Goal: Information Seeking & Learning: Learn about a topic

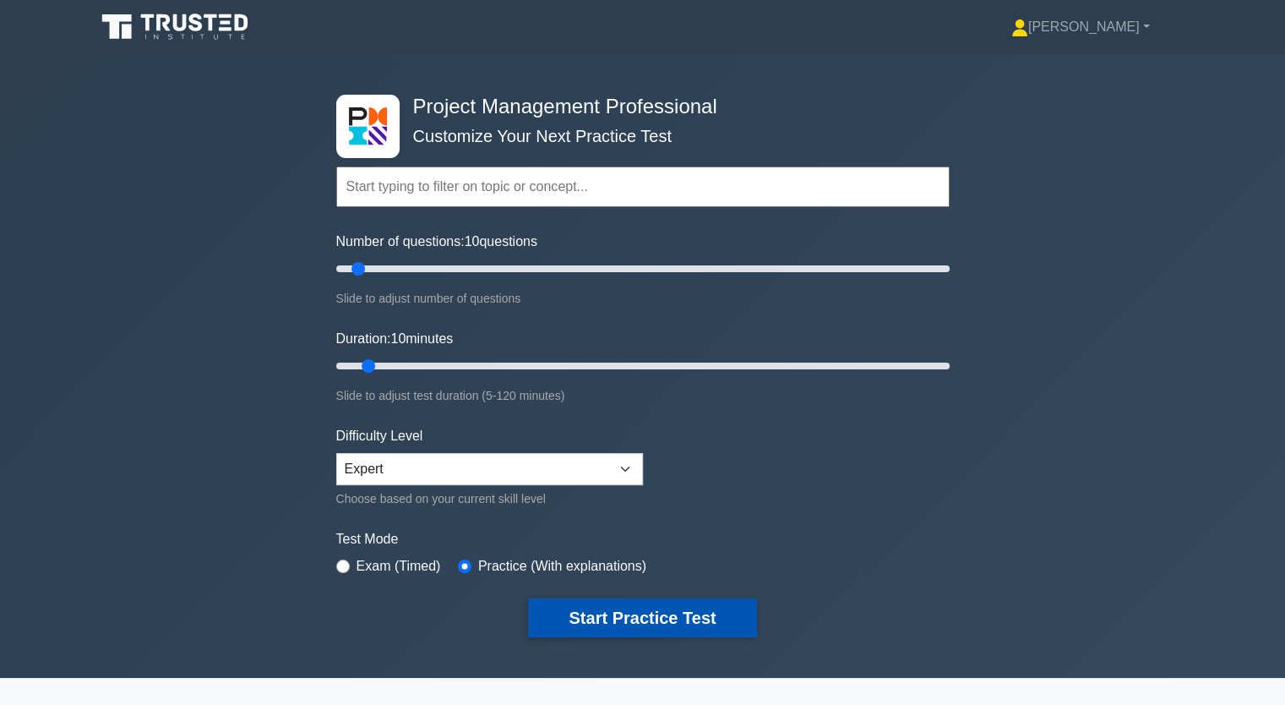
click at [661, 614] on button "Start Practice Test" at bounding box center [642, 617] width 228 height 39
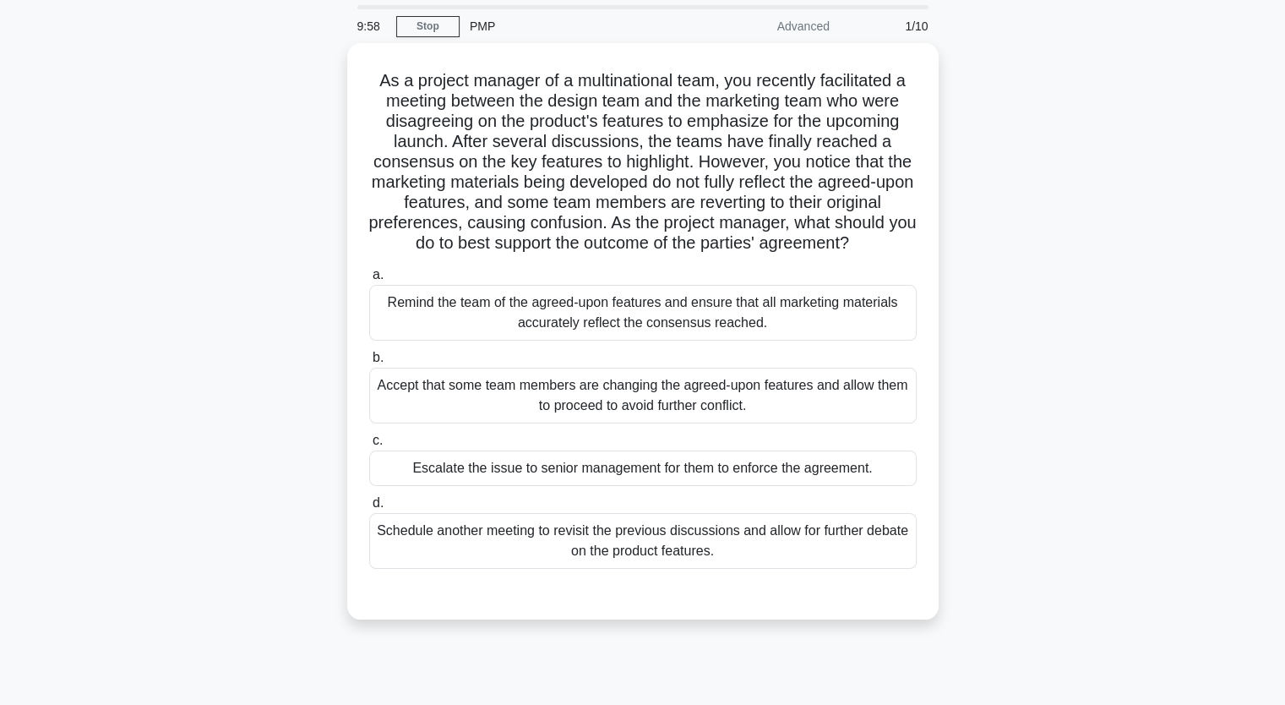
scroll to position [84, 0]
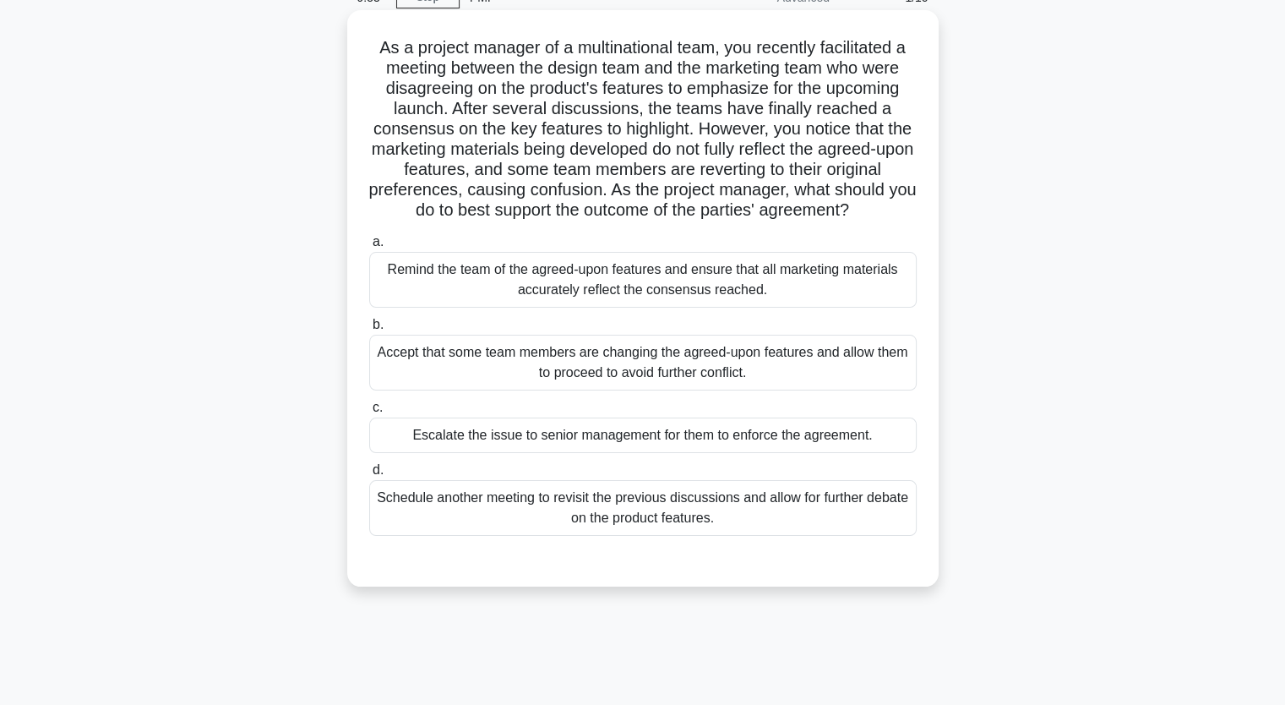
click at [551, 289] on div "Remind the team of the agreed-upon features and ensure that all marketing mater…" at bounding box center [642, 280] width 547 height 56
click at [369, 248] on input "a. Remind the team of the agreed-upon features and ensure that all marketing ma…" at bounding box center [369, 242] width 0 height 11
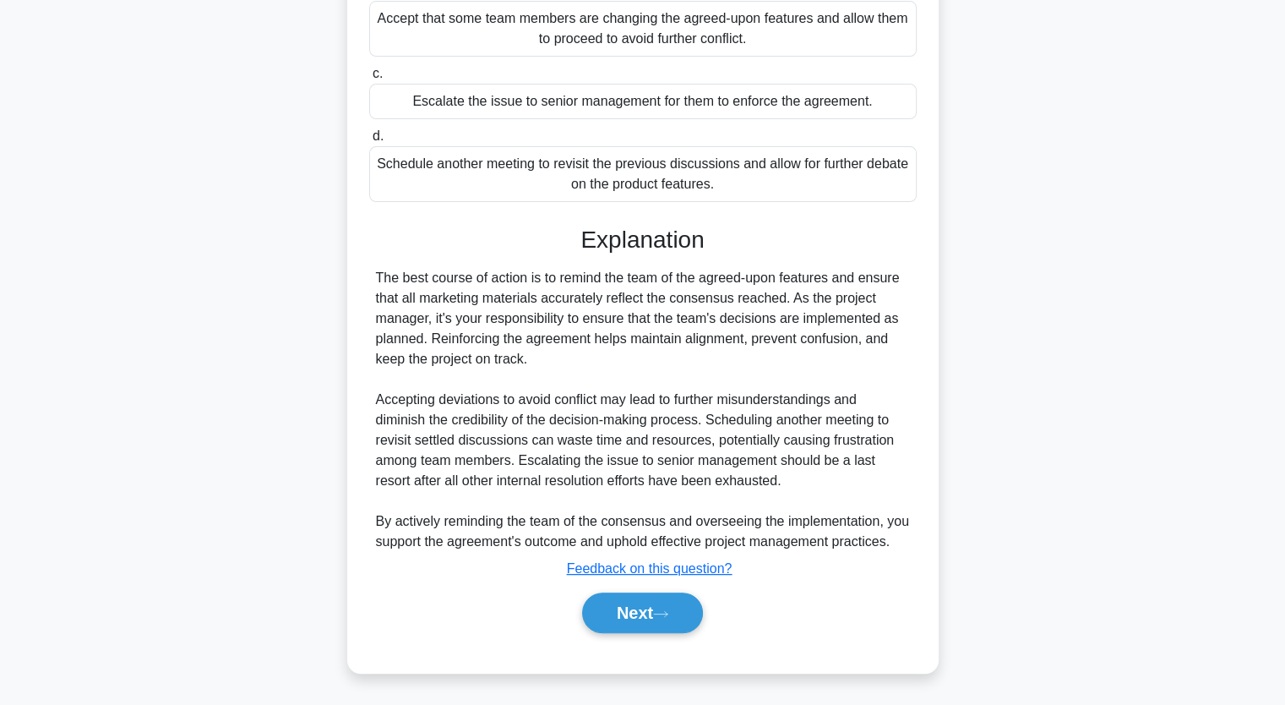
scroll to position [438, 0]
click at [656, 613] on button "Next" at bounding box center [642, 612] width 121 height 41
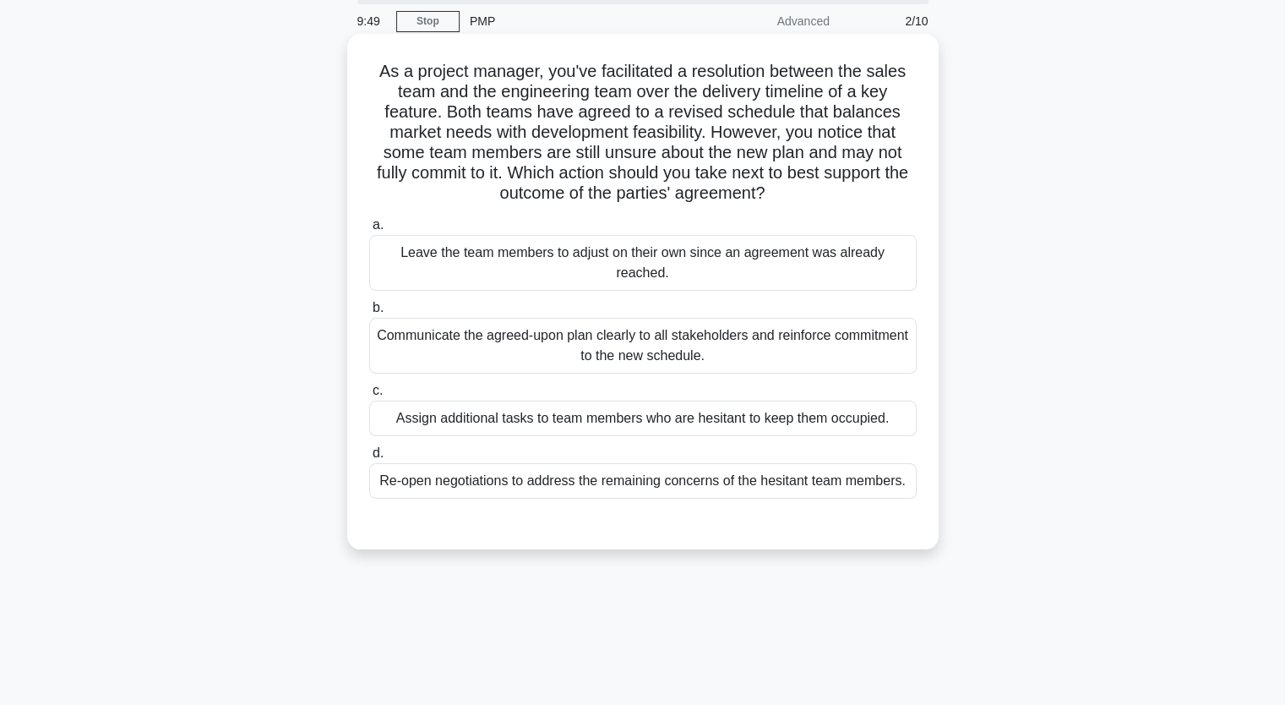
scroll to position [40, 0]
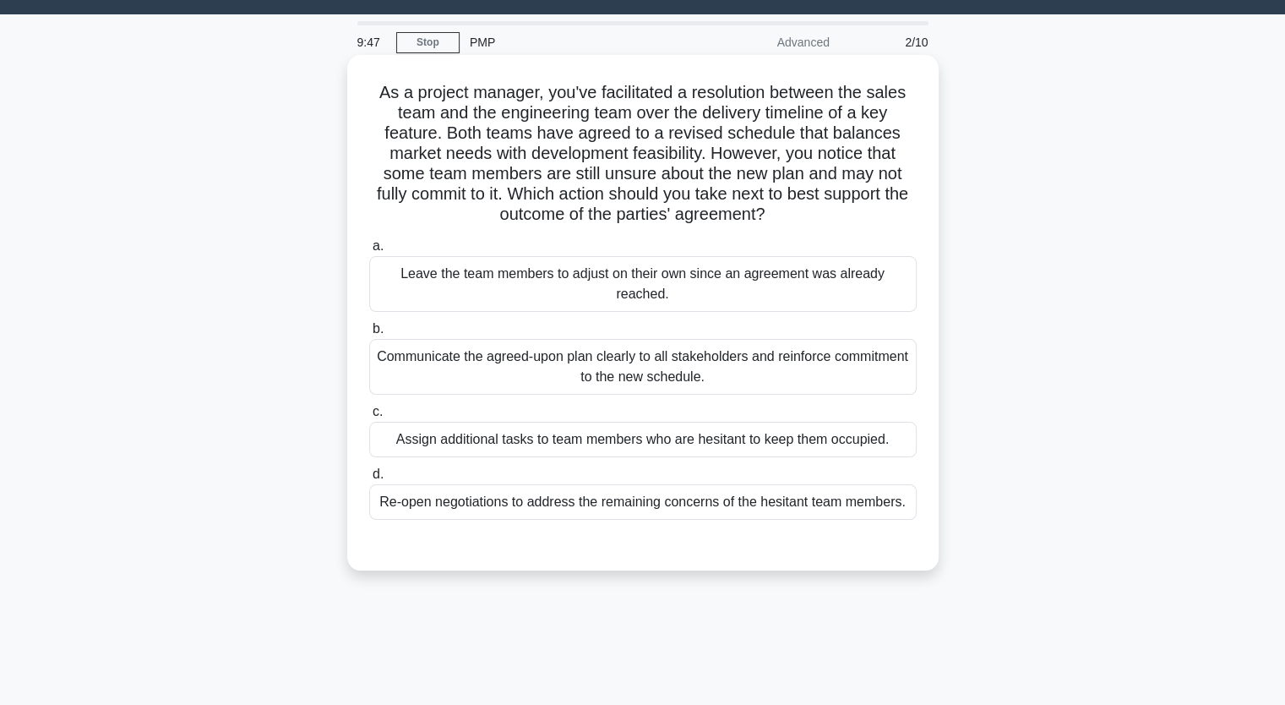
click at [536, 366] on div "Communicate the agreed-upon plan clearly to all stakeholders and reinforce comm…" at bounding box center [642, 367] width 547 height 56
click at [369, 335] on input "b. Communicate the agreed-upon plan clearly to all stakeholders and reinforce c…" at bounding box center [369, 329] width 0 height 11
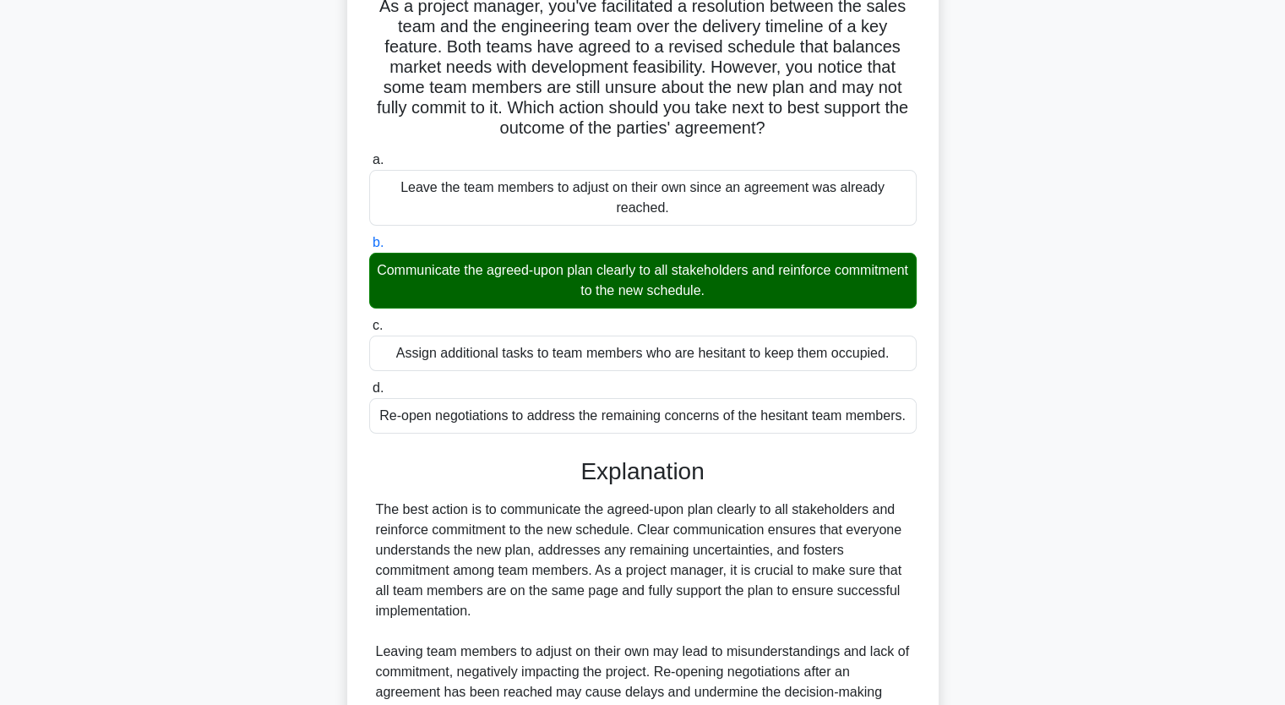
scroll to position [316, 0]
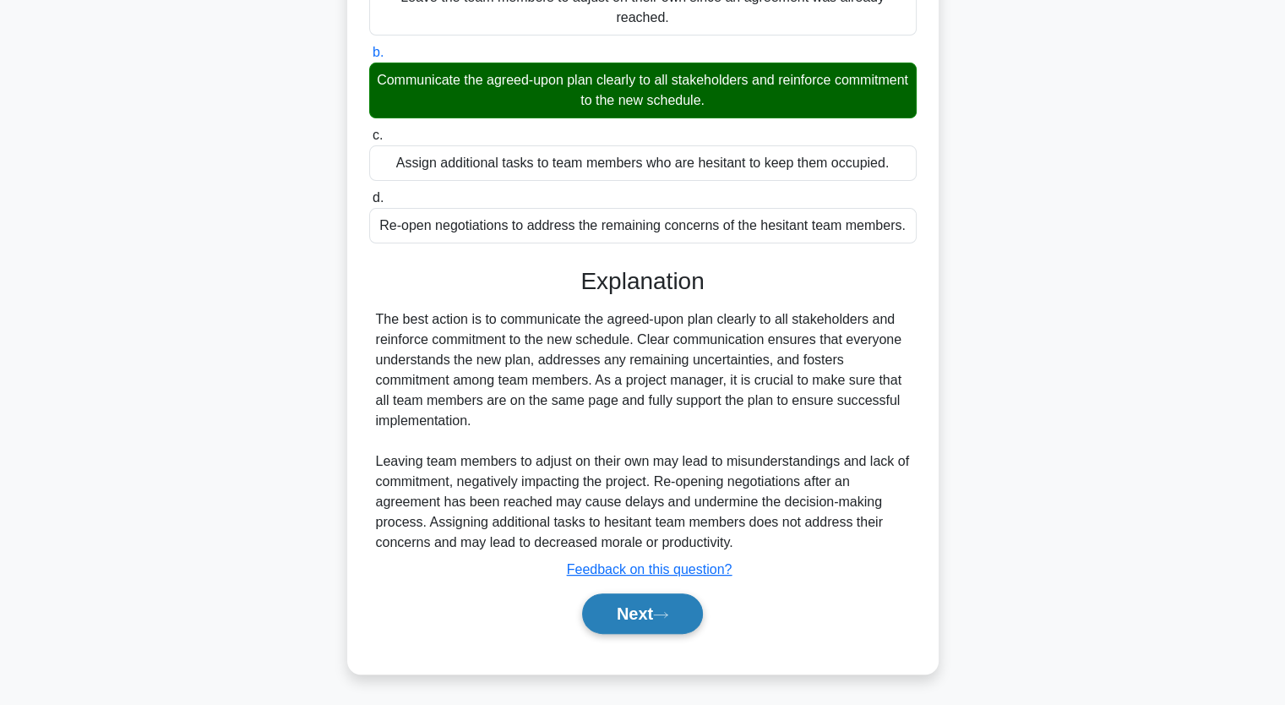
click at [651, 612] on button "Next" at bounding box center [642, 613] width 121 height 41
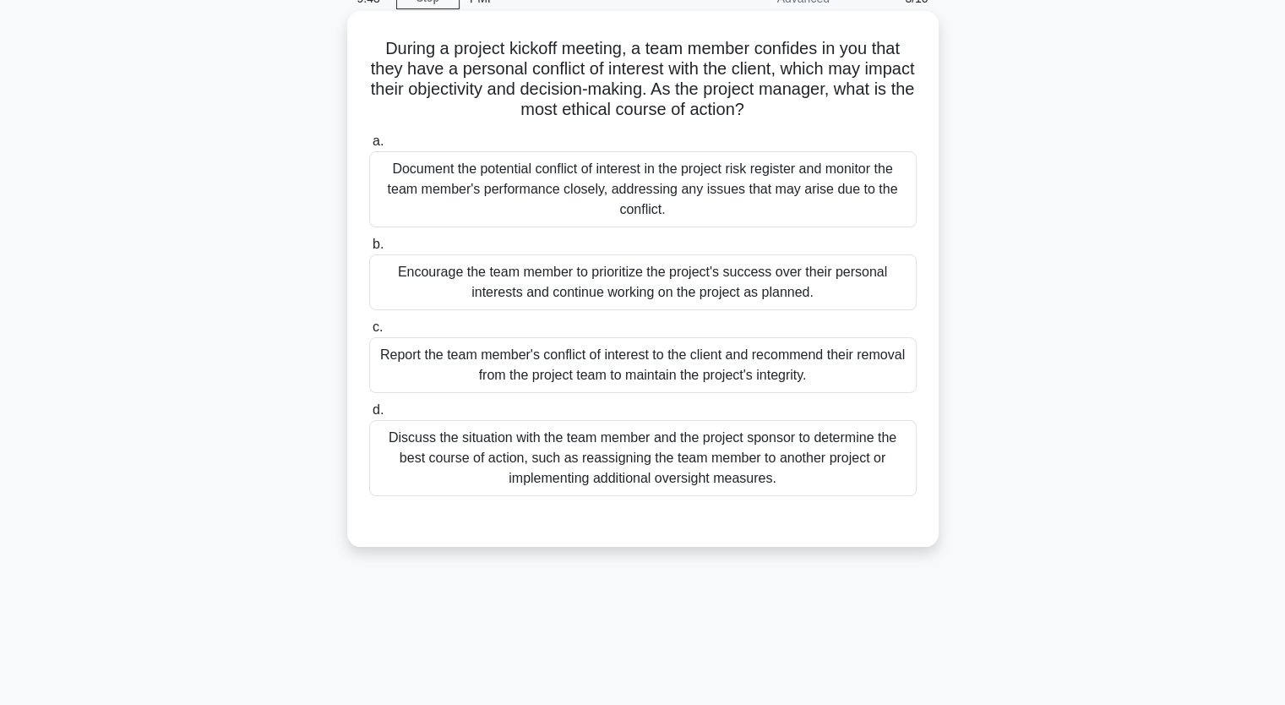
scroll to position [84, 0]
click at [555, 444] on div "Discuss the situation with the team member and the project sponsor to determine…" at bounding box center [642, 457] width 547 height 76
click at [369, 415] on input "d. Discuss the situation with the team member and the project sponsor to determ…" at bounding box center [369, 409] width 0 height 11
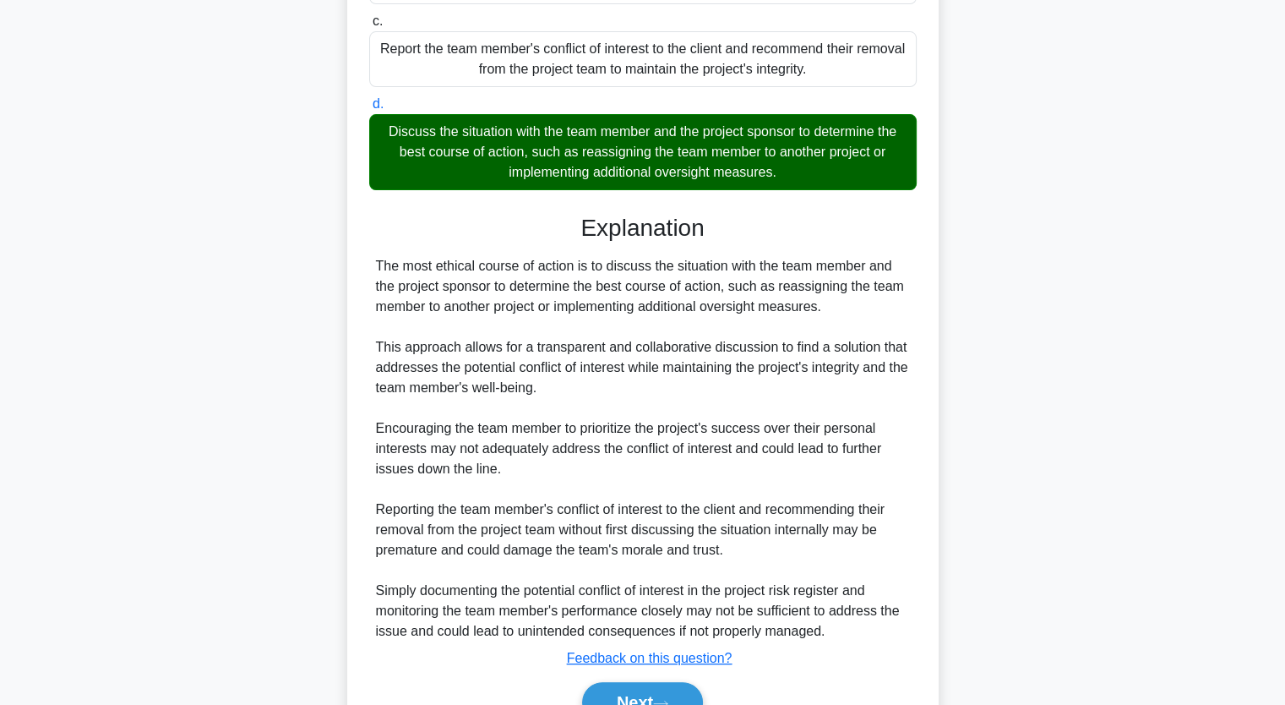
scroll to position [478, 0]
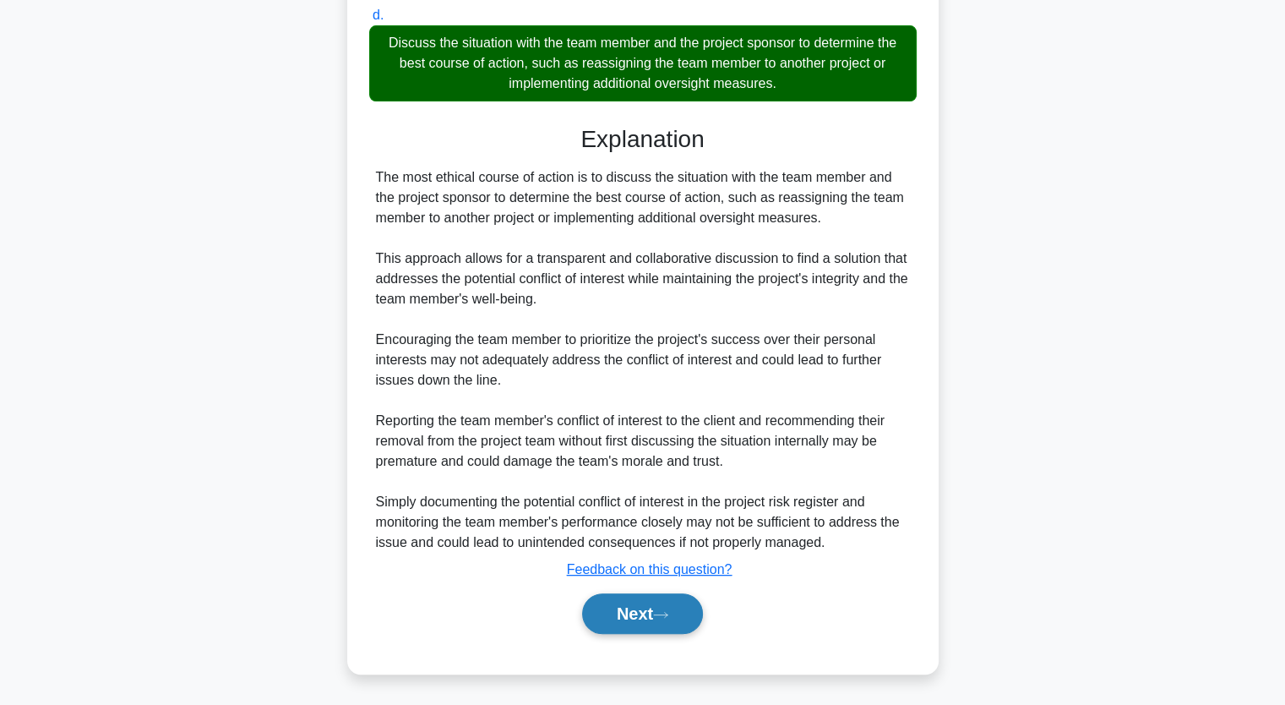
click at [664, 610] on icon at bounding box center [660, 614] width 15 height 9
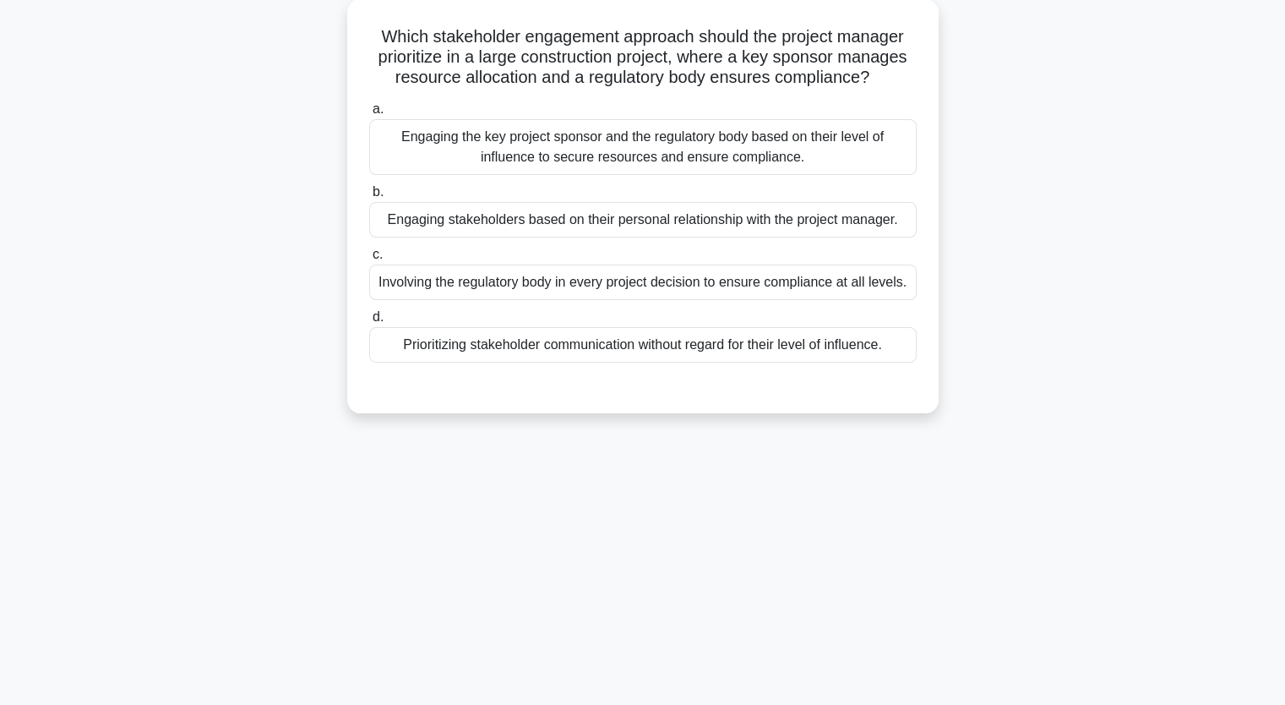
scroll to position [0, 0]
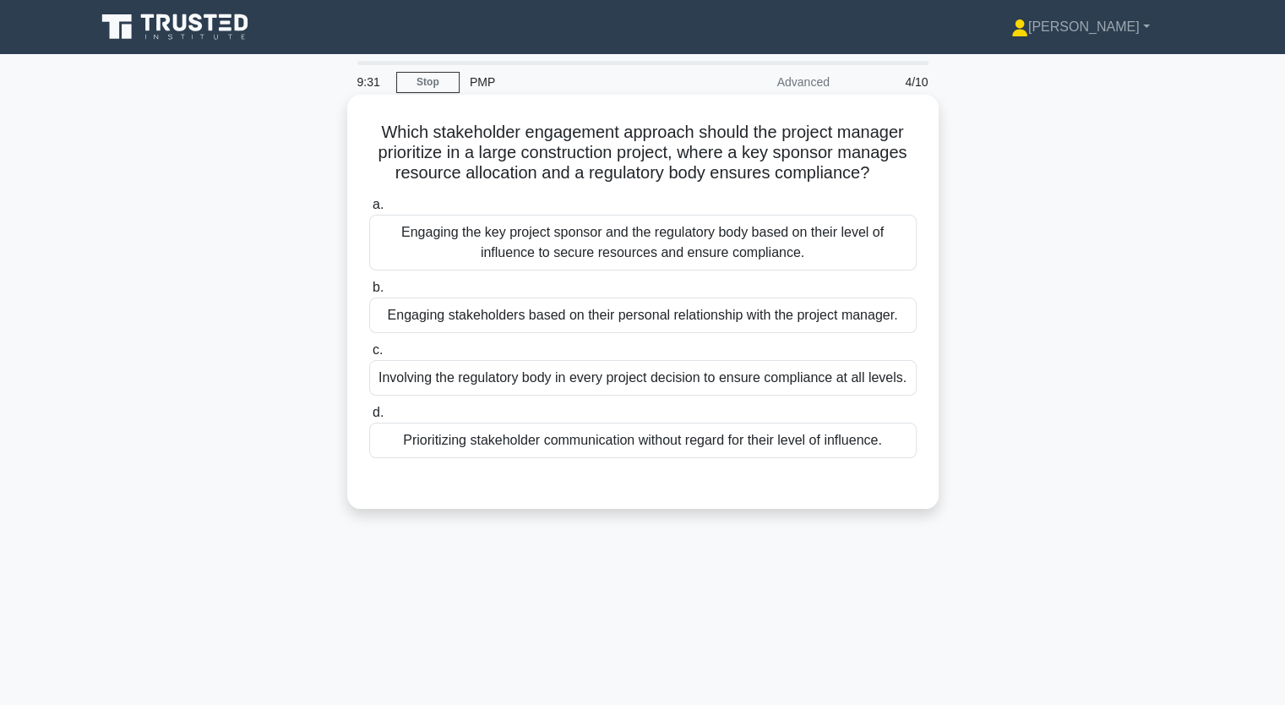
click at [473, 440] on div "Prioritizing stakeholder communication without regard for their level of influe…" at bounding box center [642, 439] width 547 height 35
click at [369, 418] on input "d. Prioritizing stakeholder communication without regard for their level of inf…" at bounding box center [369, 412] width 0 height 11
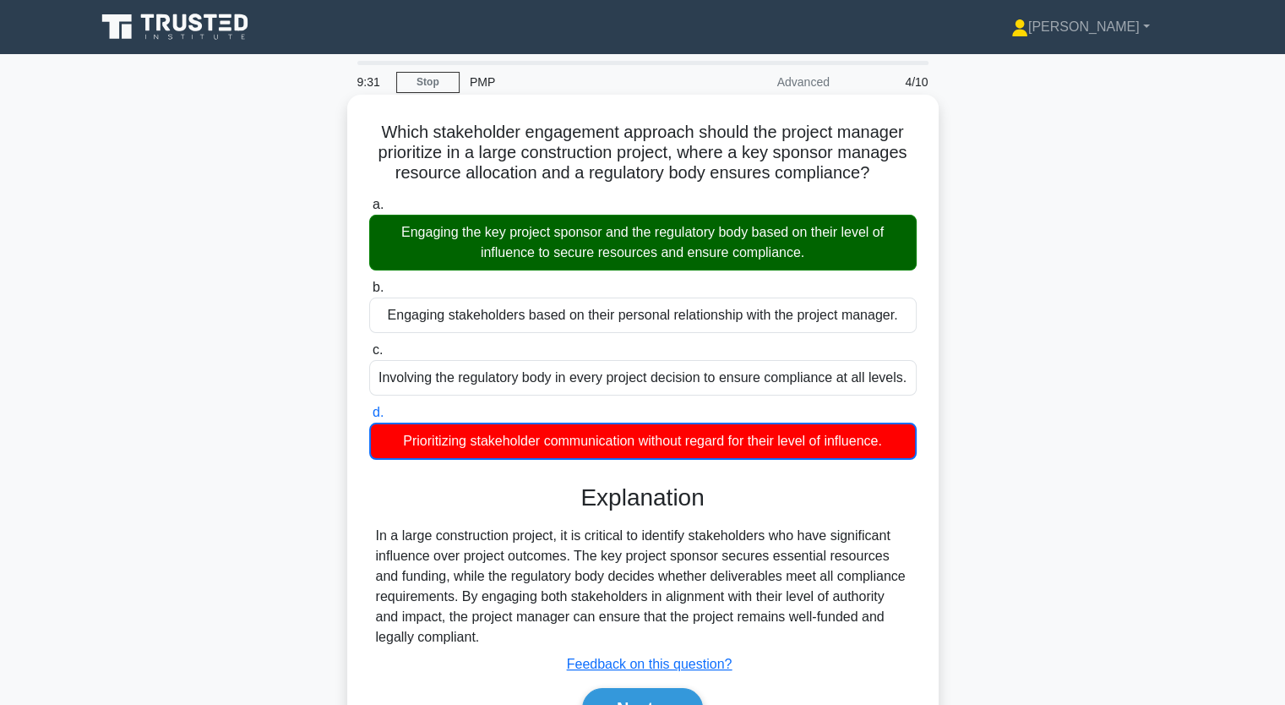
scroll to position [209, 0]
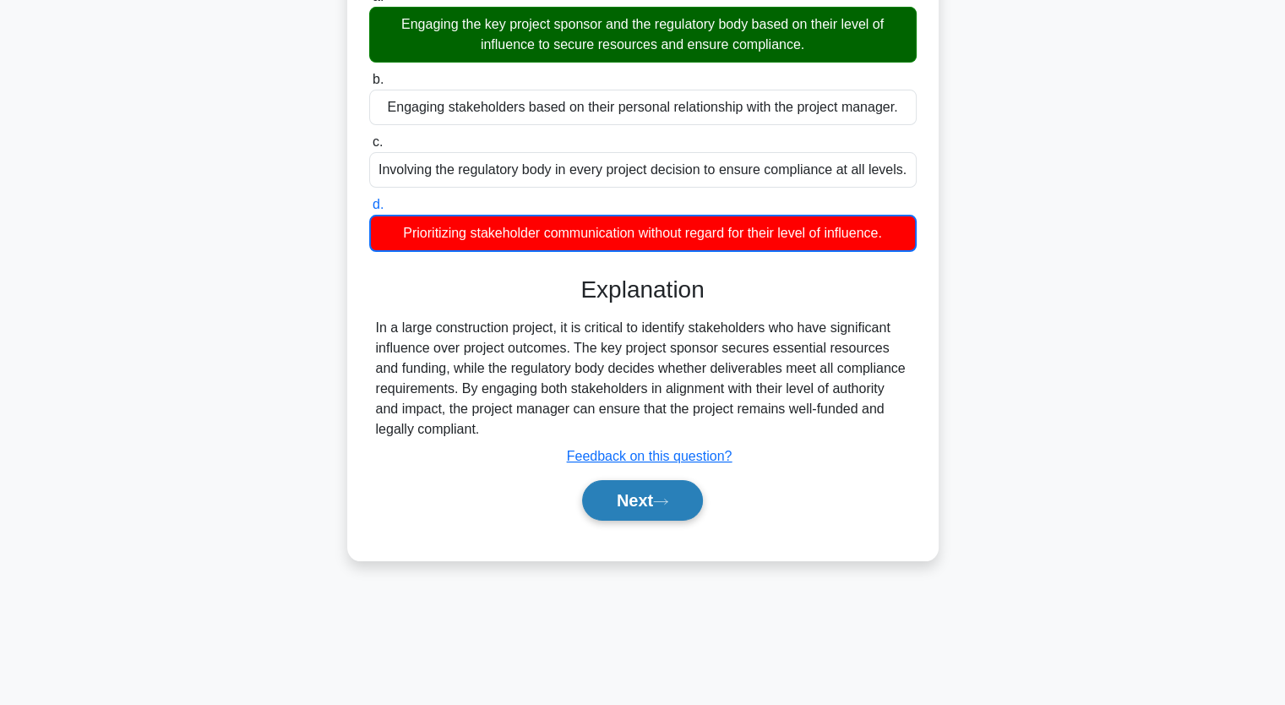
click at [656, 504] on button "Next" at bounding box center [642, 500] width 121 height 41
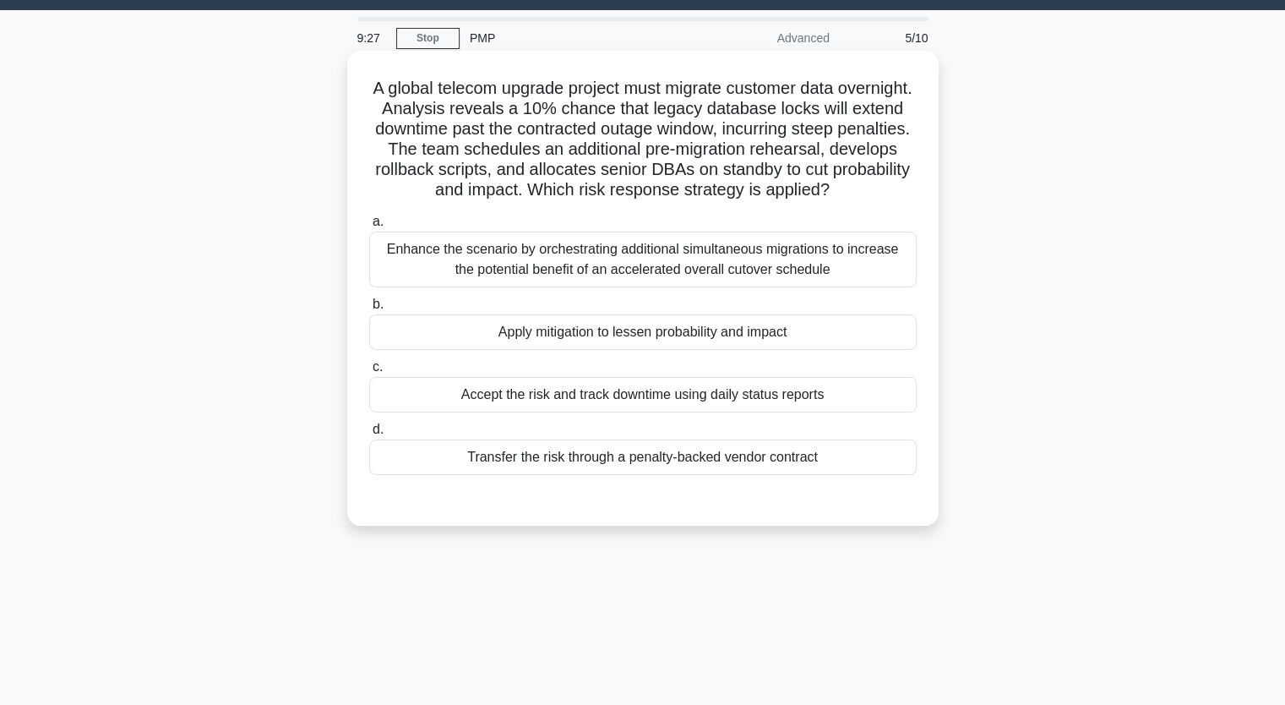
scroll to position [0, 0]
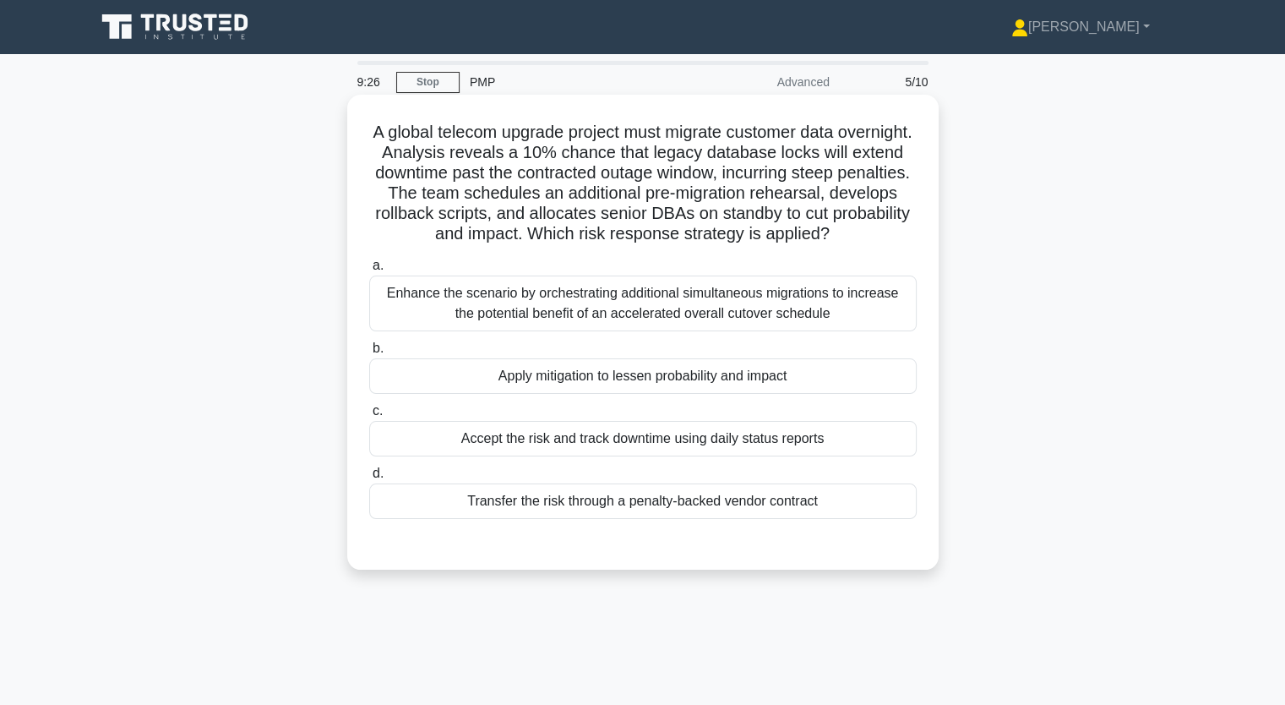
click at [570, 307] on div "Enhance the scenario by orchestrating additional simultaneous migrations to inc…" at bounding box center [642, 303] width 547 height 56
click at [369, 271] on input "a. Enhance the scenario by orchestrating additional simultaneous migrations to …" at bounding box center [369, 265] width 0 height 11
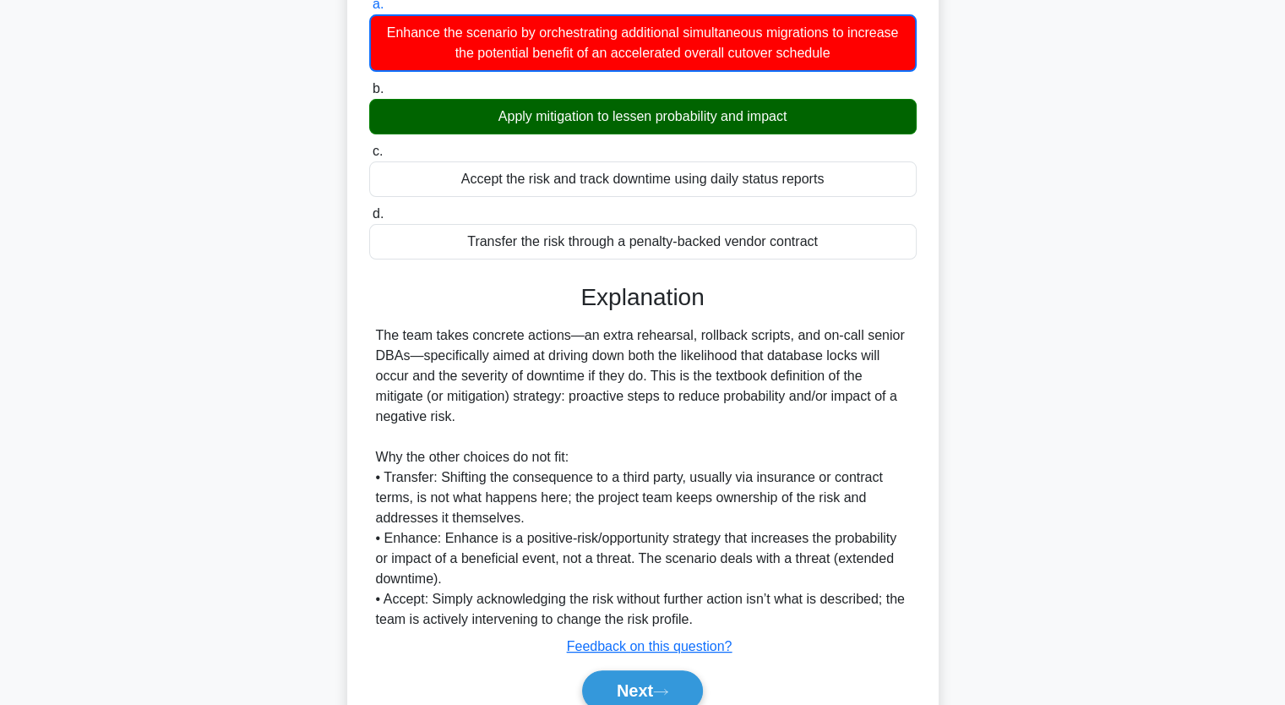
scroll to position [338, 0]
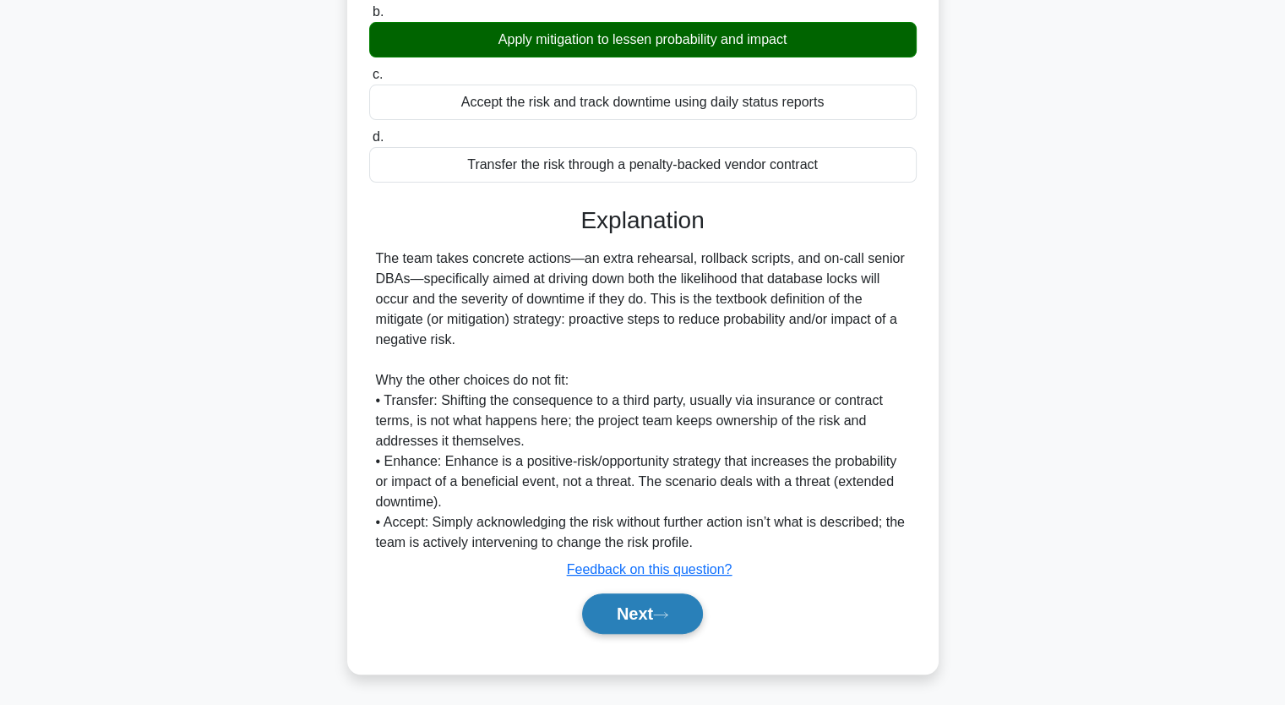
click at [654, 611] on button "Next" at bounding box center [642, 613] width 121 height 41
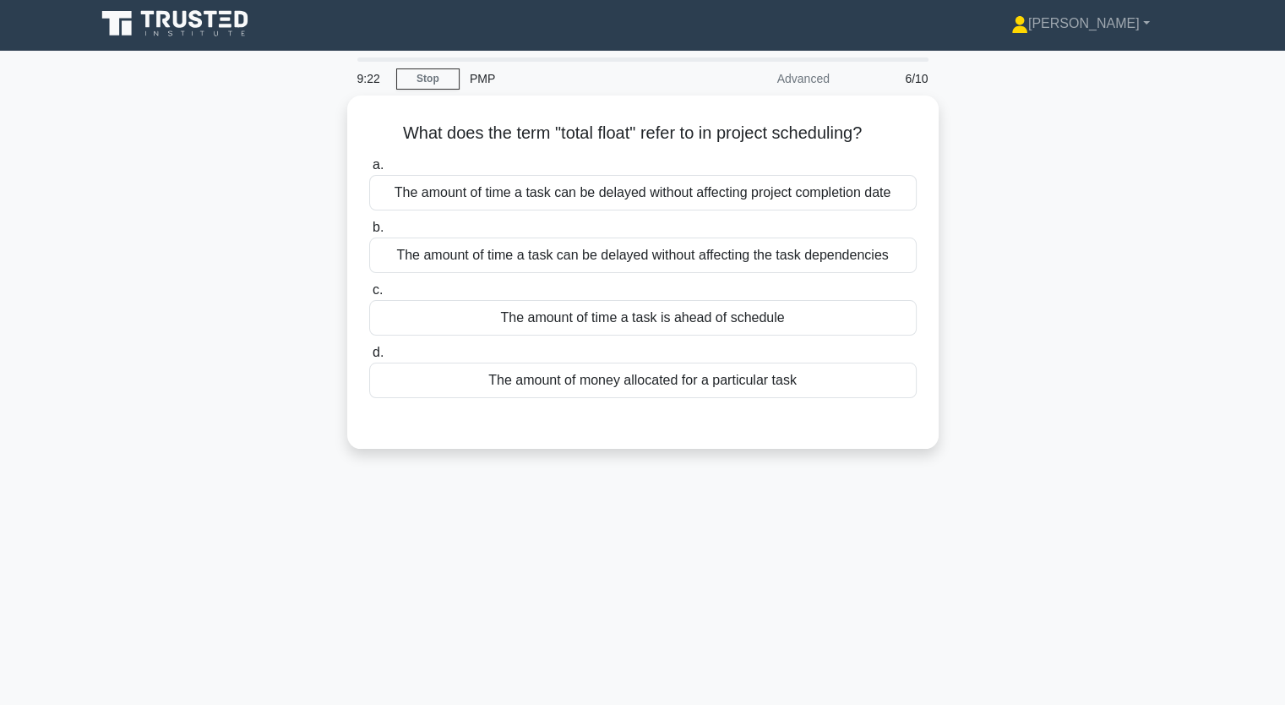
scroll to position [0, 0]
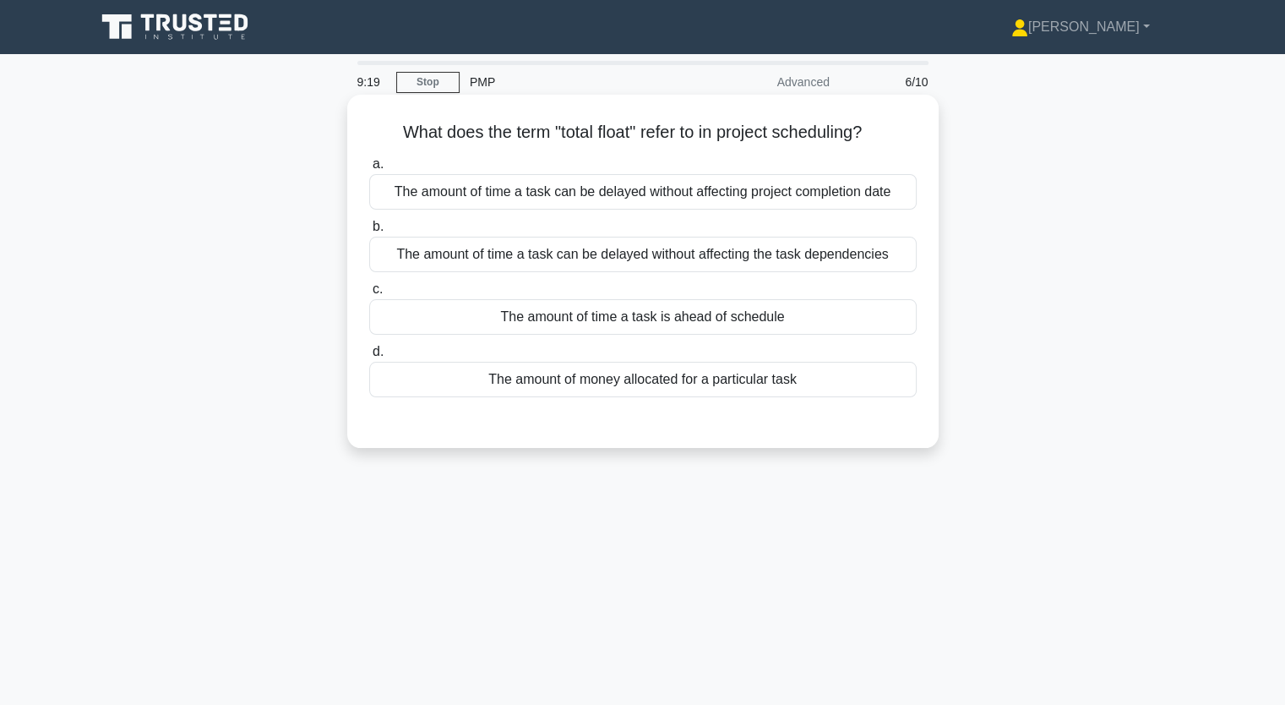
click at [630, 384] on div "The amount of money allocated for a particular task" at bounding box center [642, 379] width 547 height 35
click at [369, 357] on input "d. The amount of money allocated for a particular task" at bounding box center [369, 351] width 0 height 11
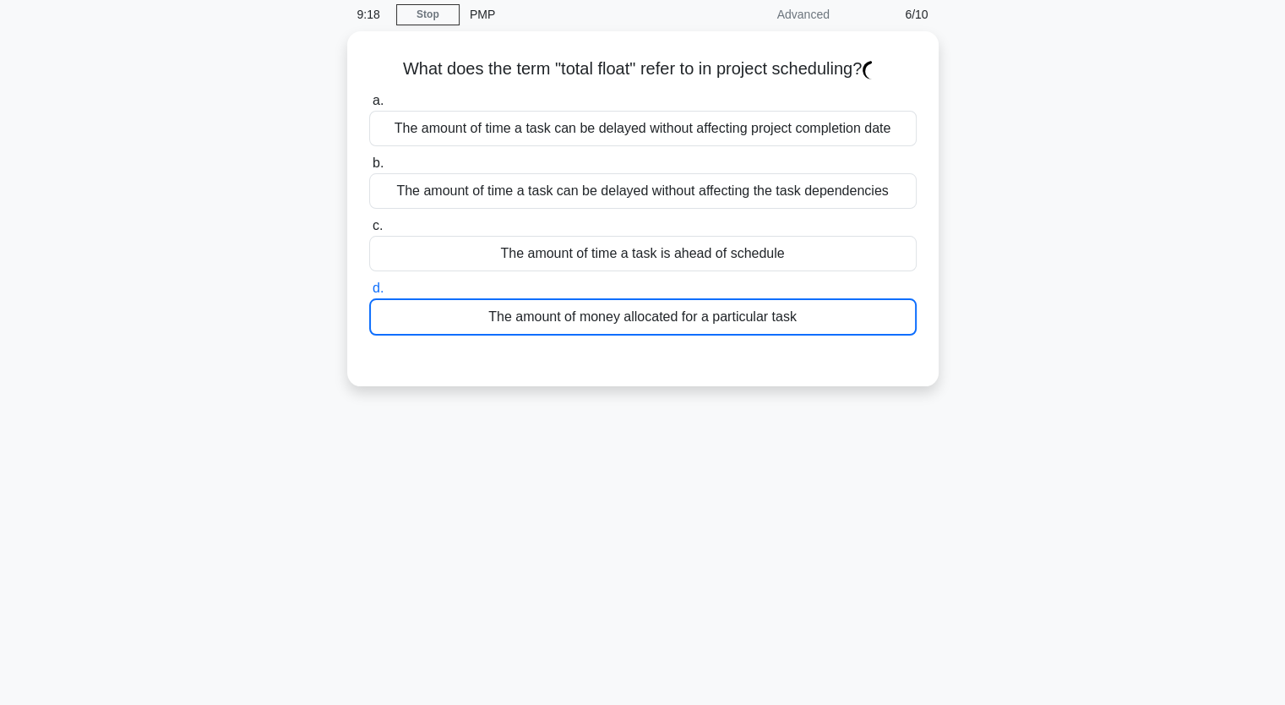
scroll to position [209, 0]
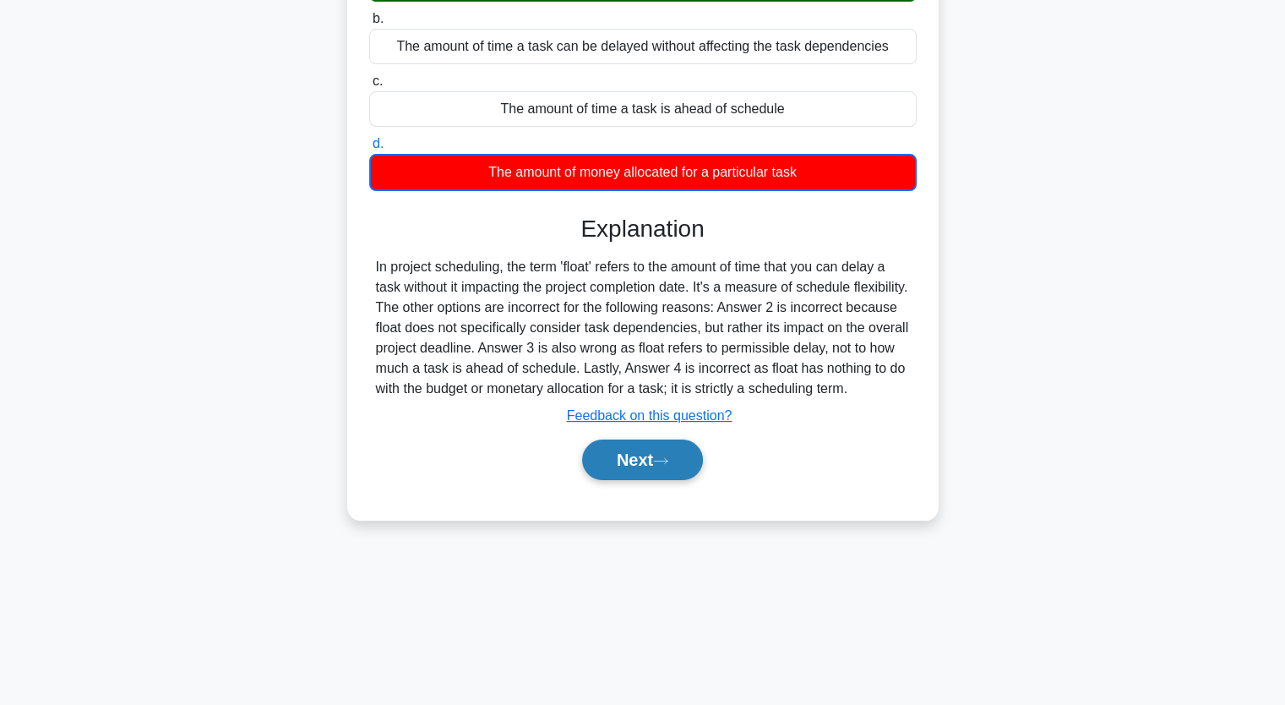
click at [651, 480] on button "Next" at bounding box center [642, 459] width 121 height 41
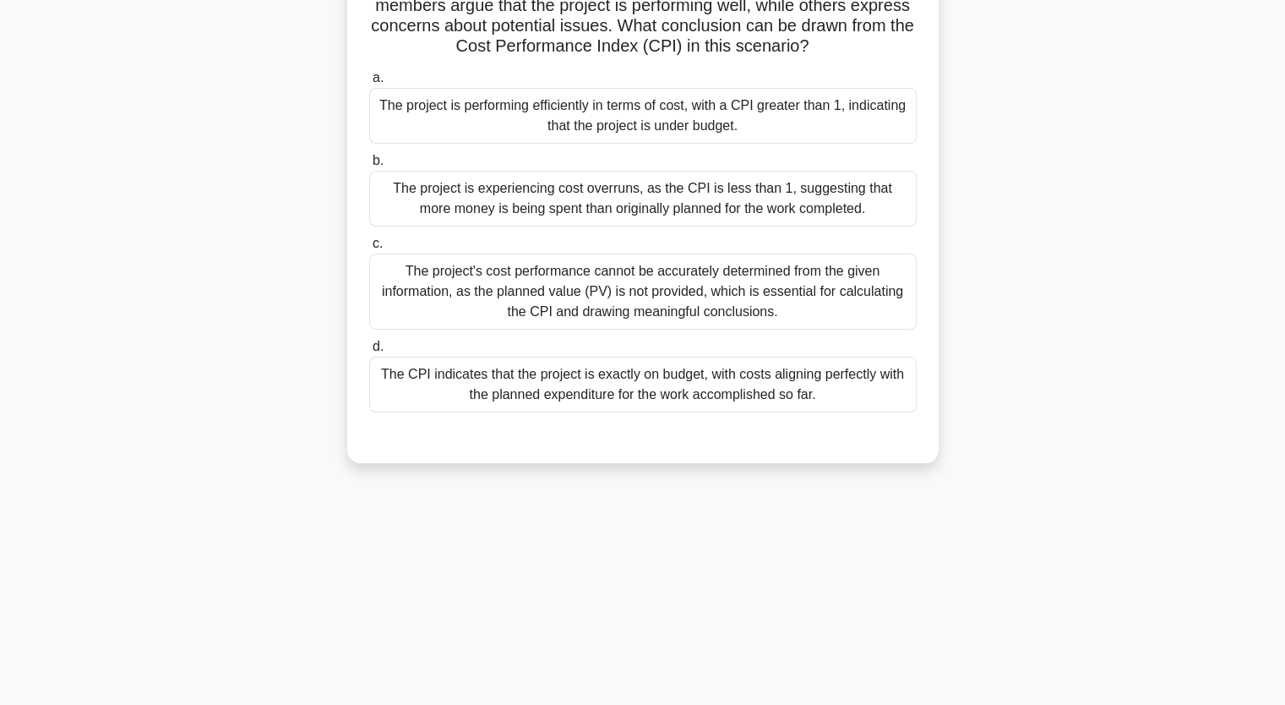
click at [540, 382] on div "The CPI indicates that the project is exactly on budget, with costs aligning pe…" at bounding box center [642, 385] width 547 height 56
click at [369, 352] on input "d. The CPI indicates that the project is exactly on budget, with costs aligning…" at bounding box center [369, 346] width 0 height 11
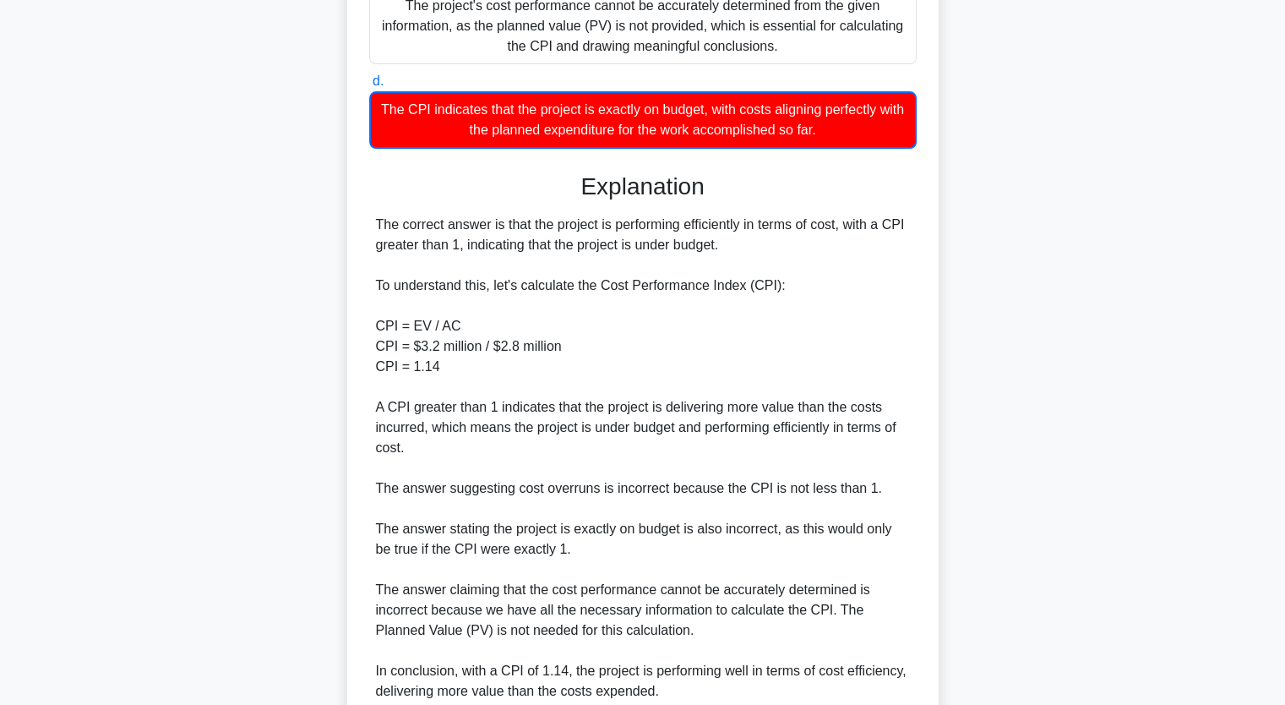
scroll to position [622, 0]
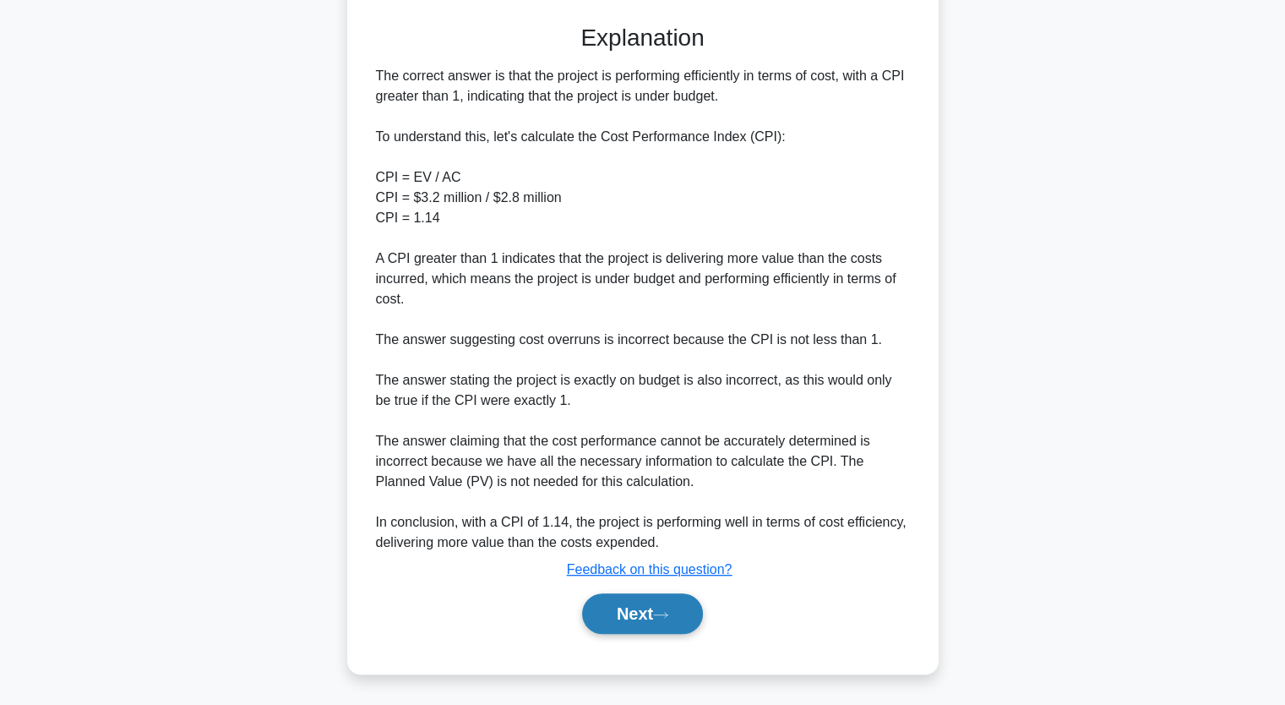
click at [649, 608] on button "Next" at bounding box center [642, 613] width 121 height 41
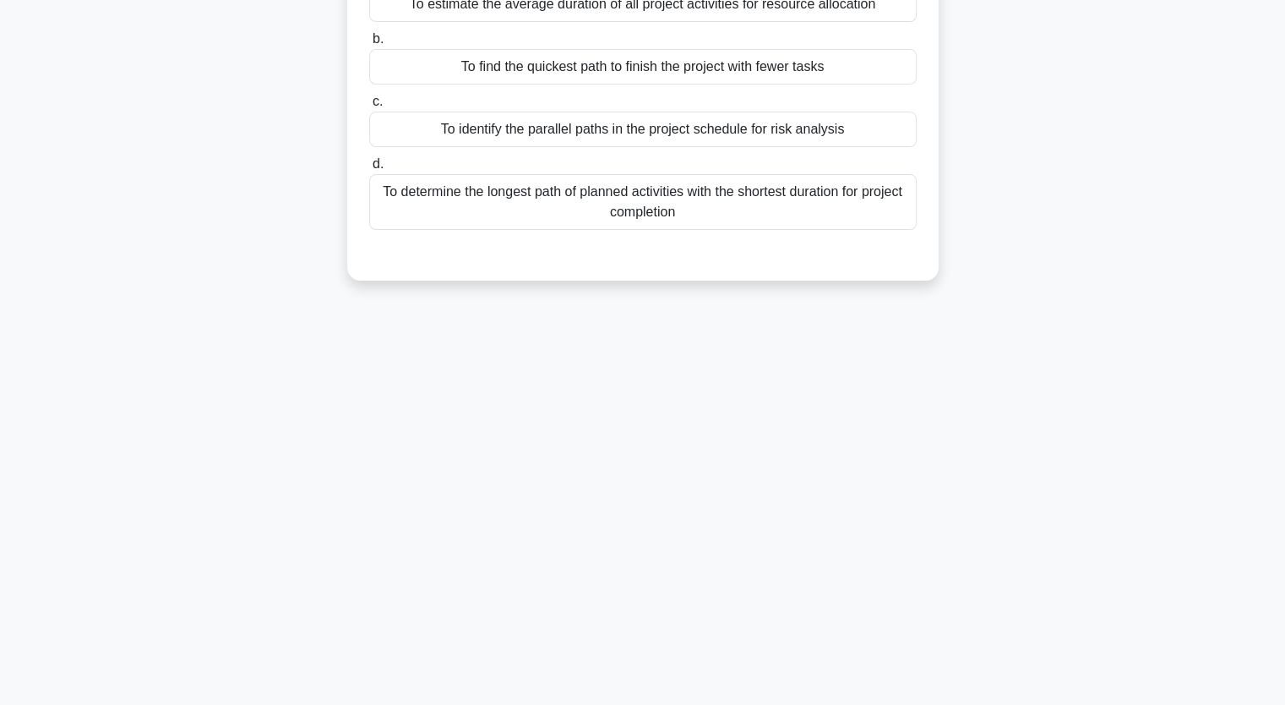
click at [598, 69] on div "To find the quickest path to finish the project with fewer tasks" at bounding box center [642, 66] width 547 height 35
click at [369, 45] on input "b. To find the quickest path to finish the project with fewer tasks" at bounding box center [369, 39] width 0 height 11
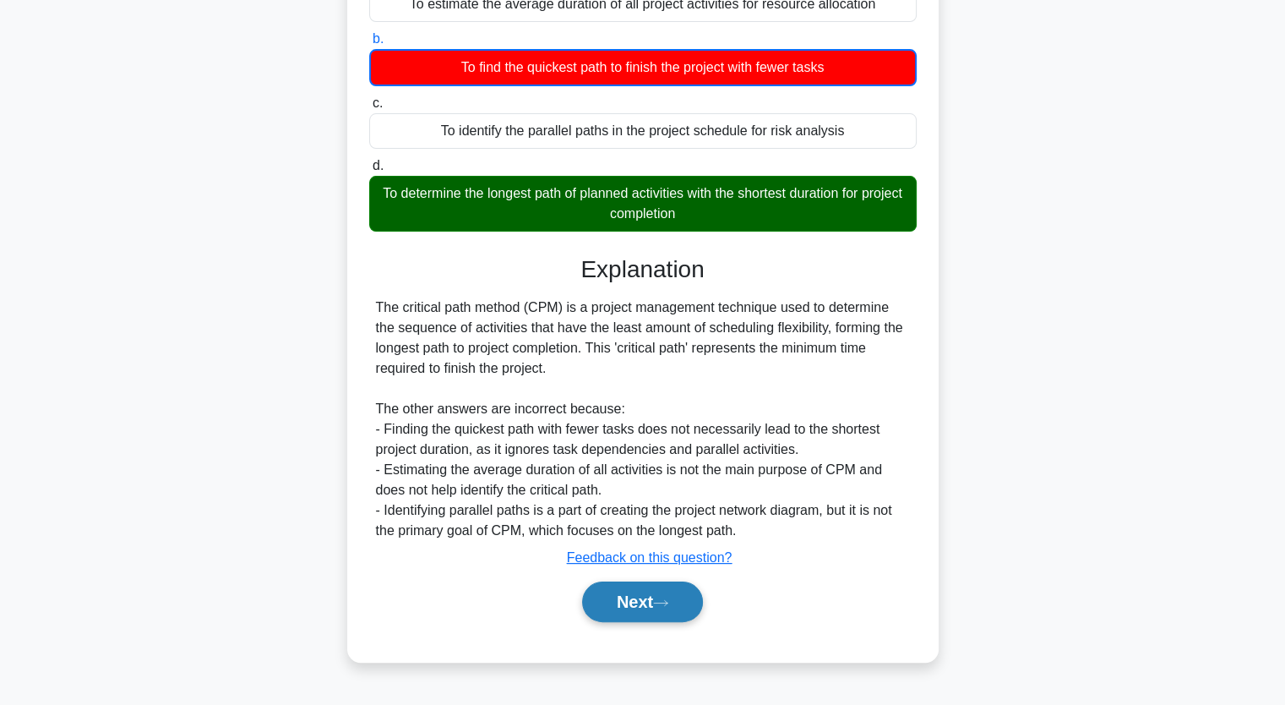
click at [609, 602] on button "Next" at bounding box center [642, 601] width 121 height 41
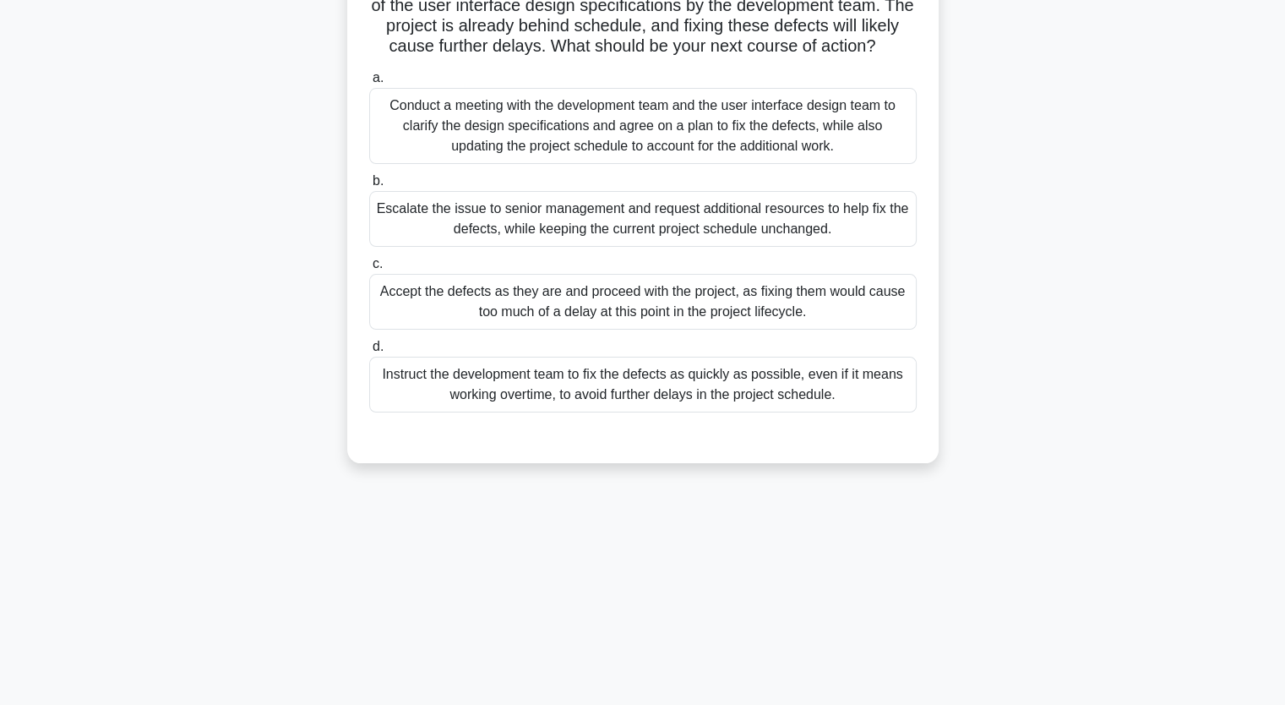
click at [558, 320] on div "Accept the defects as they are and proceed with the project, as fixing them wou…" at bounding box center [642, 302] width 547 height 56
click at [369, 270] on input "c. Accept the defects as they are and proceed with the project, as fixing them …" at bounding box center [369, 264] width 0 height 11
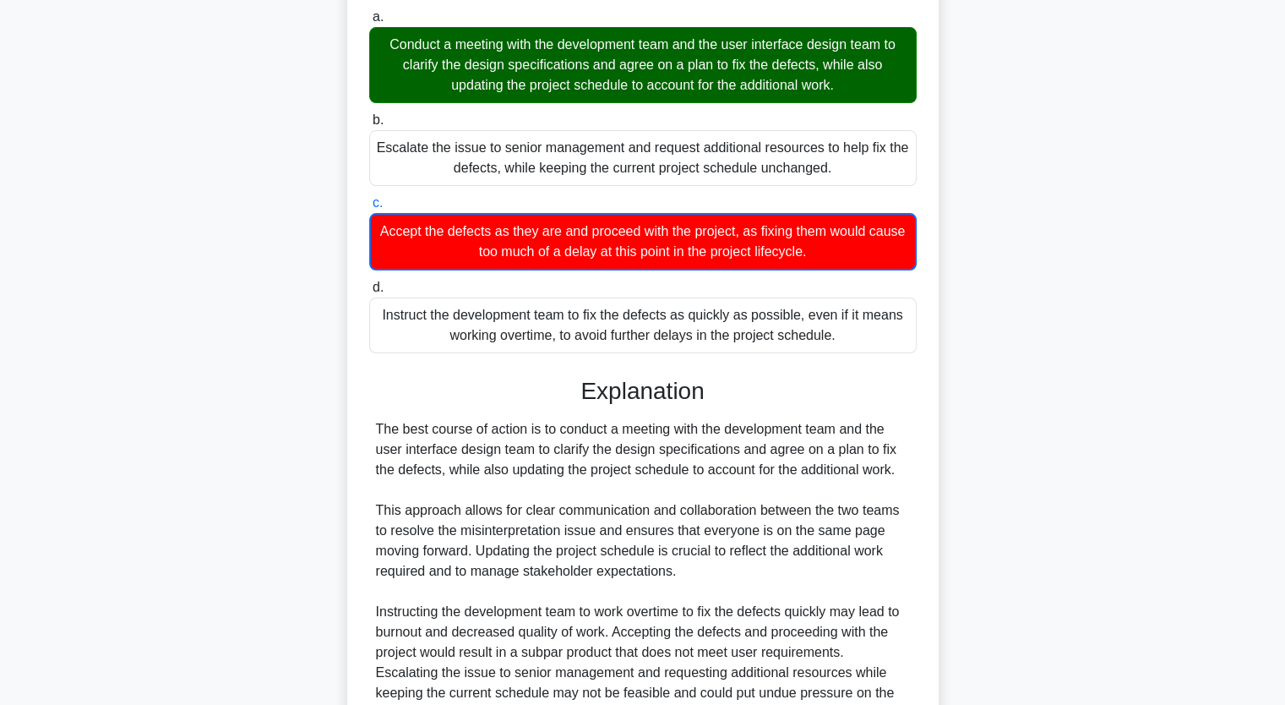
scroll to position [460, 0]
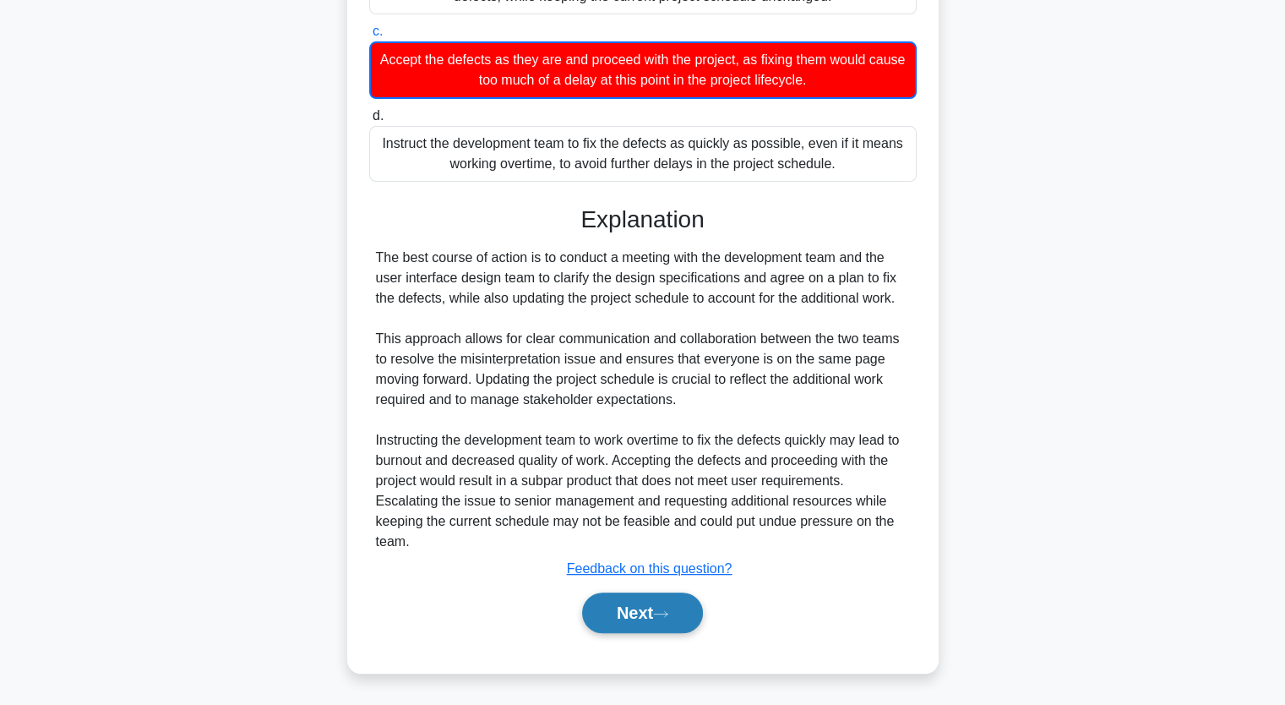
click at [687, 623] on button "Next" at bounding box center [642, 612] width 121 height 41
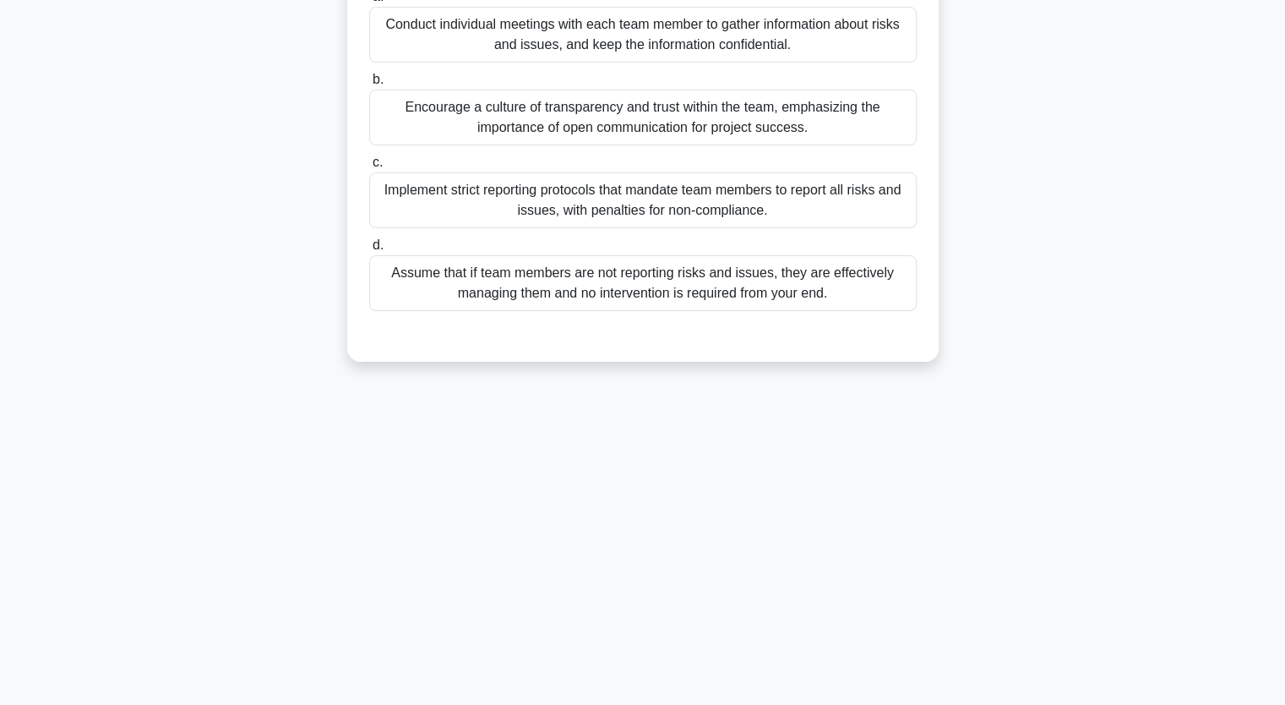
click at [558, 295] on div "Assume that if team members are not reporting risks and issues, they are effect…" at bounding box center [642, 283] width 547 height 56
click at [369, 251] on input "d. Assume that if team members are not reporting risks and issues, they are eff…" at bounding box center [369, 245] width 0 height 11
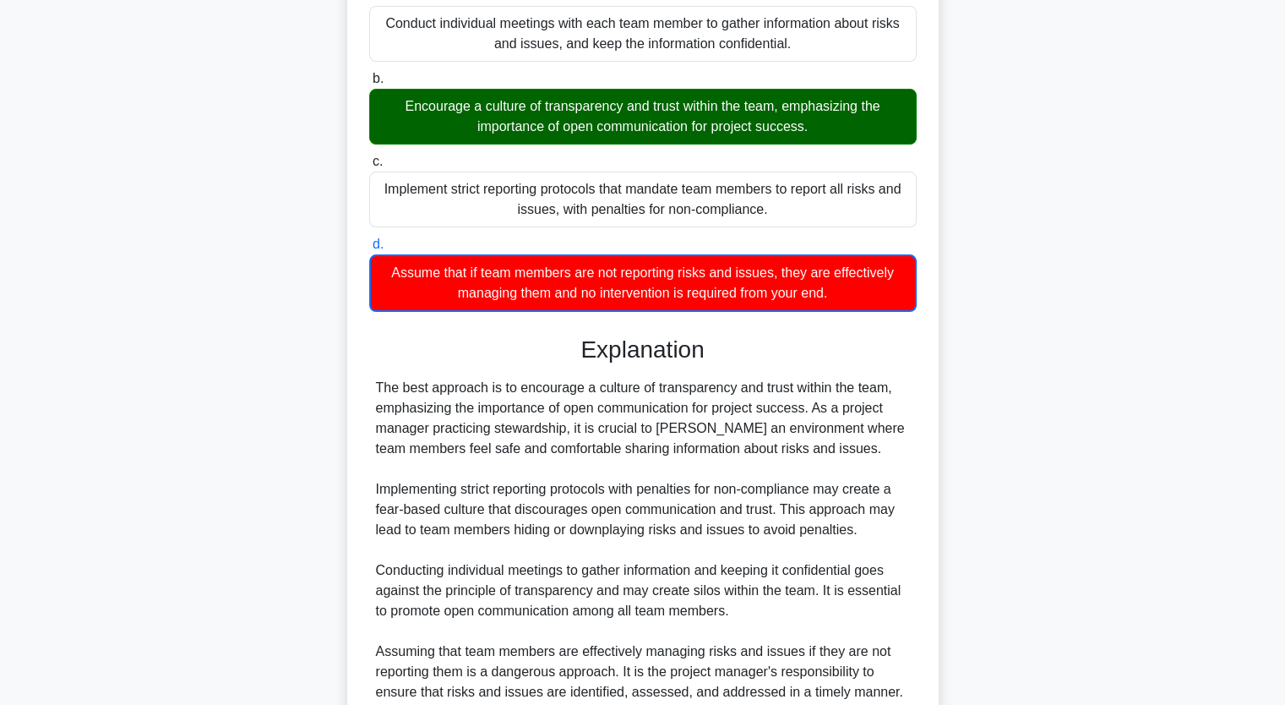
scroll to position [439, 0]
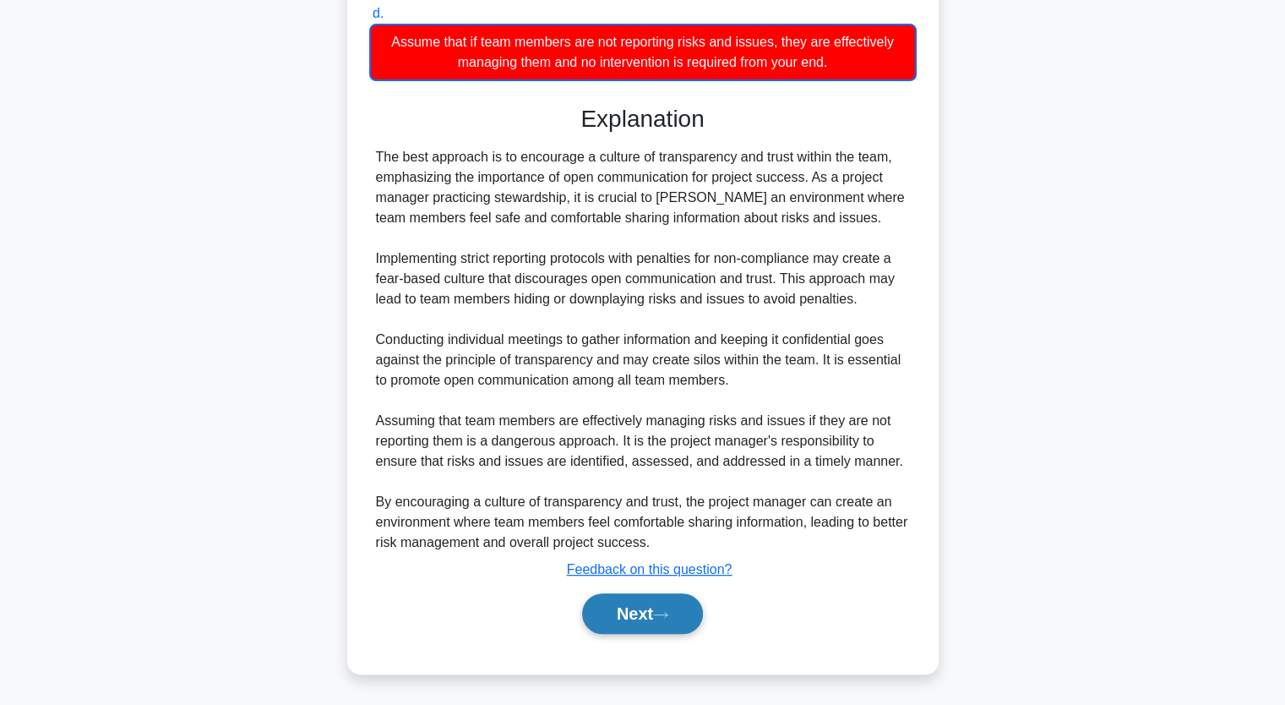
click at [646, 613] on button "Next" at bounding box center [642, 613] width 121 height 41
click at [645, 613] on button "Next" at bounding box center [642, 613] width 121 height 41
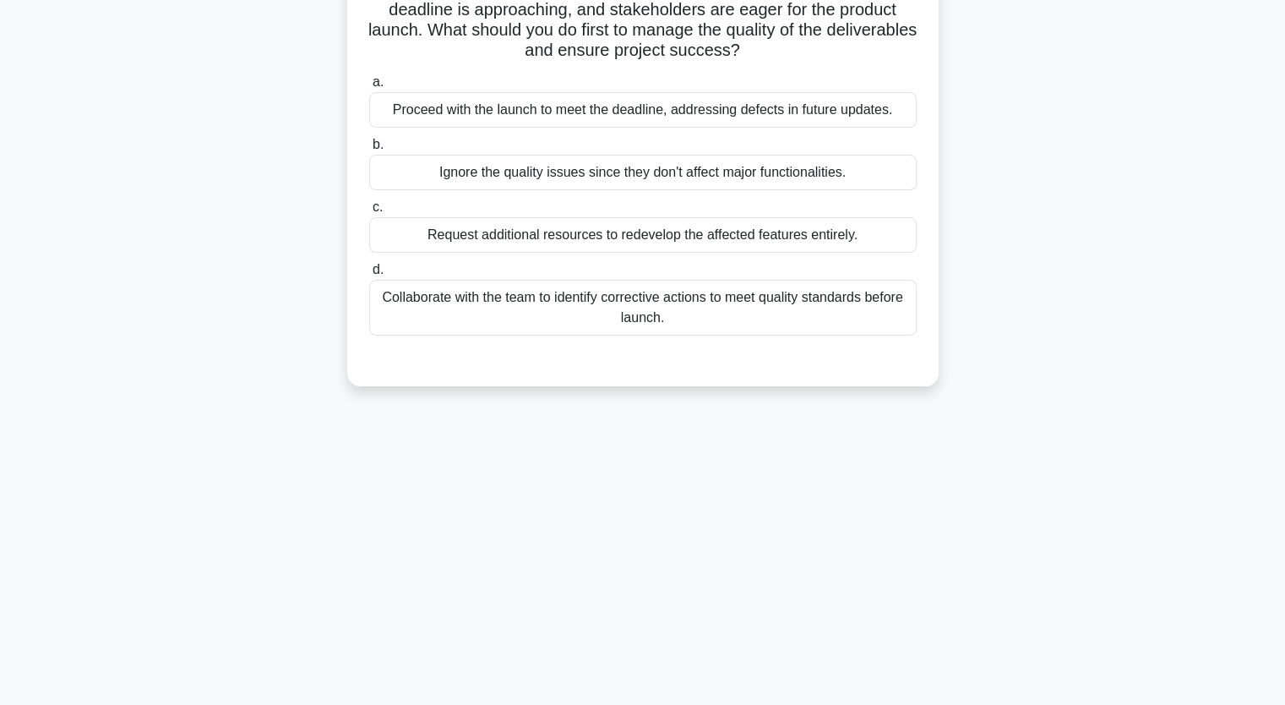
scroll to position [209, 0]
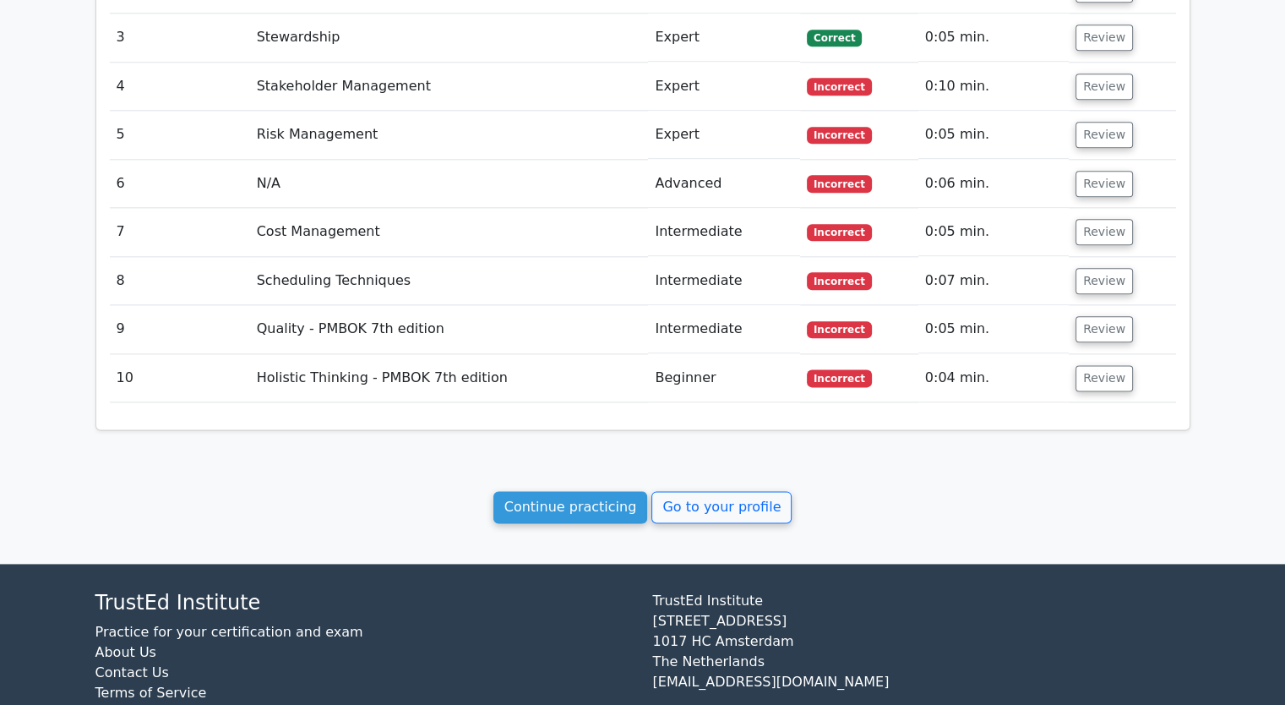
scroll to position [2065, 0]
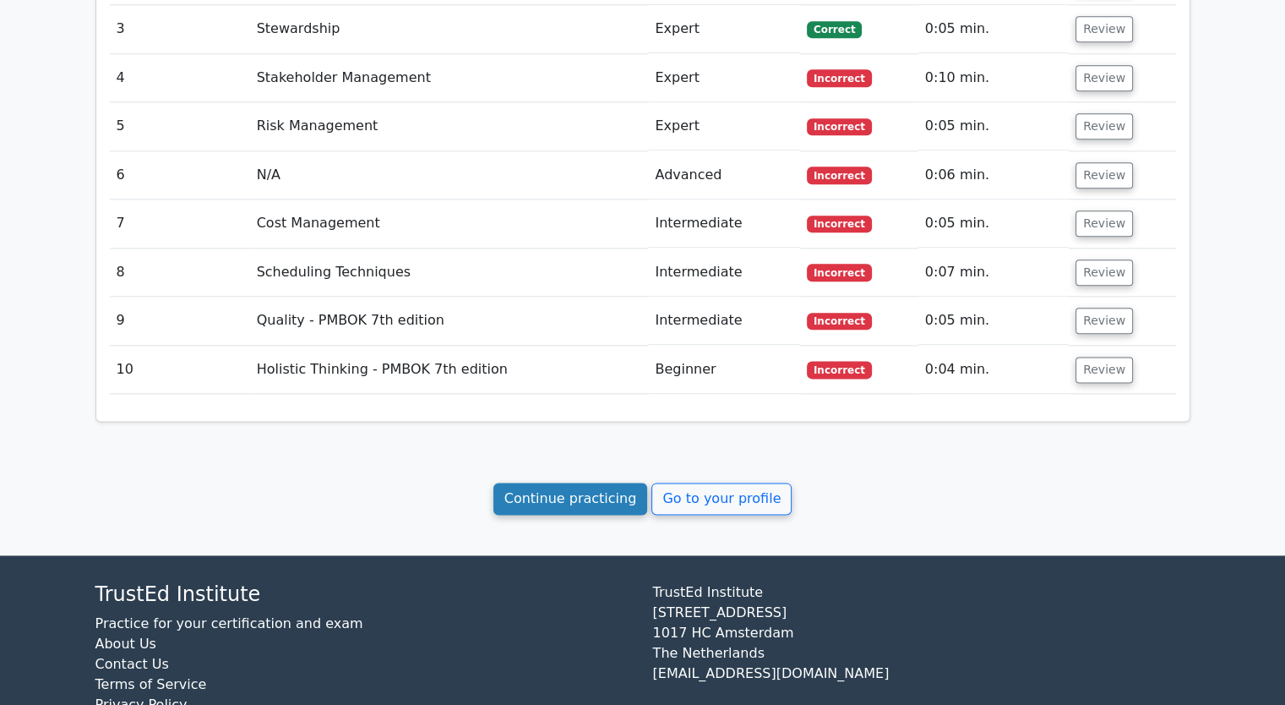
click at [583, 482] on link "Continue practicing" at bounding box center [570, 498] width 155 height 32
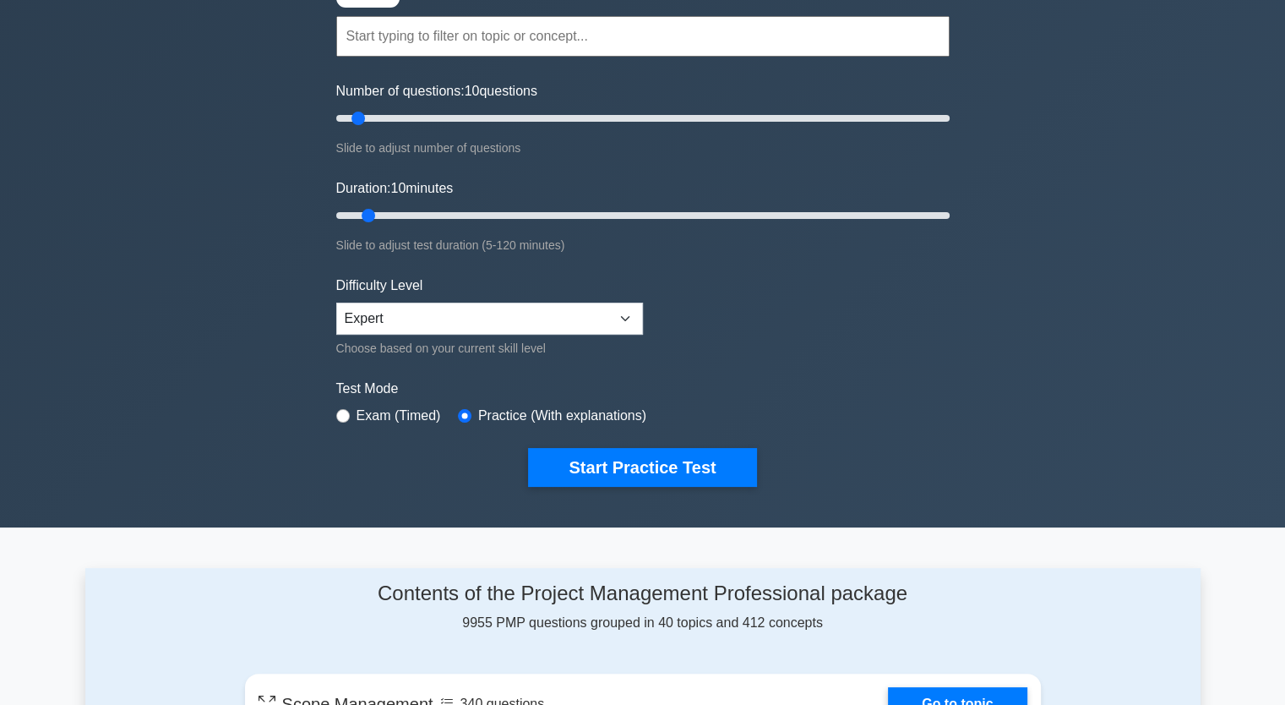
scroll to position [169, 0]
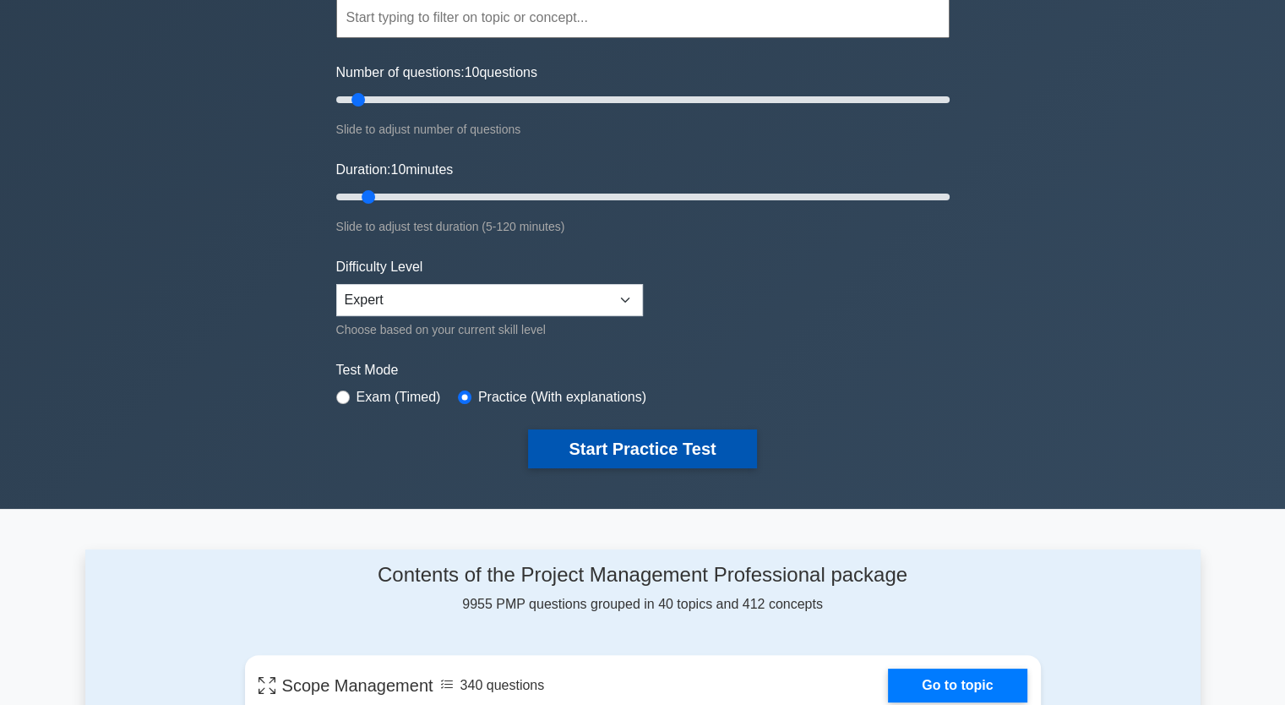
click at [662, 449] on button "Start Practice Test" at bounding box center [642, 448] width 228 height 39
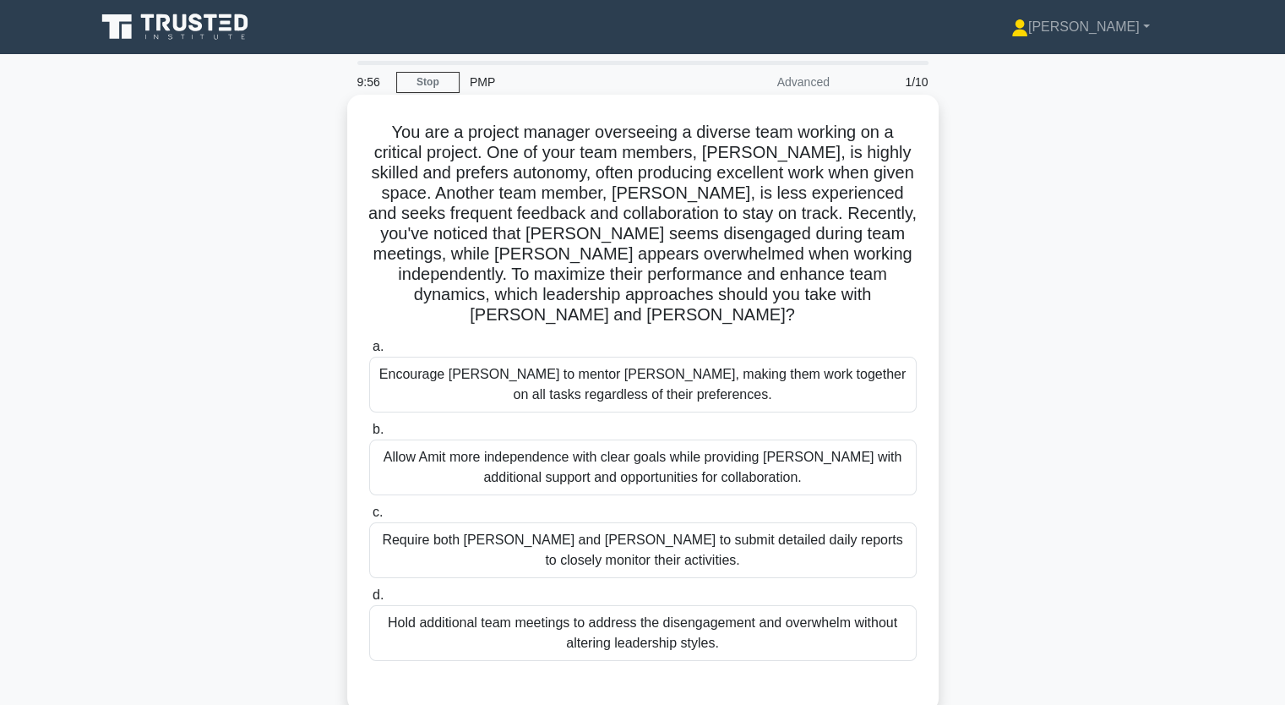
click at [607, 379] on div "Encourage [PERSON_NAME] to mentor [PERSON_NAME], making them work together on a…" at bounding box center [642, 385] width 547 height 56
click at [369, 352] on input "a. Encourage [PERSON_NAME] to mentor [PERSON_NAME], making them work together o…" at bounding box center [369, 346] width 0 height 11
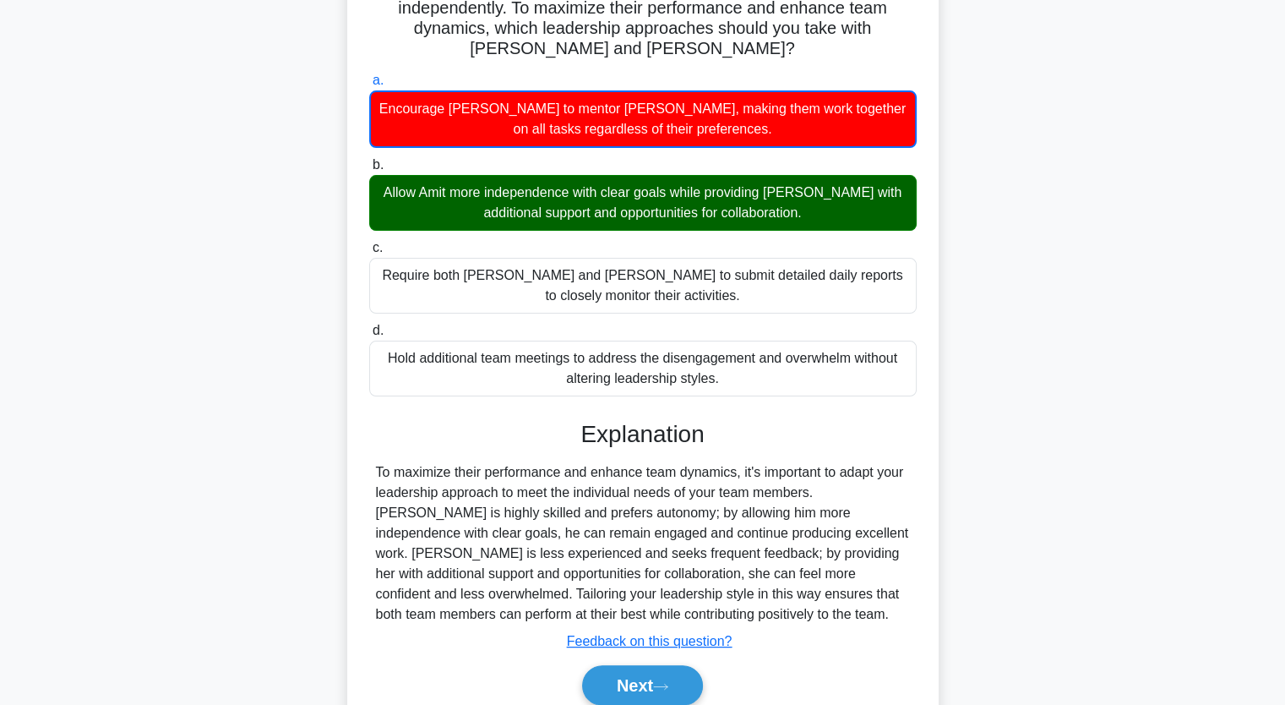
scroll to position [318, 0]
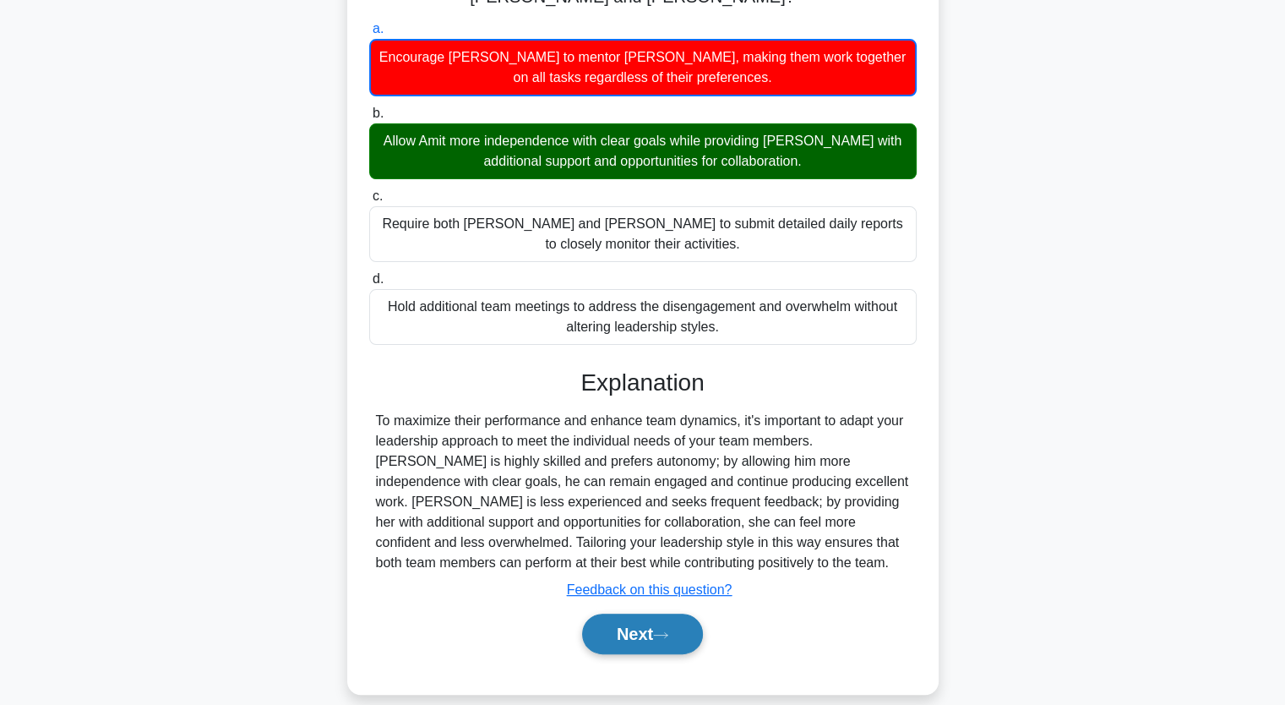
click at [656, 616] on button "Next" at bounding box center [642, 633] width 121 height 41
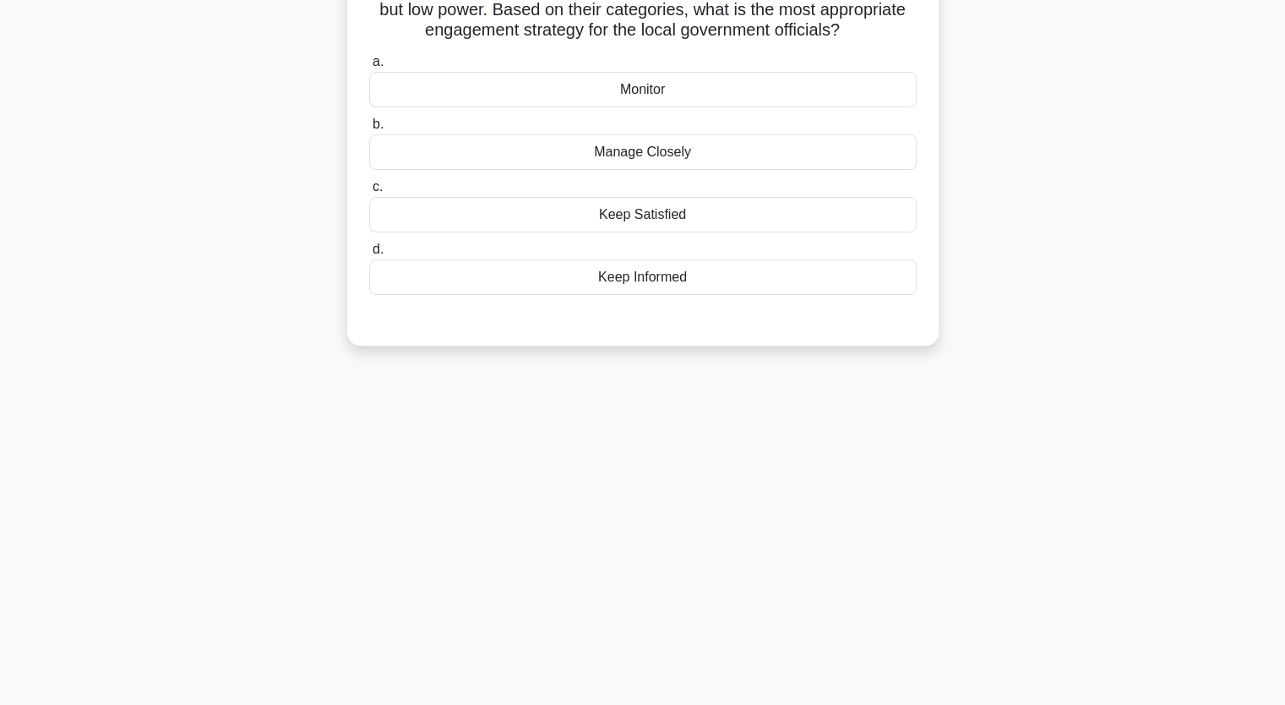
scroll to position [0, 0]
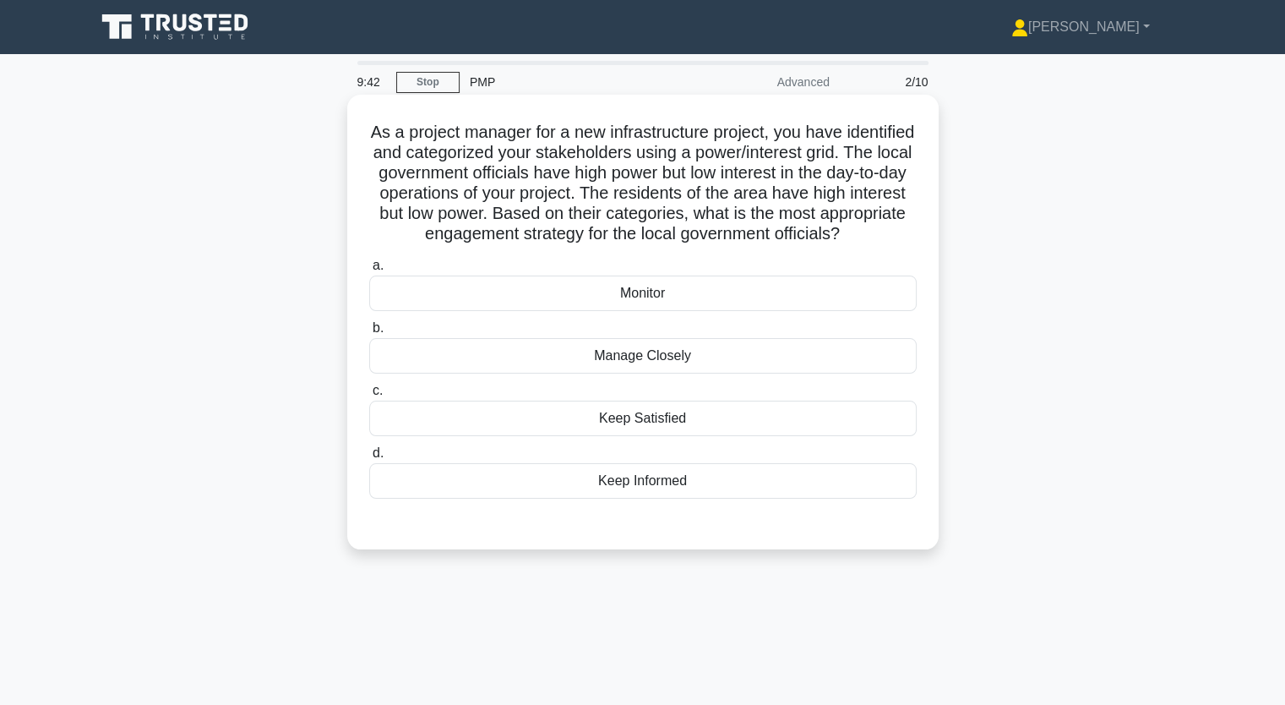
click at [641, 498] on div "Keep Informed" at bounding box center [642, 480] width 547 height 35
click at [369, 459] on input "d. Keep Informed" at bounding box center [369, 453] width 0 height 11
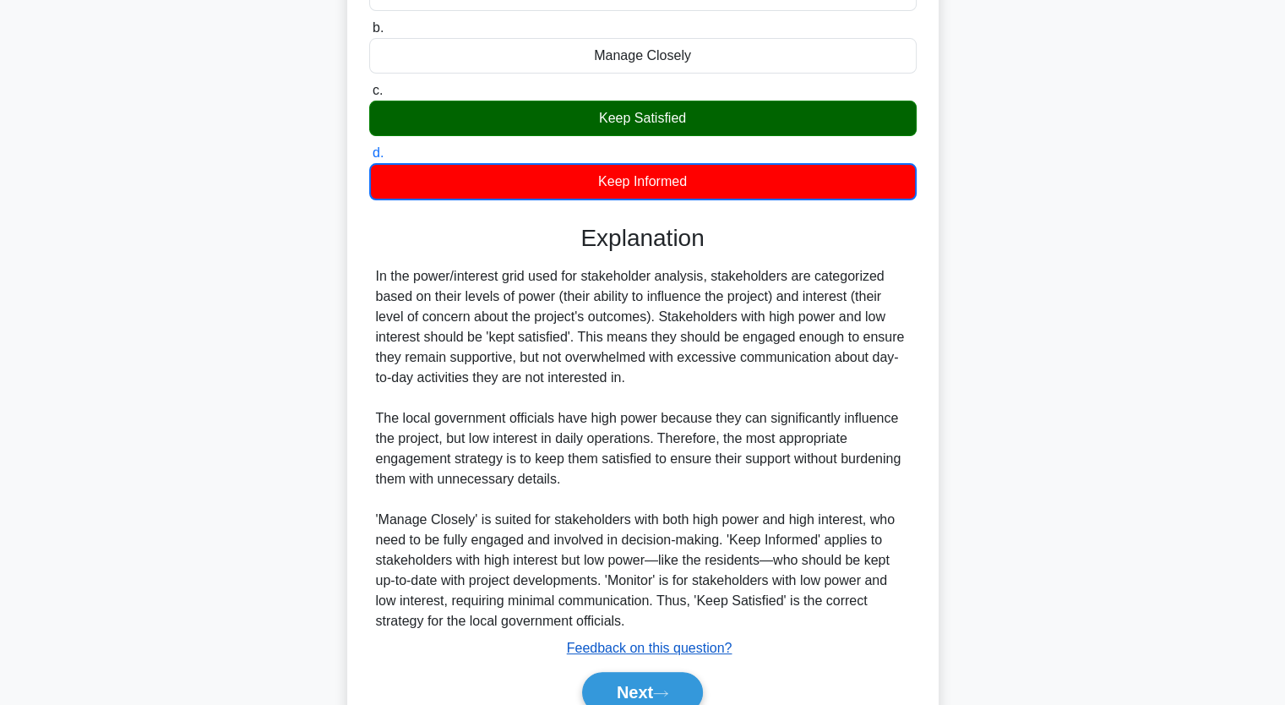
scroll to position [399, 0]
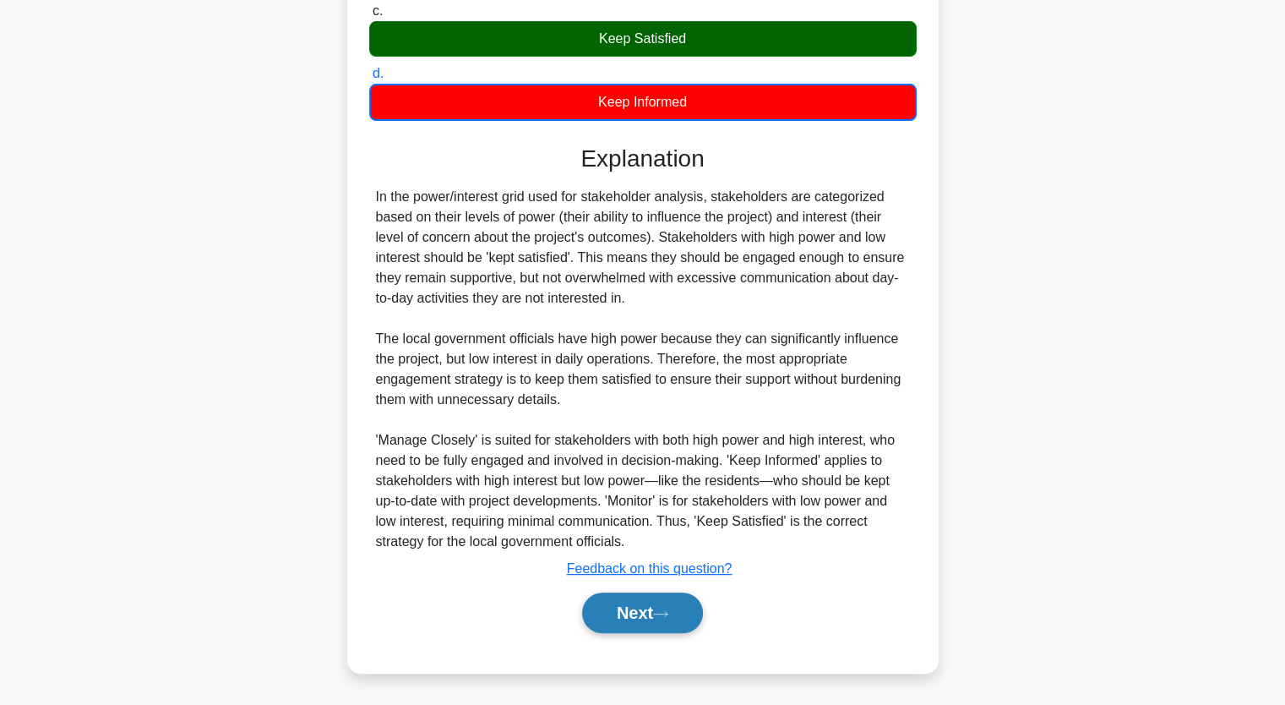
click at [655, 602] on button "Next" at bounding box center [642, 612] width 121 height 41
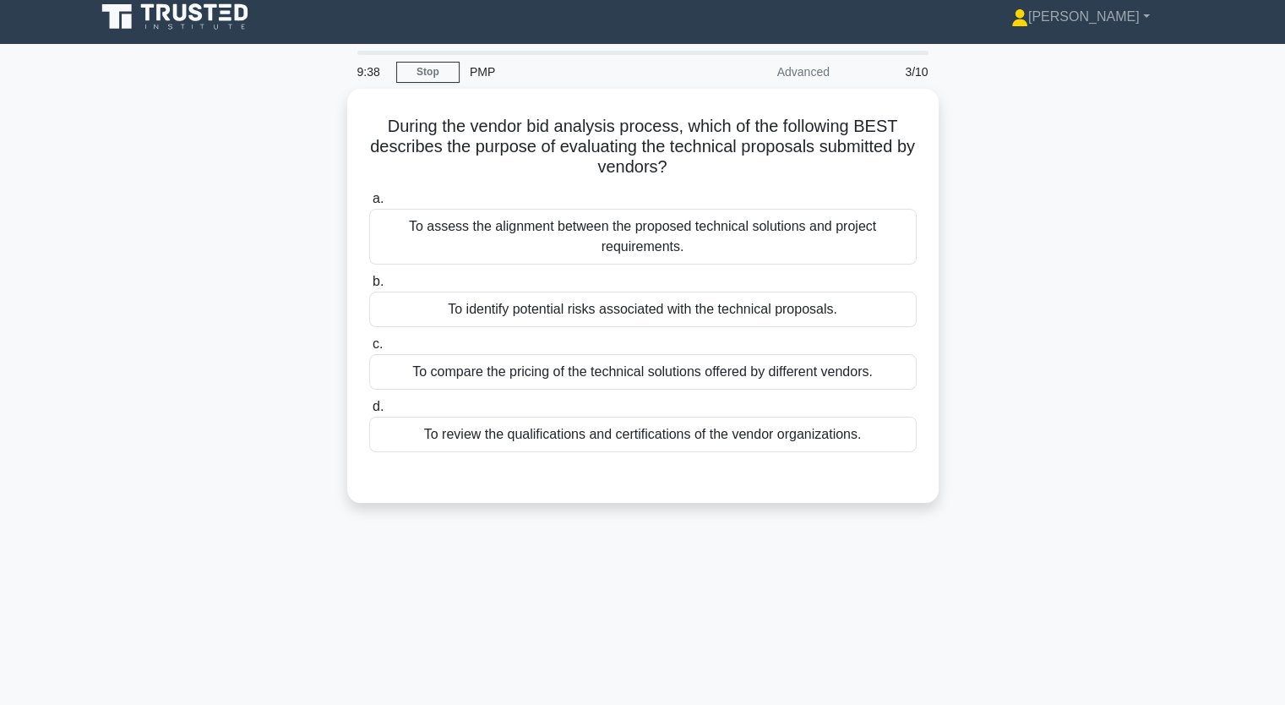
scroll to position [0, 0]
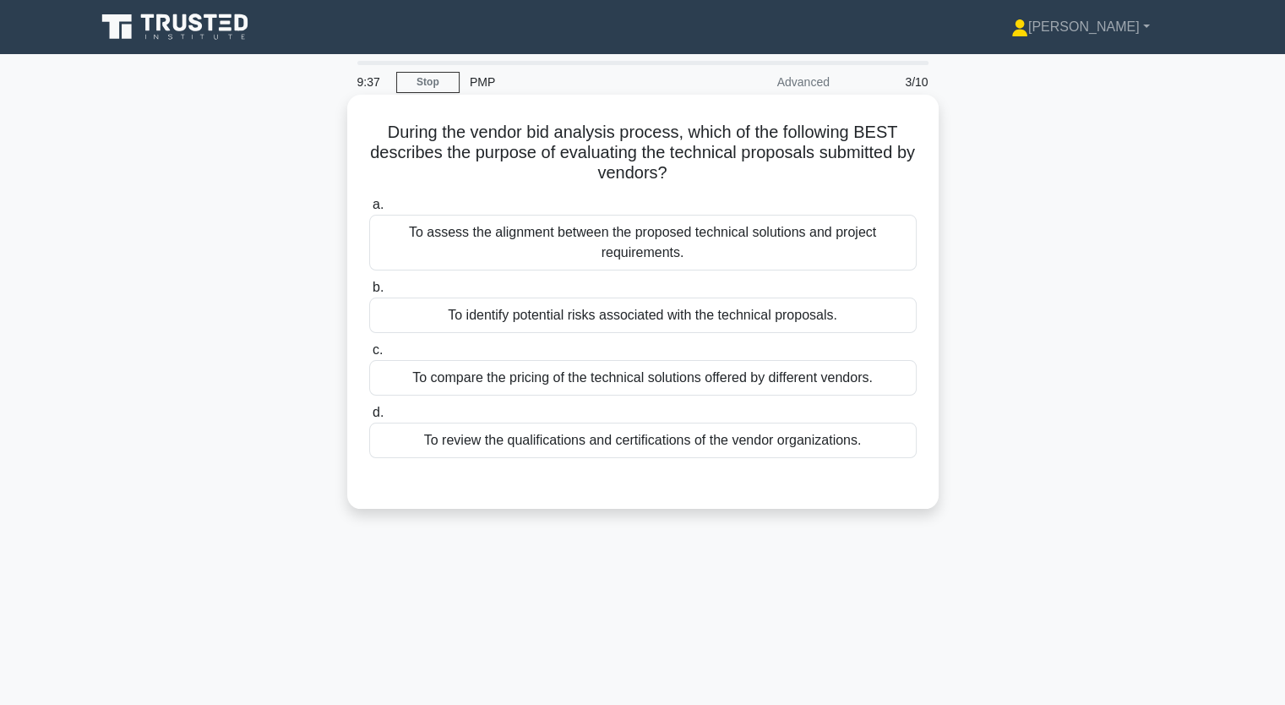
click at [595, 438] on div "To review the qualifications and certifications of the vendor organizations." at bounding box center [642, 439] width 547 height 35
click at [369, 418] on input "d. To review the qualifications and certifications of the vendor organizations." at bounding box center [369, 412] width 0 height 11
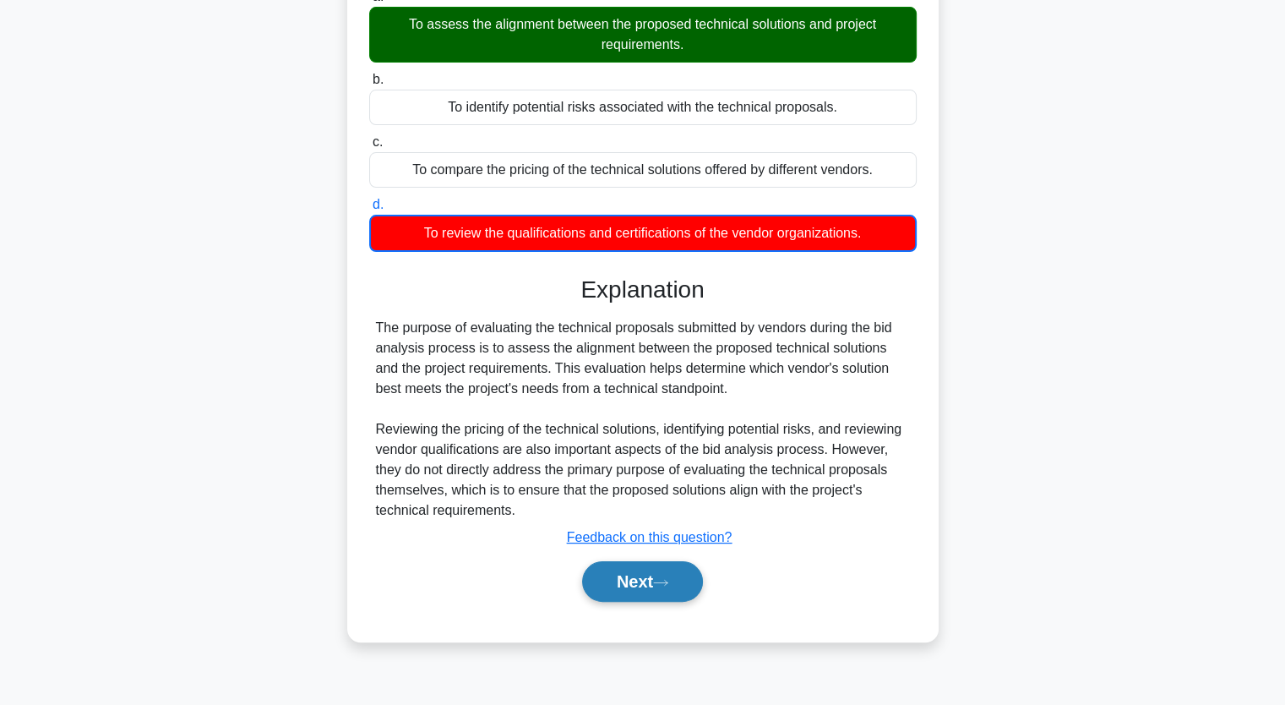
scroll to position [209, 0]
click at [623, 584] on button "Next" at bounding box center [642, 581] width 121 height 41
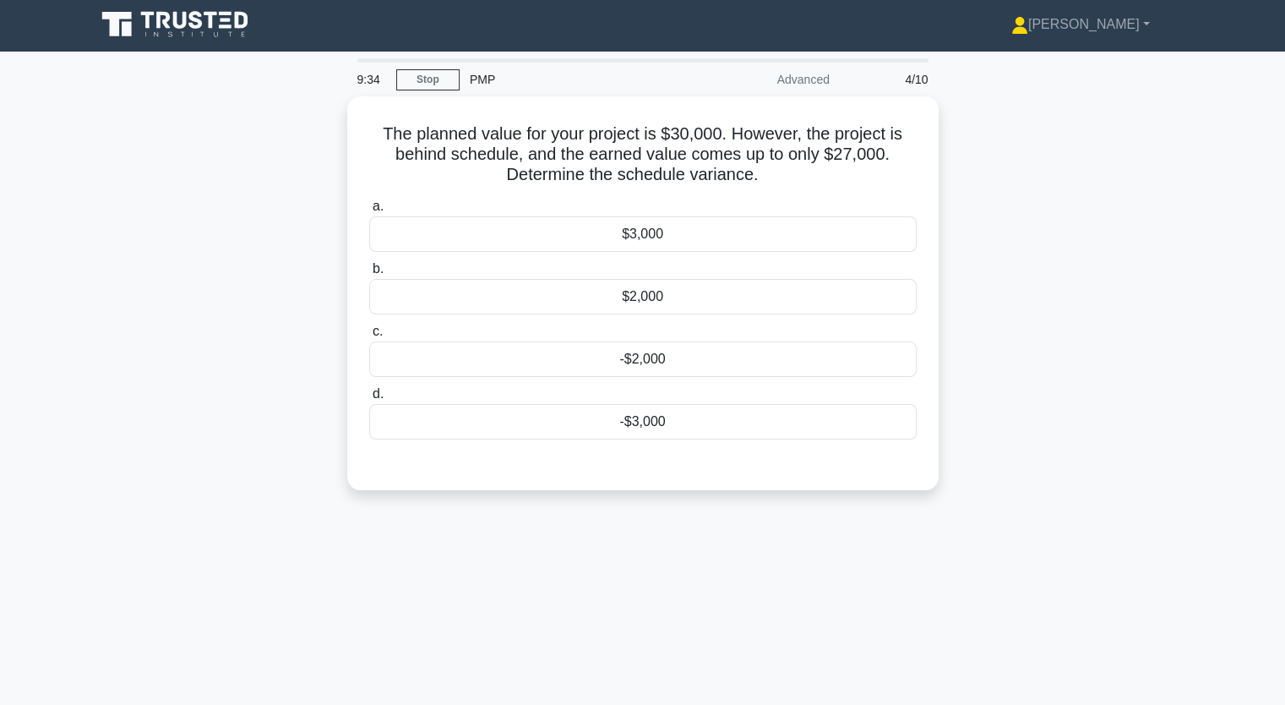
scroll to position [0, 0]
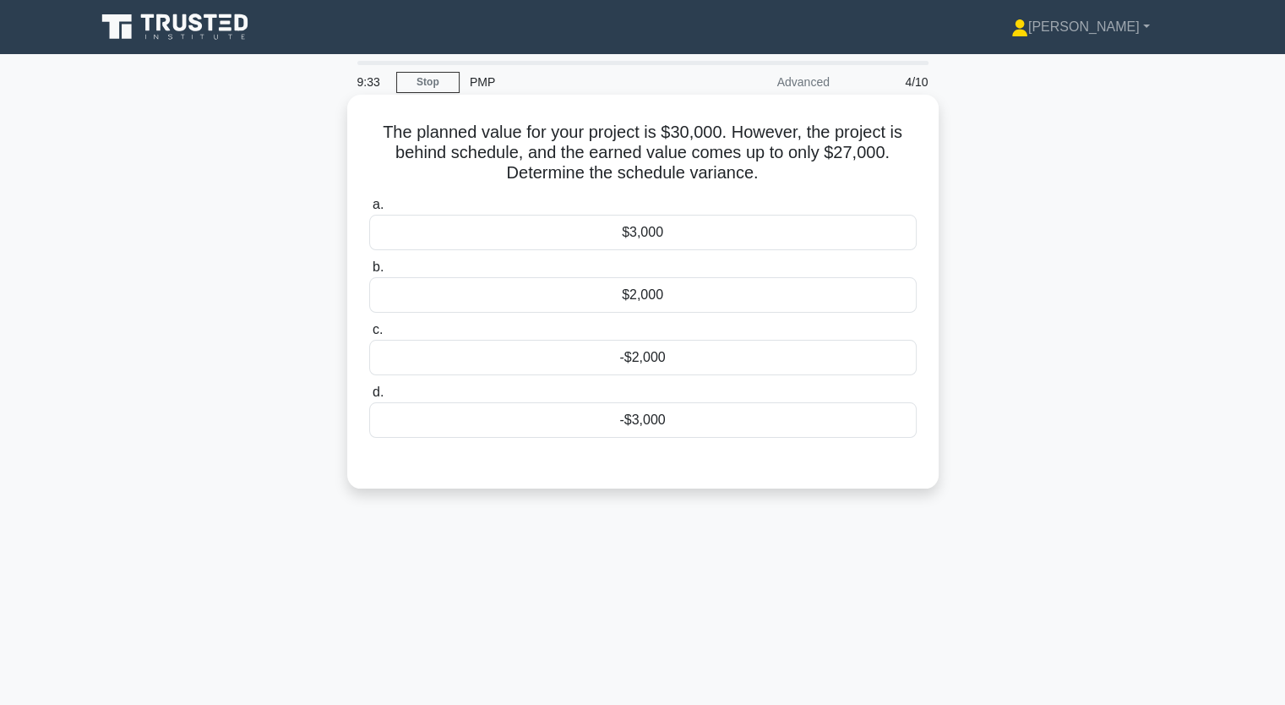
click at [669, 426] on div "-$3,000" at bounding box center [642, 419] width 547 height 35
click at [369, 398] on input "d. -$3,000" at bounding box center [369, 392] width 0 height 11
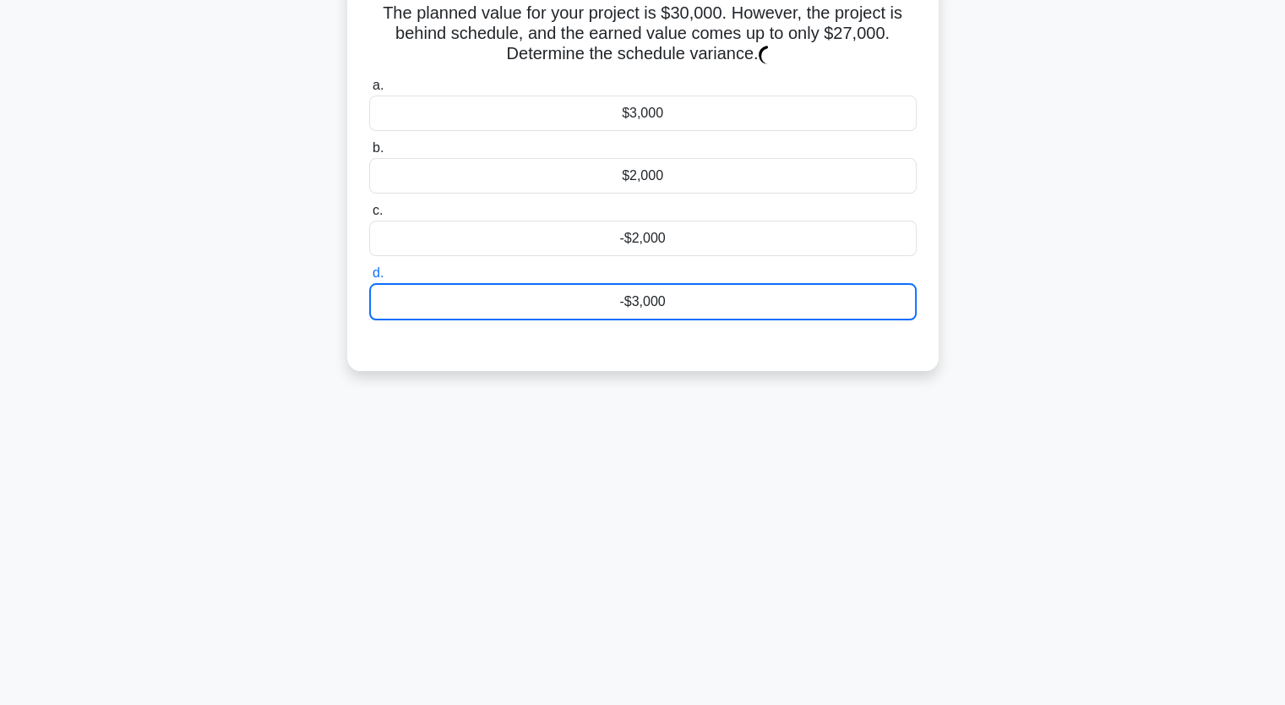
scroll to position [209, 0]
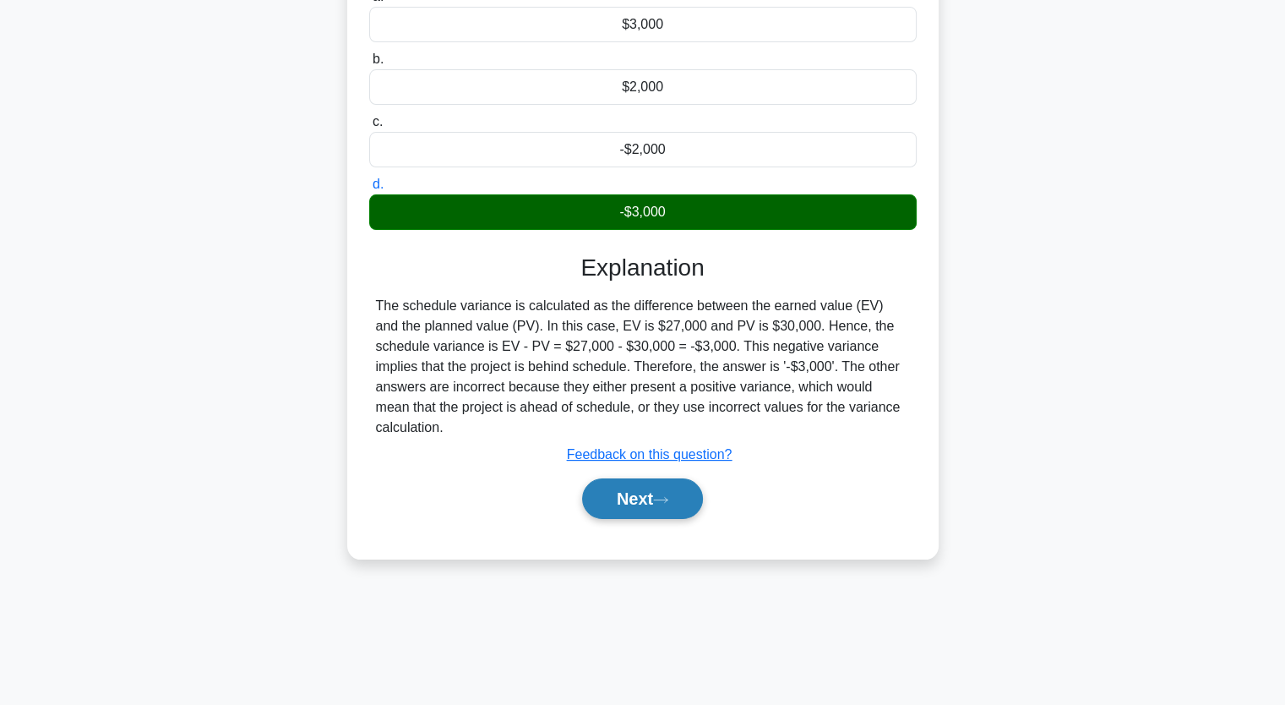
click at [678, 489] on button "Next" at bounding box center [642, 498] width 121 height 41
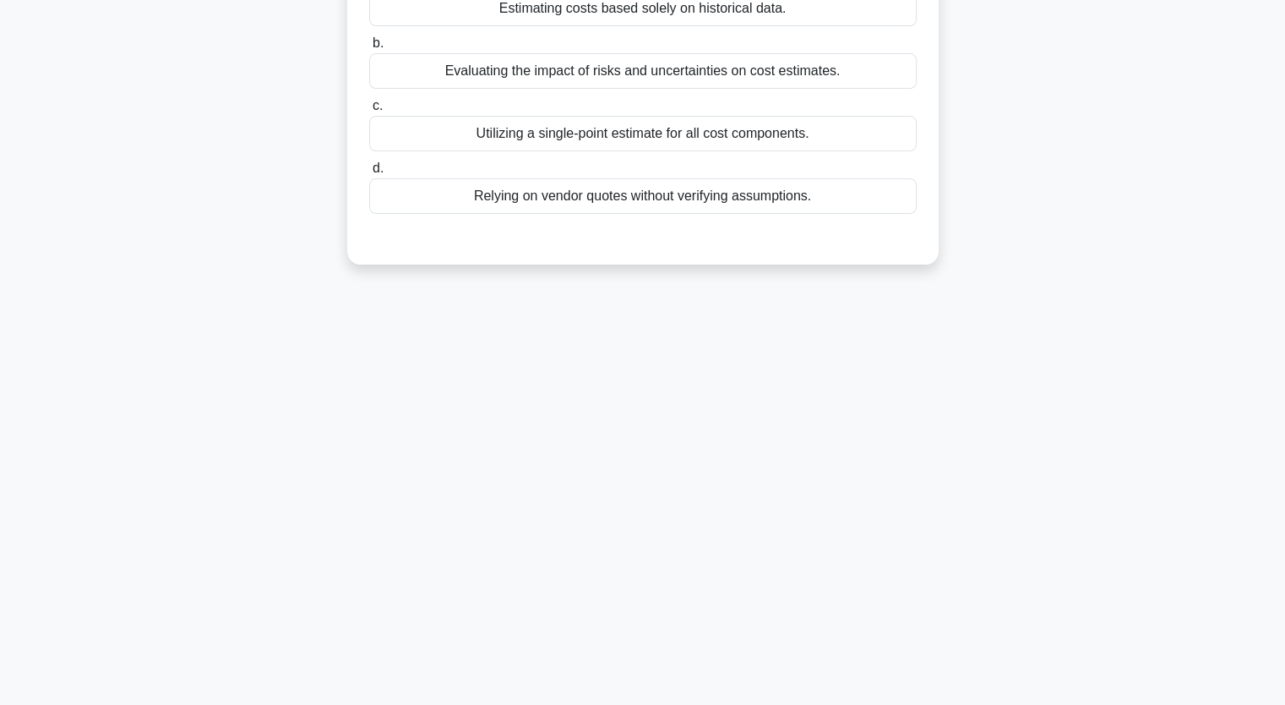
scroll to position [0, 0]
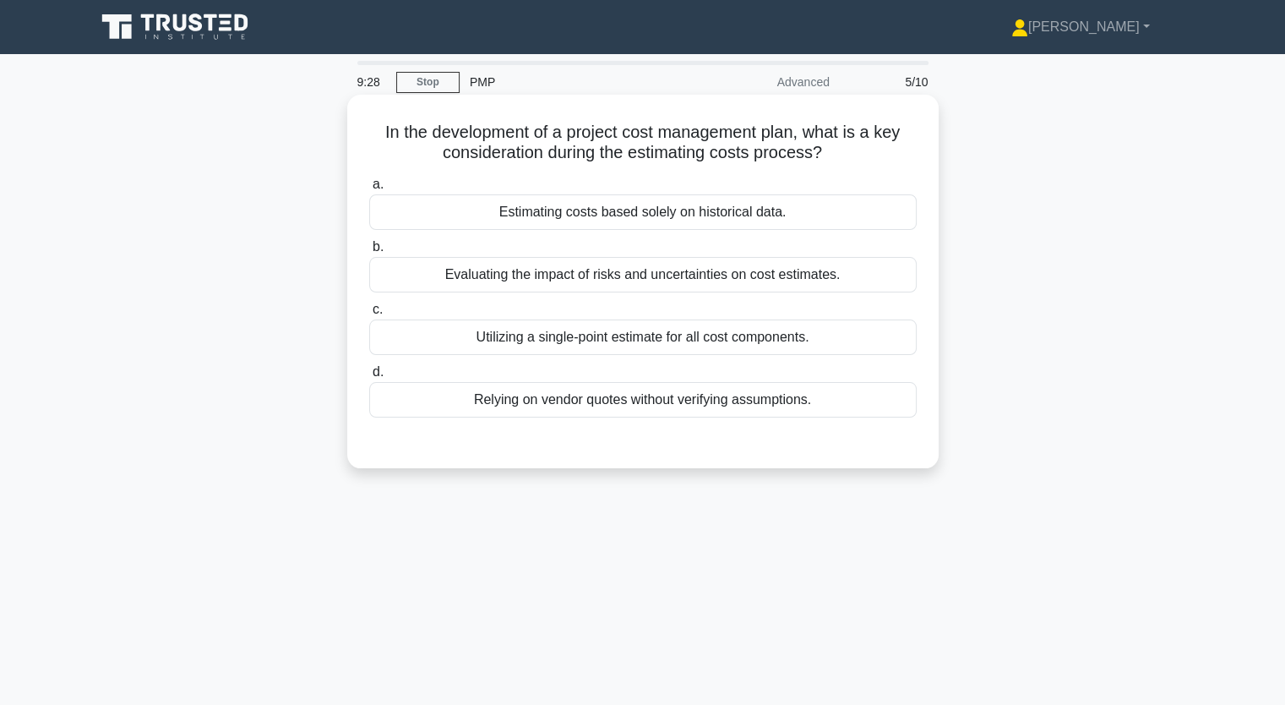
click at [510, 267] on div "Evaluating the impact of risks and uncertainties on cost estimates." at bounding box center [642, 274] width 547 height 35
click at [667, 275] on div "Evaluating the impact of risks and uncertainties on cost estimates." at bounding box center [642, 274] width 547 height 35
click at [369, 253] on input "b. Evaluating the impact of risks and uncertainties on cost estimates." at bounding box center [369, 247] width 0 height 11
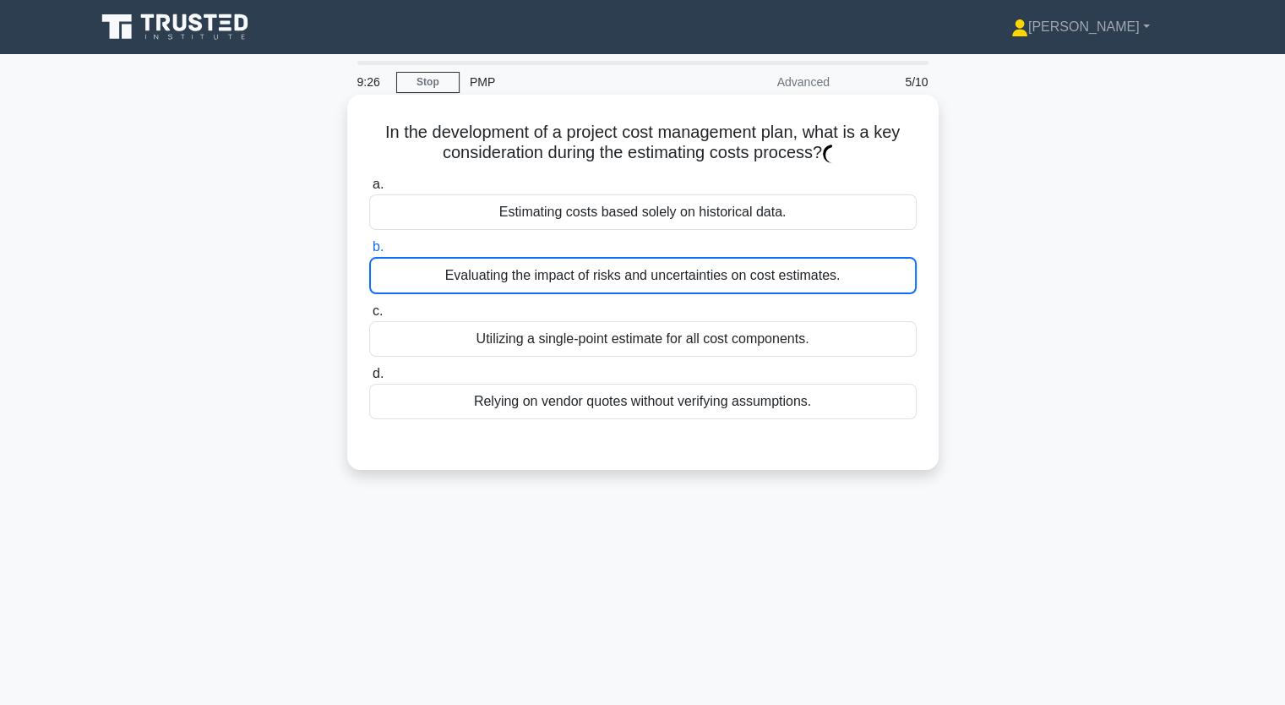
click at [667, 275] on div "Evaluating the impact of risks and uncertainties on cost estimates." at bounding box center [642, 275] width 547 height 37
click at [369, 253] on input "b. Evaluating the impact of risks and uncertainties on cost estimates." at bounding box center [369, 247] width 0 height 11
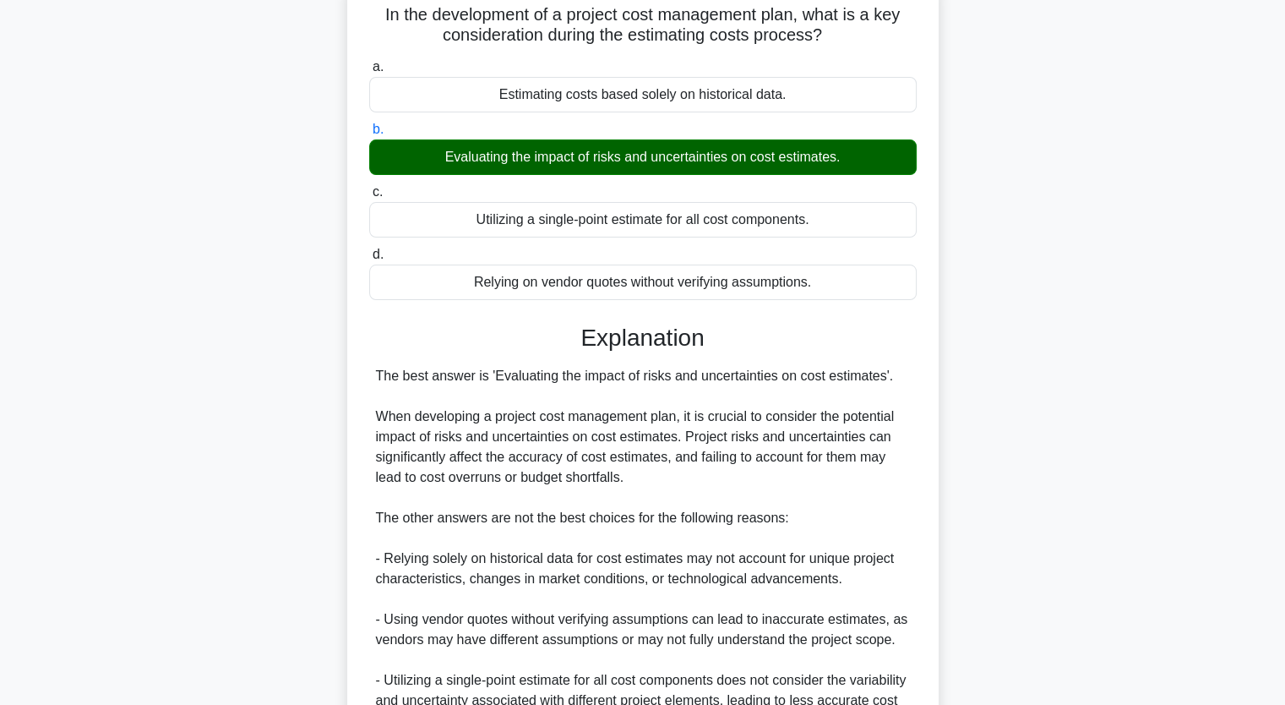
scroll to position [296, 0]
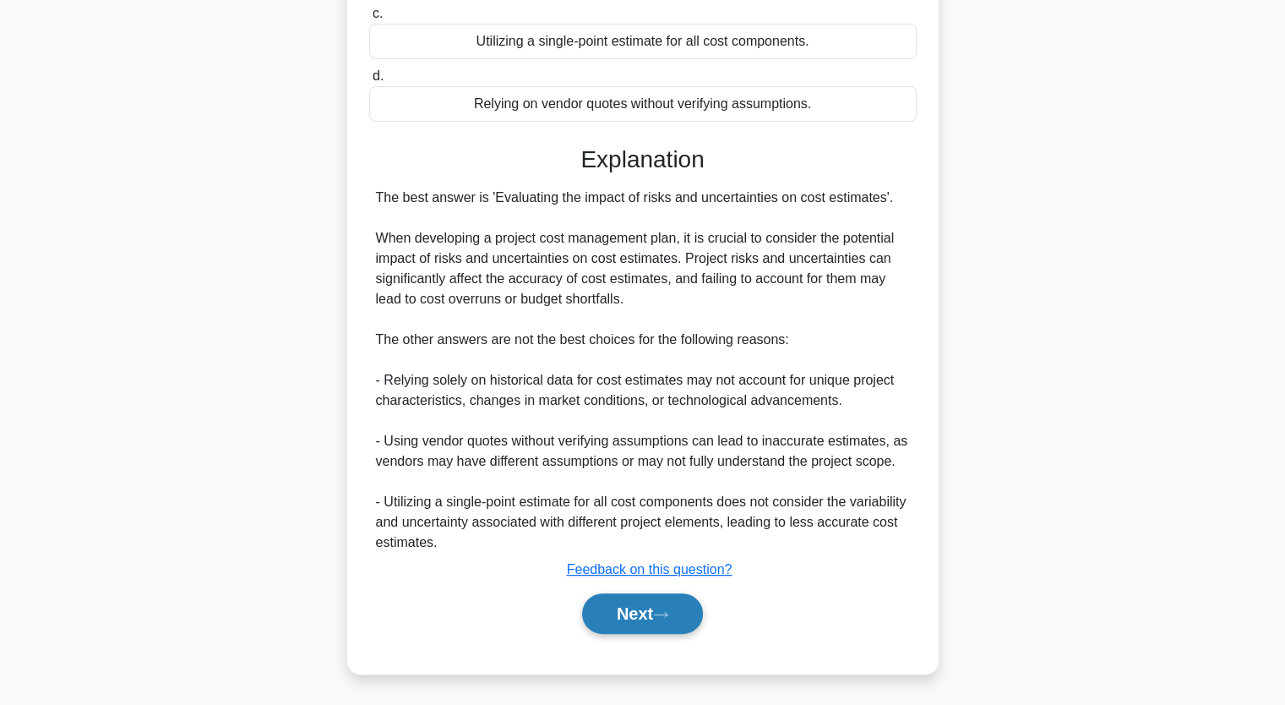
click at [645, 615] on button "Next" at bounding box center [642, 613] width 121 height 41
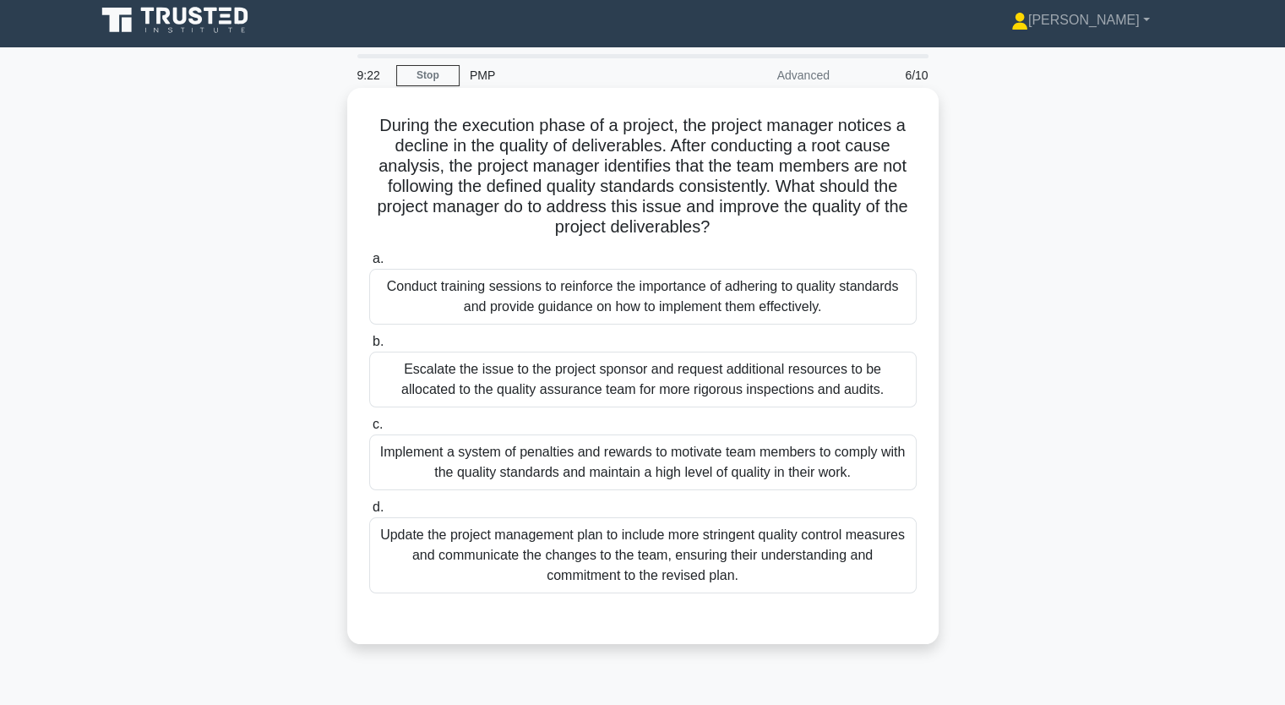
scroll to position [0, 0]
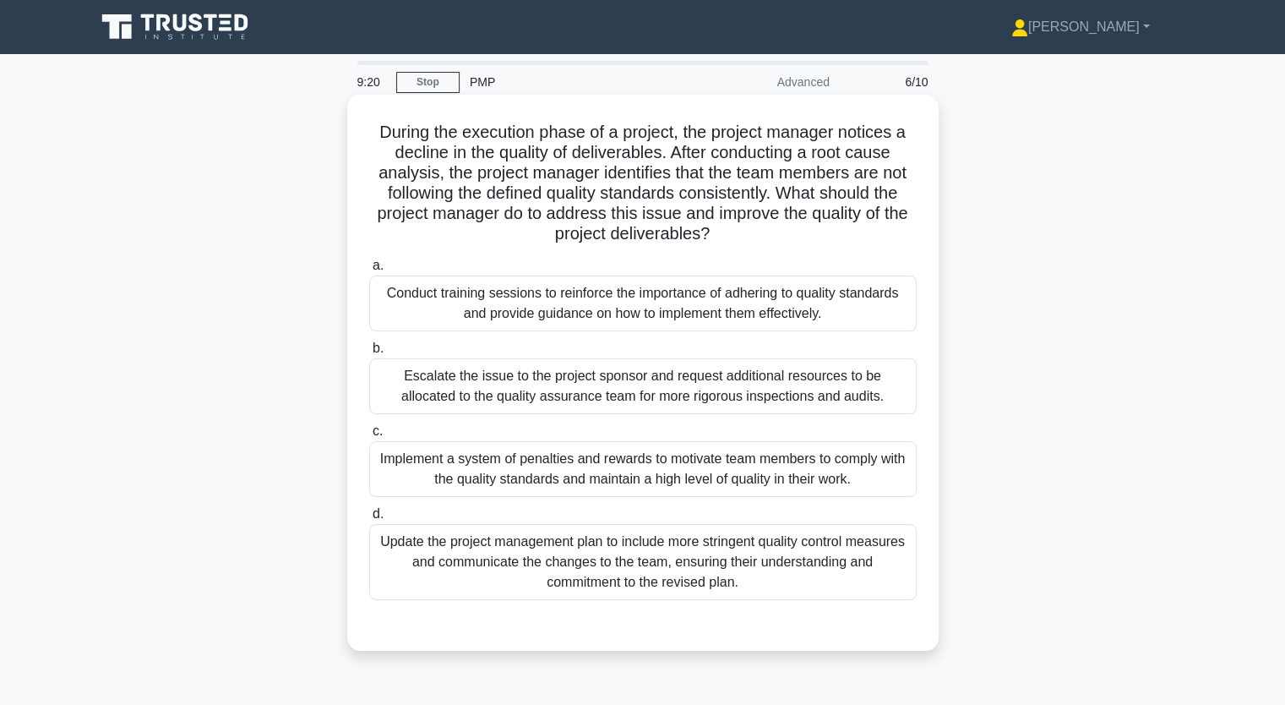
click at [679, 552] on div "Update the project management plan to include more stringent quality control me…" at bounding box center [642, 562] width 547 height 76
click at [369, 520] on input "d. Update the project management plan to include more stringent quality control…" at bounding box center [369, 514] width 0 height 11
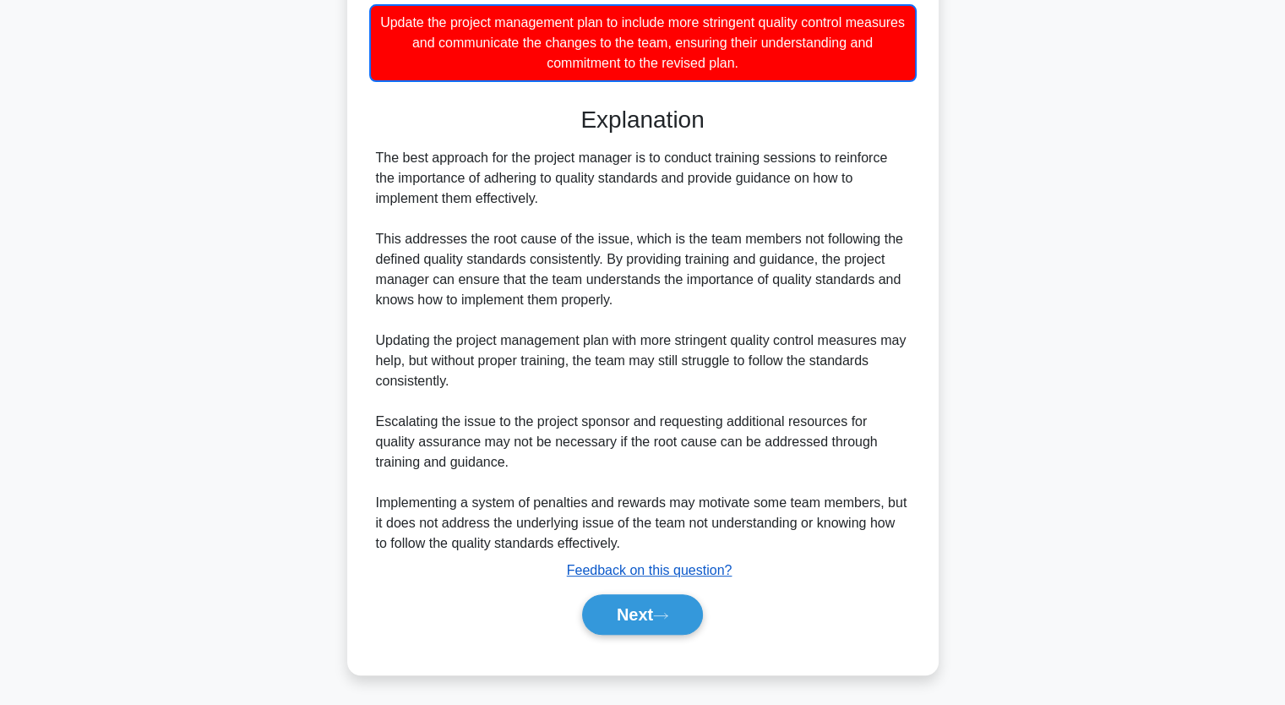
scroll to position [520, 0]
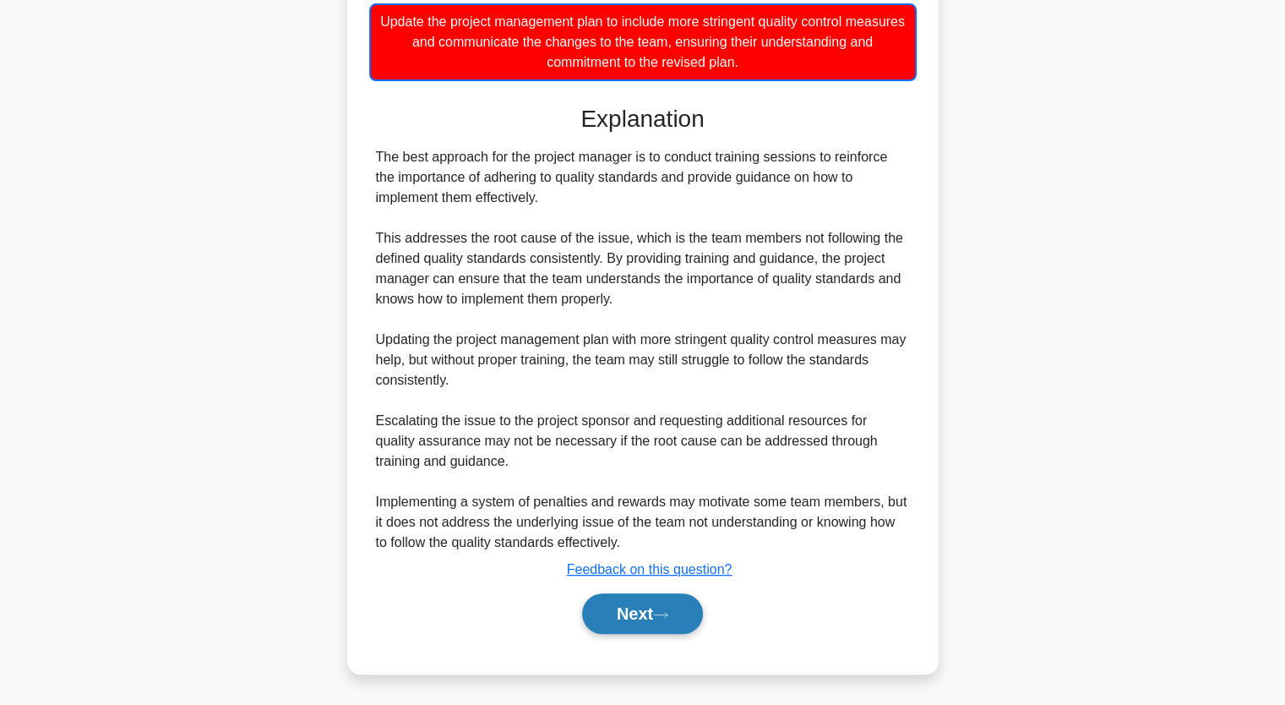
click at [670, 623] on button "Next" at bounding box center [642, 613] width 121 height 41
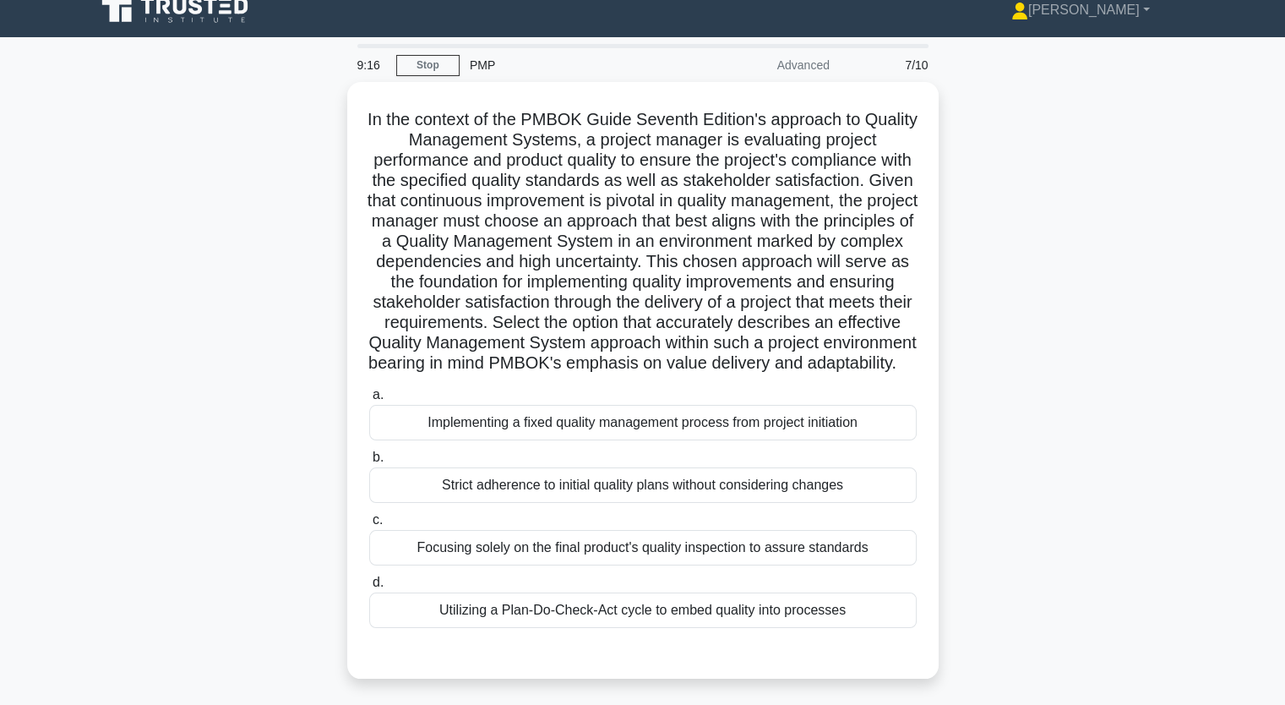
scroll to position [0, 0]
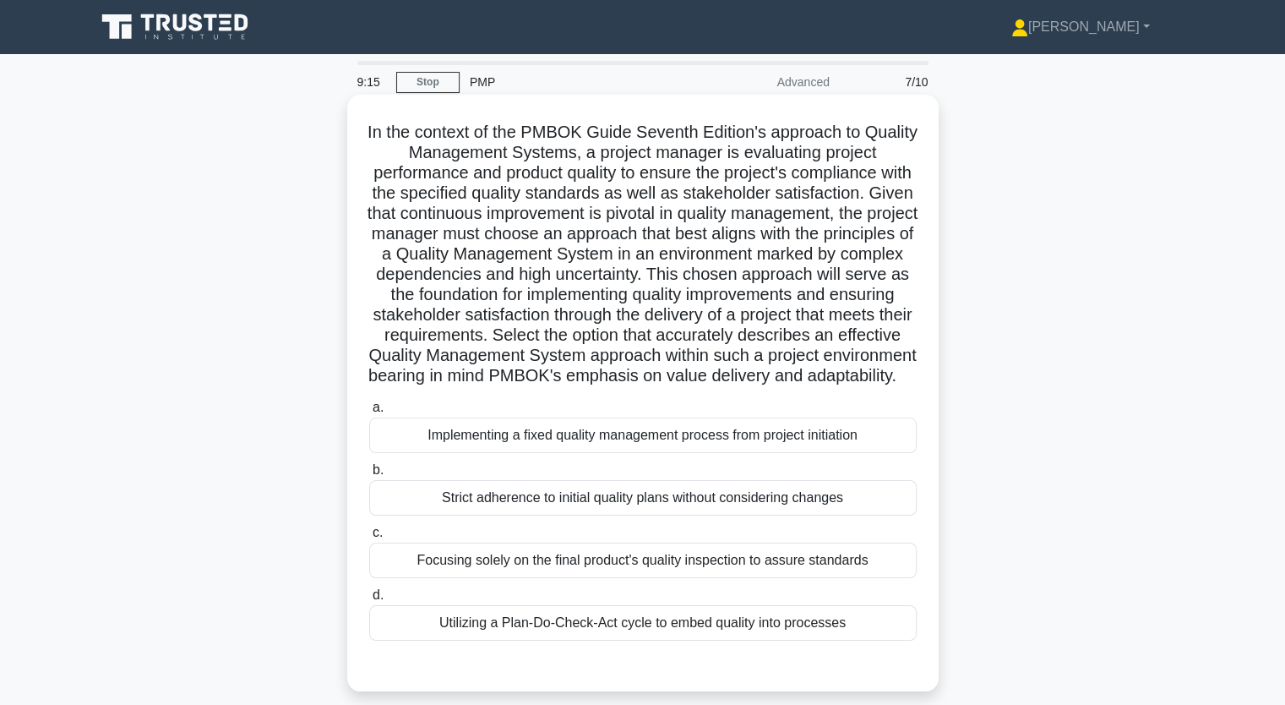
click at [586, 450] on div "Implementing a fixed quality management process from project initiation" at bounding box center [642, 434] width 547 height 35
click at [369, 413] on input "a. Implementing a fixed quality management process from project initiation" at bounding box center [369, 407] width 0 height 11
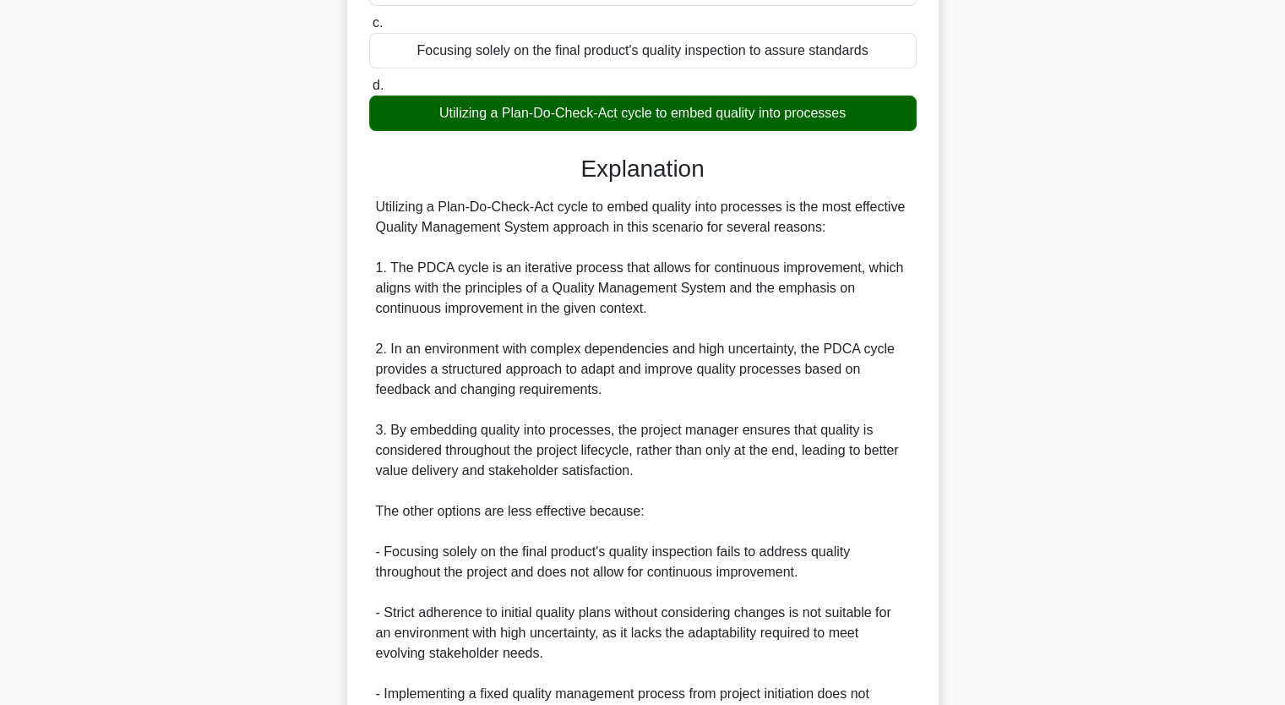
scroll to position [723, 0]
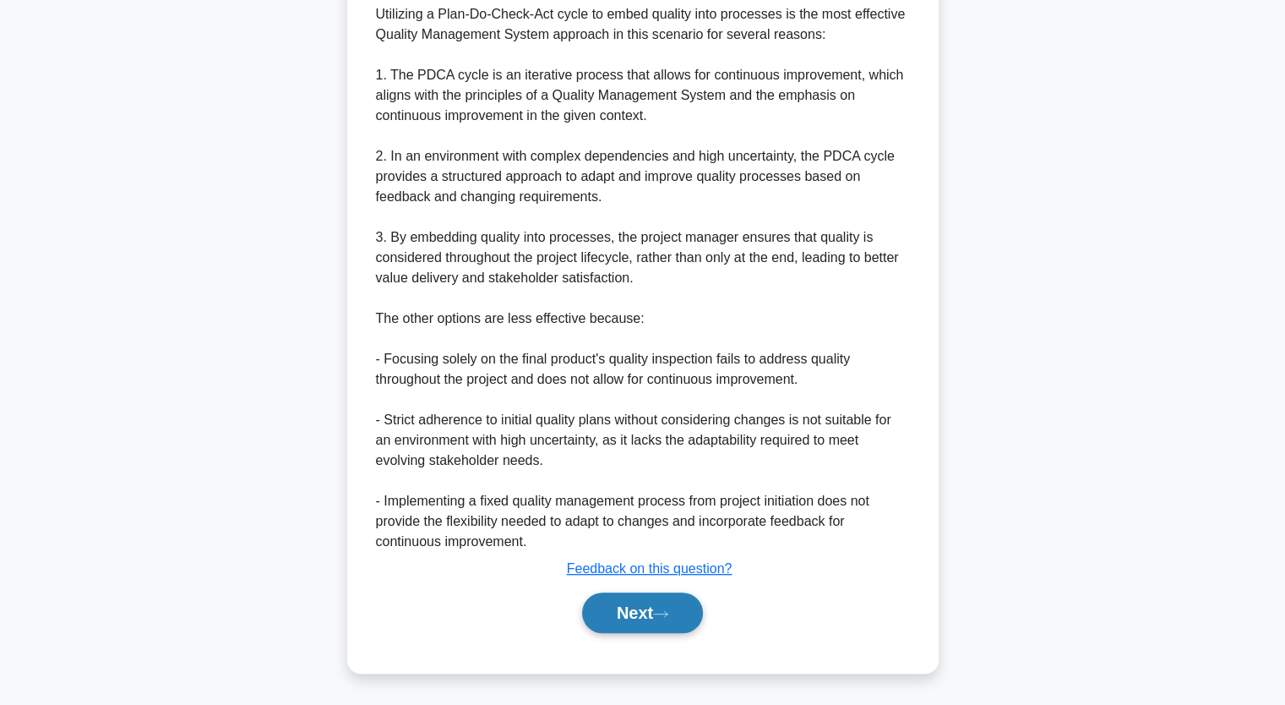
click at [668, 613] on icon at bounding box center [660, 613] width 15 height 9
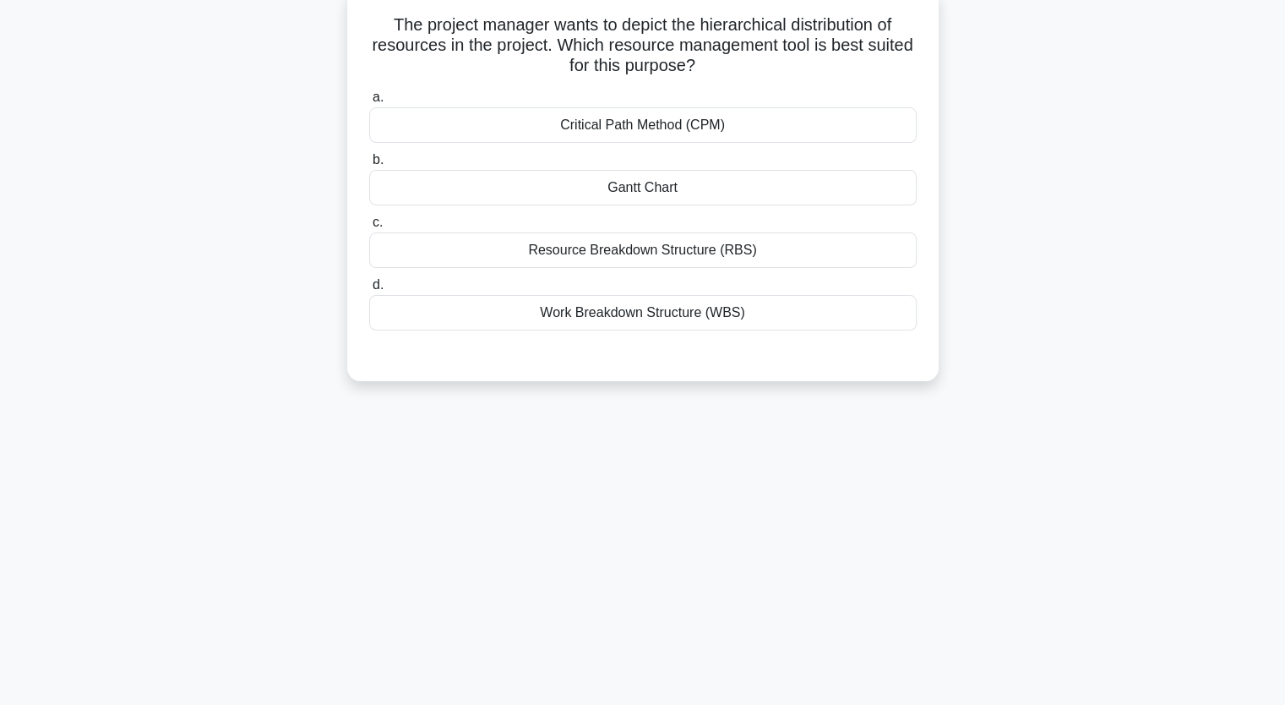
scroll to position [0, 0]
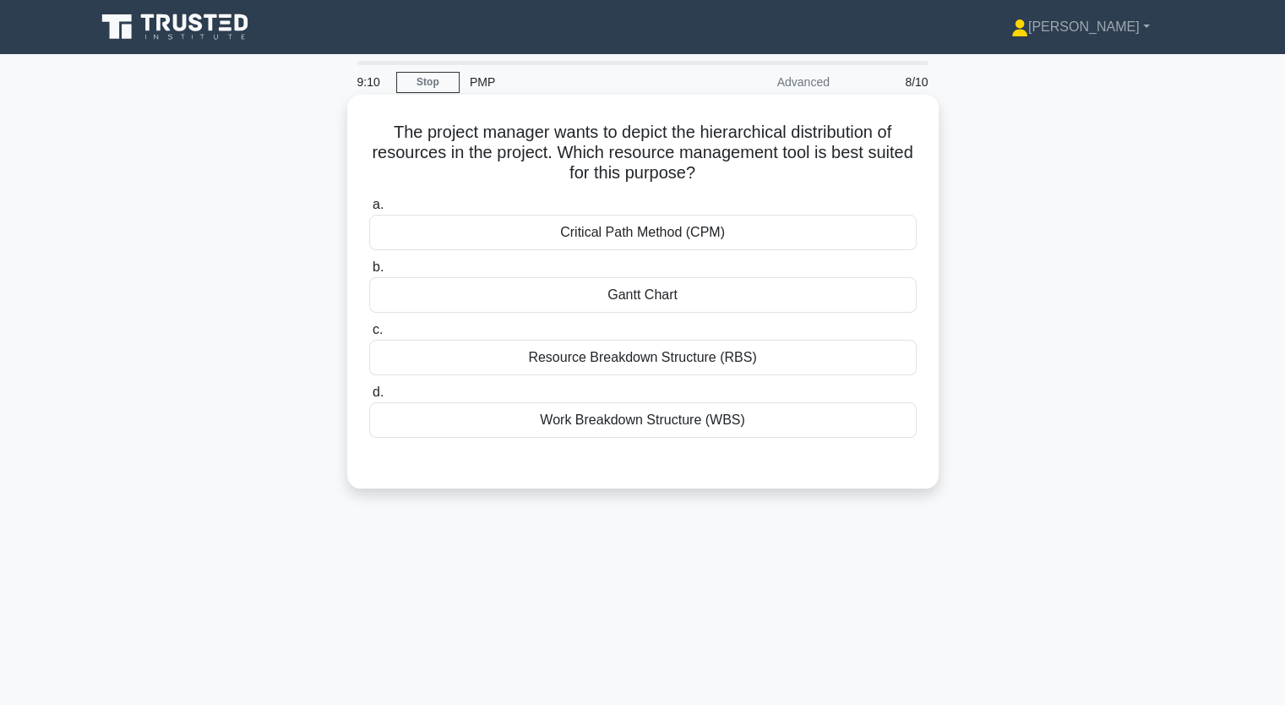
click at [623, 427] on div "Work Breakdown Structure (WBS)" at bounding box center [642, 419] width 547 height 35
click at [369, 398] on input "d. Work Breakdown Structure (WBS)" at bounding box center [369, 392] width 0 height 11
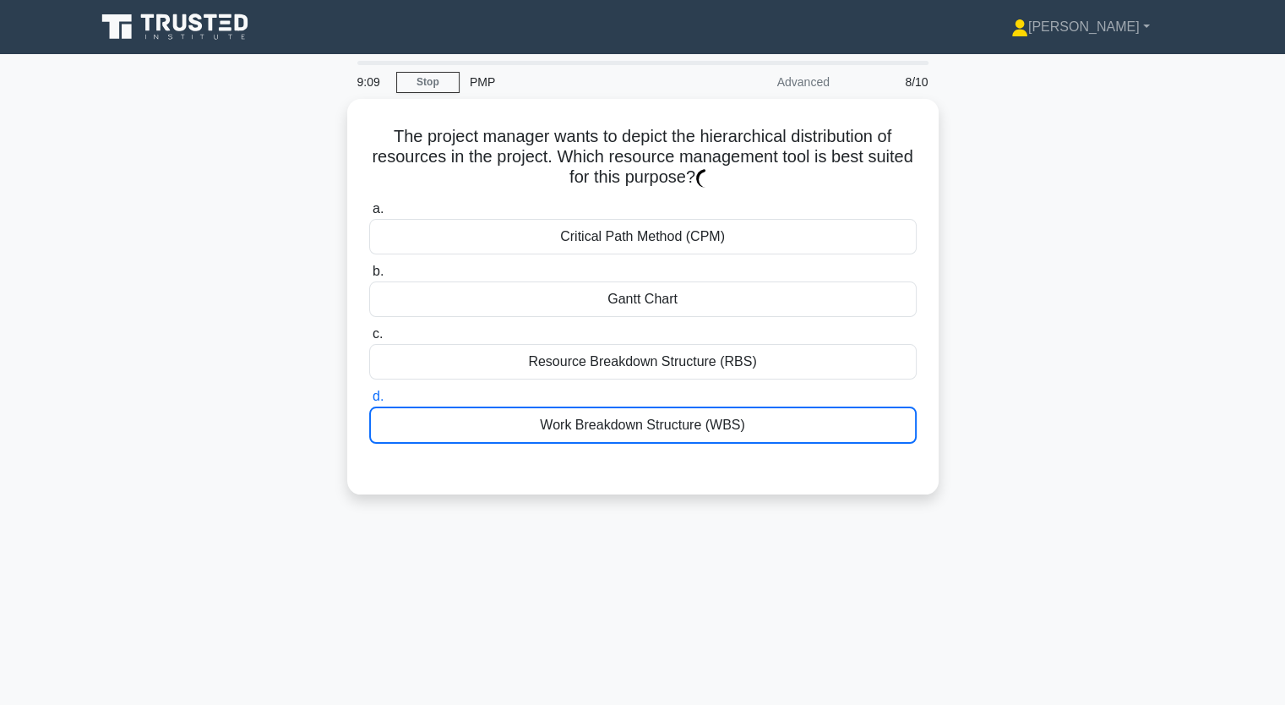
scroll to position [209, 0]
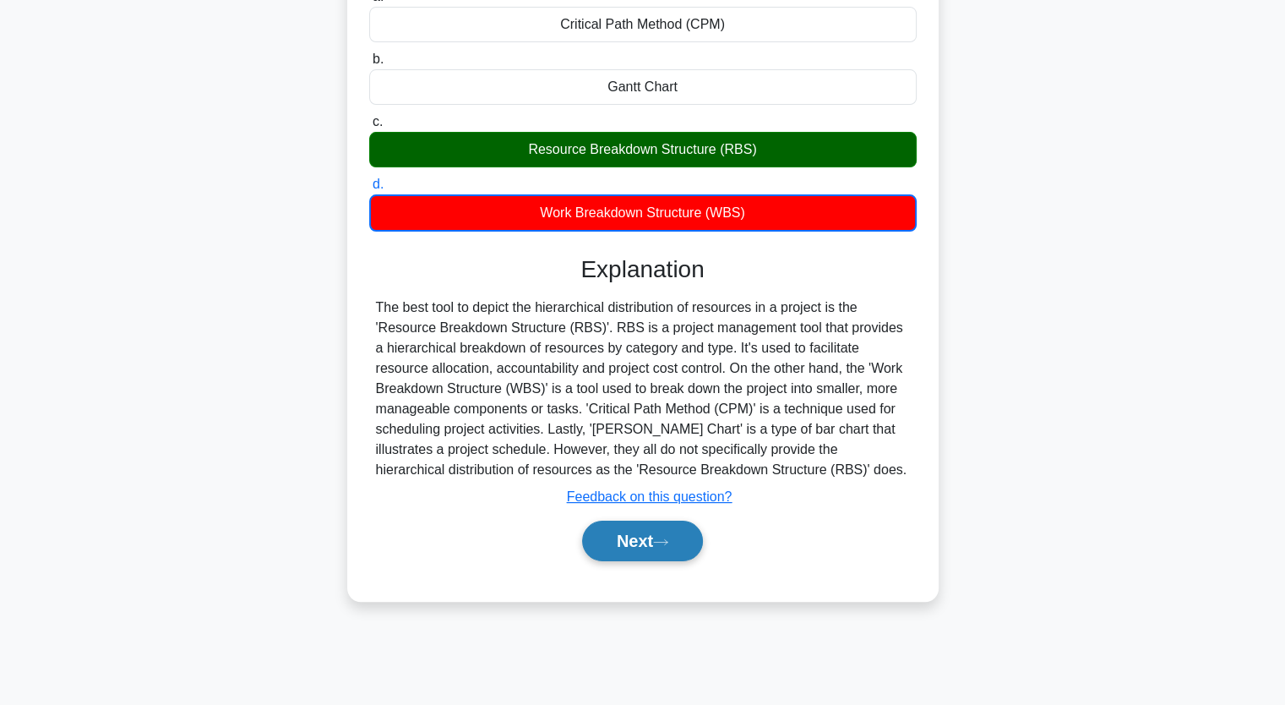
click at [653, 542] on button "Next" at bounding box center [642, 540] width 121 height 41
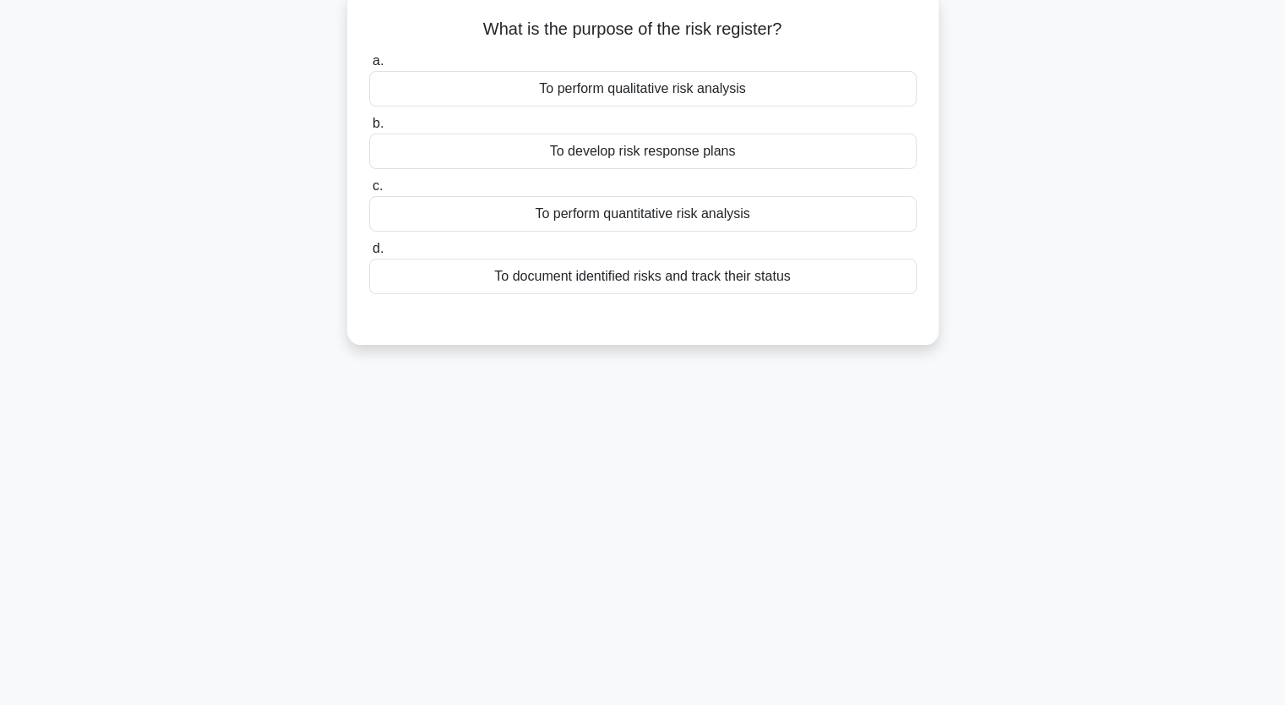
scroll to position [0, 0]
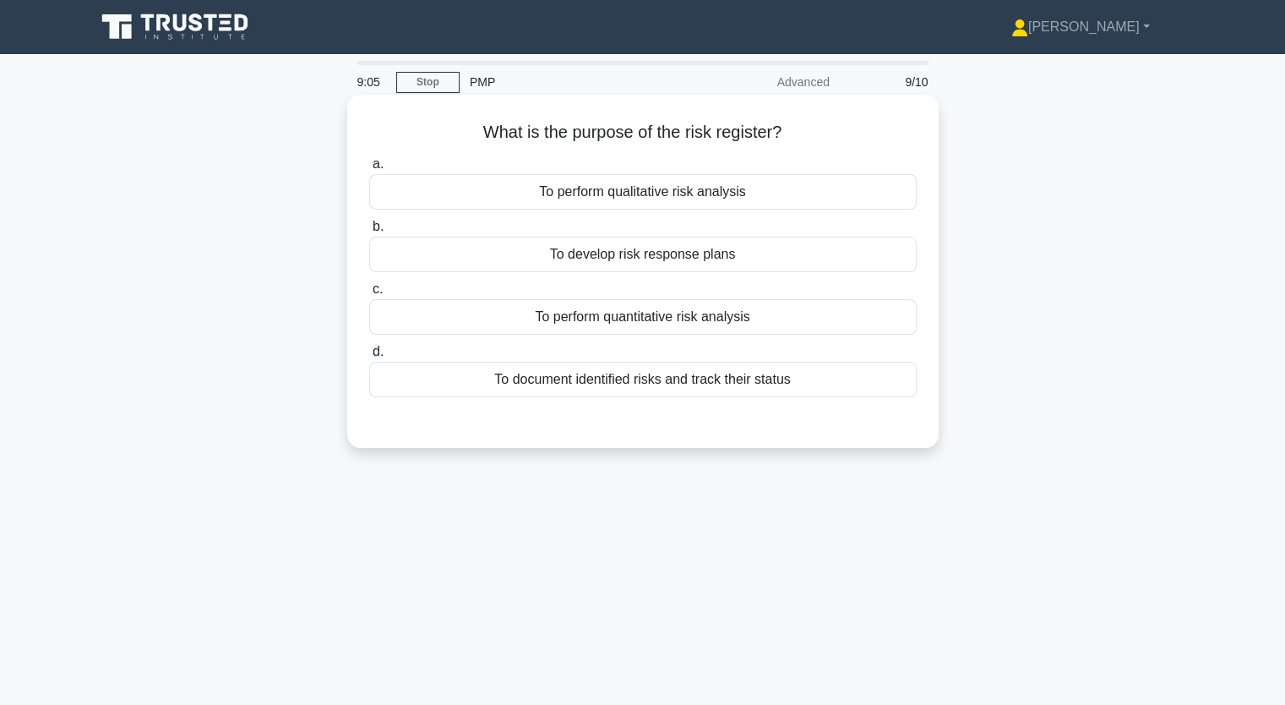
click at [620, 202] on div "To perform qualitative risk analysis" at bounding box center [642, 191] width 547 height 35
click at [369, 170] on input "a. To perform qualitative risk analysis" at bounding box center [369, 164] width 0 height 11
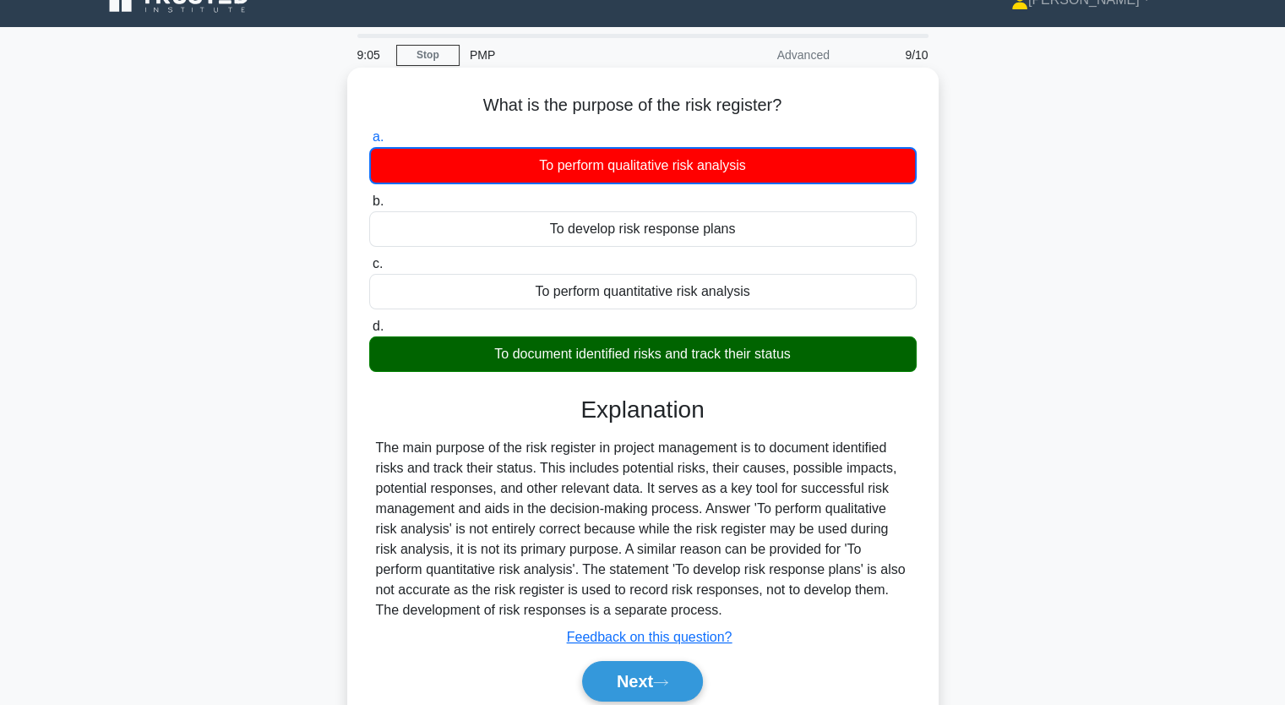
scroll to position [209, 0]
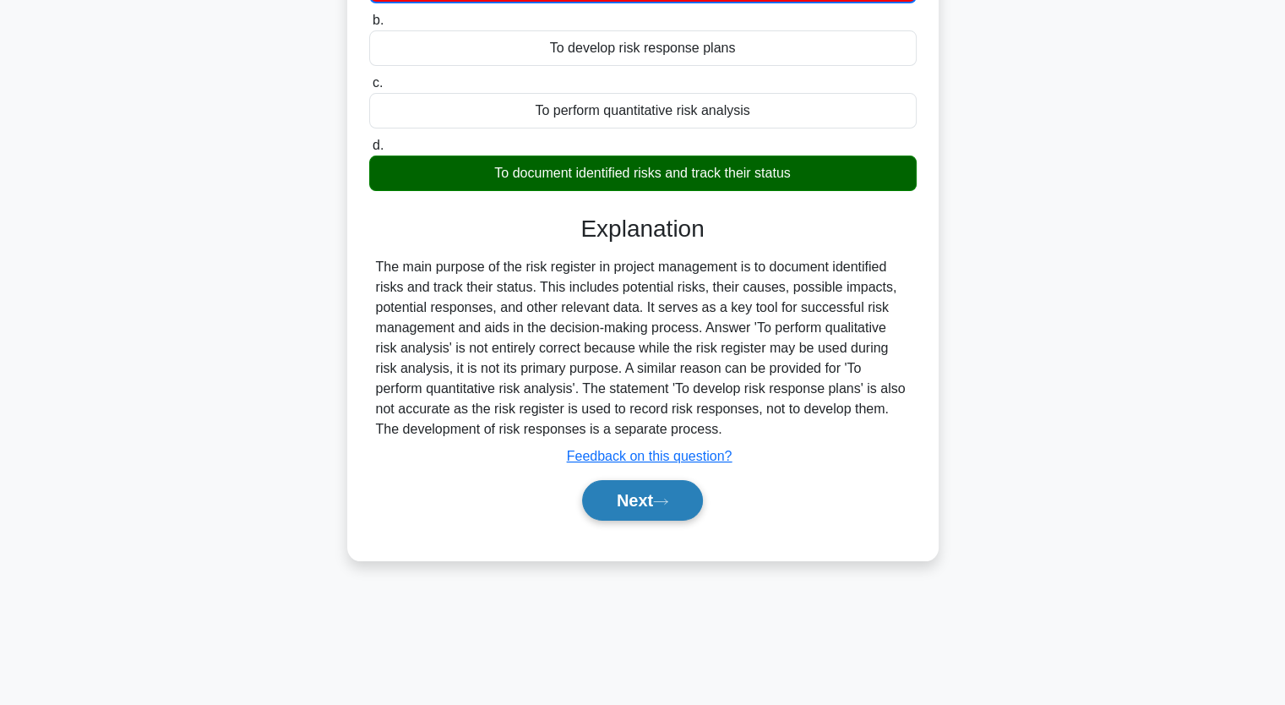
click at [625, 480] on button "Next" at bounding box center [642, 500] width 121 height 41
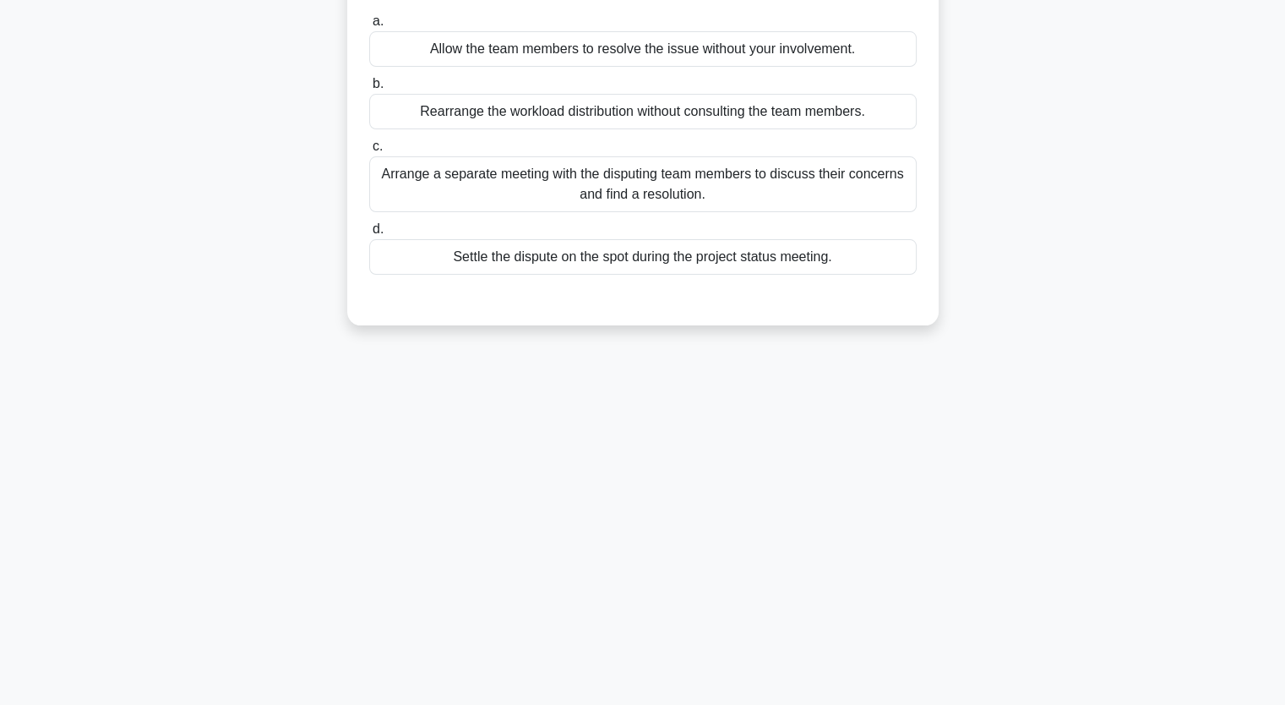
scroll to position [0, 0]
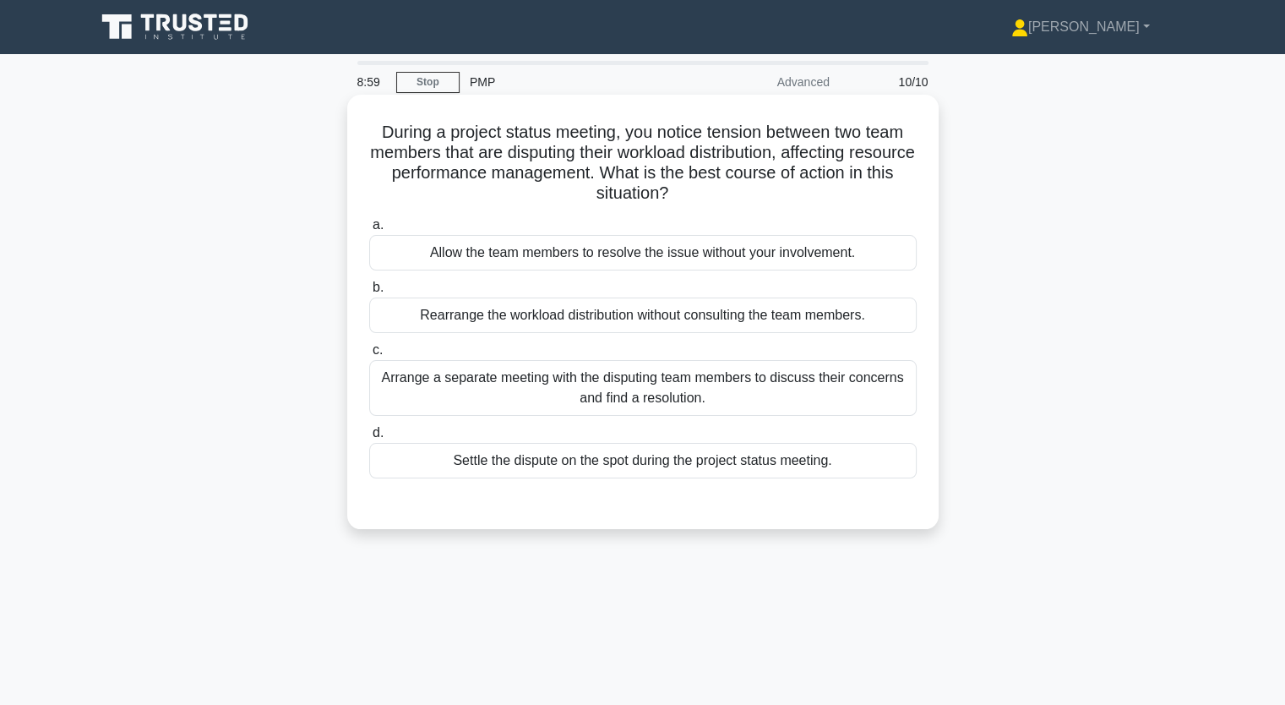
click at [618, 393] on div "Arrange a separate meeting with the disputing team members to discuss their con…" at bounding box center [642, 388] width 547 height 56
click at [369, 356] on input "c. Arrange a separate meeting with the disputing team members to discuss their …" at bounding box center [369, 350] width 0 height 11
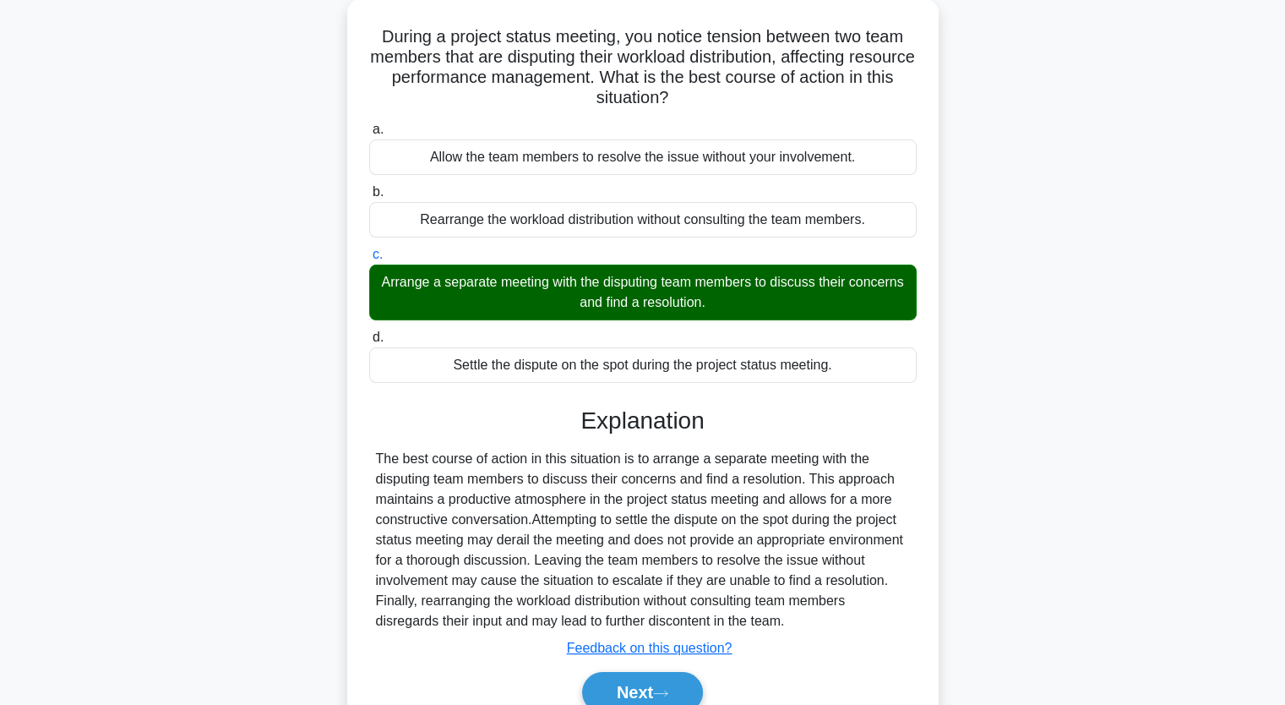
scroll to position [209, 0]
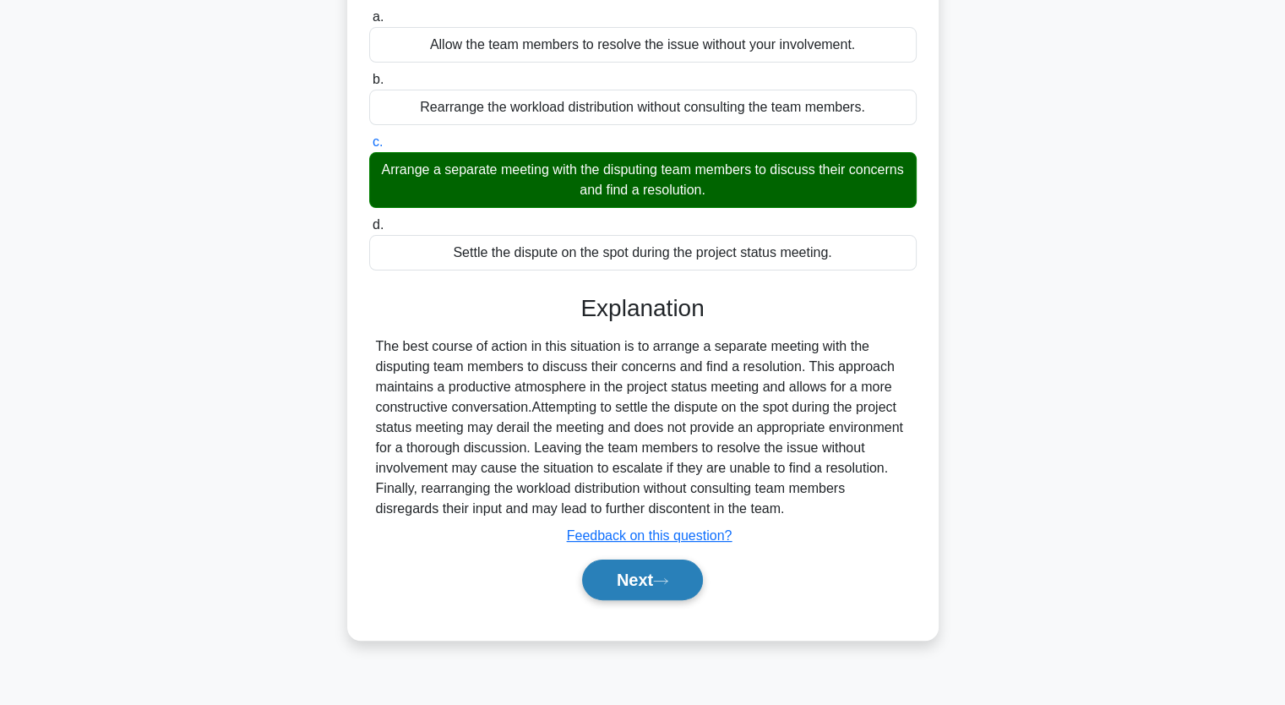
click at [659, 575] on button "Next" at bounding box center [642, 579] width 121 height 41
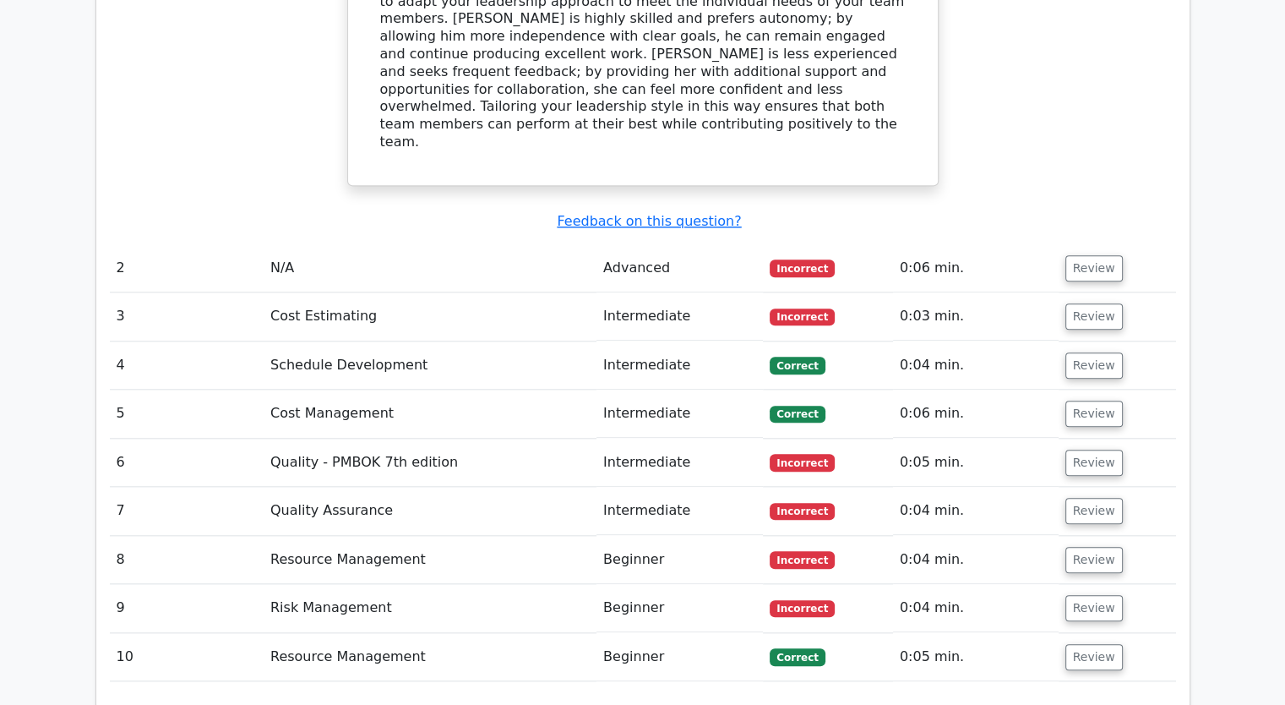
scroll to position [1959, 0]
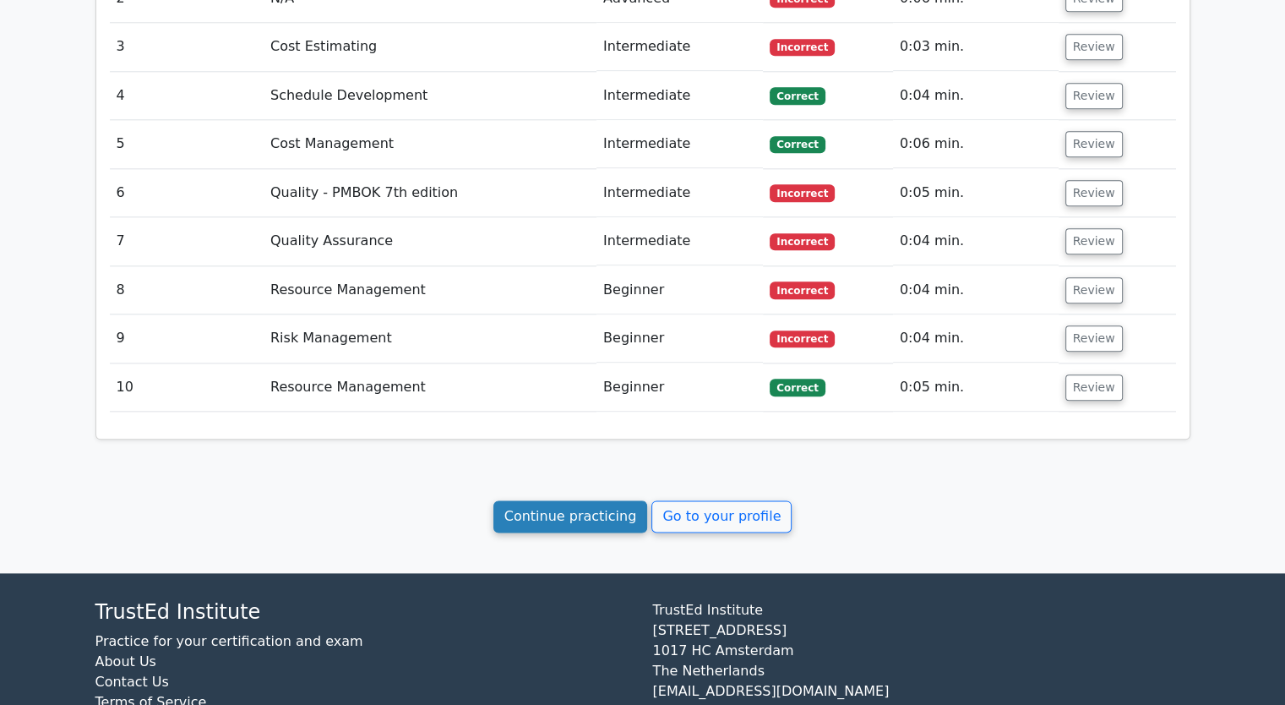
click at [591, 500] on link "Continue practicing" at bounding box center [570, 516] width 155 height 32
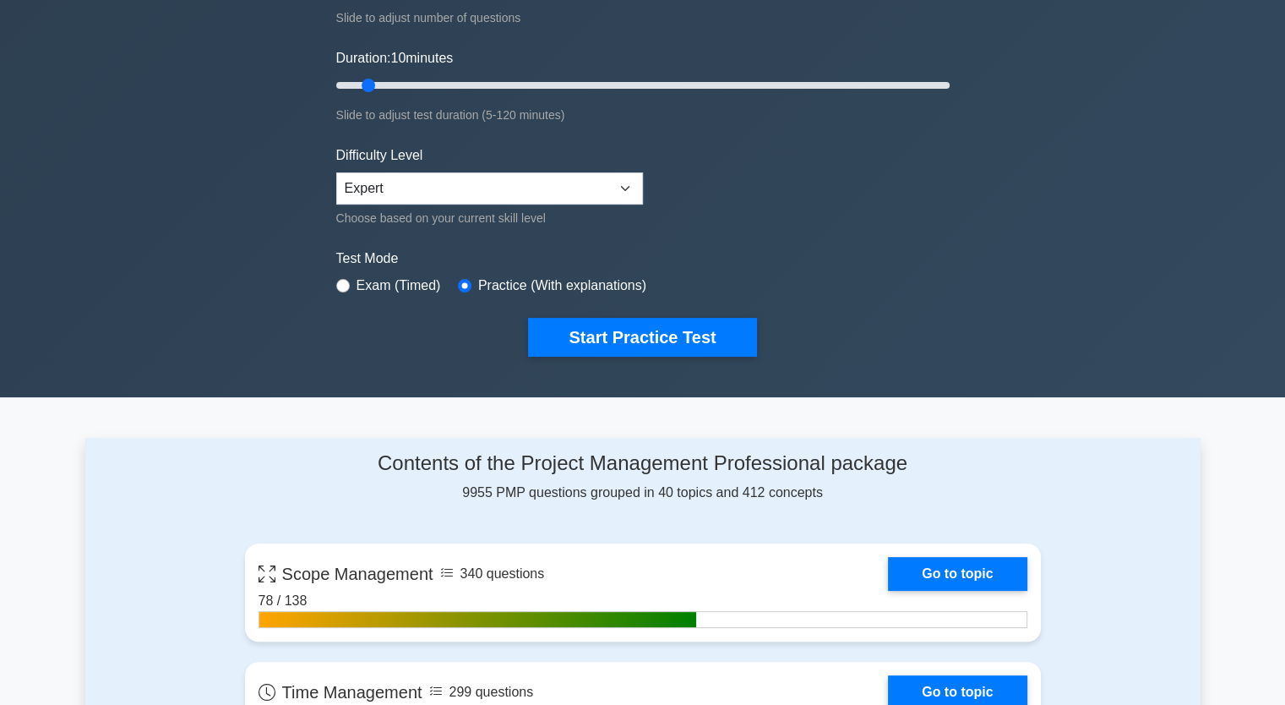
scroll to position [338, 0]
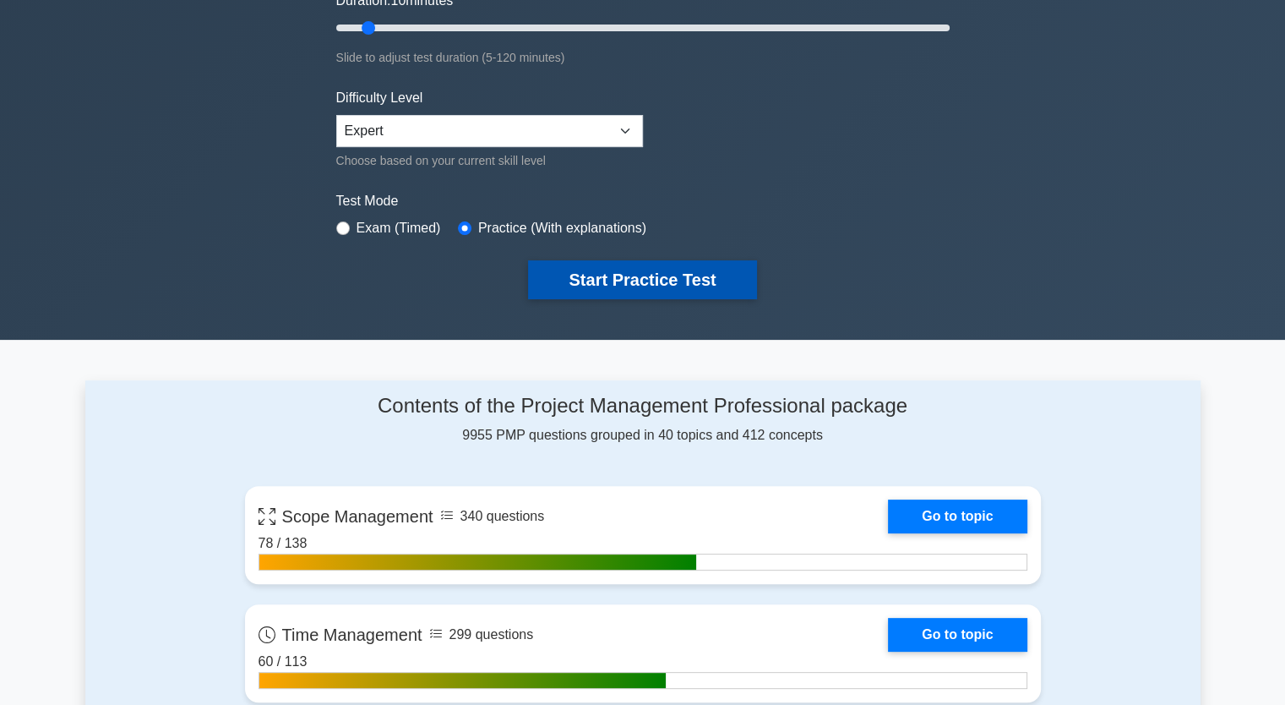
click at [683, 278] on button "Start Practice Test" at bounding box center [642, 279] width 228 height 39
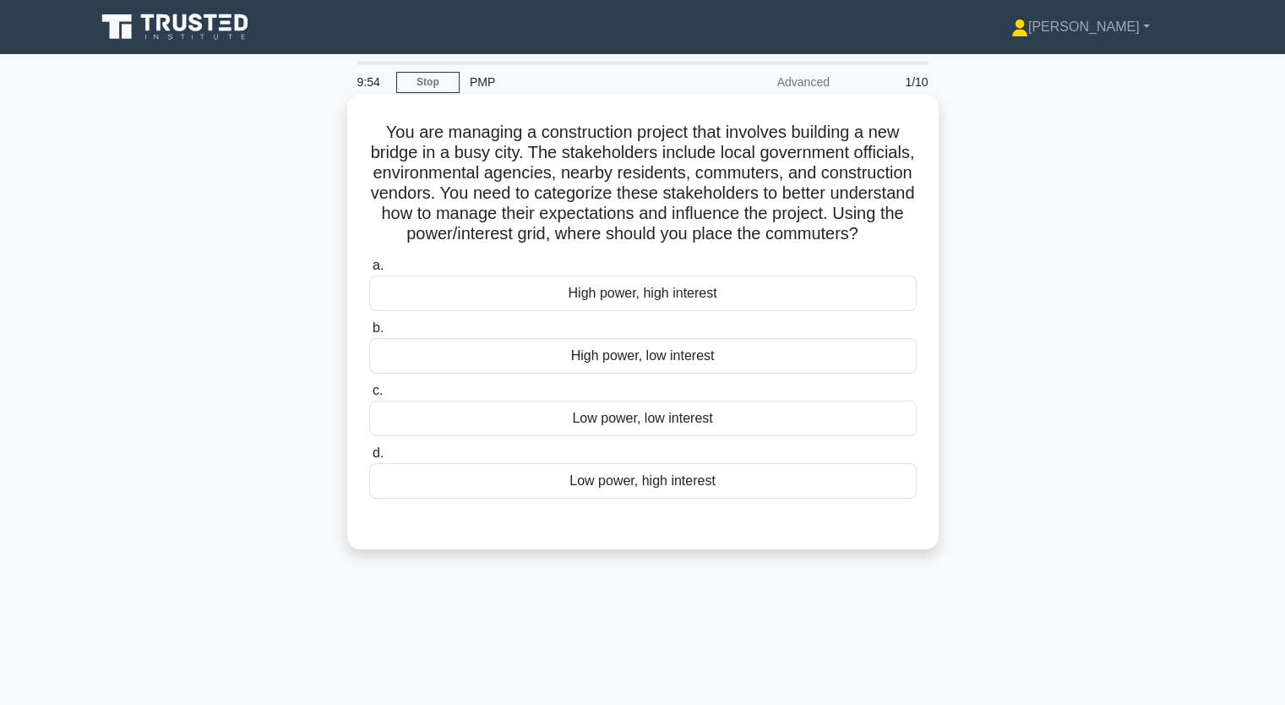
click at [638, 436] on div "Low power, low interest" at bounding box center [642, 417] width 547 height 35
click at [369, 396] on input "c. Low power, low interest" at bounding box center [369, 390] width 0 height 11
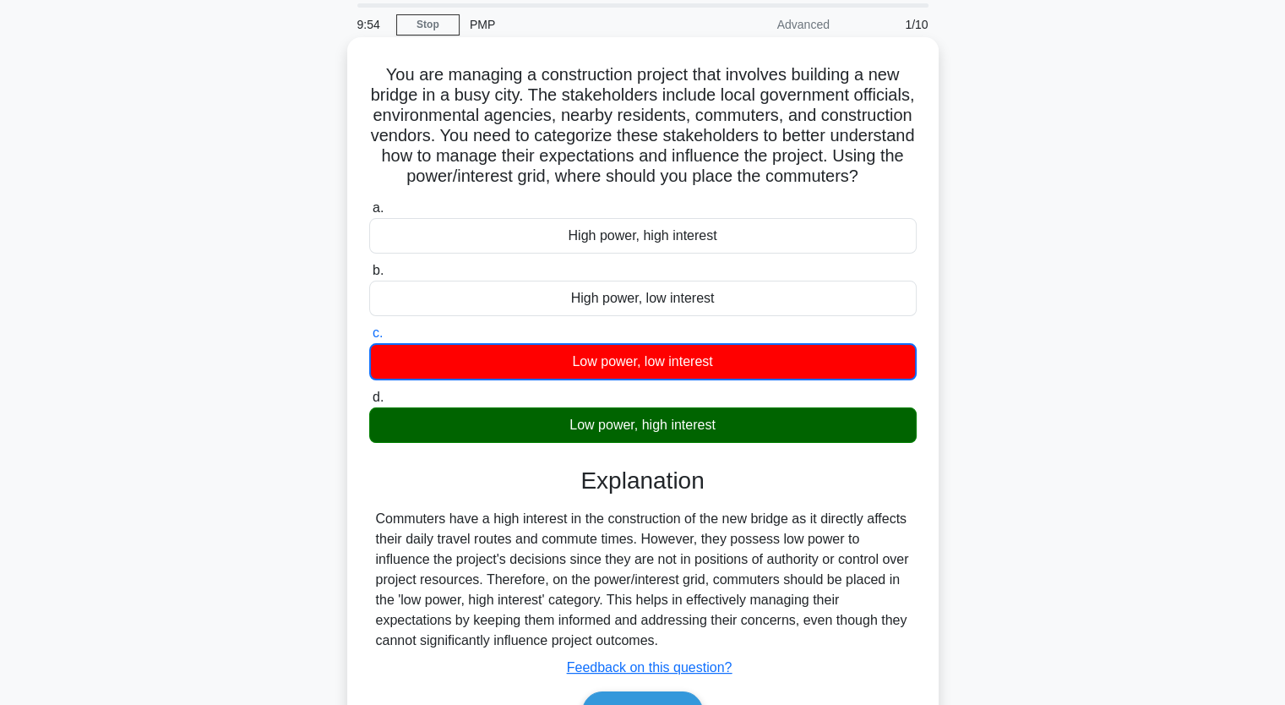
scroll to position [209, 0]
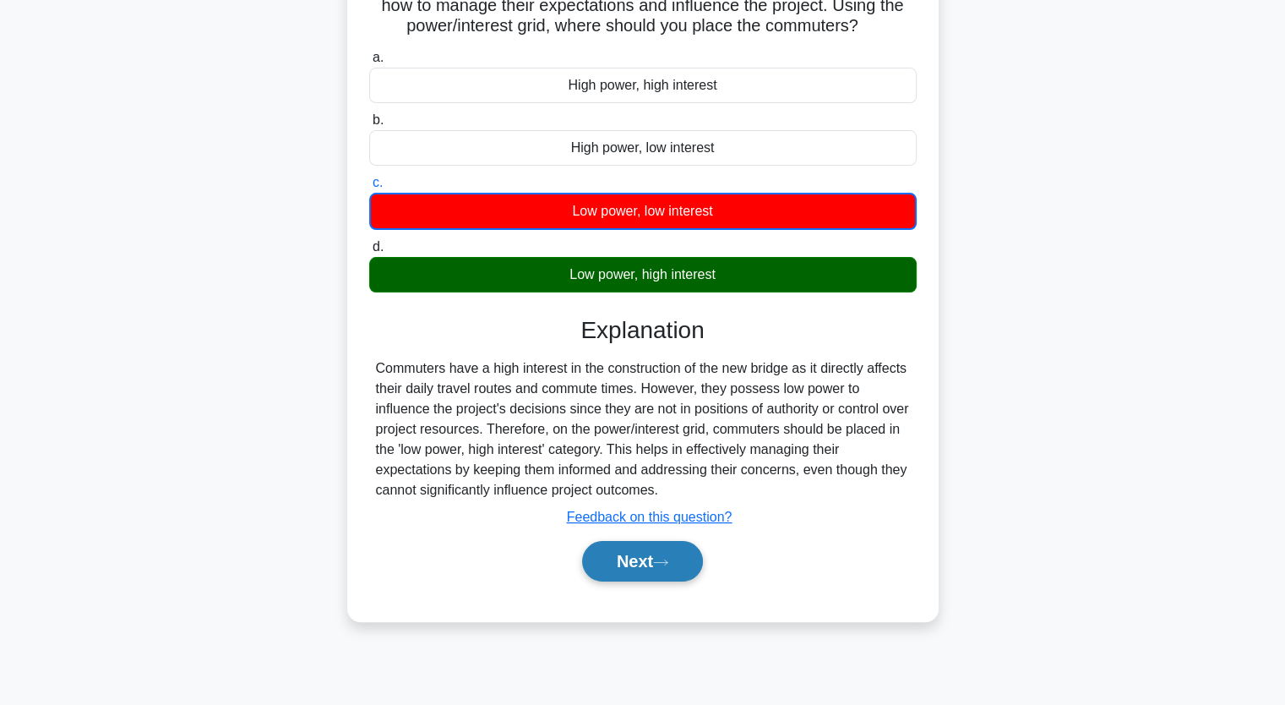
click at [662, 567] on icon at bounding box center [660, 562] width 15 height 9
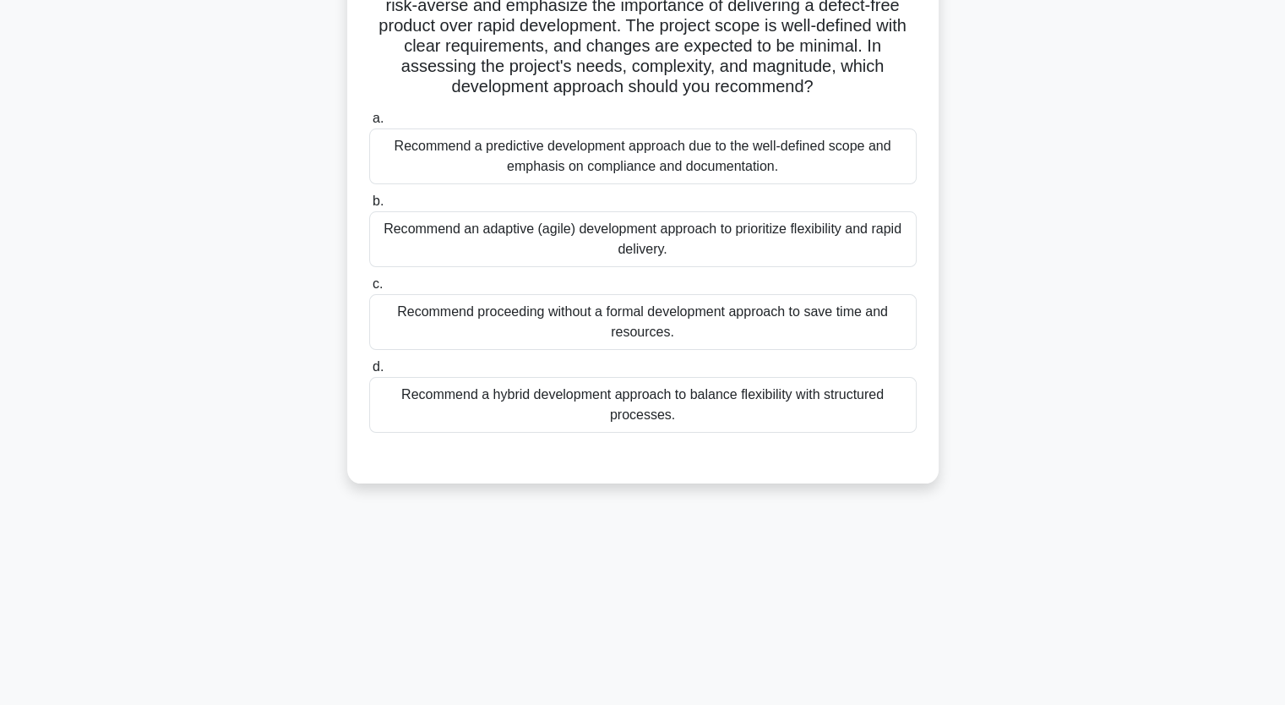
click at [634, 152] on div "Recommend a predictive development approach due to the well-defined scope and e…" at bounding box center [642, 156] width 547 height 56
click at [369, 124] on input "a. Recommend a predictive development approach due to the well-defined scope an…" at bounding box center [369, 118] width 0 height 11
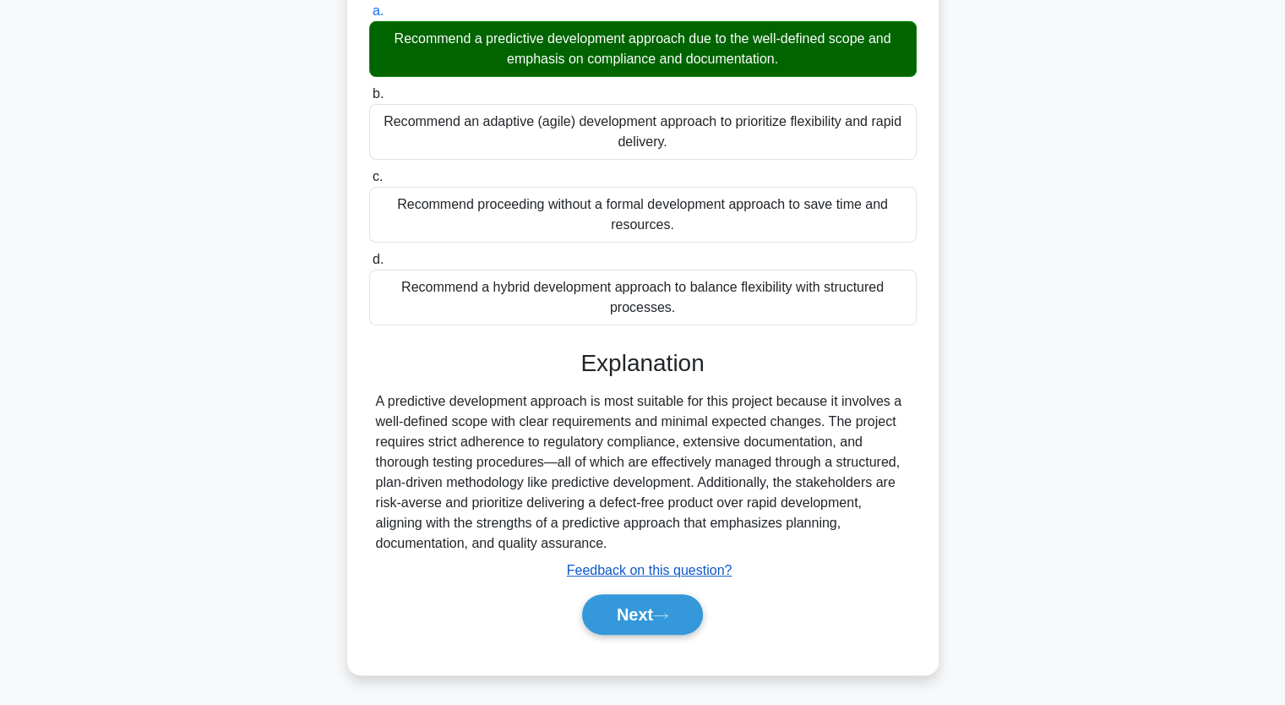
scroll to position [316, 0]
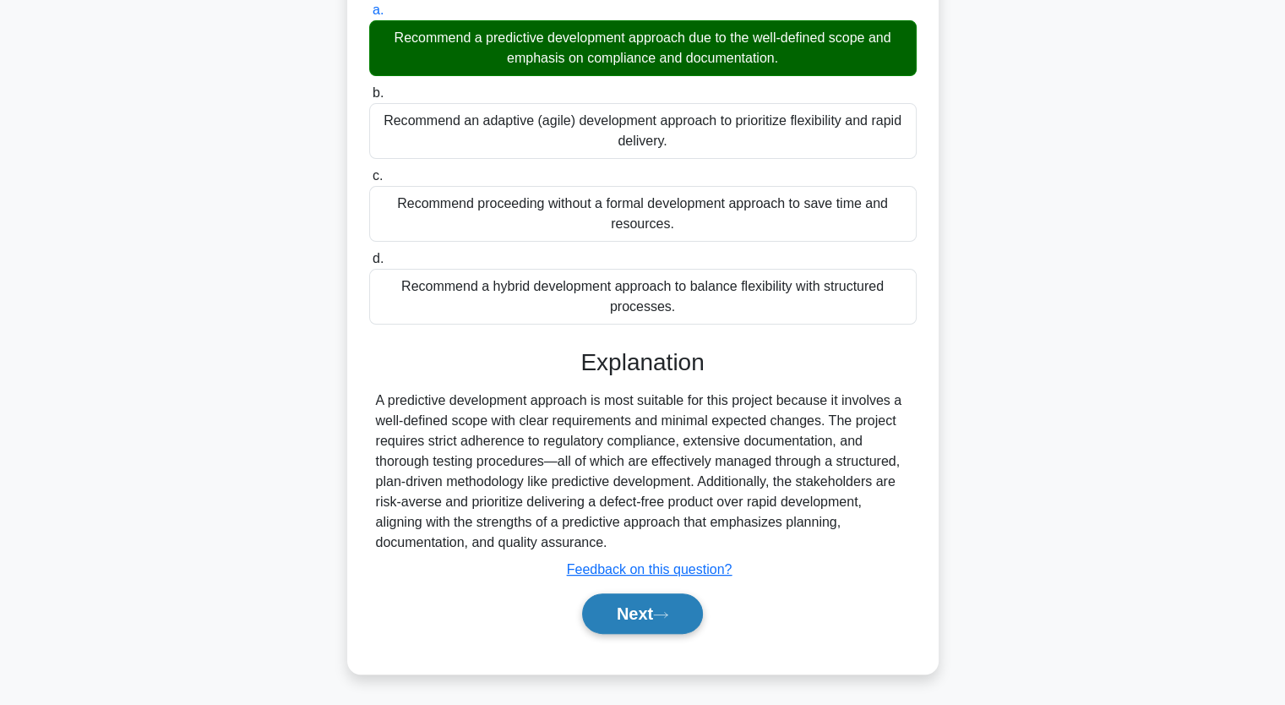
click at [644, 618] on button "Next" at bounding box center [642, 613] width 121 height 41
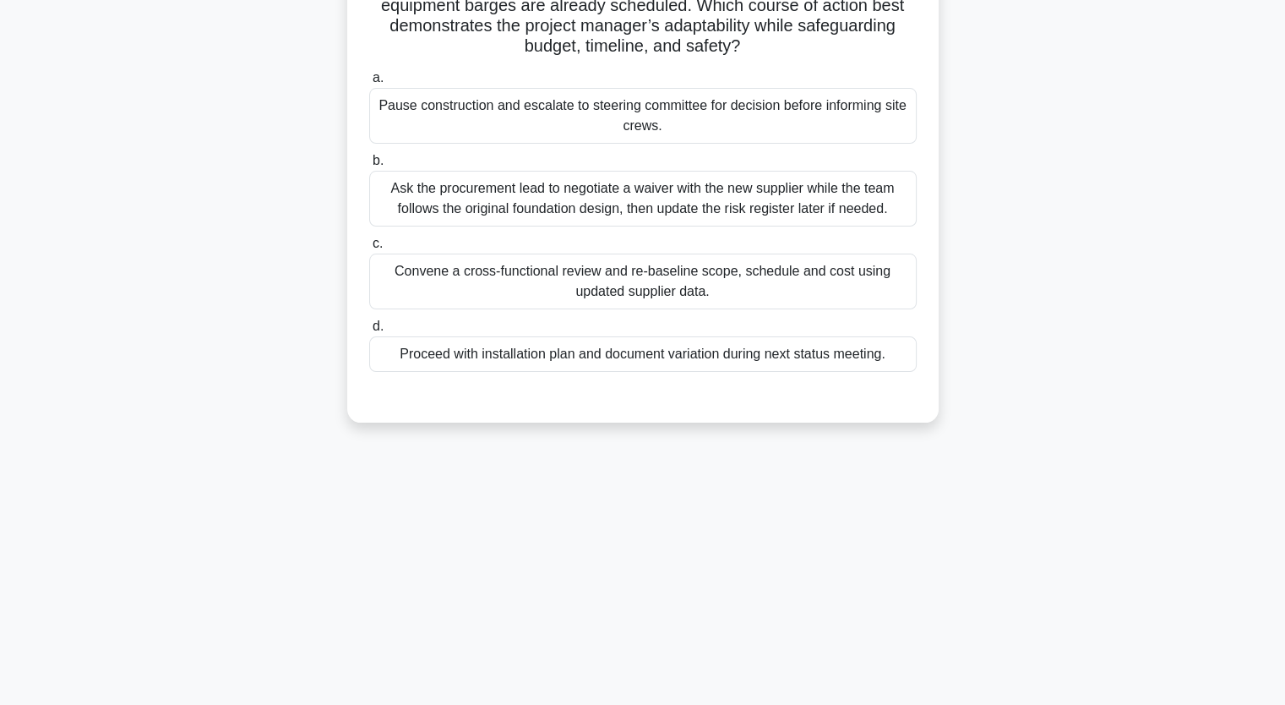
click at [527, 280] on div "Convene a cross-functional review and re-baseline scope, schedule and cost usin…" at bounding box center [642, 281] width 547 height 56
click at [369, 249] on input "c. Convene a cross-functional review and re-baseline scope, schedule and cost u…" at bounding box center [369, 243] width 0 height 11
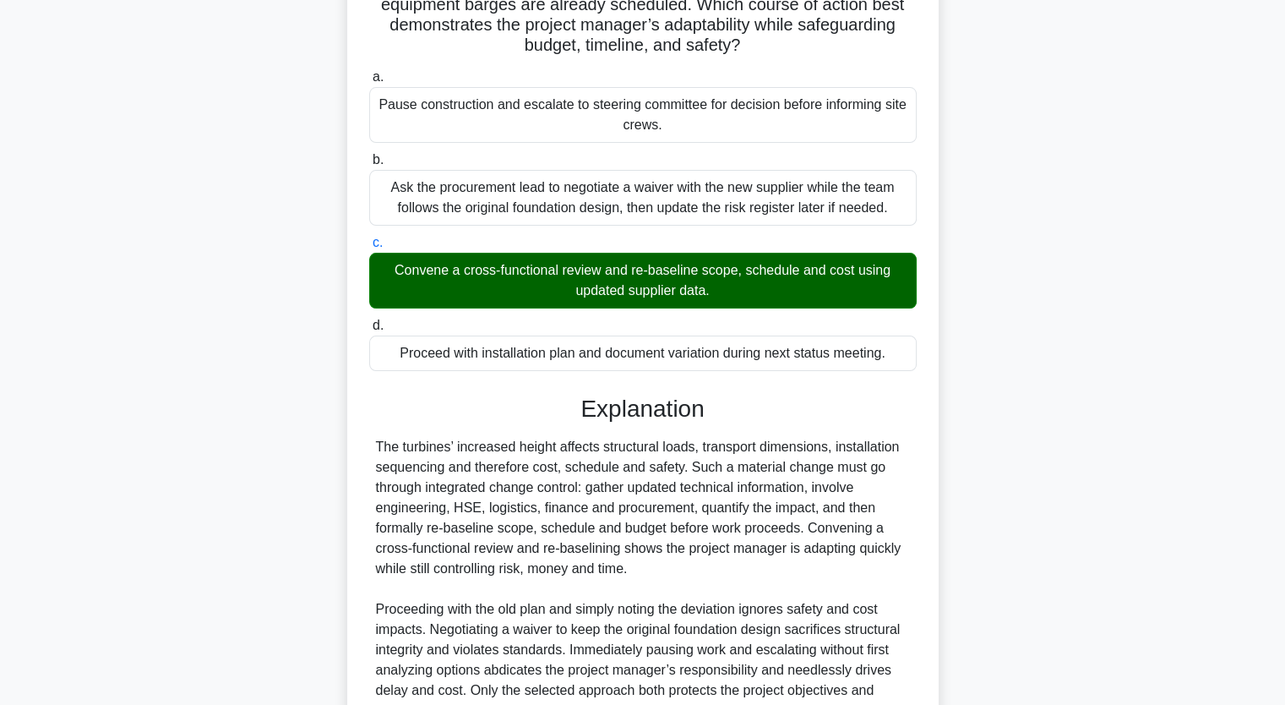
scroll to position [377, 0]
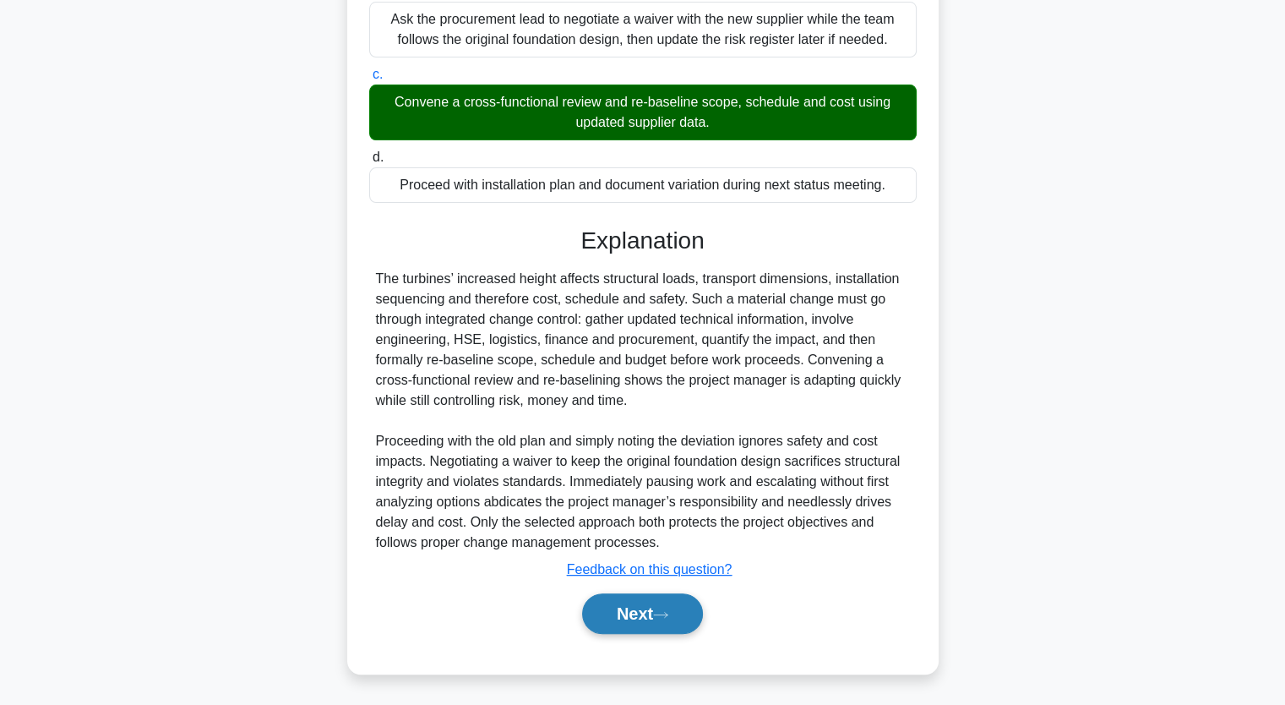
click at [639, 609] on button "Next" at bounding box center [642, 613] width 121 height 41
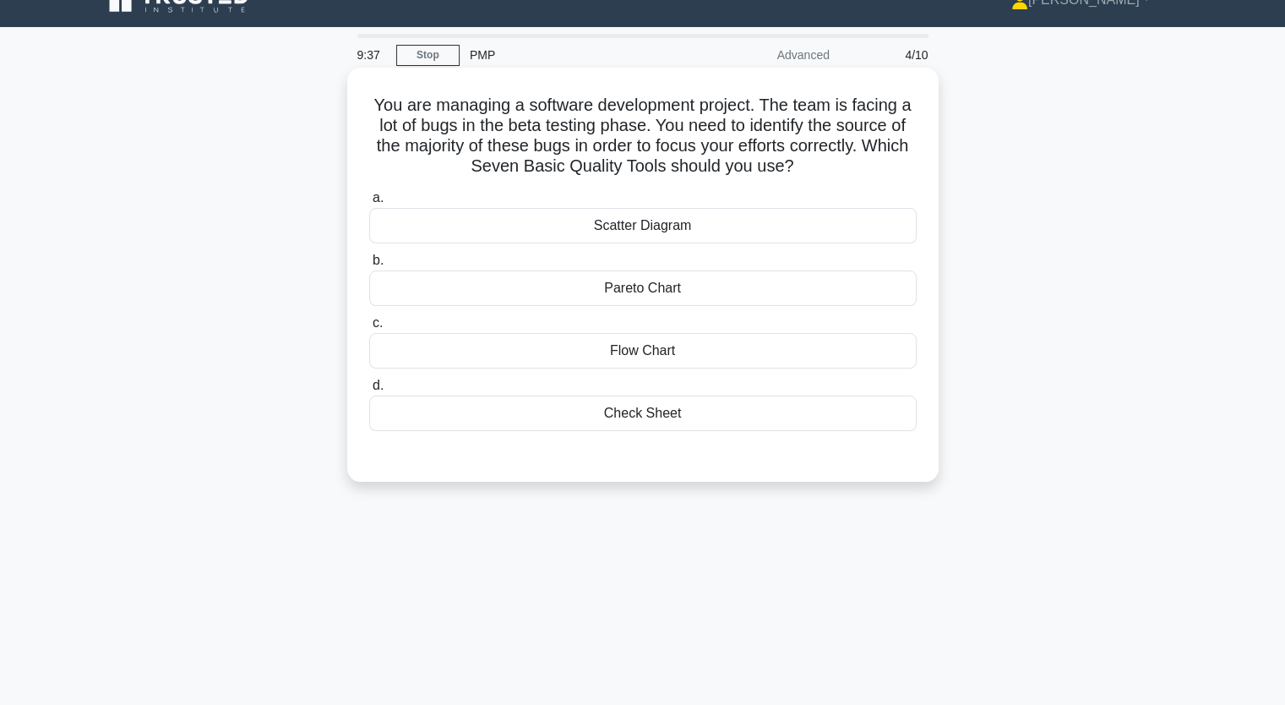
scroll to position [0, 0]
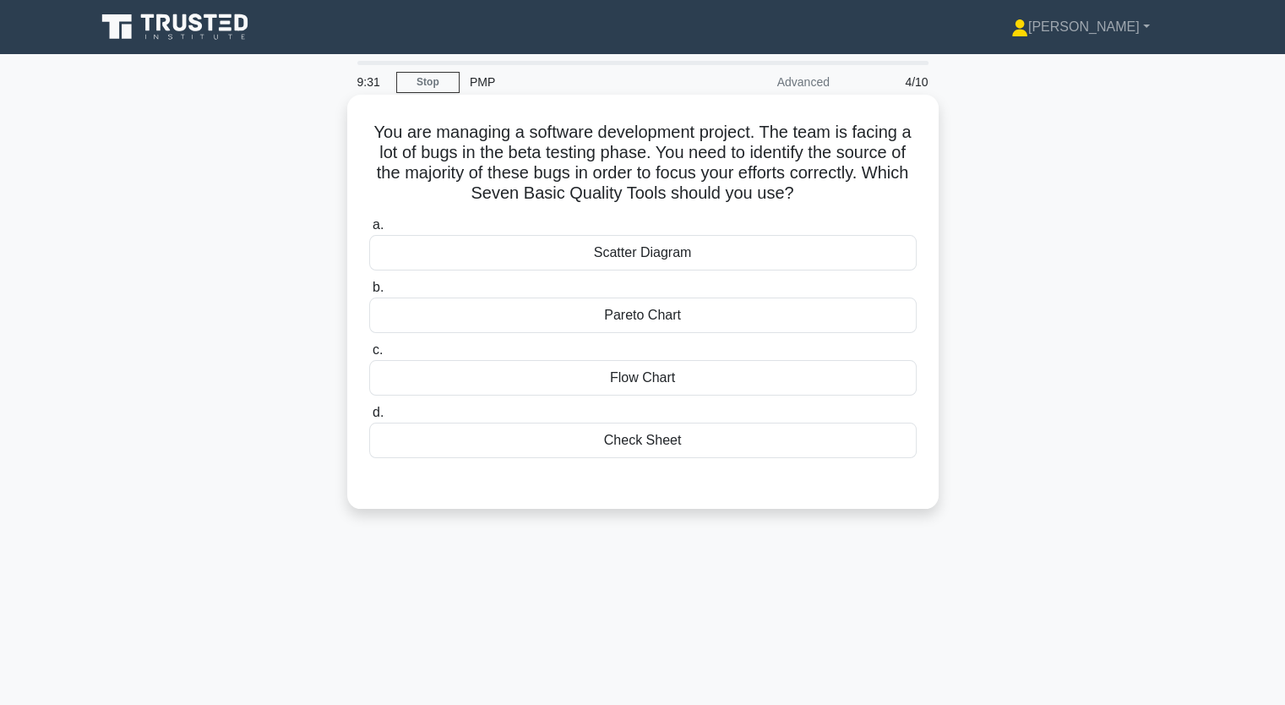
click at [649, 384] on div "Flow Chart" at bounding box center [642, 377] width 547 height 35
click at [369, 356] on input "c. Flow Chart" at bounding box center [369, 350] width 0 height 11
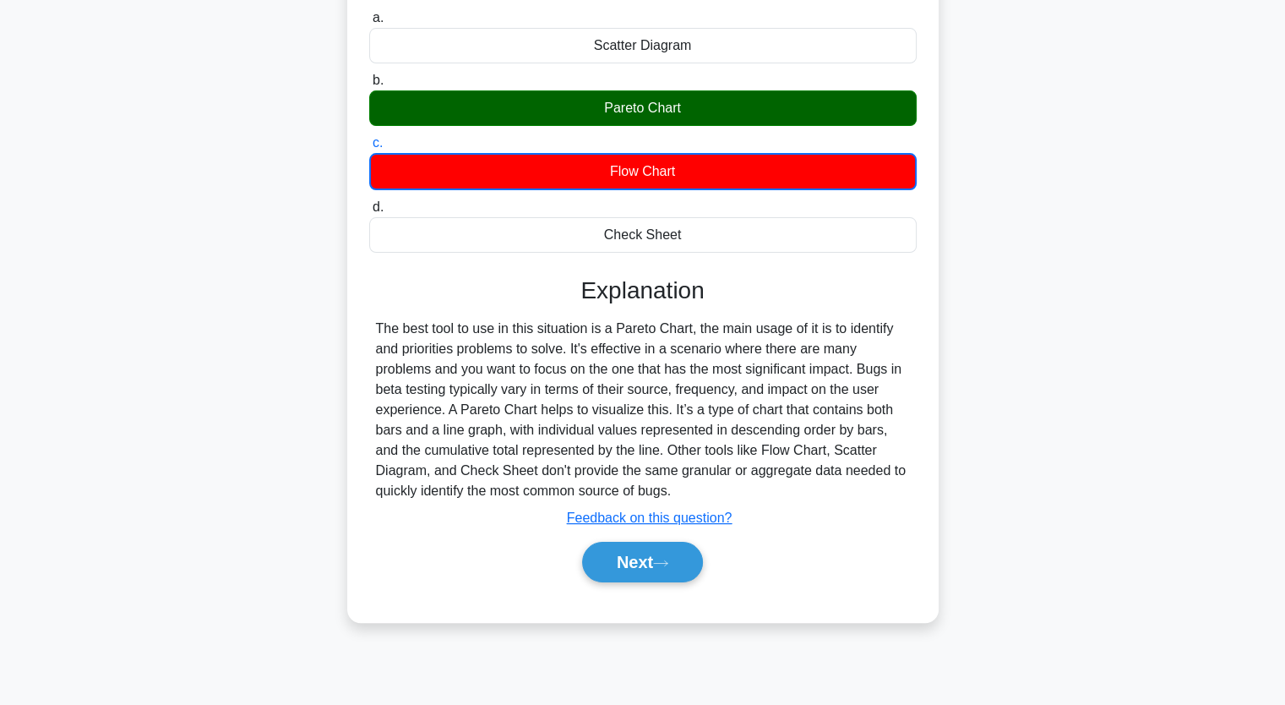
scroll to position [209, 0]
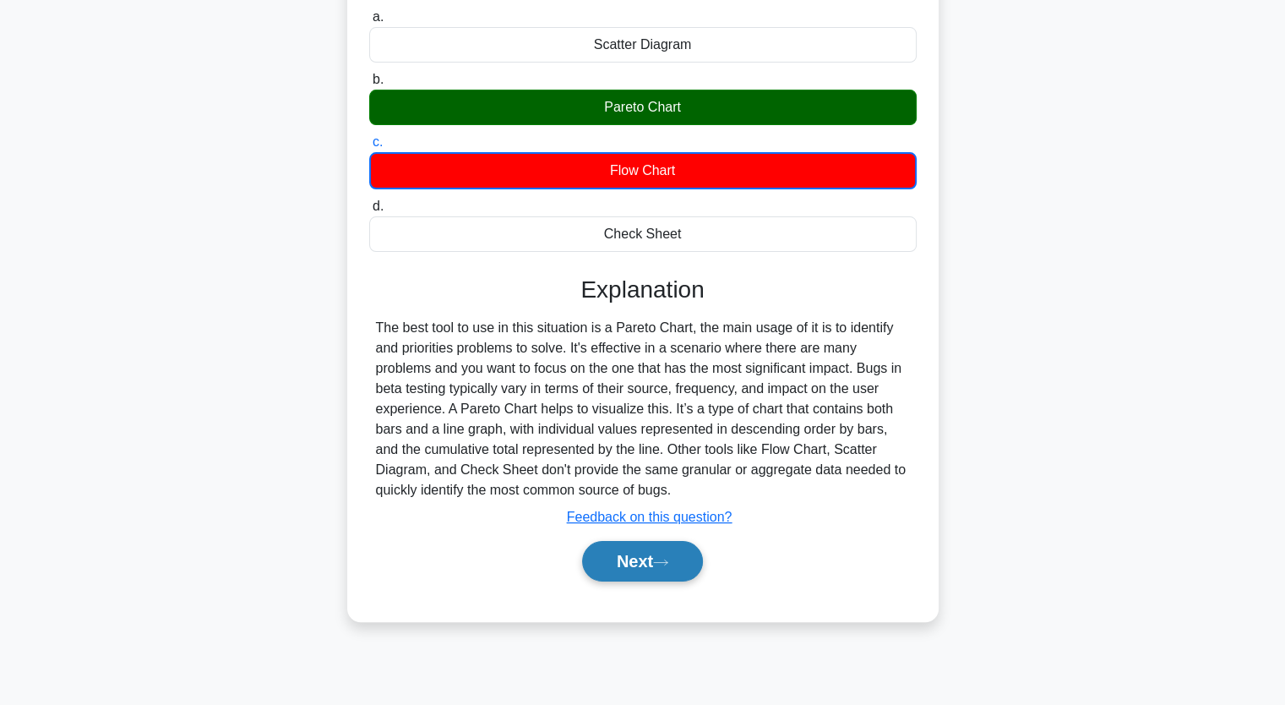
click at [672, 565] on button "Next" at bounding box center [642, 561] width 121 height 41
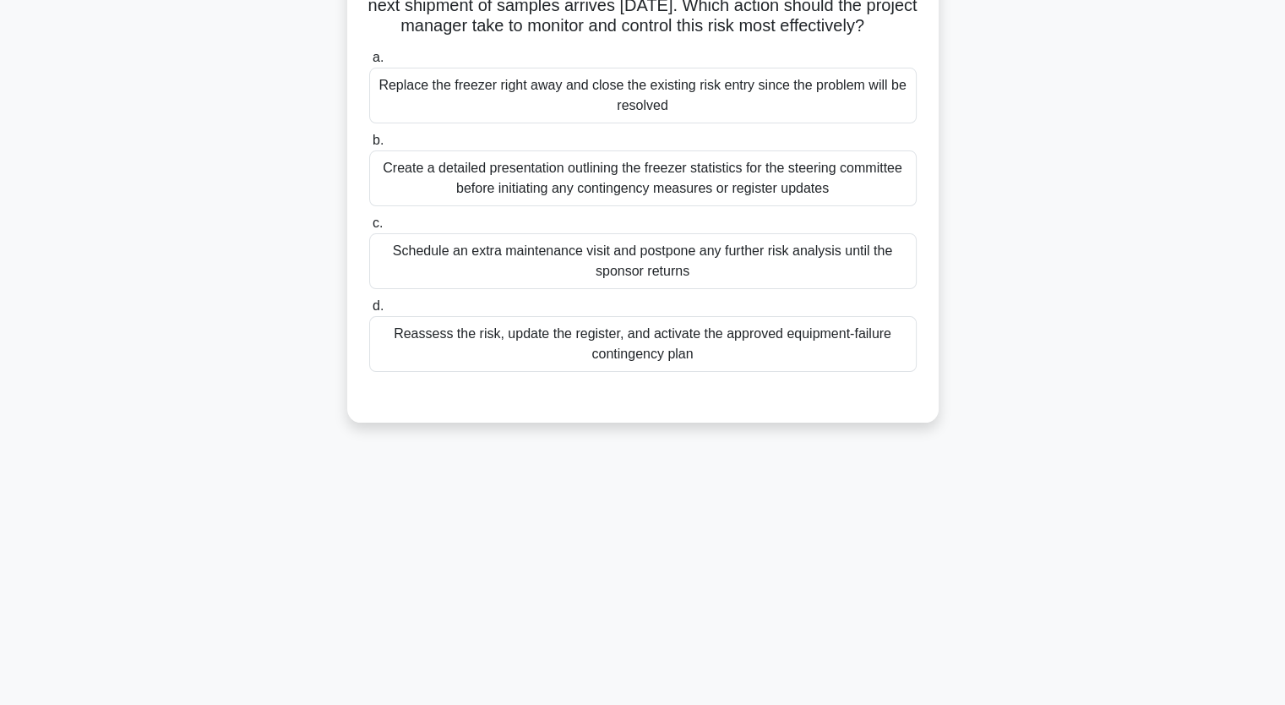
click at [551, 349] on div "Reassess the risk, update the register, and activate the approved equipment-fai…" at bounding box center [642, 344] width 547 height 56
click at [369, 312] on input "d. Reassess the risk, update the register, and activate the approved equipment-…" at bounding box center [369, 306] width 0 height 11
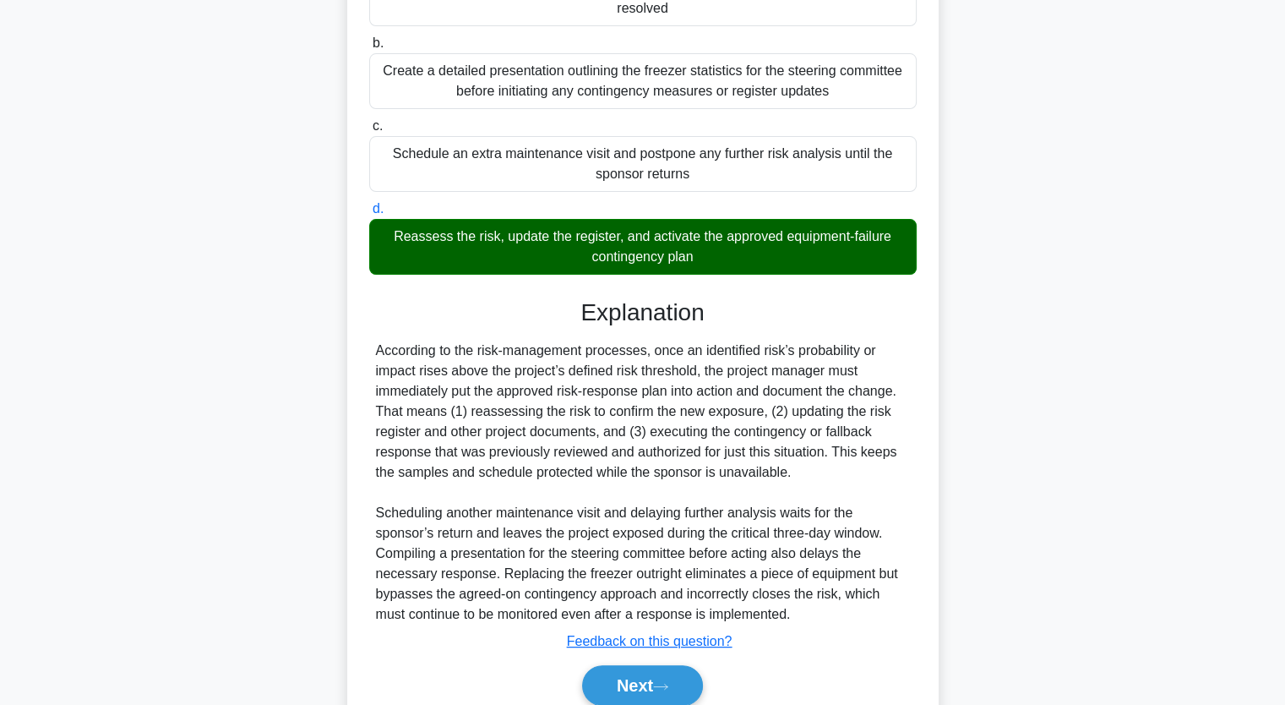
scroll to position [378, 0]
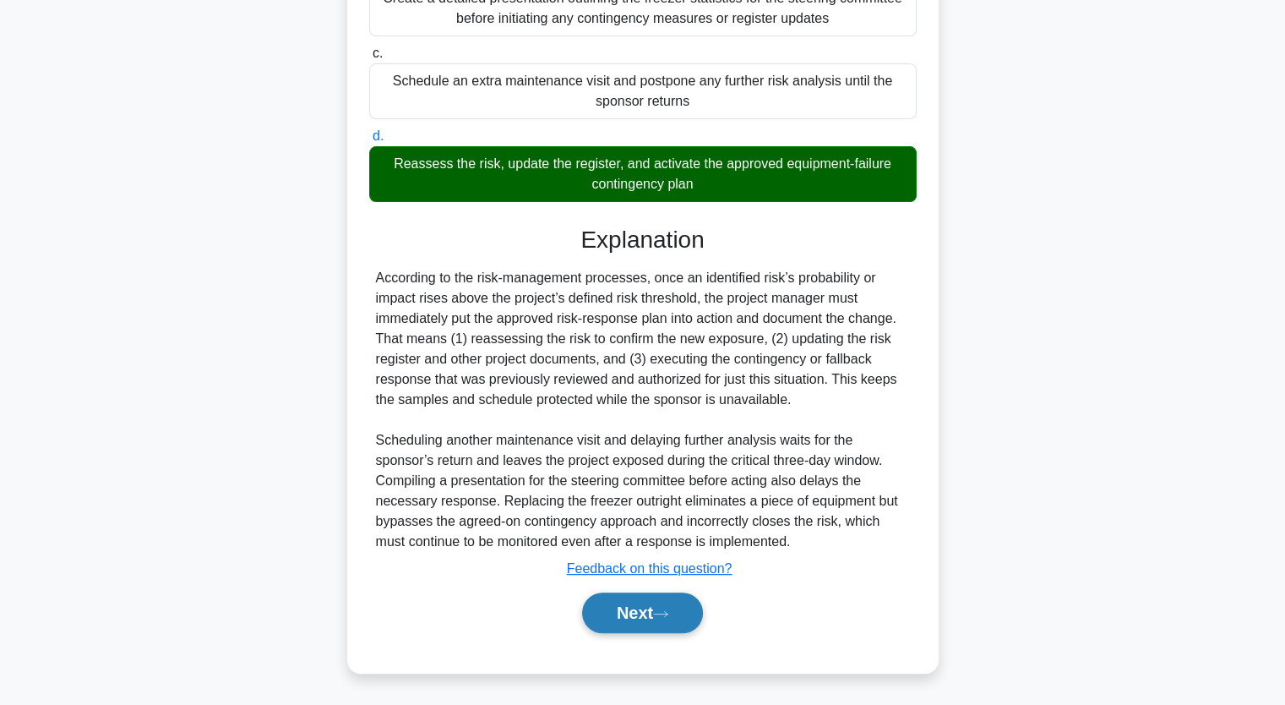
click at [668, 618] on icon at bounding box center [660, 613] width 15 height 9
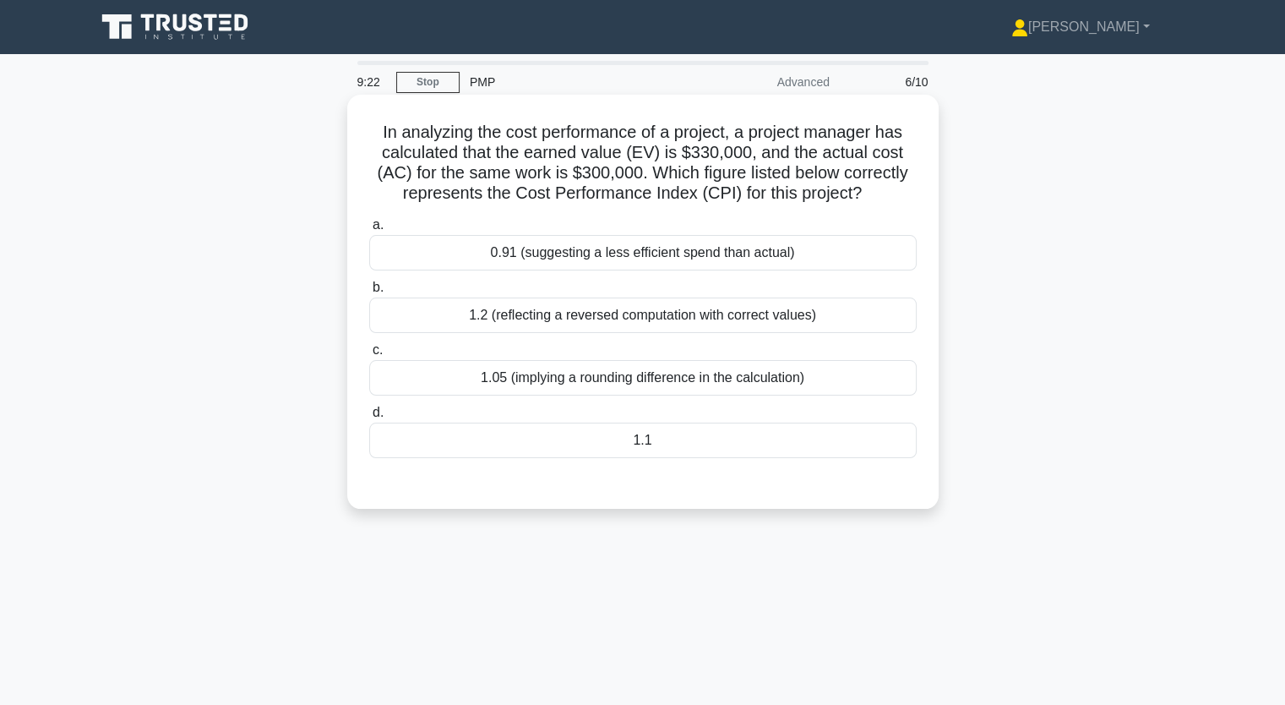
scroll to position [0, 0]
click at [583, 255] on div "0.91 (suggesting a less efficient spend than actual)" at bounding box center [642, 252] width 547 height 35
click at [369, 231] on input "a. 0.91 (suggesting a less efficient spend than actual)" at bounding box center [369, 225] width 0 height 11
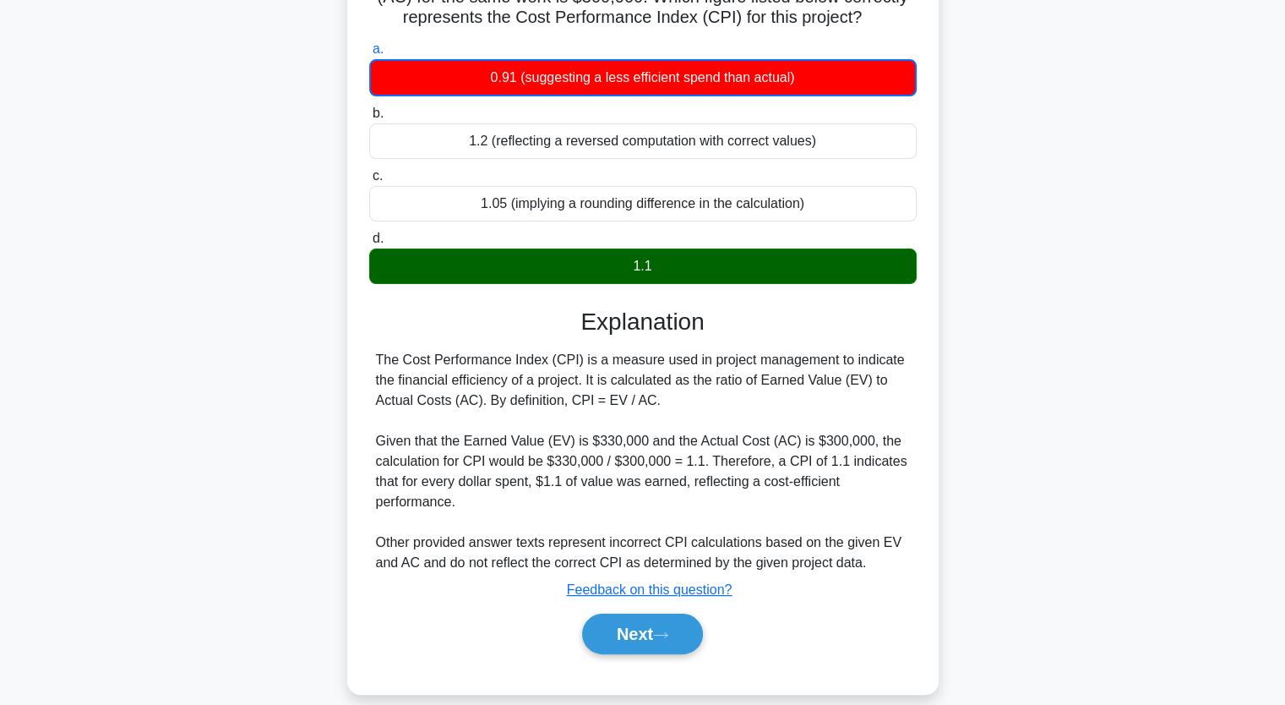
scroll to position [209, 0]
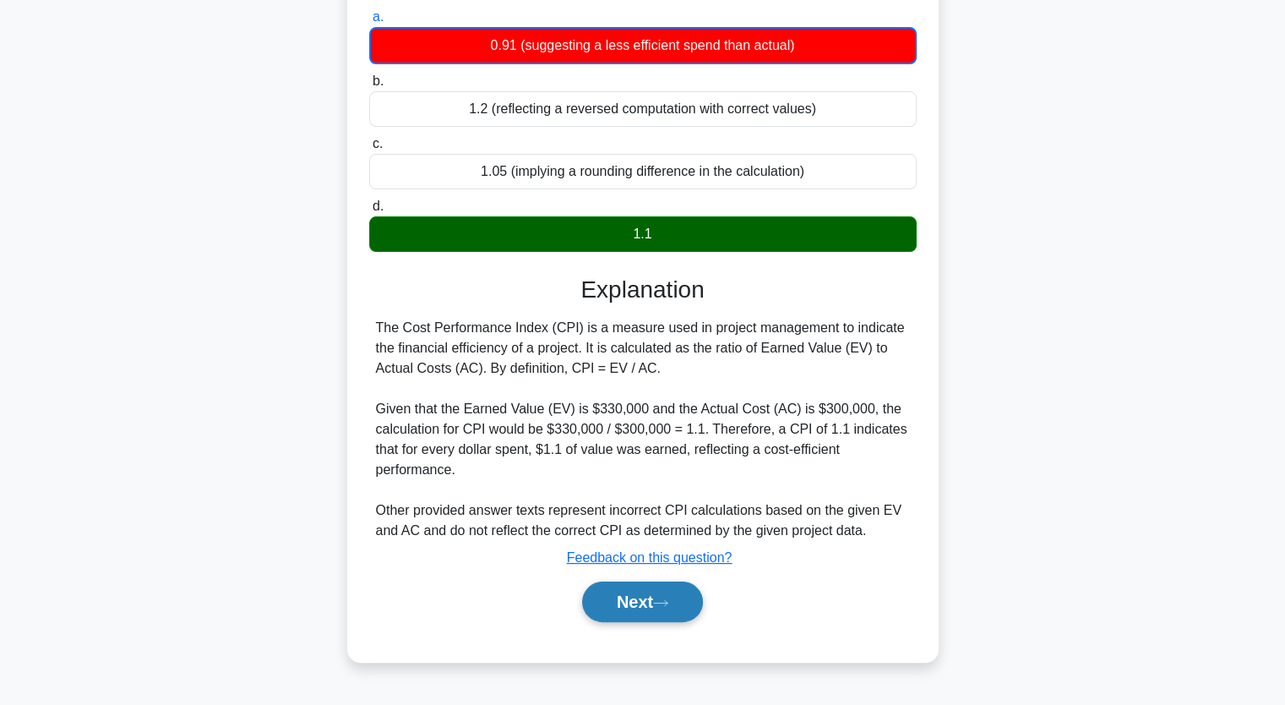
click at [656, 599] on button "Next" at bounding box center [642, 601] width 121 height 41
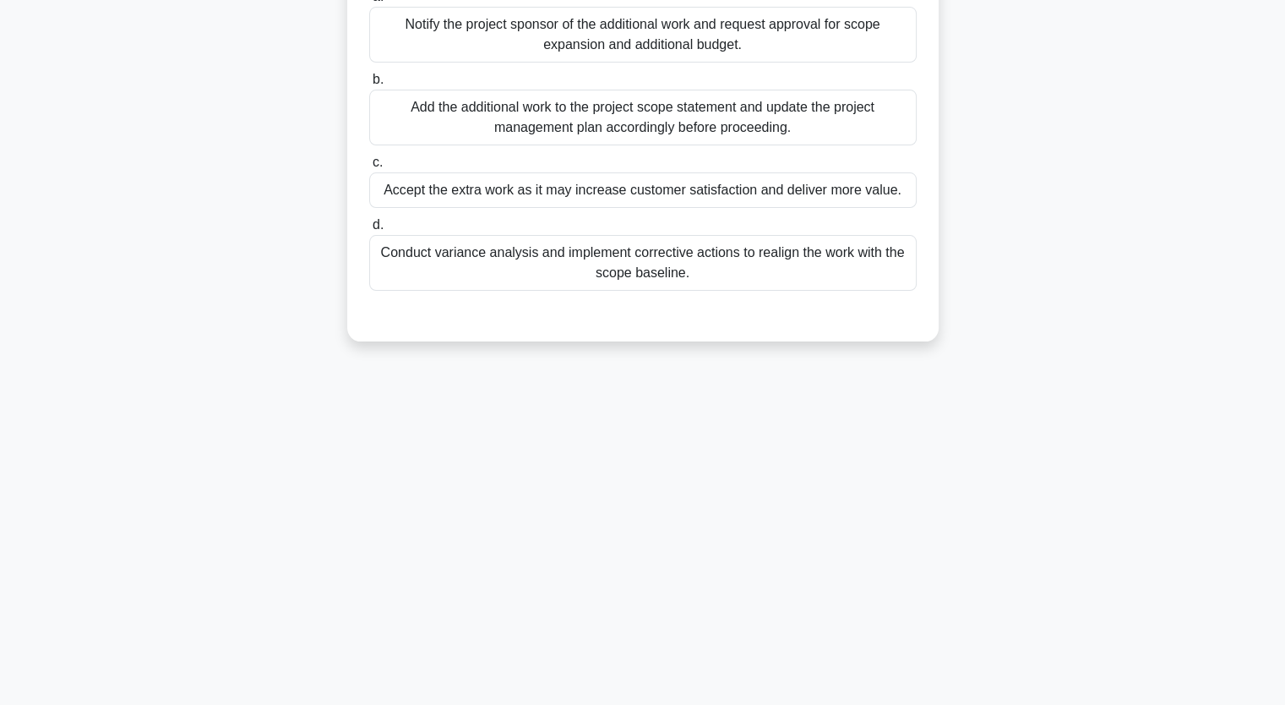
click at [585, 241] on div "Conduct variance analysis and implement corrective actions to realign the work …" at bounding box center [642, 263] width 547 height 56
click at [369, 231] on input "d. Conduct variance analysis and implement corrective actions to realign the wo…" at bounding box center [369, 225] width 0 height 11
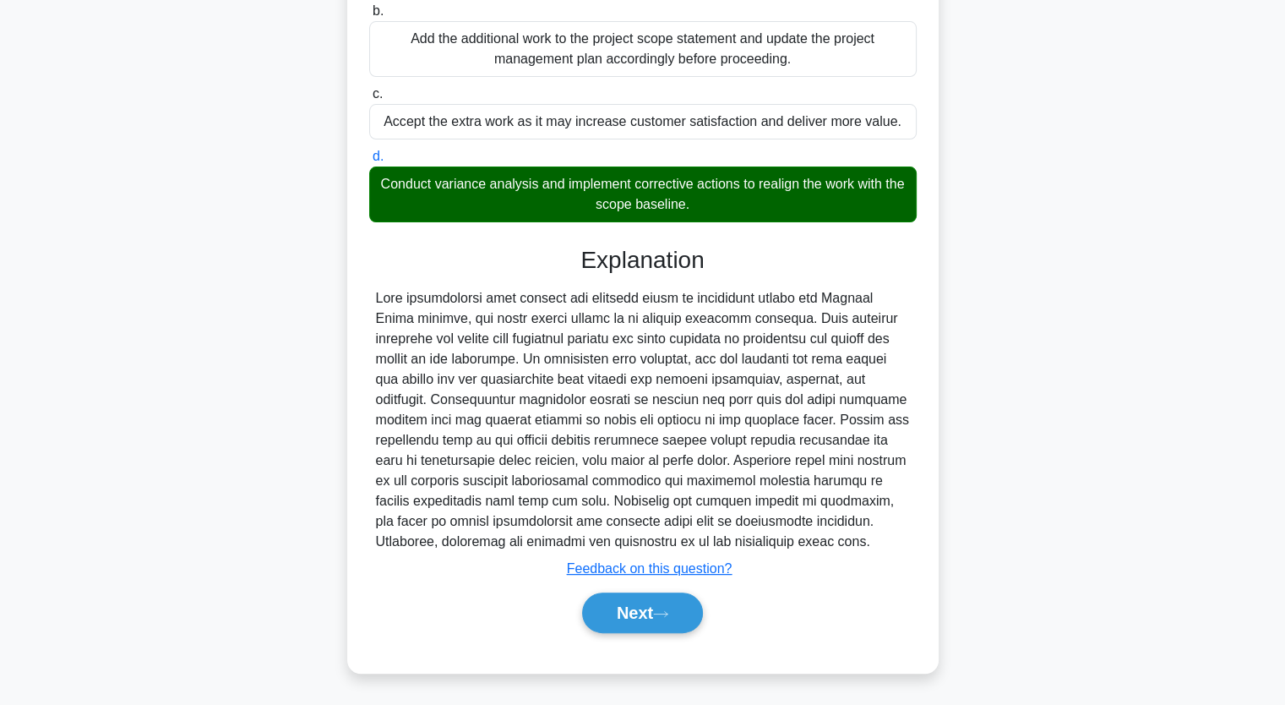
scroll to position [296, 0]
drag, startPoint x: 668, startPoint y: 603, endPoint x: 653, endPoint y: 593, distance: 18.3
click at [667, 605] on button "Next" at bounding box center [642, 612] width 121 height 41
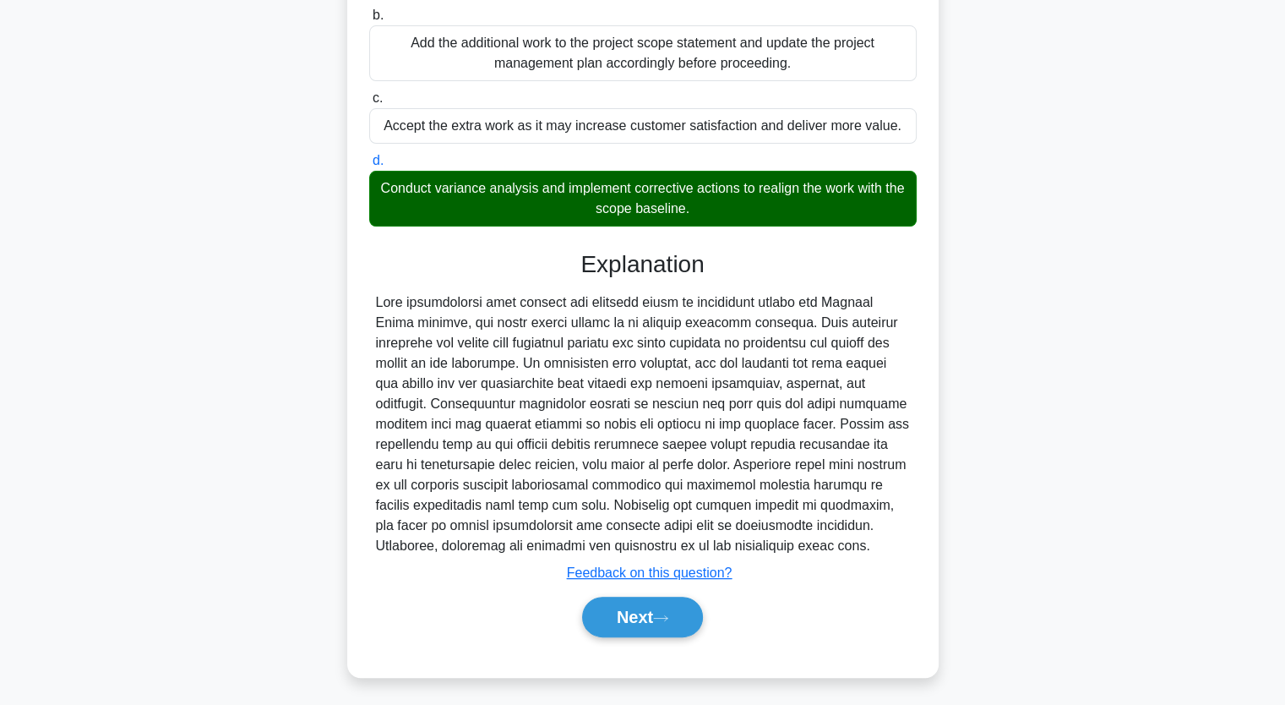
scroll to position [209, 0]
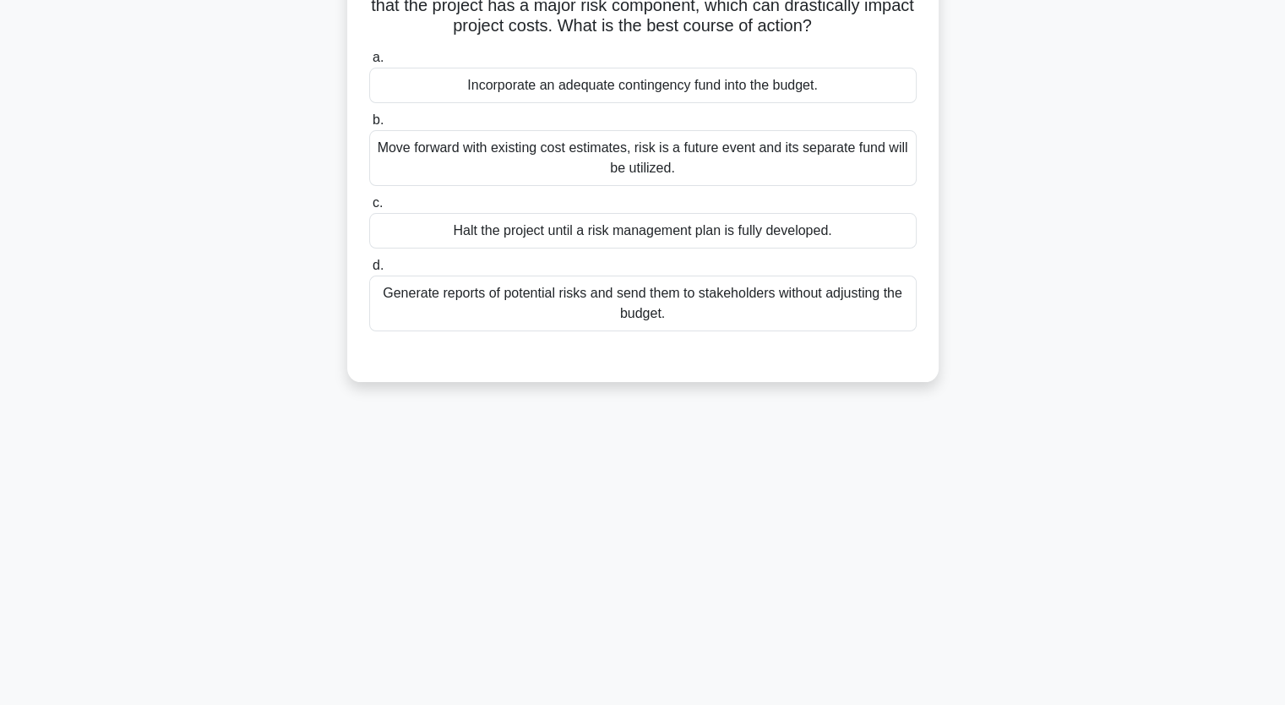
click at [498, 156] on div "Move forward with existing cost estimates, risk is a future event and its separ…" at bounding box center [642, 158] width 547 height 56
click at [369, 126] on input "b. Move forward with existing cost estimates, risk is a future event and its se…" at bounding box center [369, 120] width 0 height 11
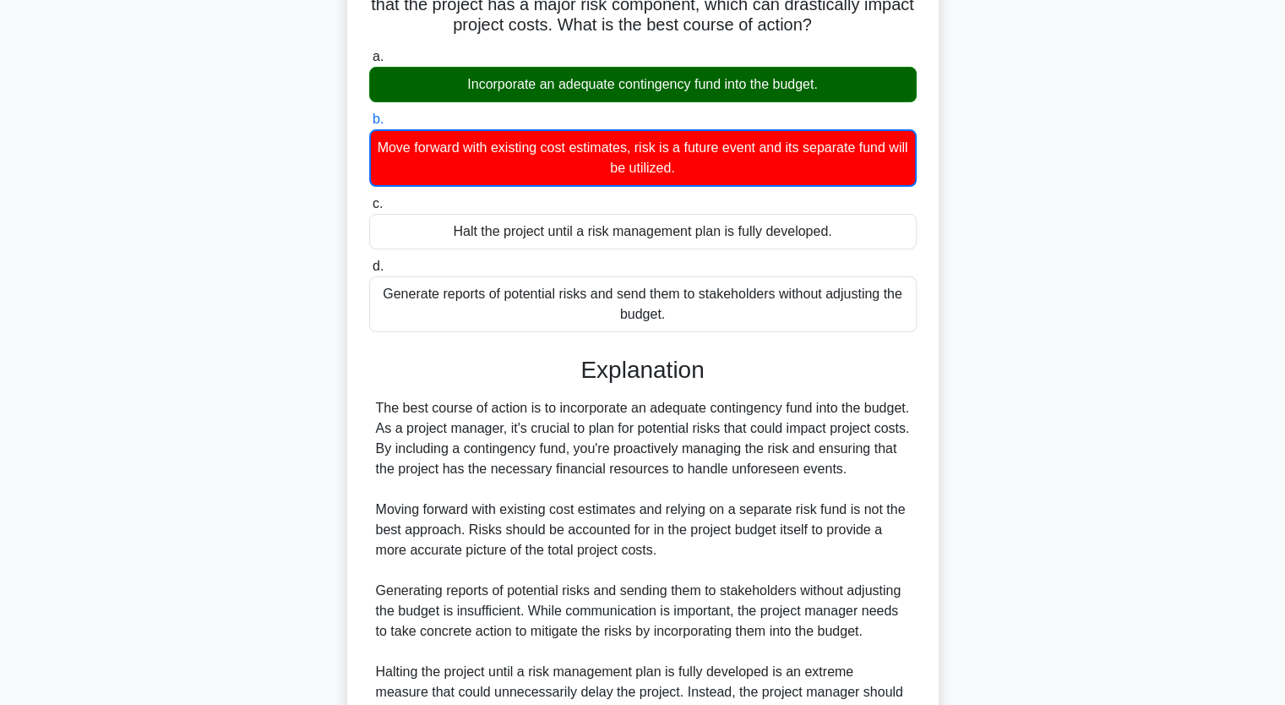
scroll to position [419, 0]
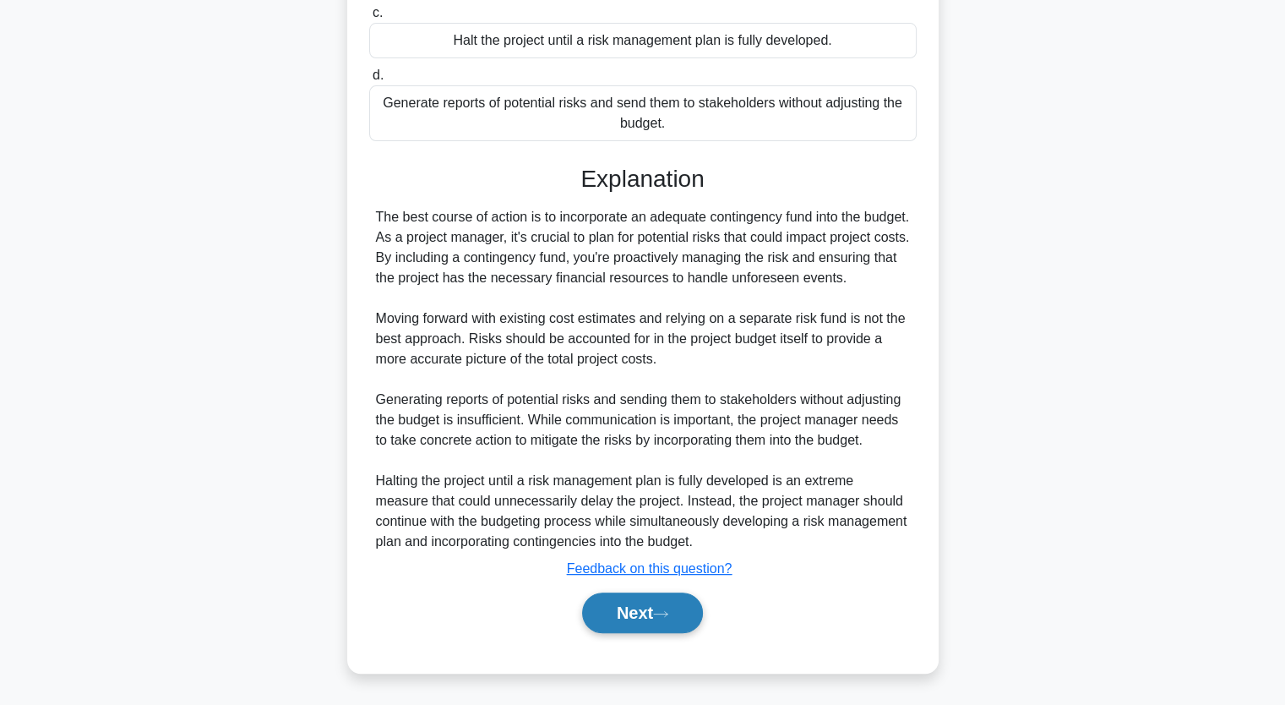
click at [653, 608] on button "Next" at bounding box center [642, 612] width 121 height 41
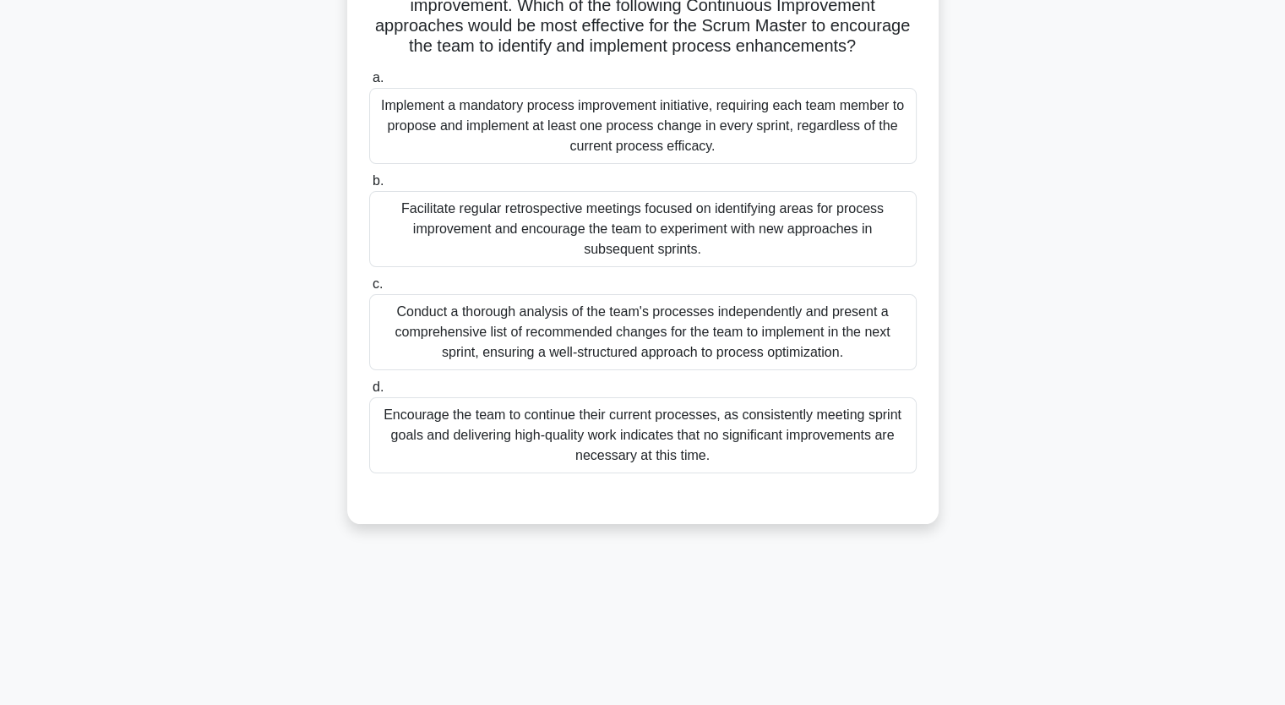
click at [533, 436] on div "Encourage the team to continue their current processes, as consistently meeting…" at bounding box center [642, 435] width 547 height 76
click at [369, 393] on input "d. Encourage the team to continue their current processes, as consistently meet…" at bounding box center [369, 387] width 0 height 11
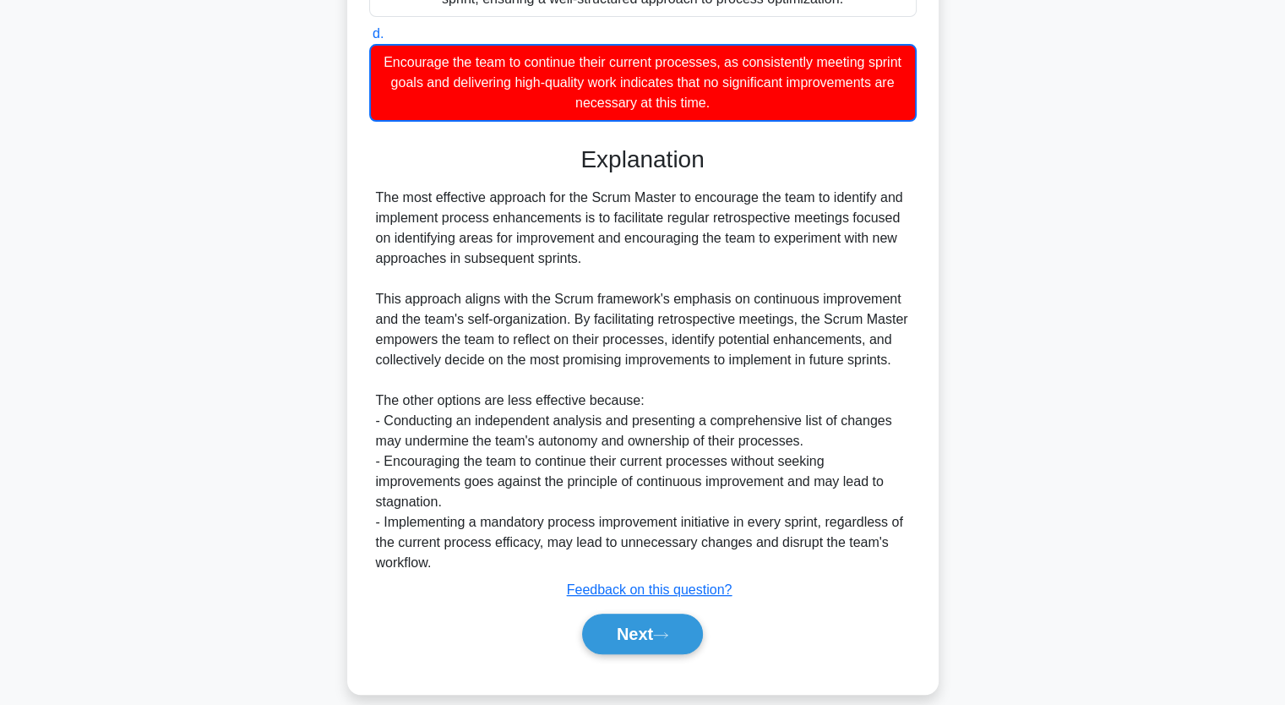
scroll to position [581, 0]
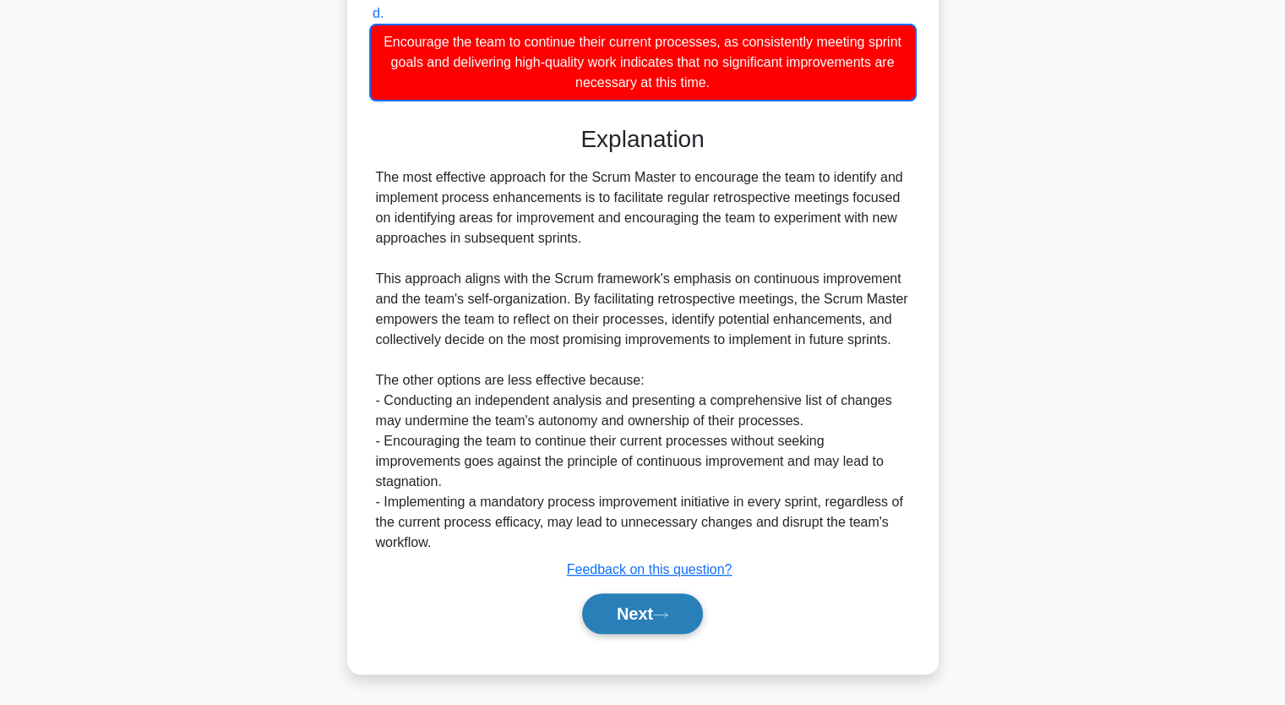
click at [641, 602] on button "Next" at bounding box center [642, 613] width 121 height 41
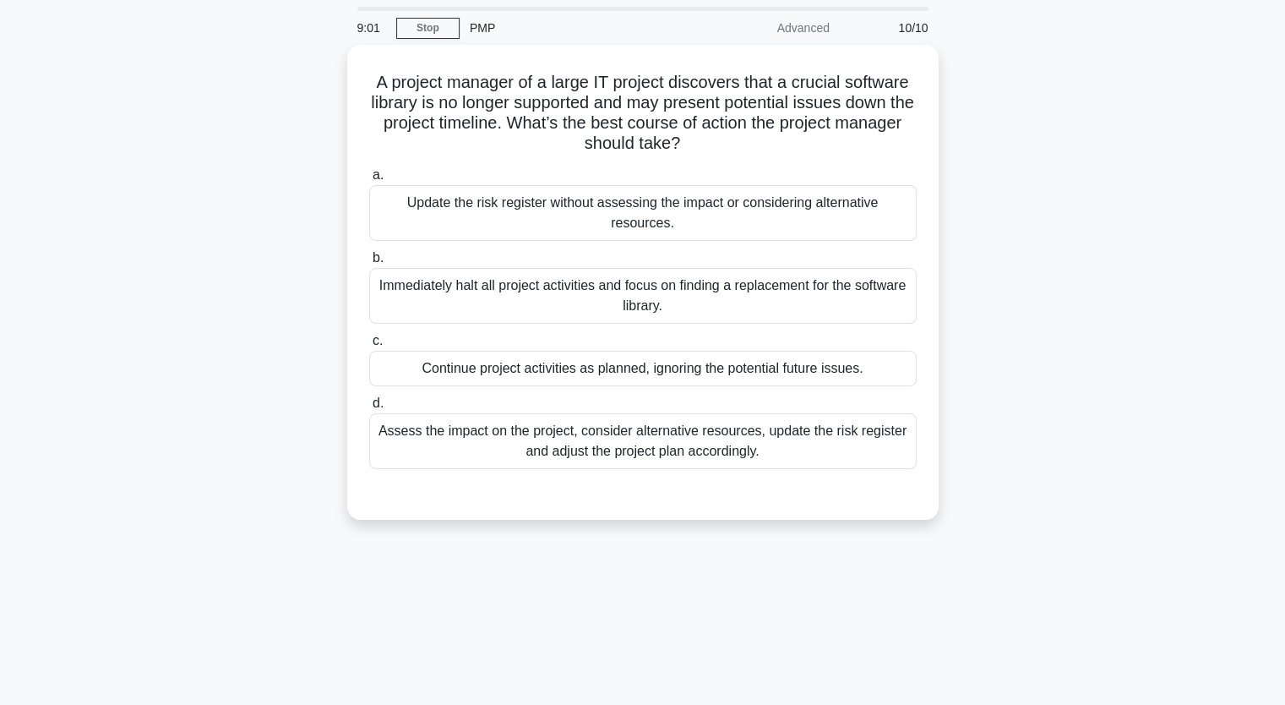
scroll to position [40, 0]
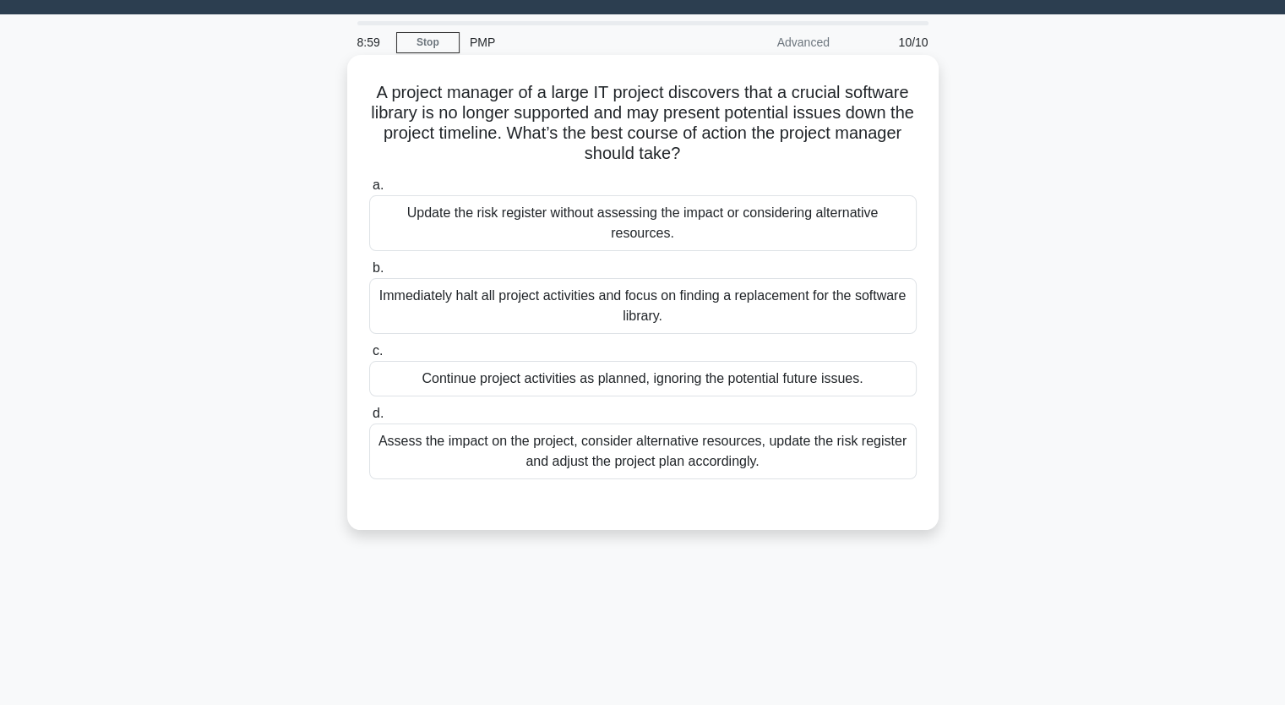
click at [591, 210] on div "Update the risk register without assessing the impact or considering alternativ…" at bounding box center [642, 223] width 547 height 56
click at [369, 191] on input "a. Update the risk register without assessing the impact or considering alterna…" at bounding box center [369, 185] width 0 height 11
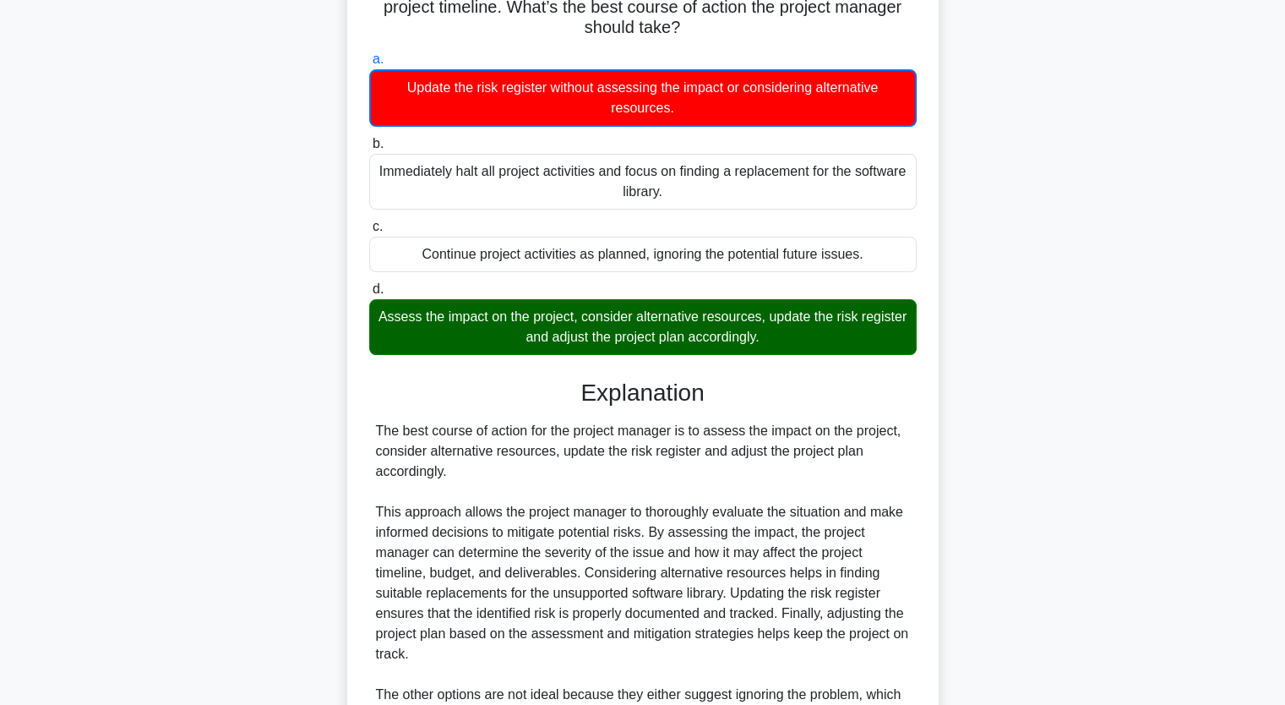
scroll to position [358, 0]
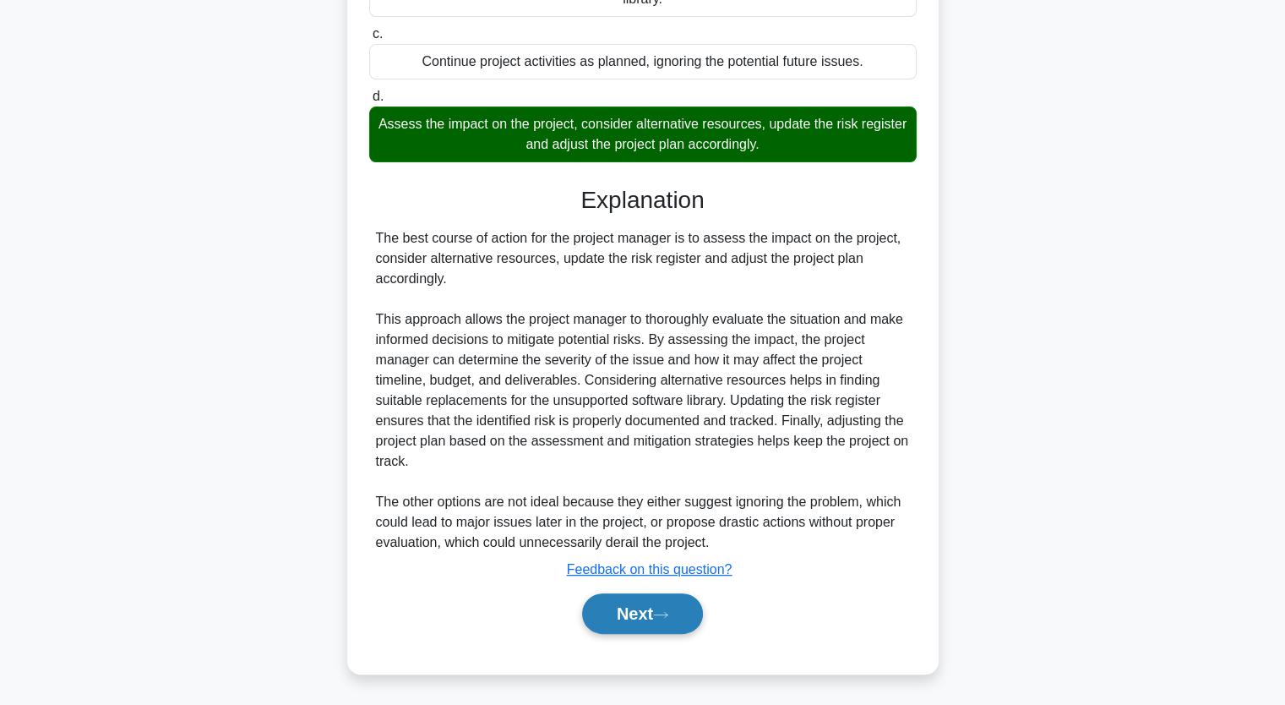
click at [651, 606] on button "Next" at bounding box center [642, 613] width 121 height 41
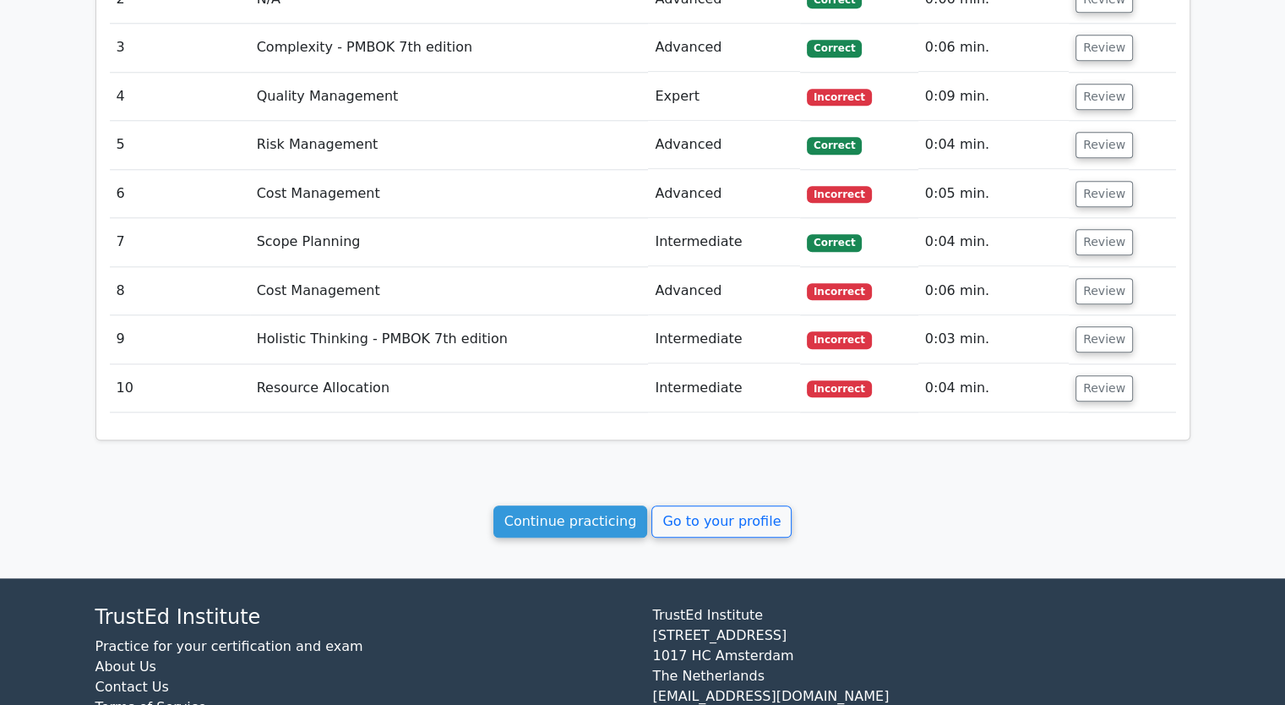
scroll to position [1831, 0]
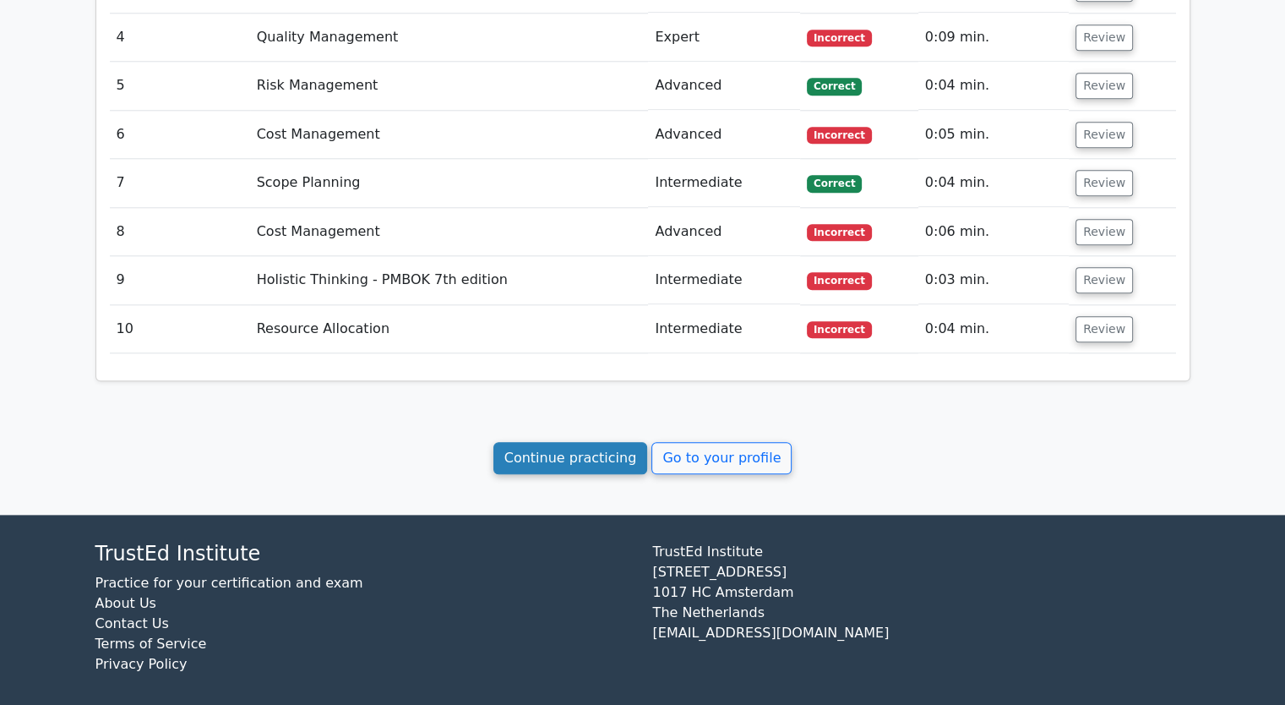
drag, startPoint x: 588, startPoint y: 444, endPoint x: 576, endPoint y: 445, distance: 11.9
click at [589, 444] on link "Continue practicing" at bounding box center [570, 458] width 155 height 32
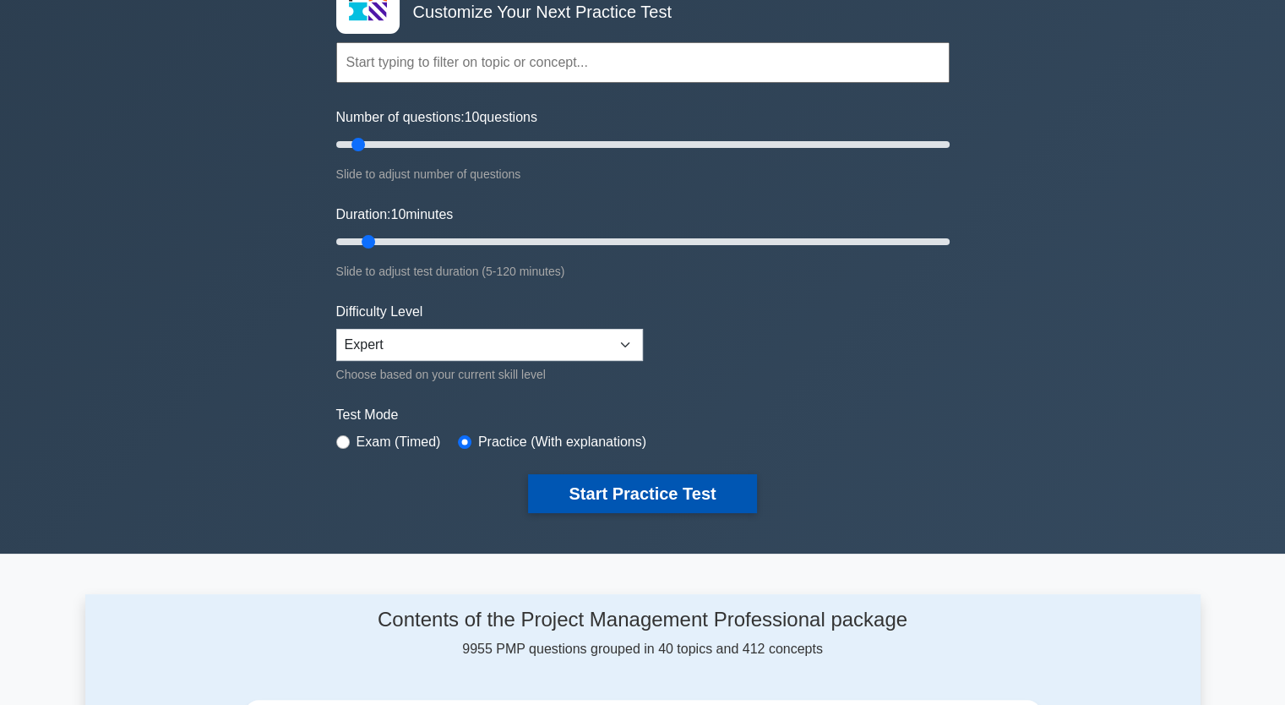
scroll to position [169, 0]
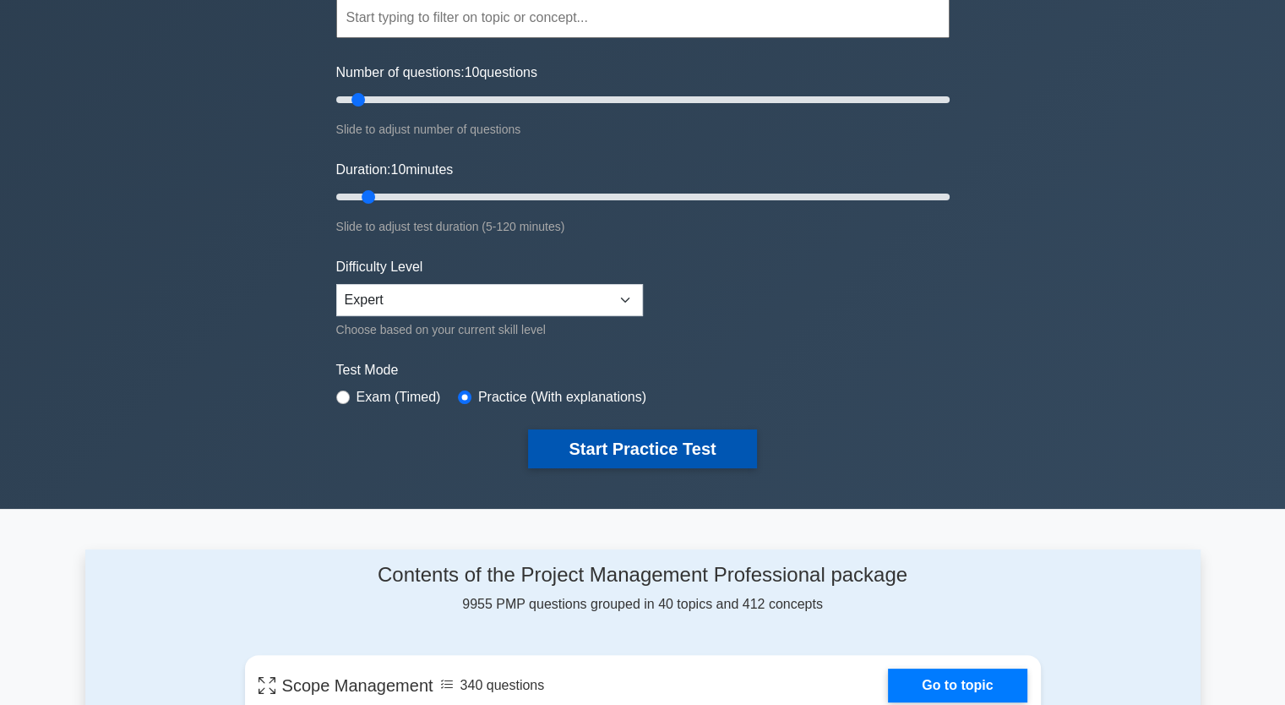
click at [703, 447] on button "Start Practice Test" at bounding box center [642, 448] width 228 height 39
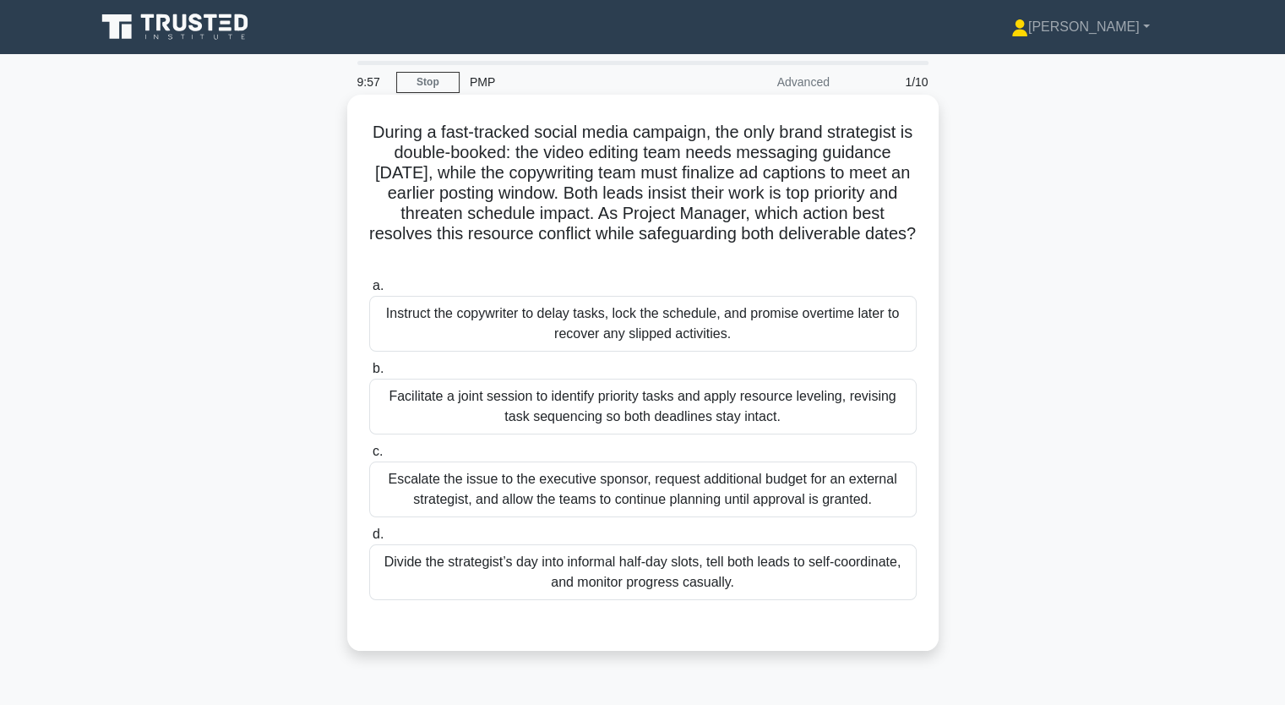
click at [534, 400] on div "Facilitate a joint session to identify priority tasks and apply resource leveli…" at bounding box center [642, 406] width 547 height 56
click at [369, 374] on input "b. Facilitate a joint session to identify priority tasks and apply resource lev…" at bounding box center [369, 368] width 0 height 11
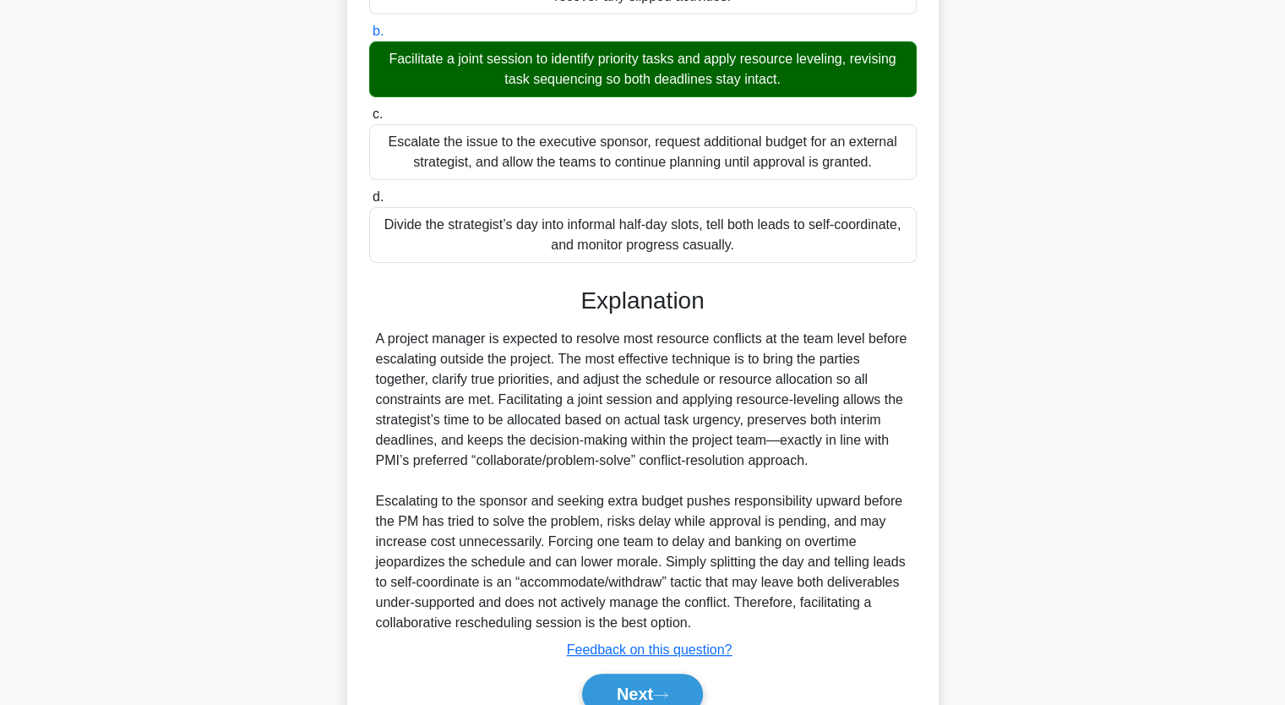
scroll to position [417, 0]
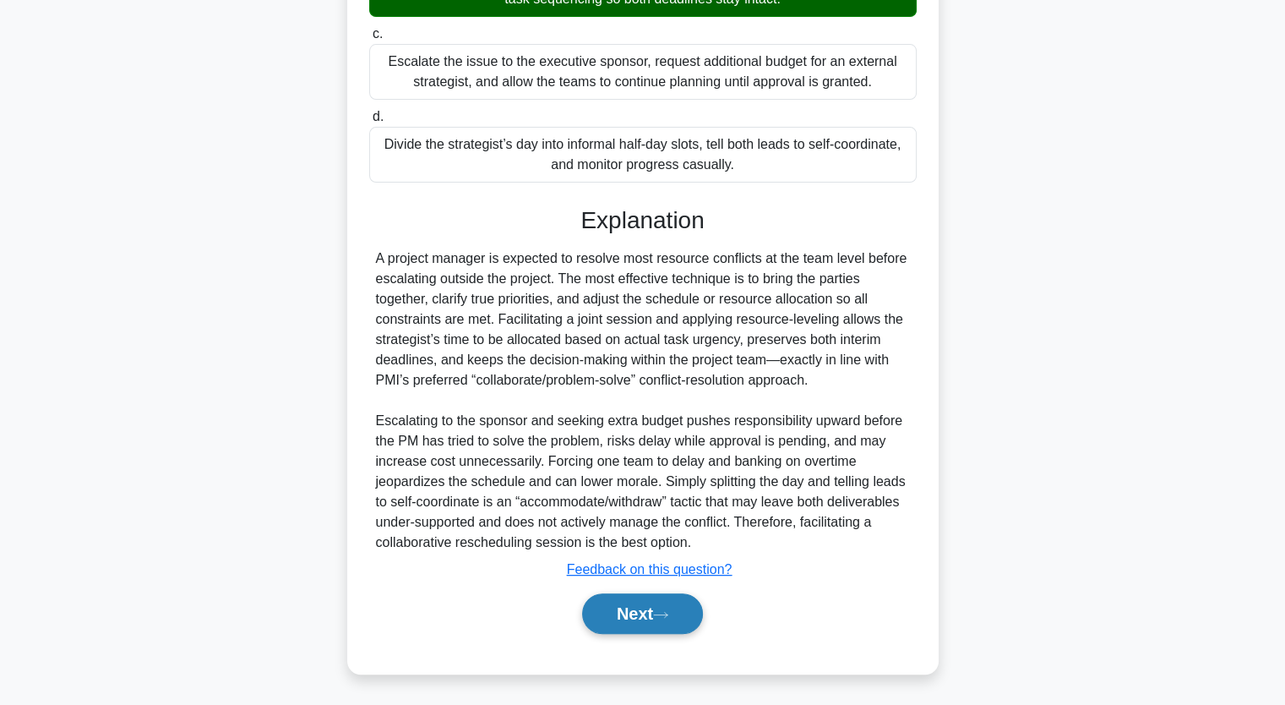
click at [629, 602] on button "Next" at bounding box center [642, 613] width 121 height 41
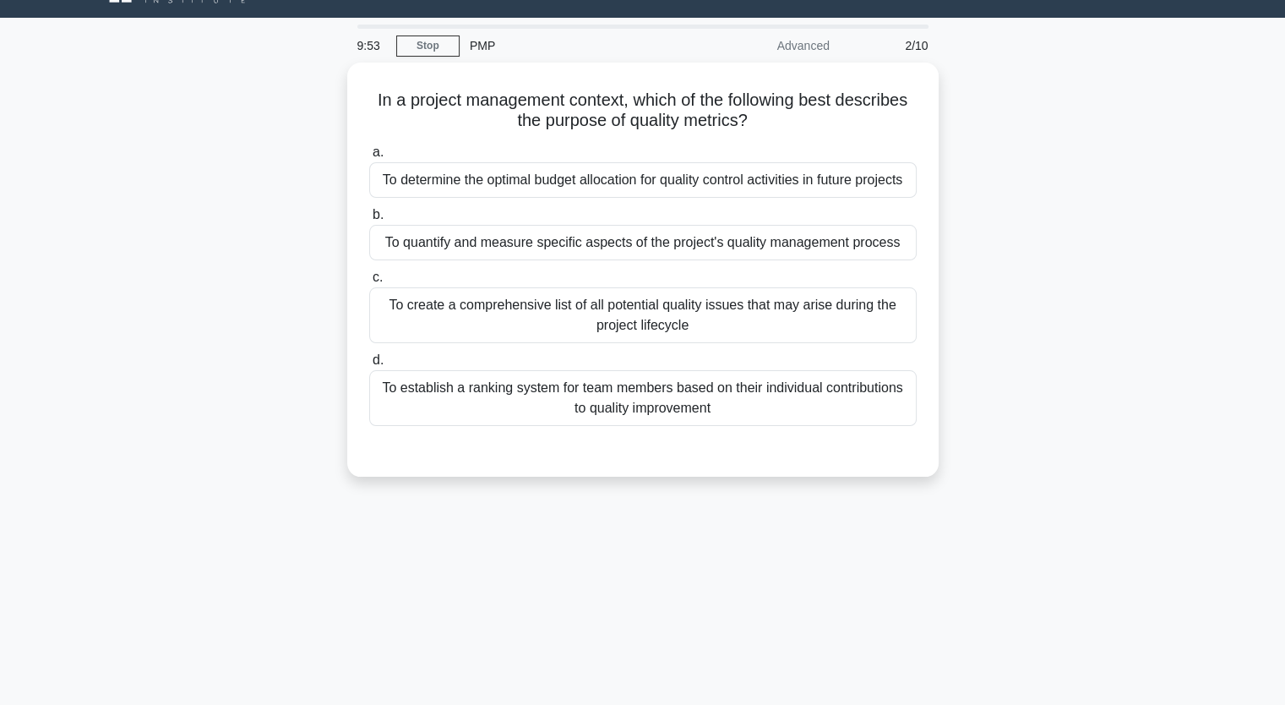
scroll to position [0, 0]
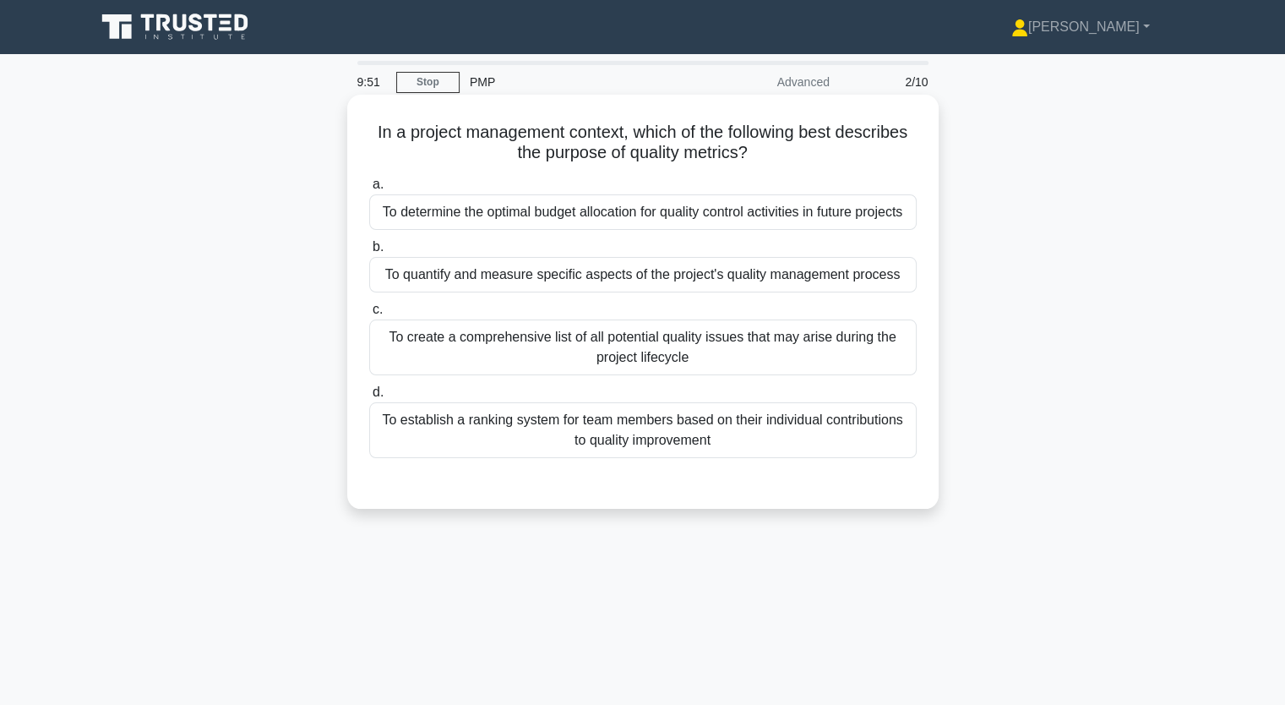
click at [640, 430] on div "To establish a ranking system for team members based on their individual contri…" at bounding box center [642, 430] width 547 height 56
click at [369, 398] on input "d. To establish a ranking system for team members based on their individual con…" at bounding box center [369, 392] width 0 height 11
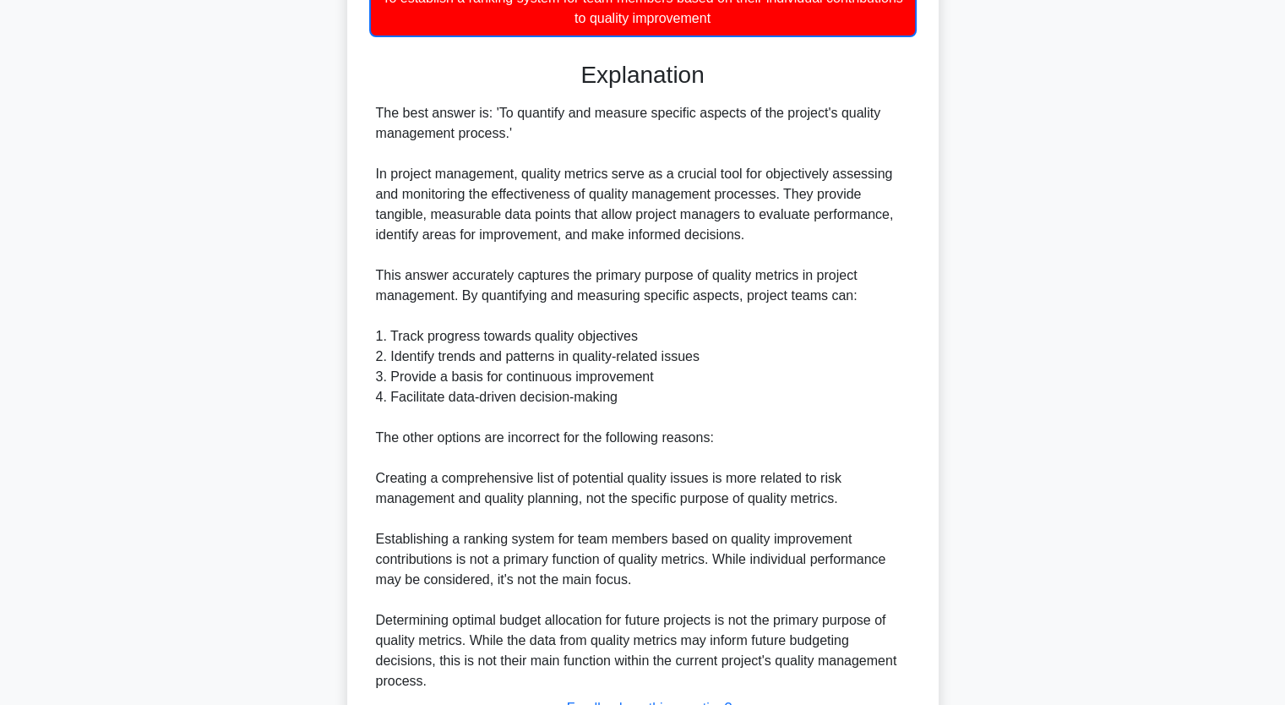
scroll to position [561, 0]
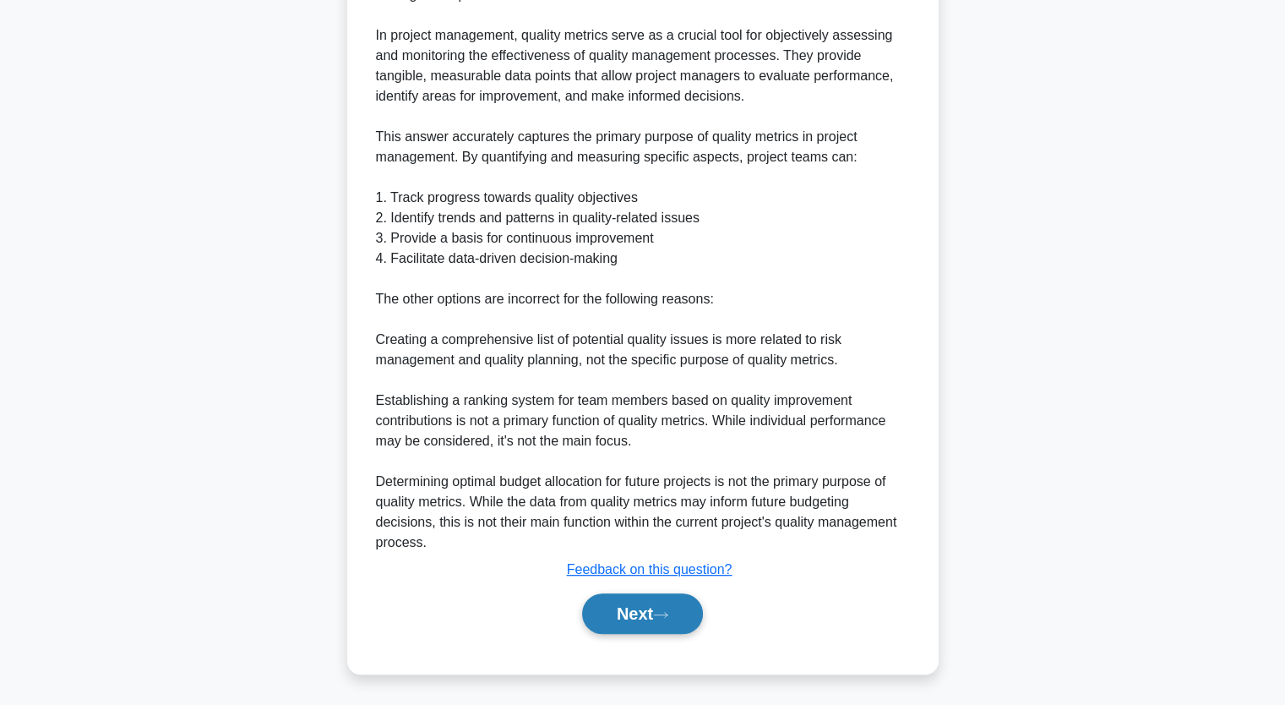
click at [649, 615] on button "Next" at bounding box center [642, 613] width 121 height 41
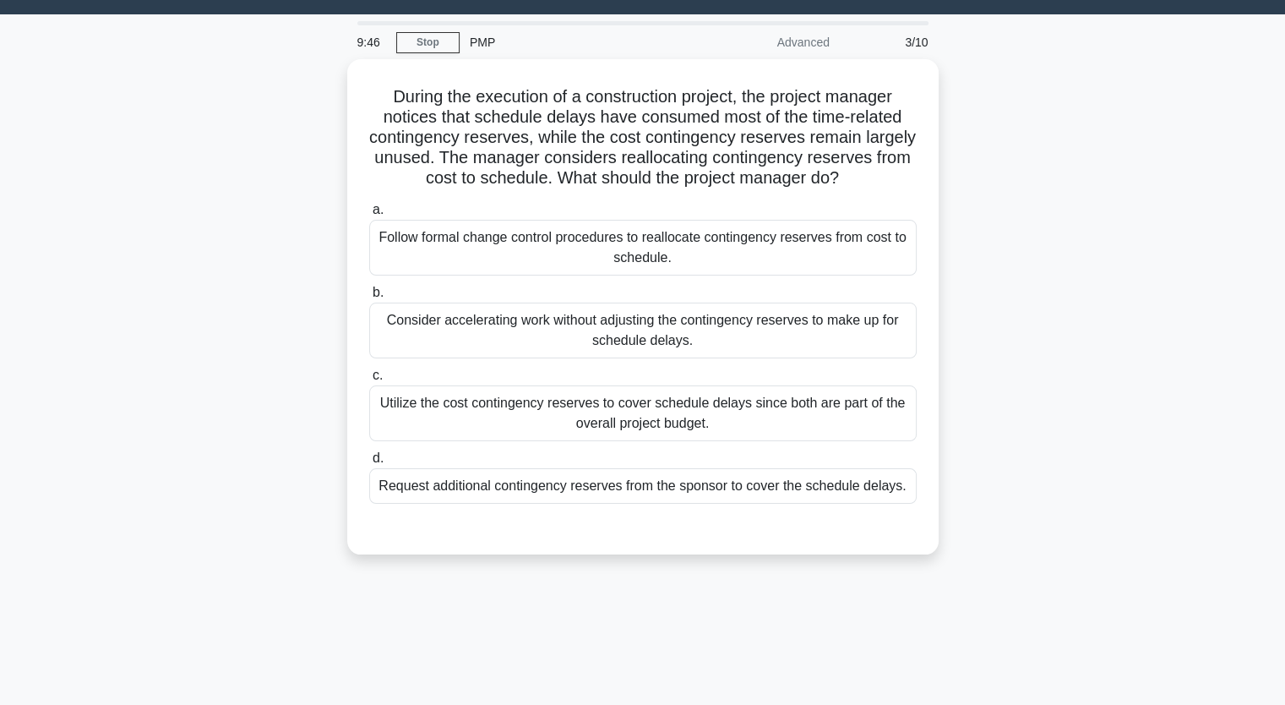
scroll to position [0, 0]
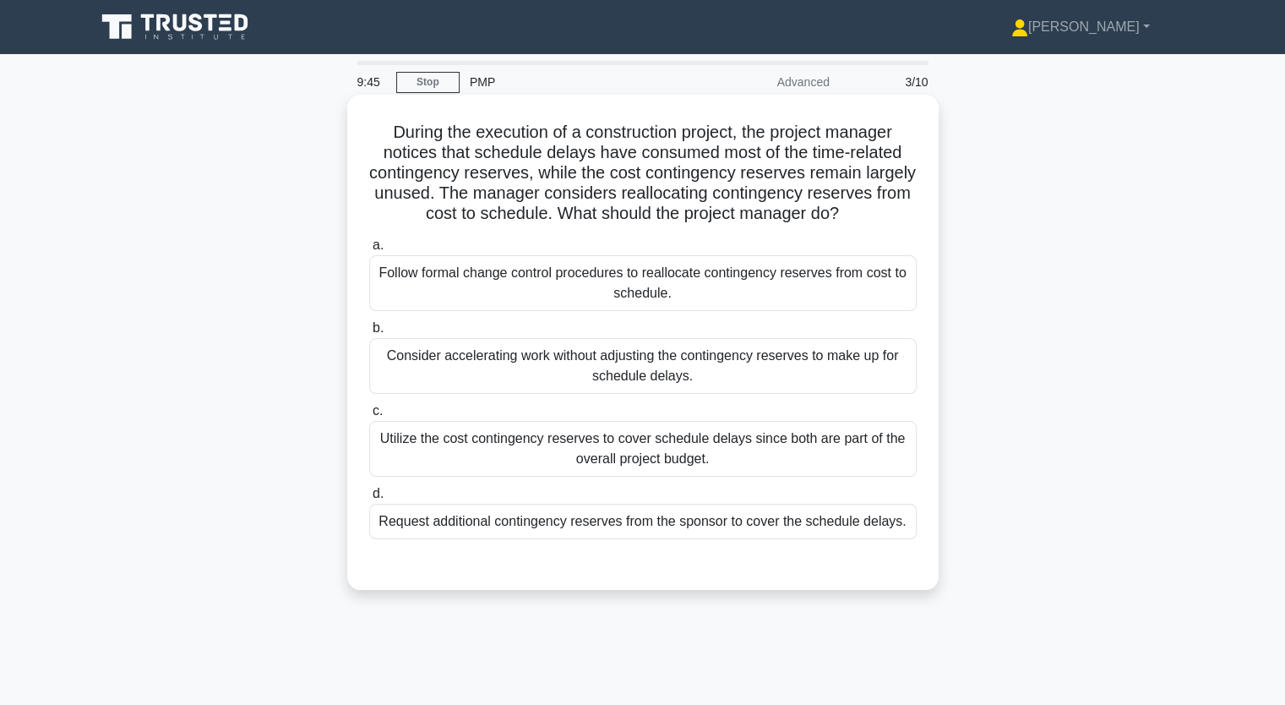
click at [698, 463] on div "Utilize the cost contingency reserves to cover schedule delays since both are p…" at bounding box center [642, 449] width 547 height 56
click at [369, 417] on input "c. Utilize the cost contingency reserves to cover schedule delays since both ar…" at bounding box center [369, 411] width 0 height 11
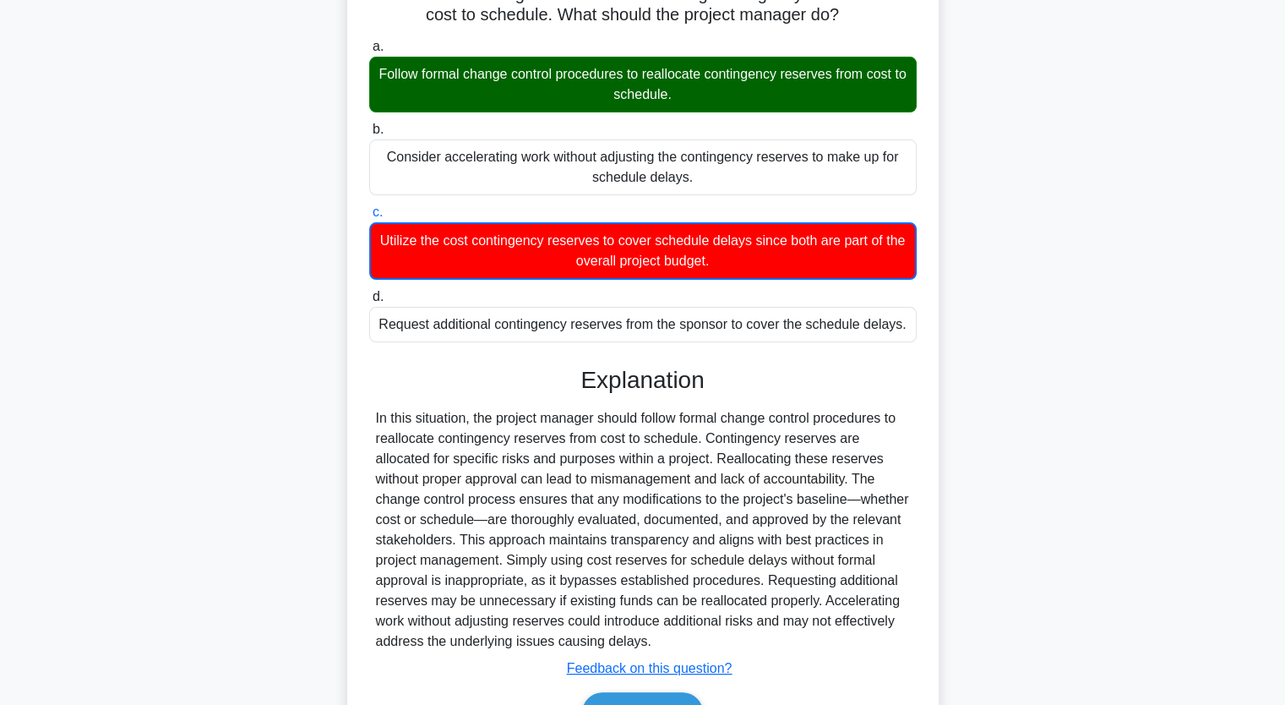
scroll to position [318, 0]
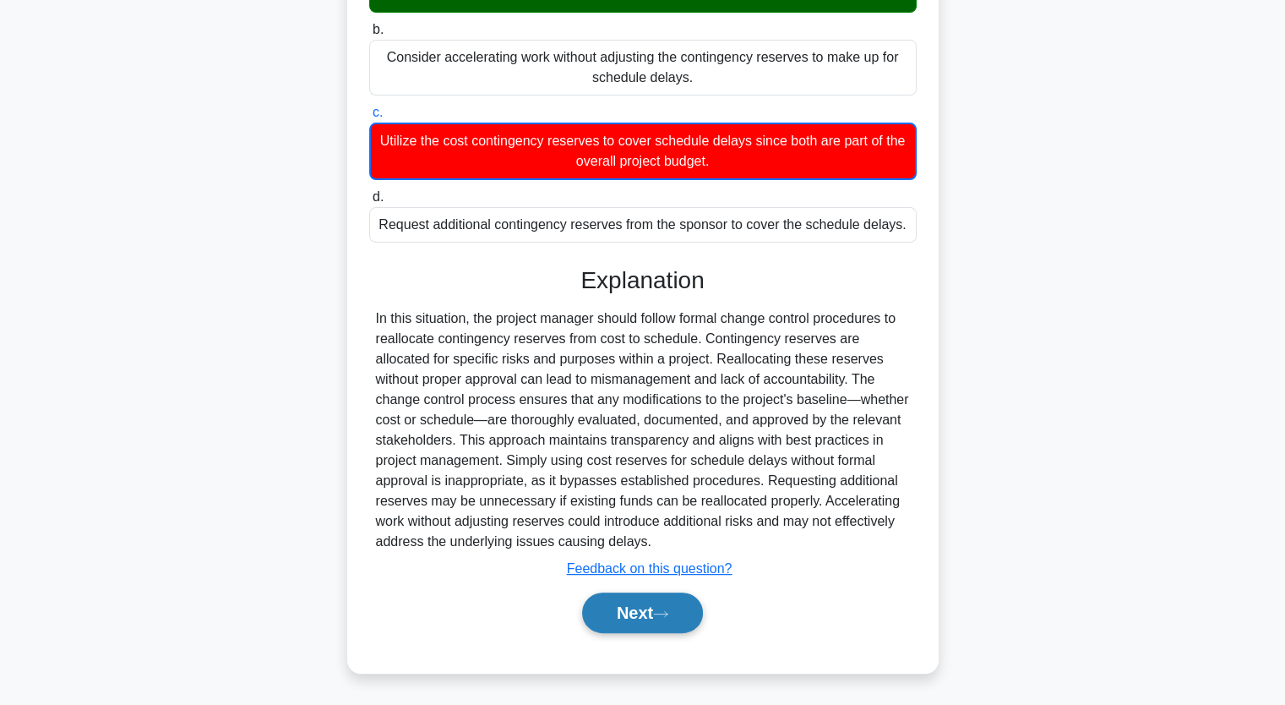
click at [683, 616] on button "Next" at bounding box center [642, 612] width 121 height 41
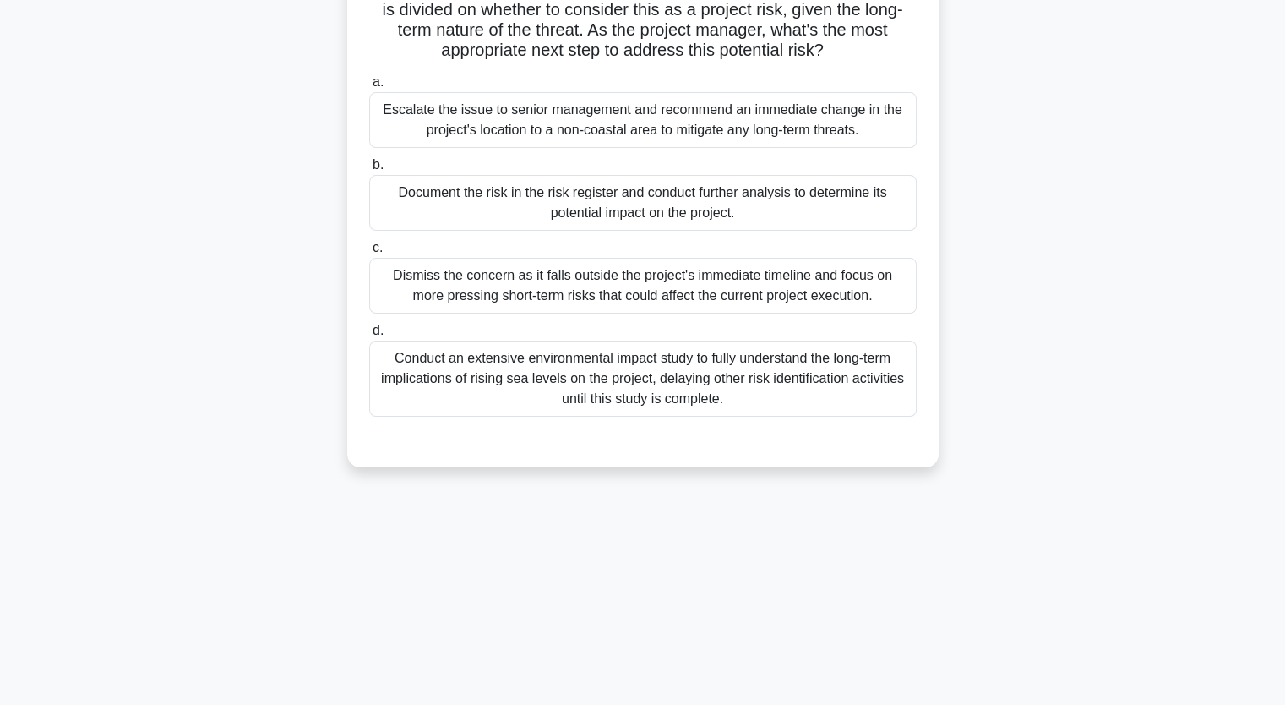
scroll to position [40, 0]
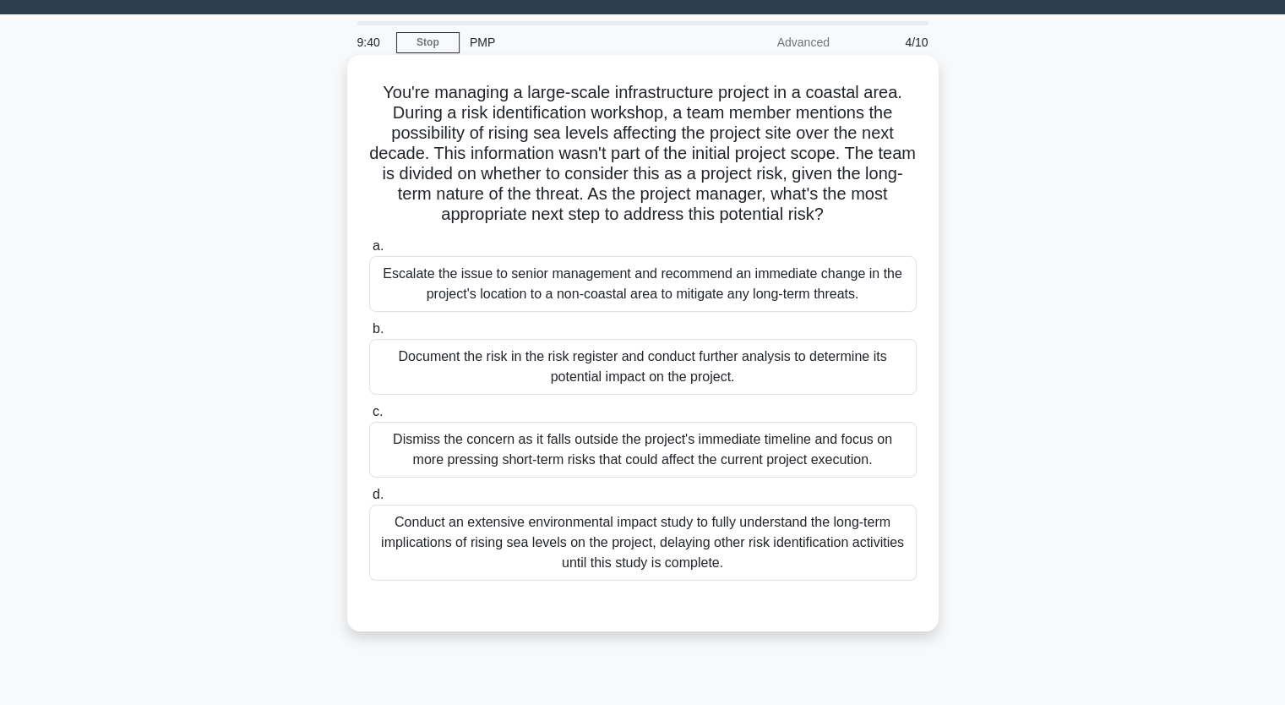
click at [645, 544] on div "Conduct an extensive environmental impact study to fully understand the long-te…" at bounding box center [642, 542] width 547 height 76
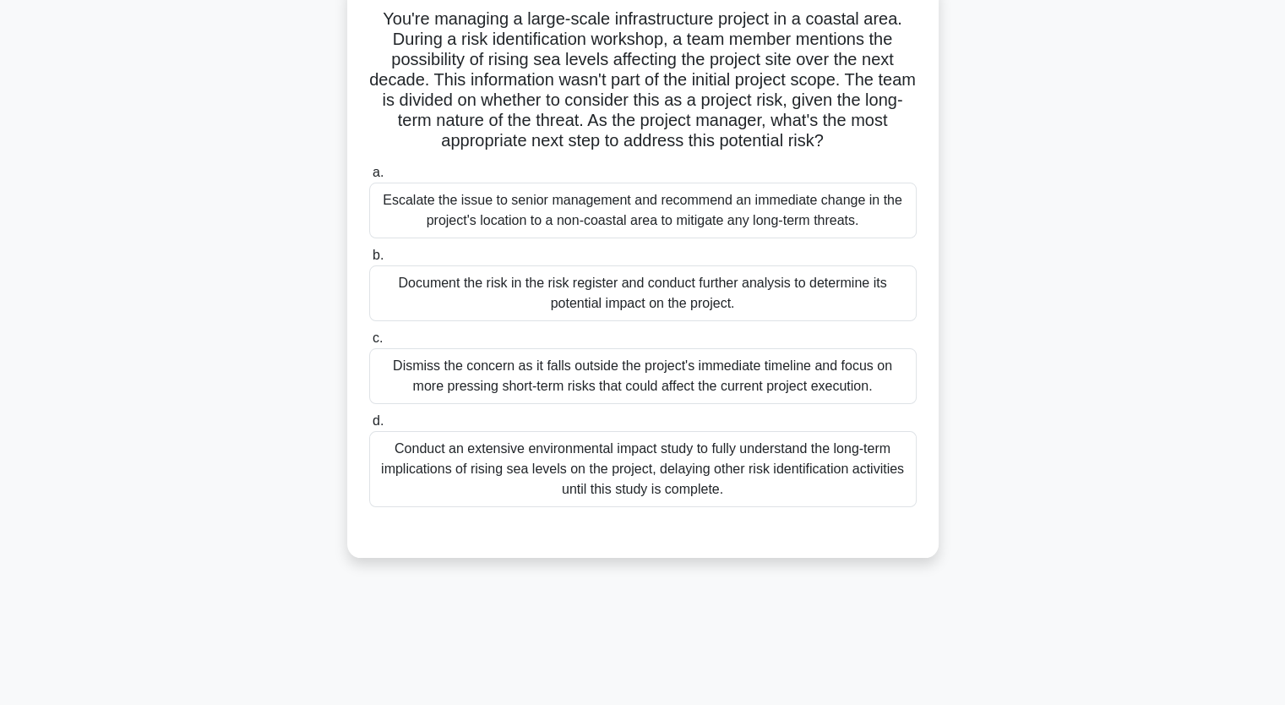
scroll to position [209, 0]
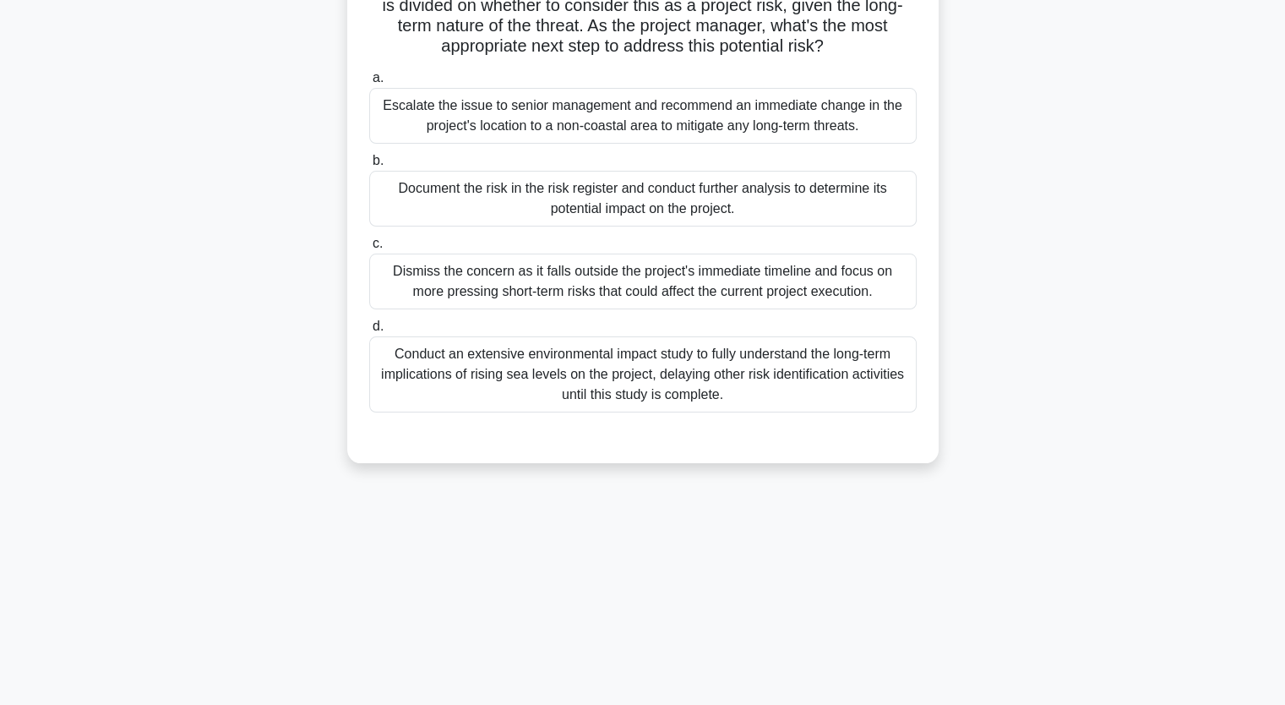
click at [607, 377] on div "Conduct an extensive environmental impact study to fully understand the long-te…" at bounding box center [642, 374] width 547 height 76
click at [369, 332] on input "d. Conduct an extensive environmental impact study to fully understand the long…" at bounding box center [369, 326] width 0 height 11
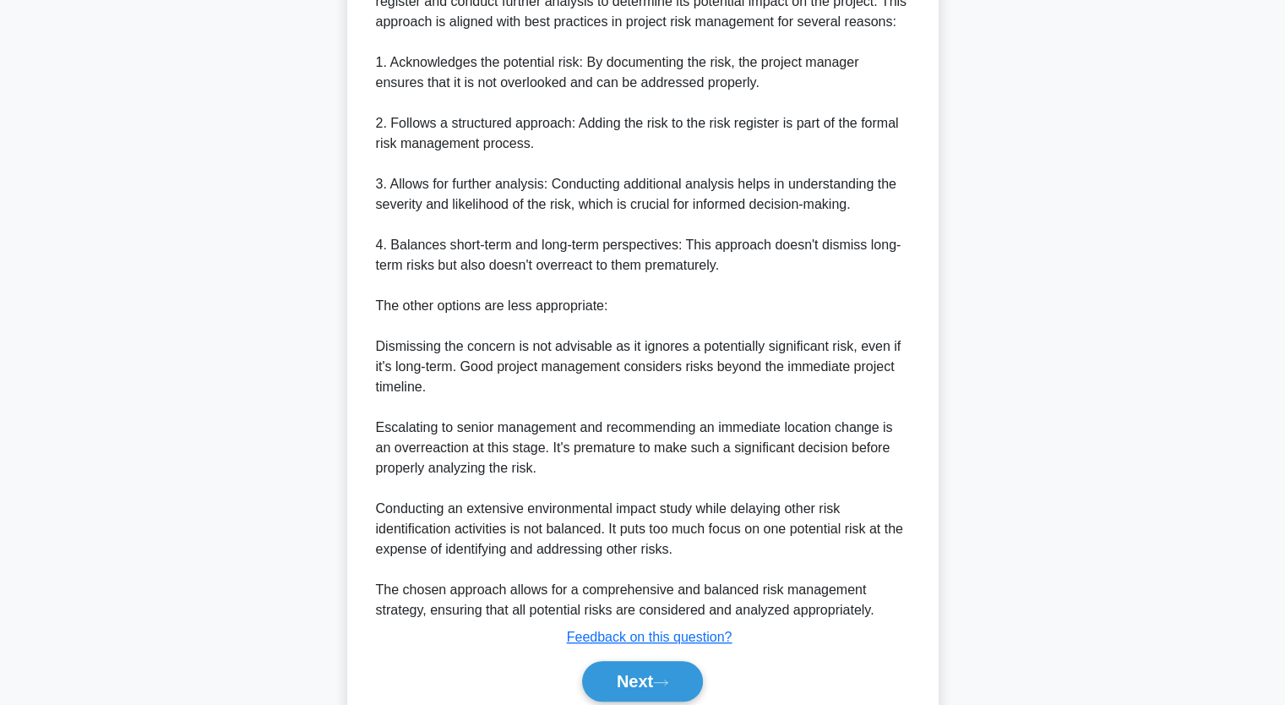
scroll to position [804, 0]
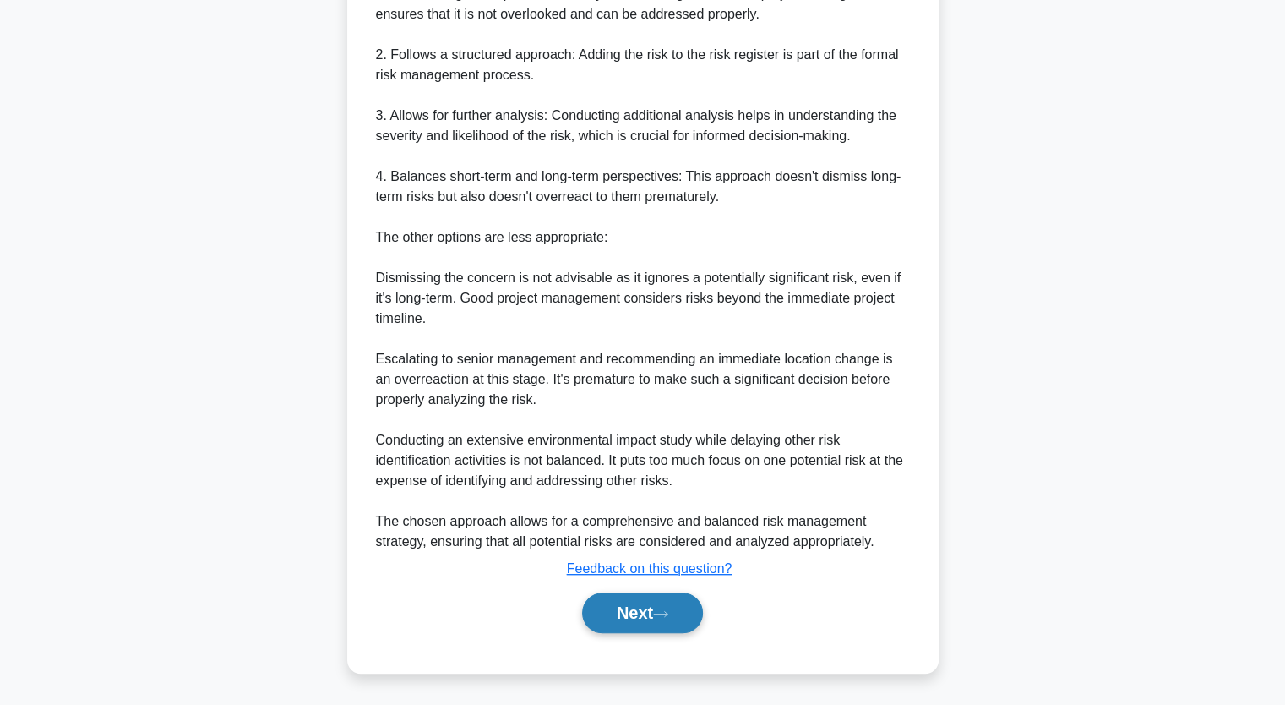
click at [649, 607] on button "Next" at bounding box center [642, 612] width 121 height 41
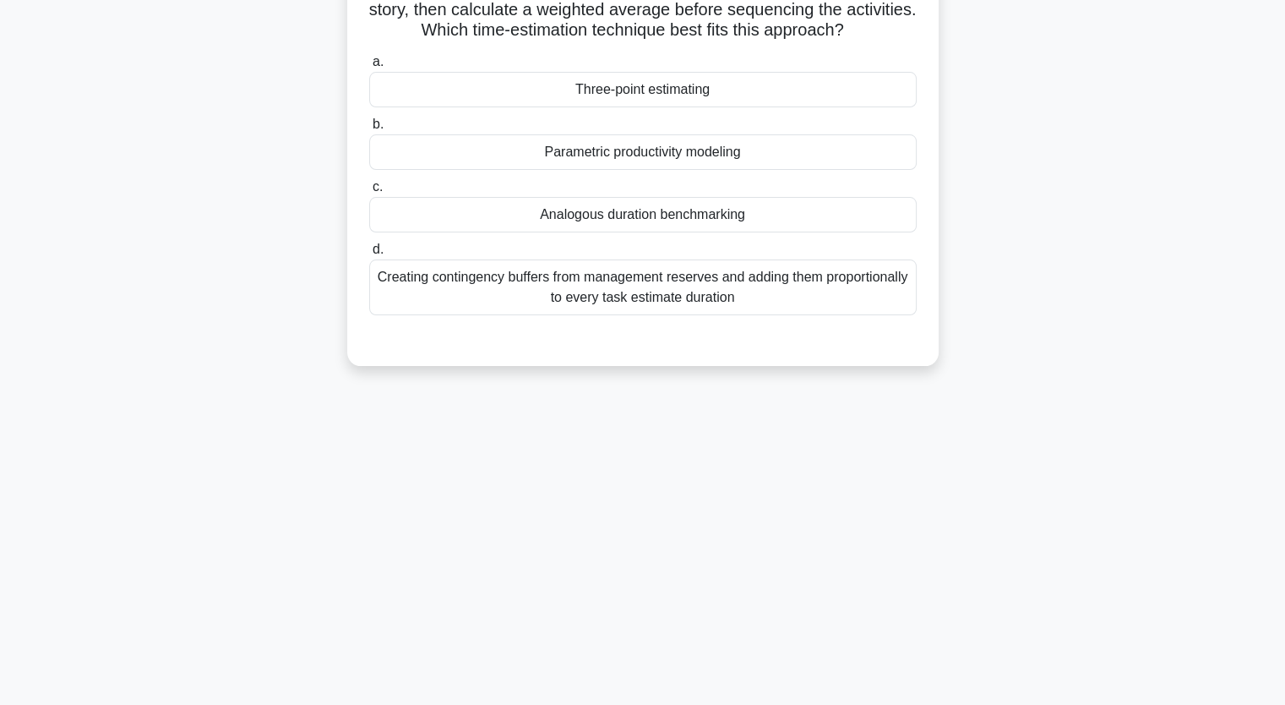
scroll to position [0, 0]
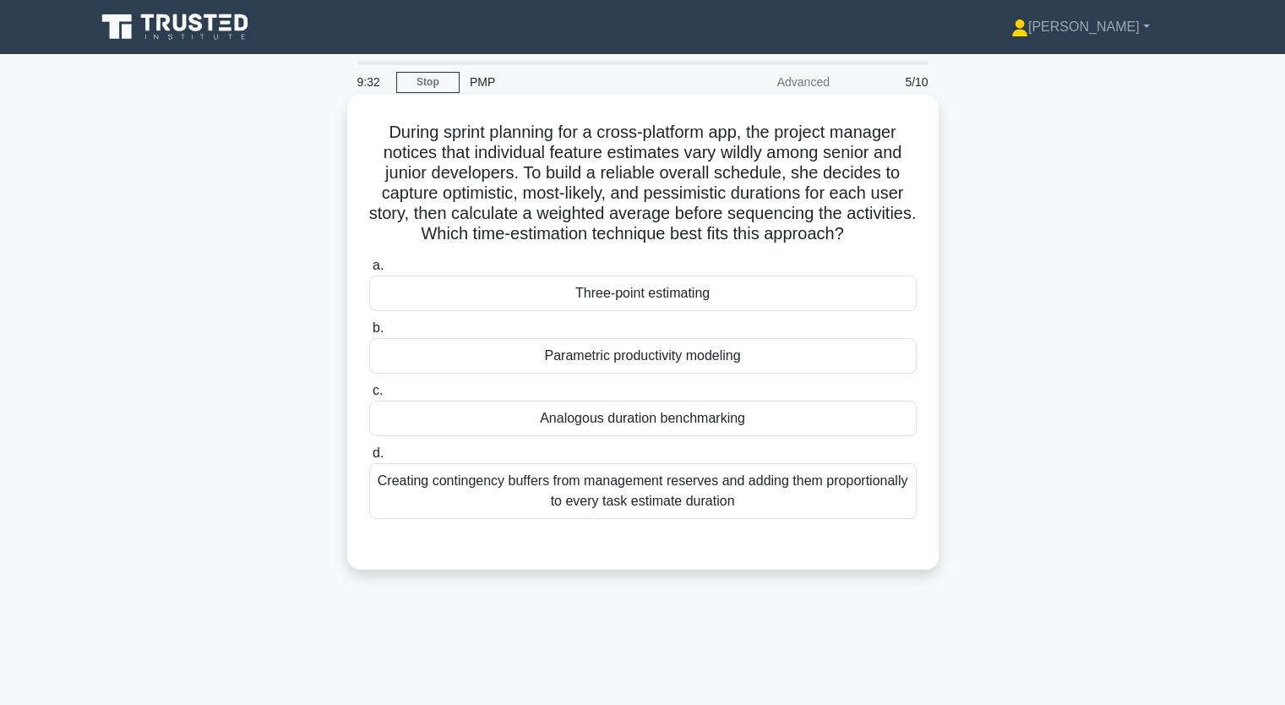
click at [639, 487] on div "Creating contingency buffers from management reserves and adding them proportio…" at bounding box center [642, 491] width 547 height 56
click at [369, 459] on input "d. Creating contingency buffers from management reserves and adding them propor…" at bounding box center [369, 453] width 0 height 11
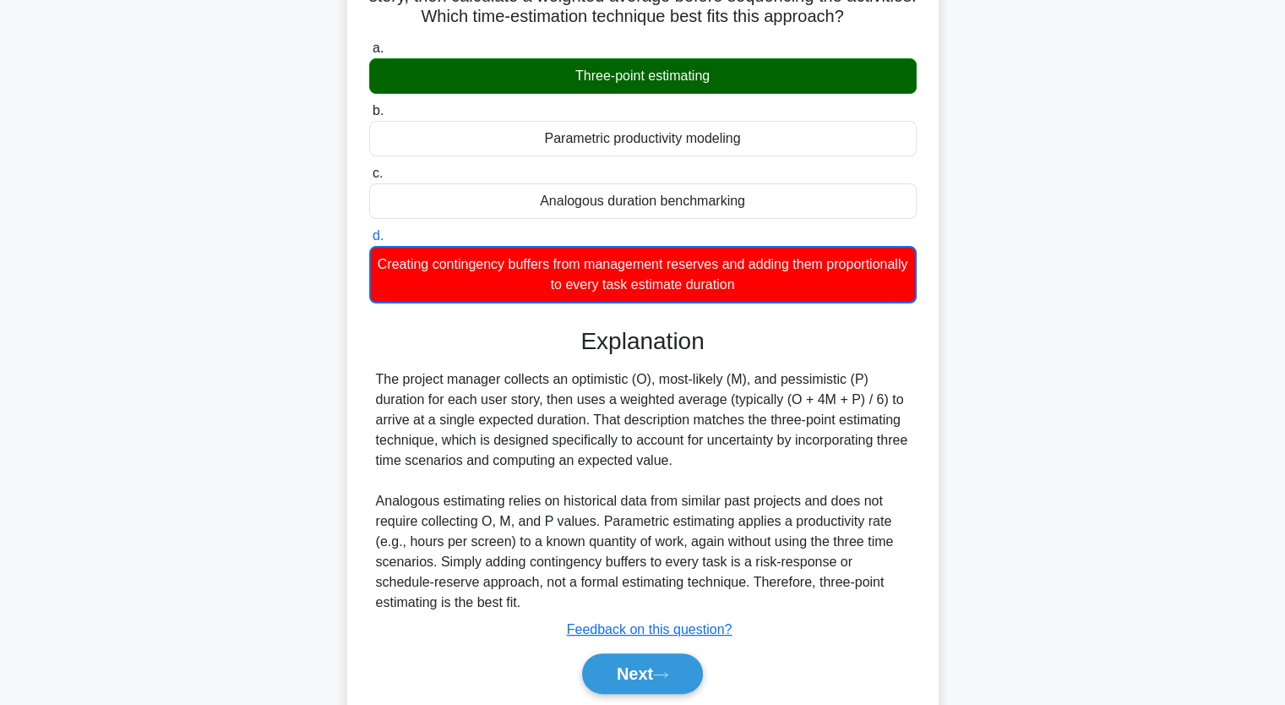
scroll to position [277, 0]
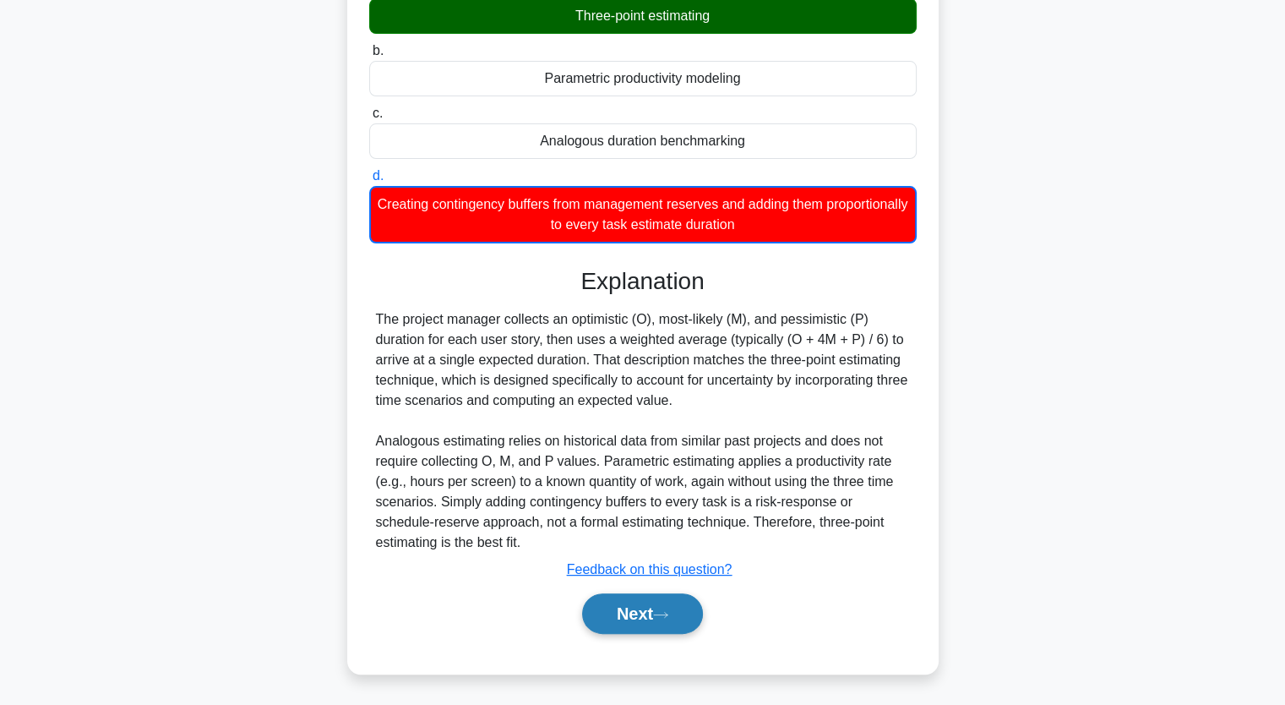
click at [653, 602] on button "Next" at bounding box center [642, 613] width 121 height 41
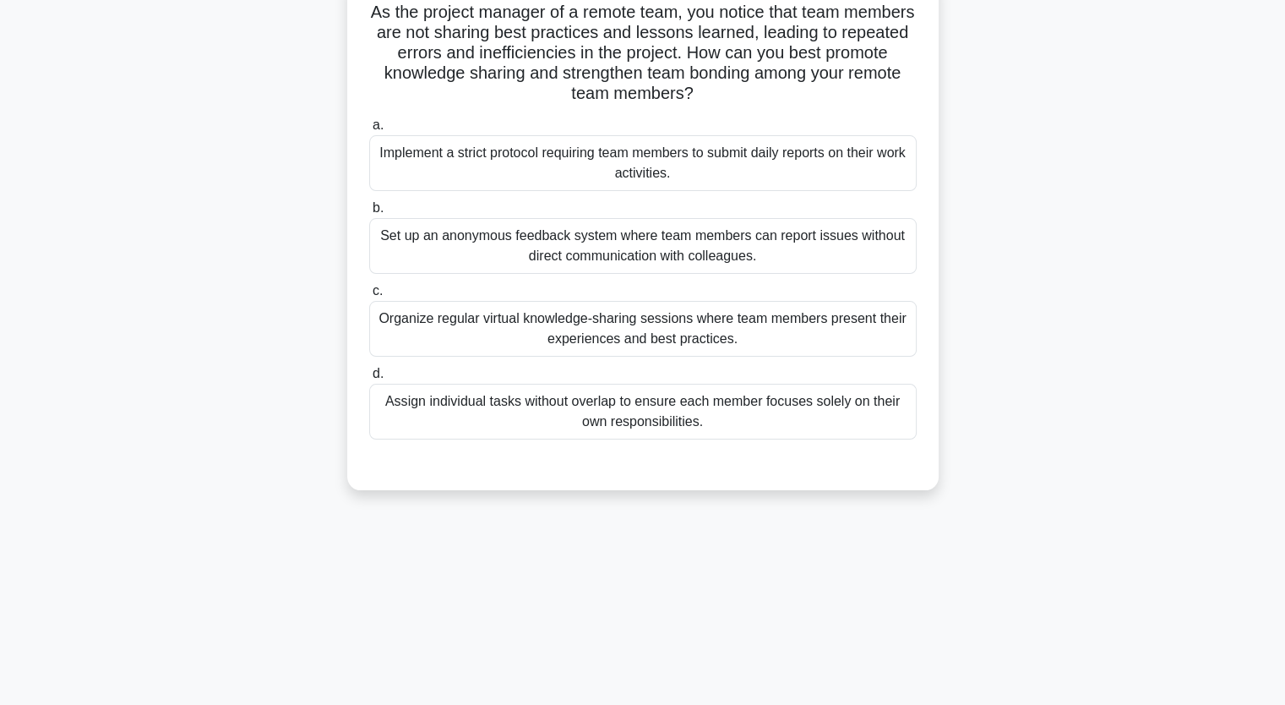
scroll to position [0, 0]
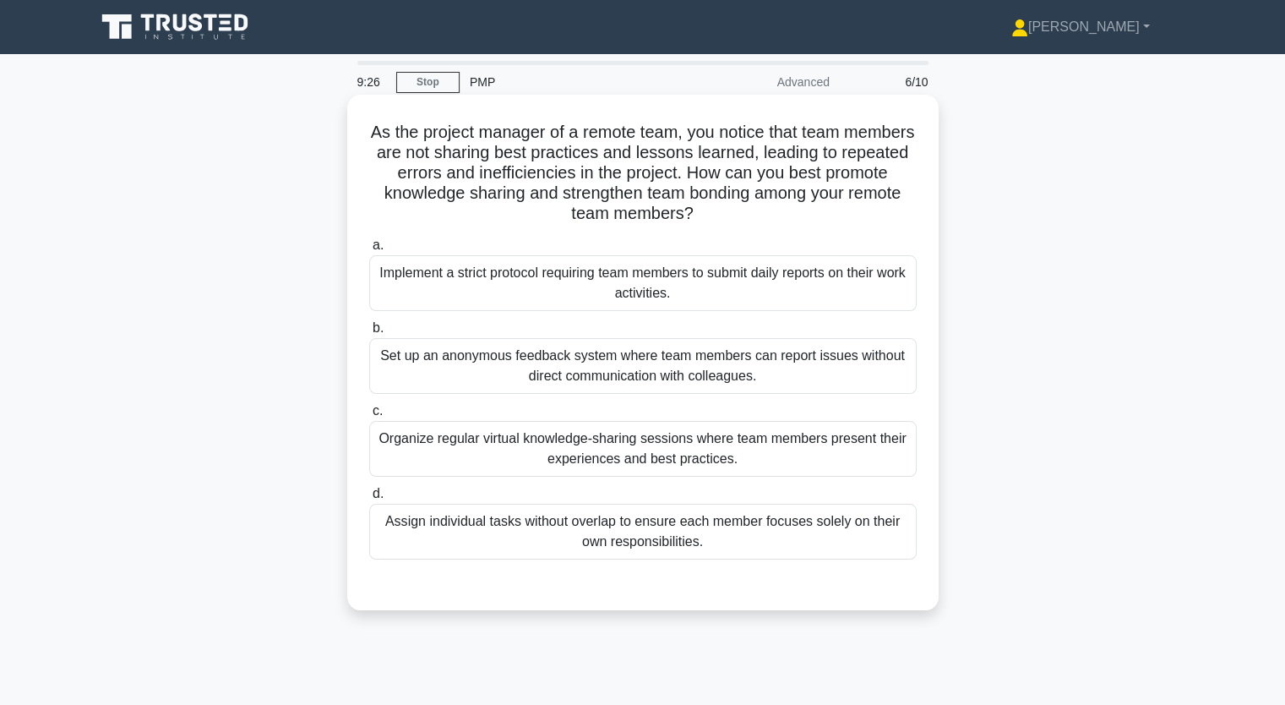
click at [672, 455] on div "Organize regular virtual knowledge-sharing sessions where team members present …" at bounding box center [642, 449] width 547 height 56
click at [369, 417] on input "c. Organize regular virtual knowledge-sharing sessions where team members prese…" at bounding box center [369, 411] width 0 height 11
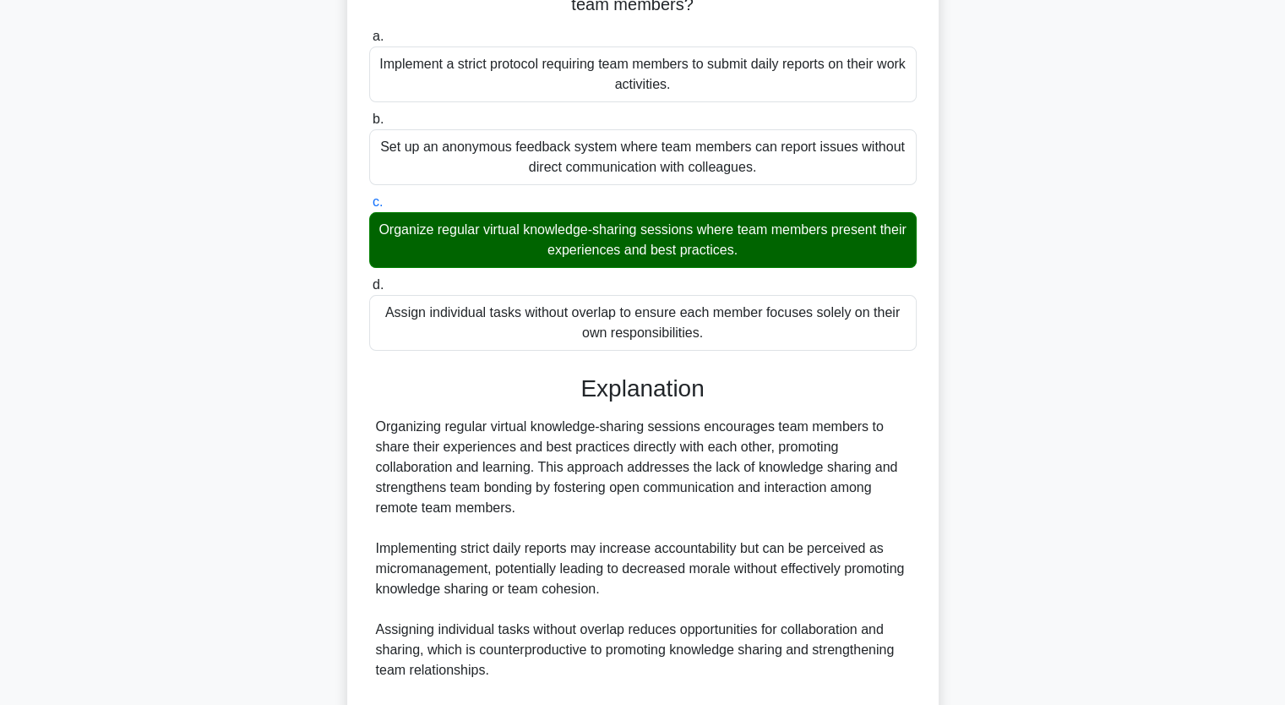
scroll to position [417, 0]
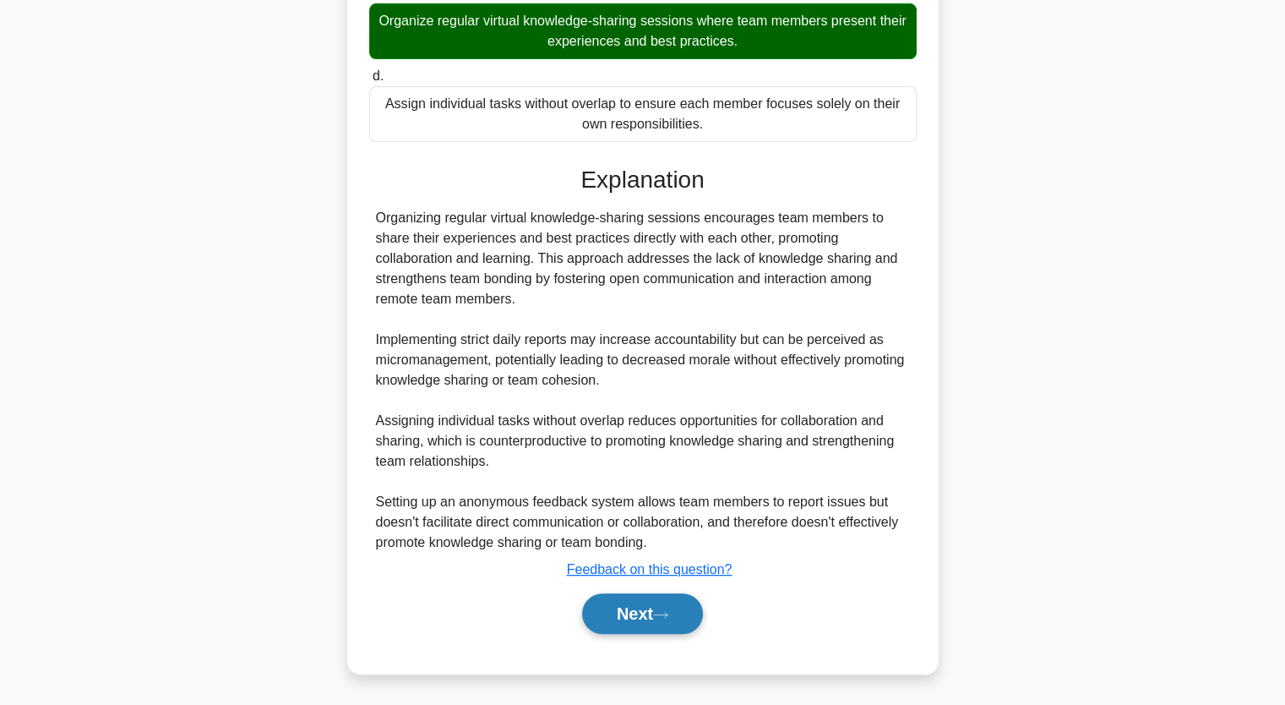
click at [680, 596] on button "Next" at bounding box center [642, 613] width 121 height 41
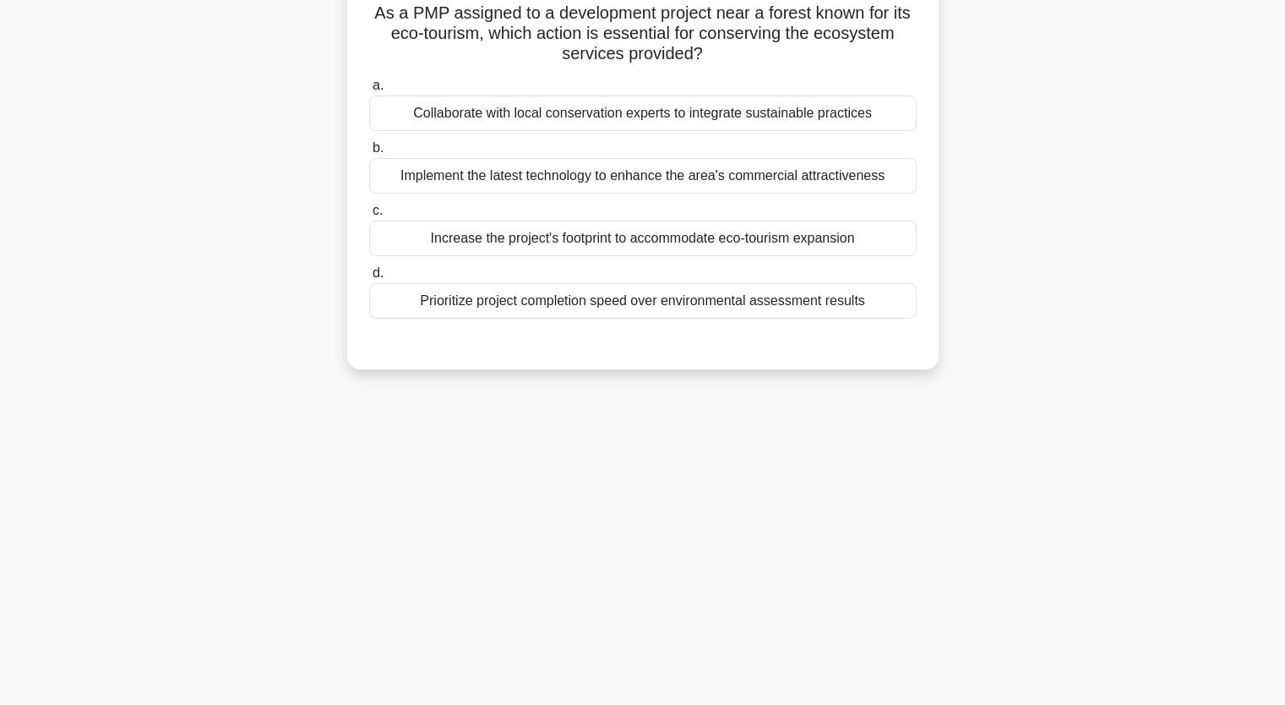
scroll to position [0, 0]
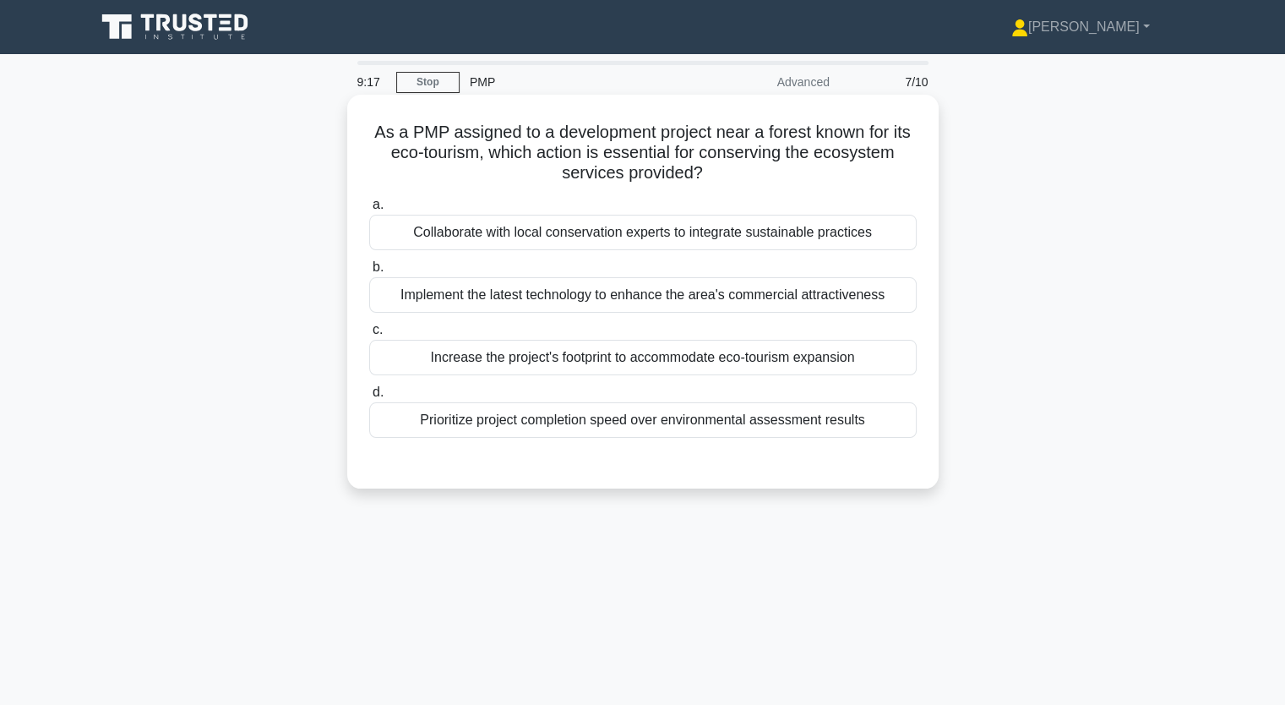
click at [500, 245] on div "Collaborate with local conservation experts to integrate sustainable practices" at bounding box center [642, 232] width 547 height 35
click at [369, 210] on input "a. Collaborate with local conservation experts to integrate sustainable practic…" at bounding box center [369, 204] width 0 height 11
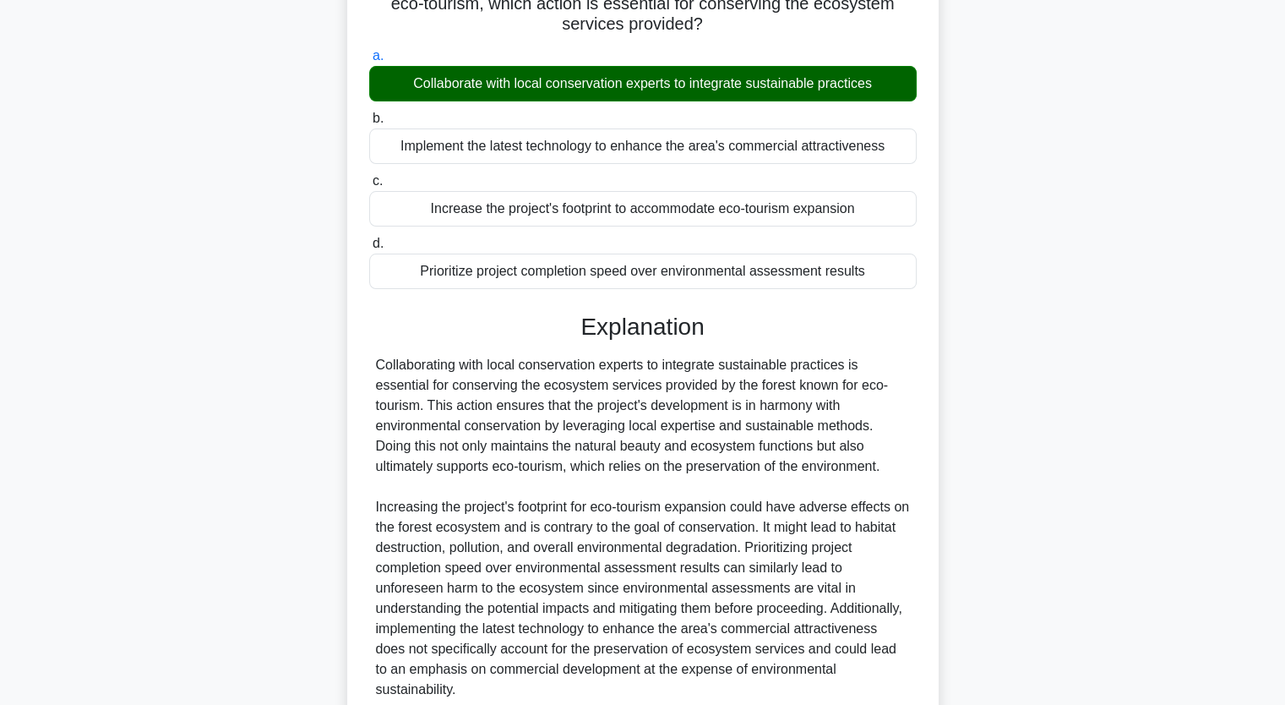
scroll to position [275, 0]
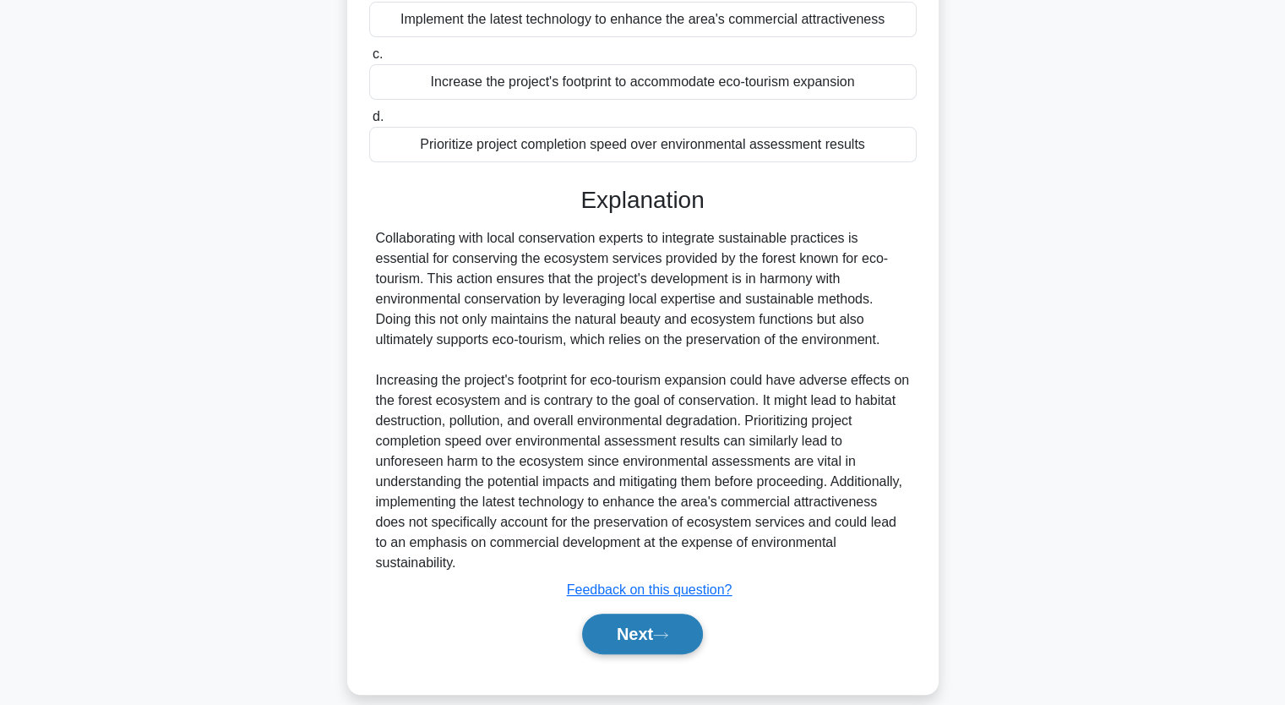
click at [645, 613] on button "Next" at bounding box center [642, 633] width 121 height 41
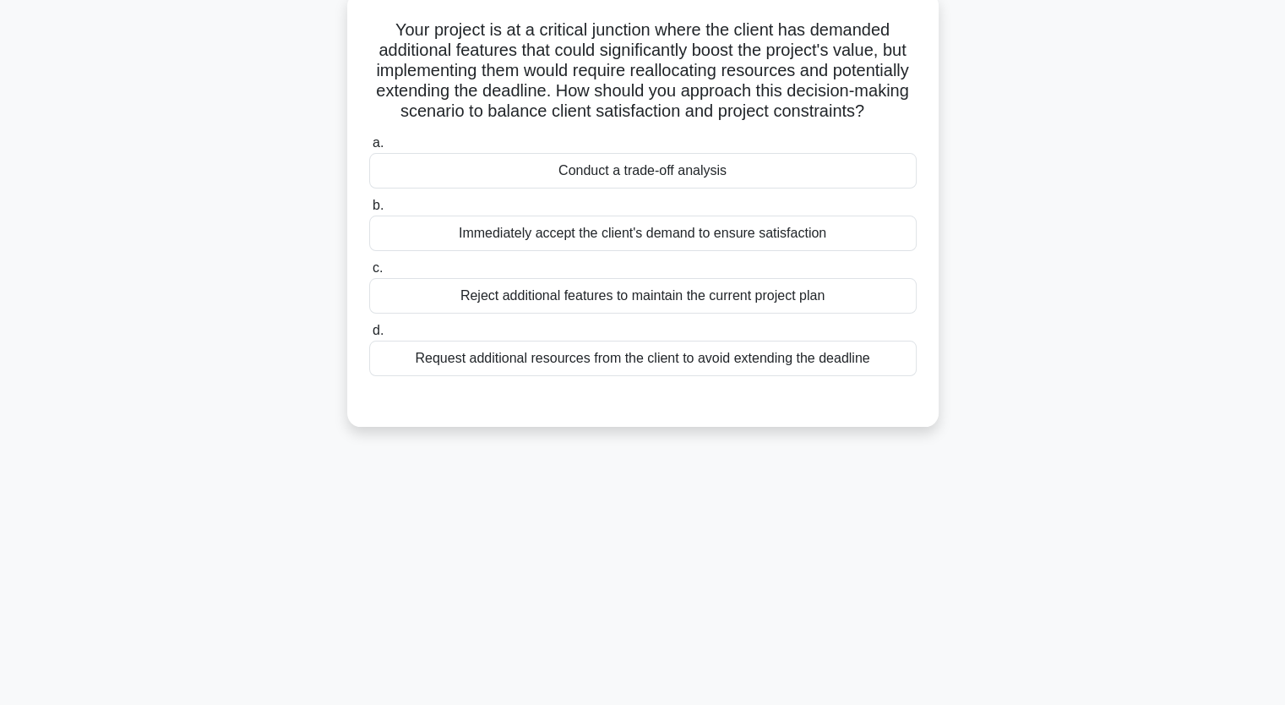
scroll to position [0, 0]
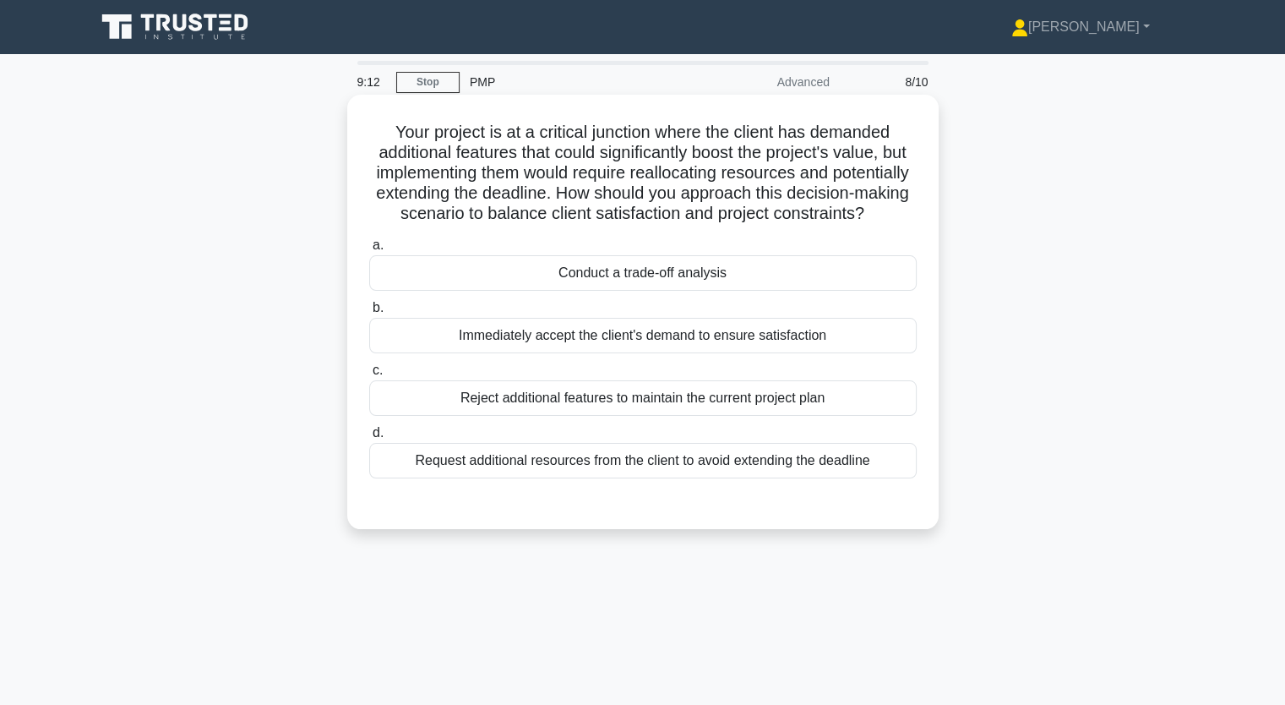
click at [593, 291] on div "Conduct a trade-off analysis" at bounding box center [642, 272] width 547 height 35
click at [369, 251] on input "a. Conduct a trade-off analysis" at bounding box center [369, 245] width 0 height 11
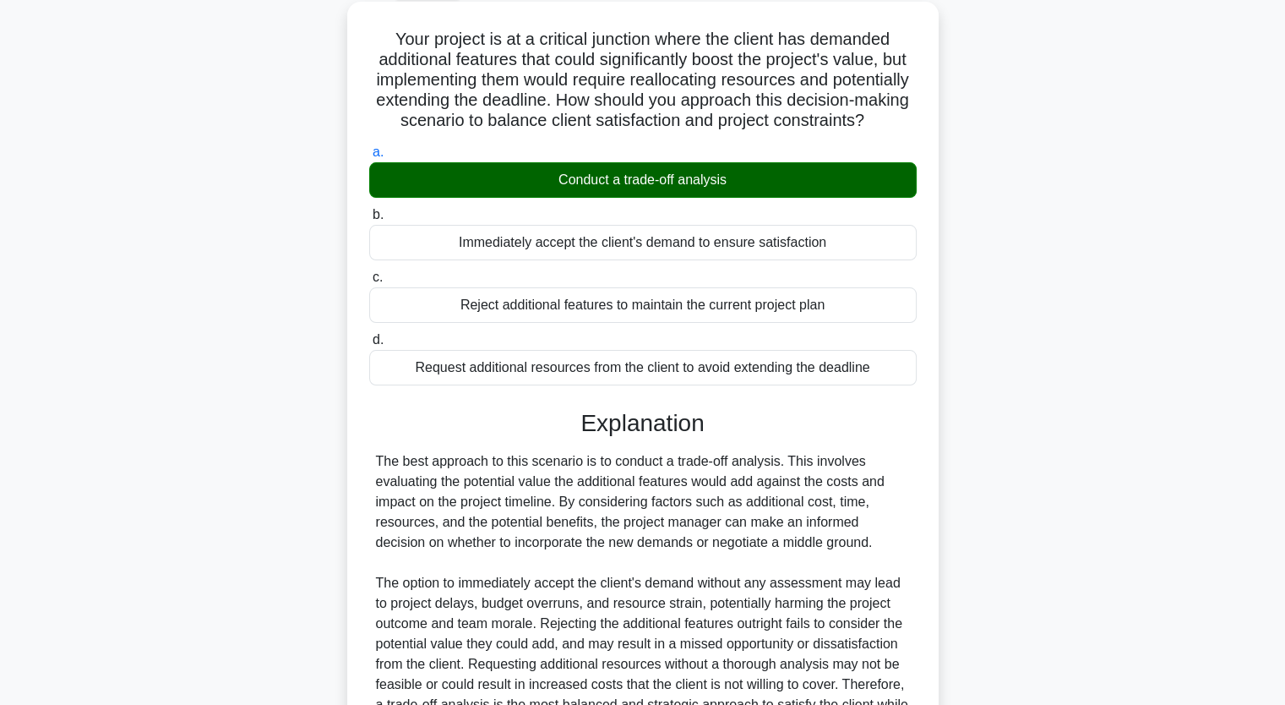
scroll to position [296, 0]
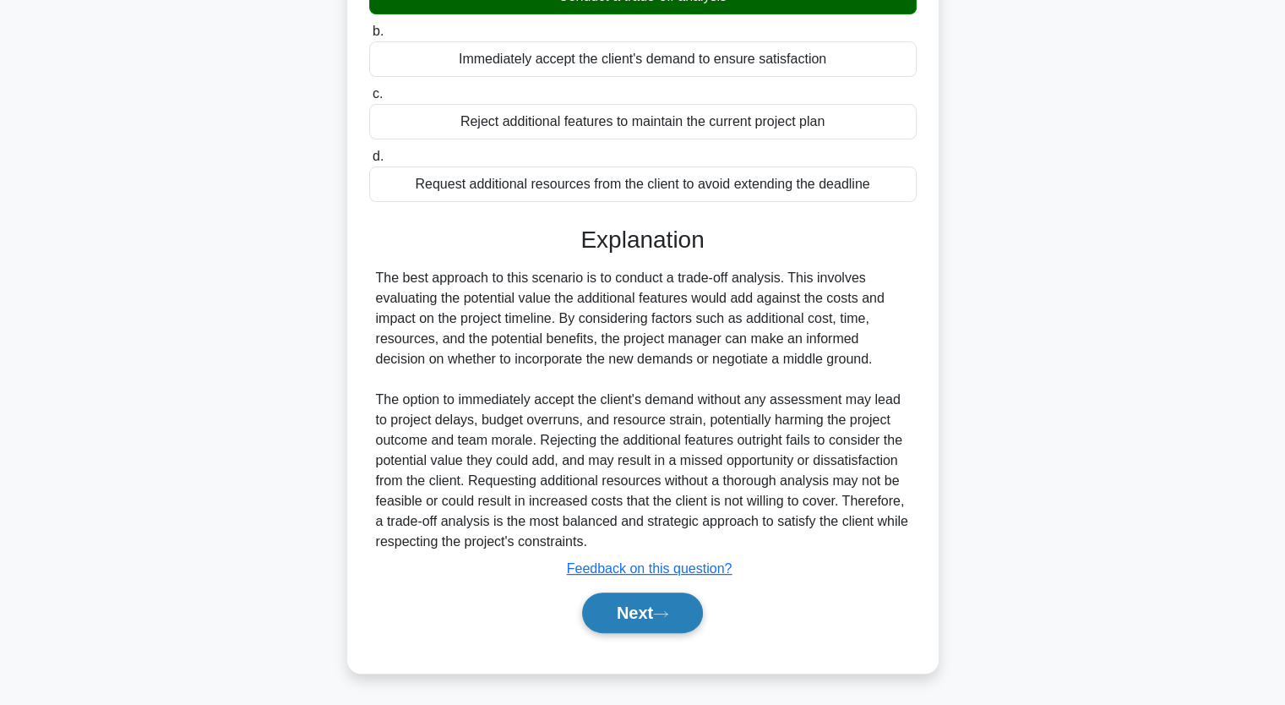
click at [656, 603] on button "Next" at bounding box center [642, 612] width 121 height 41
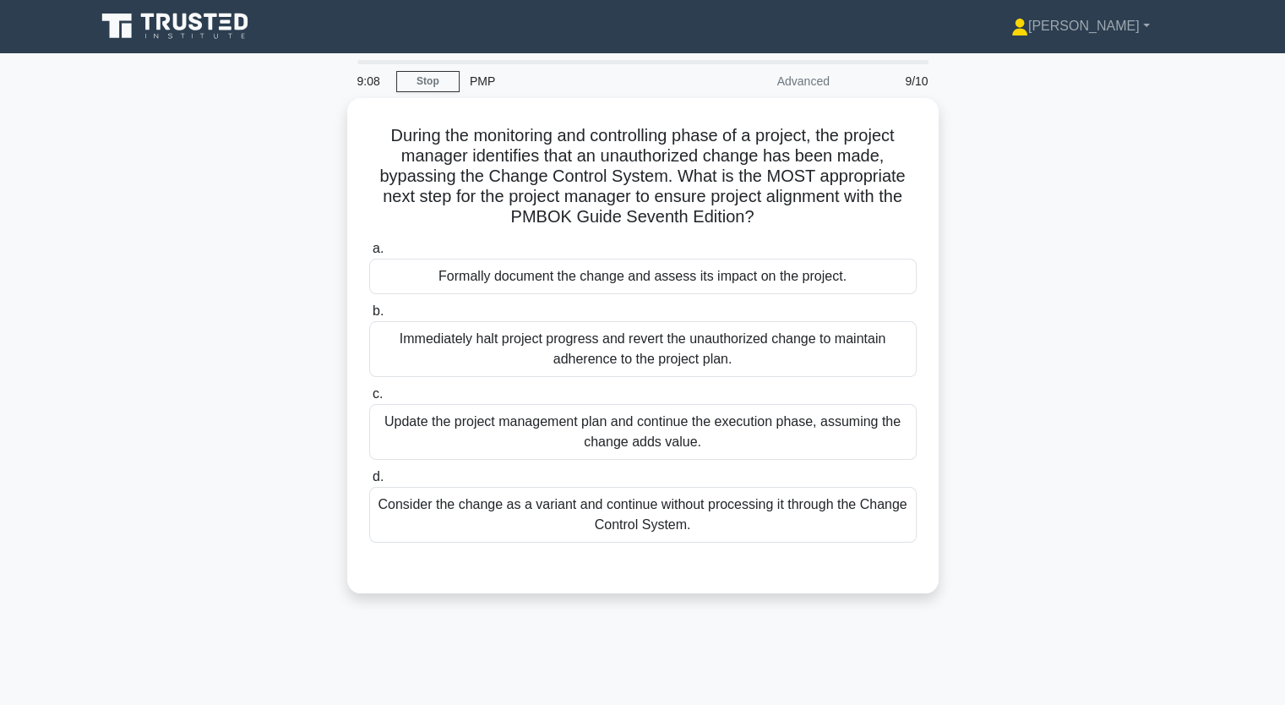
scroll to position [0, 0]
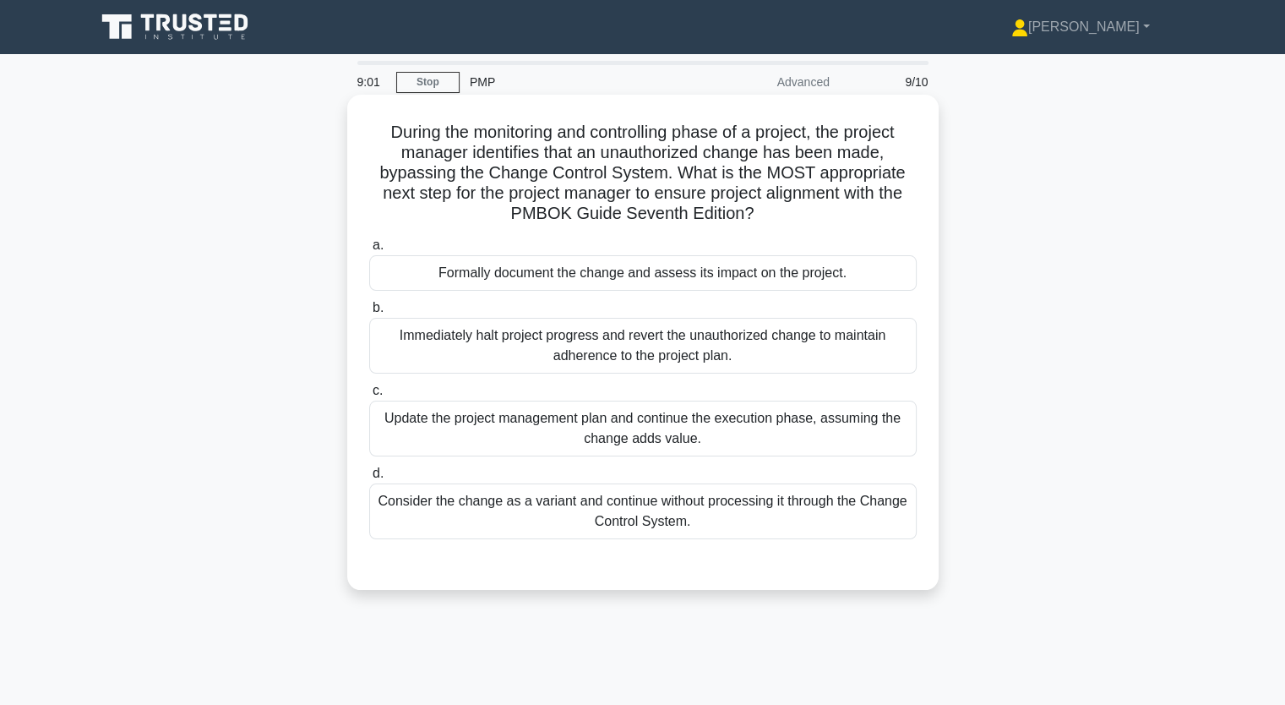
click at [599, 276] on div "Formally document the change and assess its impact on the project." at bounding box center [642, 272] width 547 height 35
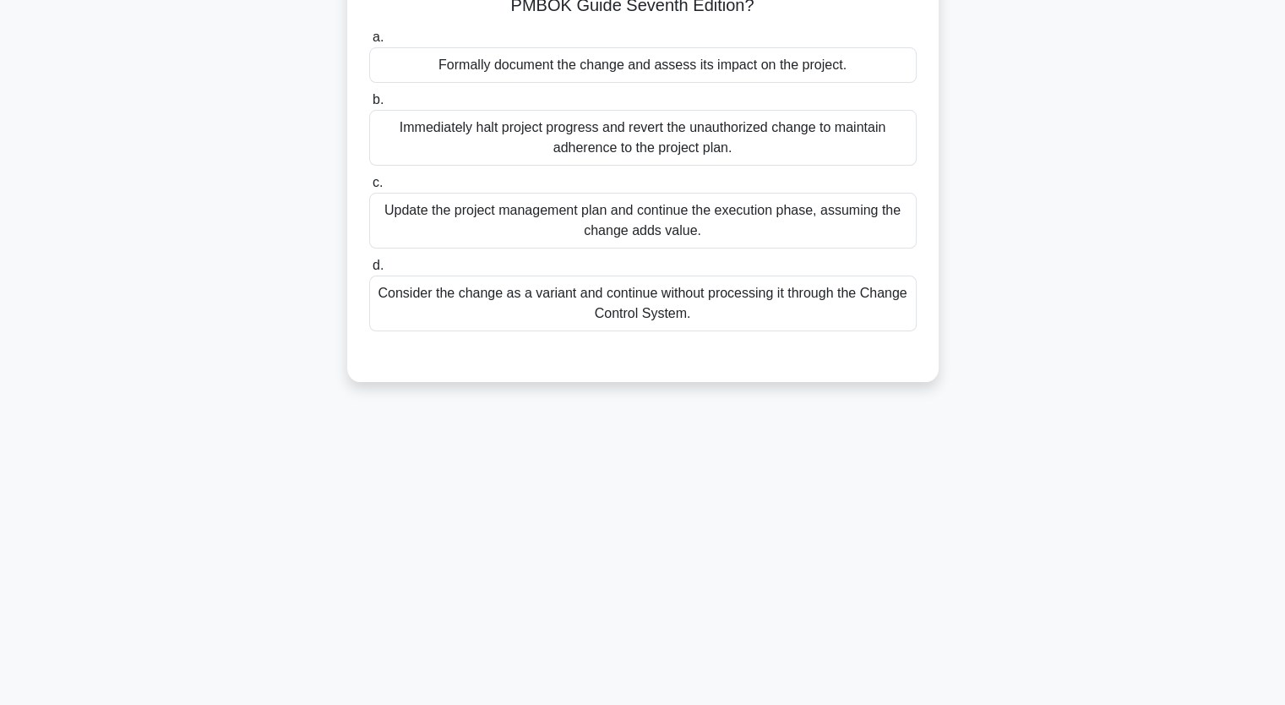
click at [493, 67] on div "Formally document the change and assess its impact on the project." at bounding box center [642, 64] width 547 height 35
click at [369, 43] on input "a. Formally document the change and assess its impact on the project." at bounding box center [369, 37] width 0 height 11
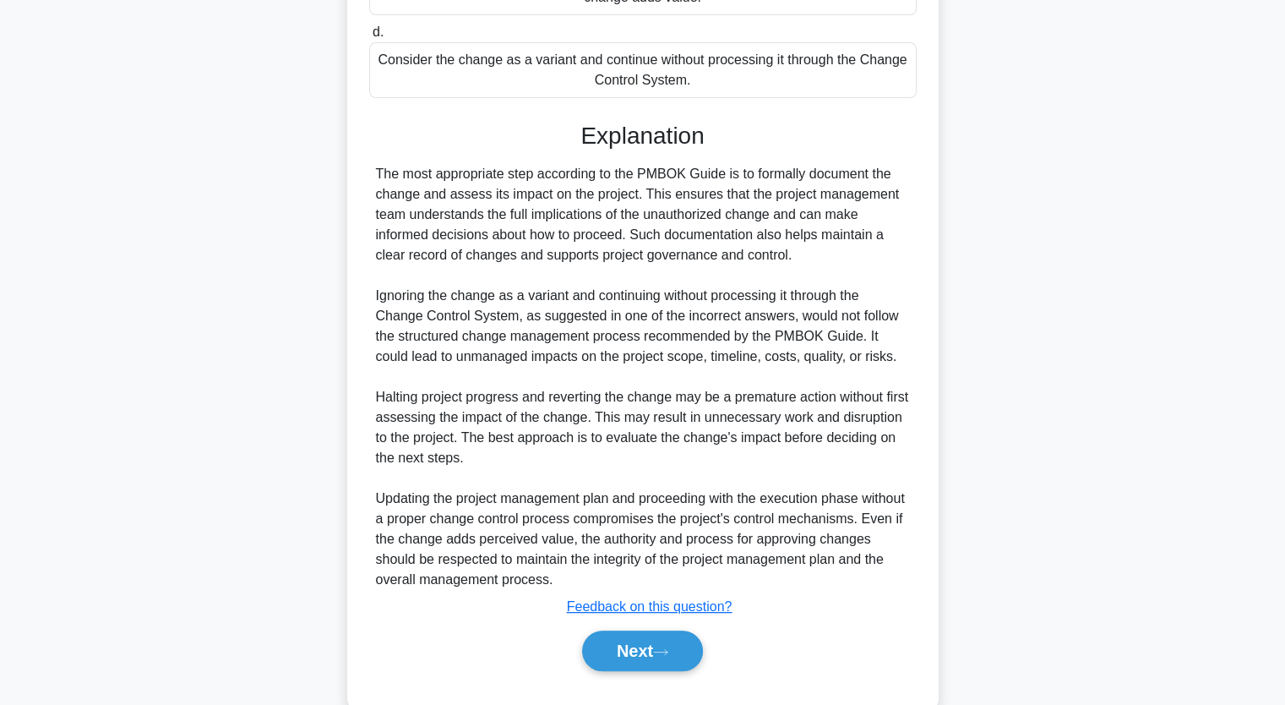
scroll to position [478, 0]
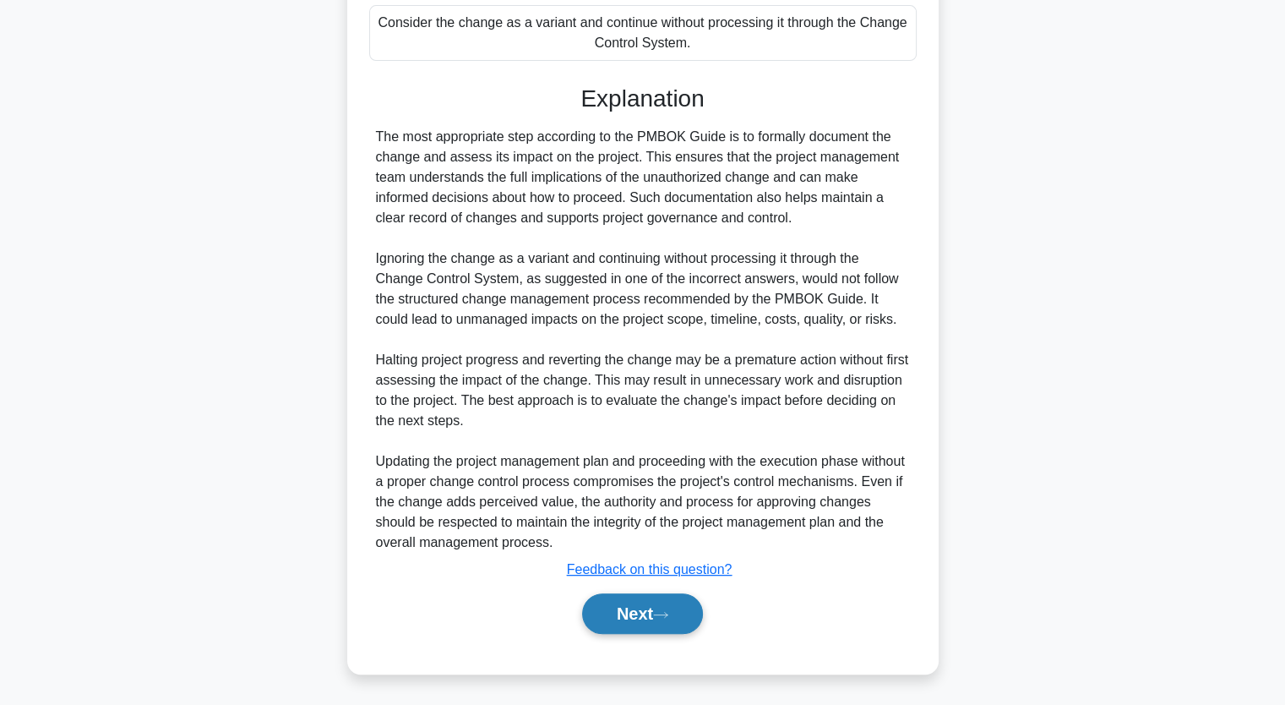
click at [622, 610] on button "Next" at bounding box center [642, 613] width 121 height 41
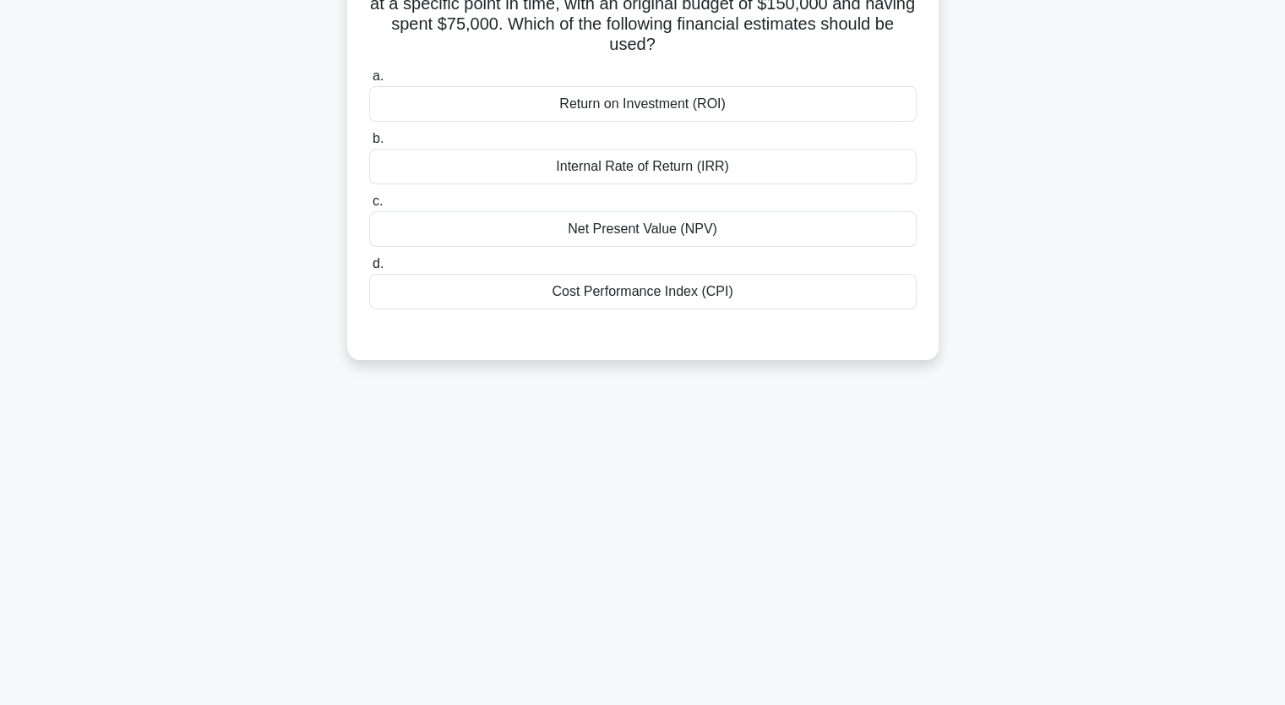
scroll to position [58, 0]
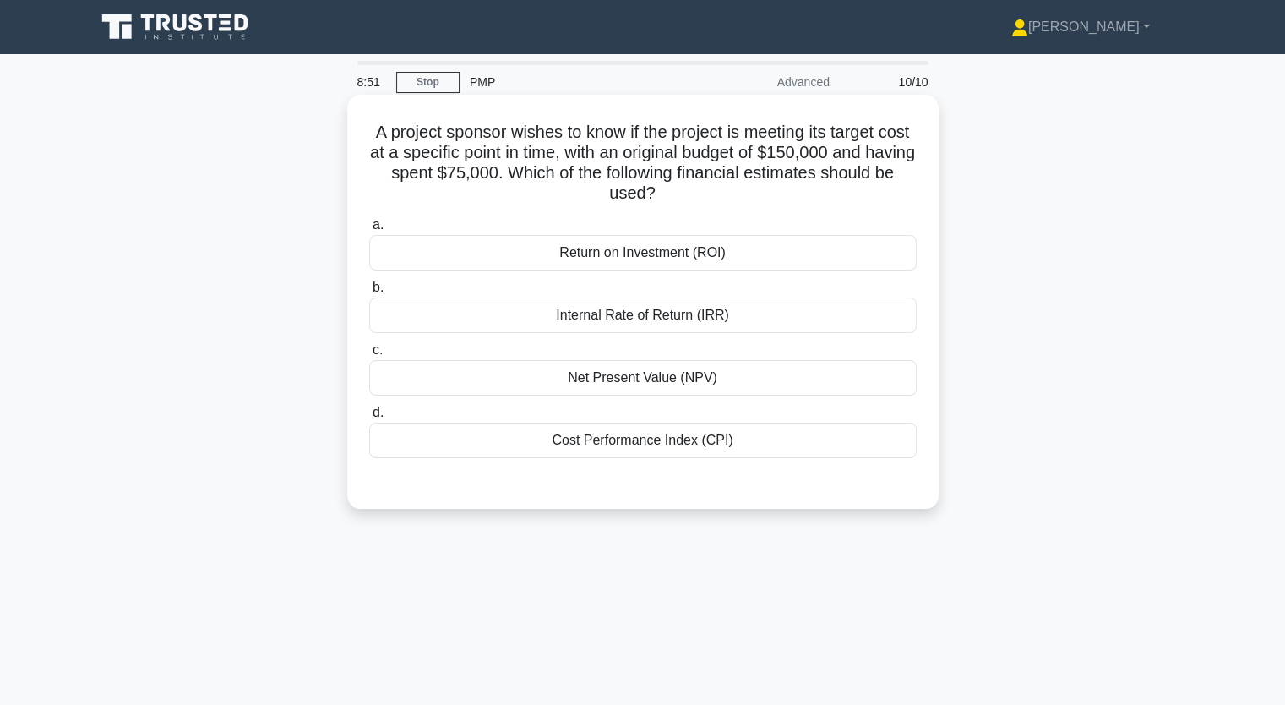
click at [668, 257] on div "Return on Investment (ROI)" at bounding box center [642, 252] width 547 height 35
click at [369, 231] on input "a. Return on Investment (ROI)" at bounding box center [369, 225] width 0 height 11
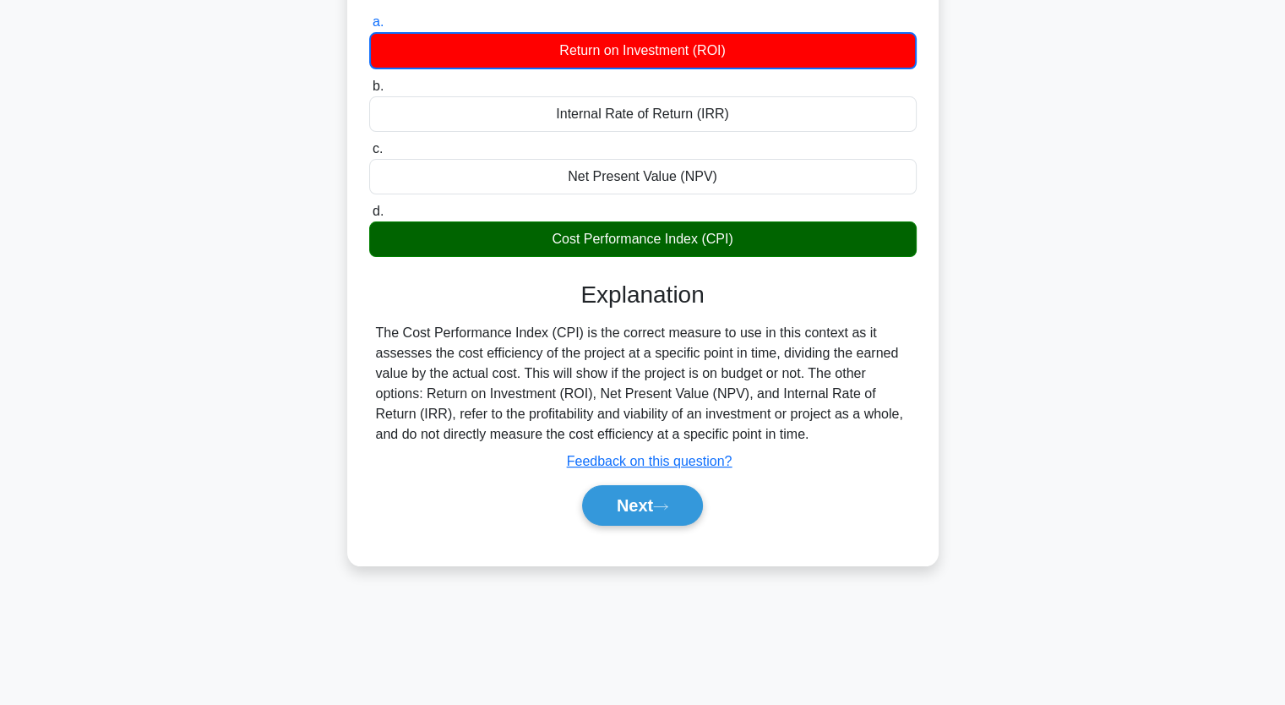
scroll to position [209, 0]
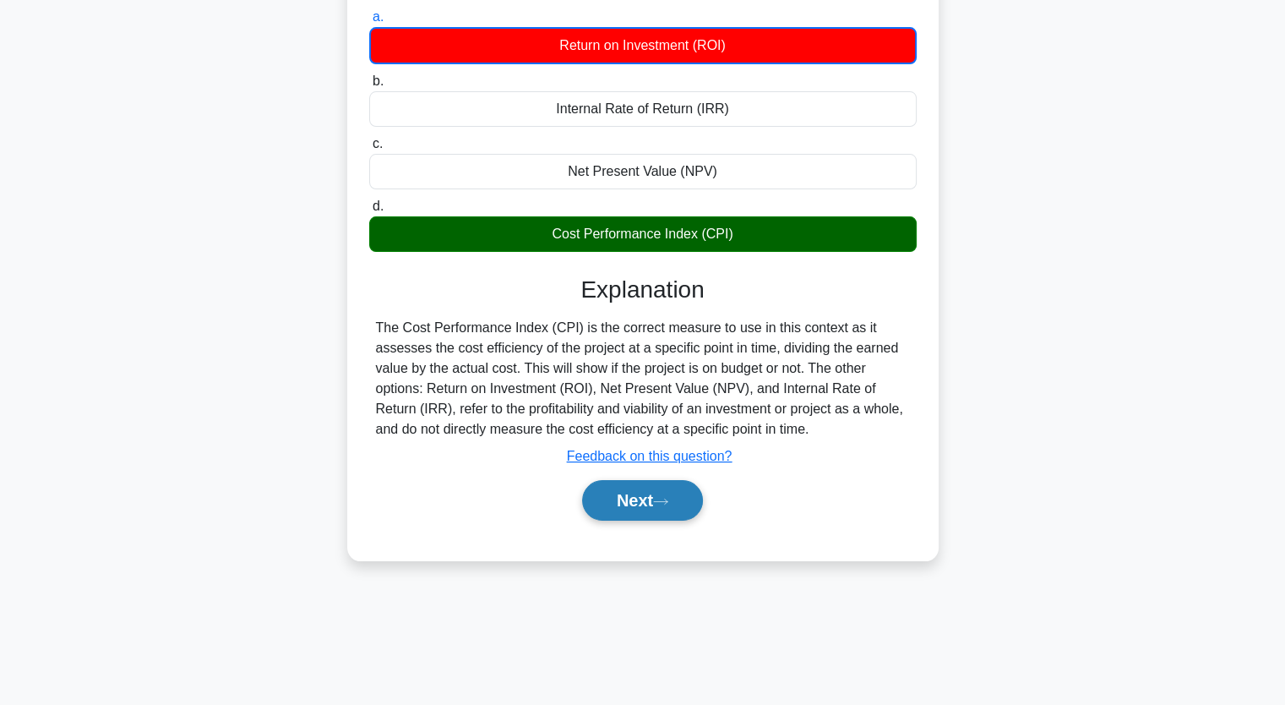
click at [645, 498] on button "Next" at bounding box center [642, 500] width 121 height 41
click at [644, 511] on button "Next" at bounding box center [642, 500] width 121 height 41
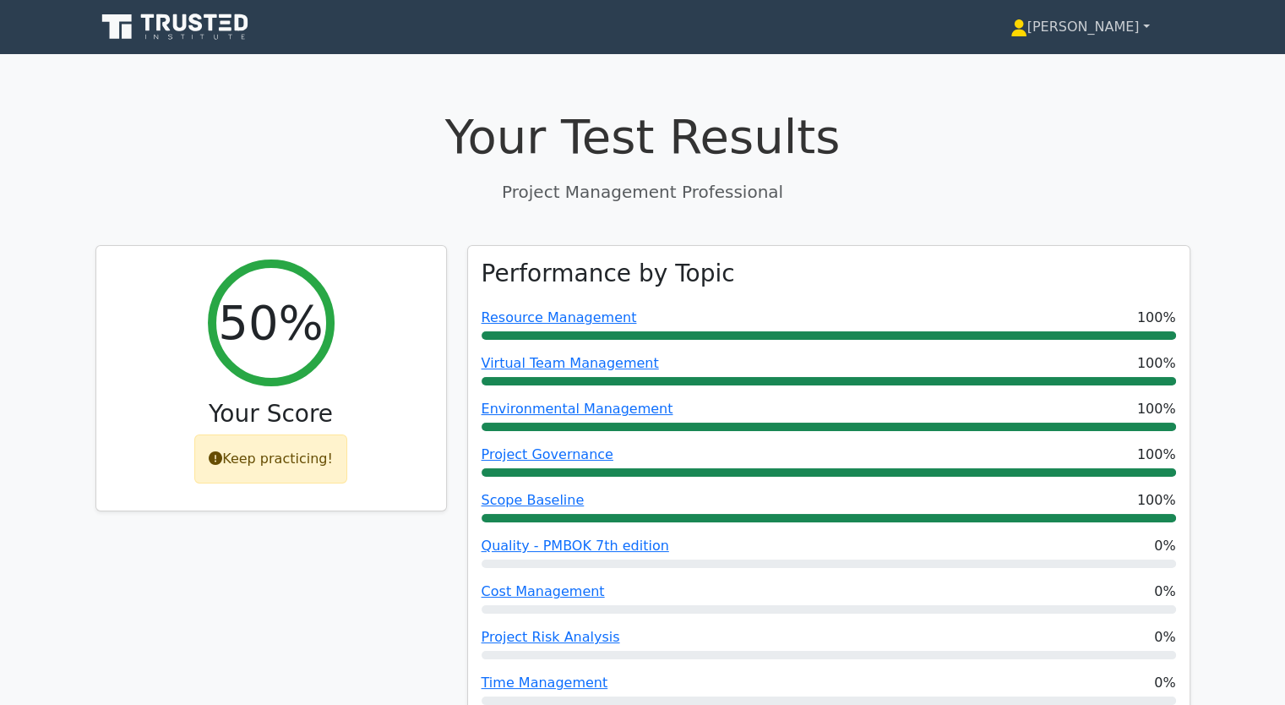
click at [1146, 25] on link "[PERSON_NAME]" at bounding box center [1080, 27] width 221 height 34
click at [1012, 68] on link "Profile" at bounding box center [1037, 66] width 133 height 27
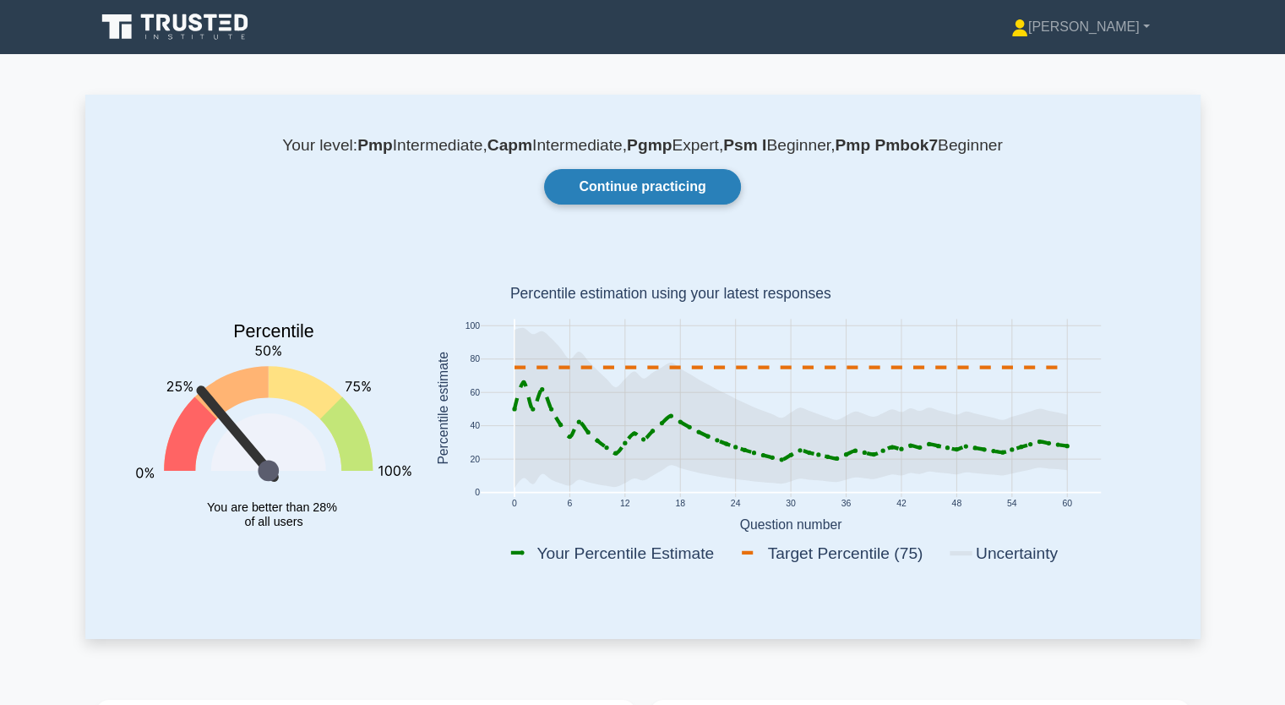
click at [626, 189] on link "Continue practicing" at bounding box center [642, 186] width 196 height 35
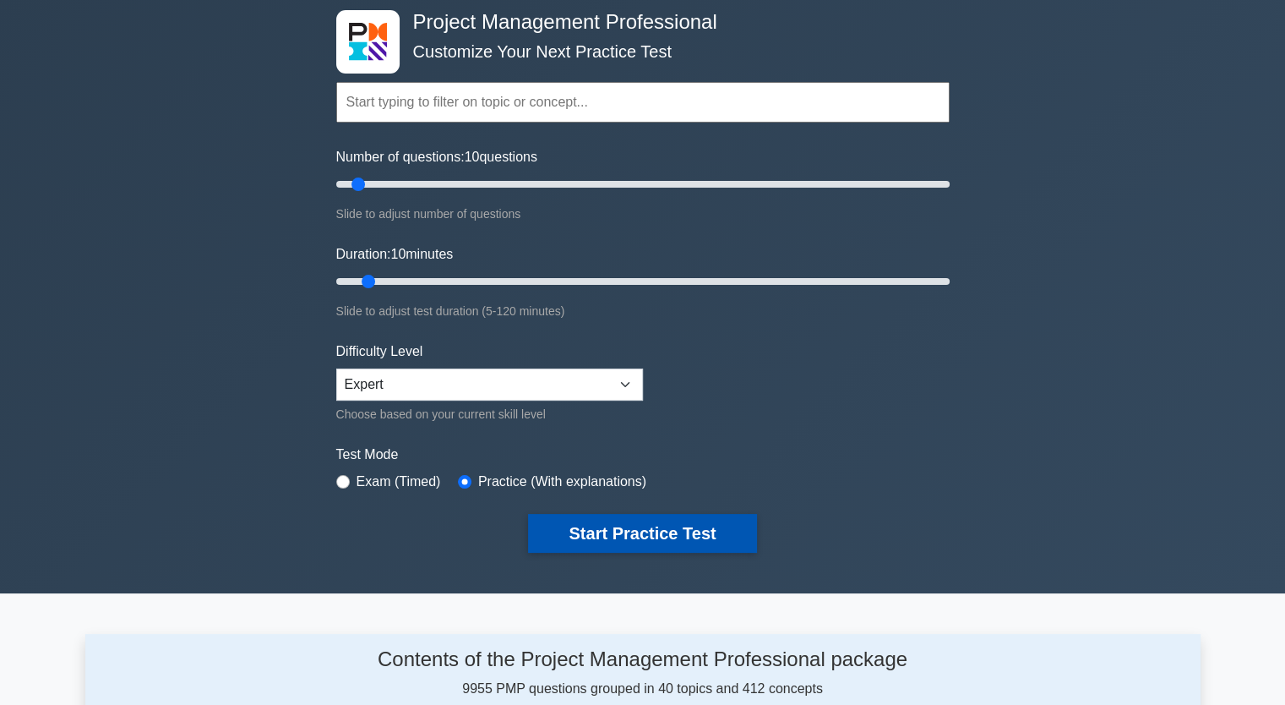
click at [662, 522] on button "Start Practice Test" at bounding box center [642, 533] width 228 height 39
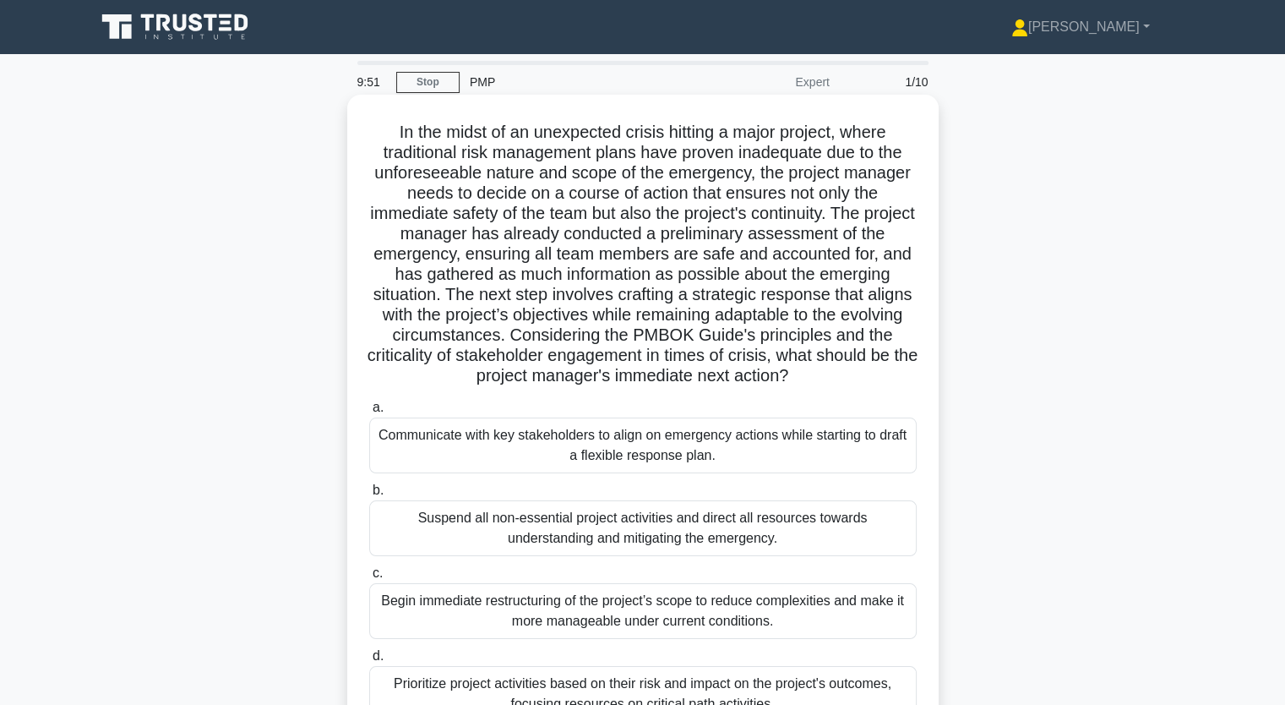
click at [625, 439] on div "Communicate with key stakeholders to align on emergency actions while starting …" at bounding box center [642, 445] width 547 height 56
click at [369, 413] on input "a. Communicate with key stakeholders to align on emergency actions while starti…" at bounding box center [369, 407] width 0 height 11
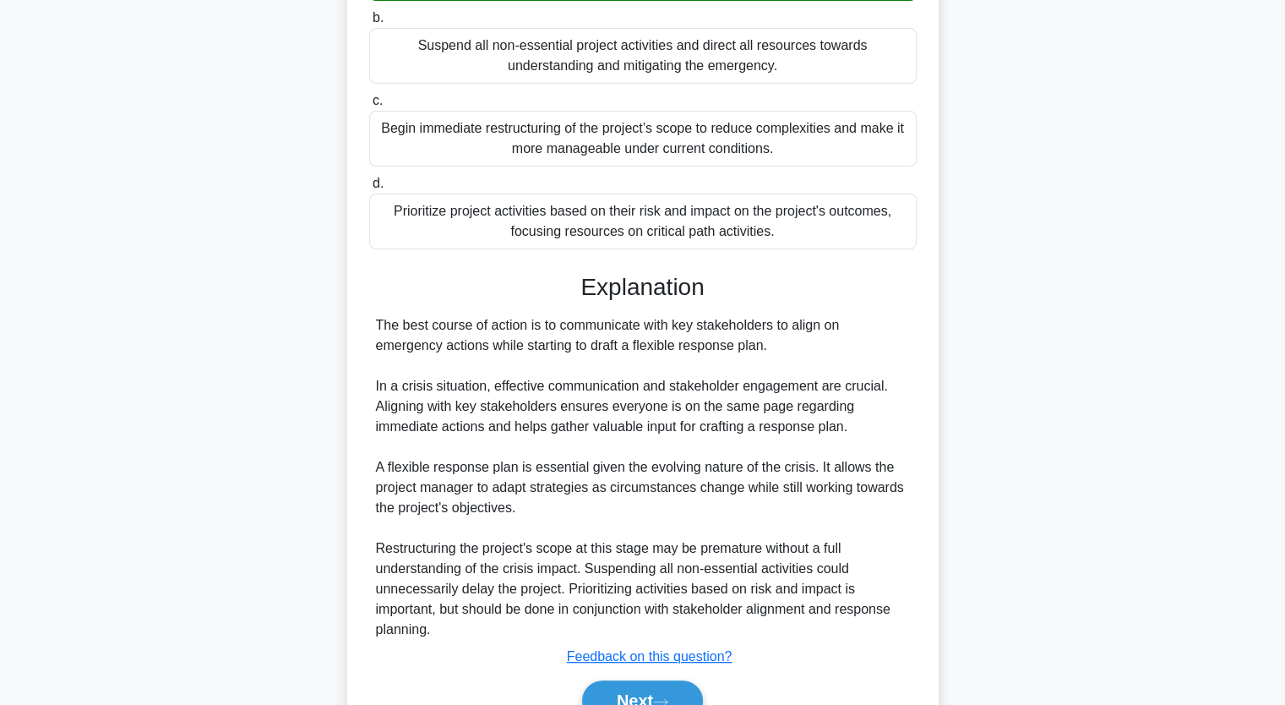
scroll to position [559, 0]
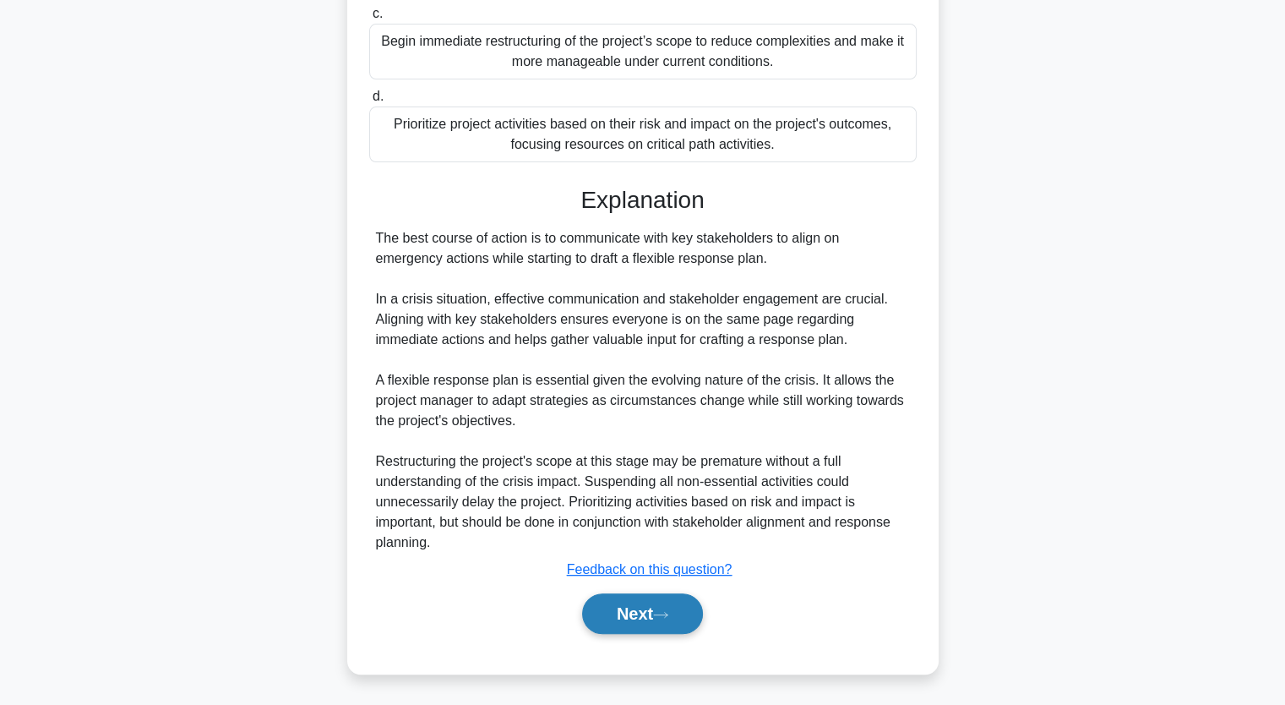
click at [655, 607] on button "Next" at bounding box center [642, 613] width 121 height 41
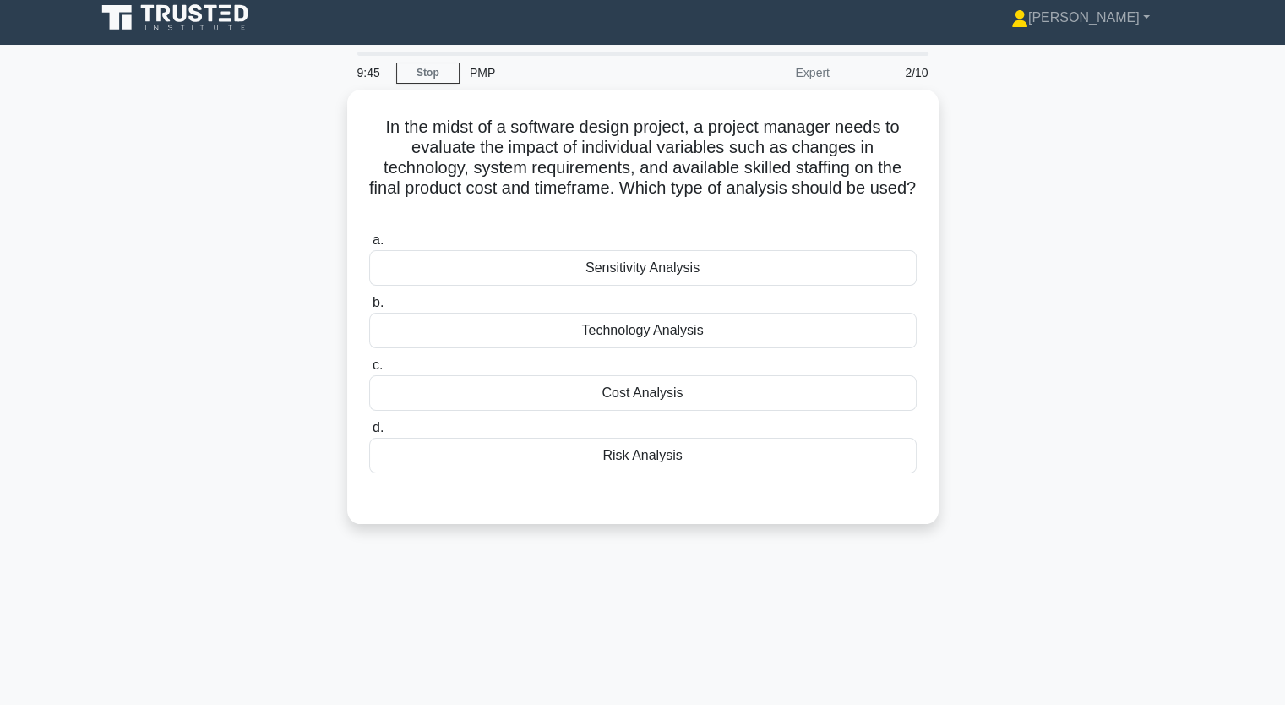
scroll to position [0, 0]
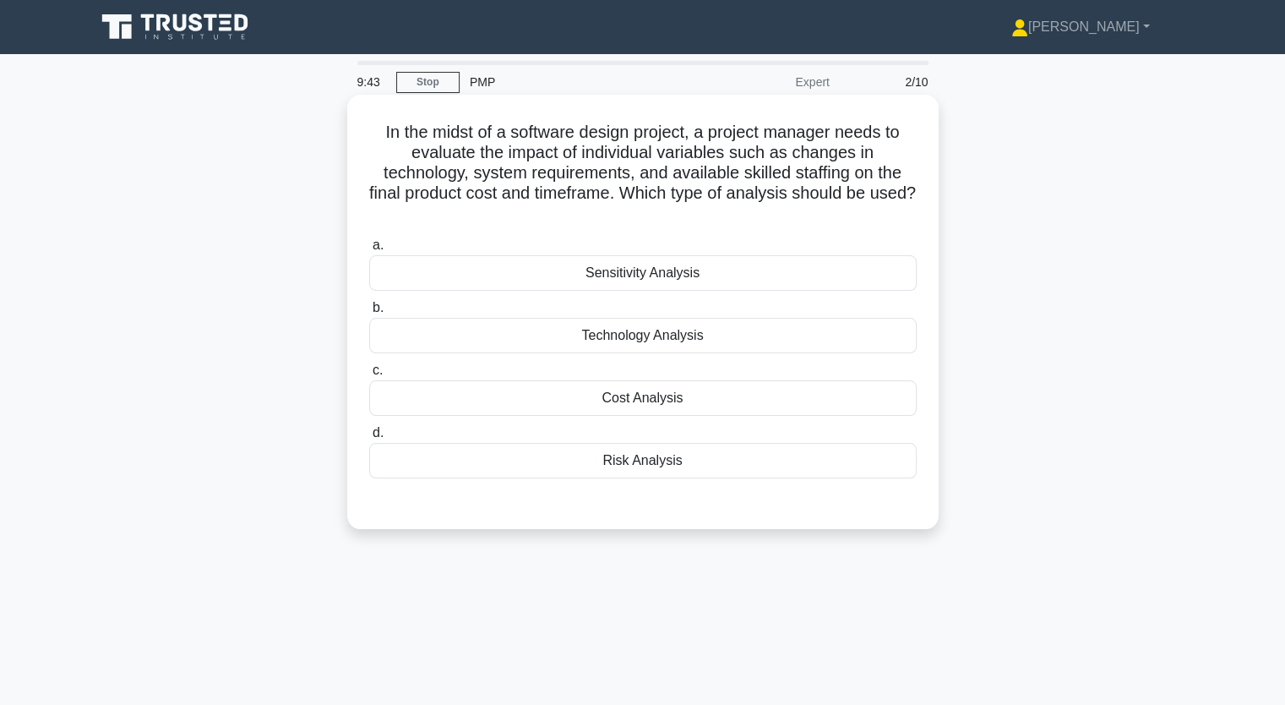
click at [688, 271] on div "Sensitivity Analysis" at bounding box center [642, 272] width 547 height 35
click at [369, 251] on input "a. Sensitivity Analysis" at bounding box center [369, 245] width 0 height 11
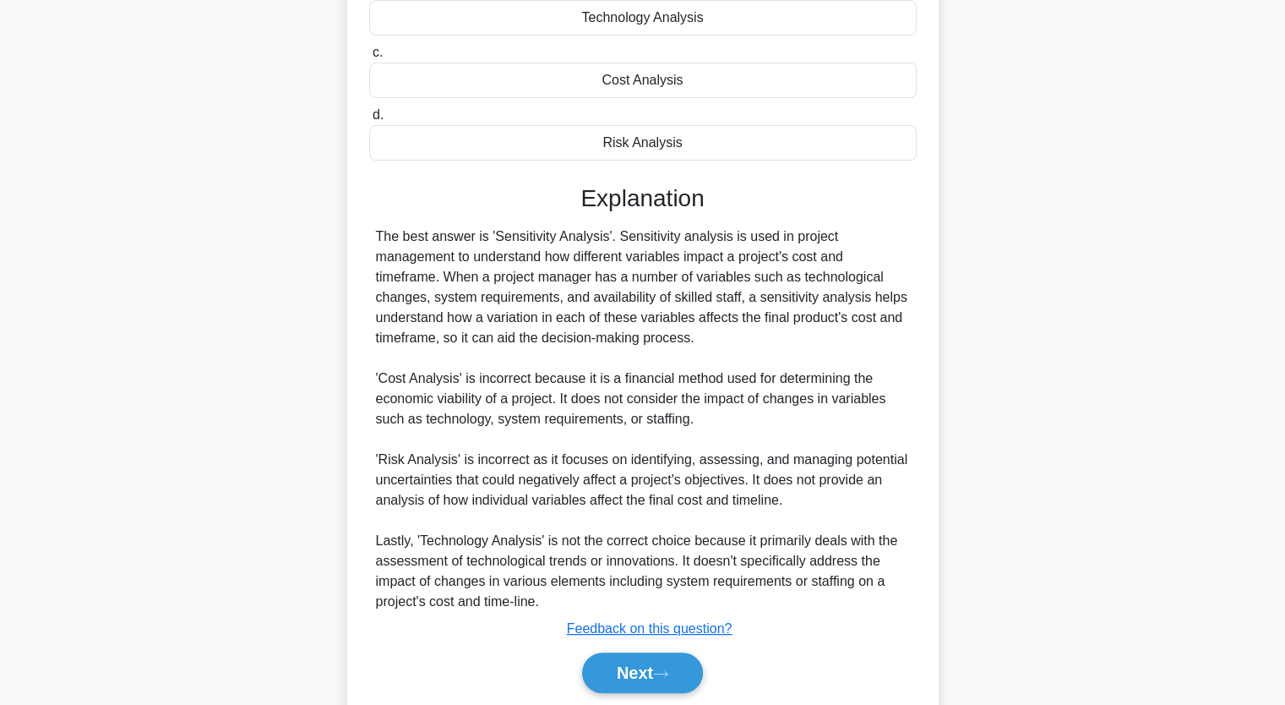
scroll to position [377, 0]
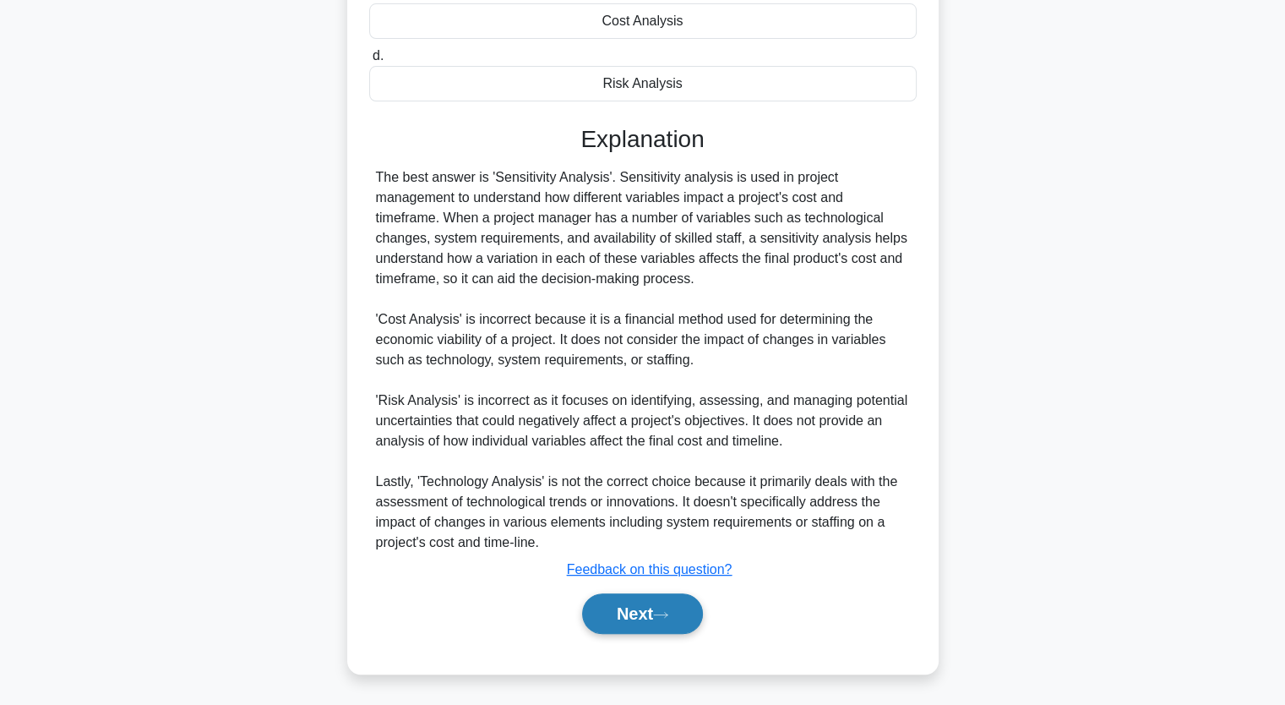
click at [654, 604] on button "Next" at bounding box center [642, 613] width 121 height 41
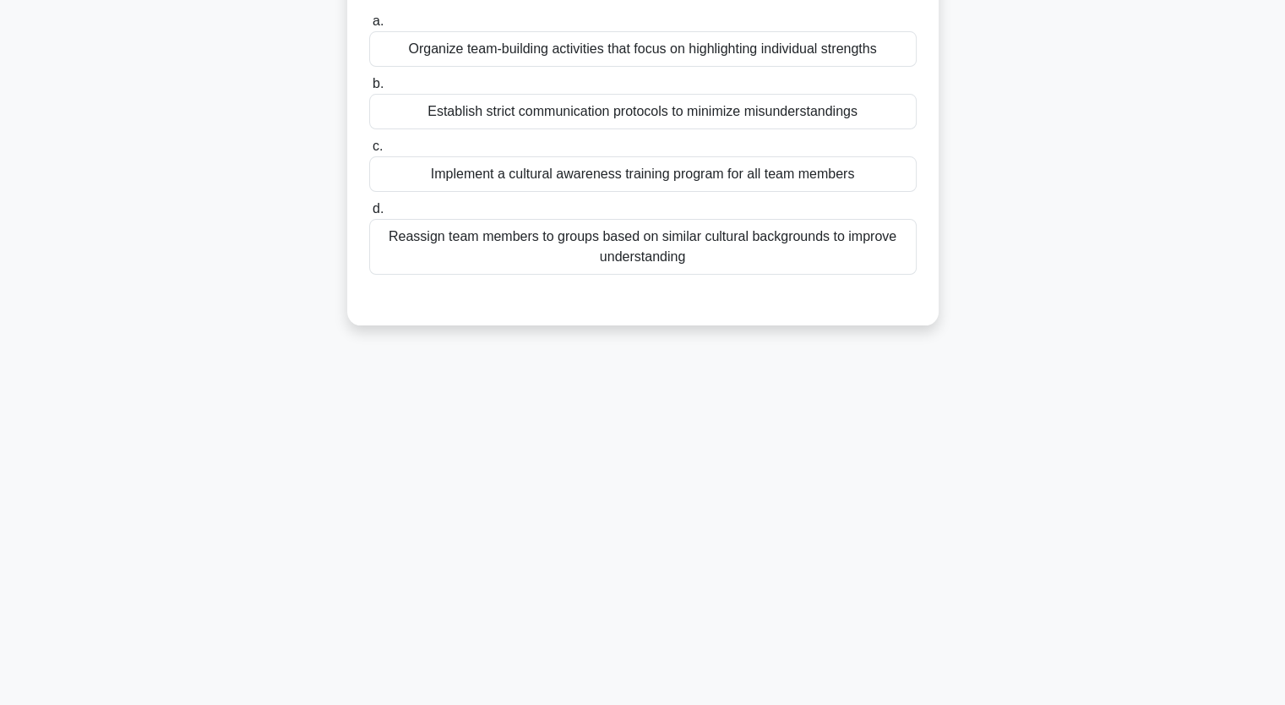
scroll to position [0, 0]
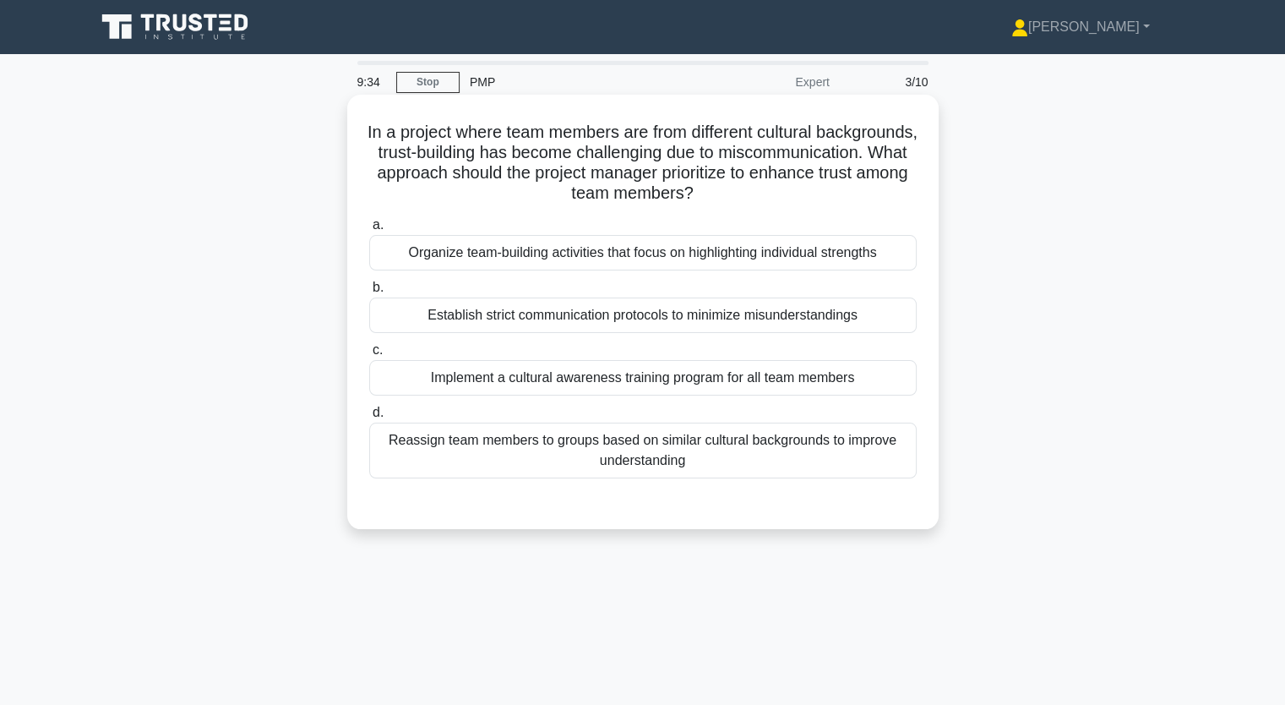
click at [555, 261] on div "Organize team-building activities that focus on highlighting individual strengt…" at bounding box center [642, 252] width 547 height 35
click at [369, 231] on input "a. Organize team-building activities that focus on highlighting individual stre…" at bounding box center [369, 225] width 0 height 11
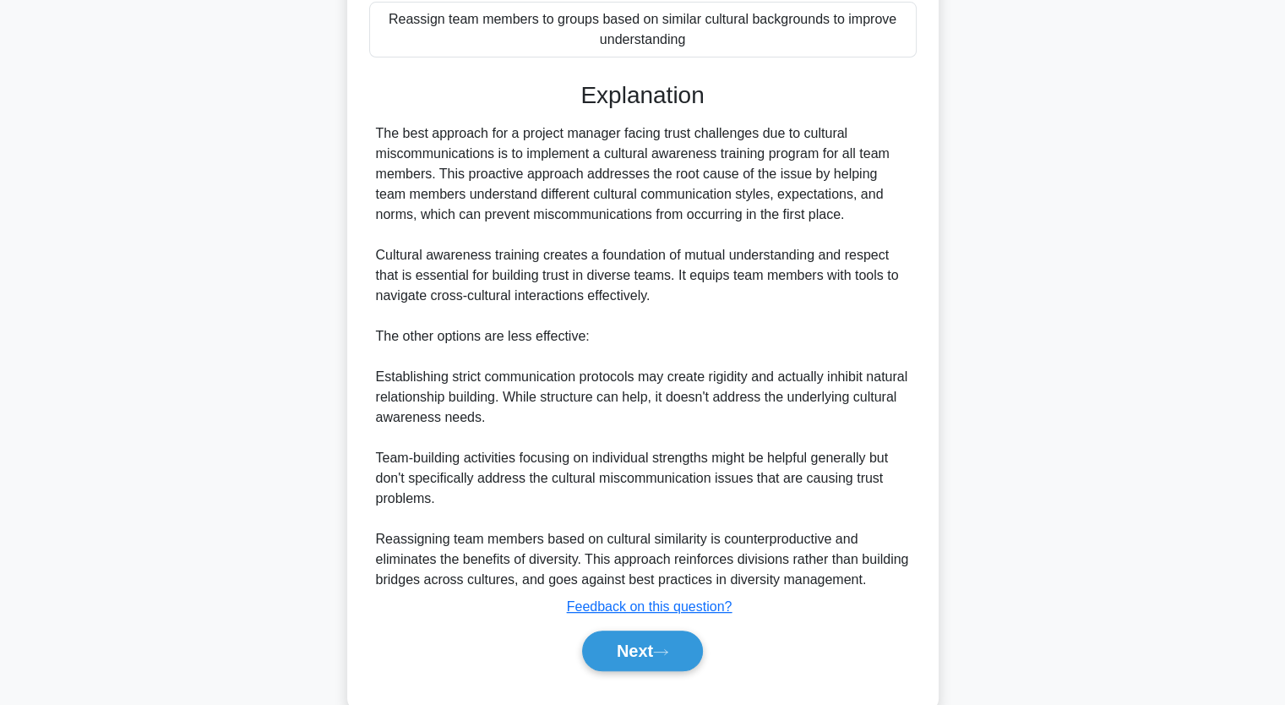
scroll to position [460, 0]
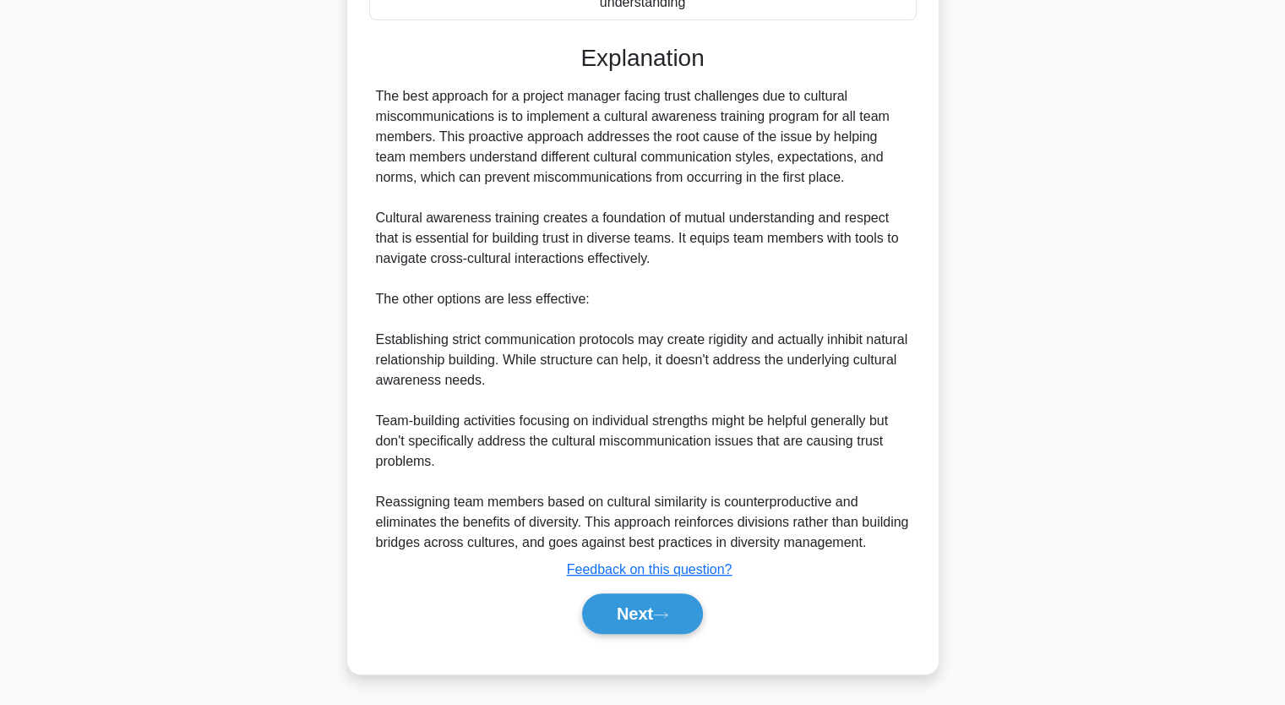
click at [644, 635] on div "Next" at bounding box center [642, 613] width 547 height 54
click at [642, 609] on button "Next" at bounding box center [642, 613] width 121 height 41
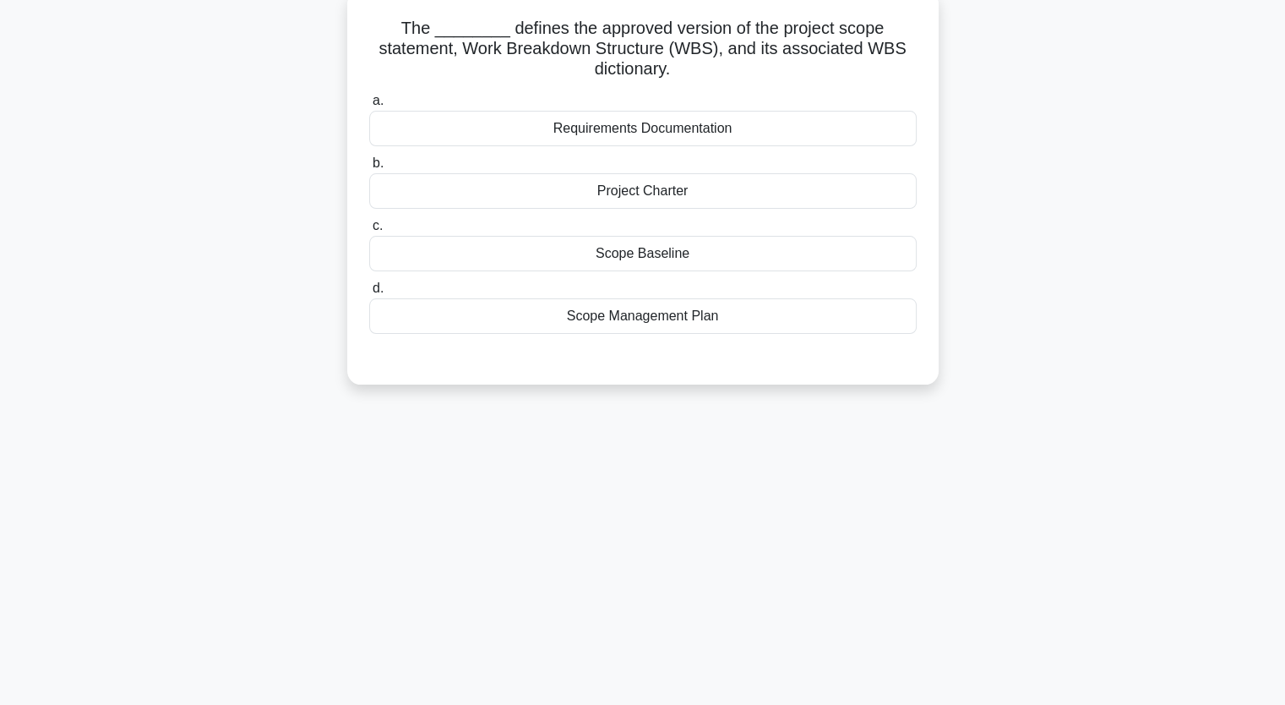
scroll to position [0, 0]
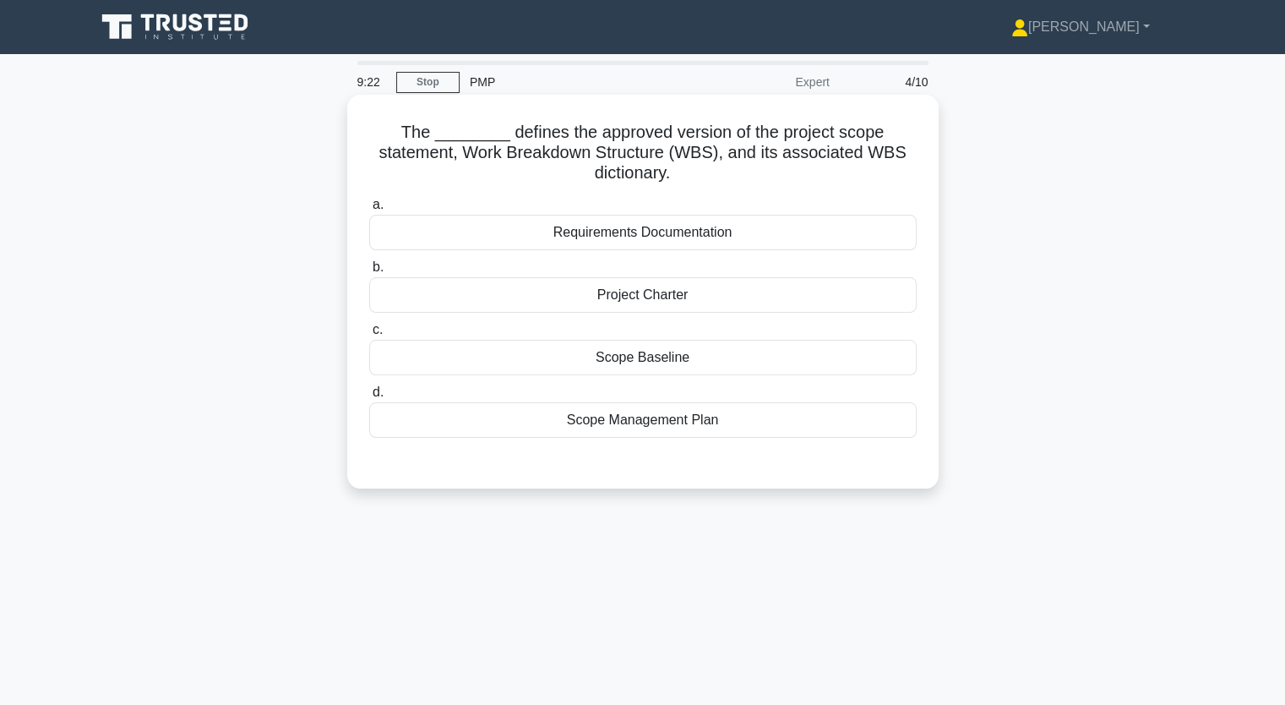
click at [688, 236] on div "Requirements Documentation" at bounding box center [642, 232] width 547 height 35
click at [369, 210] on input "a. Requirements Documentation" at bounding box center [369, 204] width 0 height 11
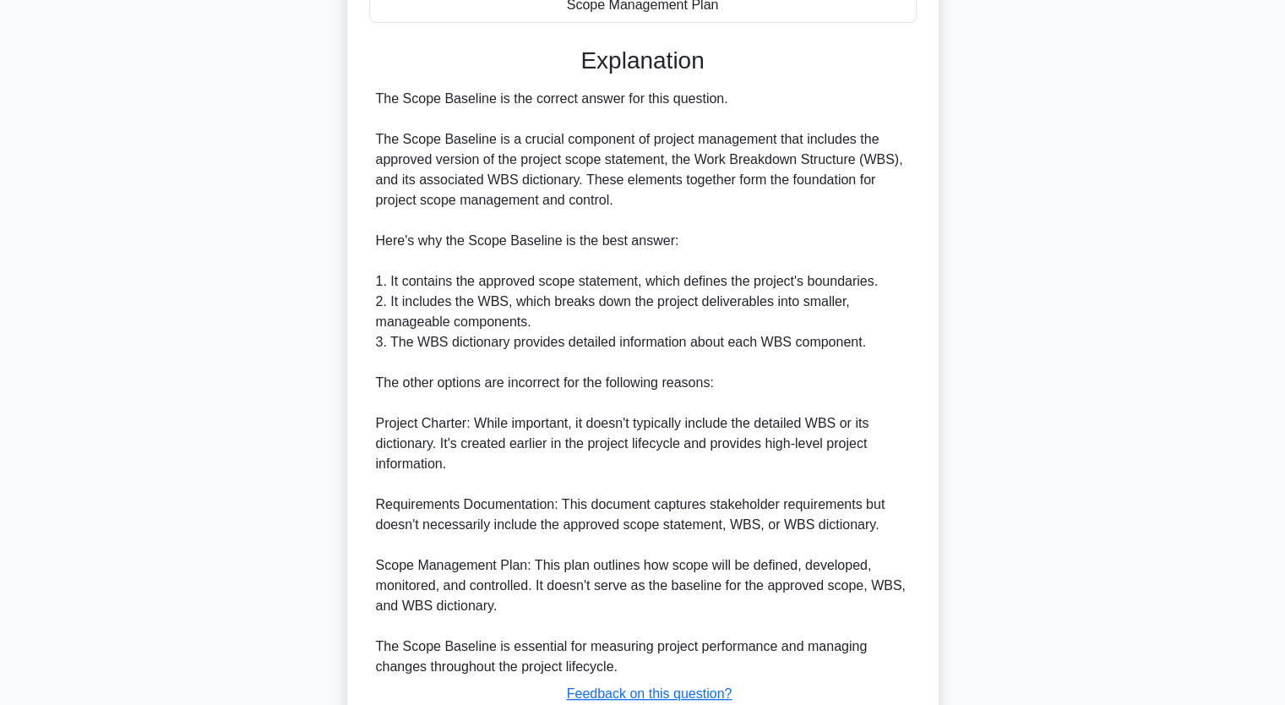
scroll to position [541, 0]
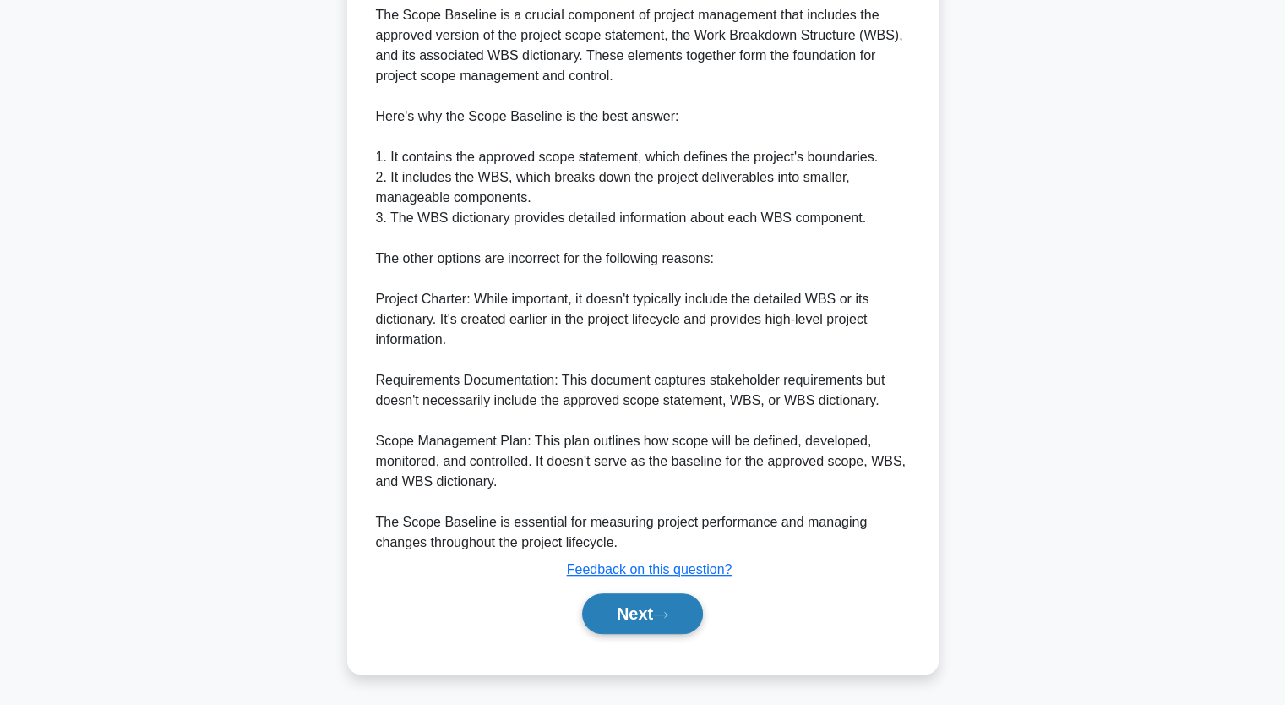
click at [666, 613] on icon at bounding box center [660, 614] width 15 height 9
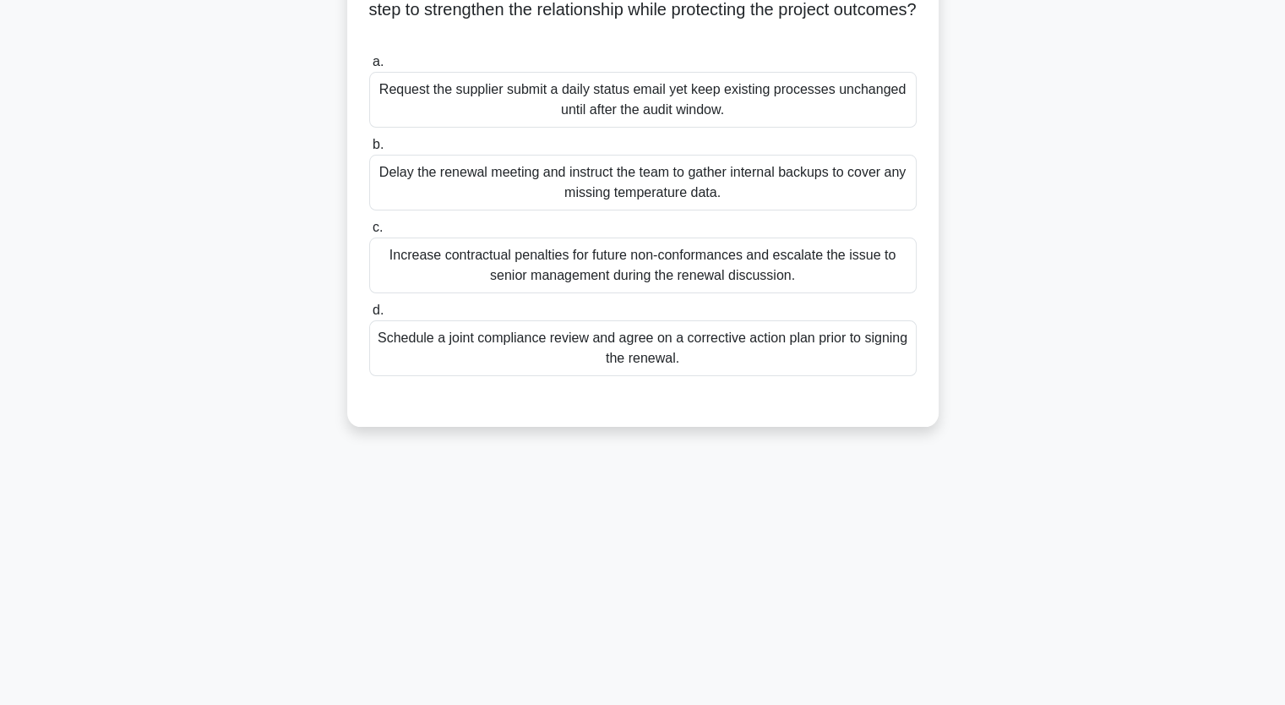
scroll to position [209, 0]
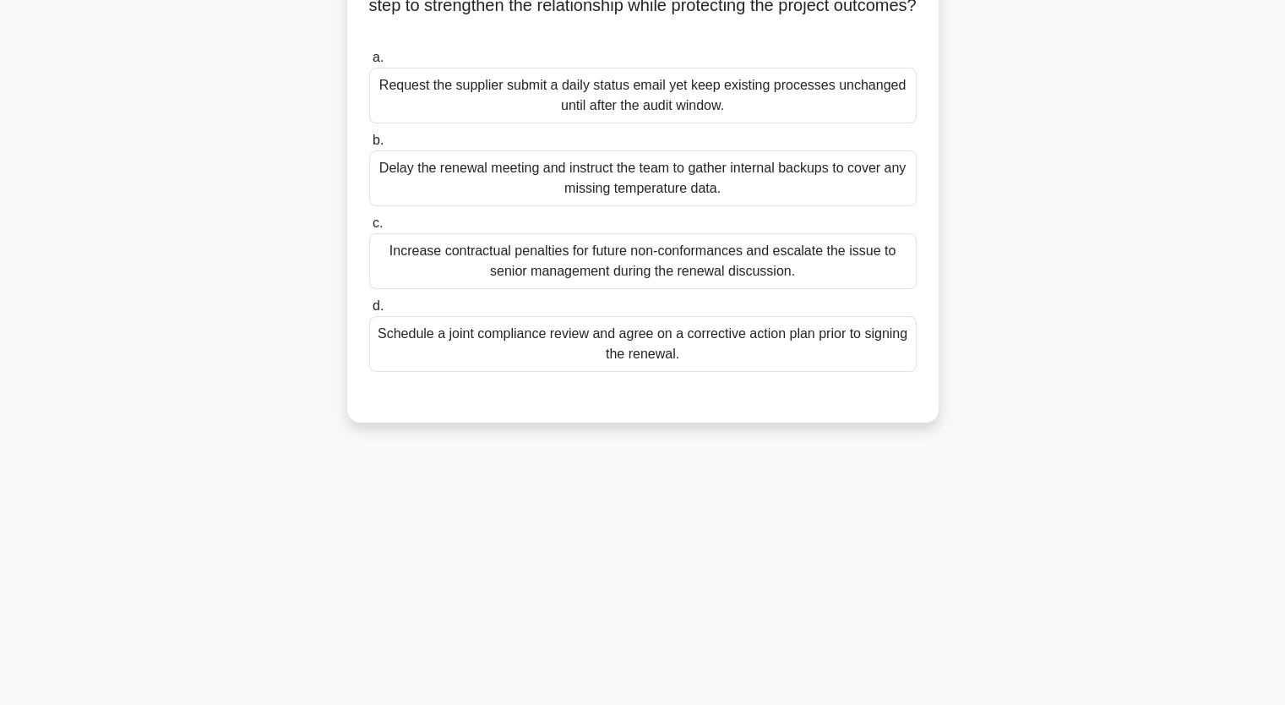
click at [620, 362] on div "Schedule a joint compliance review and agree on a corrective action plan prior …" at bounding box center [642, 344] width 547 height 56
click at [369, 312] on input "d. Schedule a joint compliance review and agree on a corrective action plan pri…" at bounding box center [369, 306] width 0 height 11
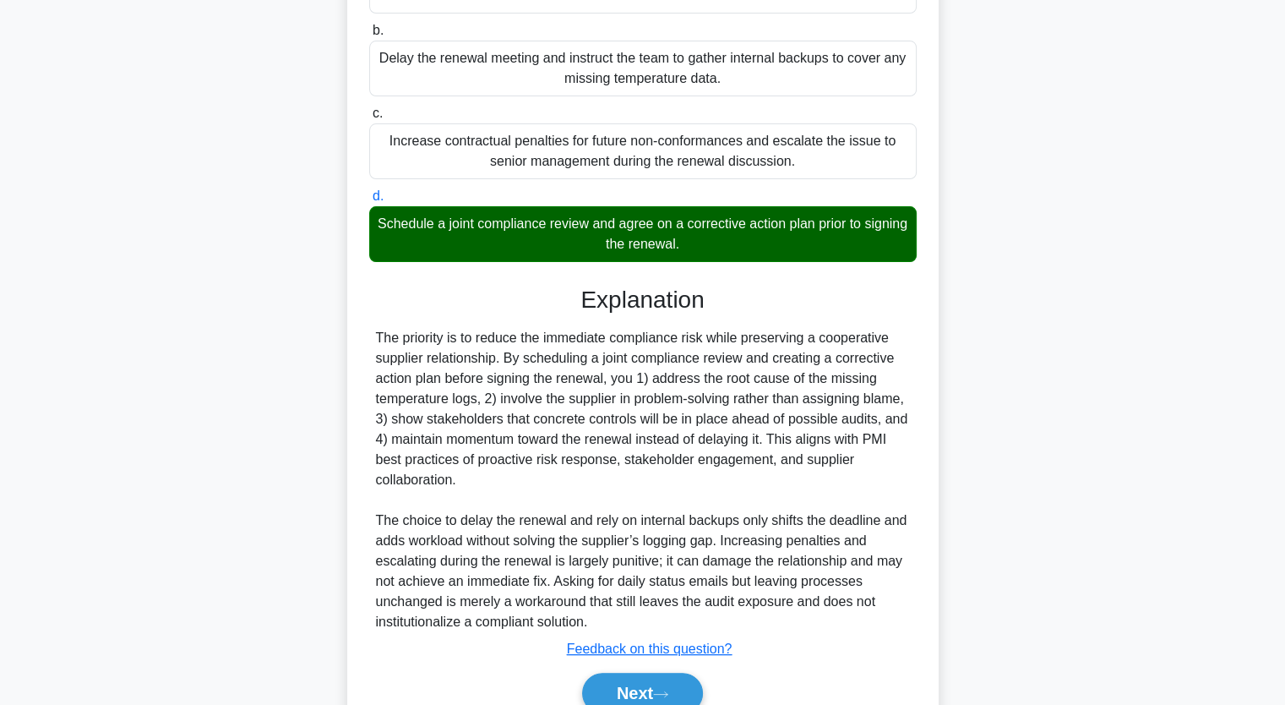
scroll to position [397, 0]
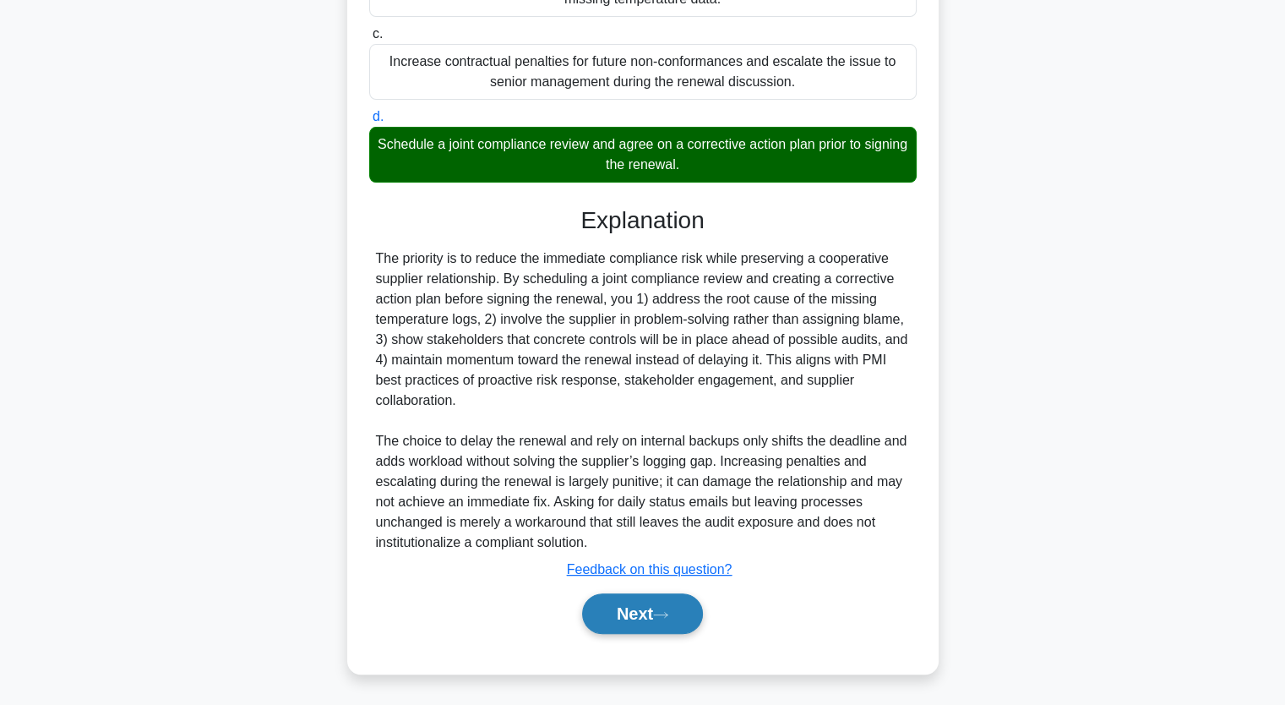
click at [640, 609] on button "Next" at bounding box center [642, 613] width 121 height 41
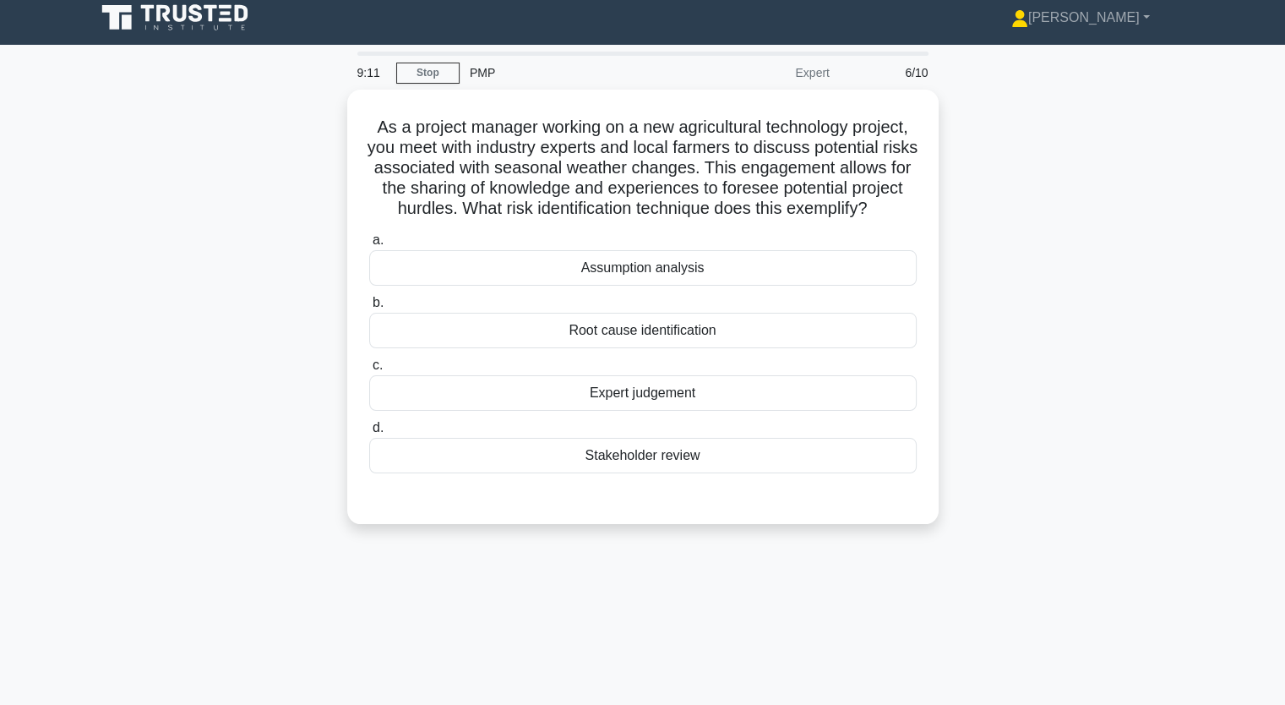
scroll to position [0, 0]
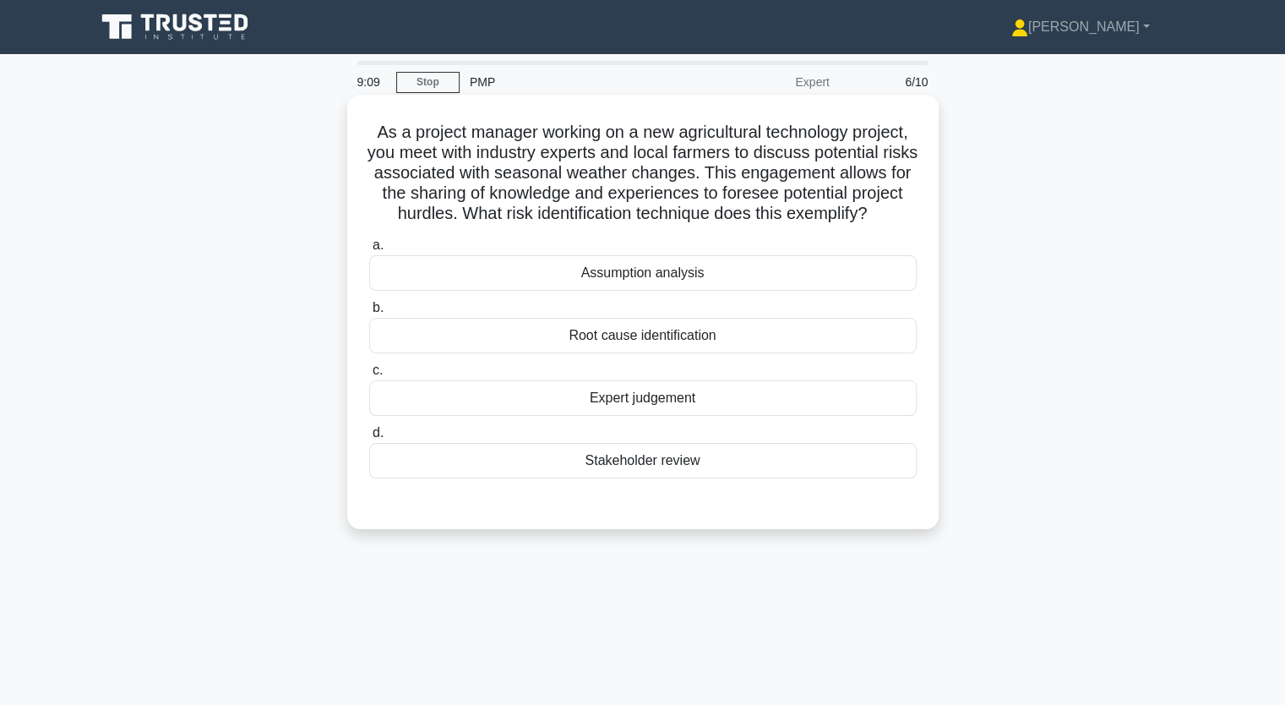
click at [677, 353] on div "Root cause identification" at bounding box center [642, 335] width 547 height 35
click at [369, 313] on input "b. Root cause identification" at bounding box center [369, 307] width 0 height 11
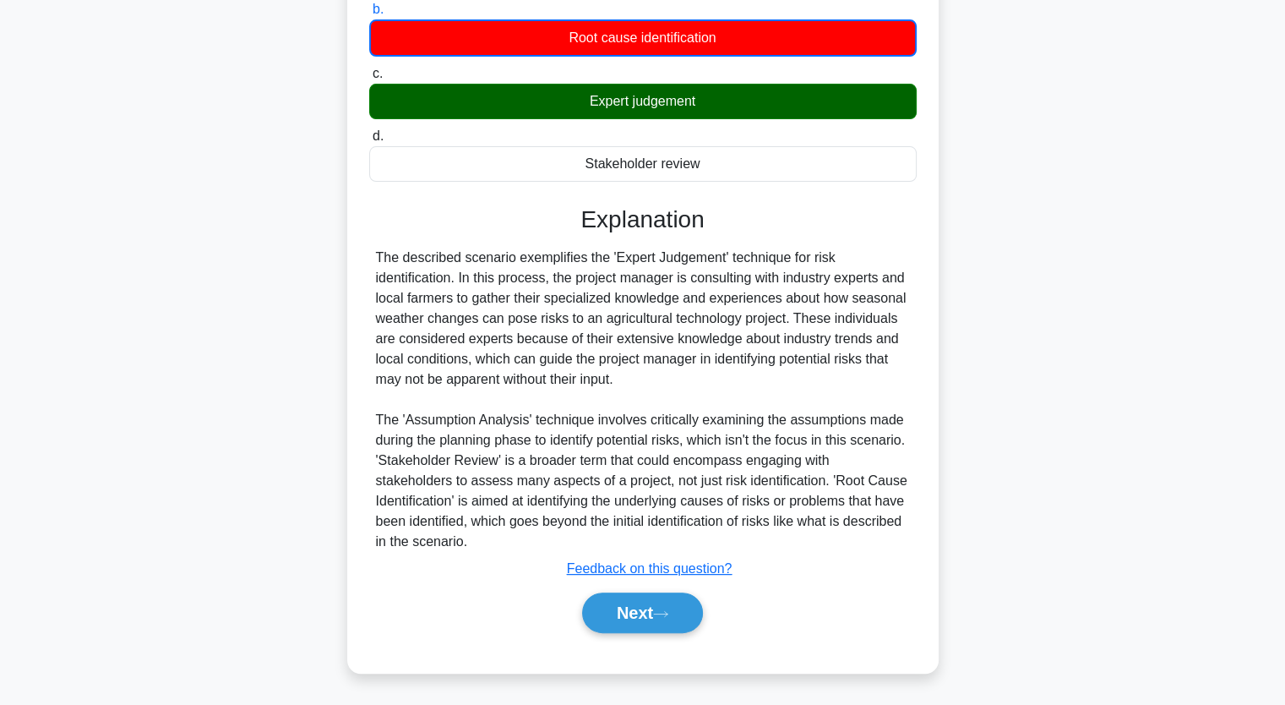
scroll to position [318, 0]
click at [655, 616] on button "Next" at bounding box center [642, 612] width 121 height 41
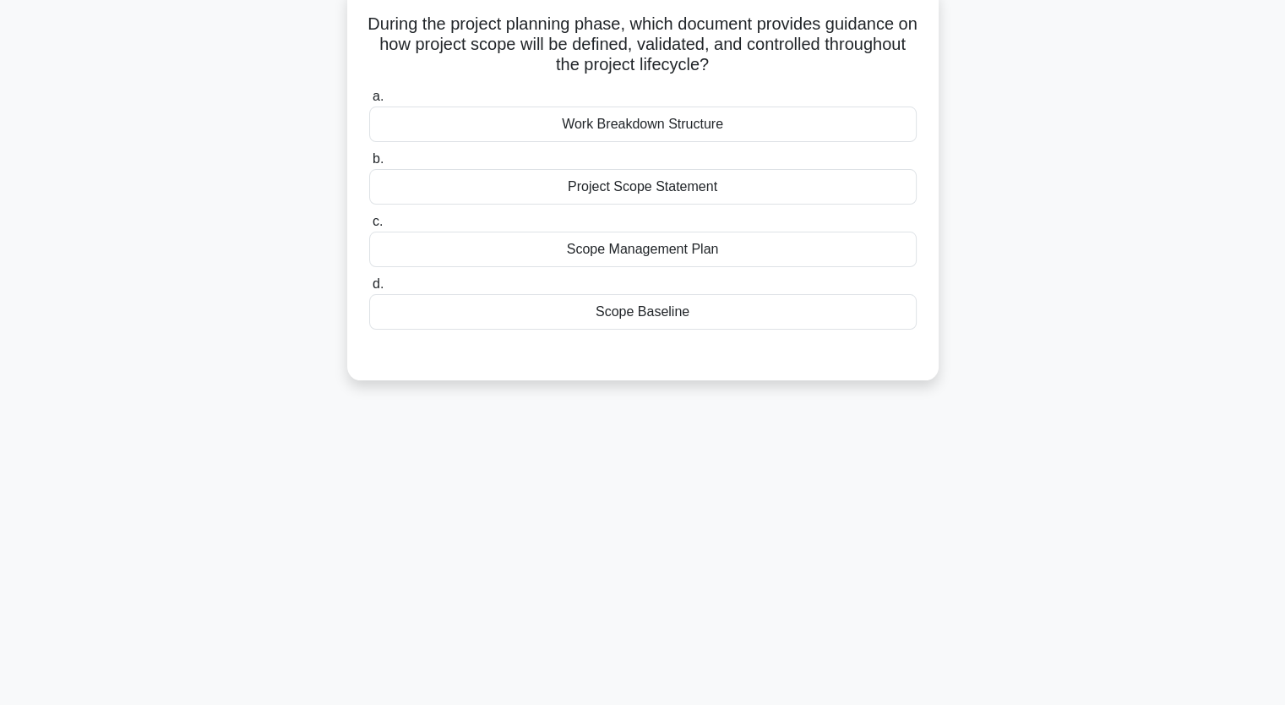
scroll to position [0, 0]
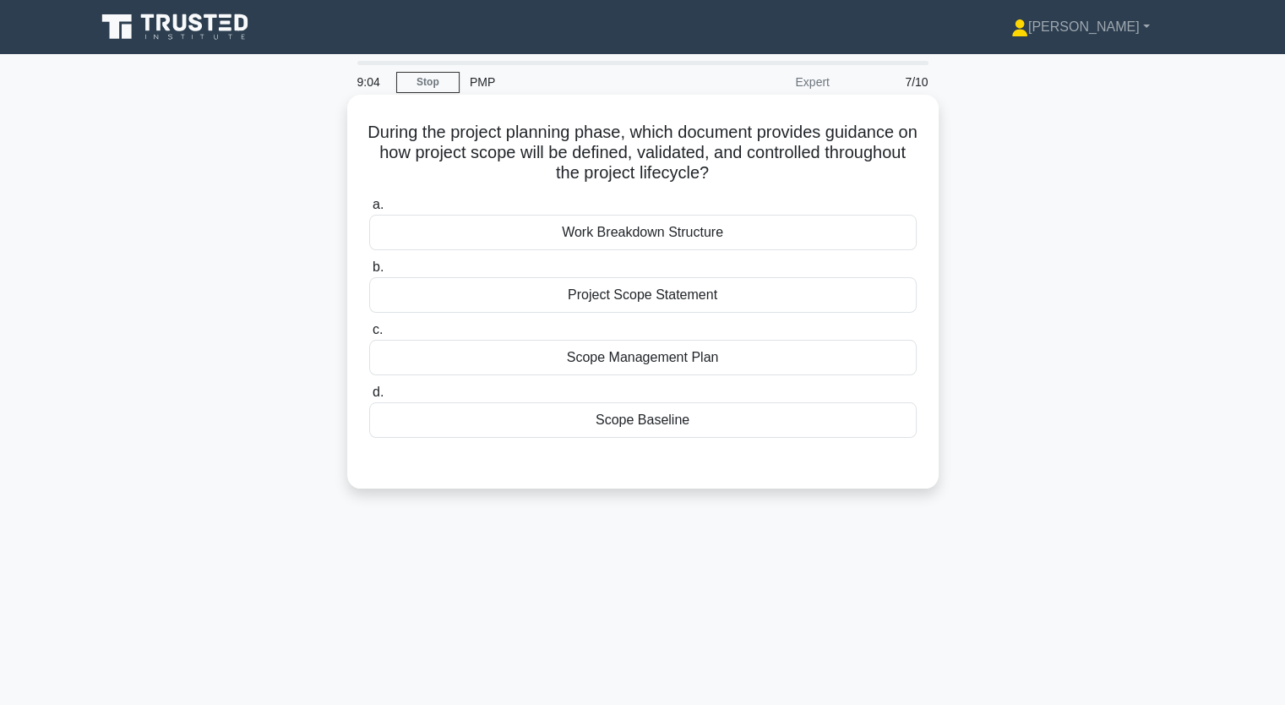
click at [683, 226] on div "Work Breakdown Structure" at bounding box center [642, 232] width 547 height 35
click at [369, 210] on input "a. Work Breakdown Structure" at bounding box center [369, 204] width 0 height 11
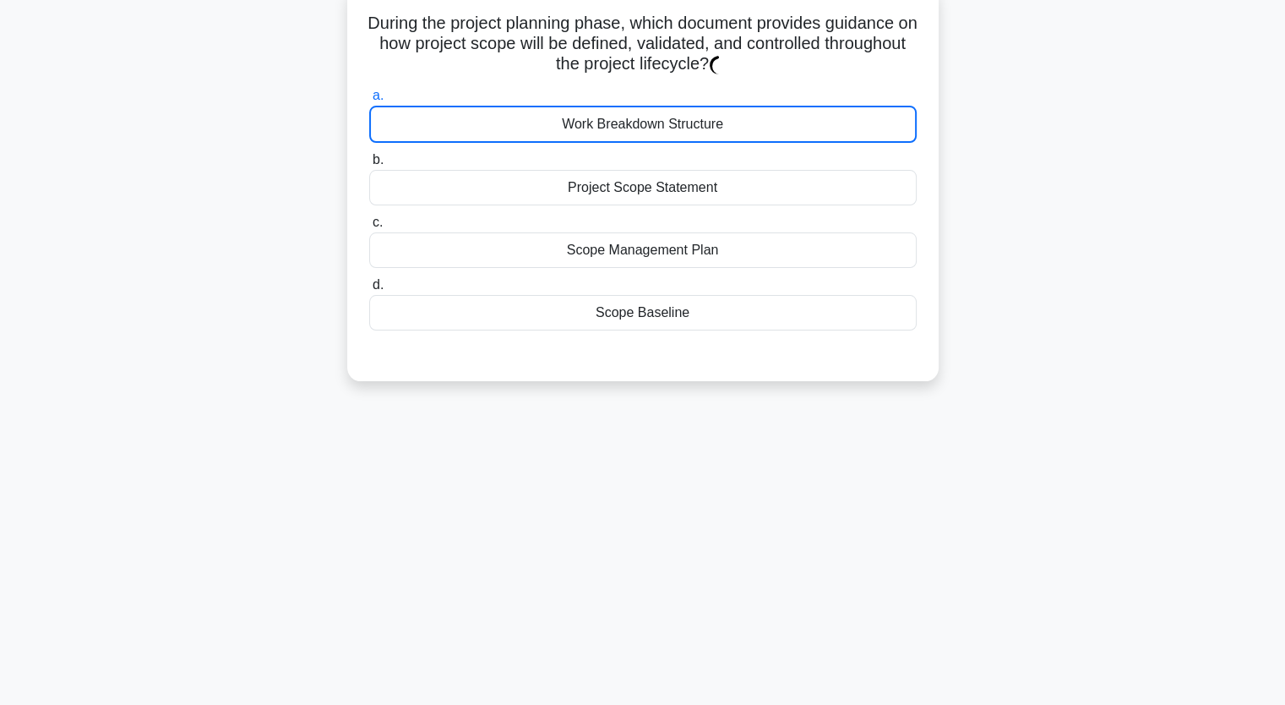
scroll to position [209, 0]
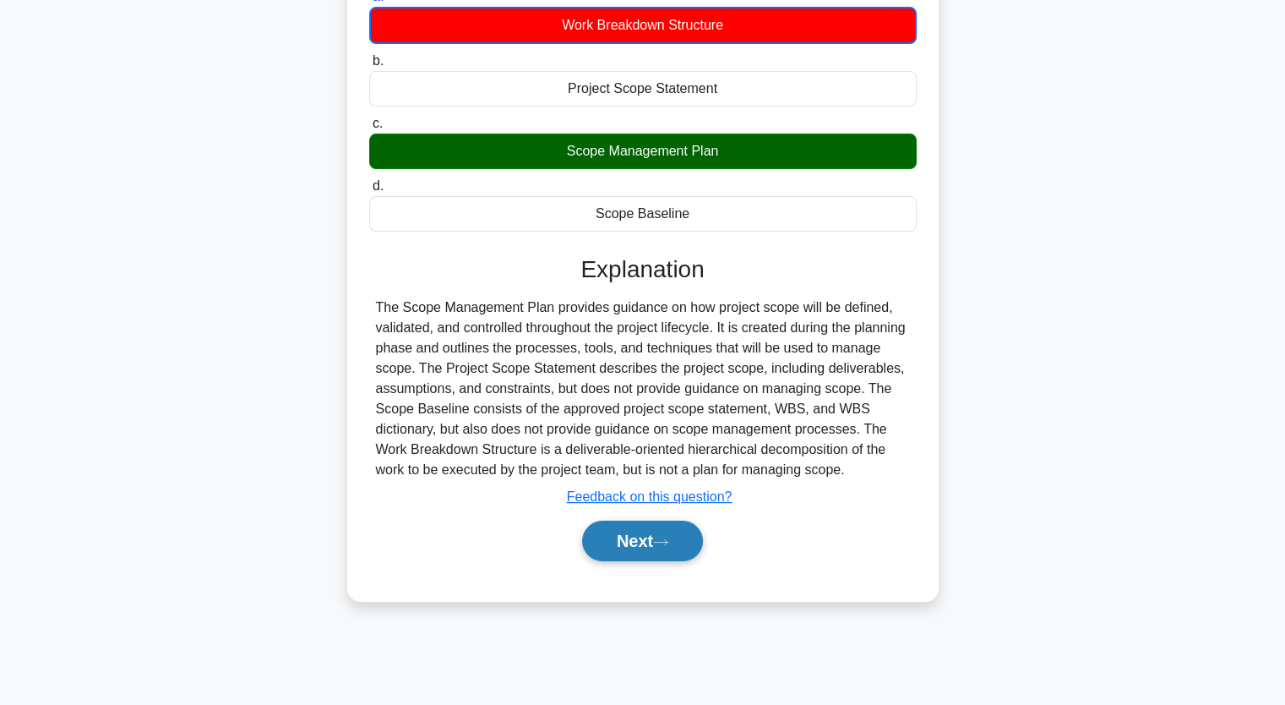
click at [668, 539] on icon at bounding box center [660, 541] width 15 height 9
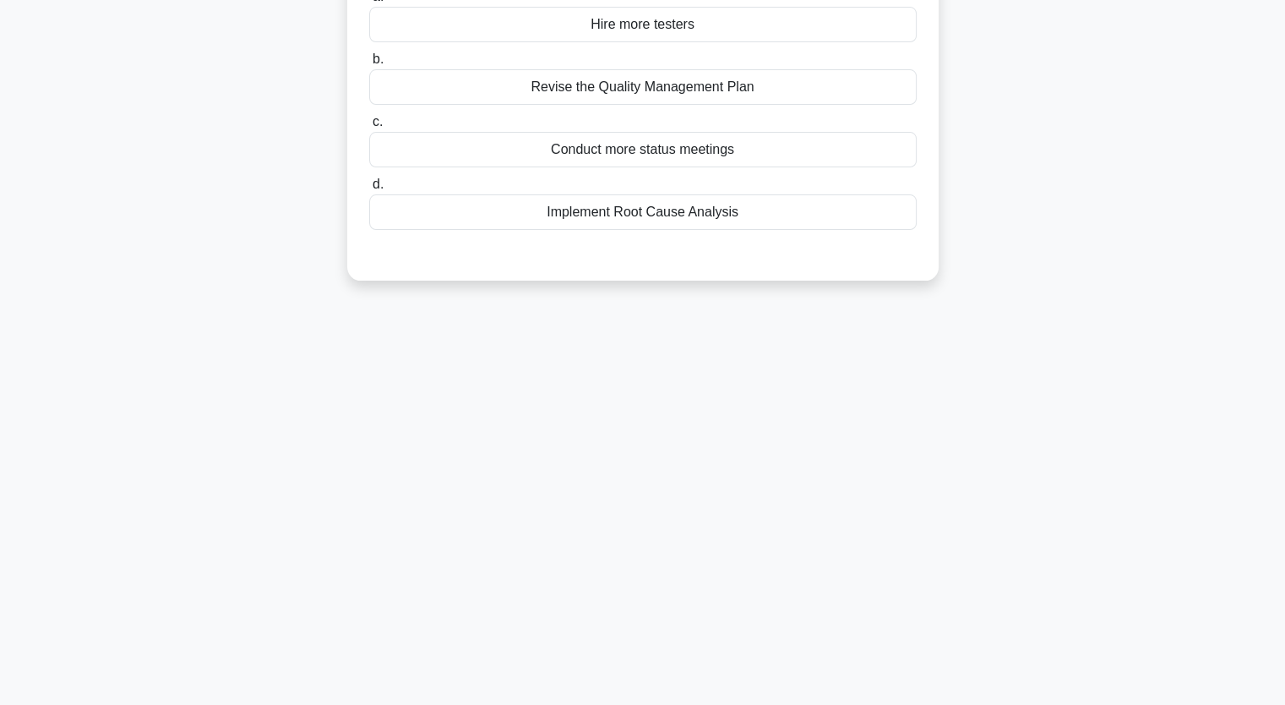
click at [663, 87] on div "Revise the Quality Management Plan" at bounding box center [642, 86] width 547 height 35
click at [369, 65] on input "b. Revise the Quality Management Plan" at bounding box center [369, 59] width 0 height 11
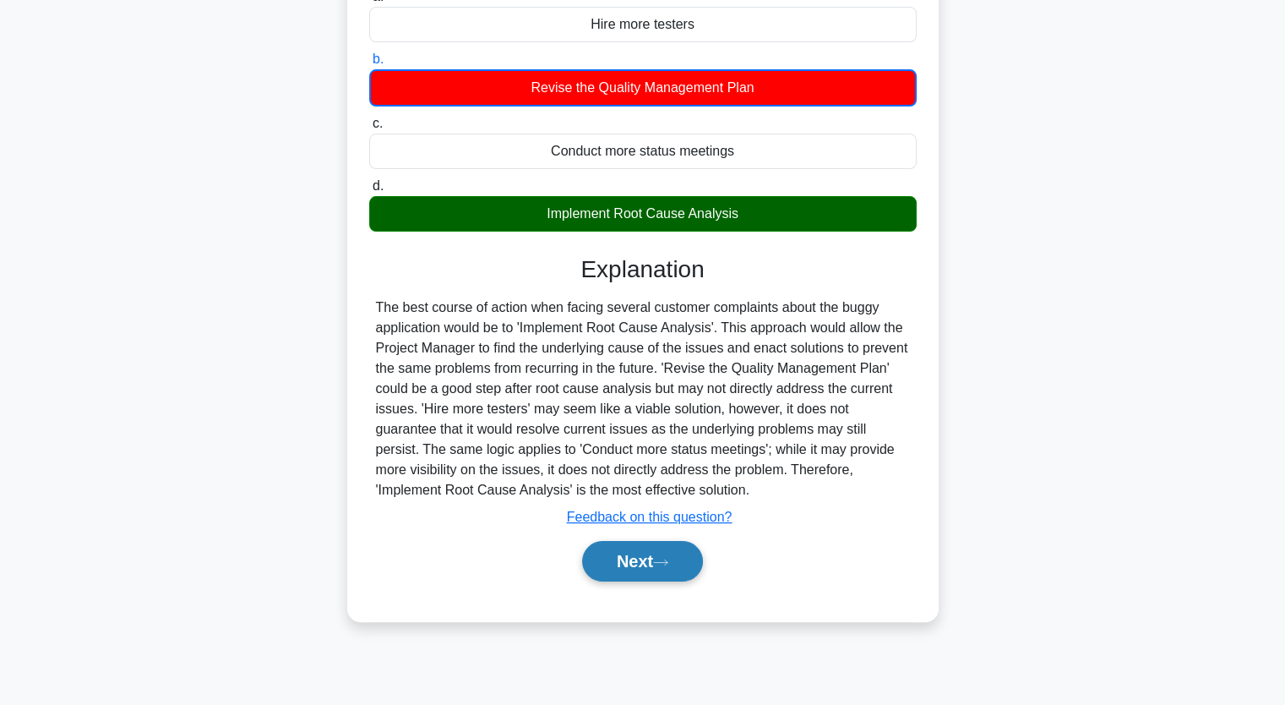
click at [677, 564] on button "Next" at bounding box center [642, 561] width 121 height 41
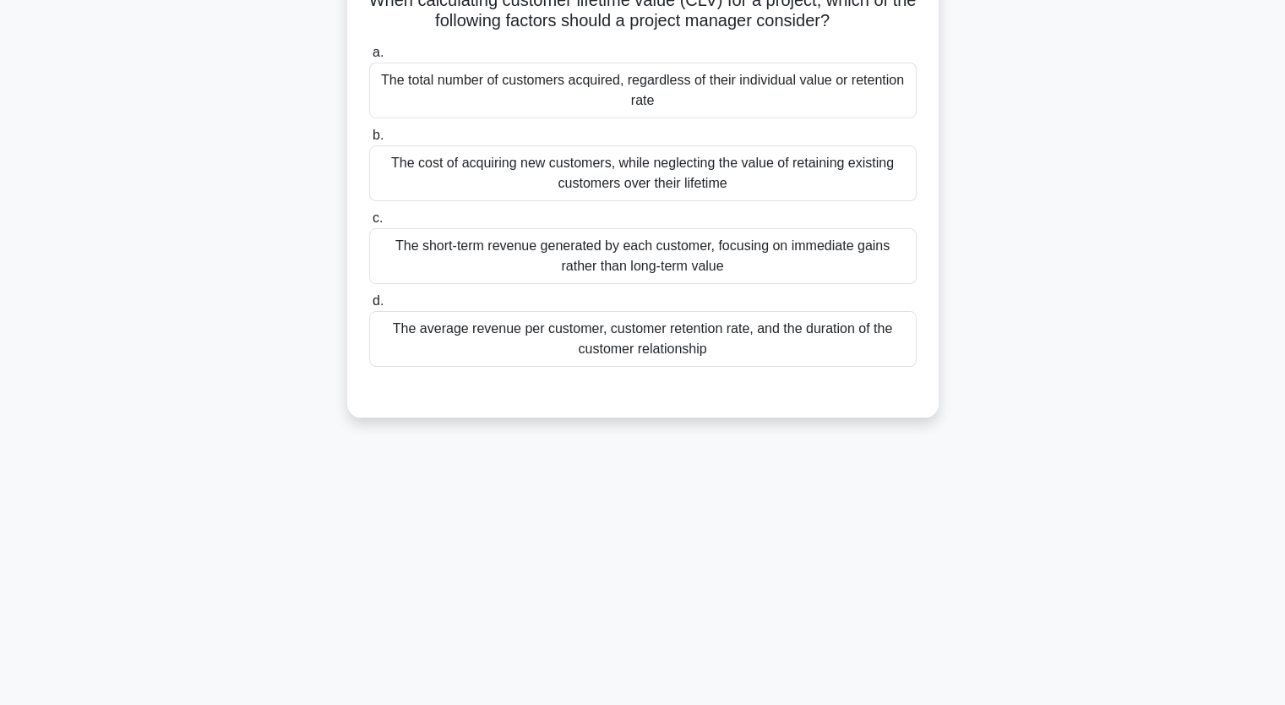
scroll to position [40, 0]
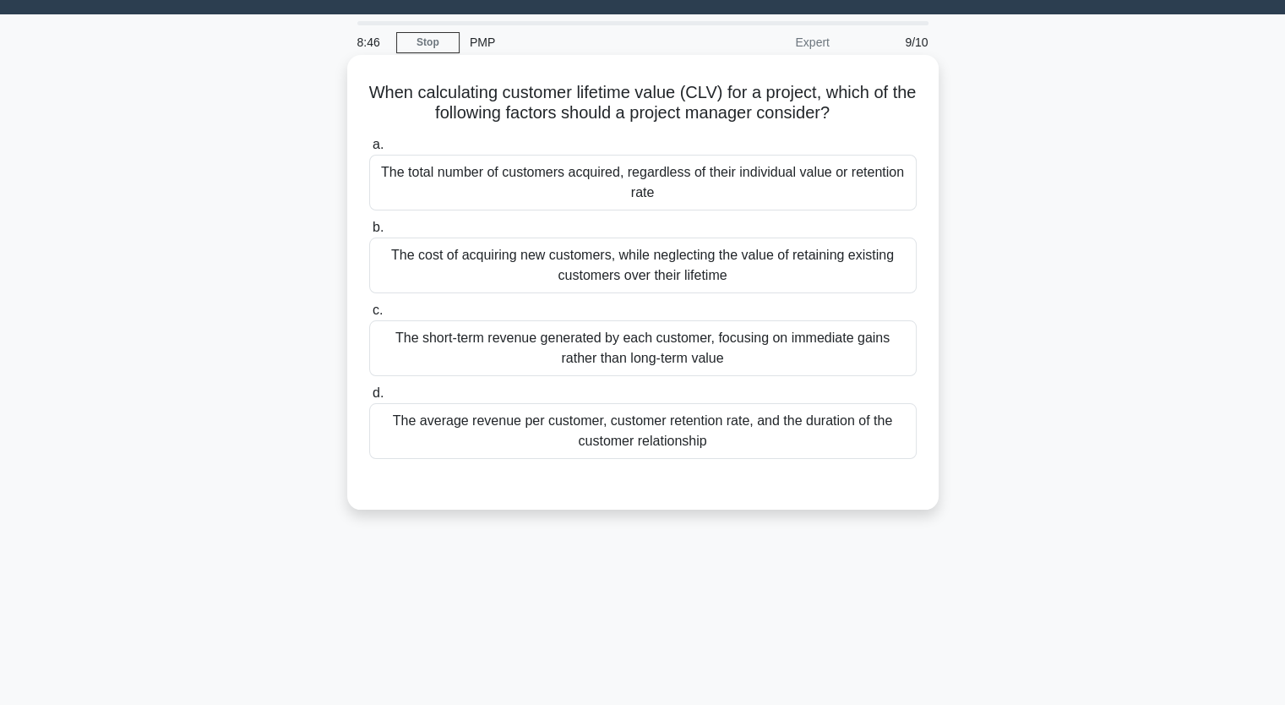
click at [559, 190] on div "The total number of customers acquired, regardless of their individual value or…" at bounding box center [642, 183] width 547 height 56
click at [369, 150] on input "a. The total number of customers acquired, regardless of their individual value…" at bounding box center [369, 144] width 0 height 11
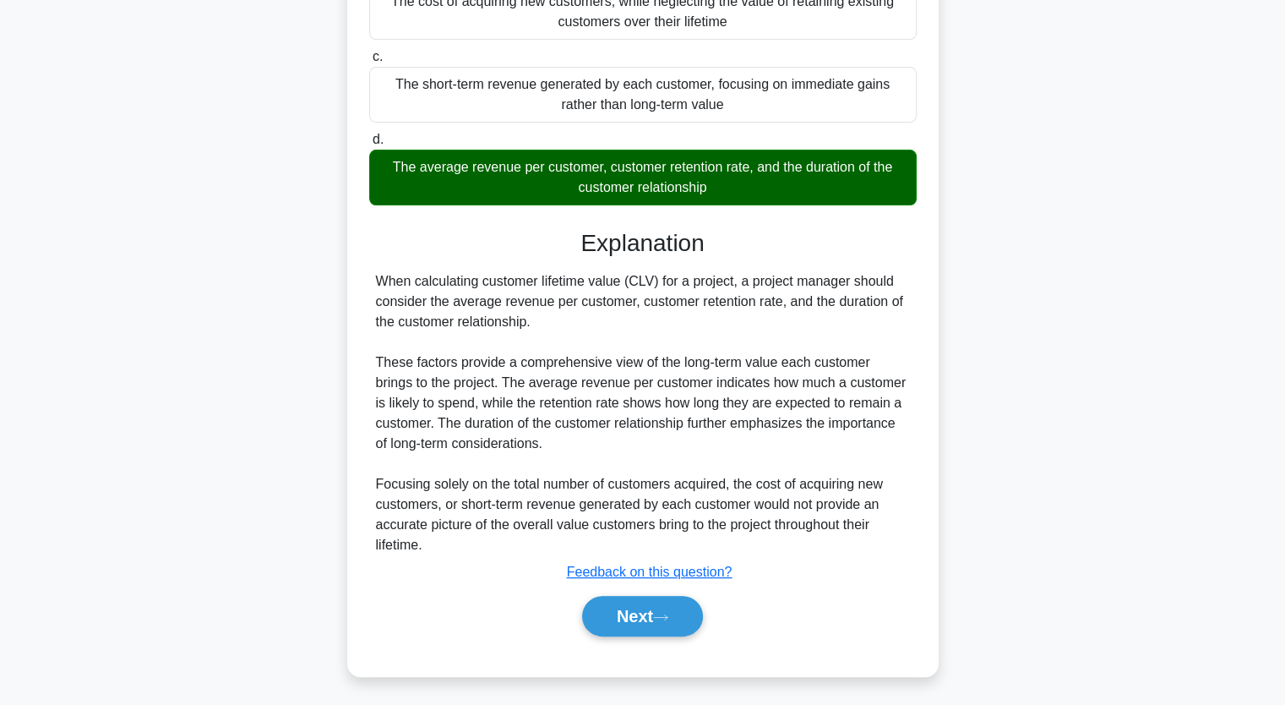
scroll to position [297, 0]
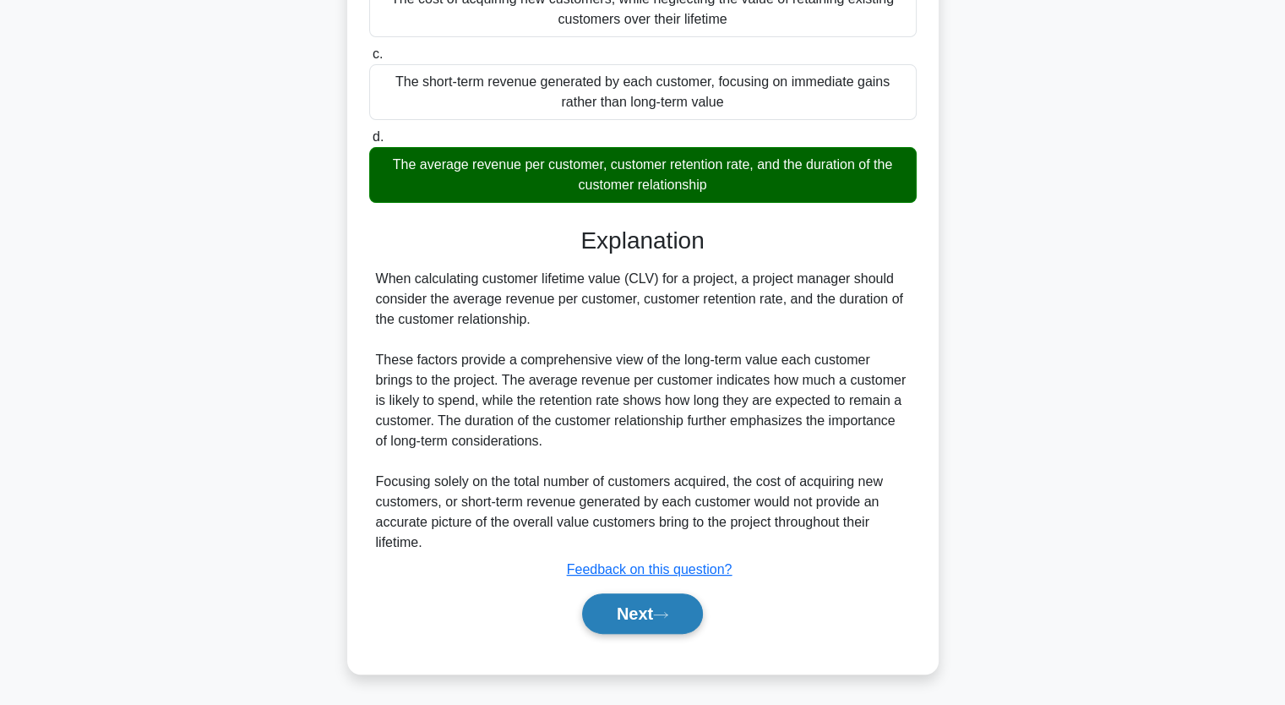
click at [658, 613] on button "Next" at bounding box center [642, 613] width 121 height 41
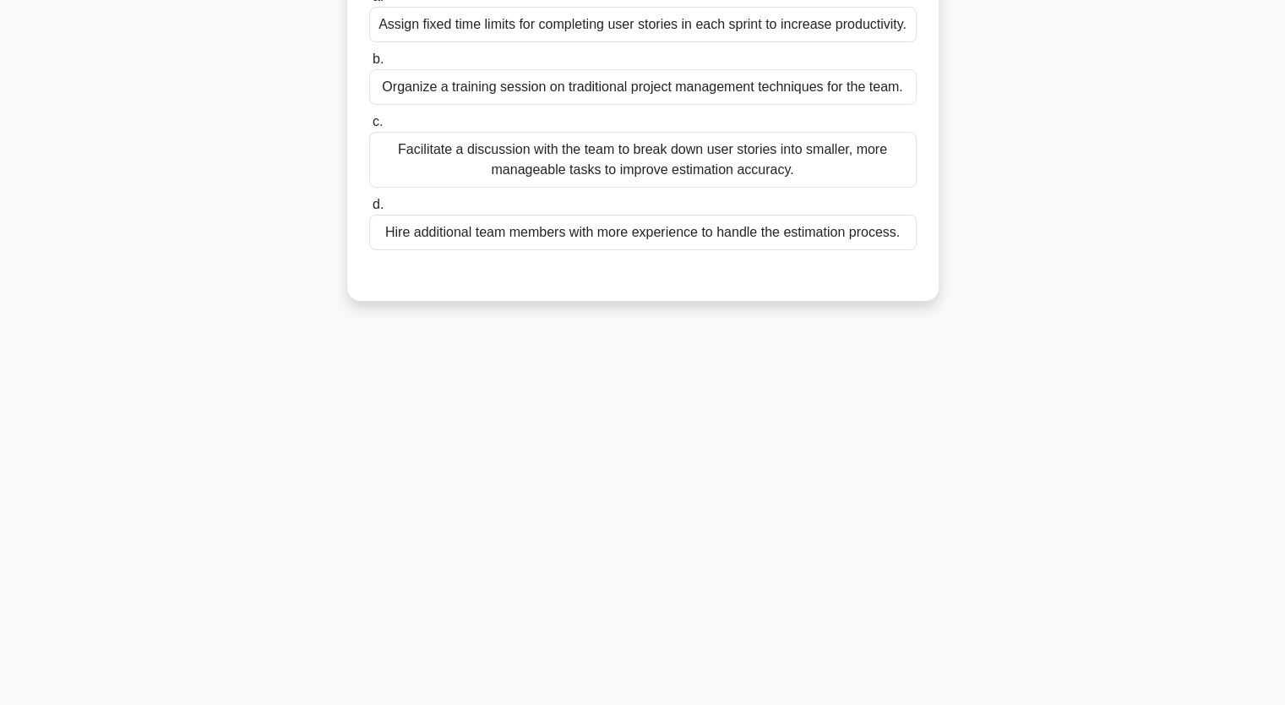
click at [594, 188] on div "Facilitate a discussion with the team to break down user stories into smaller, …" at bounding box center [642, 160] width 547 height 56
click at [369, 128] on input "c. Facilitate a discussion with the team to break down user stories into smalle…" at bounding box center [369, 122] width 0 height 11
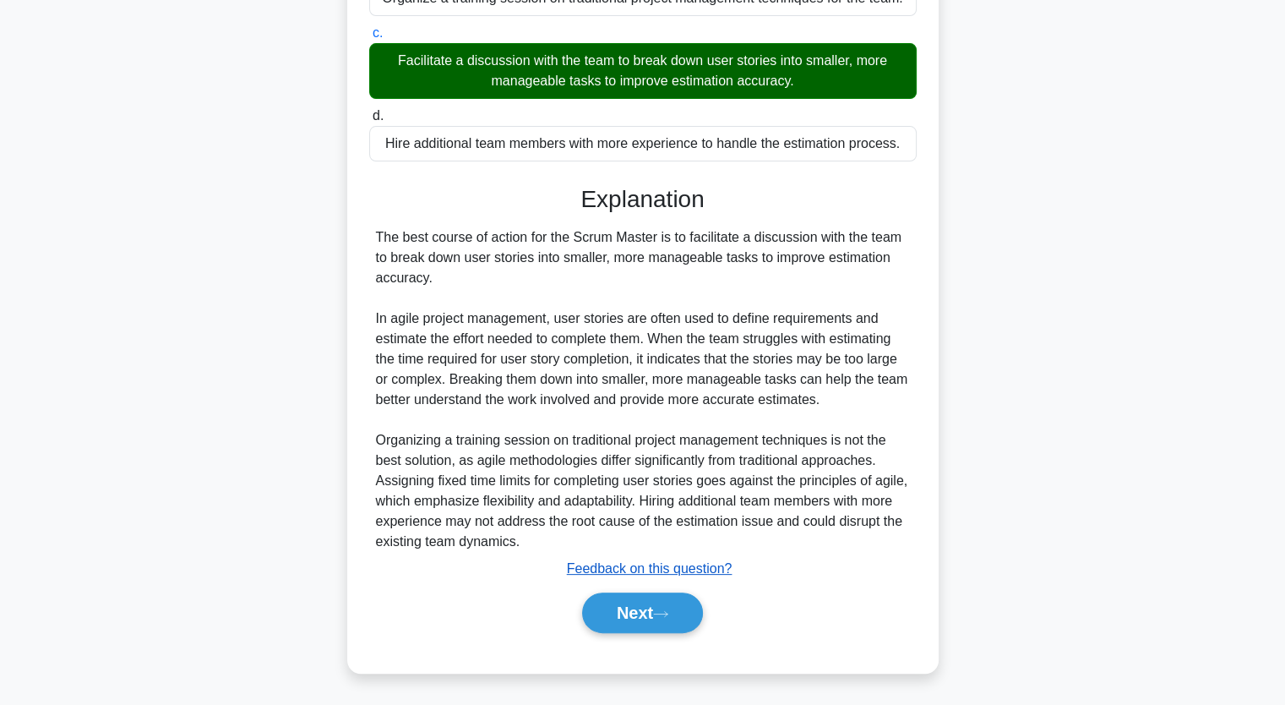
scroll to position [316, 0]
click at [649, 612] on button "Next" at bounding box center [642, 612] width 121 height 41
click at [650, 612] on button "Next" at bounding box center [642, 612] width 121 height 41
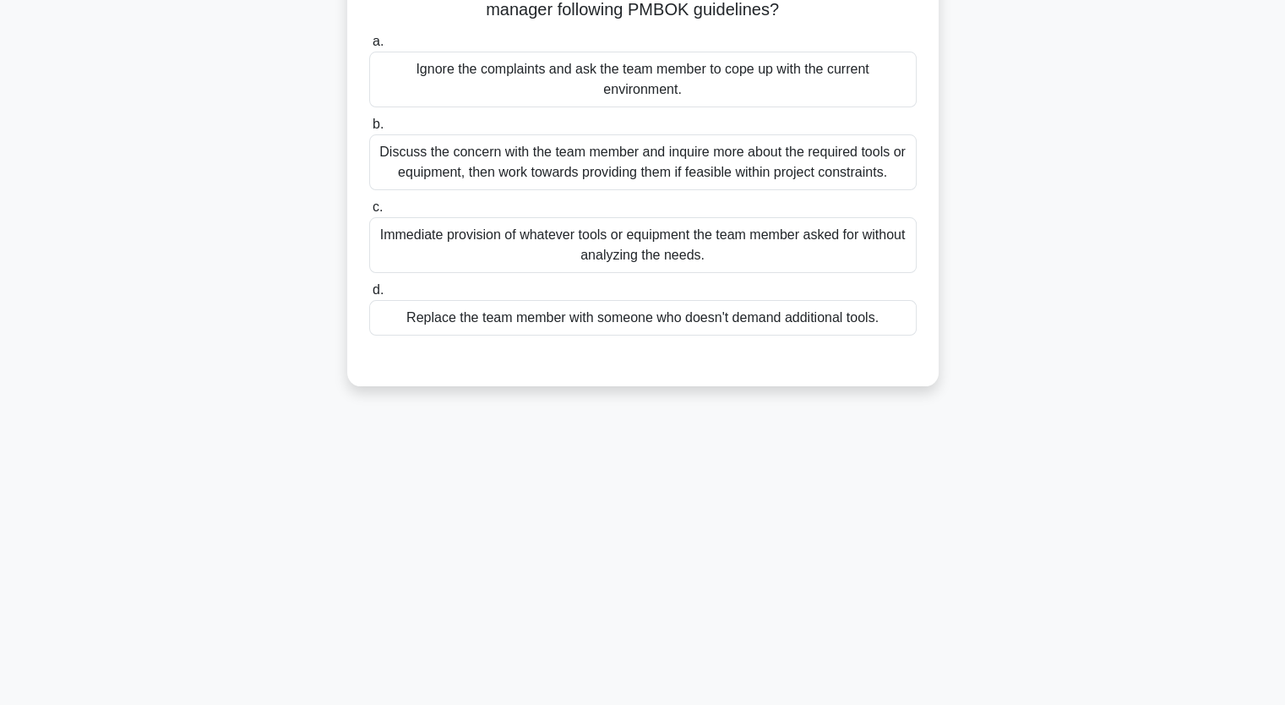
scroll to position [209, 0]
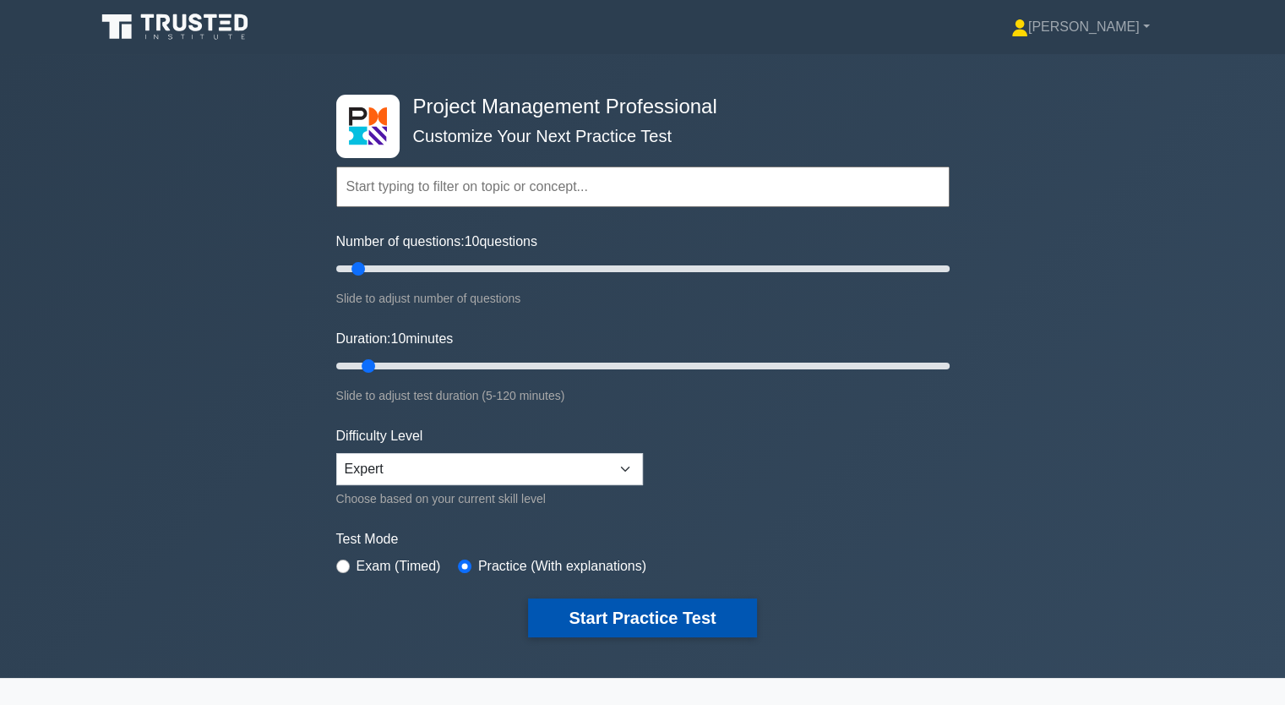
click at [656, 609] on button "Start Practice Test" at bounding box center [642, 617] width 228 height 39
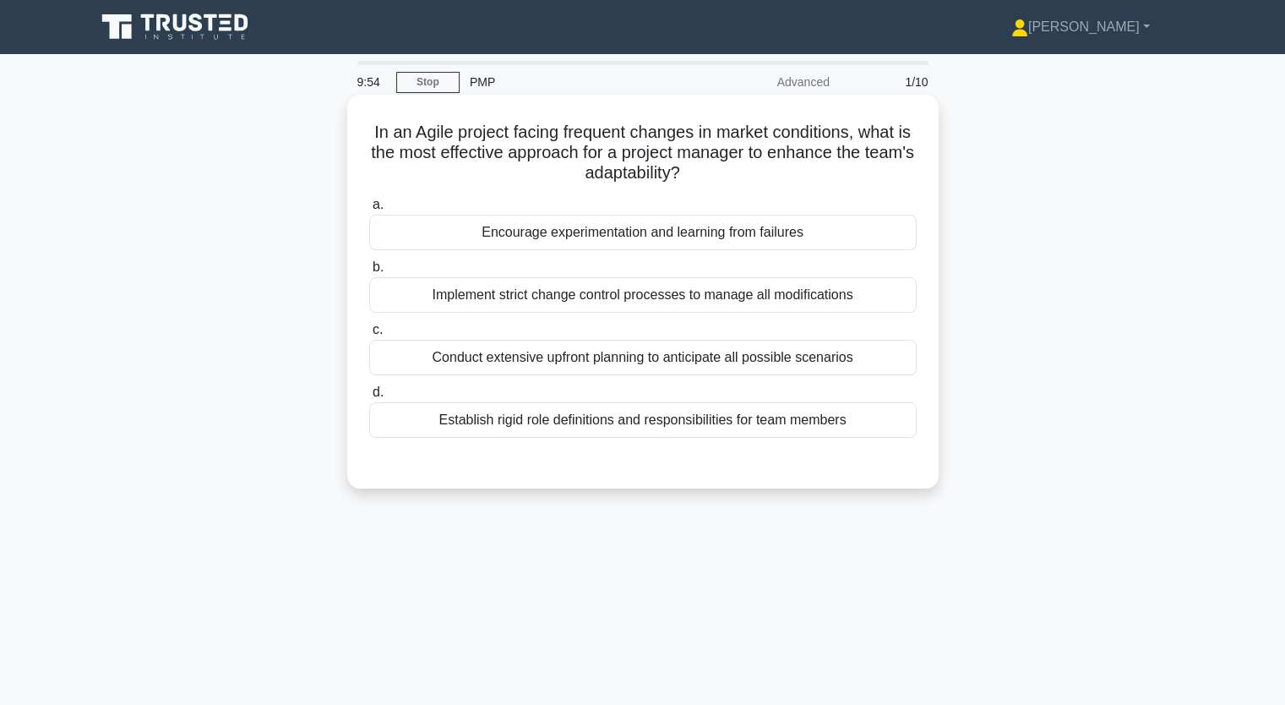
click at [522, 426] on div "Establish rigid role definitions and responsibilities for team members" at bounding box center [642, 419] width 547 height 35
click at [369, 398] on input "d. Establish rigid role definitions and responsibilities for team members" at bounding box center [369, 392] width 0 height 11
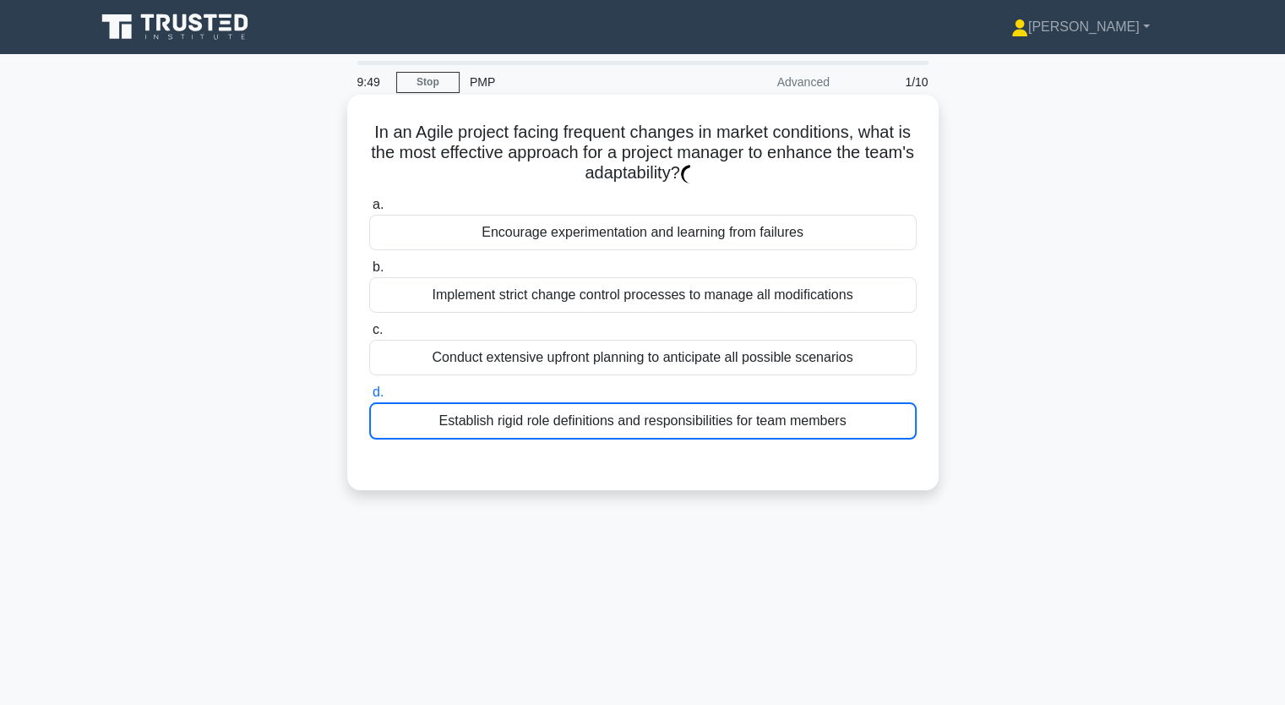
click at [609, 289] on div "Implement strict change control processes to manage all modifications" at bounding box center [642, 294] width 547 height 35
click at [369, 273] on input "b. Implement strict change control processes to manage all modifications" at bounding box center [369, 267] width 0 height 11
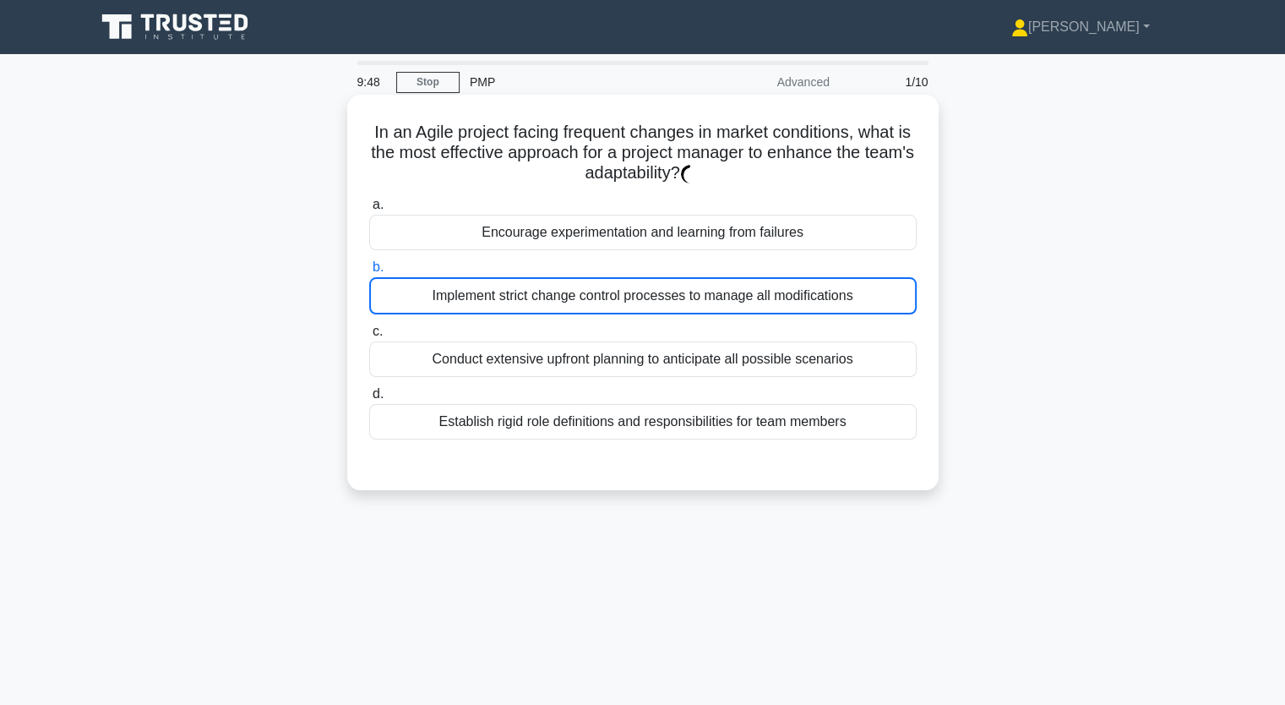
click at [609, 289] on div "Implement strict change control processes to manage all modifications" at bounding box center [642, 295] width 547 height 37
click at [369, 273] on input "b. Implement strict change control processes to manage all modifications" at bounding box center [369, 267] width 0 height 11
click at [608, 286] on div "Implement strict change control processes to manage all modifications" at bounding box center [642, 295] width 547 height 37
click at [369, 273] on input "b. Implement strict change control processes to manage all modifications" at bounding box center [369, 267] width 0 height 11
click at [608, 286] on div "Implement strict change control processes to manage all modifications" at bounding box center [642, 295] width 547 height 37
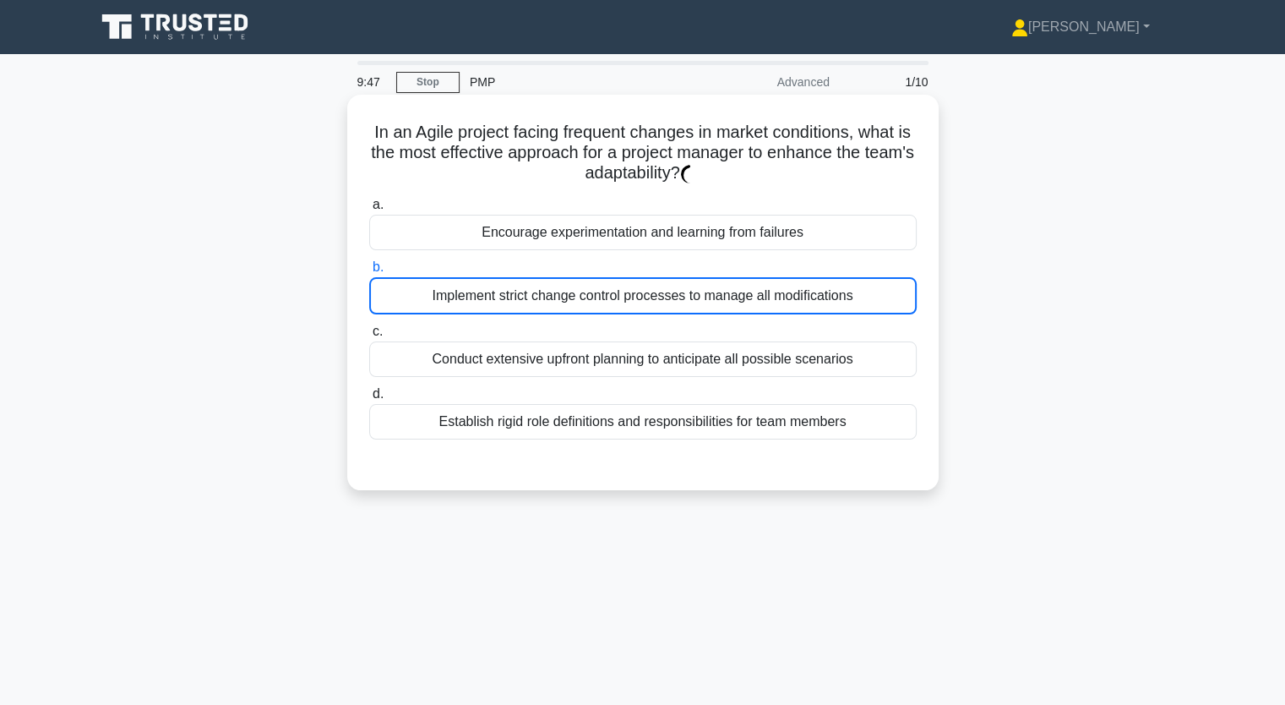
click at [369, 273] on input "b. Implement strict change control processes to manage all modifications" at bounding box center [369, 267] width 0 height 11
click at [698, 295] on div "Implement strict change control processes to manage all modifications" at bounding box center [642, 295] width 547 height 37
click at [369, 273] on input "b. Implement strict change control processes to manage all modifications" at bounding box center [369, 267] width 0 height 11
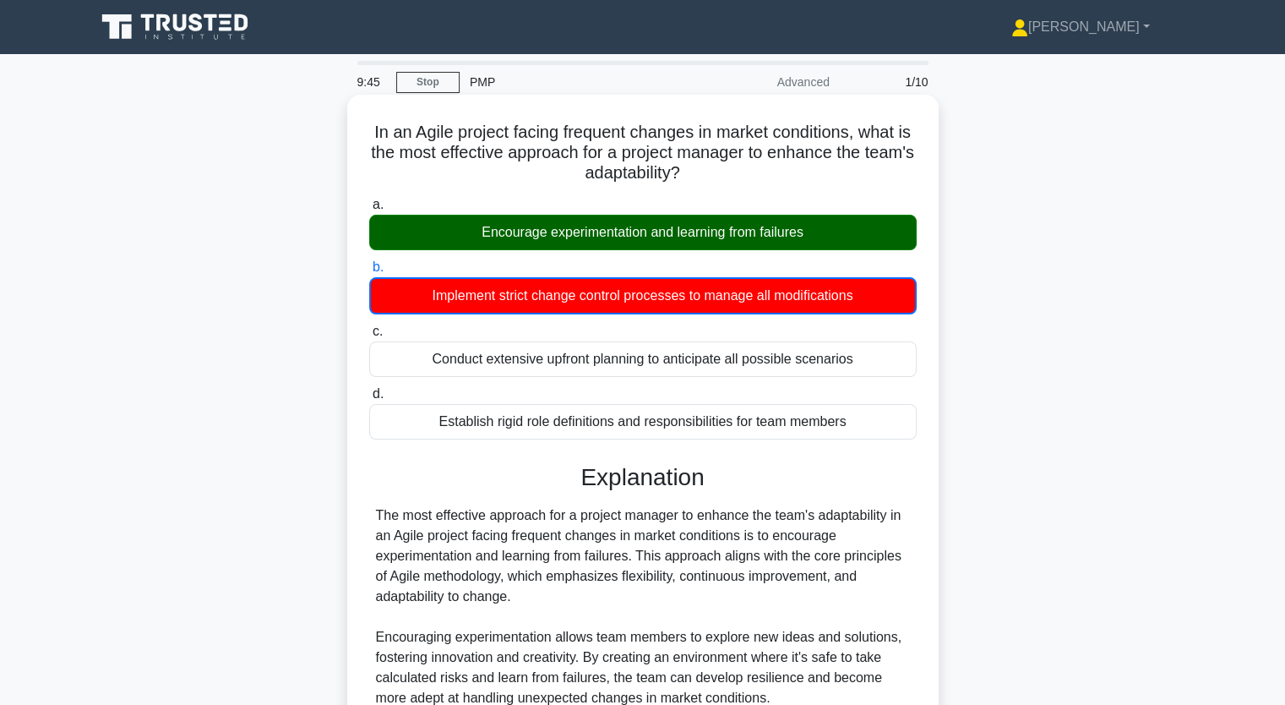
click at [698, 295] on div "Implement strict change control processes to manage all modifications" at bounding box center [642, 295] width 547 height 37
click at [369, 273] on input "b. Implement strict change control processes to manage all modifications" at bounding box center [369, 267] width 0 height 11
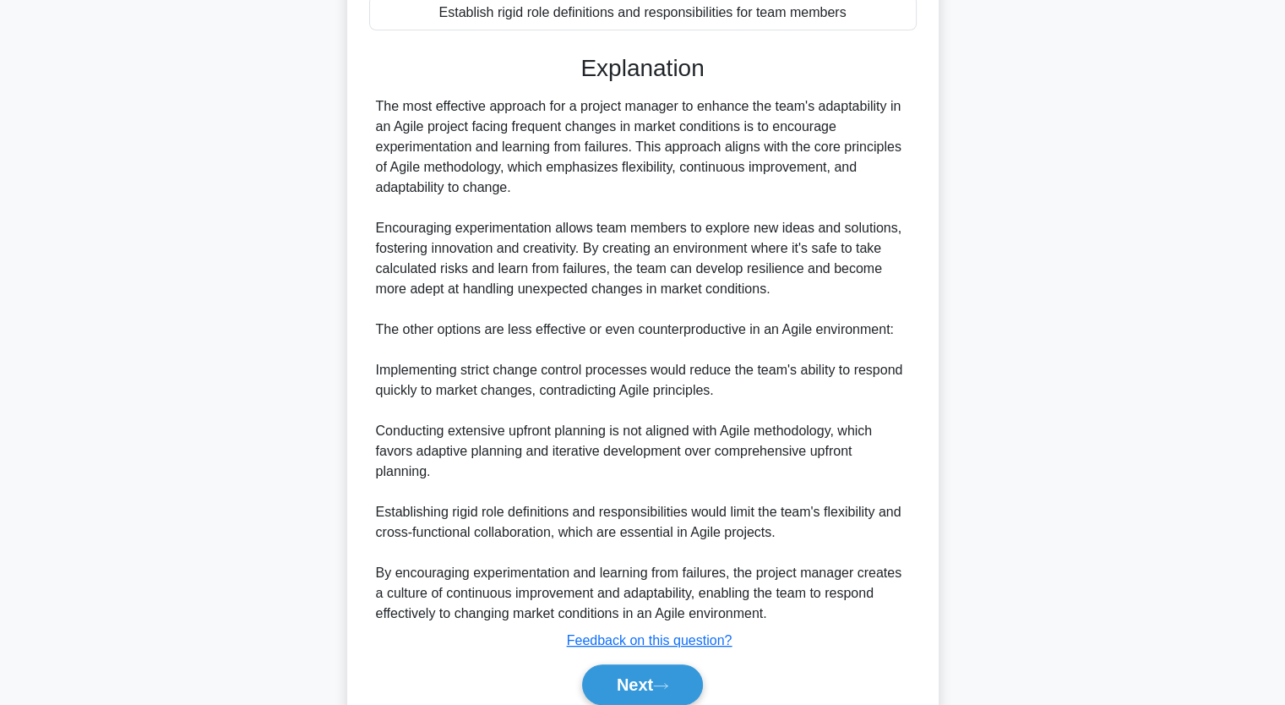
scroll to position [422, 0]
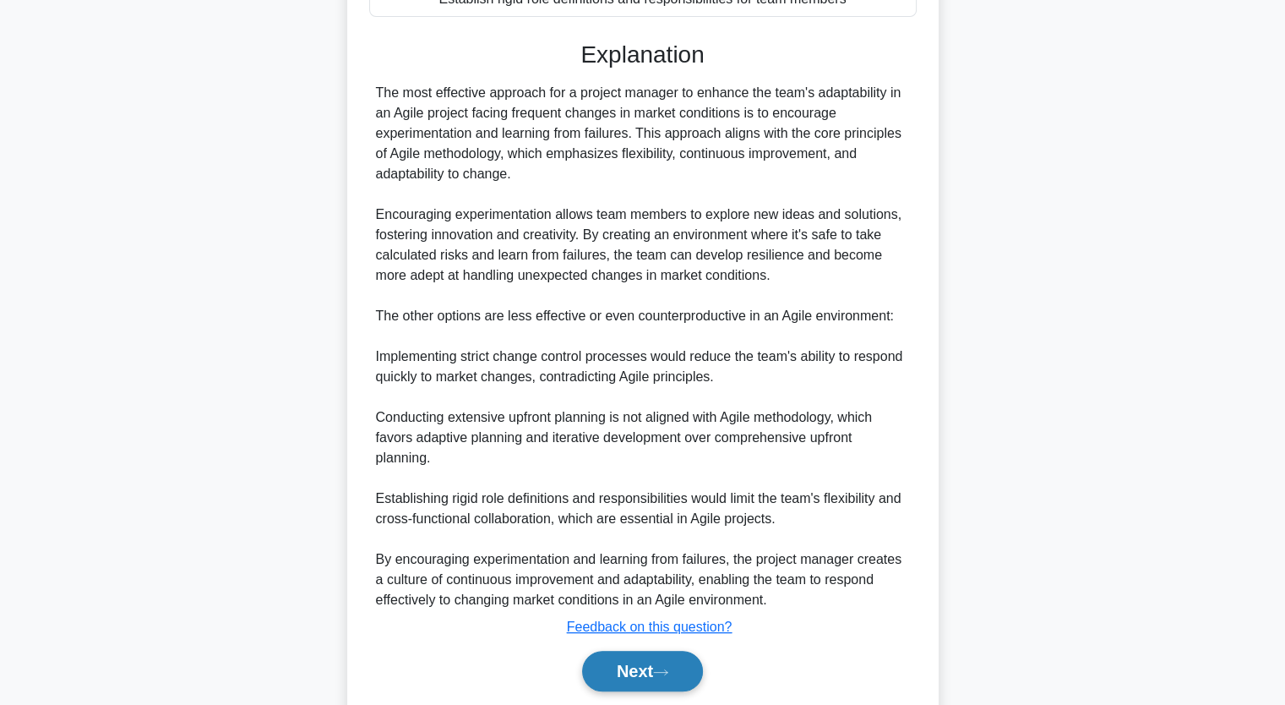
click at [650, 653] on button "Next" at bounding box center [642, 671] width 121 height 41
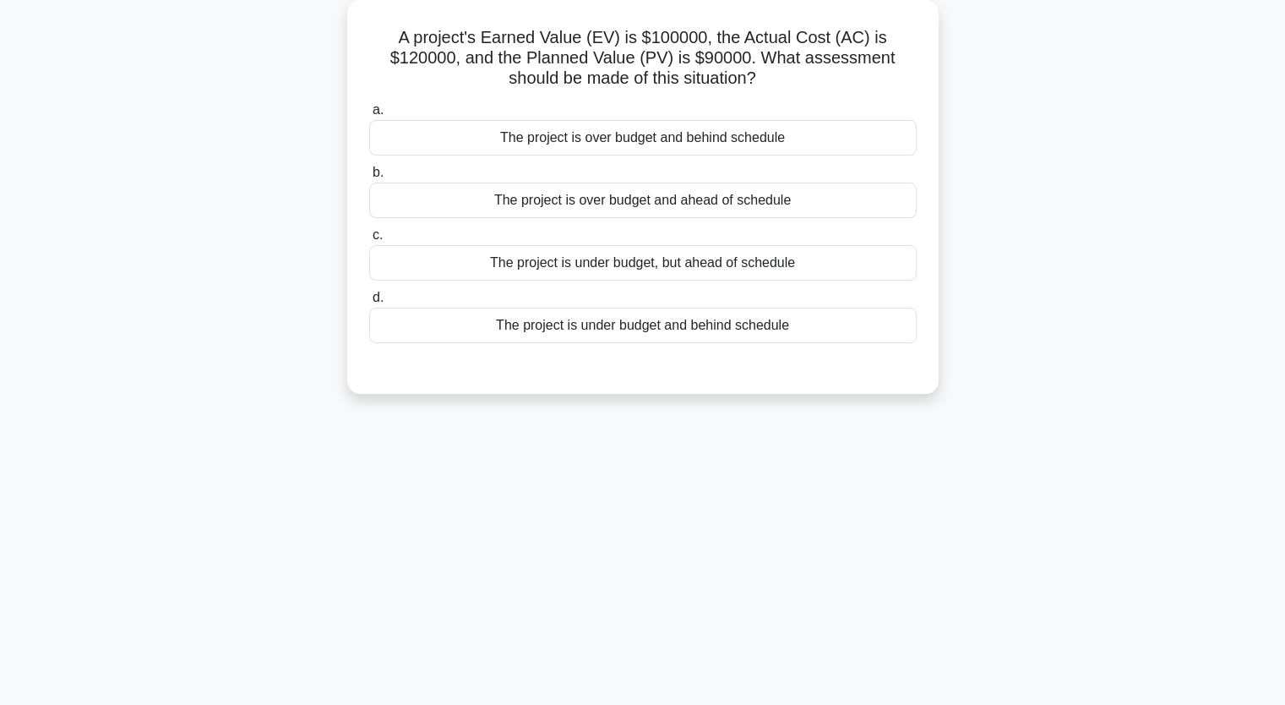
scroll to position [0, 0]
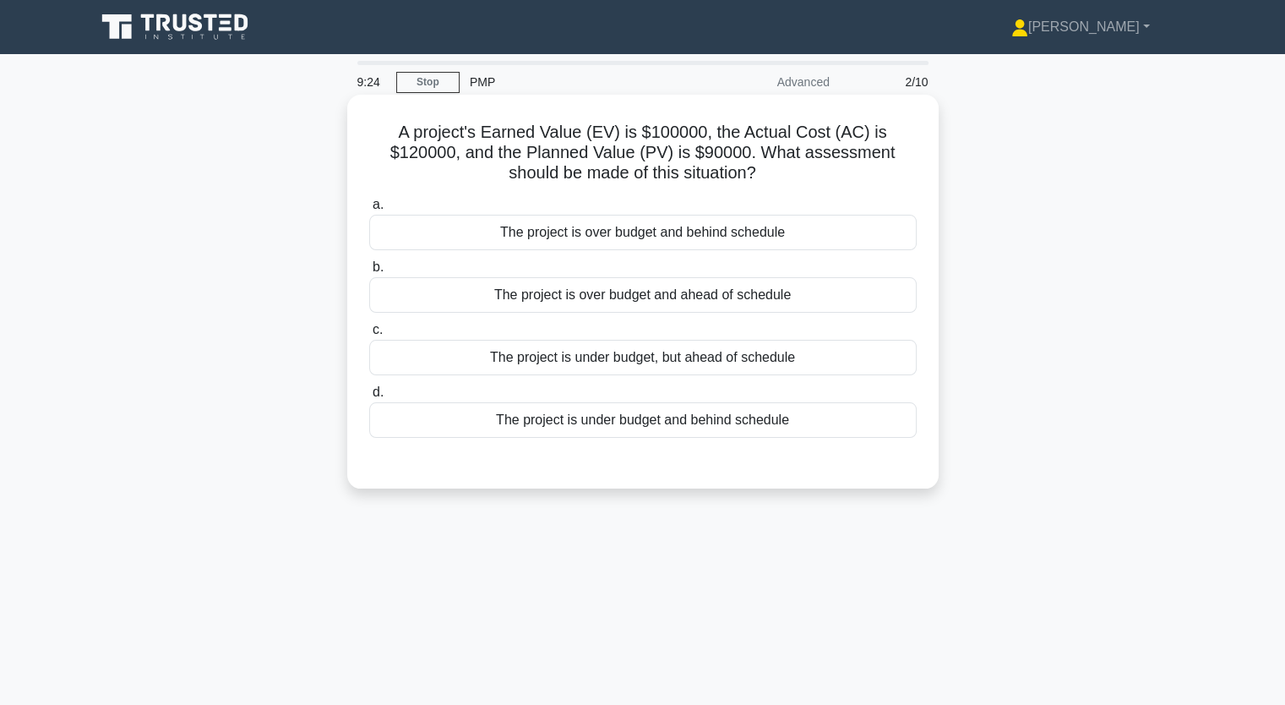
click at [683, 227] on div "The project is over budget and behind schedule" at bounding box center [642, 232] width 547 height 35
click at [369, 210] on input "a. The project is over budget and behind schedule" at bounding box center [369, 204] width 0 height 11
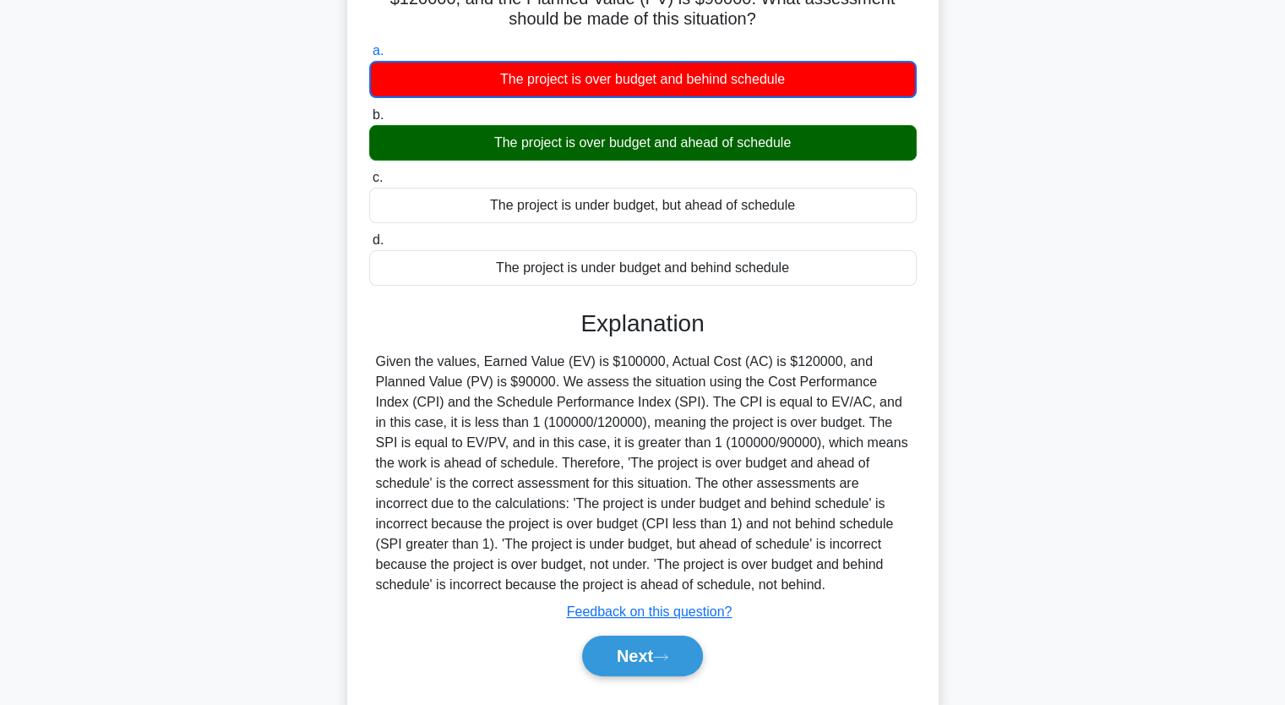
scroll to position [209, 0]
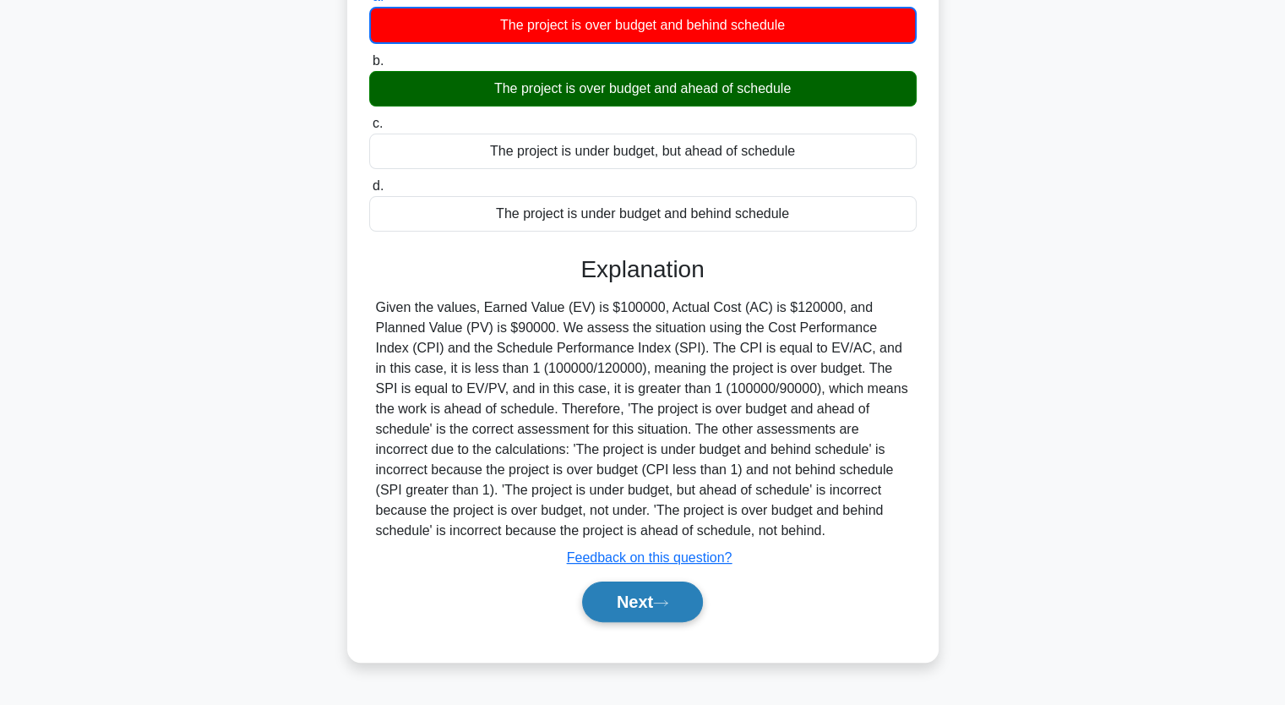
click at [642, 606] on button "Next" at bounding box center [642, 601] width 121 height 41
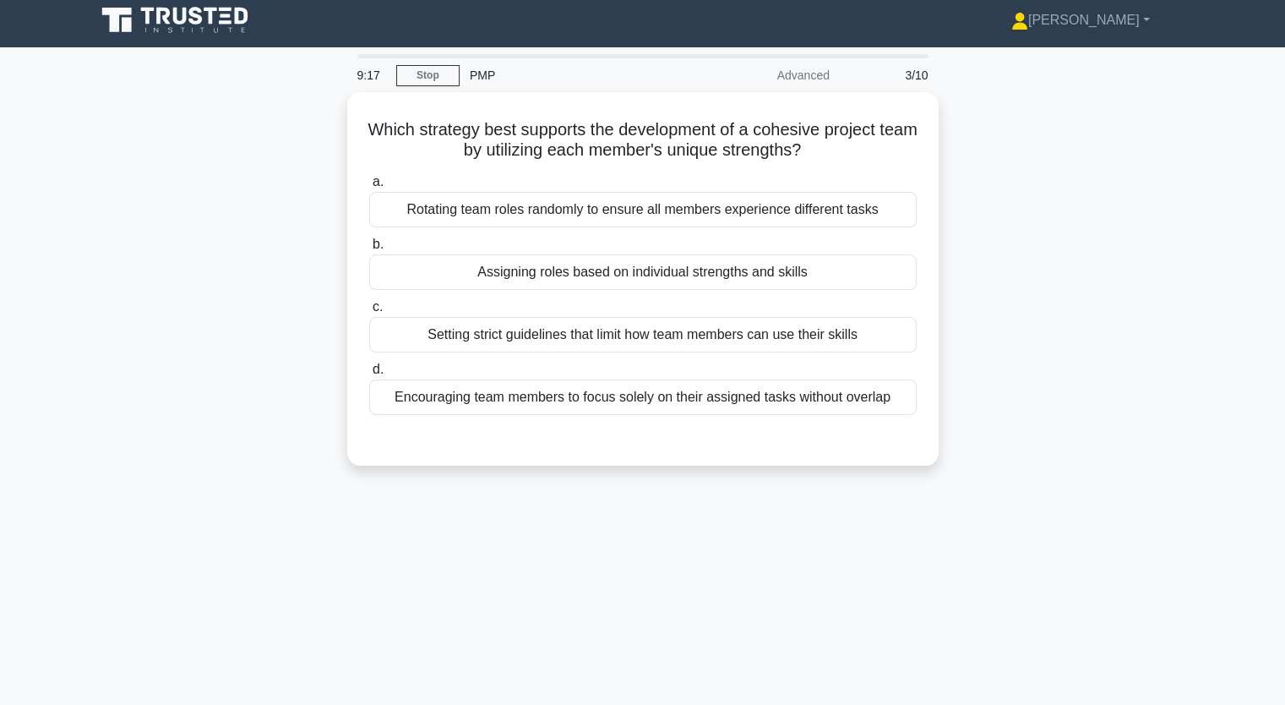
scroll to position [0, 0]
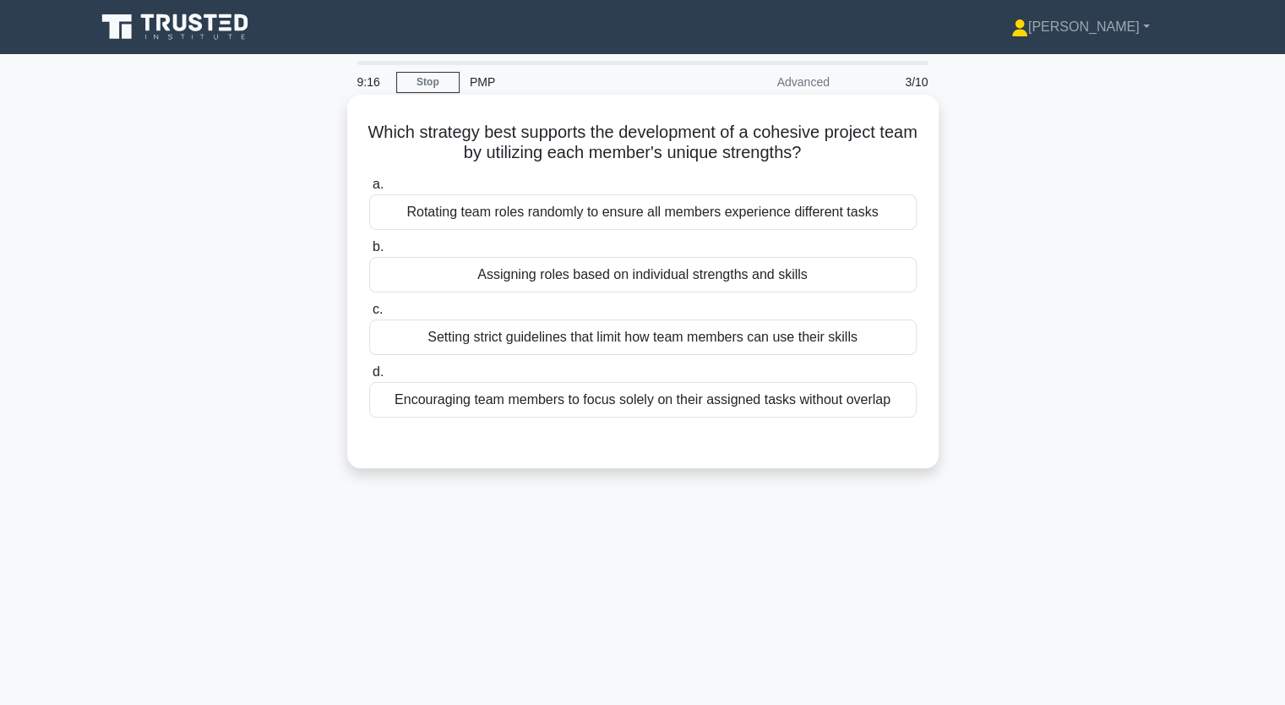
click at [754, 221] on div "Rotating team roles randomly to ensure all members experience different tasks" at bounding box center [642, 211] width 547 height 35
click at [369, 190] on input "a. Rotating team roles randomly to ensure all members experience different tasks" at bounding box center [369, 184] width 0 height 11
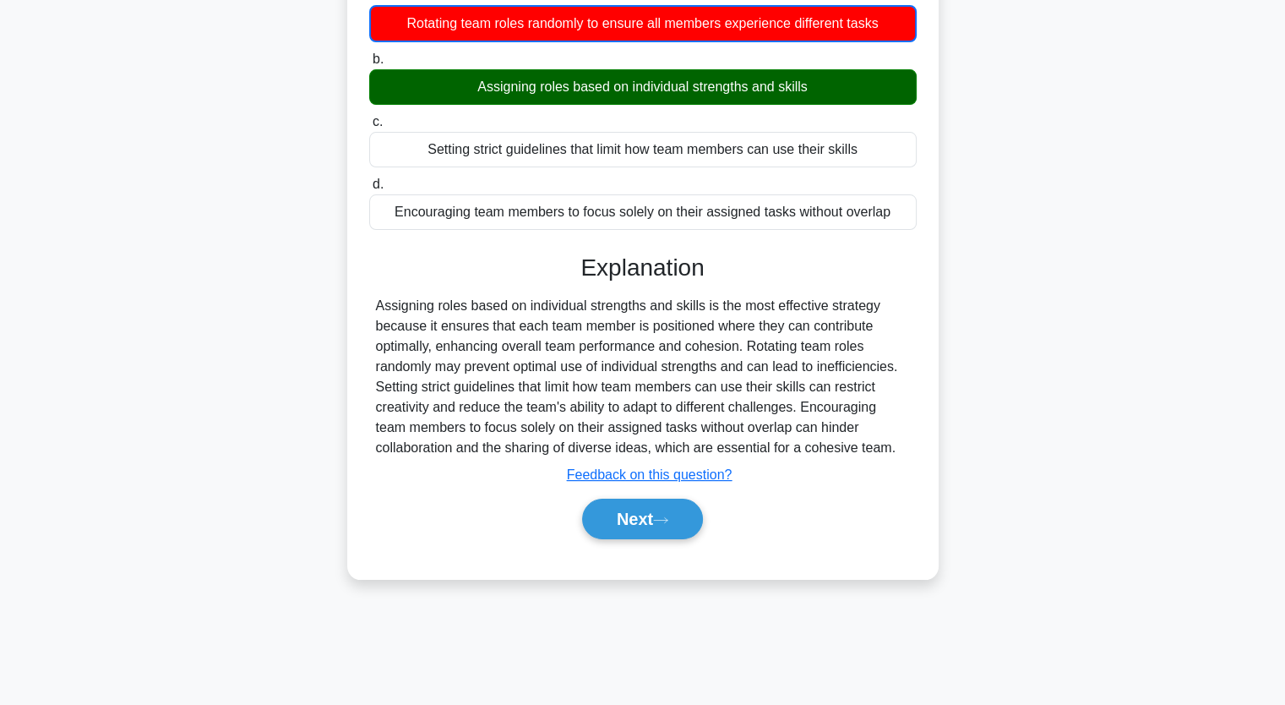
scroll to position [209, 0]
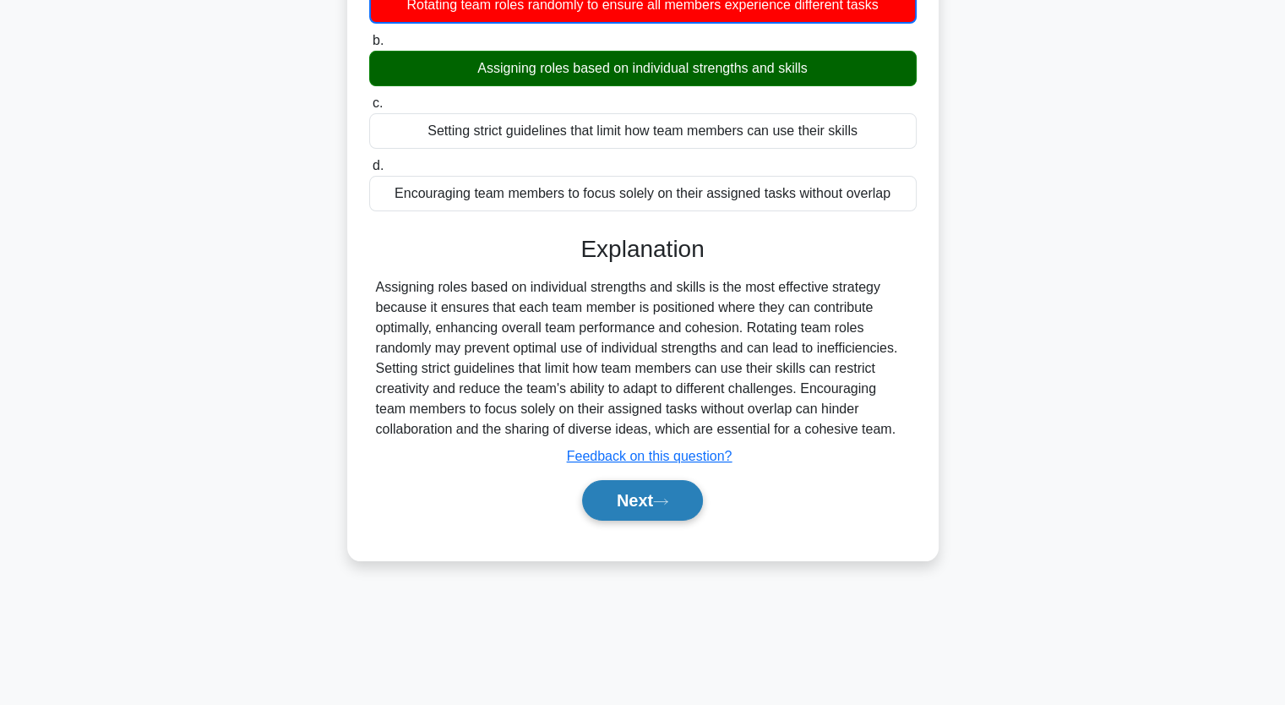
click at [666, 494] on button "Next" at bounding box center [642, 500] width 121 height 41
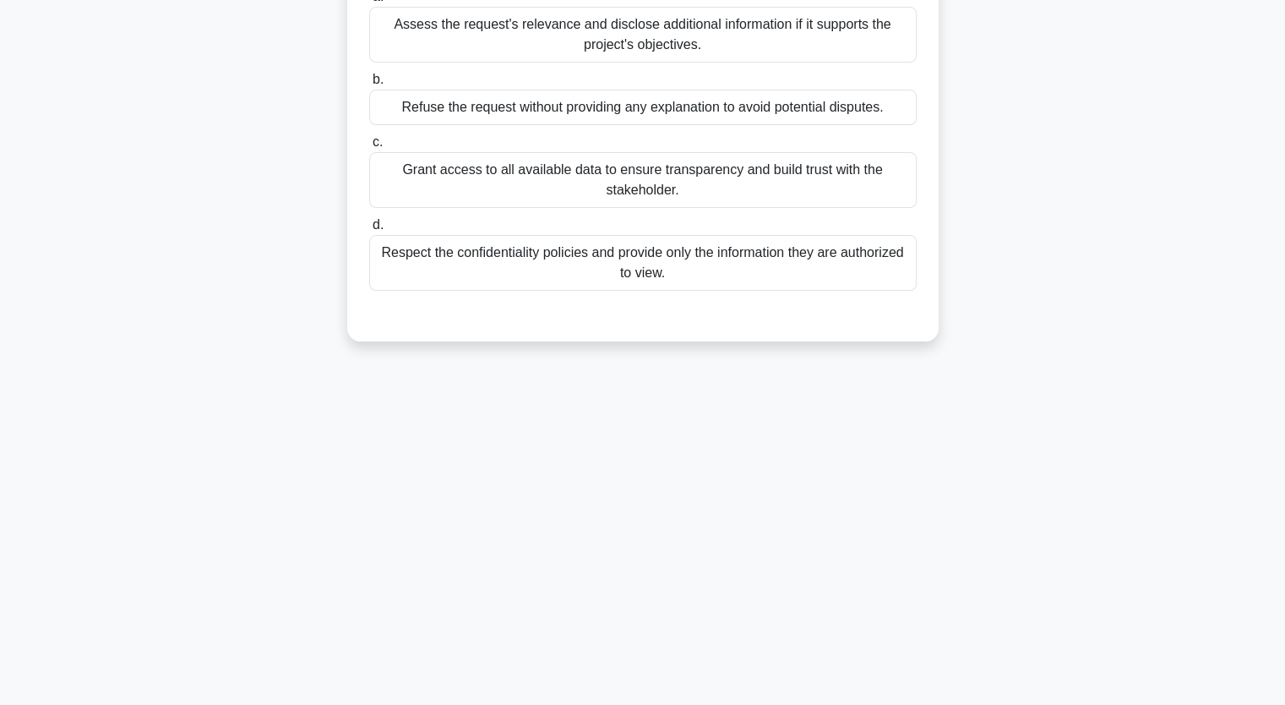
click at [615, 244] on div "Respect the confidentiality policies and provide only the information they are …" at bounding box center [642, 263] width 547 height 56
click at [369, 231] on input "d. Respect the confidentiality policies and provide only the information they a…" at bounding box center [369, 225] width 0 height 11
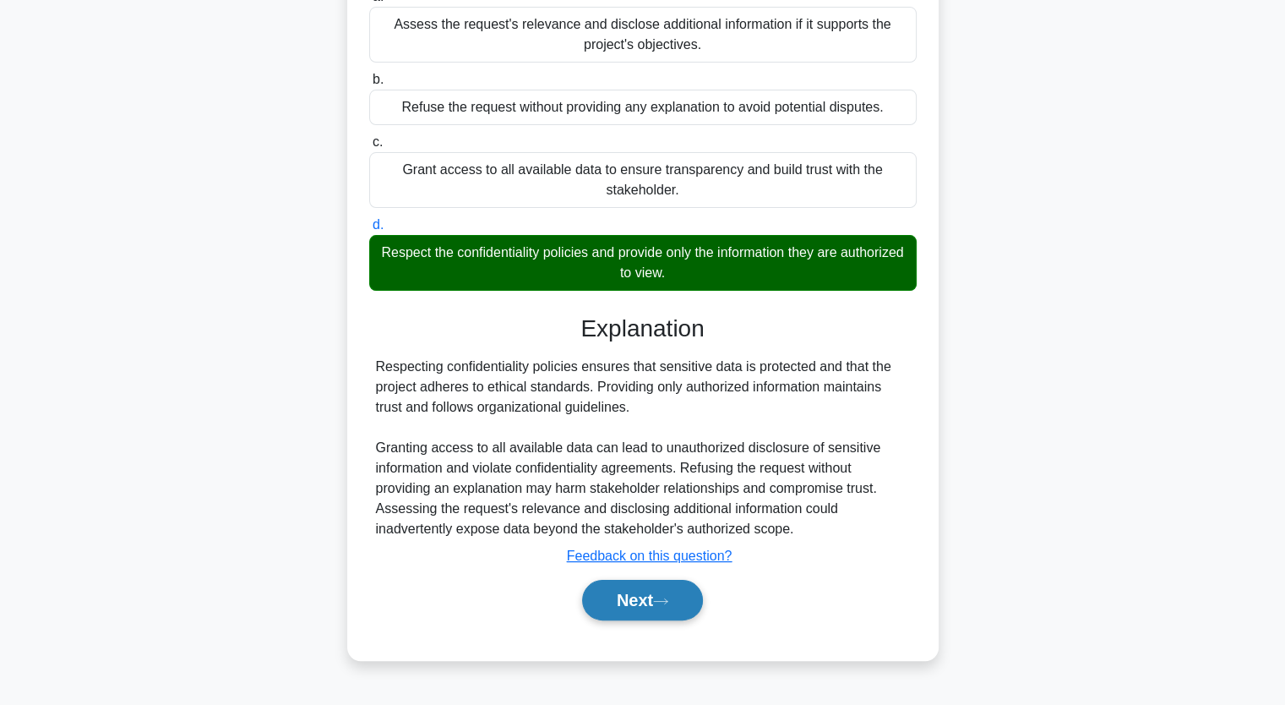
click at [645, 599] on button "Next" at bounding box center [642, 600] width 121 height 41
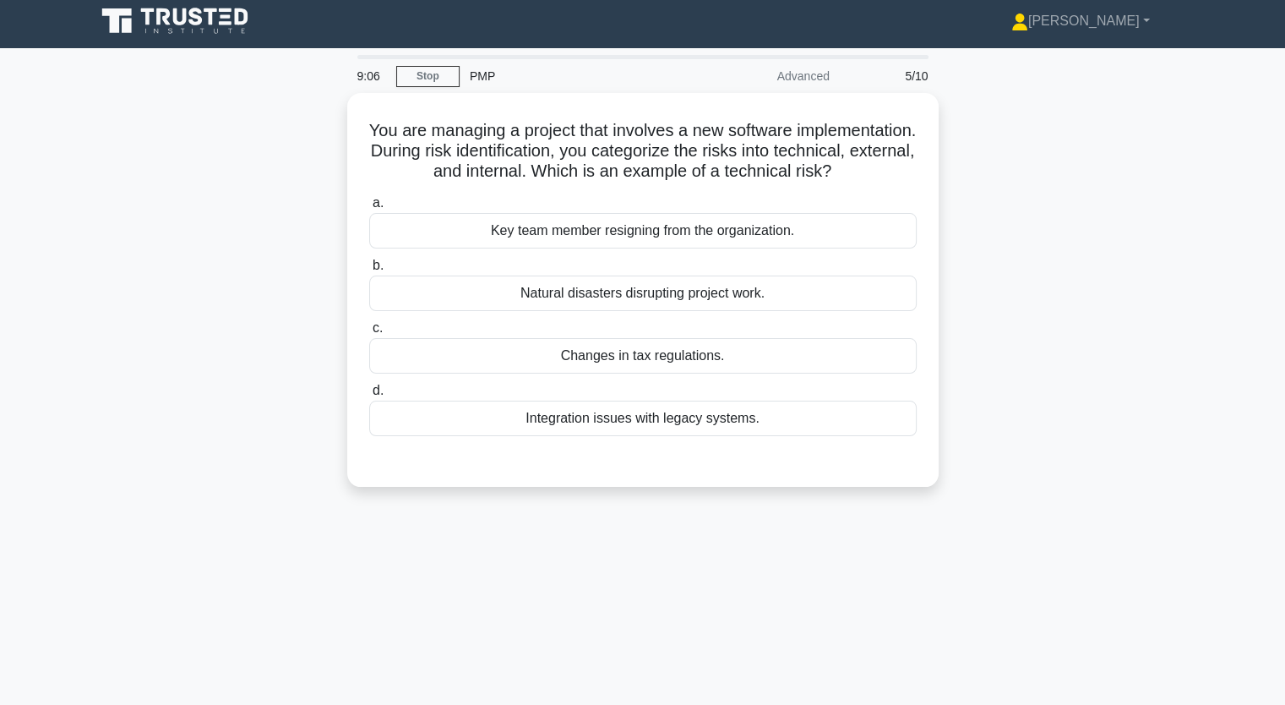
scroll to position [0, 0]
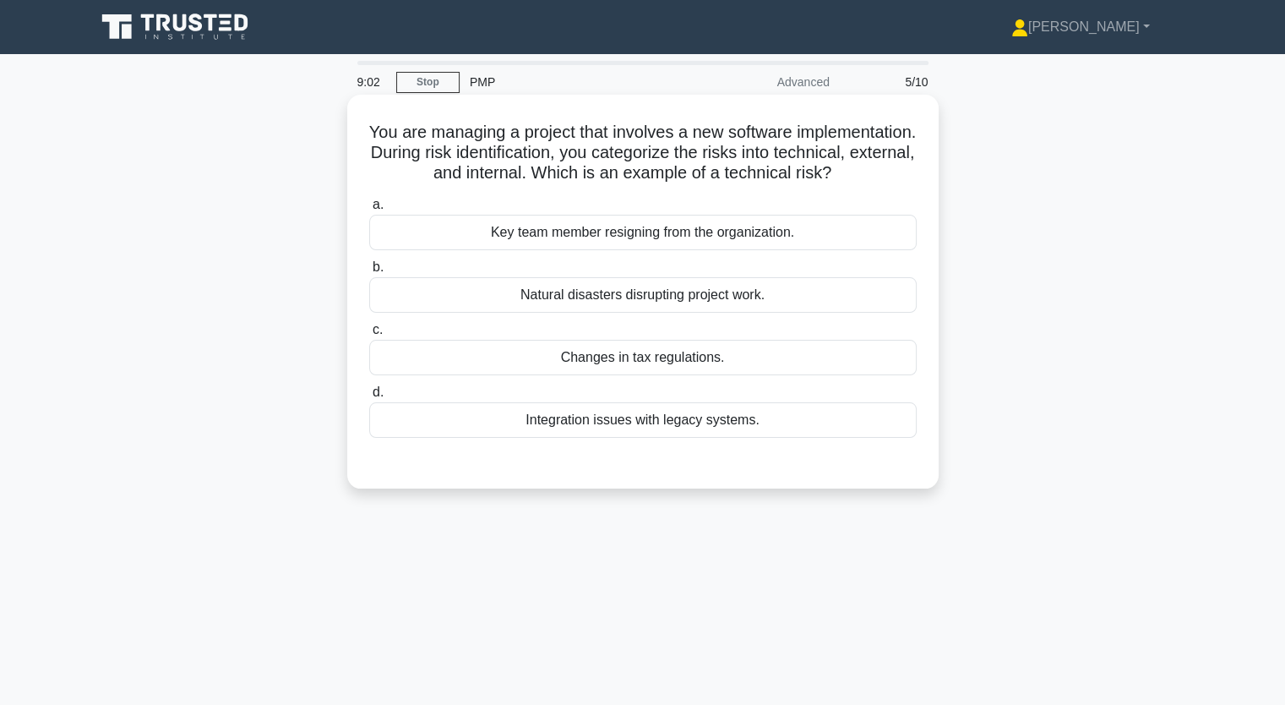
drag, startPoint x: 642, startPoint y: 315, endPoint x: 642, endPoint y: 383, distance: 67.6
click at [642, 383] on div "a. Key team member resigning from the organization. b. Natural disasters disrup…" at bounding box center [643, 316] width 568 height 250
click at [660, 438] on div "Integration issues with legacy systems." at bounding box center [642, 419] width 547 height 35
click at [369, 398] on input "d. Integration issues with legacy systems." at bounding box center [369, 392] width 0 height 11
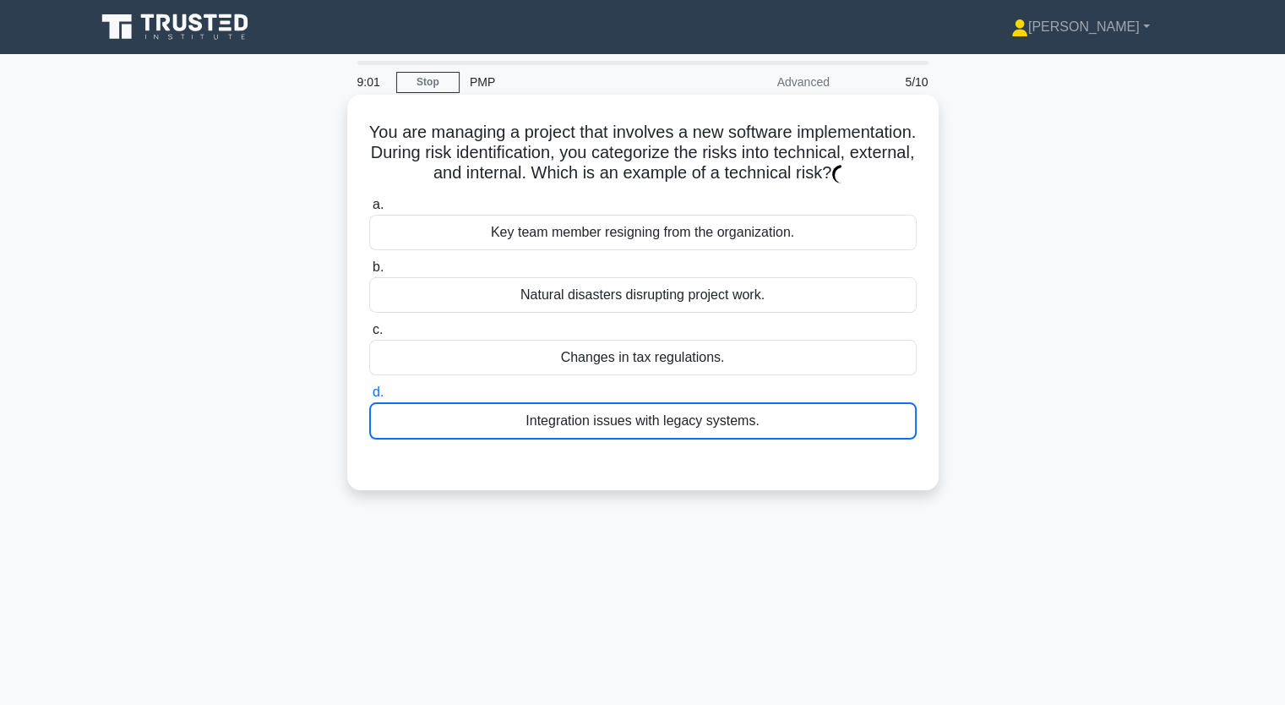
click at [660, 439] on div "Integration issues with legacy systems." at bounding box center [642, 420] width 547 height 37
click at [369, 398] on input "d. Integration issues with legacy systems." at bounding box center [369, 392] width 0 height 11
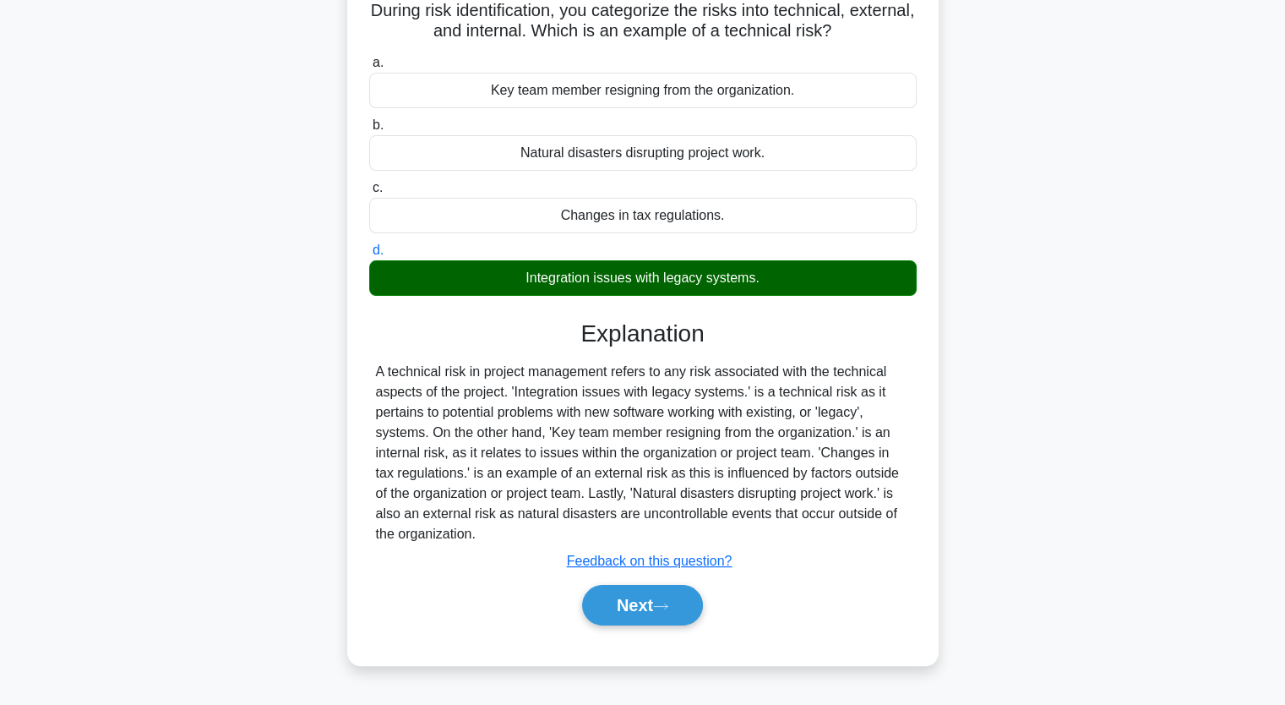
scroll to position [209, 0]
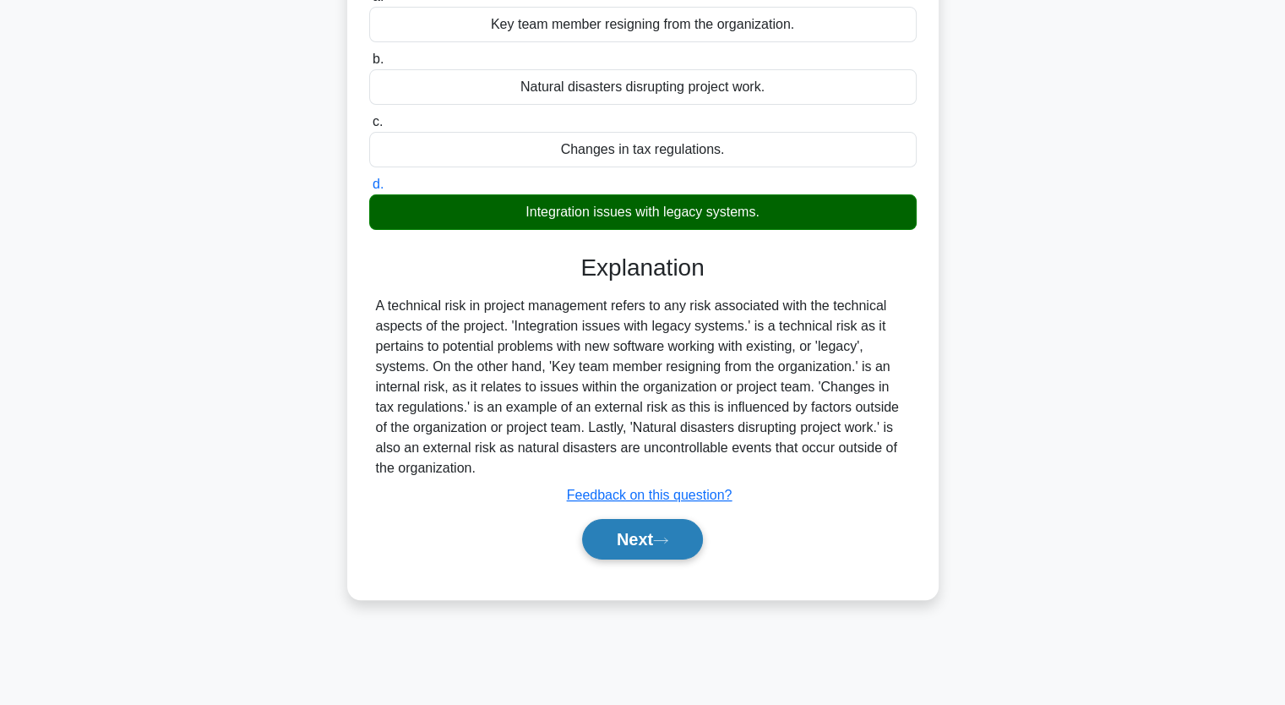
click at [672, 559] on button "Next" at bounding box center [642, 539] width 121 height 41
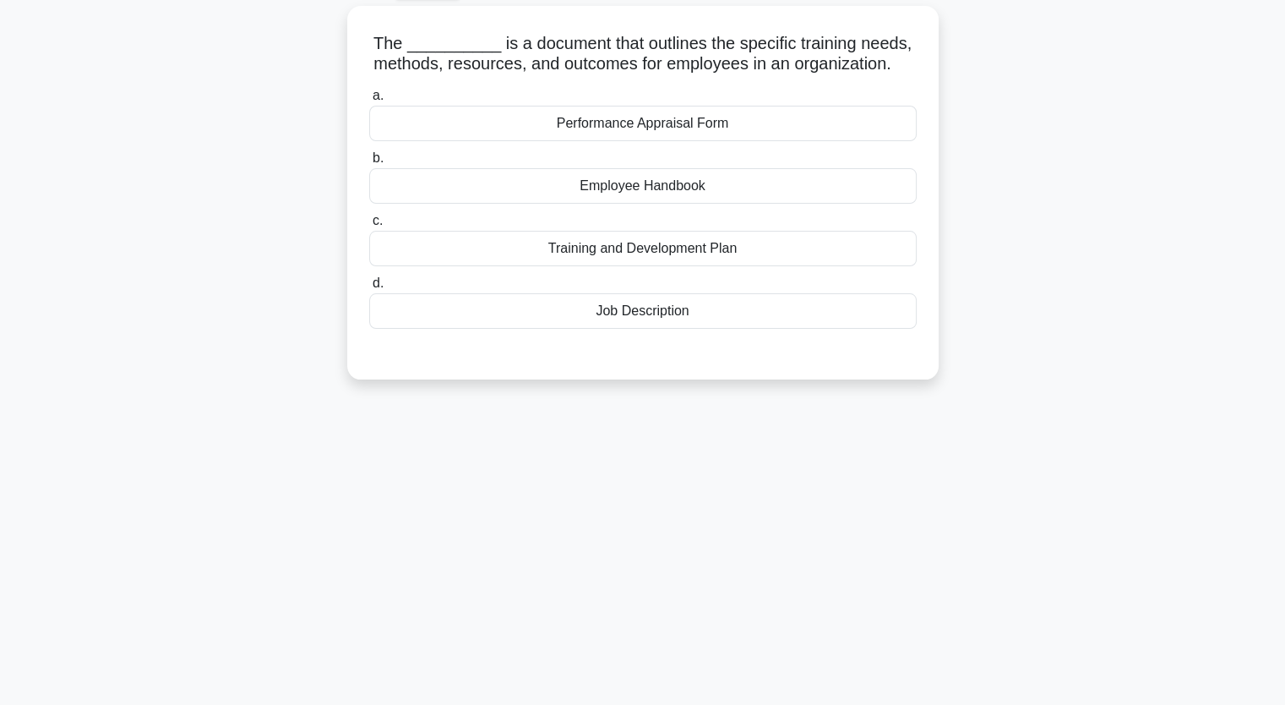
scroll to position [0, 0]
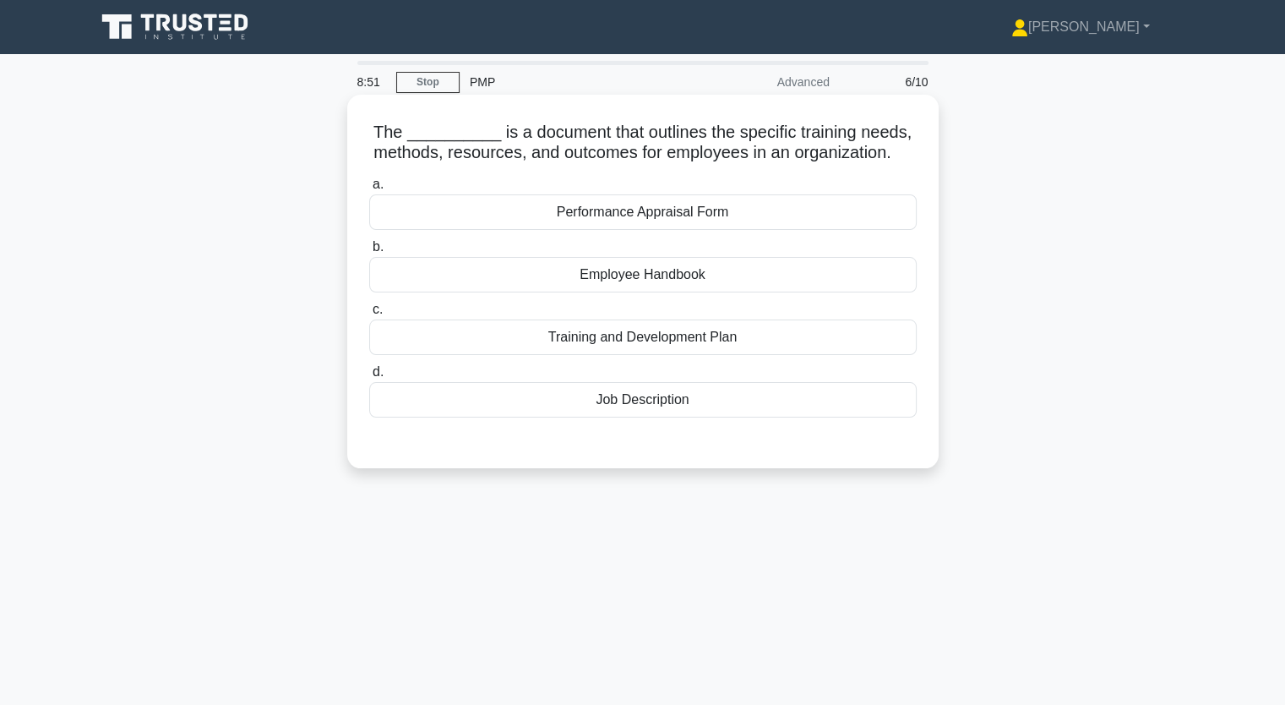
click at [683, 292] on div "Employee Handbook" at bounding box center [642, 274] width 547 height 35
click at [369, 253] on input "b. Employee Handbook" at bounding box center [369, 247] width 0 height 11
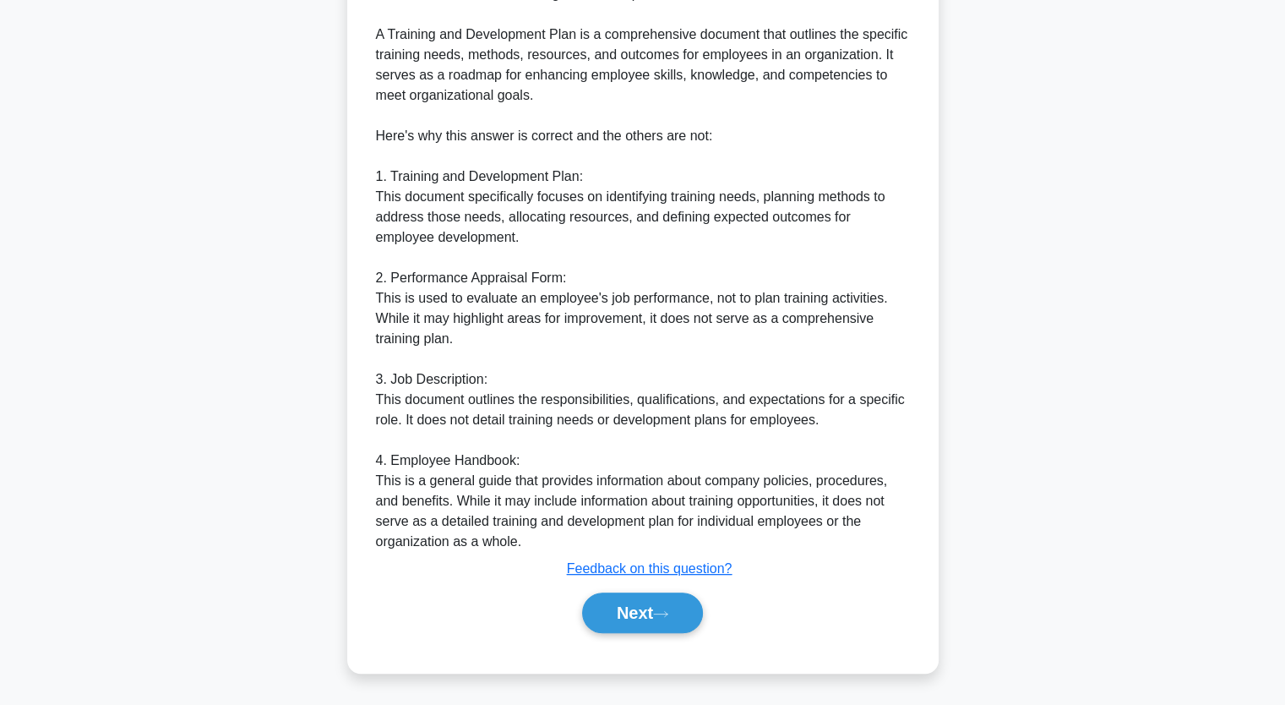
scroll to position [520, 0]
drag, startPoint x: 642, startPoint y: 602, endPoint x: 632, endPoint y: 591, distance: 14.9
click at [643, 602] on button "Next" at bounding box center [642, 612] width 121 height 41
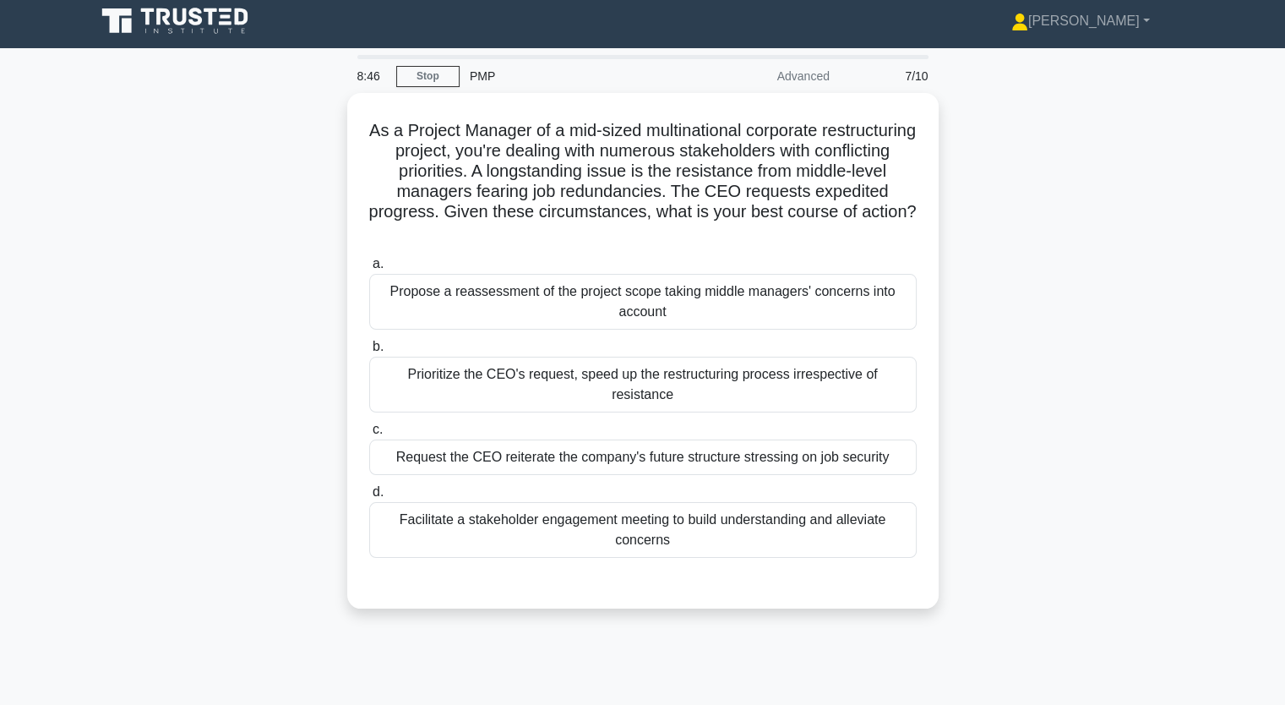
scroll to position [0, 0]
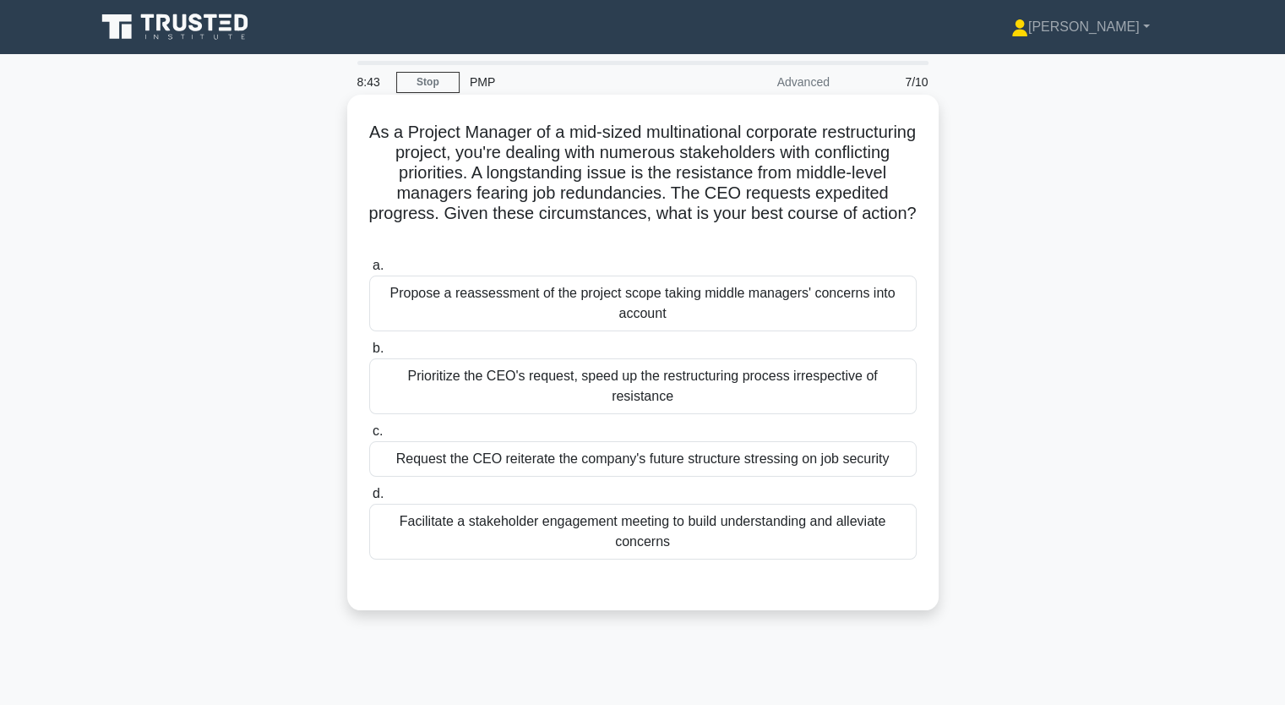
click at [608, 504] on div "Facilitate a stakeholder engagement meeting to build understanding and alleviat…" at bounding box center [642, 532] width 547 height 56
click at [369, 493] on input "d. Facilitate a stakeholder engagement meeting to build understanding and allev…" at bounding box center [369, 493] width 0 height 11
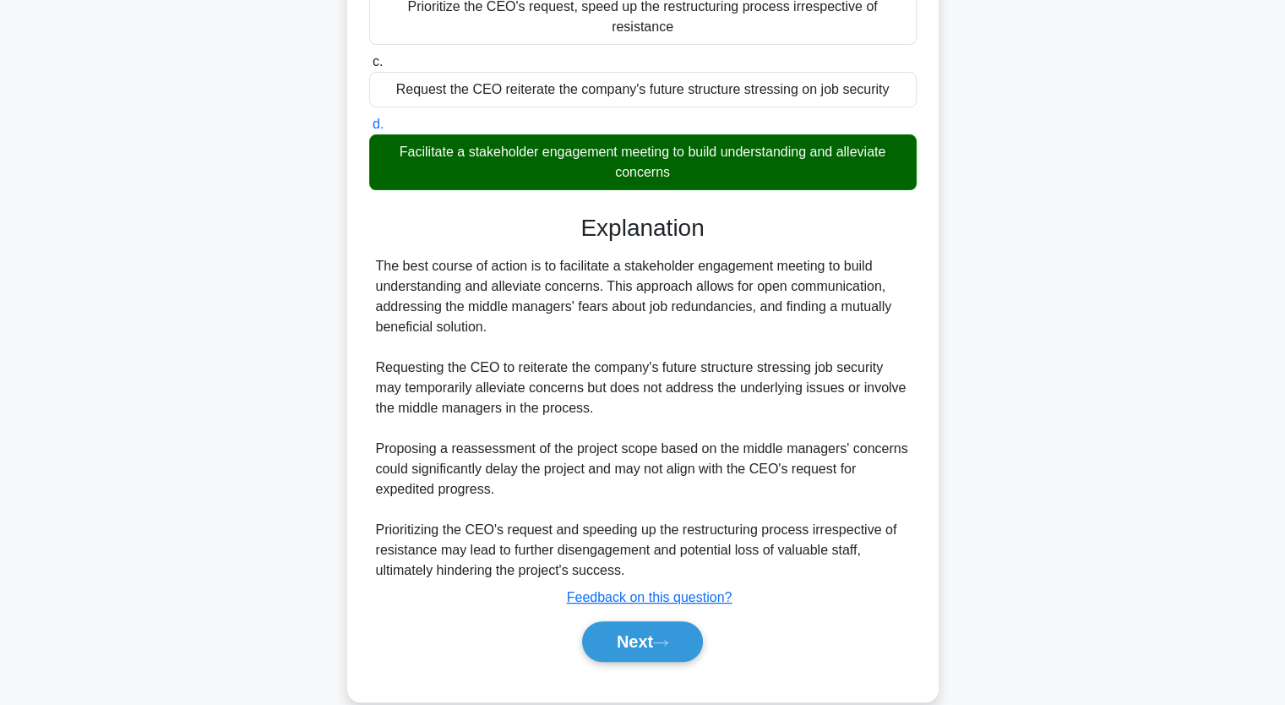
scroll to position [377, 0]
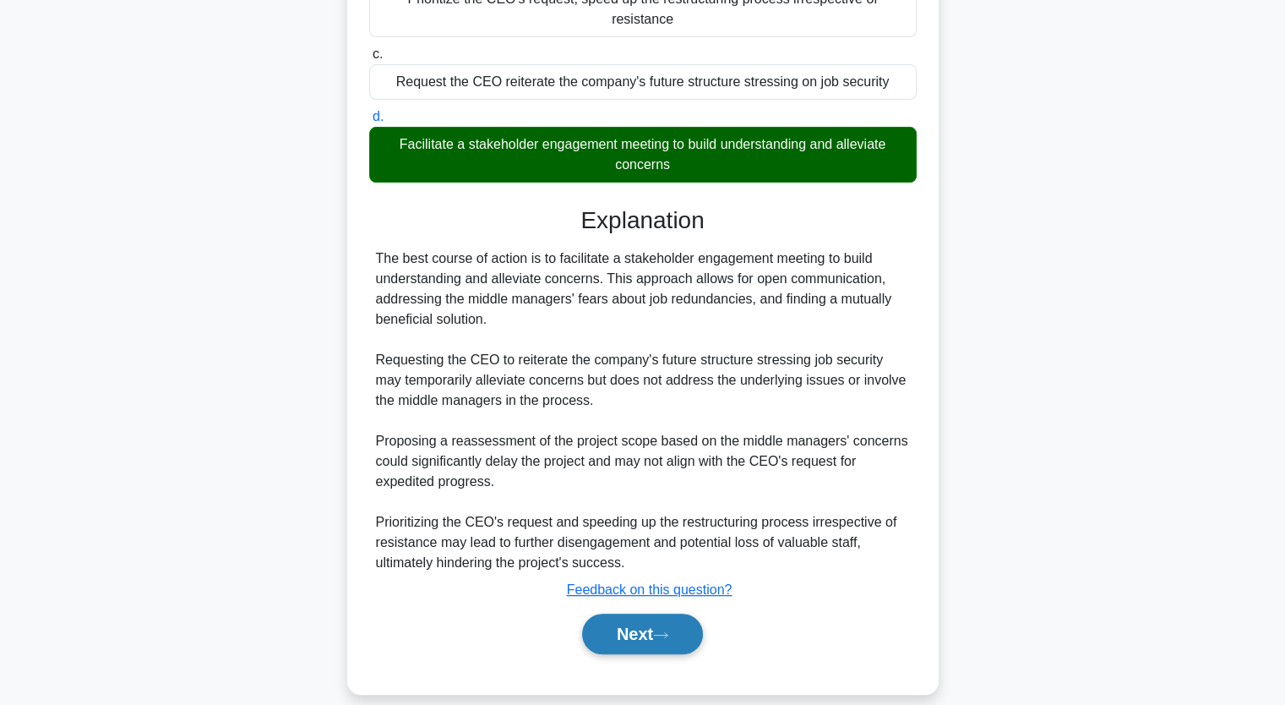
click at [656, 618] on button "Next" at bounding box center [642, 633] width 121 height 41
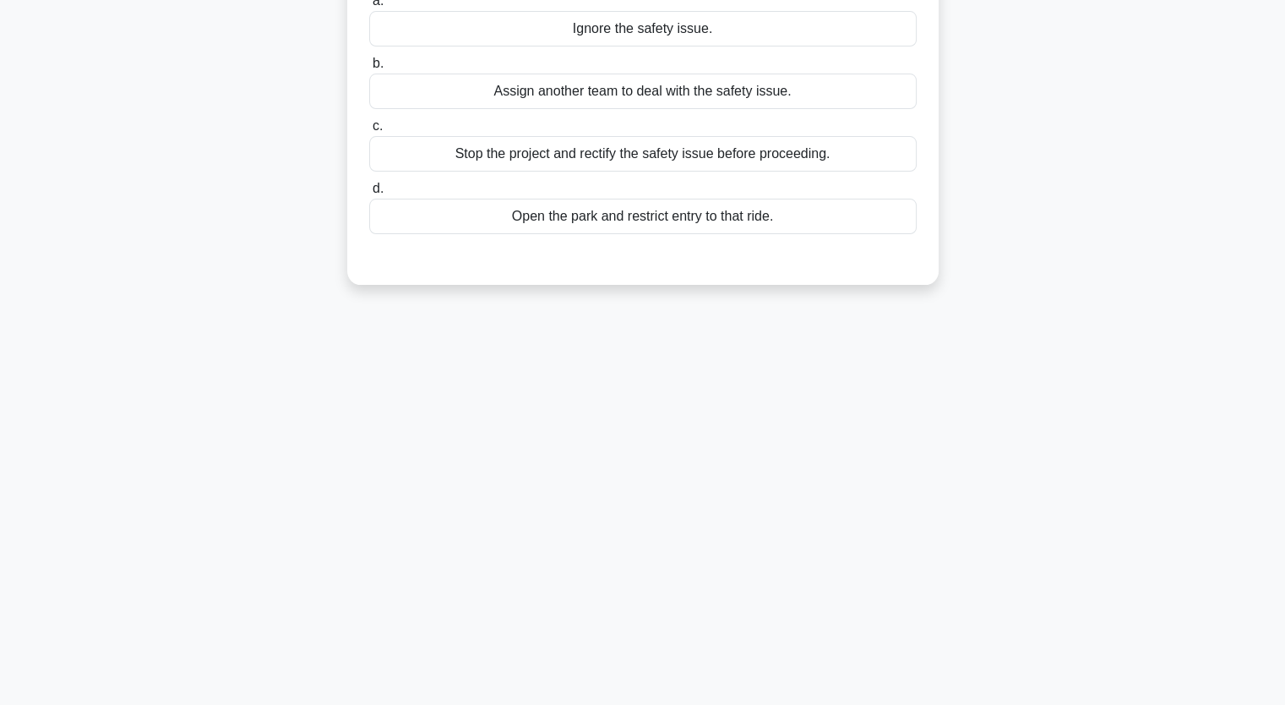
scroll to position [0, 0]
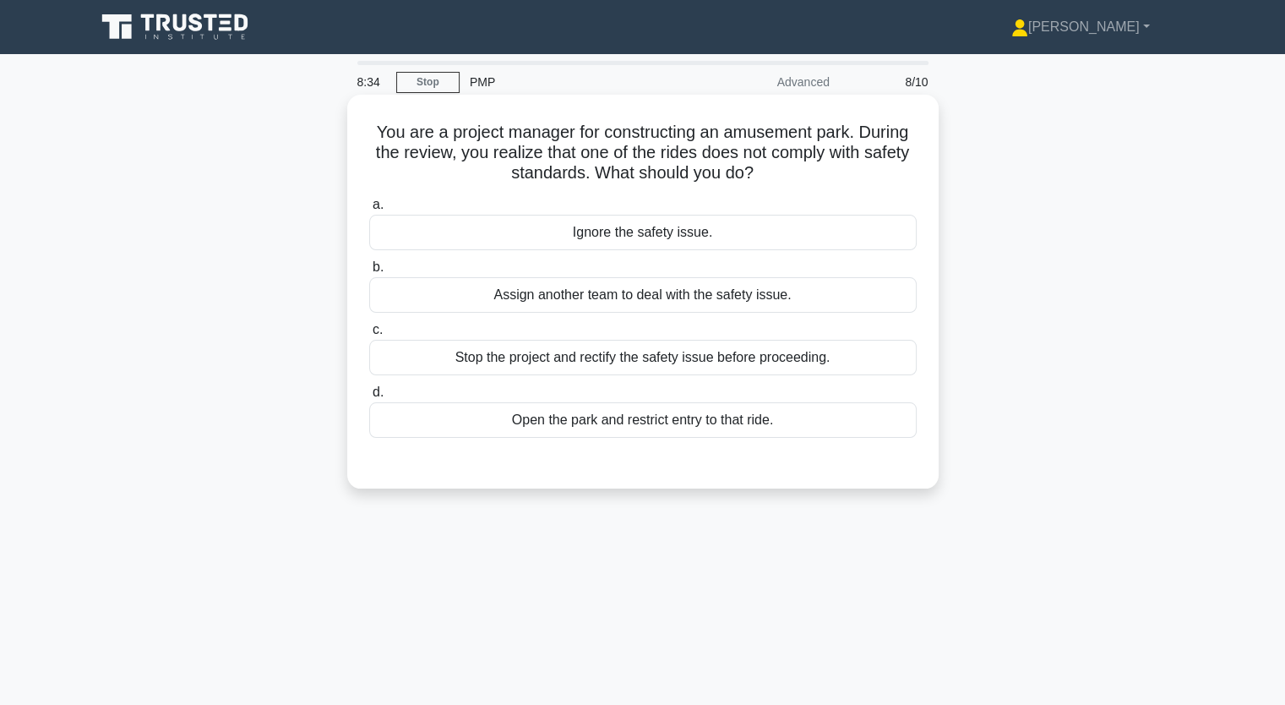
click at [634, 296] on div "Assign another team to deal with the safety issue." at bounding box center [642, 294] width 547 height 35
click at [369, 273] on input "b. Assign another team to deal with the safety issue." at bounding box center [369, 267] width 0 height 11
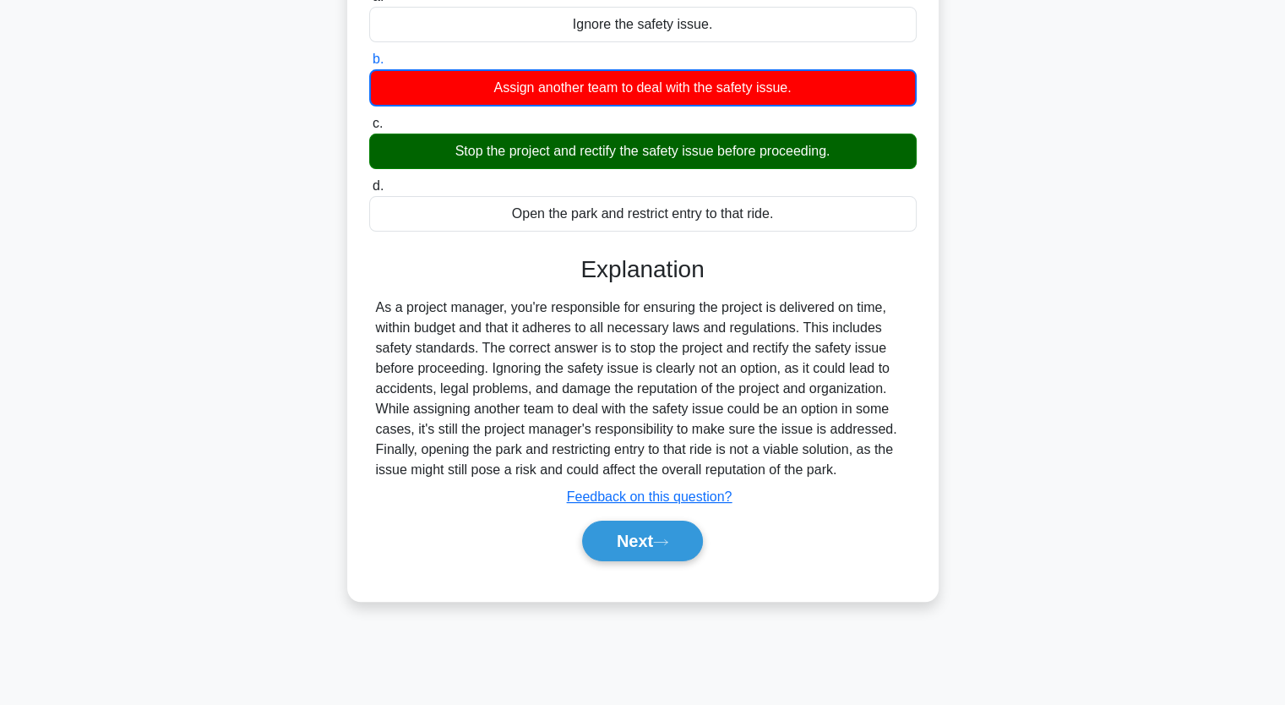
scroll to position [209, 0]
click at [678, 539] on button "Next" at bounding box center [642, 540] width 121 height 41
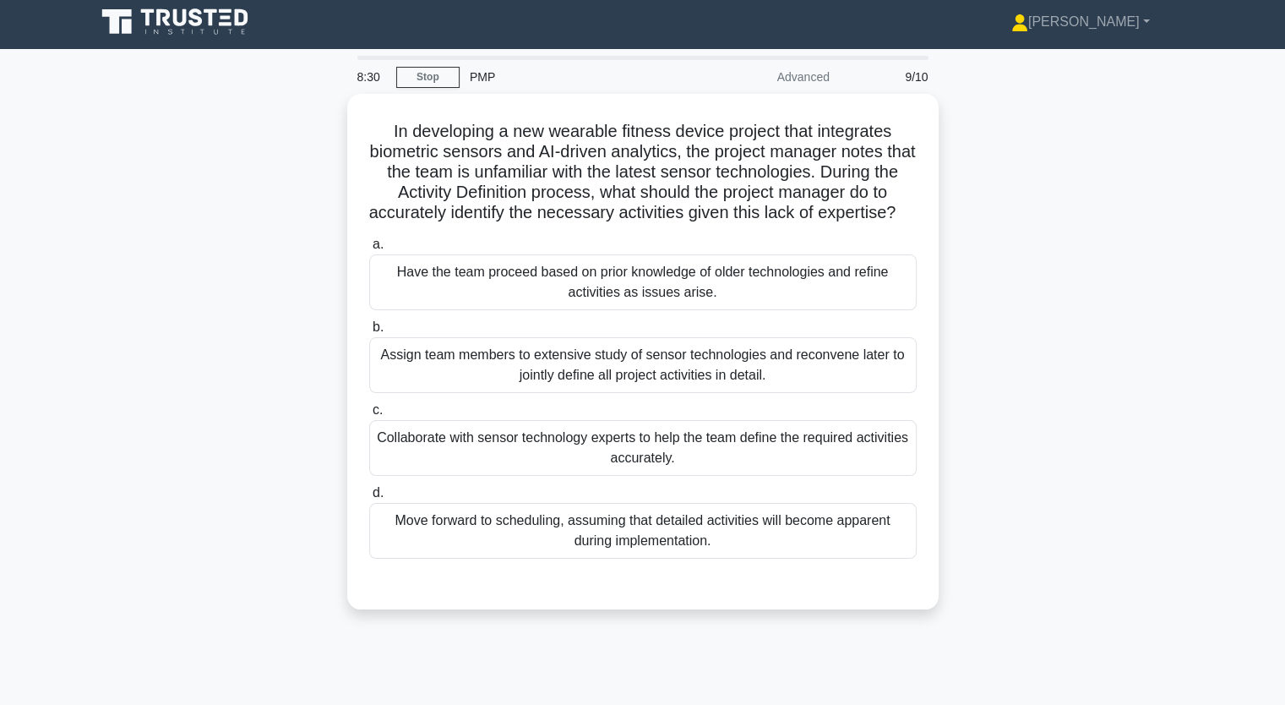
scroll to position [0, 0]
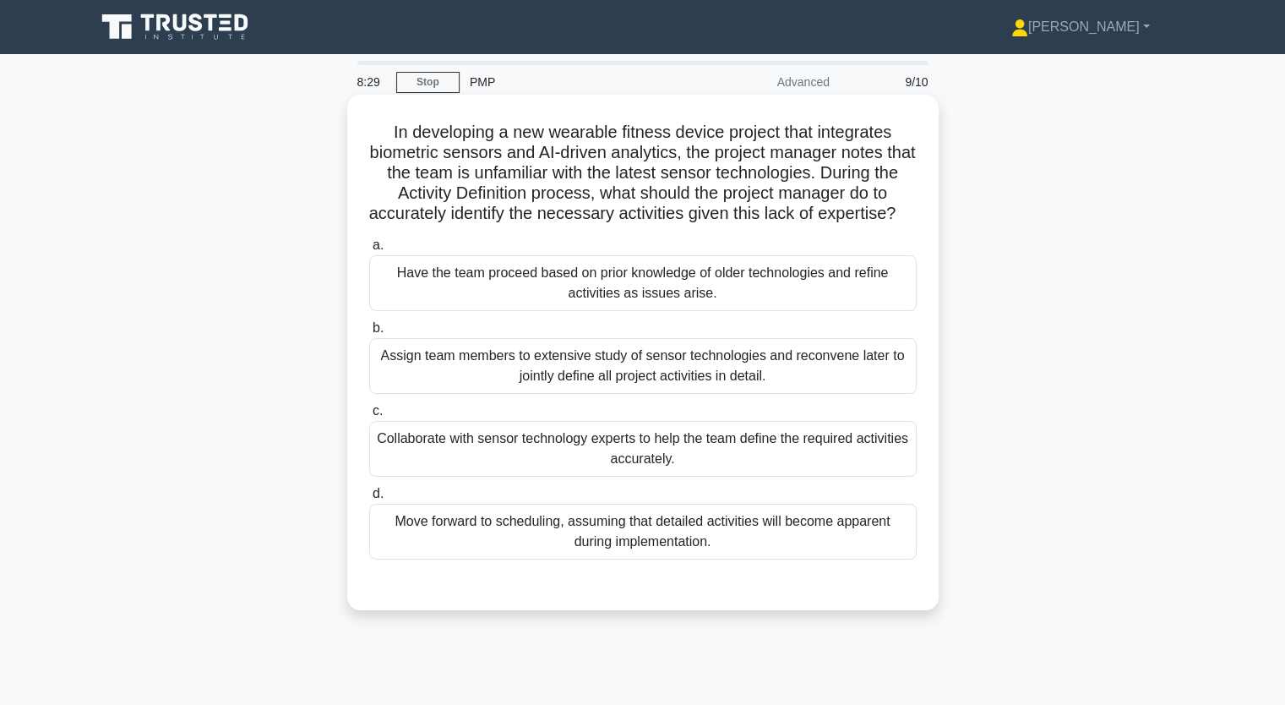
click at [675, 557] on div "Move forward to scheduling, assuming that detailed activities will become appar…" at bounding box center [642, 532] width 547 height 56
click at [369, 499] on input "d. Move forward to scheduling, assuming that detailed activities will become ap…" at bounding box center [369, 493] width 0 height 11
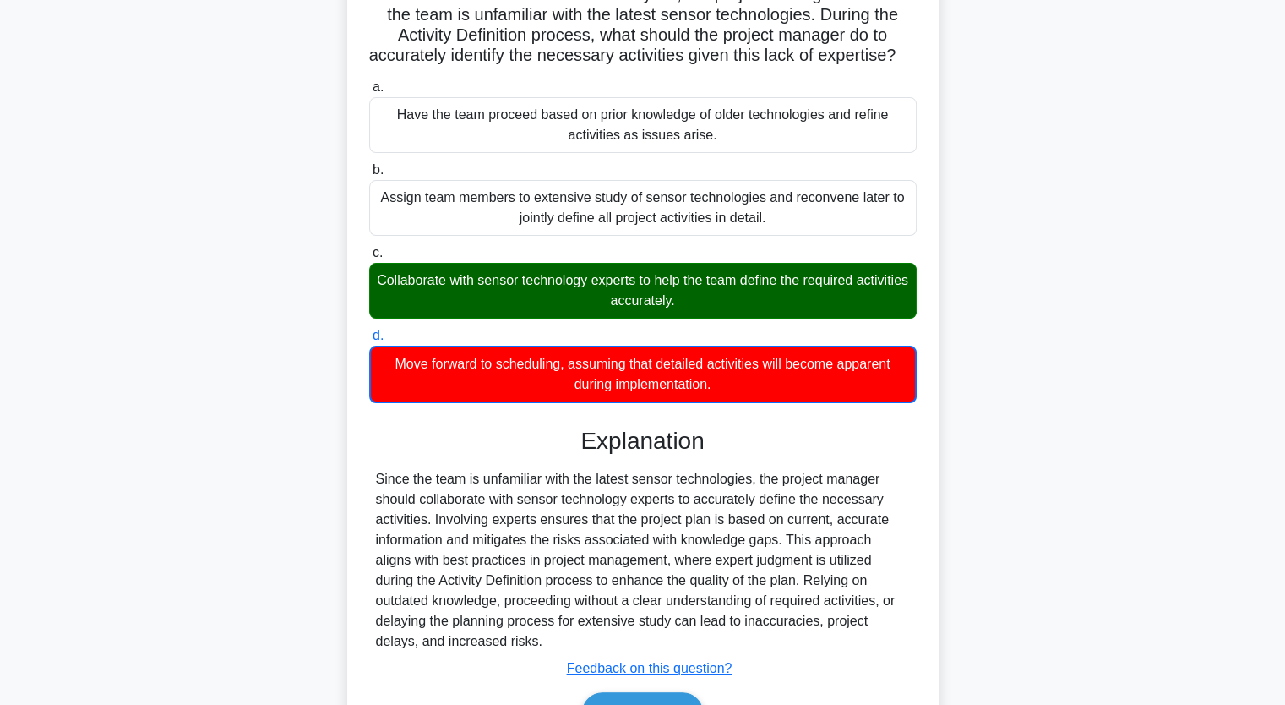
scroll to position [277, 0]
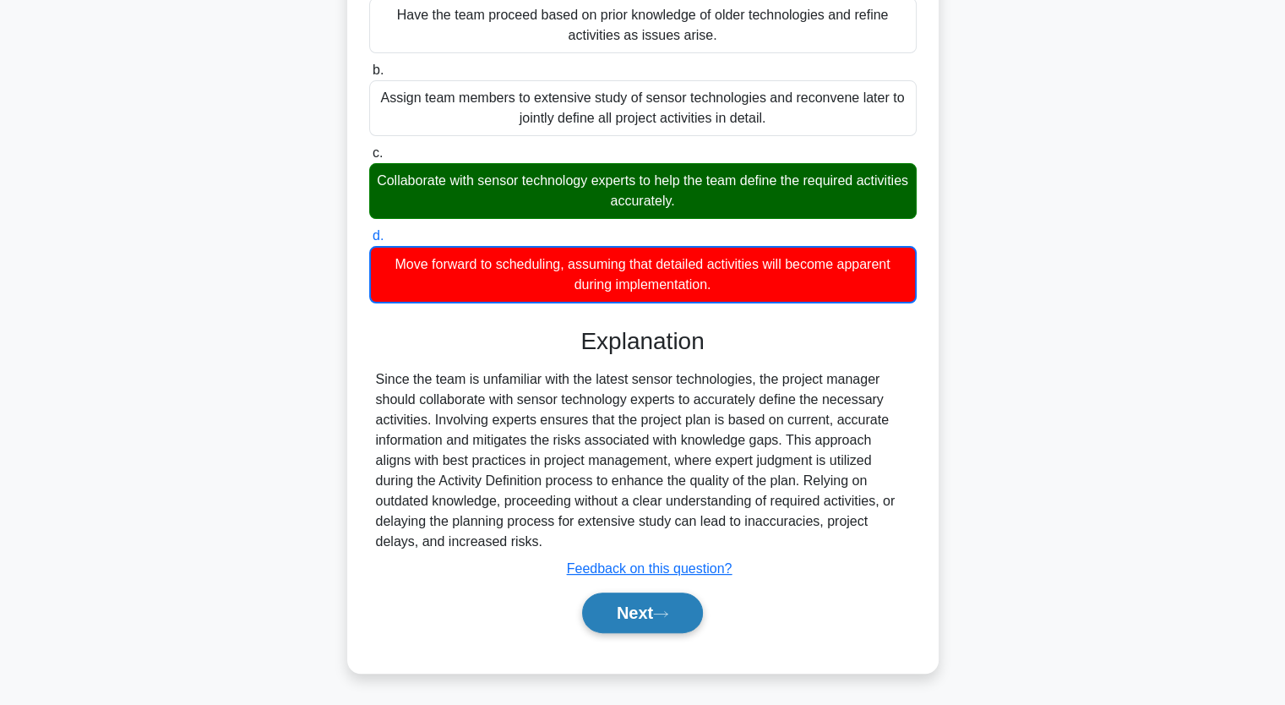
drag, startPoint x: 654, startPoint y: 599, endPoint x: 662, endPoint y: 587, distance: 14.1
click at [654, 599] on button "Next" at bounding box center [642, 612] width 121 height 41
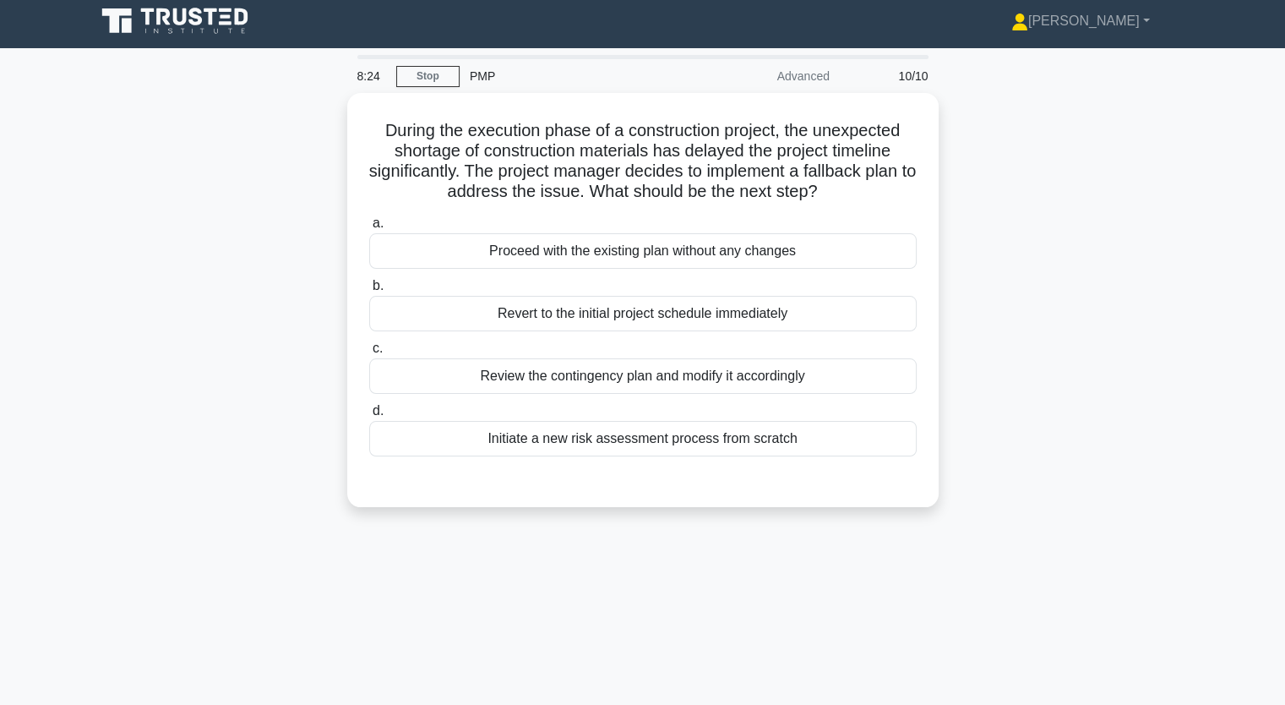
scroll to position [0, 0]
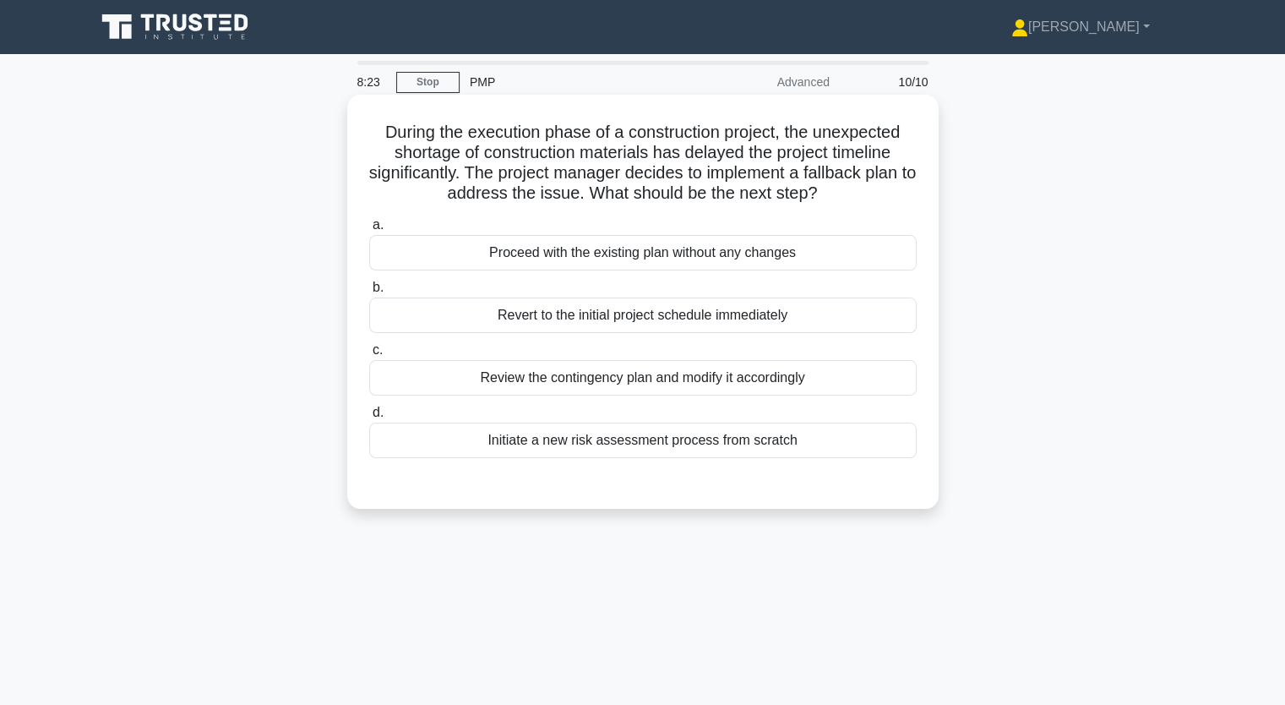
click at [703, 352] on label "c. Review the contingency plan and modify it accordingly" at bounding box center [642, 368] width 547 height 56
click at [369, 352] on input "c. Review the contingency plan and modify it accordingly" at bounding box center [369, 350] width 0 height 11
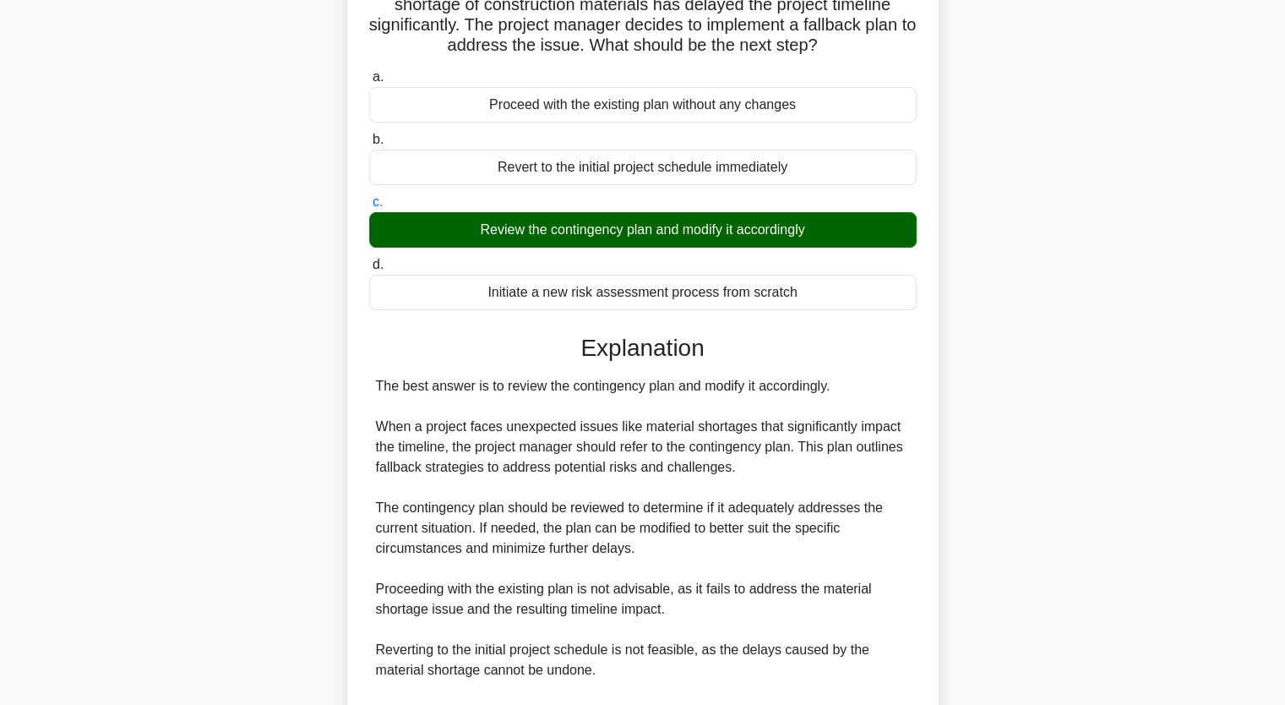
scroll to position [338, 0]
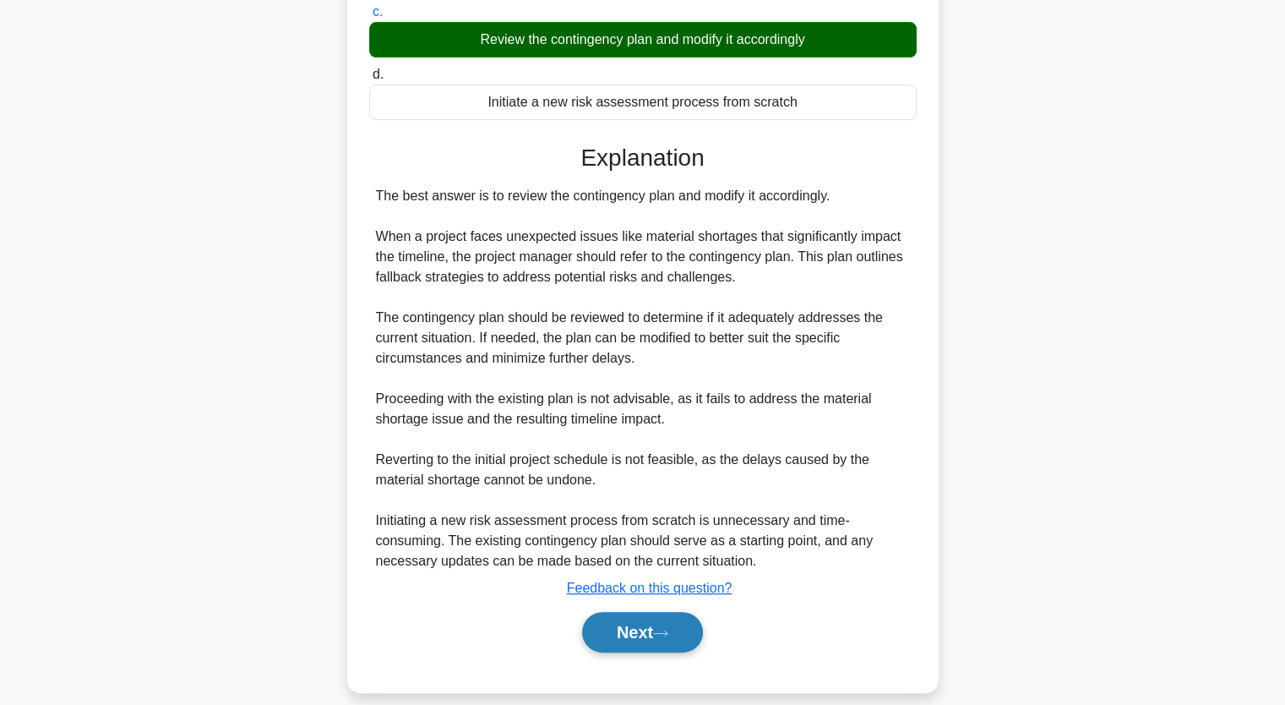
click at [666, 626] on button "Next" at bounding box center [642, 632] width 121 height 41
click at [662, 634] on icon at bounding box center [660, 633] width 15 height 9
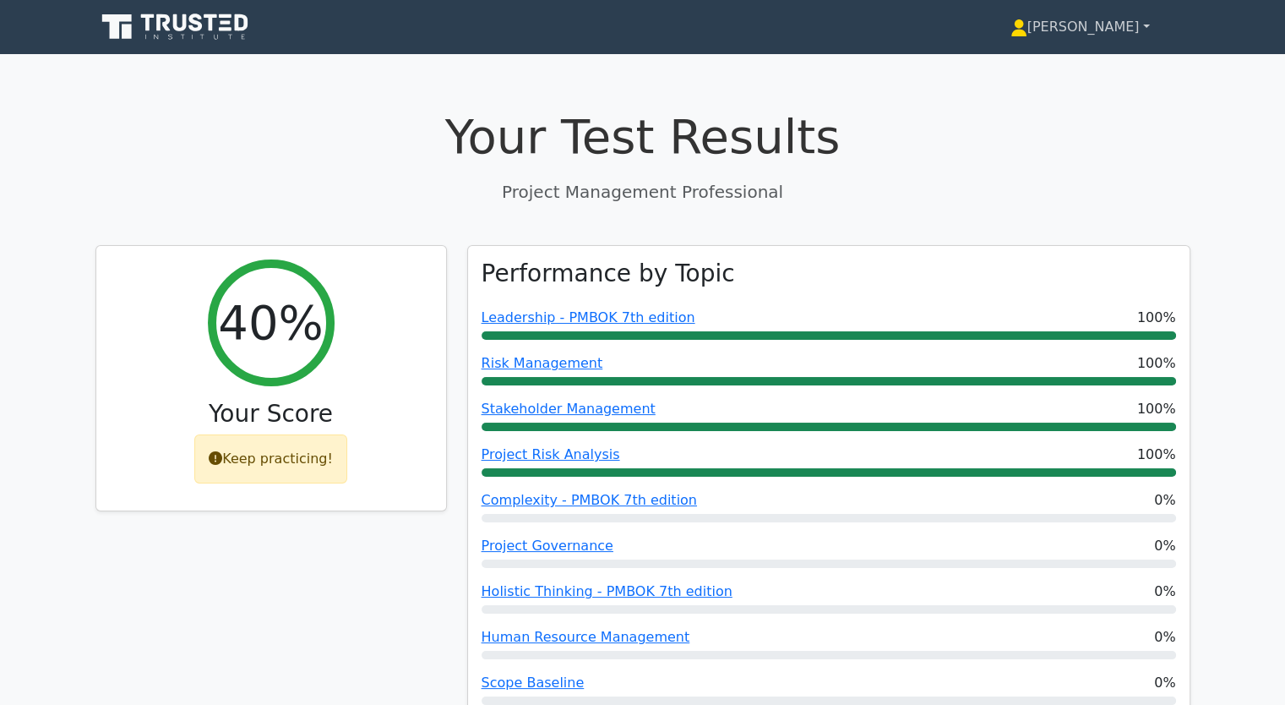
click at [1141, 24] on link "[PERSON_NAME]" at bounding box center [1080, 27] width 221 height 34
click at [1005, 70] on link "Profile" at bounding box center [1037, 66] width 133 height 27
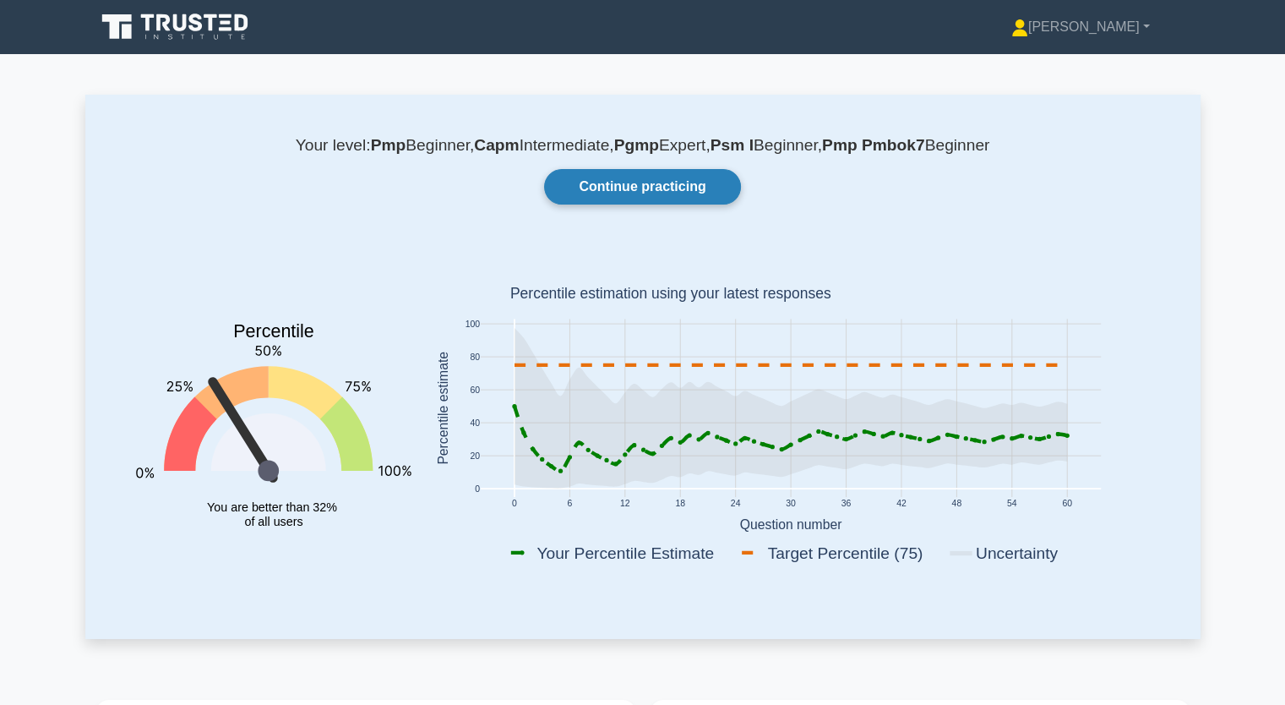
click at [659, 189] on link "Continue practicing" at bounding box center [642, 186] width 196 height 35
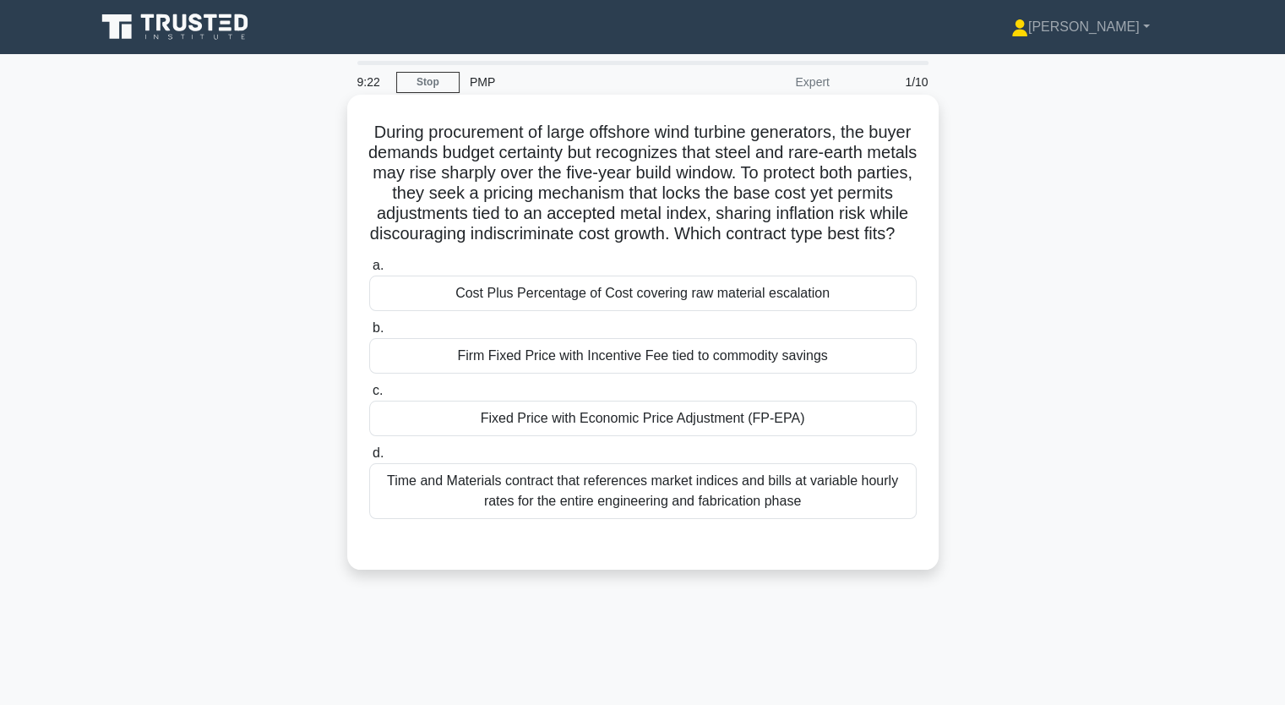
click at [644, 373] on div "Firm Fixed Price with Incentive Fee tied to commodity savings" at bounding box center [642, 355] width 547 height 35
click at [369, 334] on input "b. Firm Fixed Price with Incentive Fee tied to commodity savings" at bounding box center [369, 328] width 0 height 11
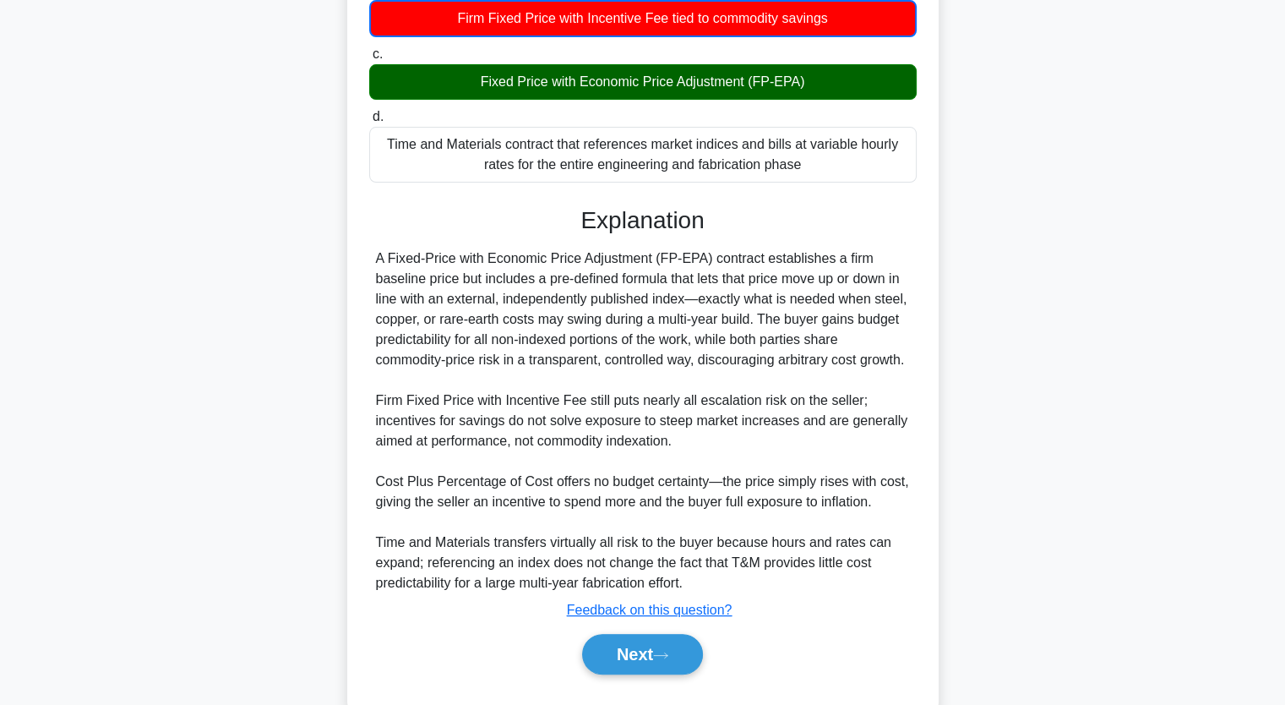
scroll to position [399, 0]
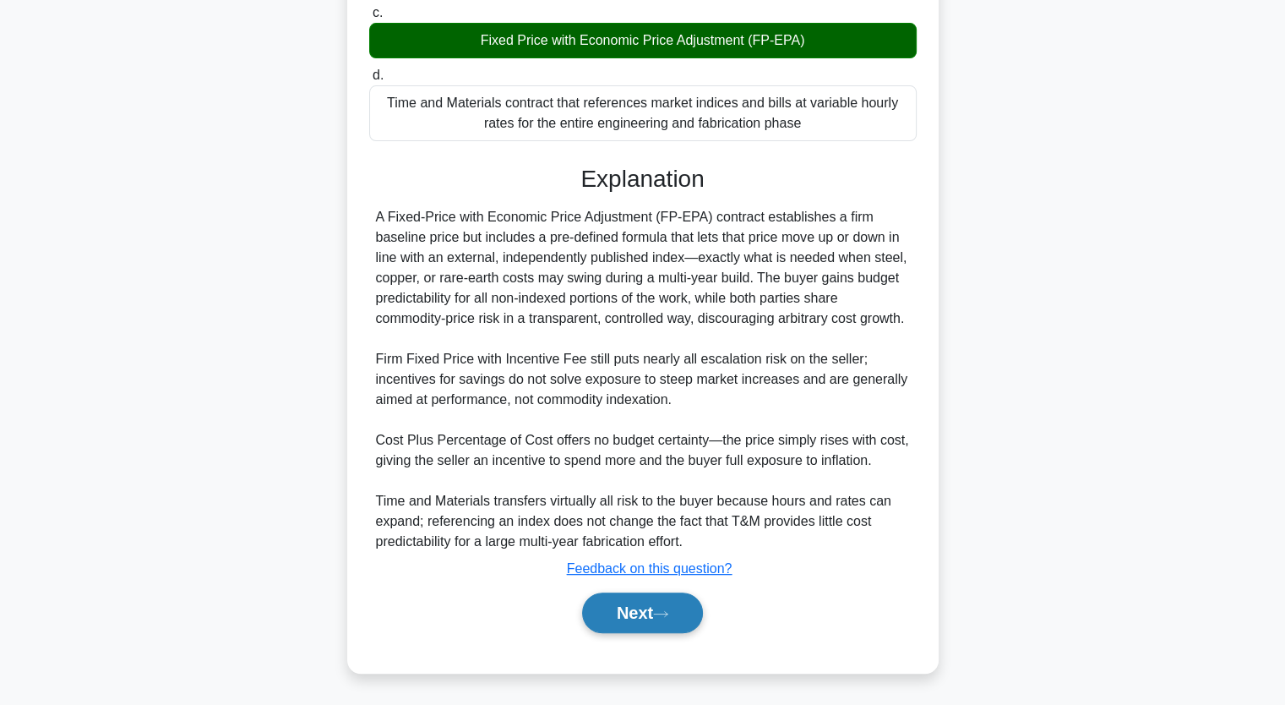
click at [663, 614] on icon at bounding box center [660, 613] width 15 height 9
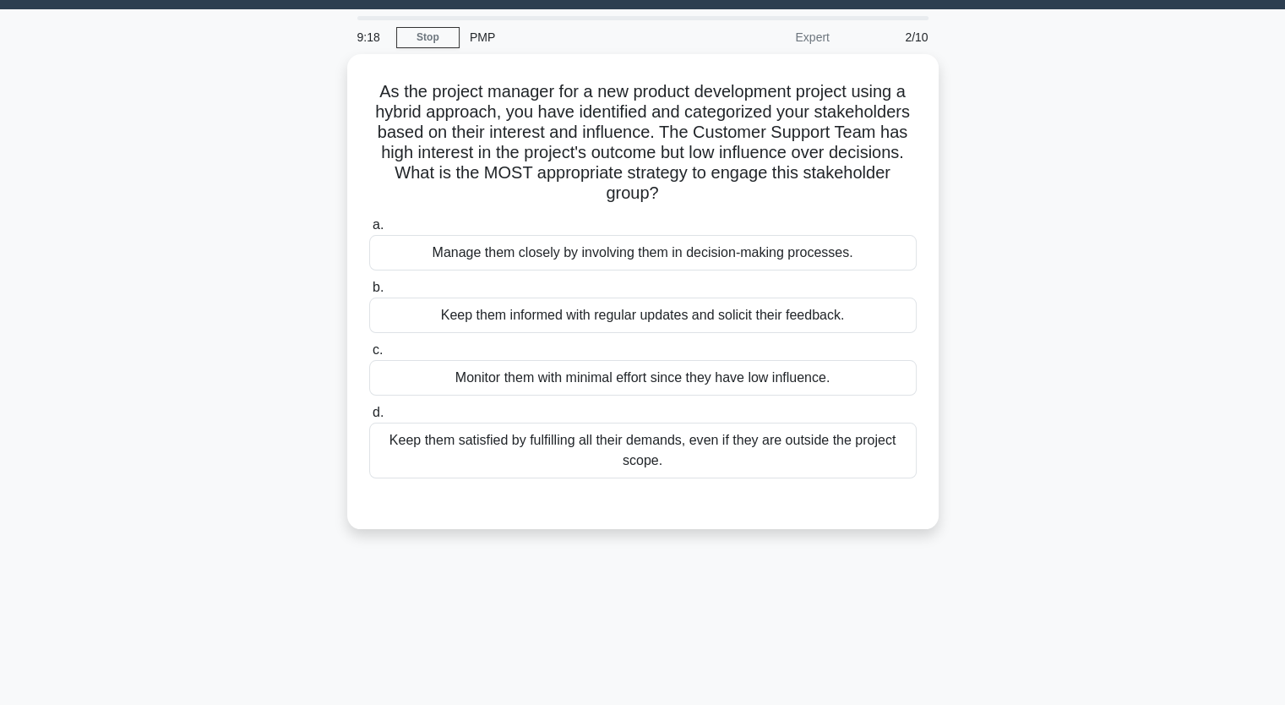
scroll to position [40, 0]
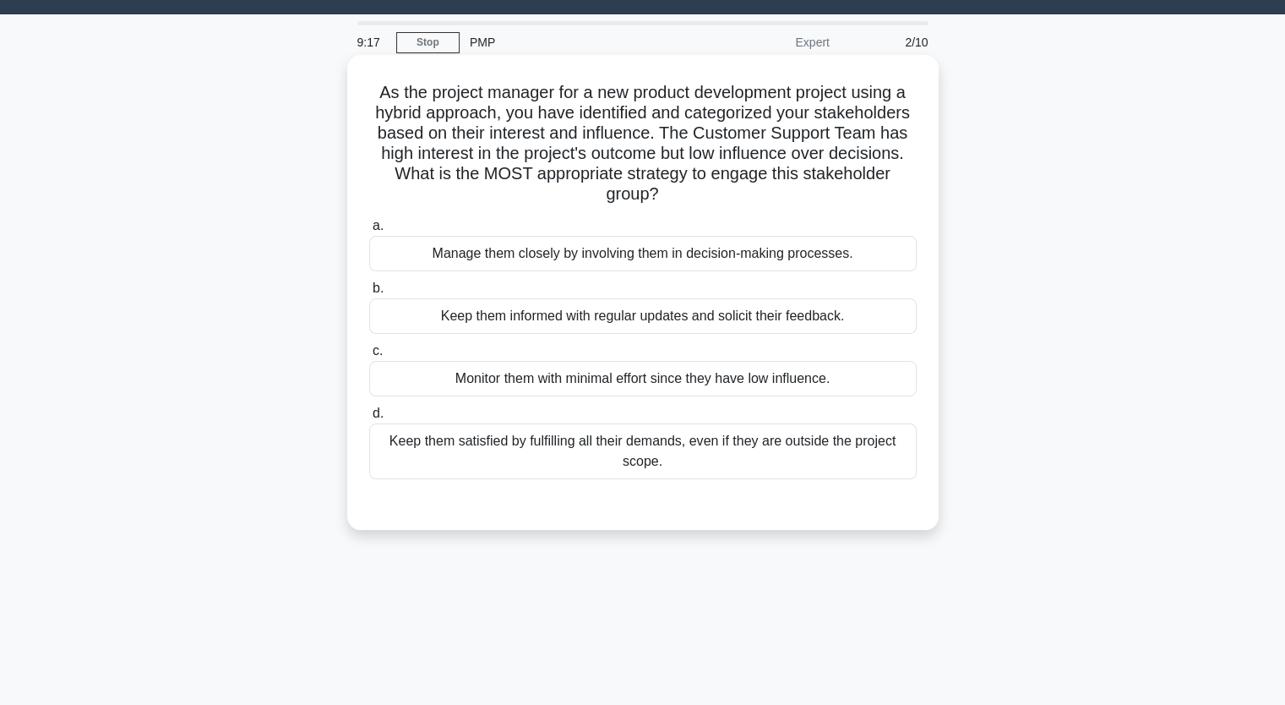
click at [697, 443] on div "Keep them satisfied by fulfilling all their demands, even if they are outside t…" at bounding box center [642, 451] width 547 height 56
click at [369, 419] on input "d. Keep them satisfied by fulfilling all their demands, even if they are outsid…" at bounding box center [369, 413] width 0 height 11
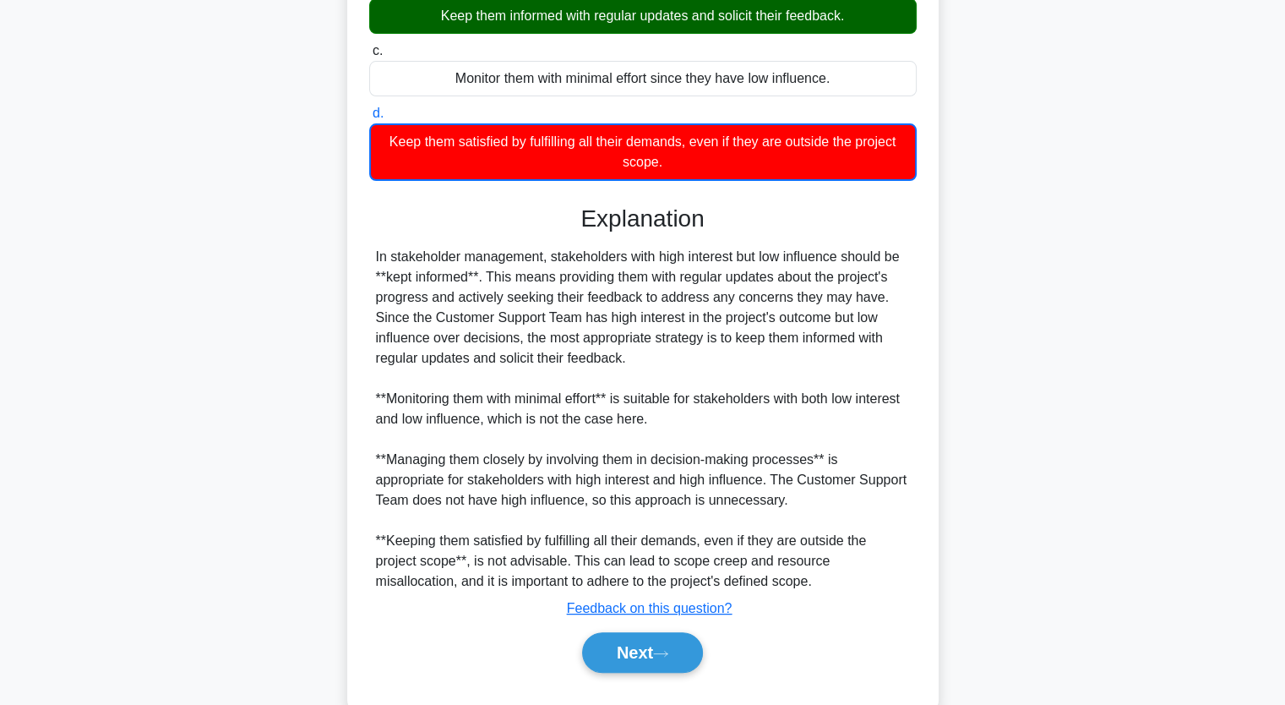
scroll to position [378, 0]
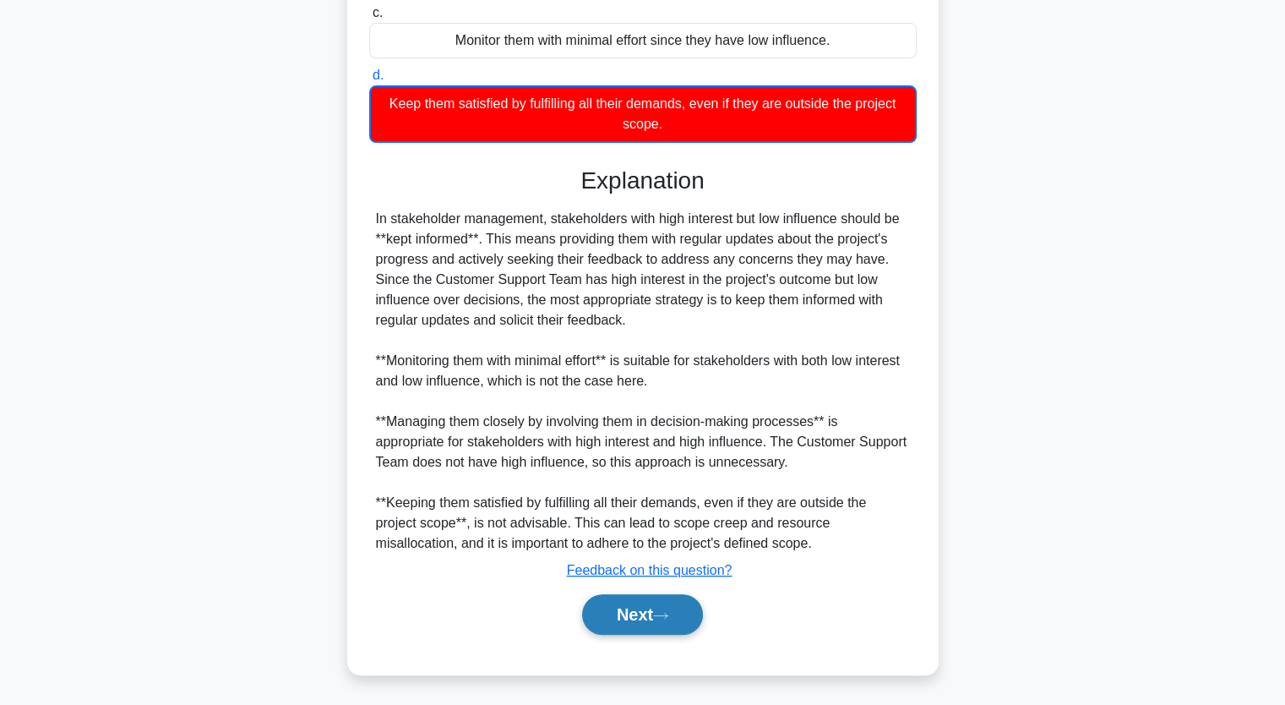
click at [668, 618] on icon at bounding box center [660, 615] width 15 height 9
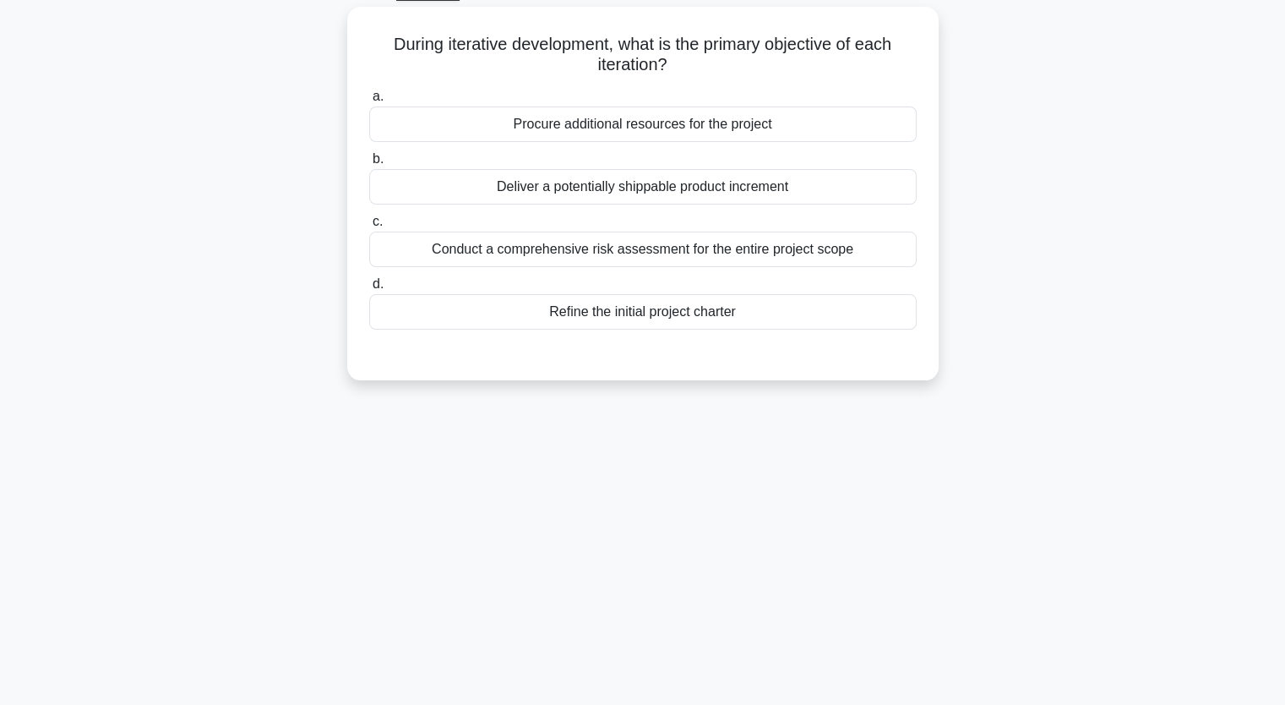
scroll to position [0, 0]
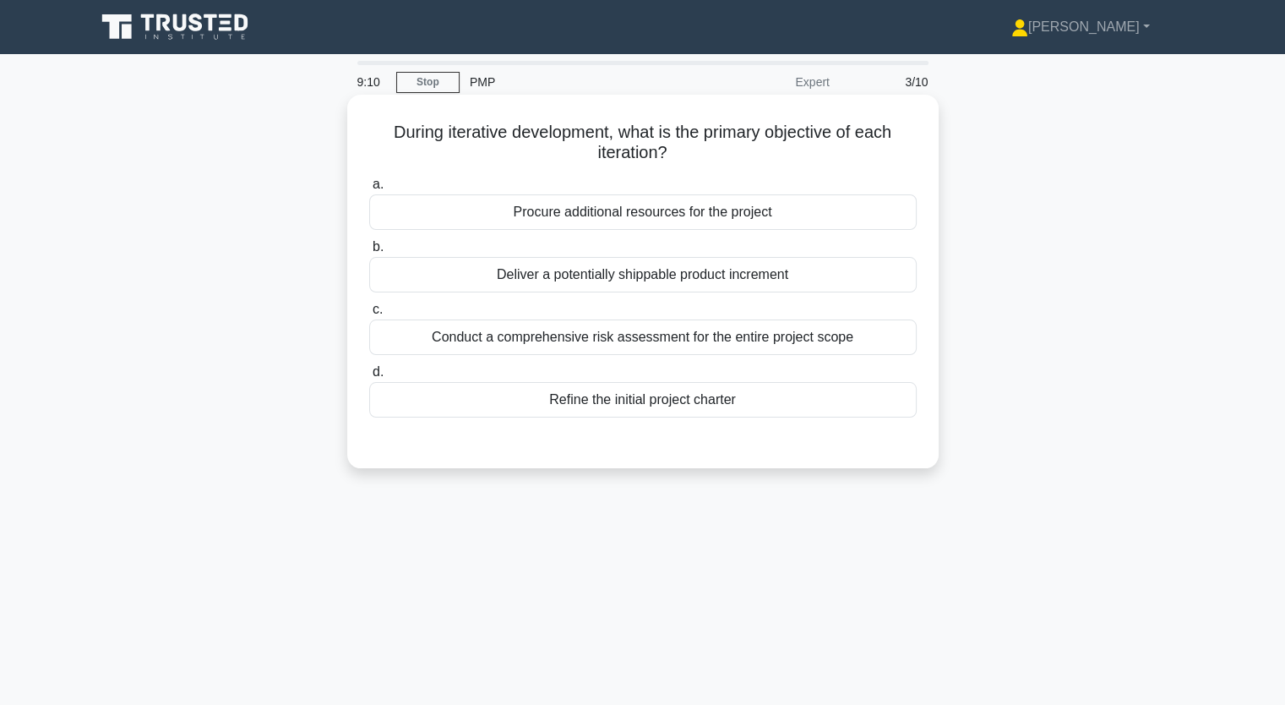
click at [700, 336] on div "Conduct a comprehensive risk assessment for the entire project scope" at bounding box center [642, 336] width 547 height 35
click at [369, 315] on input "c. Conduct a comprehensive risk assessment for the entire project scope" at bounding box center [369, 309] width 0 height 11
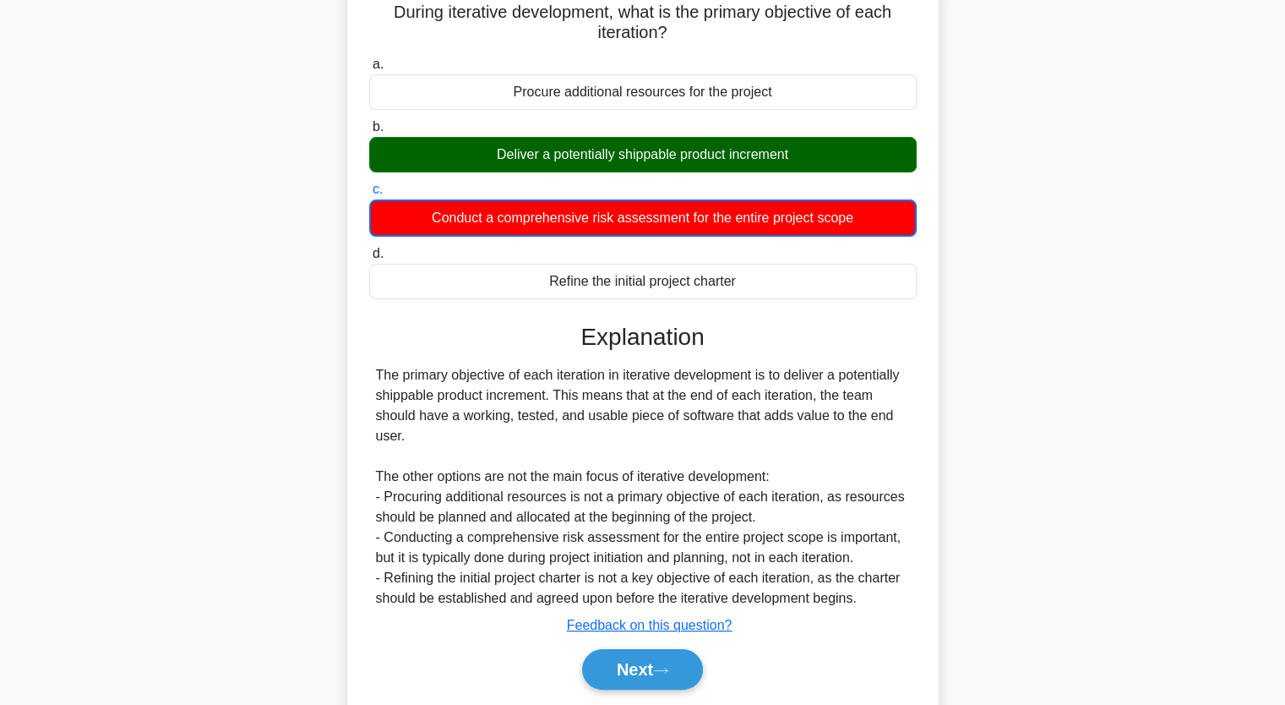
scroll to position [209, 0]
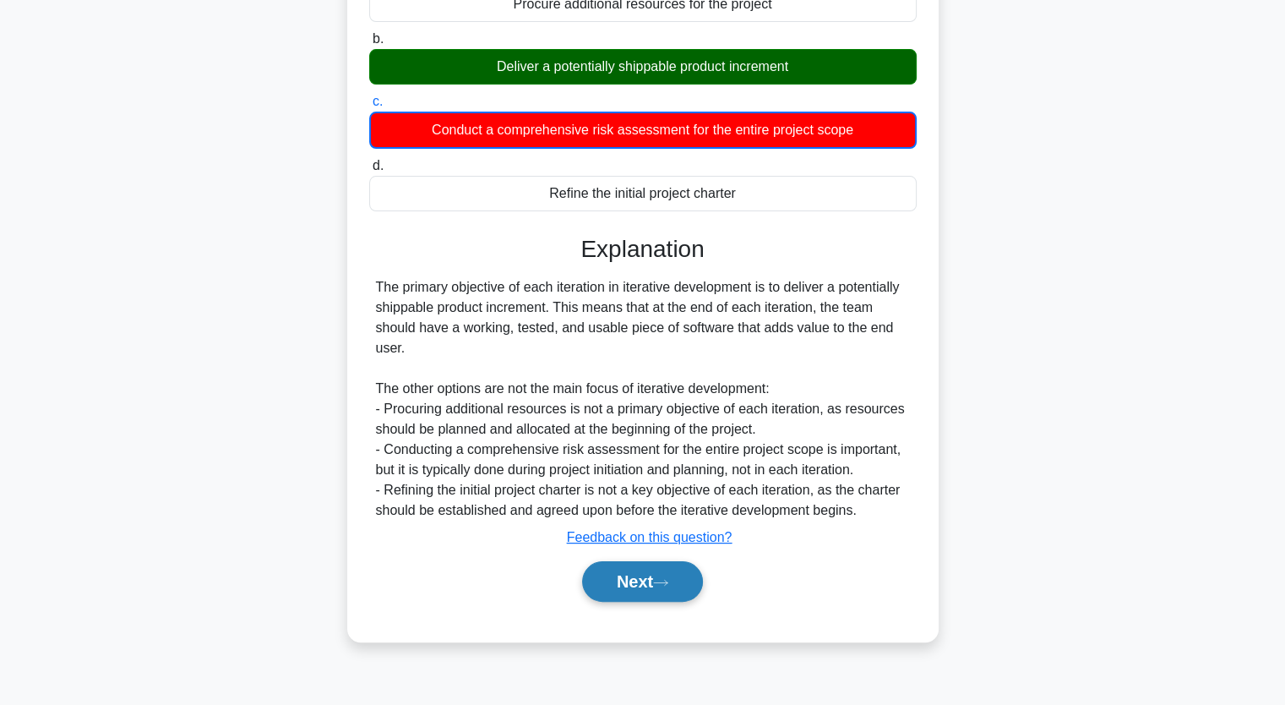
click at [631, 570] on button "Next" at bounding box center [642, 581] width 121 height 41
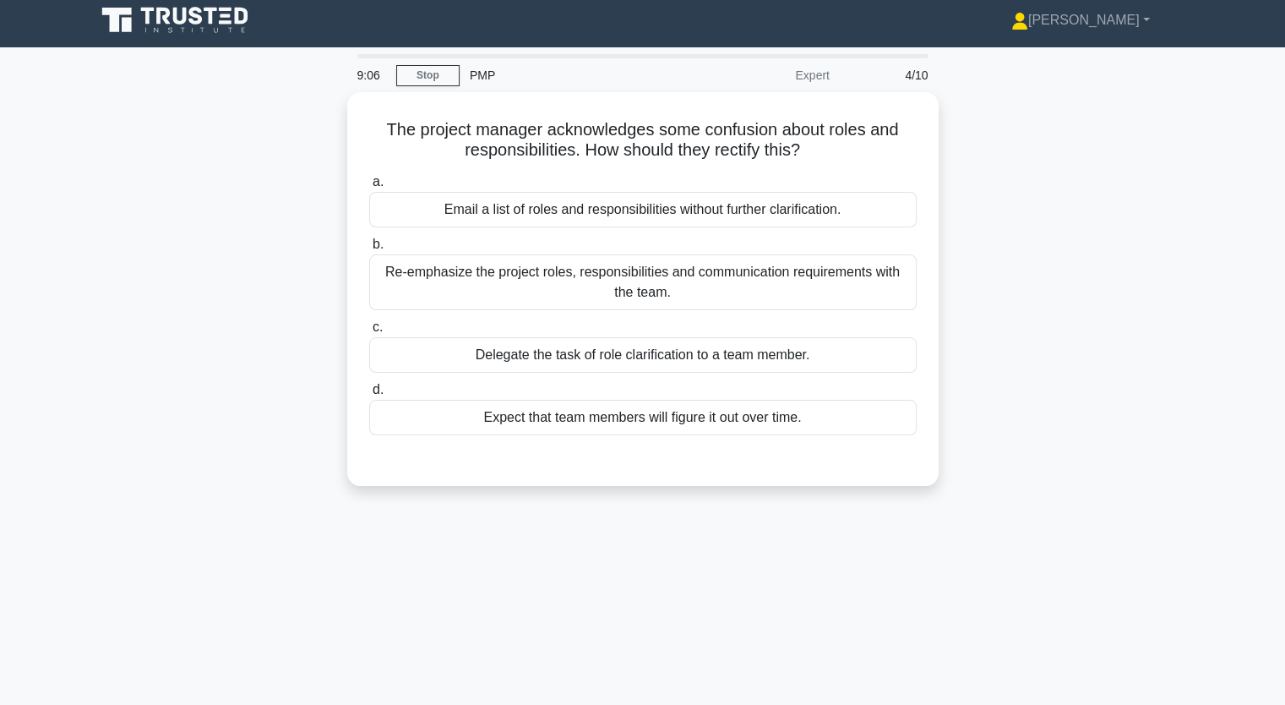
scroll to position [0, 0]
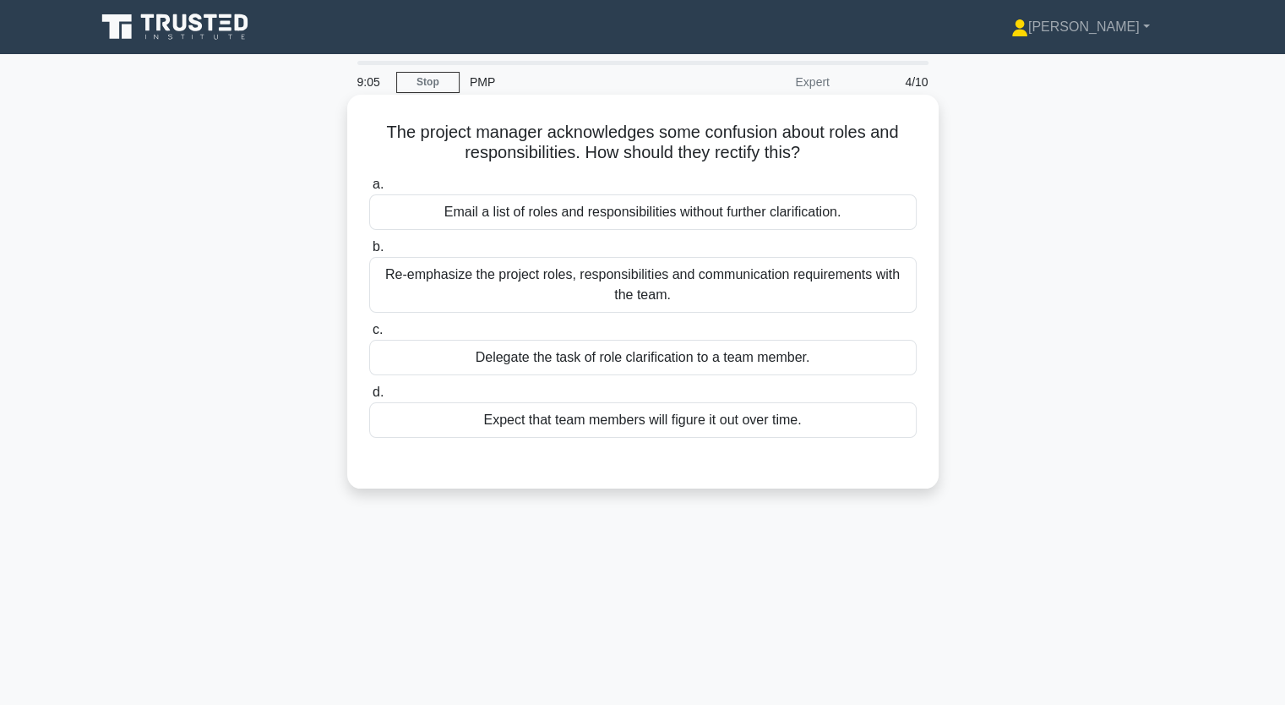
click at [686, 302] on div "Re-emphasize the project roles, responsibilities and communication requirements…" at bounding box center [642, 285] width 547 height 56
click at [369, 253] on input "b. Re-emphasize the project roles, responsibilities and communication requireme…" at bounding box center [369, 247] width 0 height 11
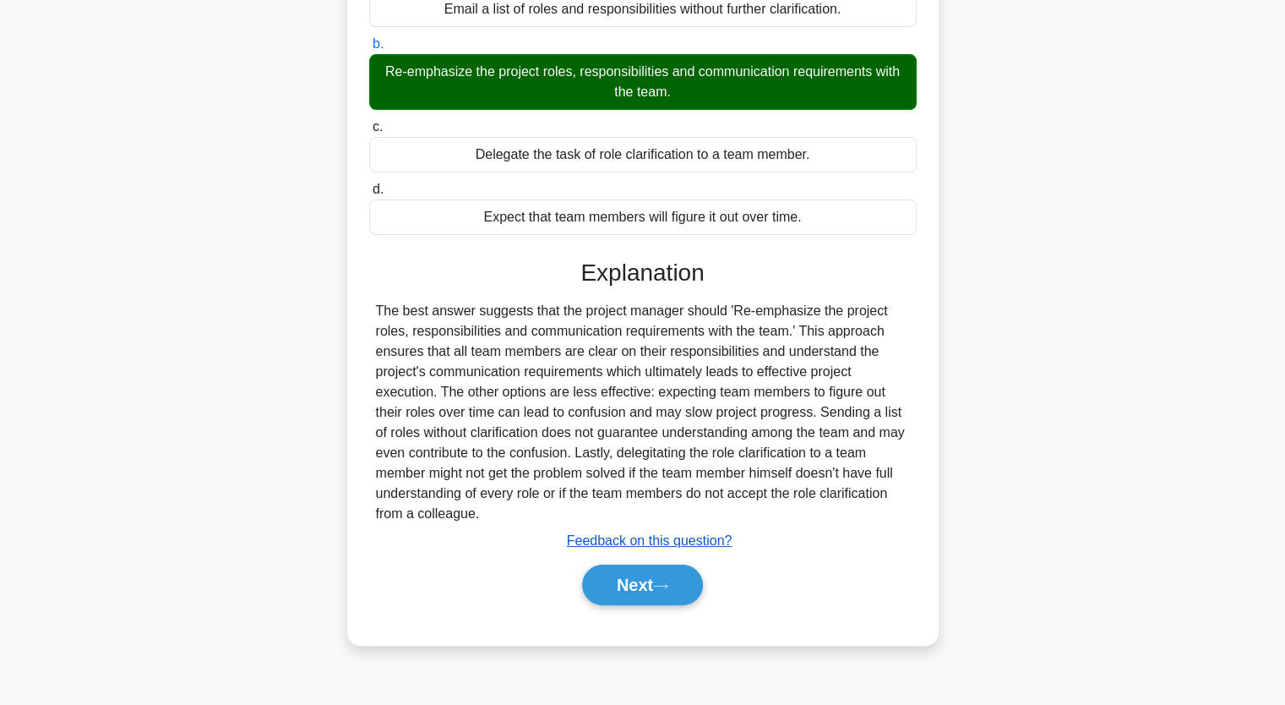
scroll to position [209, 0]
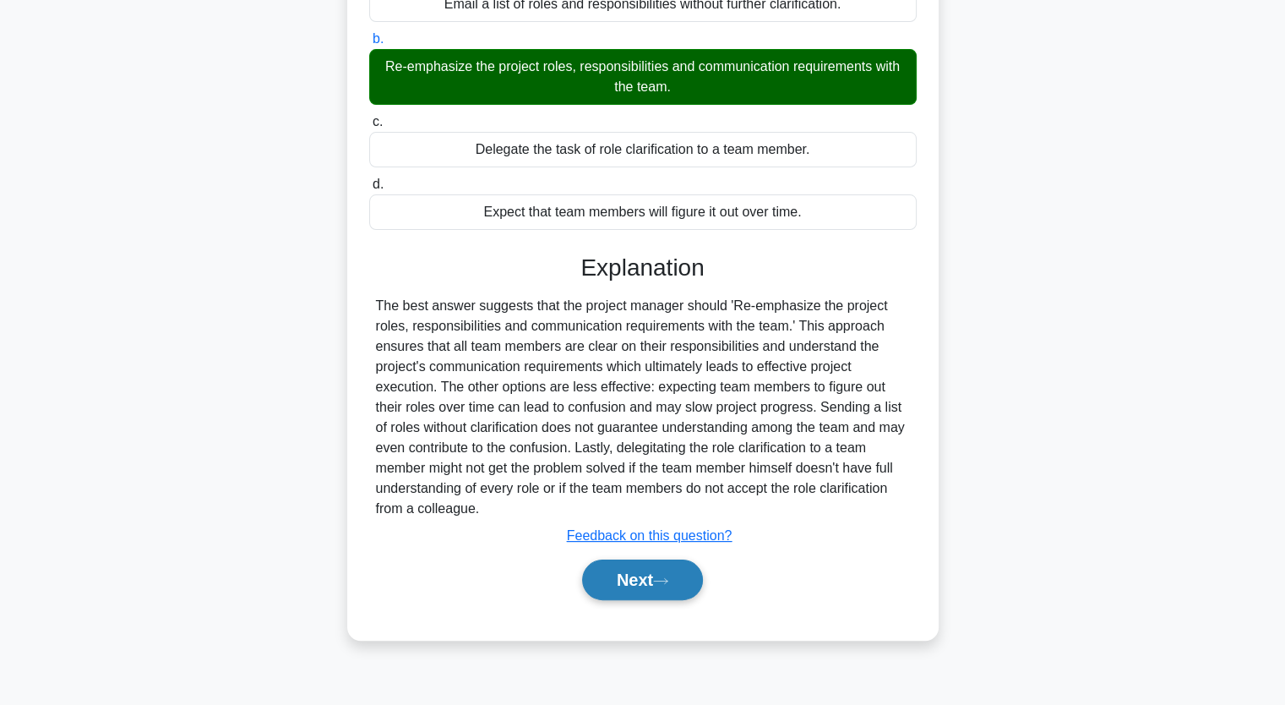
click at [641, 592] on button "Next" at bounding box center [642, 579] width 121 height 41
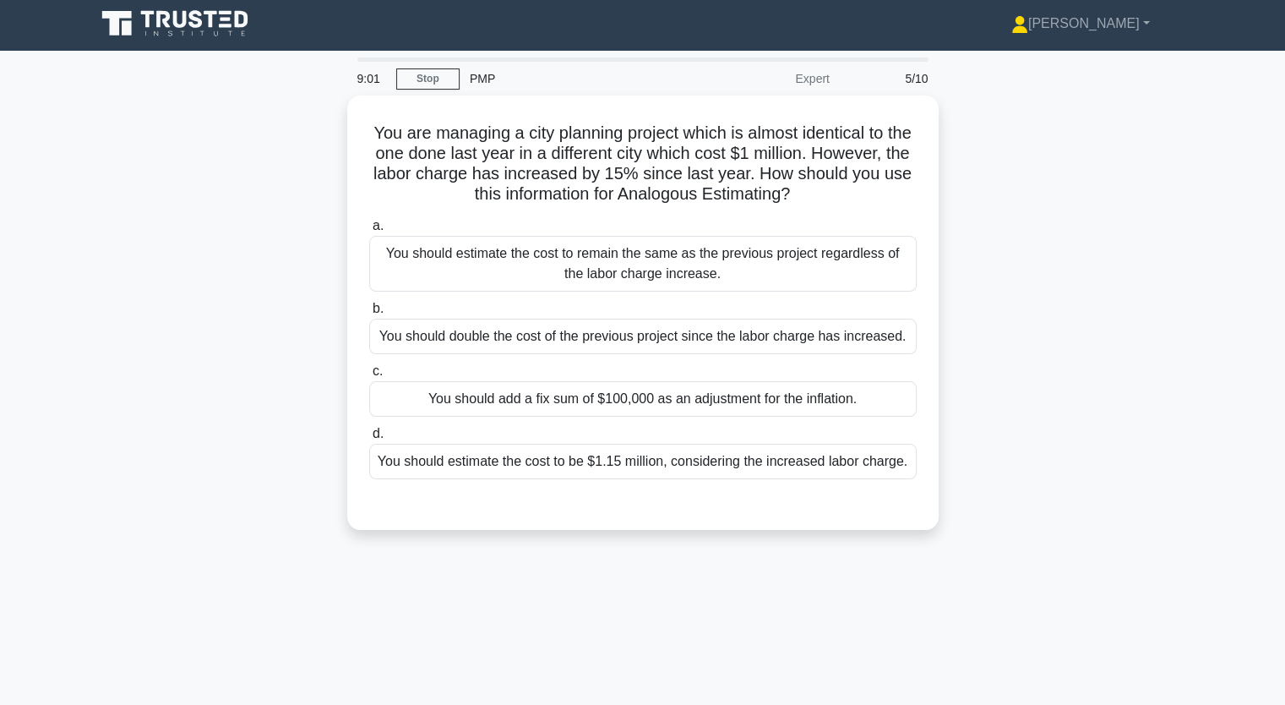
scroll to position [0, 0]
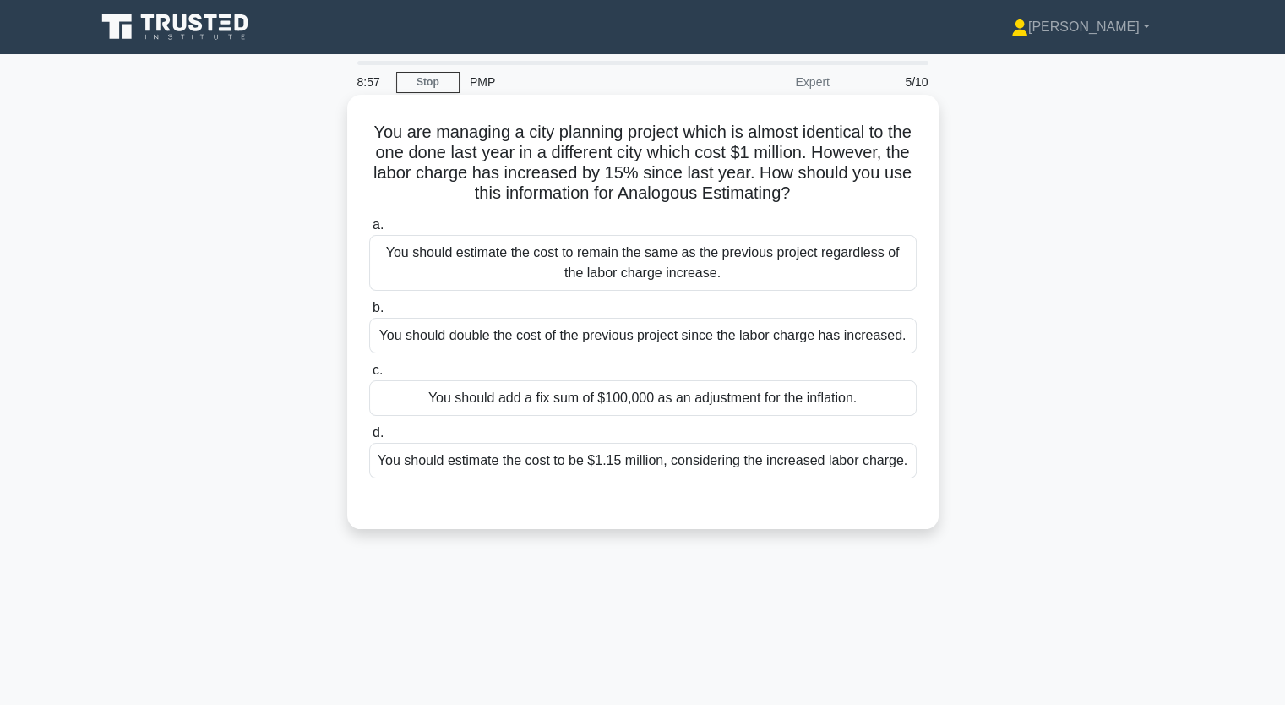
click at [705, 454] on div "You should estimate the cost to be $1.15 million, considering the increased lab…" at bounding box center [642, 460] width 547 height 35
click at [369, 438] on input "d. You should estimate the cost to be $1.15 million, considering the increased …" at bounding box center [369, 432] width 0 height 11
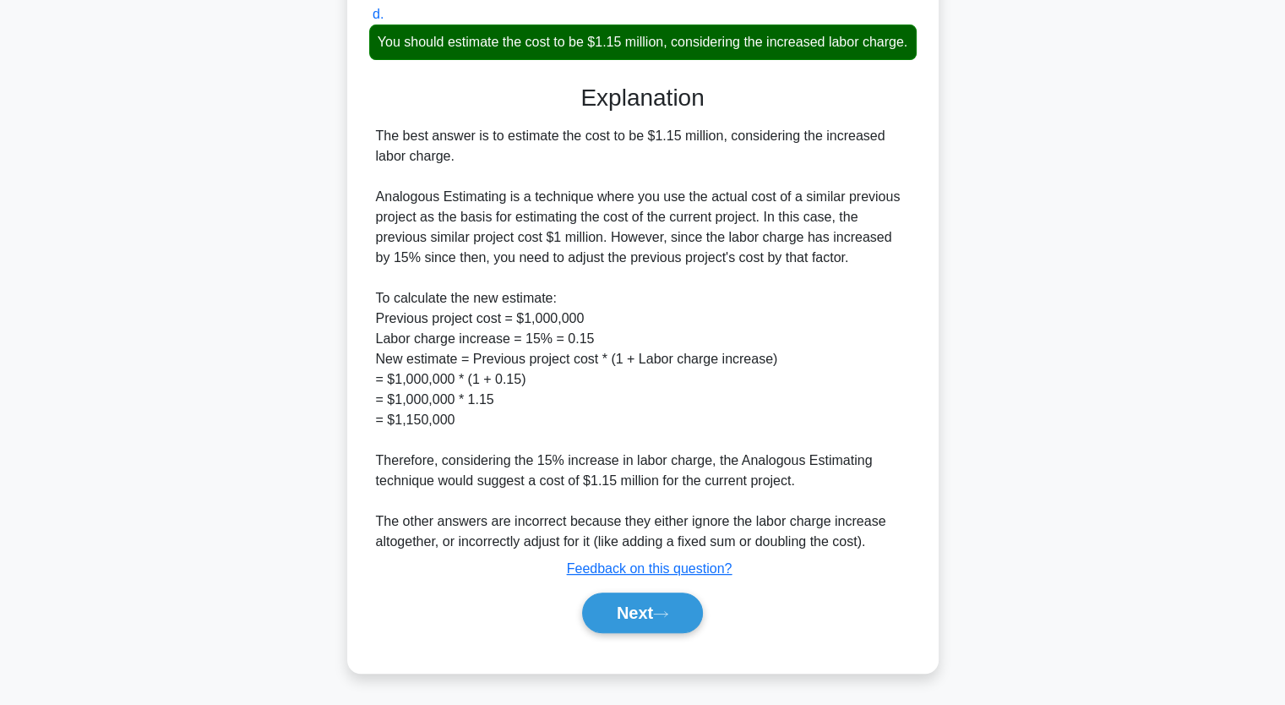
scroll to position [438, 0]
click at [649, 611] on button "Next" at bounding box center [642, 612] width 121 height 41
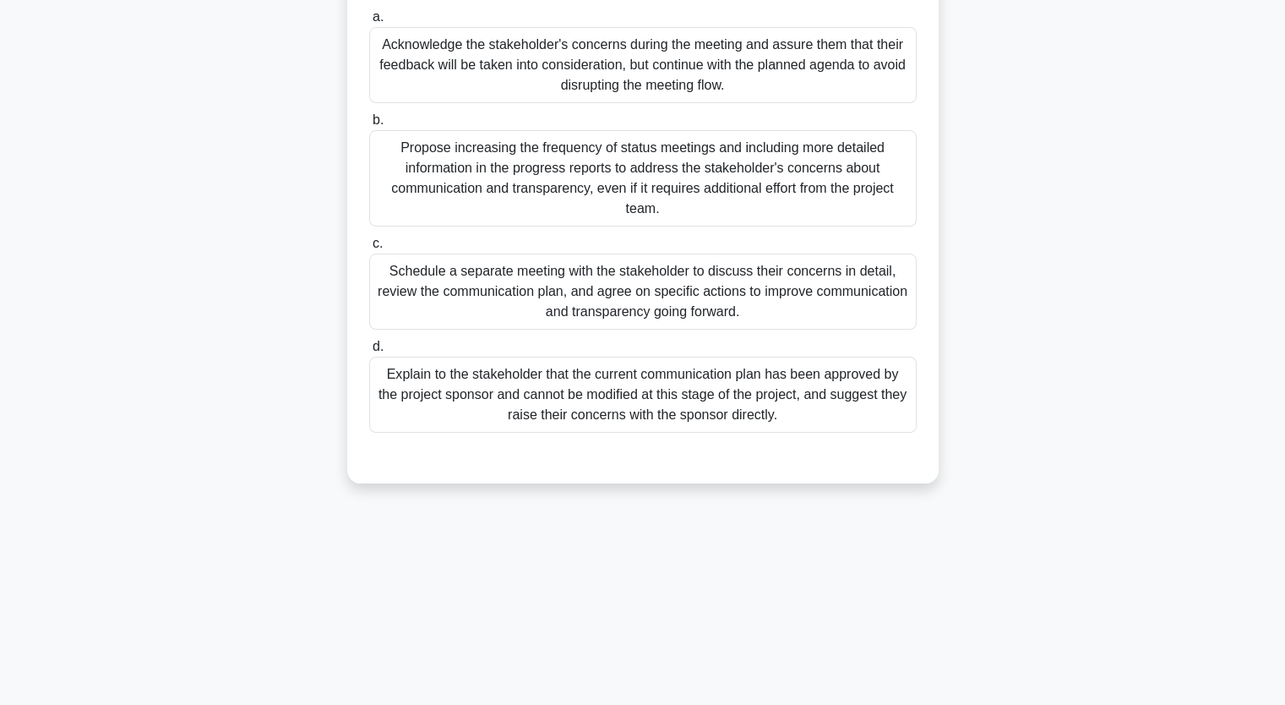
click at [720, 73] on div "Acknowledge the stakeholder's concerns during the meeting and assure them that …" at bounding box center [642, 65] width 547 height 76
click at [369, 23] on input "a. Acknowledge the stakeholder's concerns during the meeting and assure them th…" at bounding box center [369, 17] width 0 height 11
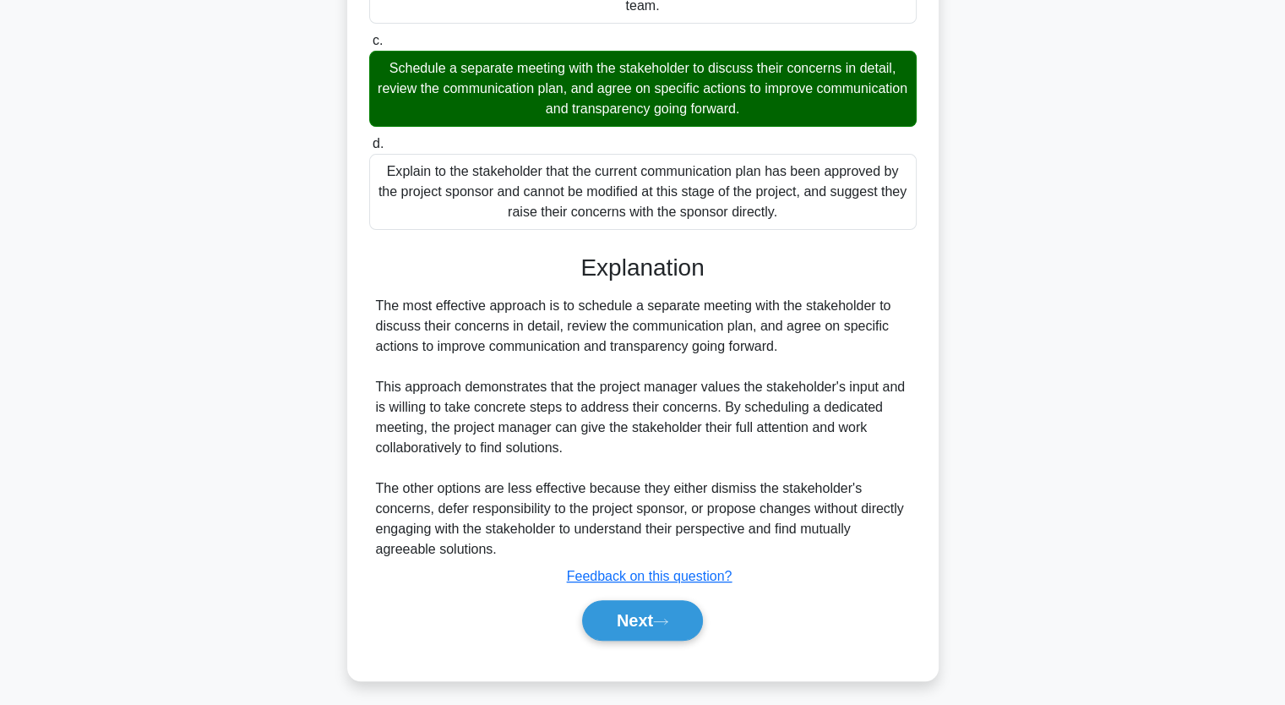
scroll to position [419, 0]
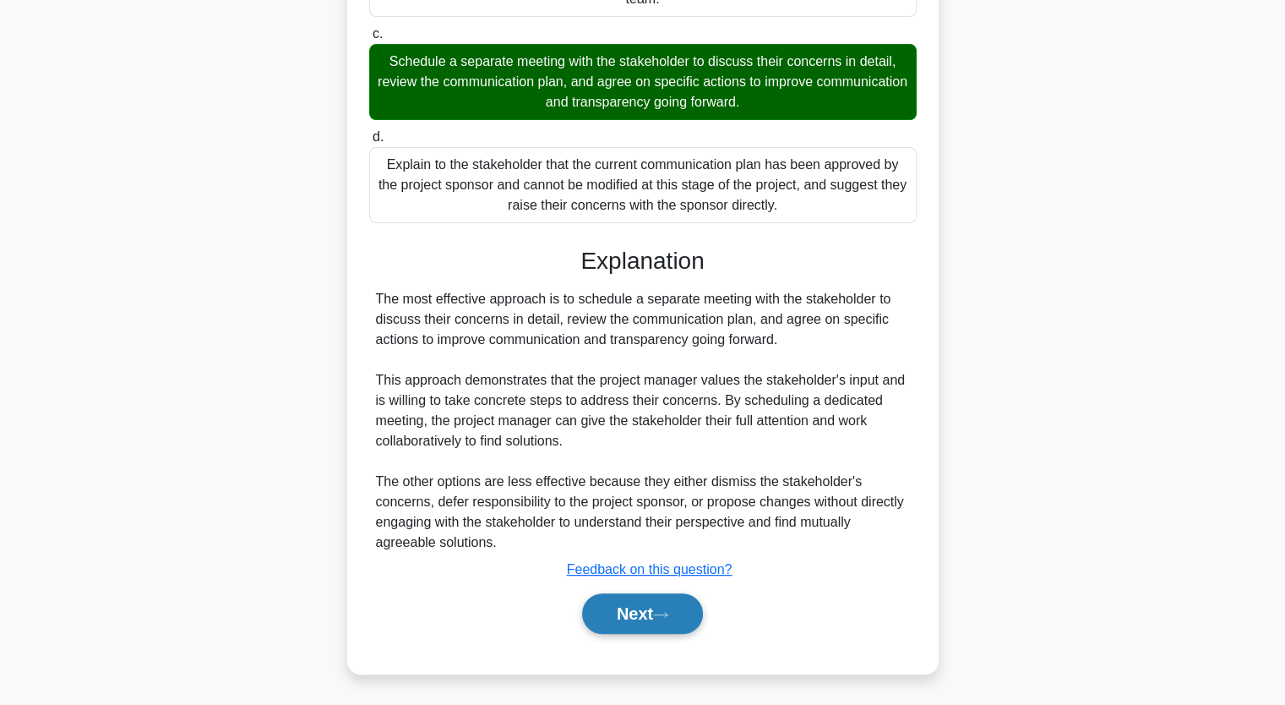
click at [656, 610] on button "Next" at bounding box center [642, 613] width 121 height 41
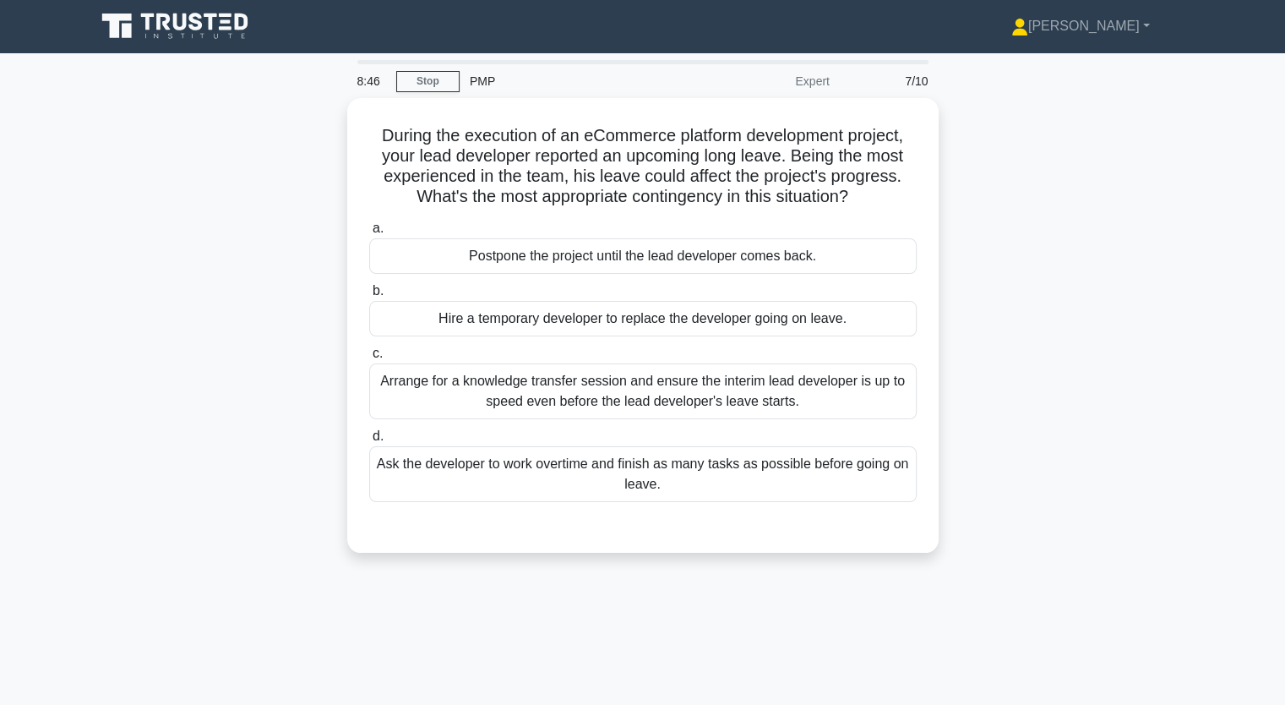
scroll to position [0, 0]
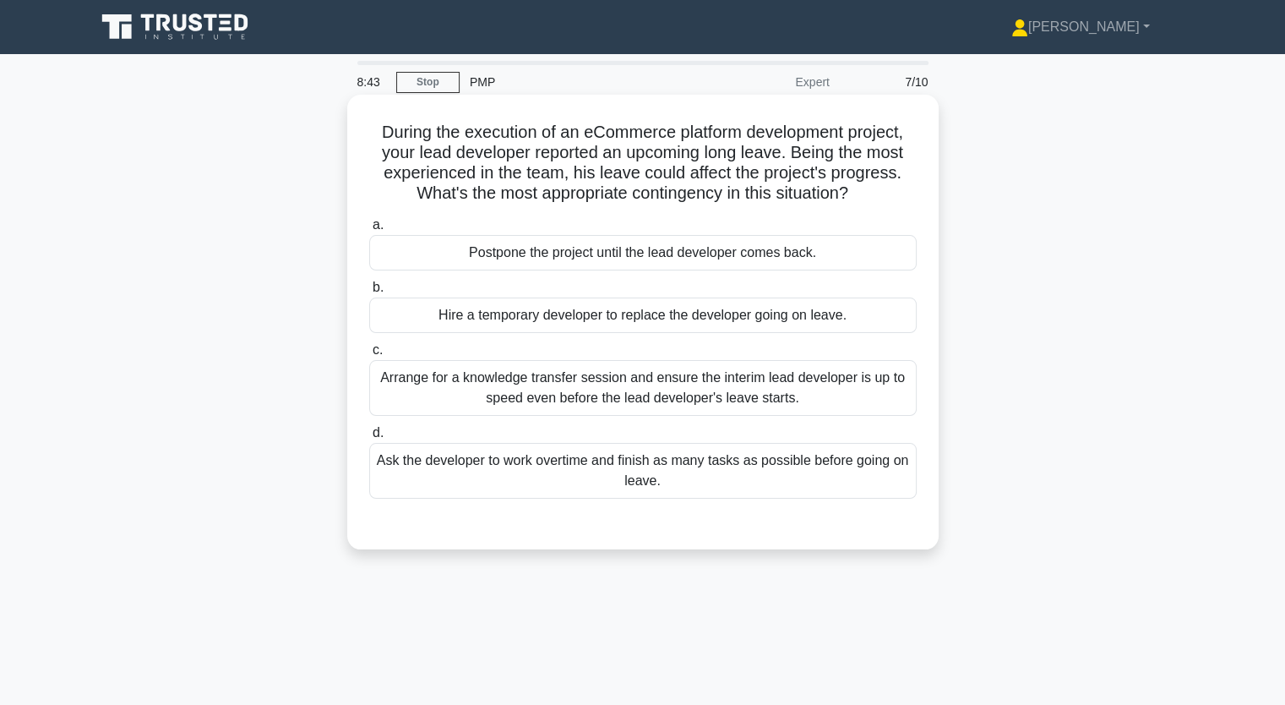
click at [682, 390] on div "Arrange for a knowledge transfer session and ensure the interim lead developer …" at bounding box center [642, 388] width 547 height 56
click at [369, 356] on input "c. Arrange for a knowledge transfer session and ensure the interim lead develop…" at bounding box center [369, 350] width 0 height 11
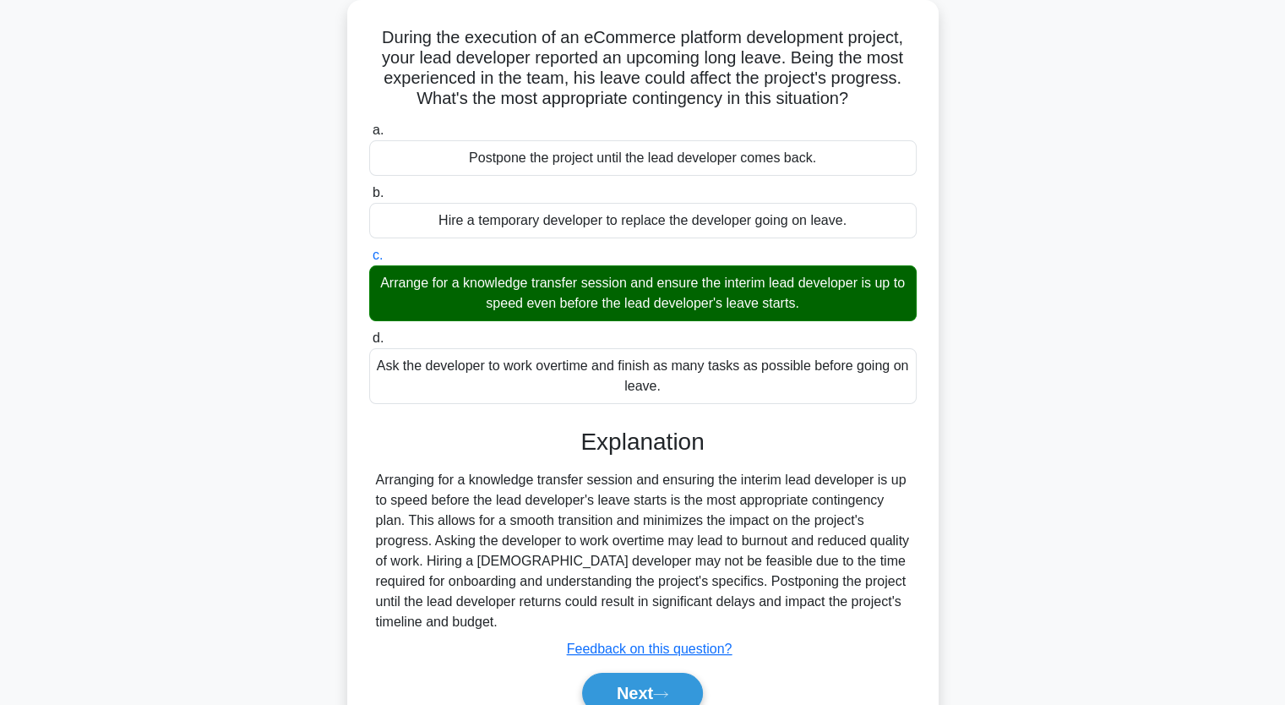
scroll to position [209, 0]
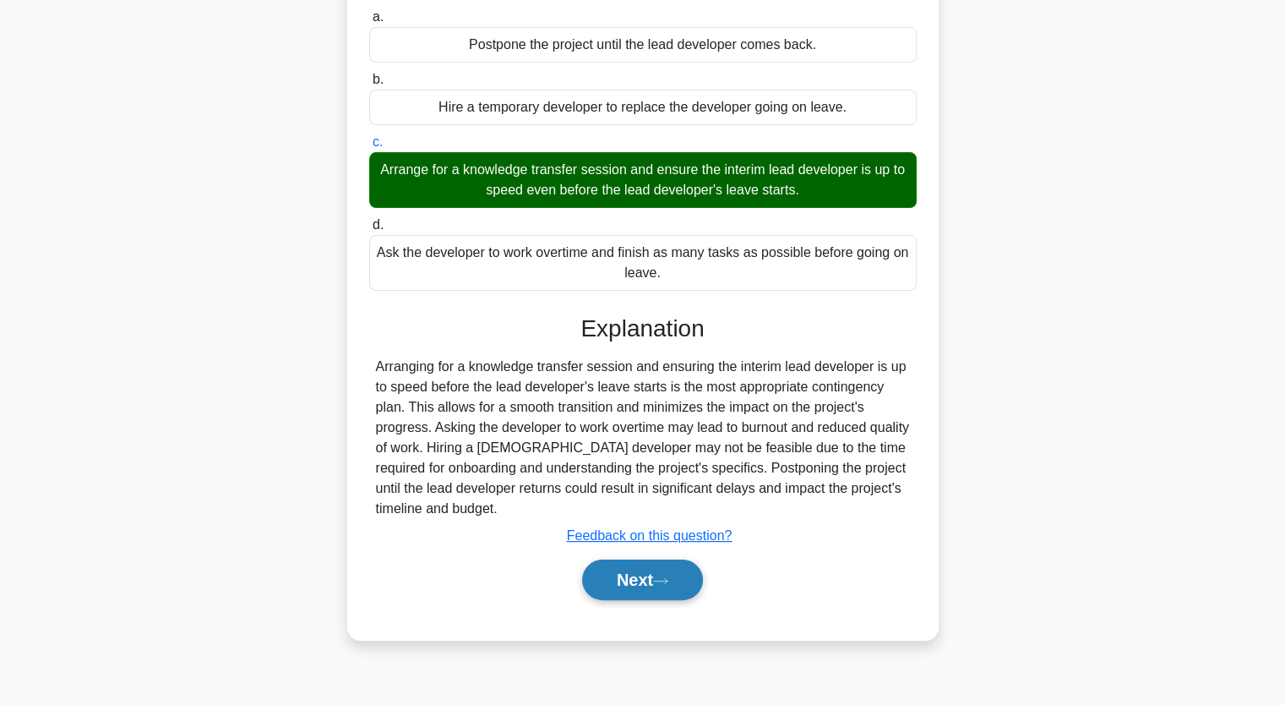
click at [664, 584] on button "Next" at bounding box center [642, 579] width 121 height 41
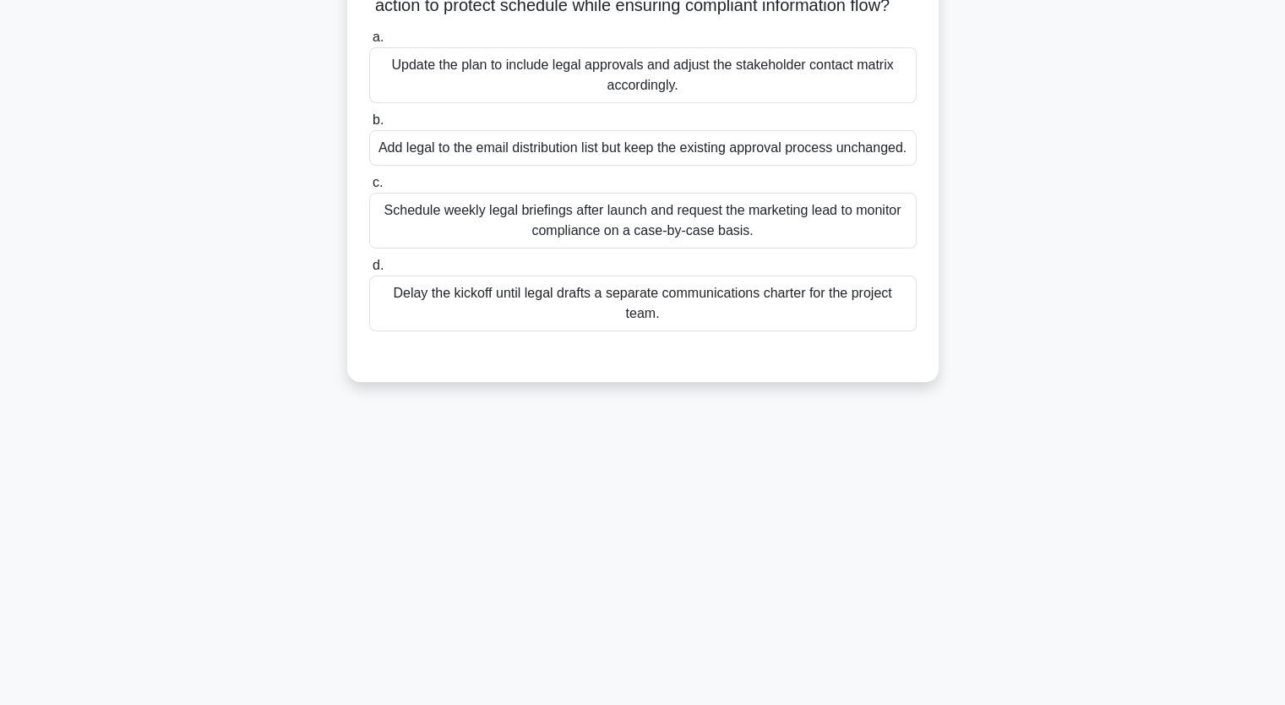
click at [660, 97] on div "Update the plan to include legal approvals and adjust the stakeholder contact m…" at bounding box center [642, 75] width 547 height 56
click at [369, 43] on input "a. Update the plan to include legal approvals and adjust the stakeholder contac…" at bounding box center [369, 37] width 0 height 11
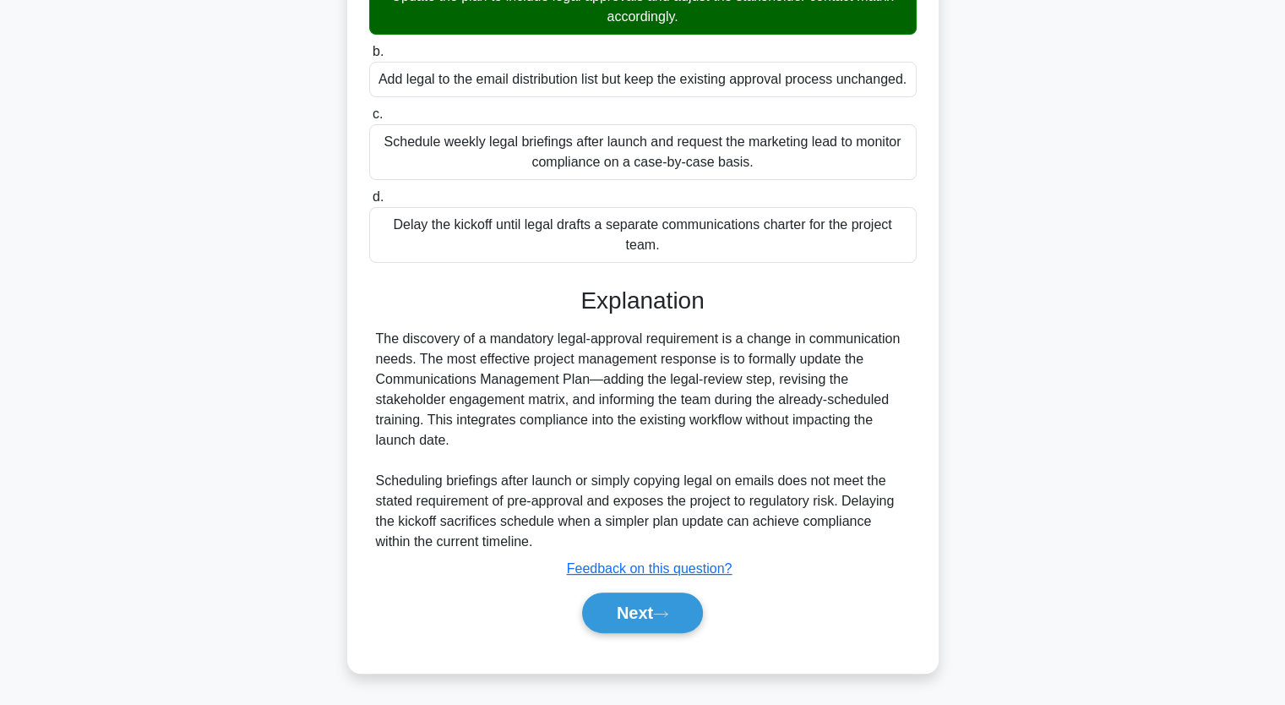
scroll to position [296, 0]
click at [655, 618] on button "Next" at bounding box center [642, 612] width 121 height 41
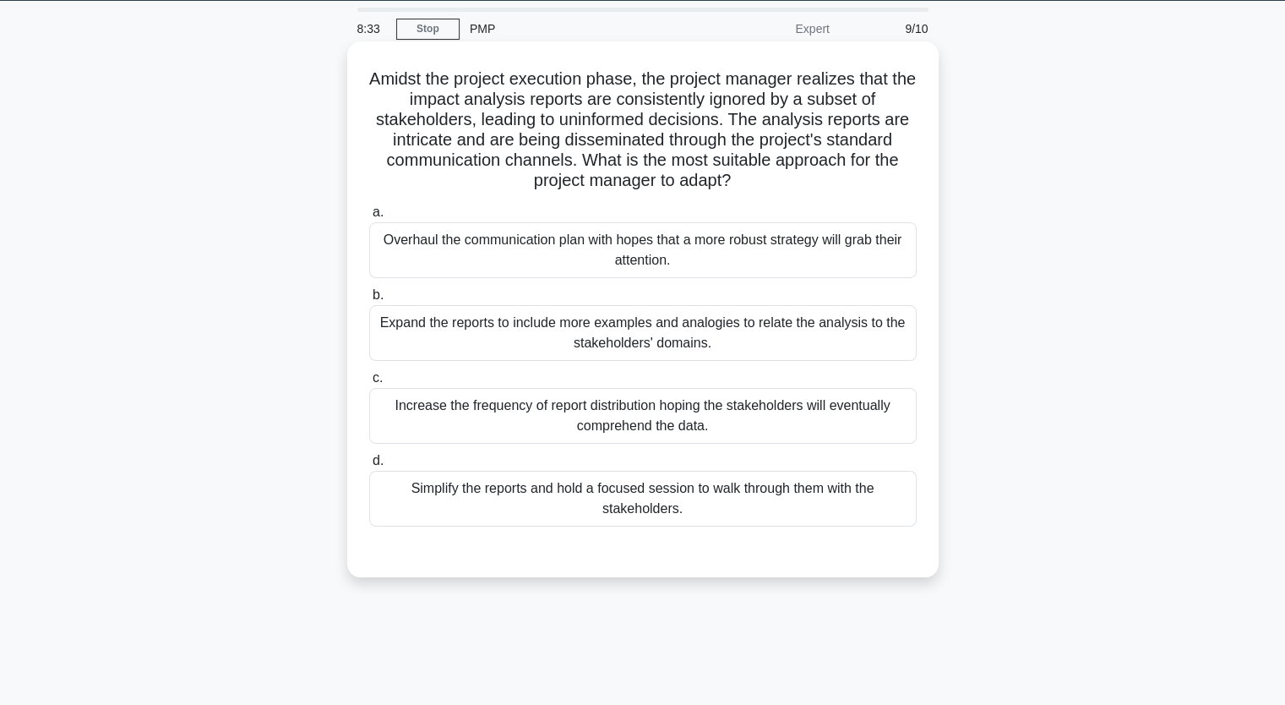
scroll to position [40, 0]
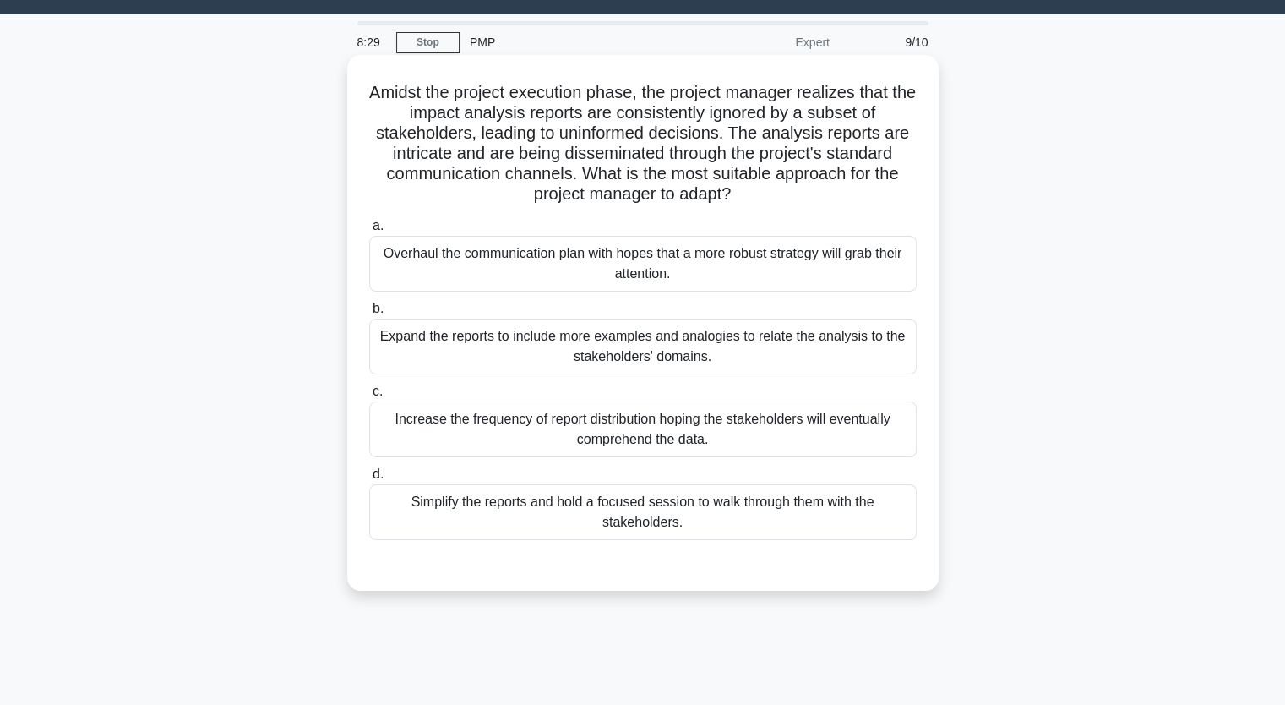
click at [632, 264] on div "Overhaul the communication plan with hopes that a more robust strategy will gra…" at bounding box center [642, 264] width 547 height 56
click at [369, 231] on input "a. Overhaul the communication plan with hopes that a more robust strategy will …" at bounding box center [369, 226] width 0 height 11
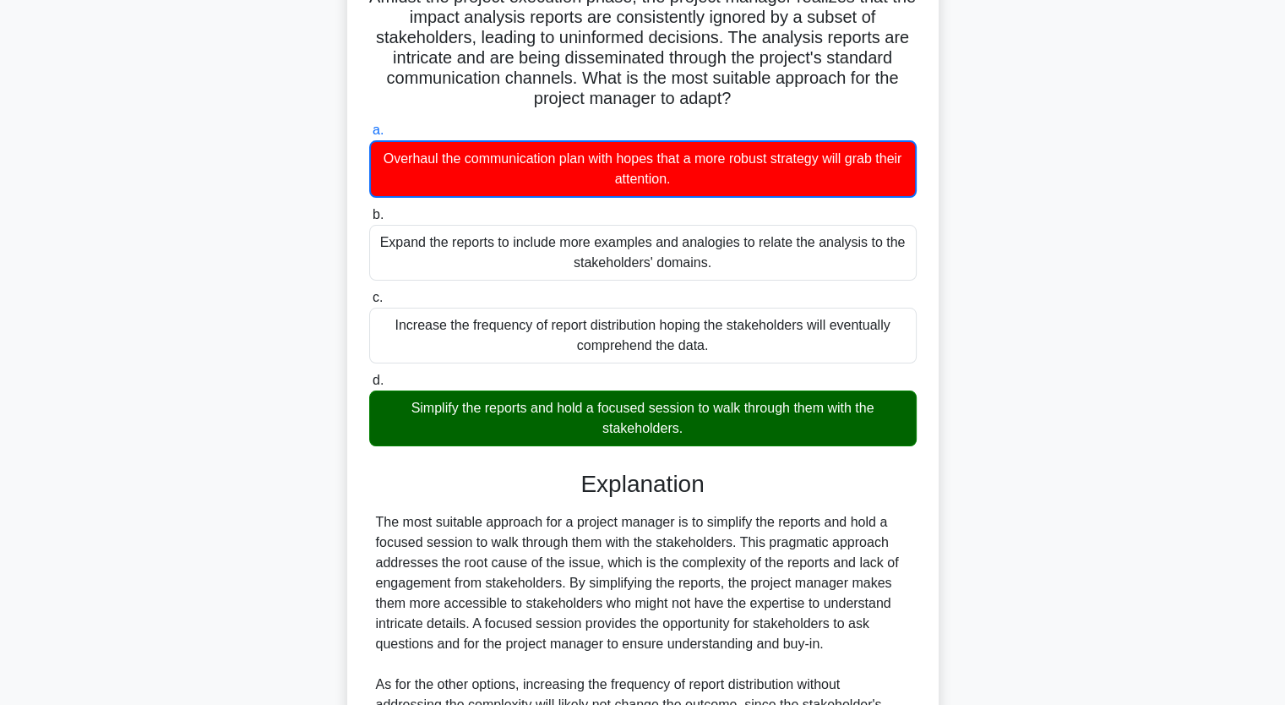
scroll to position [378, 0]
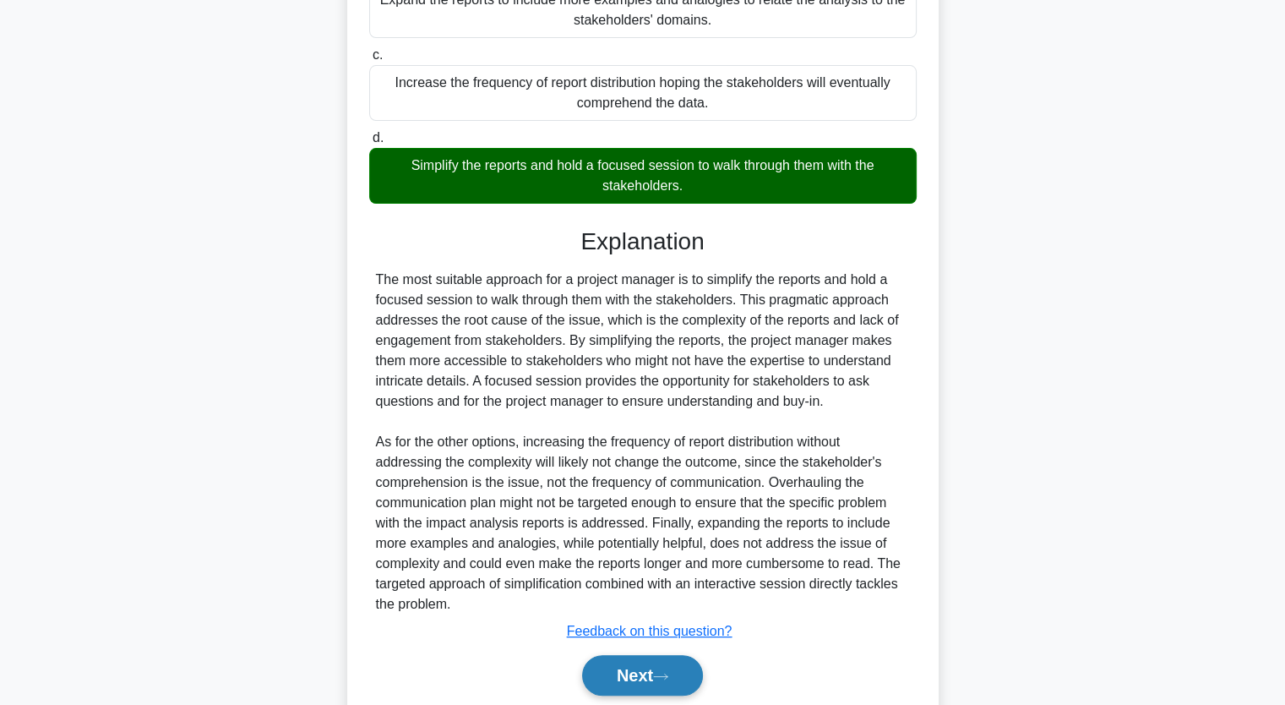
click at [644, 676] on button "Next" at bounding box center [642, 675] width 121 height 41
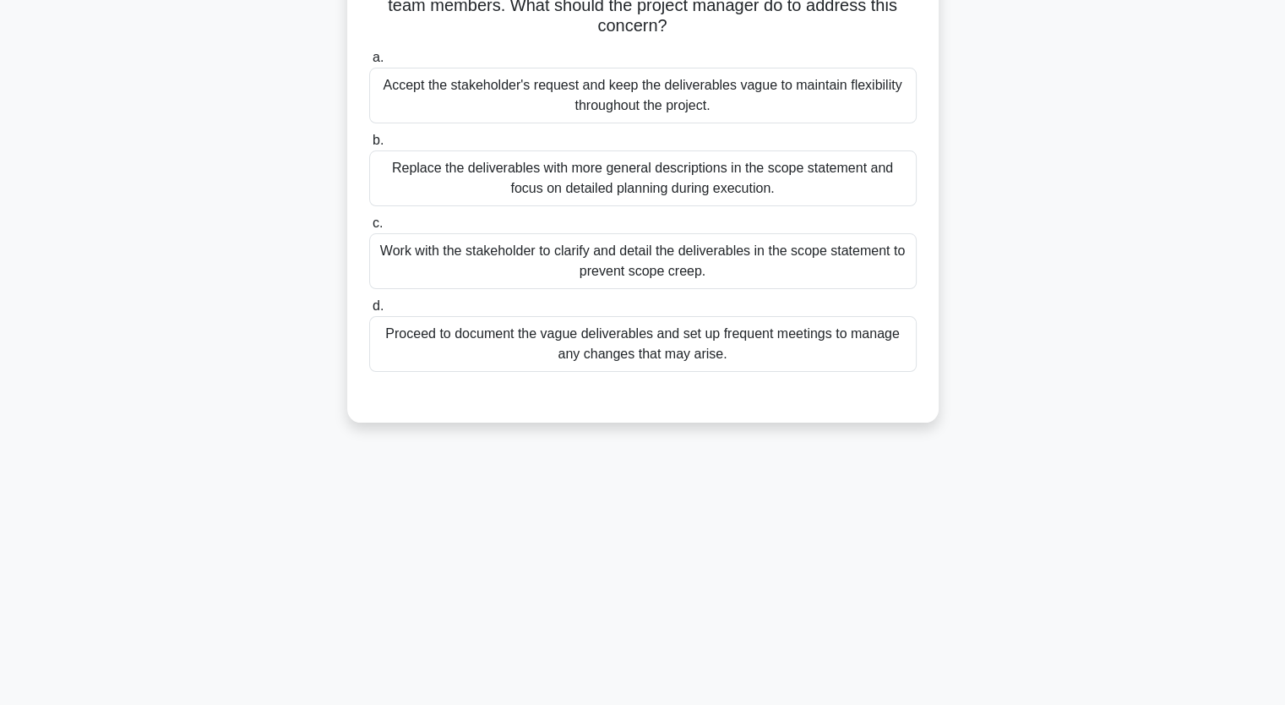
click at [637, 264] on div "Work with the stakeholder to clarify and detail the deliverables in the scope s…" at bounding box center [642, 261] width 547 height 56
click at [369, 229] on input "c. Work with the stakeholder to clarify and detail the deliverables in the scop…" at bounding box center [369, 223] width 0 height 11
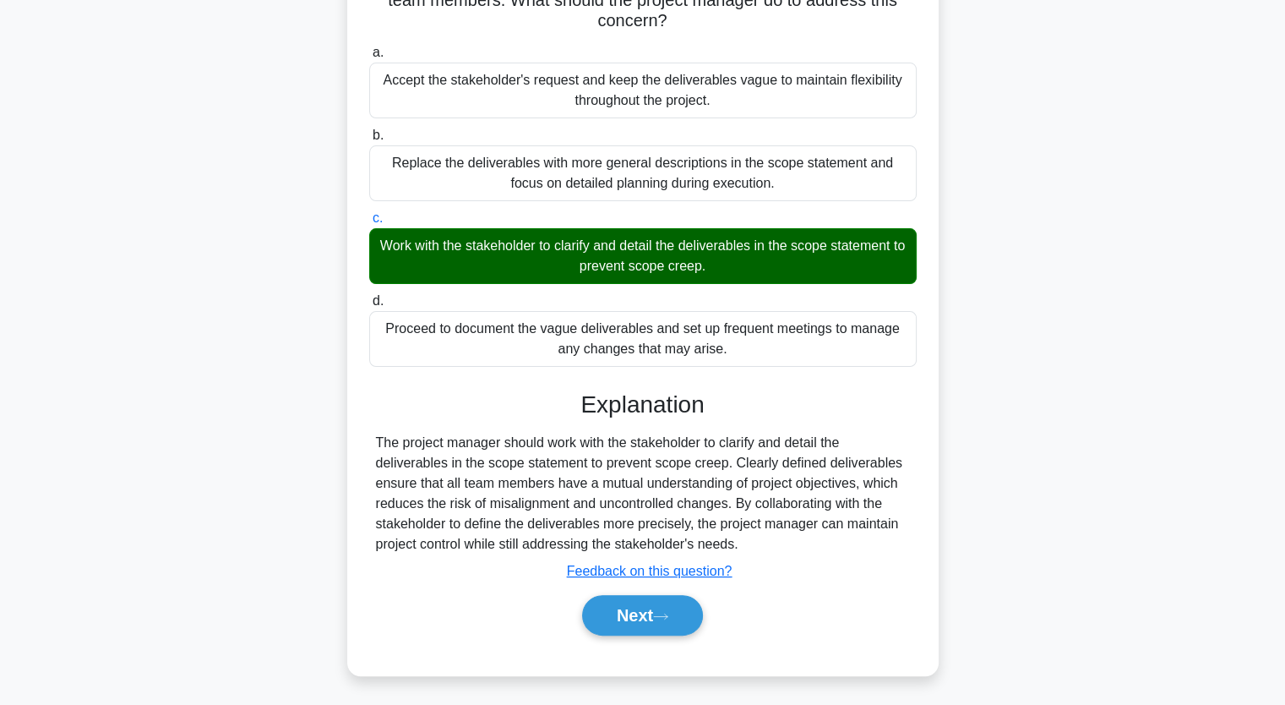
scroll to position [215, 0]
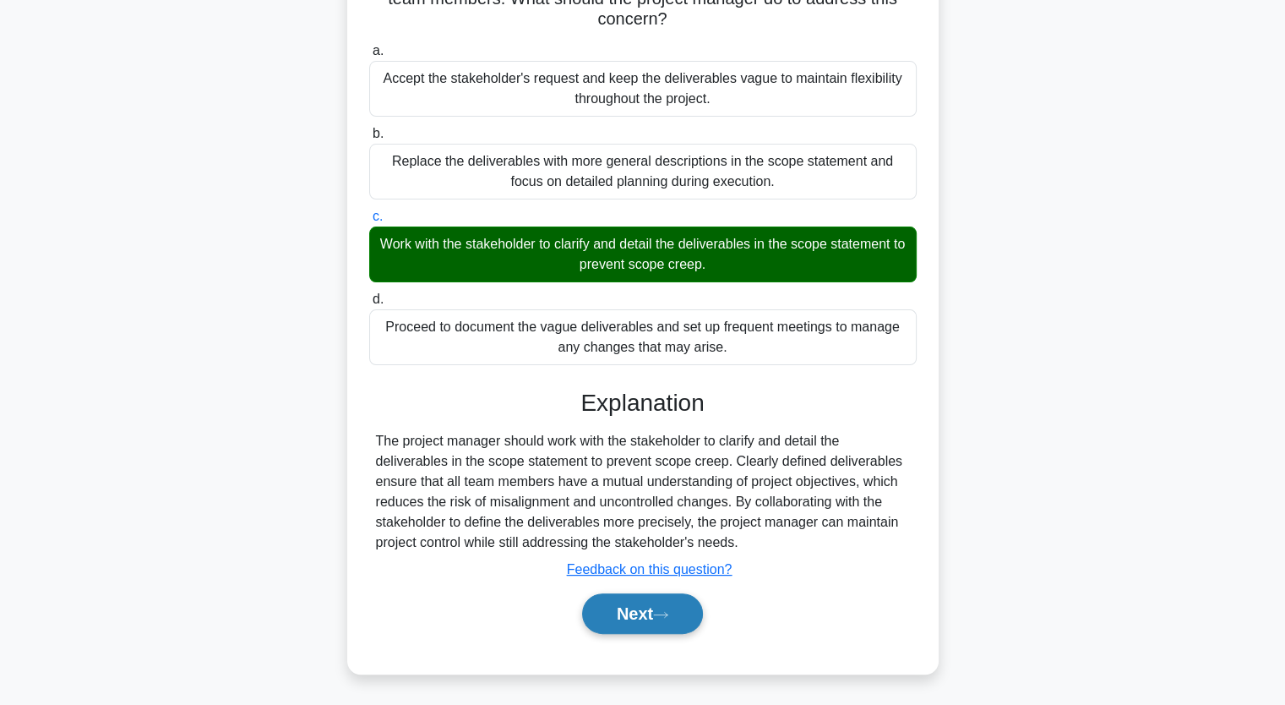
click at [640, 611] on button "Next" at bounding box center [642, 613] width 121 height 41
click at [642, 612] on button "Next" at bounding box center [642, 613] width 121 height 41
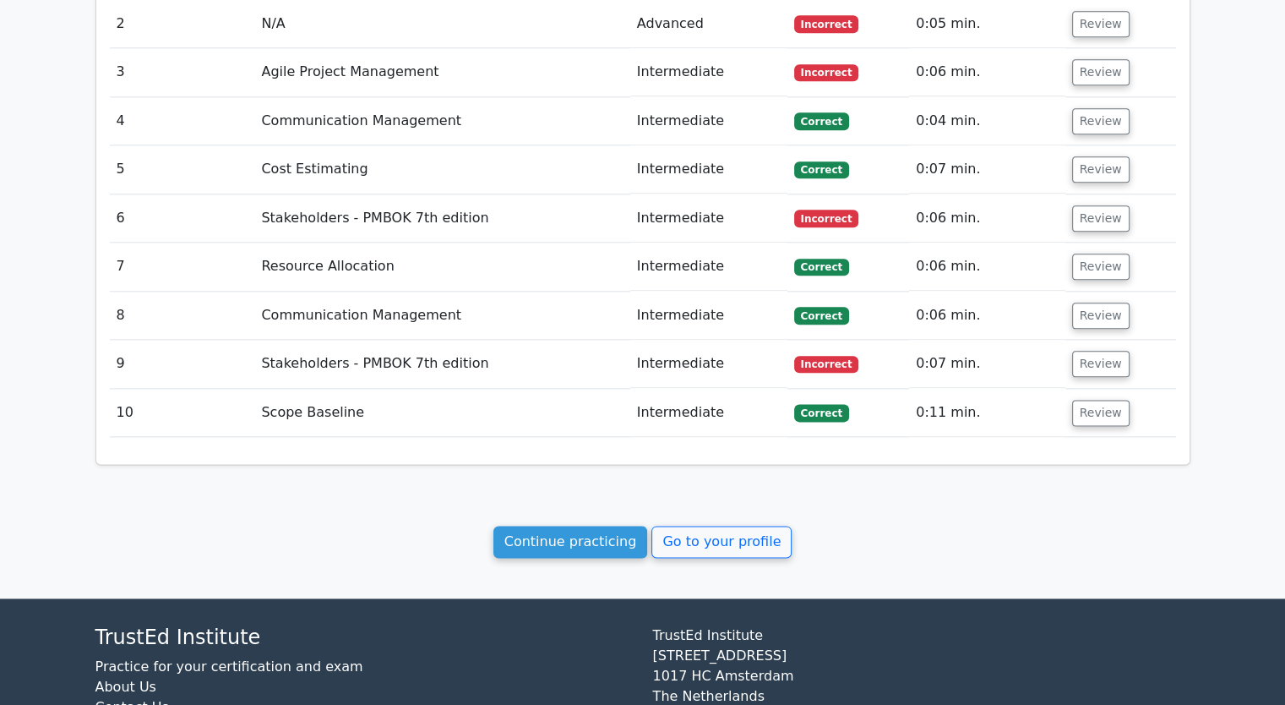
scroll to position [2112, 0]
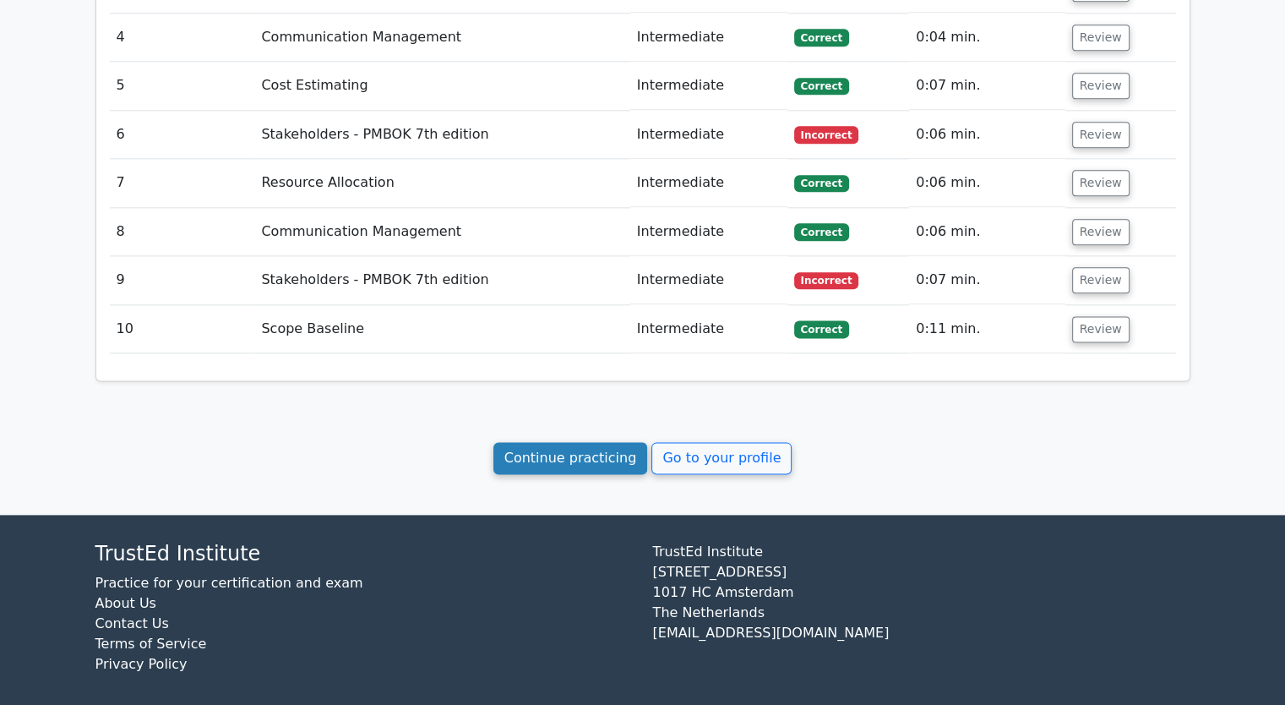
click at [613, 451] on link "Continue practicing" at bounding box center [570, 458] width 155 height 32
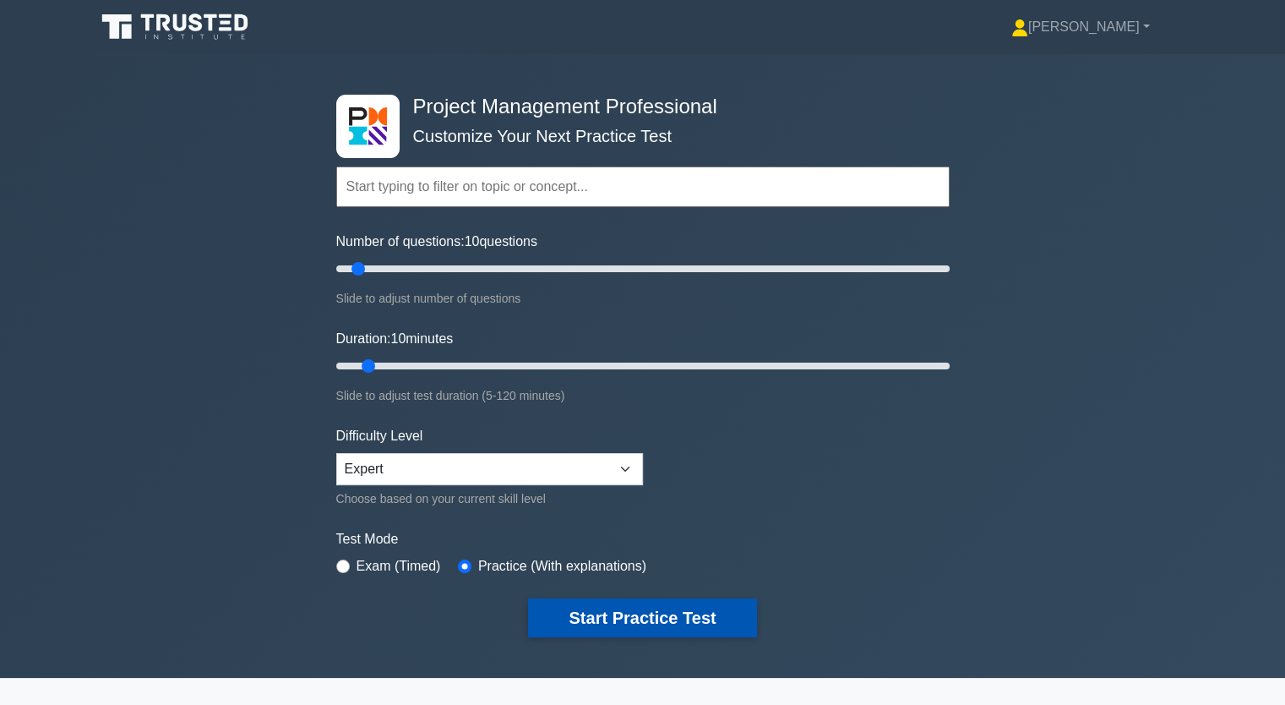
click at [649, 621] on button "Start Practice Test" at bounding box center [642, 617] width 228 height 39
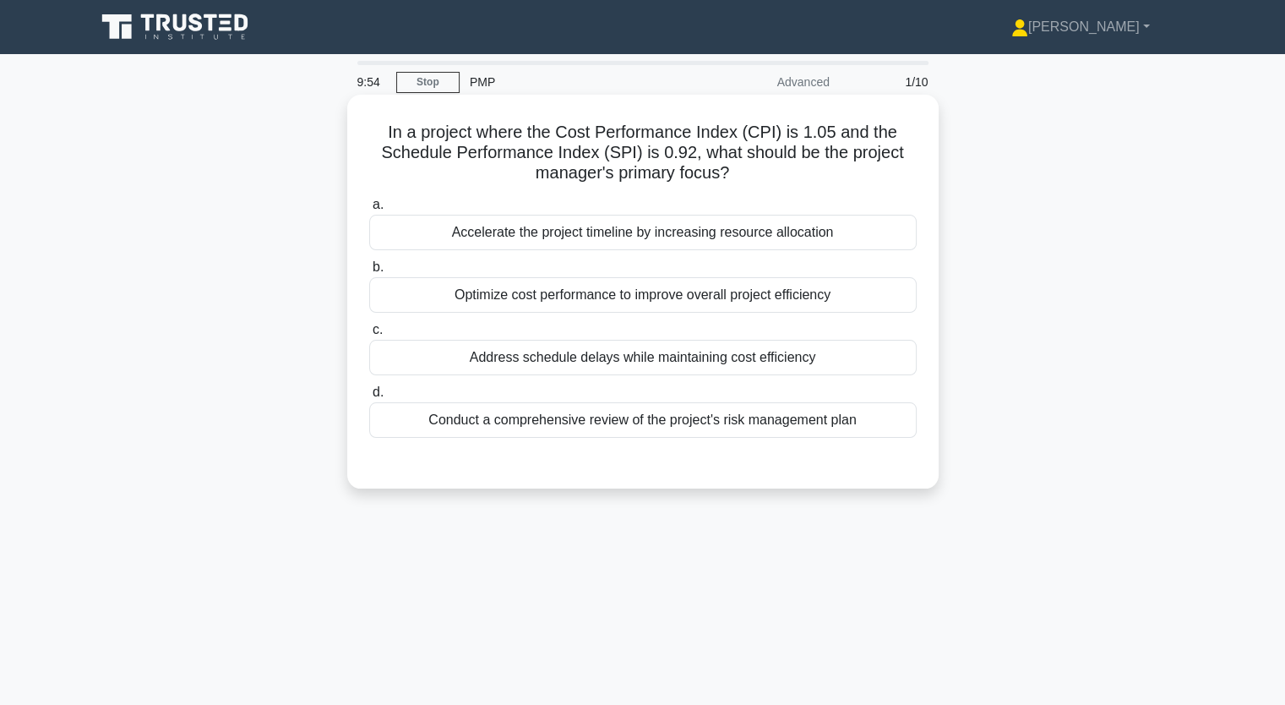
click at [632, 308] on div "Optimize cost performance to improve overall project efficiency" at bounding box center [642, 294] width 547 height 35
click at [369, 273] on input "b. Optimize cost performance to improve overall project efficiency" at bounding box center [369, 267] width 0 height 11
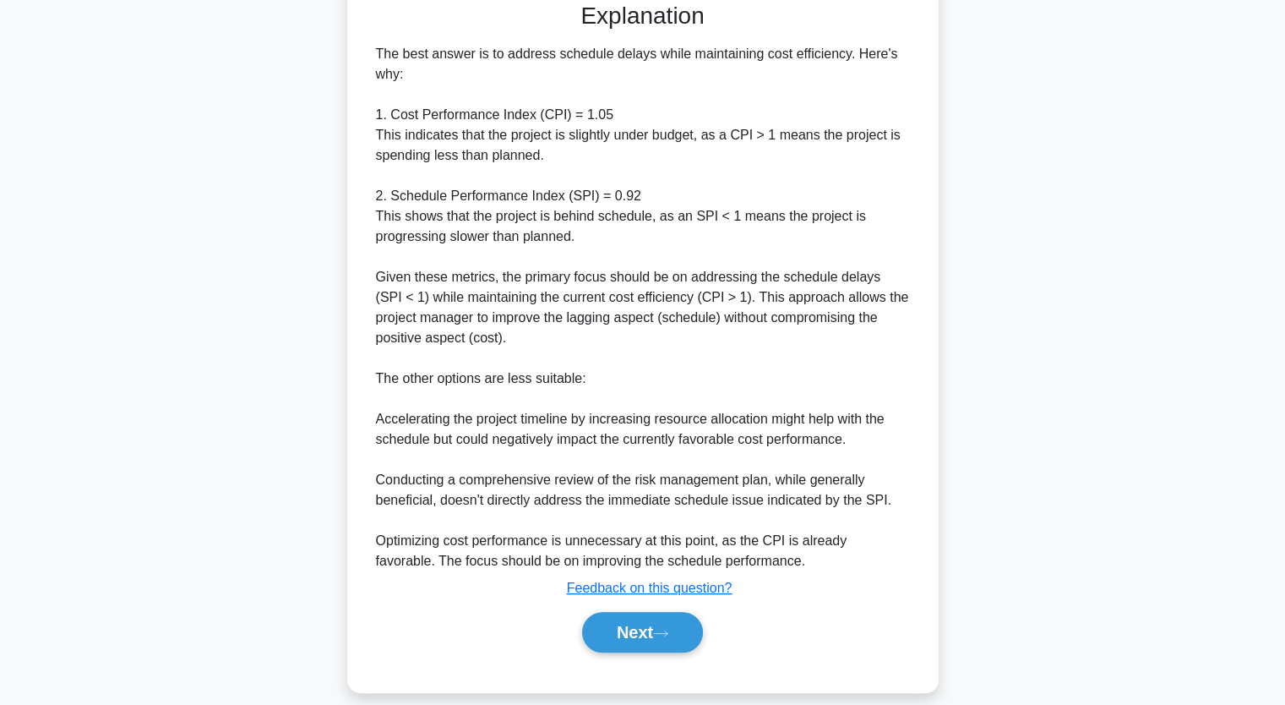
scroll to position [480, 0]
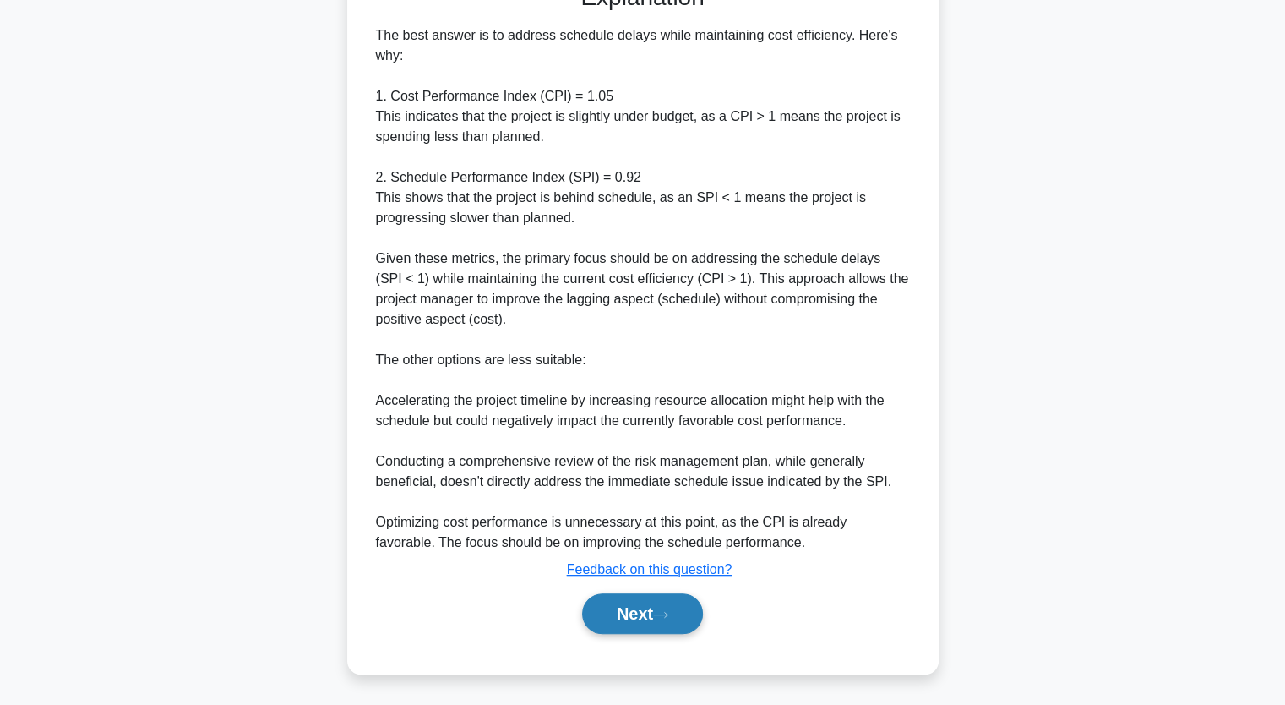
click at [638, 606] on button "Next" at bounding box center [642, 613] width 121 height 41
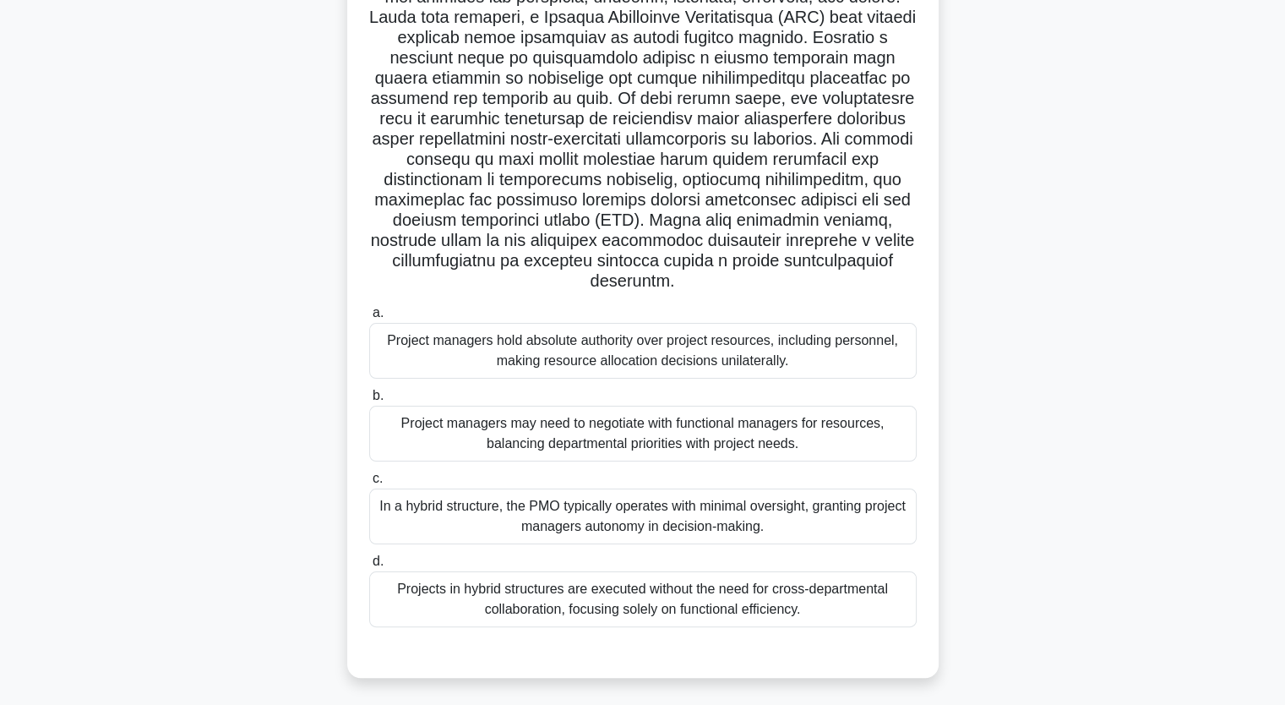
scroll to position [221, 0]
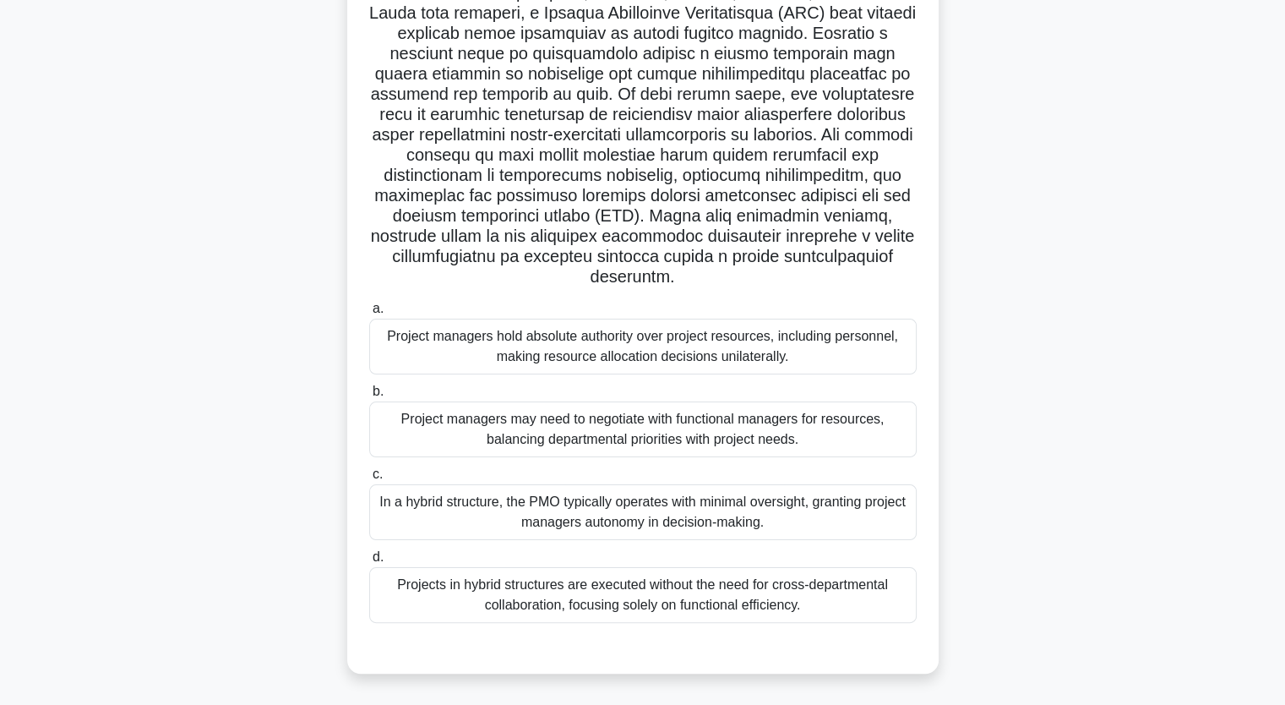
click at [614, 515] on div "In a hybrid structure, the PMO typically operates with minimal oversight, grant…" at bounding box center [642, 512] width 547 height 56
click at [369, 480] on input "c. In a hybrid structure, the PMO typically operates with minimal oversight, gr…" at bounding box center [369, 474] width 0 height 11
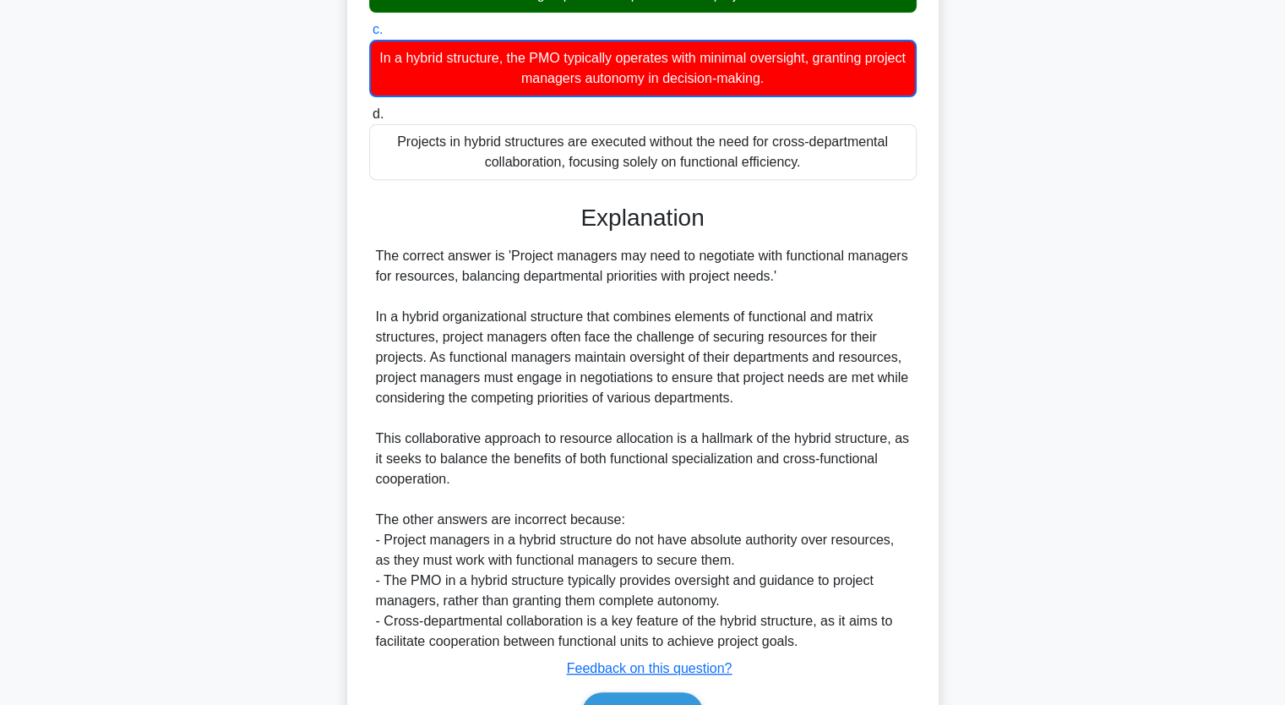
scroll to position [764, 0]
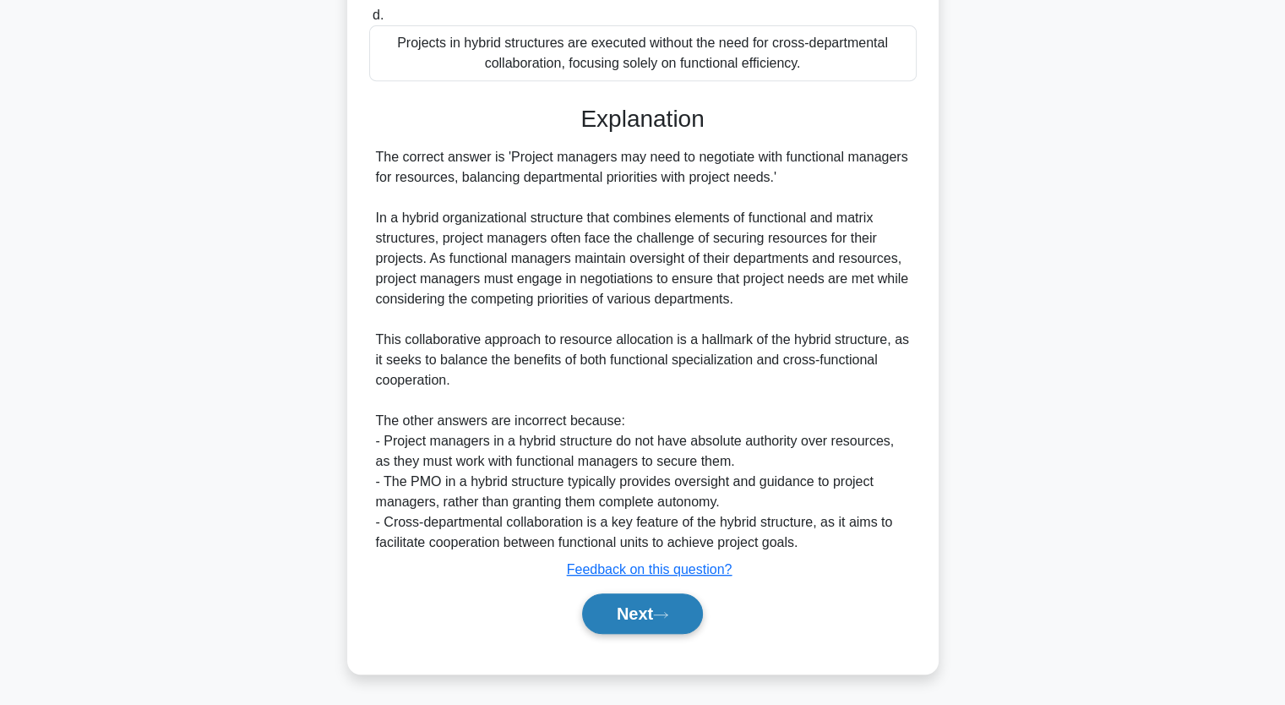
click at [644, 614] on button "Next" at bounding box center [642, 613] width 121 height 41
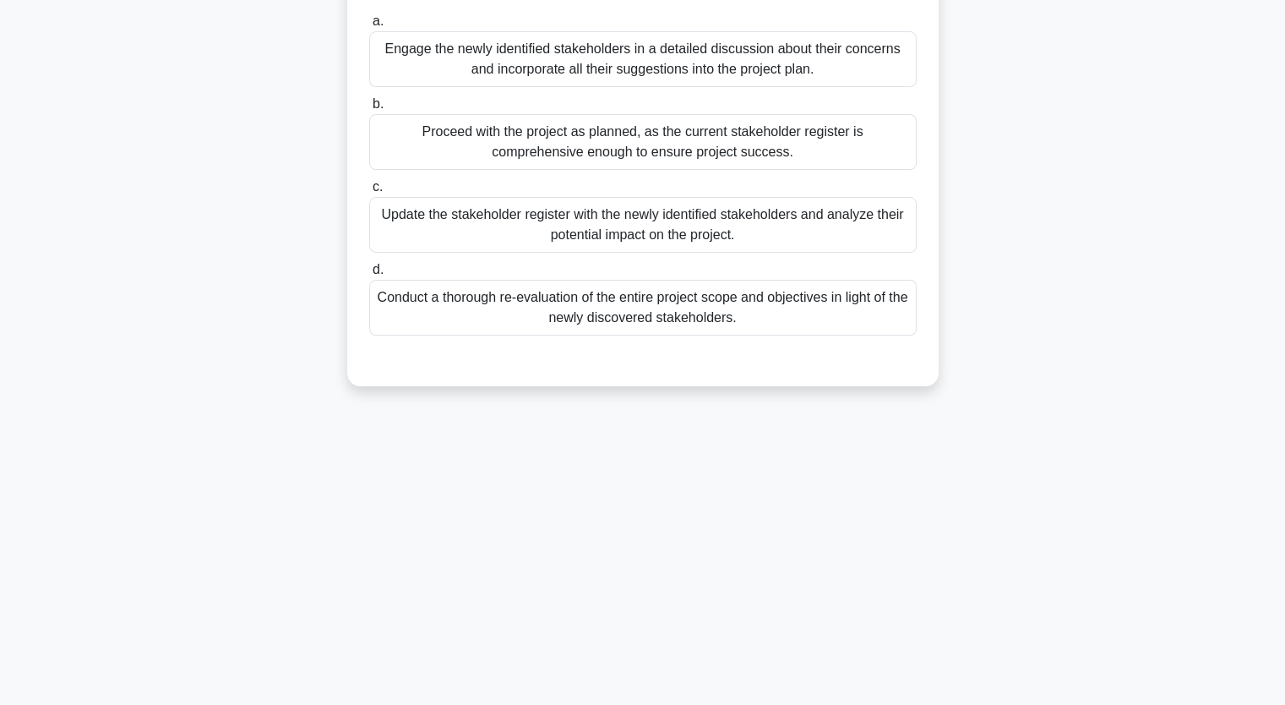
scroll to position [209, 0]
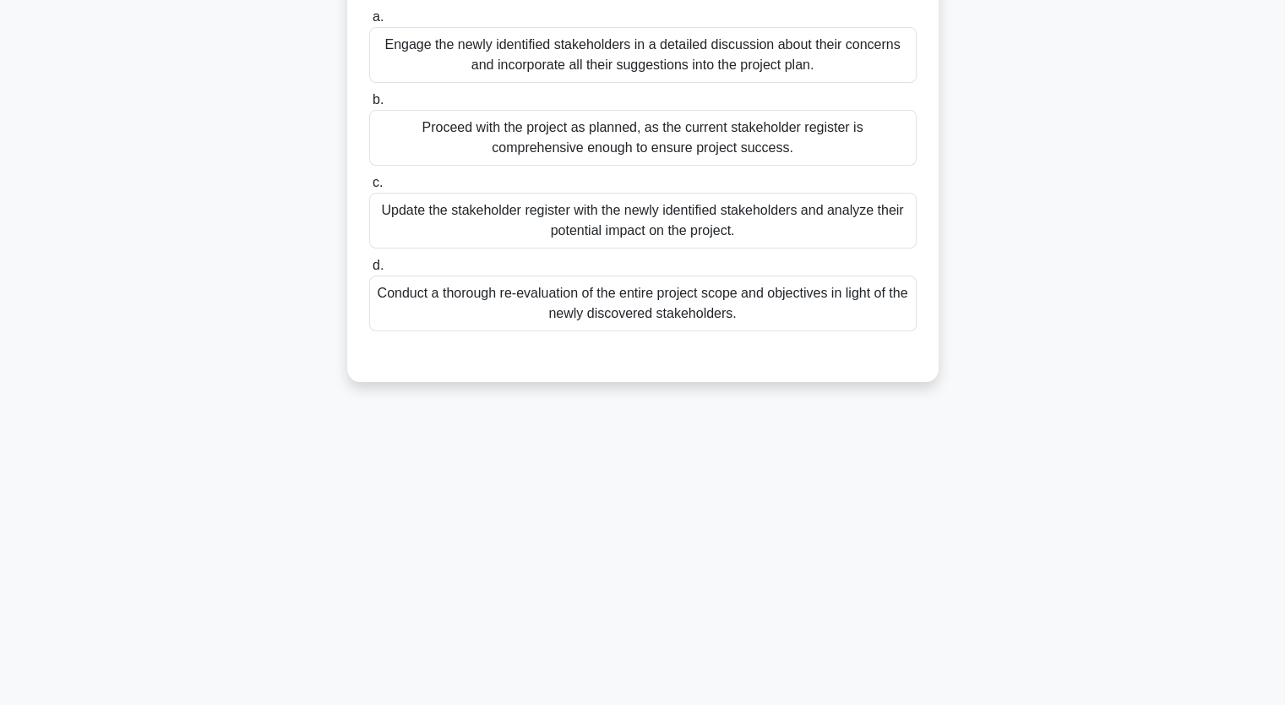
click at [655, 314] on div "Conduct a thorough re-evaluation of the entire project scope and objectives in …" at bounding box center [642, 303] width 547 height 56
click at [369, 271] on input "d. Conduct a thorough re-evaluation of the entire project scope and objectives …" at bounding box center [369, 265] width 0 height 11
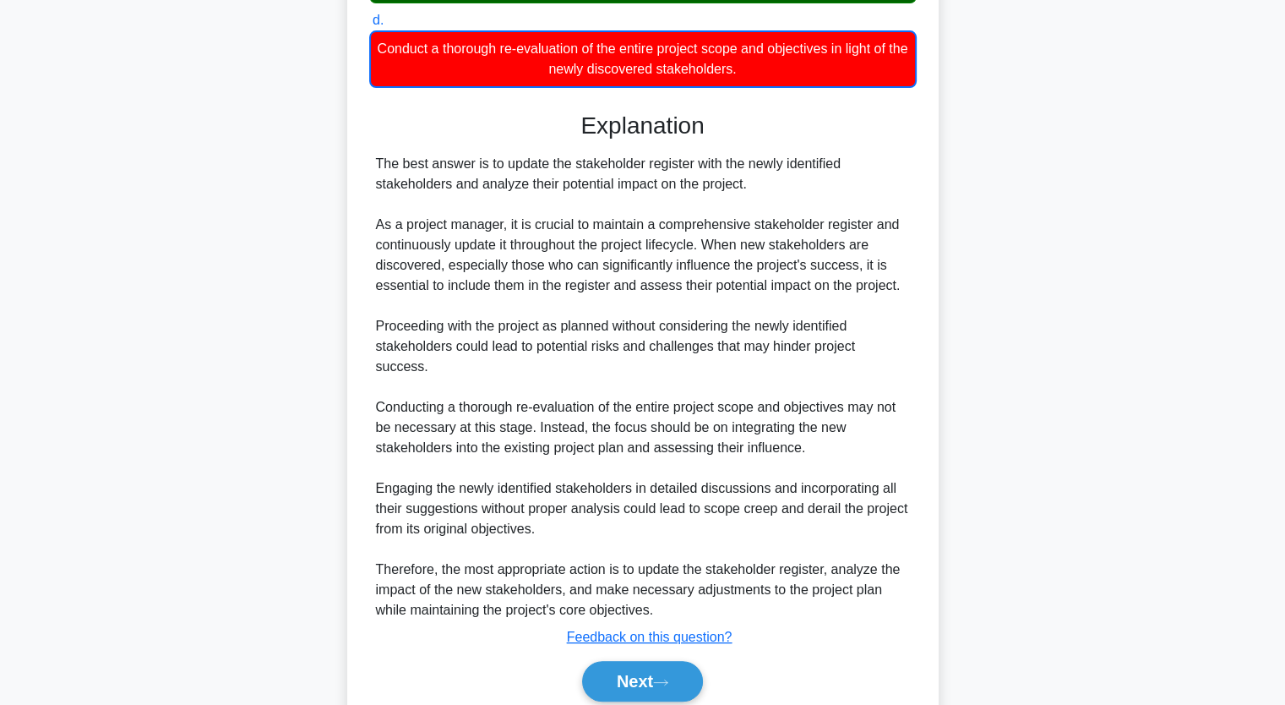
scroll to position [462, 0]
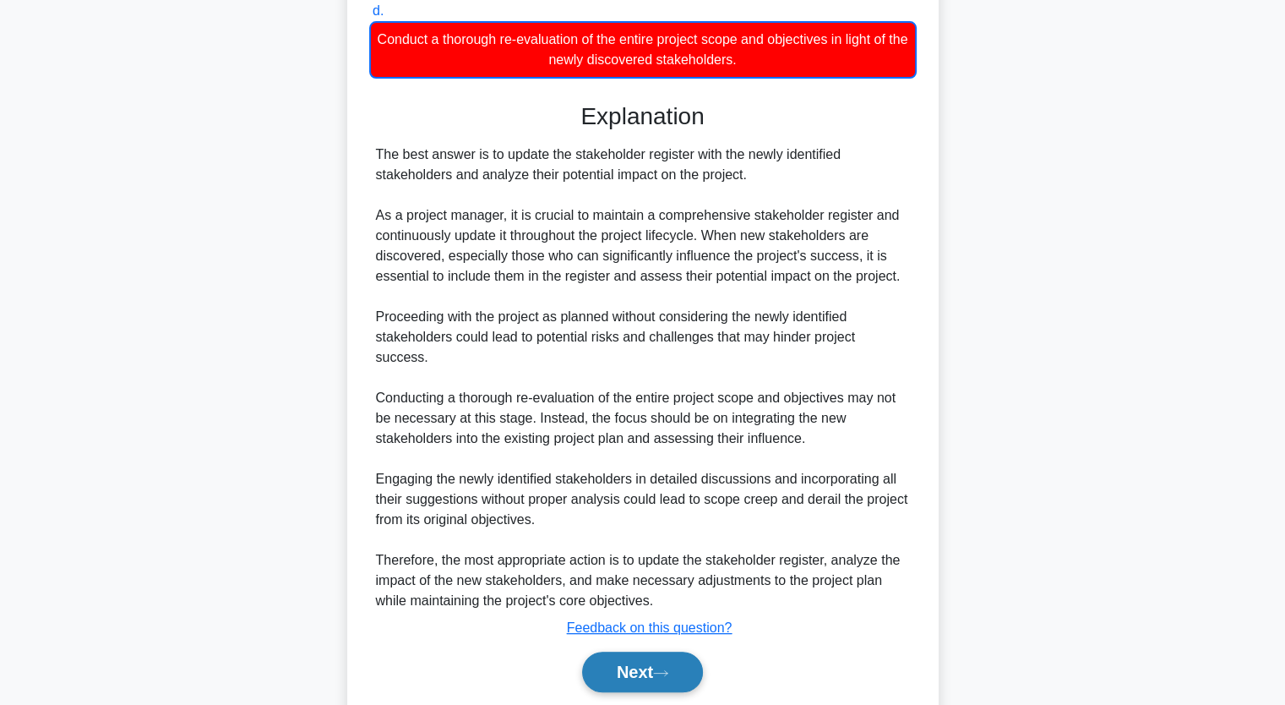
click at [639, 653] on button "Next" at bounding box center [642, 671] width 121 height 41
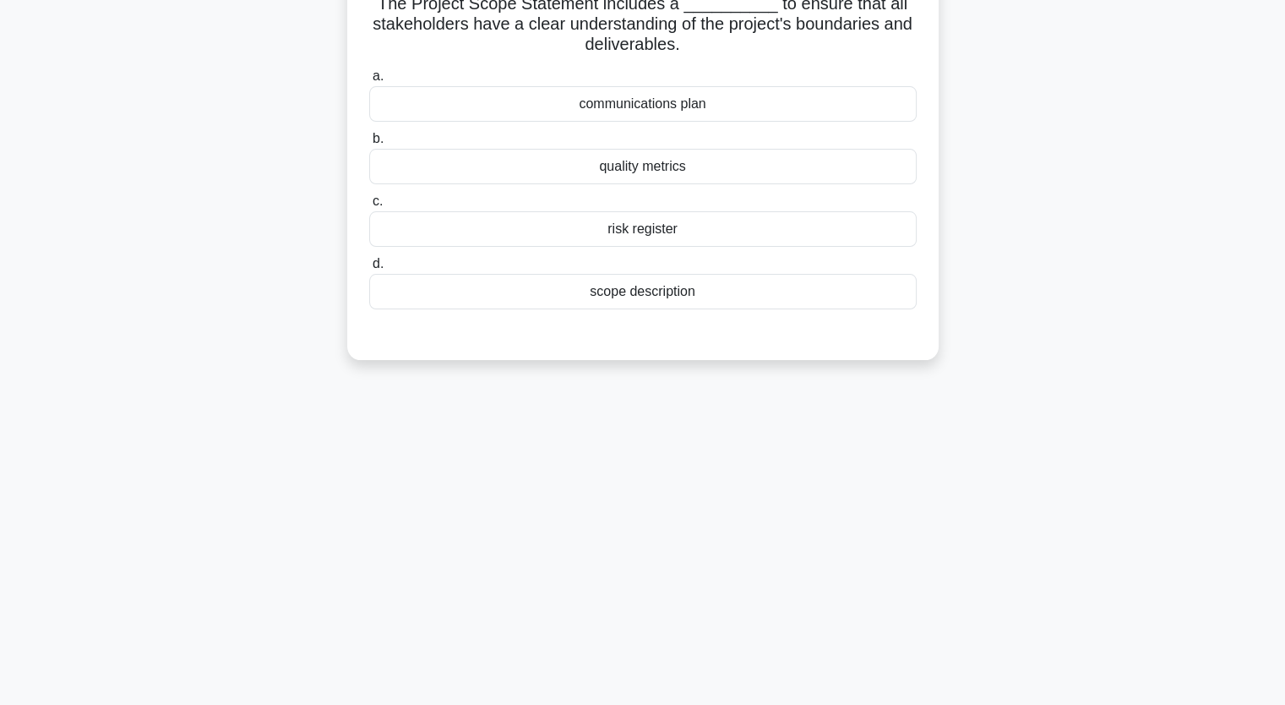
scroll to position [0, 0]
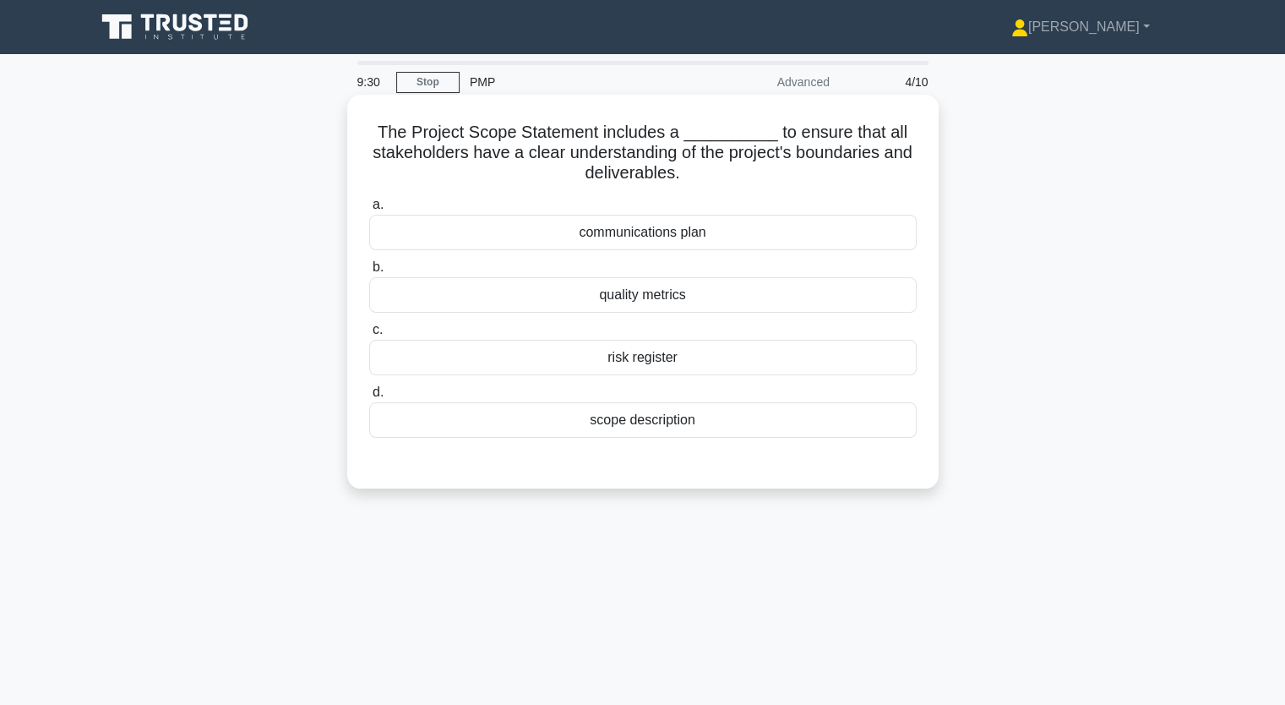
click at [669, 364] on div "risk register" at bounding box center [642, 357] width 547 height 35
click at [369, 335] on input "c. risk register" at bounding box center [369, 329] width 0 height 11
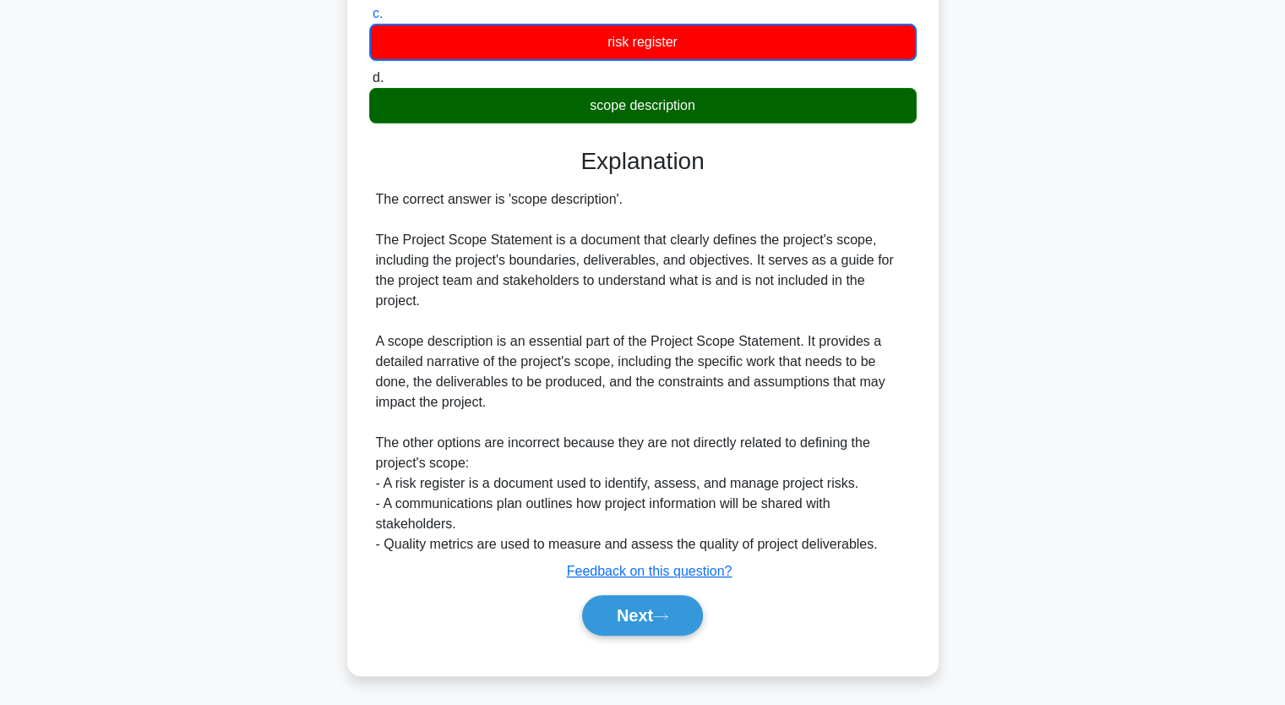
scroll to position [318, 0]
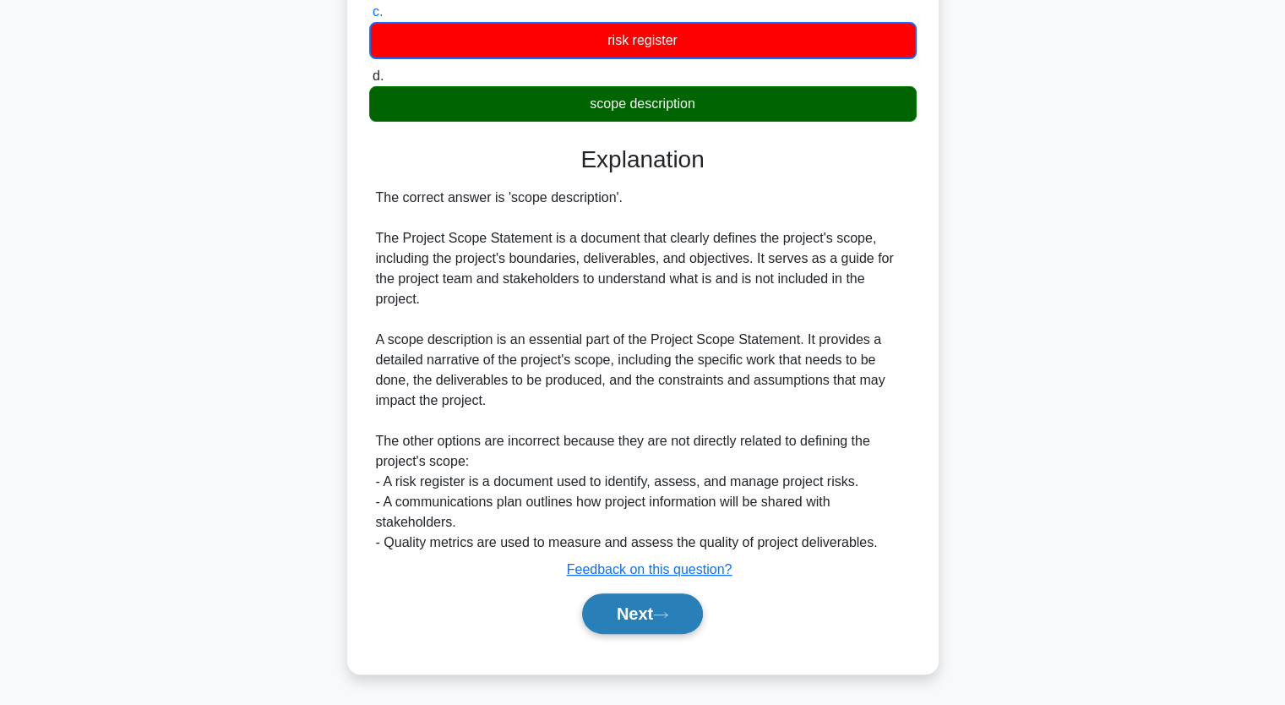
click at [656, 616] on button "Next" at bounding box center [642, 613] width 121 height 41
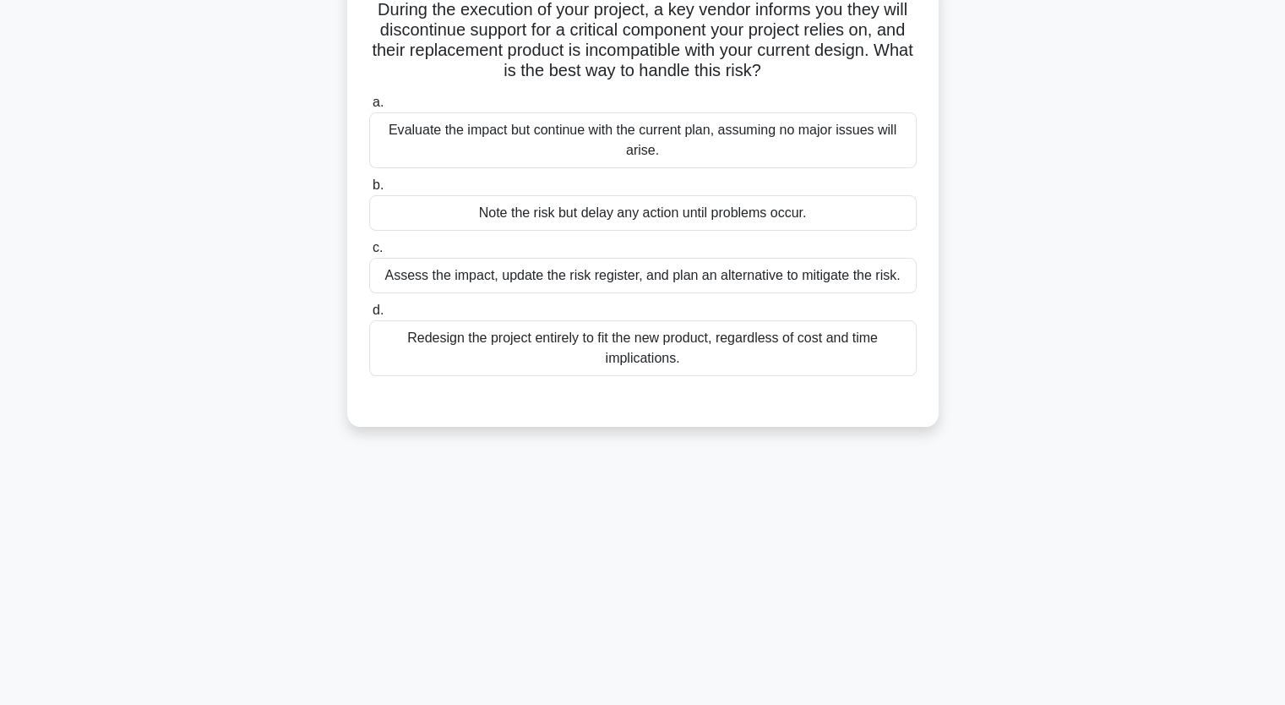
scroll to position [0, 0]
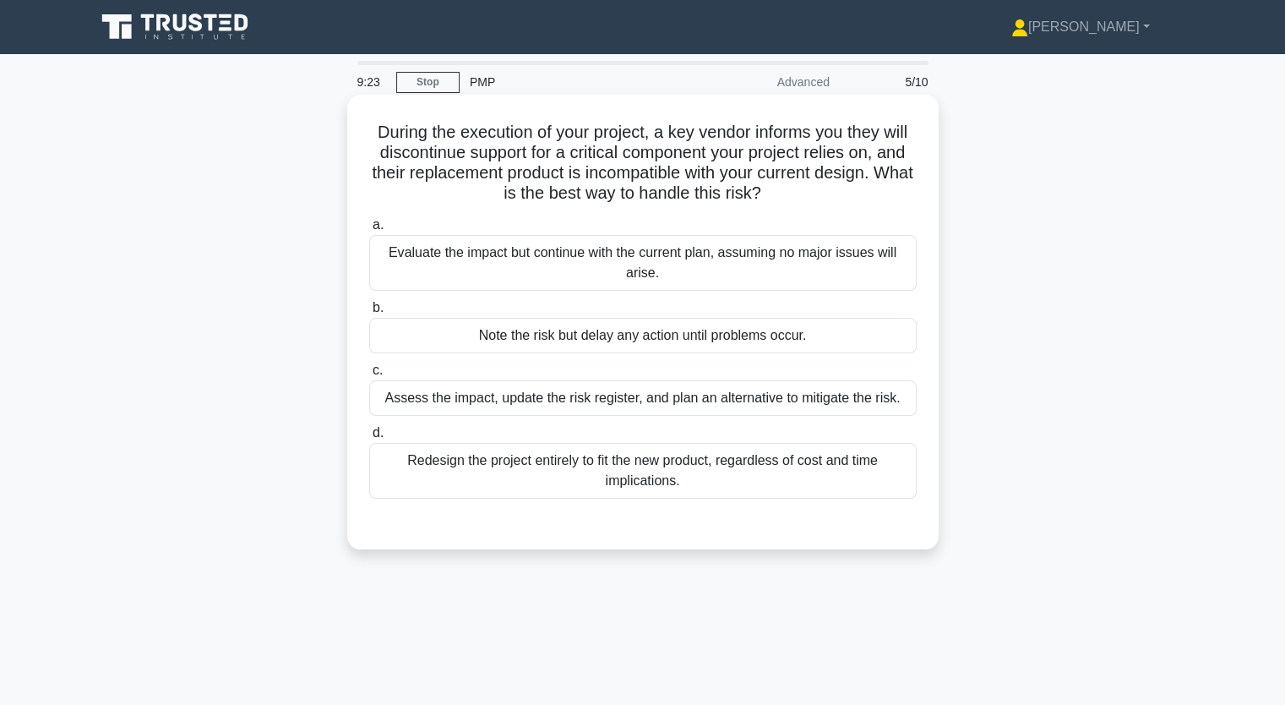
click at [662, 270] on div "Evaluate the impact but continue with the current plan, assuming no major issue…" at bounding box center [642, 263] width 547 height 56
click at [369, 231] on input "a. Evaluate the impact but continue with the current plan, assuming no major is…" at bounding box center [369, 225] width 0 height 11
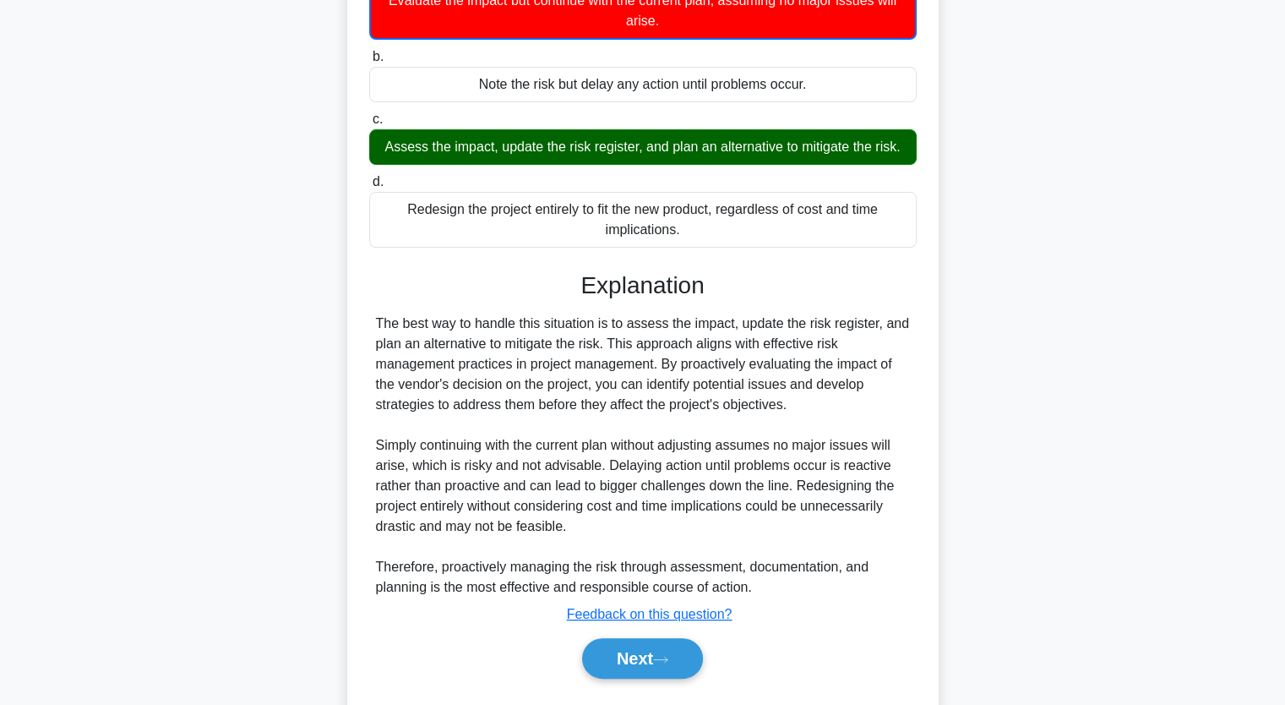
scroll to position [253, 0]
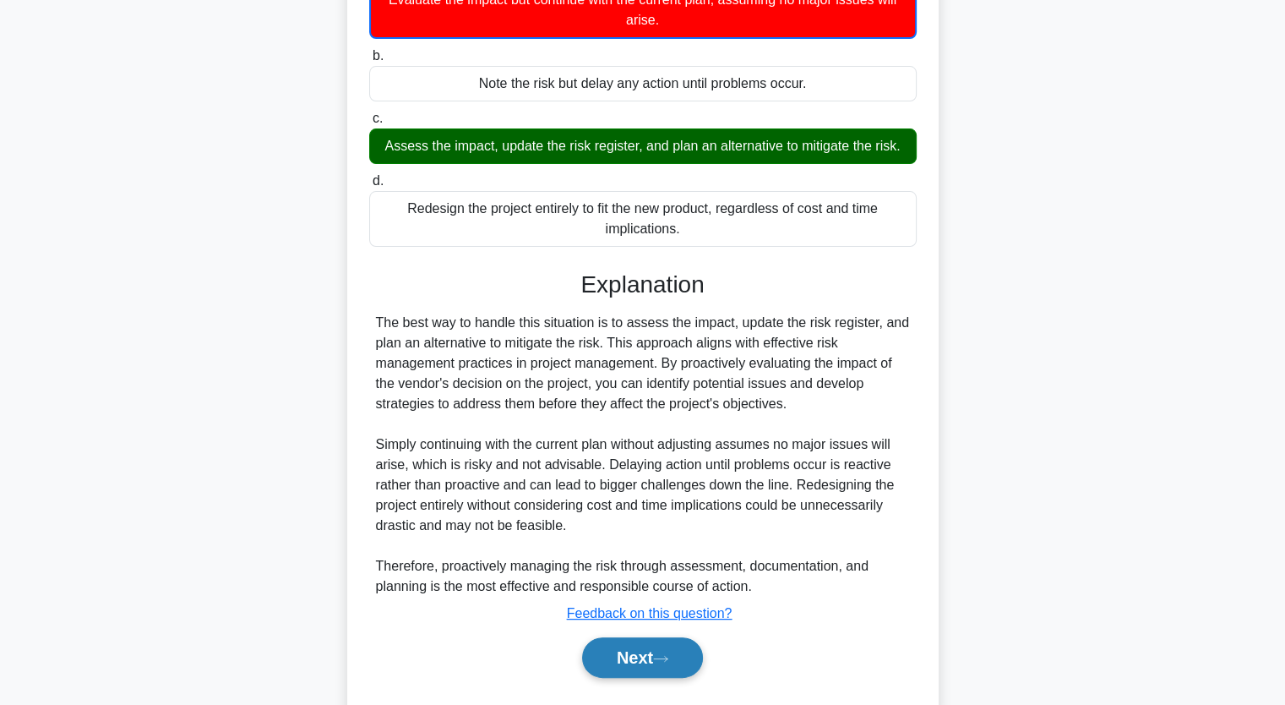
click at [645, 650] on button "Next" at bounding box center [642, 657] width 121 height 41
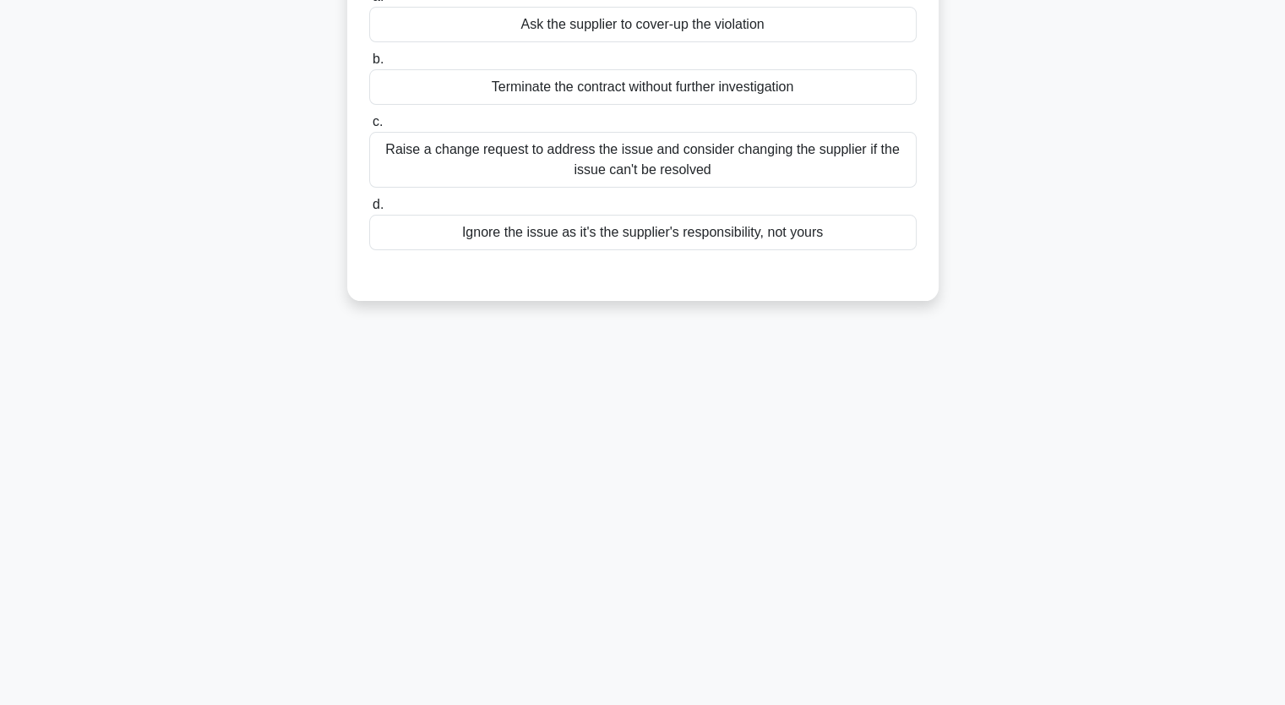
click at [611, 174] on div "Raise a change request to address the issue and consider changing the supplier …" at bounding box center [642, 160] width 547 height 56
click at [710, 177] on div "Raise a change request to address the issue and consider changing the supplier …" at bounding box center [642, 160] width 547 height 56
click at [369, 128] on input "c. Raise a change request to address the issue and consider changing the suppli…" at bounding box center [369, 122] width 0 height 11
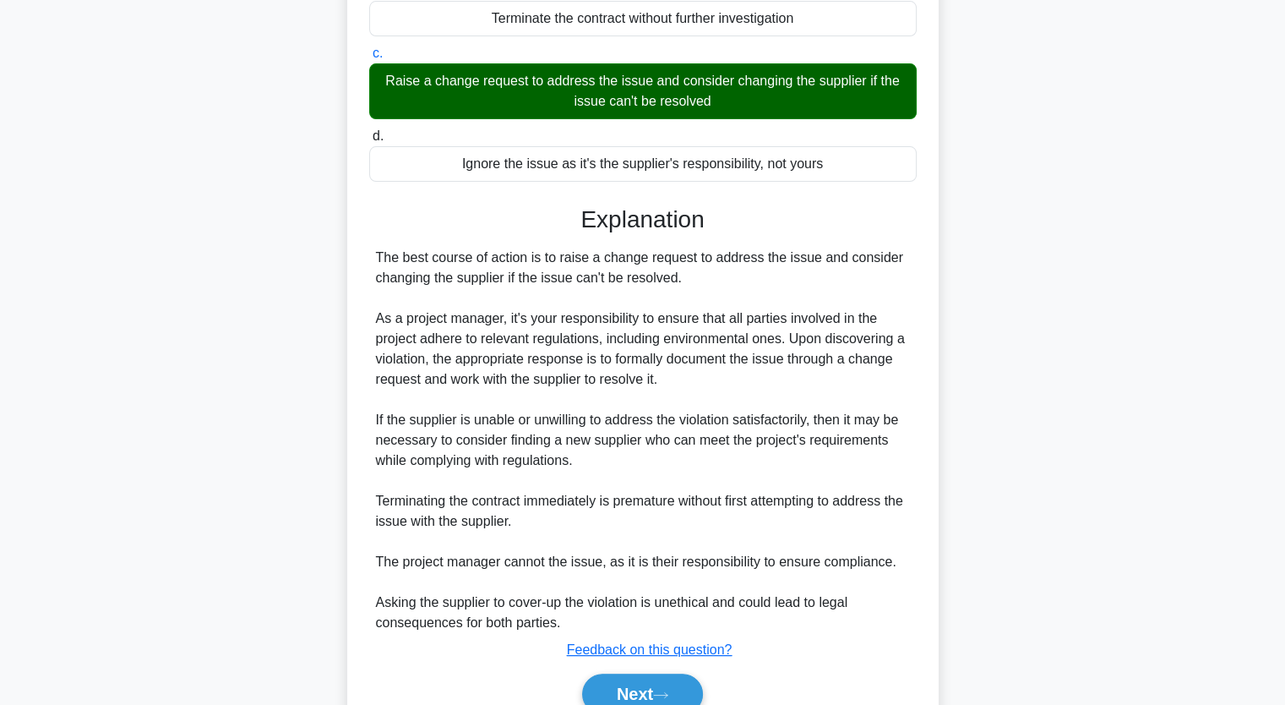
scroll to position [357, 0]
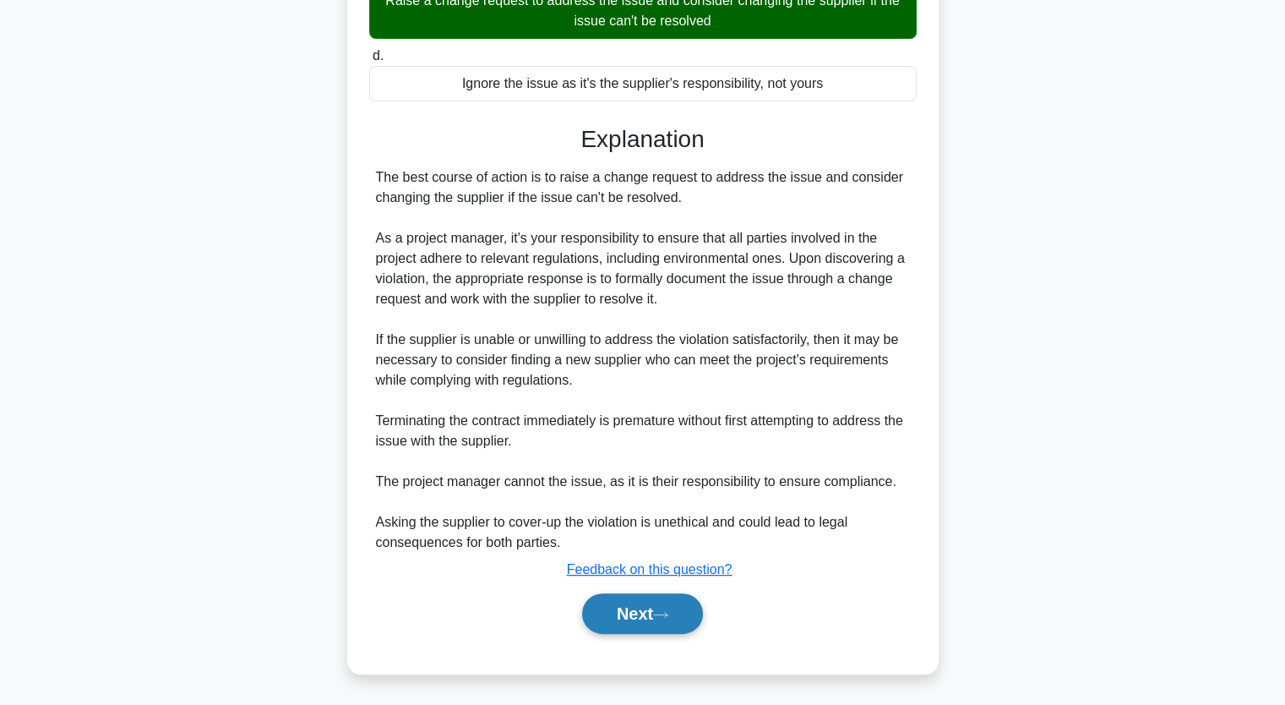
click at [661, 618] on icon at bounding box center [660, 614] width 15 height 9
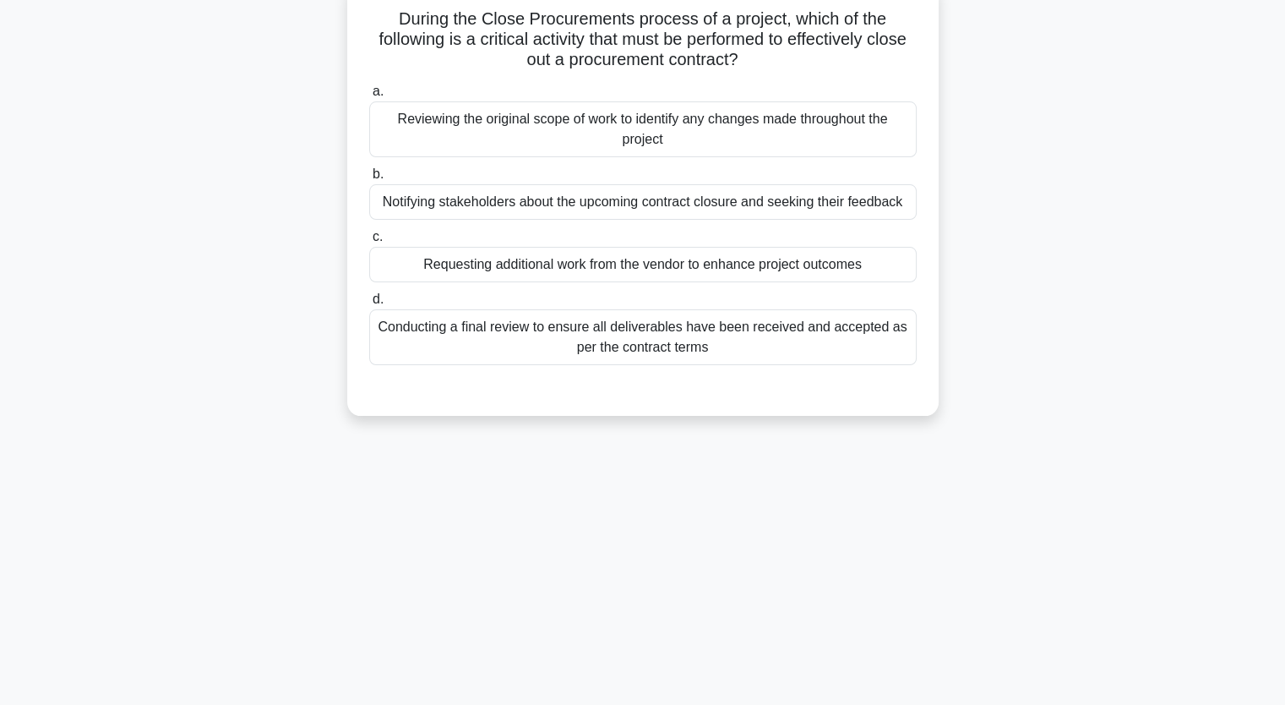
scroll to position [0, 0]
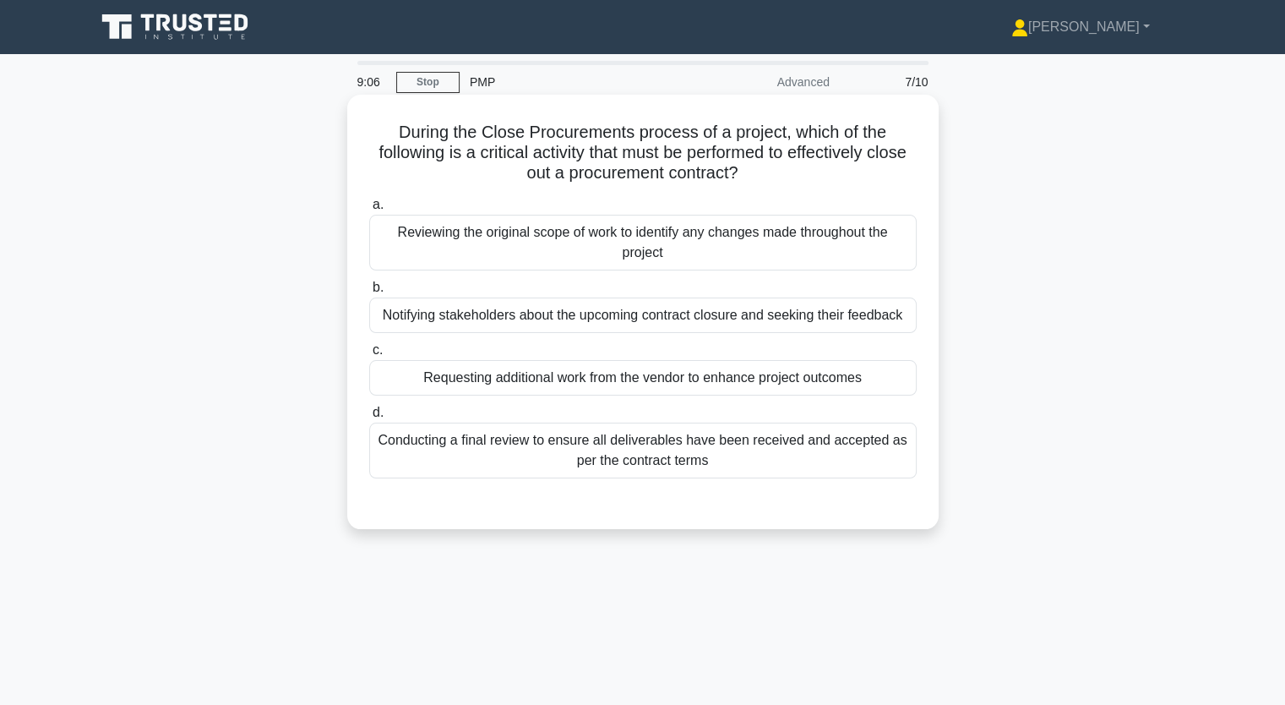
click at [623, 251] on div "Reviewing the original scope of work to identify any changes made throughout th…" at bounding box center [642, 243] width 547 height 56
click at [369, 210] on input "a. Reviewing the original scope of work to identify any changes made throughout…" at bounding box center [369, 204] width 0 height 11
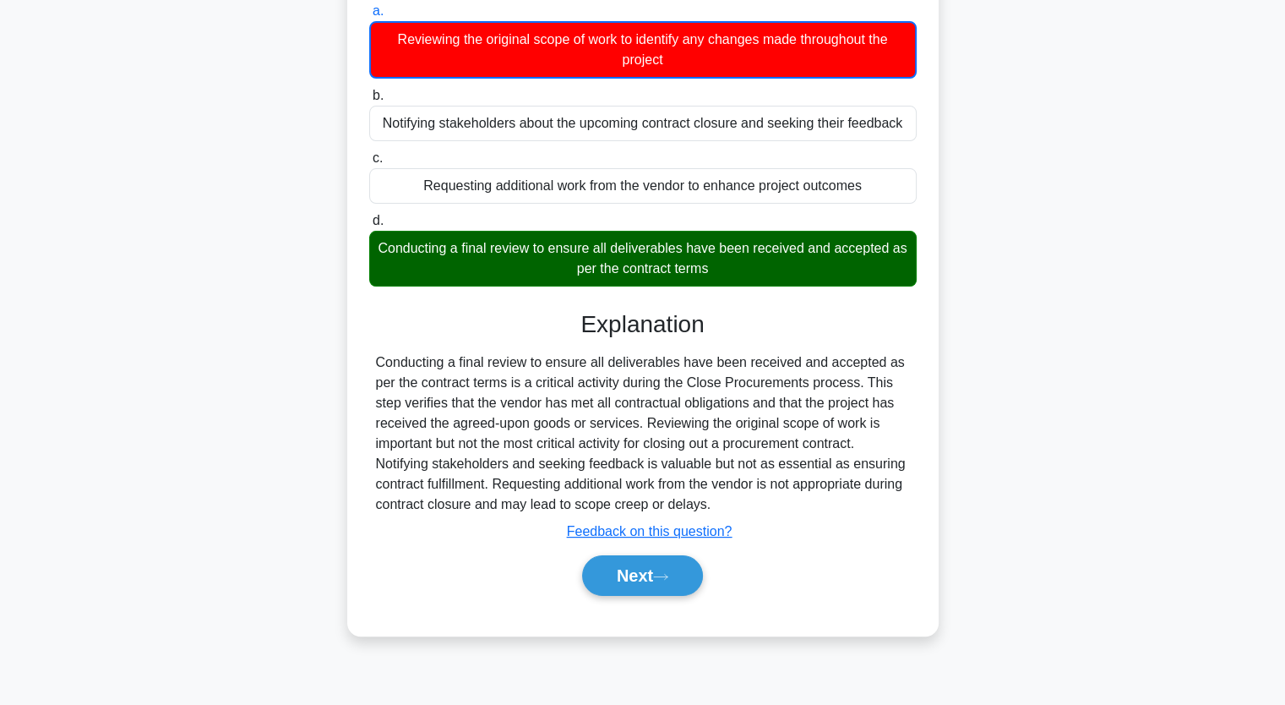
scroll to position [209, 0]
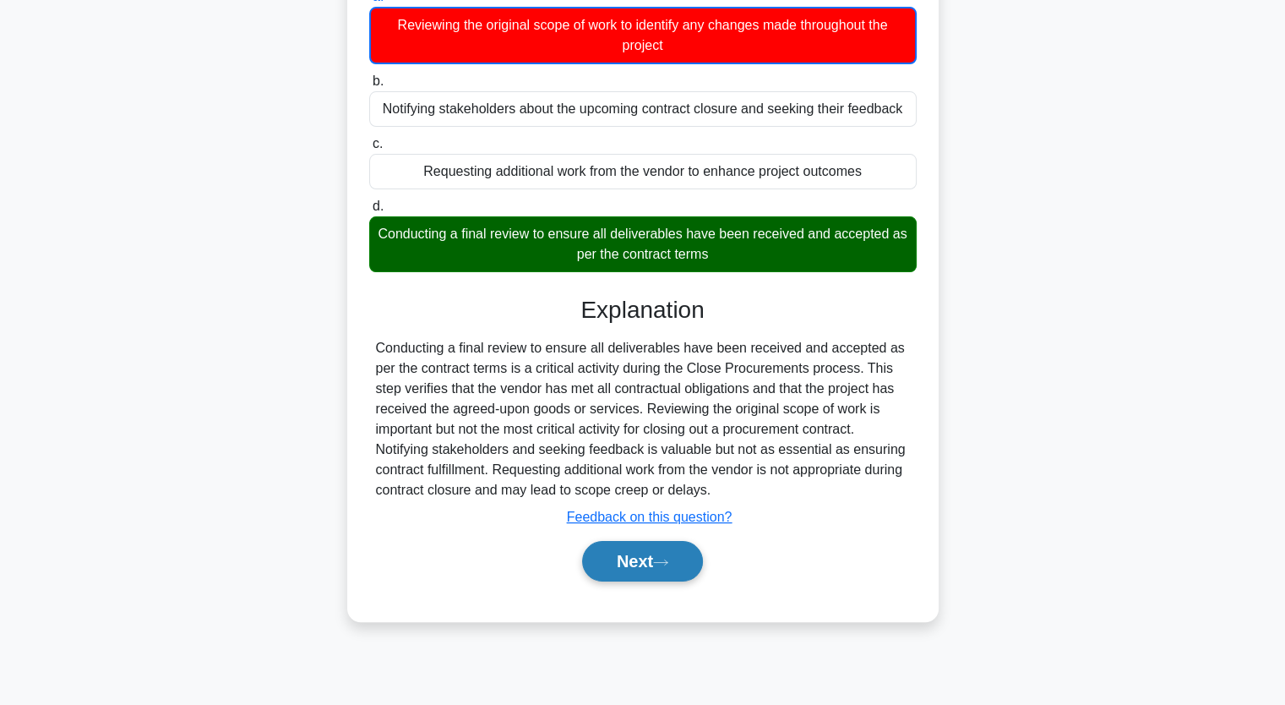
drag, startPoint x: 679, startPoint y: 553, endPoint x: 674, endPoint y: 545, distance: 9.1
click at [679, 552] on button "Next" at bounding box center [642, 561] width 121 height 41
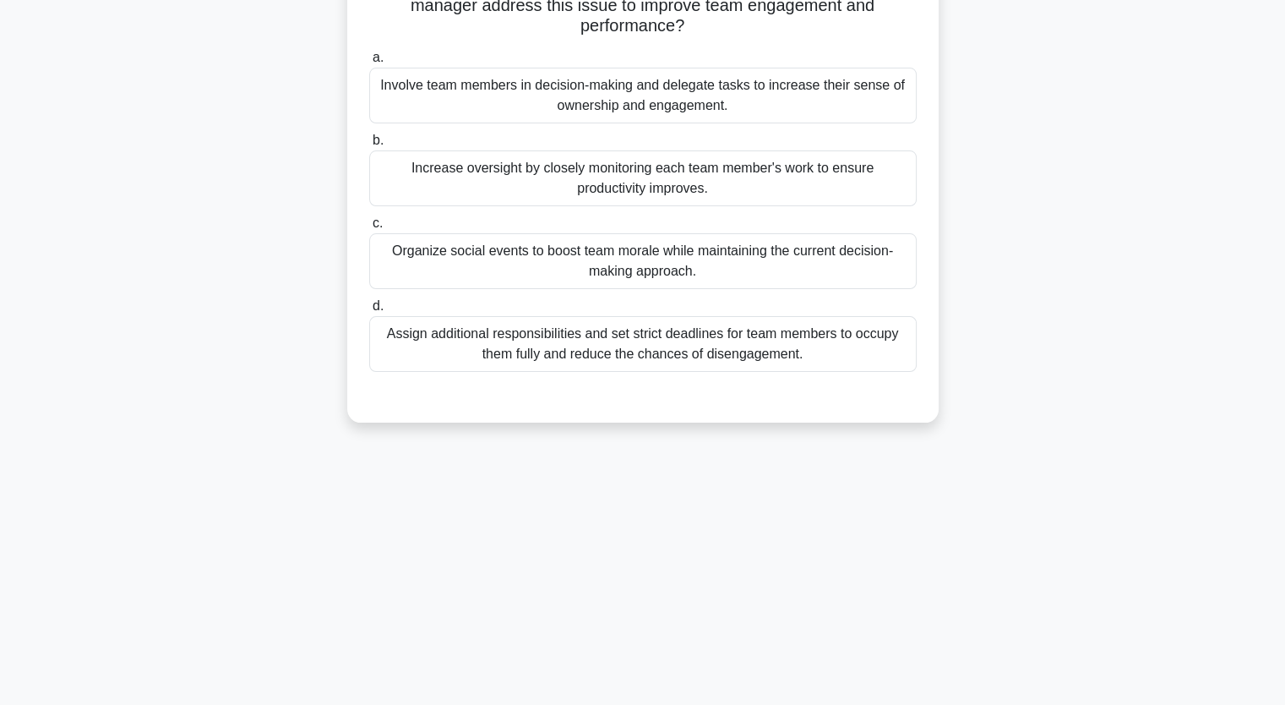
click at [640, 273] on div "Organize social events to boost team morale while maintaining the current decis…" at bounding box center [642, 261] width 547 height 56
click at [369, 229] on input "c. Organize social events to boost team morale while maintaining the current de…" at bounding box center [369, 223] width 0 height 11
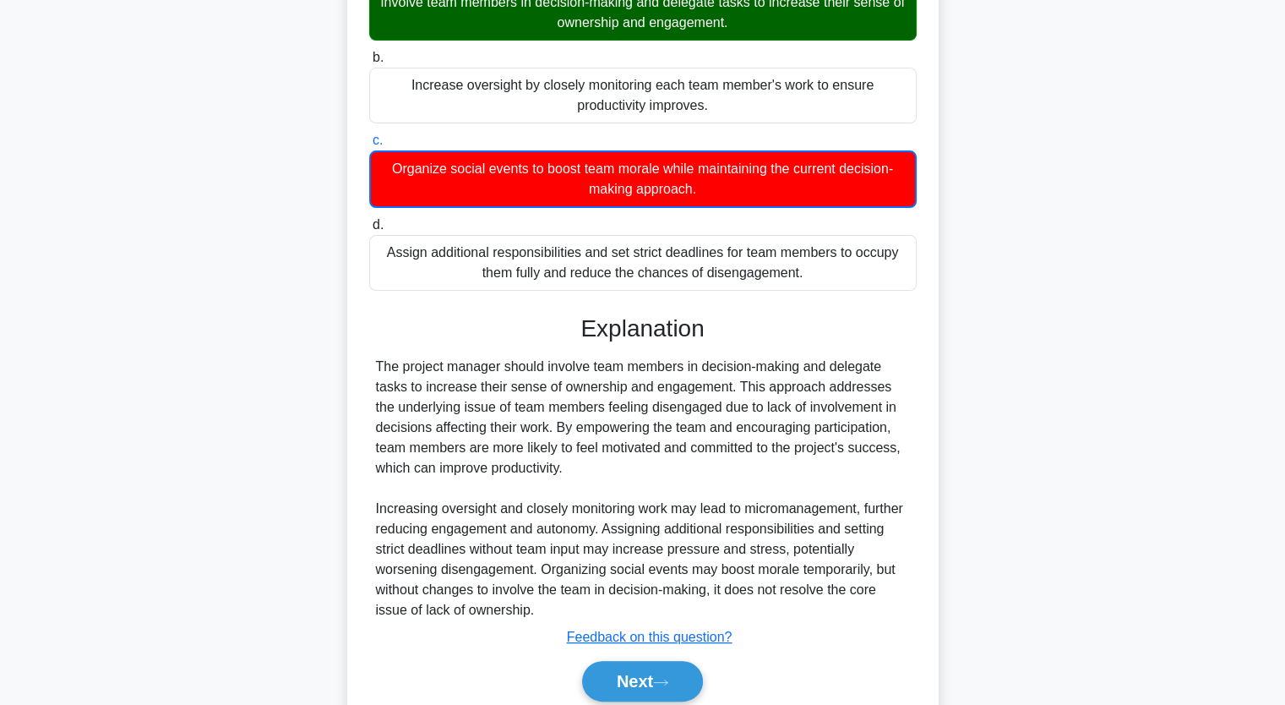
scroll to position [358, 0]
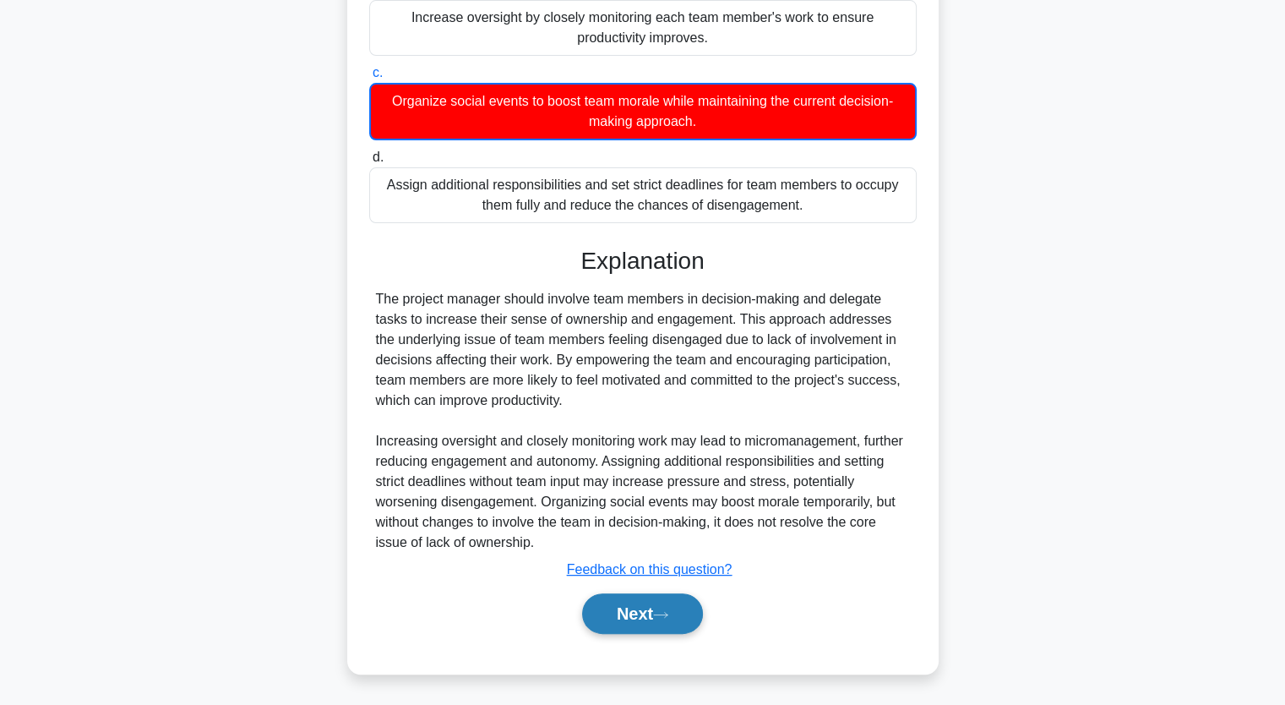
click at [659, 615] on button "Next" at bounding box center [642, 613] width 121 height 41
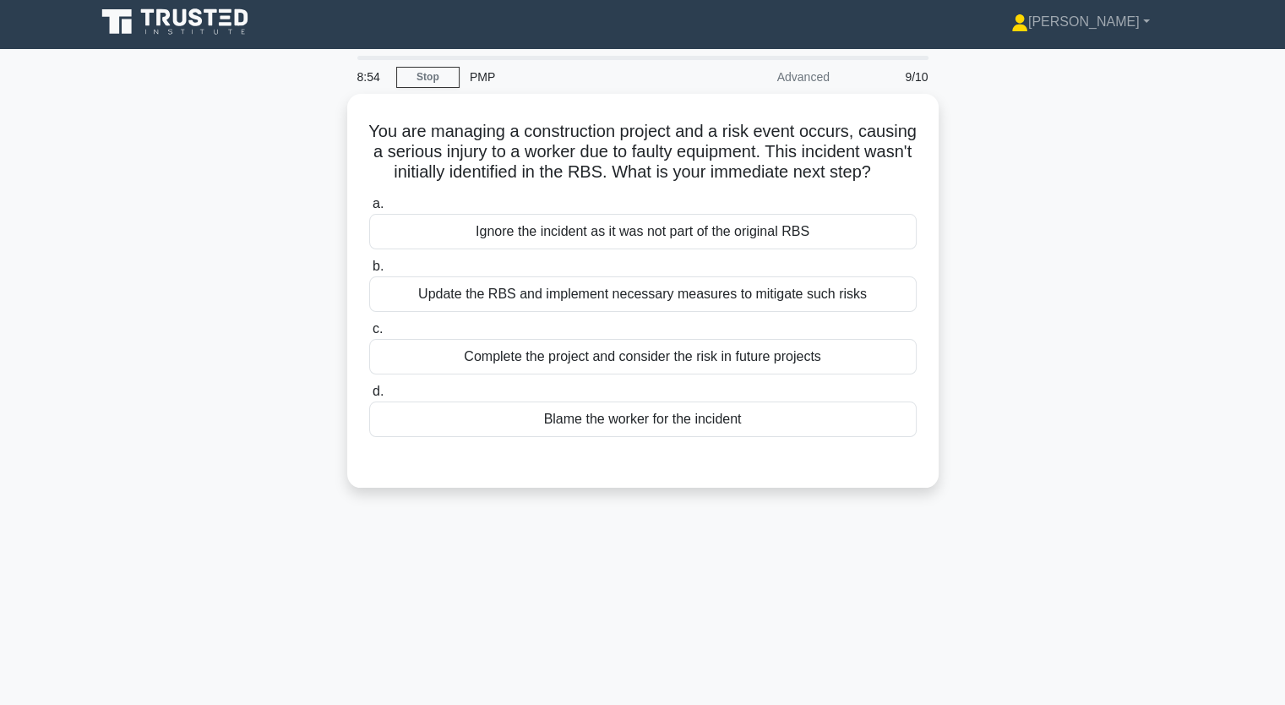
scroll to position [0, 0]
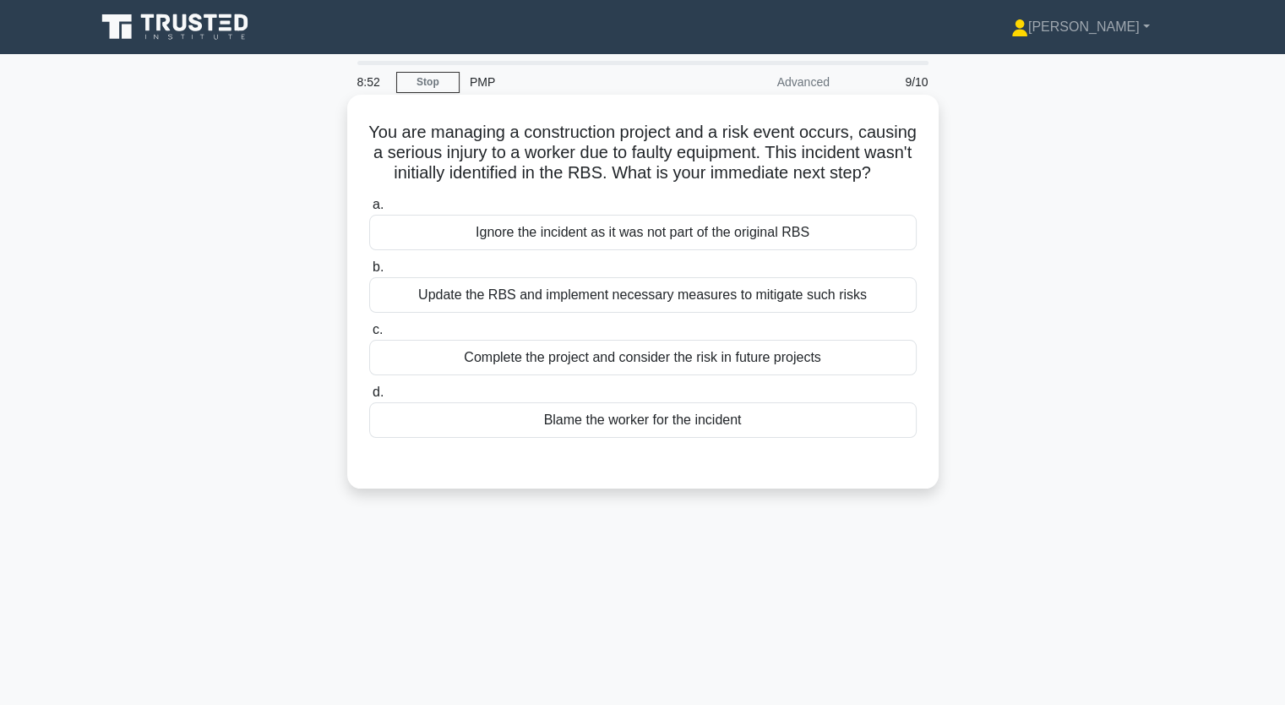
click at [559, 313] on div "Update the RBS and implement necessary measures to mitigate such risks" at bounding box center [642, 294] width 547 height 35
click at [369, 273] on input "b. Update the RBS and implement necessary measures to mitigate such risks" at bounding box center [369, 267] width 0 height 11
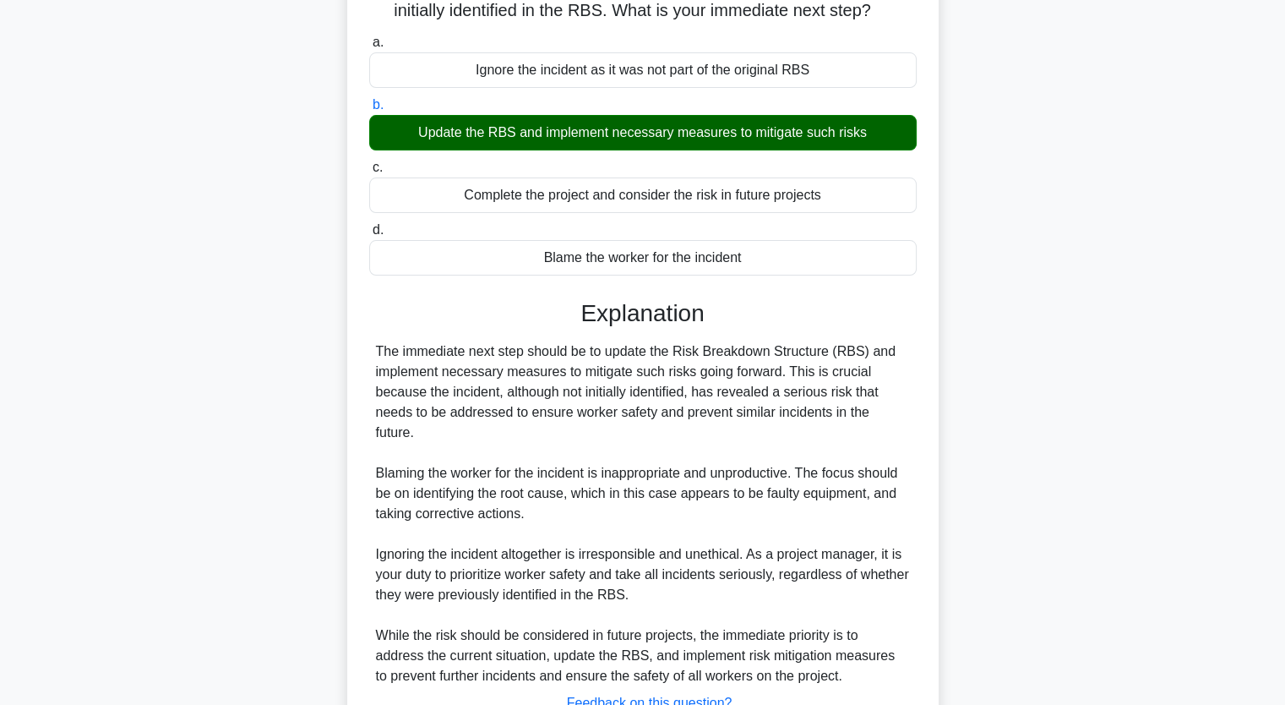
scroll to position [296, 0]
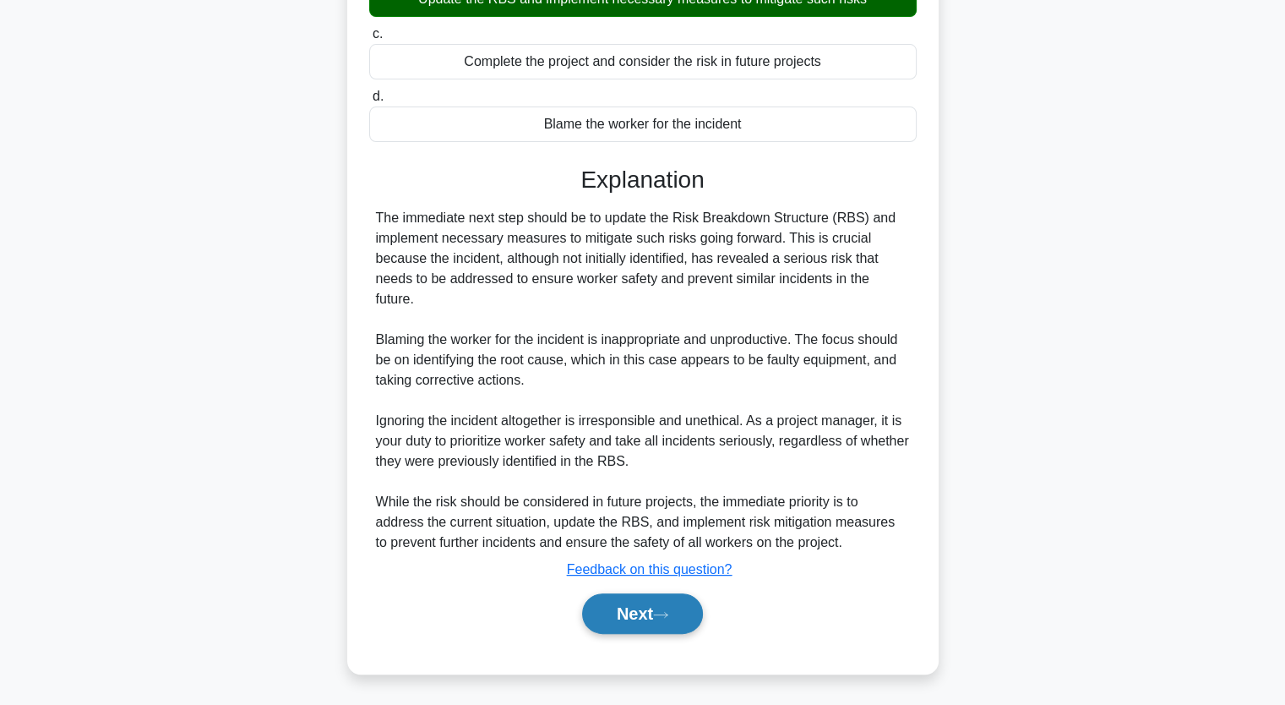
click at [656, 603] on button "Next" at bounding box center [642, 613] width 121 height 41
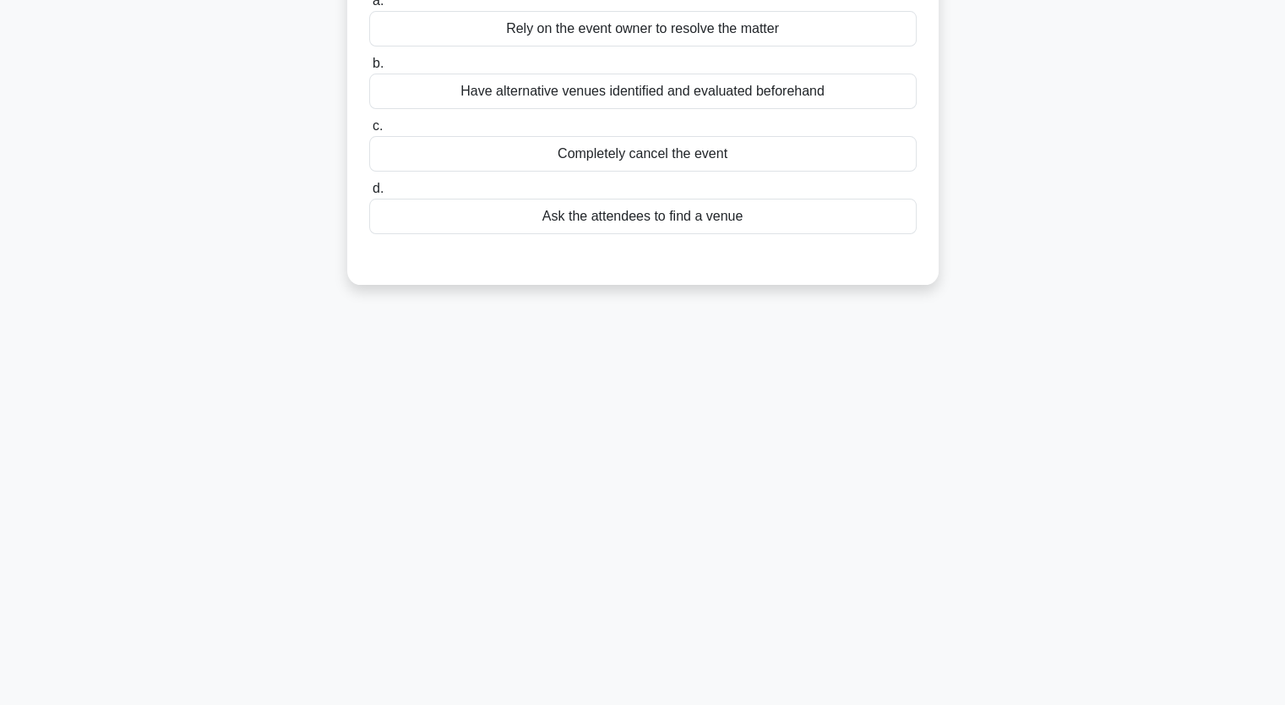
scroll to position [124, 0]
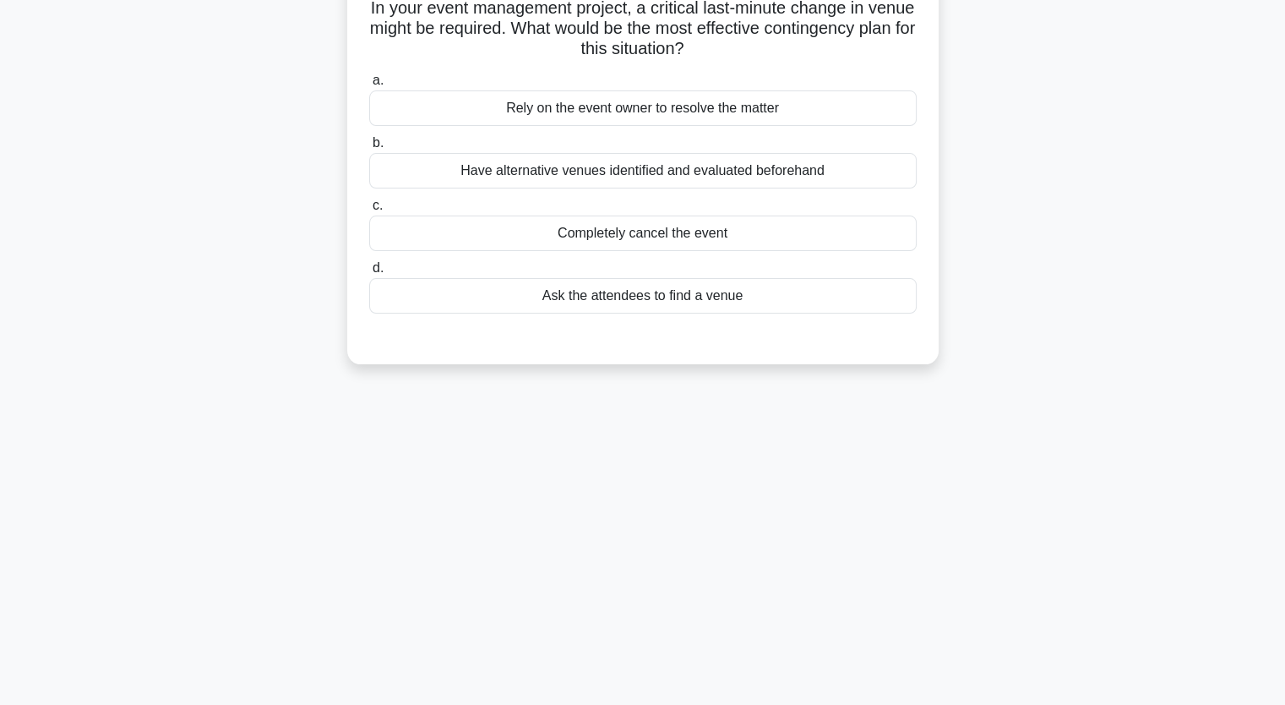
click at [623, 166] on div "Have alternative venues identified and evaluated beforehand" at bounding box center [642, 170] width 547 height 35
click at [369, 149] on input "b. Have alternative venues identified and evaluated beforehand" at bounding box center [369, 143] width 0 height 11
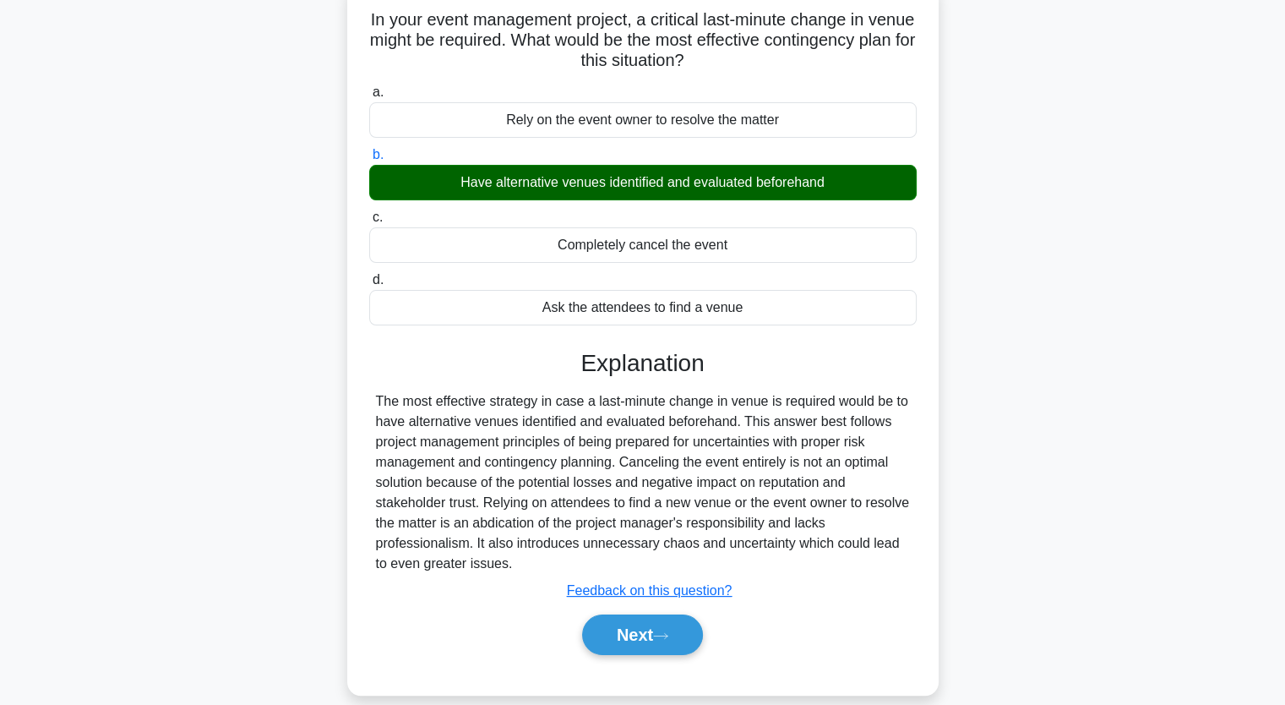
scroll to position [209, 0]
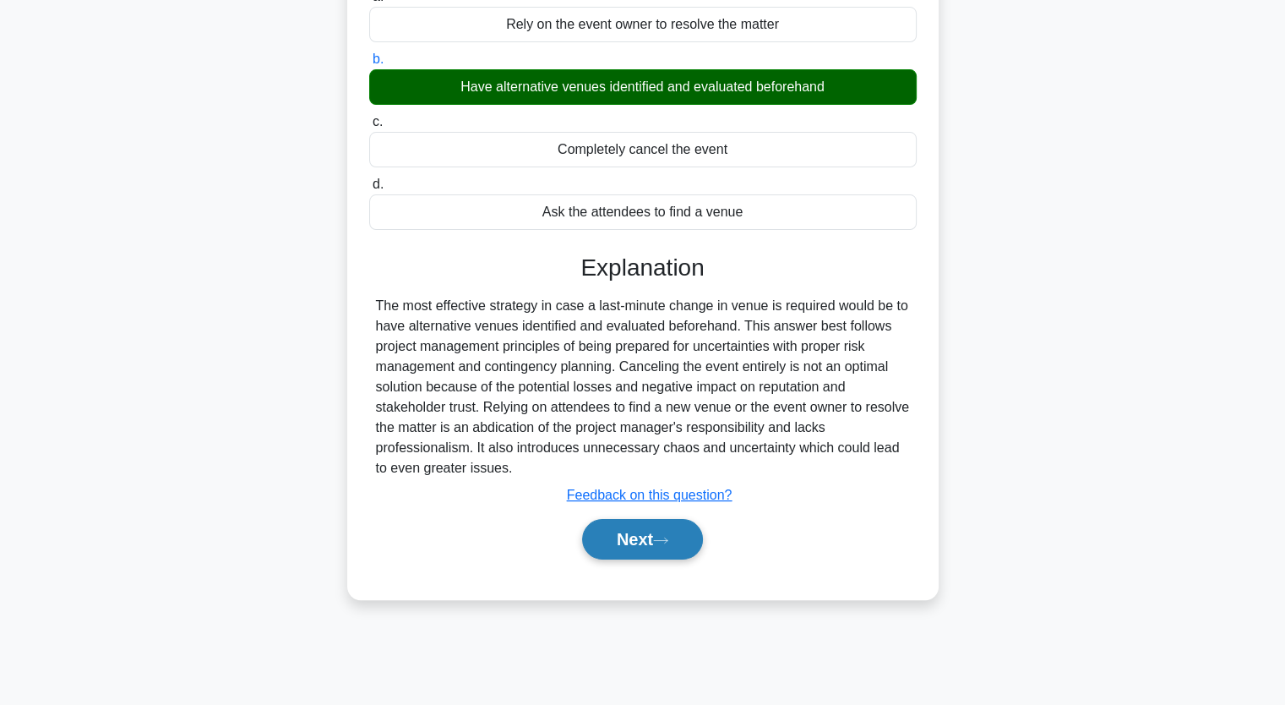
click at [661, 523] on button "Next" at bounding box center [642, 539] width 121 height 41
click at [667, 527] on button "Next" at bounding box center [642, 539] width 121 height 41
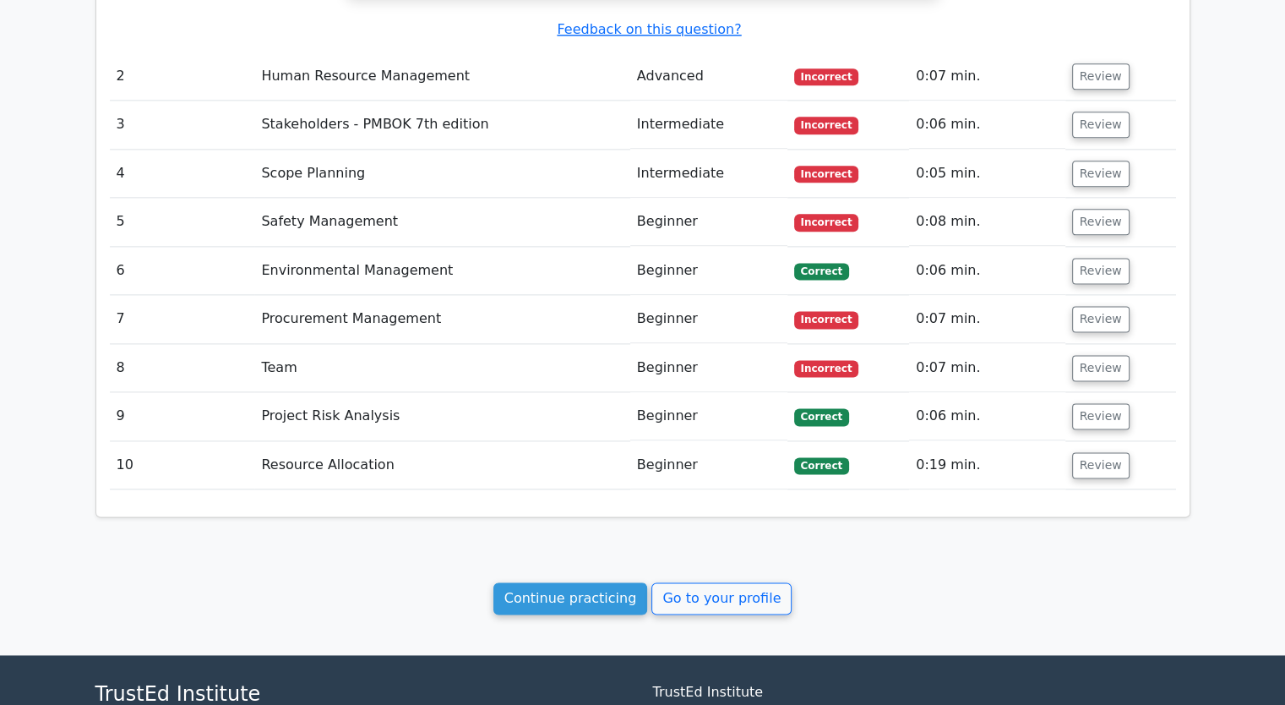
scroll to position [2273, 0]
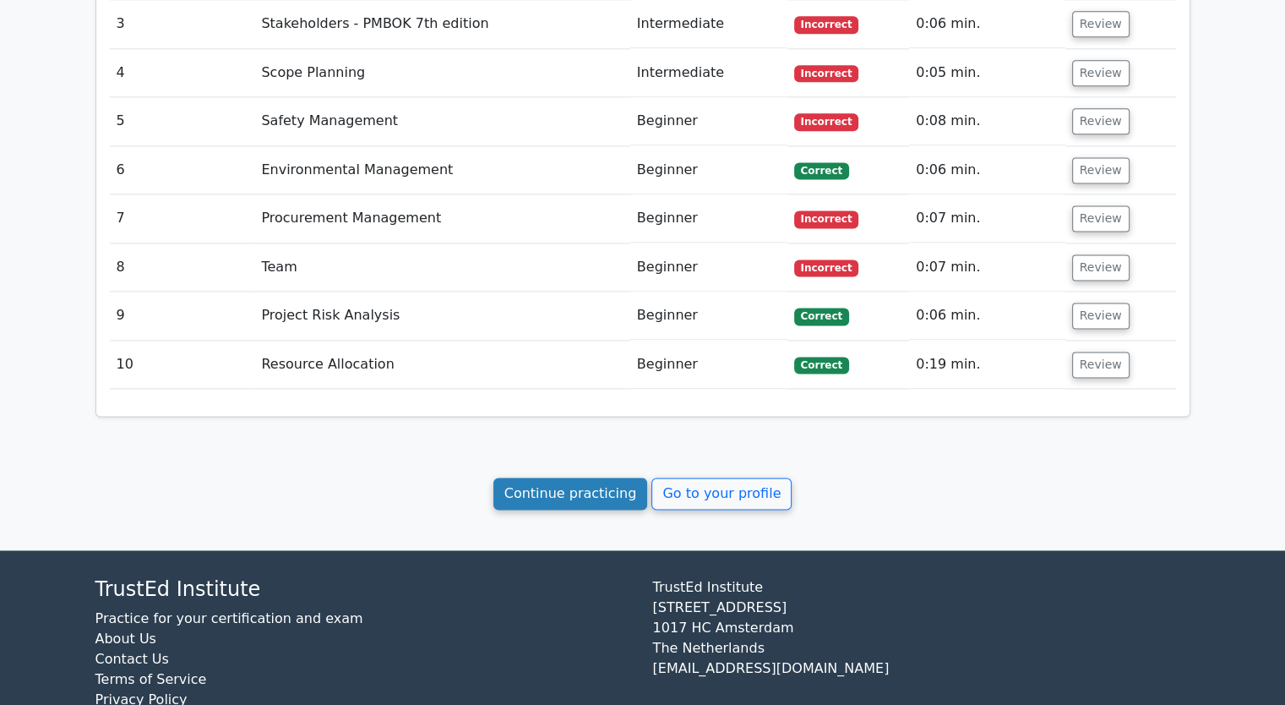
click at [591, 477] on link "Continue practicing" at bounding box center [570, 493] width 155 height 32
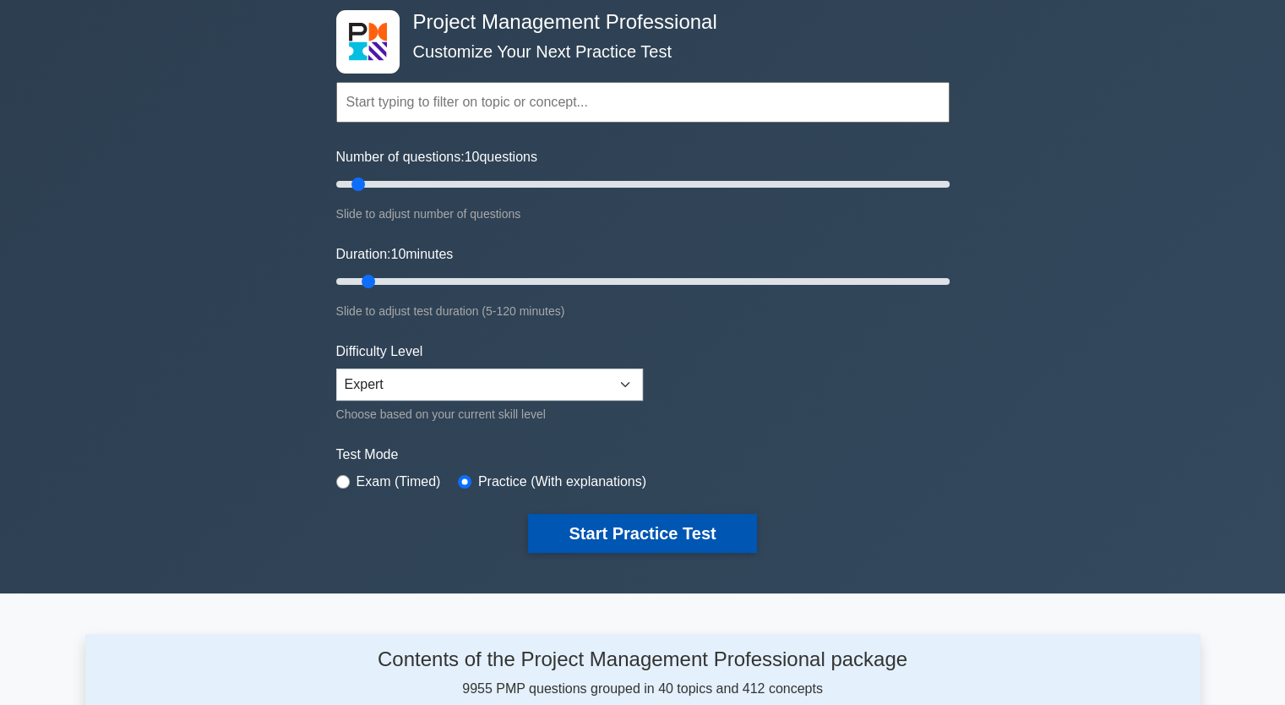
click at [635, 514] on button "Start Practice Test" at bounding box center [642, 533] width 228 height 39
click at [643, 532] on button "Start Practice Test" at bounding box center [642, 533] width 228 height 39
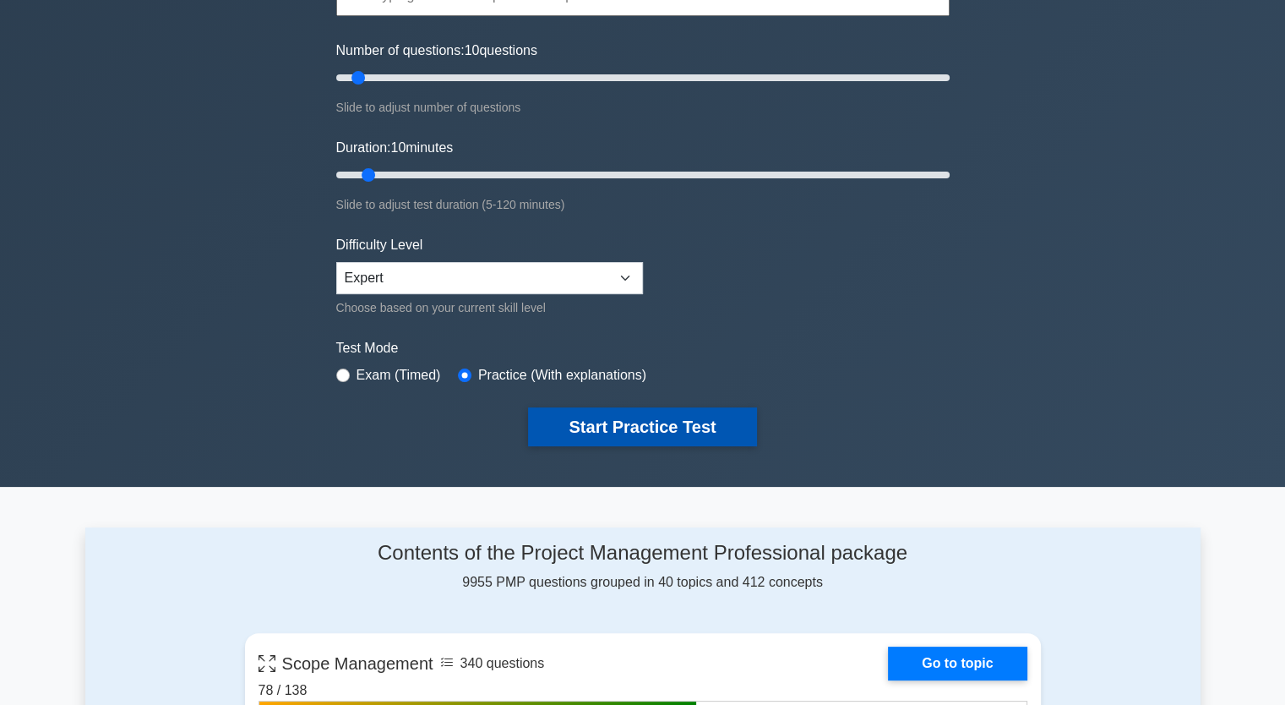
scroll to position [169, 0]
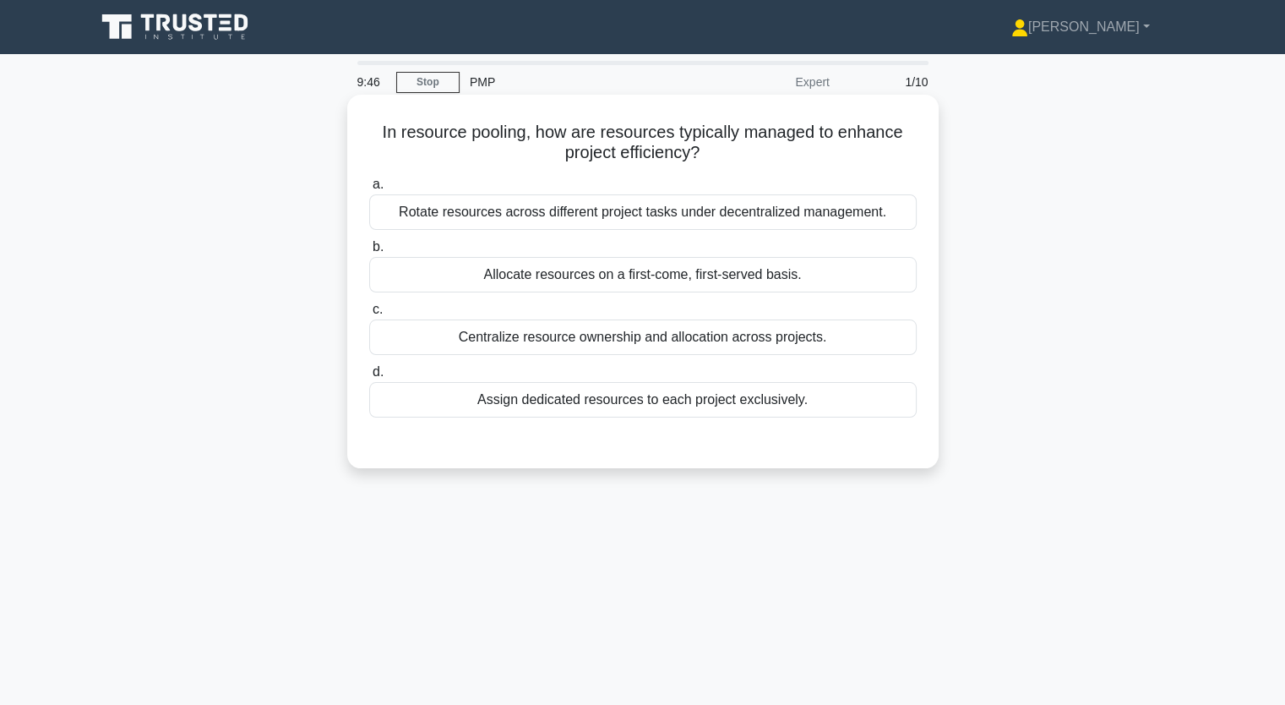
click at [560, 343] on div "Centralize resource ownership and allocation across projects." at bounding box center [642, 336] width 547 height 35
click at [369, 315] on input "c. Centralize resource ownership and allocation across projects." at bounding box center [369, 309] width 0 height 11
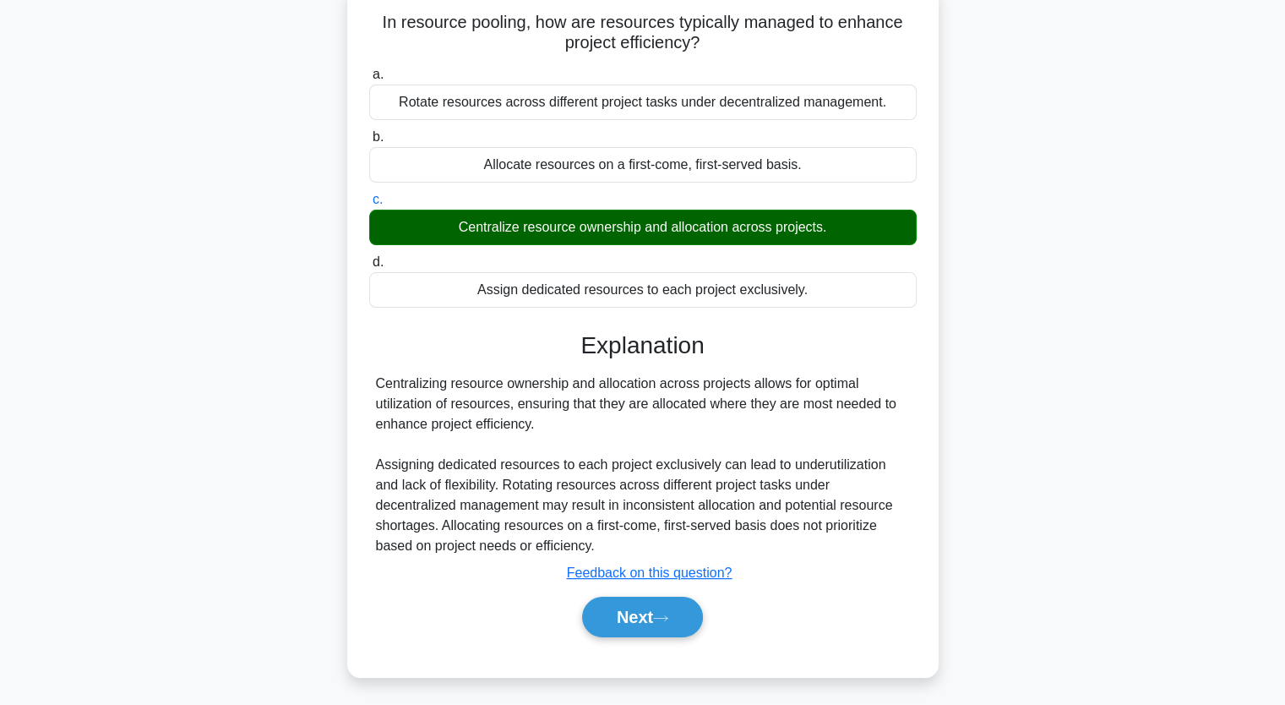
scroll to position [209, 0]
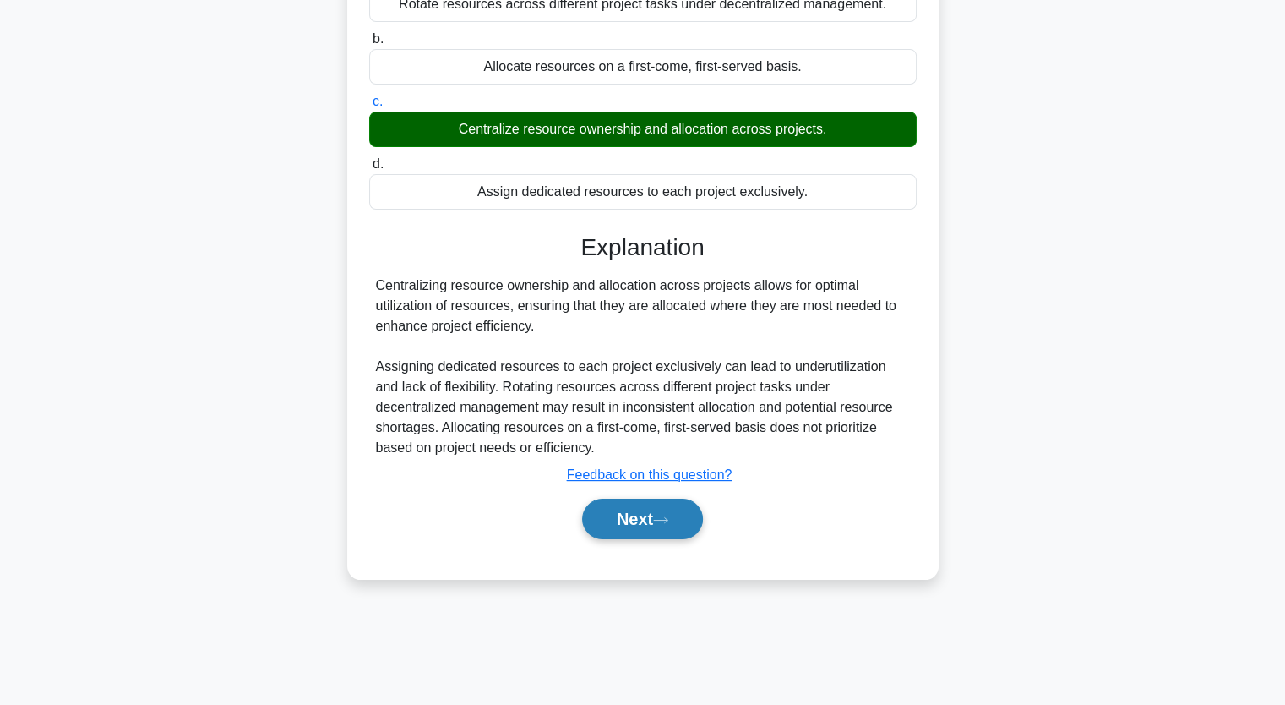
click at [659, 518] on icon at bounding box center [660, 519] width 15 height 9
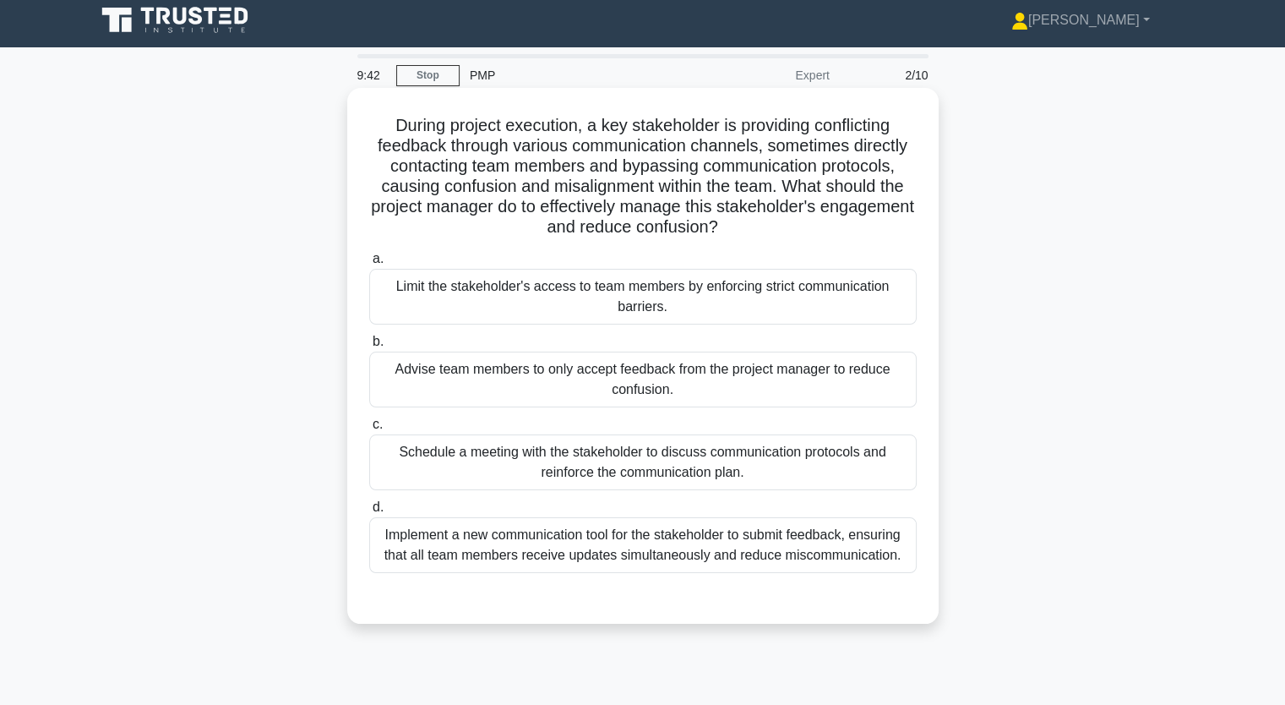
scroll to position [0, 0]
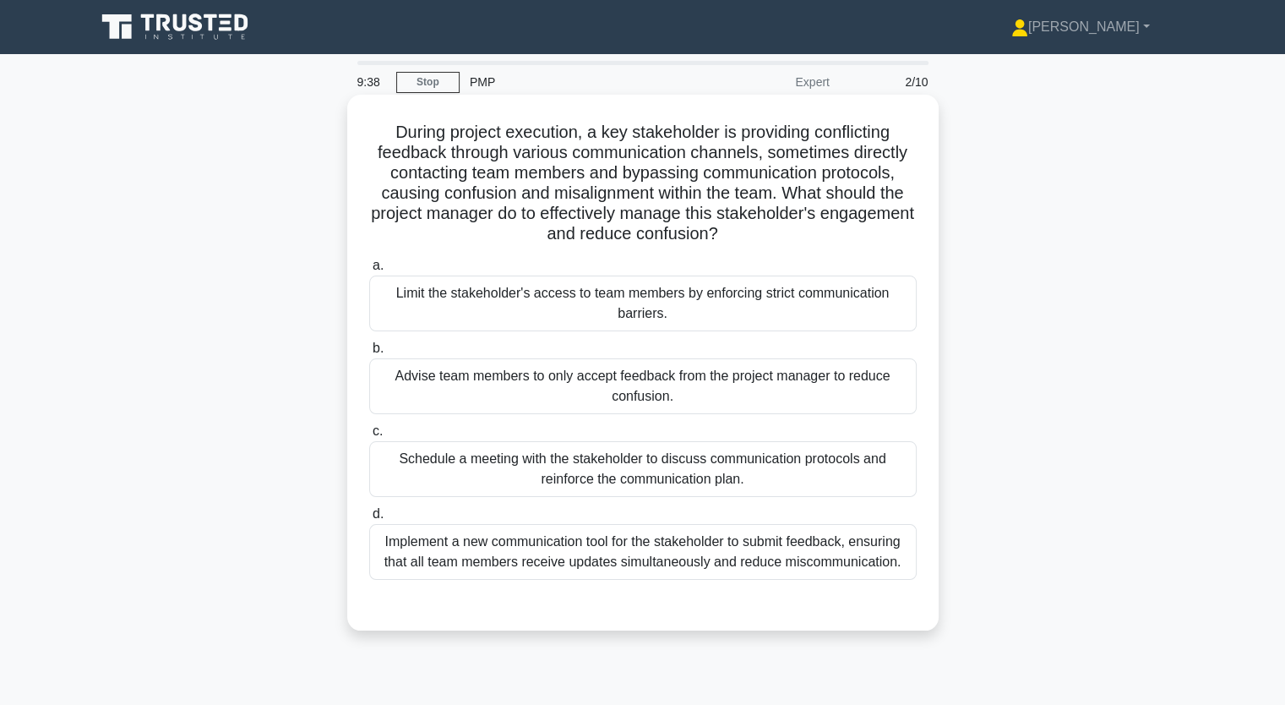
click at [597, 548] on div "Implement a new communication tool for the stakeholder to submit feedback, ensu…" at bounding box center [642, 552] width 547 height 56
click at [369, 520] on input "d. Implement a new communication tool for the stakeholder to submit feedback, e…" at bounding box center [369, 514] width 0 height 11
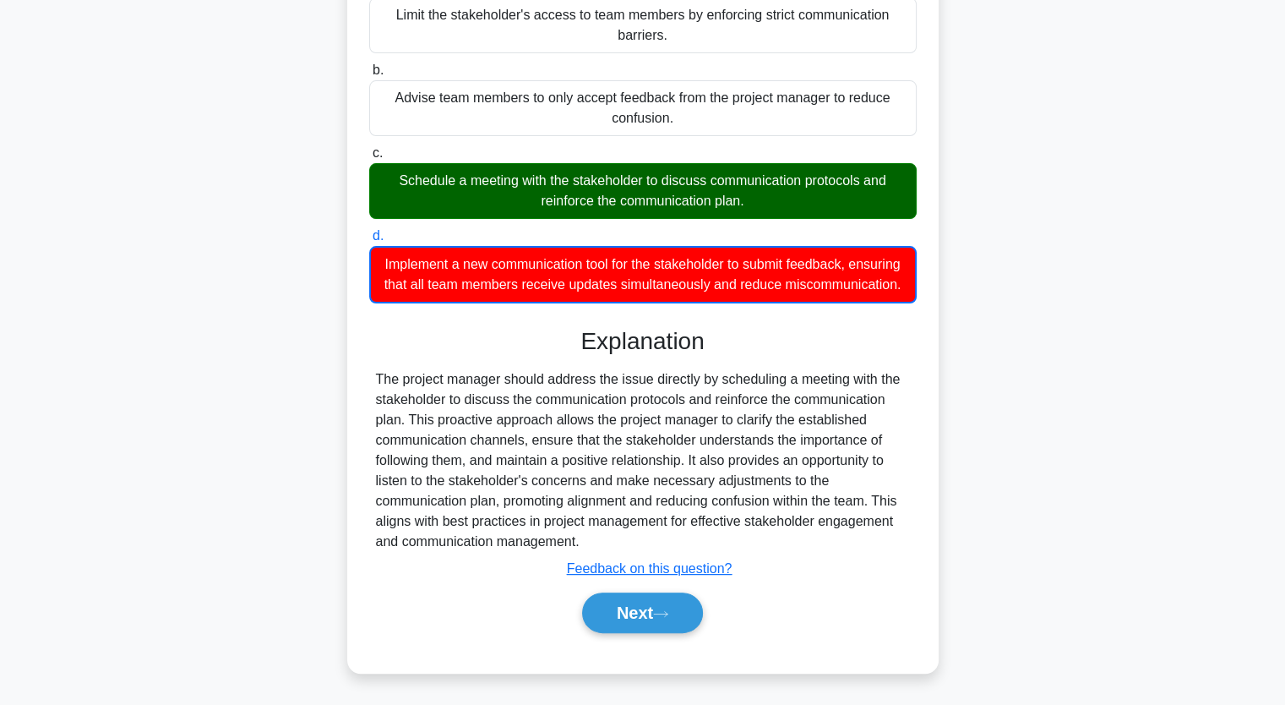
scroll to position [297, 0]
click at [656, 612] on button "Next" at bounding box center [642, 612] width 121 height 41
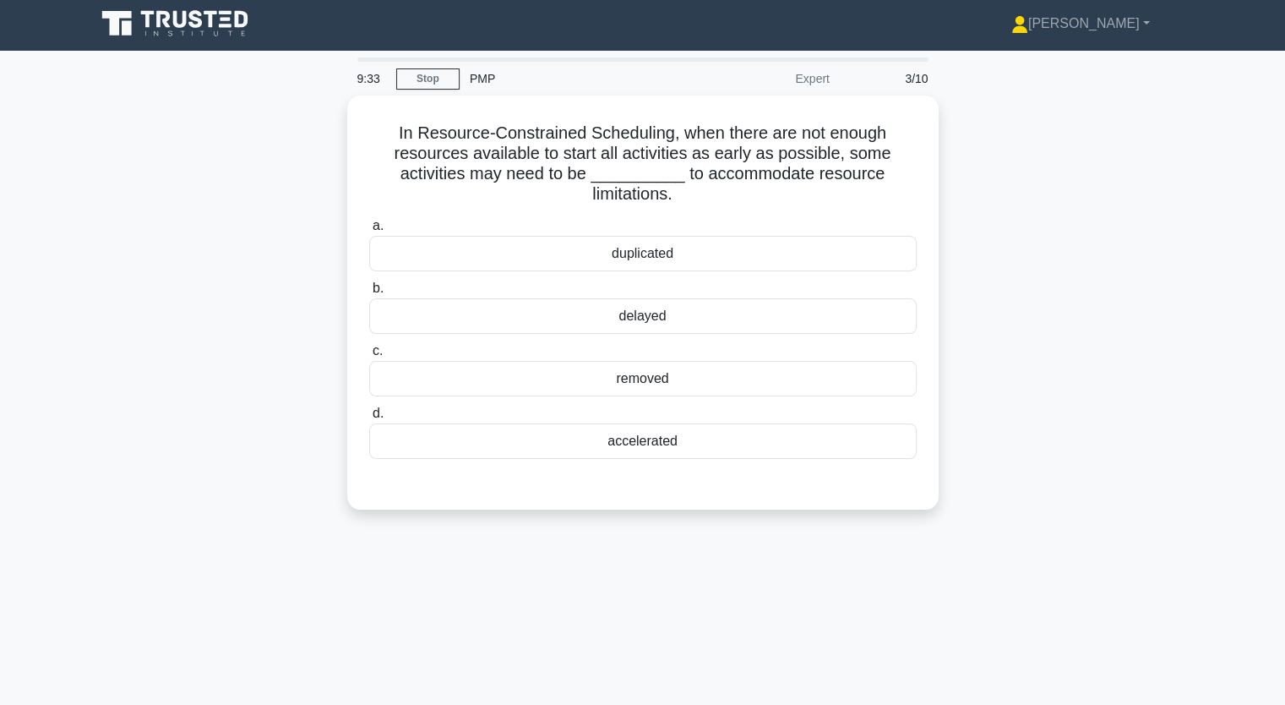
scroll to position [0, 0]
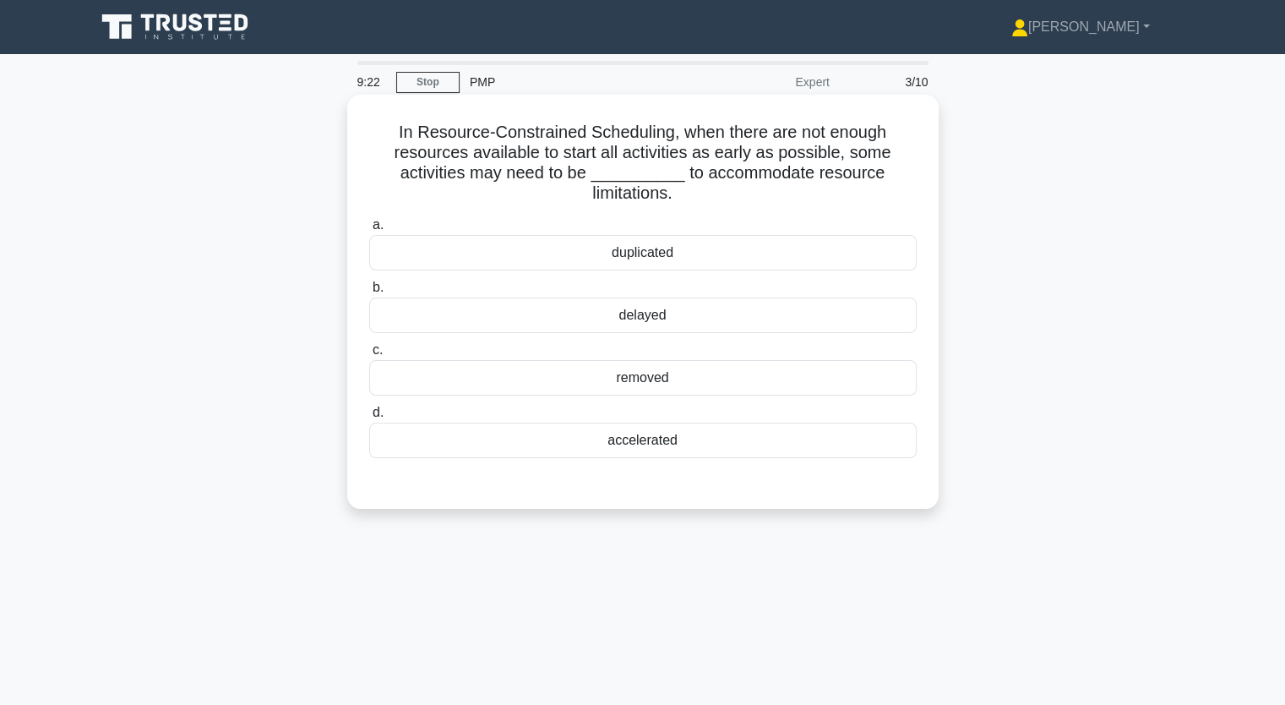
click at [640, 444] on div "accelerated" at bounding box center [642, 439] width 547 height 35
click at [369, 418] on input "d. accelerated" at bounding box center [369, 412] width 0 height 11
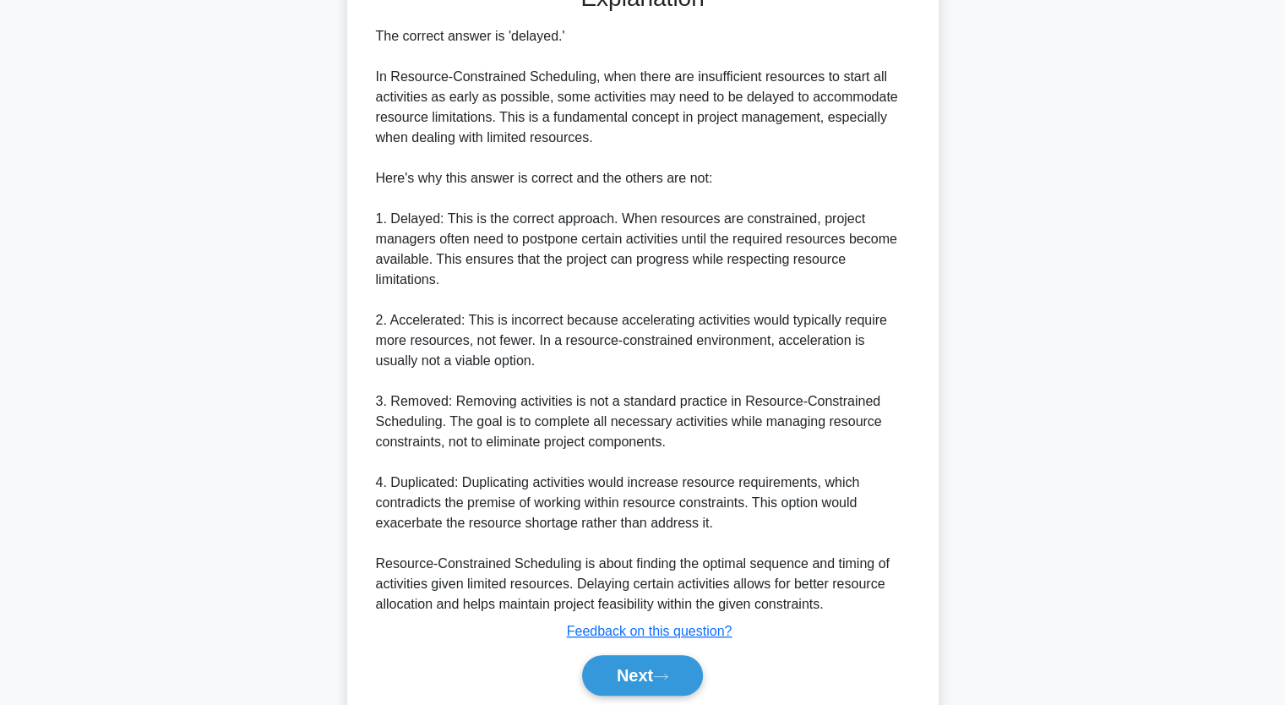
scroll to position [541, 0]
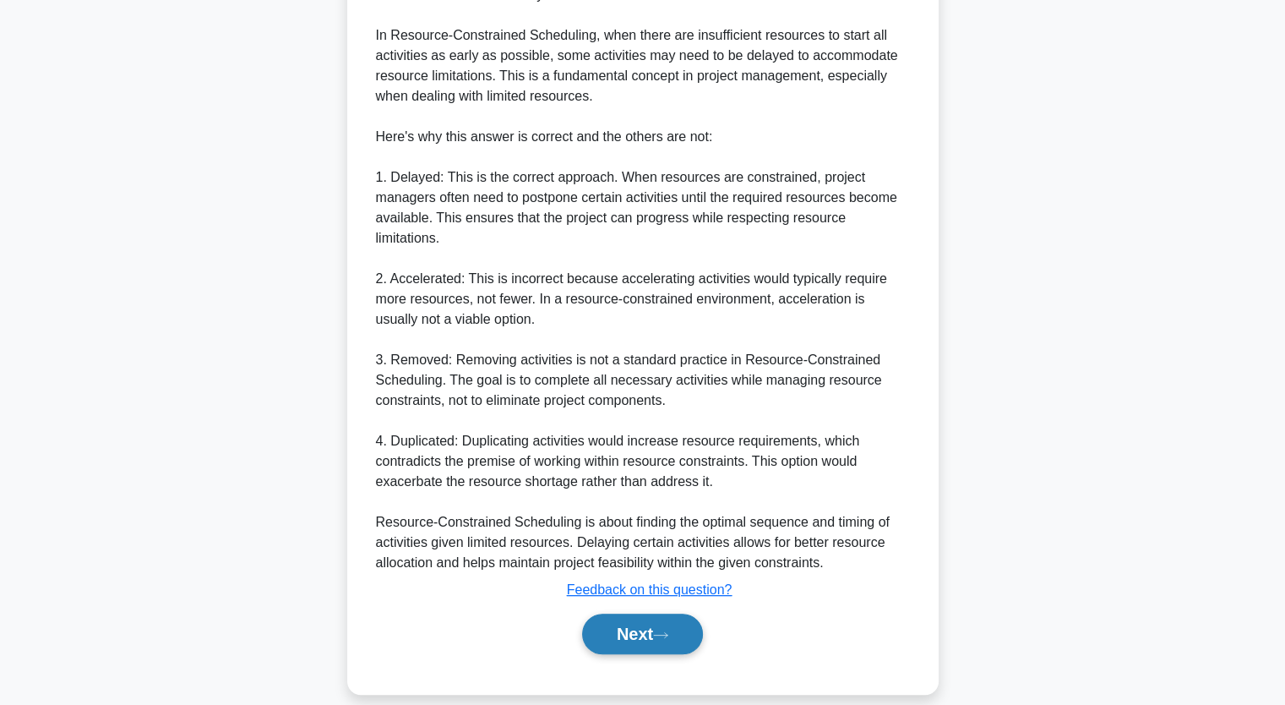
click at [652, 631] on button "Next" at bounding box center [642, 633] width 121 height 41
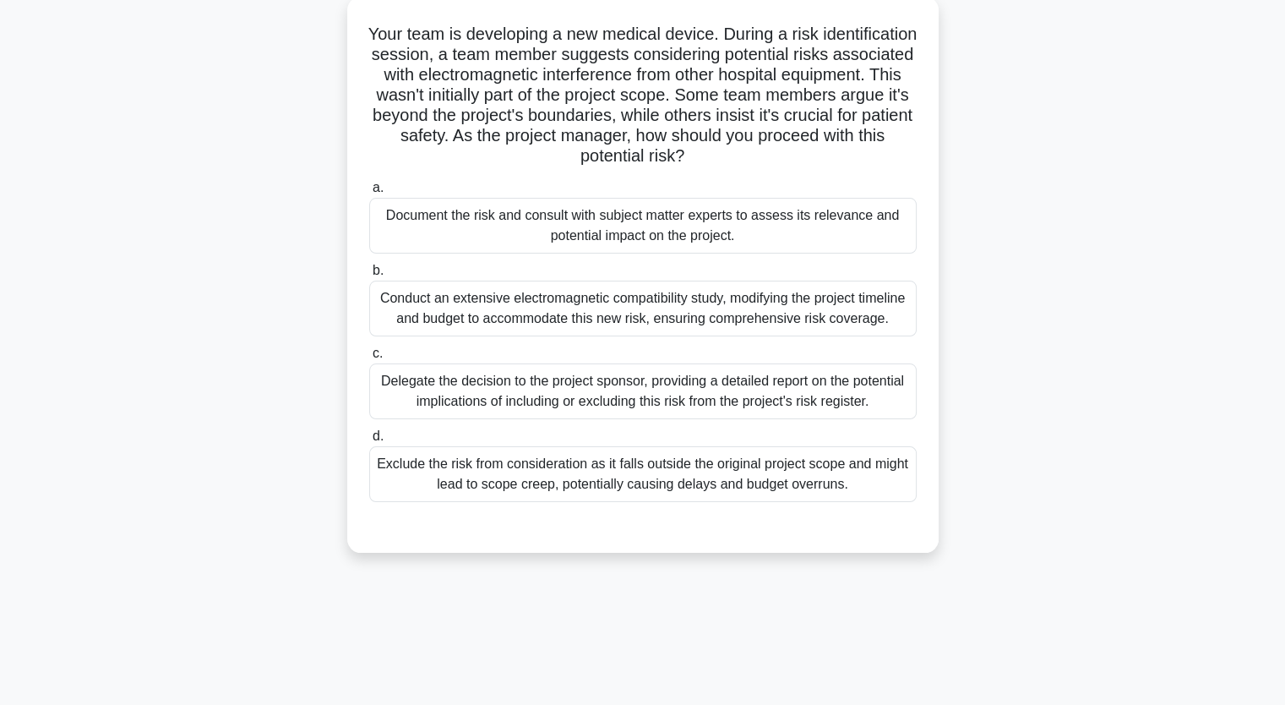
scroll to position [0, 0]
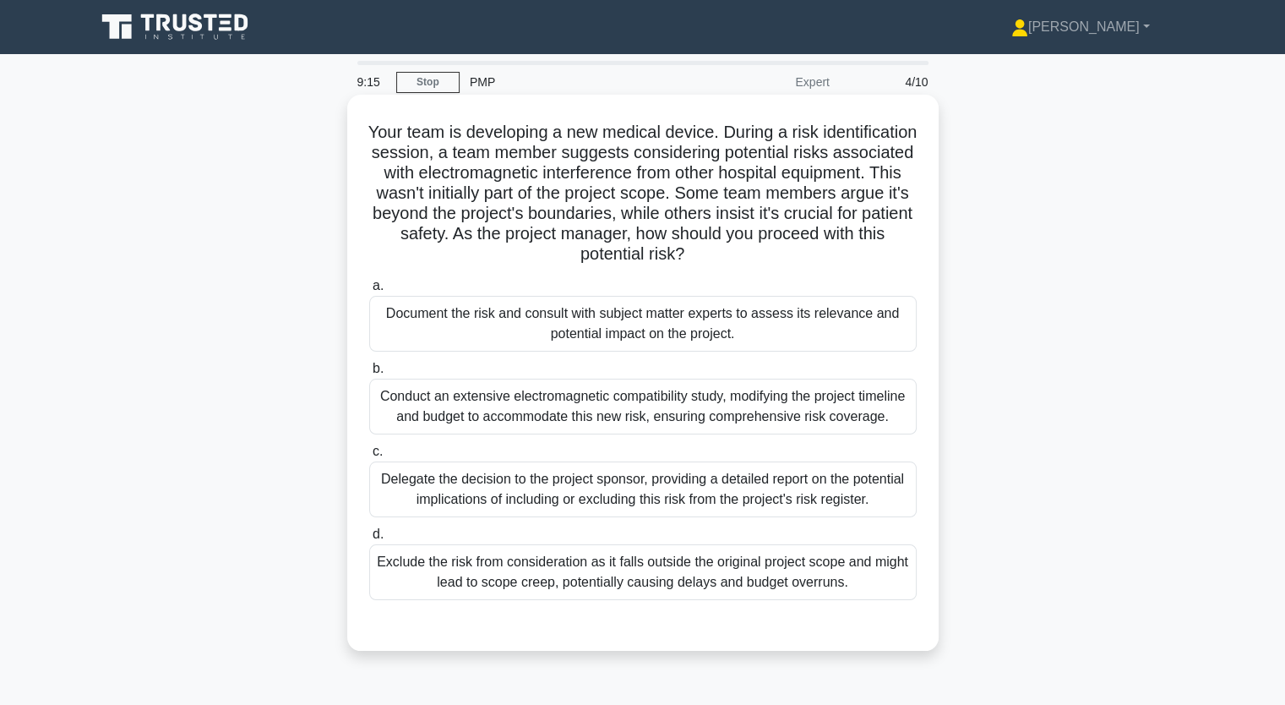
click at [567, 384] on div "Conduct an extensive electromagnetic compatibility study, modifying the project…" at bounding box center [642, 406] width 547 height 56
click at [369, 374] on input "b. Conduct an extensive electromagnetic compatibility study, modifying the proj…" at bounding box center [369, 368] width 0 height 11
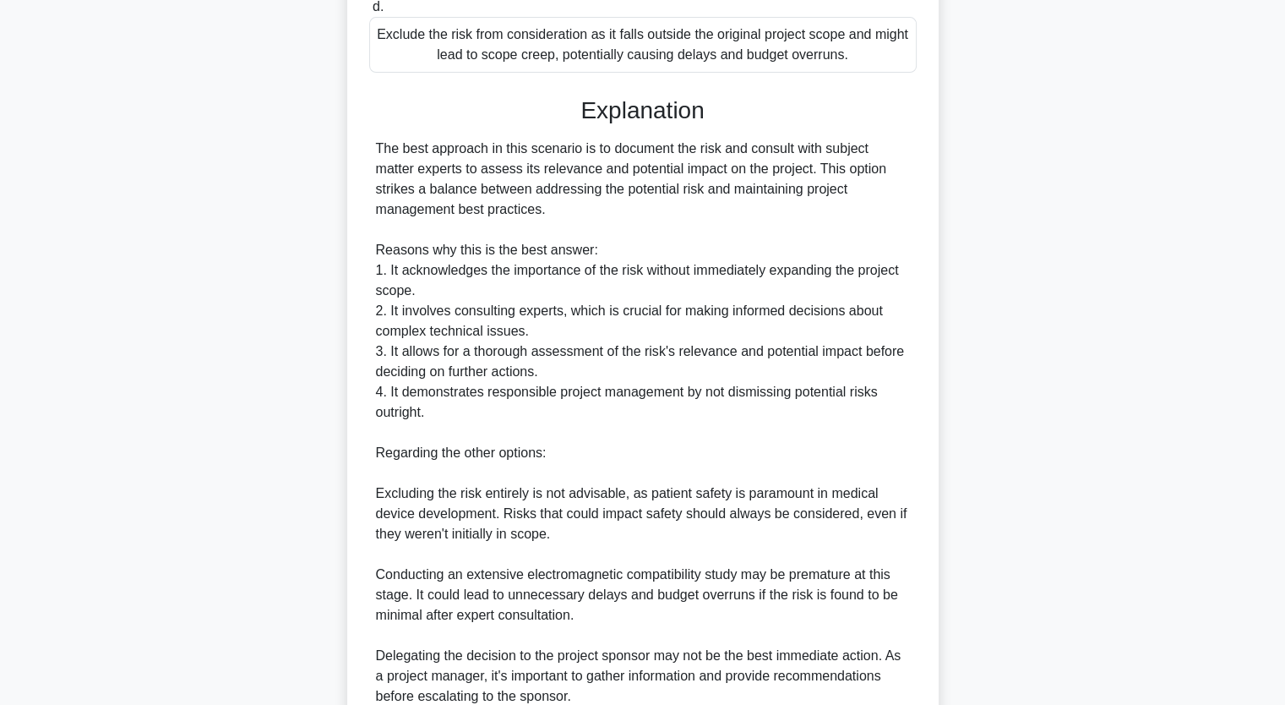
scroll to position [784, 0]
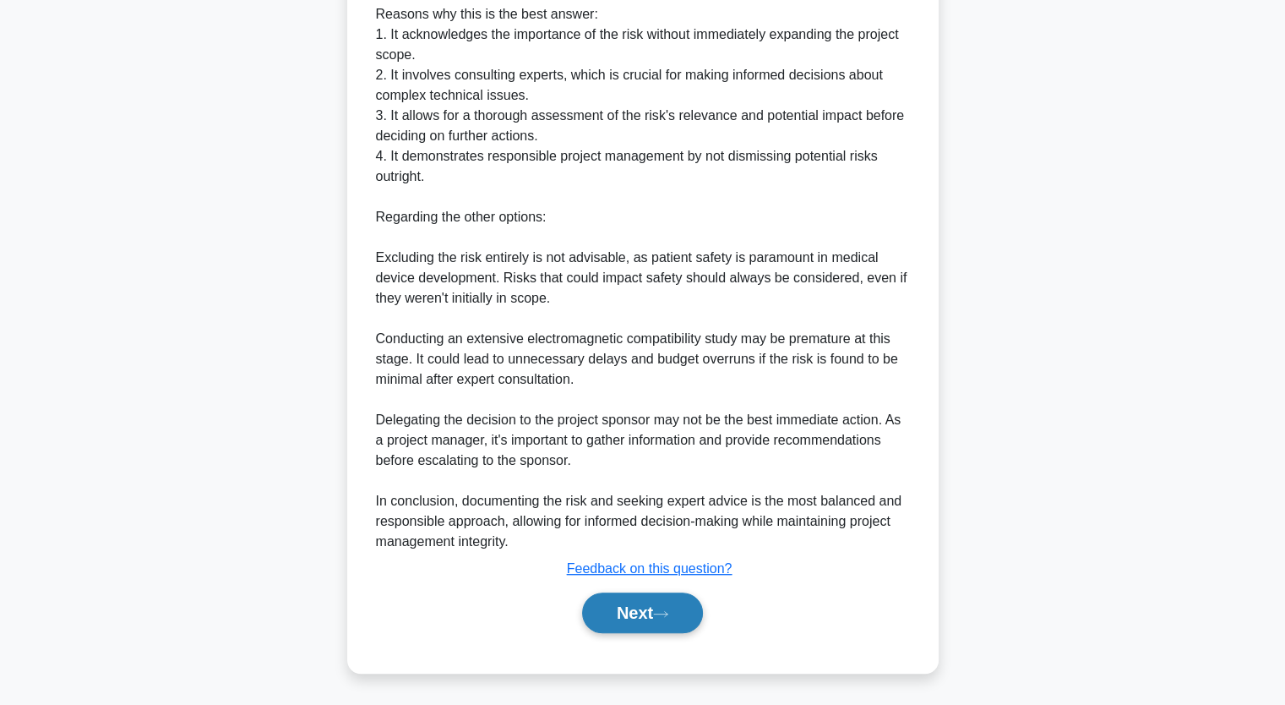
click at [657, 611] on button "Next" at bounding box center [642, 612] width 121 height 41
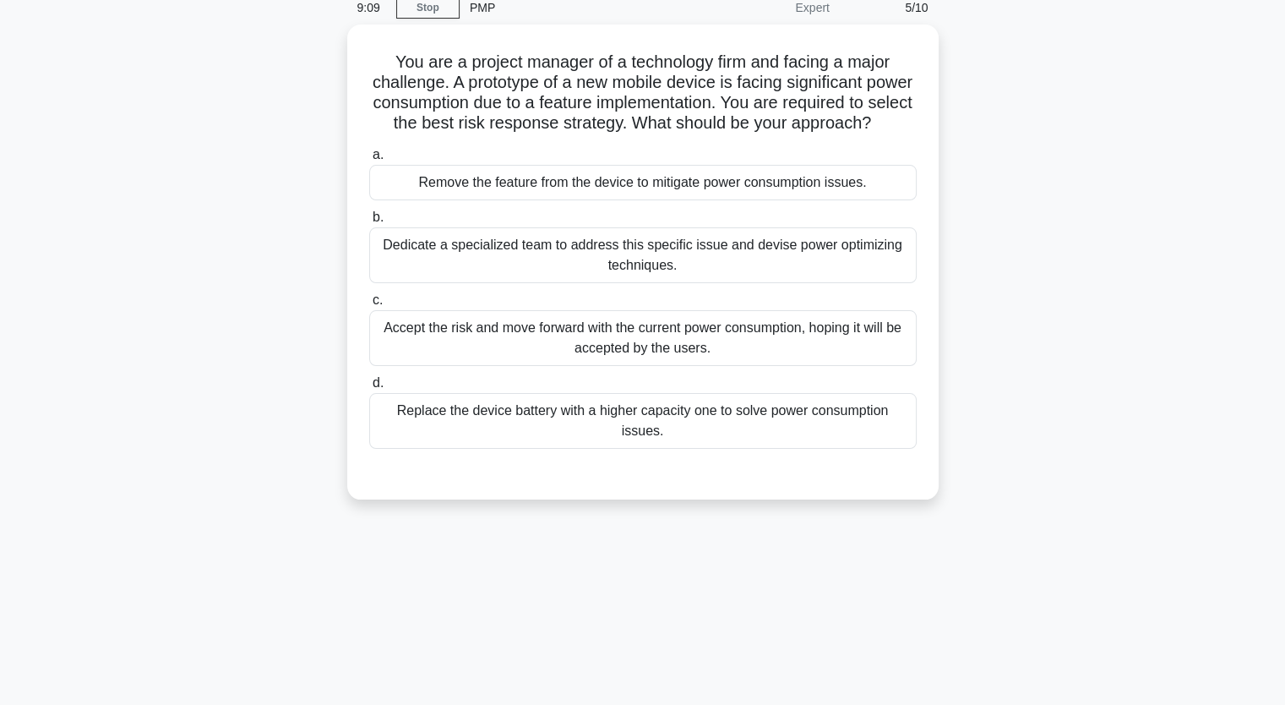
scroll to position [40, 0]
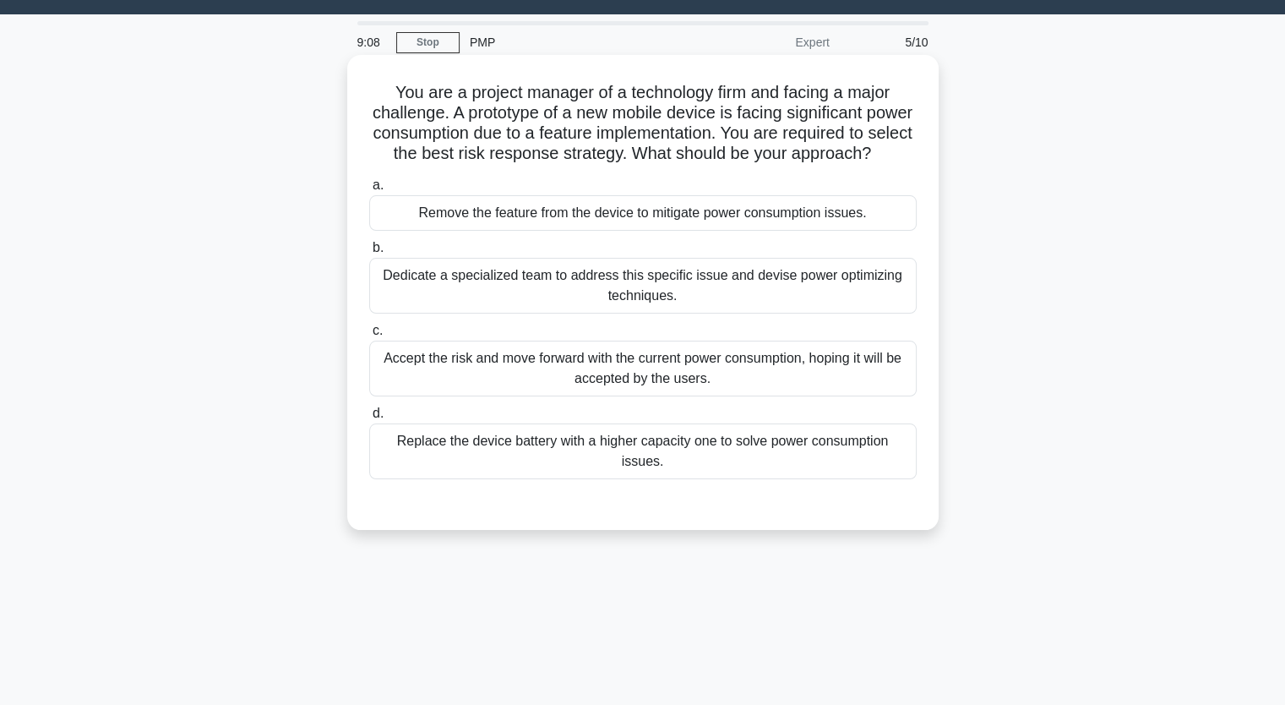
click at [558, 306] on div "Dedicate a specialized team to address this specific issue and devise power opt…" at bounding box center [642, 286] width 547 height 56
click at [369, 253] on input "b. Dedicate a specialized team to address this specific issue and devise power …" at bounding box center [369, 247] width 0 height 11
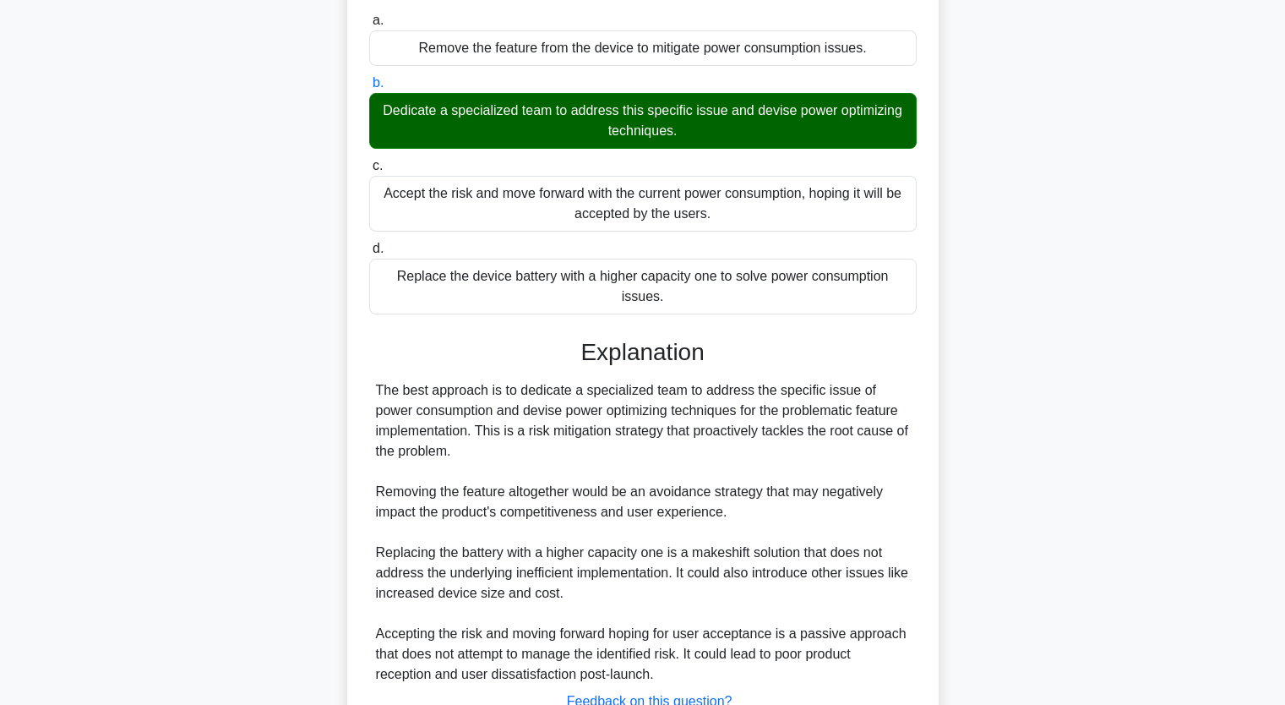
scroll to position [336, 0]
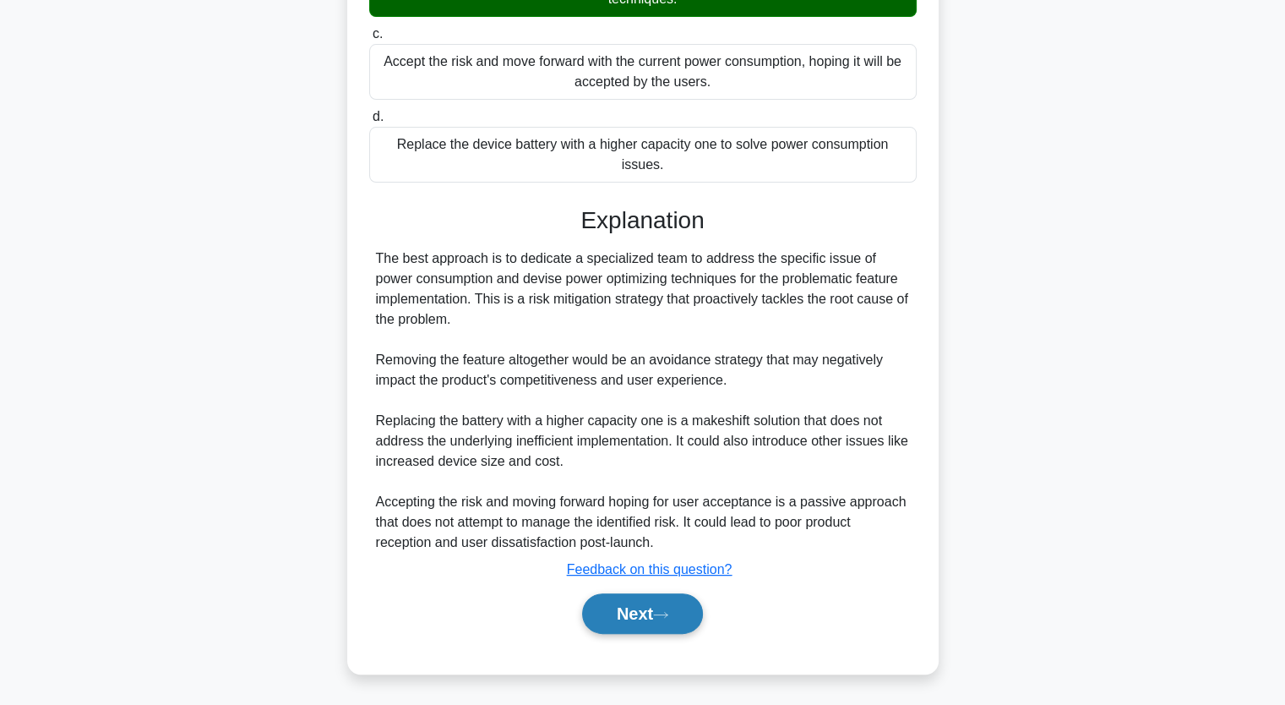
click at [630, 617] on button "Next" at bounding box center [642, 613] width 121 height 41
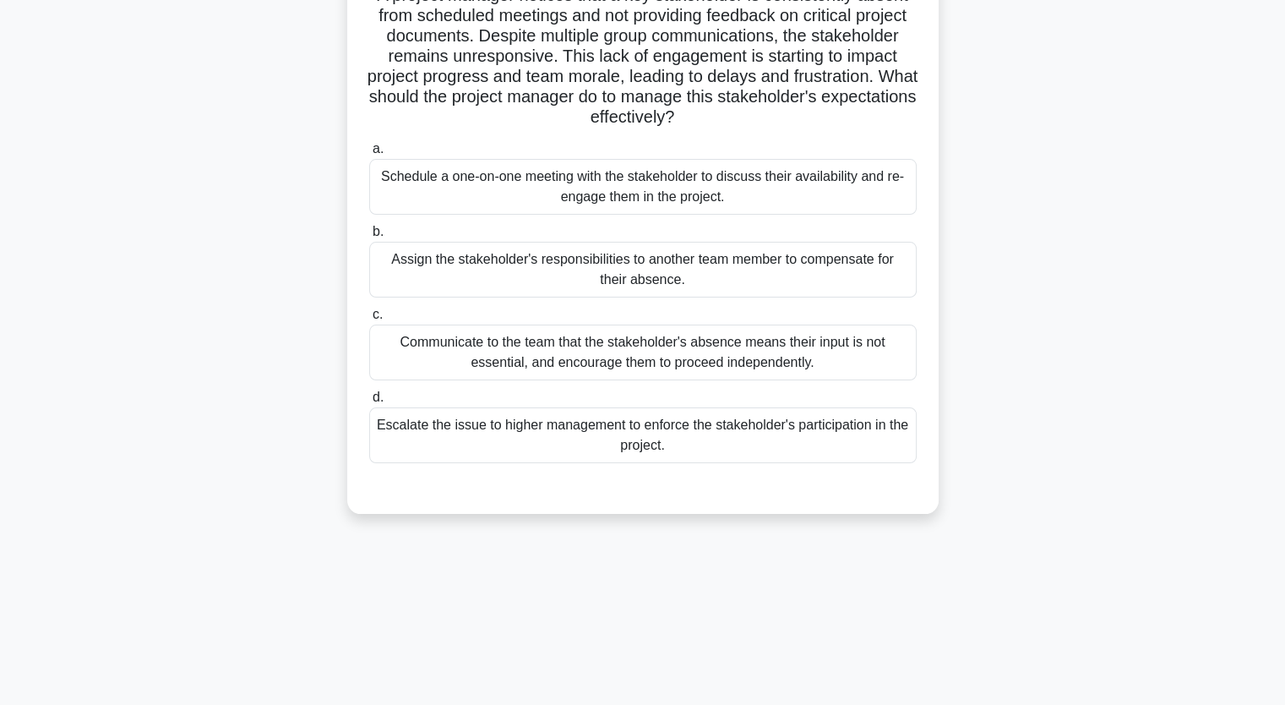
scroll to position [40, 0]
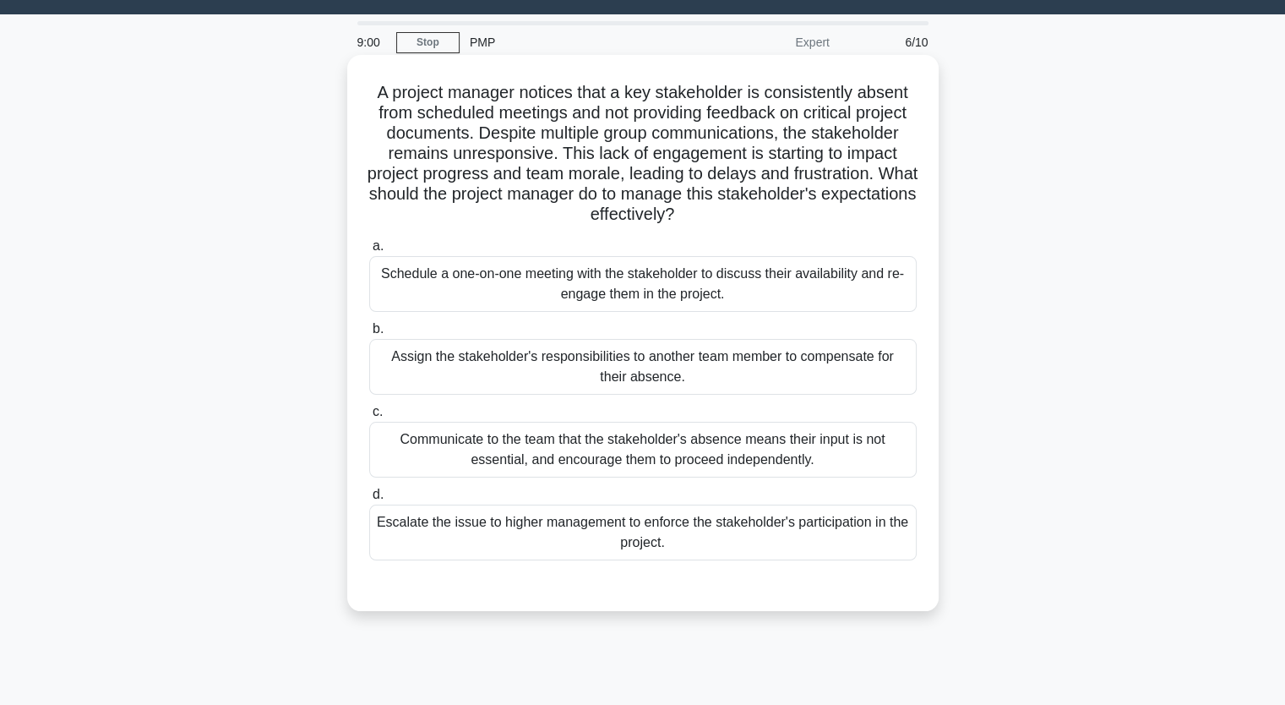
click at [477, 281] on div "Schedule a one-on-one meeting with the stakeholder to discuss their availabilit…" at bounding box center [642, 284] width 547 height 56
click at [369, 252] on input "a. Schedule a one-on-one meeting with the stakeholder to discuss their availabi…" at bounding box center [369, 246] width 0 height 11
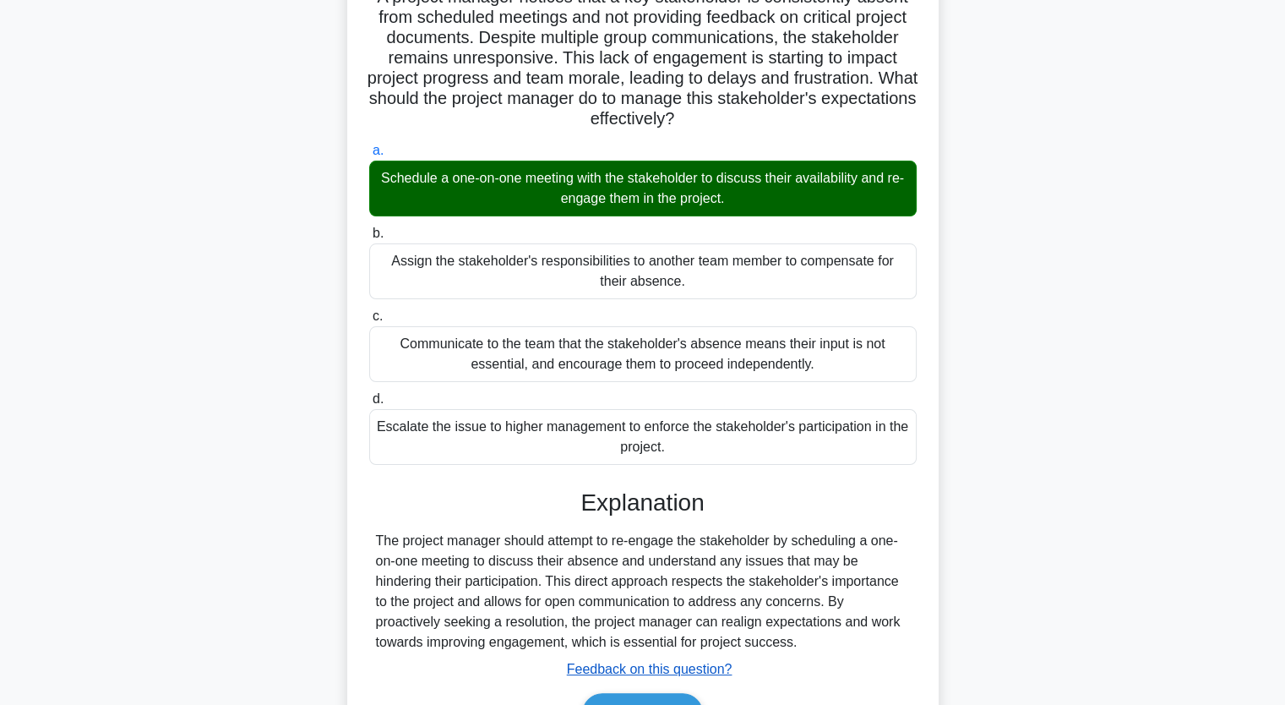
scroll to position [235, 0]
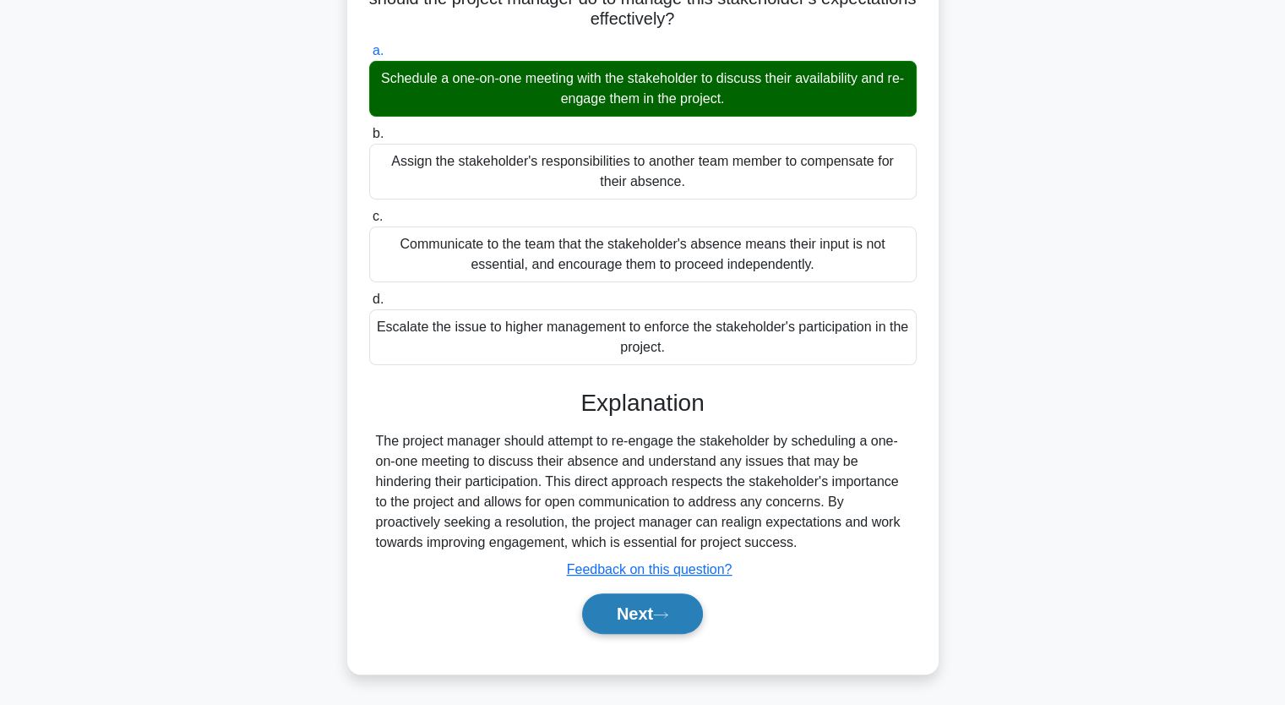
click at [638, 612] on button "Next" at bounding box center [642, 613] width 121 height 41
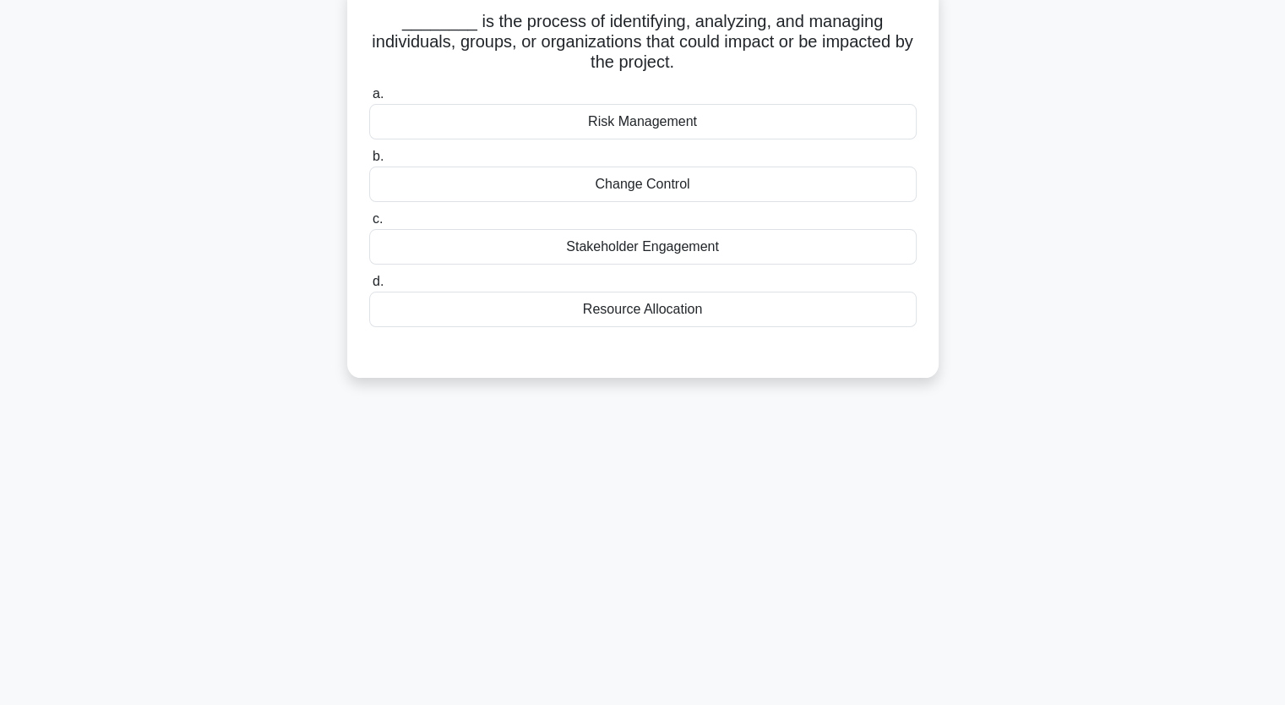
scroll to position [0, 0]
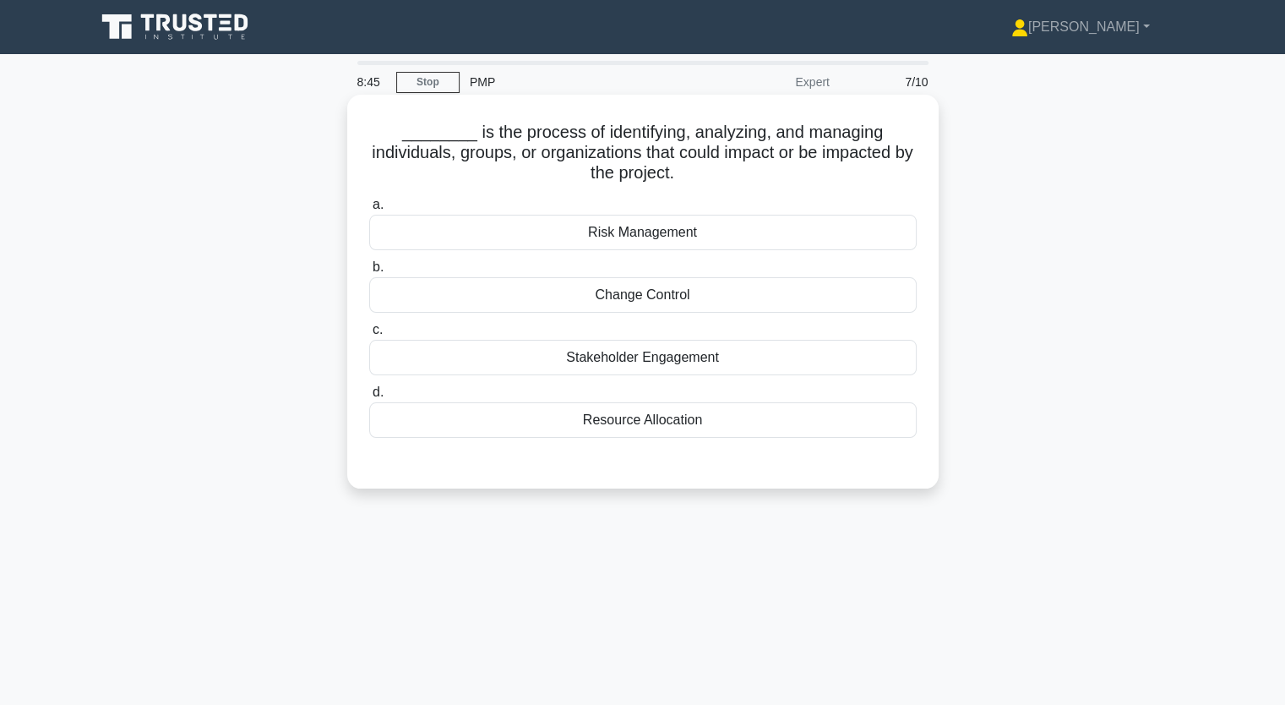
click at [677, 242] on div "Risk Management" at bounding box center [642, 232] width 547 height 35
click at [369, 210] on input "a. Risk Management" at bounding box center [369, 204] width 0 height 11
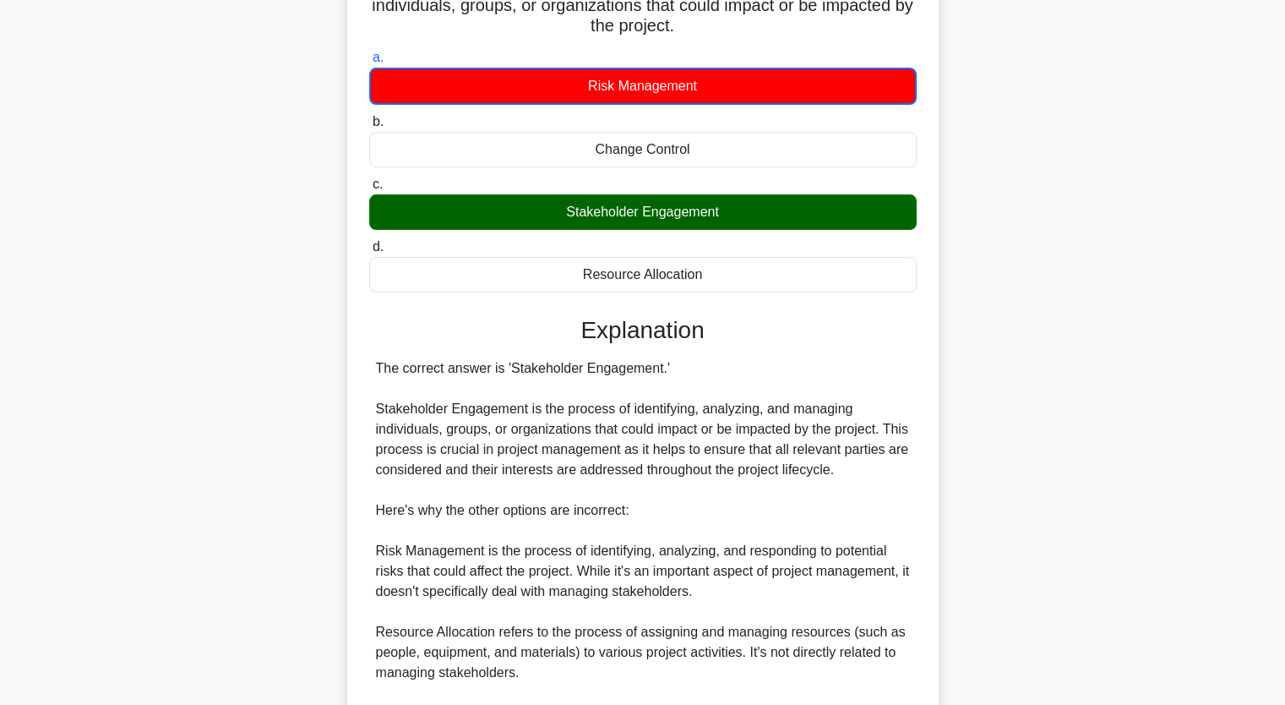
scroll to position [358, 0]
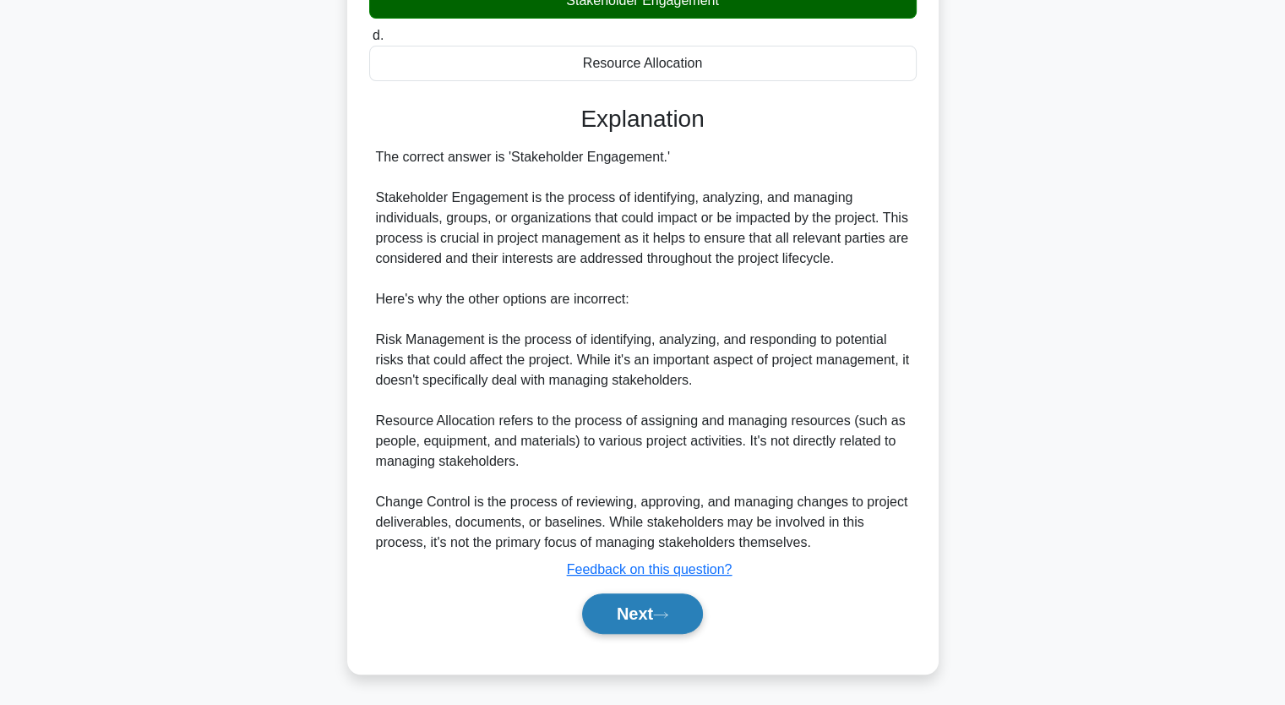
click at [667, 598] on button "Next" at bounding box center [642, 613] width 121 height 41
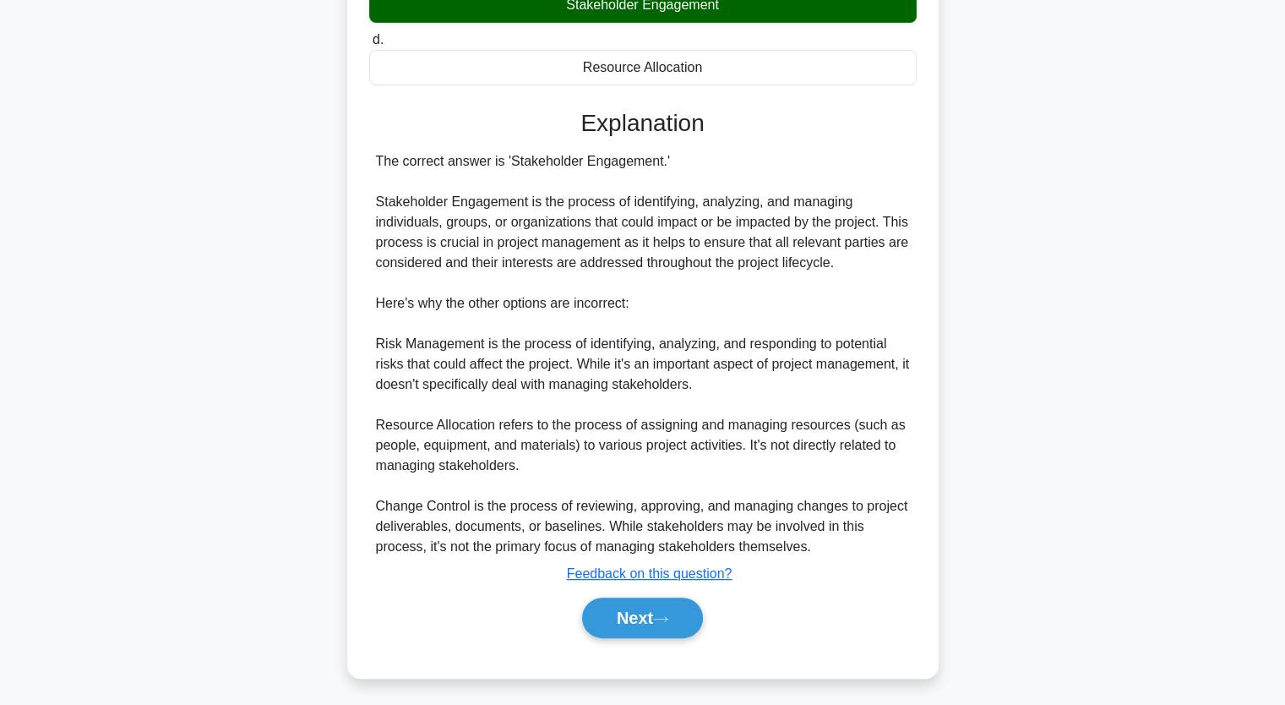
scroll to position [209, 0]
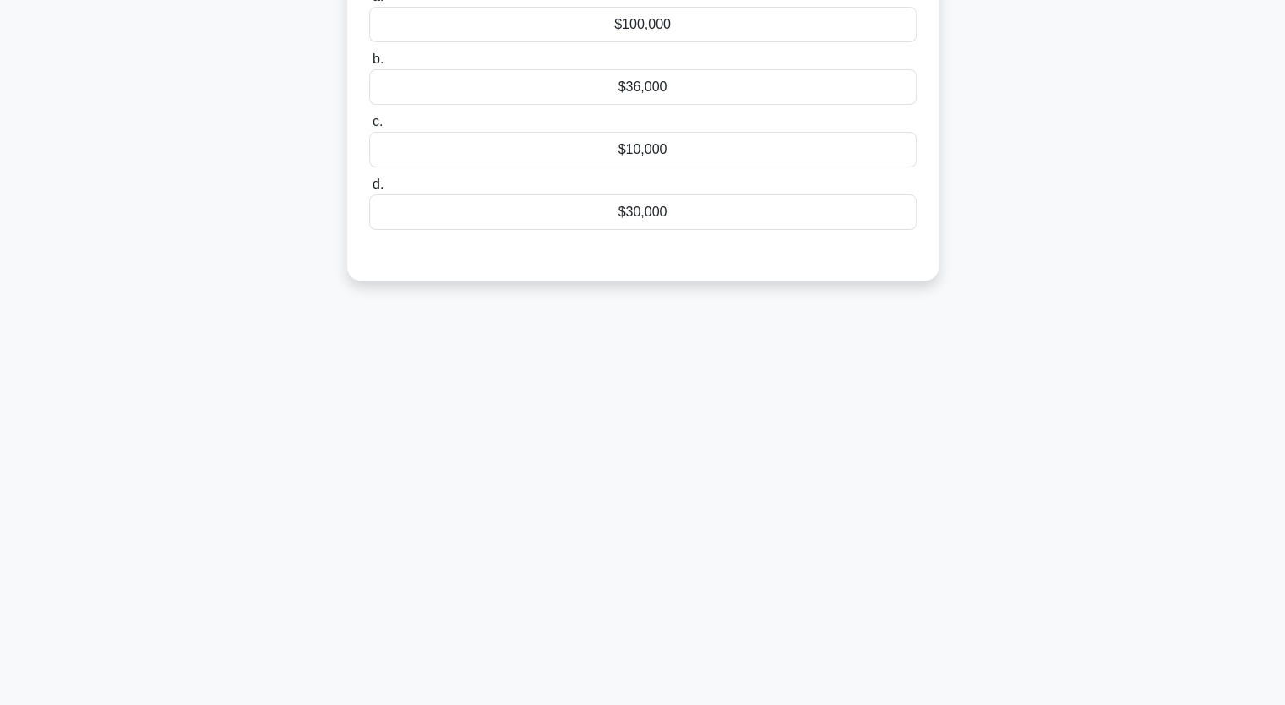
click at [646, 97] on div "$36,000" at bounding box center [642, 86] width 547 height 35
click at [369, 65] on input "b. $36,000" at bounding box center [369, 59] width 0 height 11
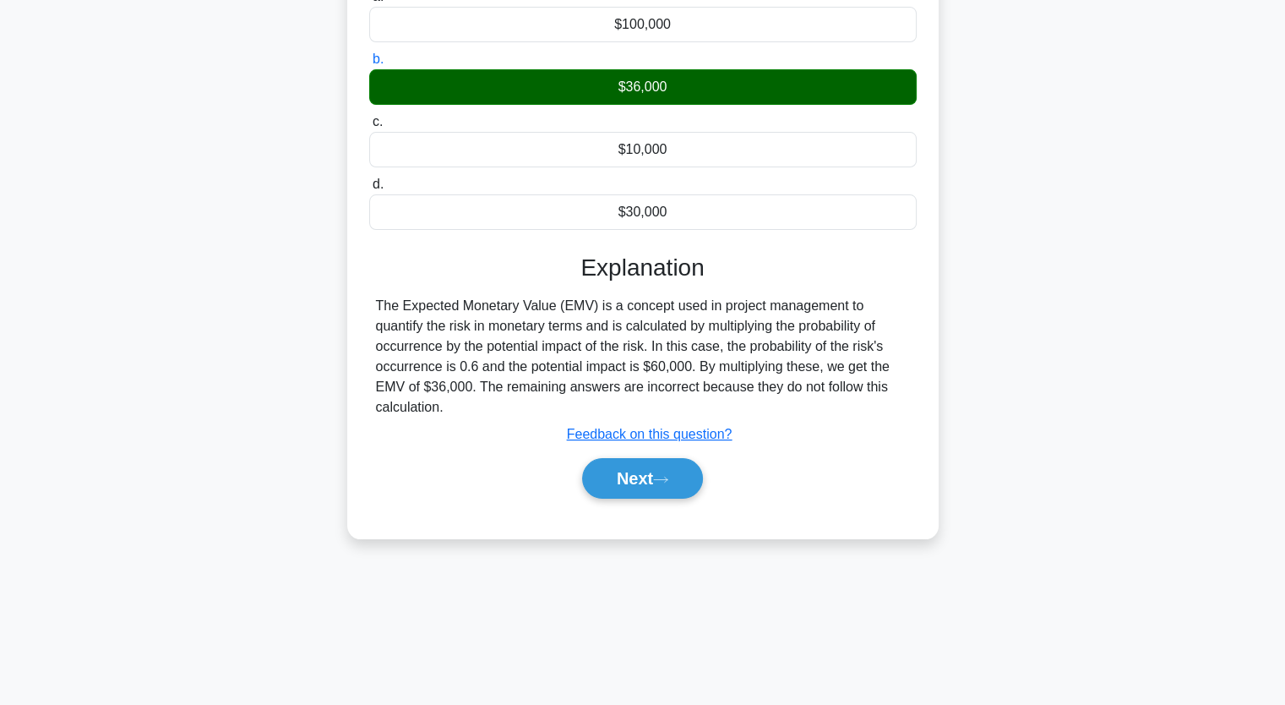
click at [635, 447] on div "Explanation The Expected Monetary Value (EMV) is a concept used in project mana…" at bounding box center [642, 379] width 547 height 252
click at [618, 474] on button "Next" at bounding box center [642, 478] width 121 height 41
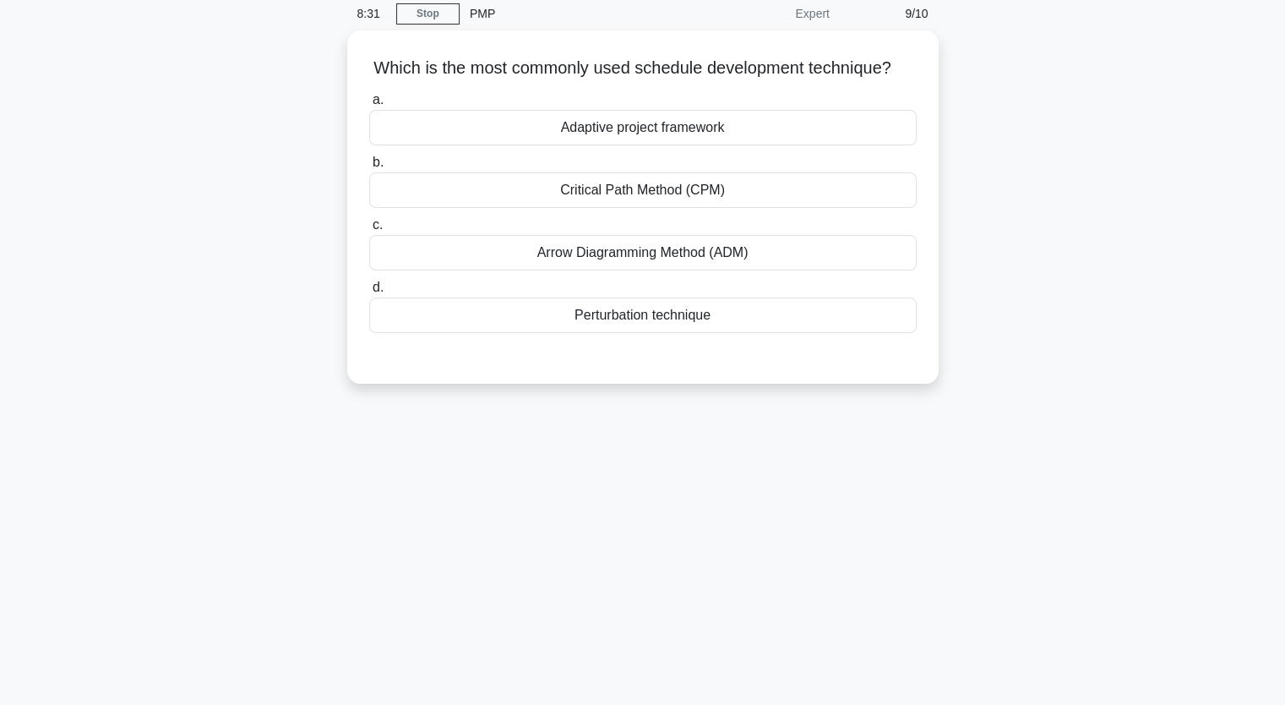
scroll to position [40, 0]
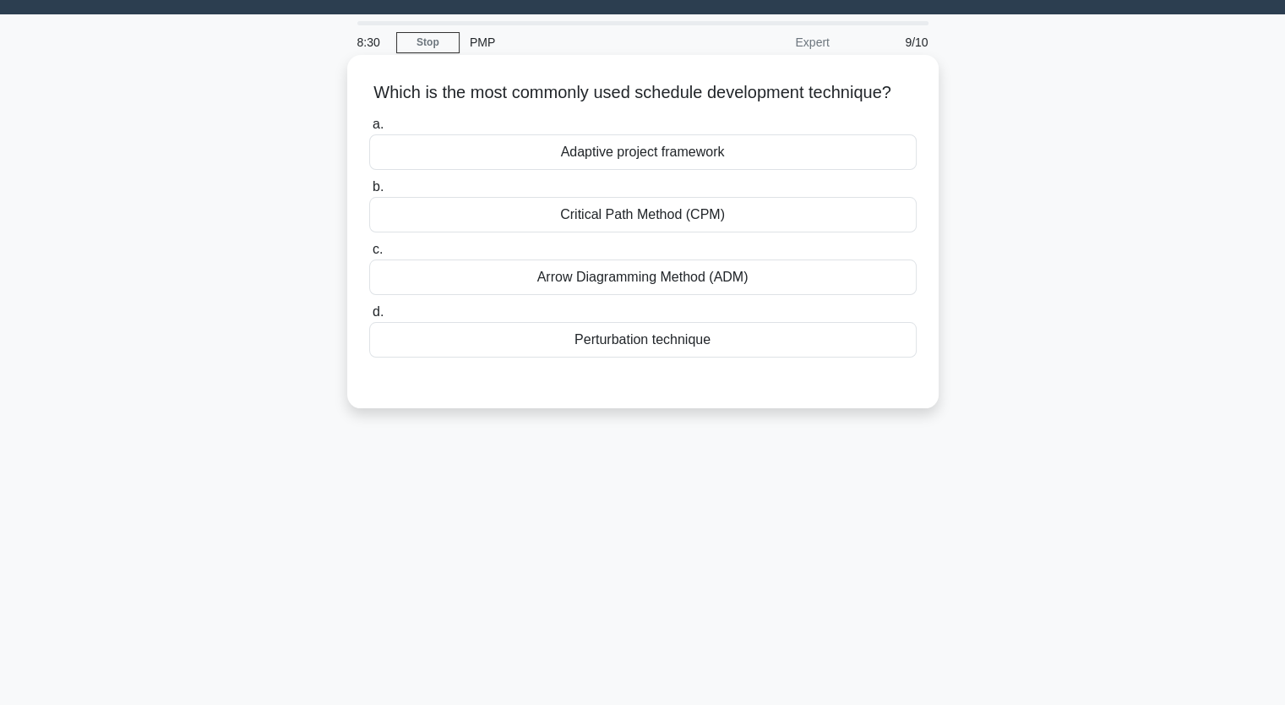
click at [667, 231] on div "Critical Path Method (CPM)" at bounding box center [642, 214] width 547 height 35
click at [369, 193] on input "b. Critical Path Method (CPM)" at bounding box center [369, 187] width 0 height 11
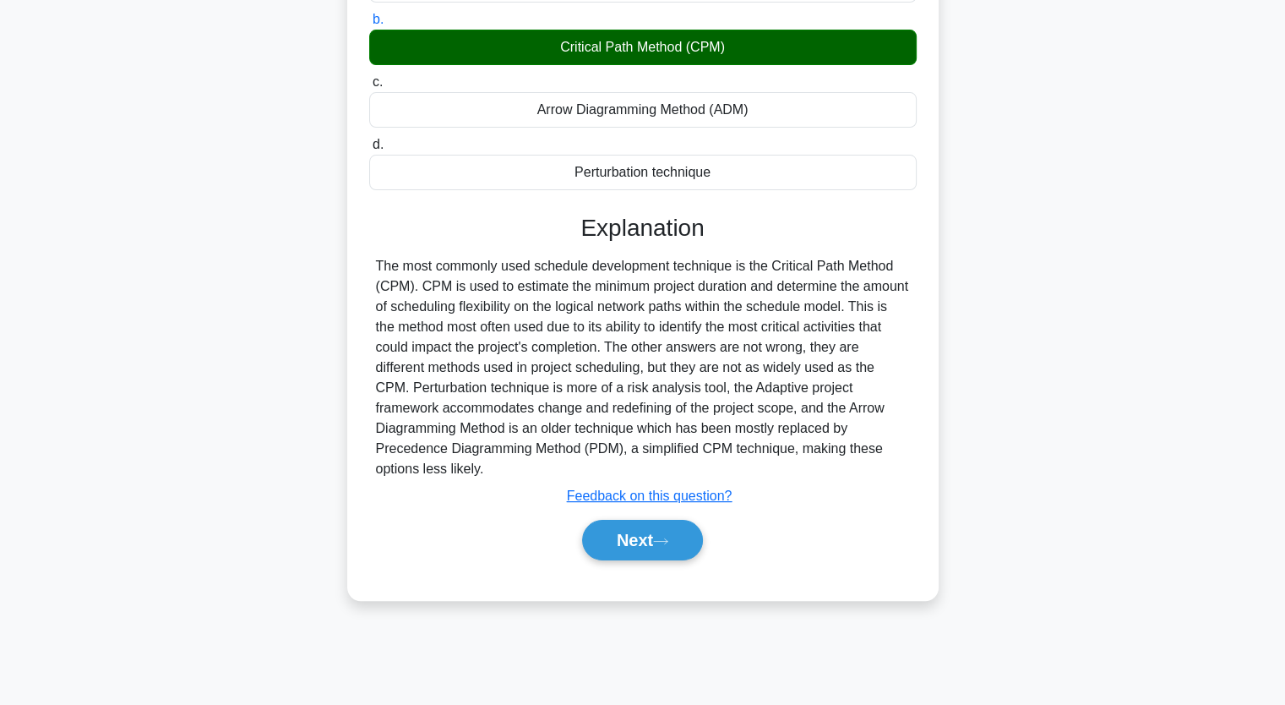
scroll to position [209, 0]
click at [642, 558] on button "Next" at bounding box center [642, 539] width 121 height 41
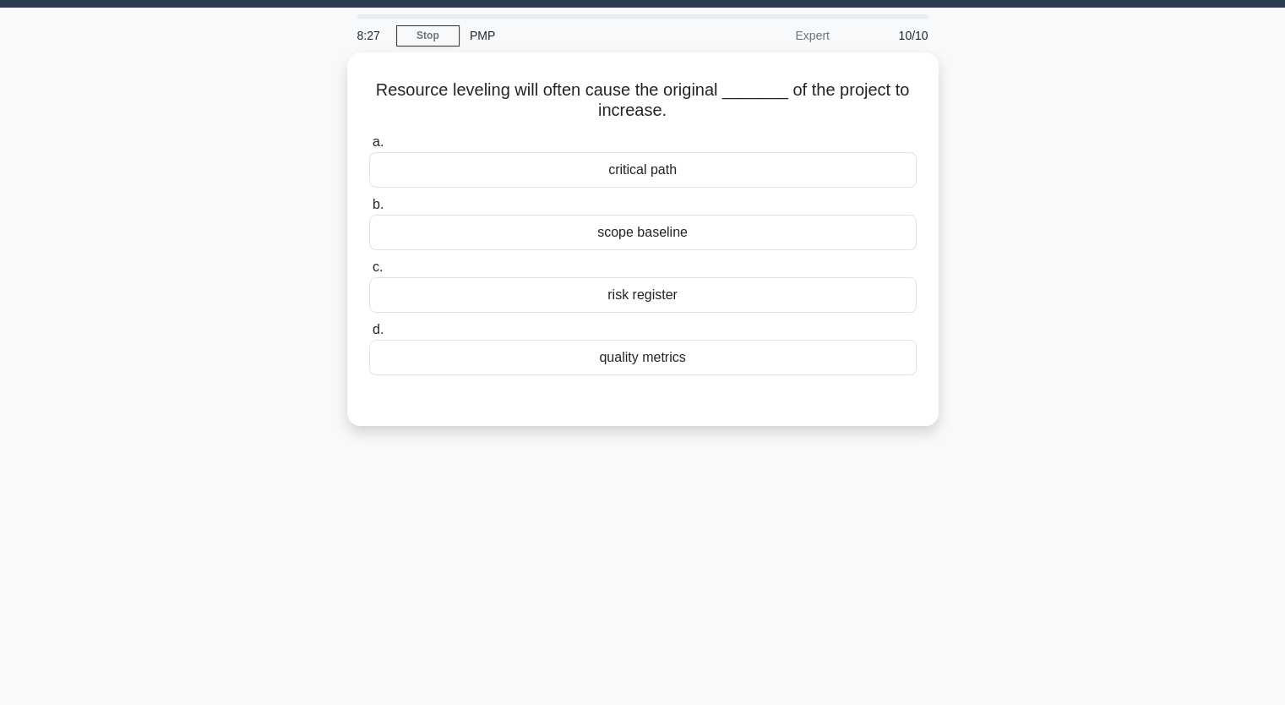
scroll to position [40, 0]
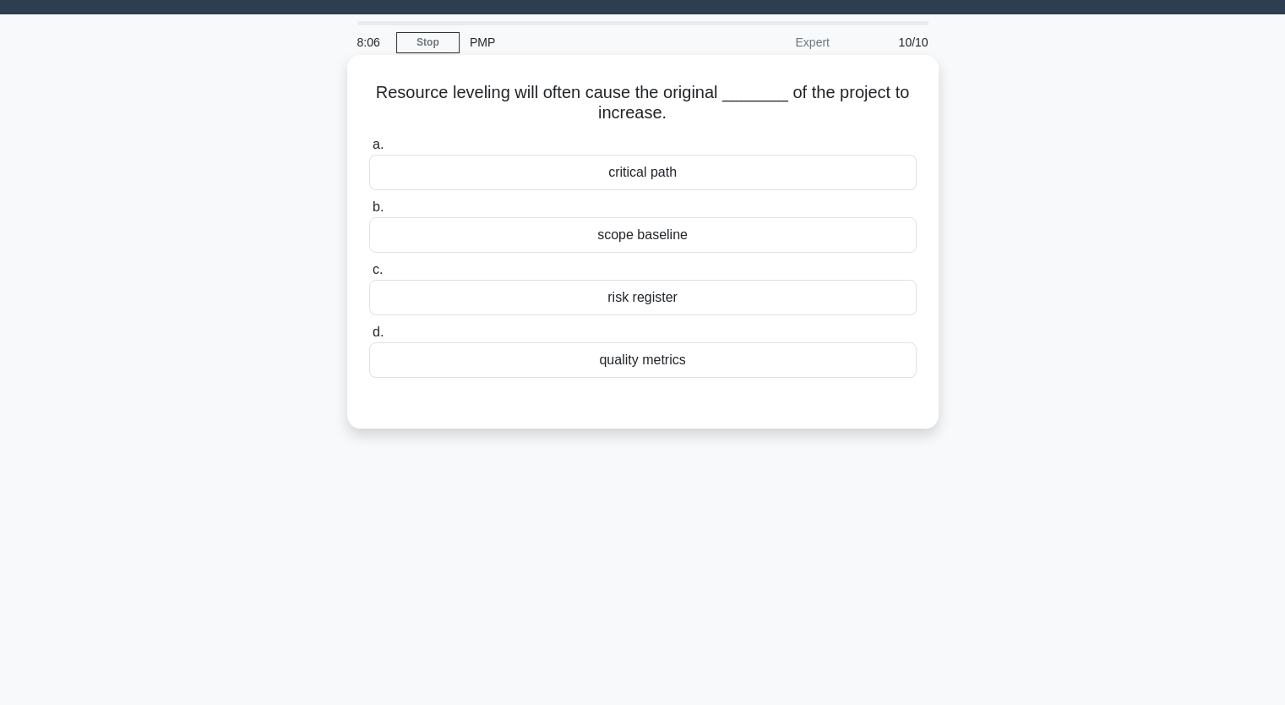
click at [664, 361] on div "quality metrics" at bounding box center [642, 359] width 547 height 35
click at [369, 338] on input "d. quality metrics" at bounding box center [369, 332] width 0 height 11
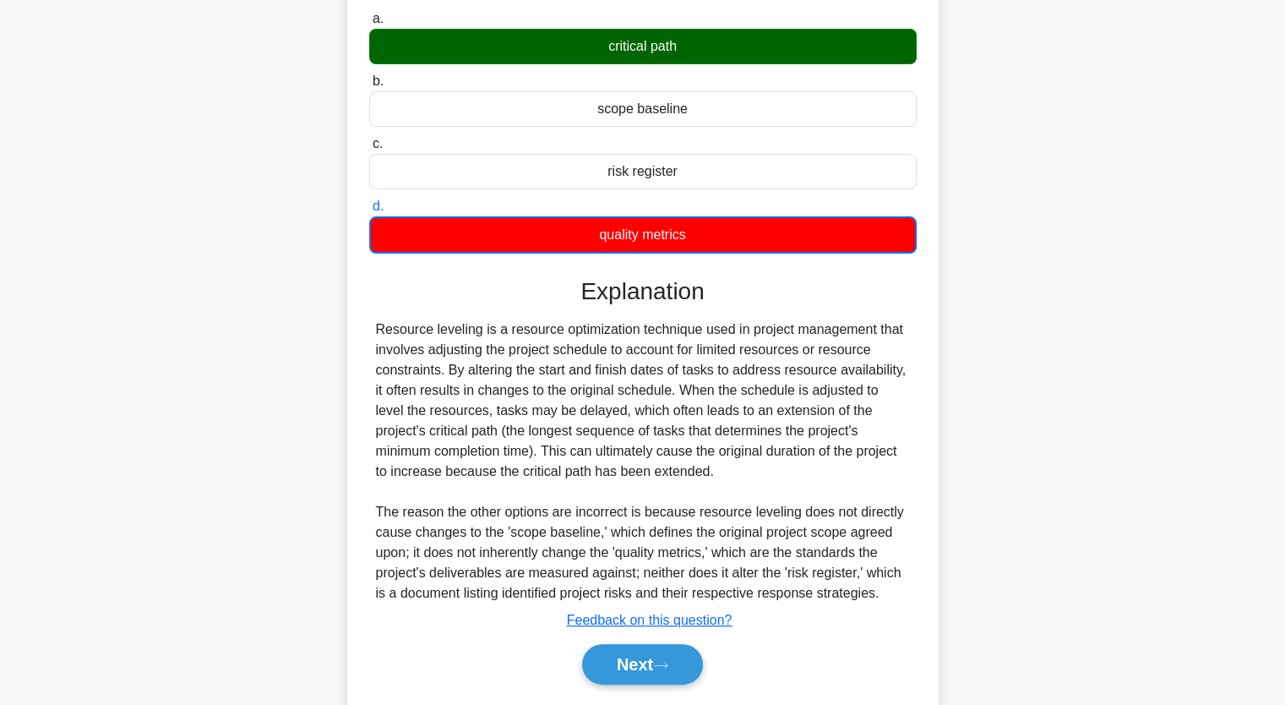
scroll to position [216, 0]
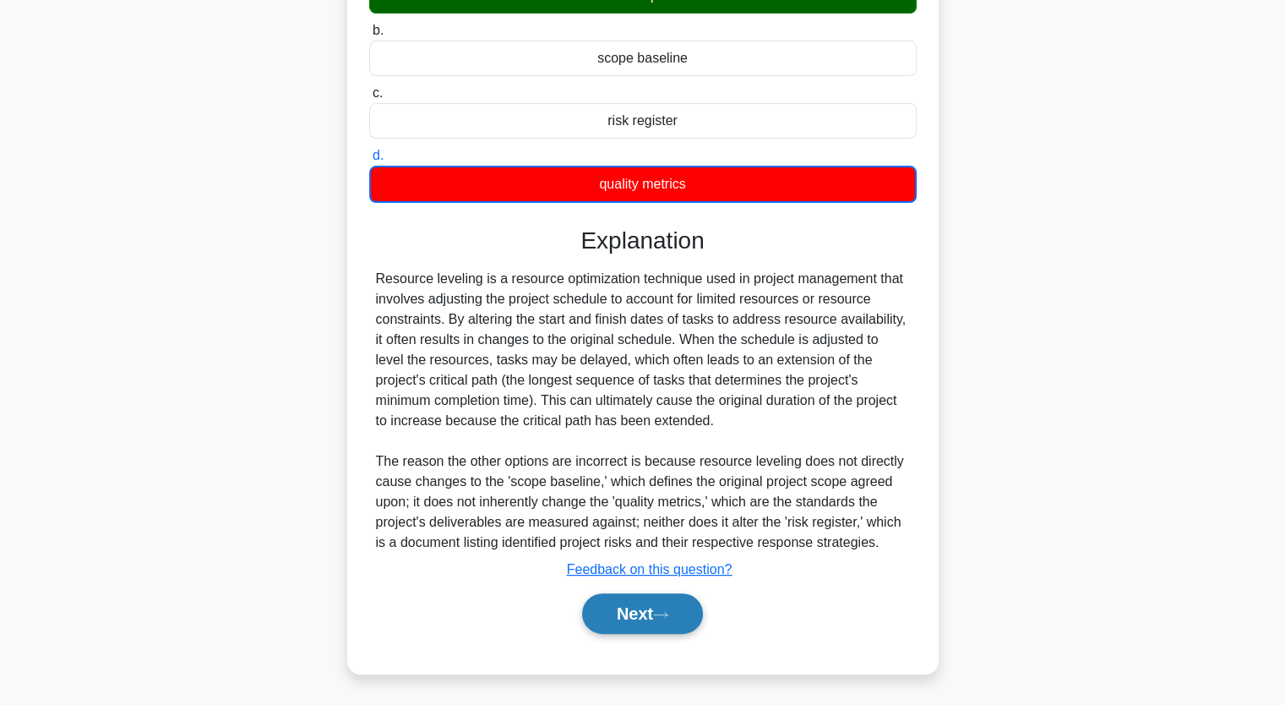
click at [651, 608] on button "Next" at bounding box center [642, 613] width 121 height 41
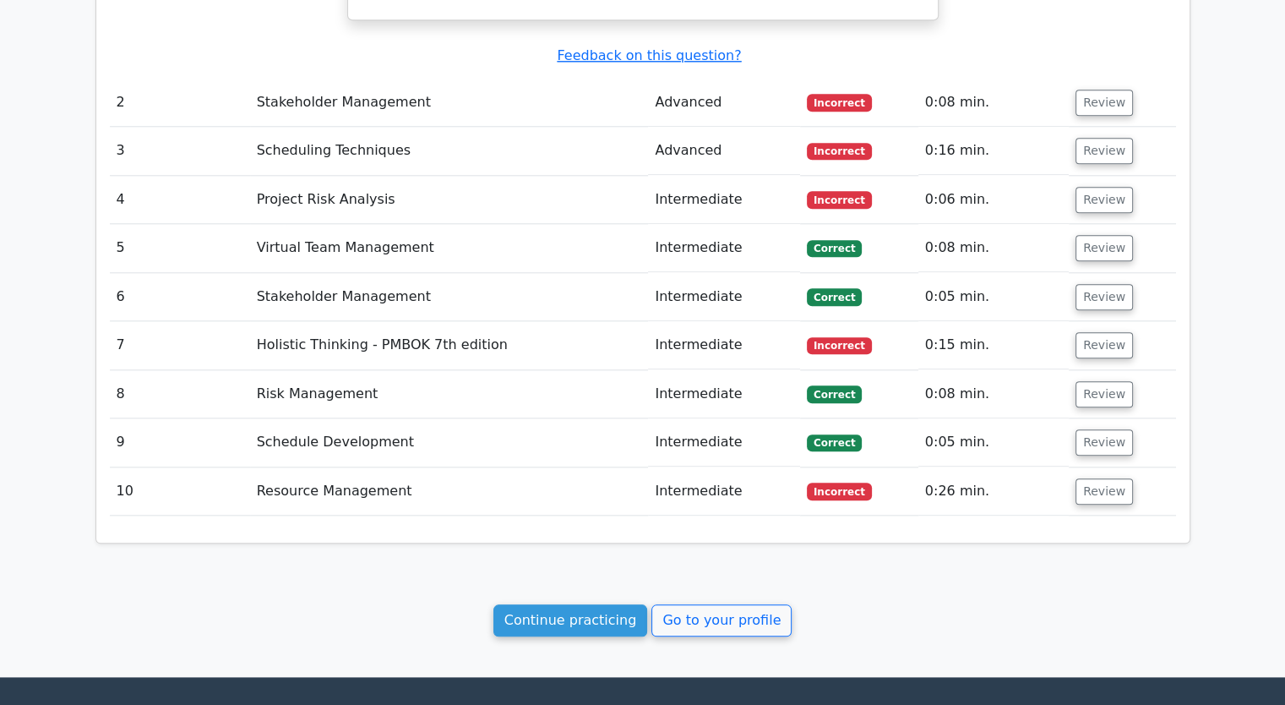
scroll to position [1908, 0]
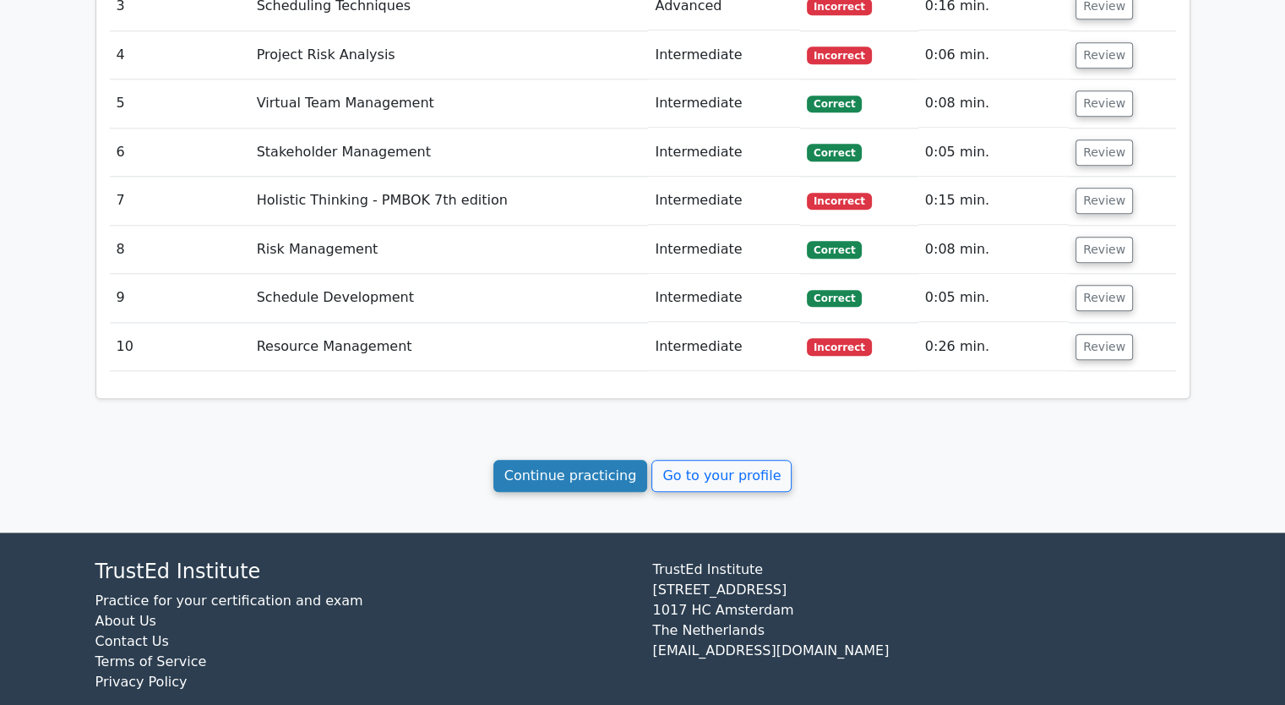
click at [567, 460] on link "Continue practicing" at bounding box center [570, 476] width 155 height 32
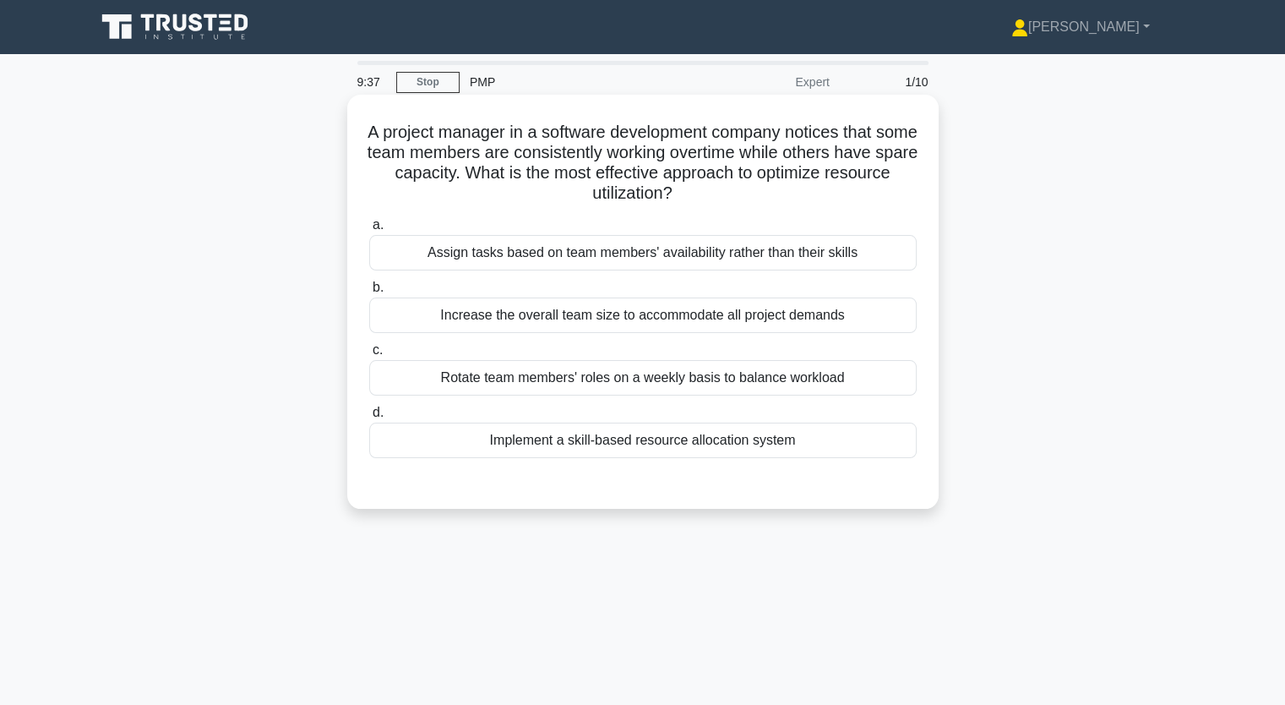
click at [678, 440] on div "Implement a skill-based resource allocation system" at bounding box center [642, 439] width 547 height 35
click at [556, 319] on div "Increase the overall team size to accommodate all project demands" at bounding box center [642, 314] width 547 height 35
click at [369, 293] on input "b. Increase the overall team size to accommodate all project demands" at bounding box center [369, 287] width 0 height 11
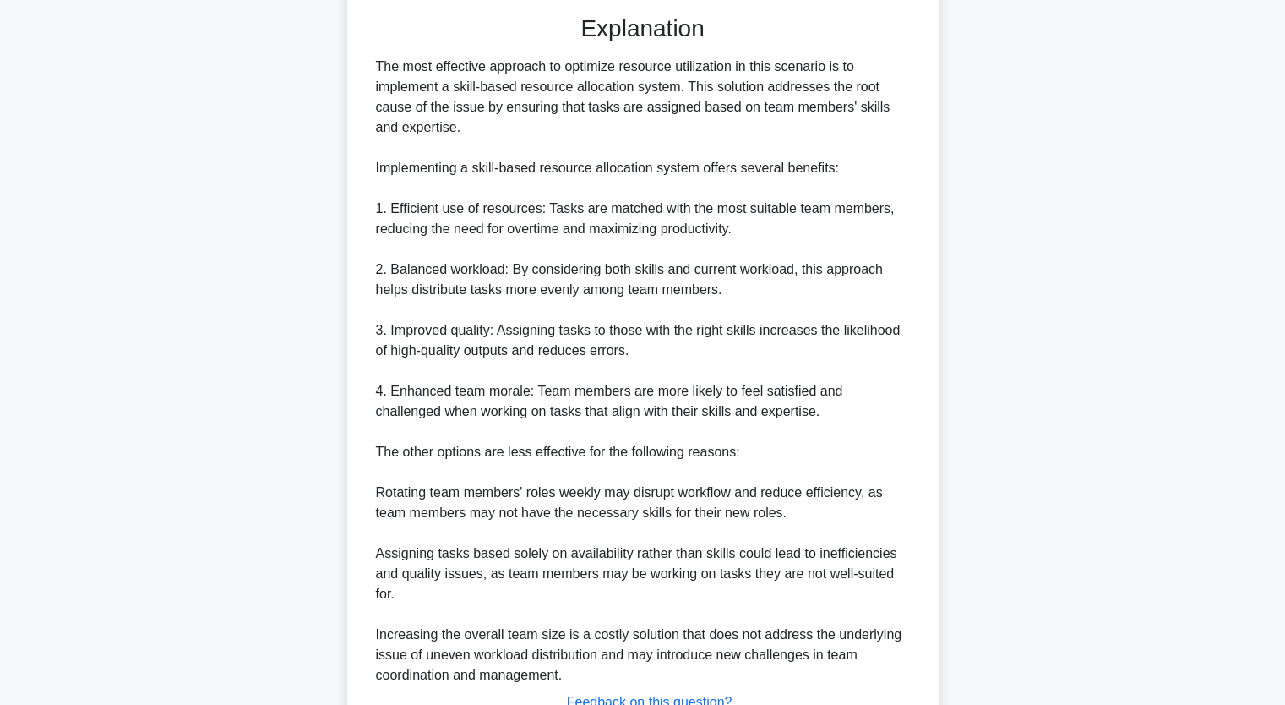
scroll to position [602, 0]
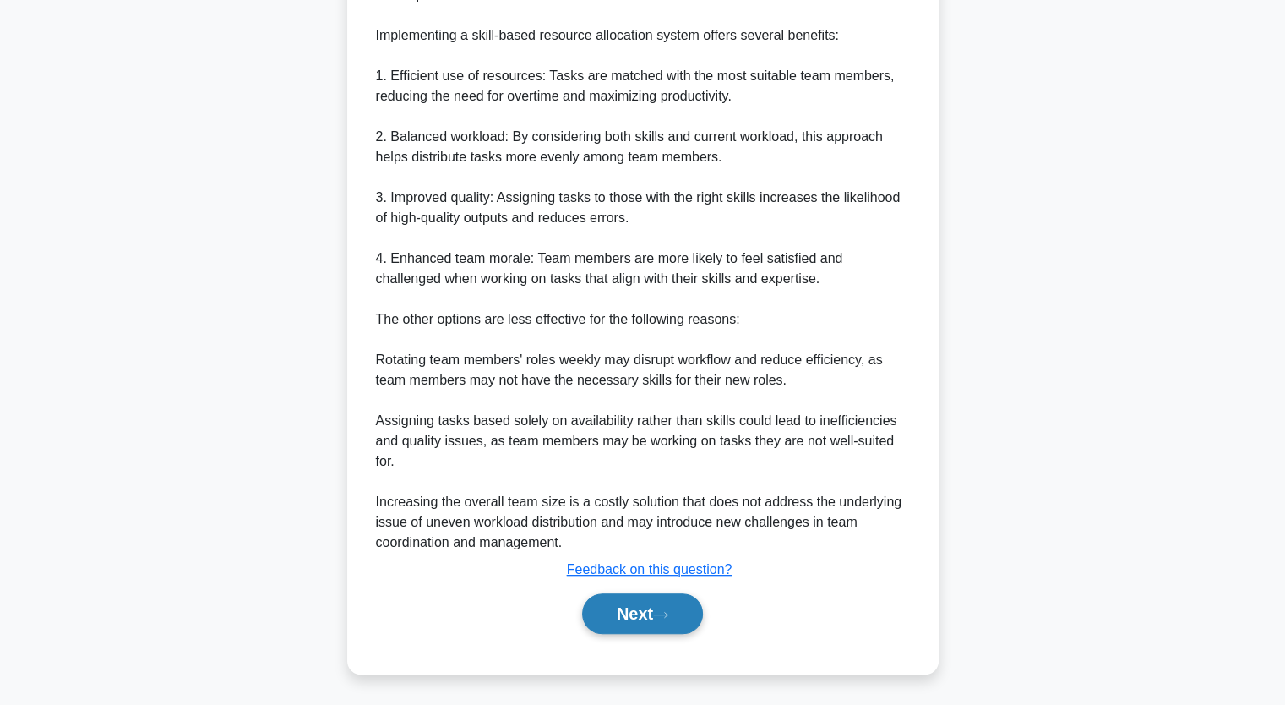
click at [680, 629] on button "Next" at bounding box center [642, 613] width 121 height 41
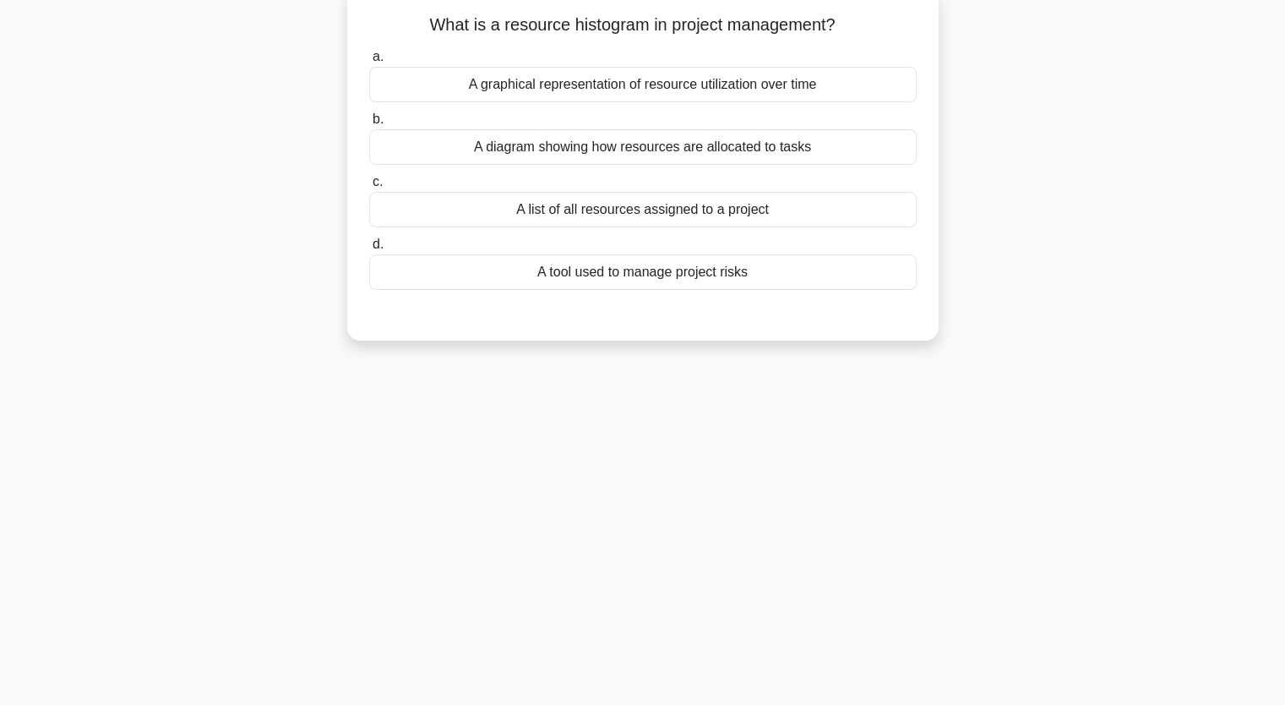
scroll to position [0, 0]
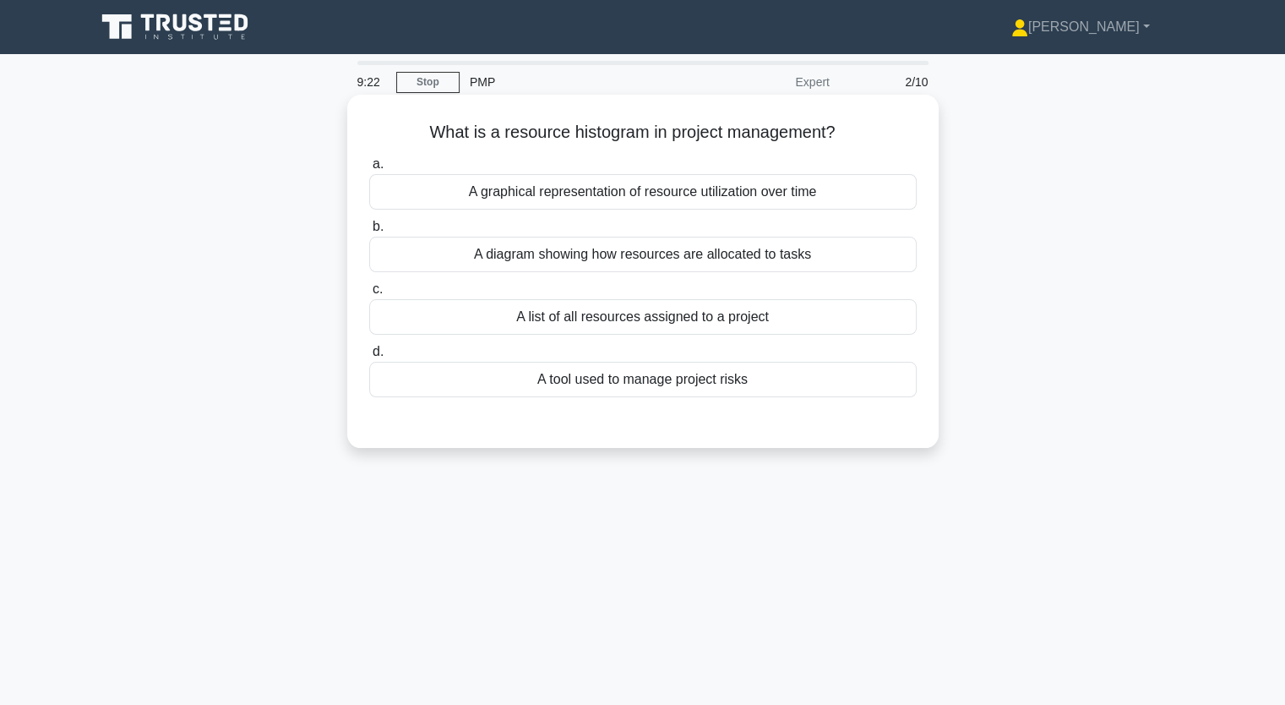
click at [605, 199] on div "A graphical representation of resource utilization over time" at bounding box center [642, 191] width 547 height 35
click at [369, 170] on input "a. A graphical representation of resource utilization over time" at bounding box center [369, 164] width 0 height 11
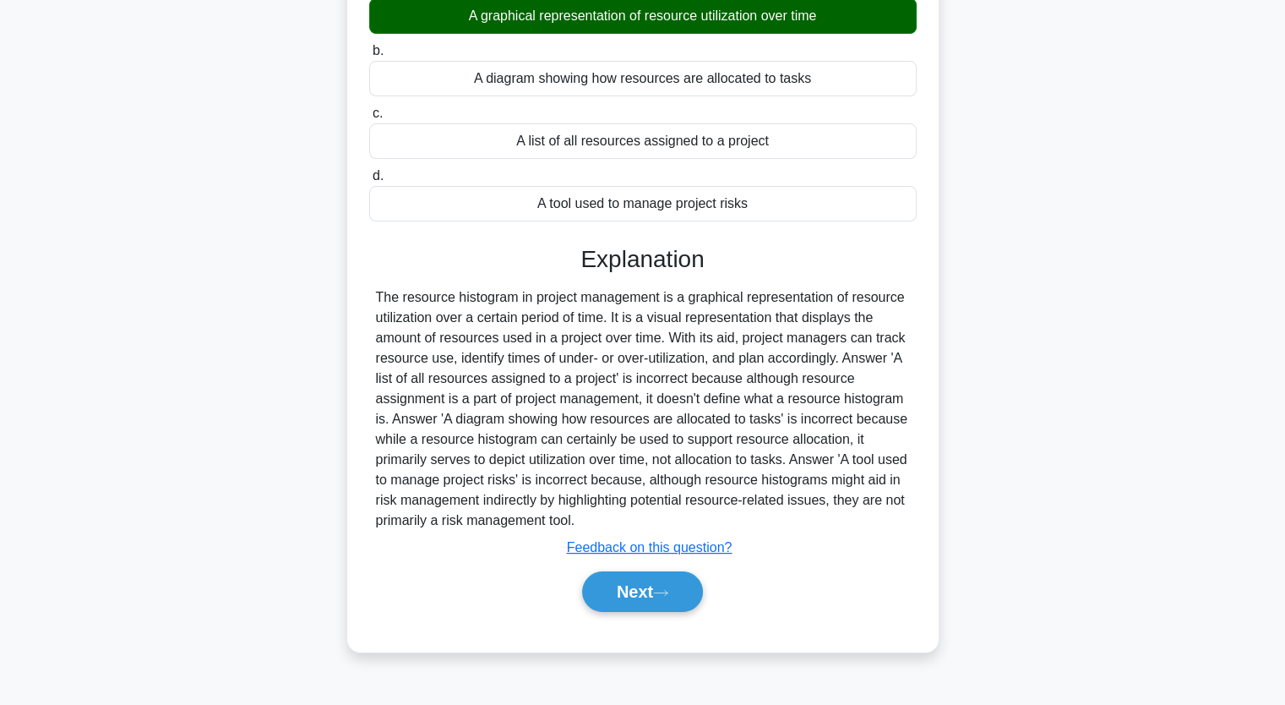
scroll to position [209, 0]
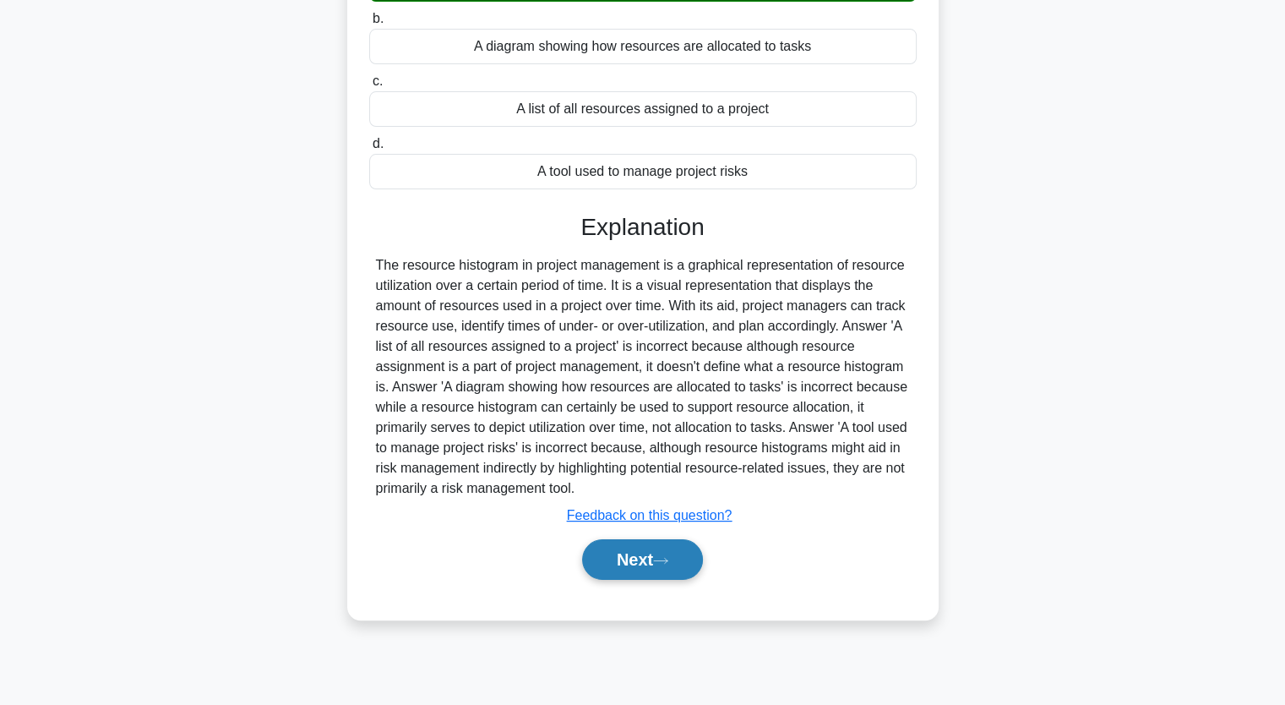
click at [656, 569] on button "Next" at bounding box center [642, 559] width 121 height 41
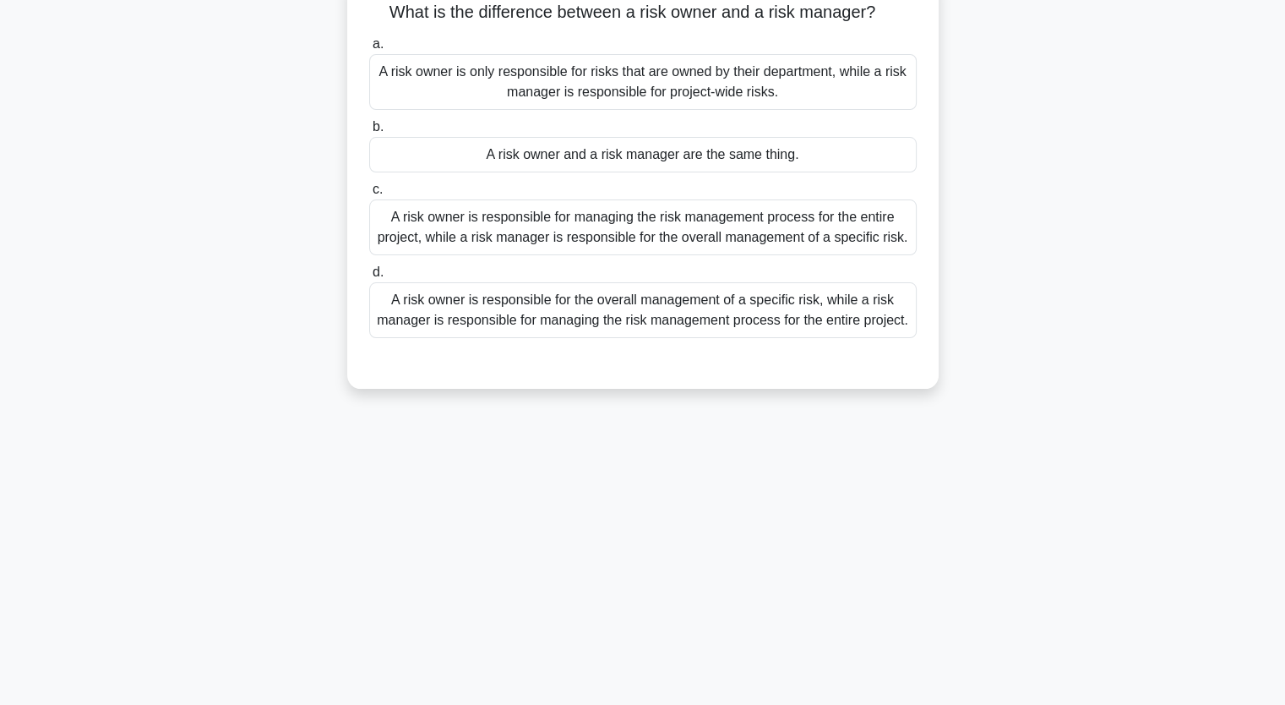
scroll to position [40, 0]
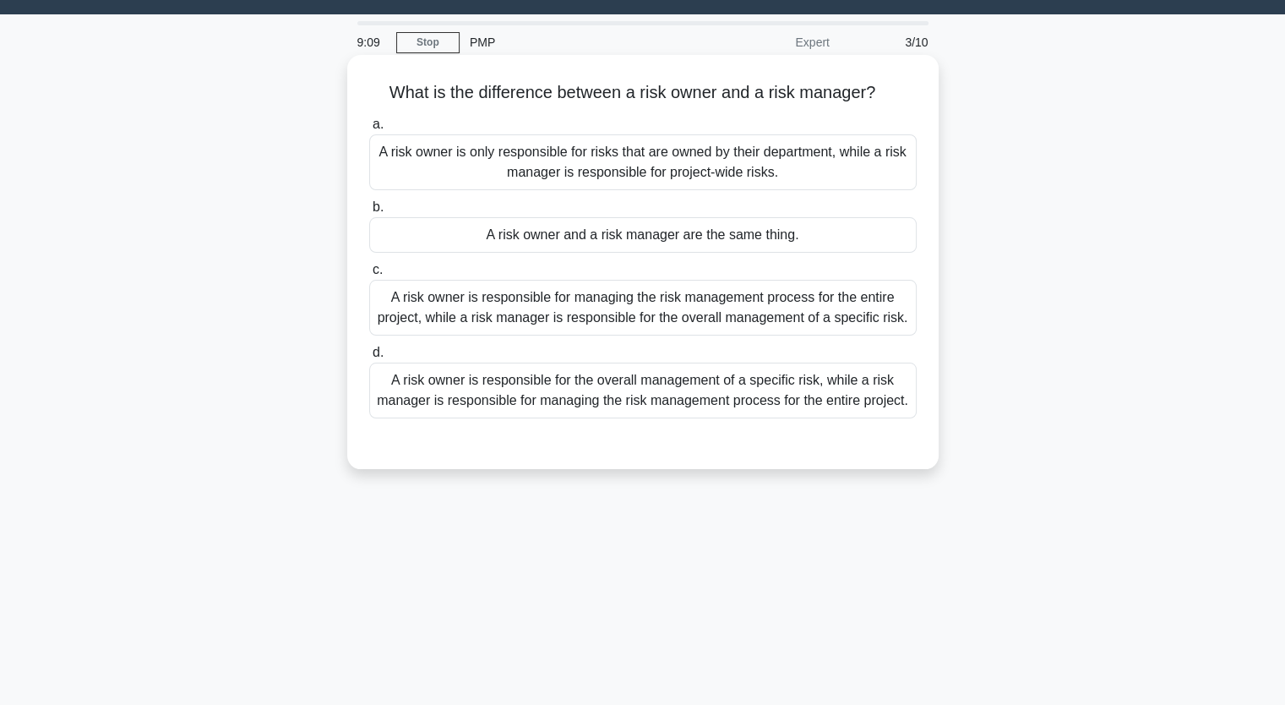
click at [751, 170] on div "A risk owner is only responsible for risks that are owned by their department, …" at bounding box center [642, 162] width 547 height 56
click at [369, 130] on input "a. A risk owner is only responsible for risks that are owned by their departmen…" at bounding box center [369, 124] width 0 height 11
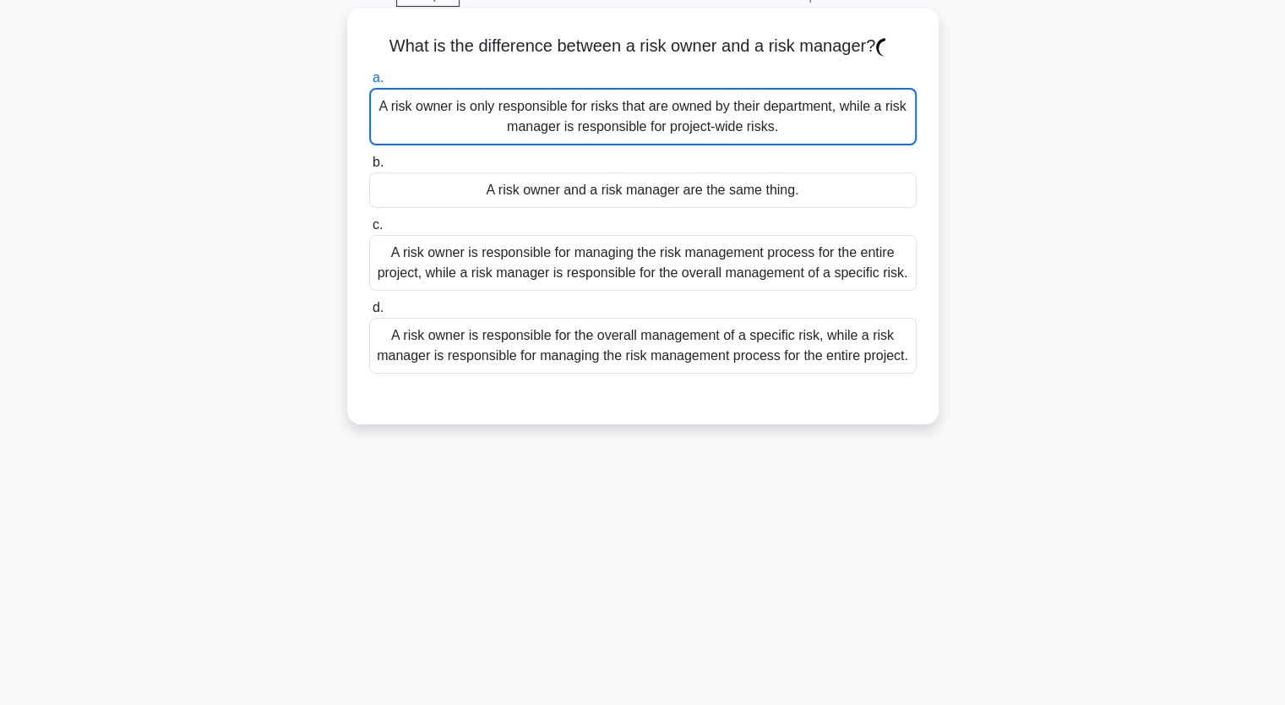
scroll to position [209, 0]
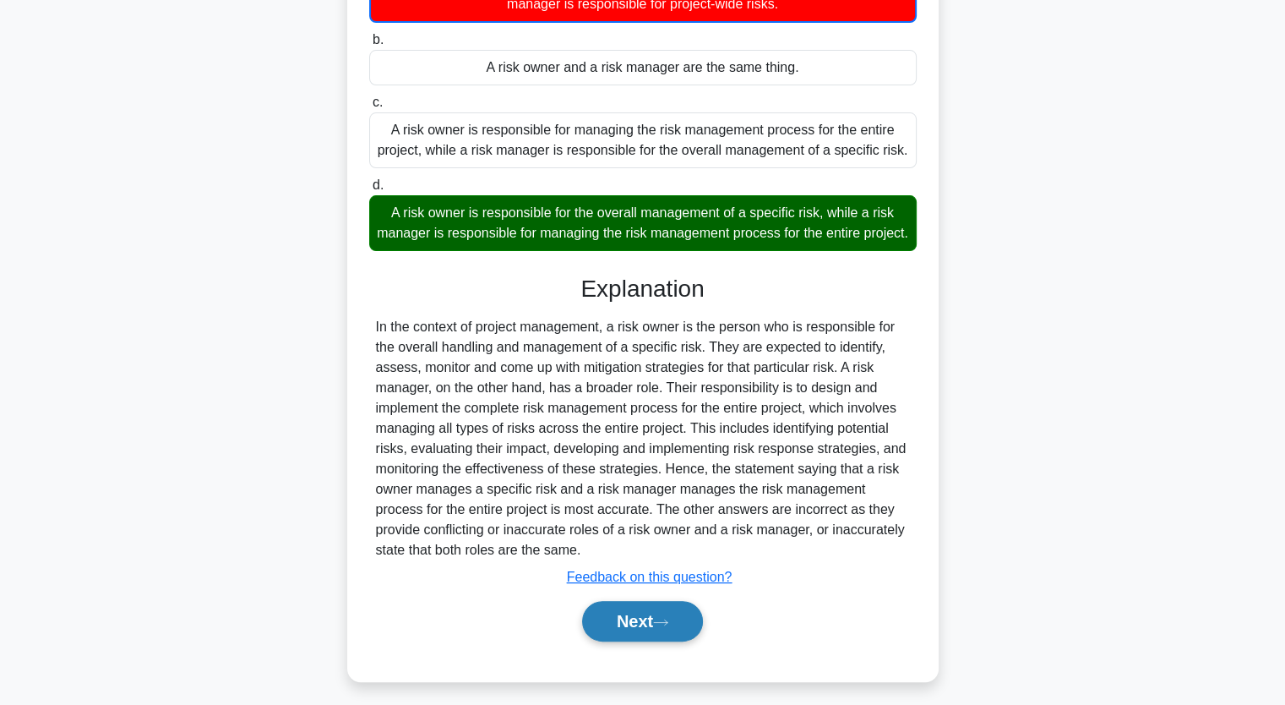
click at [680, 628] on button "Next" at bounding box center [642, 621] width 121 height 41
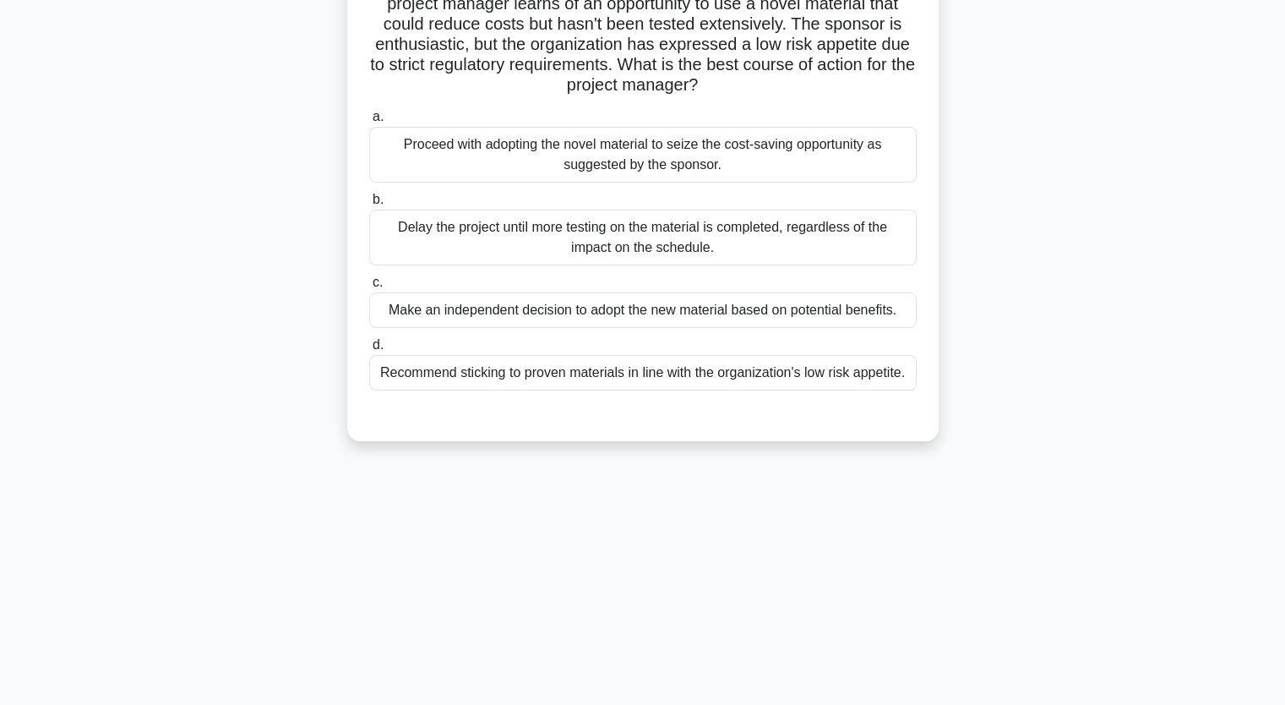
scroll to position [124, 0]
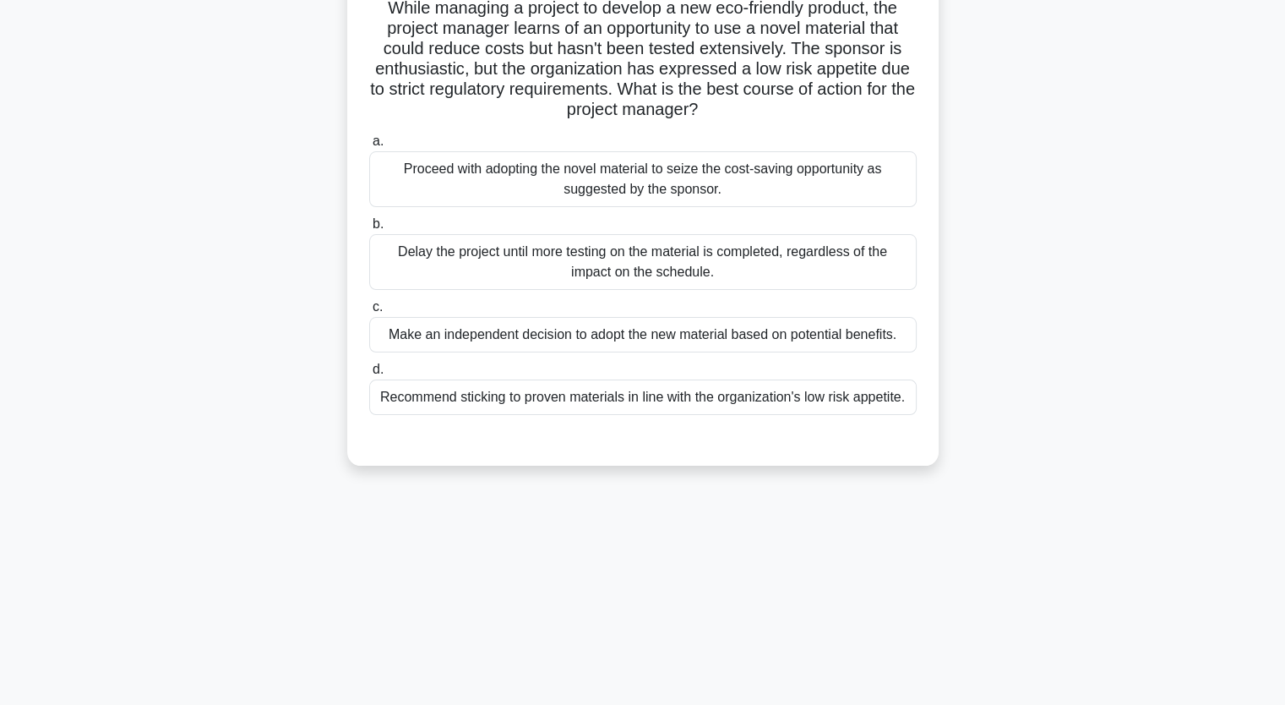
click at [578, 339] on div "Make an independent decision to adopt the new material based on potential benef…" at bounding box center [642, 334] width 547 height 35
click at [369, 313] on input "c. Make an independent decision to adopt the new material based on potential be…" at bounding box center [369, 307] width 0 height 11
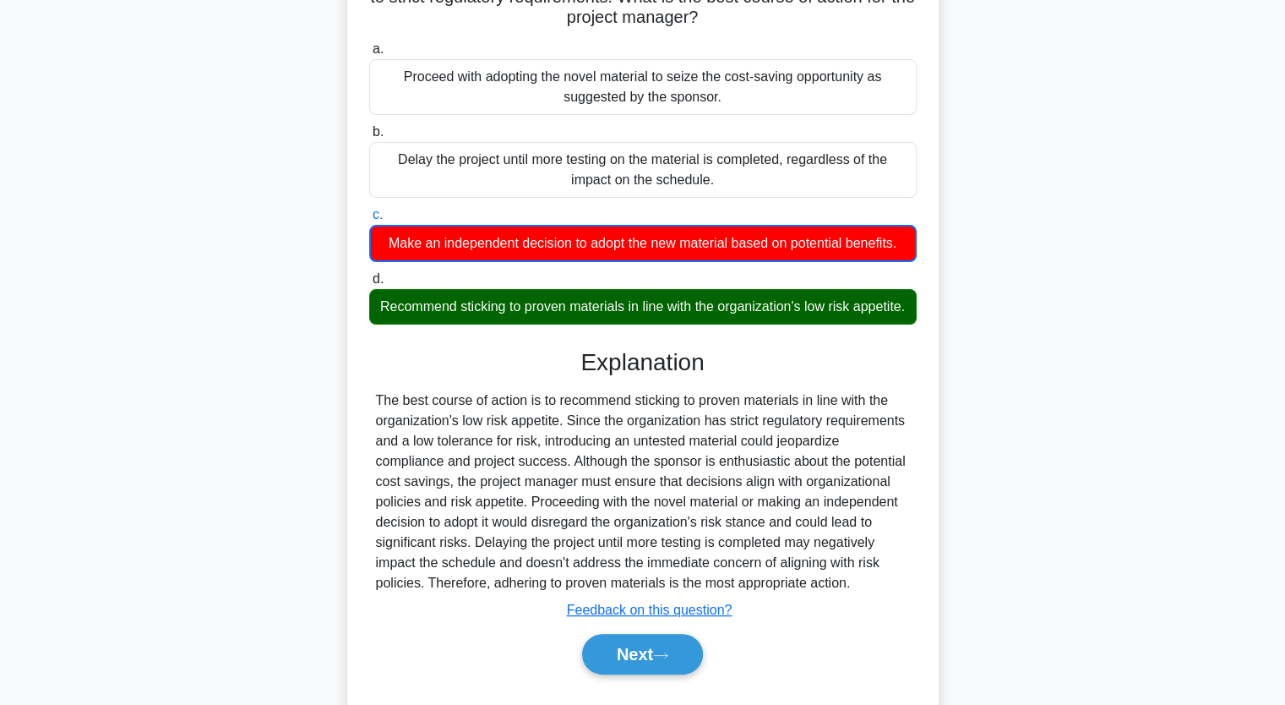
scroll to position [277, 0]
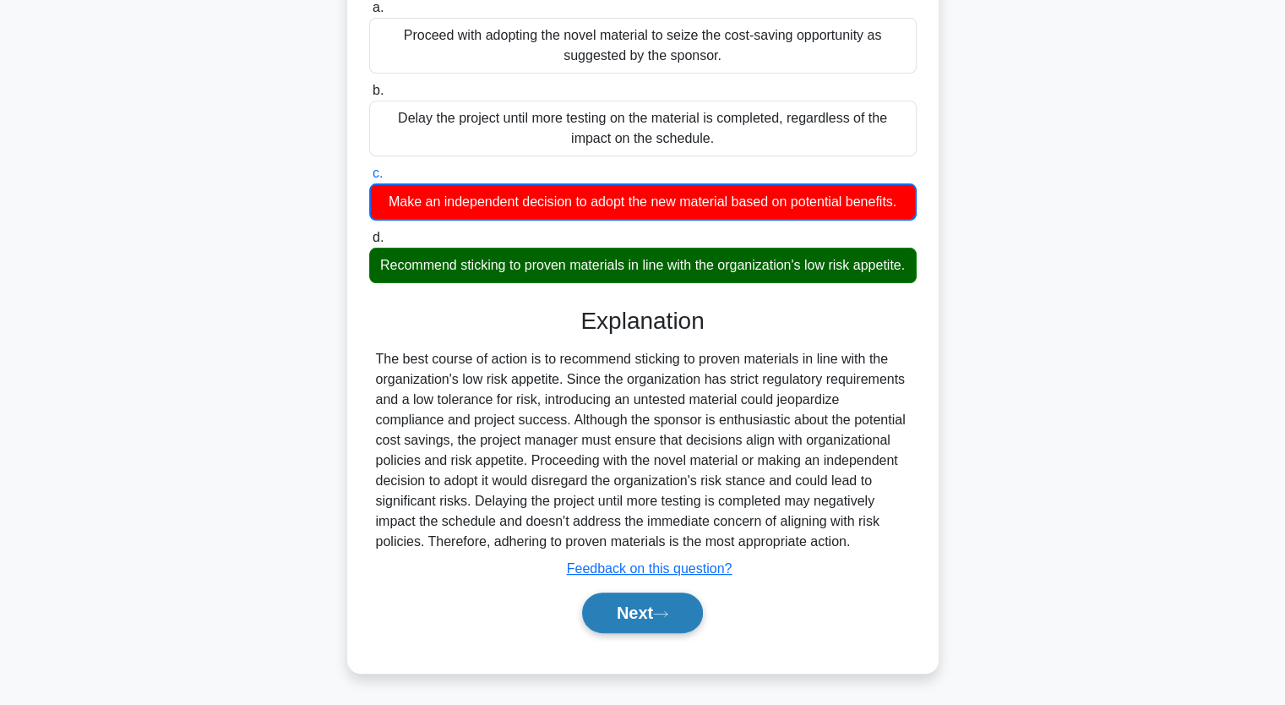
click at [666, 613] on icon at bounding box center [660, 613] width 15 height 9
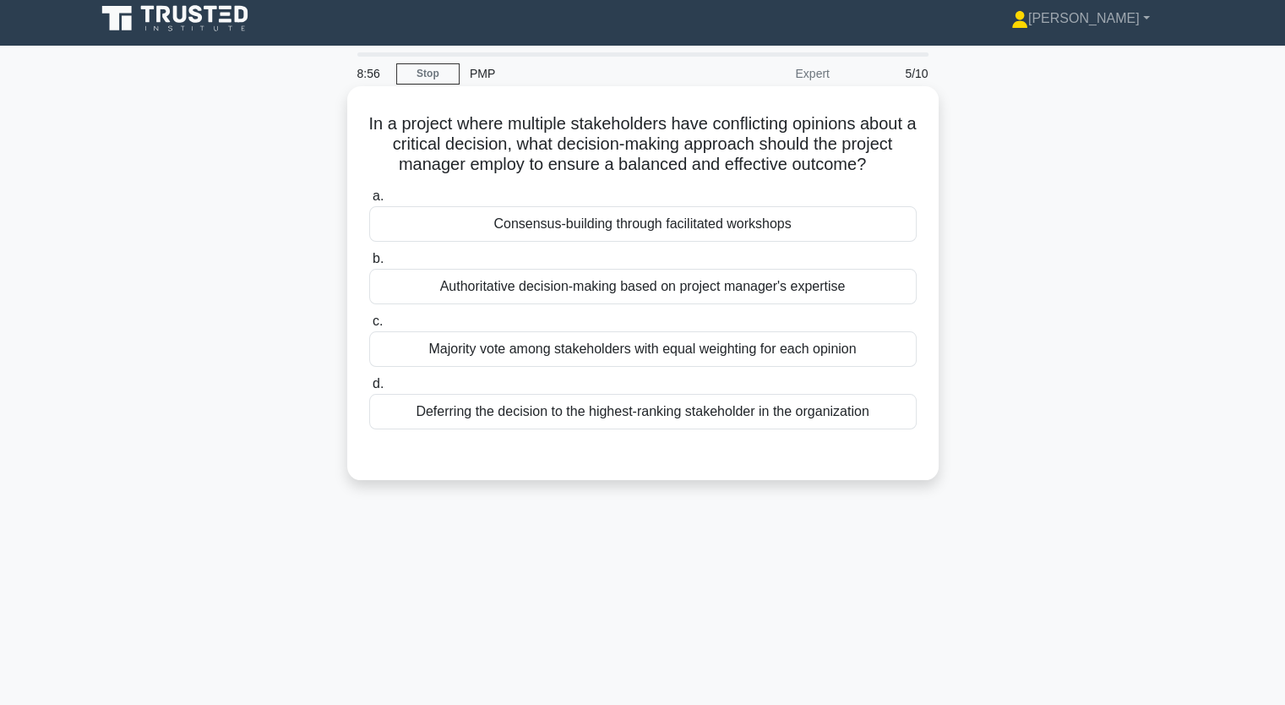
scroll to position [0, 0]
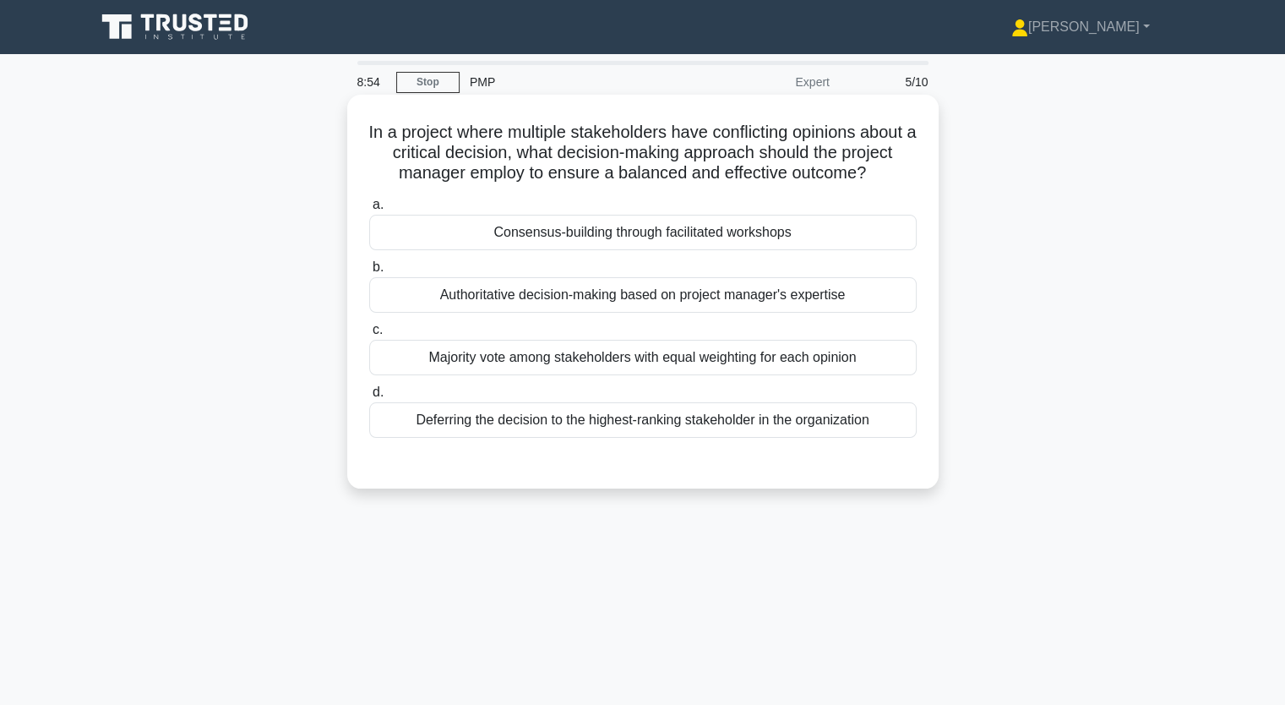
click at [570, 438] on div "Deferring the decision to the highest-ranking stakeholder in the organization" at bounding box center [642, 419] width 547 height 35
click at [369, 398] on input "d. Deferring the decision to the highest-ranking stakeholder in the organization" at bounding box center [369, 392] width 0 height 11
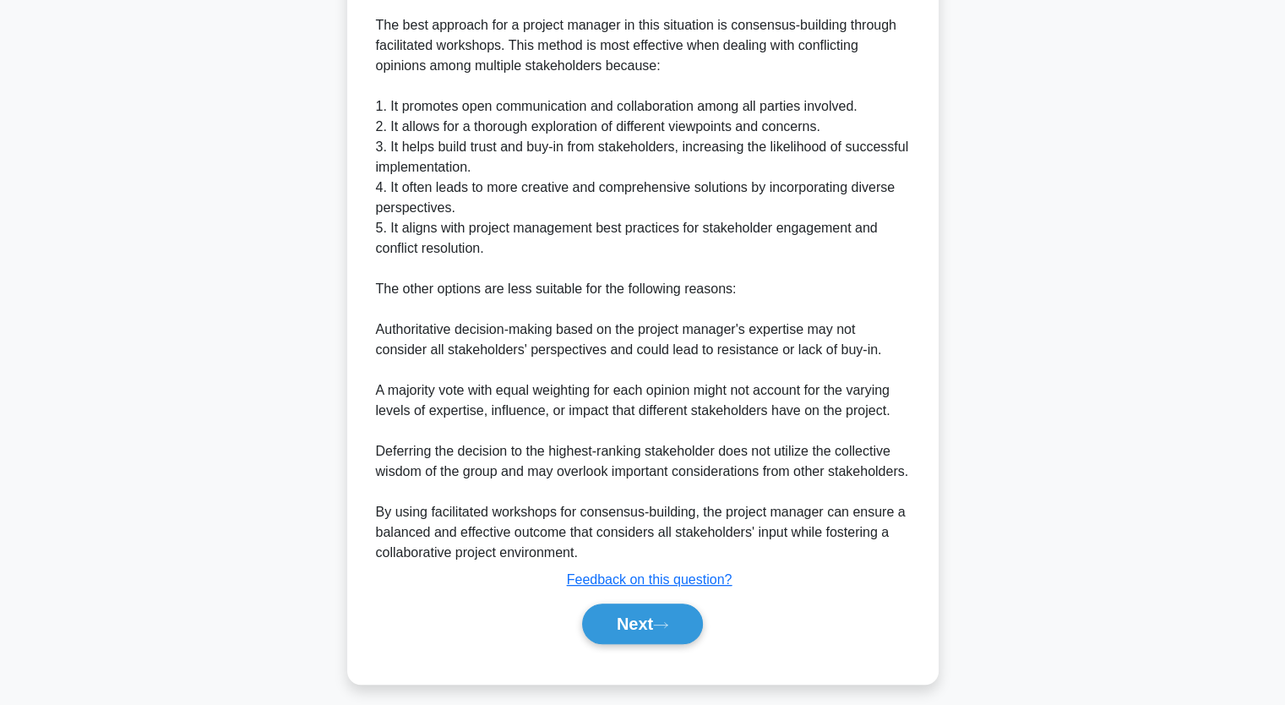
scroll to position [541, 0]
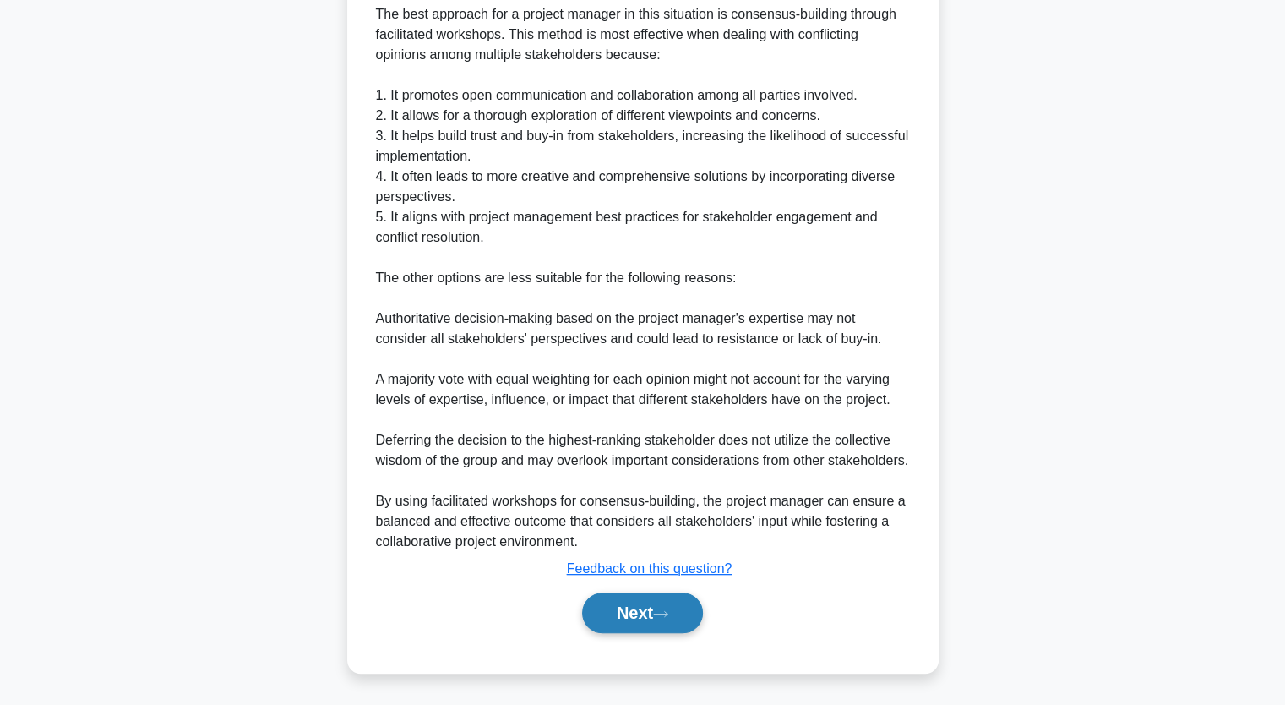
click at [656, 622] on button "Next" at bounding box center [642, 612] width 121 height 41
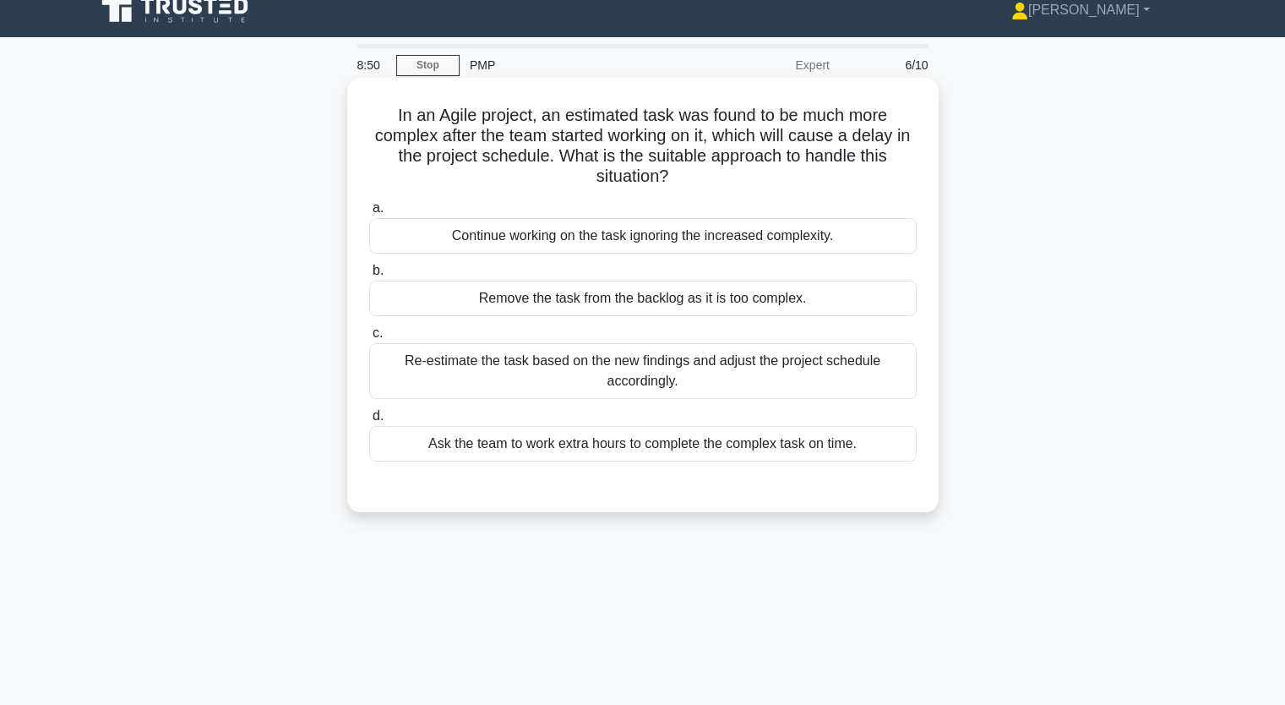
scroll to position [0, 0]
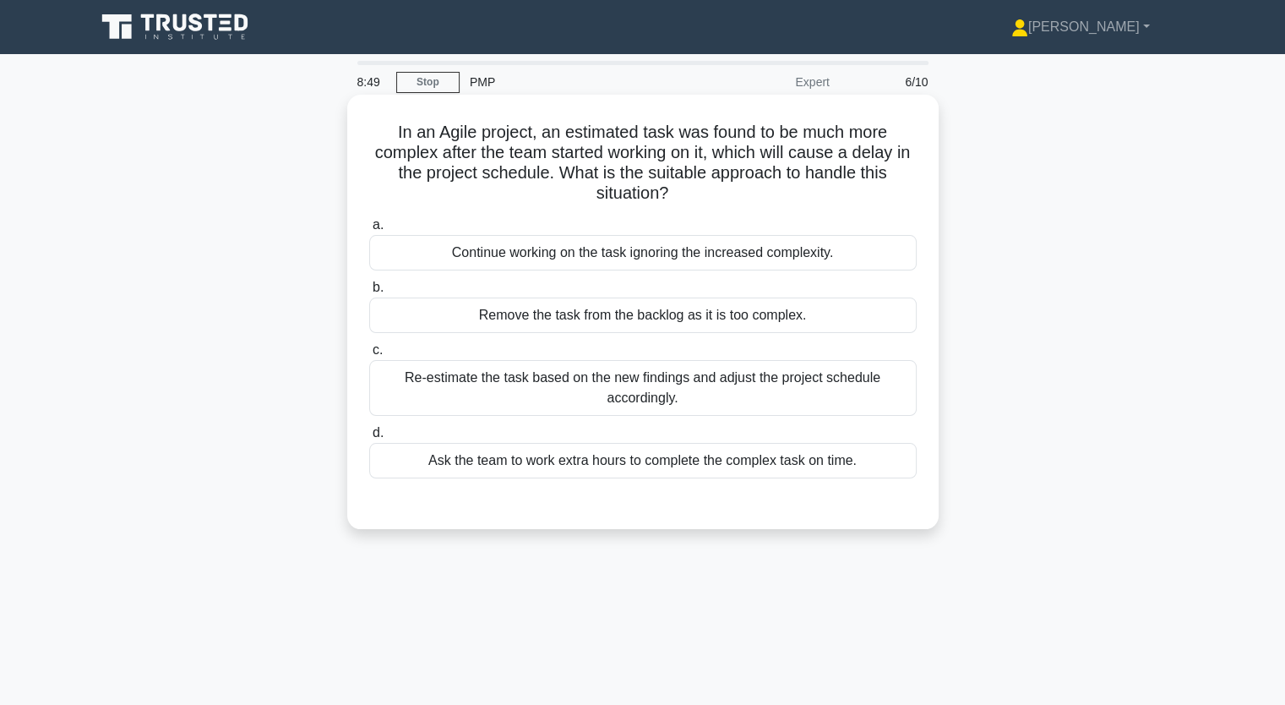
click at [536, 371] on div "Re-estimate the task based on the new findings and adjust the project schedule …" at bounding box center [642, 388] width 547 height 56
click at [369, 356] on input "c. Re-estimate the task based on the new findings and adjust the project schedu…" at bounding box center [369, 350] width 0 height 11
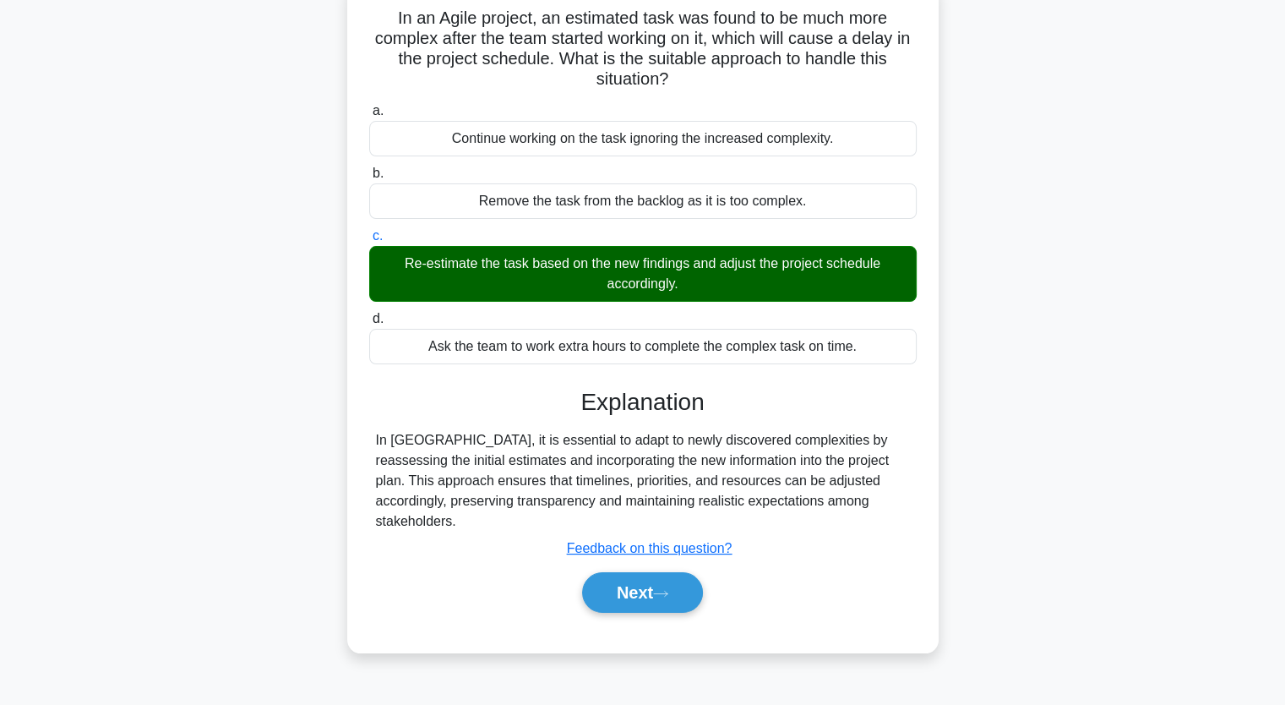
scroll to position [209, 0]
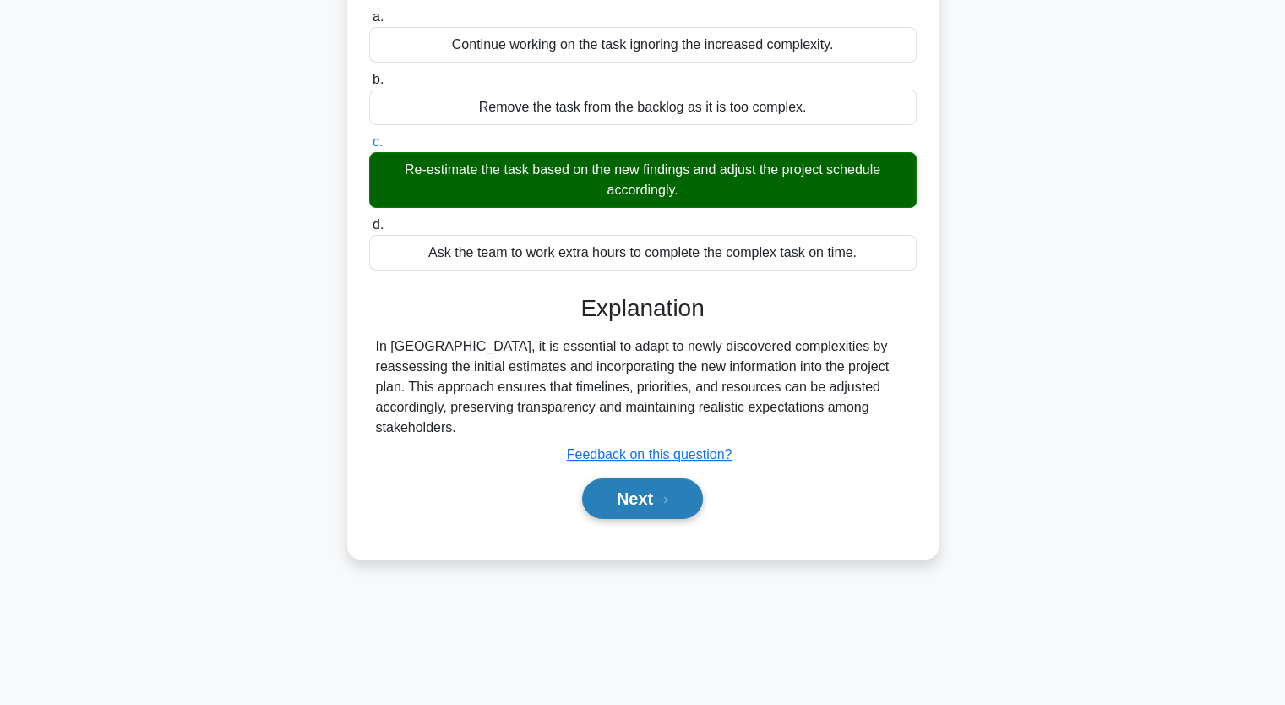
click at [647, 478] on button "Next" at bounding box center [642, 498] width 121 height 41
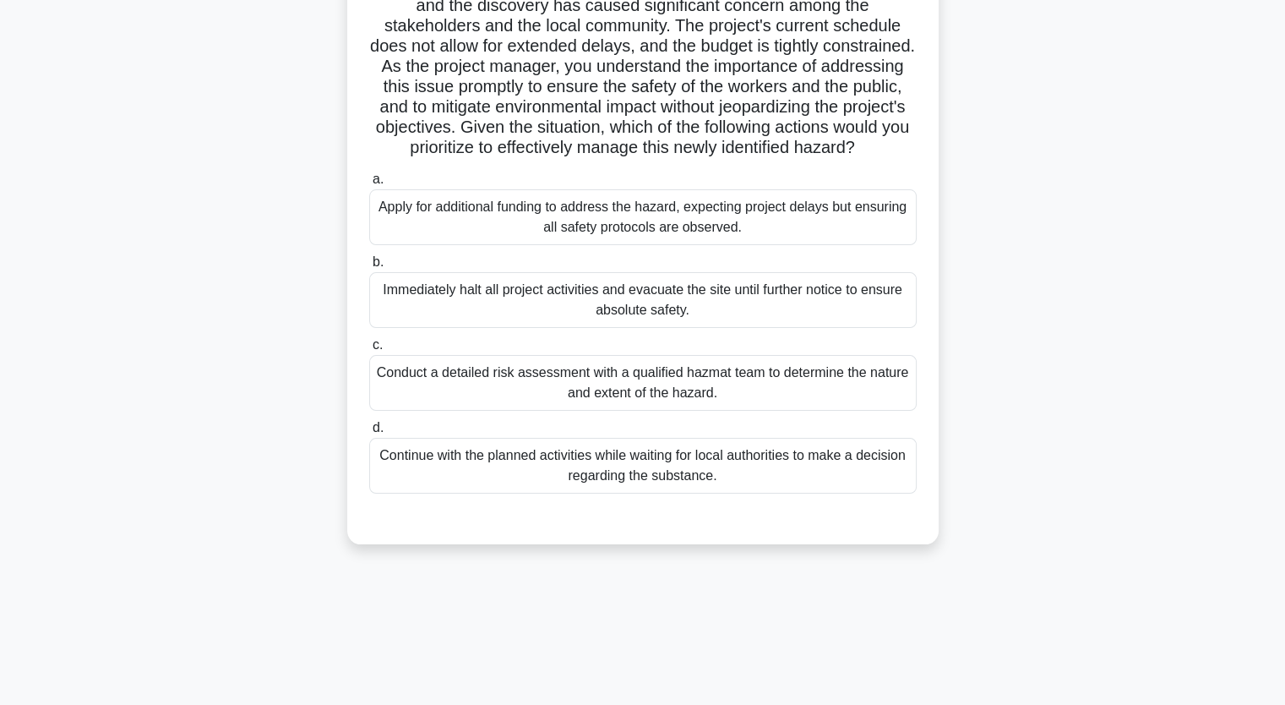
click at [564, 484] on div "Continue with the planned activities while waiting for local authorities to mak…" at bounding box center [642, 466] width 547 height 56
click at [369, 433] on input "d. Continue with the planned activities while waiting for local authorities to …" at bounding box center [369, 427] width 0 height 11
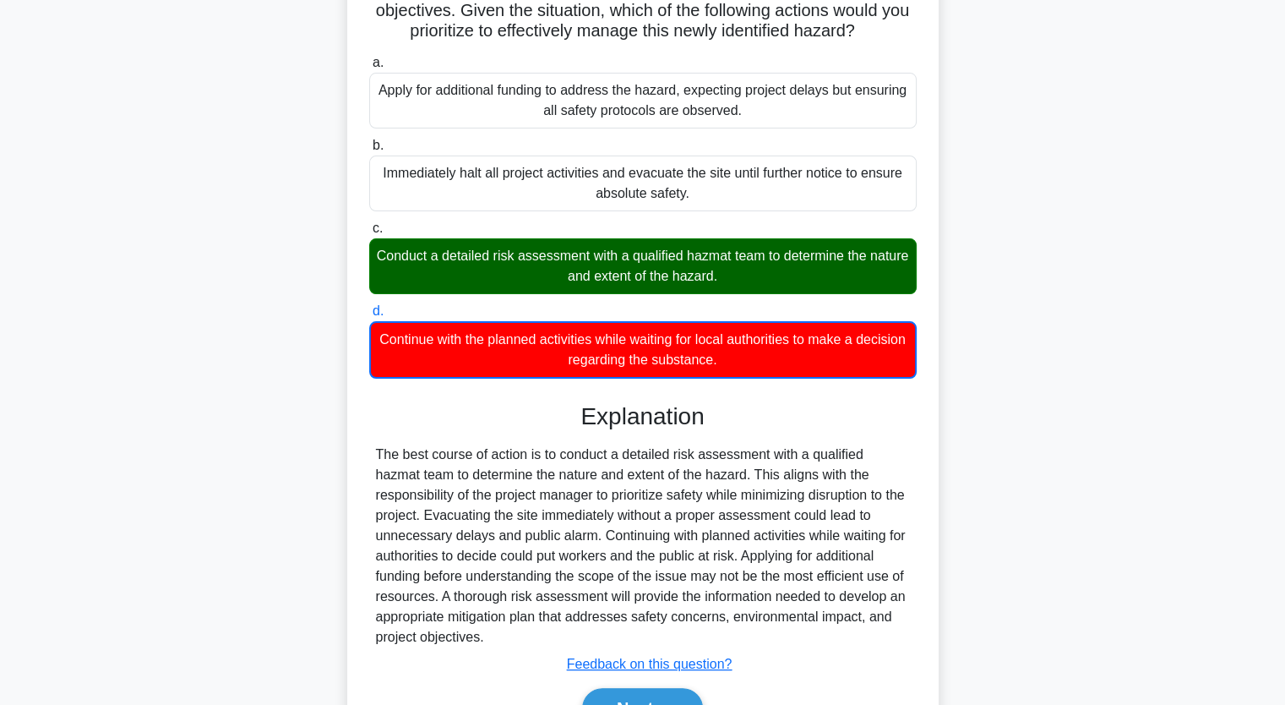
scroll to position [439, 0]
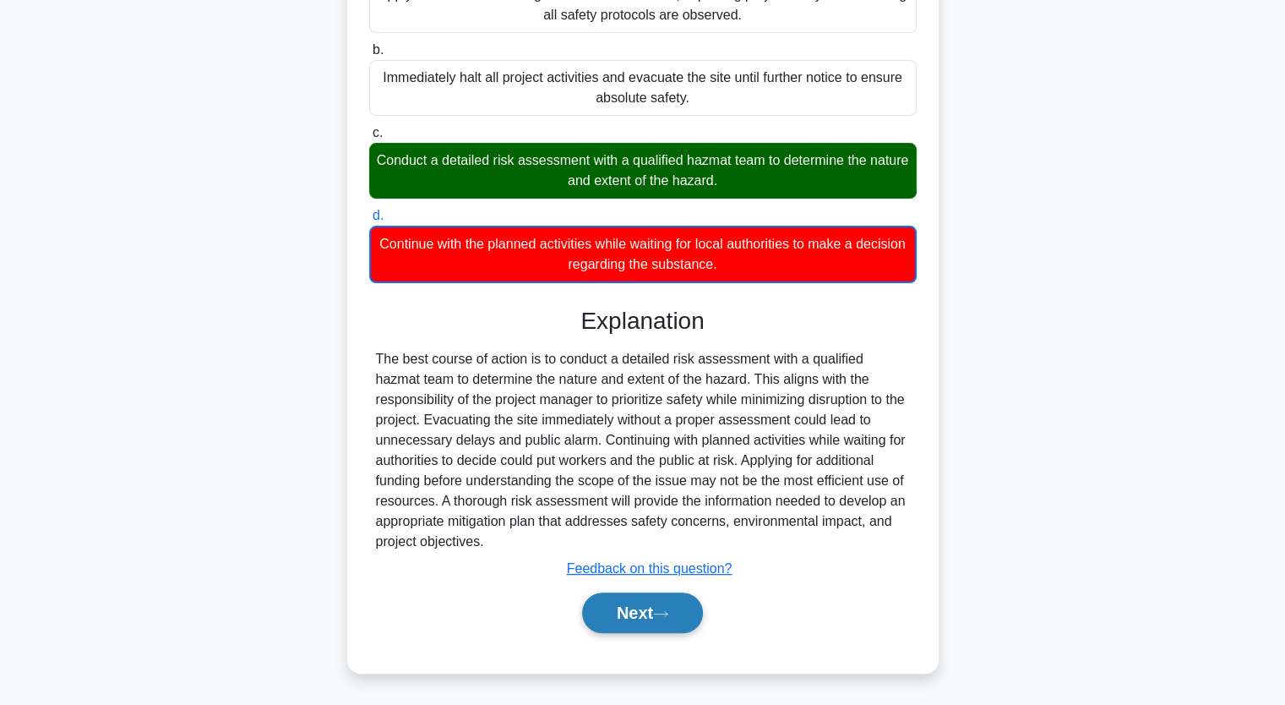
click at [659, 607] on button "Next" at bounding box center [642, 612] width 121 height 41
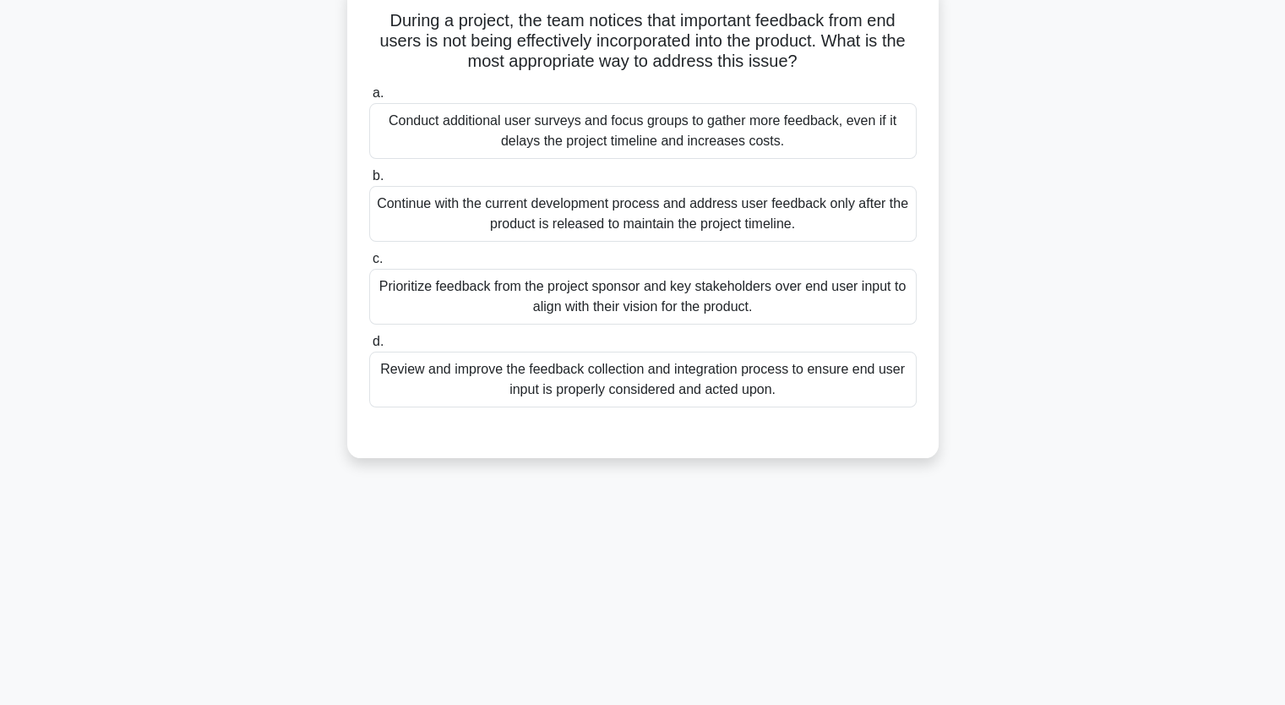
scroll to position [0, 0]
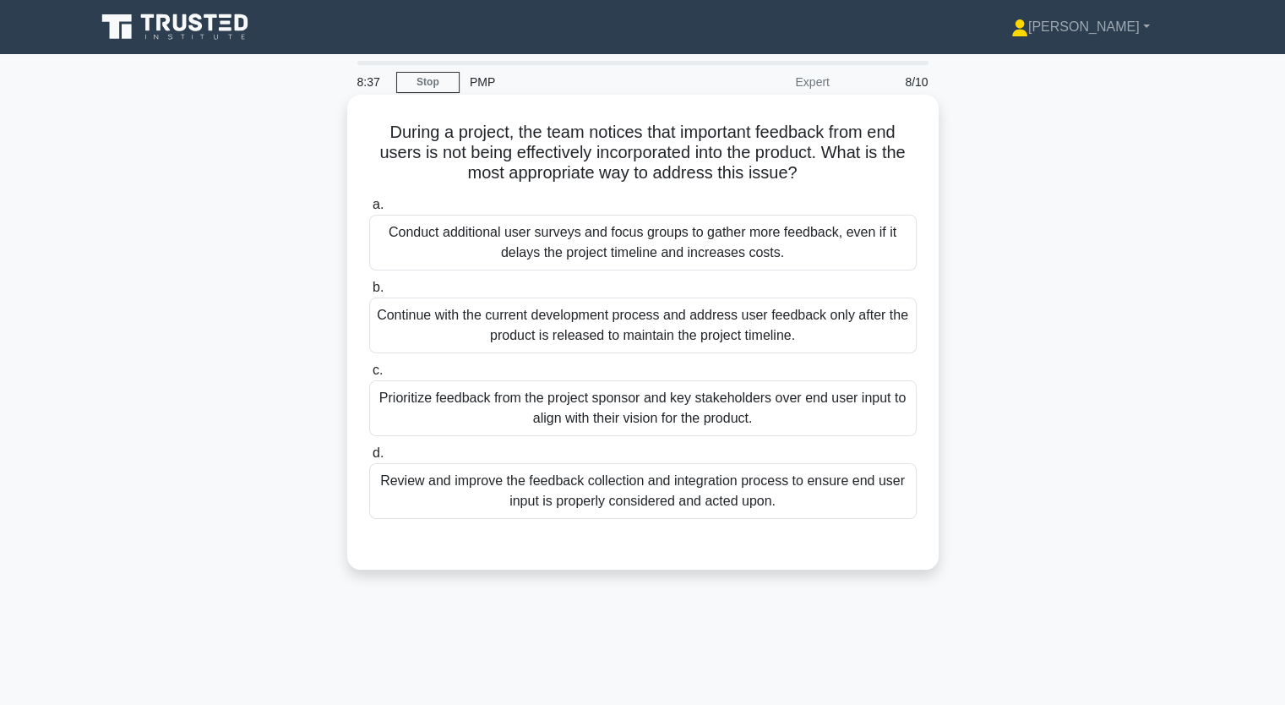
click at [589, 487] on div "Review and improve the feedback collection and integration process to ensure en…" at bounding box center [642, 491] width 547 height 56
click at [369, 459] on input "d. Review and improve the feedback collection and integration process to ensure…" at bounding box center [369, 453] width 0 height 11
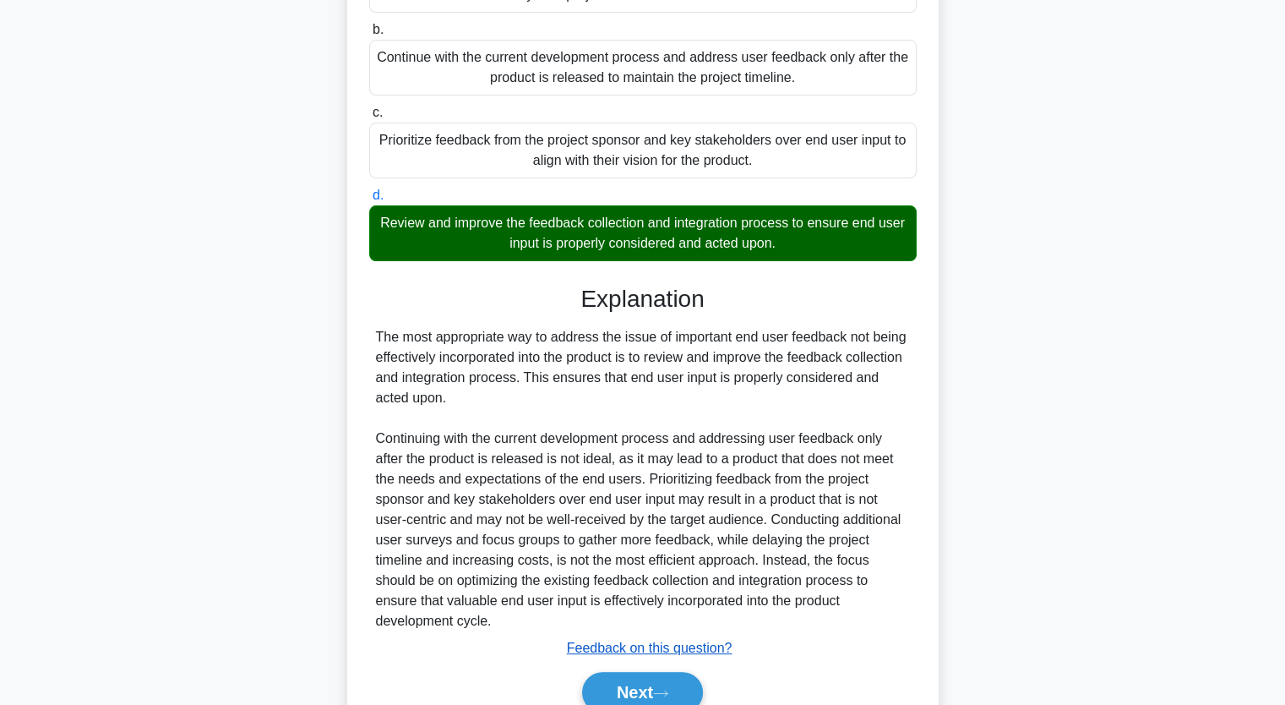
scroll to position [336, 0]
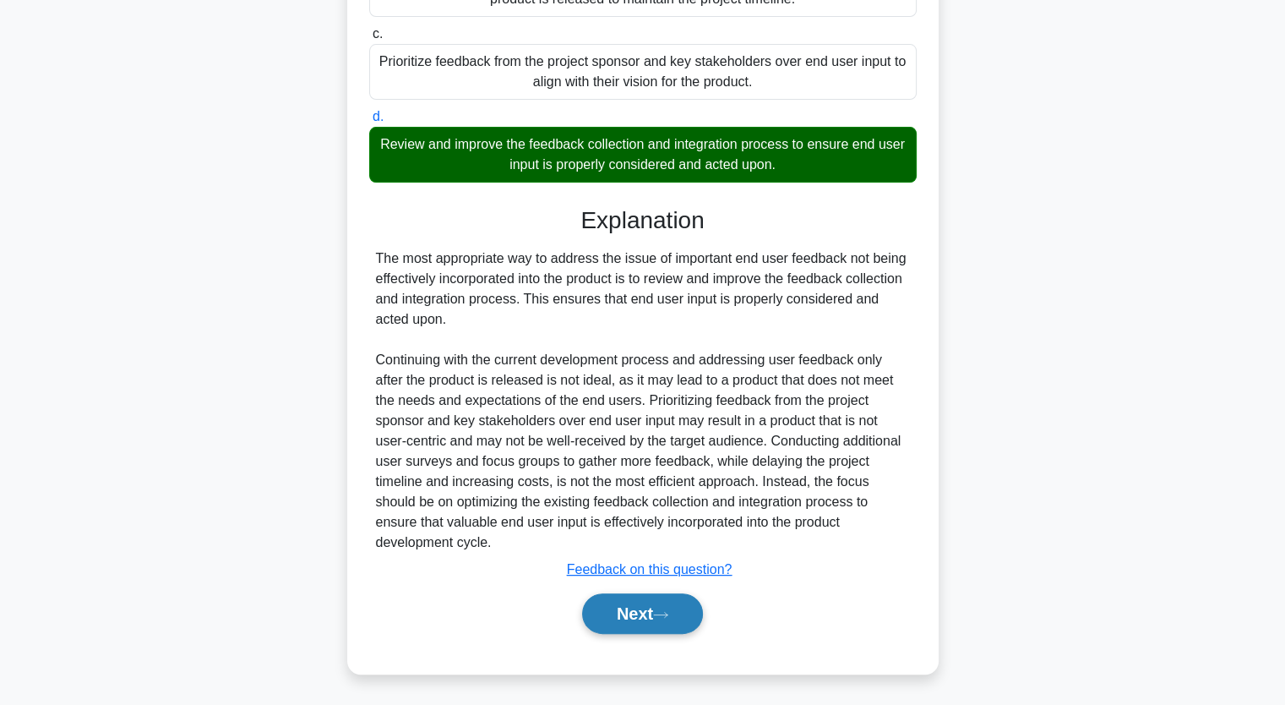
click at [661, 625] on button "Next" at bounding box center [642, 613] width 121 height 41
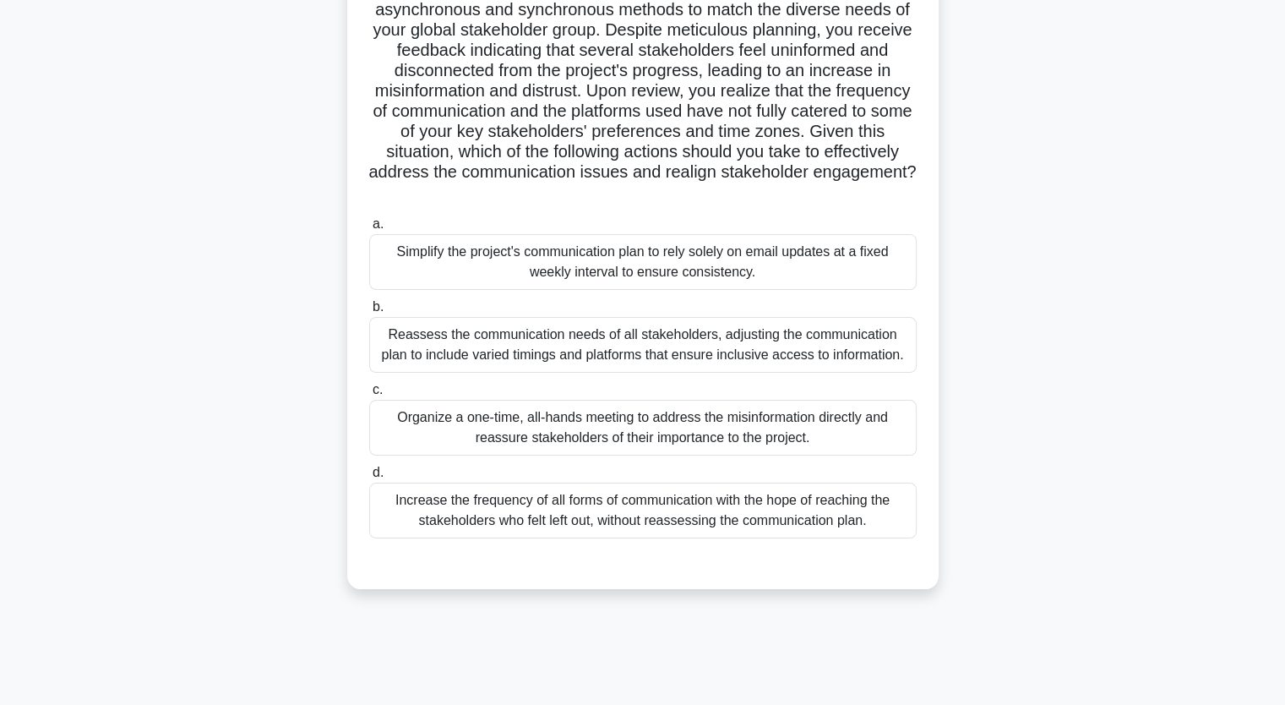
scroll to position [209, 0]
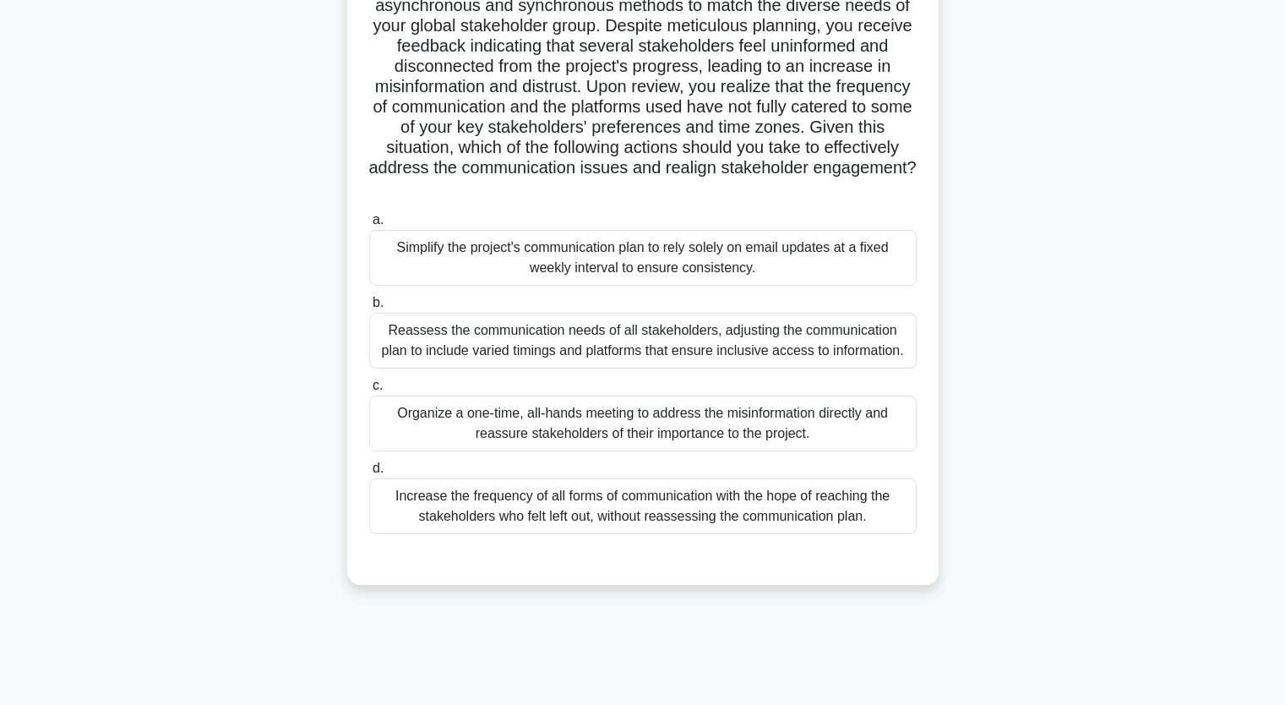
click at [534, 354] on div "Reassess the communication needs of all stakeholders, adjusting the communicati…" at bounding box center [642, 341] width 547 height 56
click at [369, 308] on input "b. Reassess the communication needs of all stakeholders, adjusting the communic…" at bounding box center [369, 302] width 0 height 11
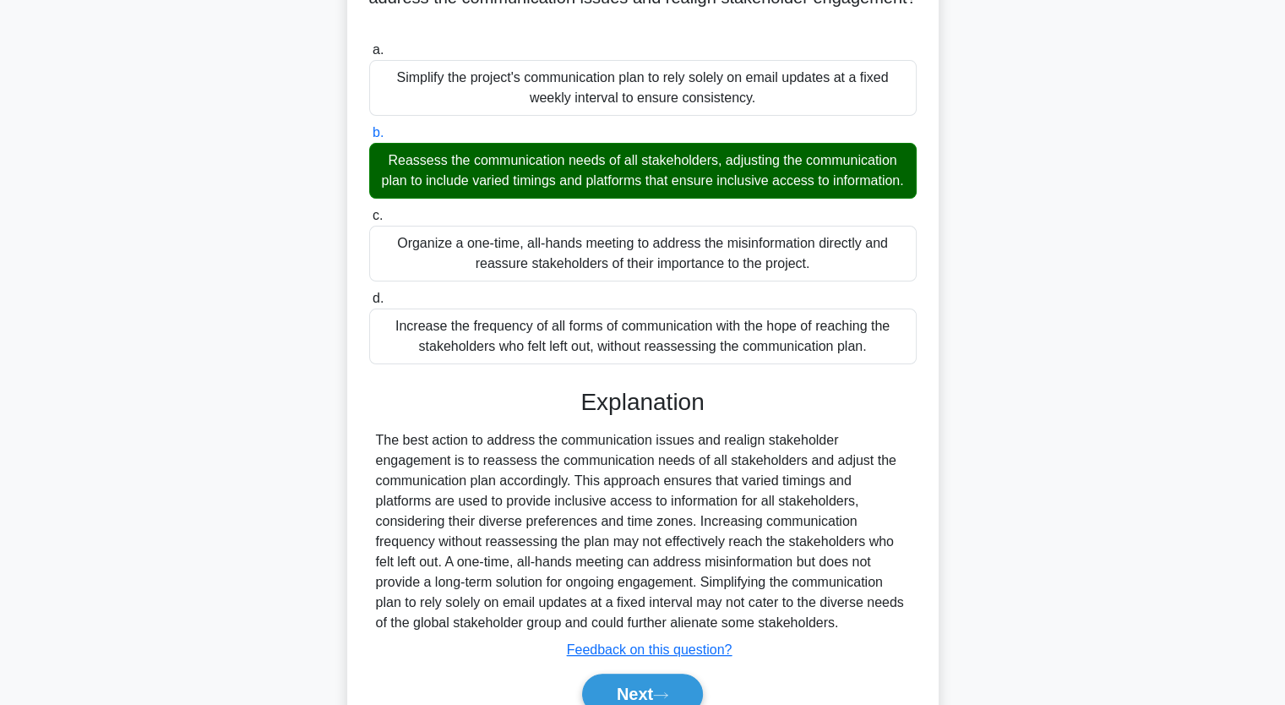
scroll to position [478, 0]
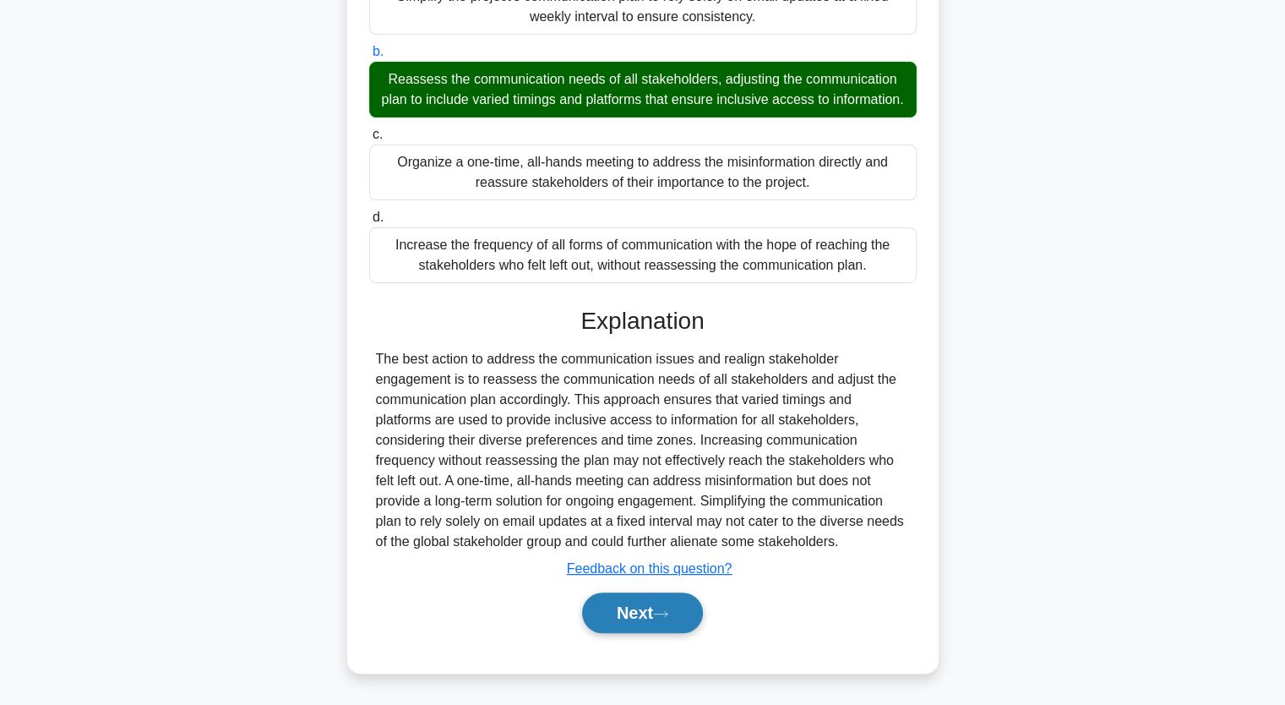
click at [668, 604] on button "Next" at bounding box center [642, 612] width 121 height 41
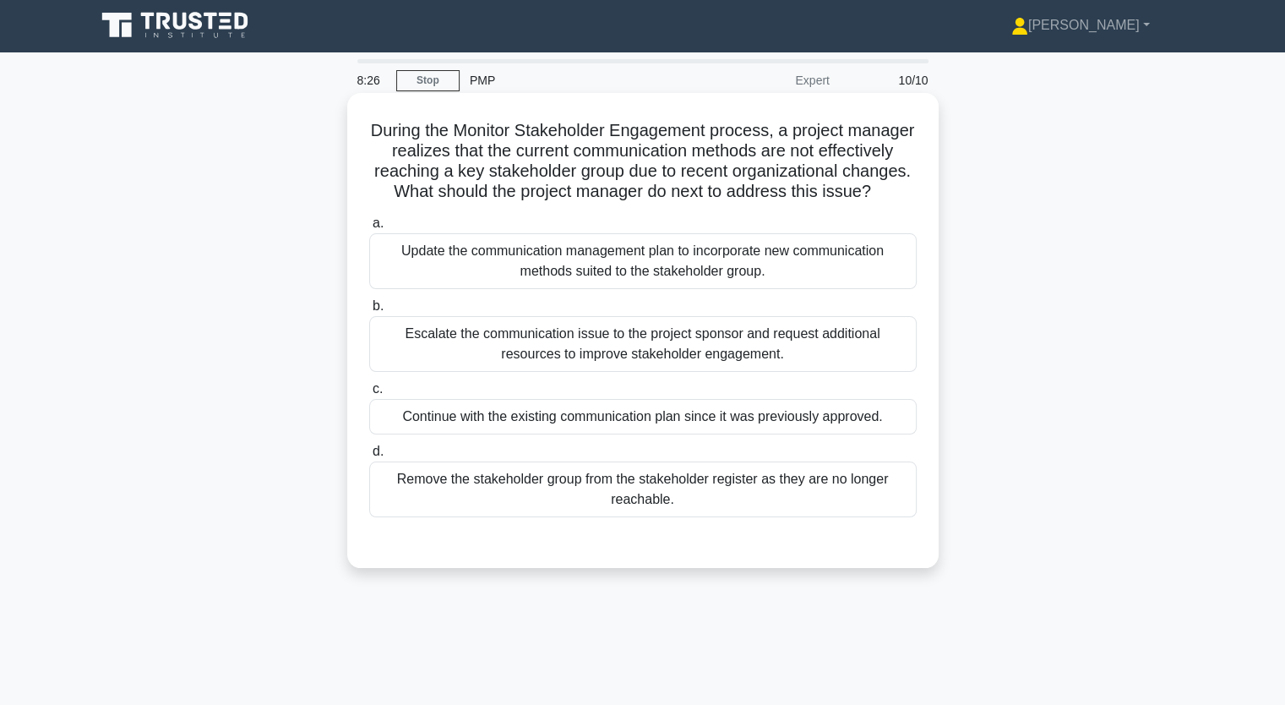
scroll to position [0, 0]
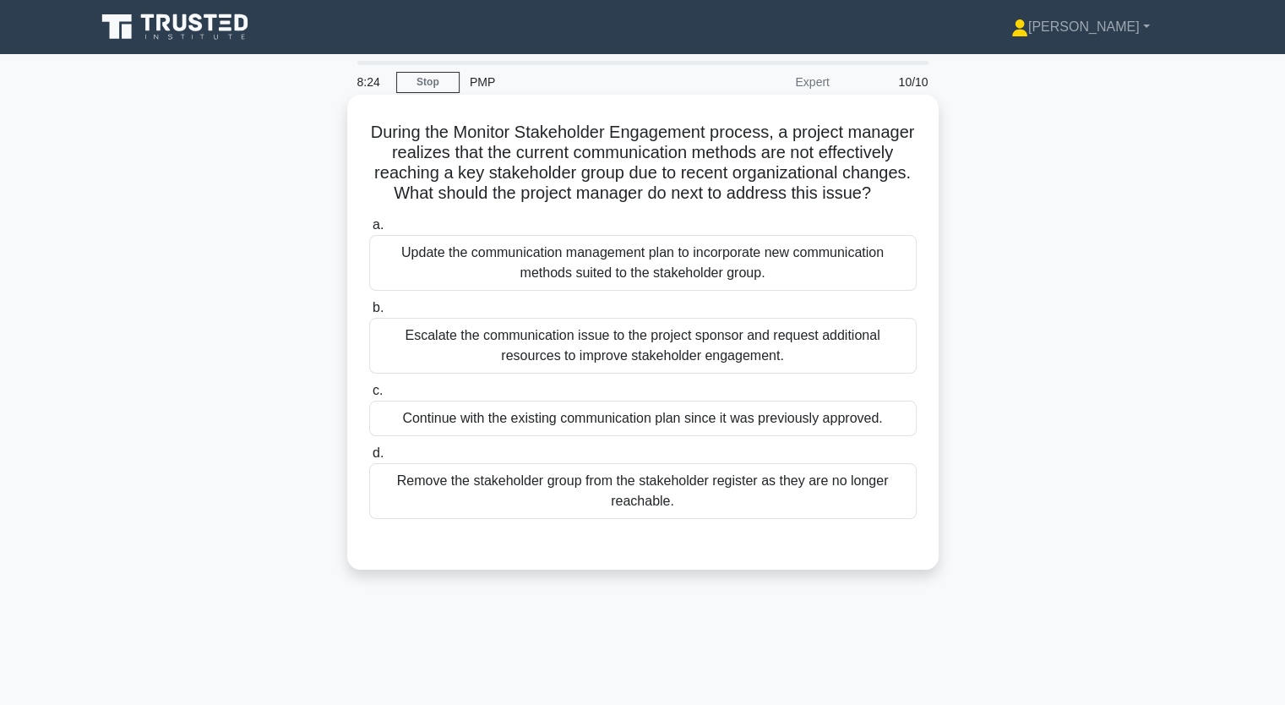
click at [618, 280] on div "Update the communication management plan to incorporate new communication metho…" at bounding box center [642, 263] width 547 height 56
click at [369, 231] on input "a. Update the communication management plan to incorporate new communication me…" at bounding box center [369, 225] width 0 height 11
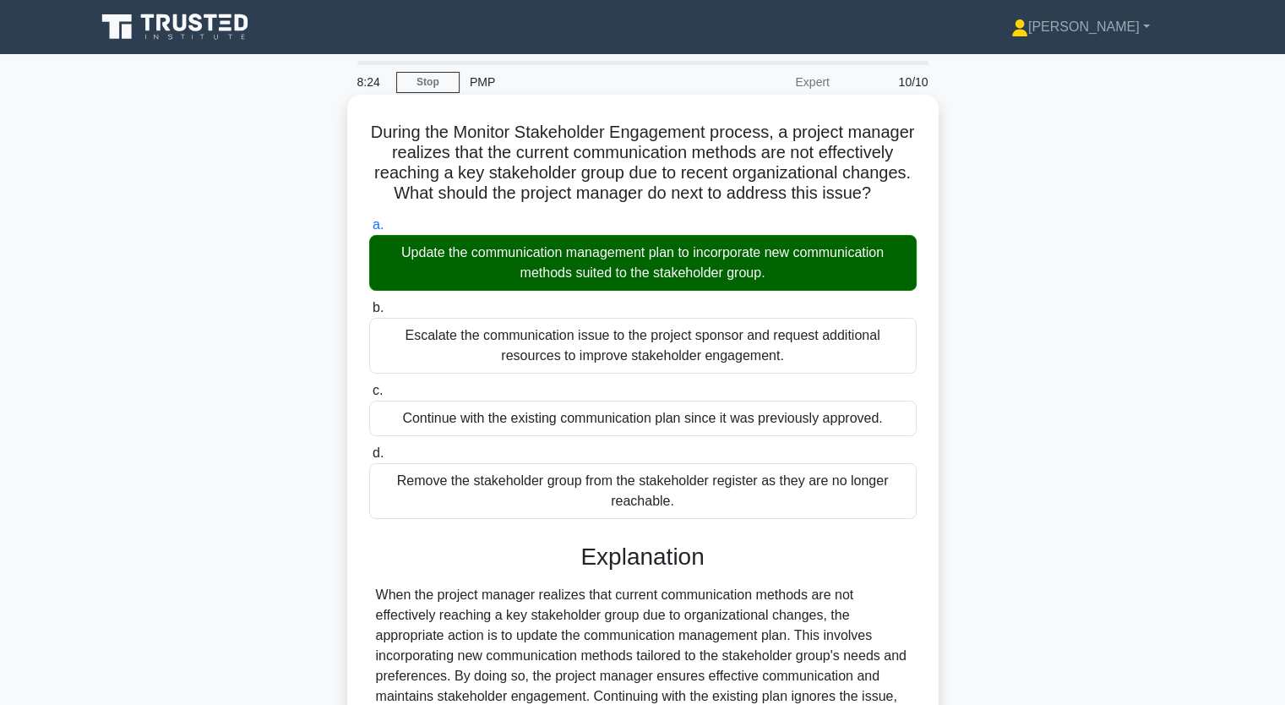
scroll to position [235, 0]
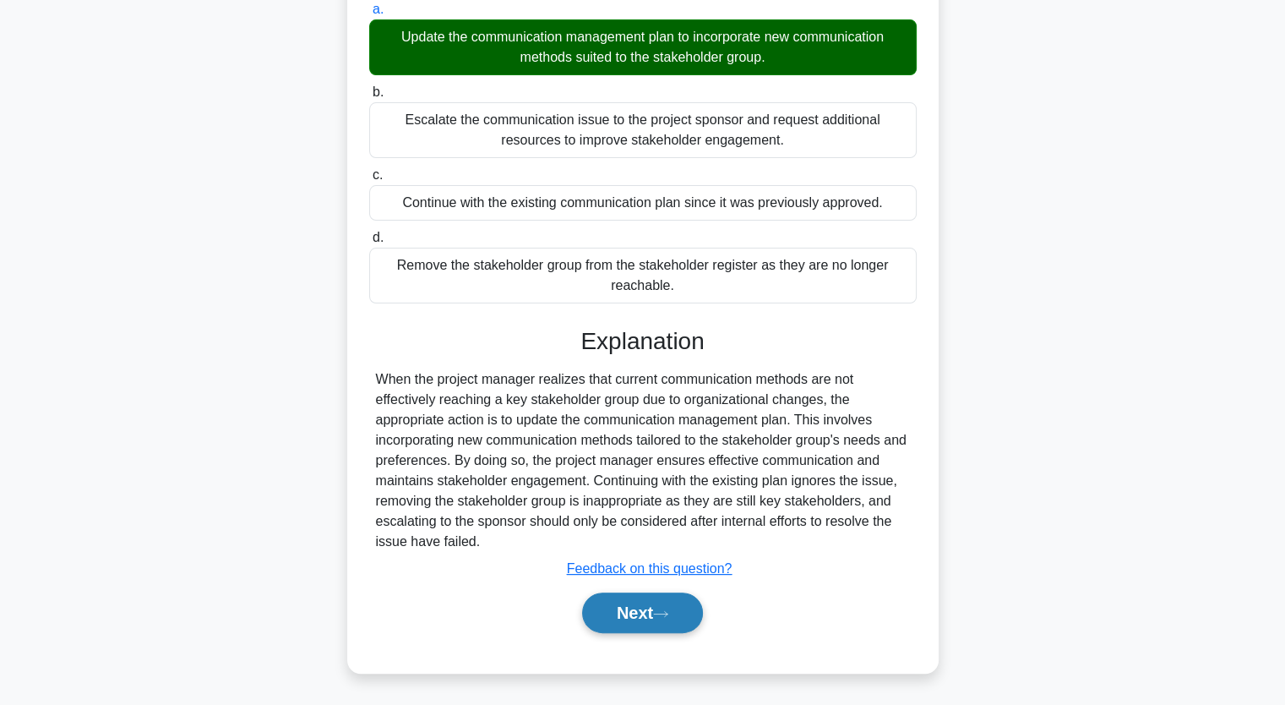
click at [666, 616] on icon at bounding box center [660, 613] width 15 height 9
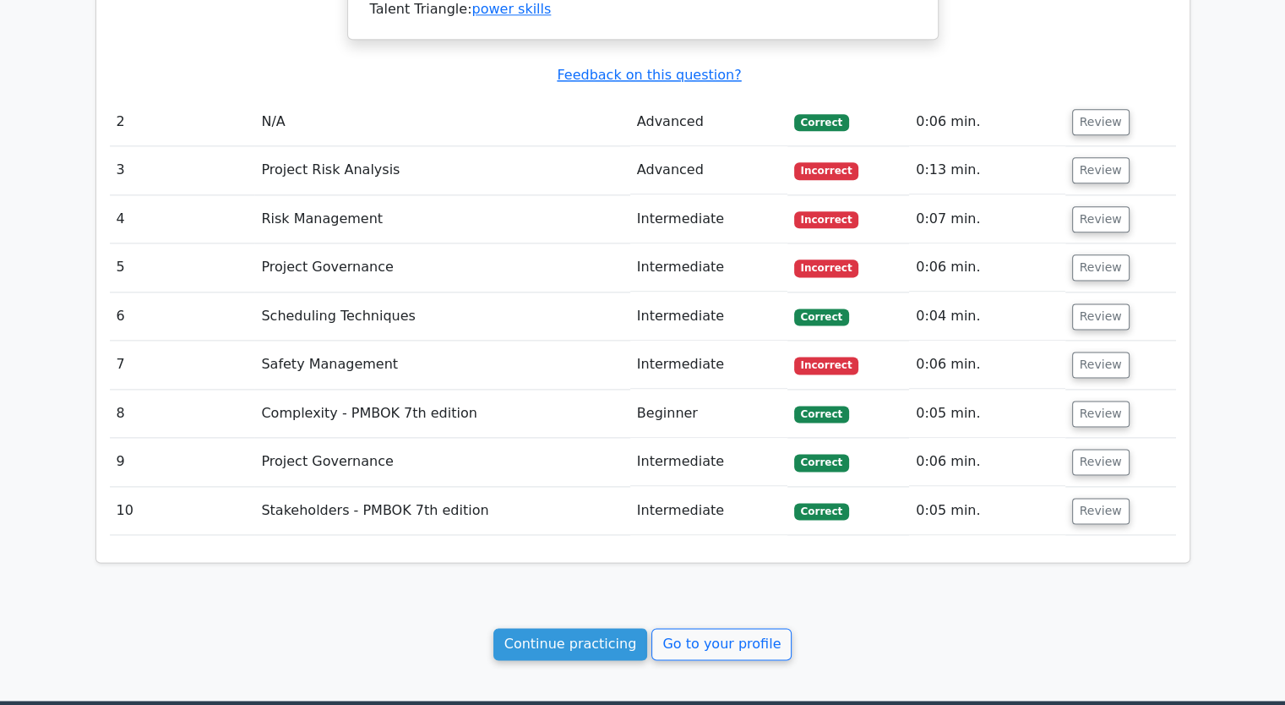
scroll to position [2290, 0]
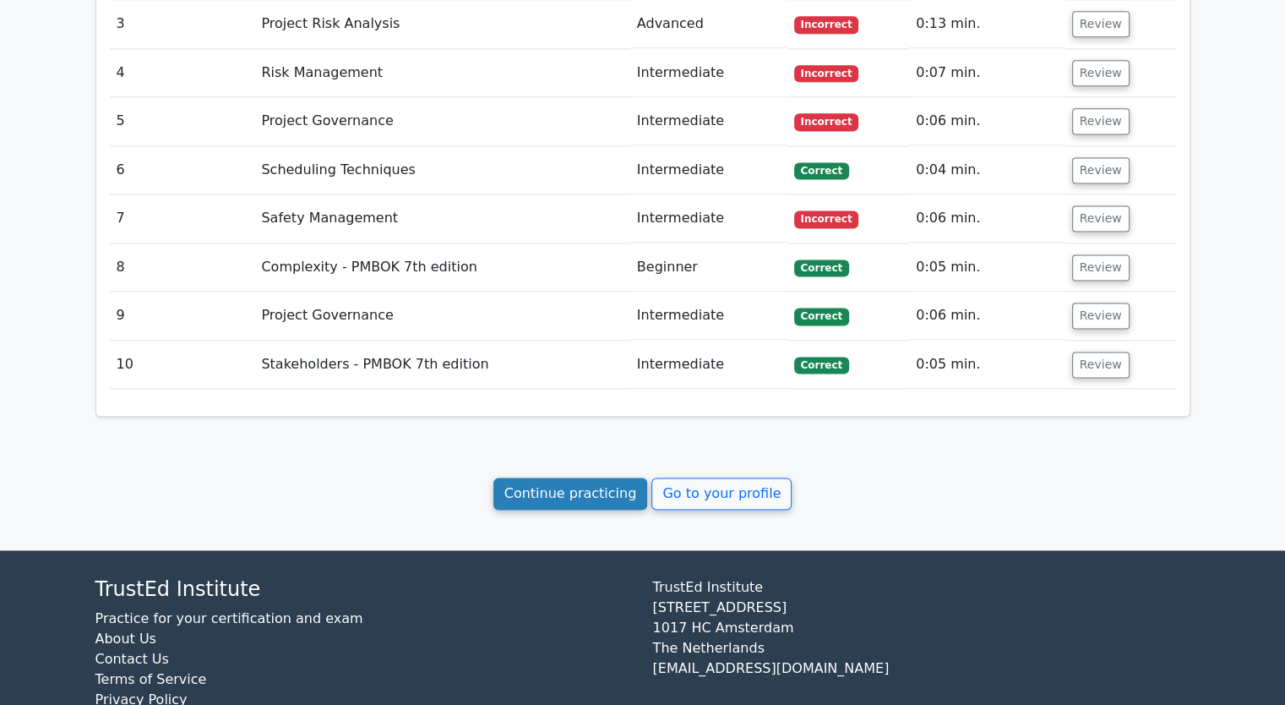
click at [564, 477] on link "Continue practicing" at bounding box center [570, 493] width 155 height 32
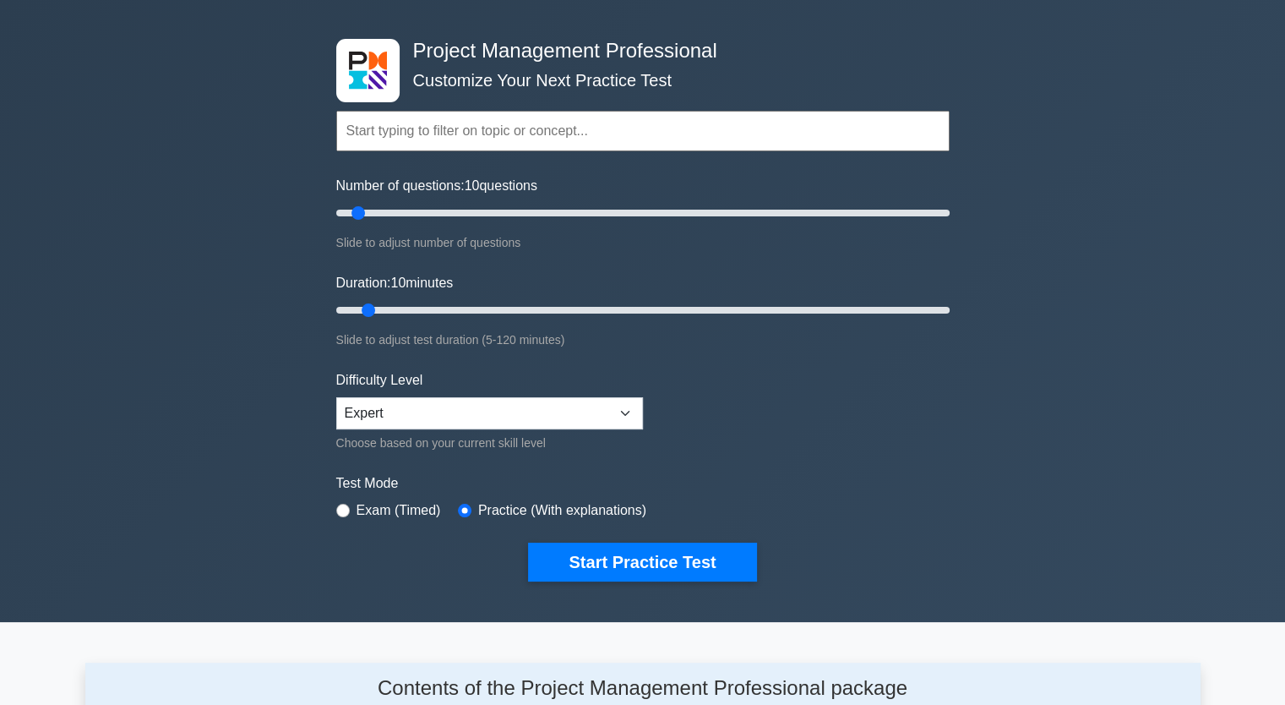
scroll to position [253, 0]
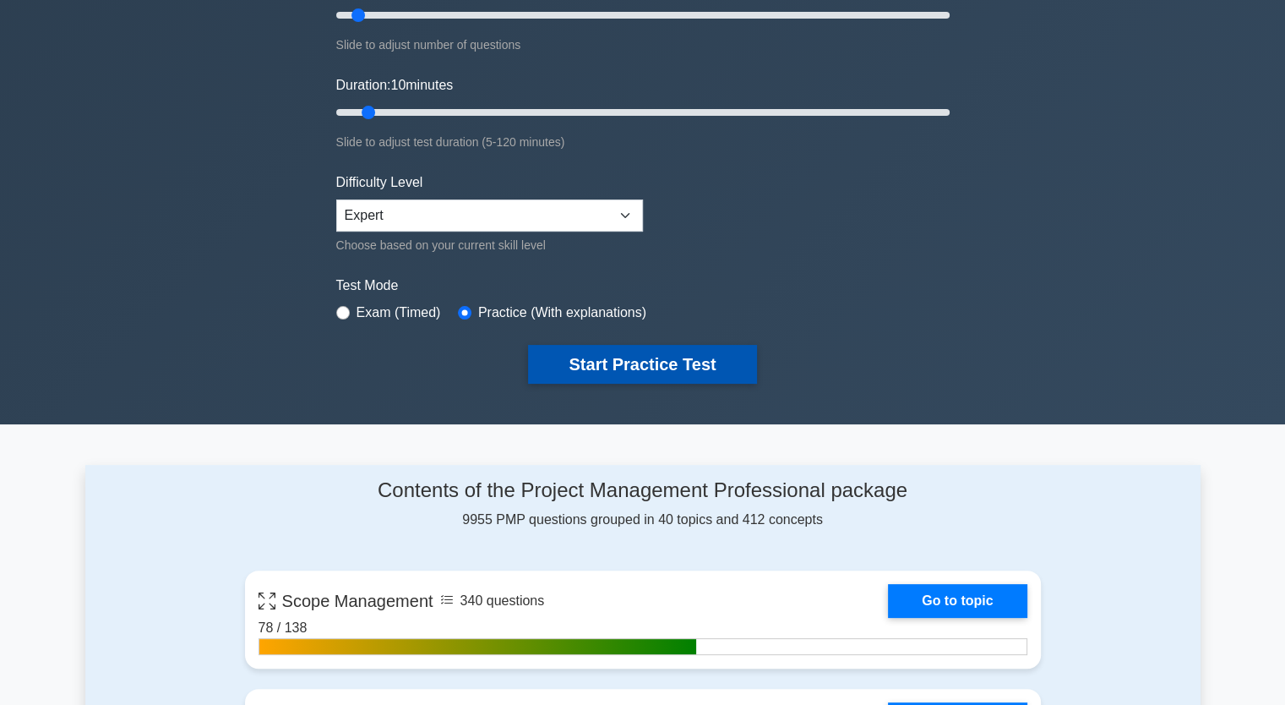
click at [712, 351] on button "Start Practice Test" at bounding box center [642, 364] width 228 height 39
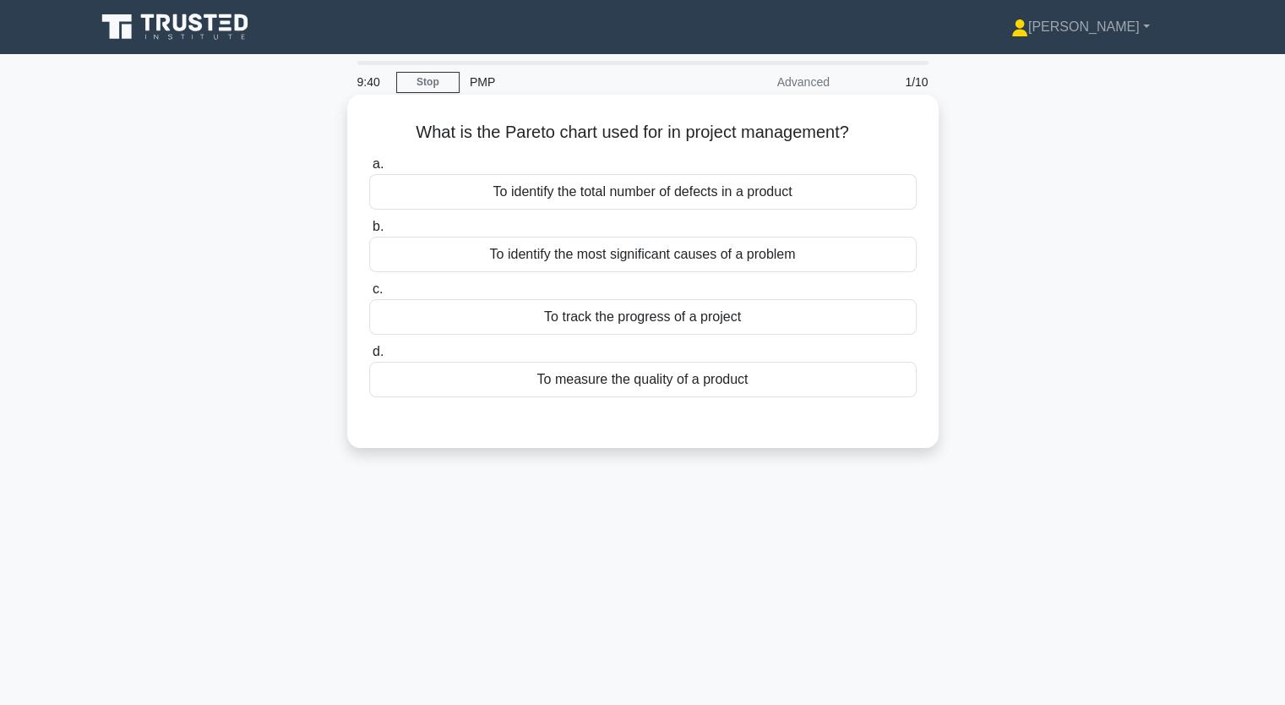
click at [689, 252] on div "To identify the most significant causes of a problem" at bounding box center [642, 254] width 547 height 35
click at [369, 232] on input "b. To identify the most significant causes of a problem" at bounding box center [369, 226] width 0 height 11
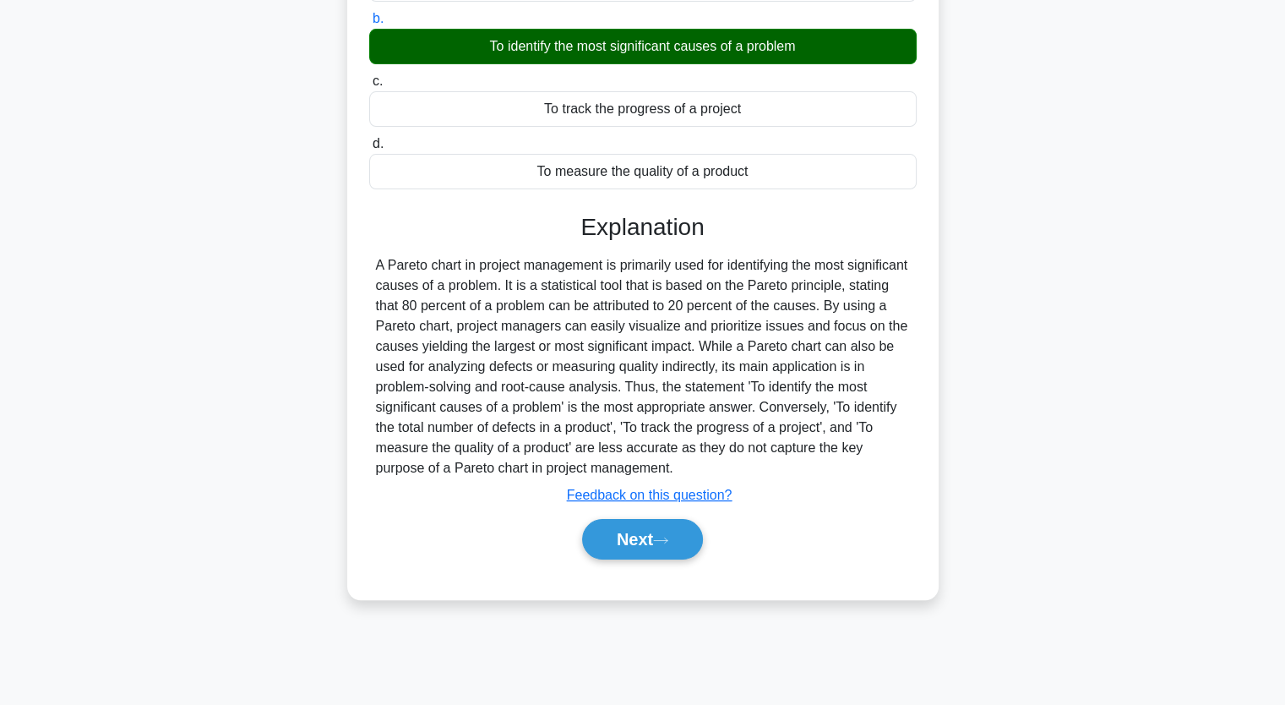
scroll to position [209, 0]
click at [616, 531] on button "Next" at bounding box center [642, 539] width 121 height 41
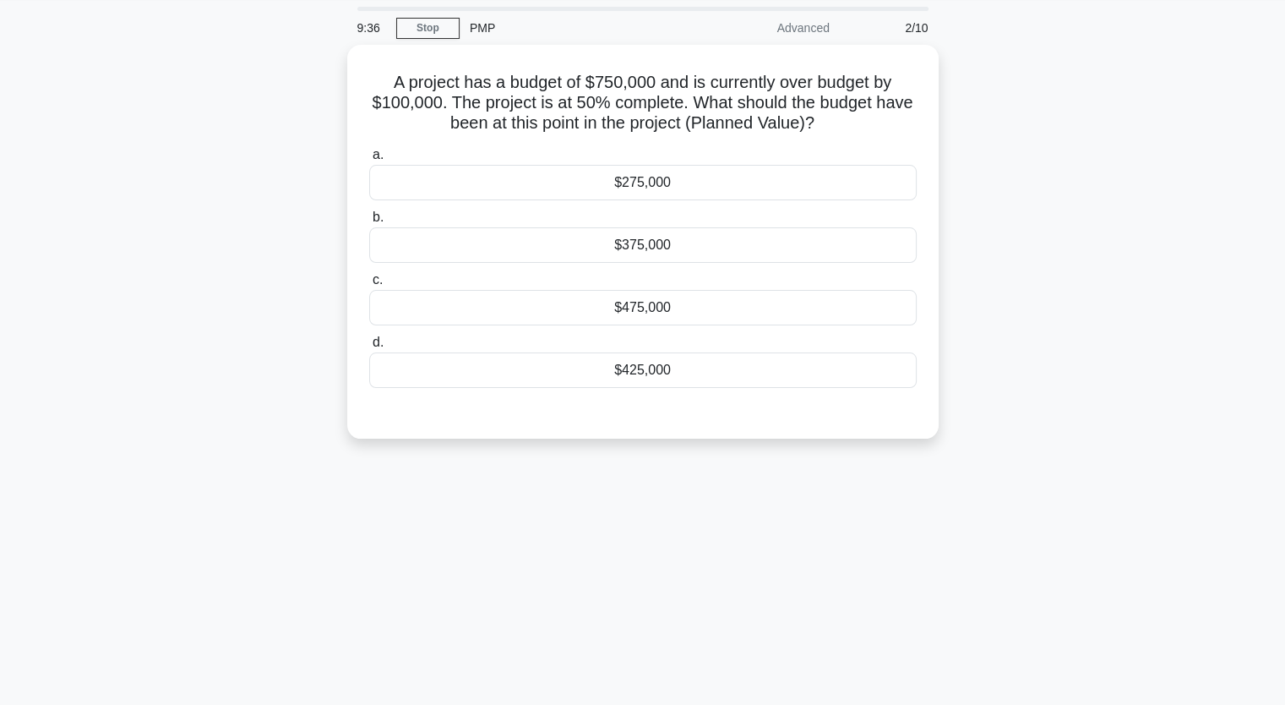
scroll to position [40, 0]
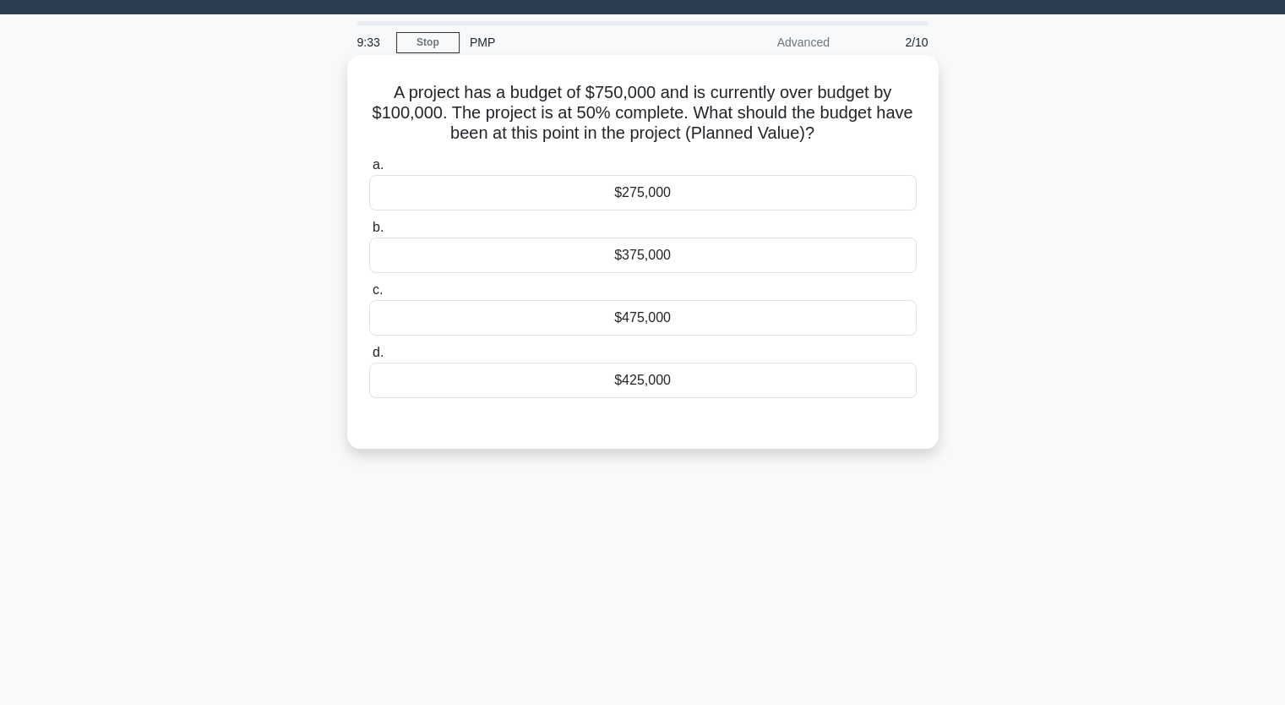
click at [659, 270] on div "$375,000" at bounding box center [642, 254] width 547 height 35
click at [369, 233] on input "b. $375,000" at bounding box center [369, 227] width 0 height 11
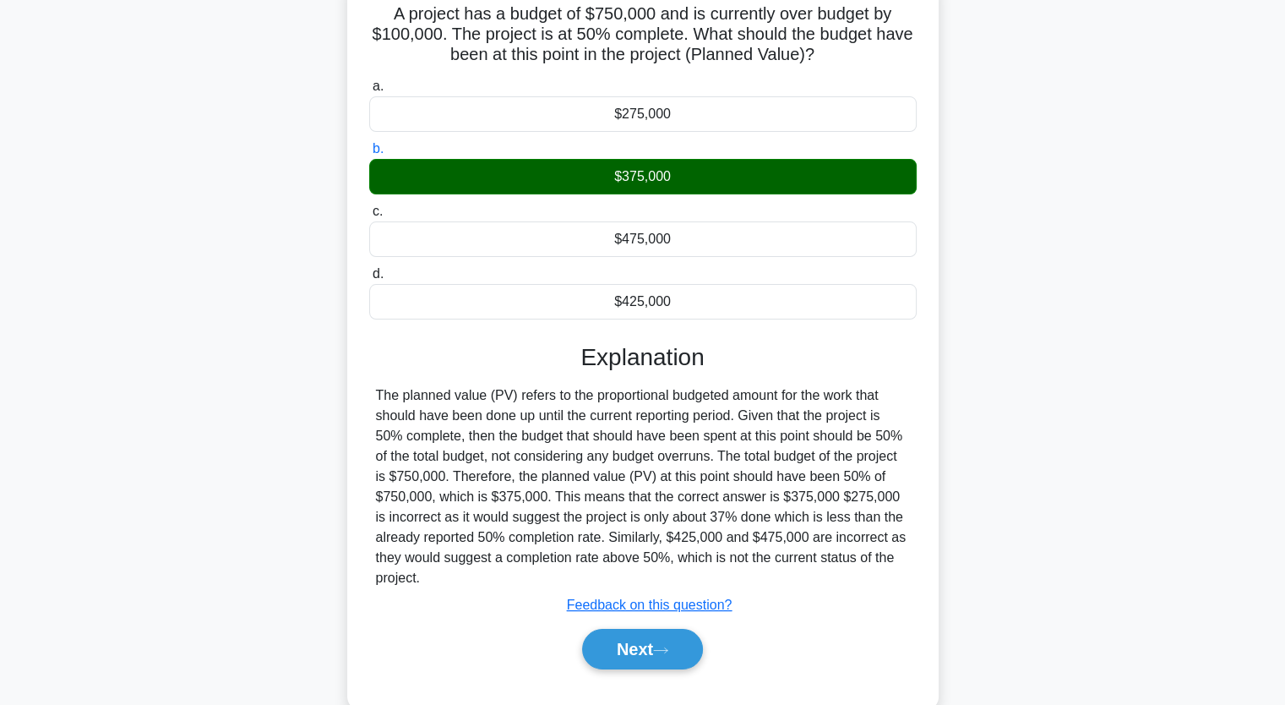
scroll to position [209, 0]
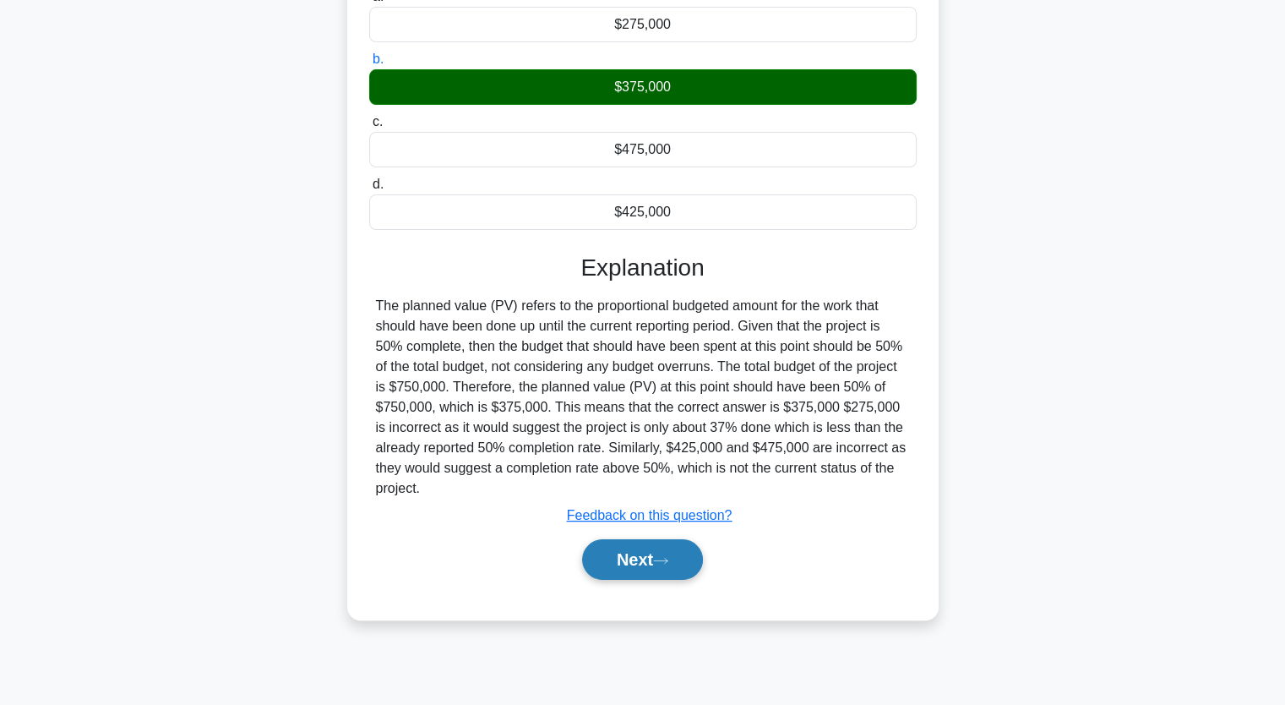
click at [639, 559] on button "Next" at bounding box center [642, 559] width 121 height 41
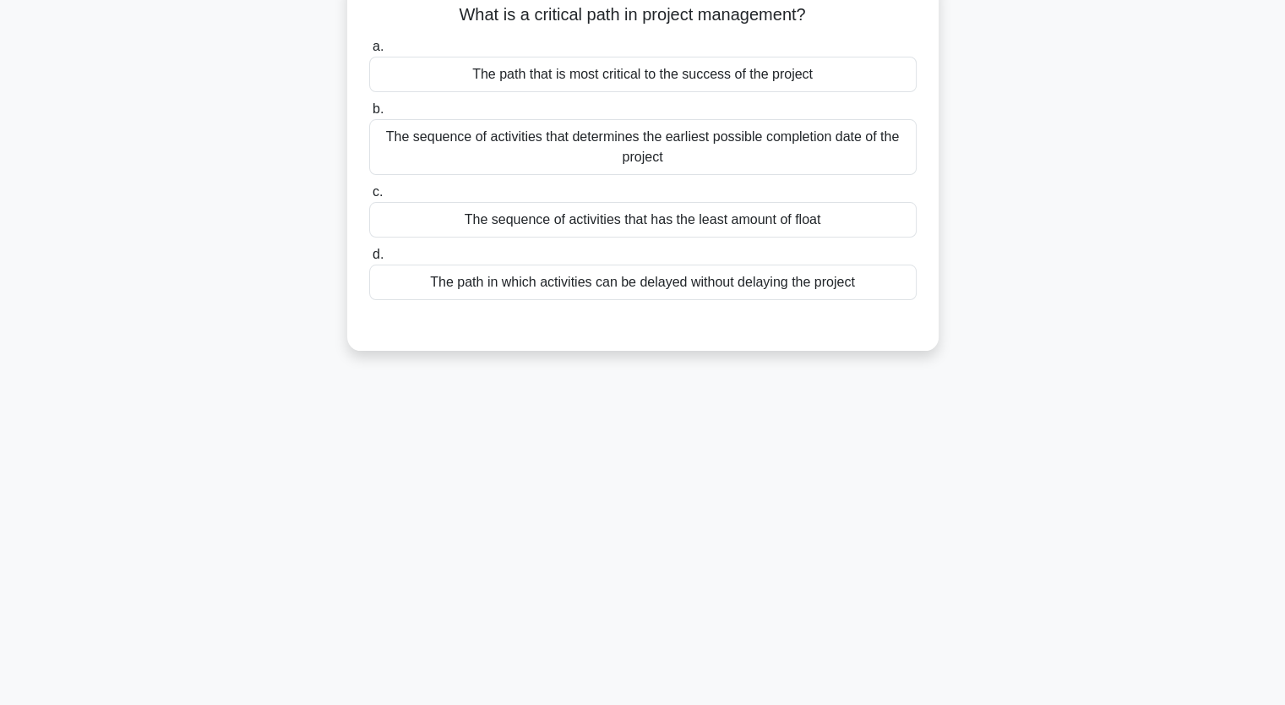
scroll to position [0, 0]
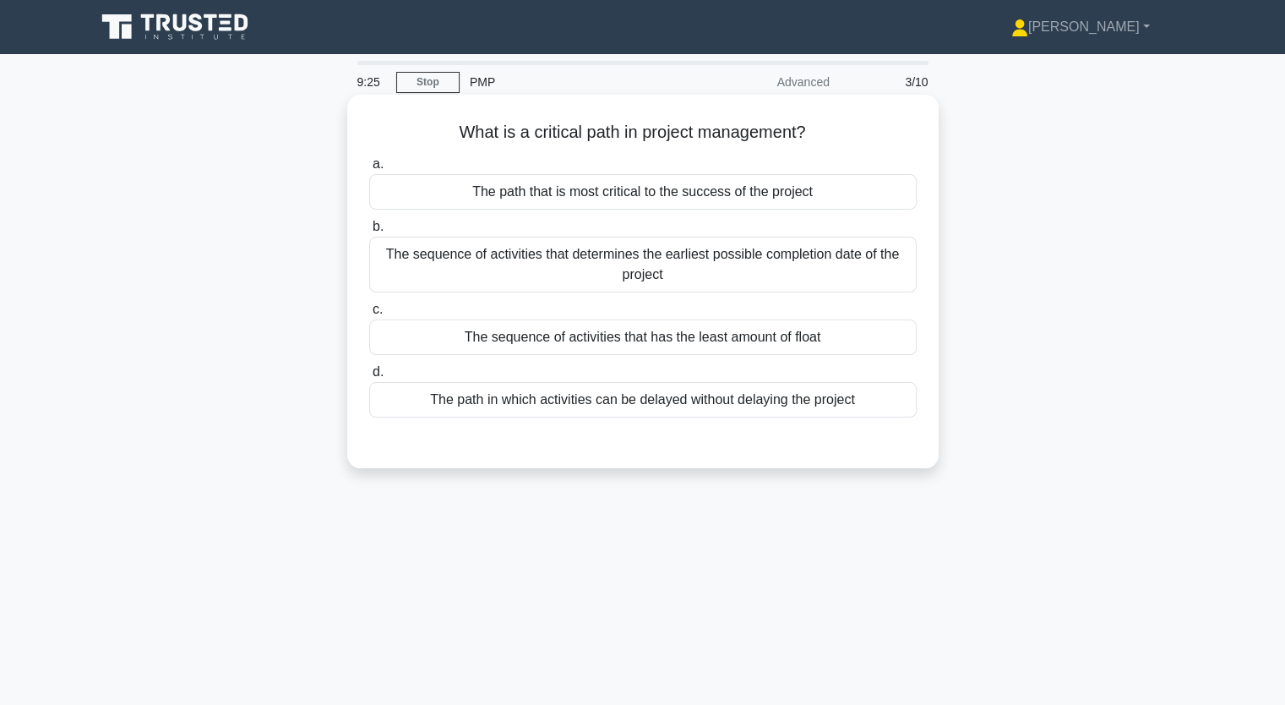
click at [623, 258] on div "The sequence of activities that determines the earliest possible completion dat…" at bounding box center [642, 265] width 547 height 56
click at [369, 232] on input "b. The sequence of activities that determines the earliest possible completion …" at bounding box center [369, 226] width 0 height 11
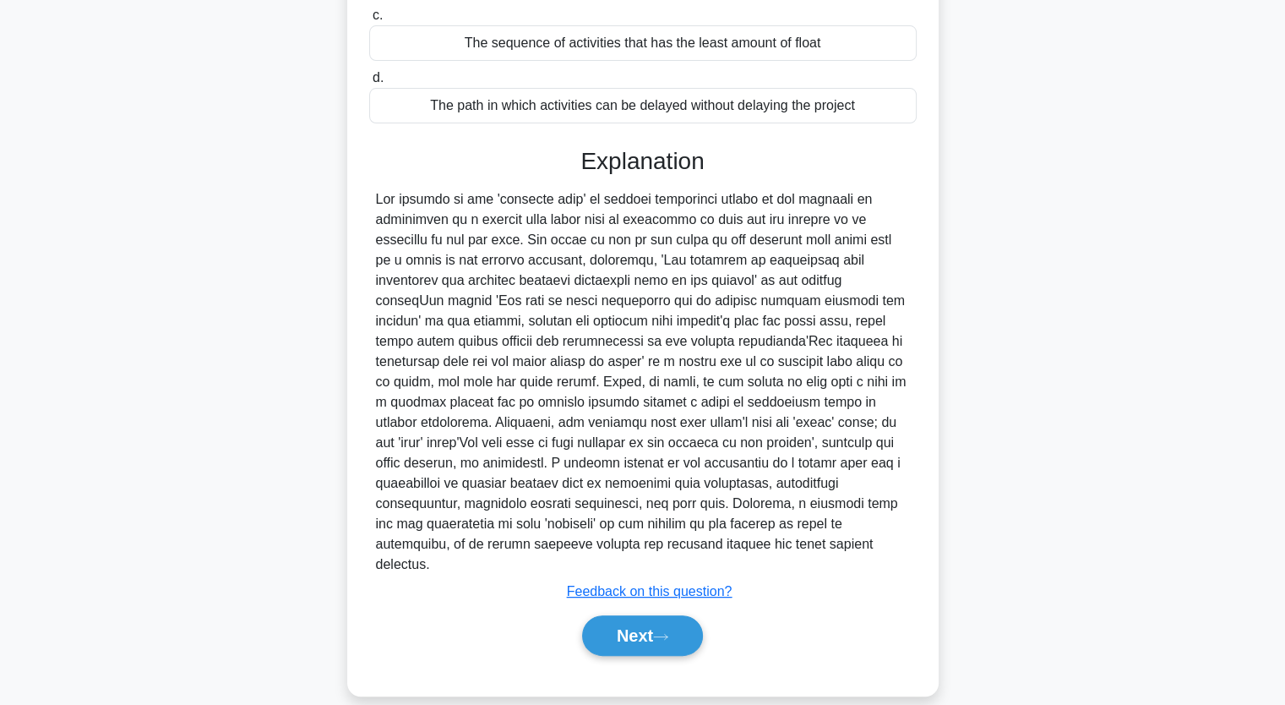
scroll to position [296, 0]
click at [645, 614] on button "Next" at bounding box center [642, 633] width 121 height 41
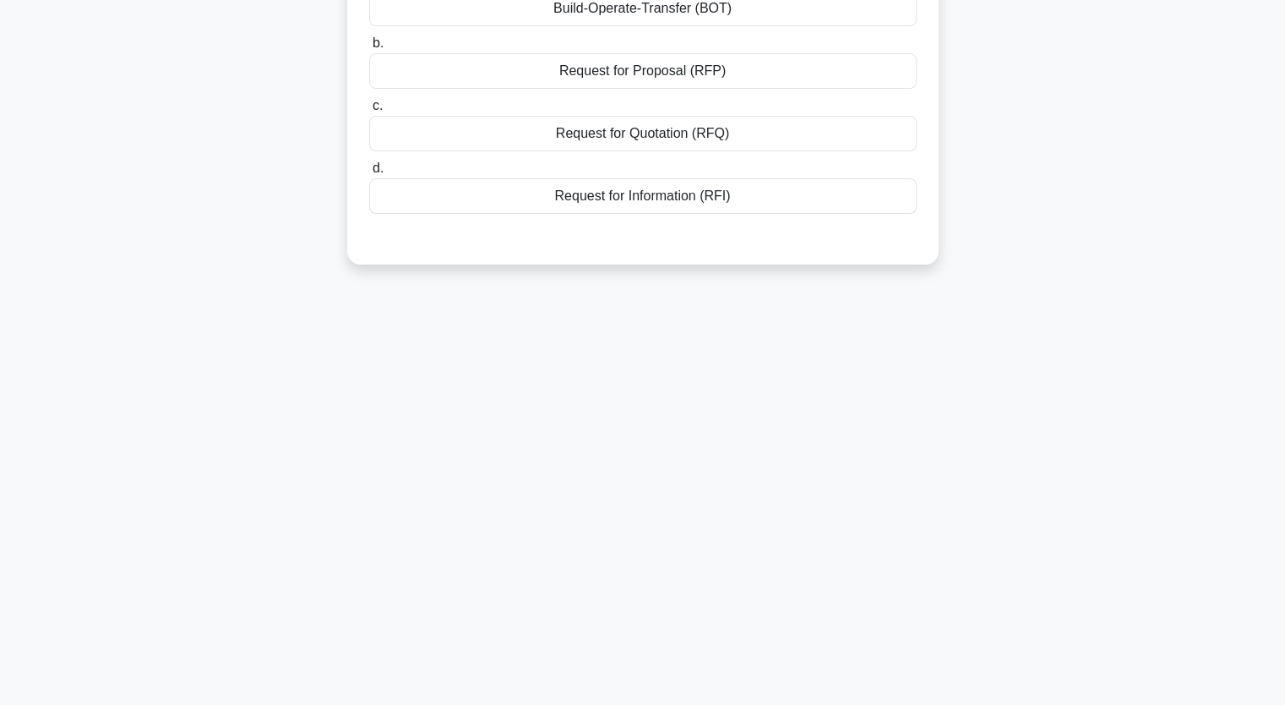
scroll to position [0, 0]
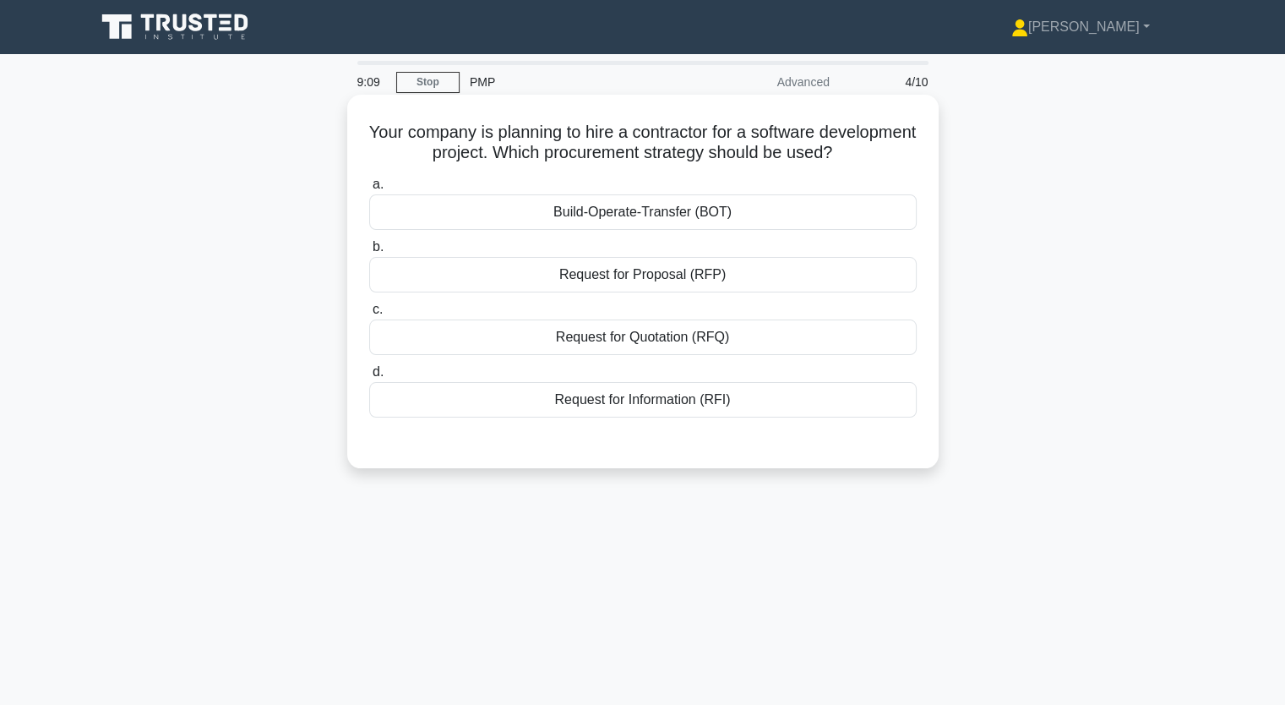
click at [701, 275] on div "Request for Proposal (RFP)" at bounding box center [642, 274] width 547 height 35
click at [369, 253] on input "b. Request for Proposal (RFP)" at bounding box center [369, 247] width 0 height 11
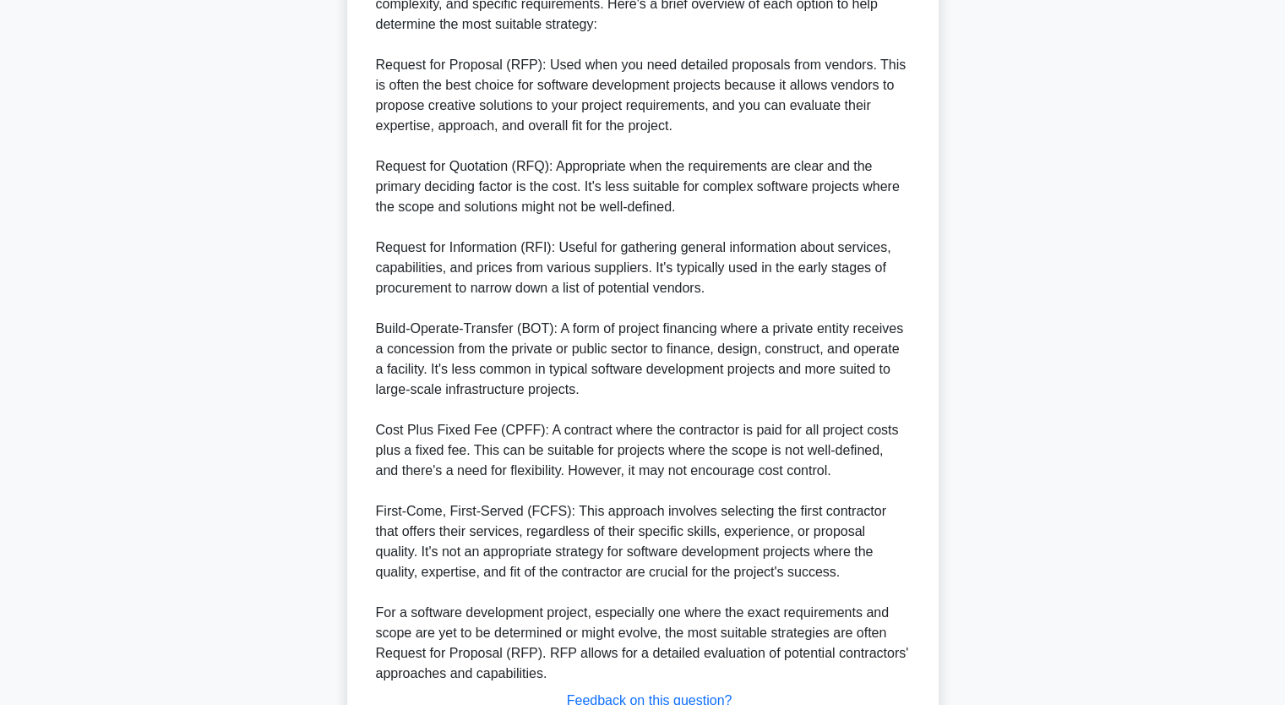
scroll to position [661, 0]
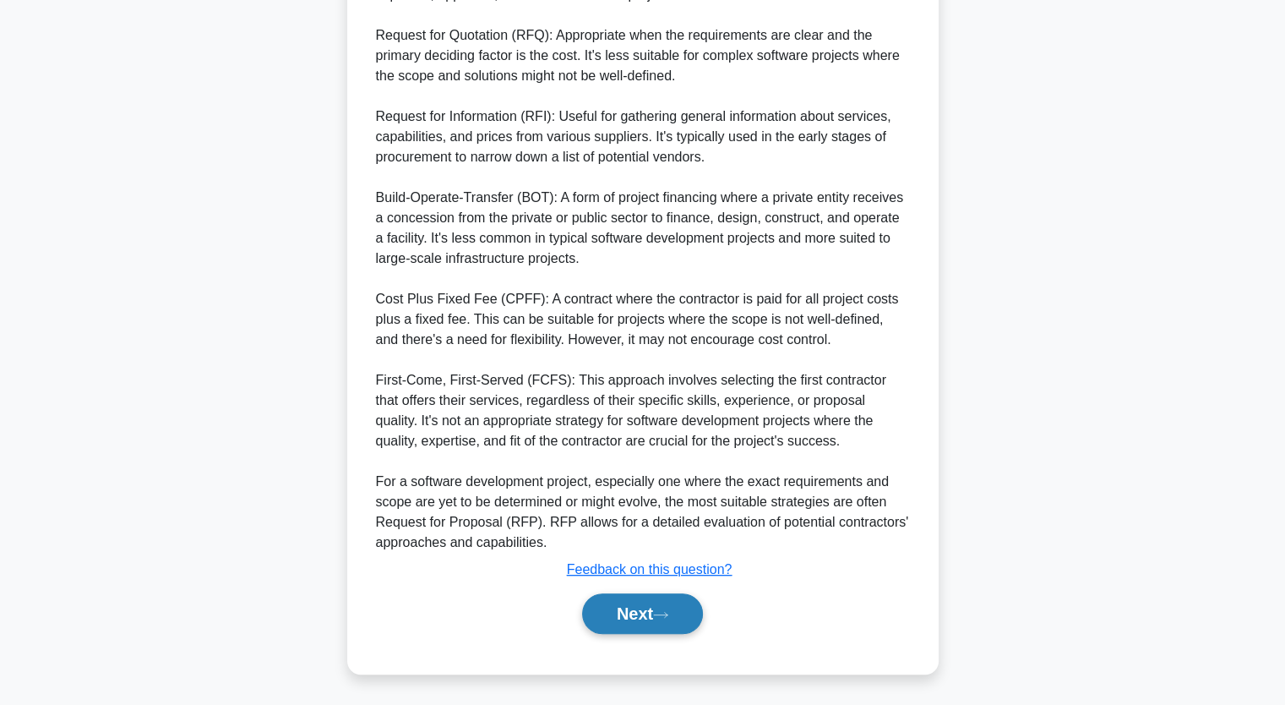
click at [631, 627] on button "Next" at bounding box center [642, 613] width 121 height 41
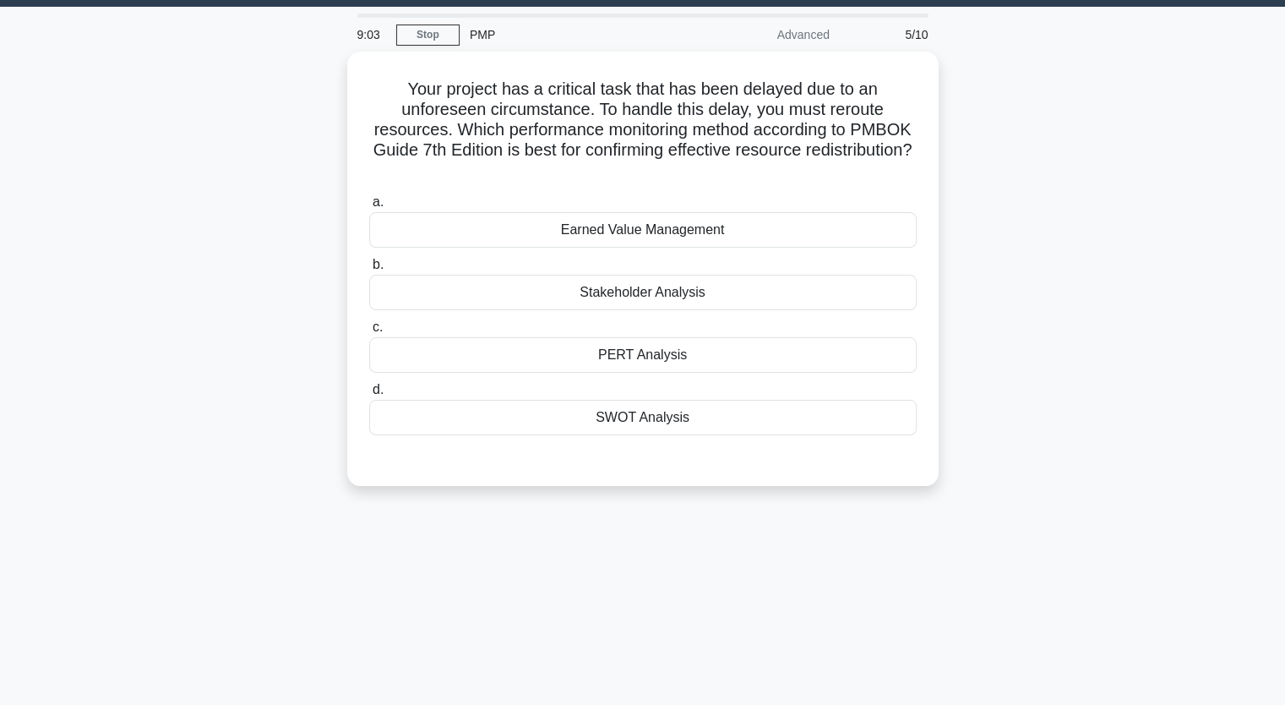
scroll to position [40, 0]
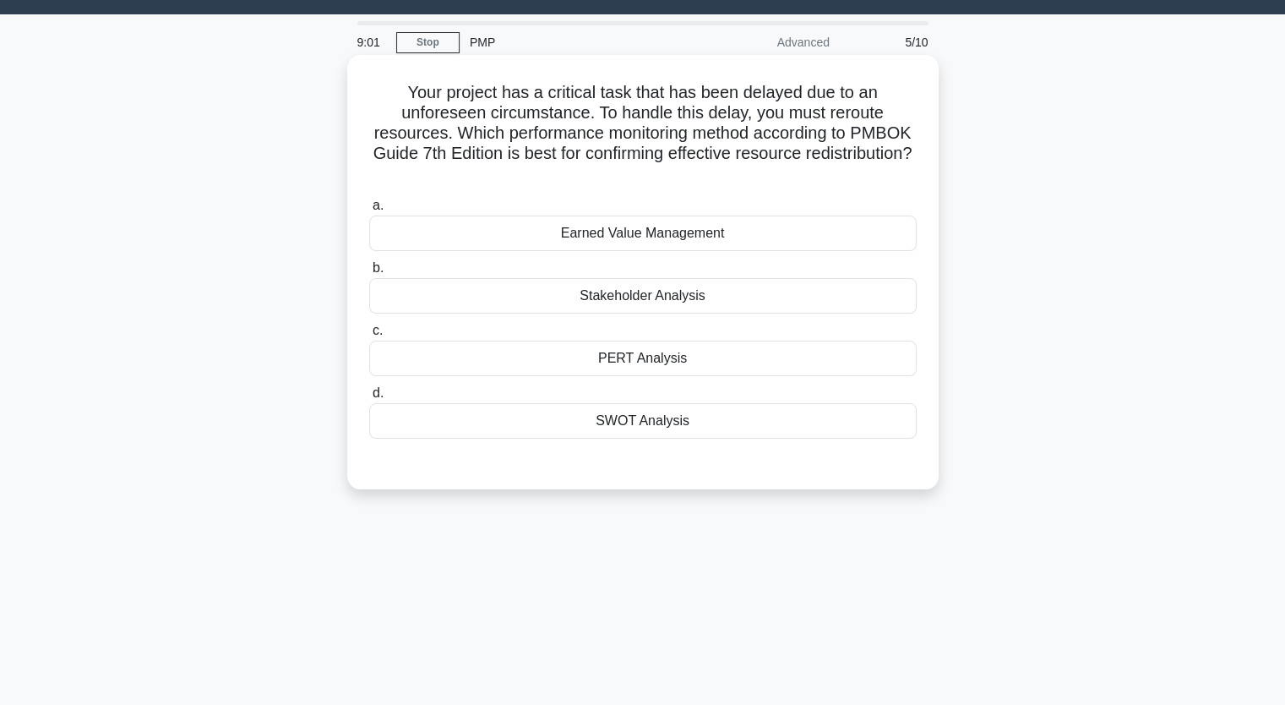
click at [700, 226] on div "Earned Value Management" at bounding box center [642, 232] width 547 height 35
click at [369, 211] on input "a. Earned Value Management" at bounding box center [369, 205] width 0 height 11
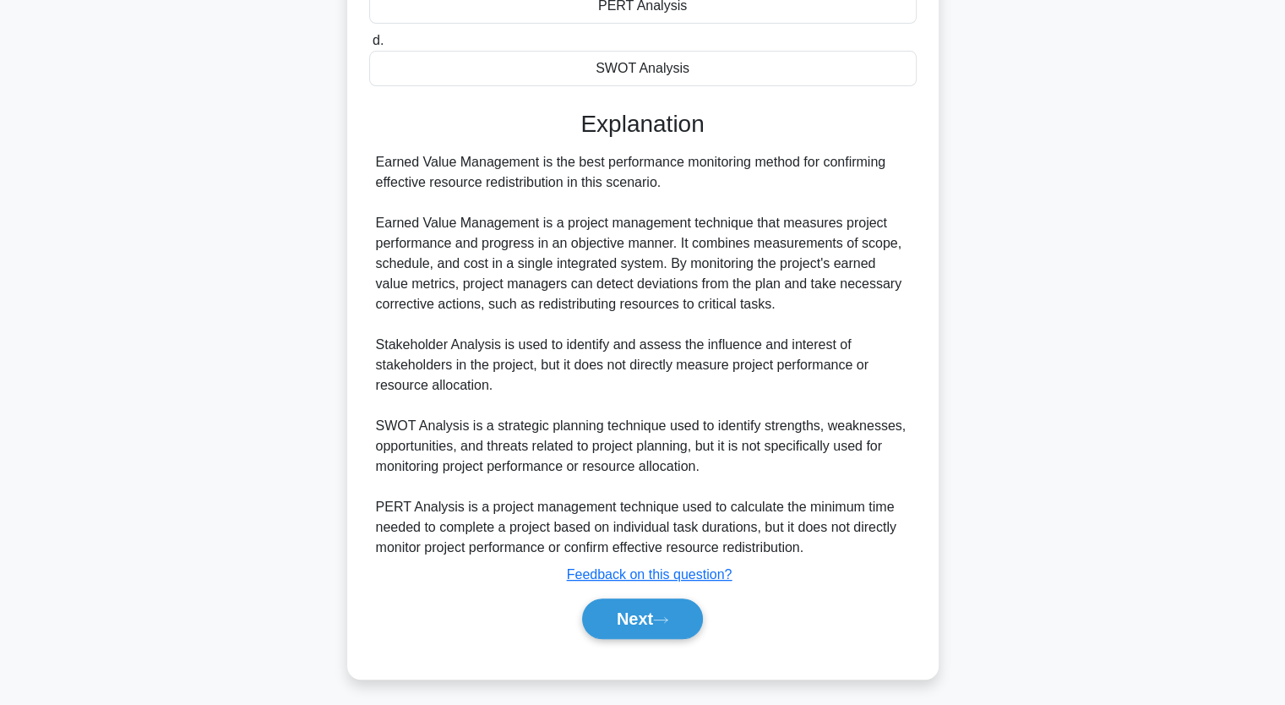
scroll to position [397, 0]
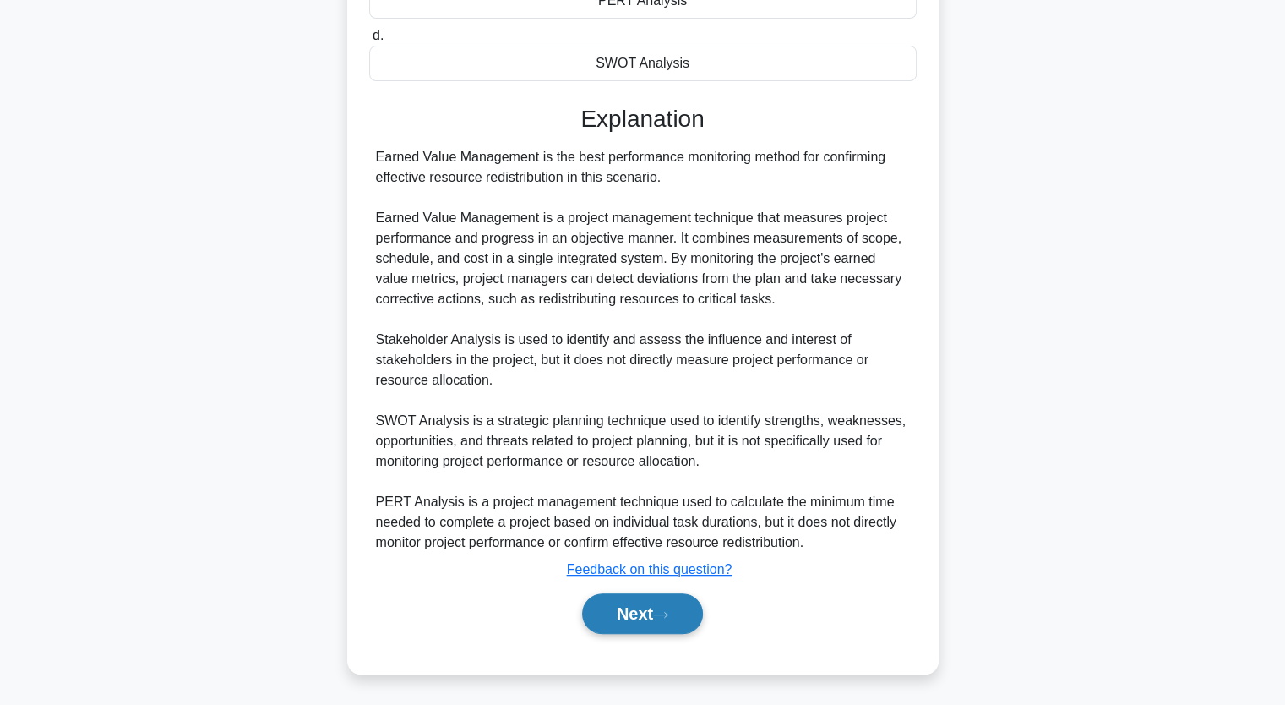
click at [631, 593] on button "Next" at bounding box center [642, 613] width 121 height 41
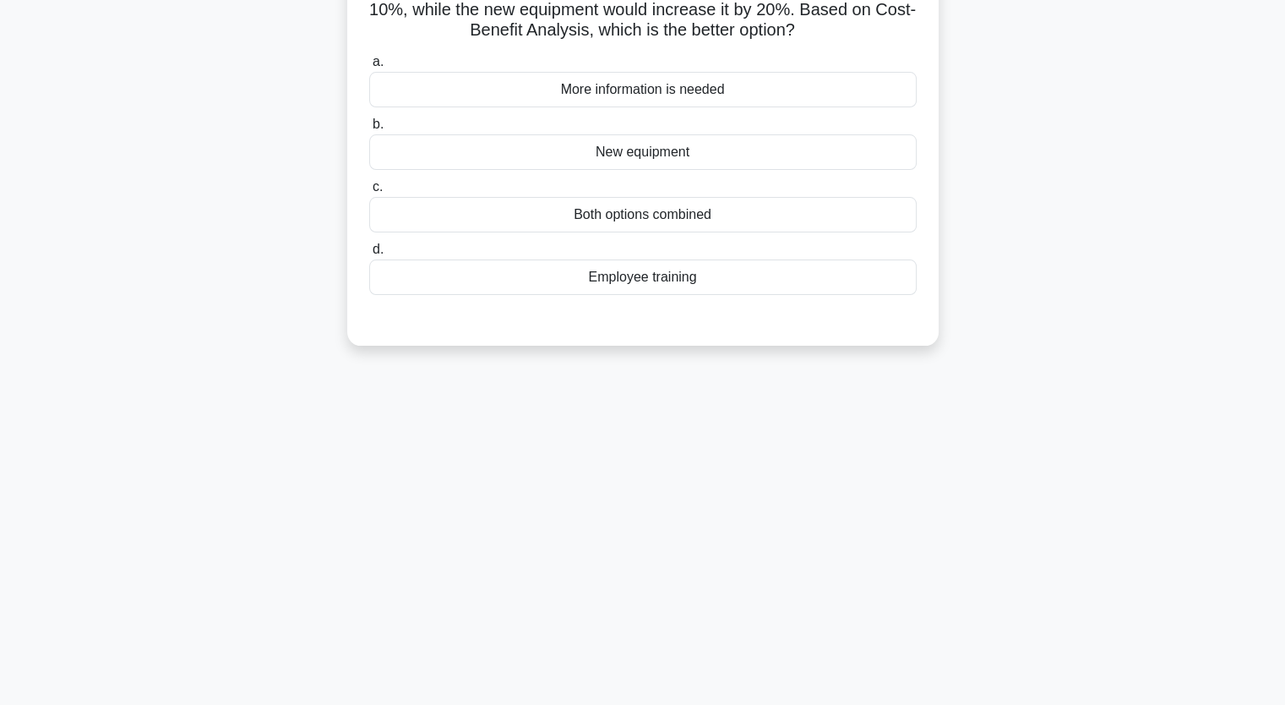
scroll to position [209, 0]
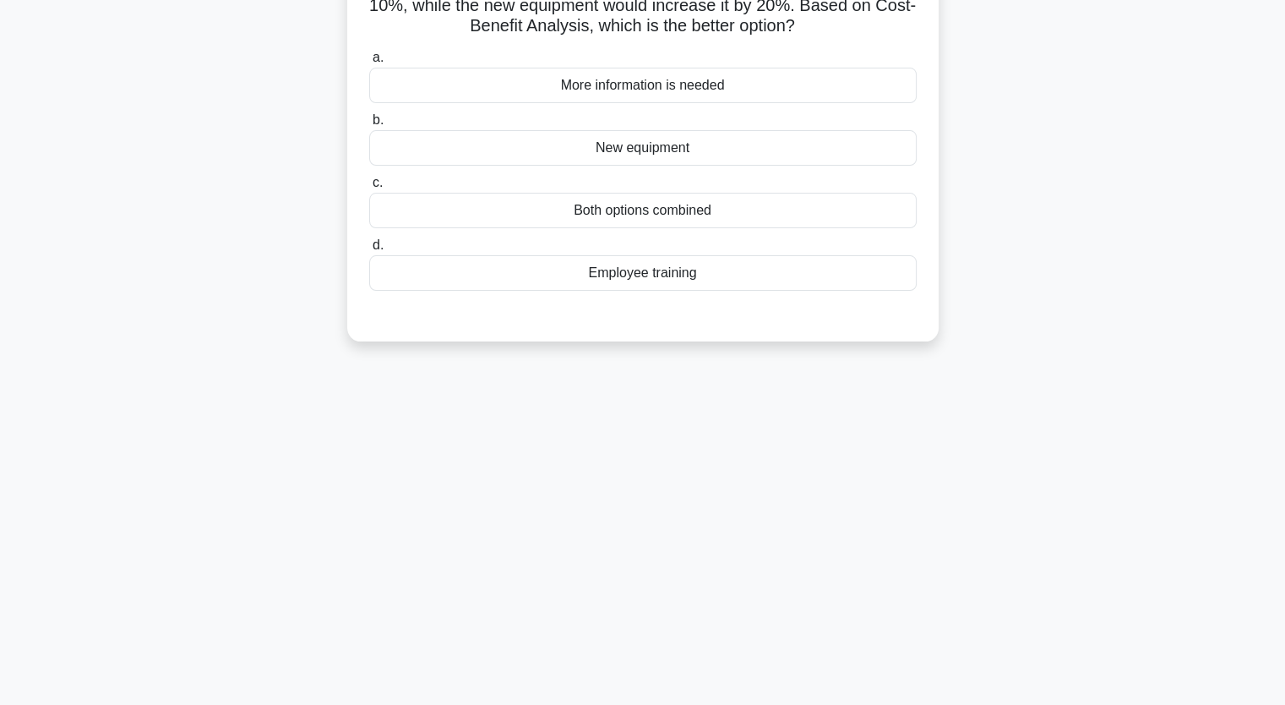
click at [666, 214] on div "Both options combined" at bounding box center [642, 210] width 547 height 35
click at [369, 188] on input "c. Both options combined" at bounding box center [369, 182] width 0 height 11
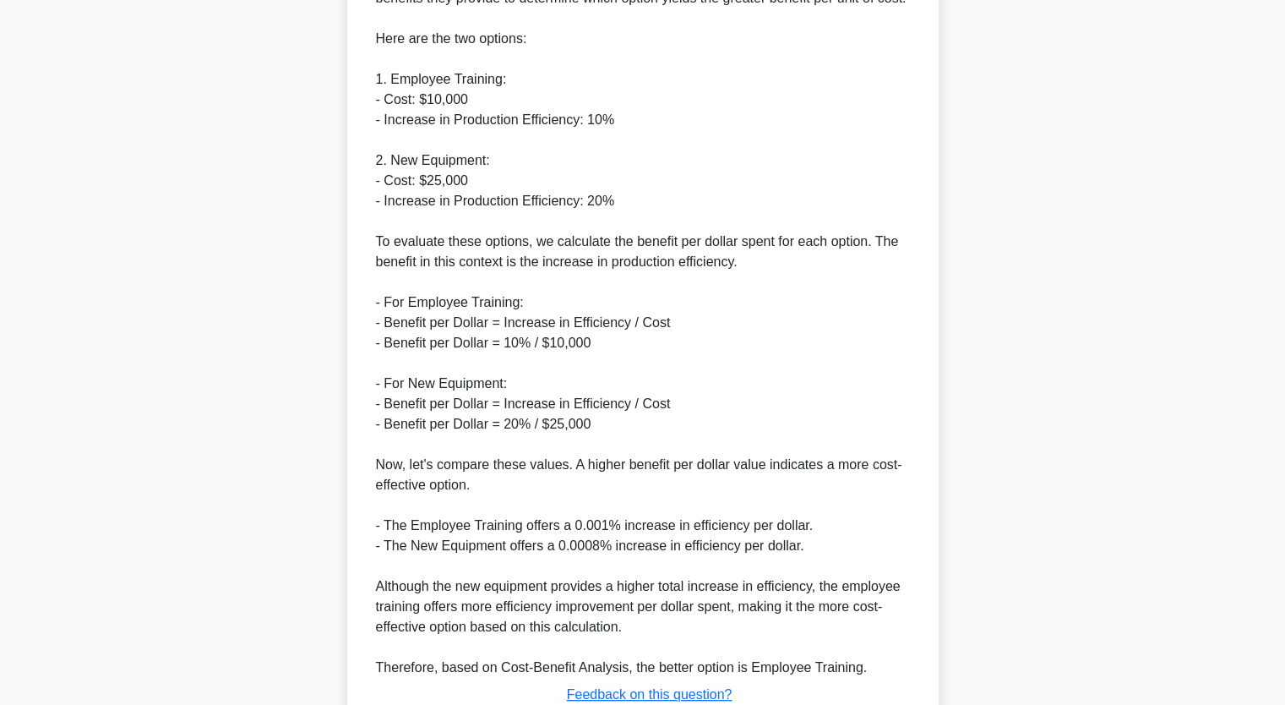
scroll to position [723, 0]
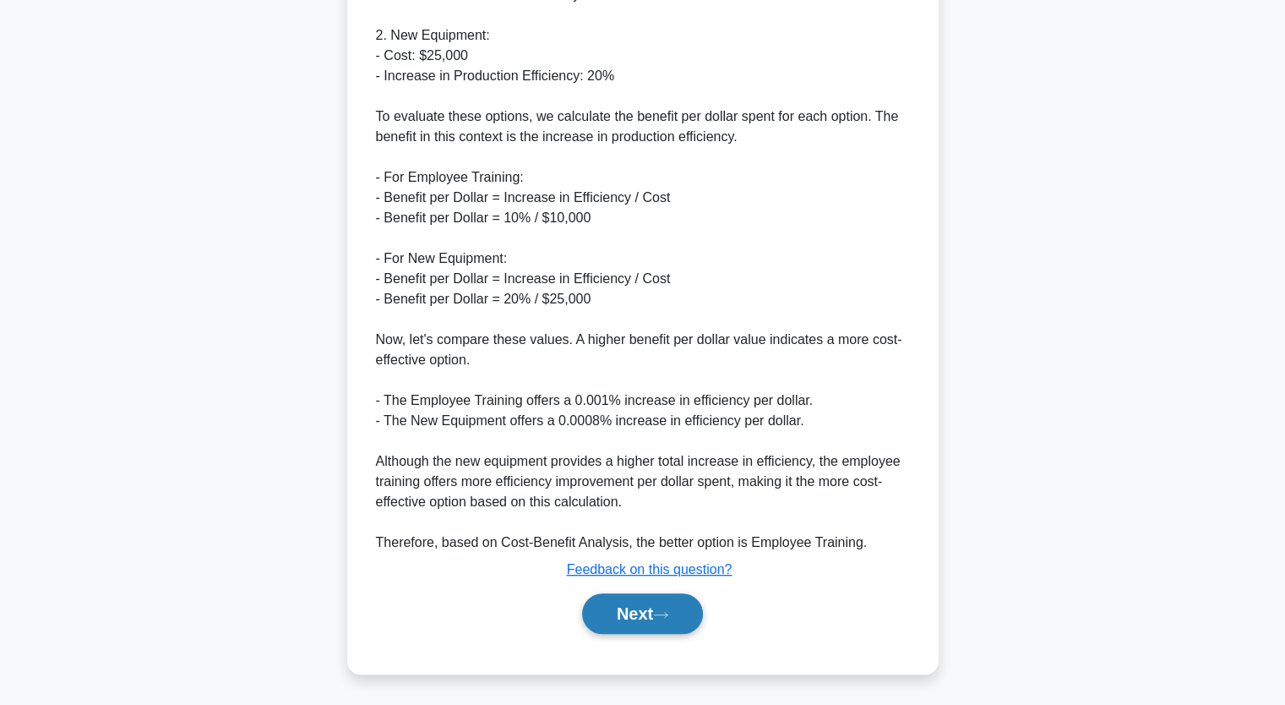
drag, startPoint x: 654, startPoint y: 605, endPoint x: 655, endPoint y: 593, distance: 11.9
click at [656, 603] on button "Next" at bounding box center [642, 613] width 121 height 41
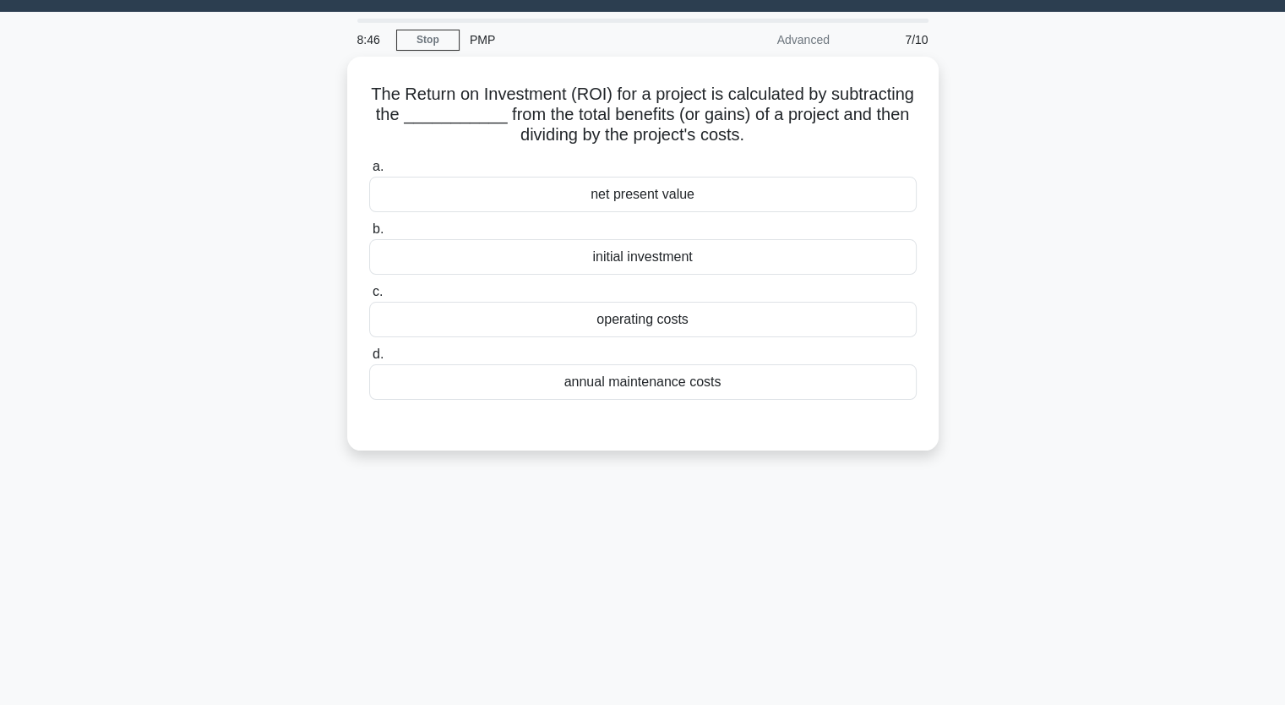
scroll to position [0, 0]
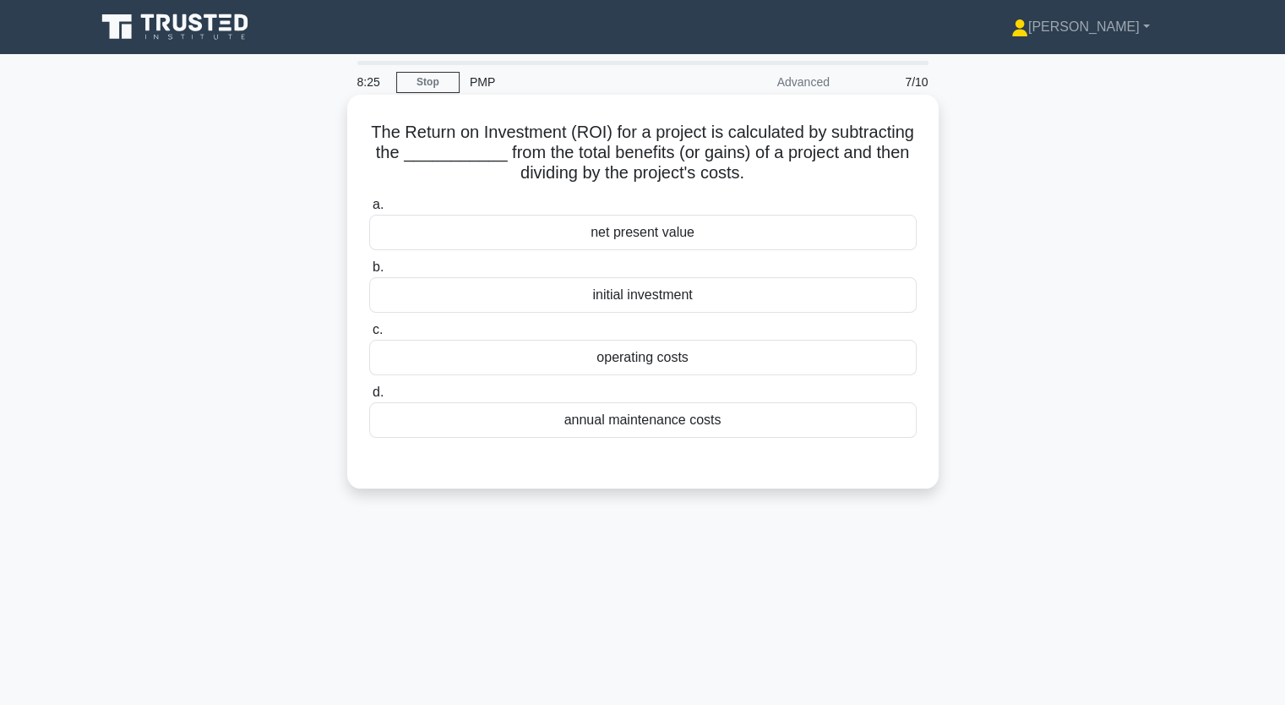
click at [672, 244] on div "net present value" at bounding box center [642, 232] width 547 height 35
click at [369, 210] on input "a. net present value" at bounding box center [369, 204] width 0 height 11
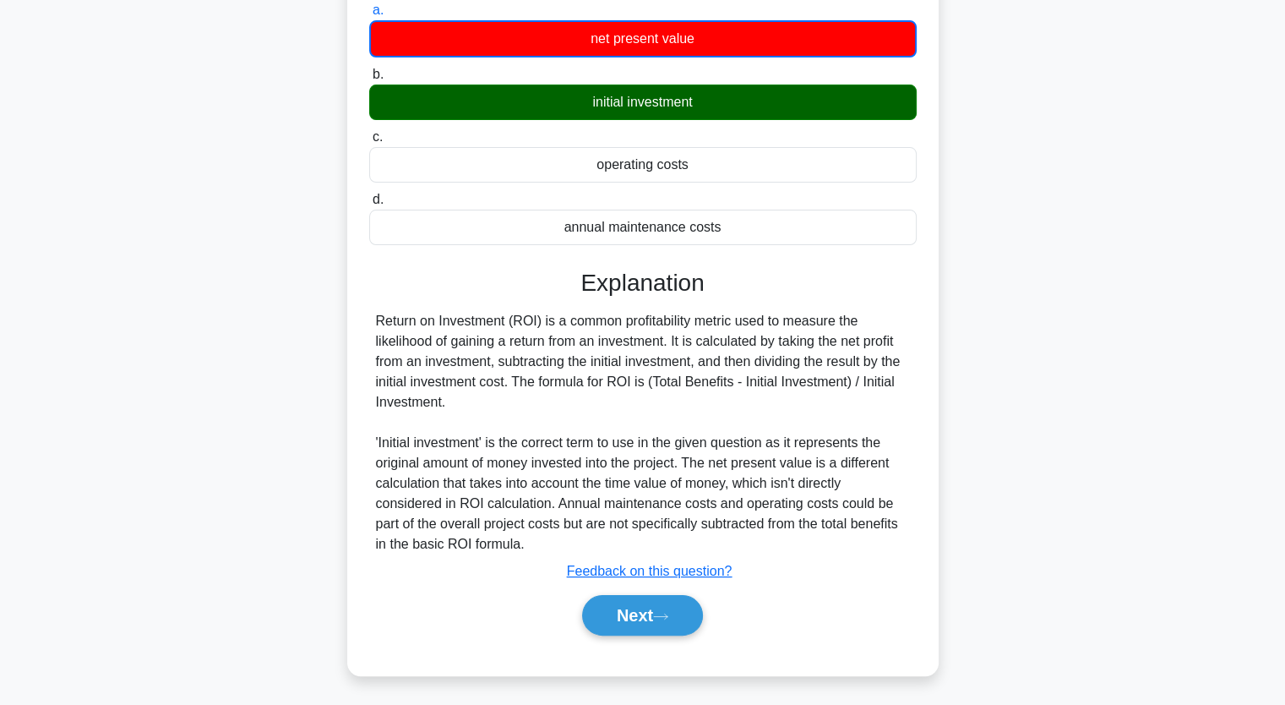
scroll to position [209, 0]
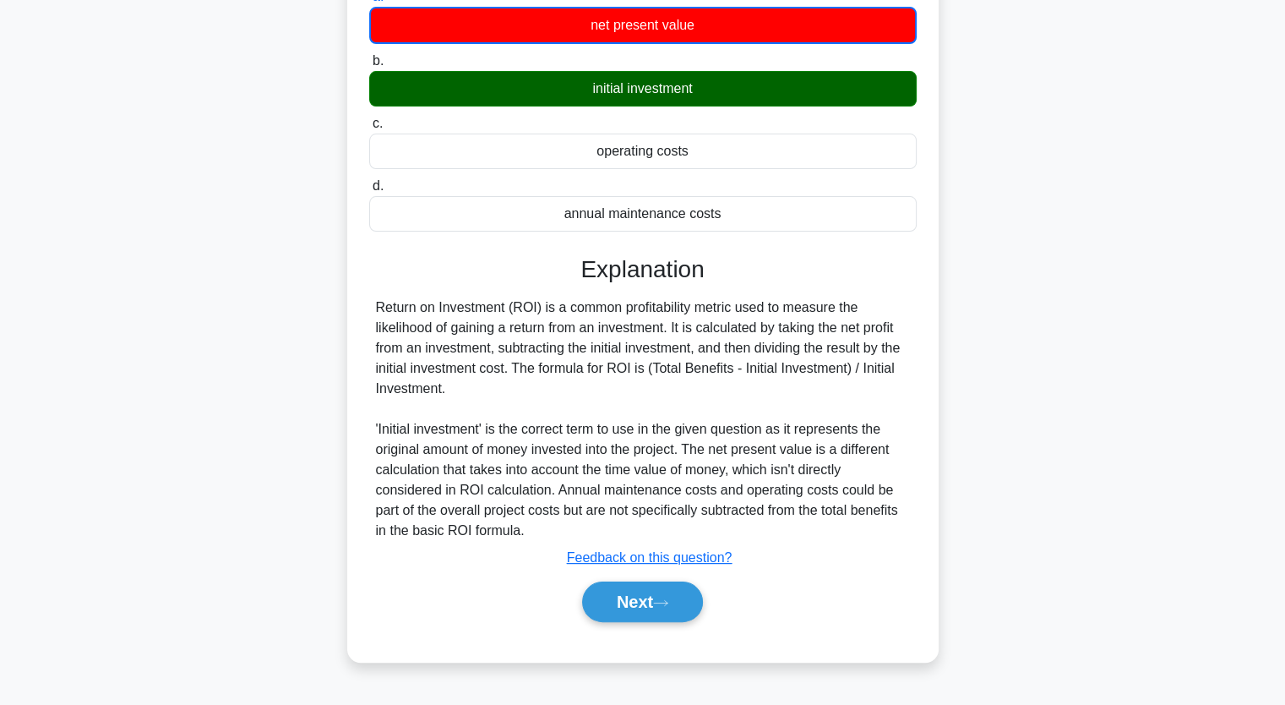
drag, startPoint x: 651, startPoint y: 585, endPoint x: 655, endPoint y: 577, distance: 9.4
click at [651, 585] on button "Next" at bounding box center [642, 601] width 121 height 41
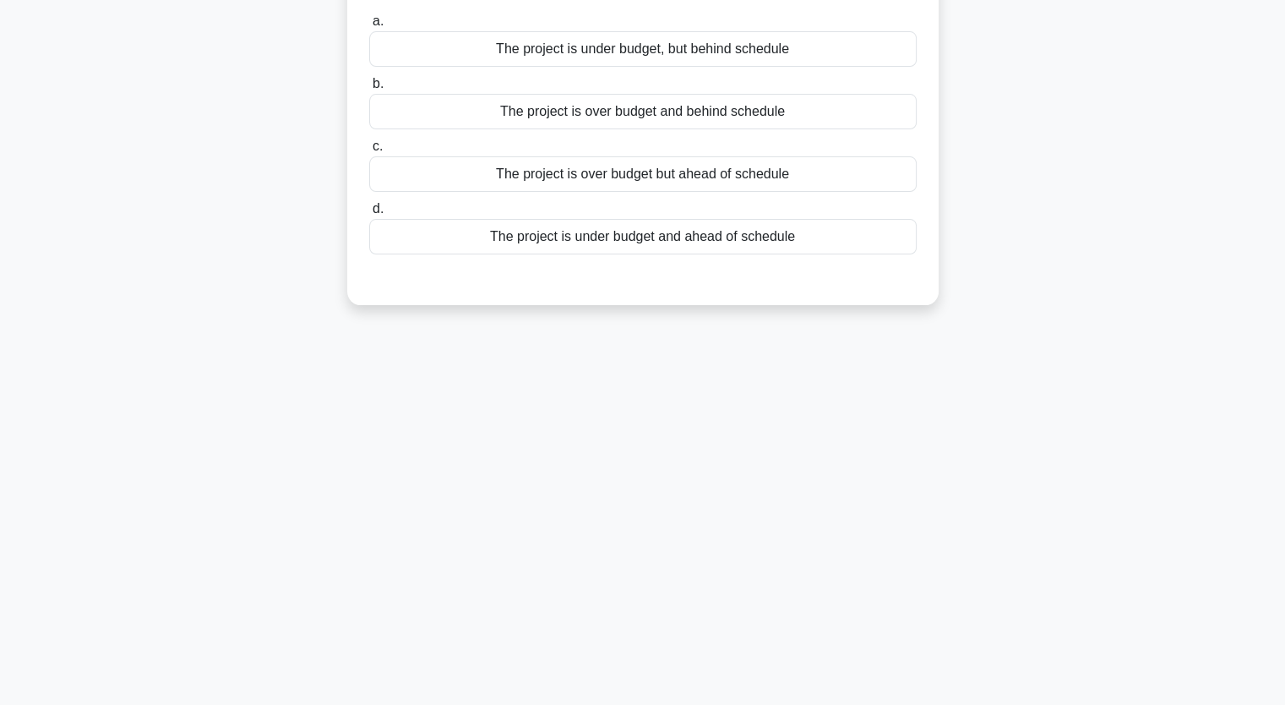
click at [35, 675] on main "8:10 Stop PMP Advanced 8/10 The project manager notices during a performance re…" at bounding box center [642, 275] width 1285 height 858
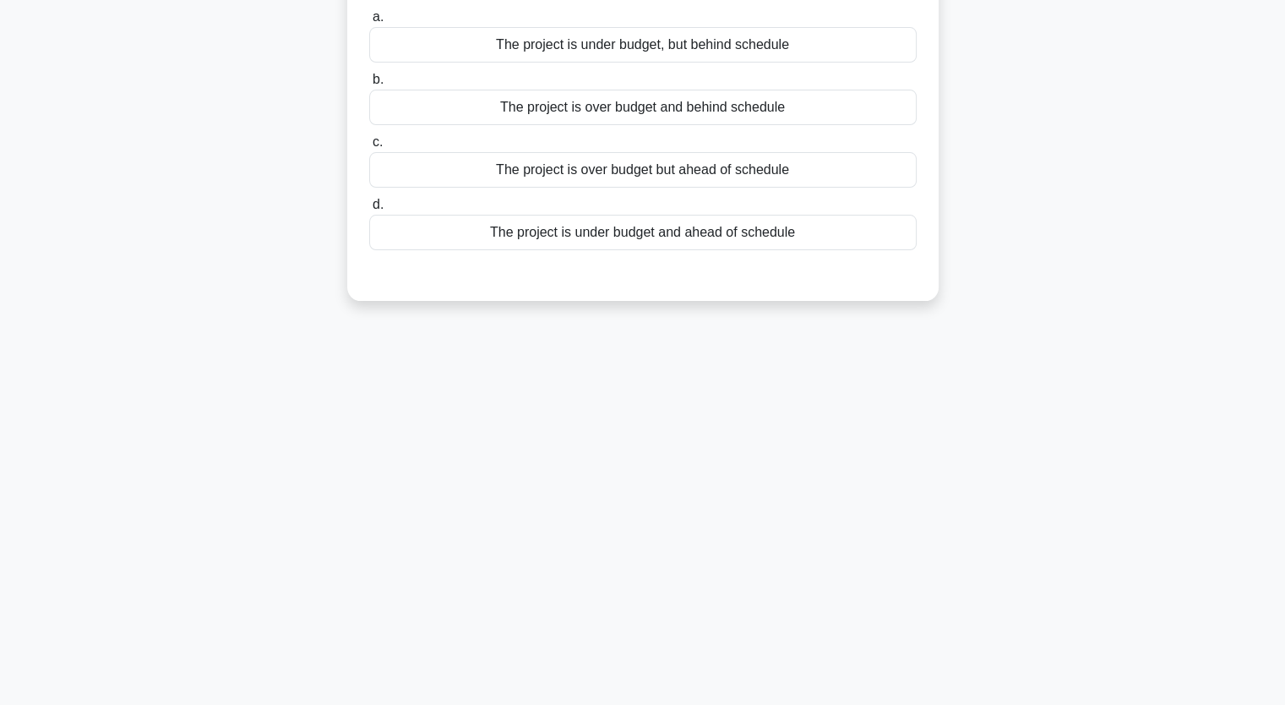
click at [515, 85] on label "b. The project is over budget and behind schedule" at bounding box center [642, 97] width 547 height 56
click at [369, 85] on input "b. The project is over budget and behind schedule" at bounding box center [369, 79] width 0 height 11
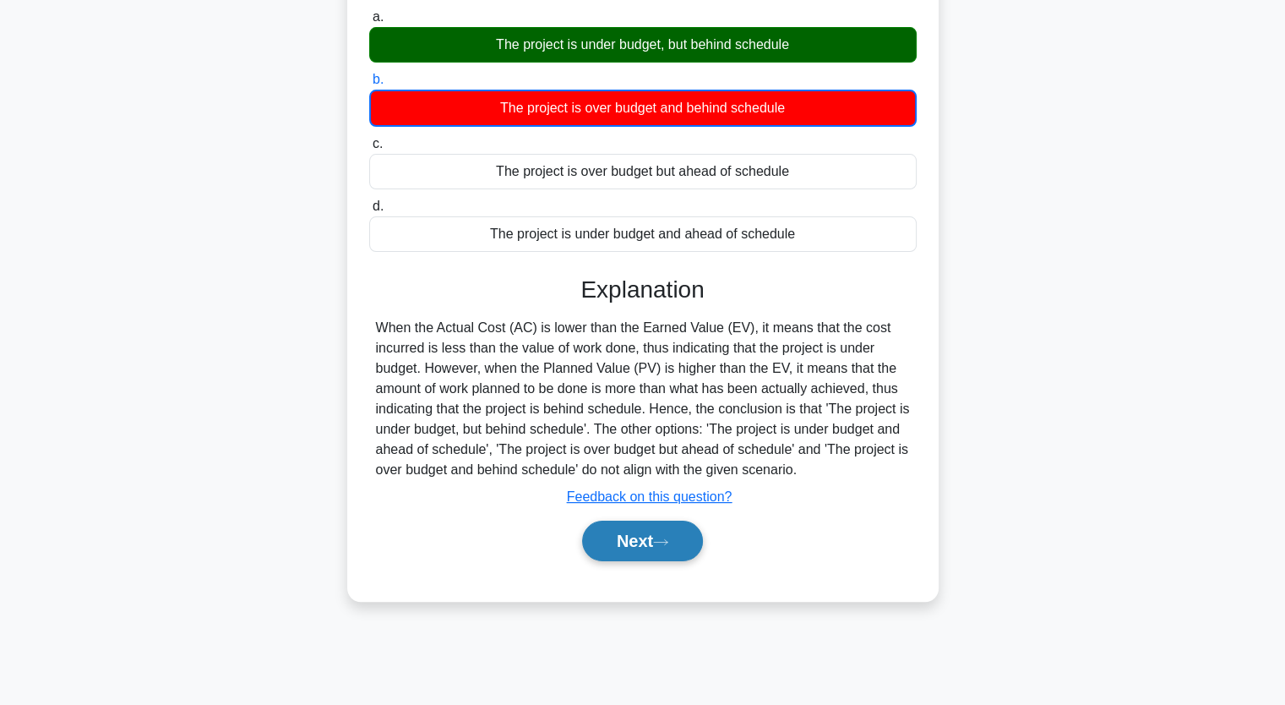
drag, startPoint x: 649, startPoint y: 525, endPoint x: 651, endPoint y: 540, distance: 15.3
click at [651, 540] on button "Next" at bounding box center [642, 540] width 121 height 41
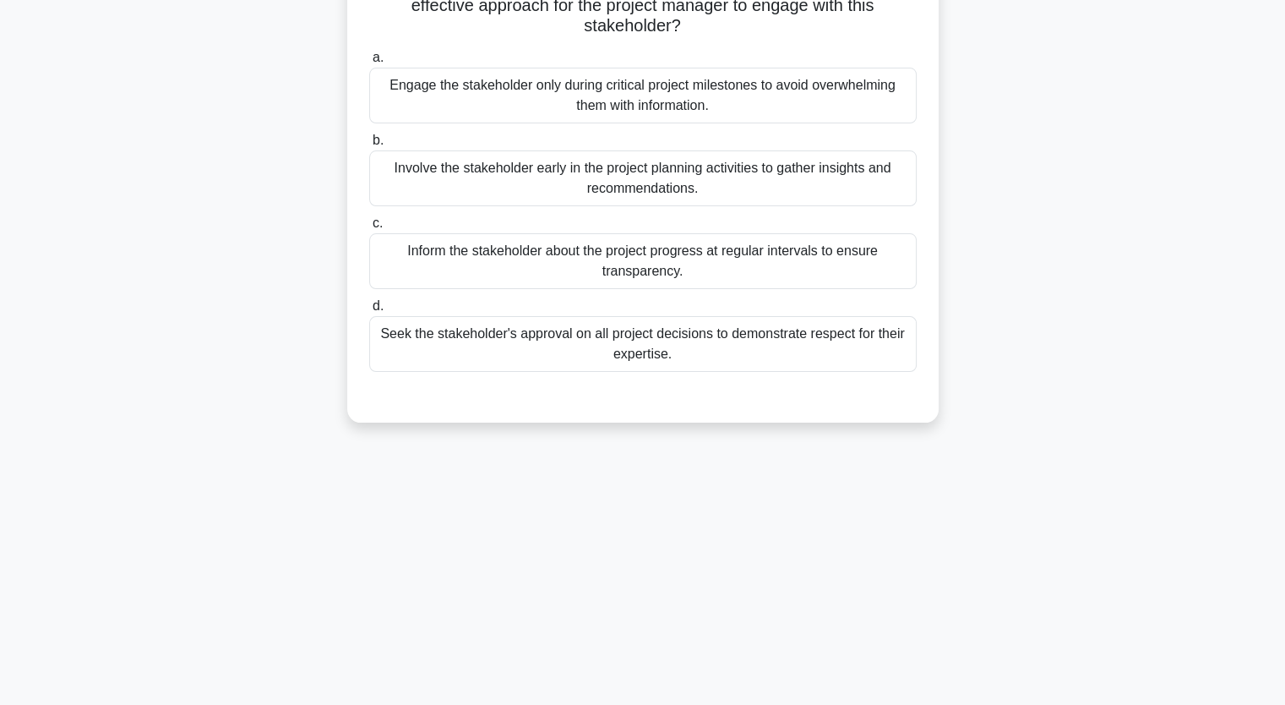
click at [560, 102] on div "Engage the stakeholder only during critical project milestones to avoid overwhe…" at bounding box center [642, 96] width 547 height 56
click at [369, 63] on input "a. Engage the stakeholder only during critical project milestones to avoid over…" at bounding box center [369, 57] width 0 height 11
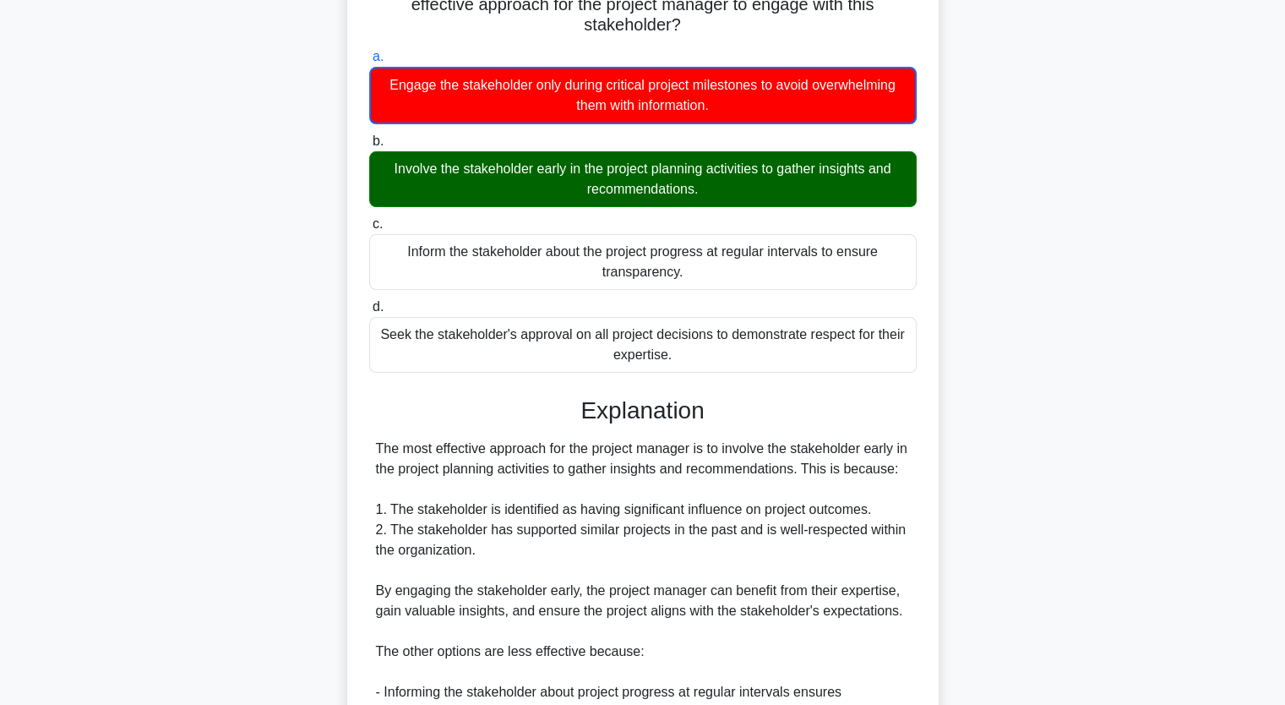
scroll to position [460, 0]
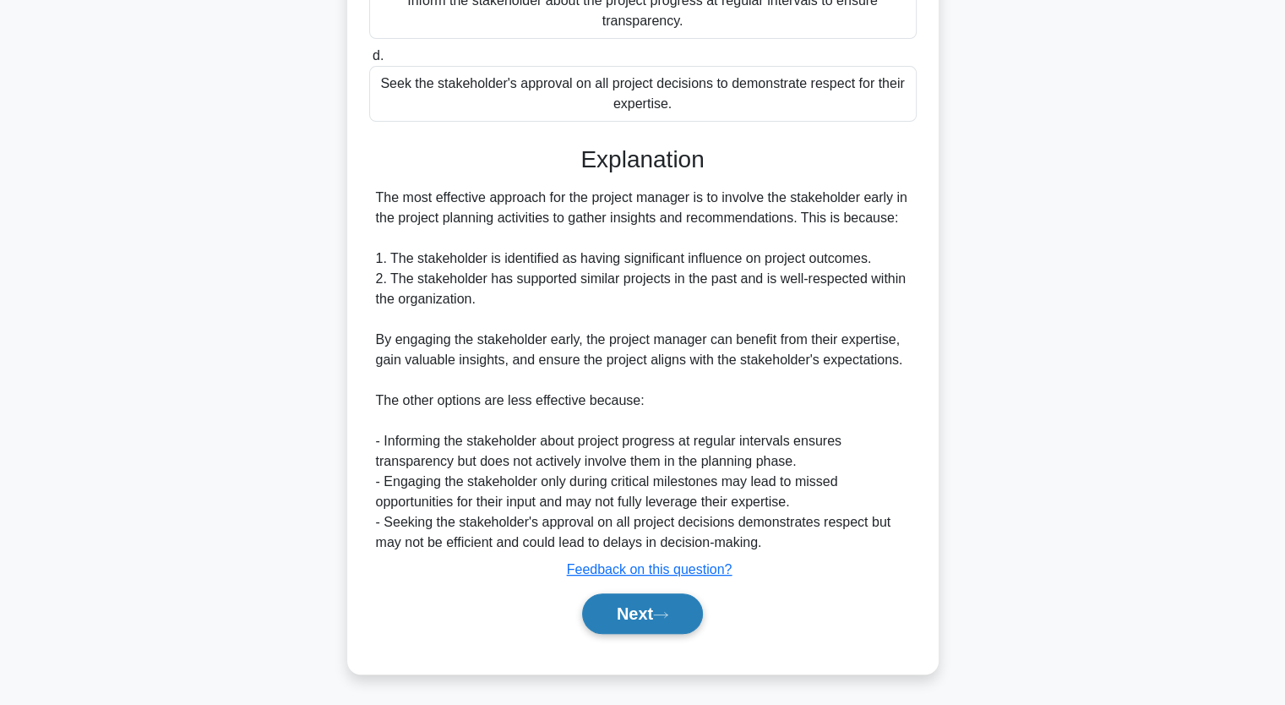
click at [633, 612] on button "Next" at bounding box center [642, 613] width 121 height 41
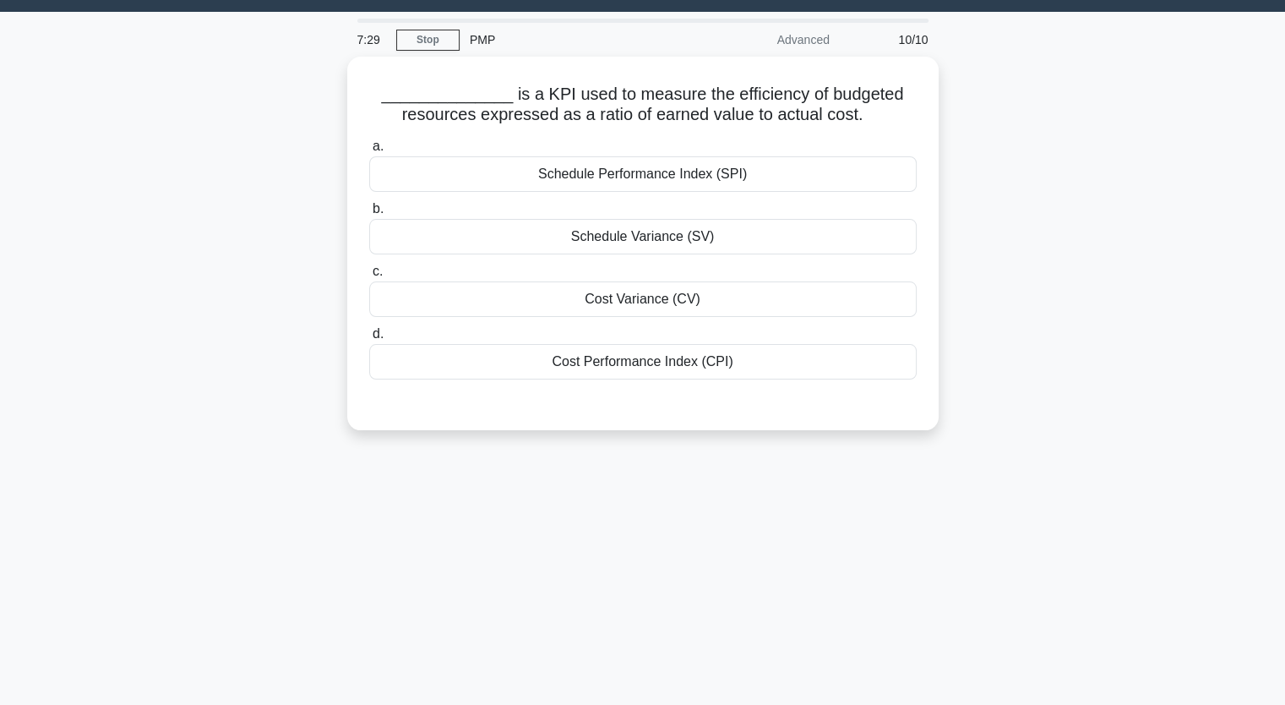
scroll to position [40, 0]
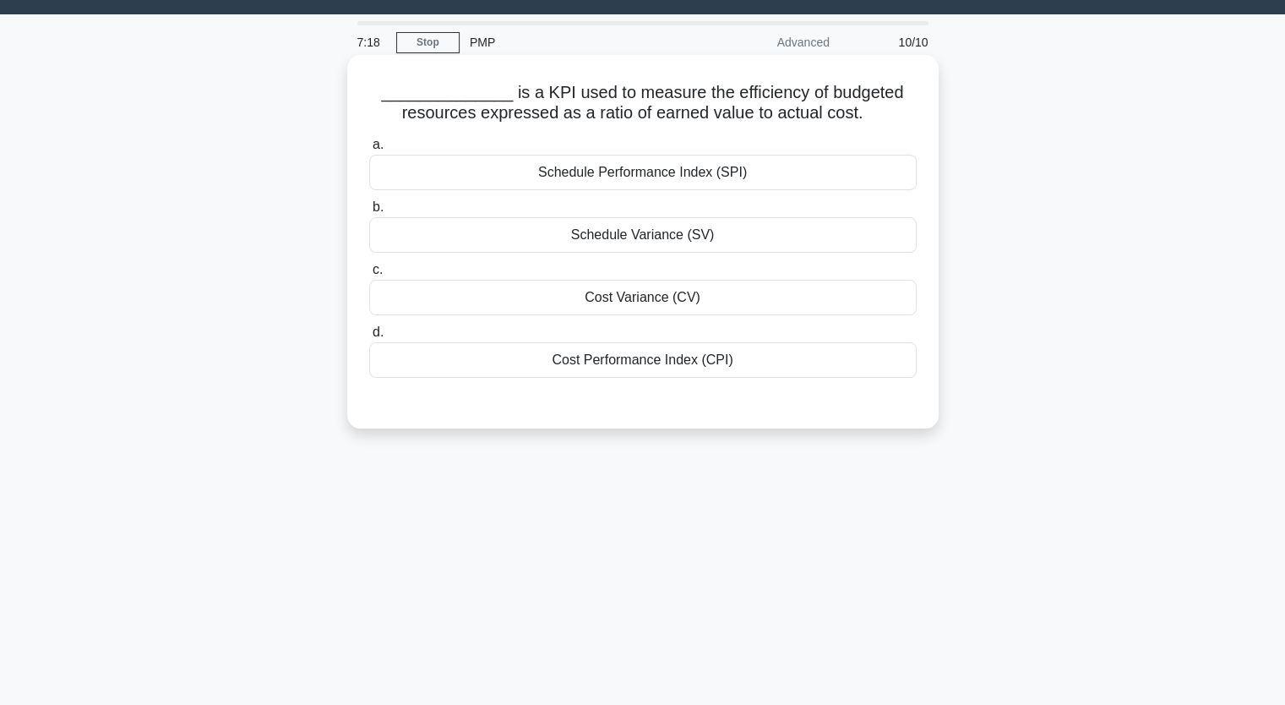
click at [628, 177] on div "Schedule Performance Index (SPI)" at bounding box center [642, 172] width 547 height 35
click at [369, 150] on input "a. Schedule Performance Index (SPI)" at bounding box center [369, 144] width 0 height 11
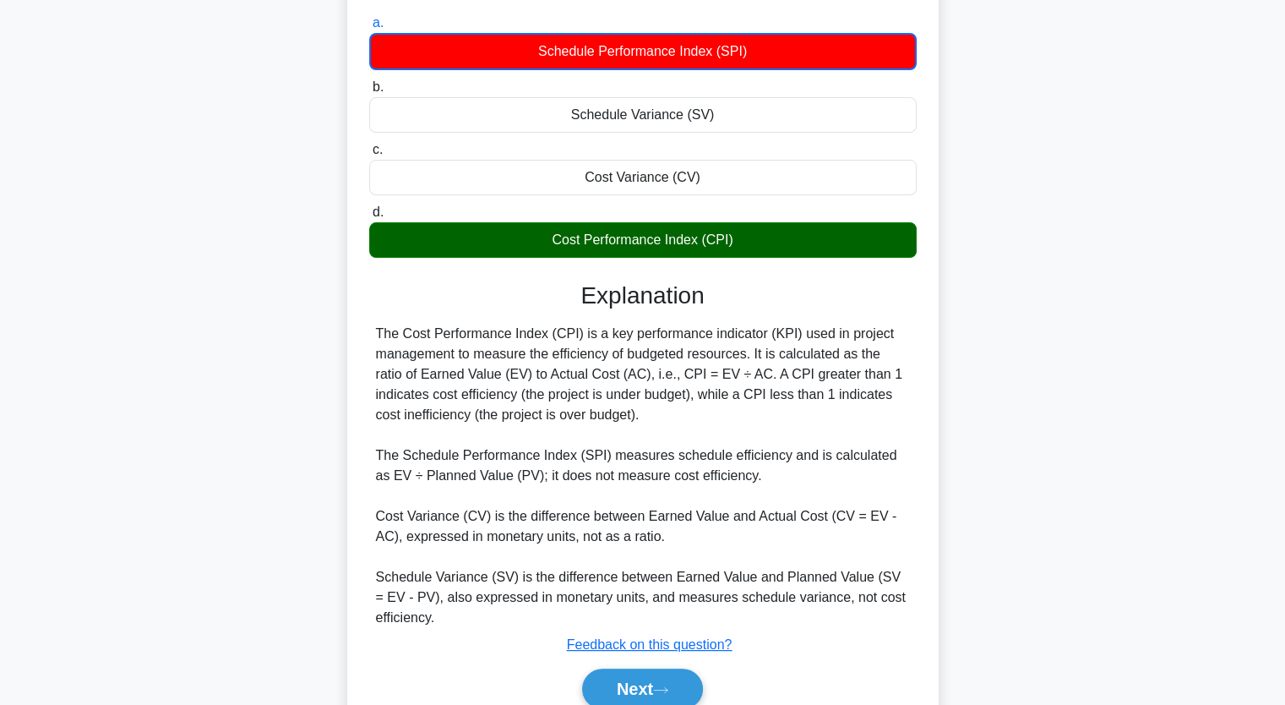
scroll to position [237, 0]
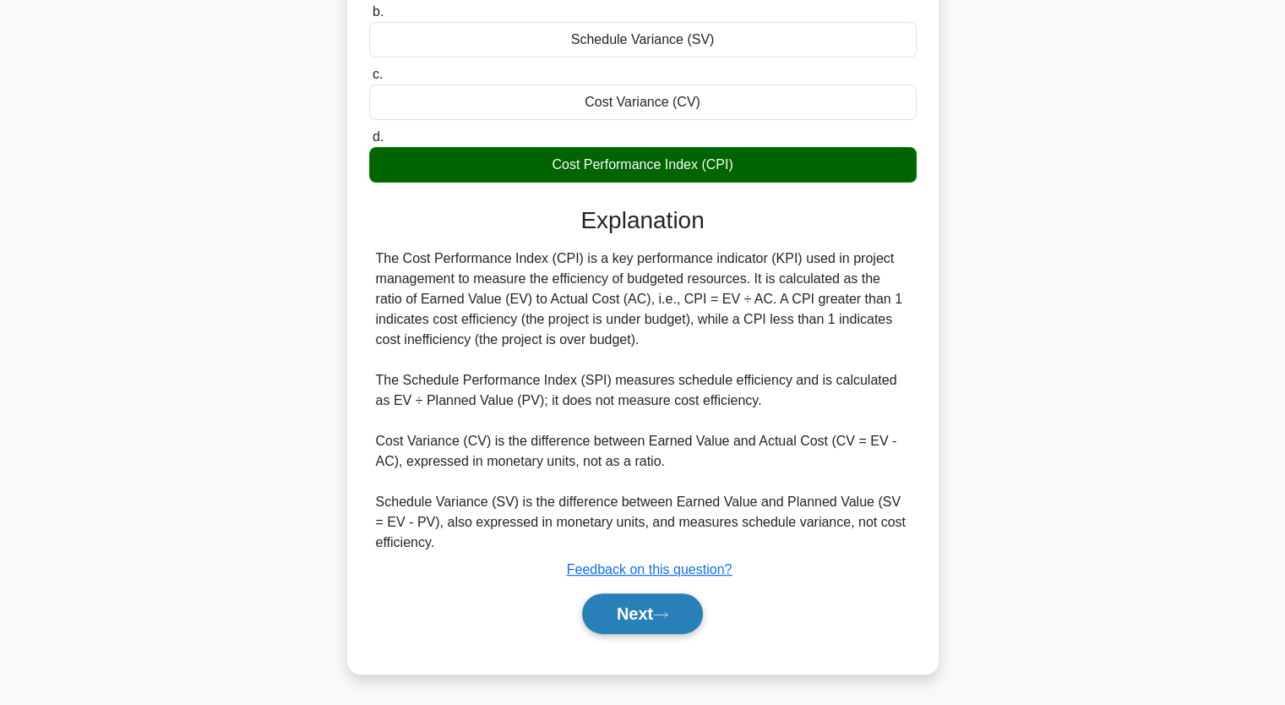
click at [645, 623] on button "Next" at bounding box center [642, 613] width 121 height 41
click at [648, 612] on button "Next" at bounding box center [642, 613] width 121 height 41
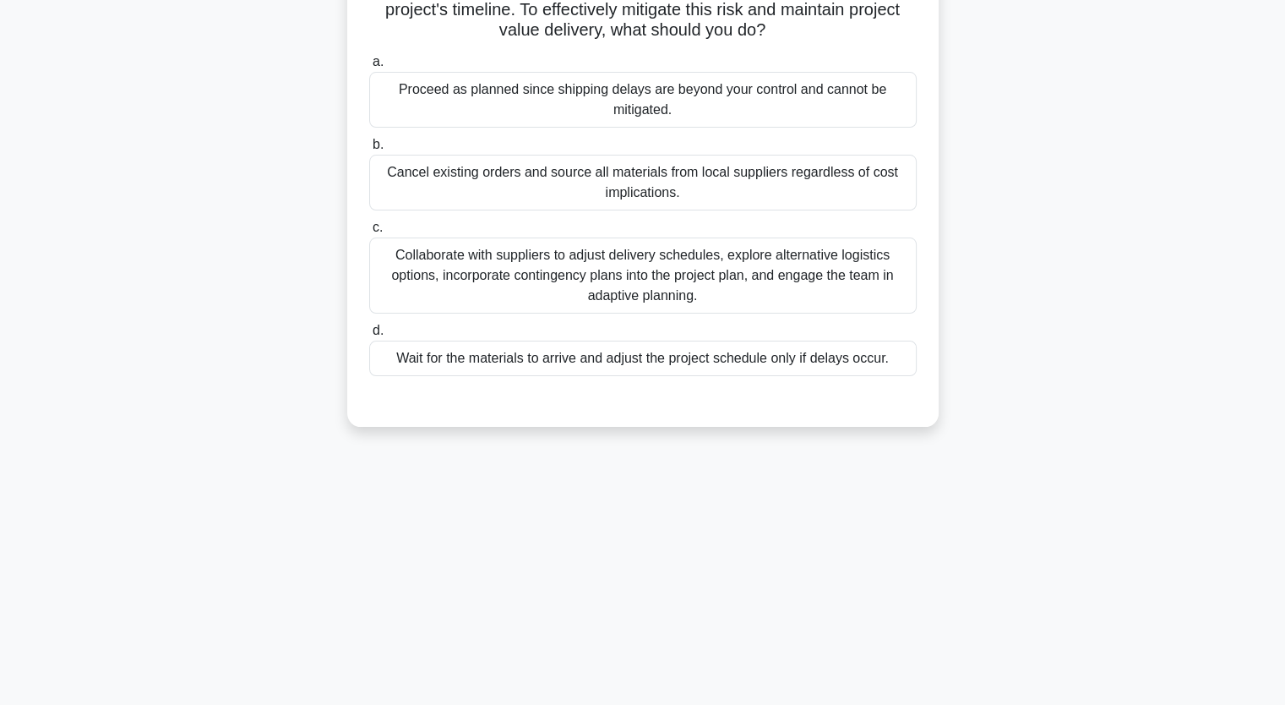
scroll to position [209, 0]
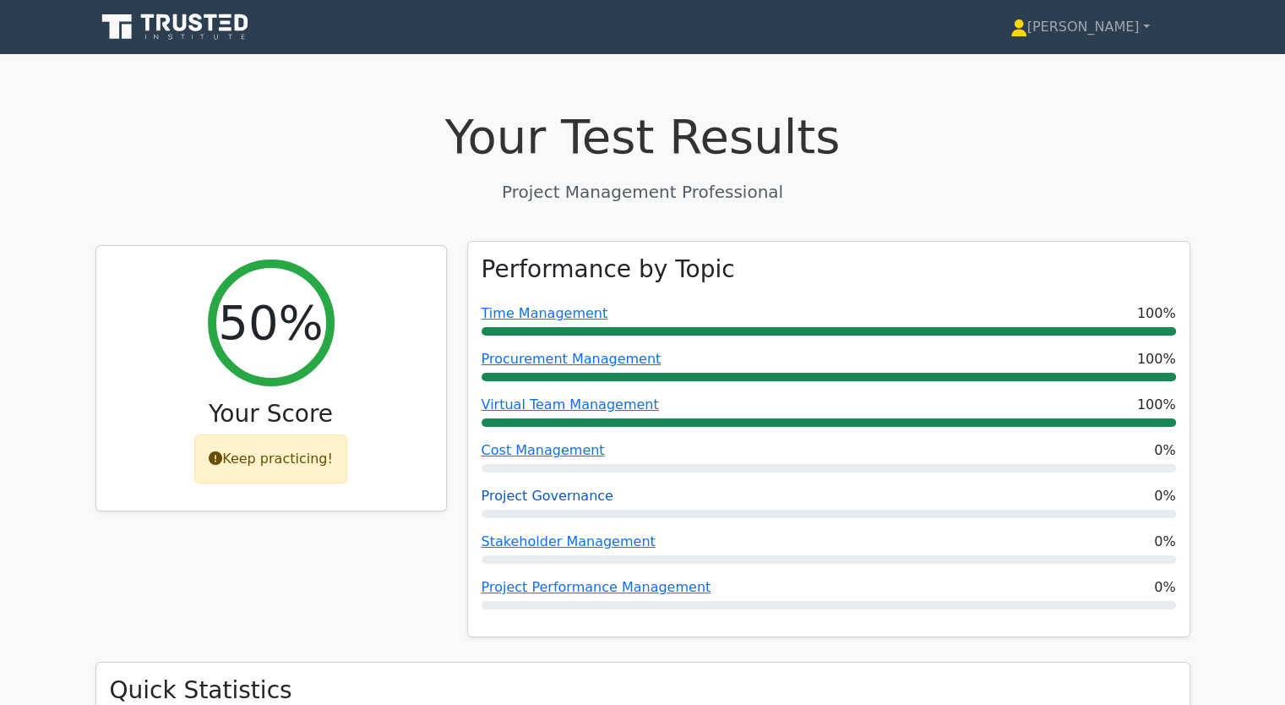
click at [547, 499] on link "Project Governance" at bounding box center [548, 495] width 132 height 16
click at [555, 495] on link "Project Governance" at bounding box center [548, 495] width 132 height 16
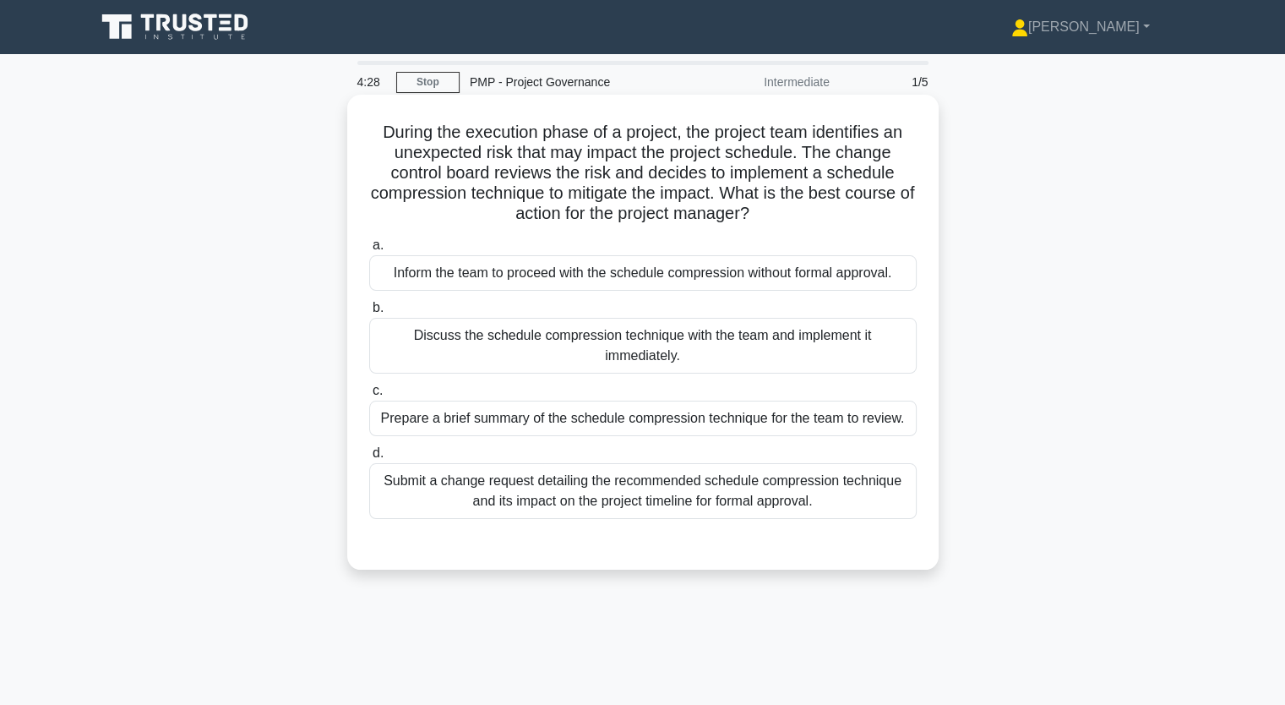
click at [635, 495] on div "Submit a change request detailing the recommended schedule compression techniqu…" at bounding box center [642, 491] width 547 height 56
click at [369, 459] on input "d. Submit a change request detailing the recommended schedule compression techn…" at bounding box center [369, 453] width 0 height 11
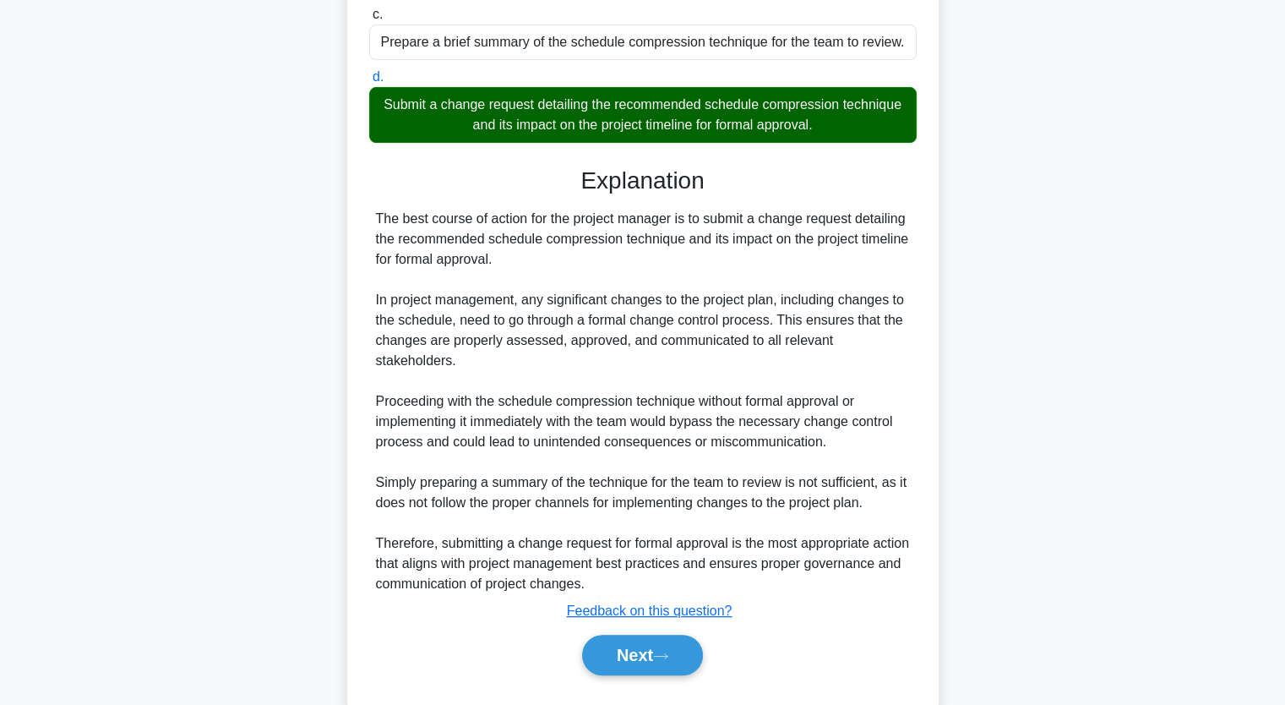
scroll to position [397, 0]
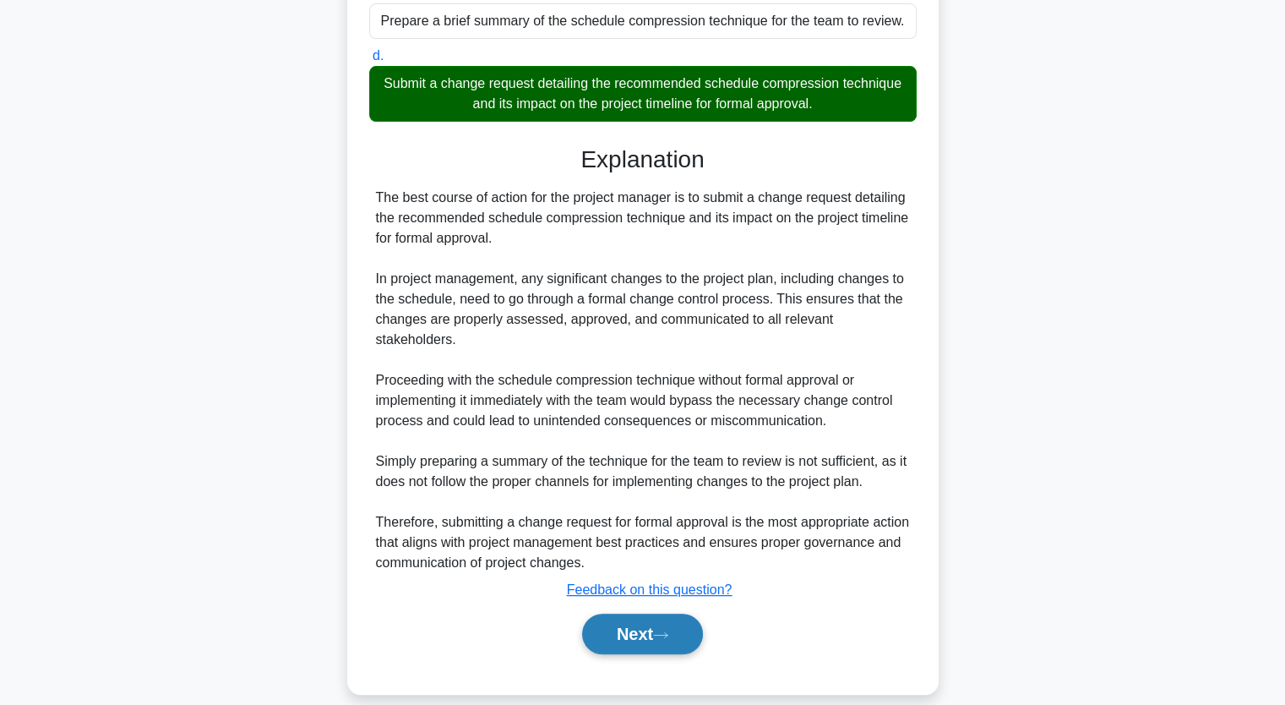
click at [688, 613] on button "Next" at bounding box center [642, 633] width 121 height 41
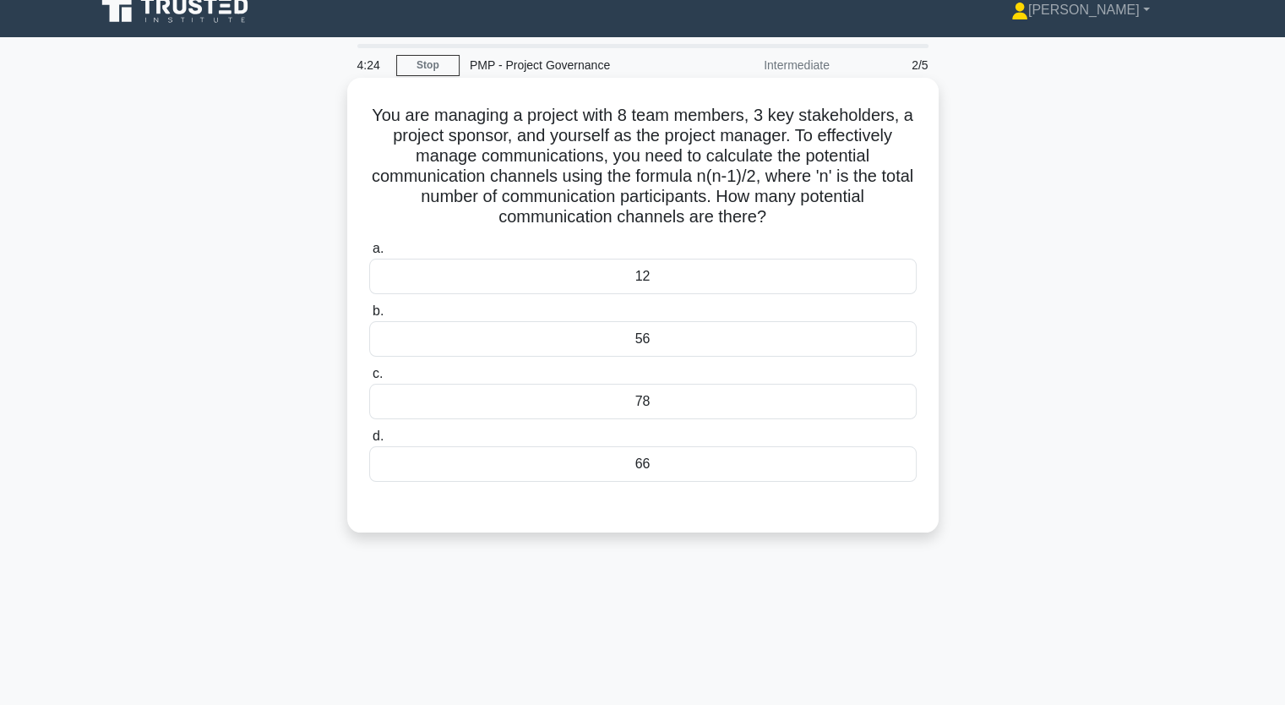
scroll to position [0, 0]
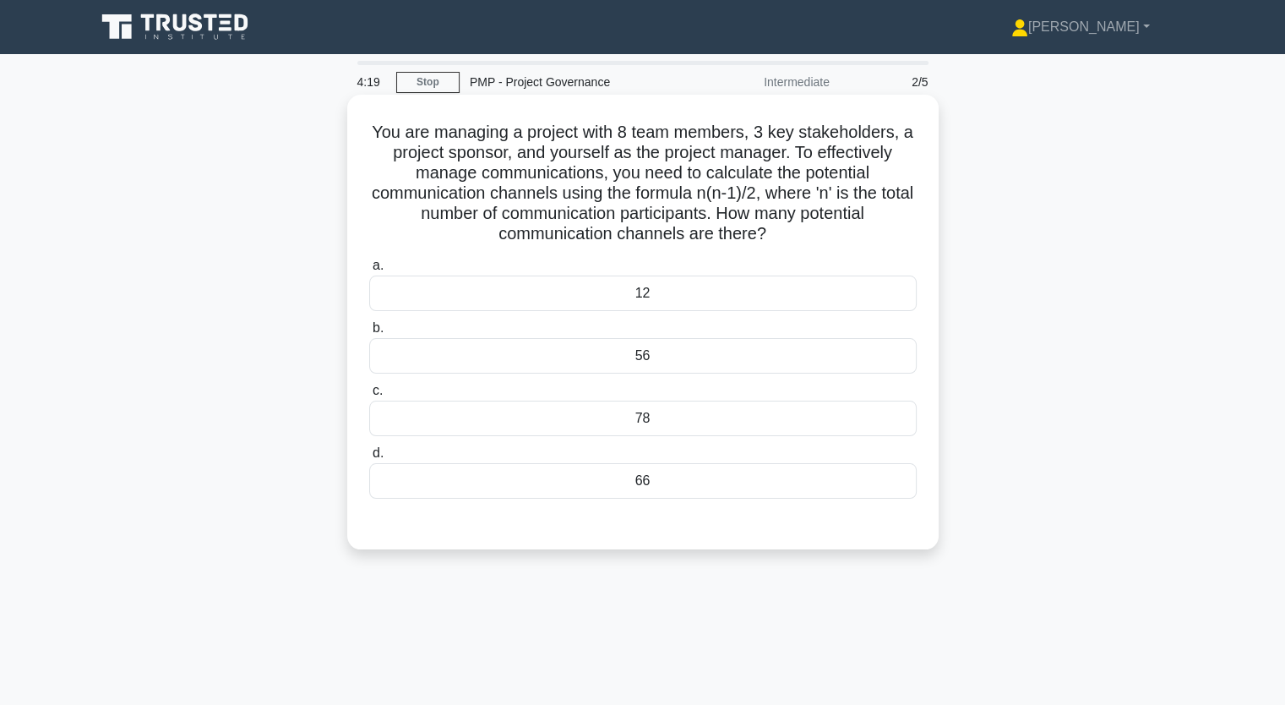
click at [645, 354] on div "56" at bounding box center [642, 355] width 547 height 35
click at [369, 334] on input "b. 56" at bounding box center [369, 328] width 0 height 11
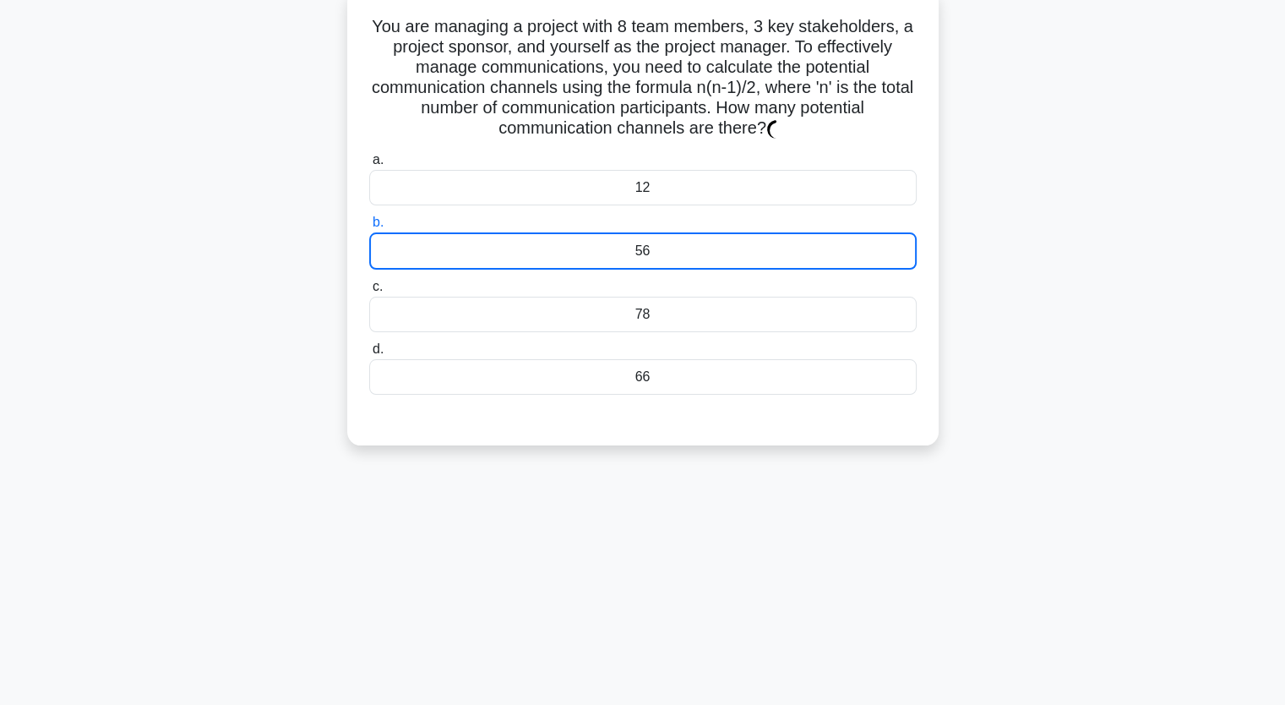
scroll to position [209, 0]
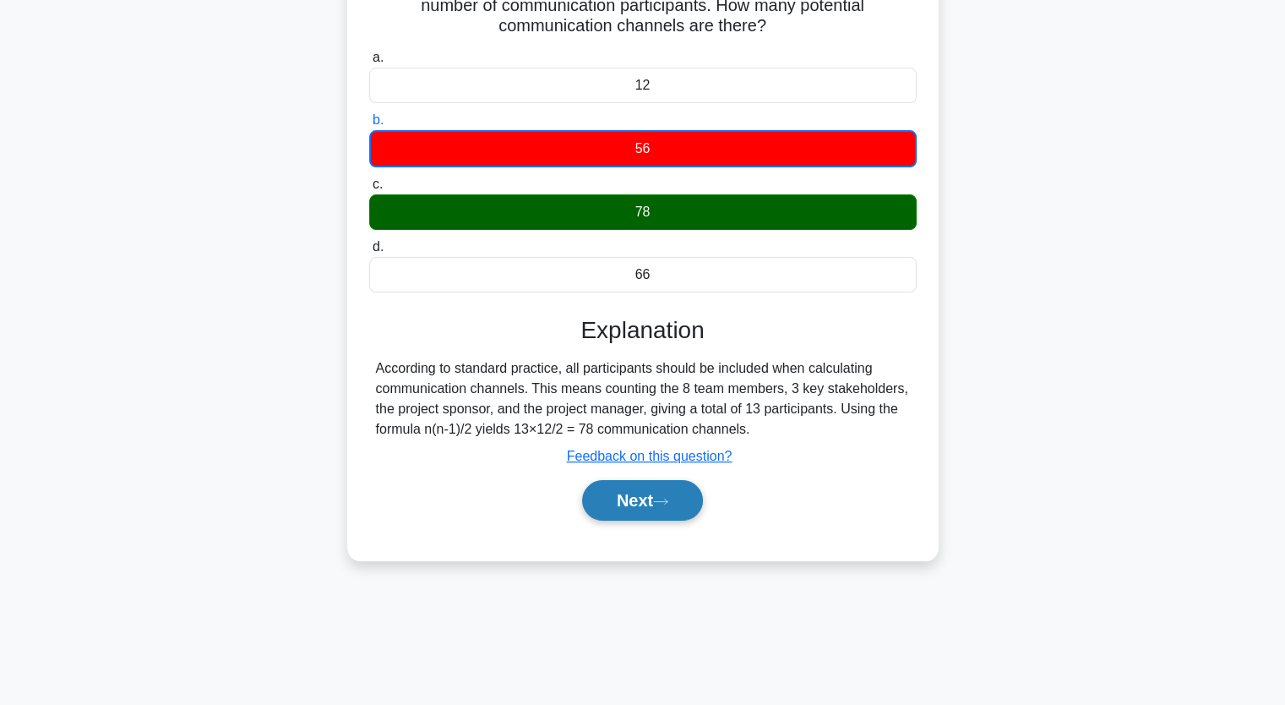
click at [668, 497] on icon at bounding box center [660, 501] width 15 height 9
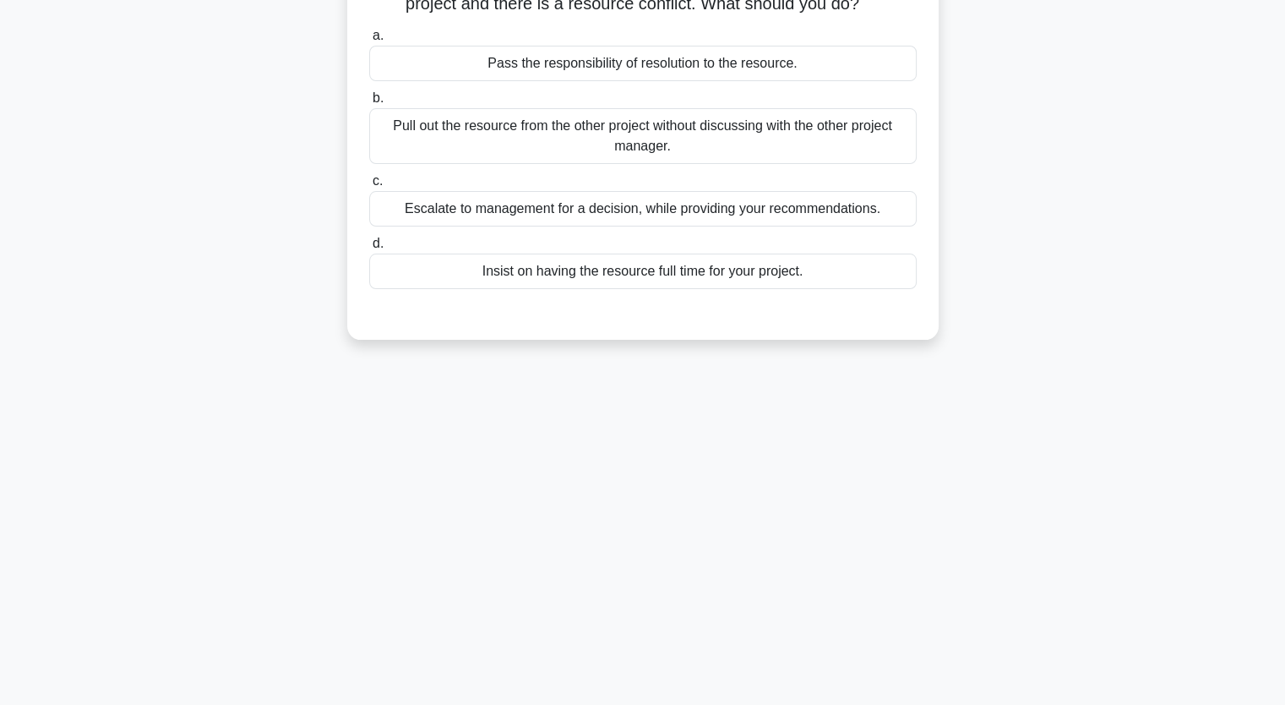
scroll to position [40, 0]
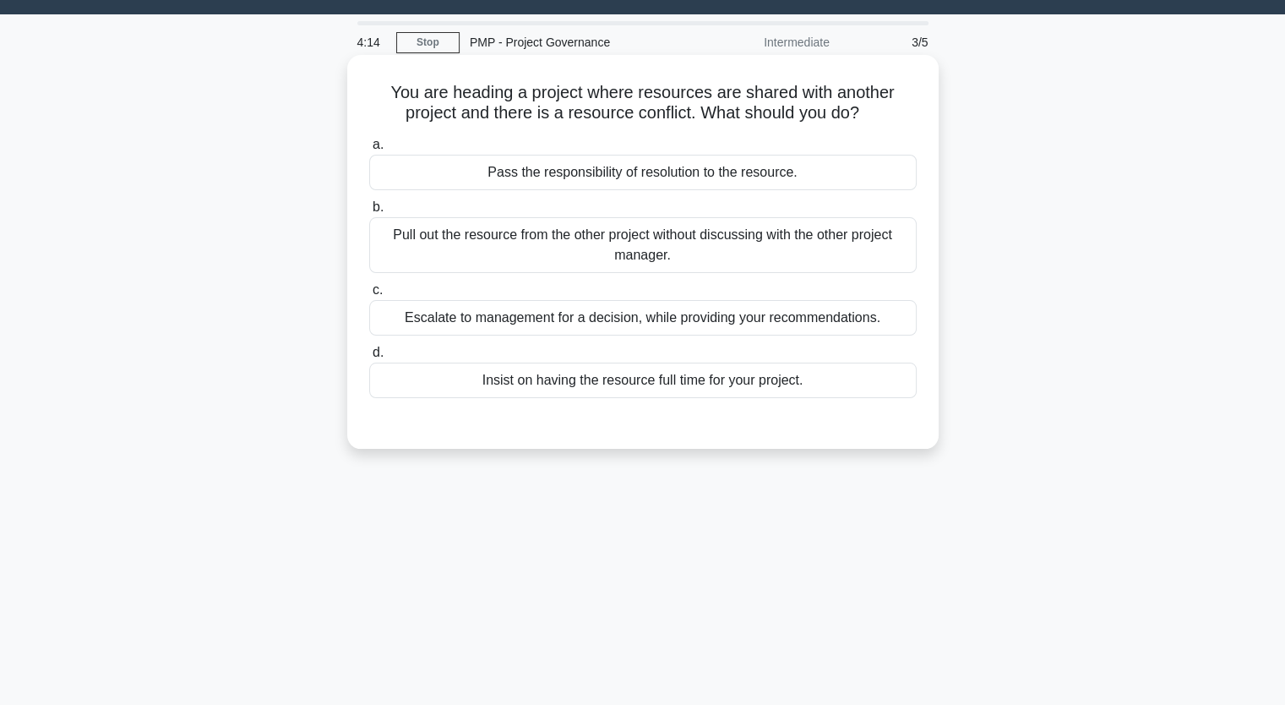
click at [679, 244] on div "Pull out the resource from the other project without discussing with the other …" at bounding box center [642, 245] width 547 height 56
click at [369, 213] on input "b. Pull out the resource from the other project without discussing with the oth…" at bounding box center [369, 207] width 0 height 11
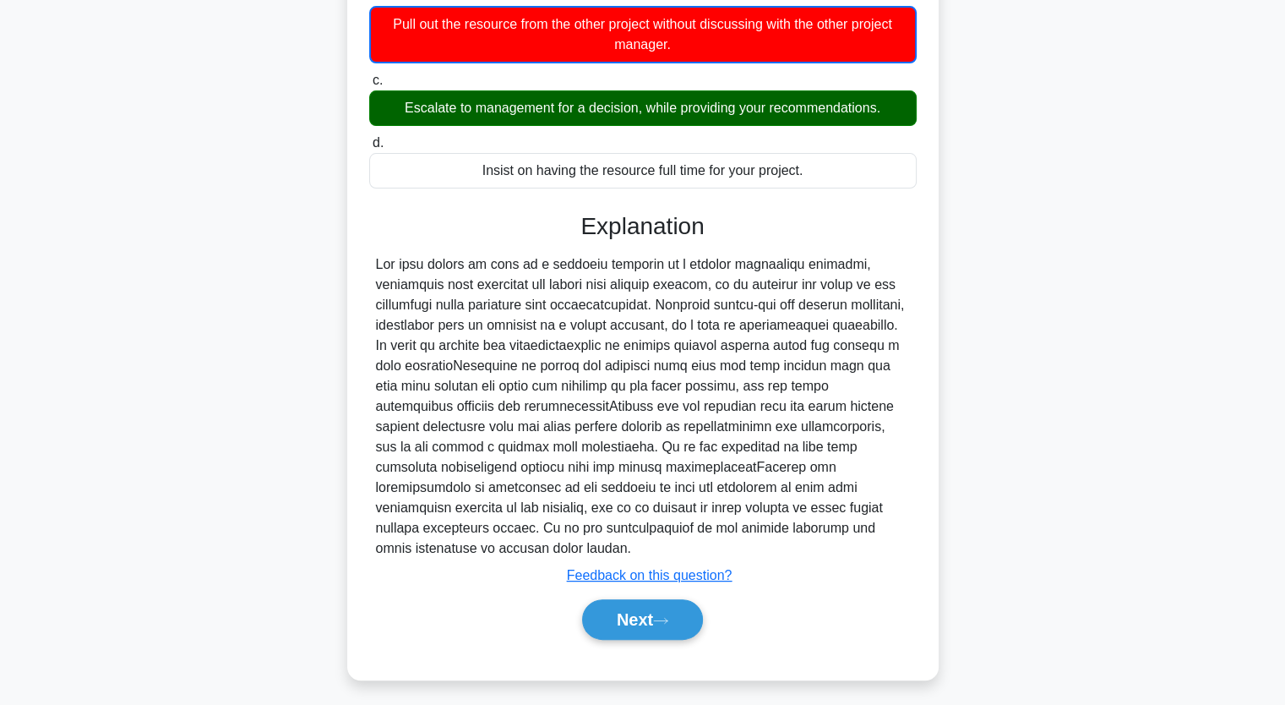
scroll to position [257, 0]
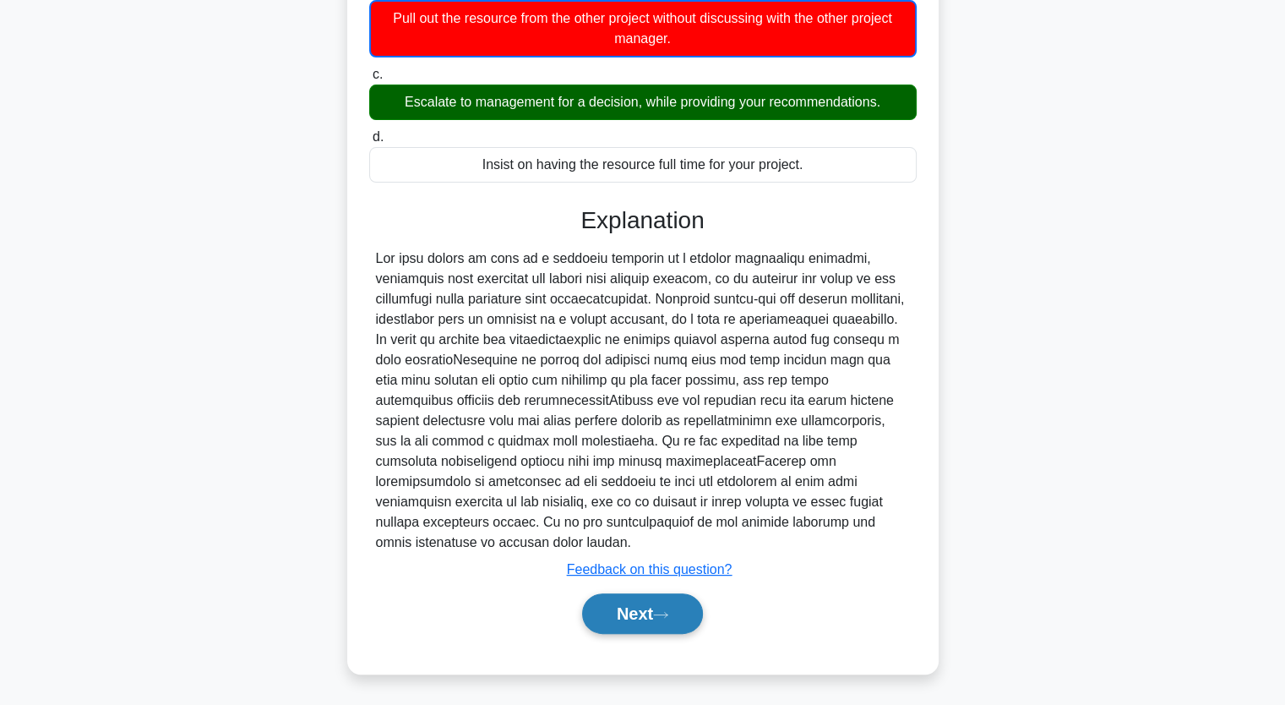
click at [666, 616] on icon at bounding box center [660, 614] width 15 height 9
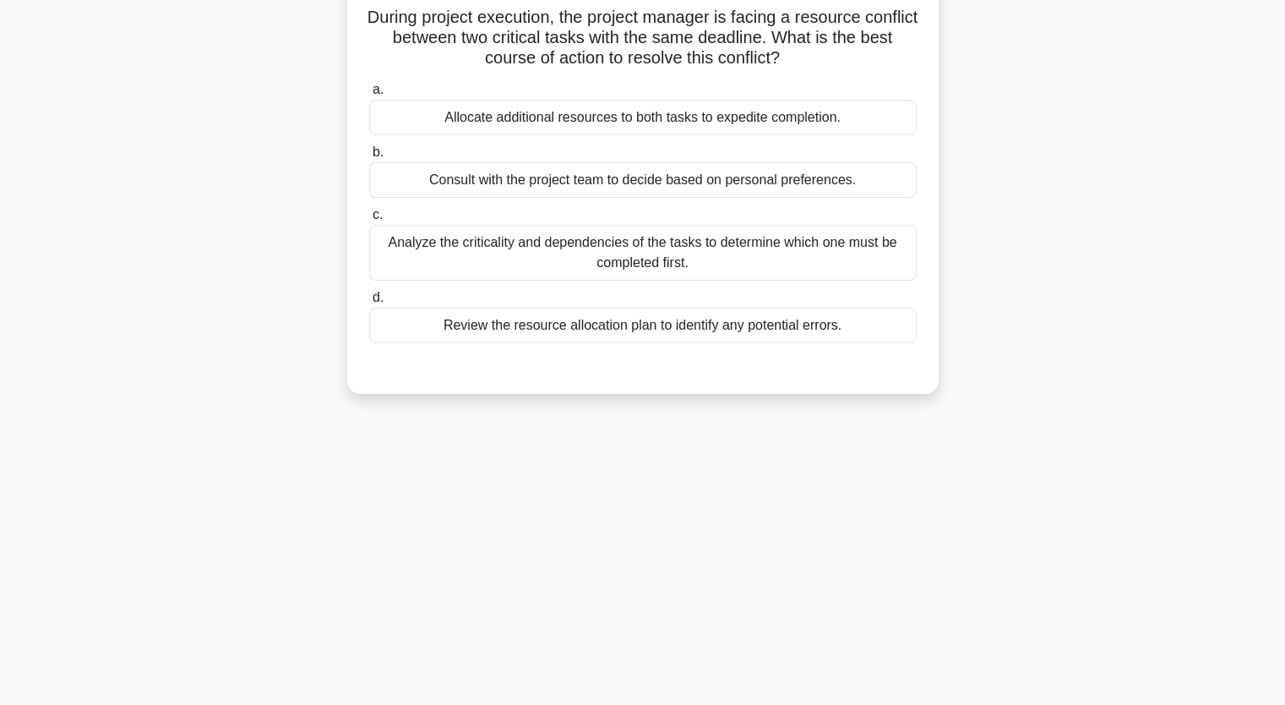
scroll to position [40, 0]
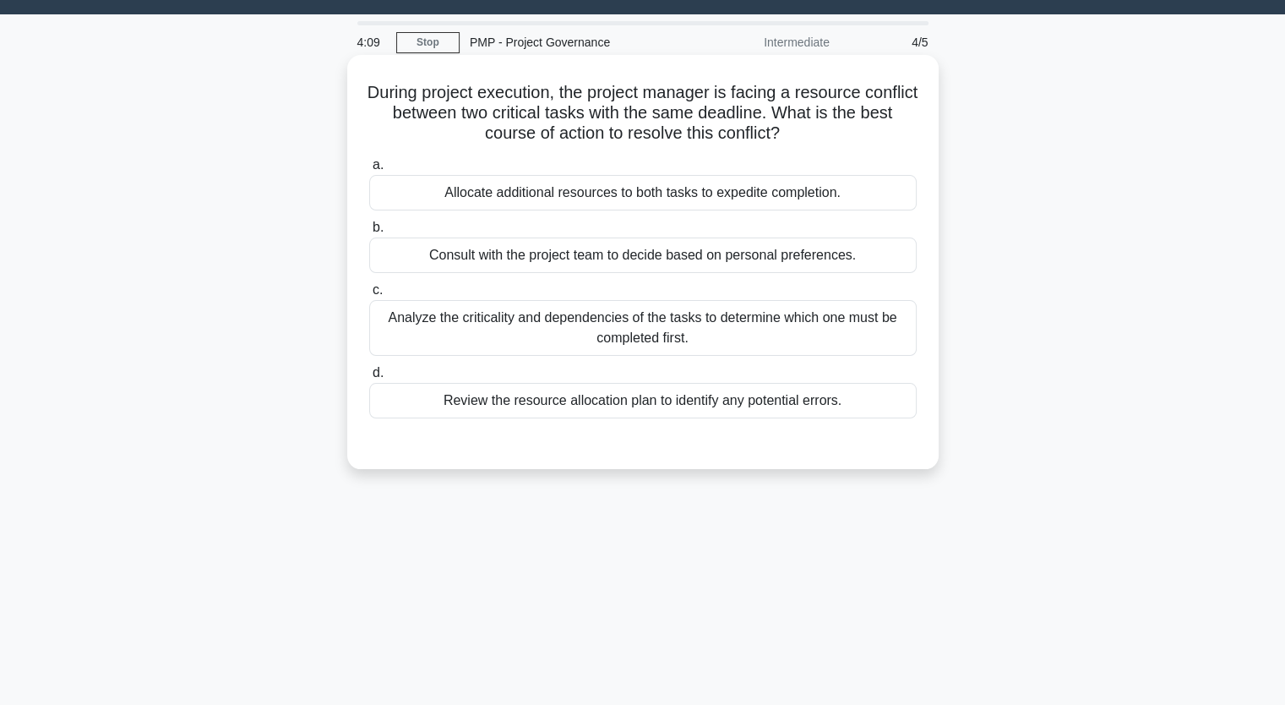
click at [660, 411] on div "Review the resource allocation plan to identify any potential errors." at bounding box center [642, 400] width 547 height 35
click at [369, 378] on input "d. Review the resource allocation plan to identify any potential errors." at bounding box center [369, 373] width 0 height 11
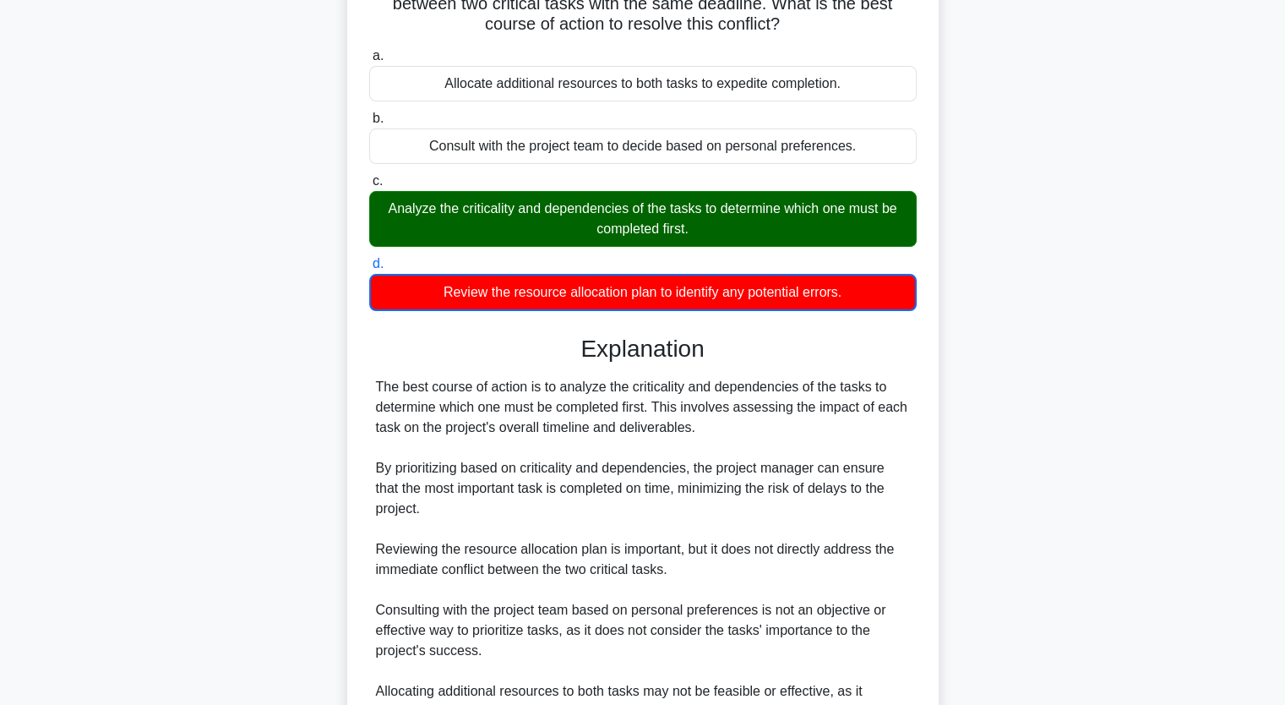
scroll to position [293, 0]
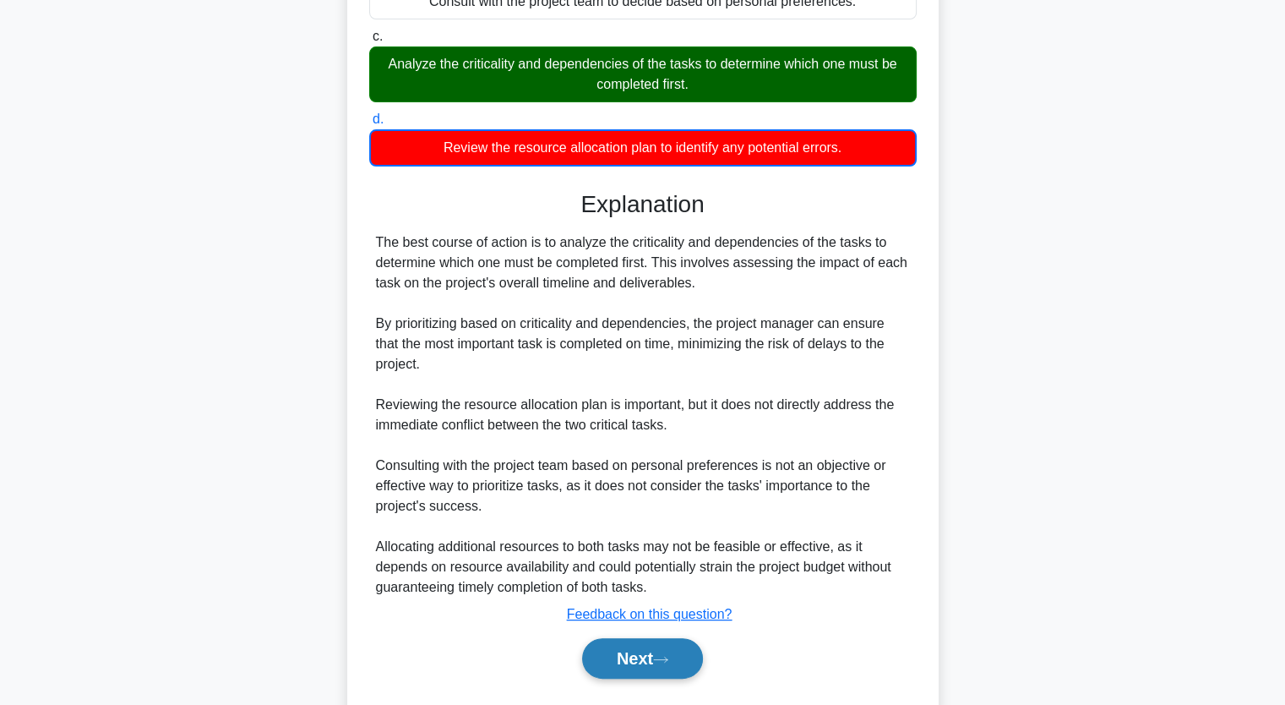
click at [686, 647] on button "Next" at bounding box center [642, 658] width 121 height 41
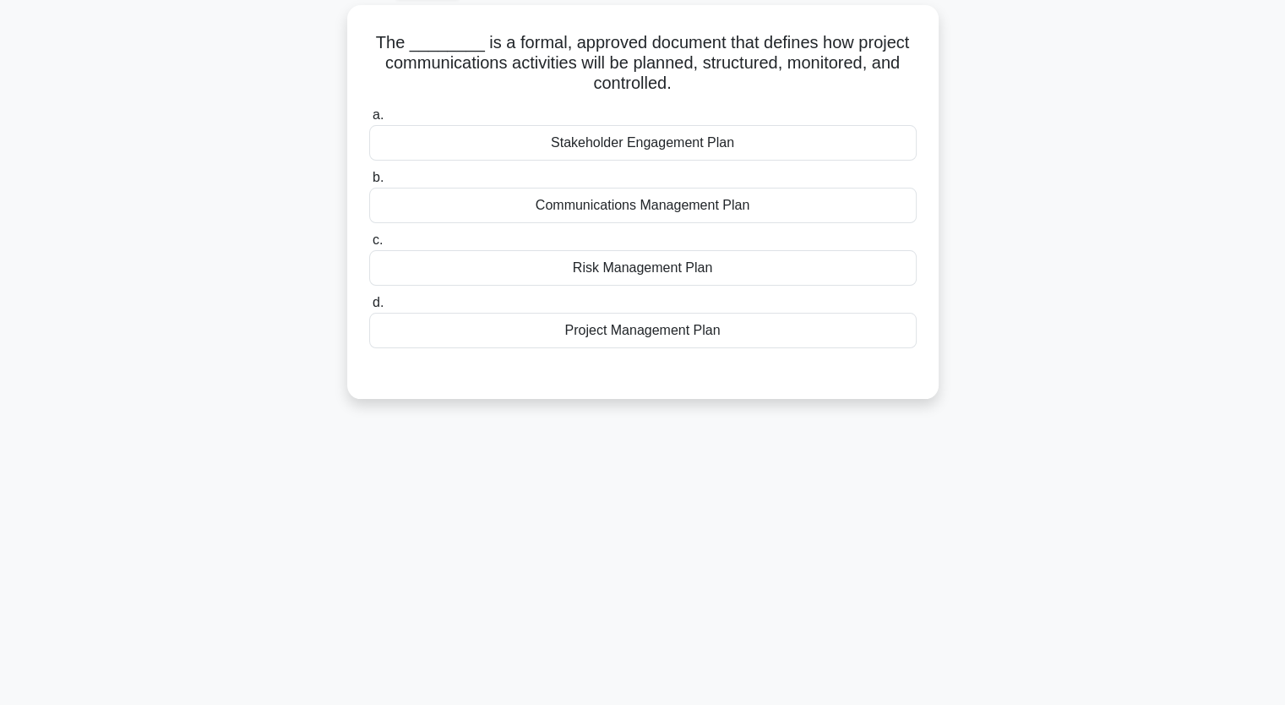
scroll to position [0, 0]
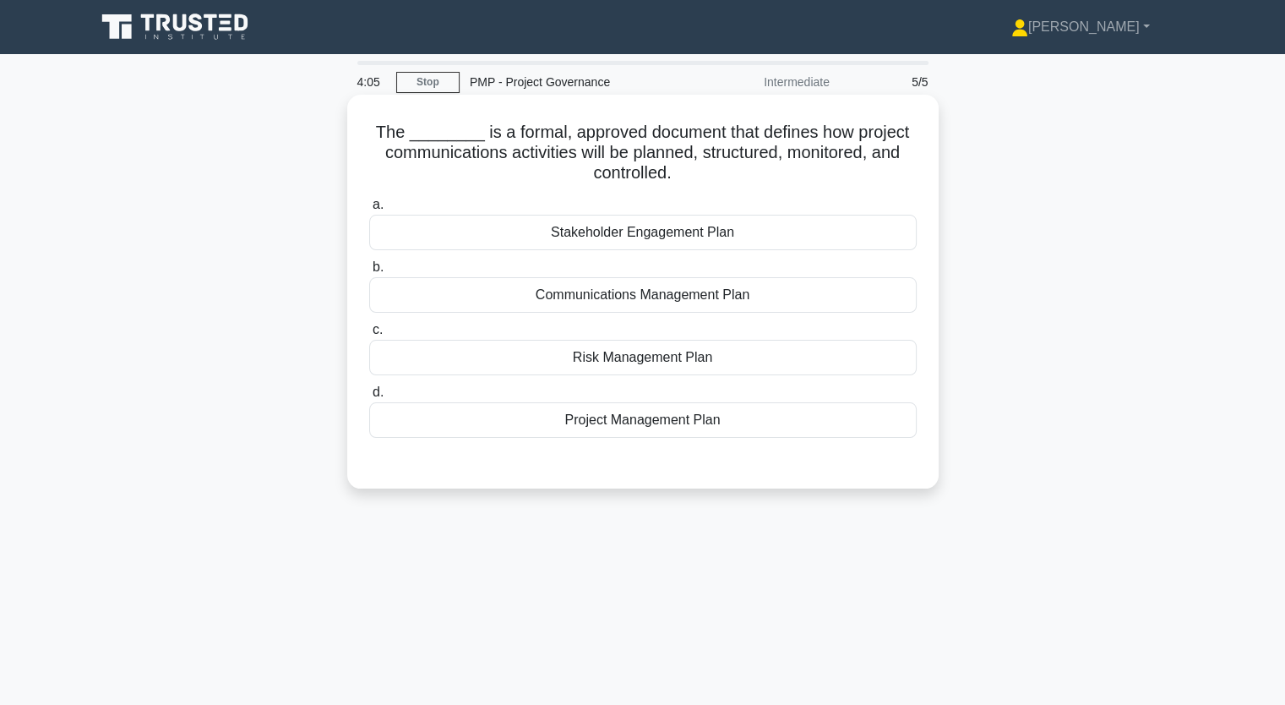
click at [662, 304] on div "Communications Management Plan" at bounding box center [642, 294] width 547 height 35
click at [369, 273] on input "b. Communications Management Plan" at bounding box center [369, 267] width 0 height 11
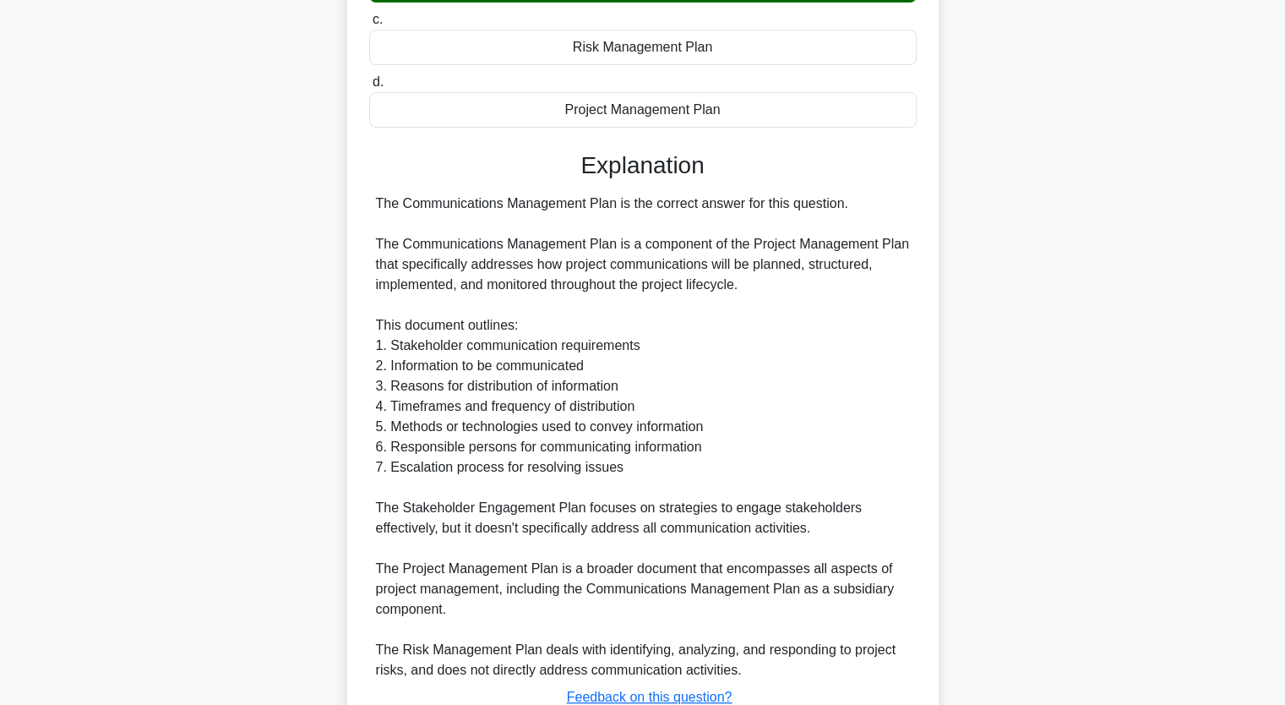
scroll to position [422, 0]
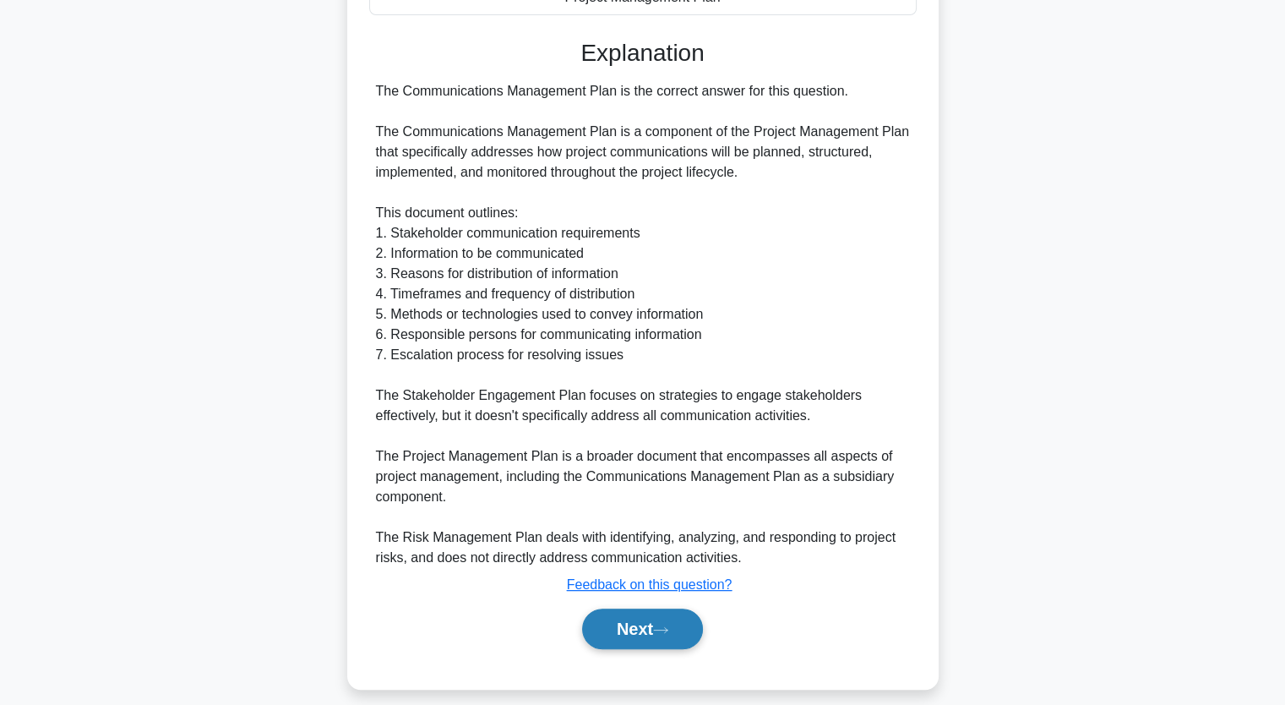
click at [632, 617] on button "Next" at bounding box center [642, 628] width 121 height 41
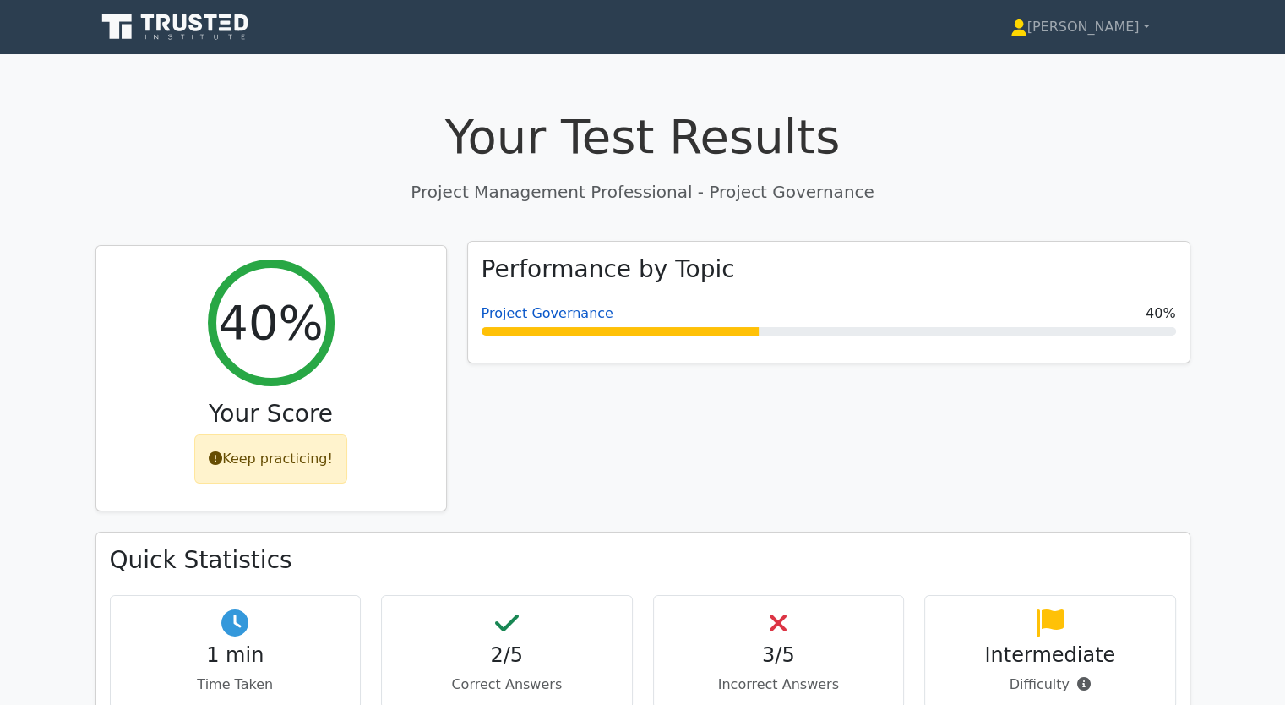
click at [561, 312] on link "Project Governance" at bounding box center [548, 313] width 132 height 16
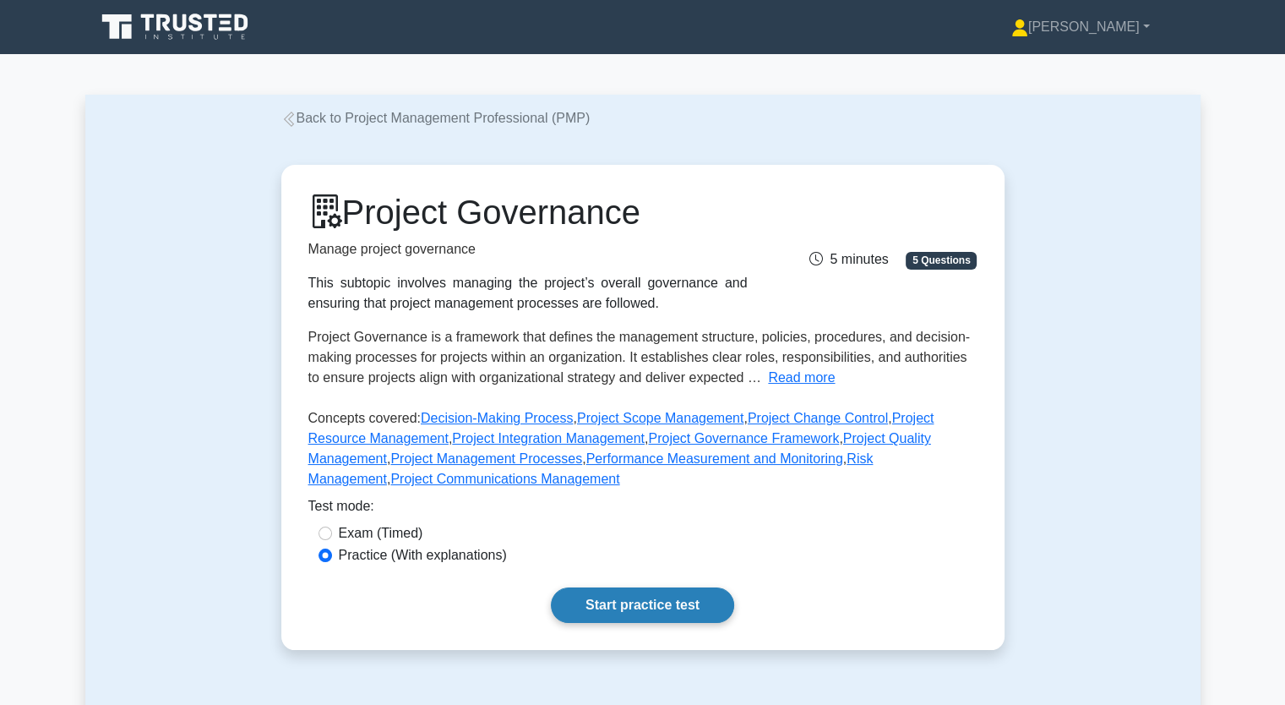
click at [655, 600] on link "Start practice test" at bounding box center [642, 604] width 183 height 35
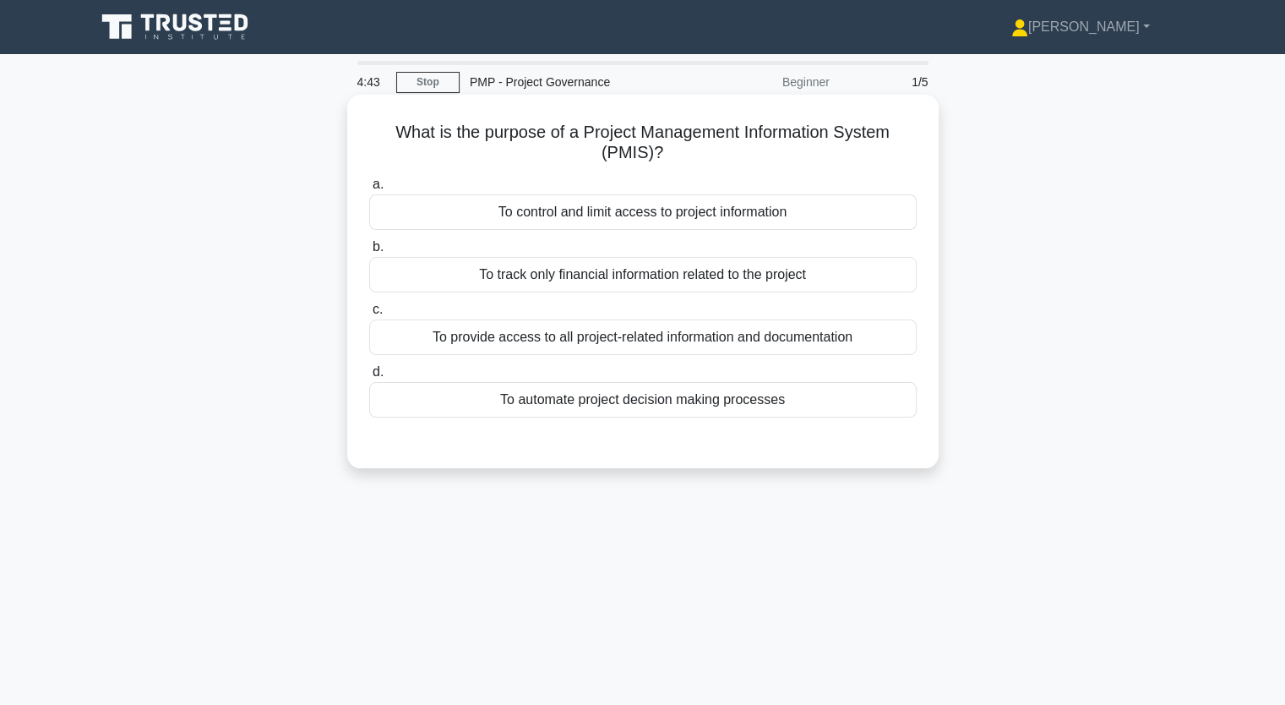
click at [689, 278] on div "To track only financial information related to the project" at bounding box center [642, 274] width 547 height 35
click at [369, 253] on input "b. To track only financial information related to the project" at bounding box center [369, 247] width 0 height 11
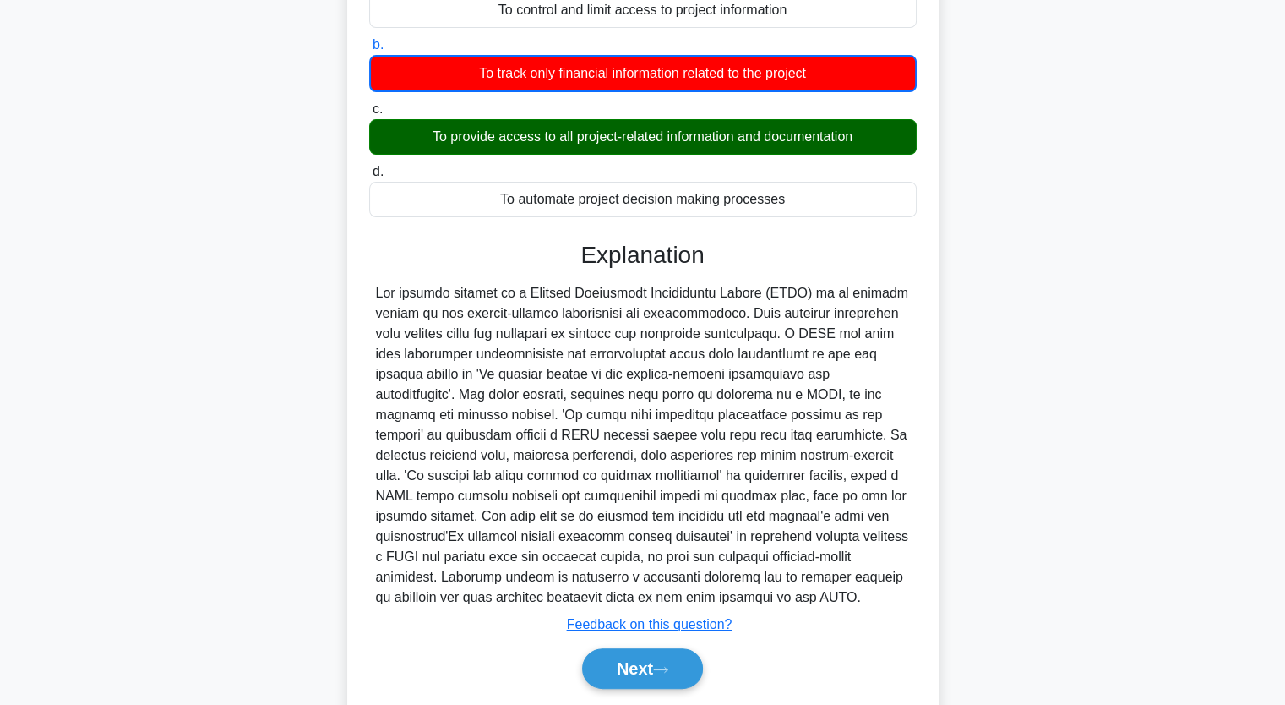
scroll to position [257, 0]
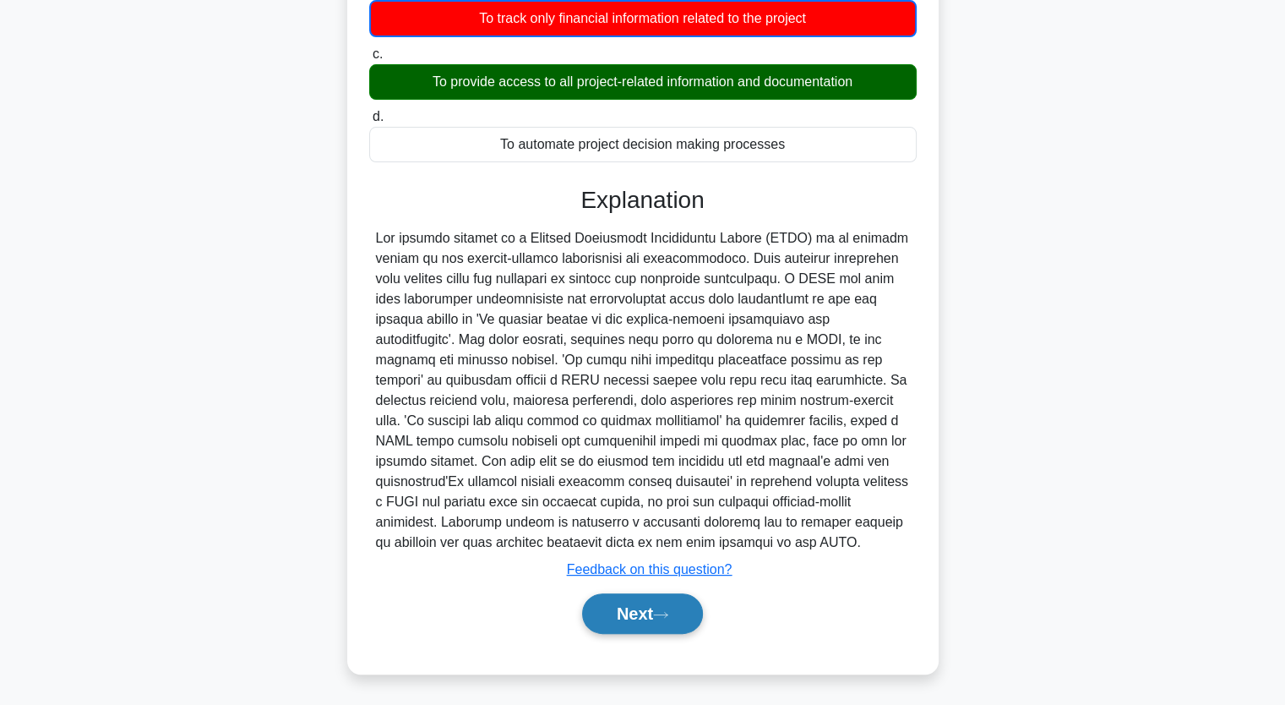
click at [625, 629] on button "Next" at bounding box center [642, 613] width 121 height 41
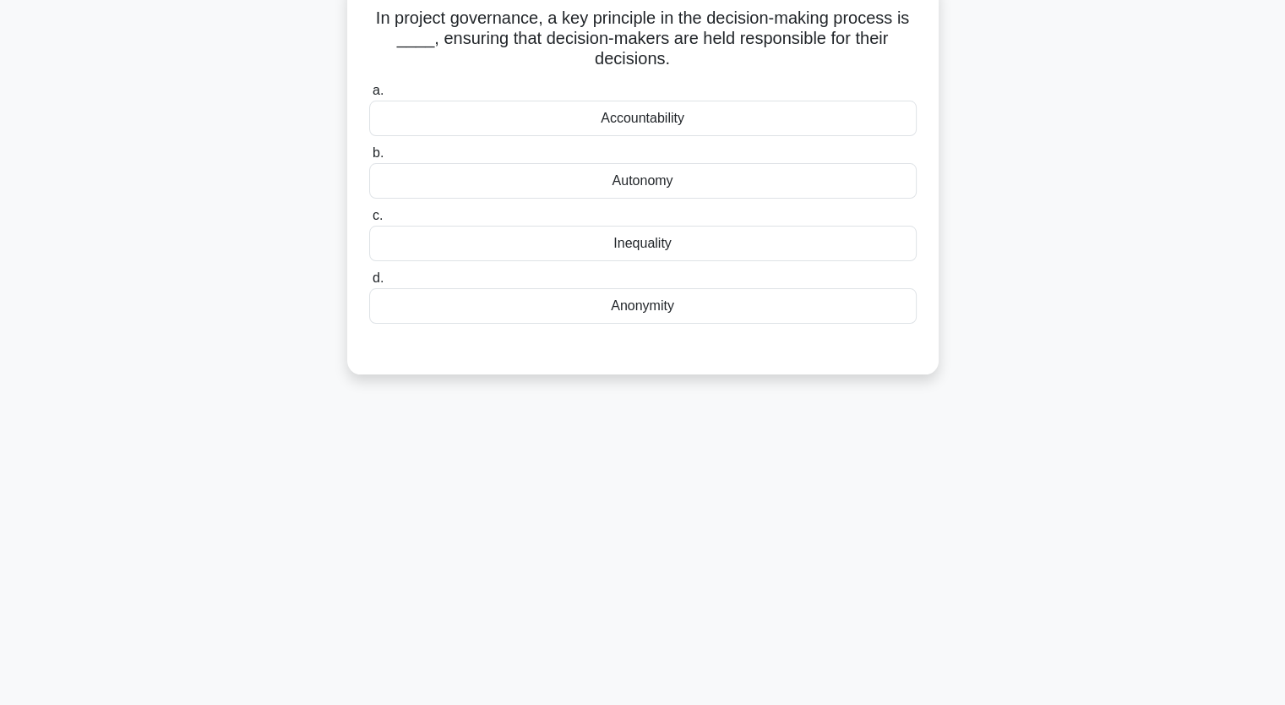
scroll to position [0, 0]
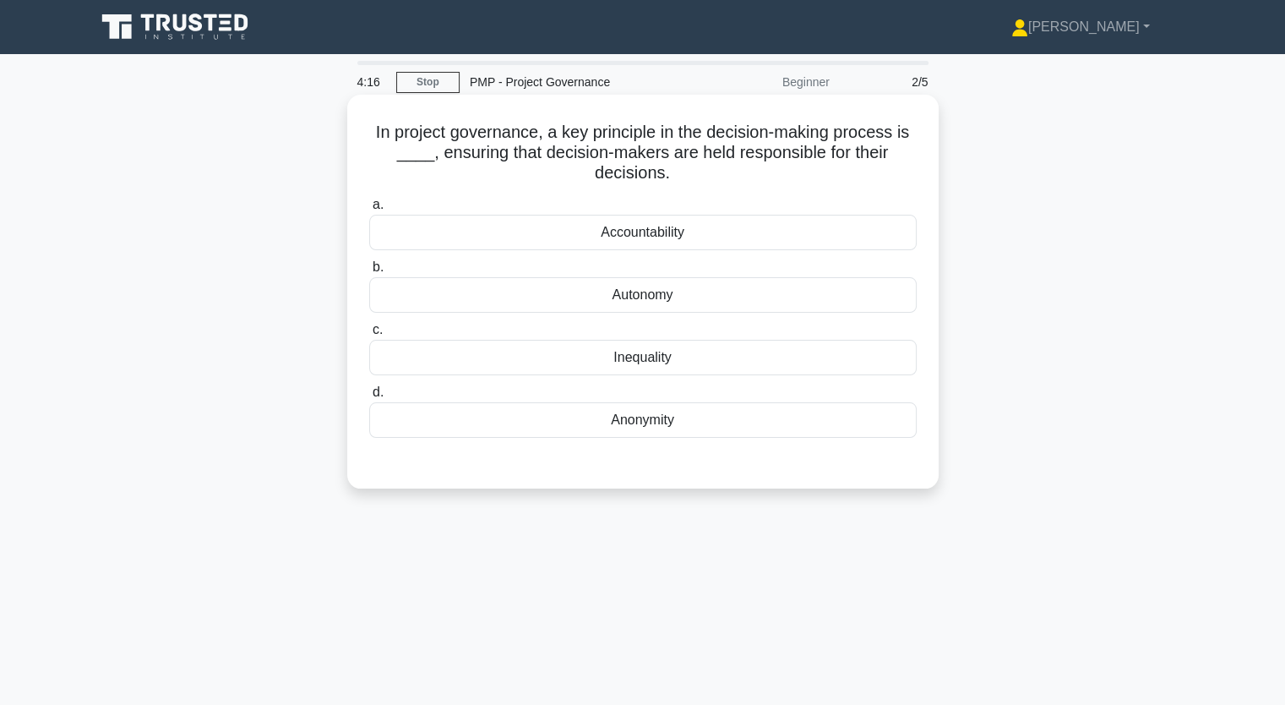
click at [653, 342] on div "Inequality" at bounding box center [642, 357] width 547 height 35
click at [369, 335] on input "c. Inequality" at bounding box center [369, 329] width 0 height 11
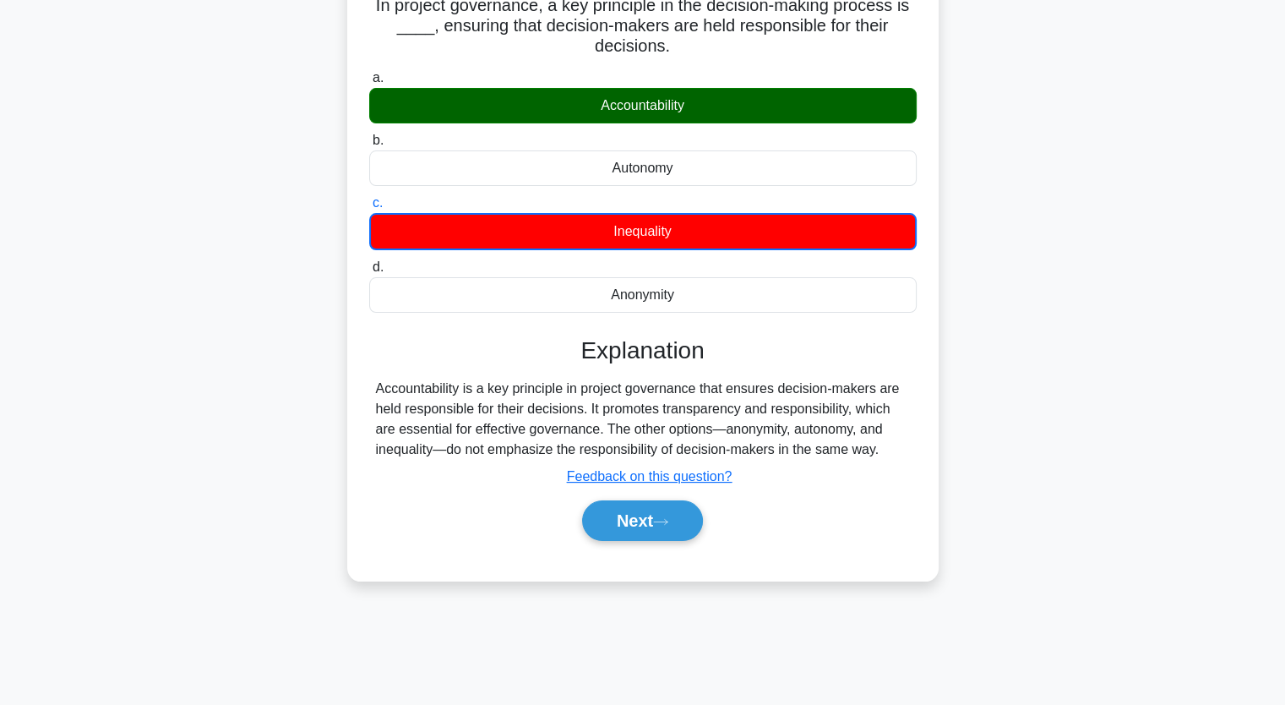
scroll to position [209, 0]
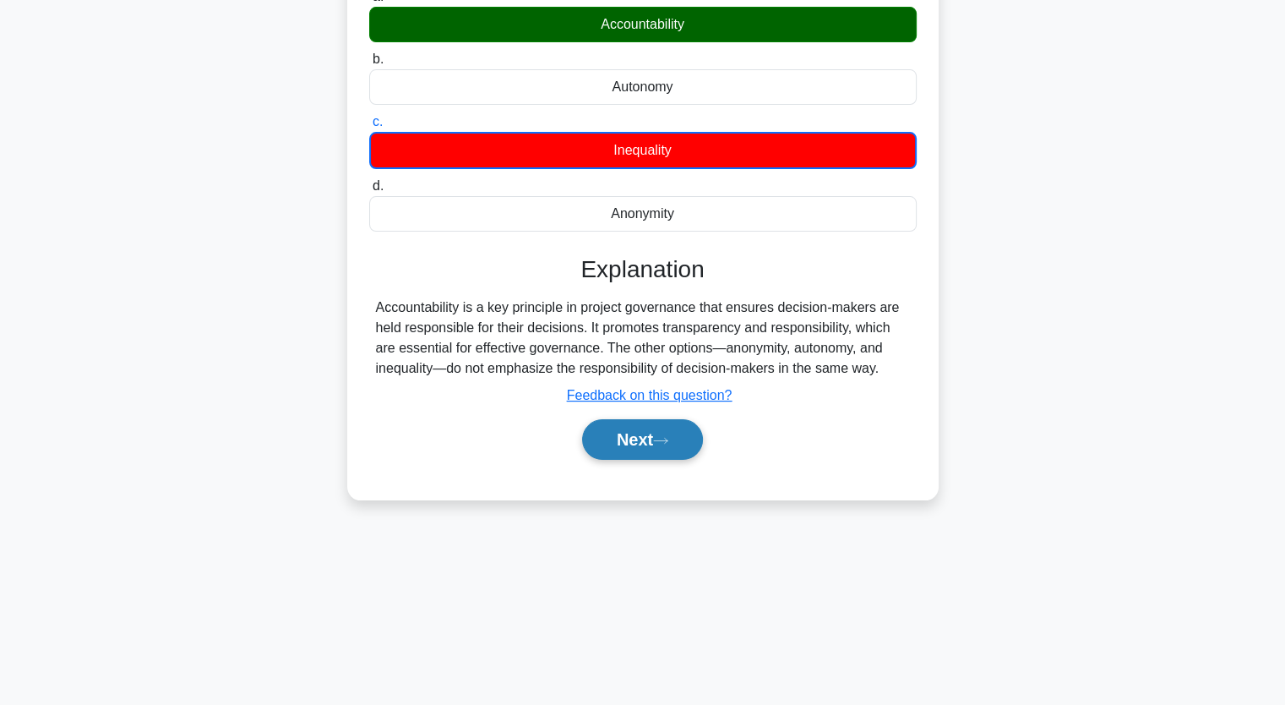
click at [679, 430] on button "Next" at bounding box center [642, 439] width 121 height 41
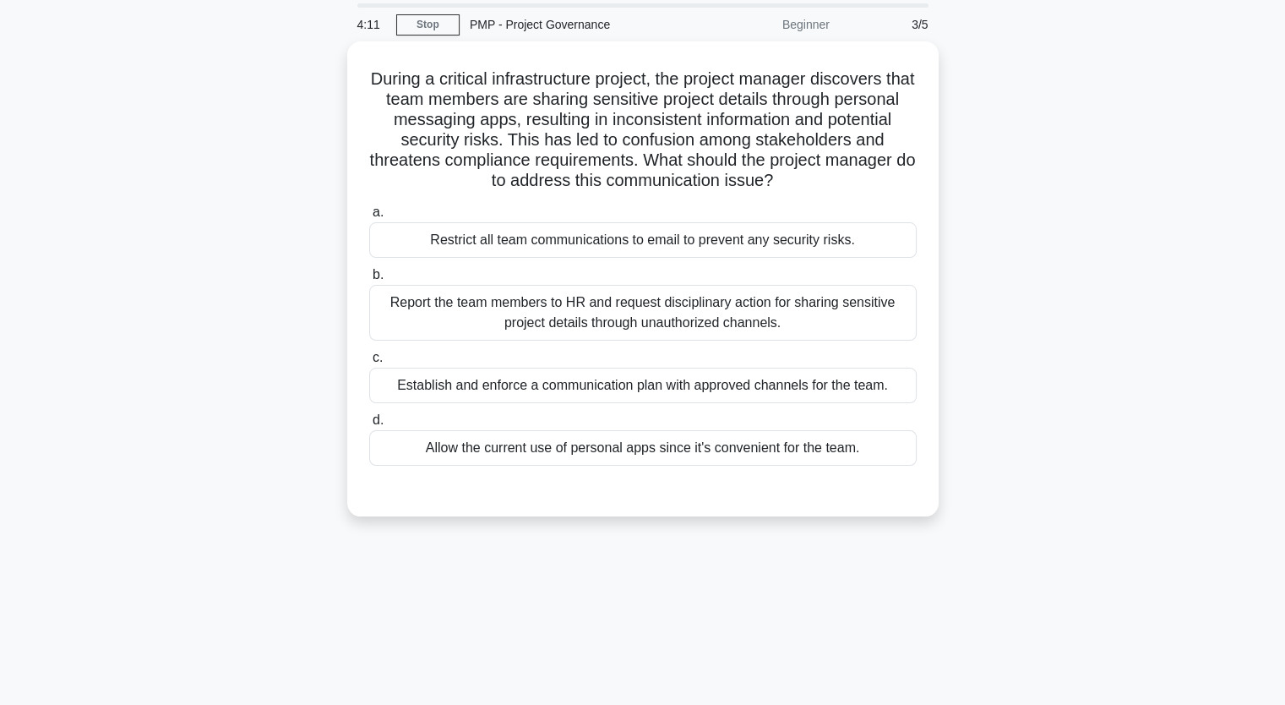
scroll to position [40, 0]
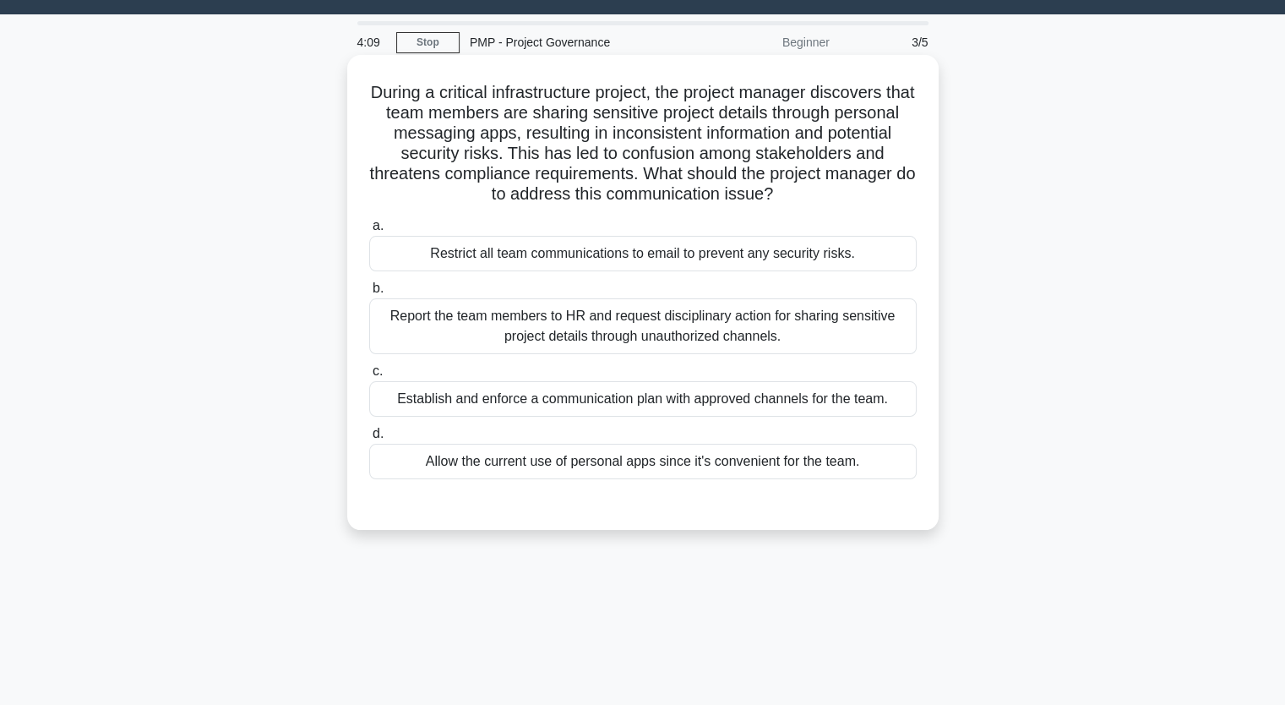
click at [545, 401] on div "Establish and enforce a communication plan with approved channels for the team." at bounding box center [642, 398] width 547 height 35
click at [369, 377] on input "c. Establish and enforce a communication plan with approved channels for the te…" at bounding box center [369, 371] width 0 height 11
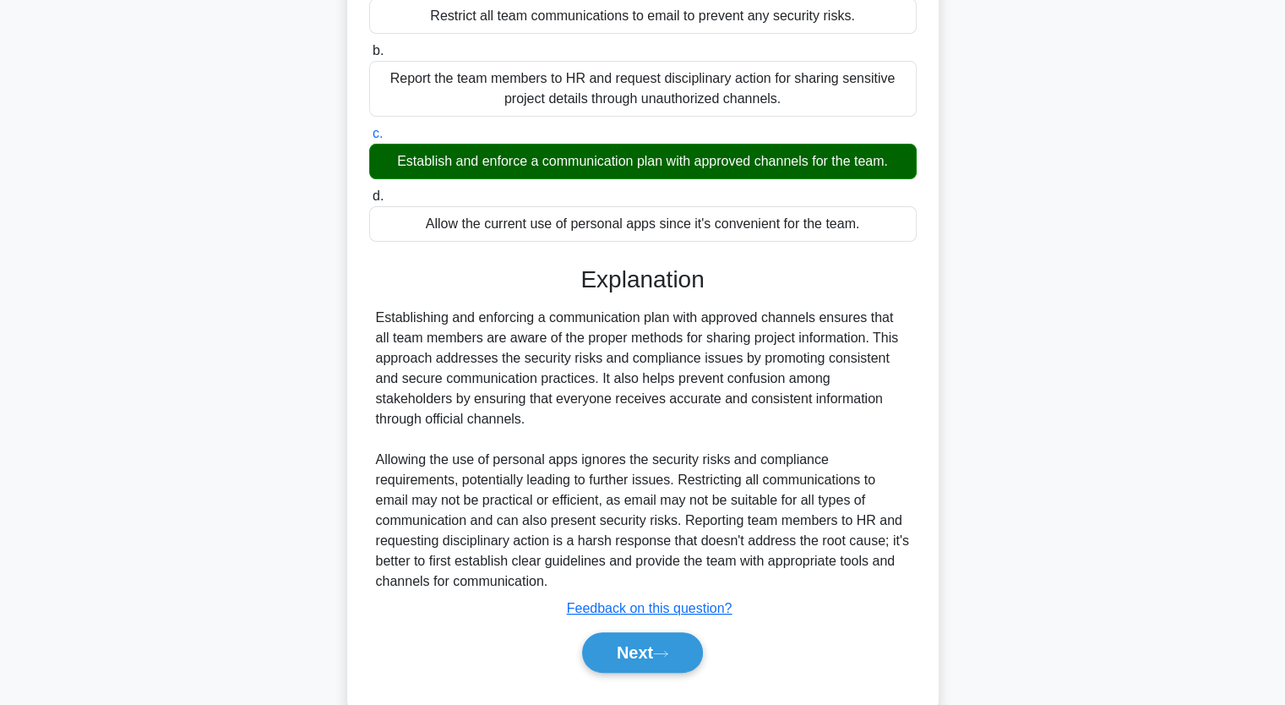
scroll to position [316, 0]
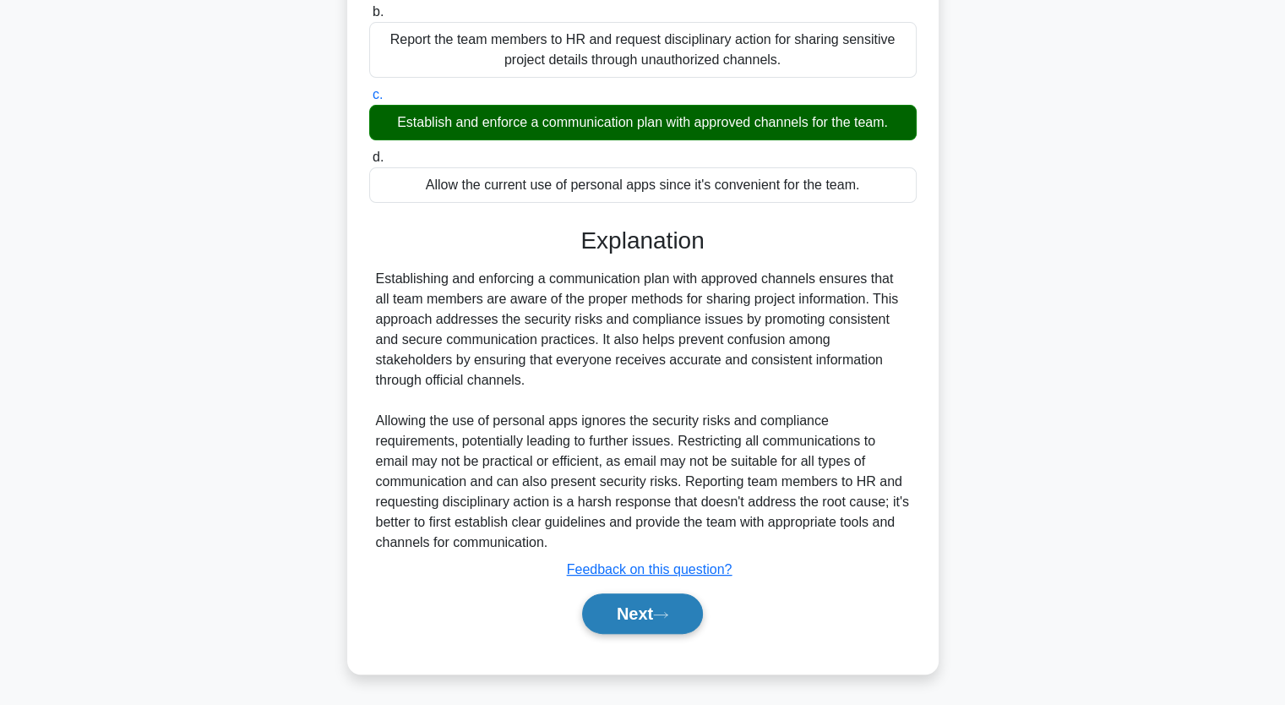
click at [649, 628] on button "Next" at bounding box center [642, 613] width 121 height 41
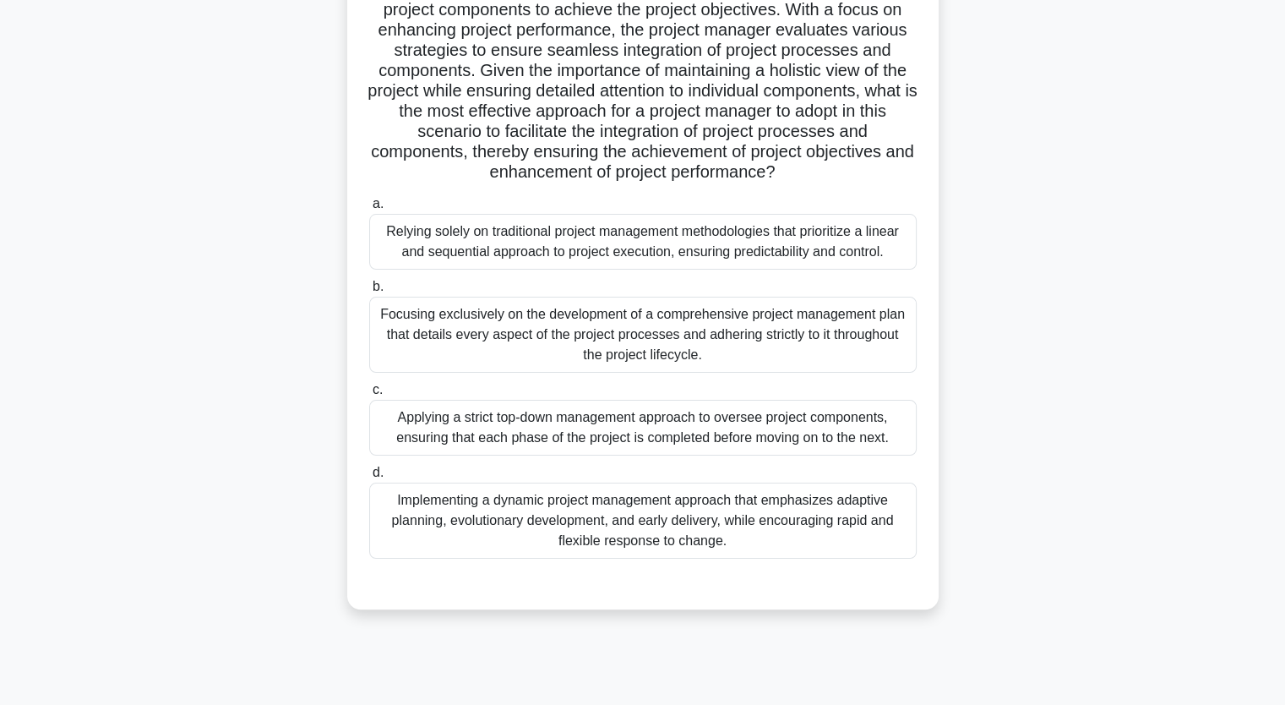
scroll to position [209, 0]
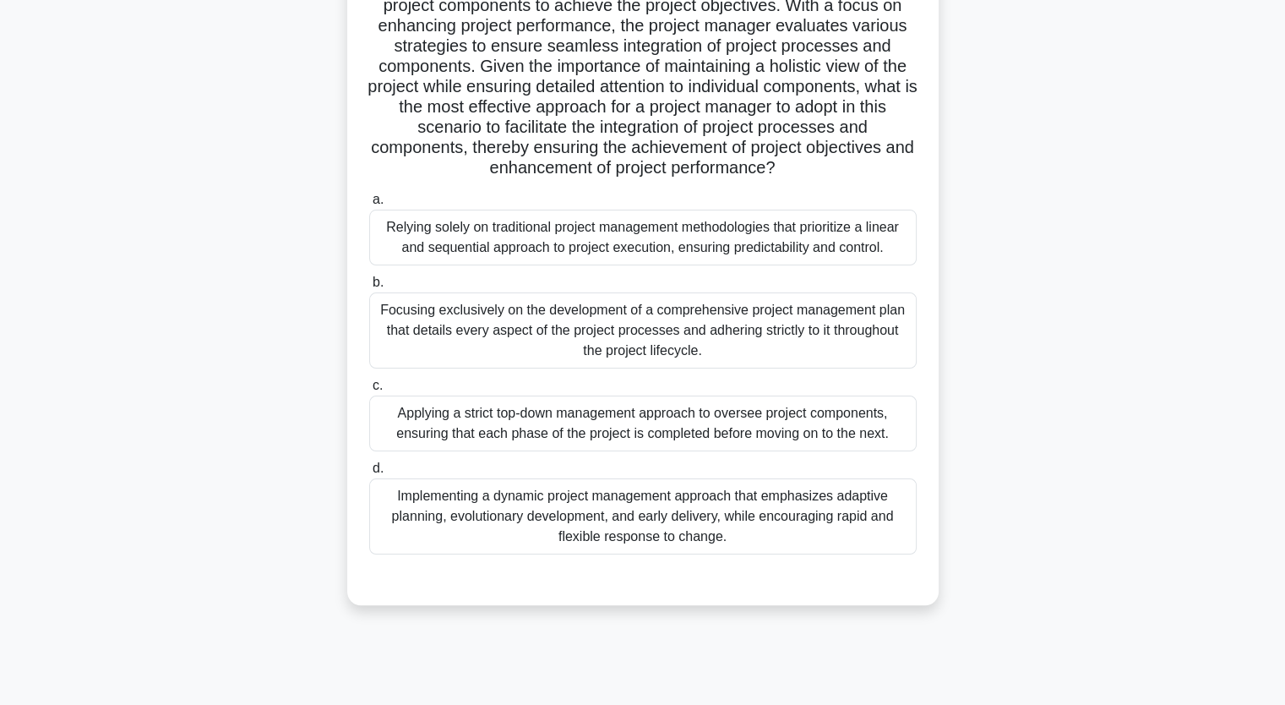
click at [517, 501] on div "Implementing a dynamic project management approach that emphasizes adaptive pla…" at bounding box center [642, 516] width 547 height 76
click at [369, 474] on input "d. Implementing a dynamic project management approach that emphasizes adaptive …" at bounding box center [369, 468] width 0 height 11
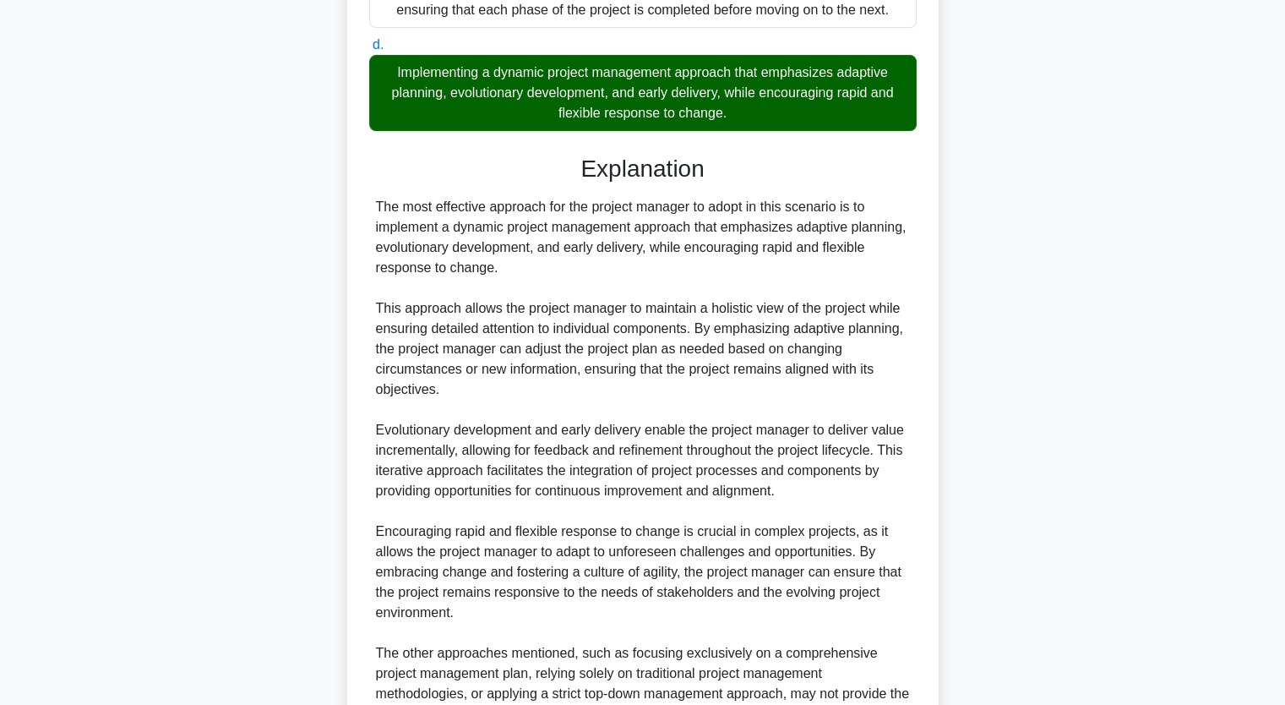
scroll to position [965, 0]
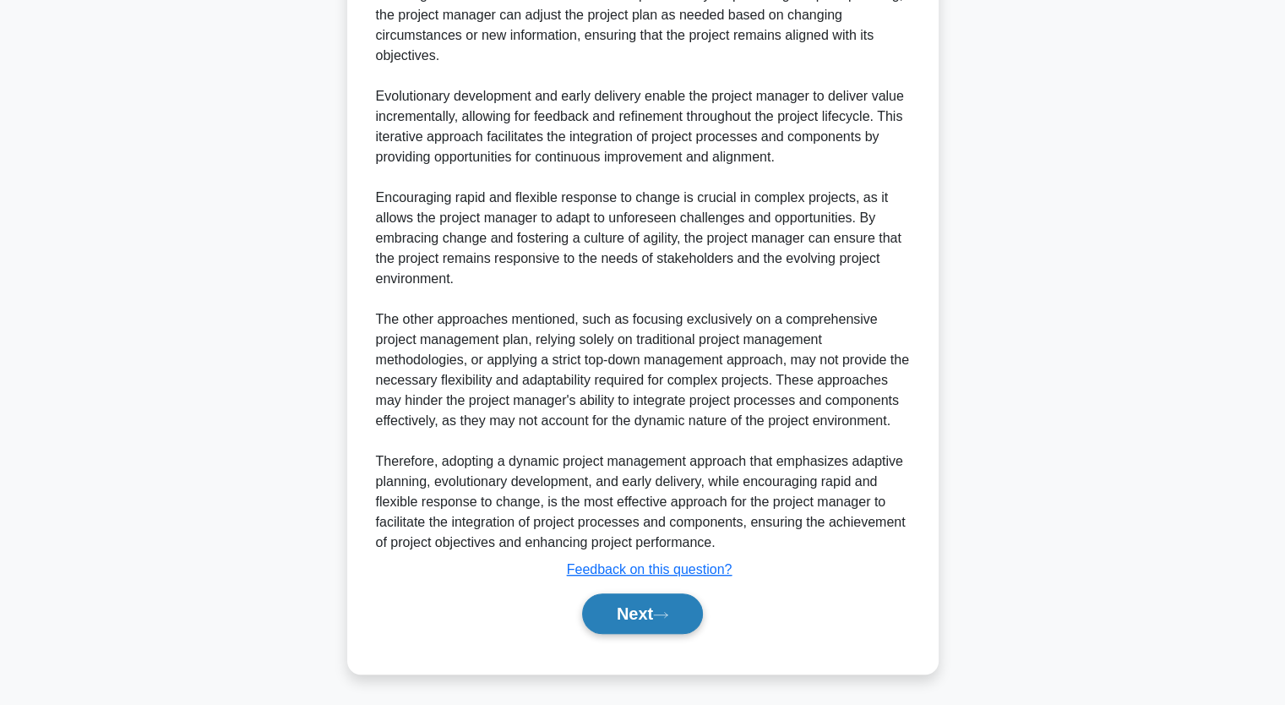
click at [643, 606] on button "Next" at bounding box center [642, 613] width 121 height 41
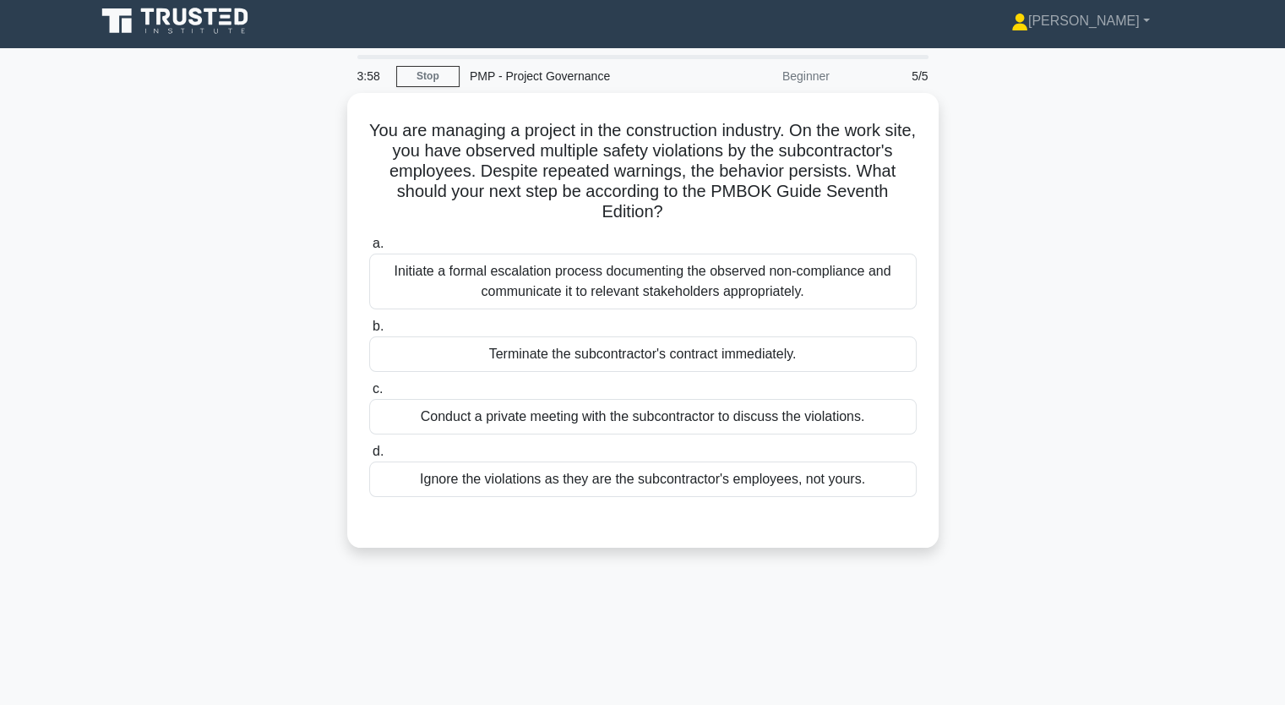
scroll to position [0, 0]
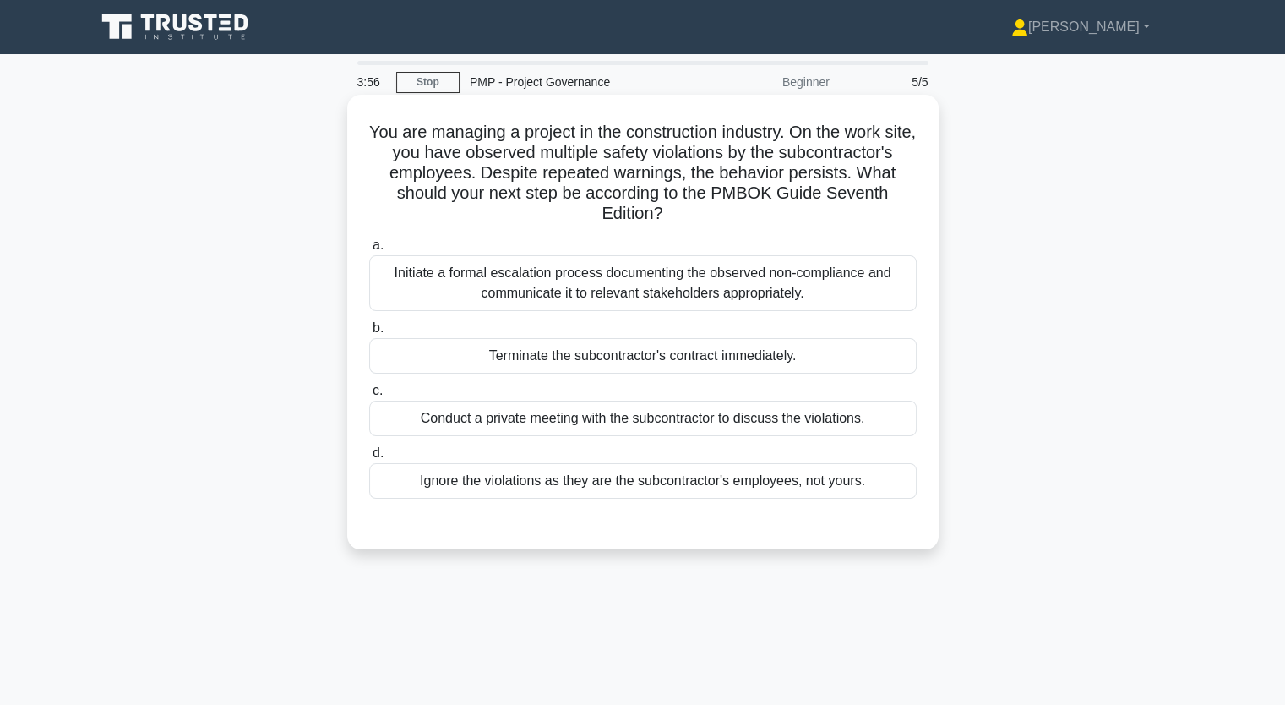
click at [558, 284] on div "Initiate a formal escalation process documenting the observed non-compliance an…" at bounding box center [642, 283] width 547 height 56
click at [369, 251] on input "a. Initiate a formal escalation process documenting the observed non-compliance…" at bounding box center [369, 245] width 0 height 11
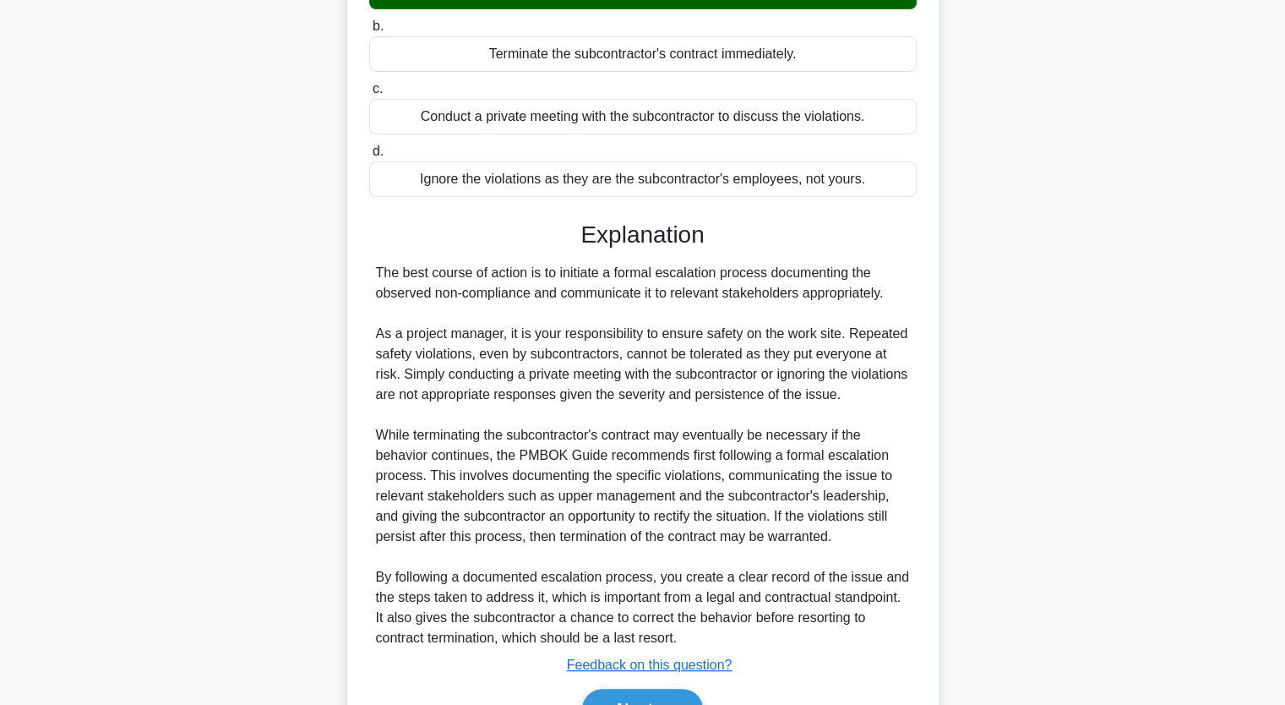
scroll to position [338, 0]
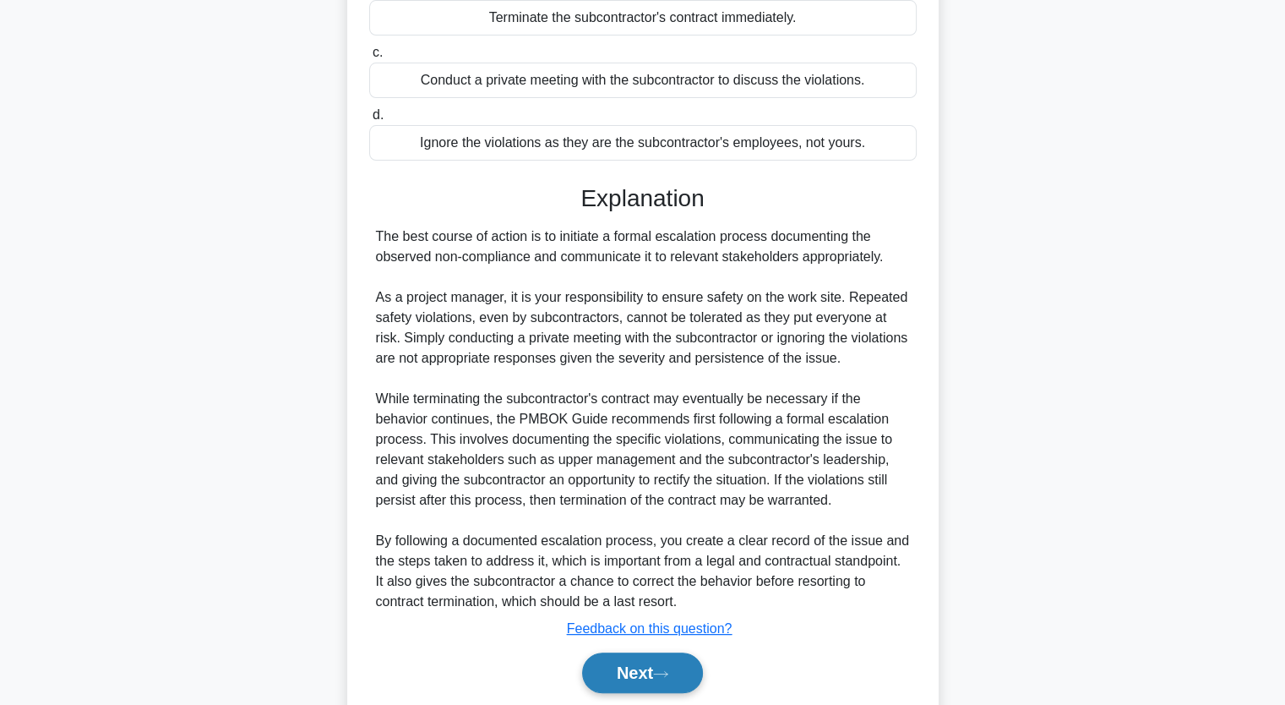
click at [650, 677] on button "Next" at bounding box center [642, 672] width 121 height 41
click at [645, 671] on button "Next" at bounding box center [642, 672] width 121 height 41
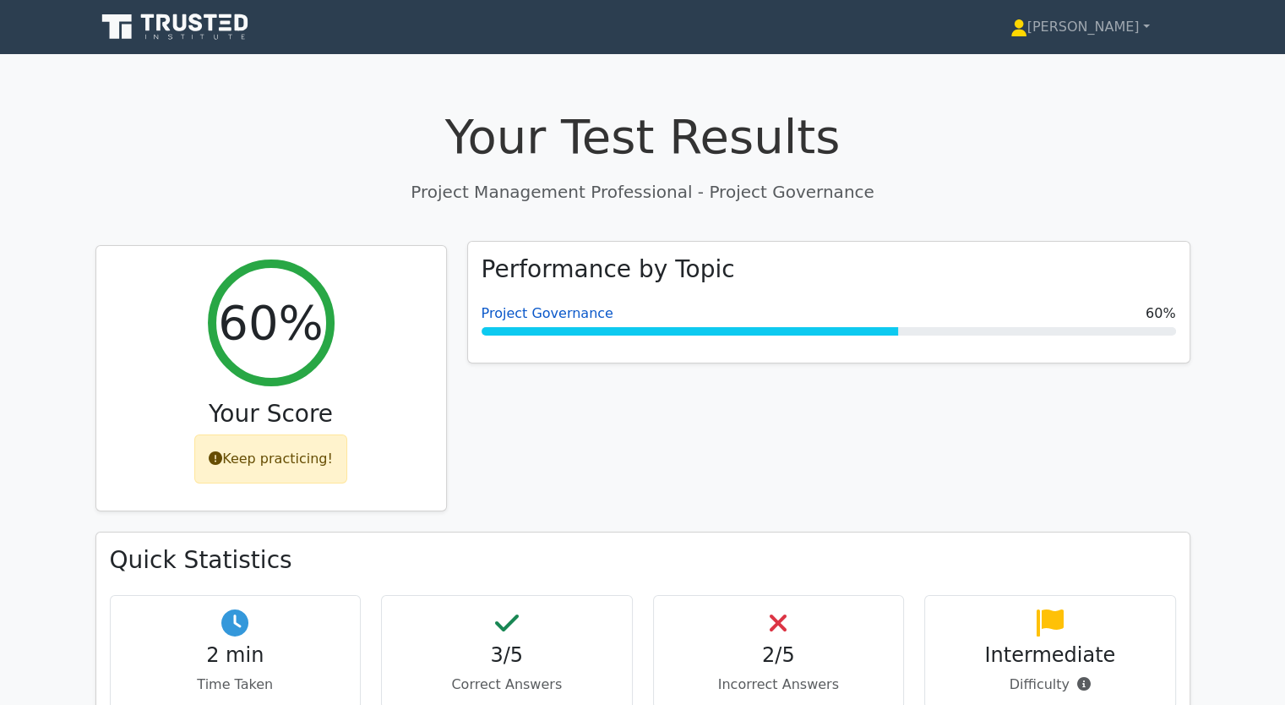
click at [544, 308] on link "Project Governance" at bounding box center [548, 313] width 132 height 16
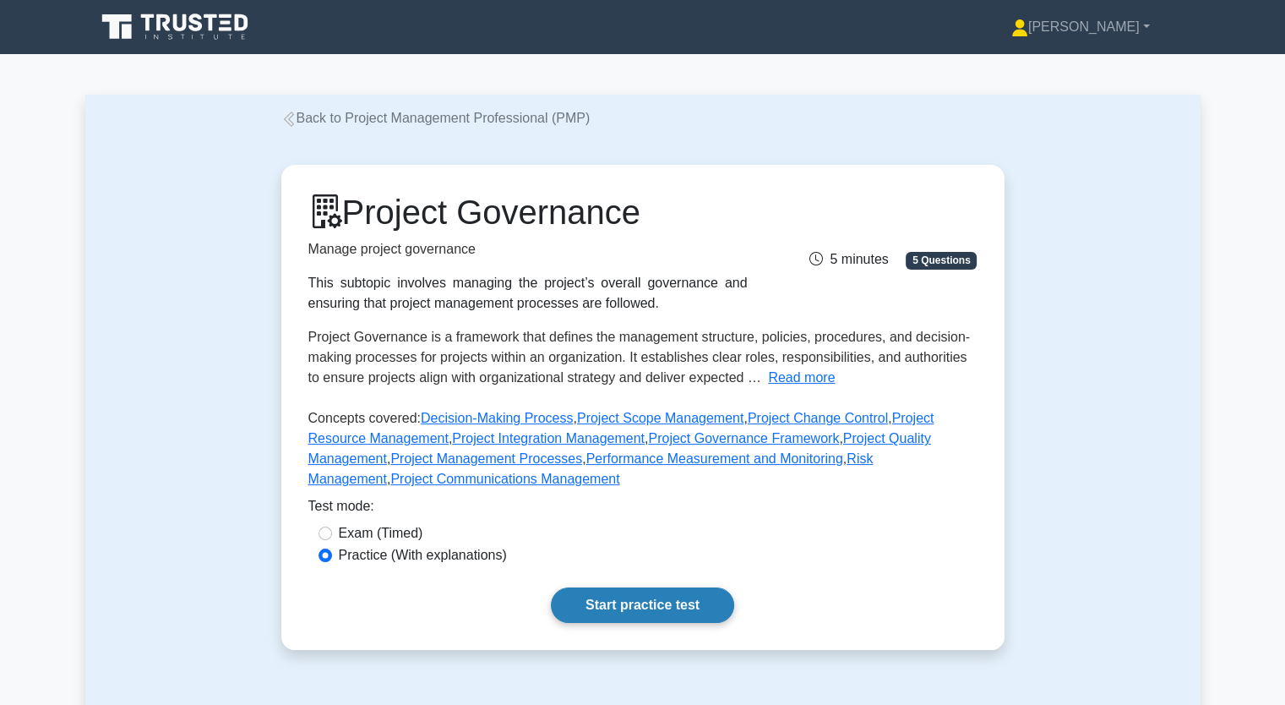
click at [648, 592] on link "Start practice test" at bounding box center [642, 604] width 183 height 35
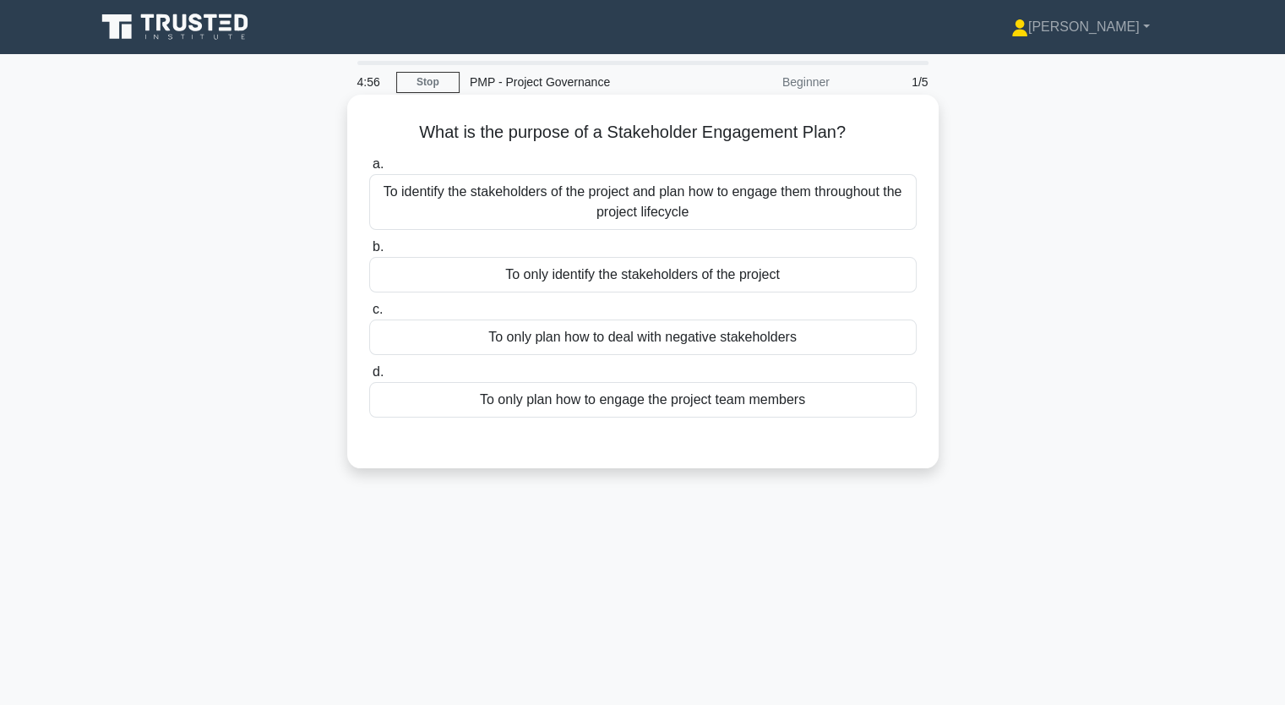
click at [490, 195] on div "To identify the stakeholders of the project and plan how to engage them through…" at bounding box center [642, 202] width 547 height 56
click at [369, 170] on input "a. To identify the stakeholders of the project and plan how to engage them thro…" at bounding box center [369, 164] width 0 height 11
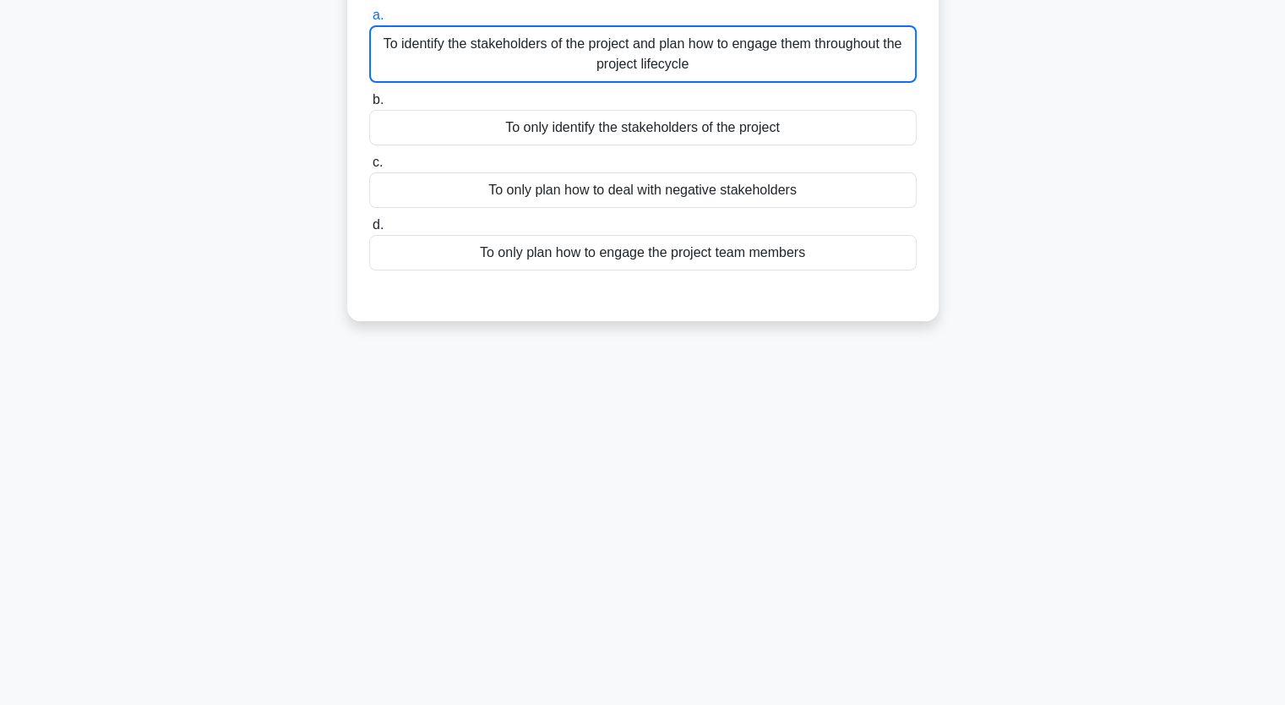
scroll to position [209, 0]
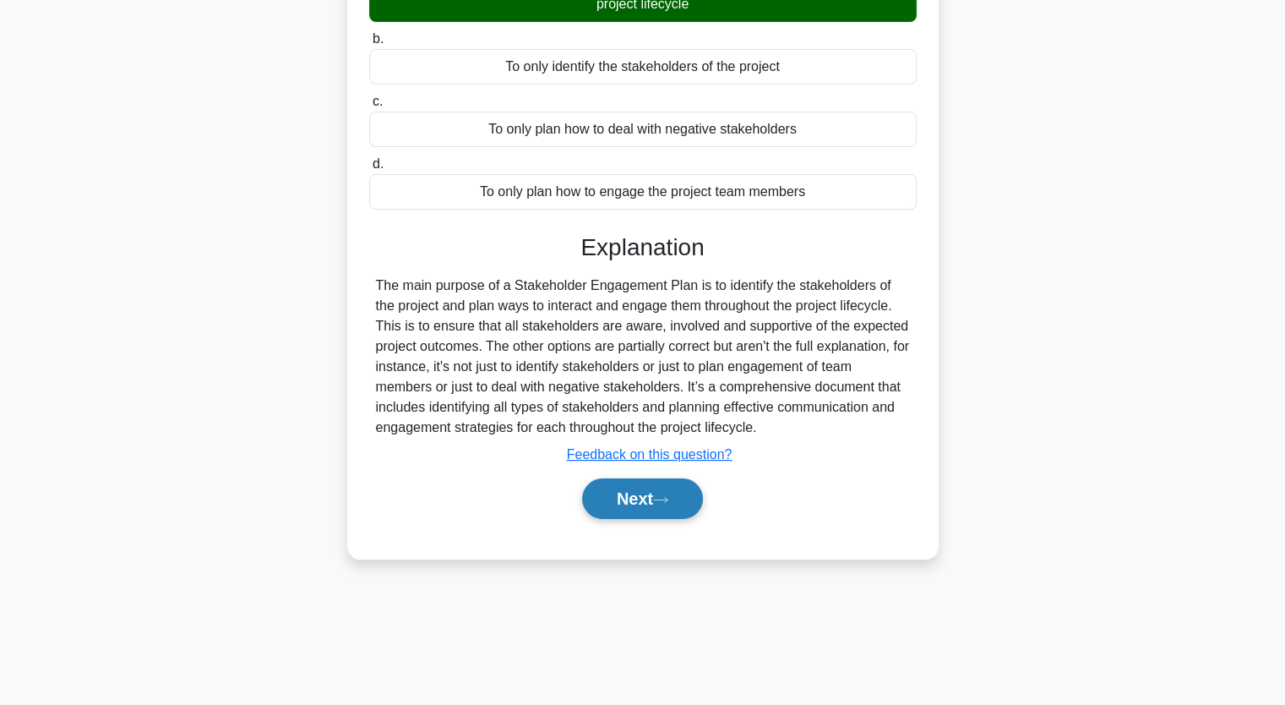
click at [639, 504] on button "Next" at bounding box center [642, 498] width 121 height 41
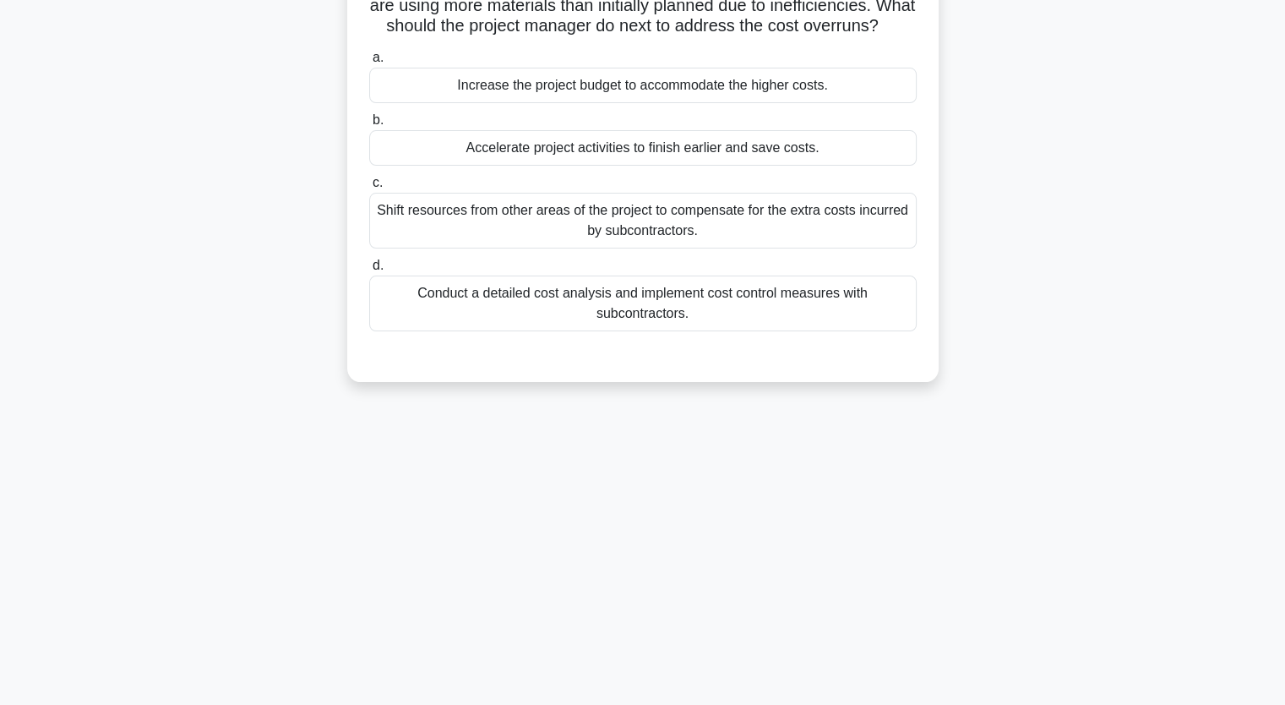
click at [610, 323] on div "Conduct a detailed cost analysis and implement cost control measures with subco…" at bounding box center [642, 303] width 547 height 56
click at [369, 271] on input "d. Conduct a detailed cost analysis and implement cost control measures with su…" at bounding box center [369, 265] width 0 height 11
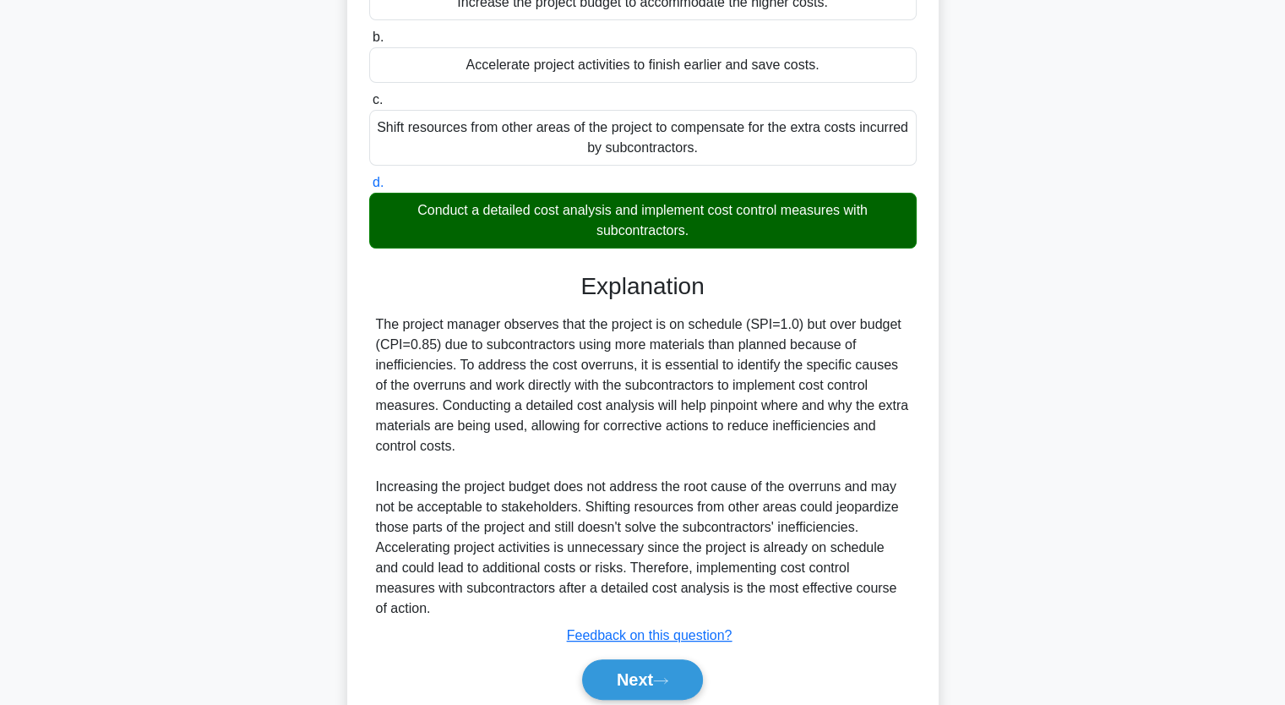
scroll to position [357, 0]
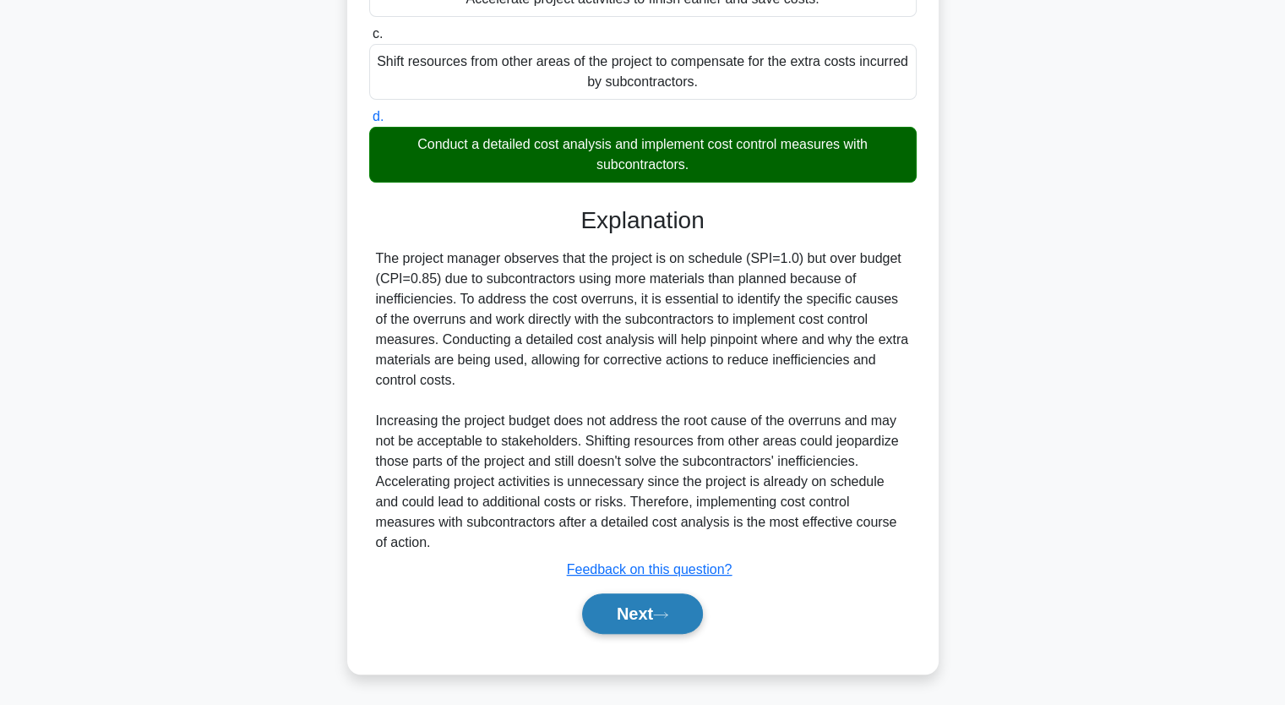
click at [666, 610] on icon at bounding box center [660, 614] width 15 height 9
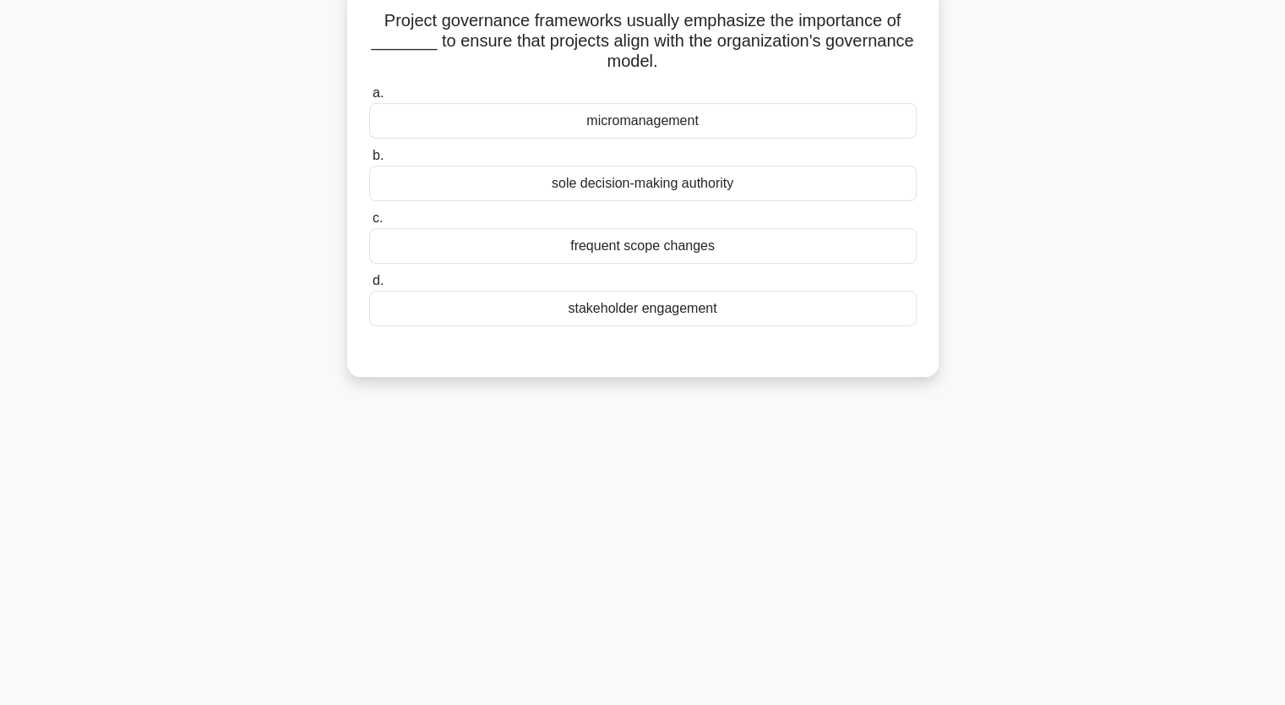
scroll to position [0, 0]
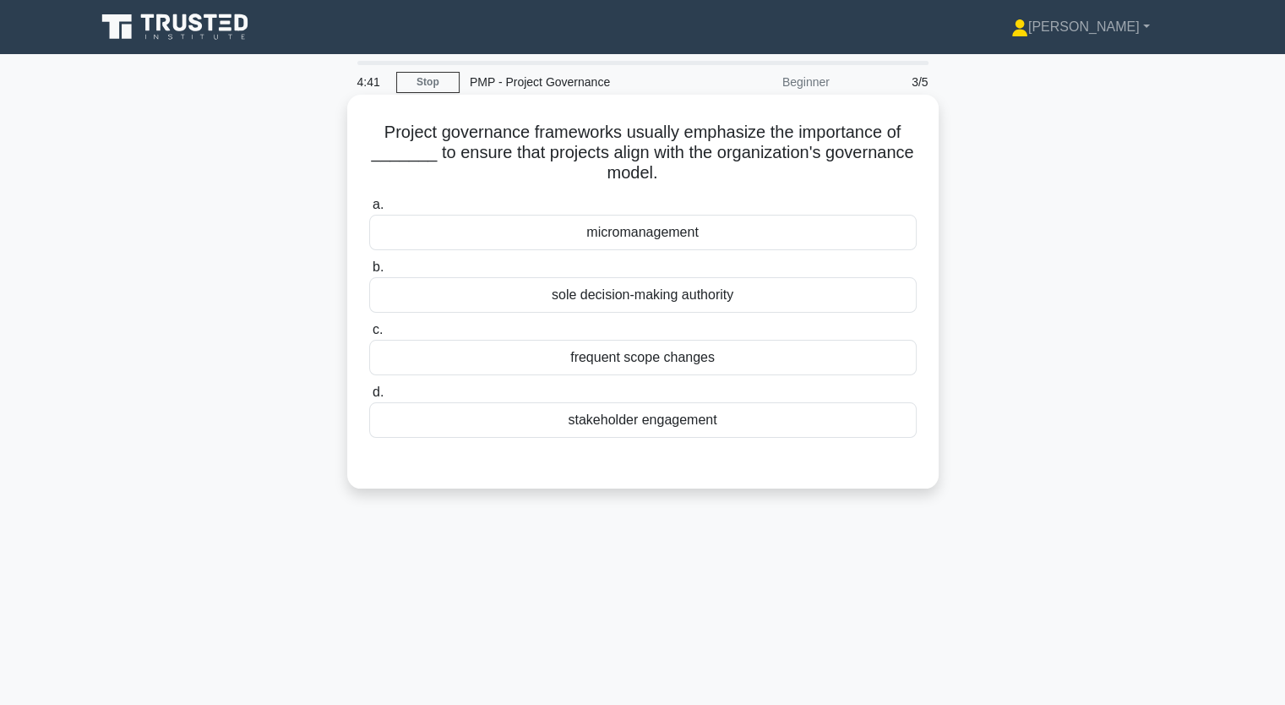
click at [639, 300] on div "sole decision-making authority" at bounding box center [642, 294] width 547 height 35
click at [369, 273] on input "b. sole decision-making authority" at bounding box center [369, 267] width 0 height 11
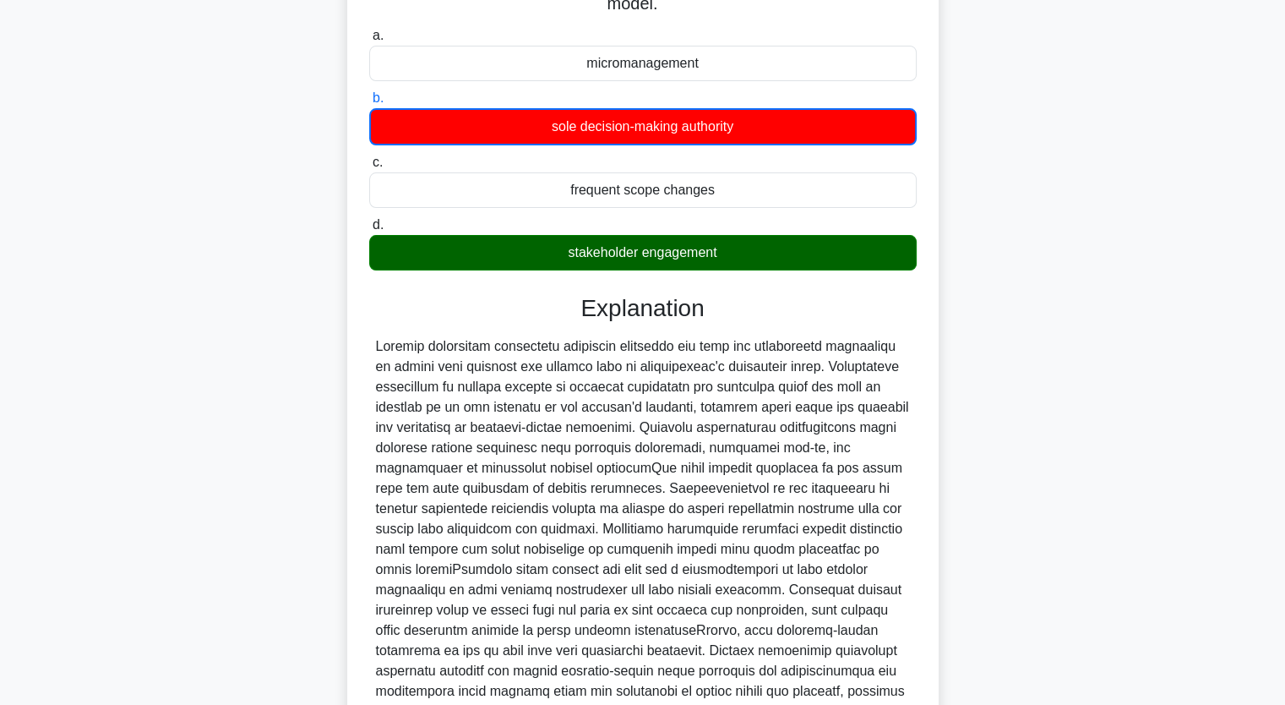
scroll to position [293, 0]
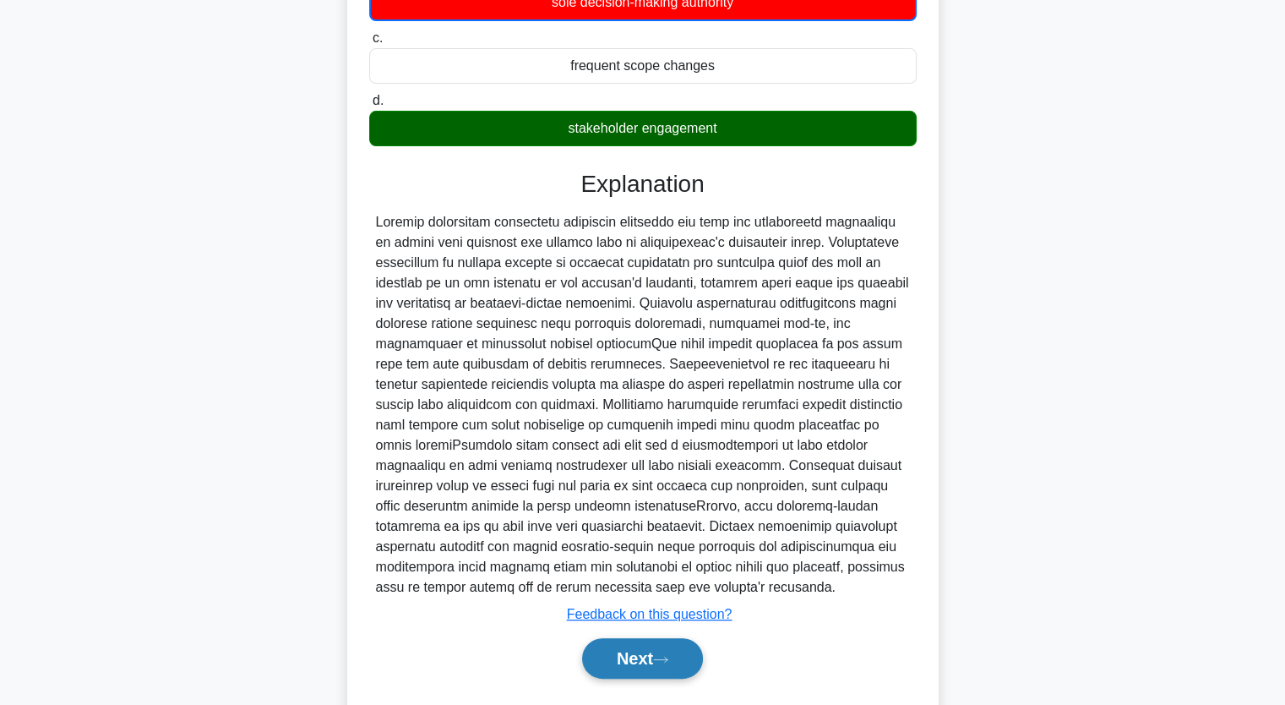
click at [643, 667] on button "Next" at bounding box center [642, 658] width 121 height 41
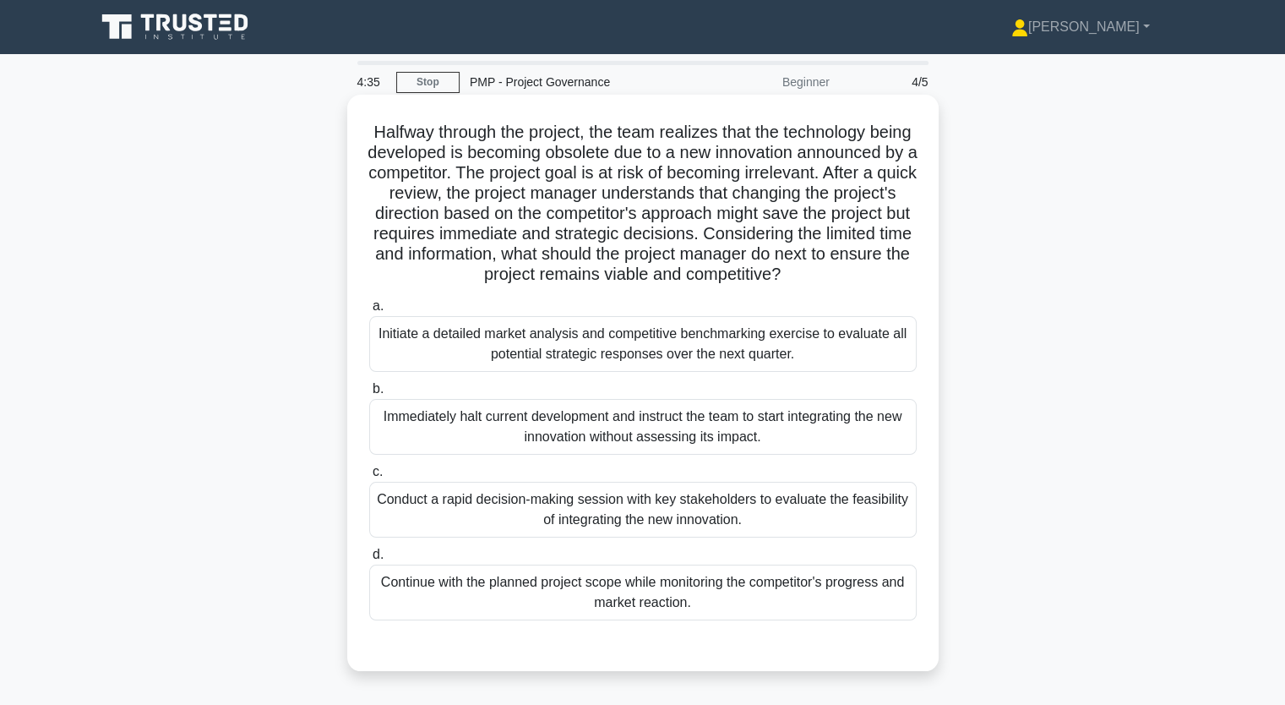
scroll to position [84, 0]
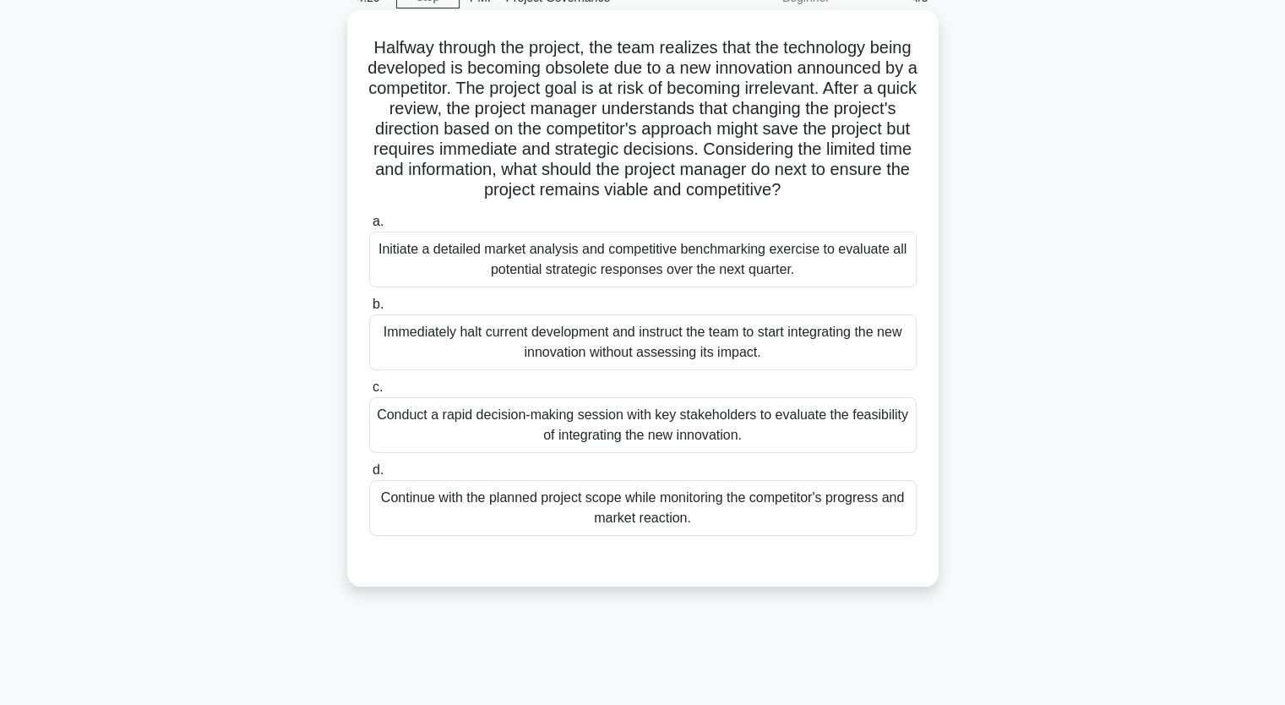
click at [672, 275] on div "Initiate a detailed market analysis and competitive benchmarking exercise to ev…" at bounding box center [642, 259] width 547 height 56
click at [369, 227] on input "a. Initiate a detailed market analysis and competitive benchmarking exercise to…" at bounding box center [369, 221] width 0 height 11
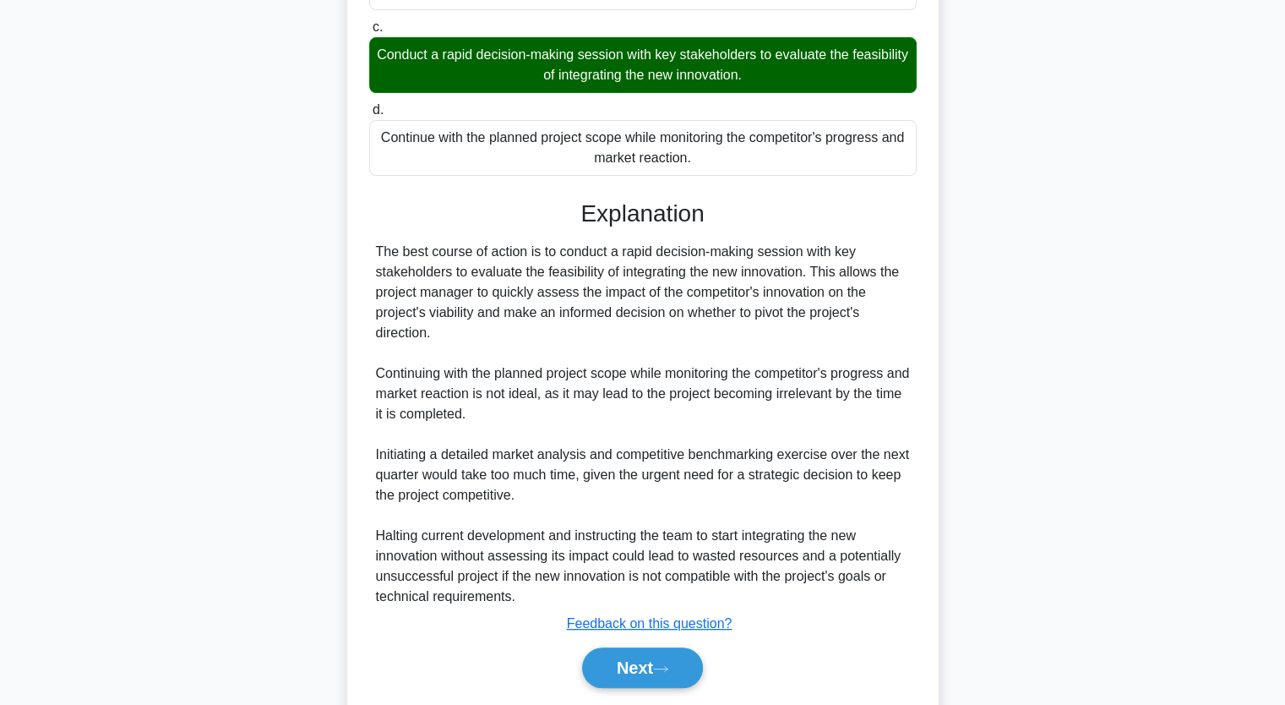
scroll to position [462, 0]
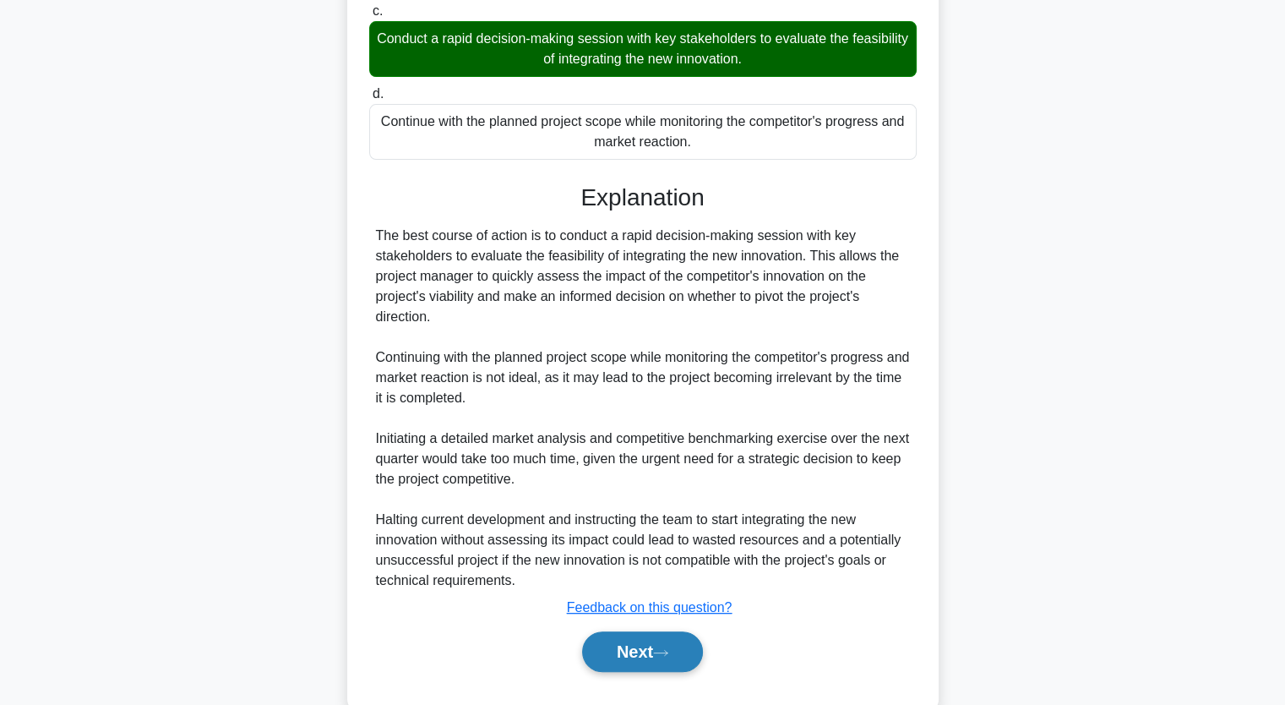
click at [666, 657] on icon at bounding box center [660, 652] width 15 height 9
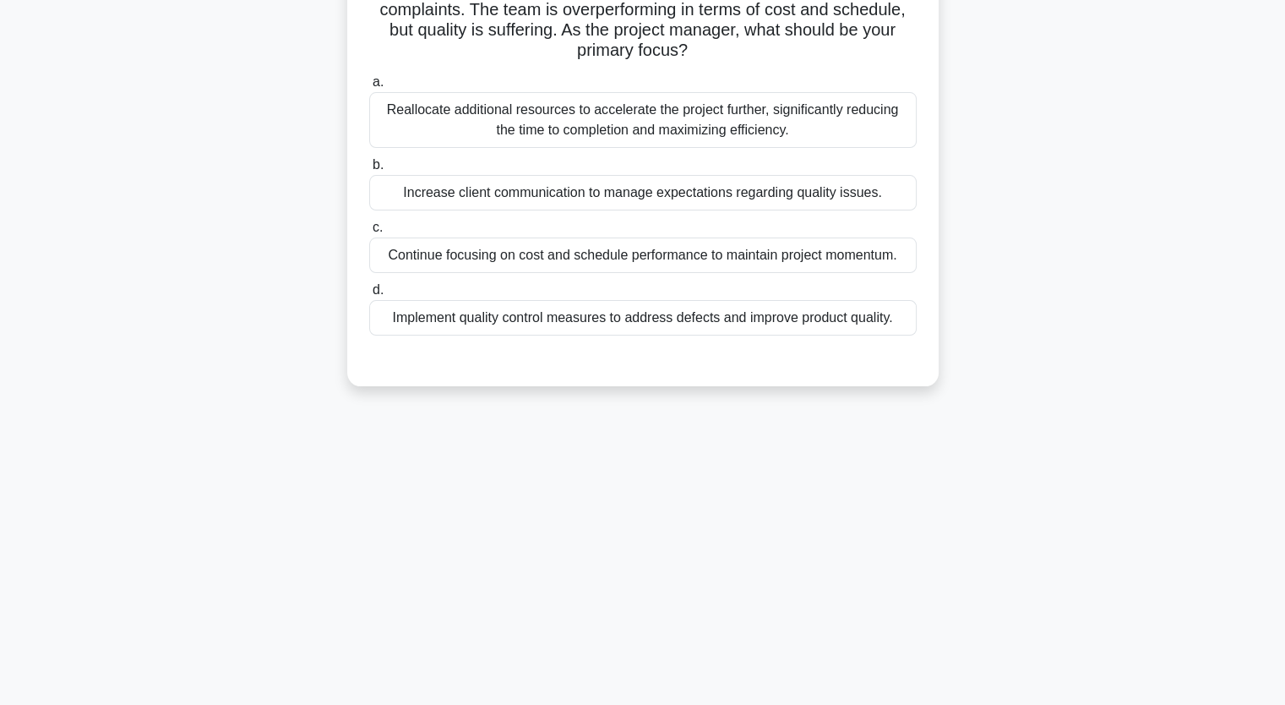
scroll to position [209, 0]
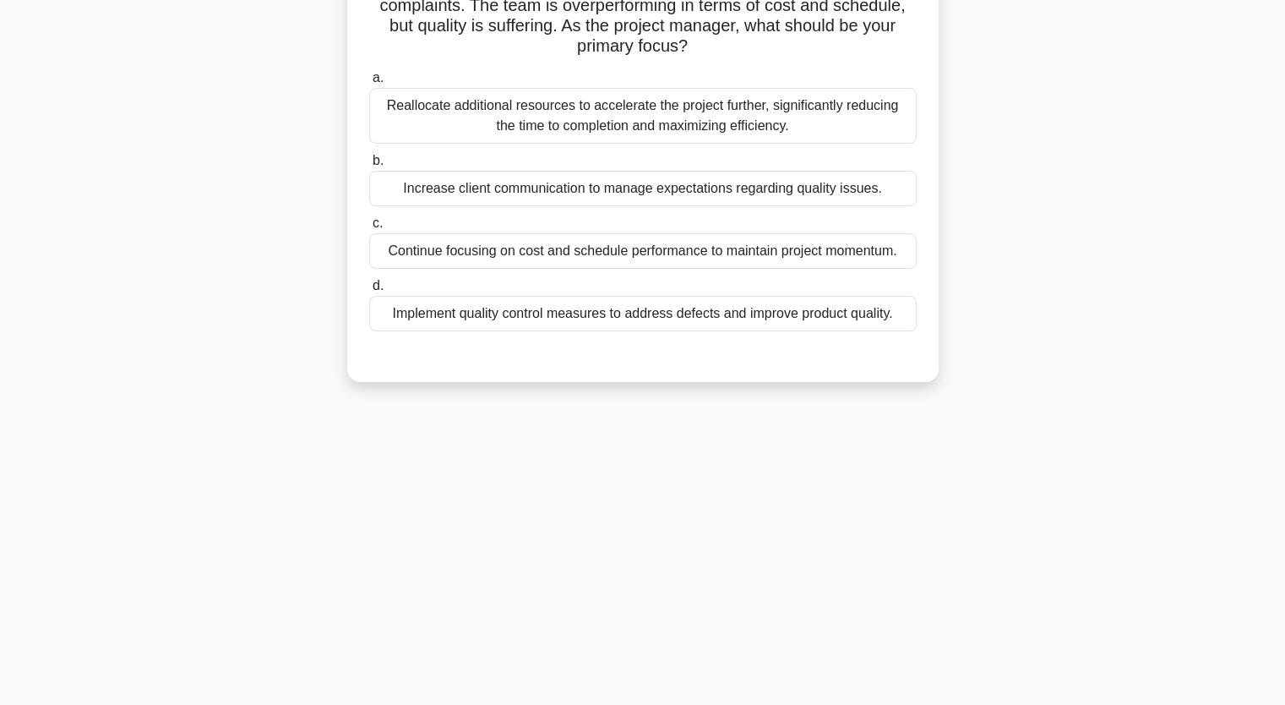
click at [592, 315] on div "Implement quality control measures to address defects and improve product quali…" at bounding box center [642, 313] width 547 height 35
click at [369, 291] on input "d. Implement quality control measures to address defects and improve product qu…" at bounding box center [369, 285] width 0 height 11
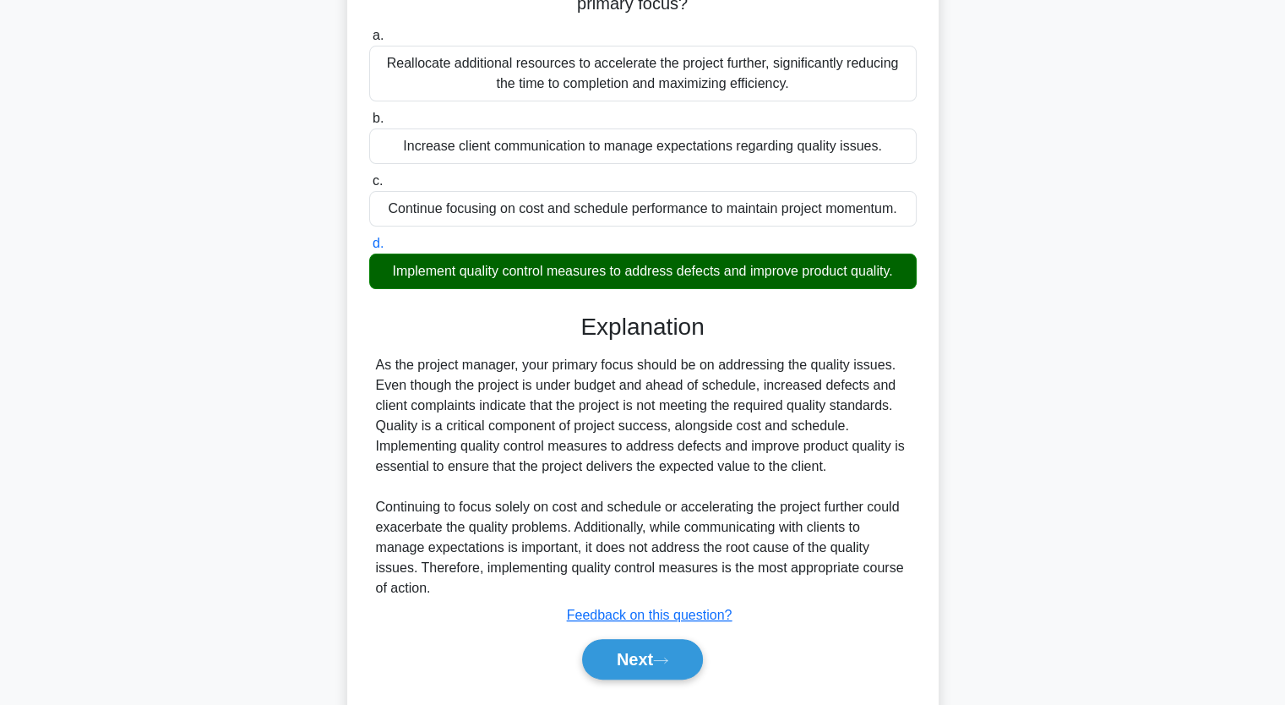
scroll to position [296, 0]
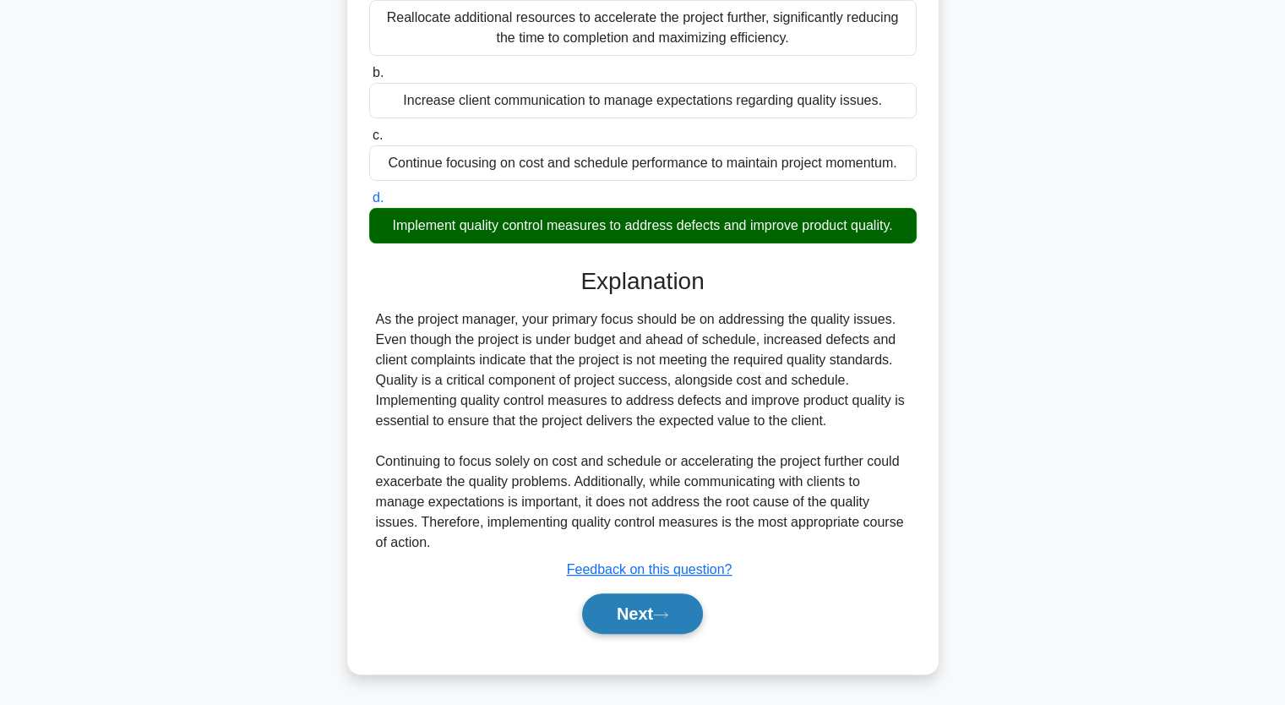
click at [661, 610] on icon at bounding box center [660, 614] width 15 height 9
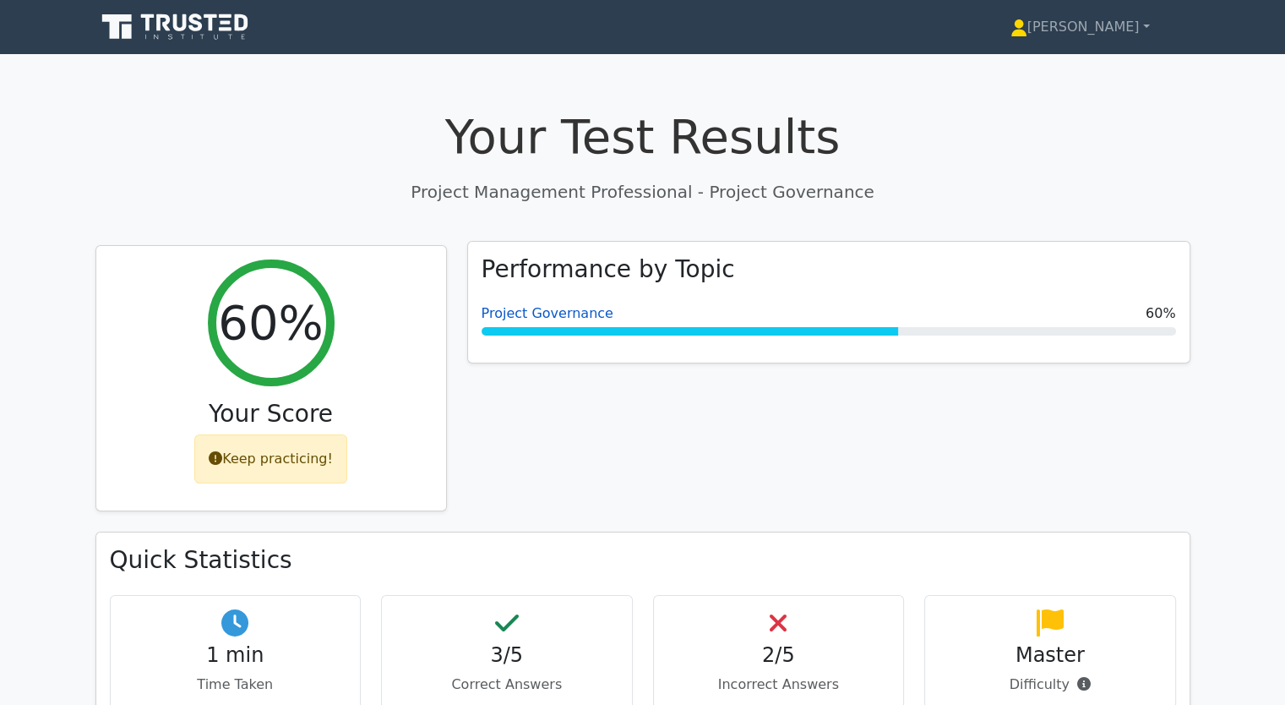
click at [532, 313] on link "Project Governance" at bounding box center [548, 313] width 132 height 16
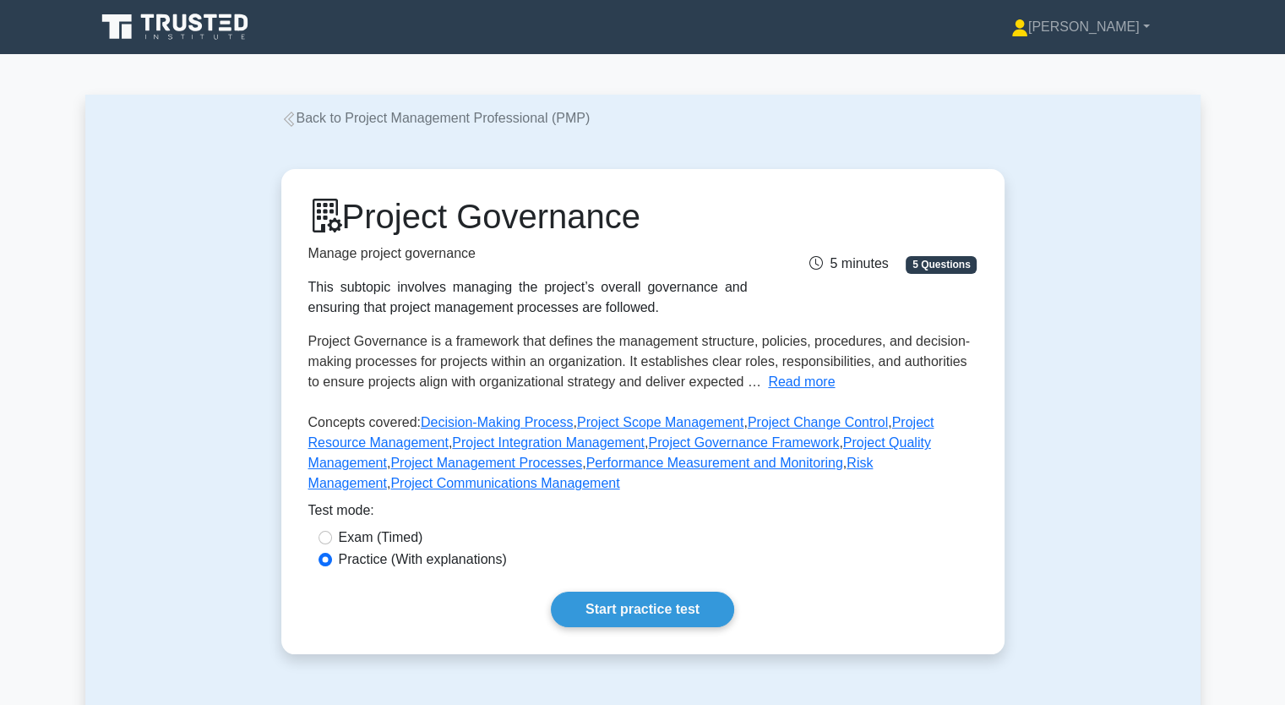
click at [647, 596] on link "Start practice test" at bounding box center [642, 608] width 183 height 35
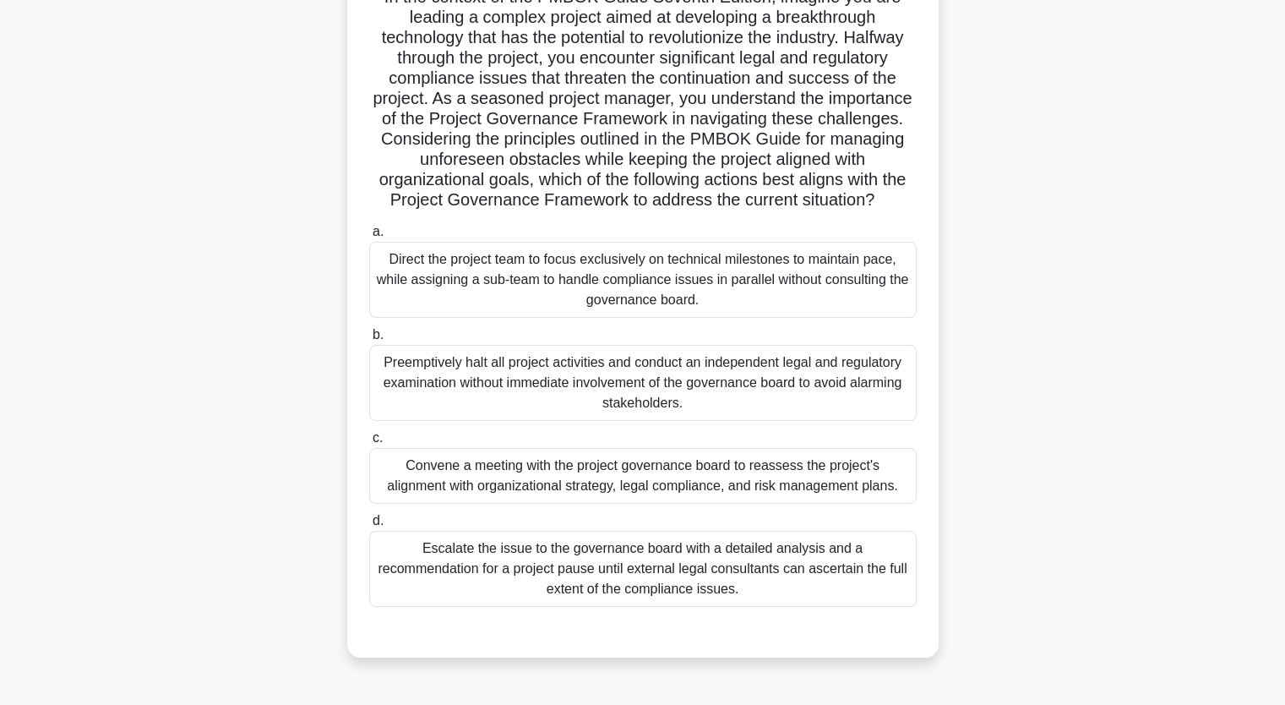
scroll to position [169, 0]
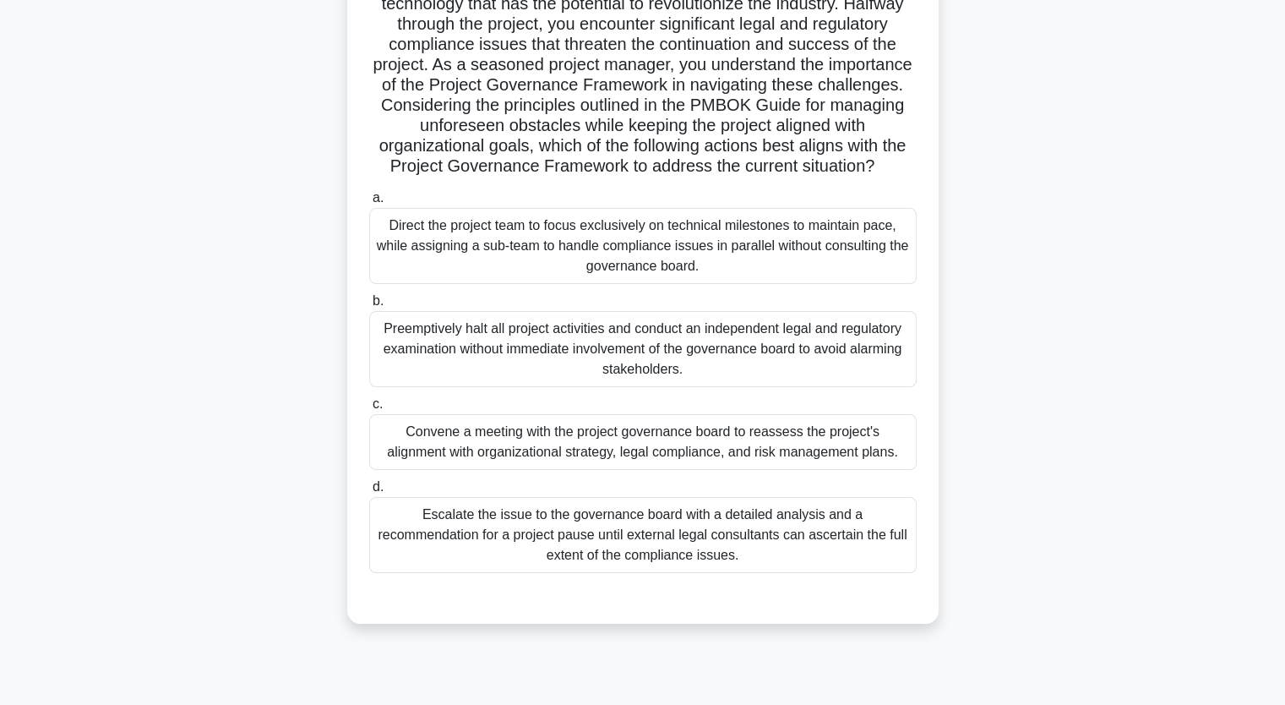
click at [553, 248] on div "Direct the project team to focus exclusively on technical milestones to maintai…" at bounding box center [642, 246] width 547 height 76
click at [369, 204] on input "a. Direct the project team to focus exclusively on technical milestones to main…" at bounding box center [369, 198] width 0 height 11
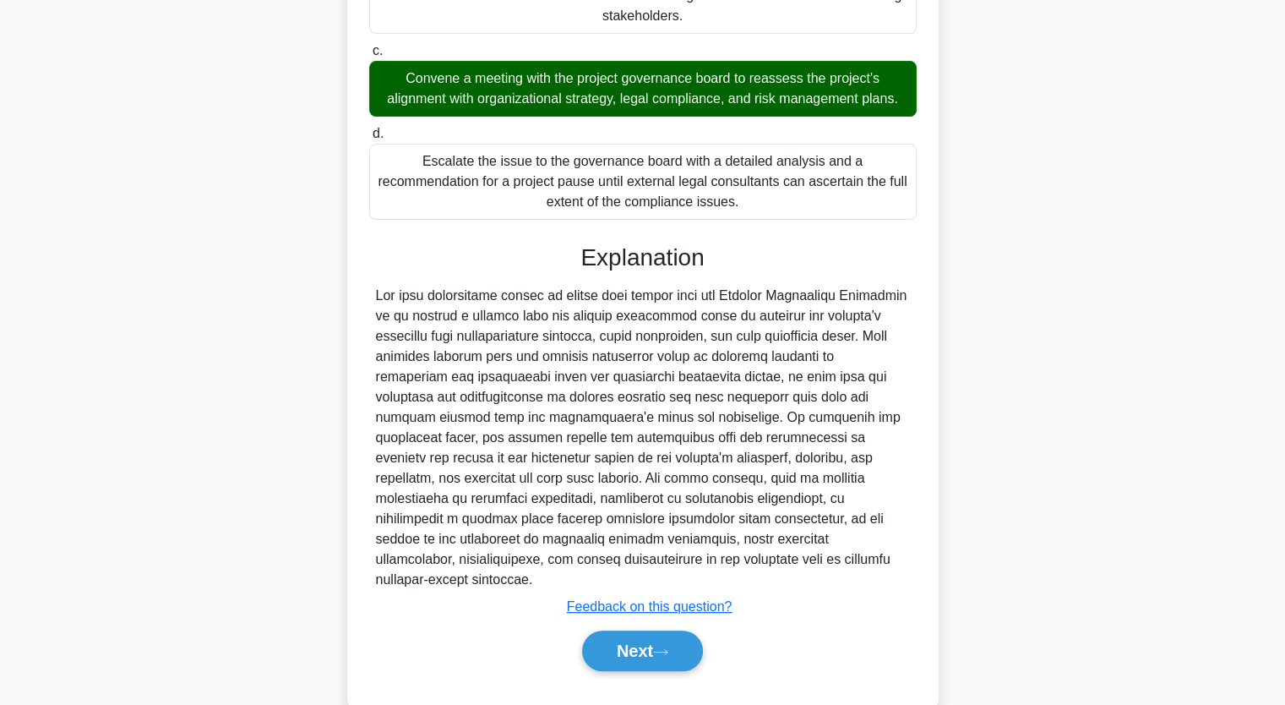
scroll to position [541, 0]
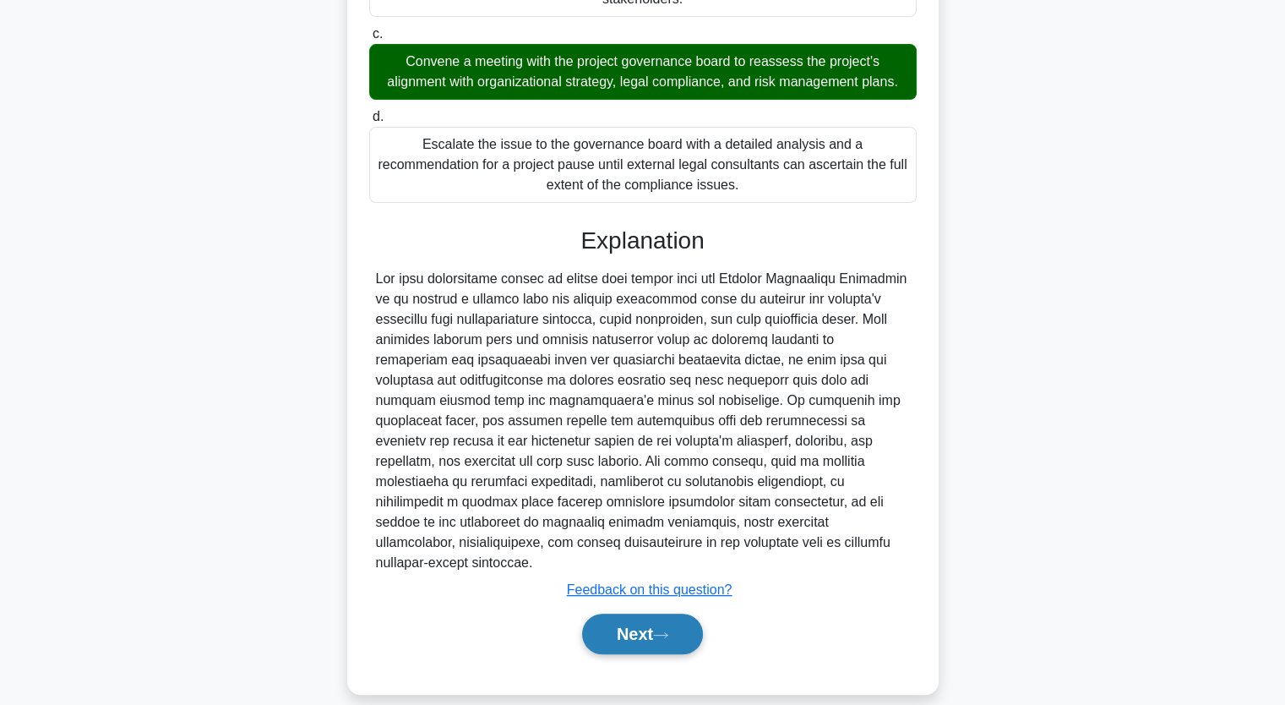
click at [654, 613] on button "Next" at bounding box center [642, 633] width 121 height 41
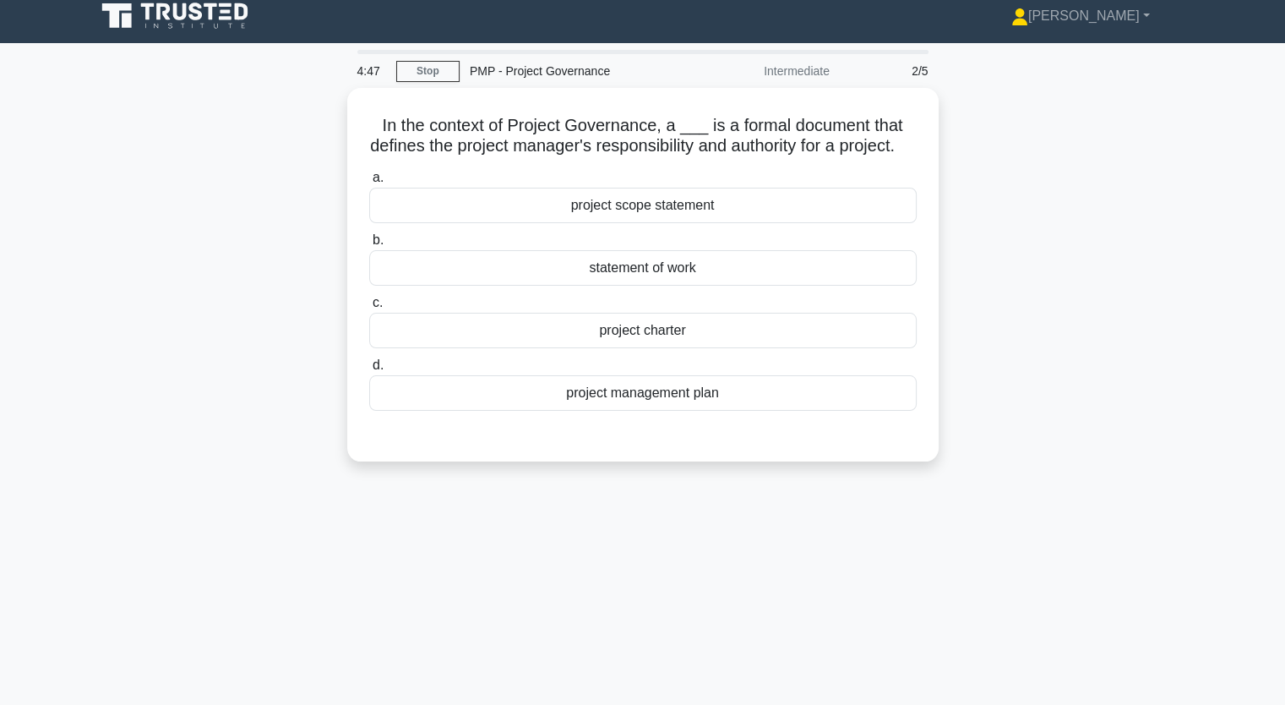
scroll to position [0, 0]
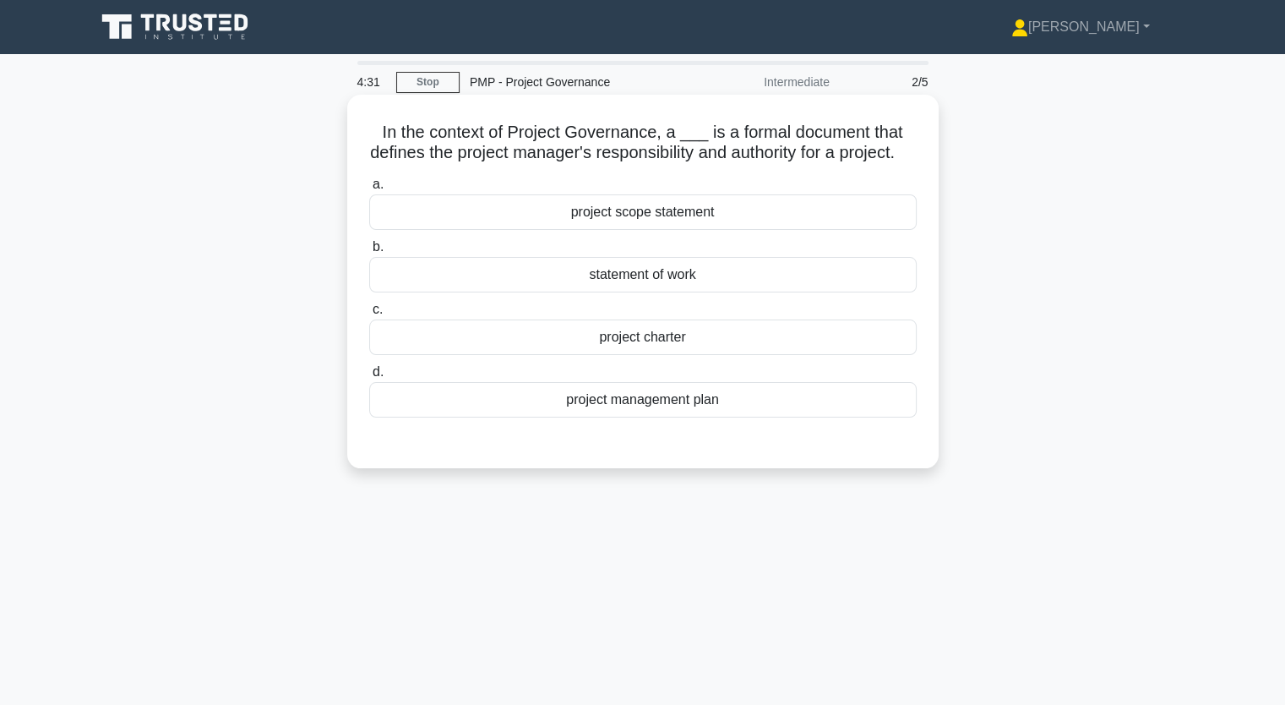
click at [666, 355] on div "project charter" at bounding box center [642, 336] width 547 height 35
click at [369, 315] on input "c. project charter" at bounding box center [369, 309] width 0 height 11
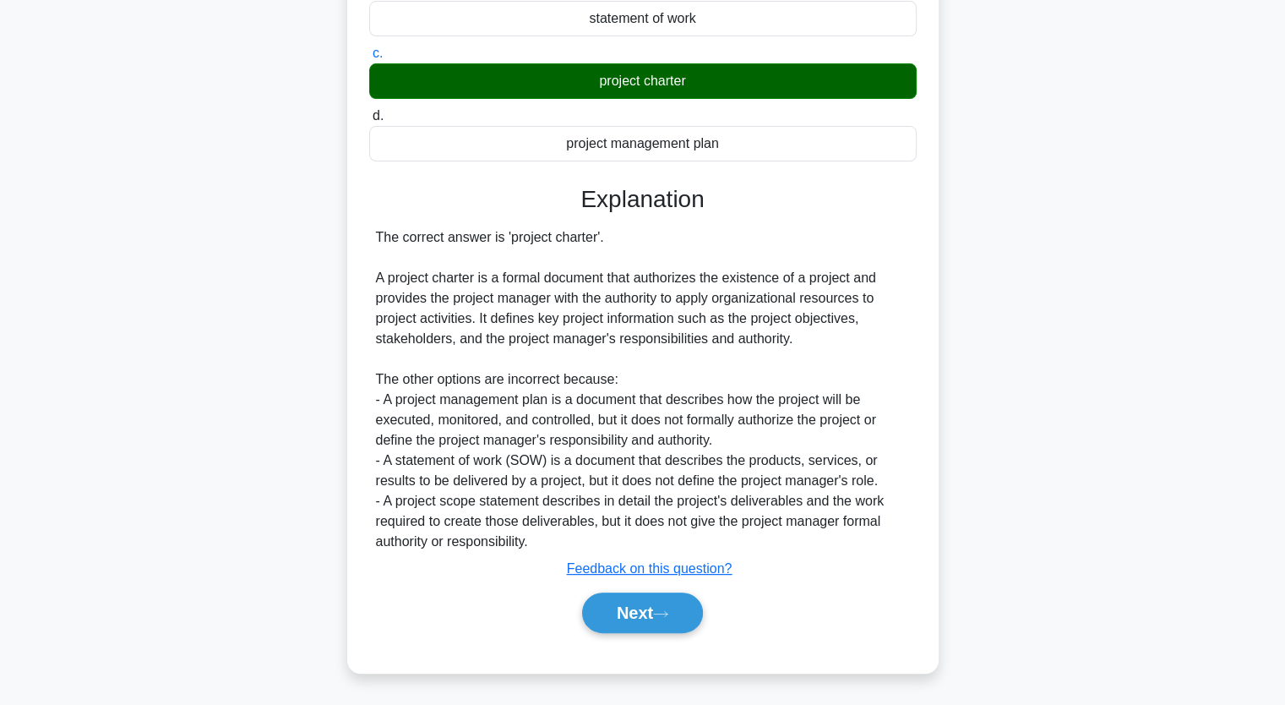
scroll to position [275, 0]
click at [654, 614] on button "Next" at bounding box center [642, 612] width 121 height 41
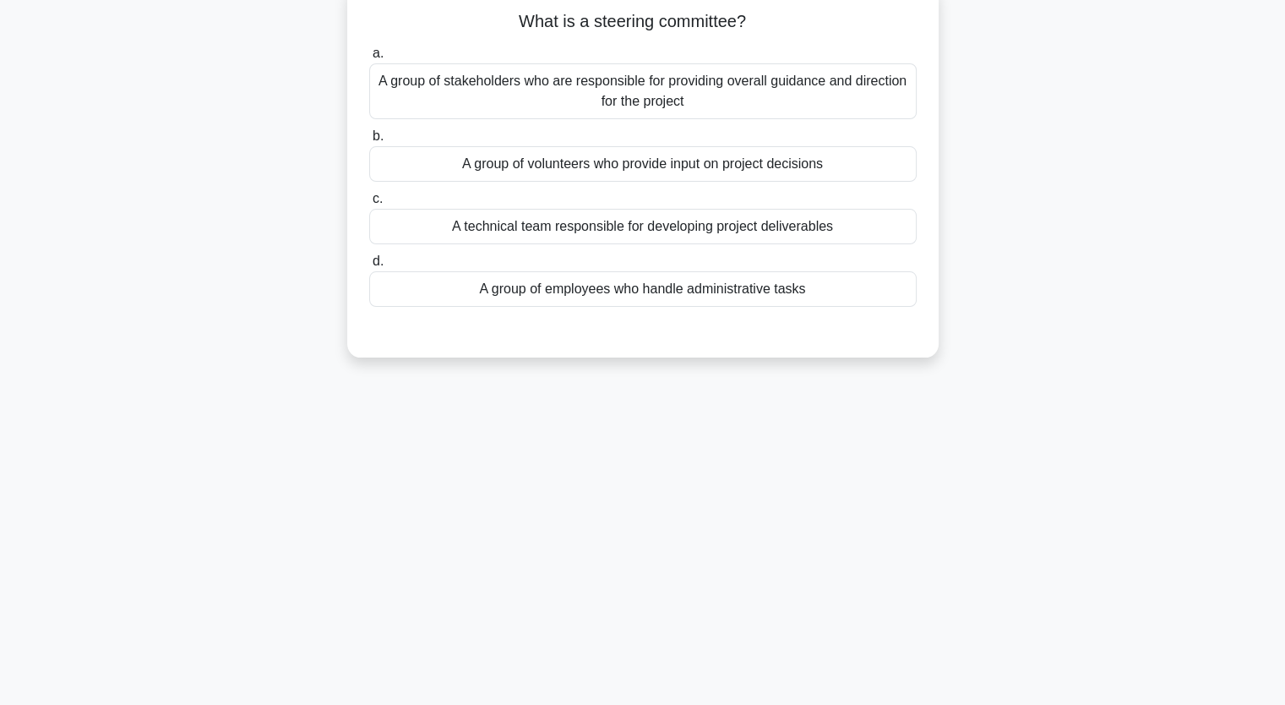
scroll to position [0, 0]
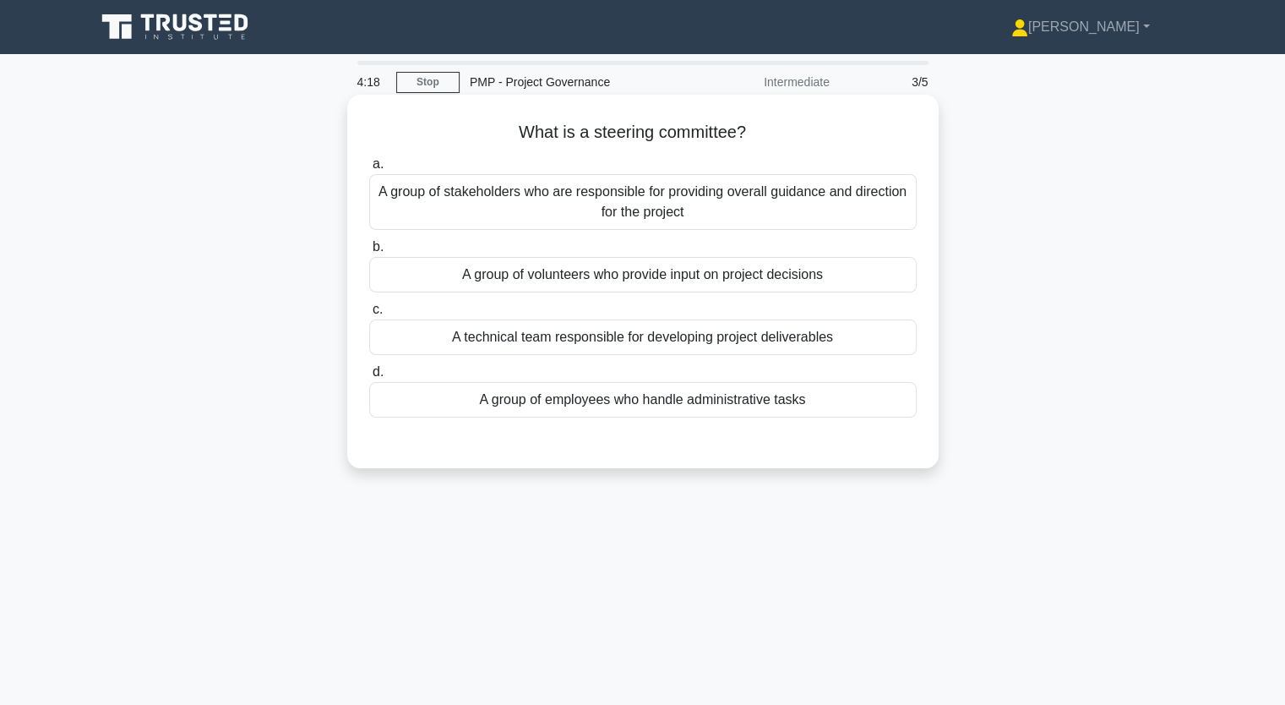
click at [689, 204] on div "A group of stakeholders who are responsible for providing overall guidance and …" at bounding box center [642, 202] width 547 height 56
click at [369, 170] on input "a. A group of stakeholders who are responsible for providing overall guidance a…" at bounding box center [369, 164] width 0 height 11
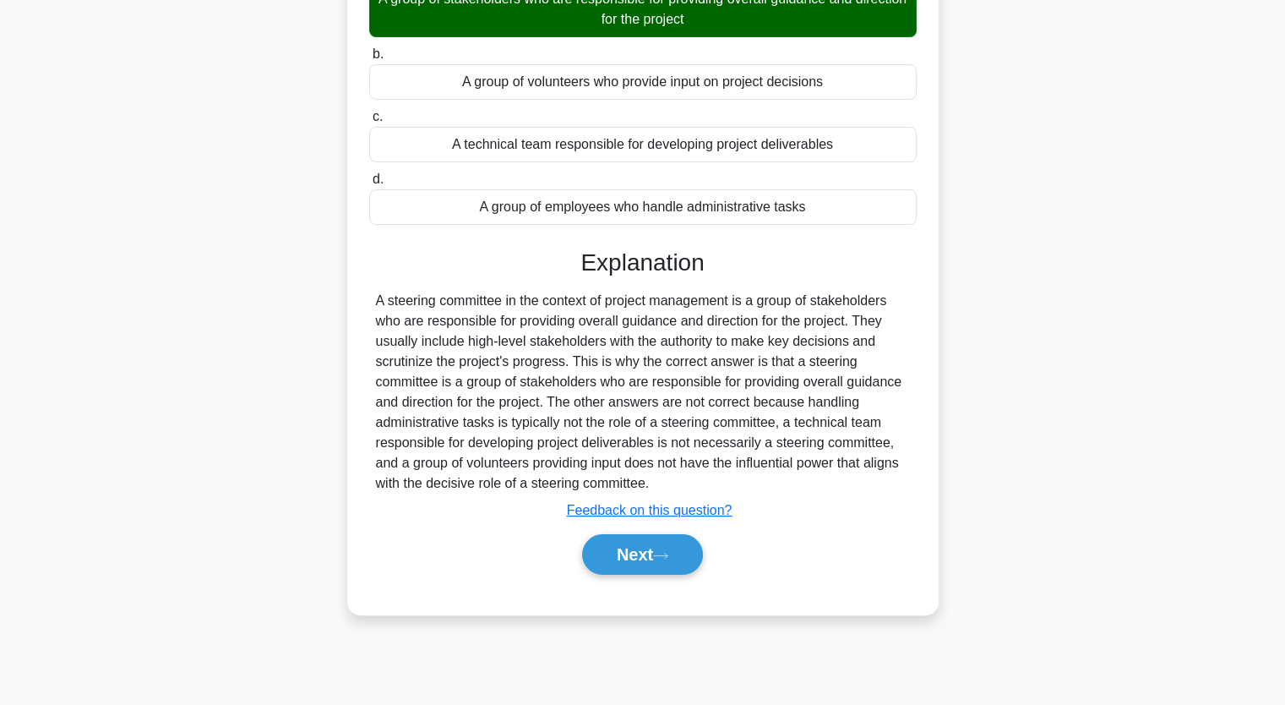
scroll to position [209, 0]
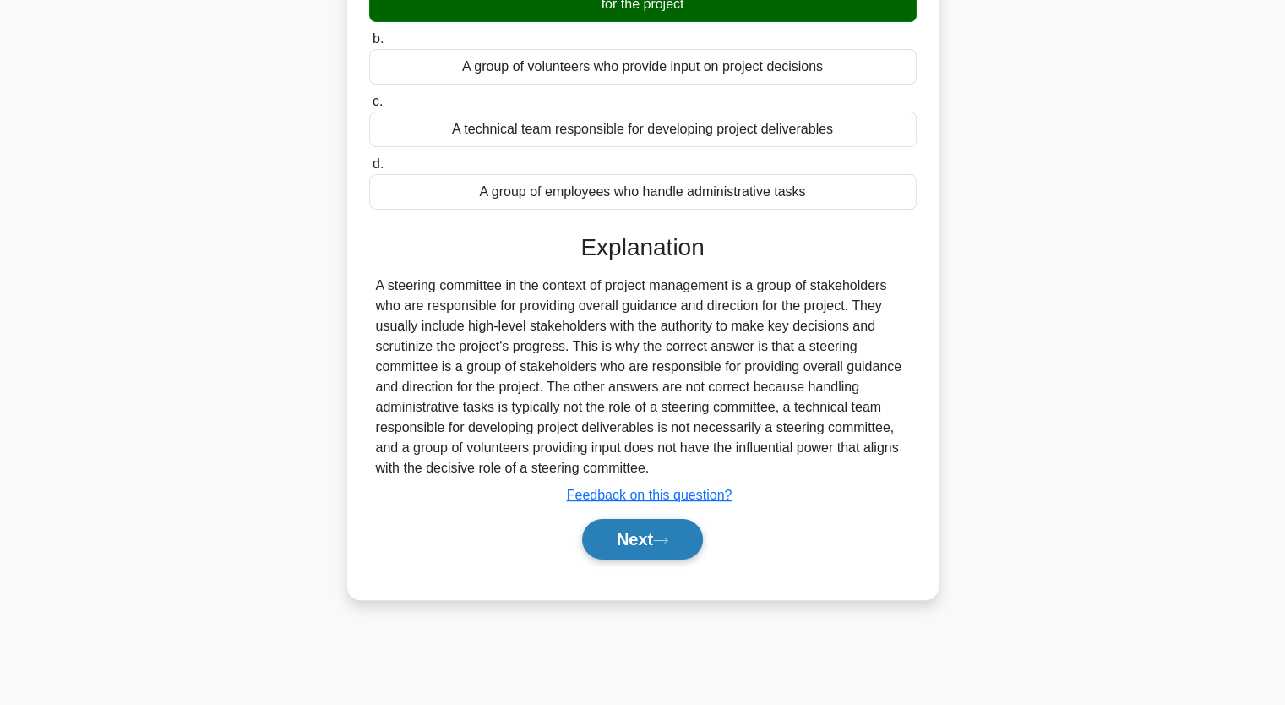
click at [646, 533] on button "Next" at bounding box center [642, 539] width 121 height 41
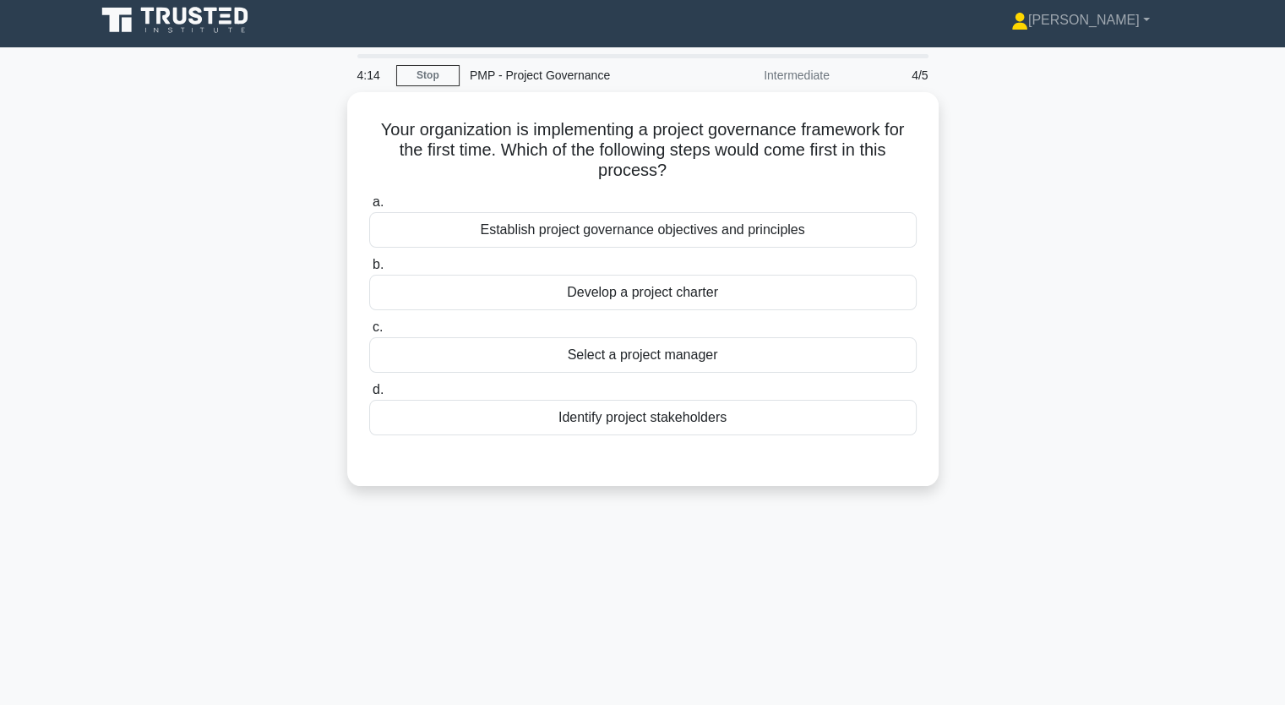
scroll to position [0, 0]
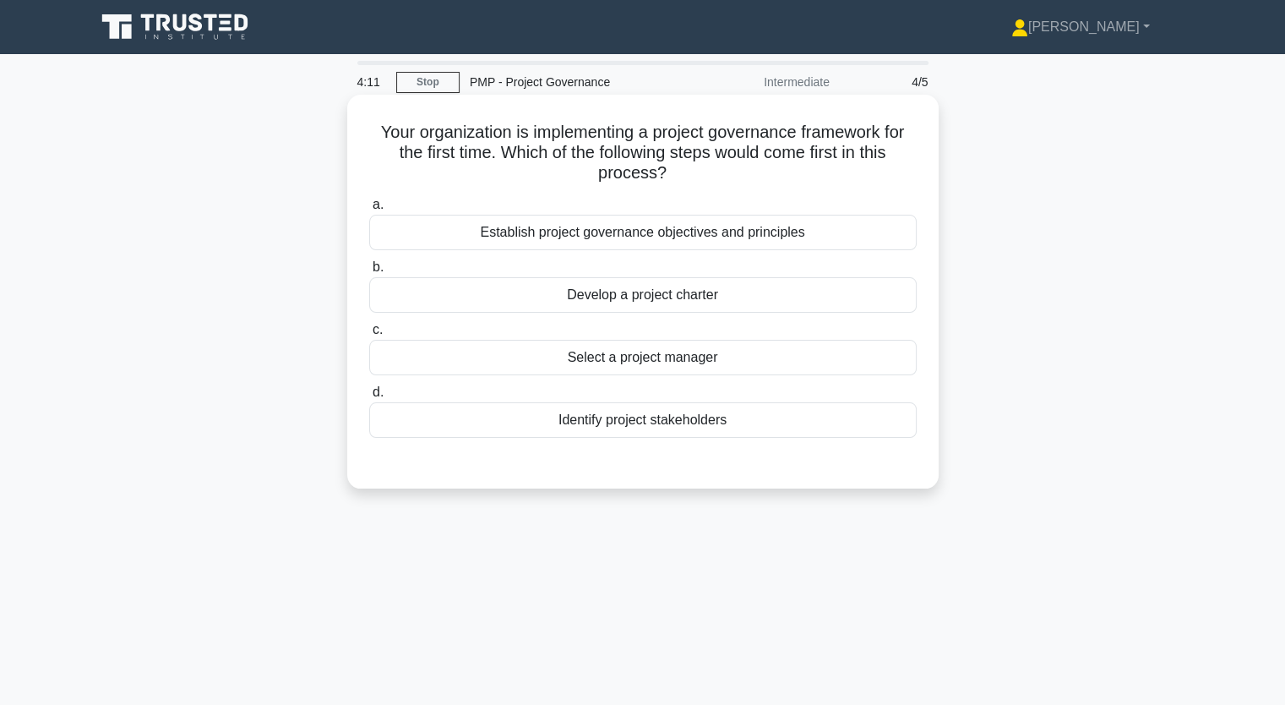
click at [699, 224] on div "Establish project governance objectives and principles" at bounding box center [642, 232] width 547 height 35
click at [369, 210] on input "a. Establish project governance objectives and principles" at bounding box center [369, 204] width 0 height 11
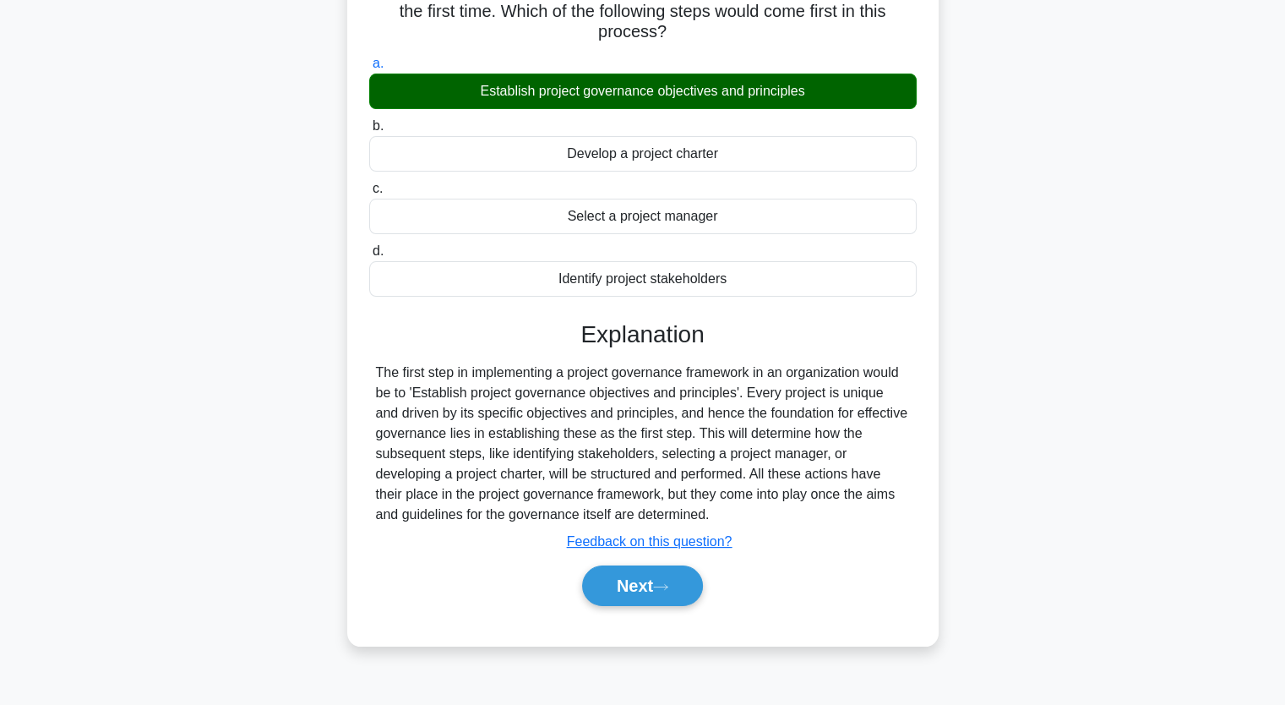
scroll to position [209, 0]
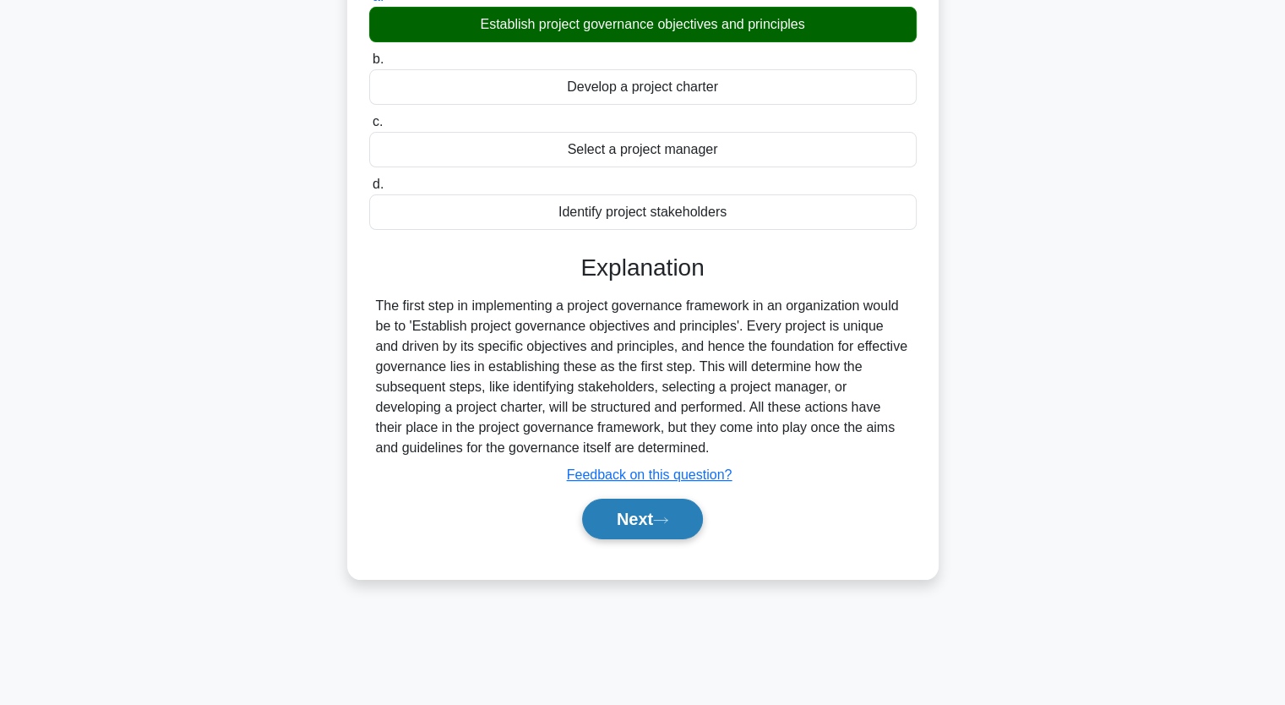
click at [641, 521] on button "Next" at bounding box center [642, 518] width 121 height 41
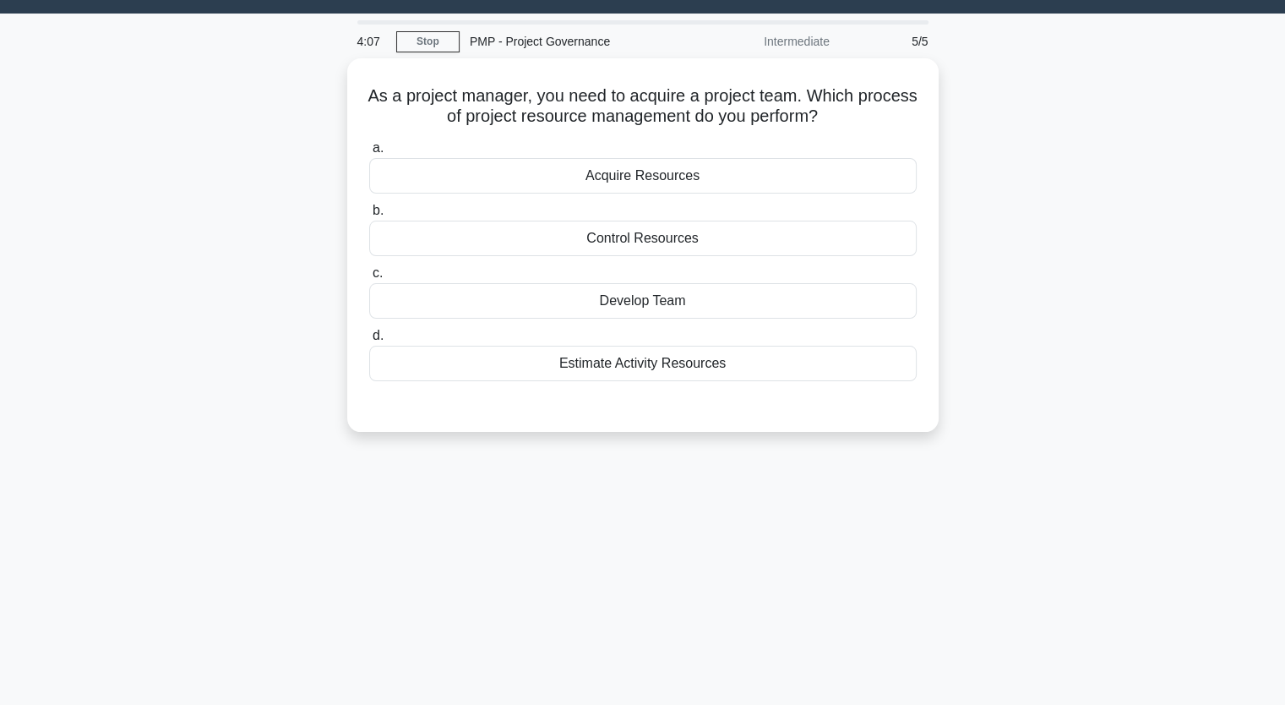
scroll to position [40, 0]
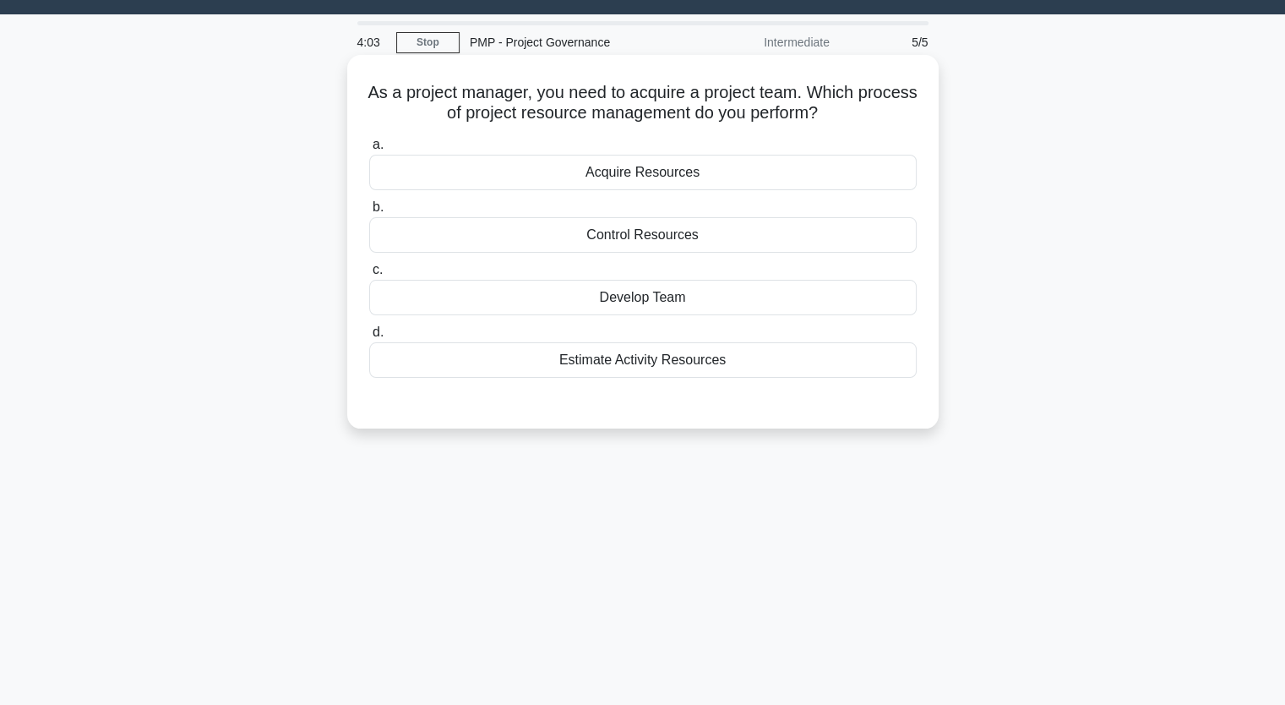
click at [689, 233] on div "Control Resources" at bounding box center [642, 234] width 547 height 35
click at [369, 213] on input "b. Control Resources" at bounding box center [369, 207] width 0 height 11
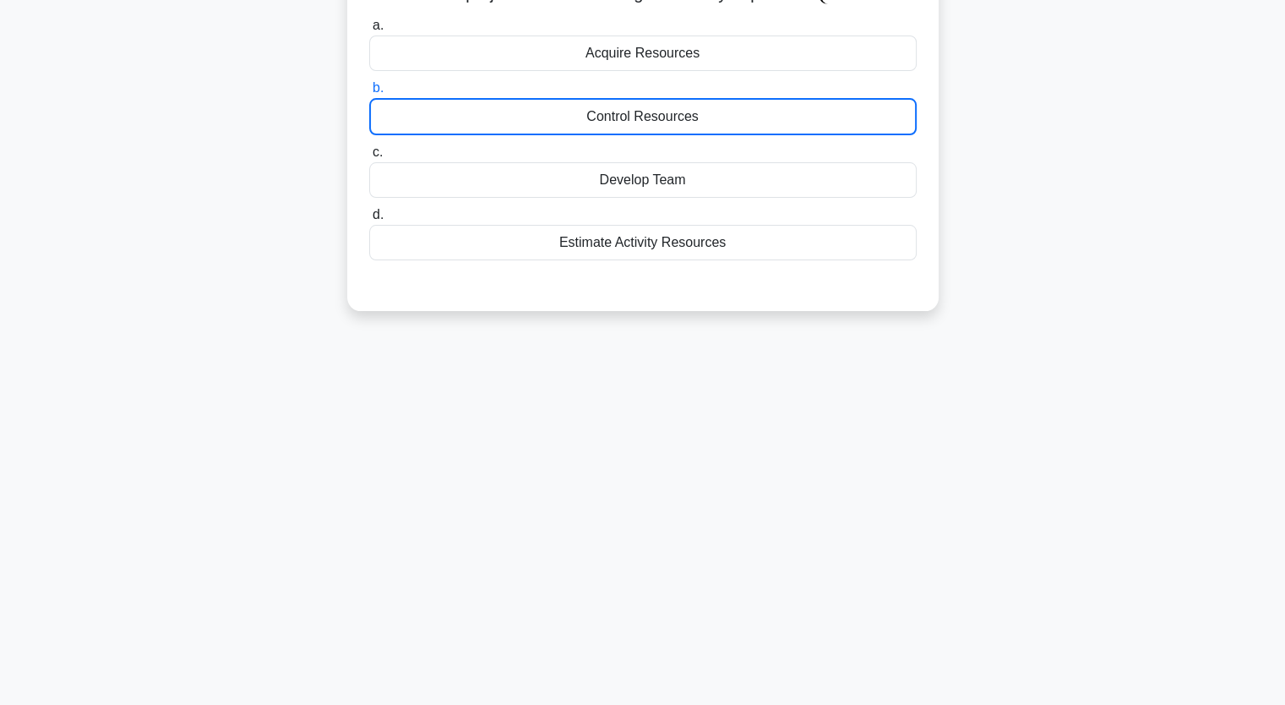
scroll to position [209, 0]
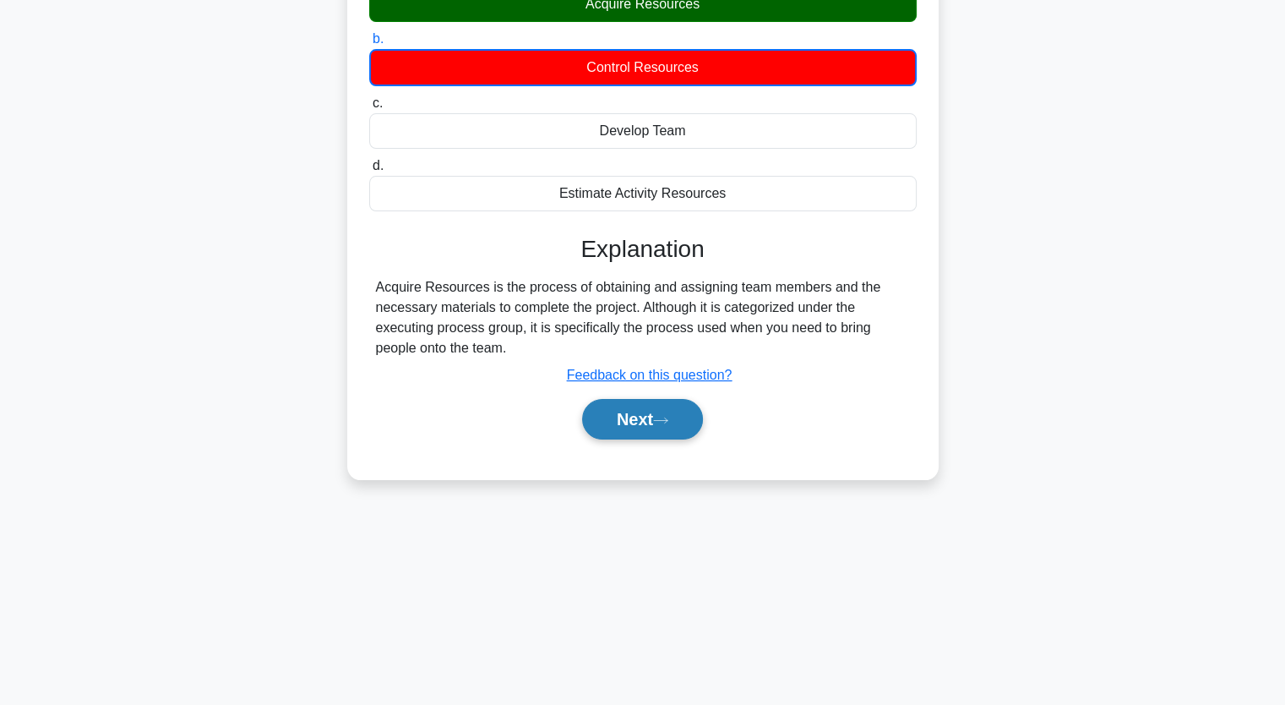
click at [689, 417] on button "Next" at bounding box center [642, 419] width 121 height 41
click at [692, 417] on button "Next" at bounding box center [642, 419] width 121 height 41
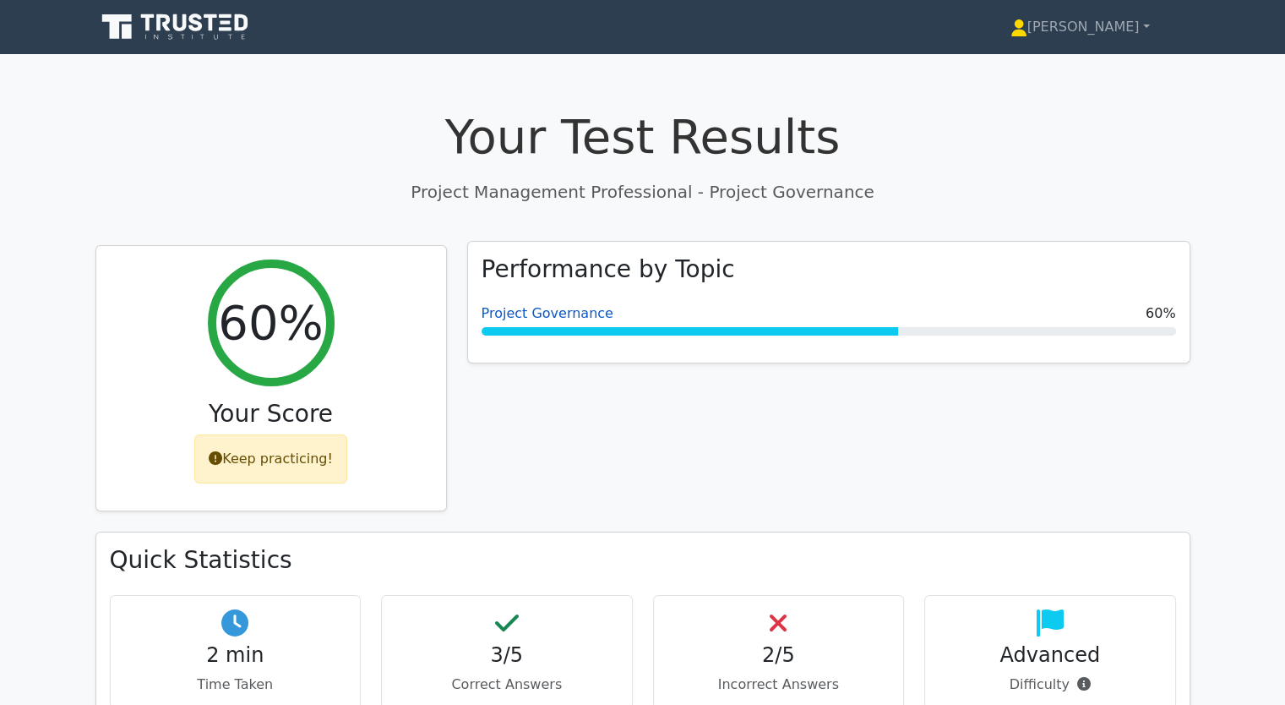
click at [590, 317] on link "Project Governance" at bounding box center [548, 313] width 132 height 16
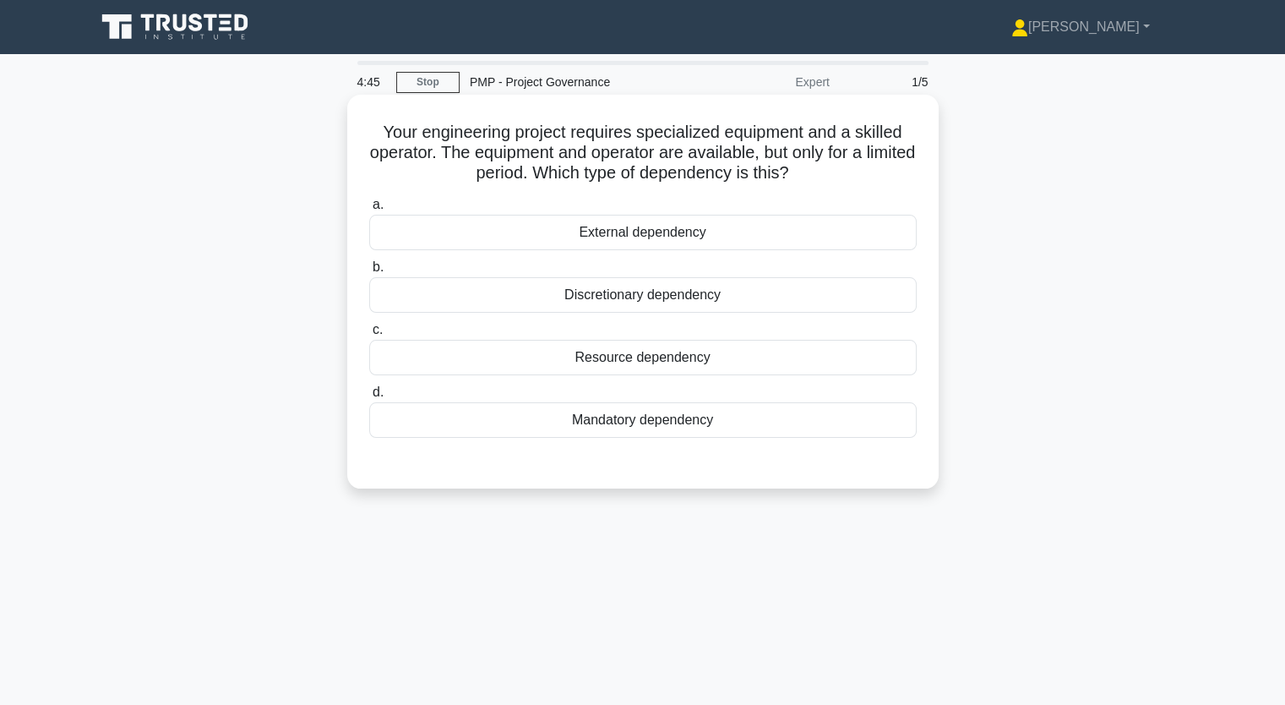
click at [614, 238] on div "External dependency" at bounding box center [642, 232] width 547 height 35
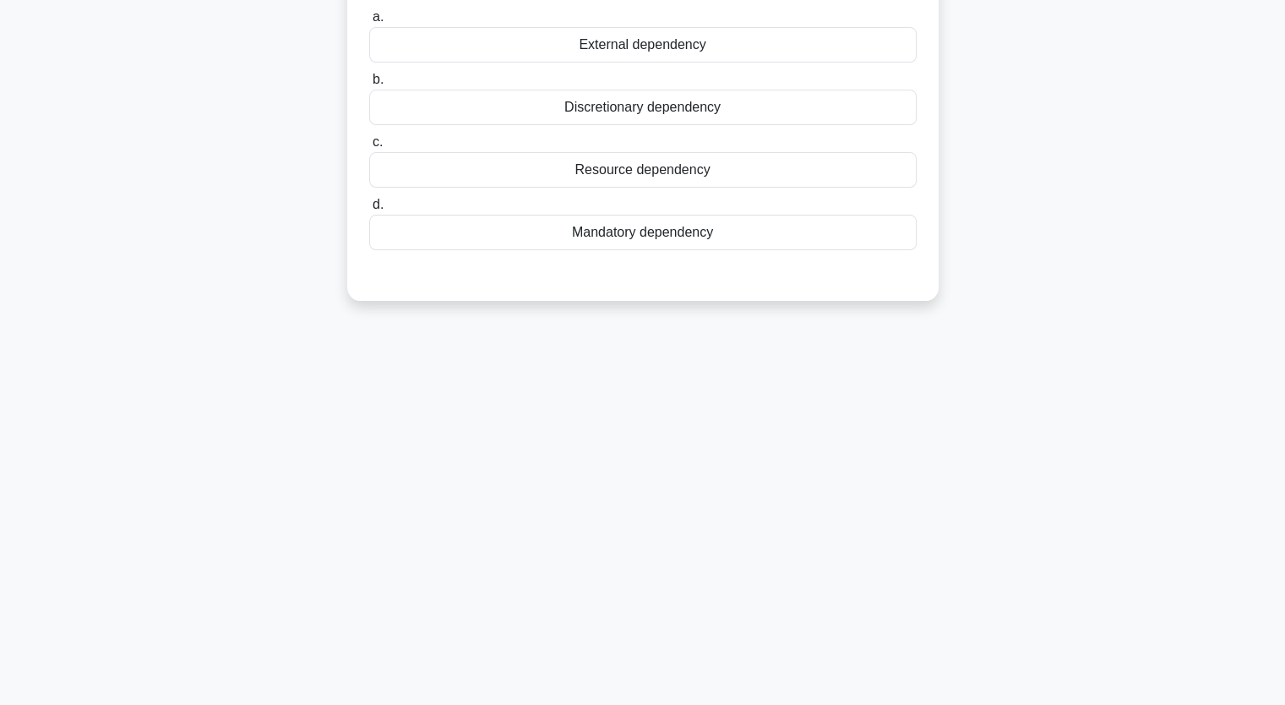
scroll to position [209, 0]
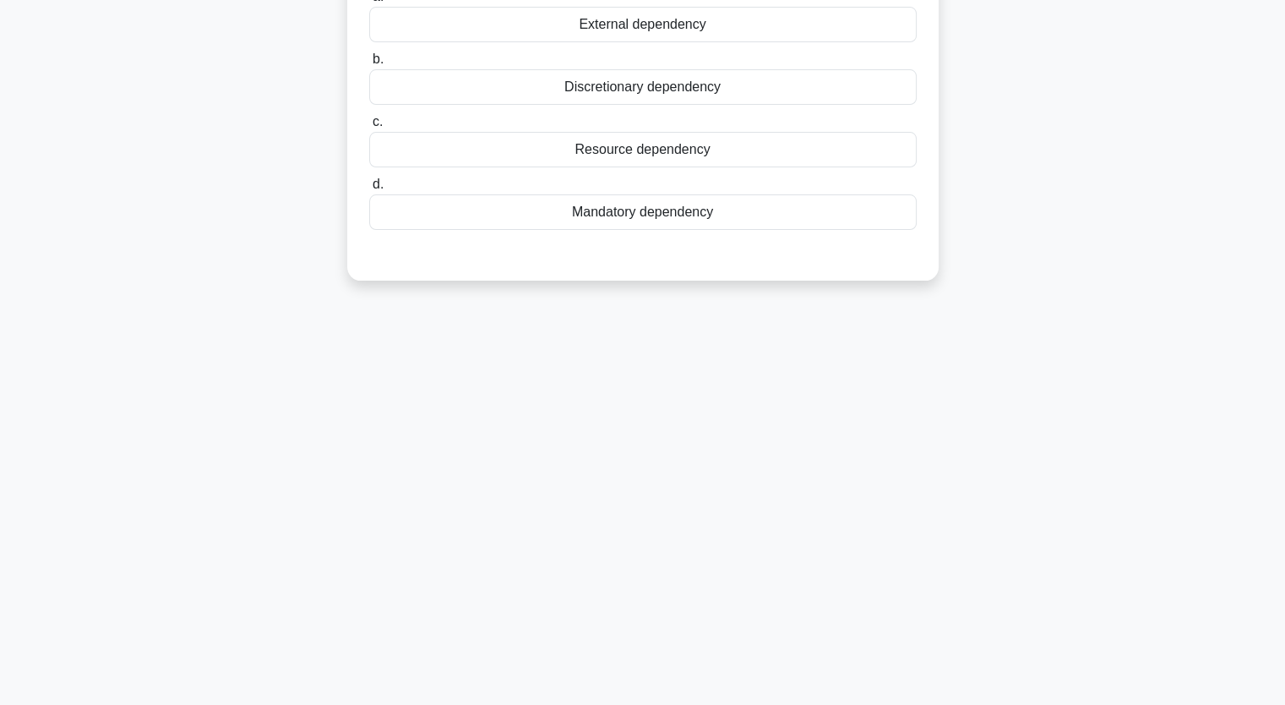
click at [684, 34] on div "External dependency" at bounding box center [642, 24] width 547 height 35
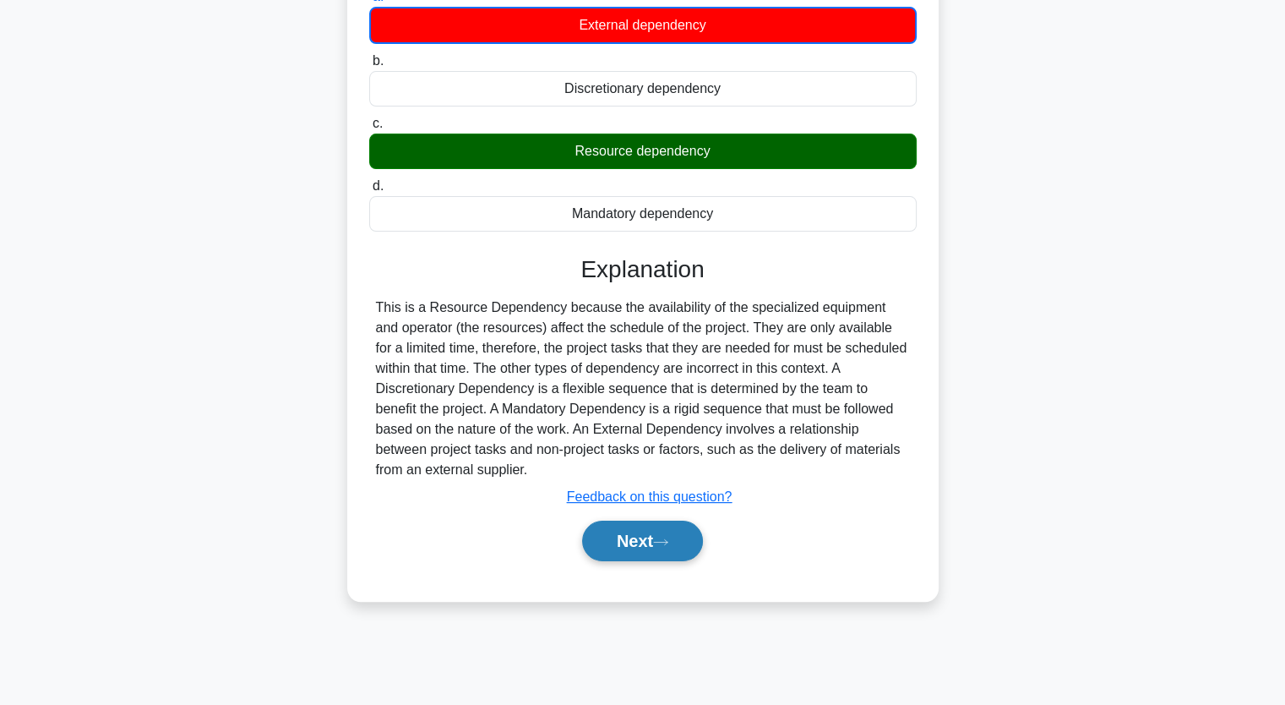
click at [635, 542] on button "Next" at bounding box center [642, 540] width 121 height 41
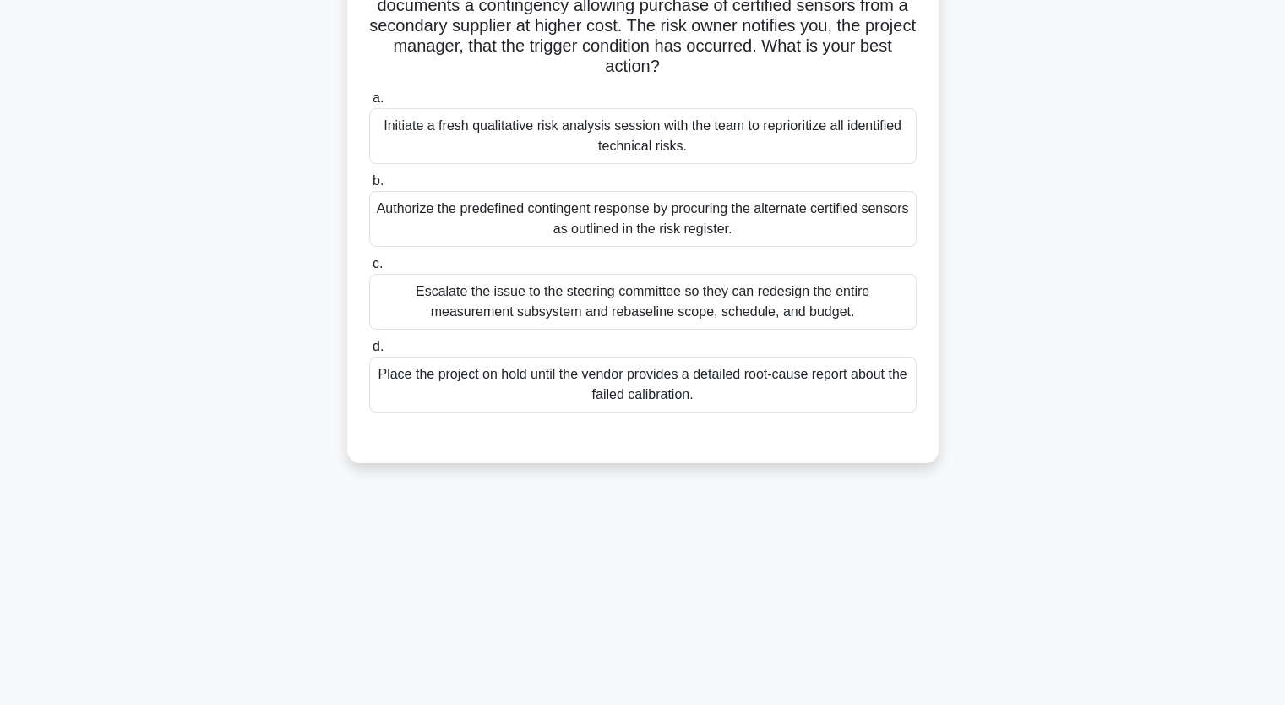
click at [520, 142] on div "Initiate a fresh qualitative risk analysis session with the team to reprioritiz…" at bounding box center [642, 136] width 547 height 56
click at [369, 104] on input "a. Initiate a fresh qualitative risk analysis session with the team to repriori…" at bounding box center [369, 98] width 0 height 11
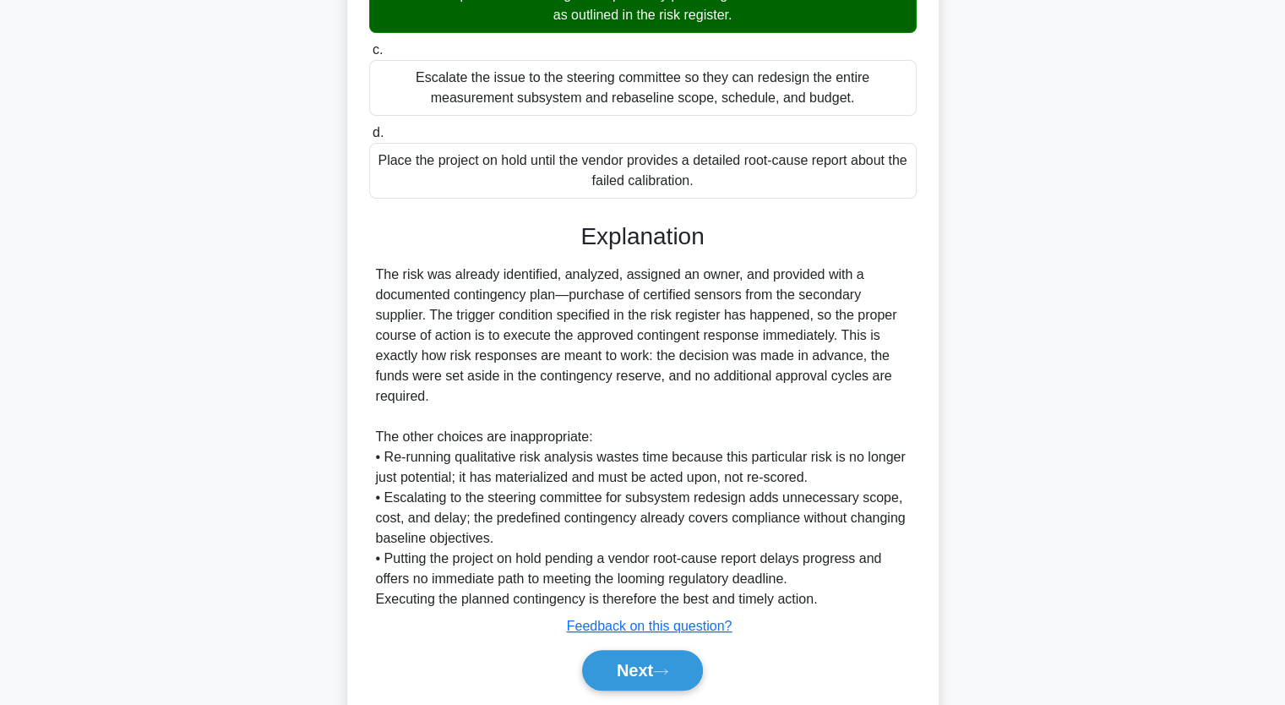
scroll to position [462, 0]
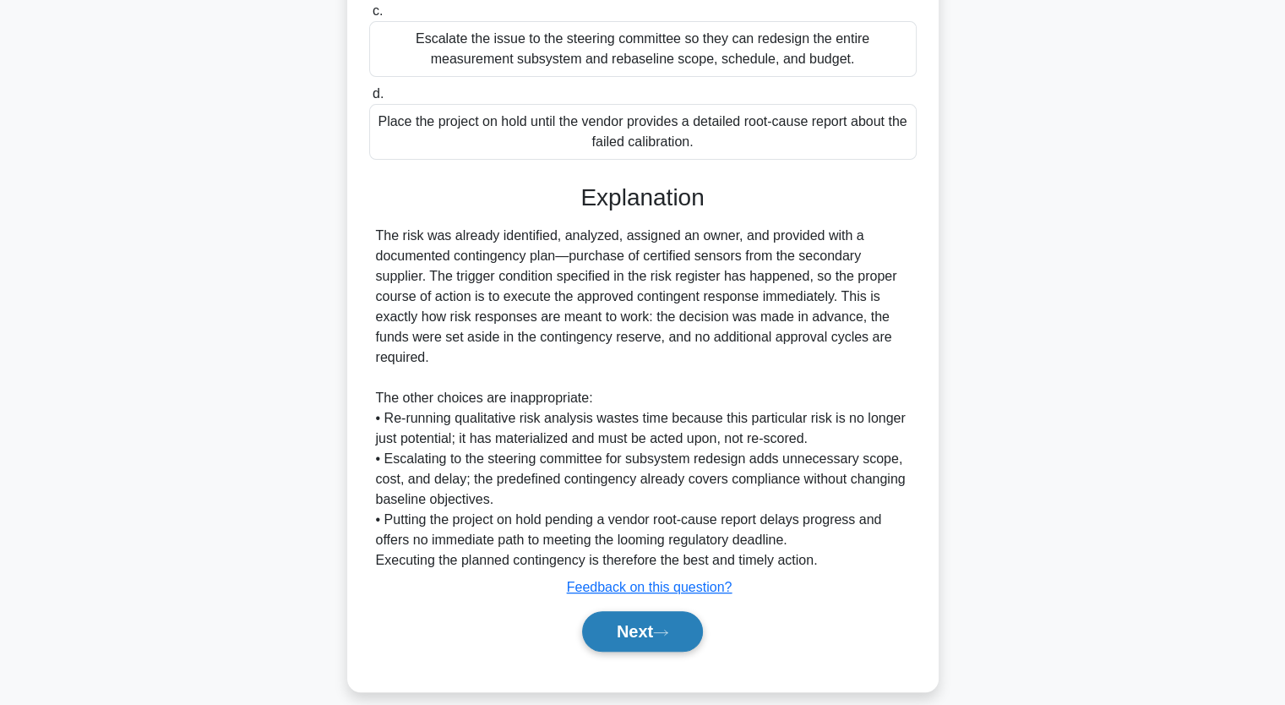
click at [629, 632] on button "Next" at bounding box center [642, 631] width 121 height 41
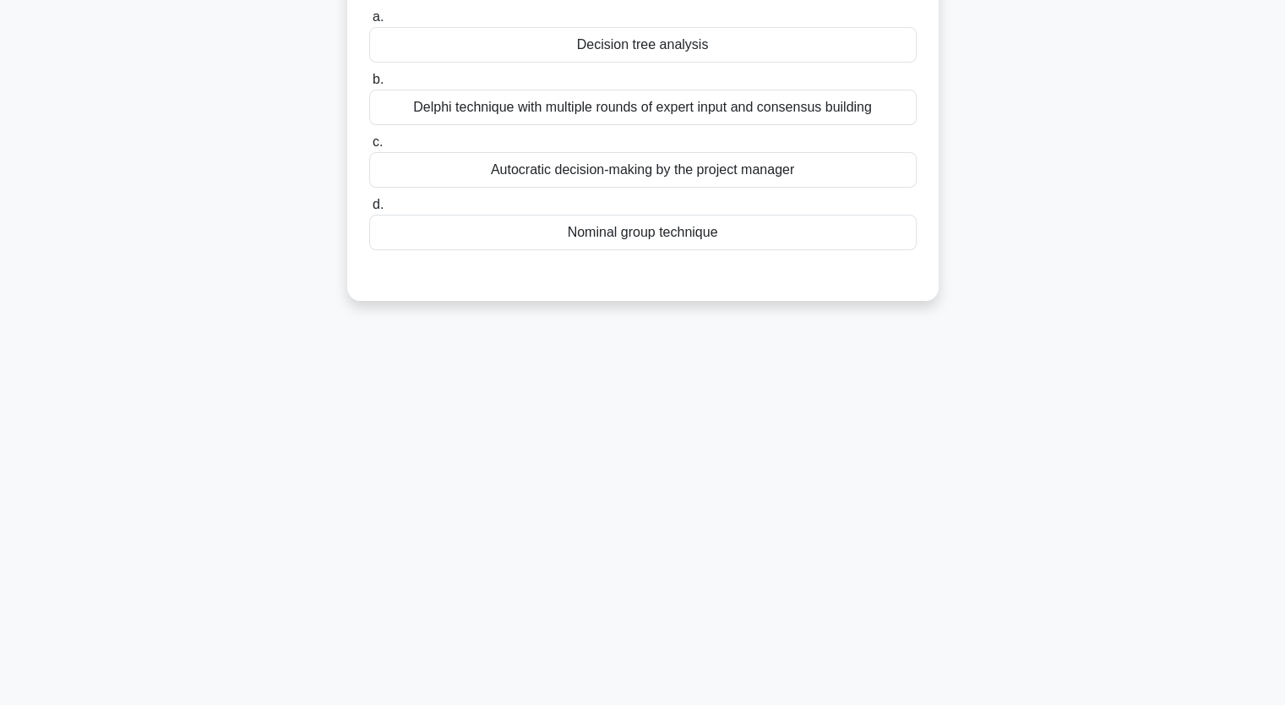
click at [602, 117] on div "Delphi technique with multiple rounds of expert input and consensus building" at bounding box center [642, 107] width 547 height 35
click at [369, 85] on input "b. Delphi technique with multiple rounds of expert input and consensus building" at bounding box center [369, 79] width 0 height 11
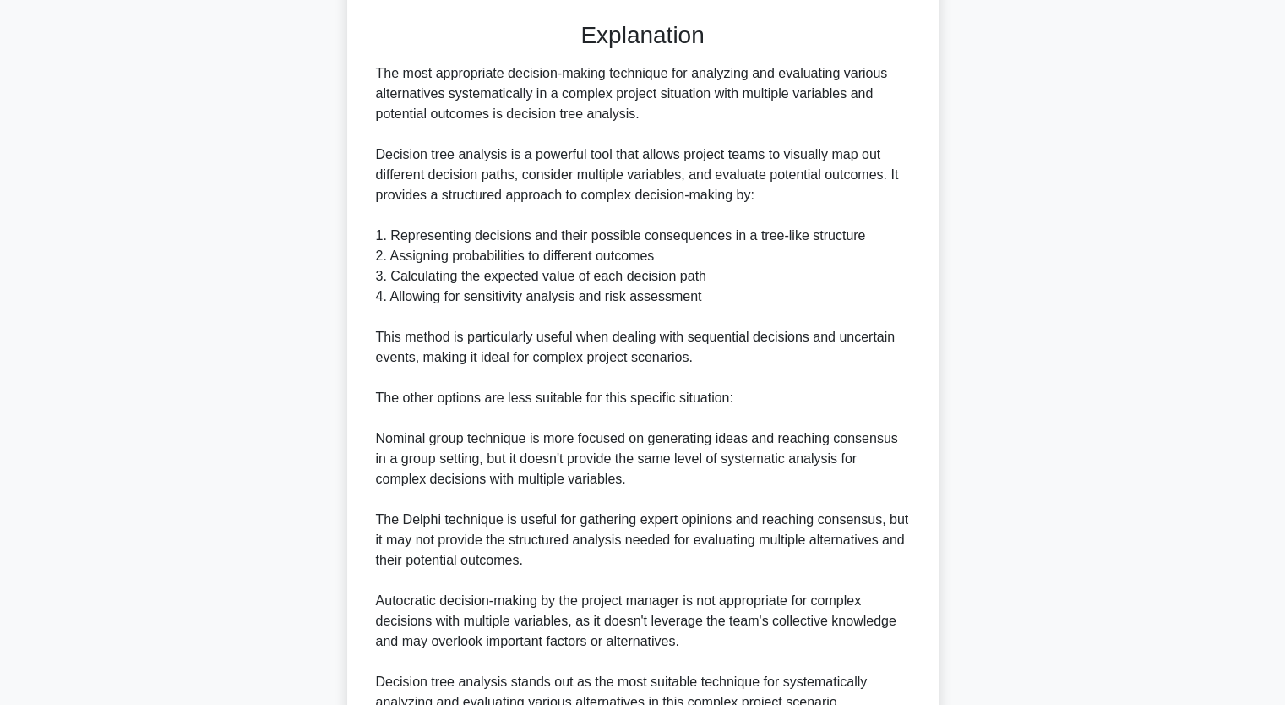
scroll to position [622, 0]
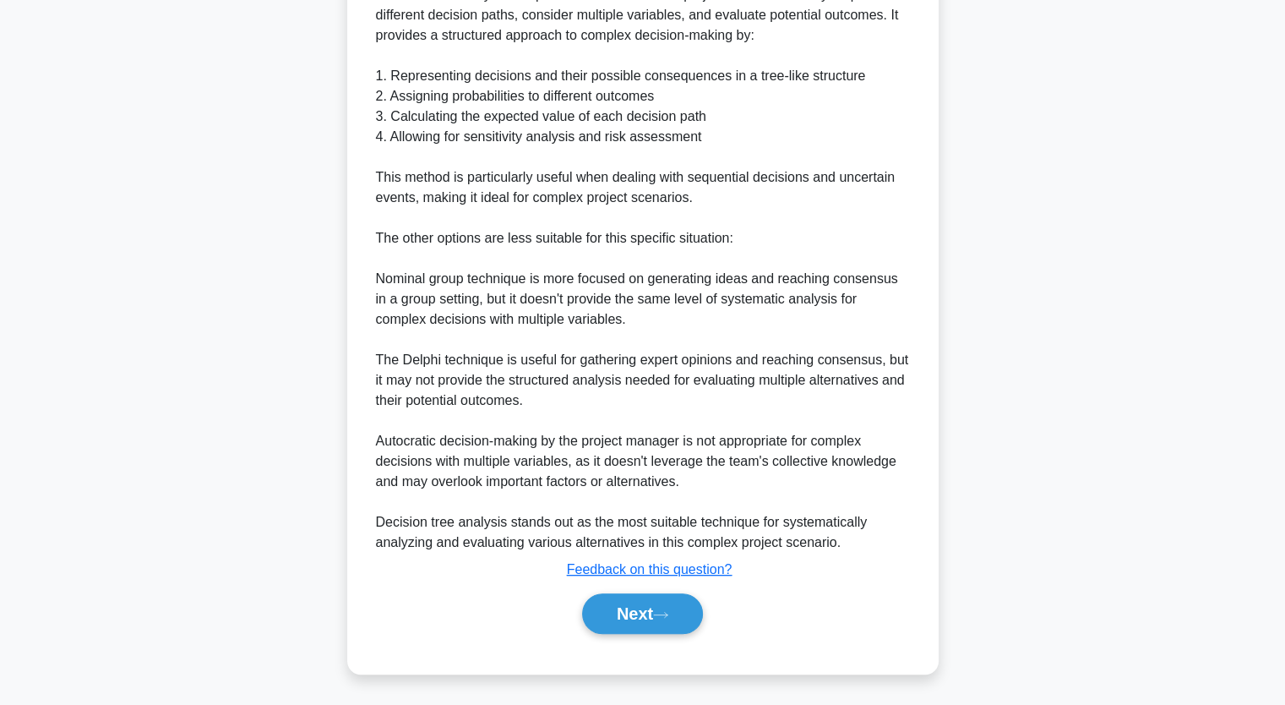
click at [666, 593] on button "Next" at bounding box center [642, 613] width 121 height 41
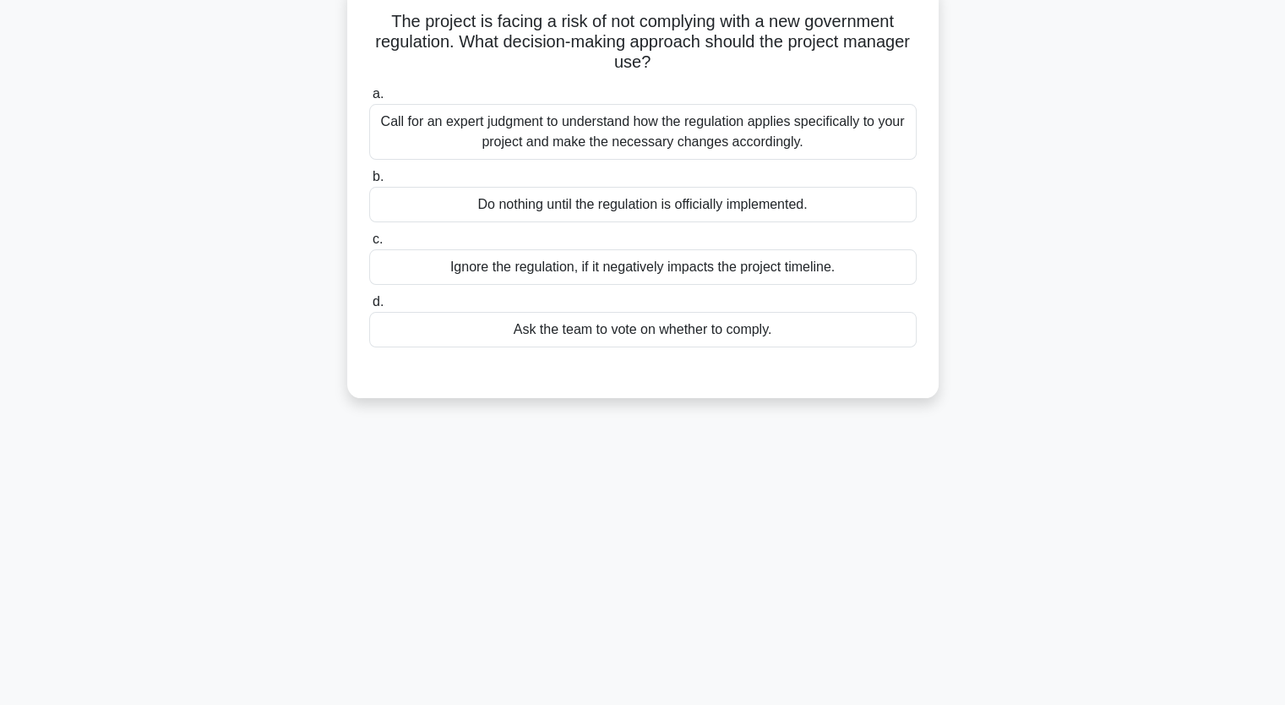
scroll to position [0, 0]
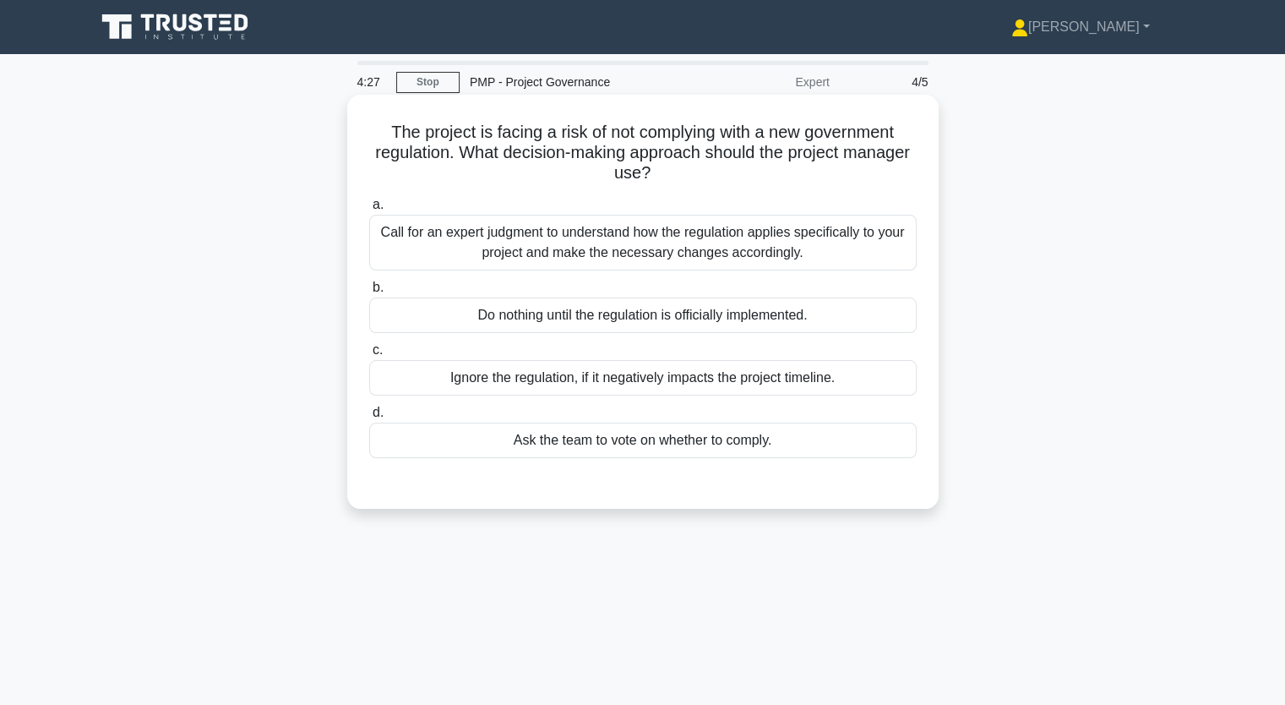
click at [588, 248] on div "Call for an expert judgment to understand how the regulation applies specifical…" at bounding box center [642, 243] width 547 height 56
click at [369, 210] on input "a. Call for an expert judgment to understand how the regulation applies specifi…" at bounding box center [369, 204] width 0 height 11
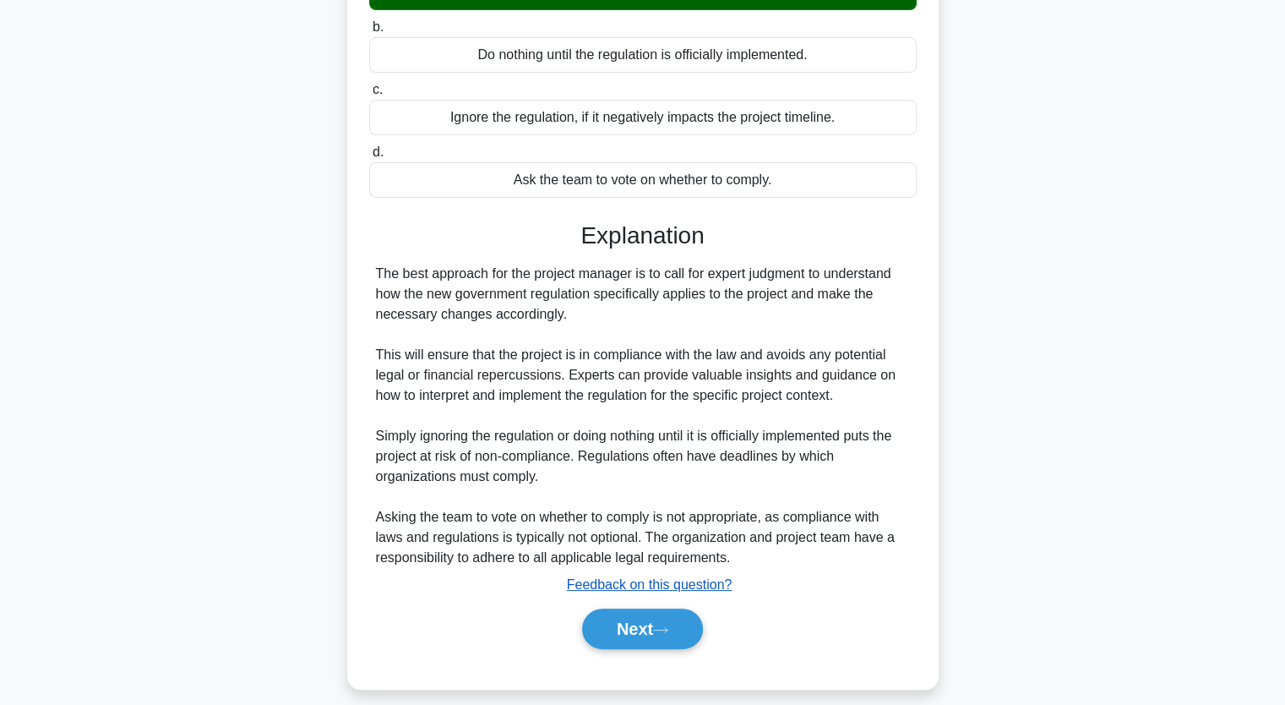
scroll to position [275, 0]
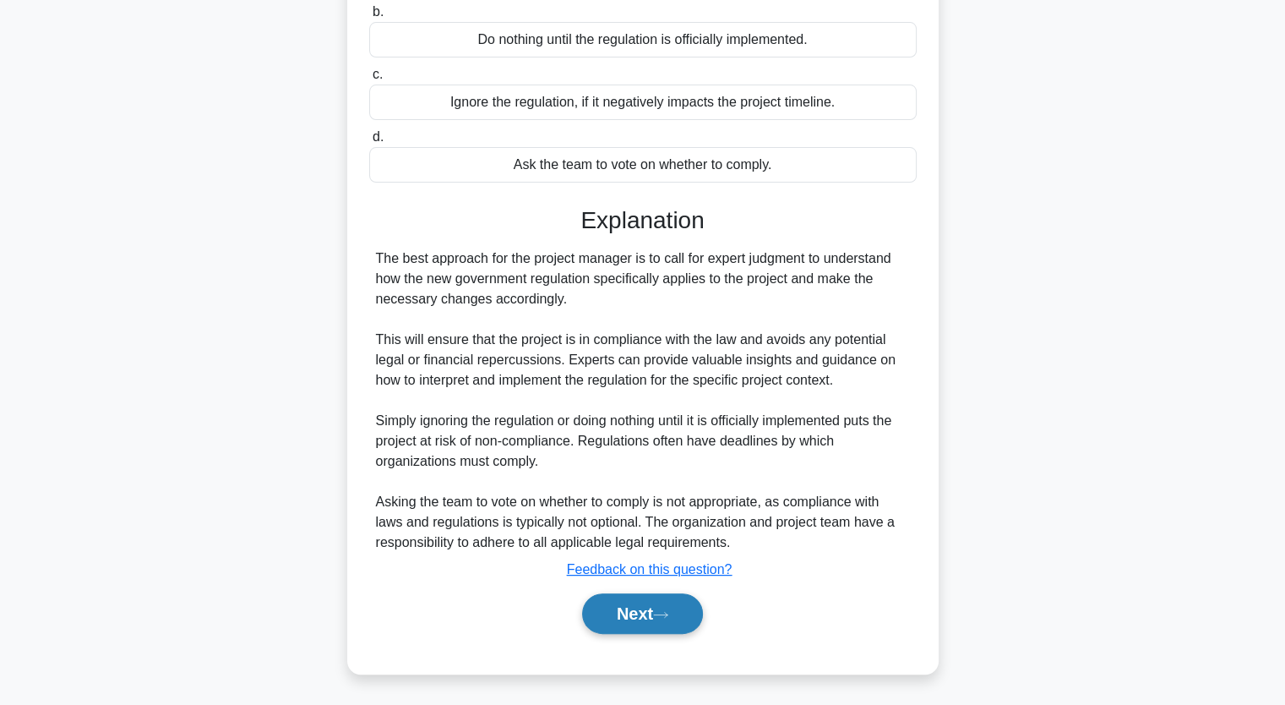
click at [666, 622] on button "Next" at bounding box center [642, 613] width 121 height 41
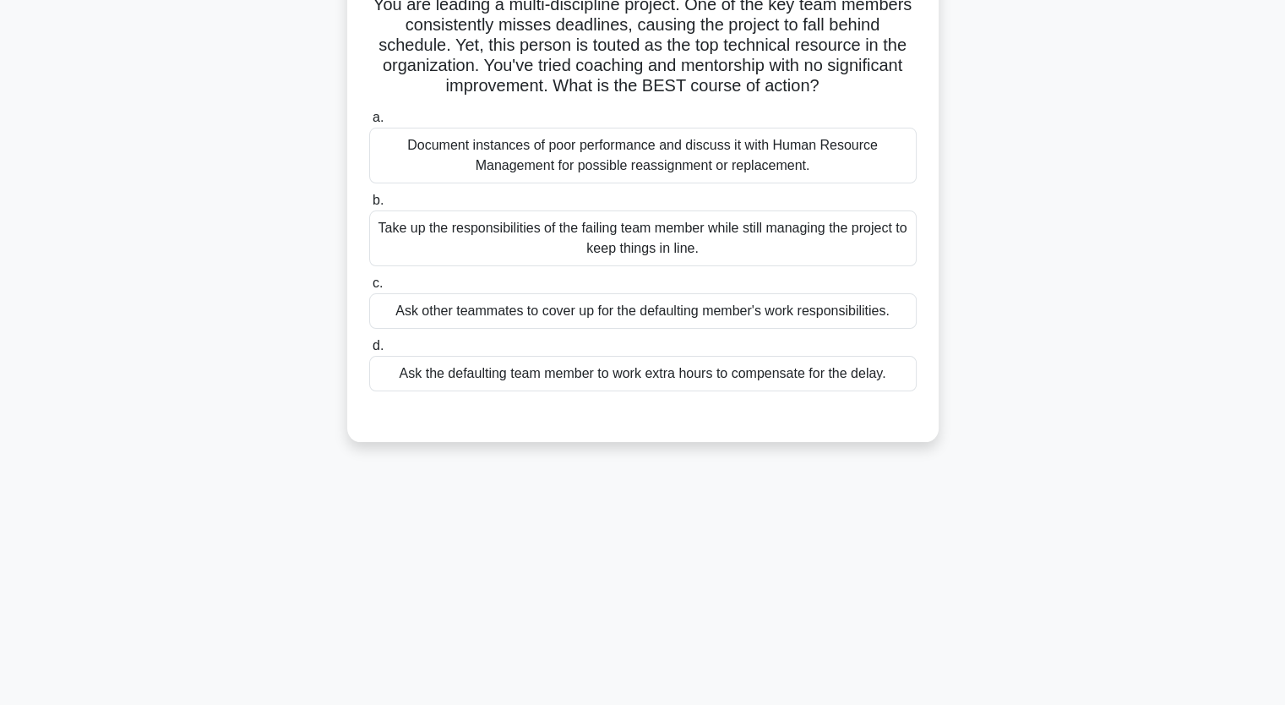
scroll to position [40, 0]
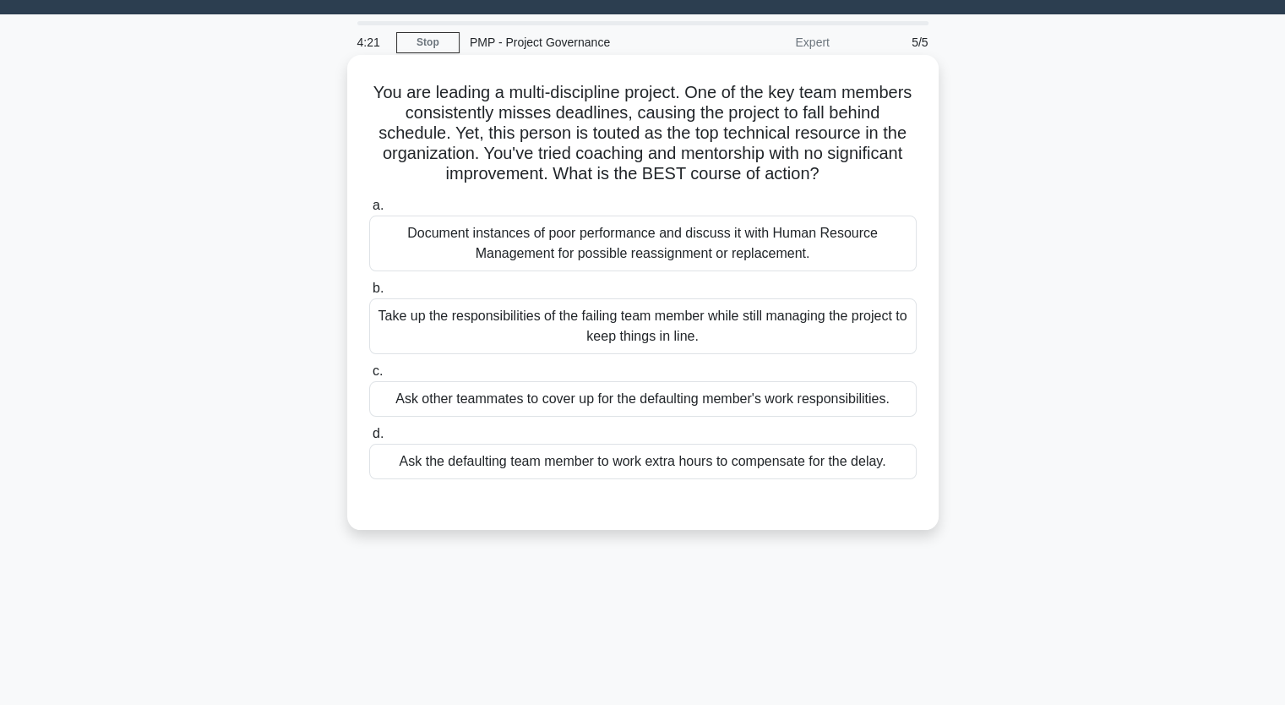
click at [596, 251] on div "Document instances of poor performance and discuss it with Human Resource Manag…" at bounding box center [642, 243] width 547 height 56
click at [369, 211] on input "a. Document instances of poor performance and discuss it with Human Resource Ma…" at bounding box center [369, 205] width 0 height 11
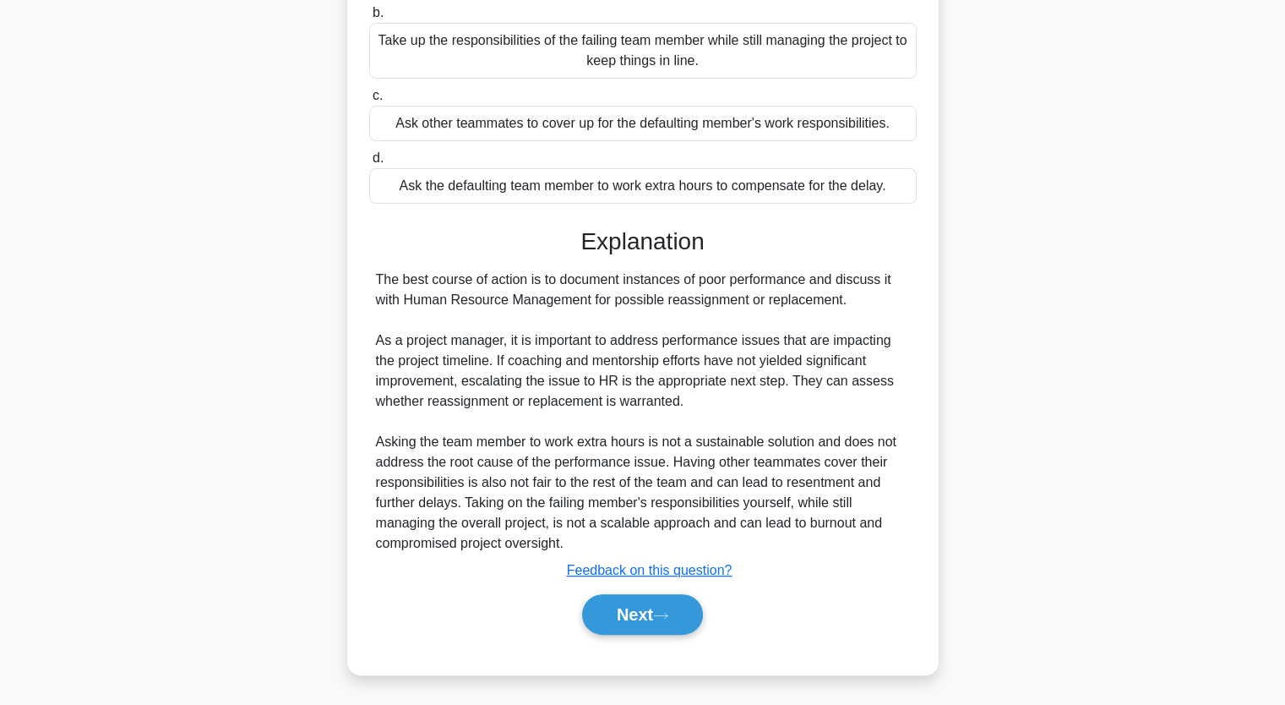
scroll to position [316, 0]
click at [672, 609] on button "Next" at bounding box center [642, 613] width 121 height 41
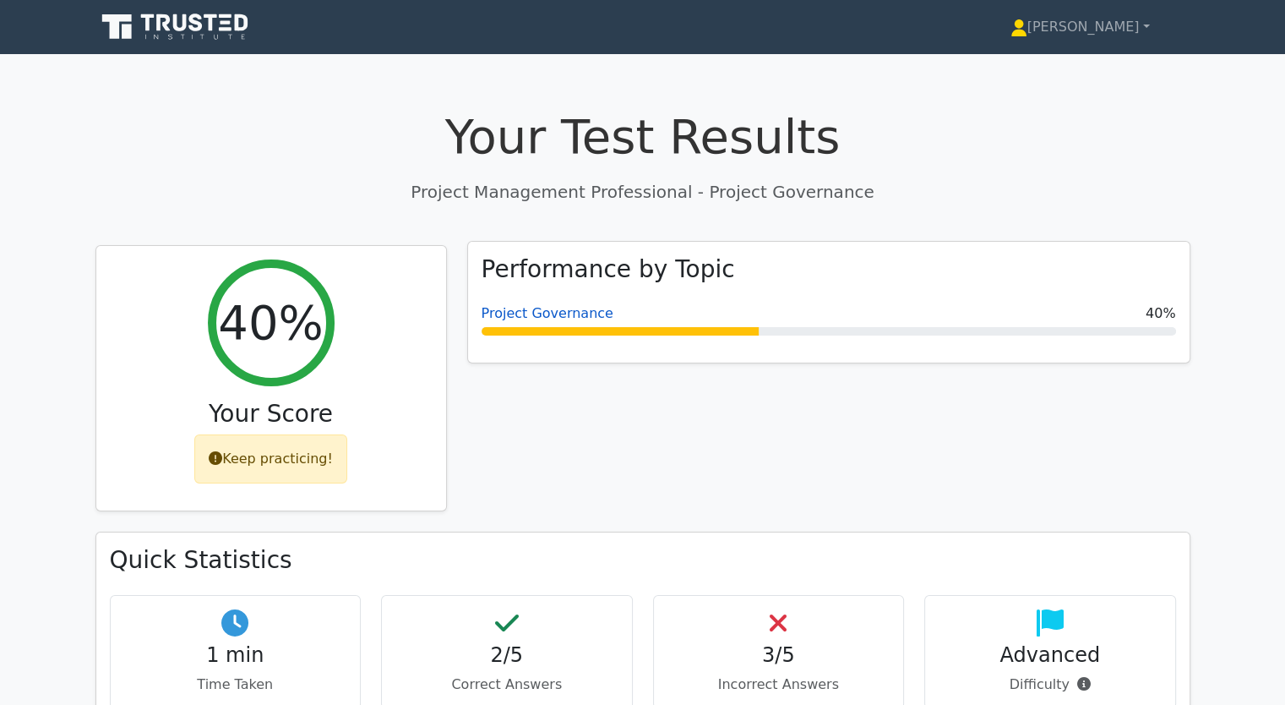
click at [558, 308] on link "Project Governance" at bounding box center [548, 313] width 132 height 16
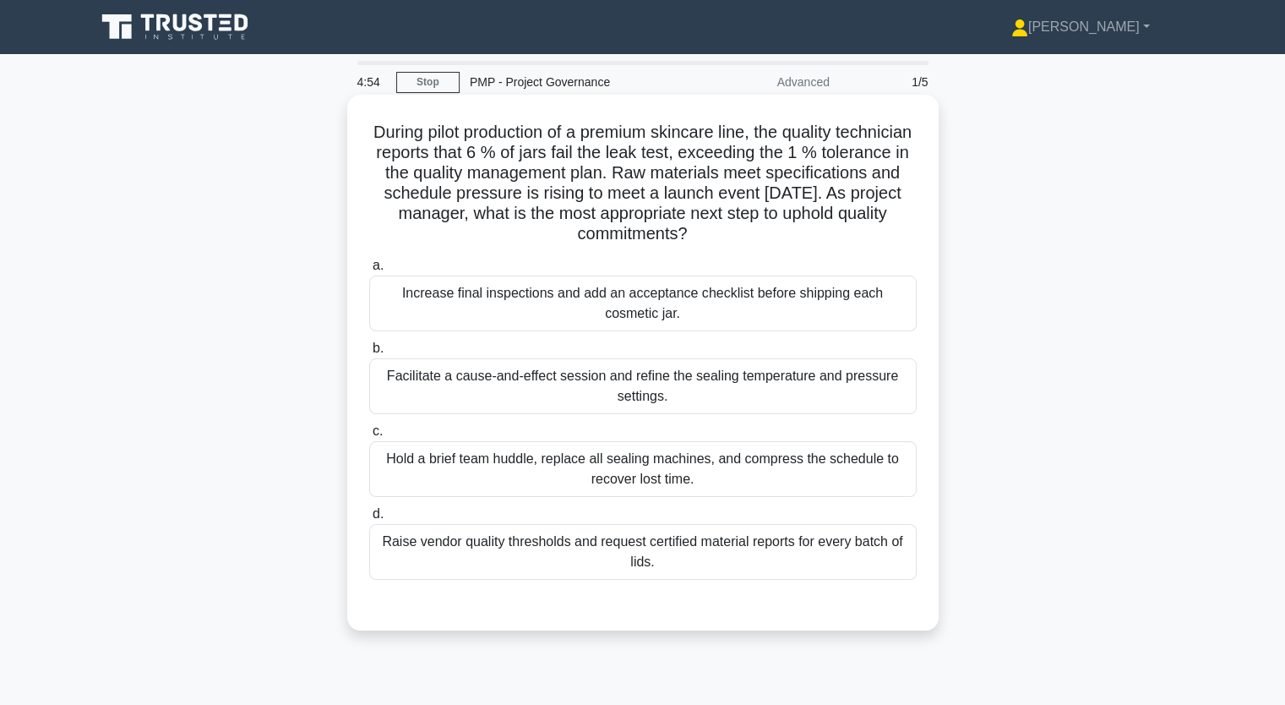
click at [548, 385] on div "Facilitate a cause-and-effect session and refine the sealing temperature and pr…" at bounding box center [642, 386] width 547 height 56
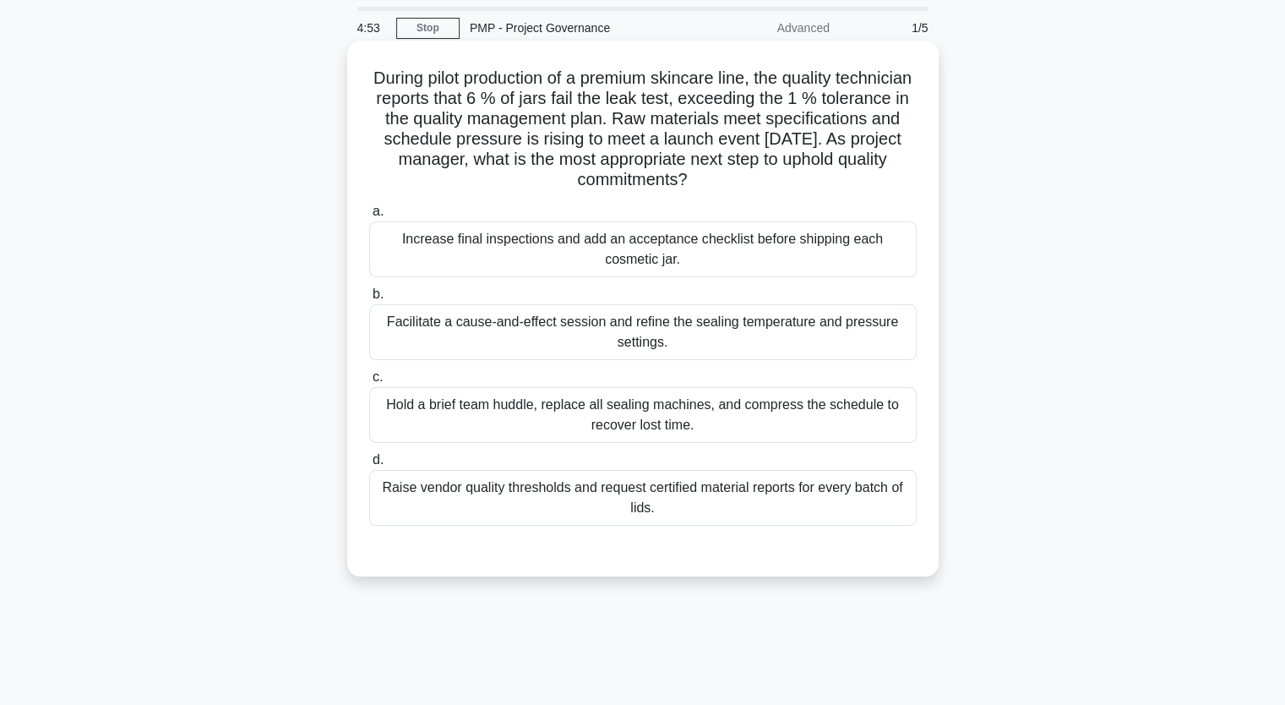
scroll to position [84, 0]
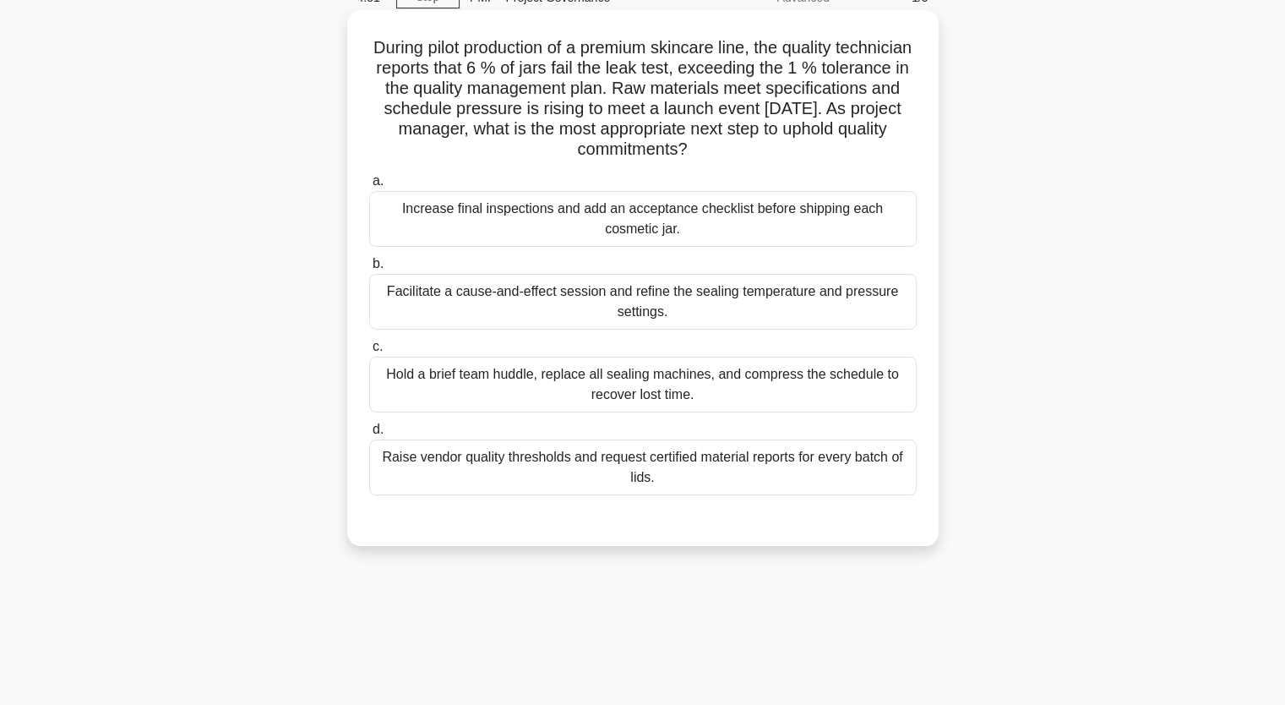
click at [499, 306] on div "Facilitate a cause-and-effect session and refine the sealing temperature and pr…" at bounding box center [642, 302] width 547 height 56
click at [369, 270] on input "b. Facilitate a cause-and-effect session and refine the sealing temperature and…" at bounding box center [369, 264] width 0 height 11
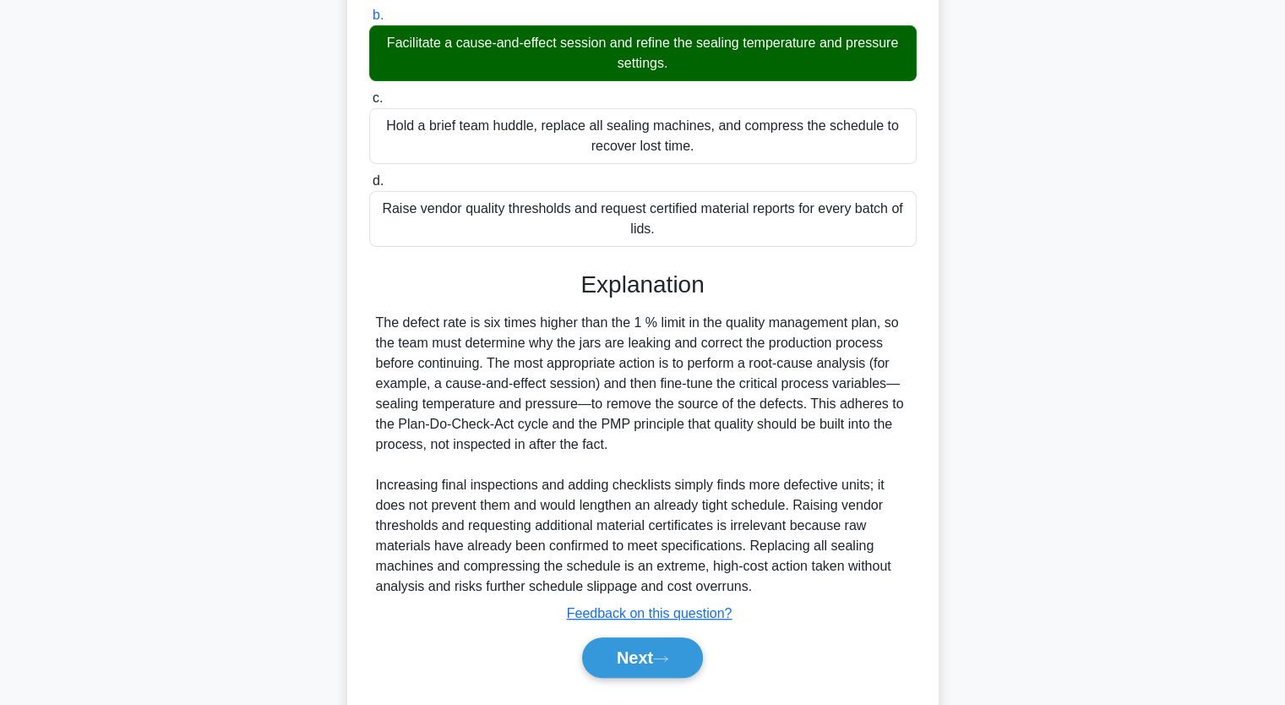
scroll to position [377, 0]
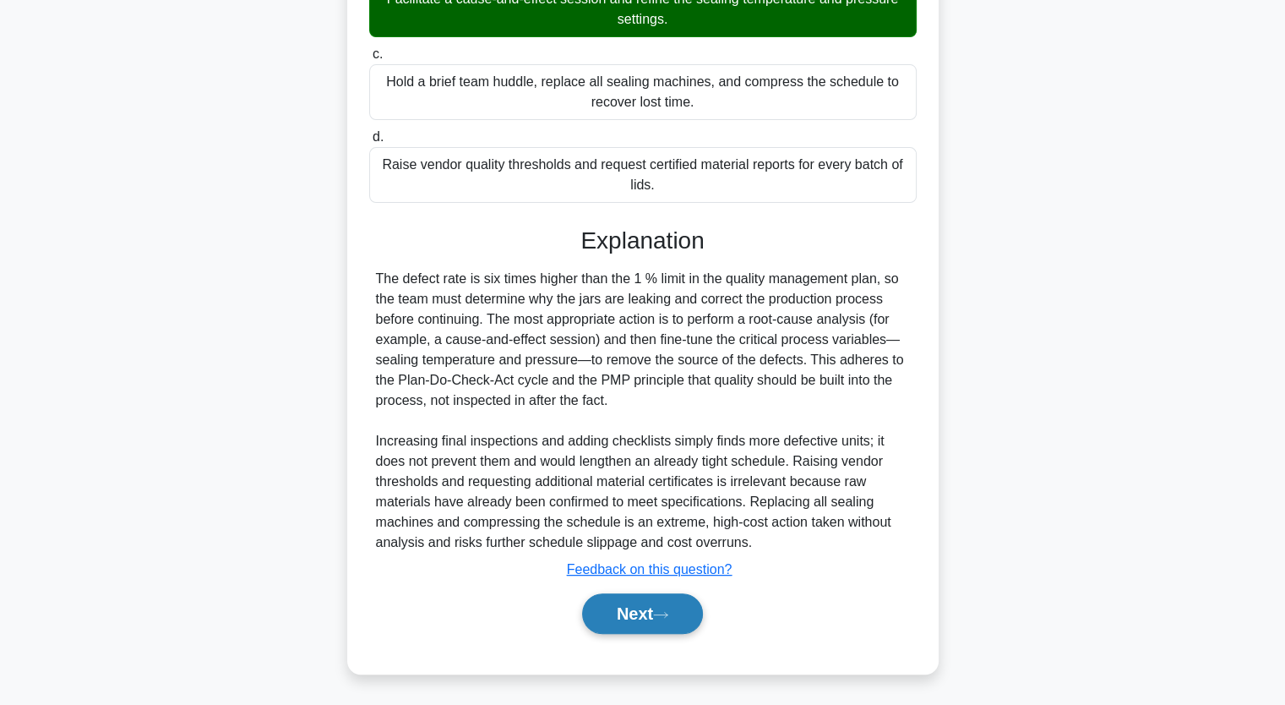
click at [645, 601] on button "Next" at bounding box center [642, 613] width 121 height 41
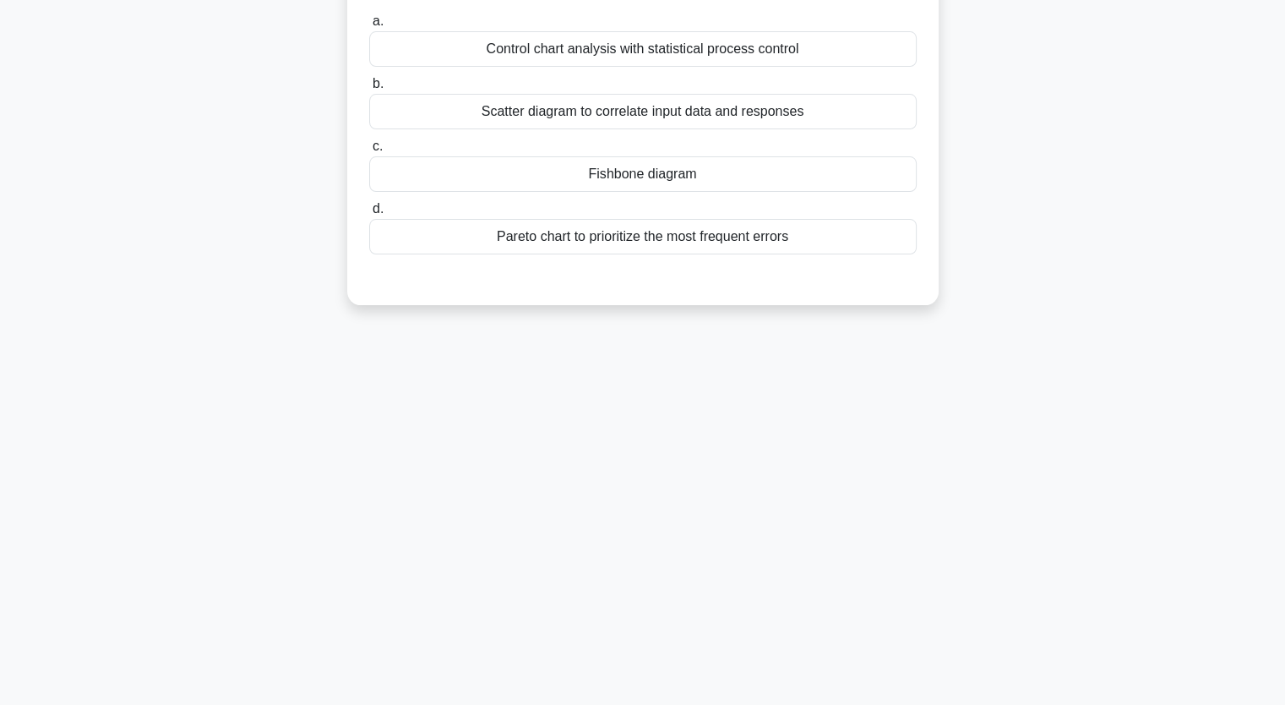
scroll to position [40, 0]
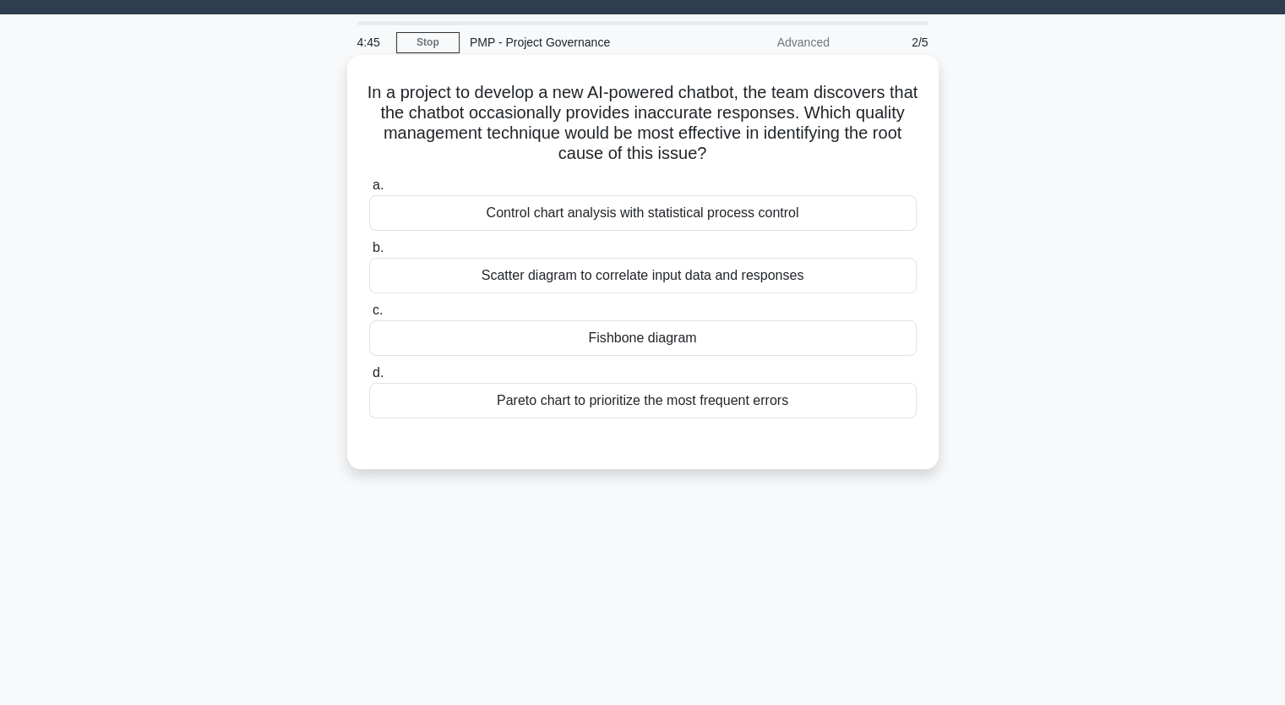
click at [614, 407] on div "Pareto chart to prioritize the most frequent errors" at bounding box center [642, 400] width 547 height 35
click at [369, 378] on input "d. Pareto chart to prioritize the most frequent errors" at bounding box center [369, 373] width 0 height 11
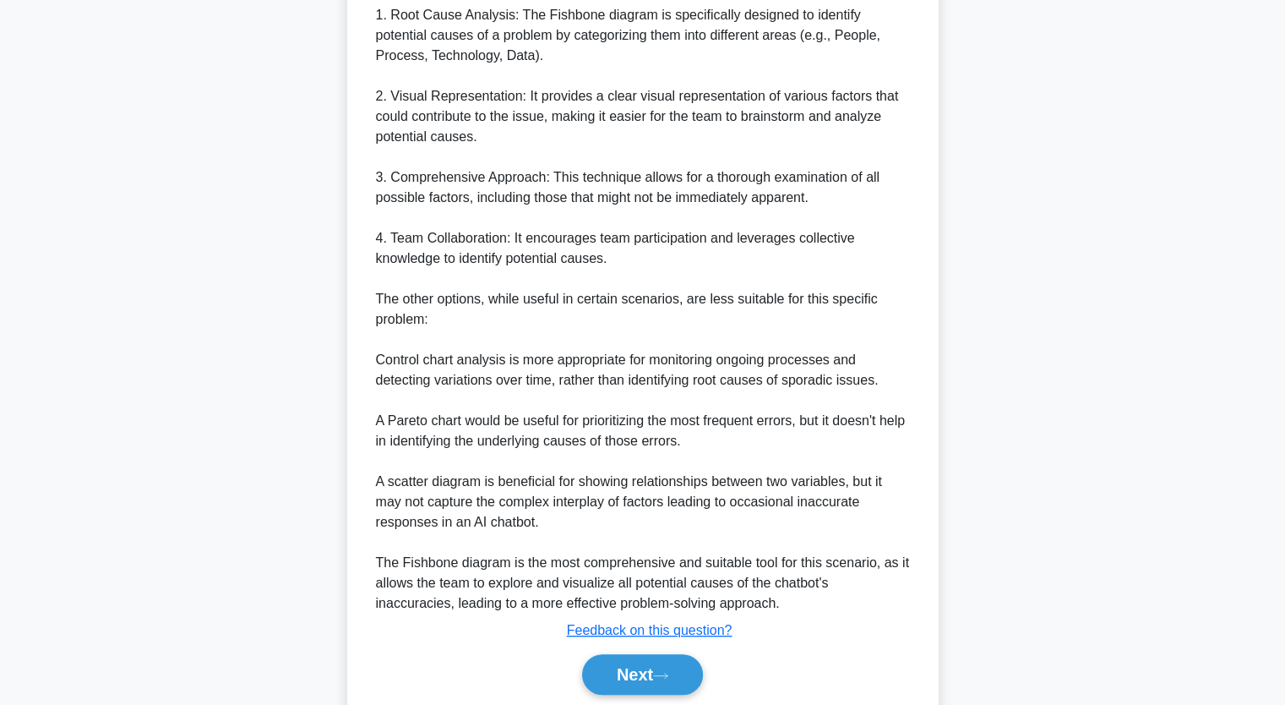
scroll to position [662, 0]
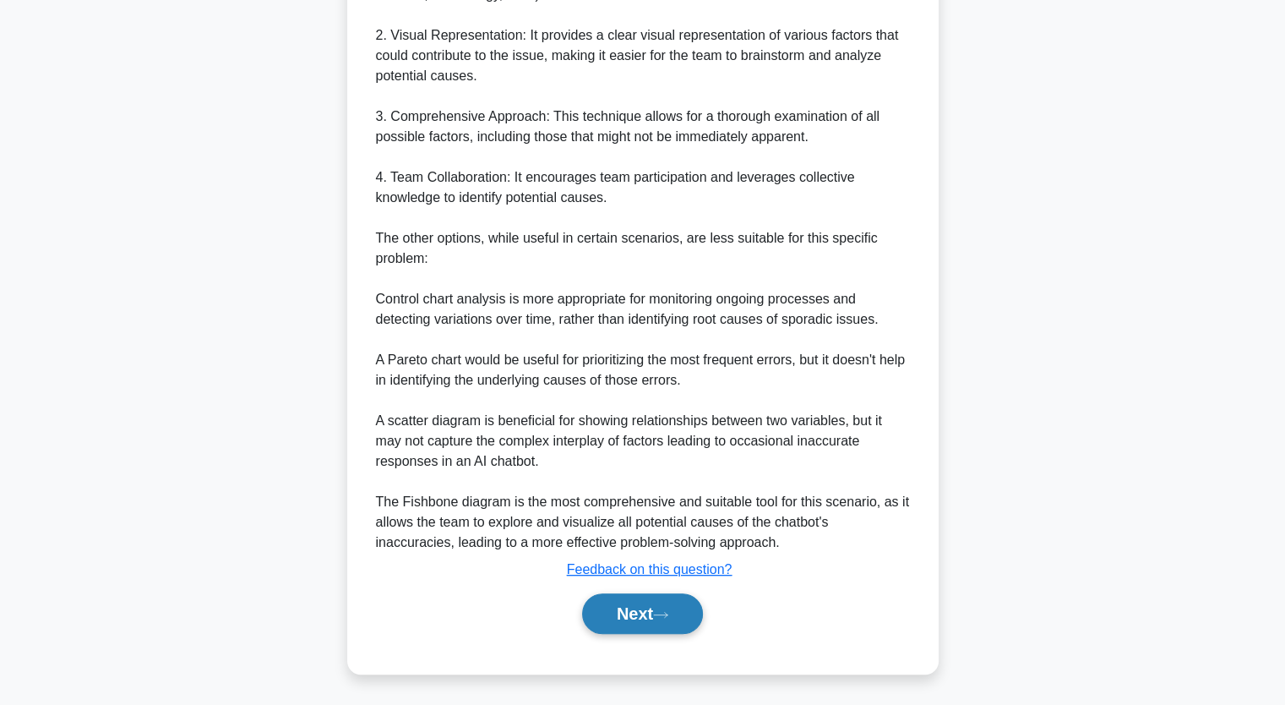
click at [661, 602] on button "Next" at bounding box center [642, 613] width 121 height 41
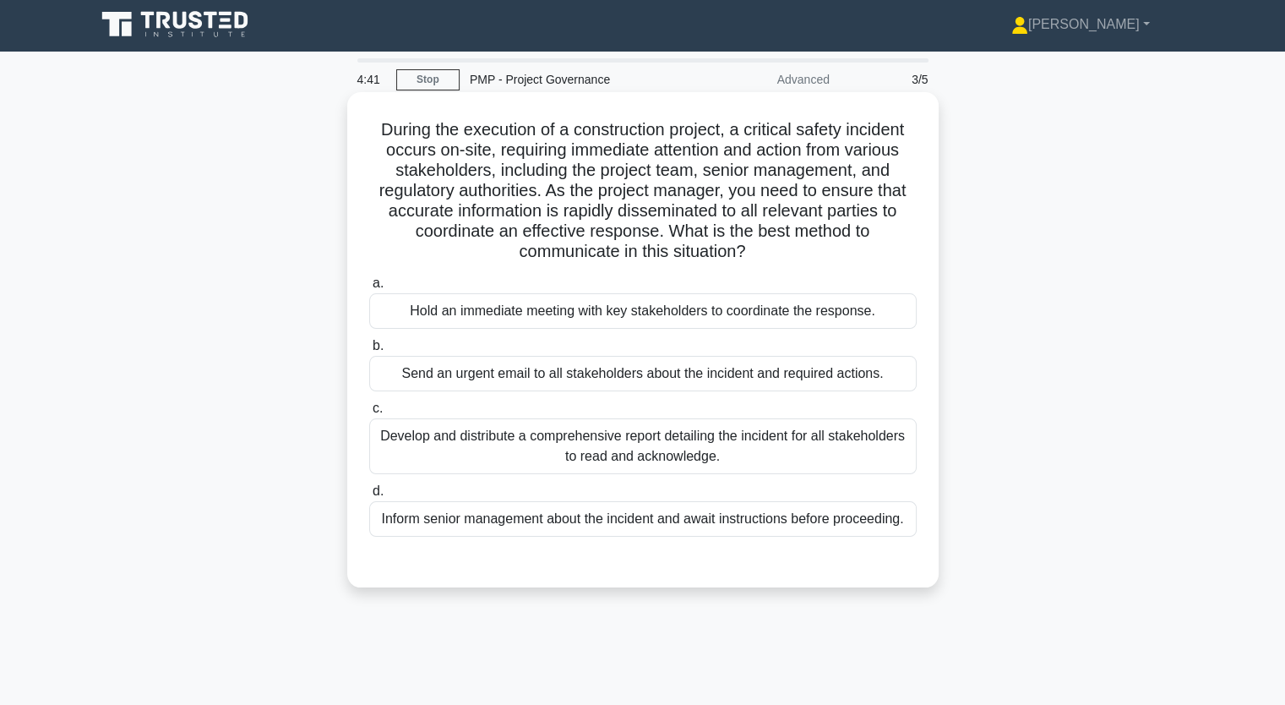
scroll to position [0, 0]
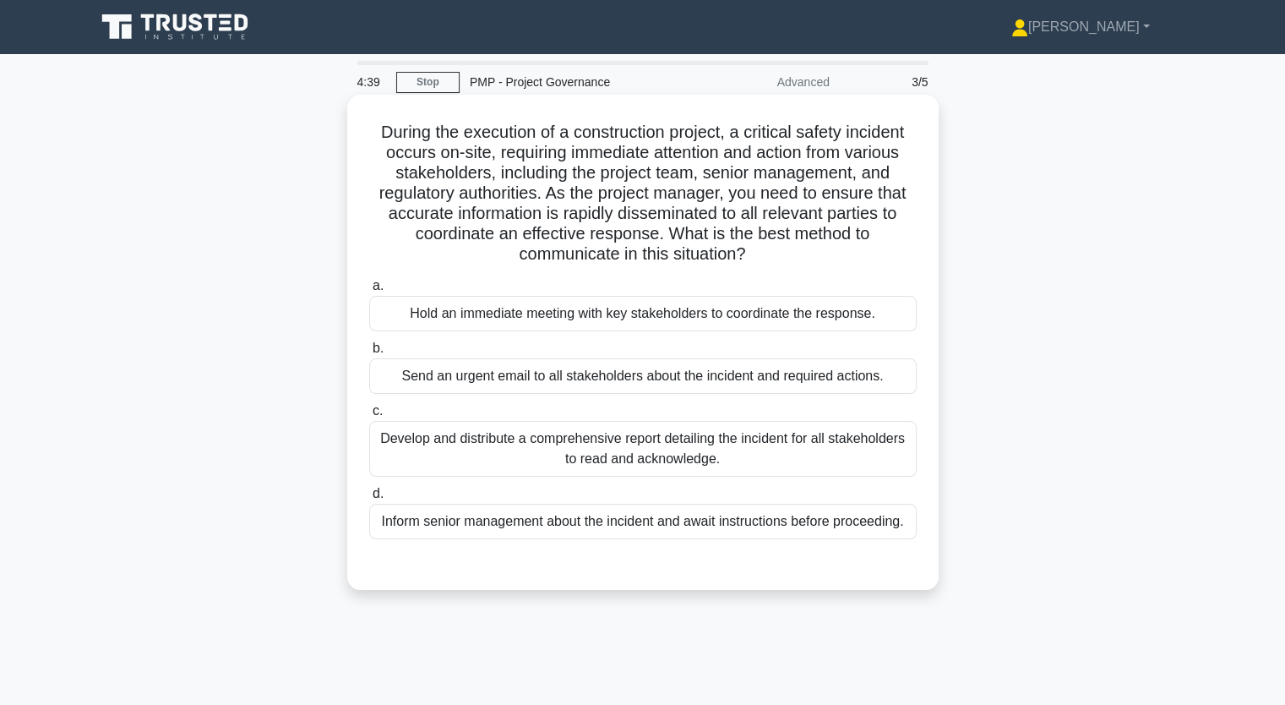
click at [497, 447] on div "Develop and distribute a comprehensive report detailing the incident for all st…" at bounding box center [642, 449] width 547 height 56
click at [369, 417] on input "c. Develop and distribute a comprehensive report detailing the incident for all…" at bounding box center [369, 411] width 0 height 11
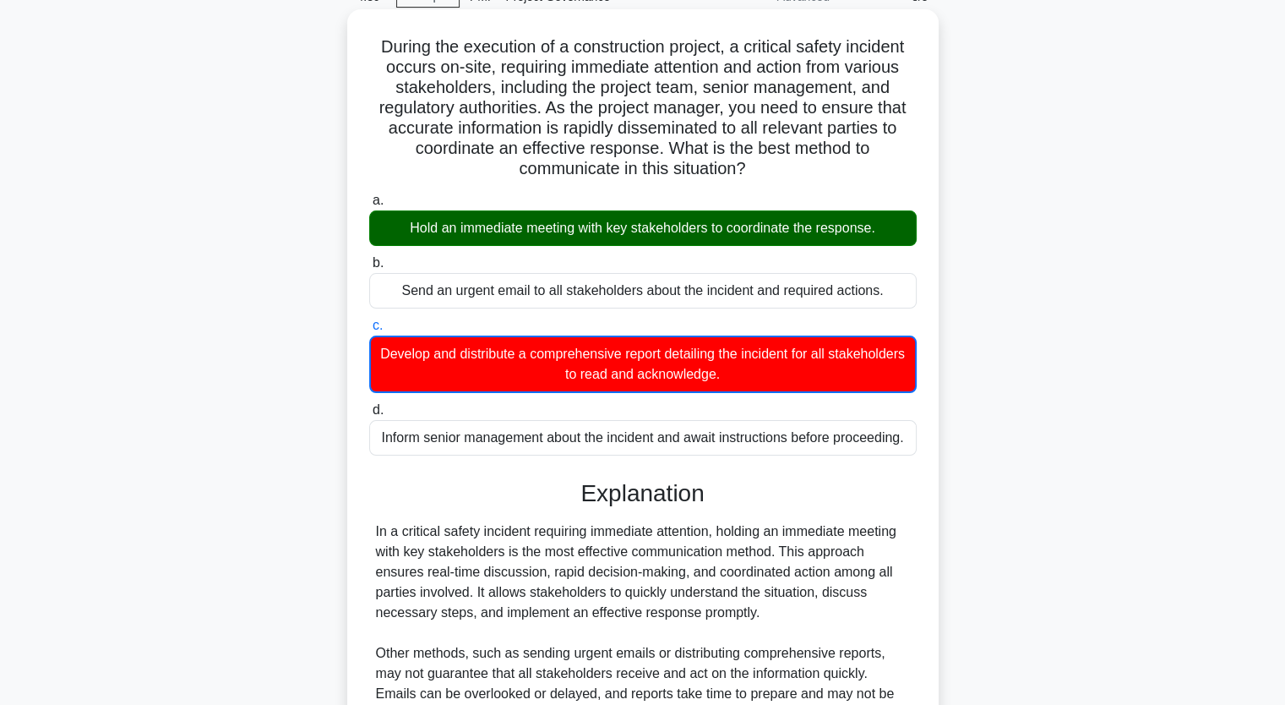
scroll to position [277, 0]
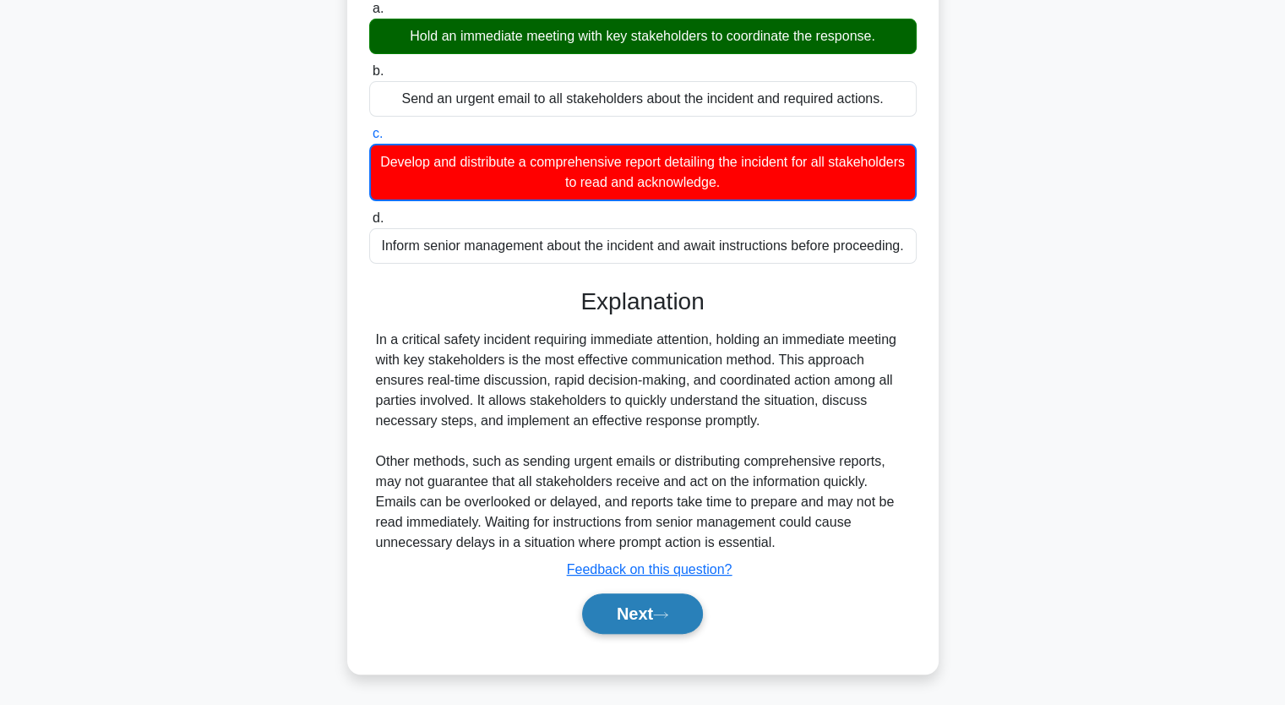
click at [629, 599] on button "Next" at bounding box center [642, 613] width 121 height 41
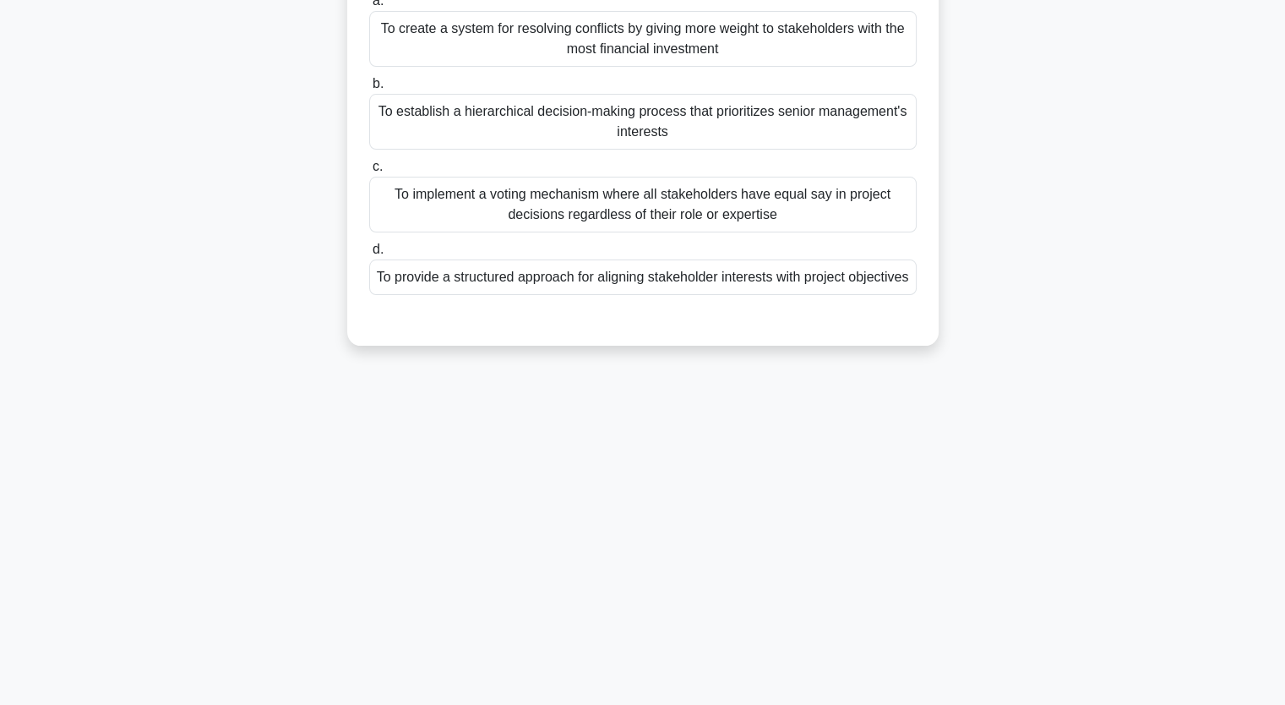
scroll to position [209, 0]
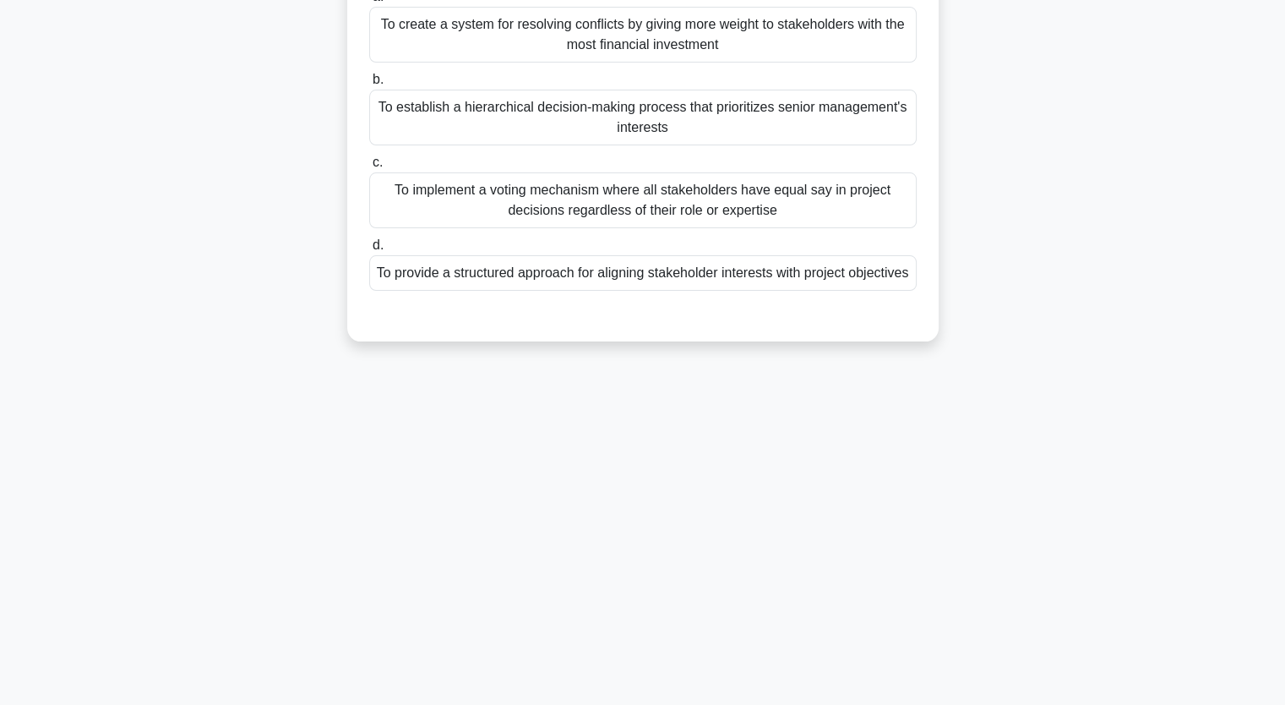
click at [603, 201] on div "To implement a voting mechanism where all stakeholders have equal say in projec…" at bounding box center [642, 200] width 547 height 56
click at [369, 168] on input "c. To implement a voting mechanism where all stakeholders have equal say in pro…" at bounding box center [369, 162] width 0 height 11
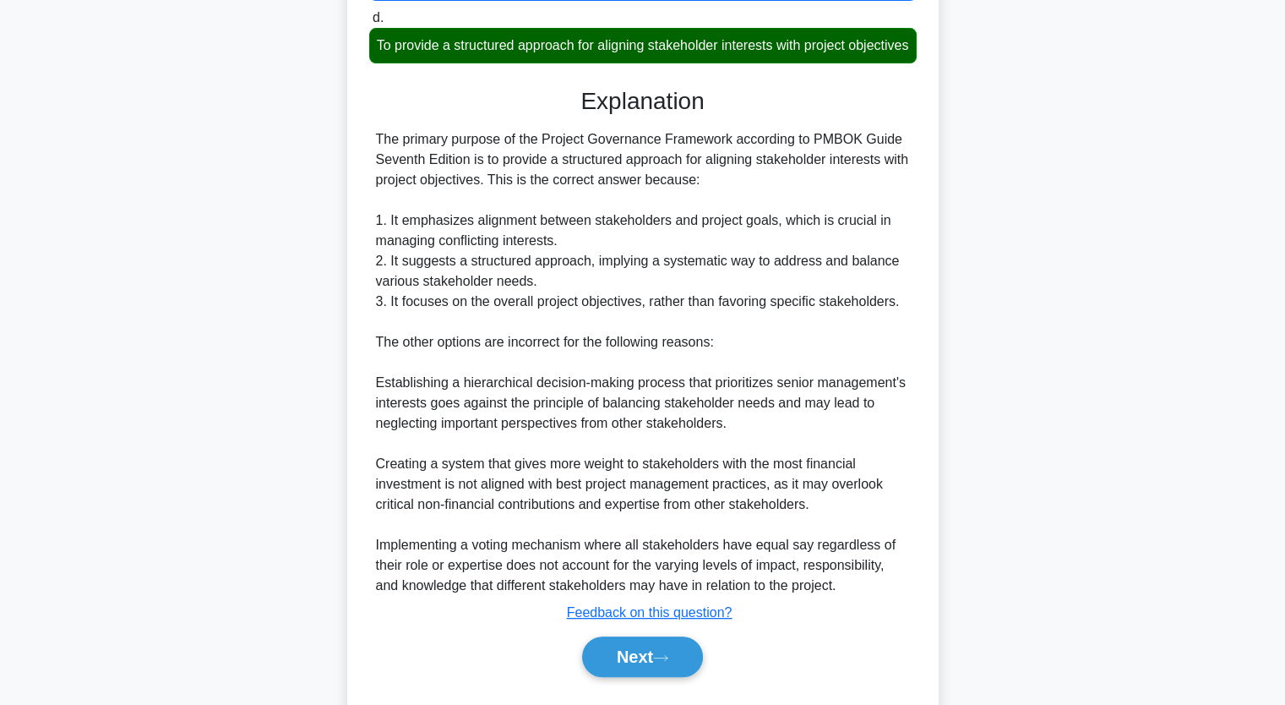
scroll to position [462, 0]
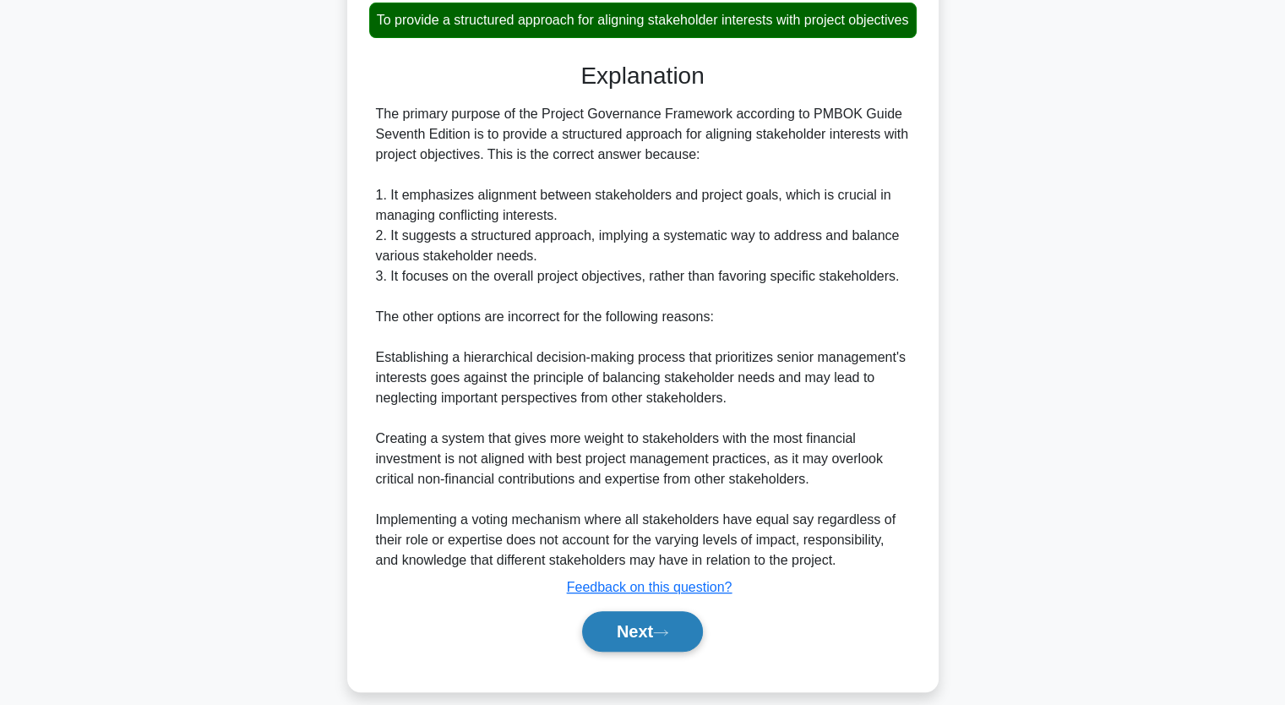
click at [646, 651] on button "Next" at bounding box center [642, 631] width 121 height 41
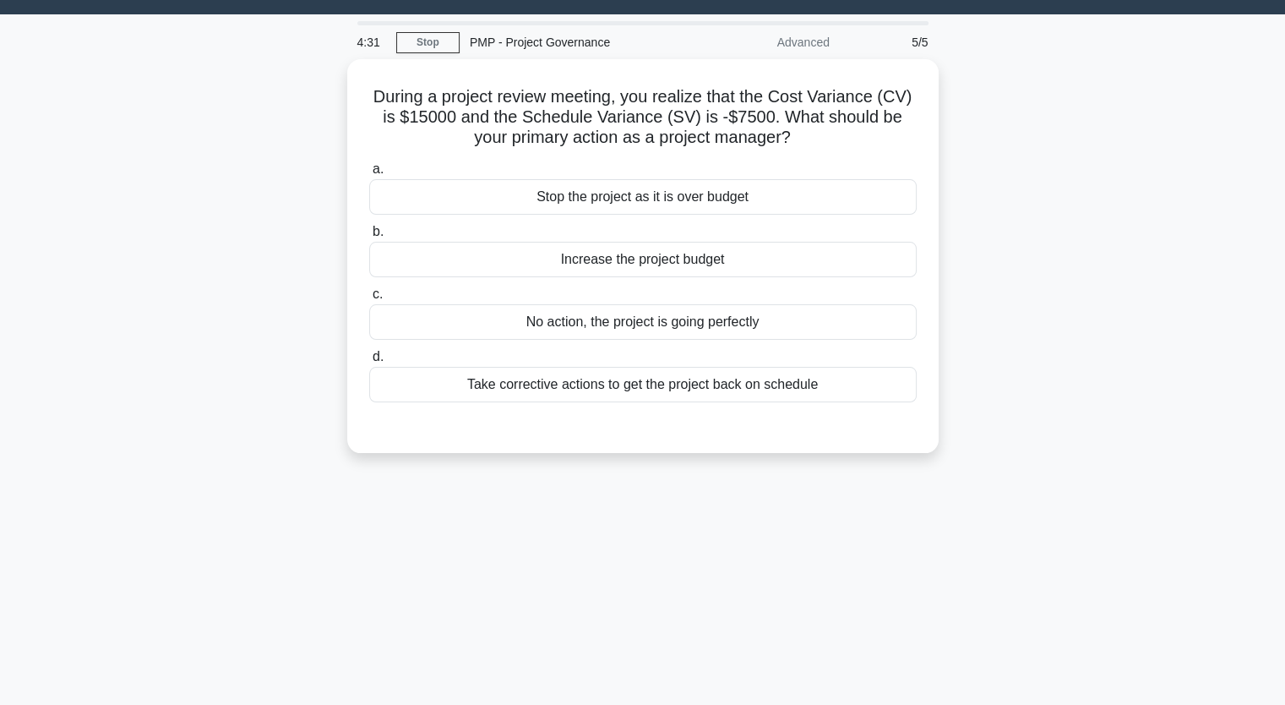
scroll to position [0, 0]
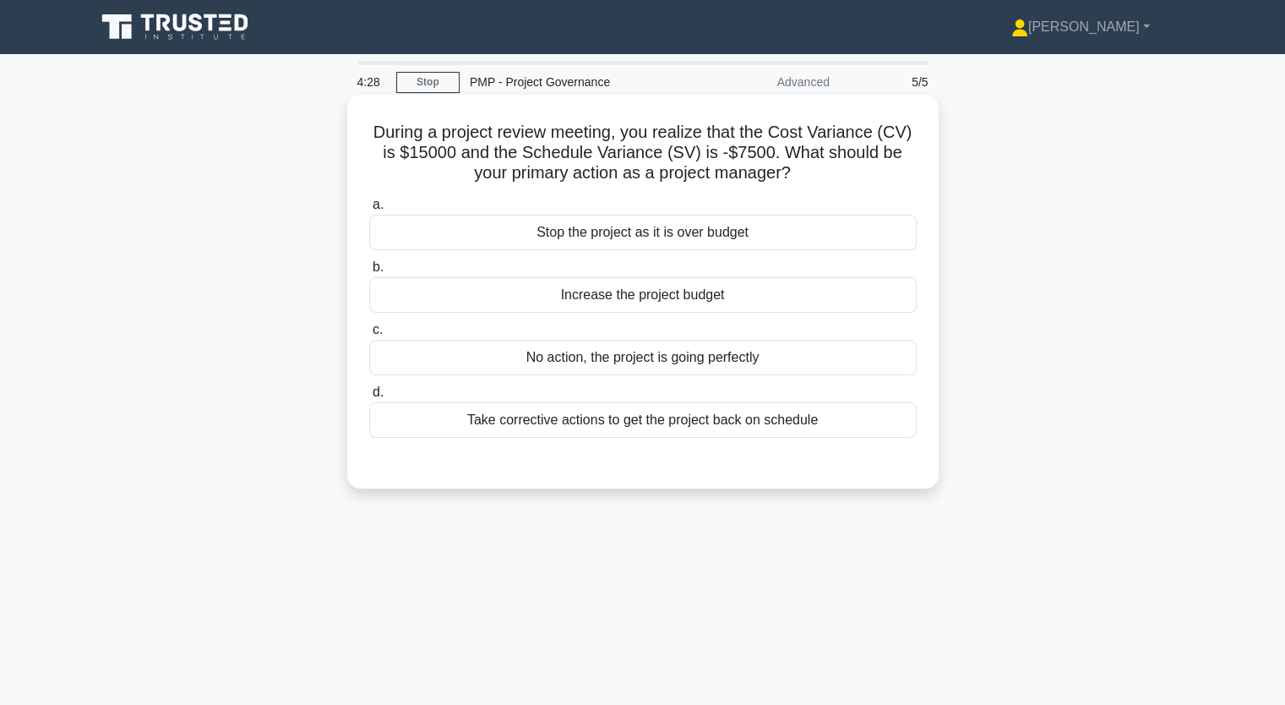
click at [611, 420] on div "Take corrective actions to get the project back on schedule" at bounding box center [642, 419] width 547 height 35
click at [369, 398] on input "d. Take corrective actions to get the project back on schedule" at bounding box center [369, 392] width 0 height 11
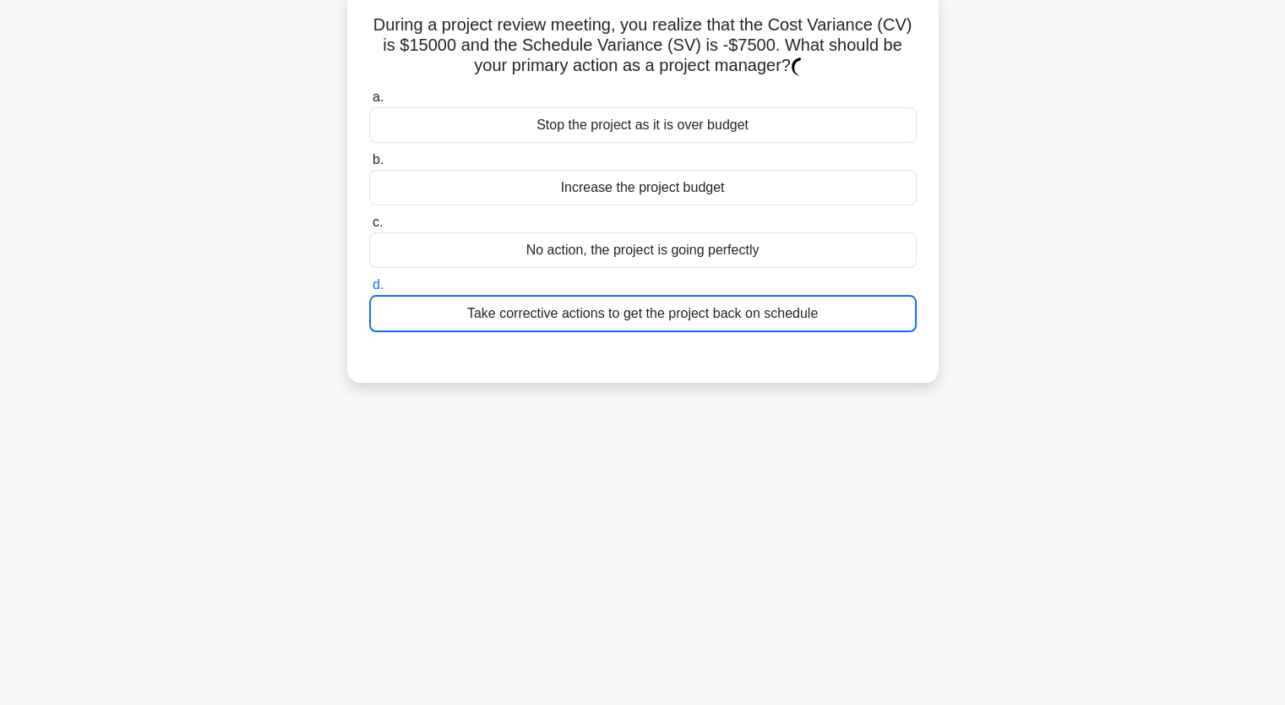
scroll to position [209, 0]
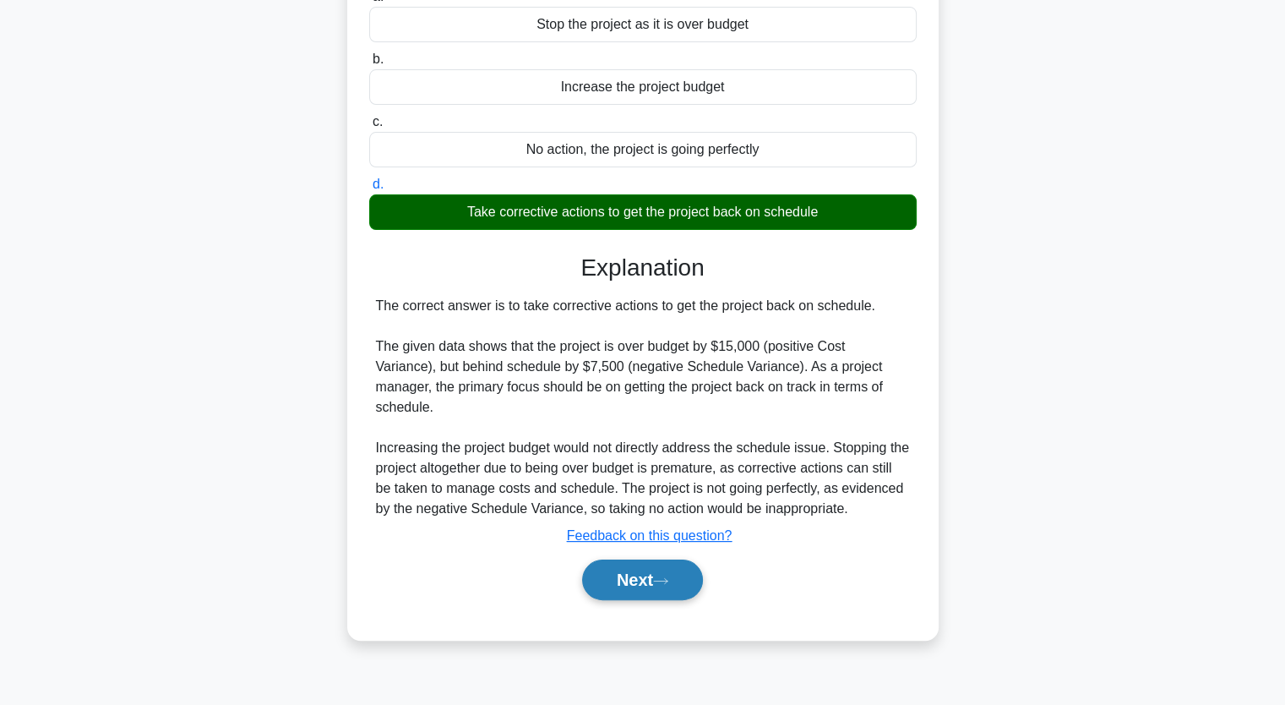
click at [639, 572] on button "Next" at bounding box center [642, 579] width 121 height 41
click at [642, 559] on button "Next" at bounding box center [642, 579] width 121 height 41
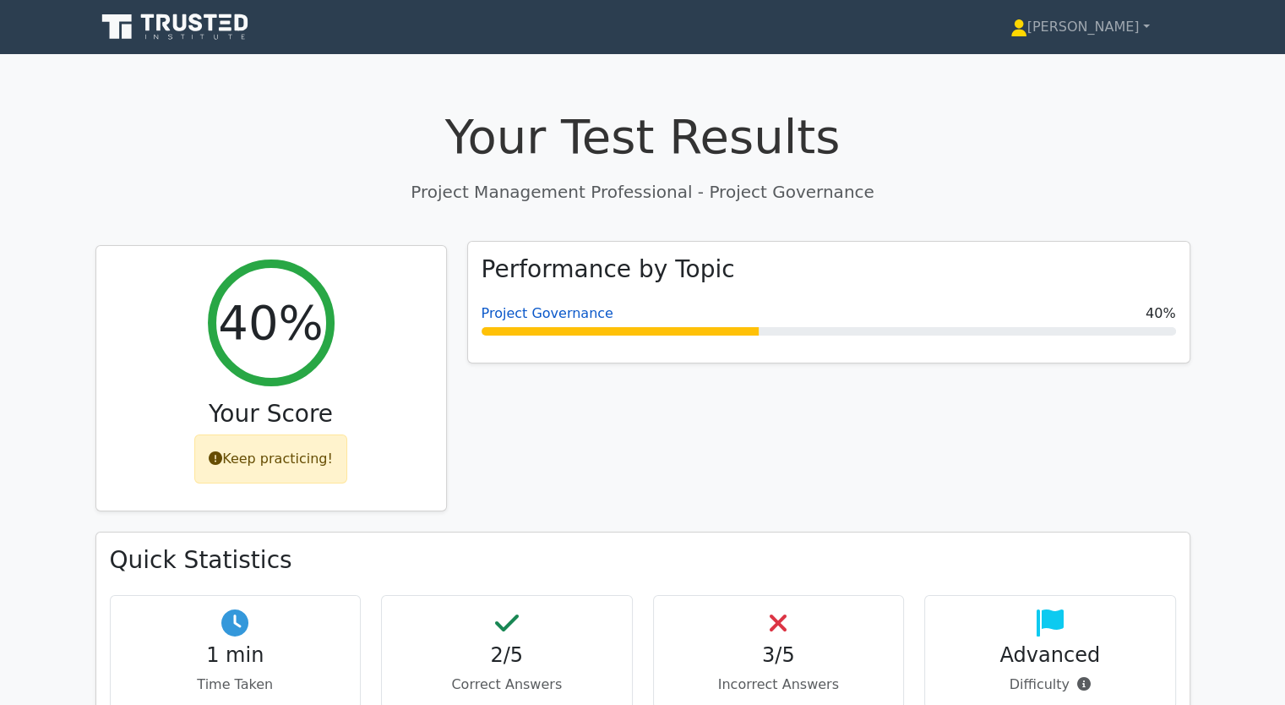
click at [551, 321] on link "Project Governance" at bounding box center [548, 313] width 132 height 16
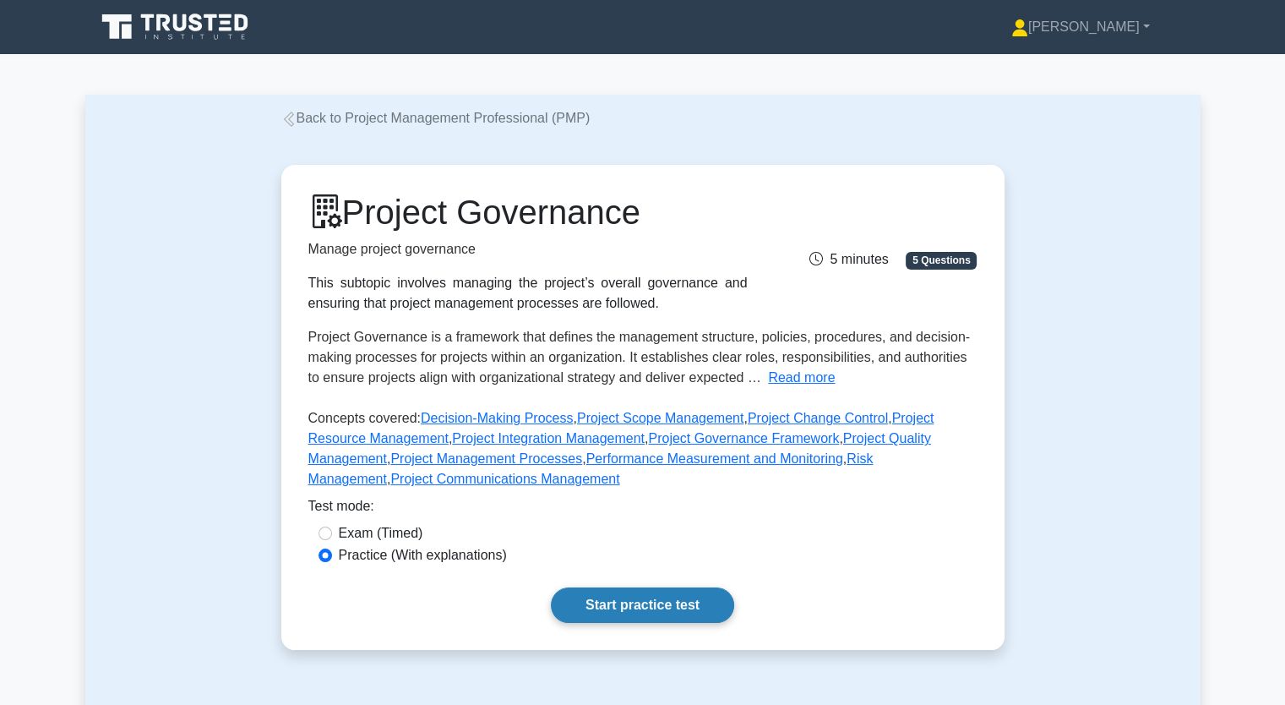
click at [695, 602] on link "Start practice test" at bounding box center [642, 604] width 183 height 35
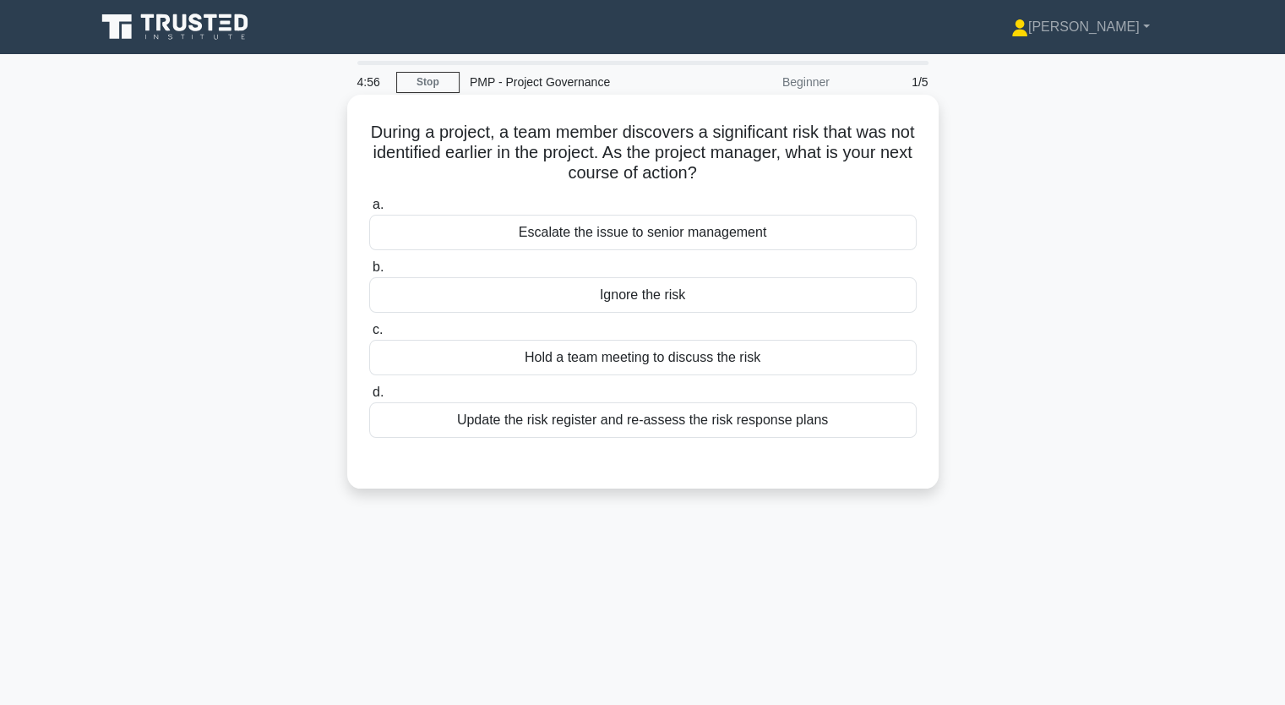
click at [611, 427] on div "Update the risk register and re-assess the risk response plans" at bounding box center [642, 419] width 547 height 35
click at [369, 398] on input "d. Update the risk register and re-assess the risk response plans" at bounding box center [369, 392] width 0 height 11
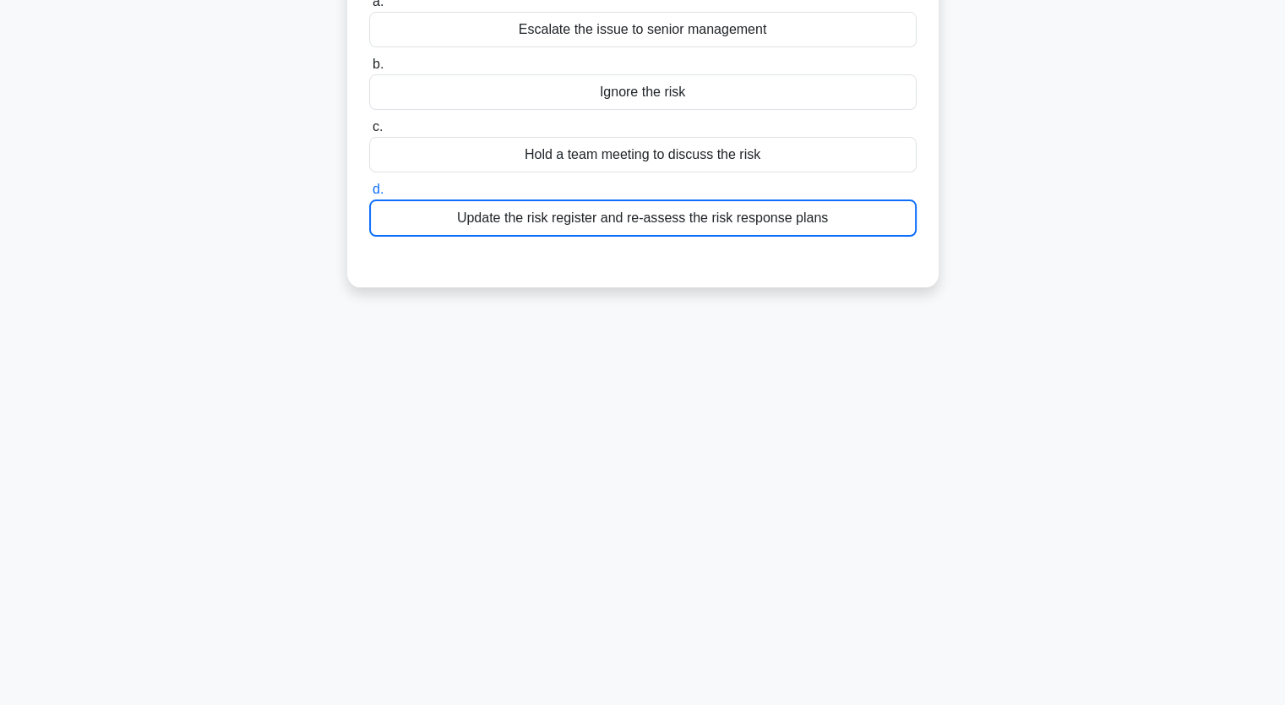
scroll to position [209, 0]
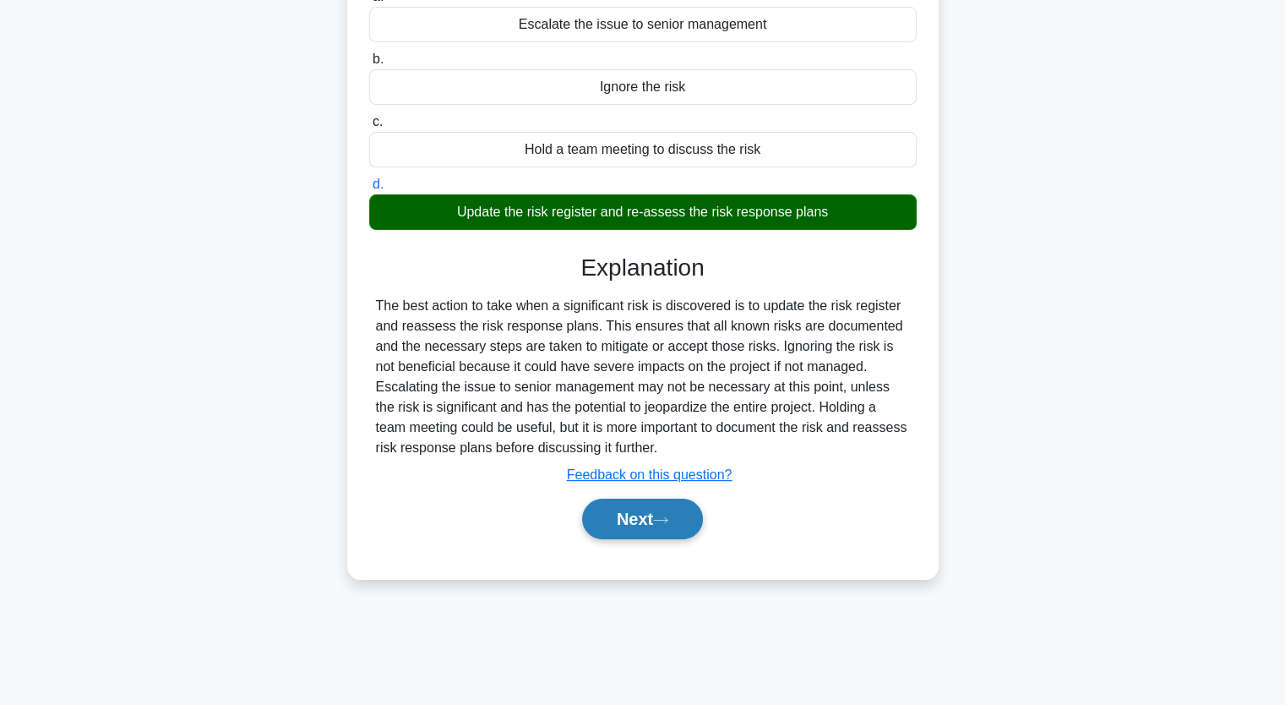
click at [666, 505] on button "Next" at bounding box center [642, 518] width 121 height 41
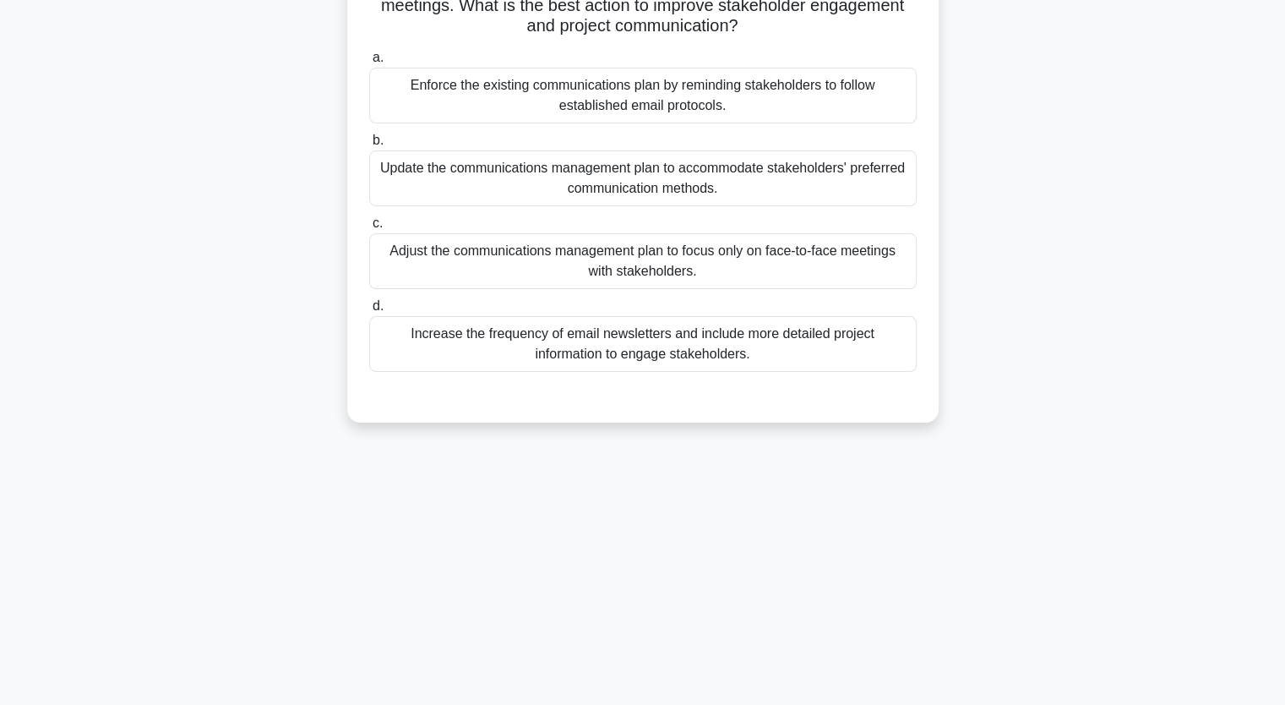
click at [538, 254] on div "Adjust the communications management plan to focus only on face-to-face meeting…" at bounding box center [642, 261] width 547 height 56
click at [369, 229] on input "c. Adjust the communications management plan to focus only on face-to-face meet…" at bounding box center [369, 223] width 0 height 11
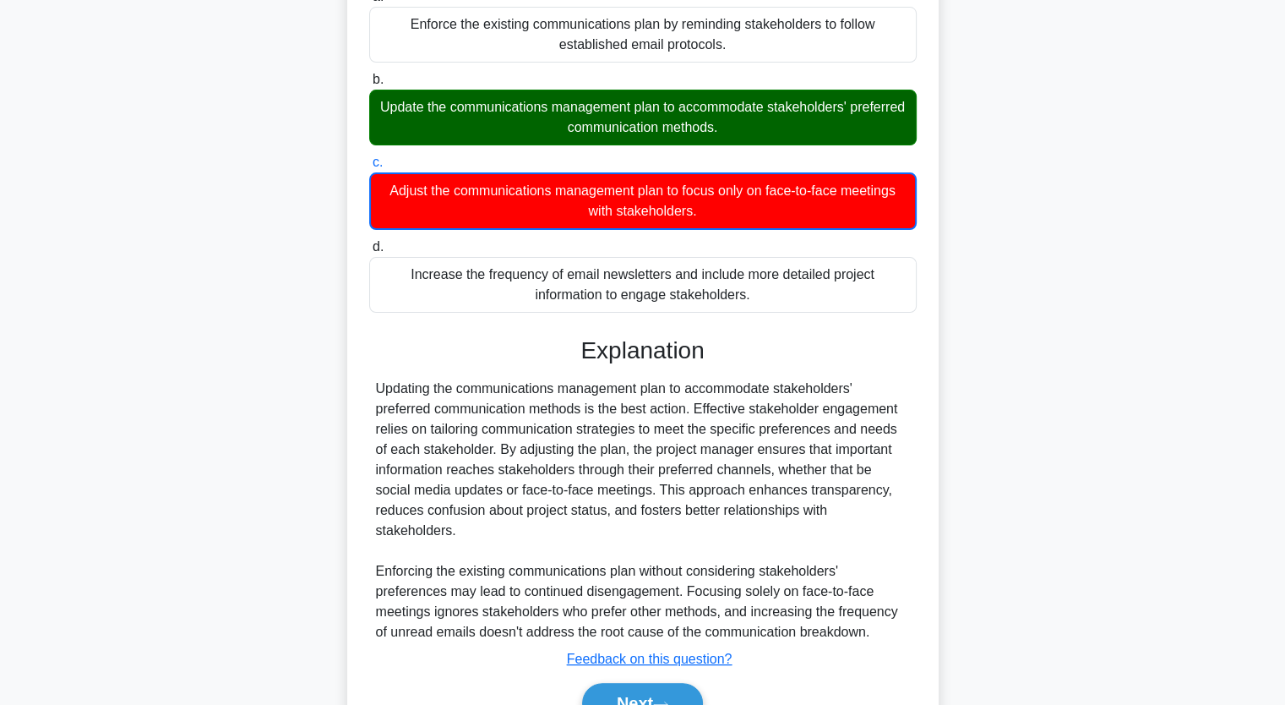
scroll to position [338, 0]
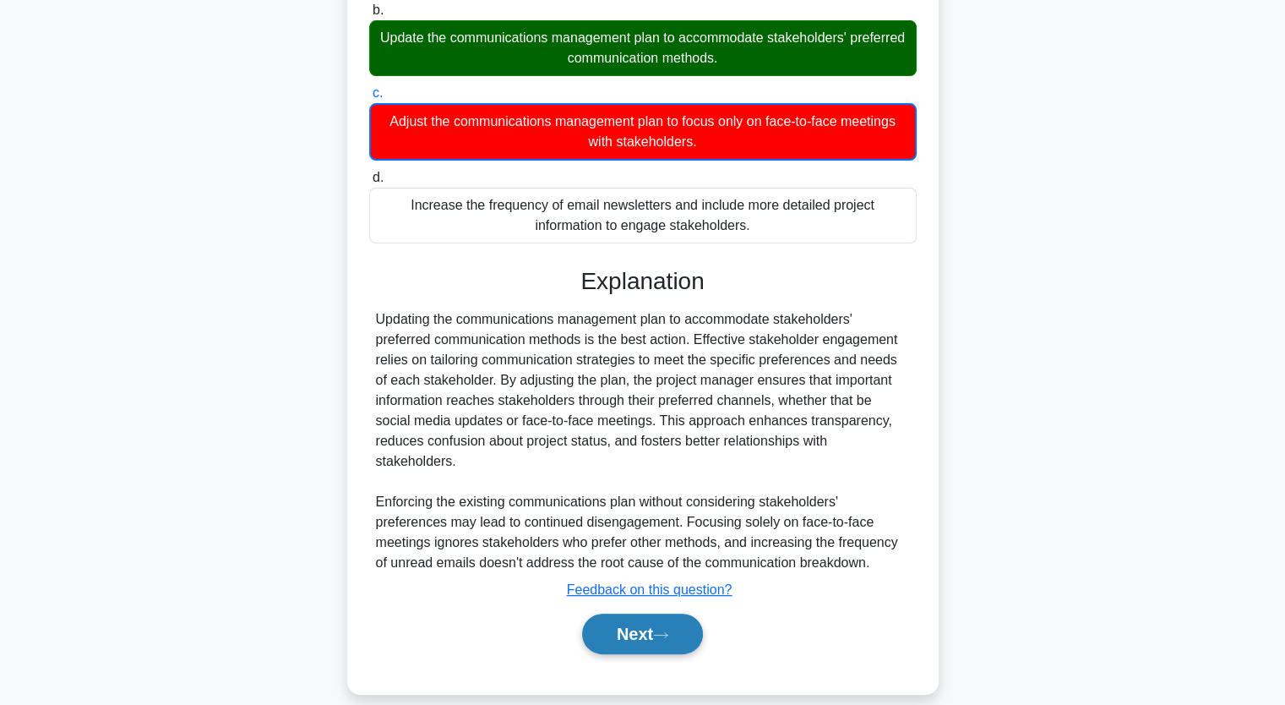
click at [643, 613] on button "Next" at bounding box center [642, 633] width 121 height 41
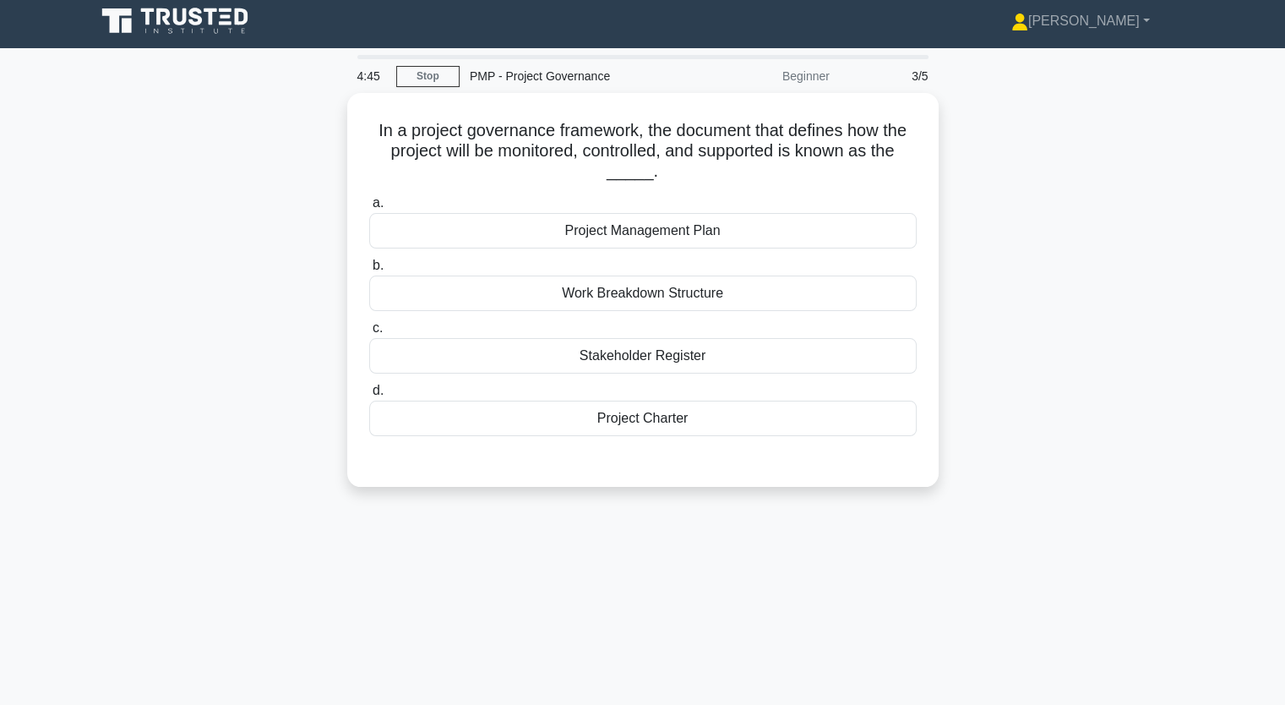
scroll to position [0, 0]
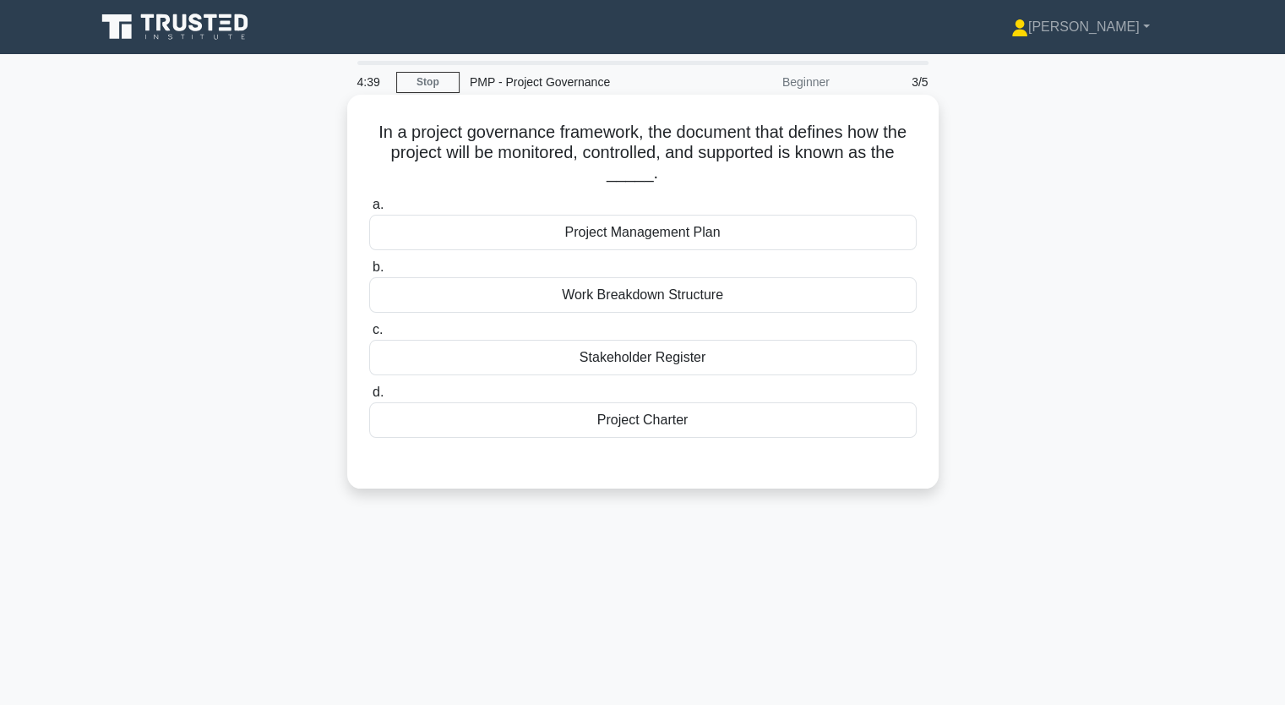
click at [669, 423] on div "Project Charter" at bounding box center [642, 419] width 547 height 35
click at [369, 398] on input "d. Project Charter" at bounding box center [369, 392] width 0 height 11
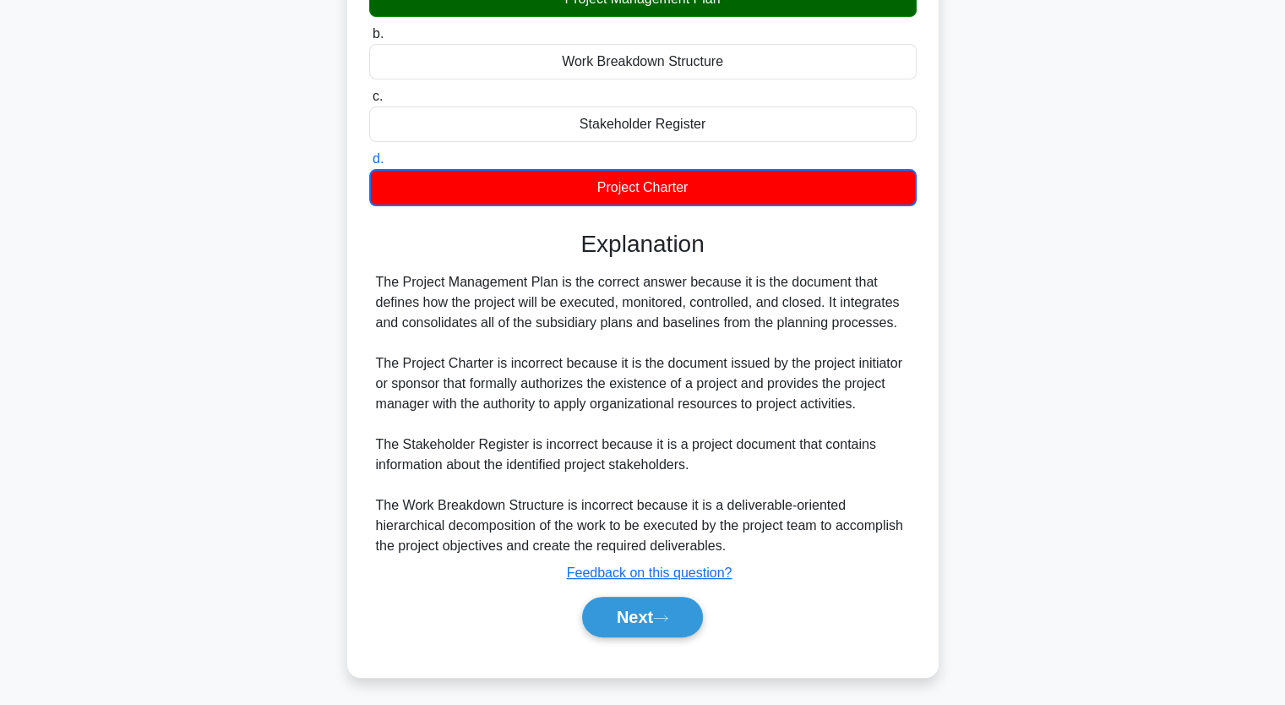
scroll to position [237, 0]
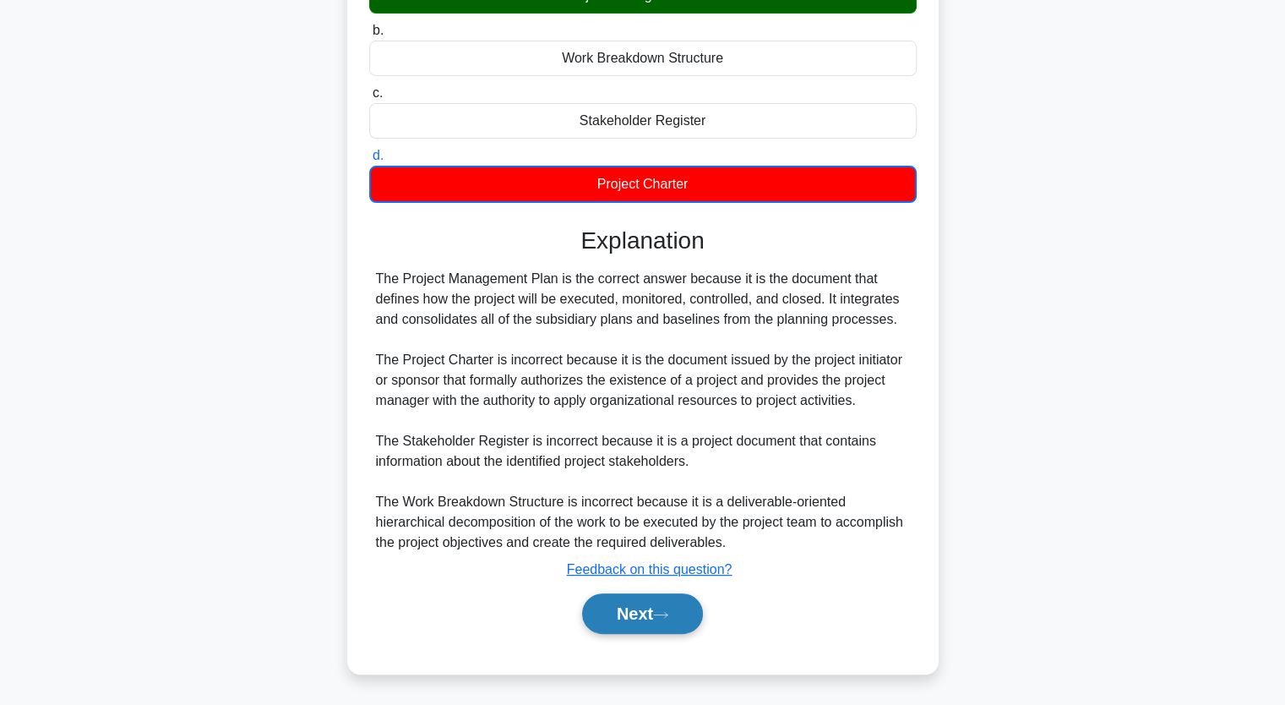
click at [632, 623] on button "Next" at bounding box center [642, 613] width 121 height 41
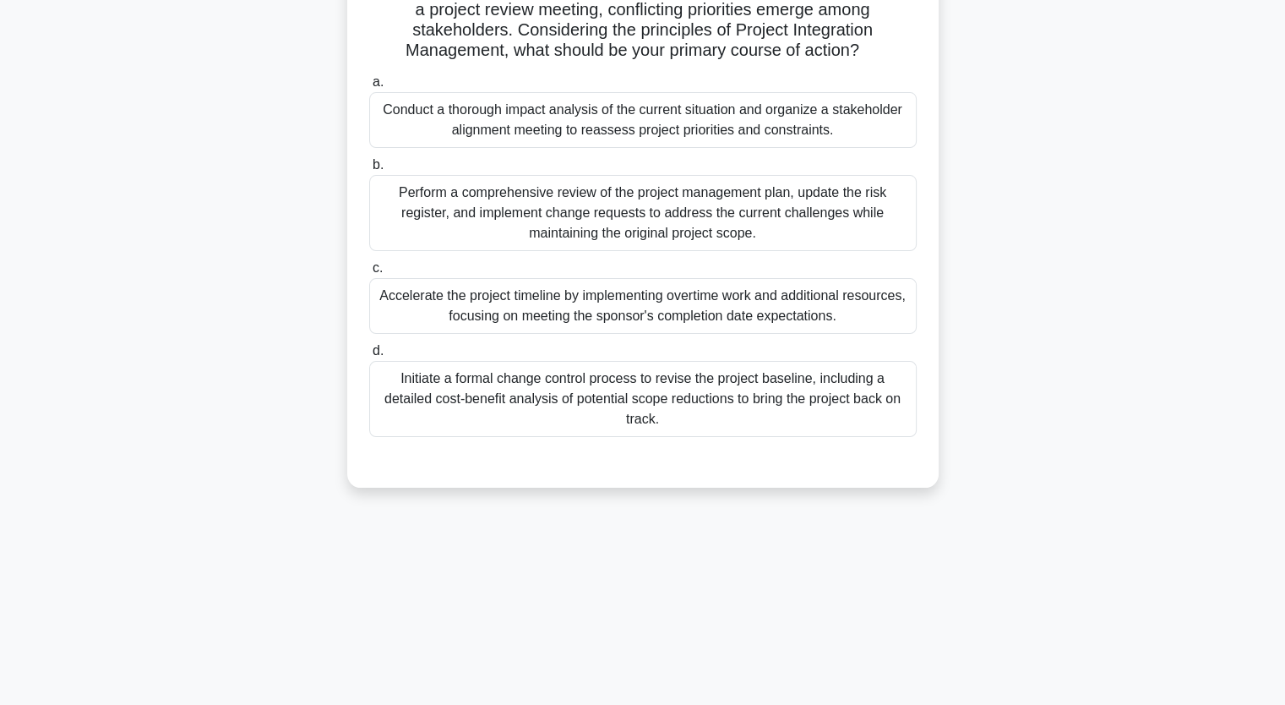
scroll to position [209, 0]
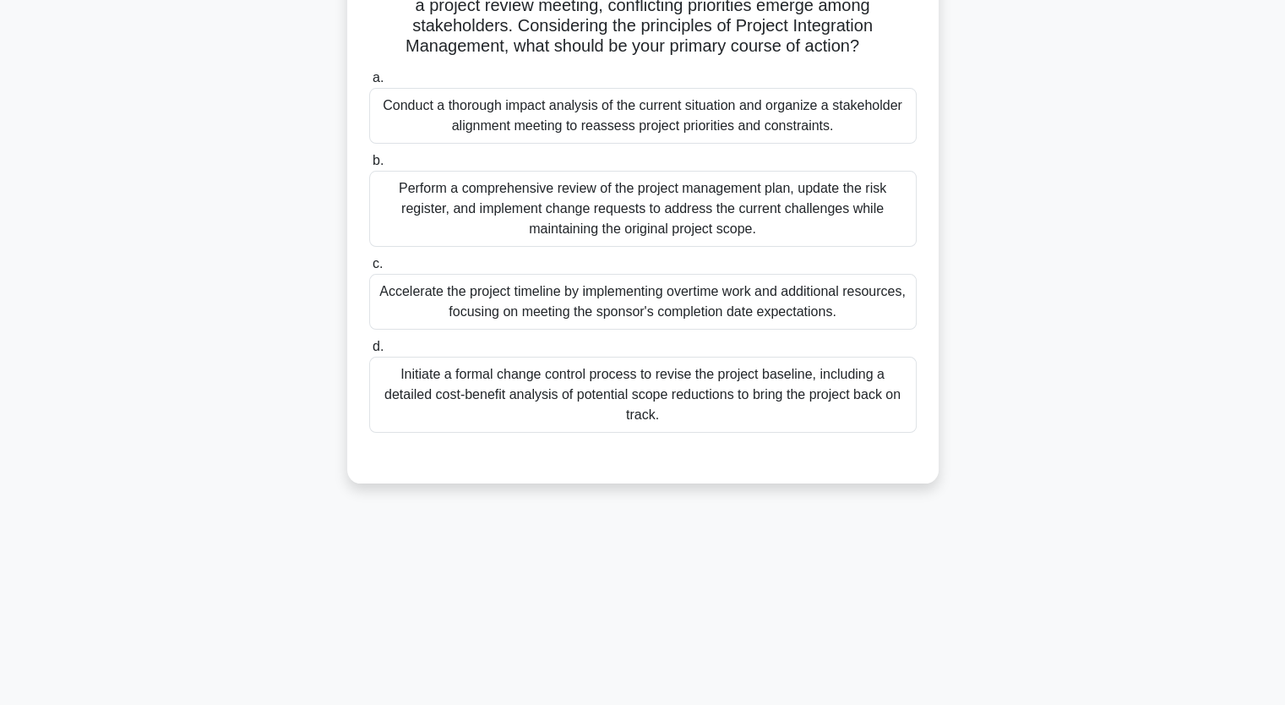
click at [507, 138] on div "Conduct a thorough impact analysis of the current situation and organize a stak…" at bounding box center [642, 116] width 547 height 56
click at [369, 84] on input "a. Conduct a thorough impact analysis of the current situation and organize a s…" at bounding box center [369, 78] width 0 height 11
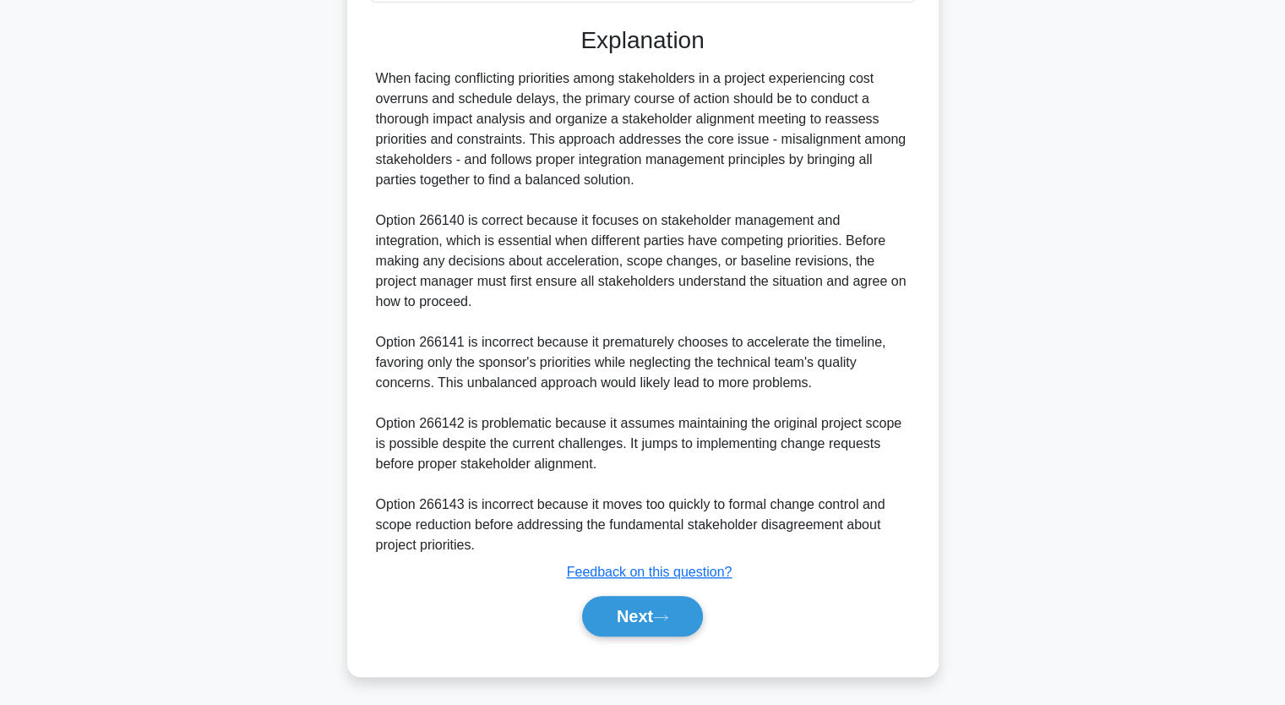
scroll to position [640, 0]
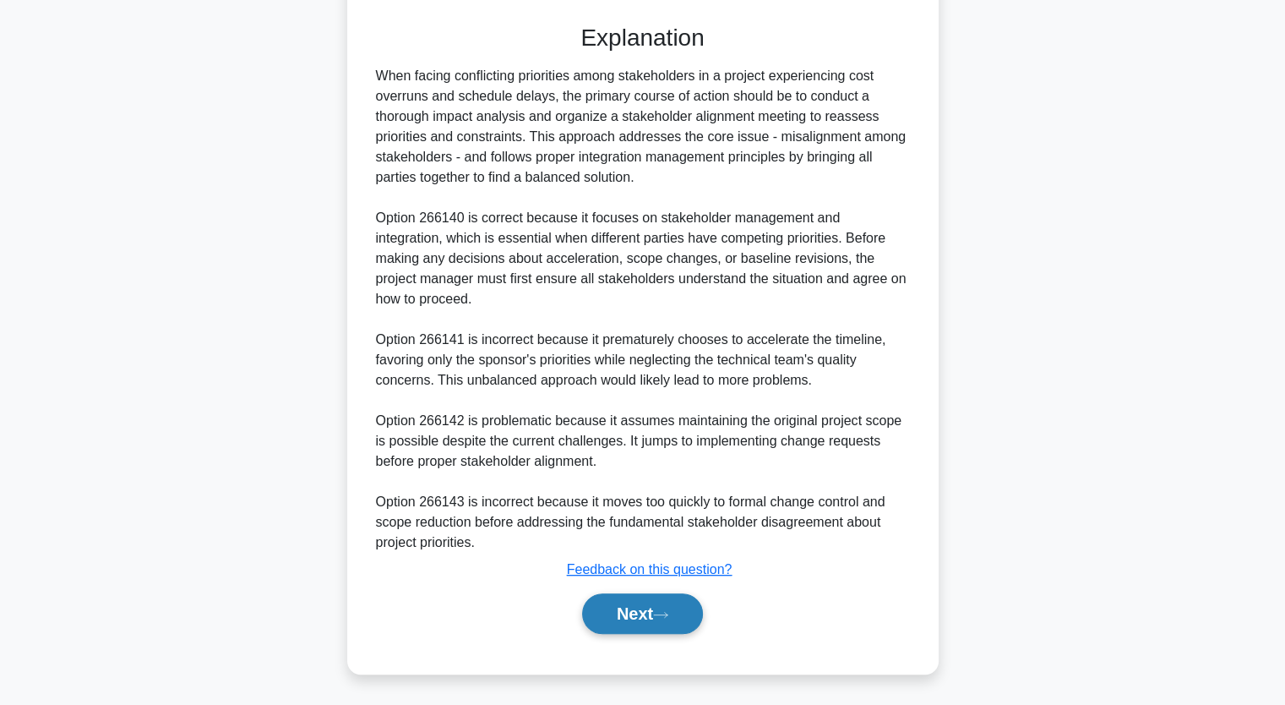
click at [632, 607] on button "Next" at bounding box center [642, 613] width 121 height 41
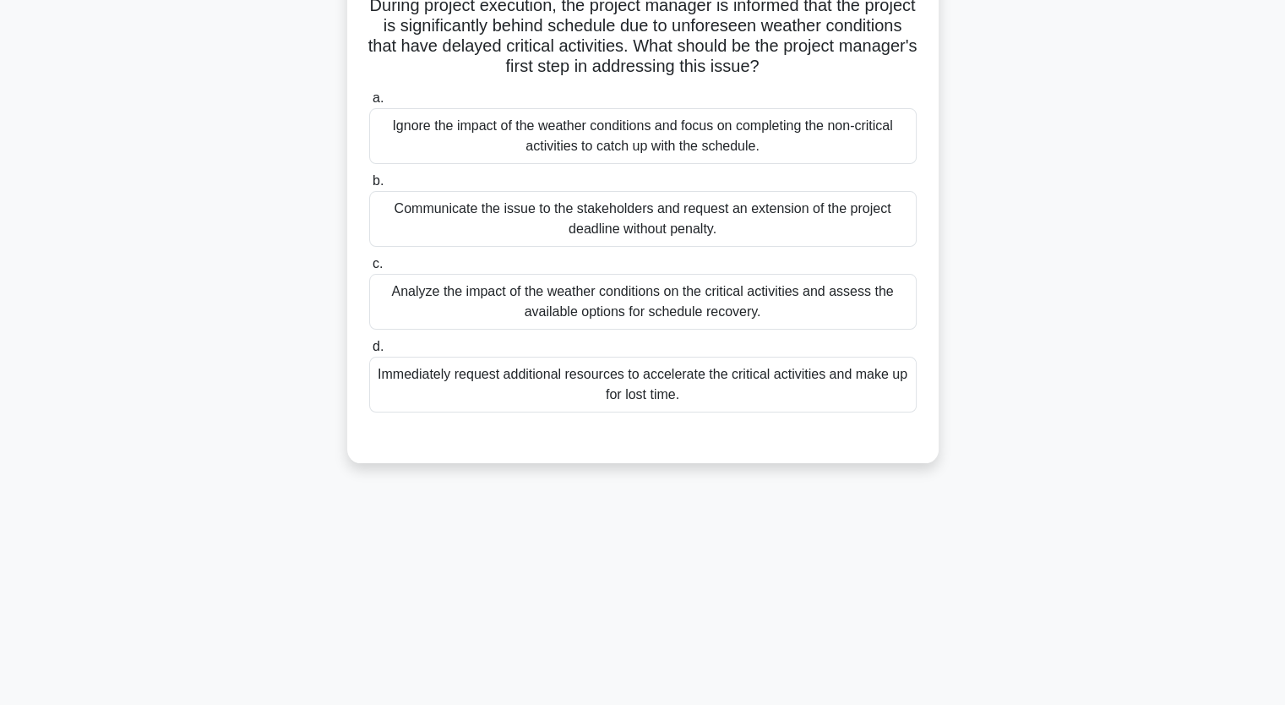
scroll to position [40, 0]
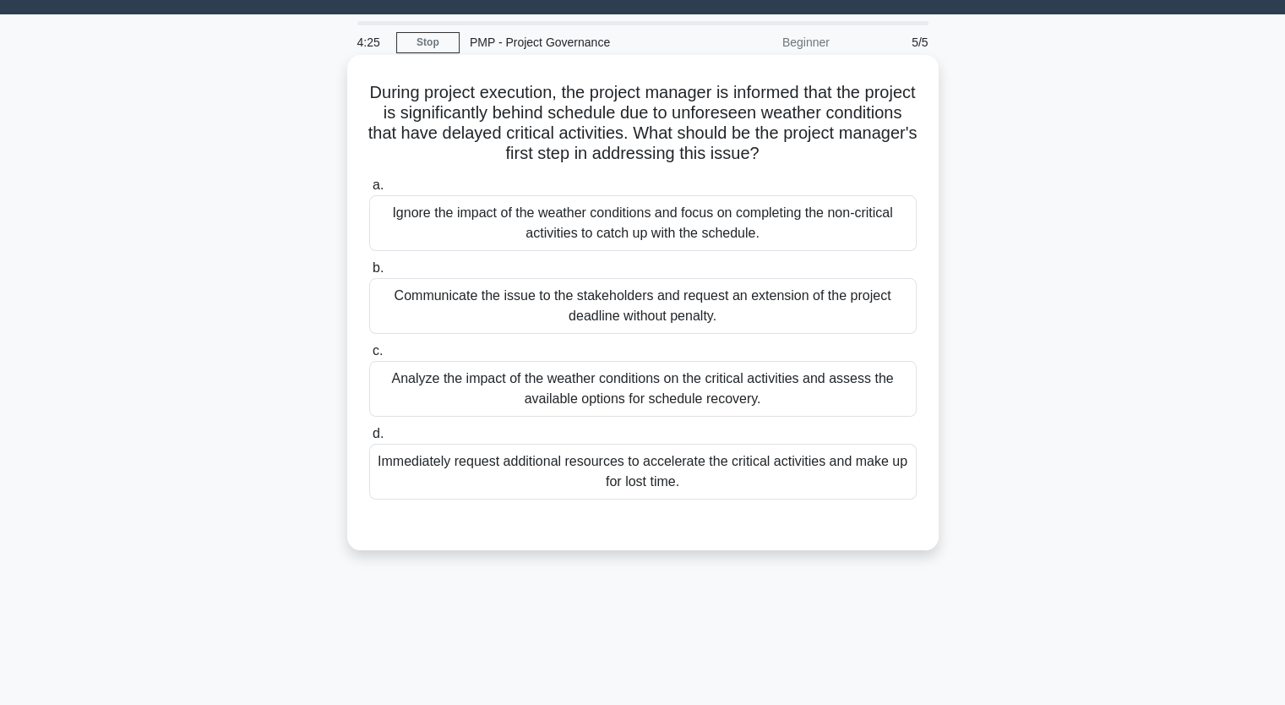
click at [534, 383] on div "Analyze the impact of the weather conditions on the critical activities and ass…" at bounding box center [642, 389] width 547 height 56
click at [369, 357] on input "c. Analyze the impact of the weather conditions on the critical activities and …" at bounding box center [369, 351] width 0 height 11
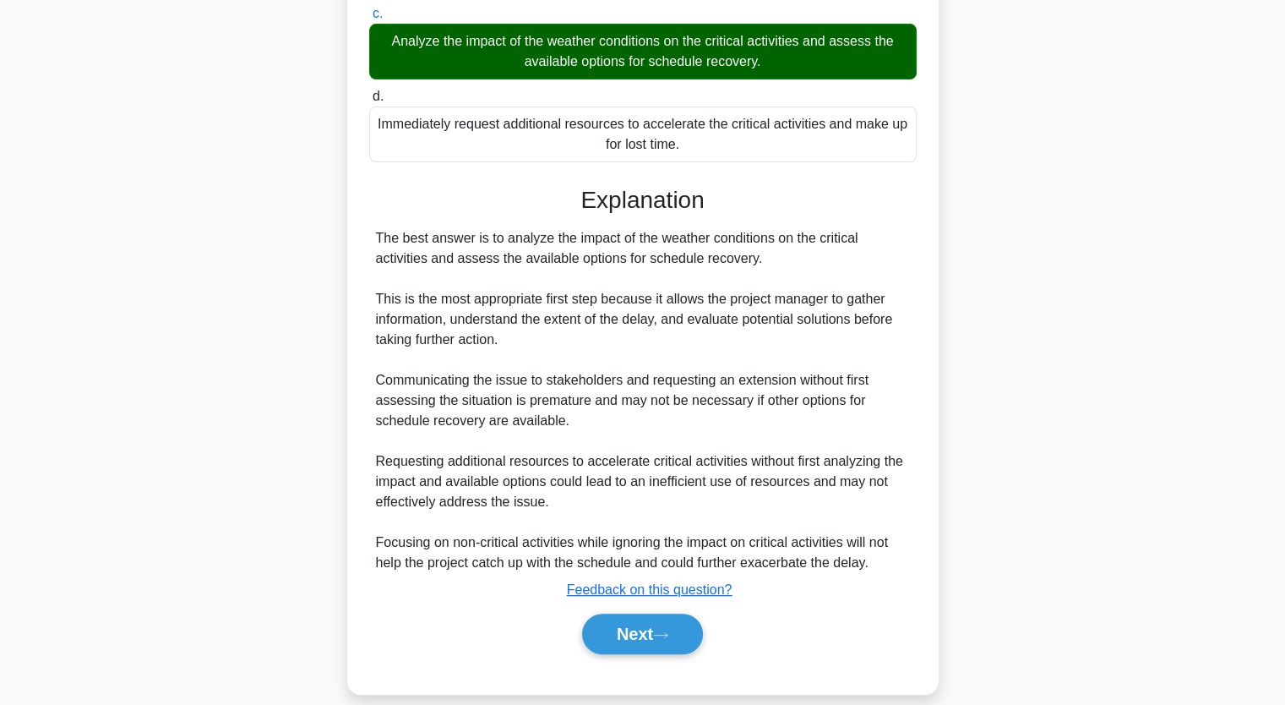
scroll to position [378, 0]
click at [649, 629] on button "Next" at bounding box center [642, 633] width 121 height 41
click at [649, 633] on button "Next" at bounding box center [642, 633] width 121 height 41
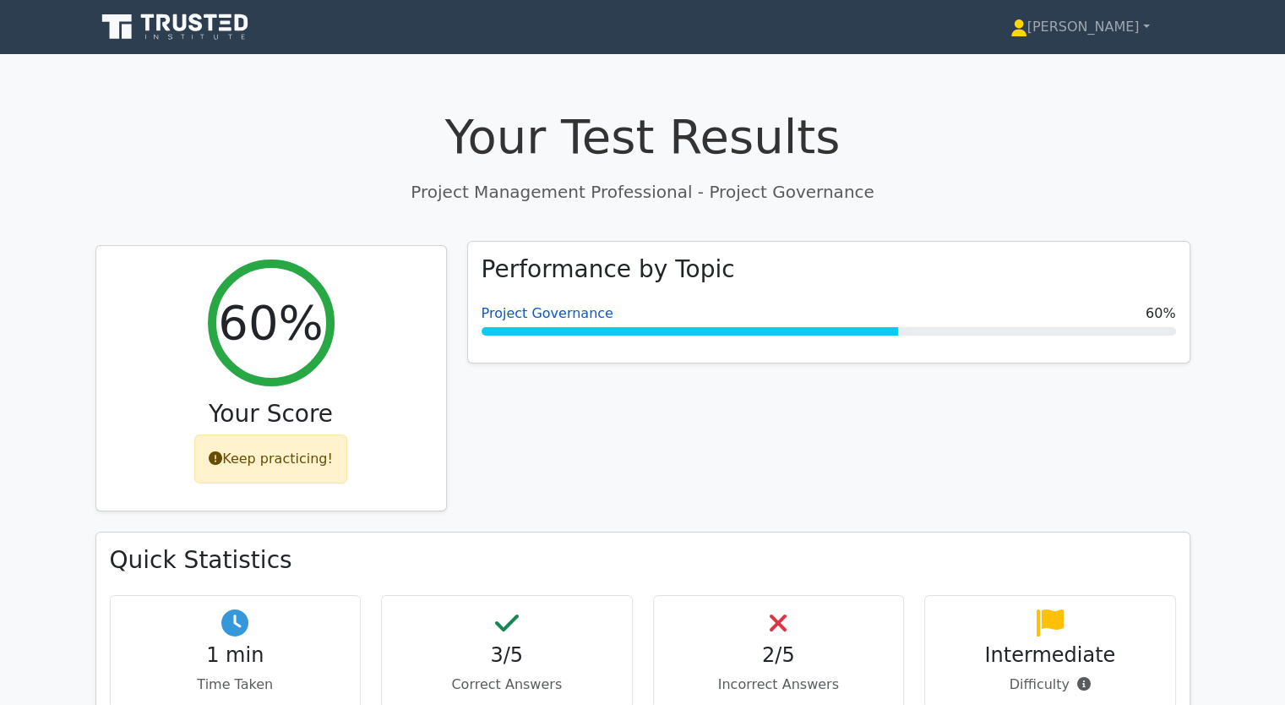
click at [543, 307] on link "Project Governance" at bounding box center [548, 313] width 132 height 16
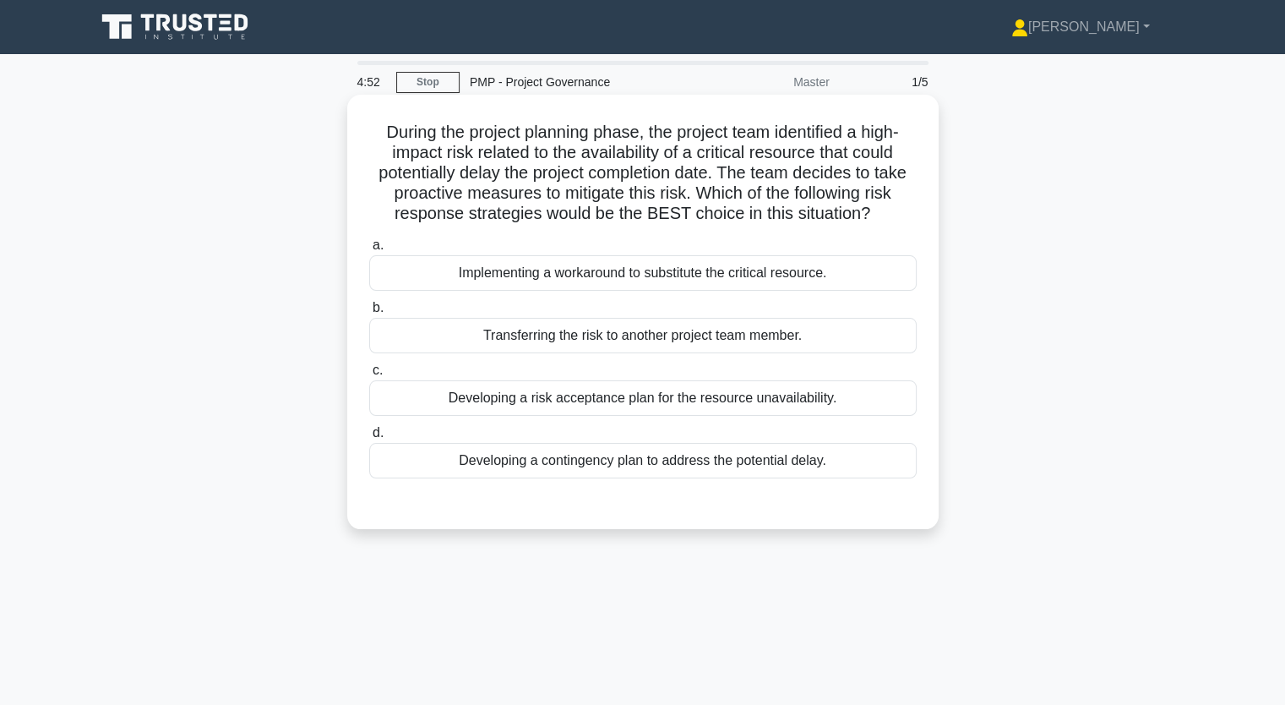
click at [569, 465] on div "Developing a contingency plan to address the potential delay." at bounding box center [642, 460] width 547 height 35
click at [369, 438] on input "d. Developing a contingency plan to address the potential delay." at bounding box center [369, 432] width 0 height 11
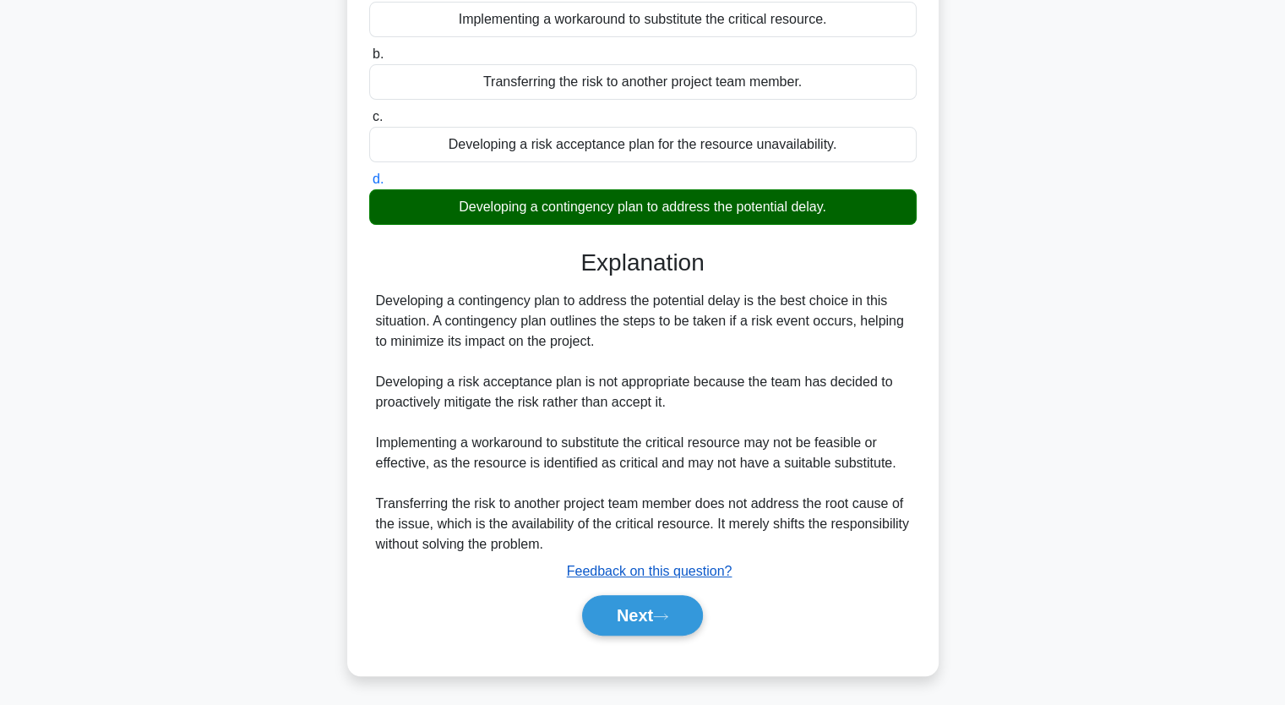
scroll to position [255, 0]
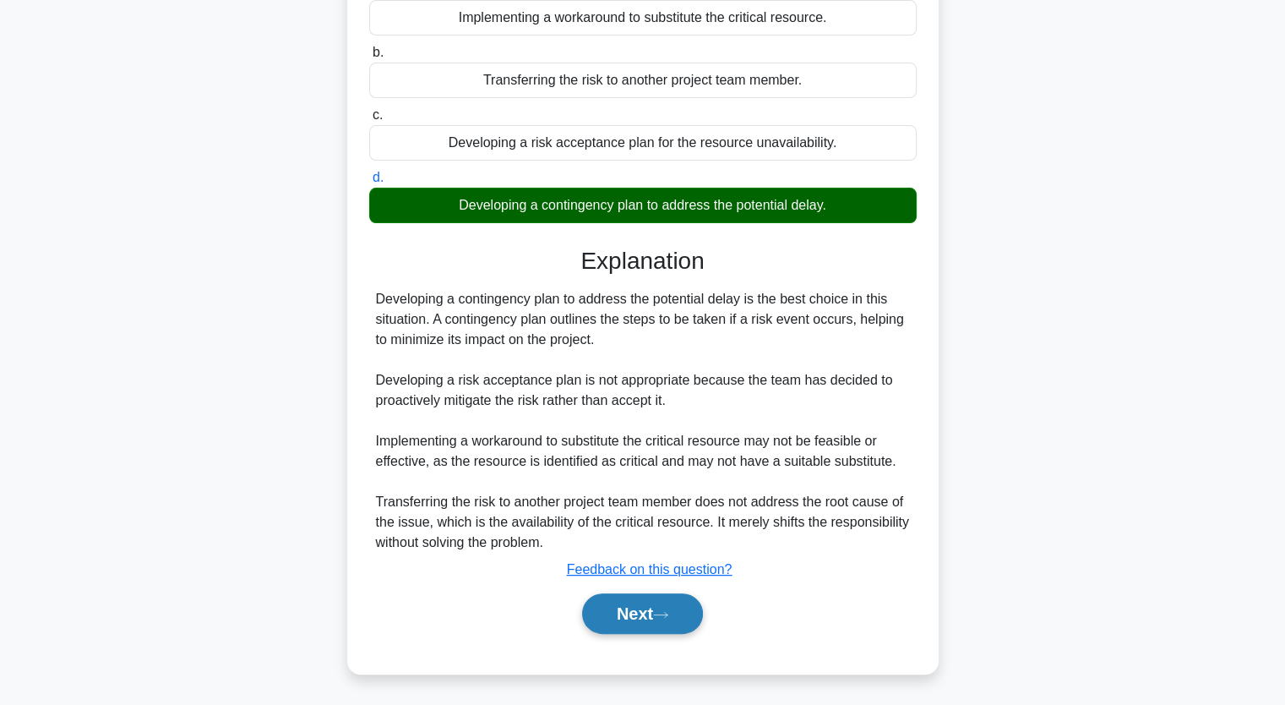
click at [635, 607] on button "Next" at bounding box center [642, 613] width 121 height 41
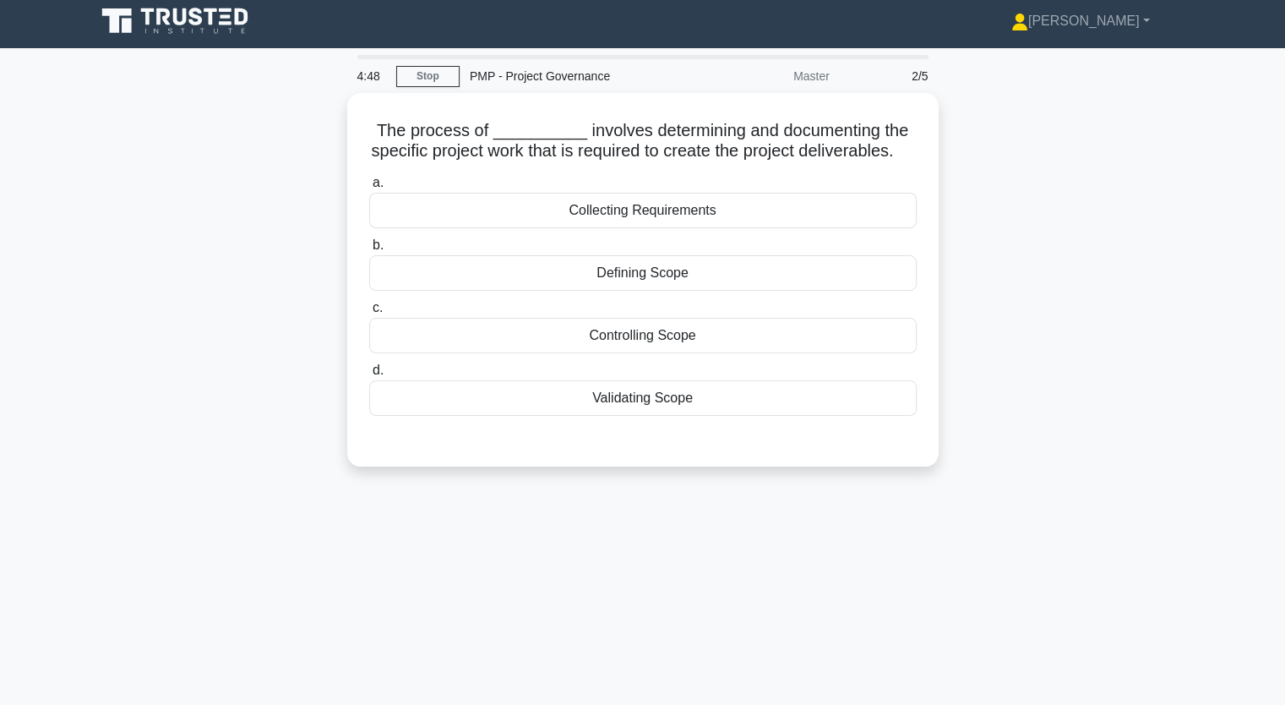
scroll to position [0, 0]
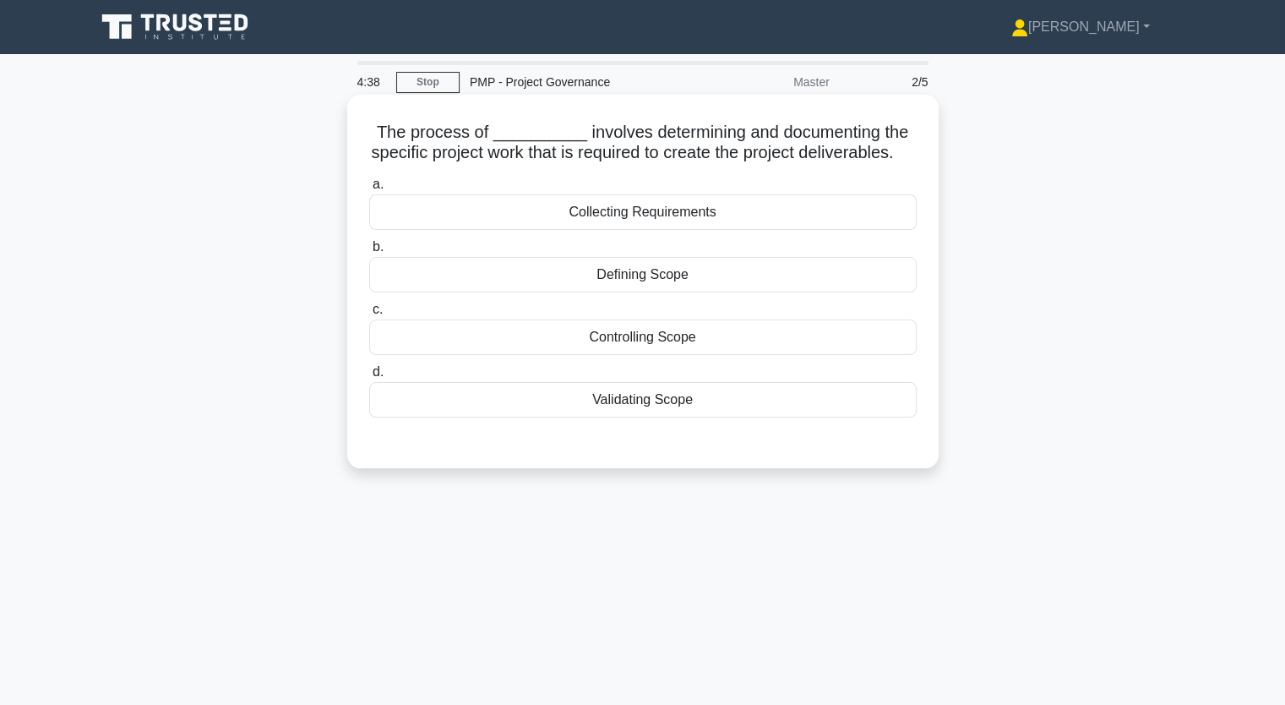
click at [696, 230] on div "Collecting Requirements" at bounding box center [642, 211] width 547 height 35
click at [369, 190] on input "a. Collecting Requirements" at bounding box center [369, 184] width 0 height 11
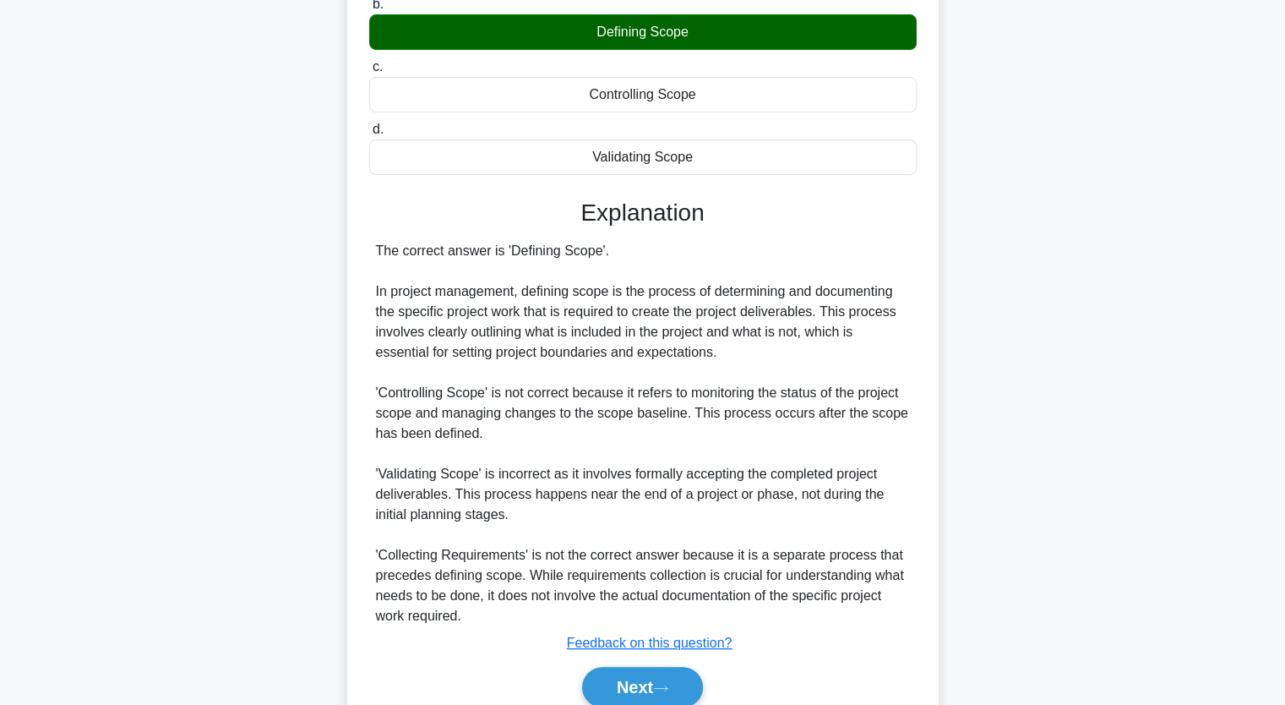
scroll to position [338, 0]
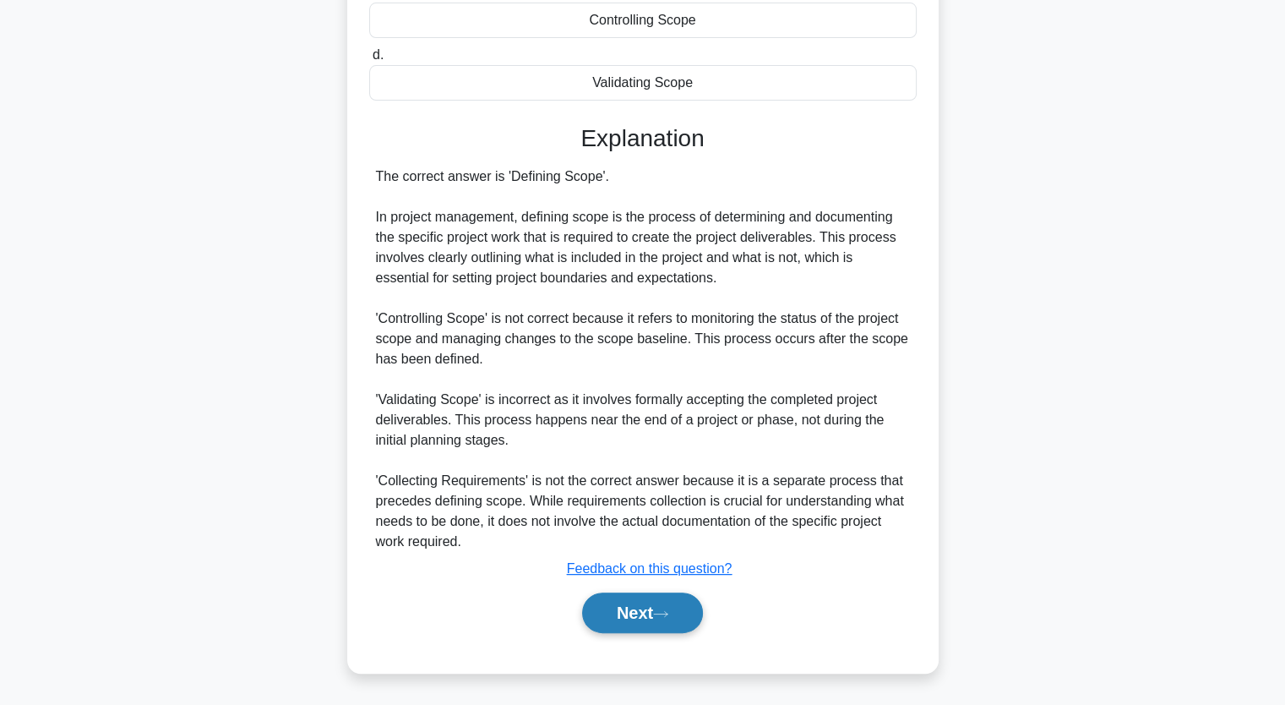
click at [623, 613] on button "Next" at bounding box center [642, 612] width 121 height 41
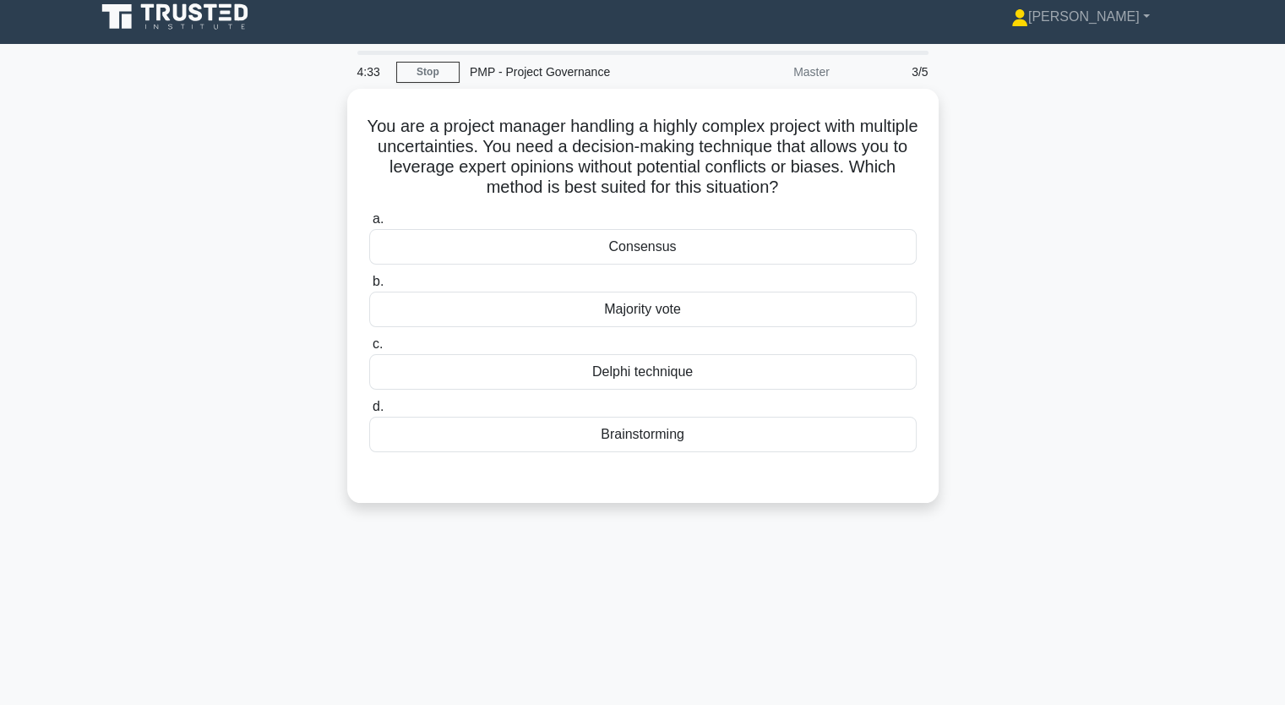
scroll to position [0, 0]
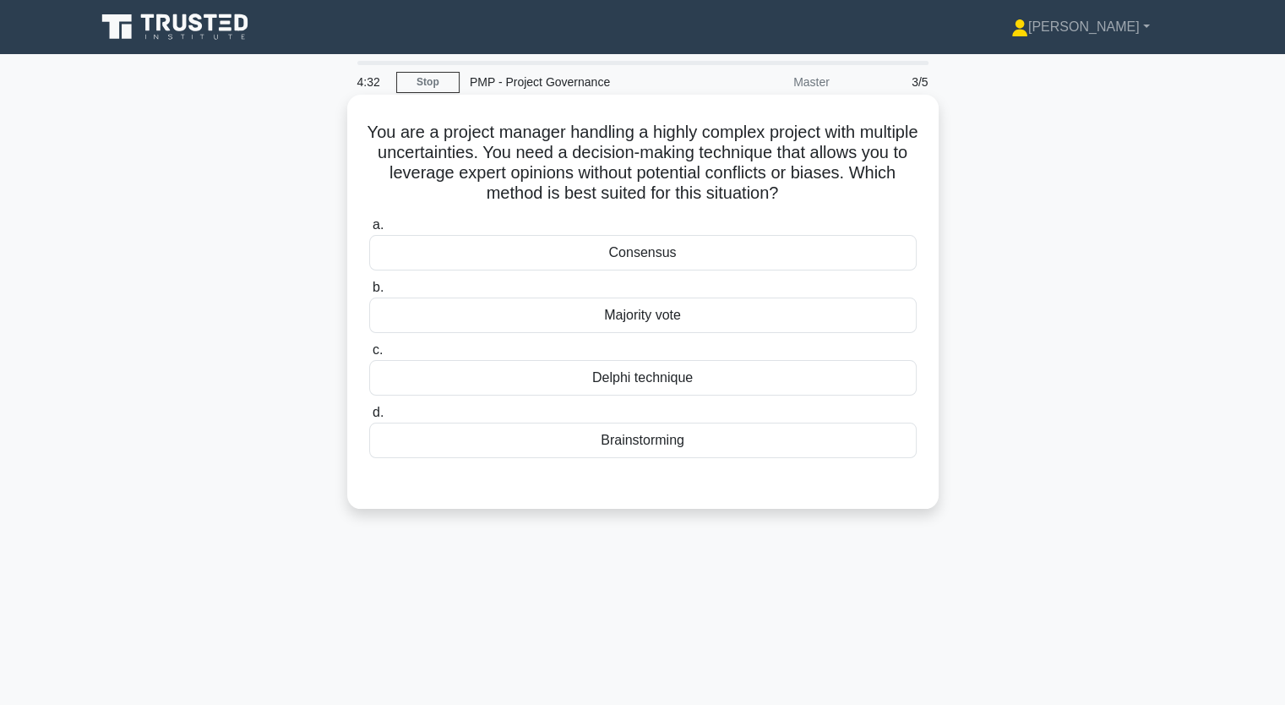
click at [670, 384] on div "Delphi technique" at bounding box center [642, 377] width 547 height 35
click at [369, 356] on input "c. Delphi technique" at bounding box center [369, 350] width 0 height 11
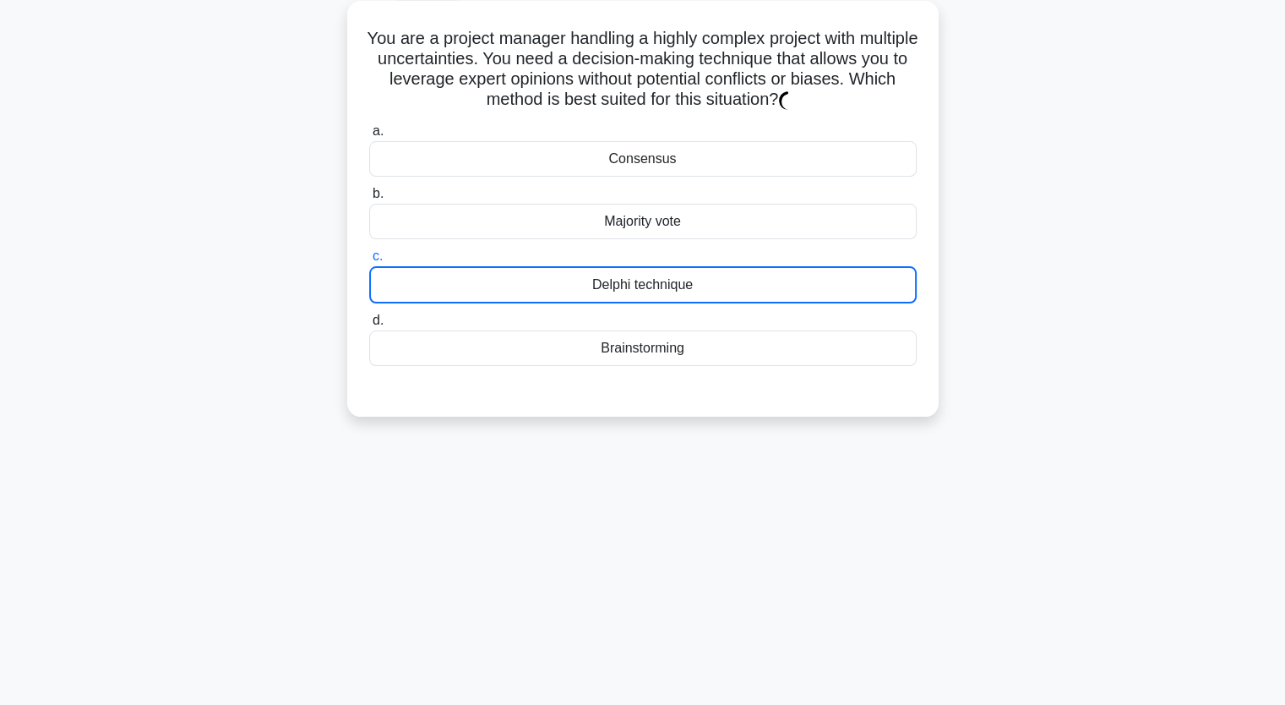
scroll to position [209, 0]
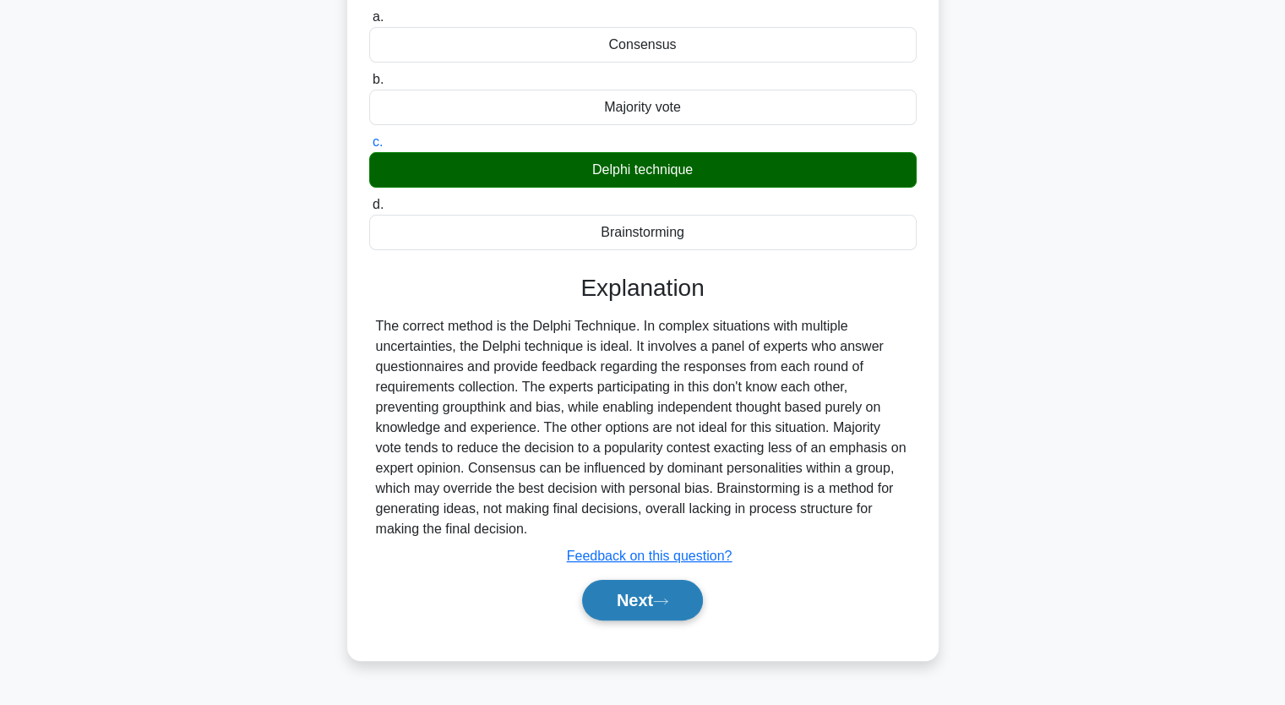
click at [660, 591] on button "Next" at bounding box center [642, 600] width 121 height 41
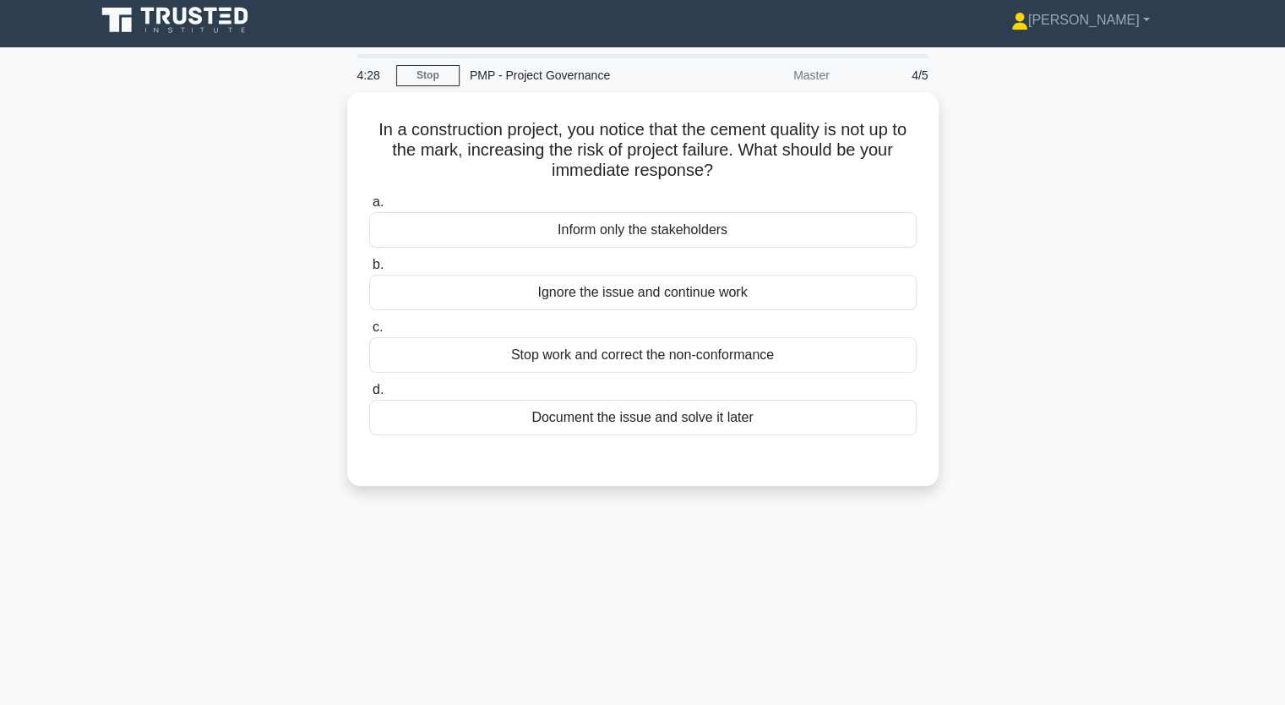
scroll to position [0, 0]
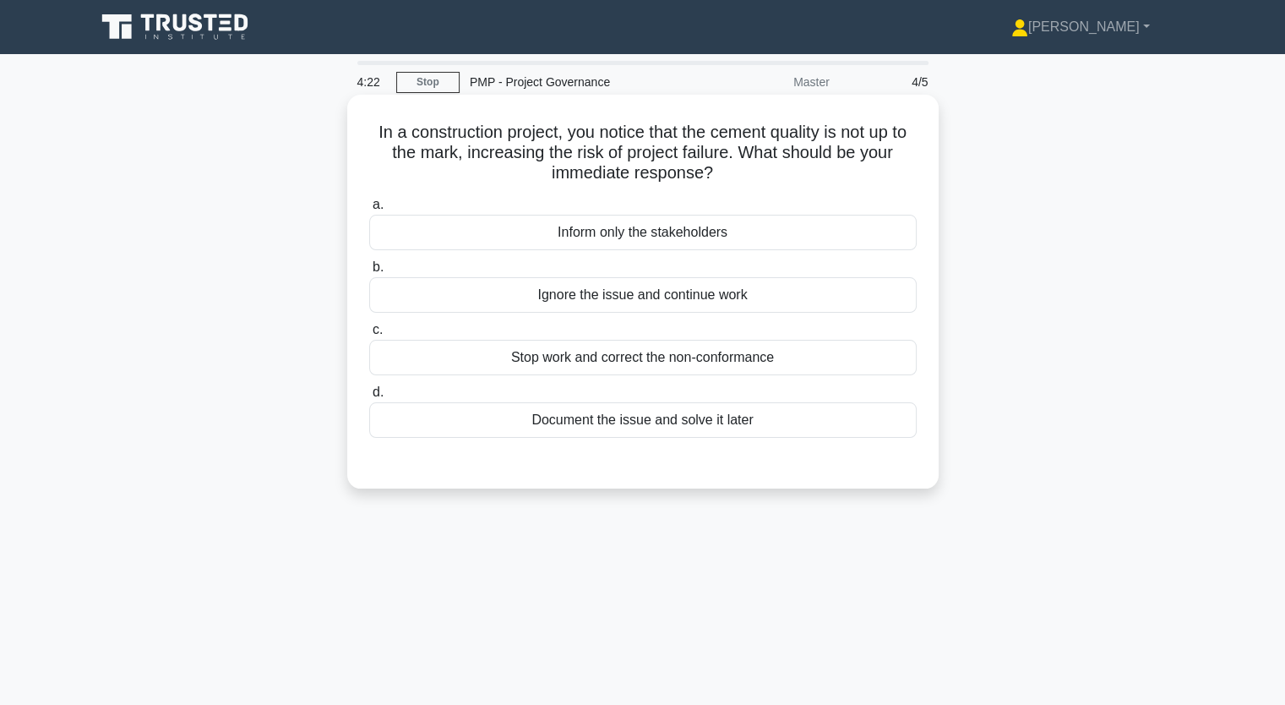
click at [620, 422] on div "Document the issue and solve it later" at bounding box center [642, 419] width 547 height 35
click at [369, 398] on input "d. Document the issue and solve it later" at bounding box center [369, 392] width 0 height 11
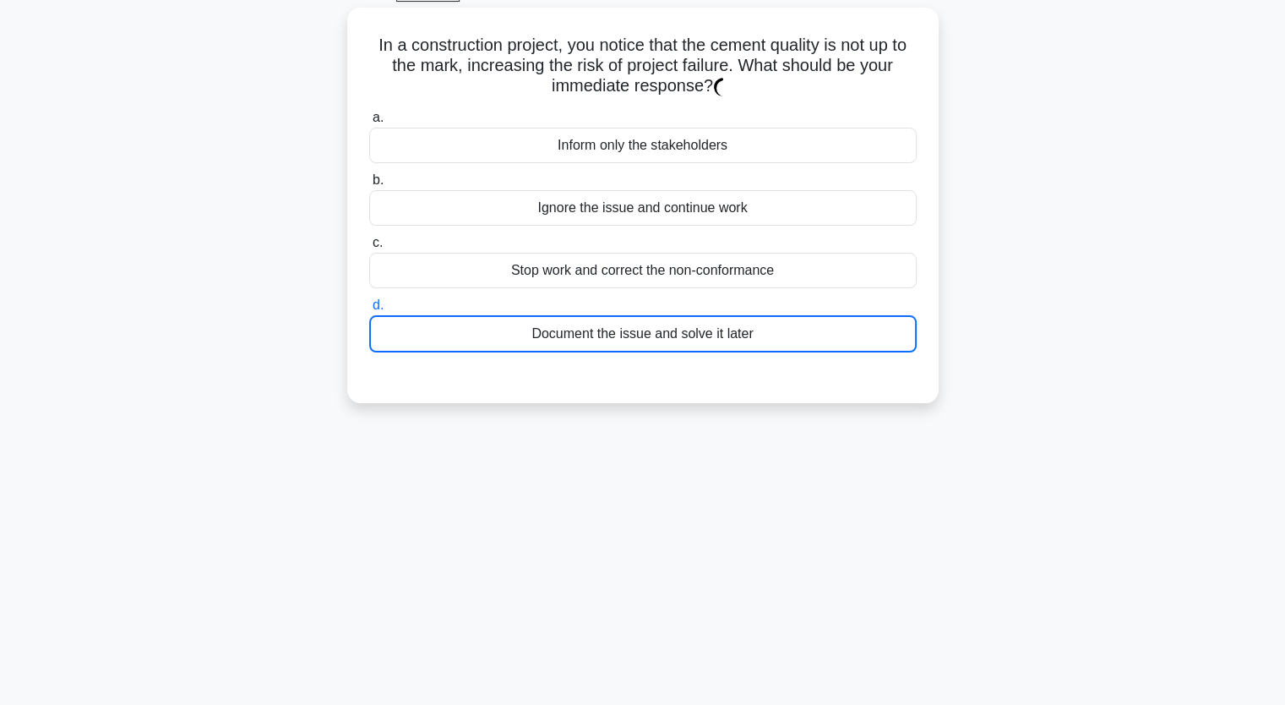
scroll to position [209, 0]
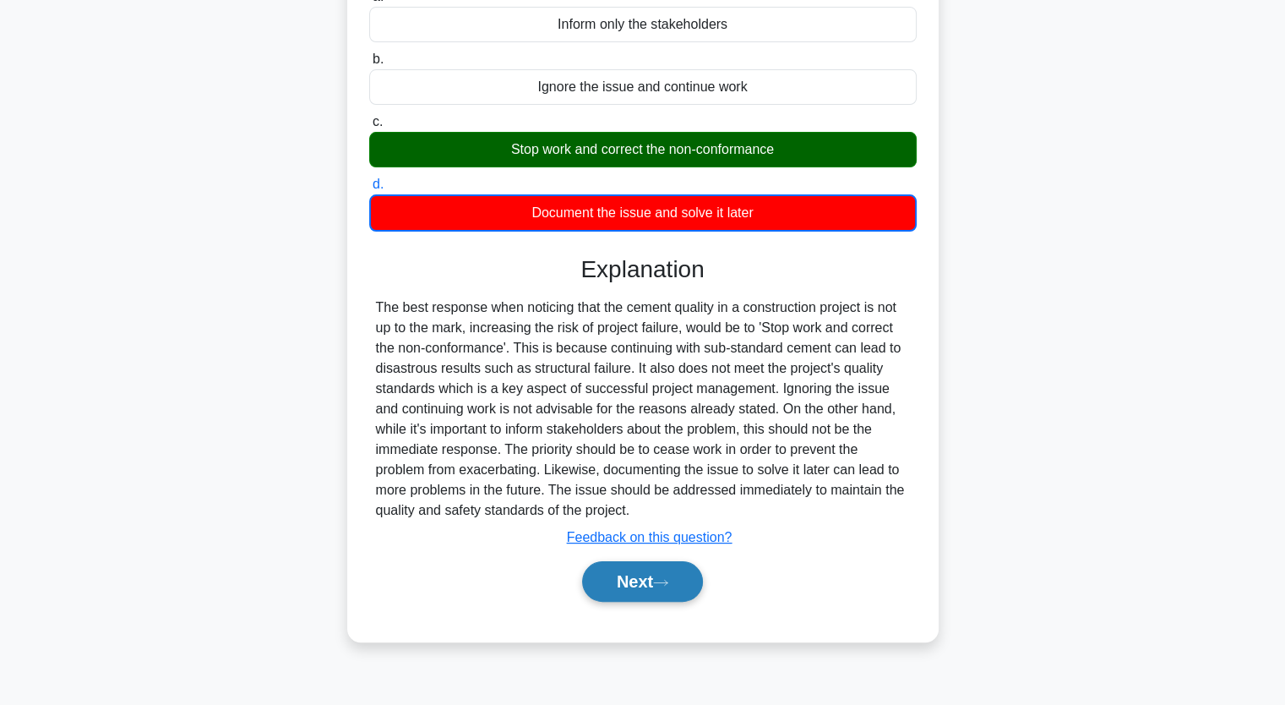
click at [655, 580] on button "Next" at bounding box center [642, 581] width 121 height 41
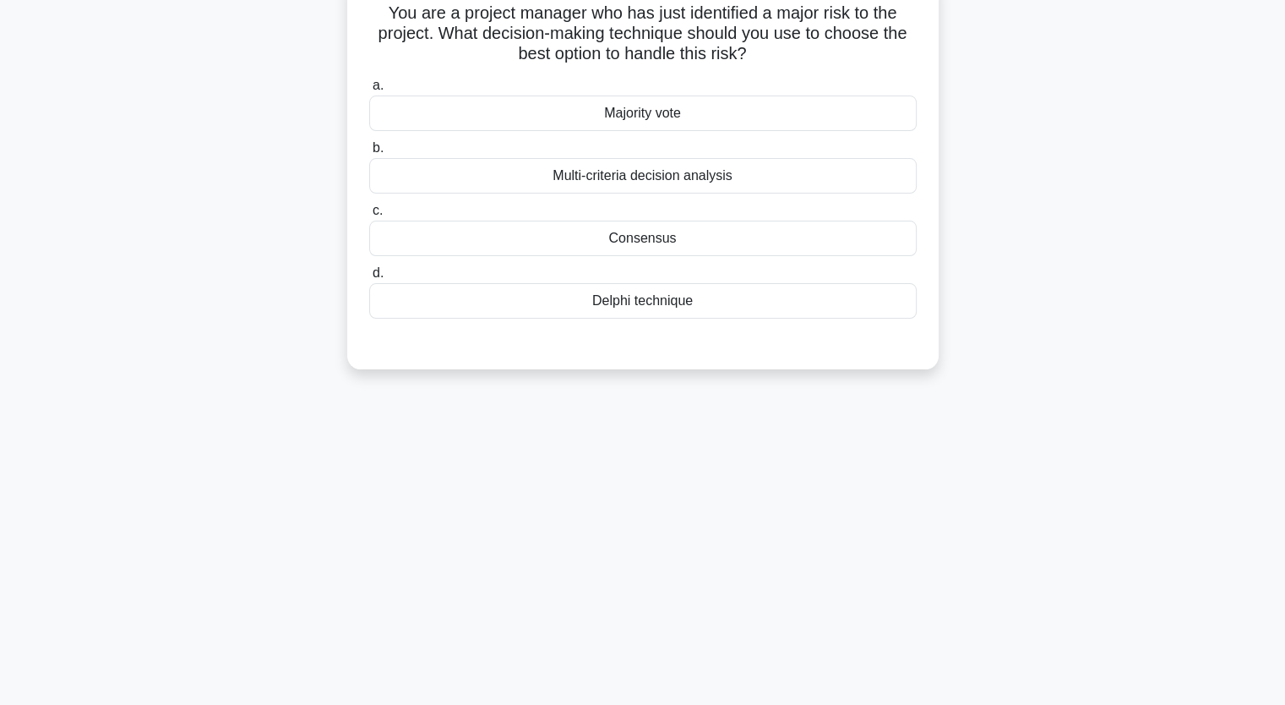
scroll to position [40, 0]
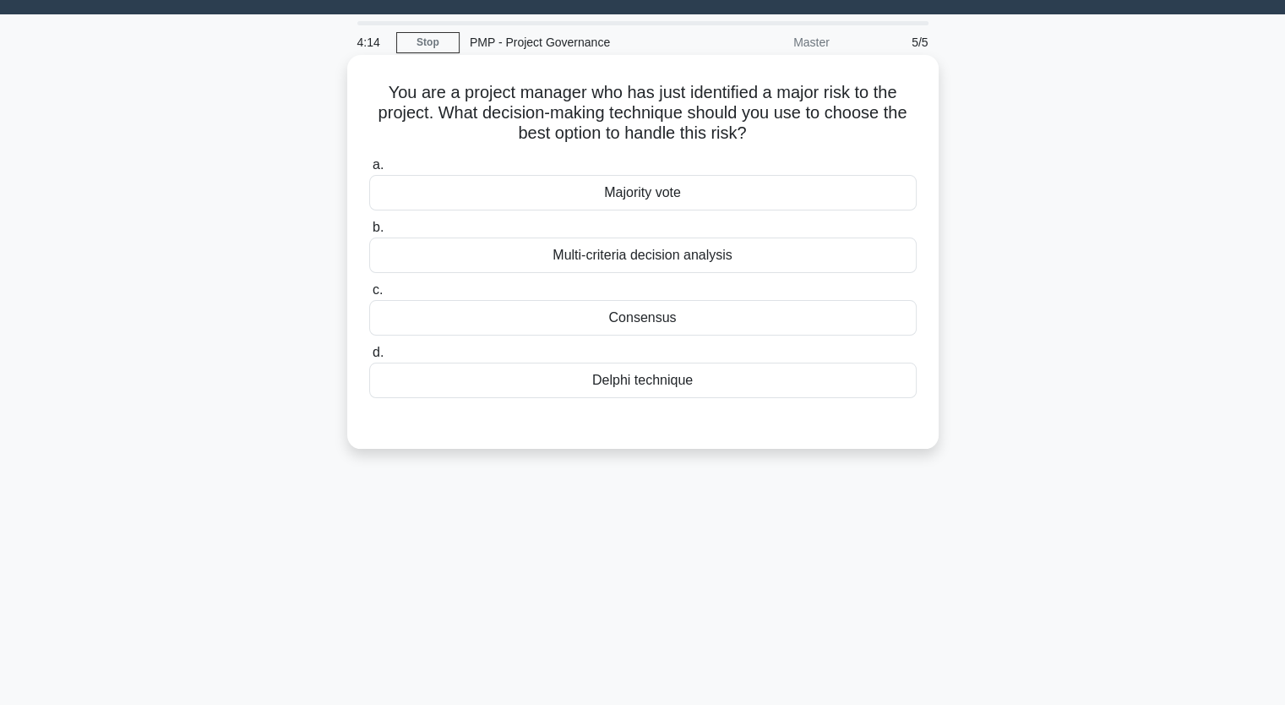
click at [683, 262] on div "Multi-criteria decision analysis" at bounding box center [642, 254] width 547 height 35
click at [369, 233] on input "b. Multi-criteria decision analysis" at bounding box center [369, 227] width 0 height 11
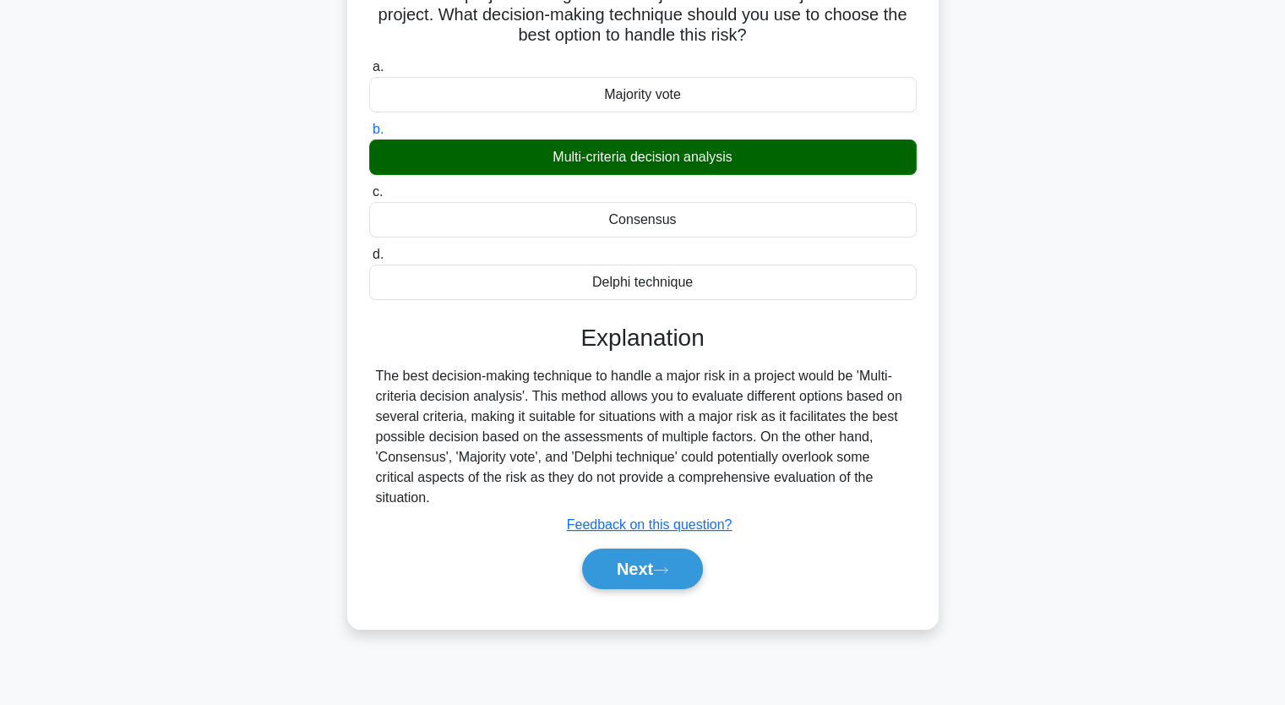
scroll to position [209, 0]
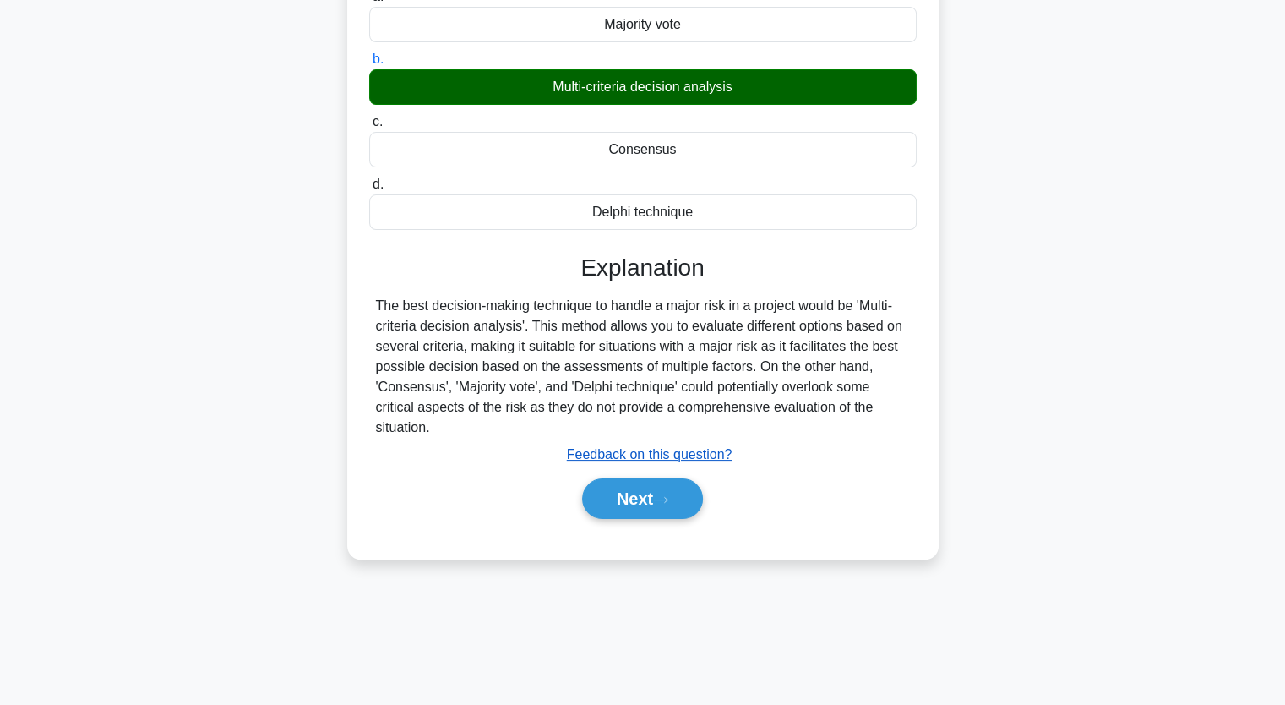
drag, startPoint x: 672, startPoint y: 487, endPoint x: 639, endPoint y: 460, distance: 42.6
click at [671, 488] on button "Next" at bounding box center [642, 498] width 121 height 41
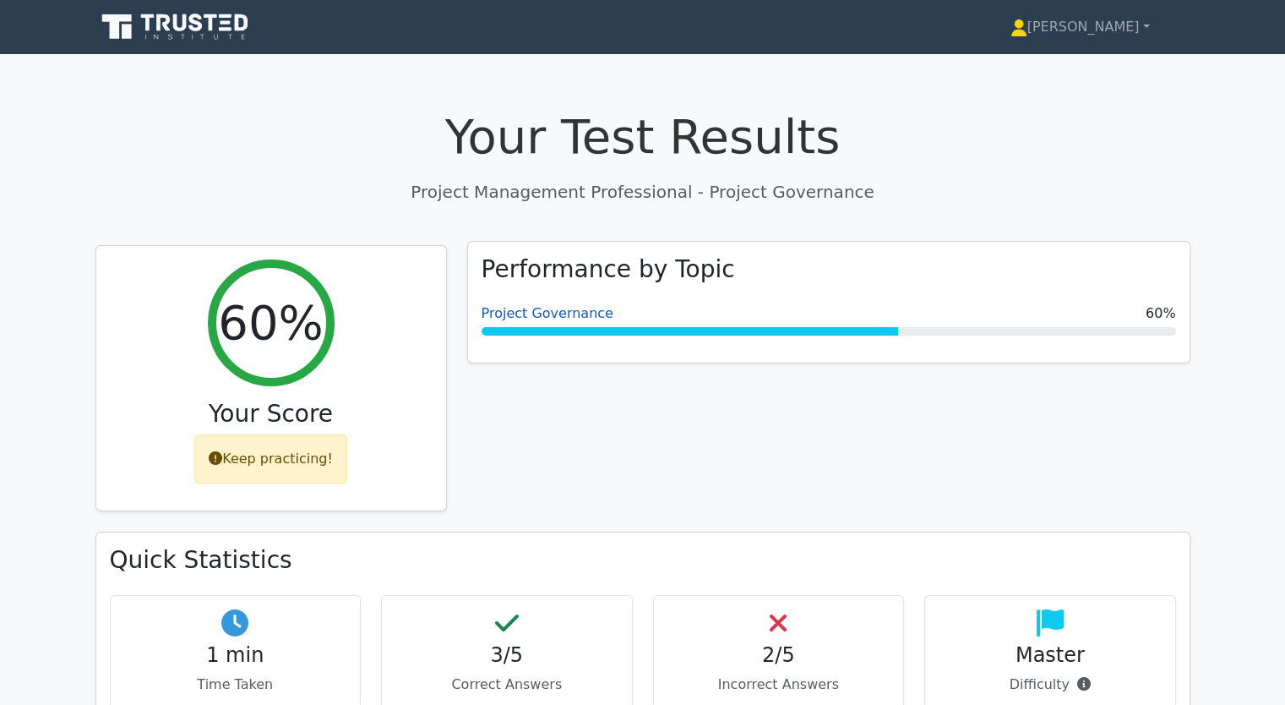
click at [555, 315] on link "Project Governance" at bounding box center [548, 313] width 132 height 16
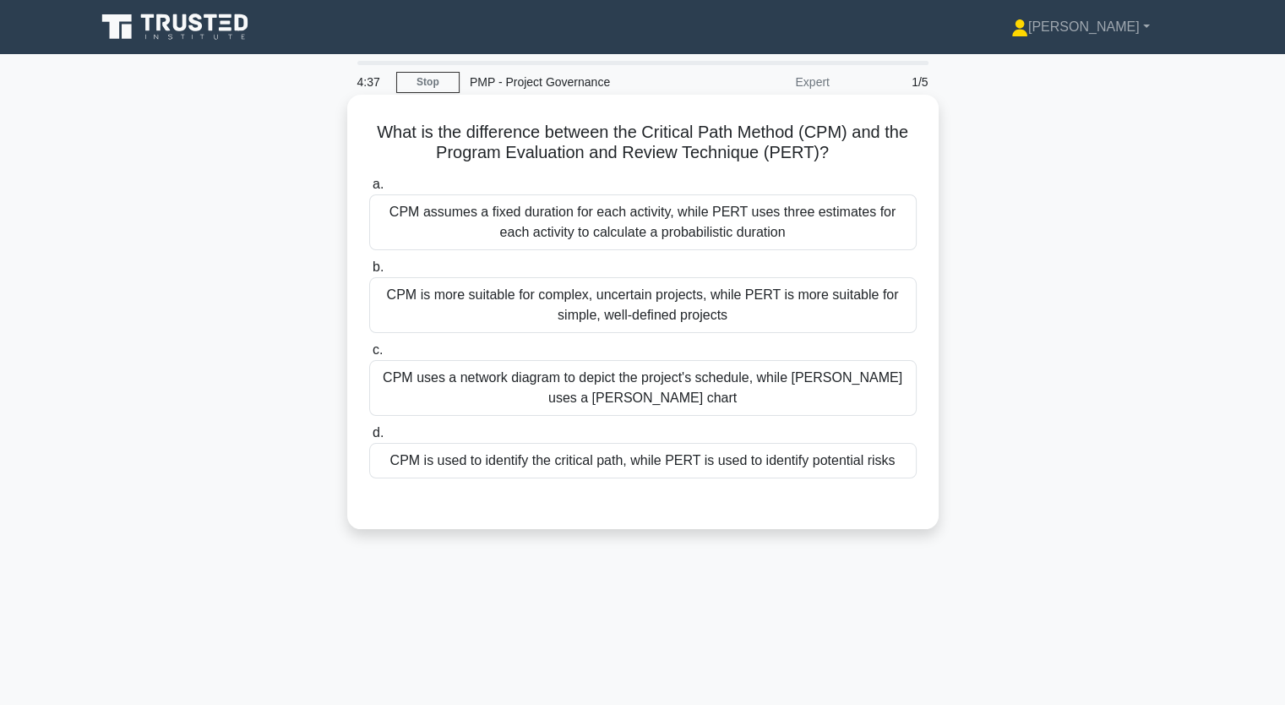
click at [524, 461] on div "CPM is used to identify the critical path, while PERT is used to identify poten…" at bounding box center [642, 460] width 547 height 35
click at [369, 438] on input "d. CPM is used to identify the critical path, while PERT is used to identify po…" at bounding box center [369, 432] width 0 height 11
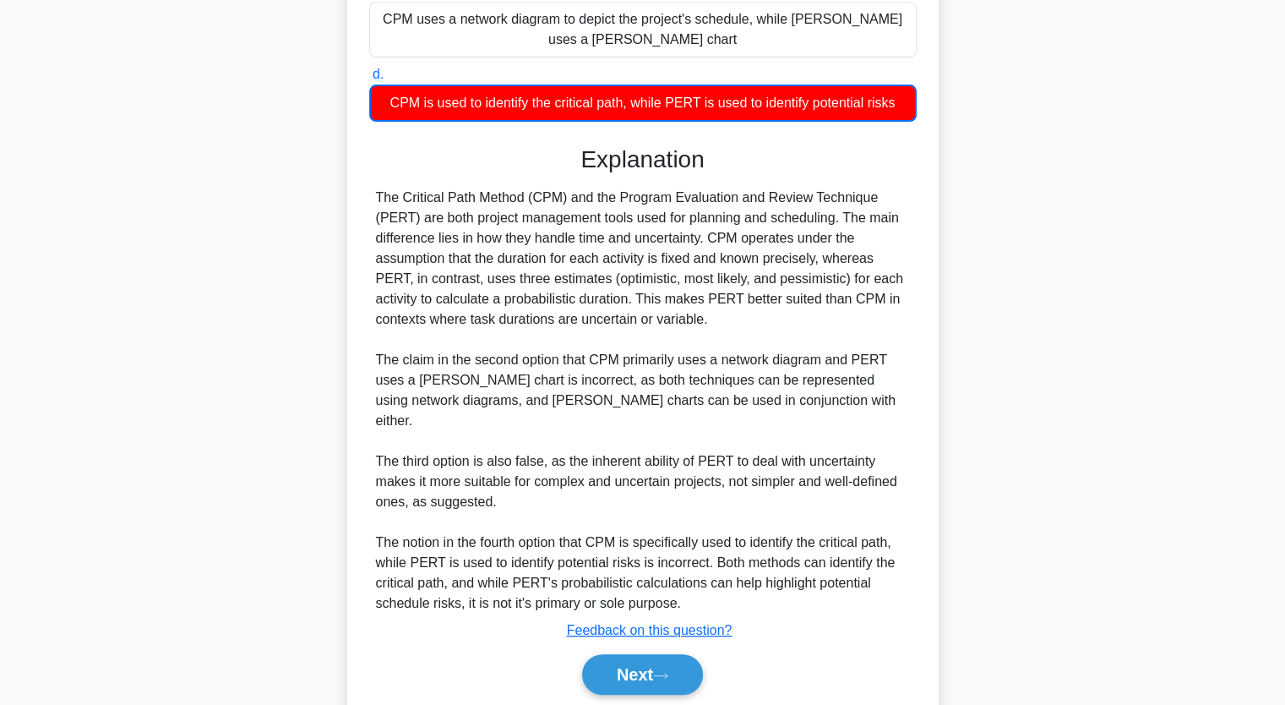
scroll to position [399, 0]
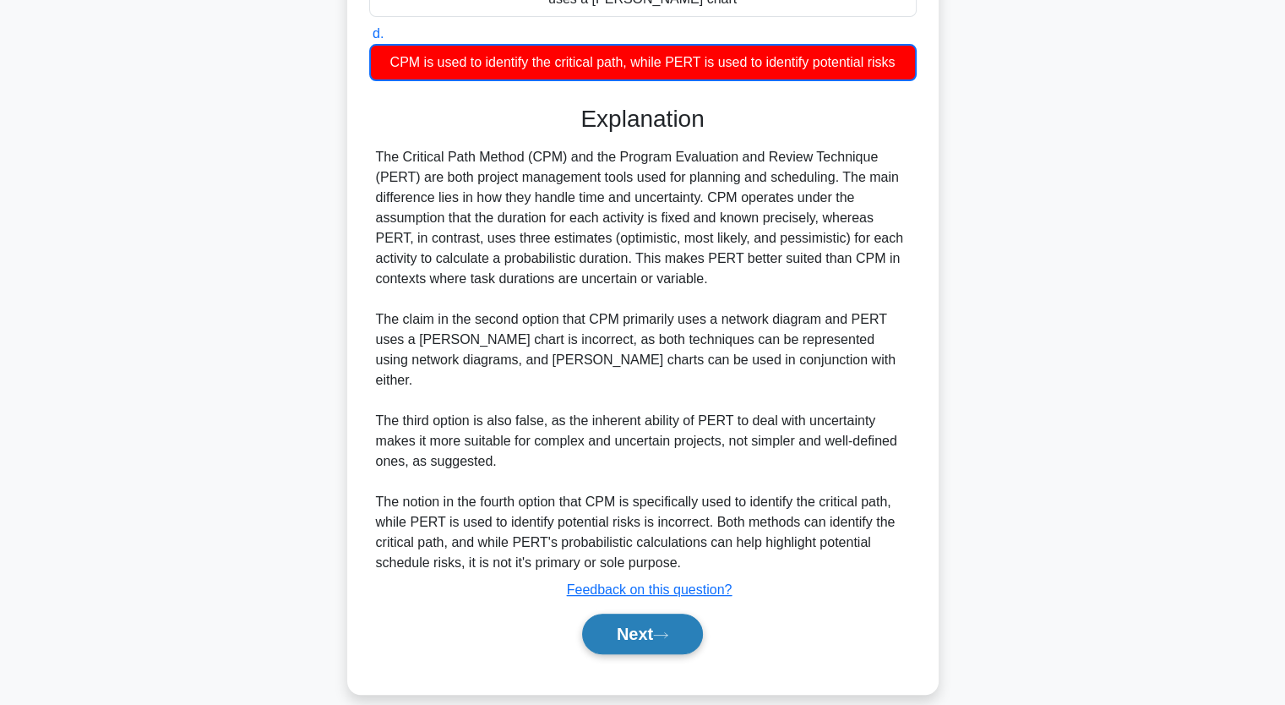
click at [656, 622] on button "Next" at bounding box center [642, 633] width 121 height 41
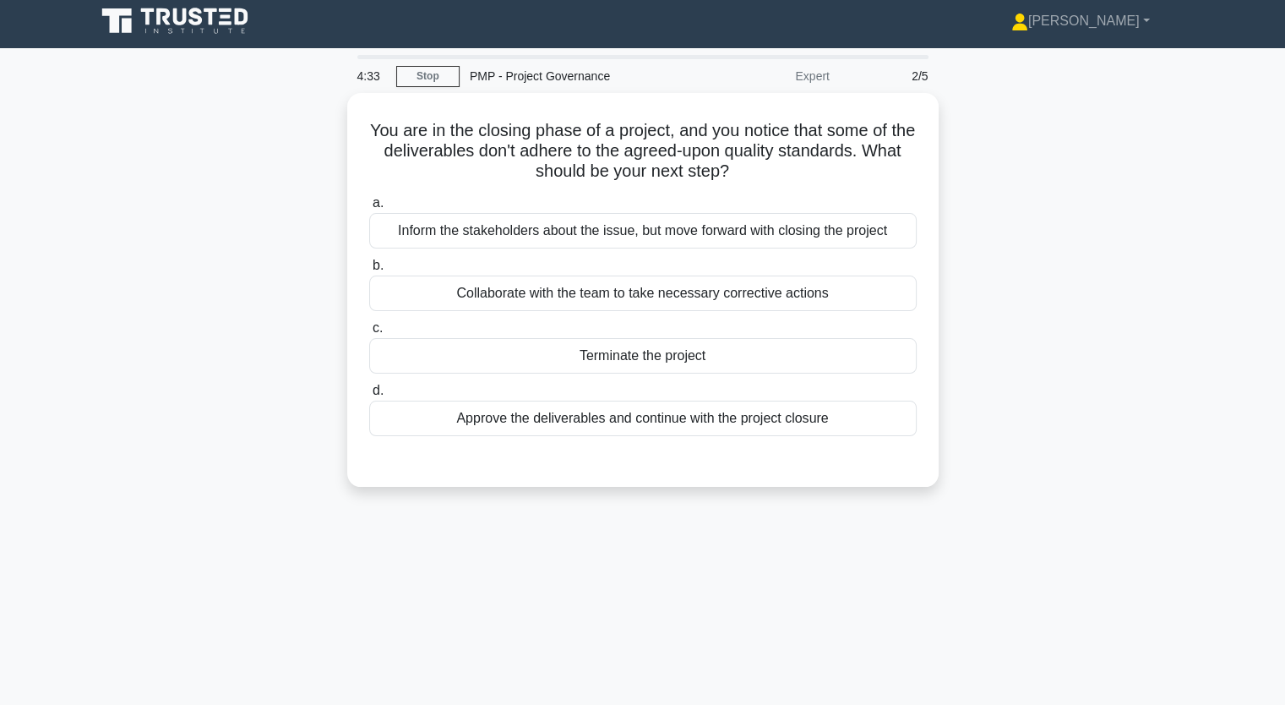
scroll to position [0, 0]
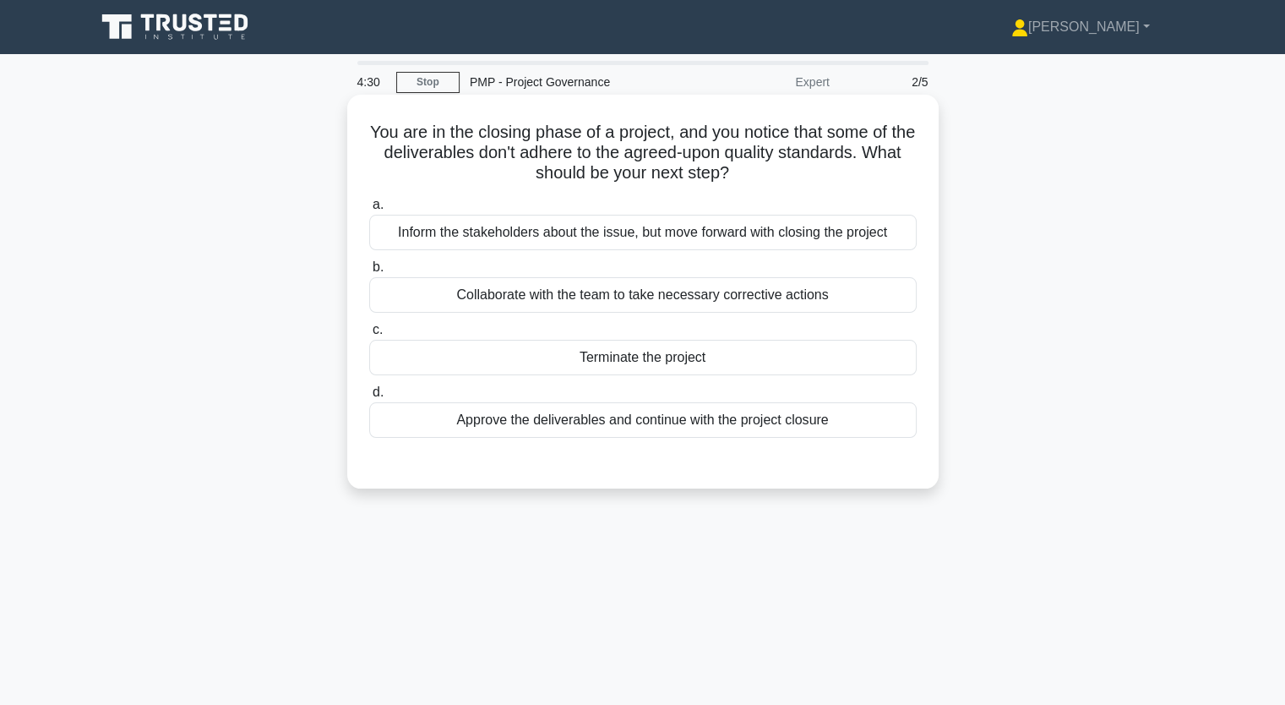
drag, startPoint x: 653, startPoint y: 236, endPoint x: 697, endPoint y: 418, distance: 187.7
click at [697, 418] on div "a. Inform the stakeholders about the issue, but move forward with closing the p…" at bounding box center [643, 316] width 568 height 250
click at [697, 418] on div "Approve the deliverables and continue with the project closure" at bounding box center [642, 419] width 547 height 35
click at [369, 398] on input "d. Approve the deliverables and continue with the project closure" at bounding box center [369, 392] width 0 height 11
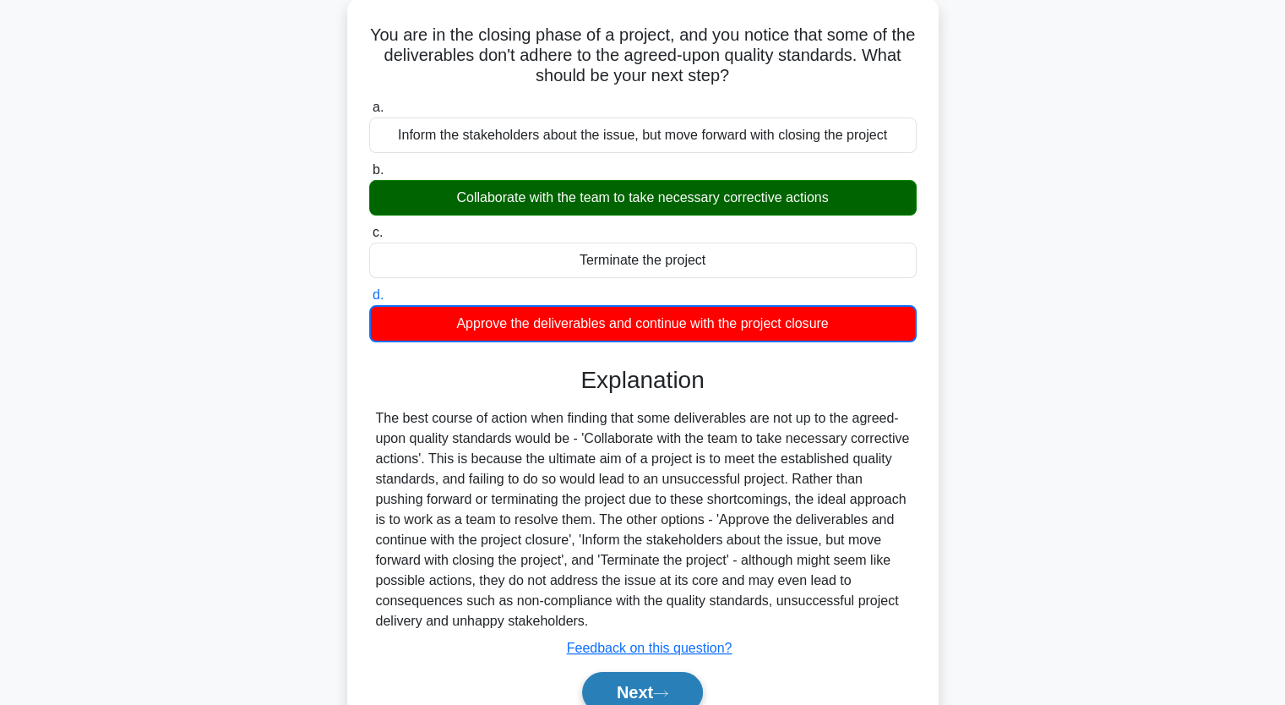
scroll to position [209, 0]
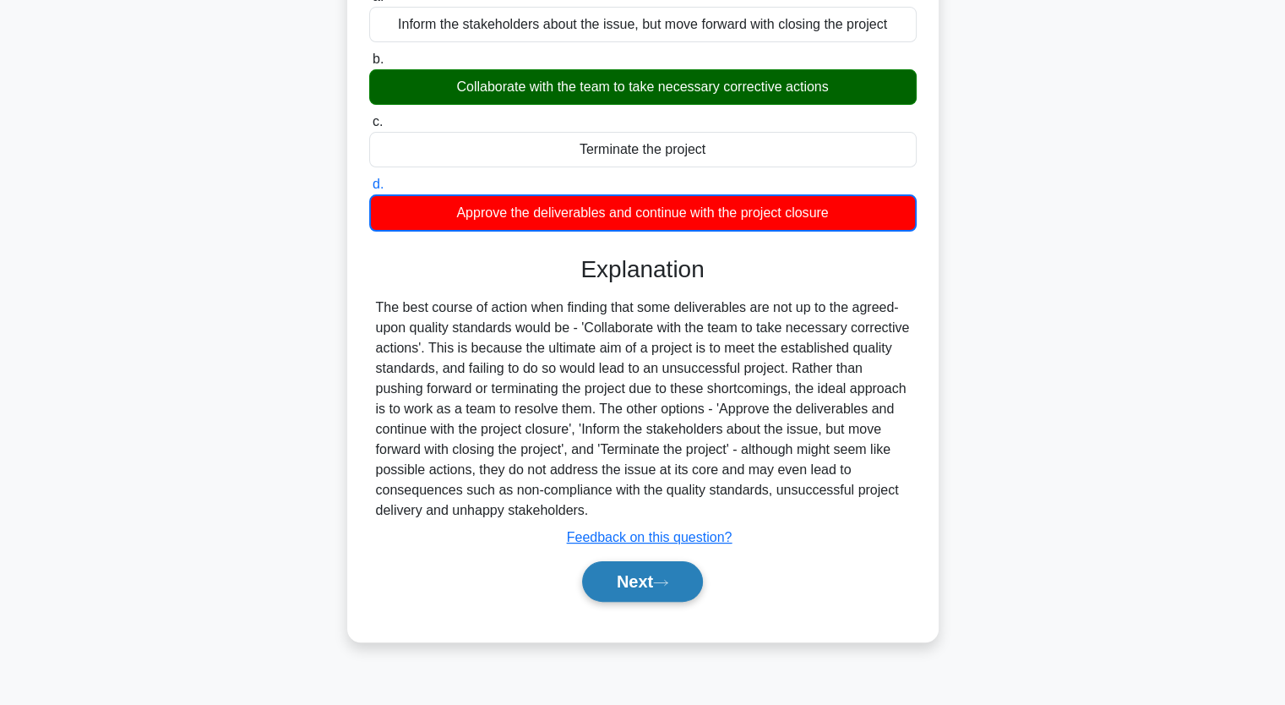
click at [679, 565] on button "Next" at bounding box center [642, 581] width 121 height 41
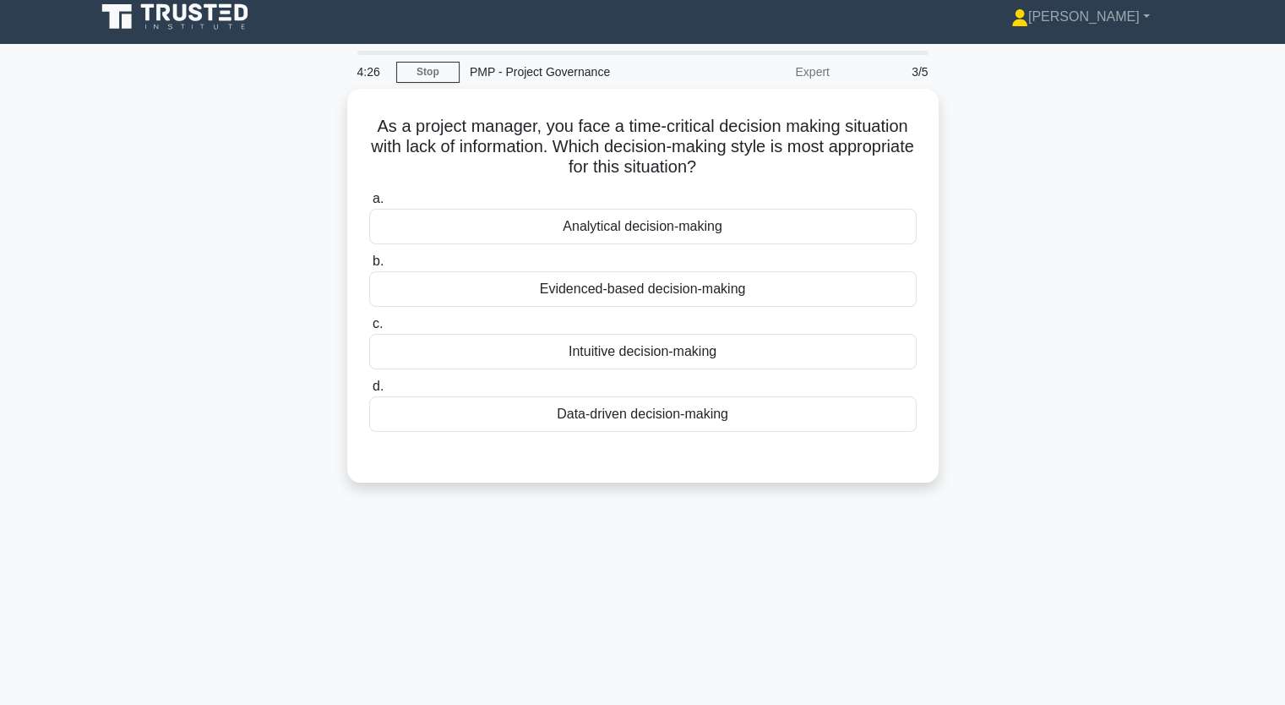
scroll to position [0, 0]
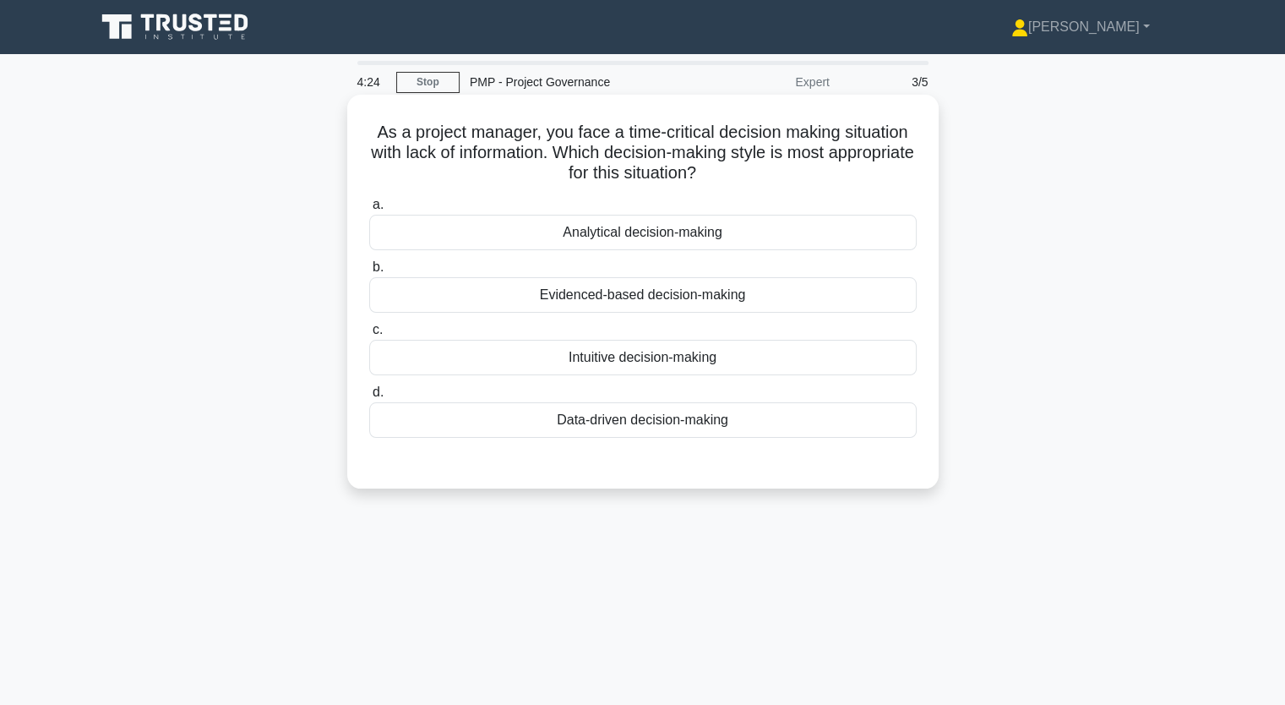
click at [687, 243] on div "Analytical decision-making" at bounding box center [642, 232] width 547 height 35
click at [369, 210] on input "a. Analytical decision-making" at bounding box center [369, 204] width 0 height 11
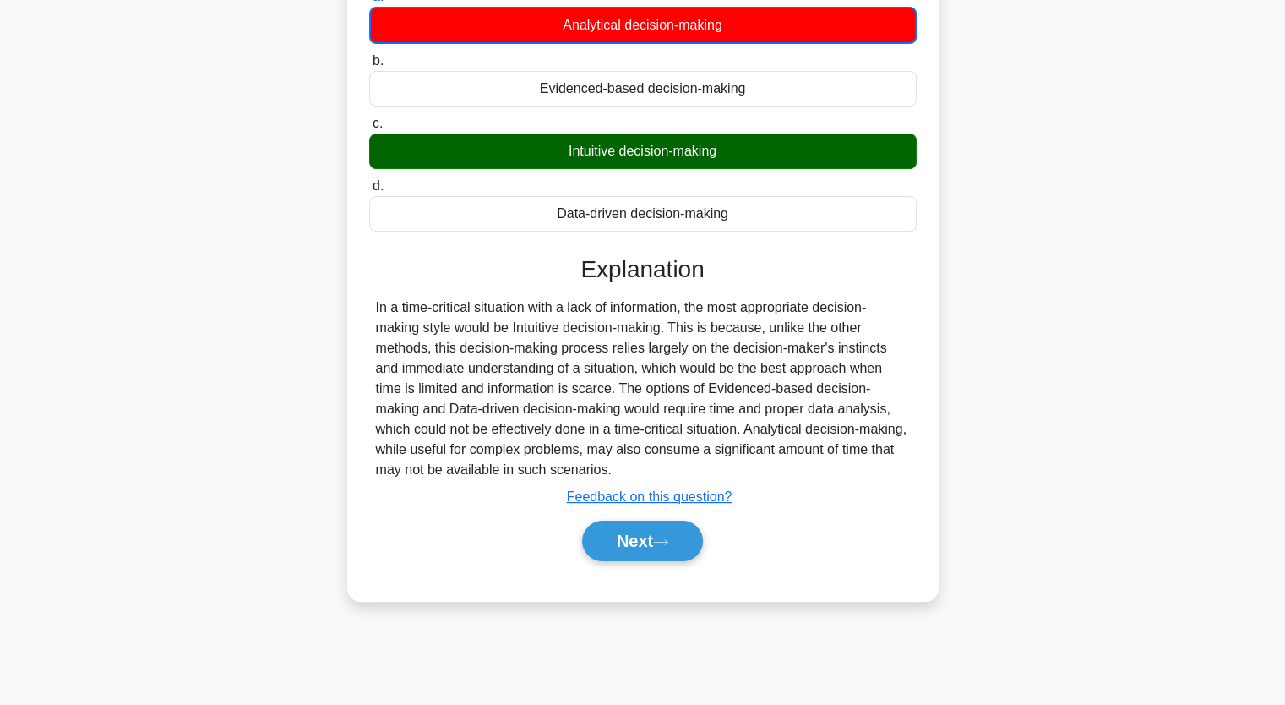
scroll to position [209, 0]
click at [668, 541] on icon at bounding box center [660, 541] width 15 height 9
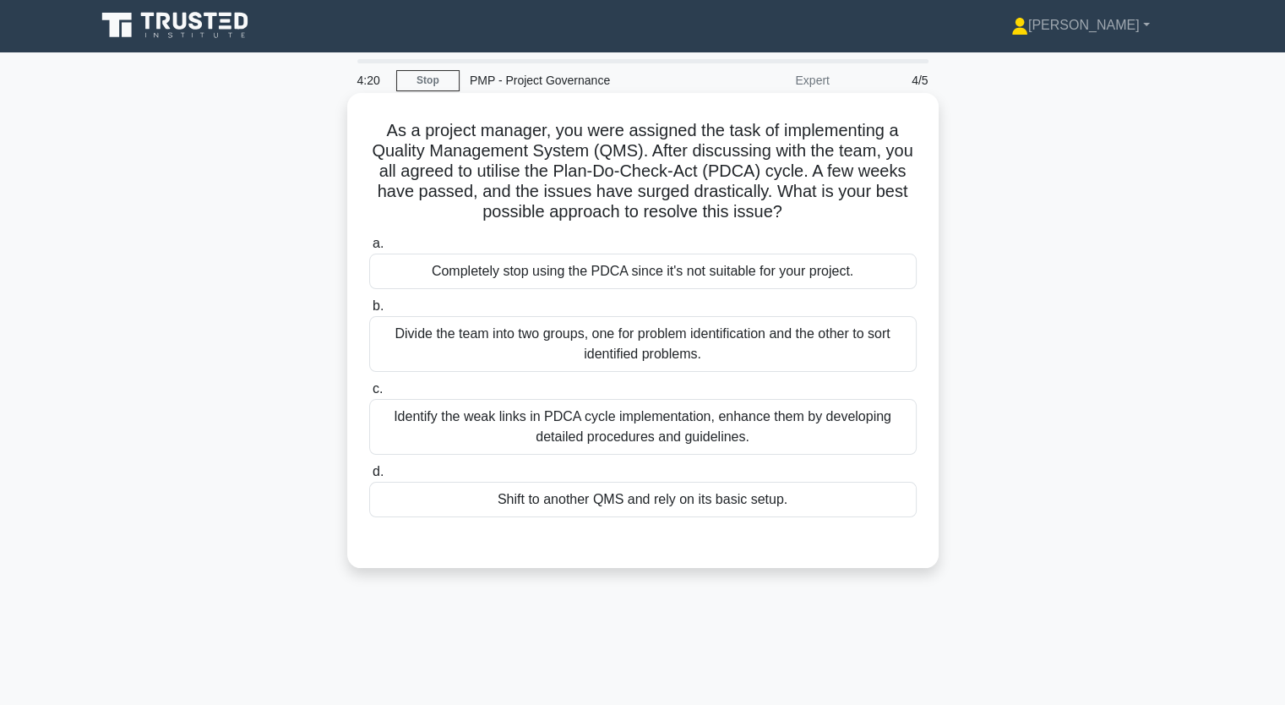
scroll to position [0, 0]
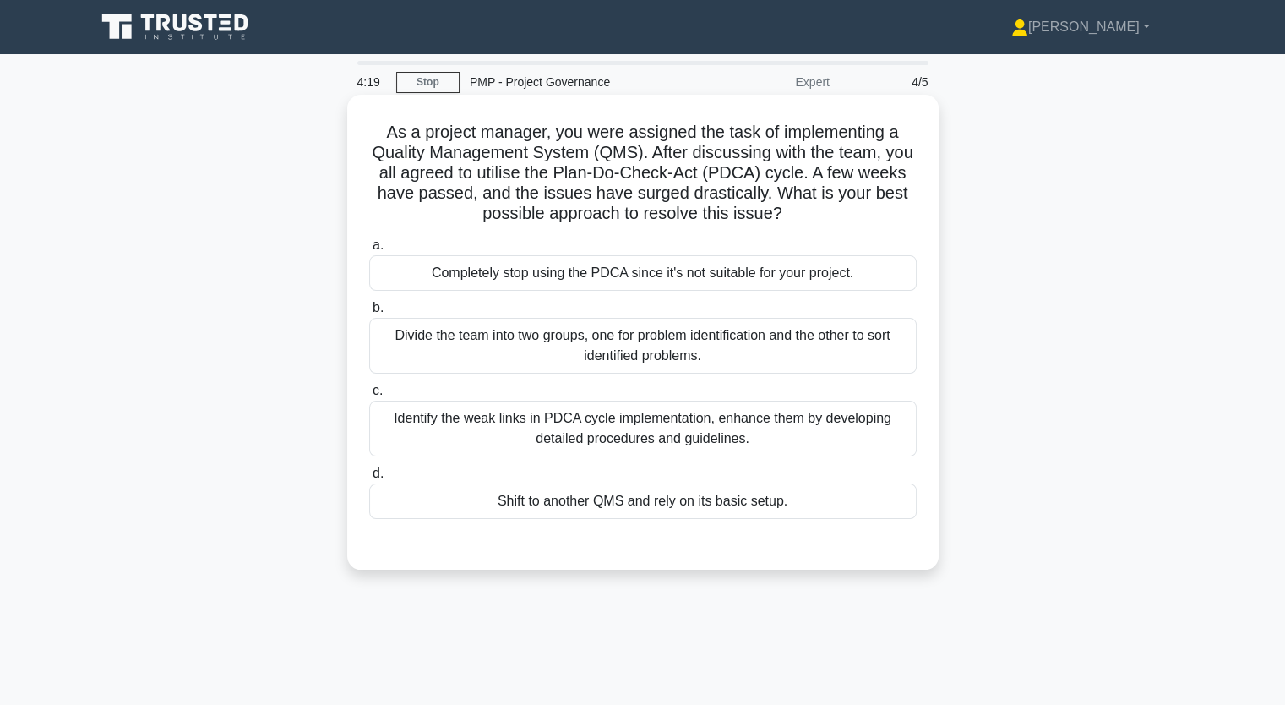
click at [688, 423] on div "Identify the weak links in PDCA cycle implementation, enhance them by developin…" at bounding box center [642, 428] width 547 height 56
click at [369, 396] on input "c. Identify the weak links in PDCA cycle implementation, enhance them by develo…" at bounding box center [369, 390] width 0 height 11
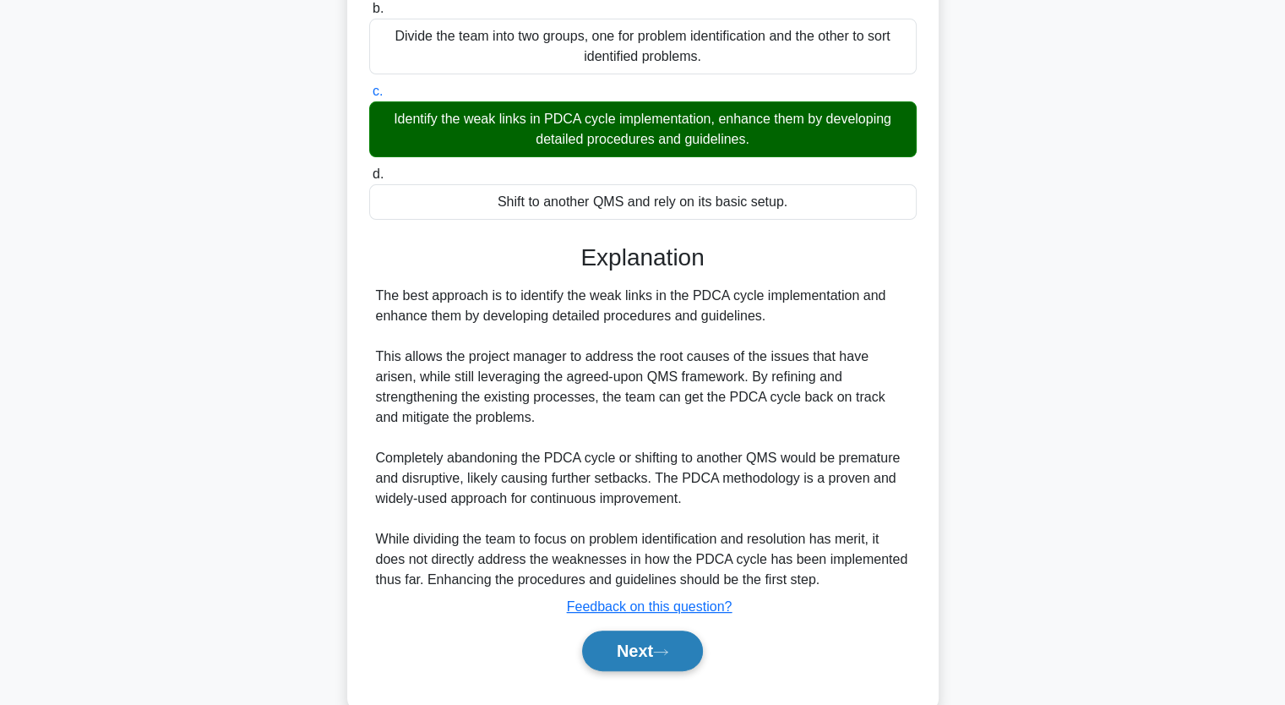
scroll to position [336, 0]
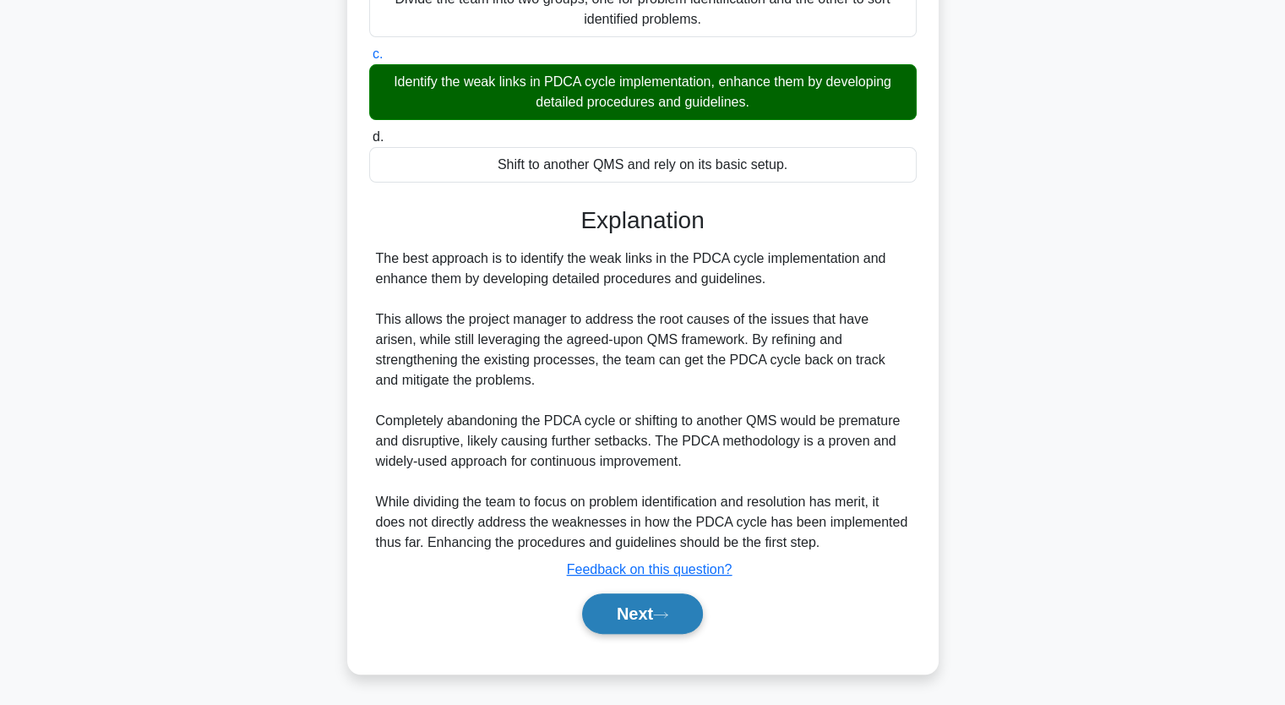
click at [650, 619] on button "Next" at bounding box center [642, 613] width 121 height 41
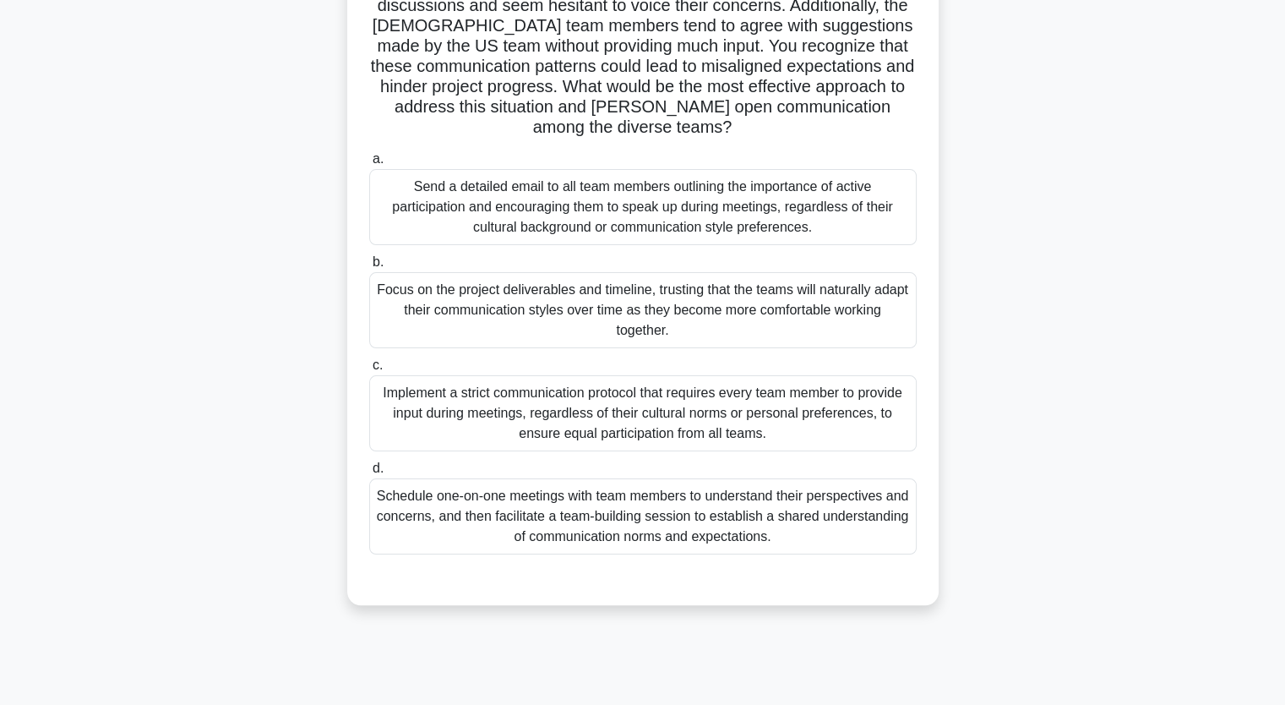
click at [679, 422] on div "Implement a strict communication protocol that requires every team member to pr…" at bounding box center [642, 413] width 547 height 76
click at [369, 371] on input "c. Implement a strict communication protocol that requires every team member to…" at bounding box center [369, 365] width 0 height 11
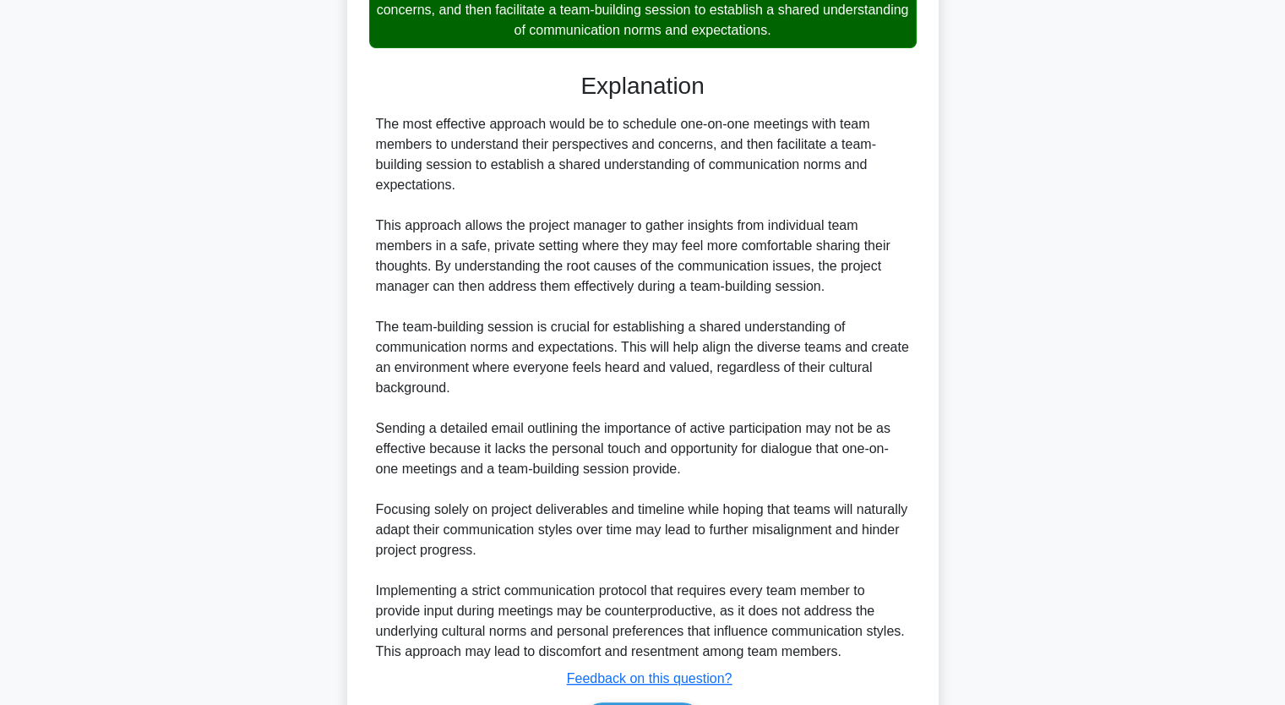
scroll to position [804, 0]
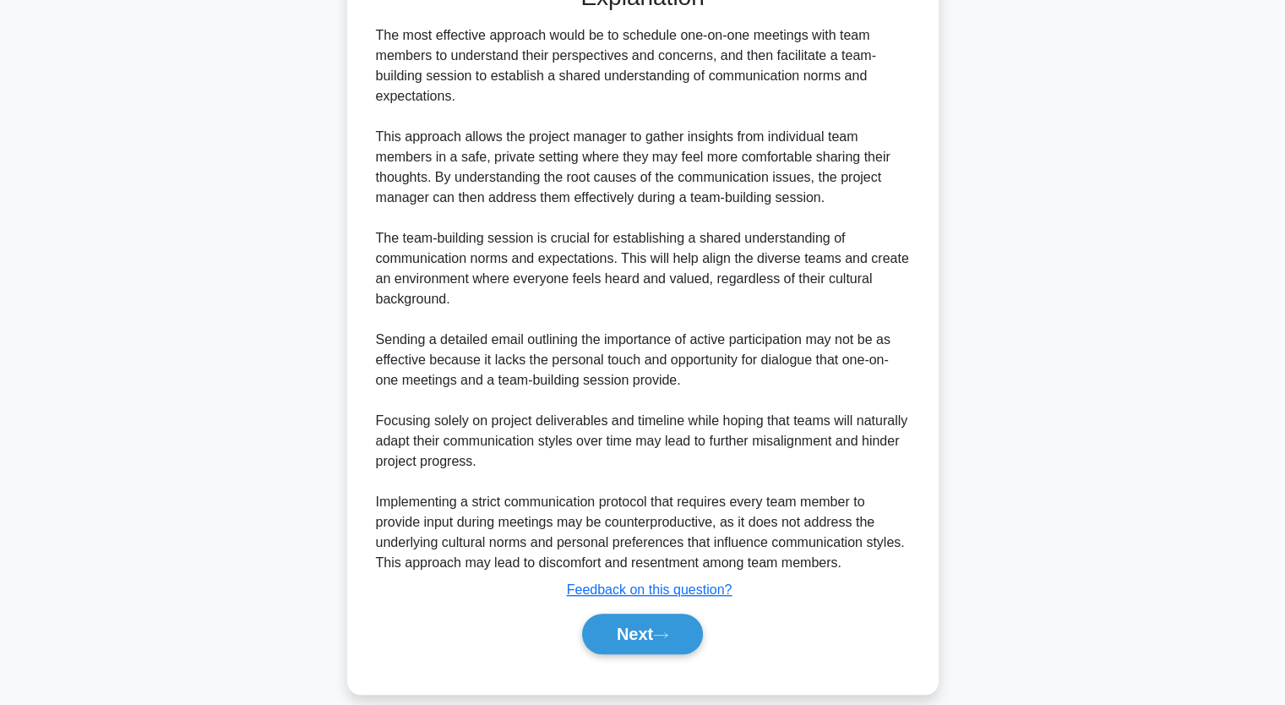
click at [662, 613] on button "Next" at bounding box center [642, 633] width 121 height 41
click at [657, 613] on button "Next" at bounding box center [642, 633] width 121 height 41
click at [656, 613] on button "Next" at bounding box center [642, 633] width 121 height 41
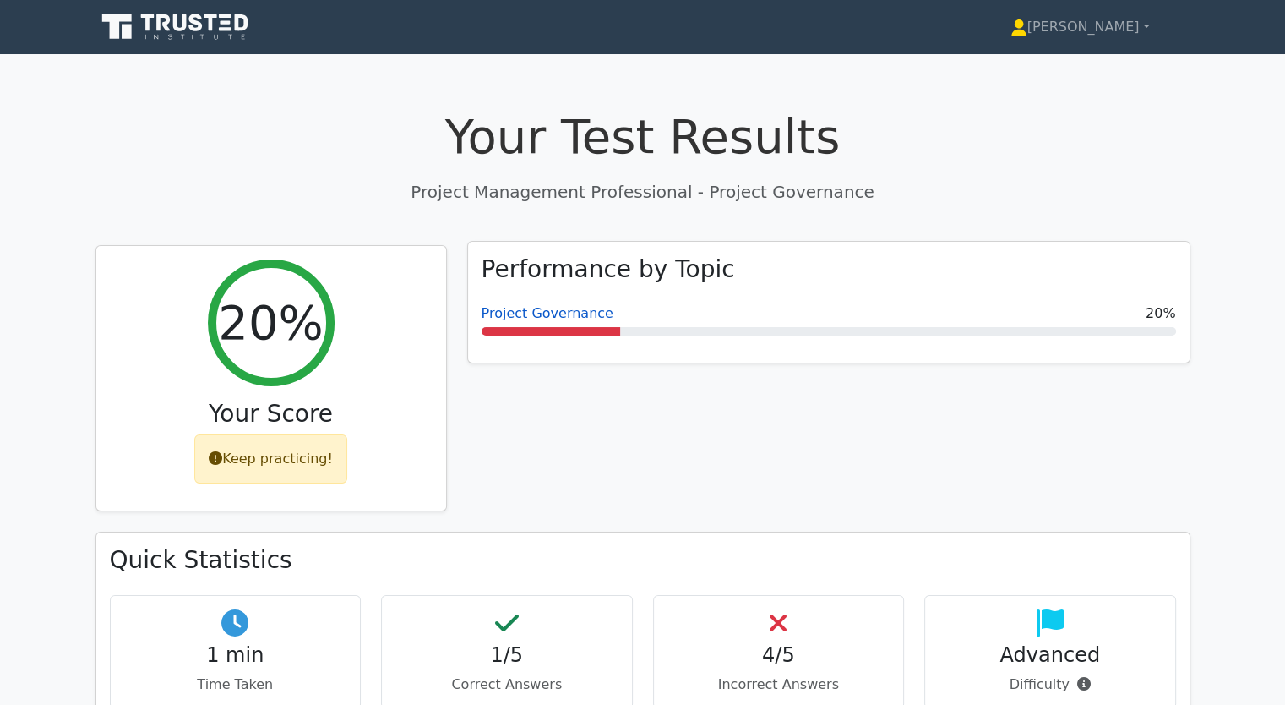
click at [546, 317] on link "Project Governance" at bounding box center [548, 313] width 132 height 16
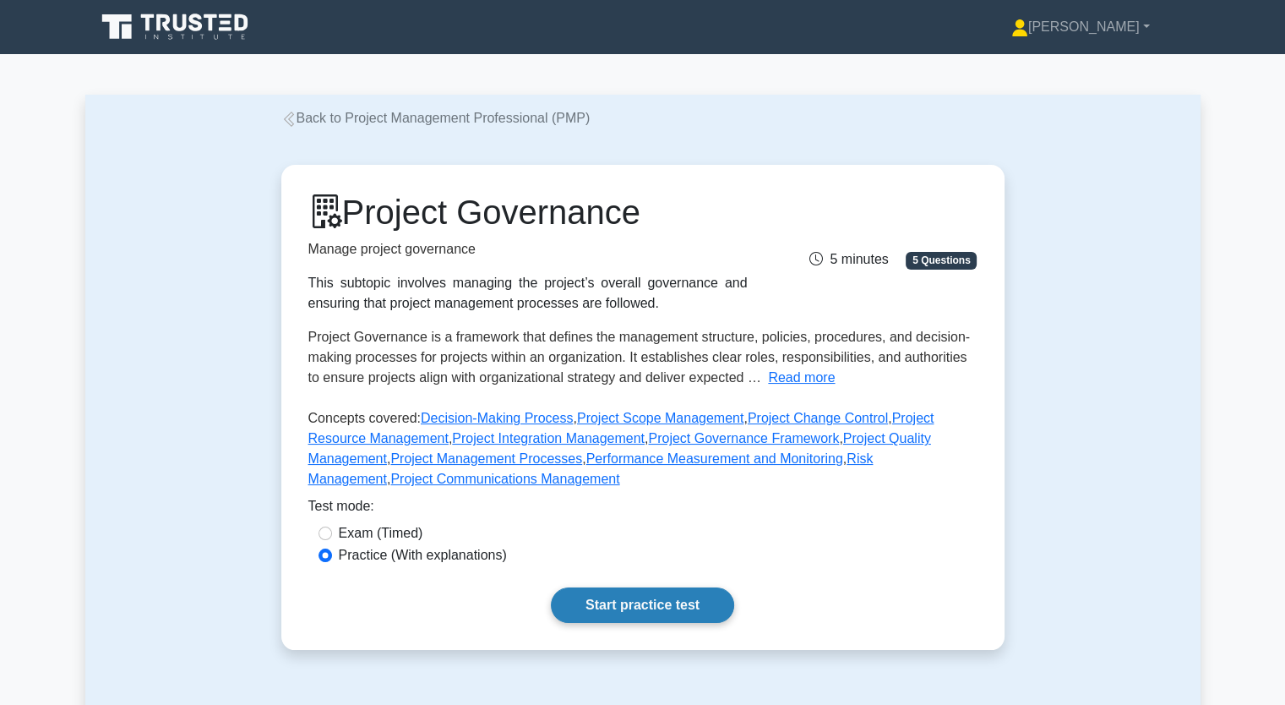
click at [656, 599] on link "Start practice test" at bounding box center [642, 604] width 183 height 35
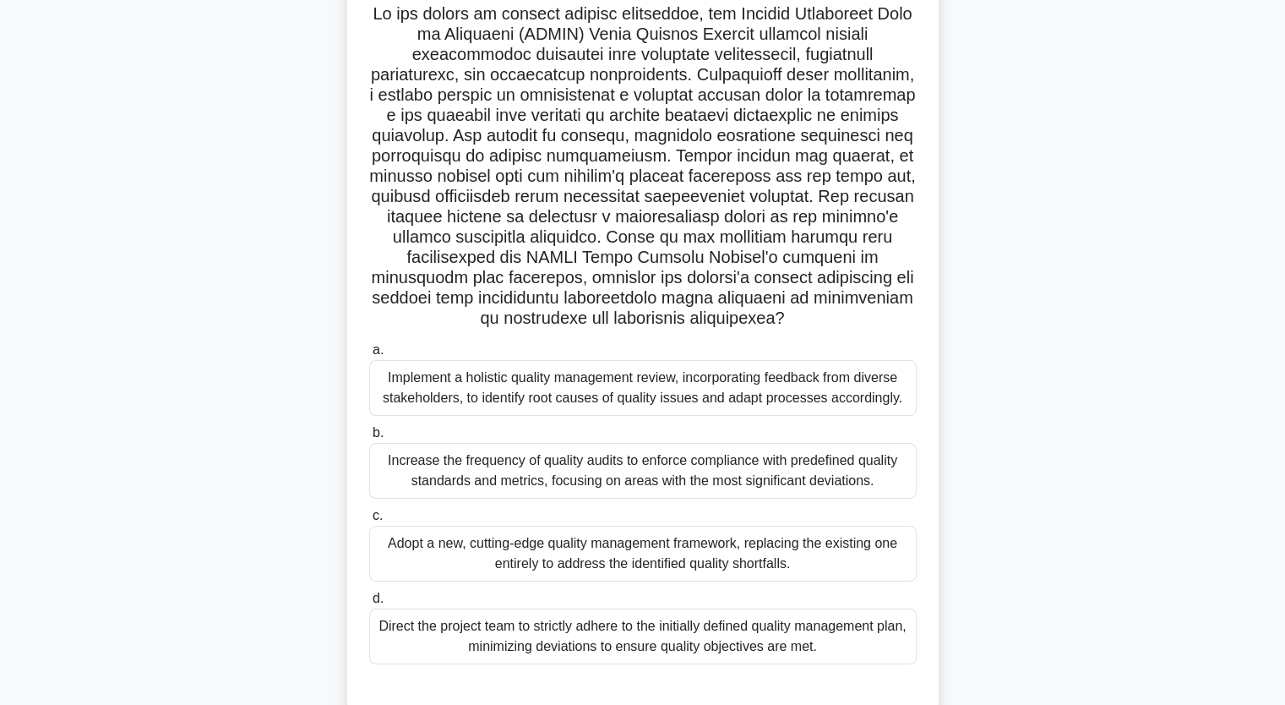
scroll to position [209, 0]
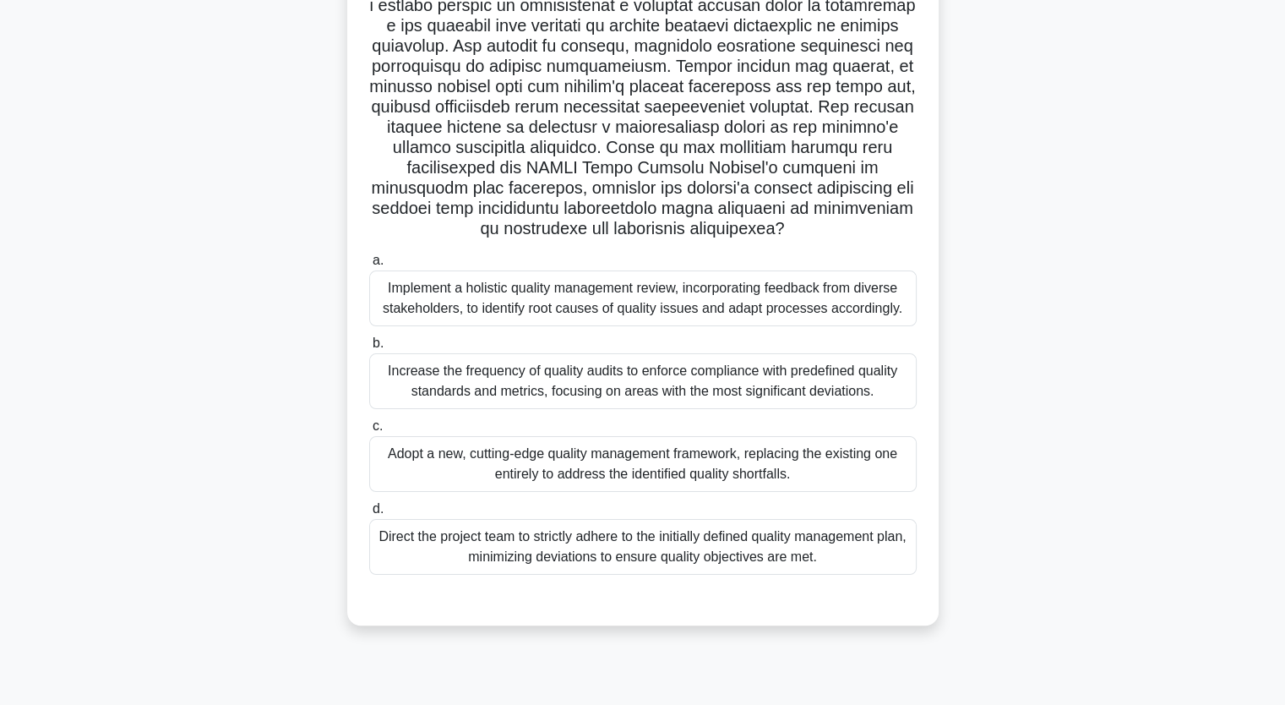
click at [499, 477] on div "Adopt a new, cutting-edge quality management framework, replacing the existing …" at bounding box center [642, 464] width 547 height 56
click at [369, 432] on input "c. Adopt a new, cutting-edge quality management framework, replacing the existi…" at bounding box center [369, 426] width 0 height 11
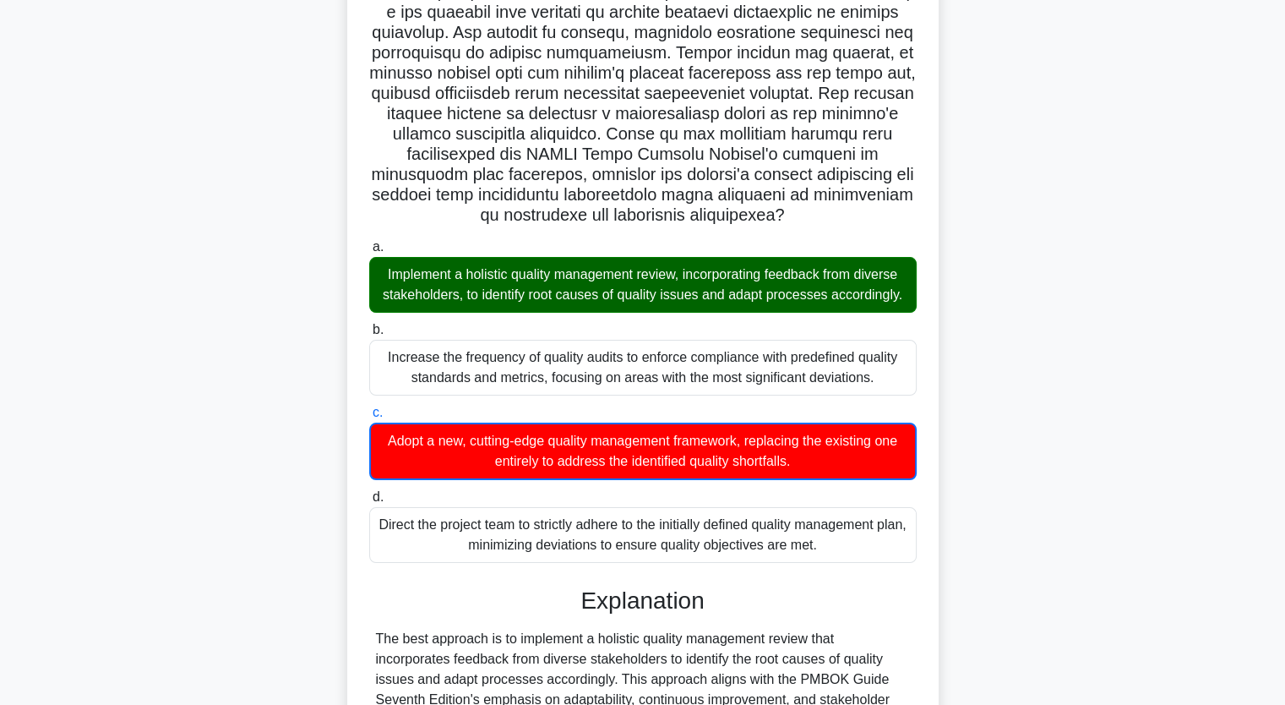
scroll to position [541, 0]
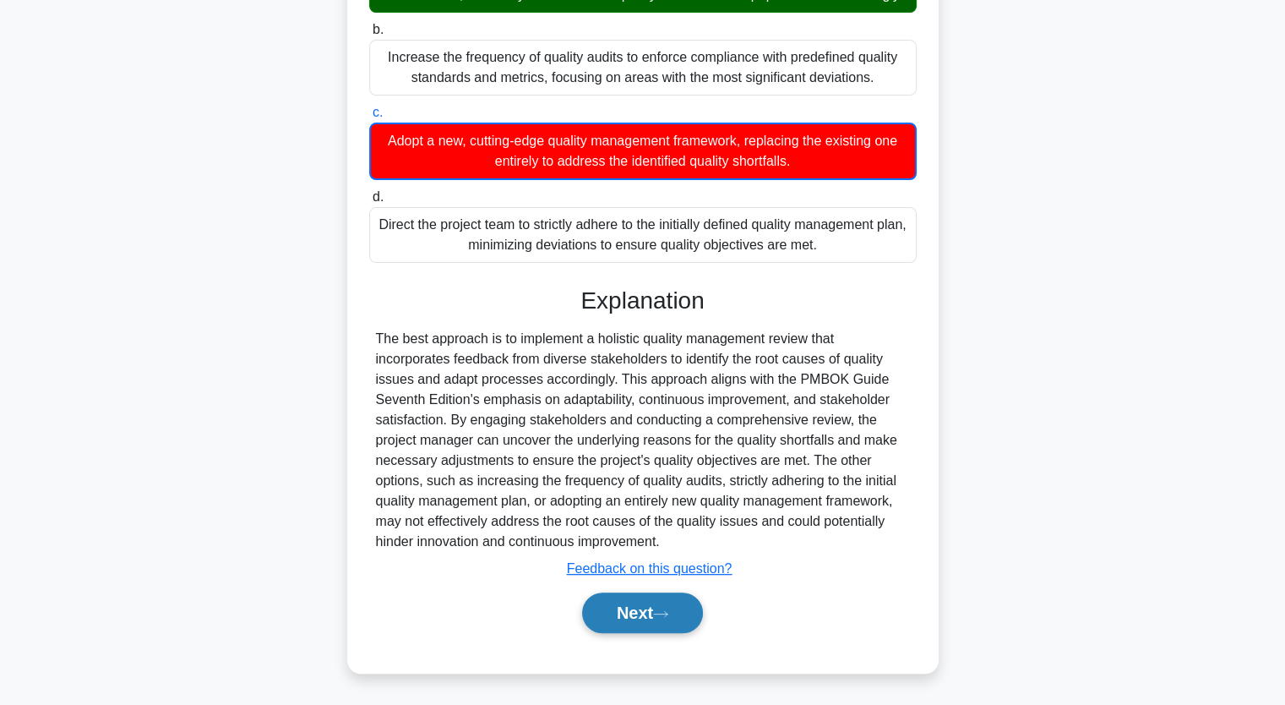
click at [677, 603] on button "Next" at bounding box center [642, 612] width 121 height 41
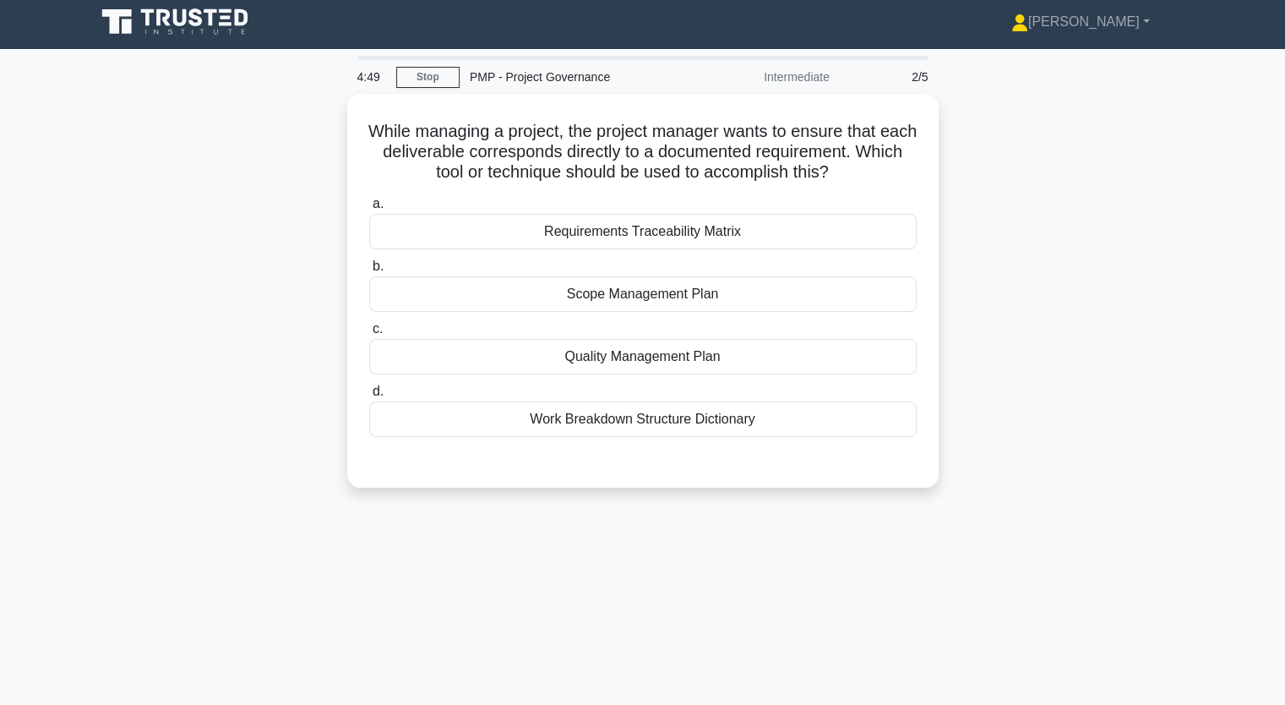
scroll to position [0, 0]
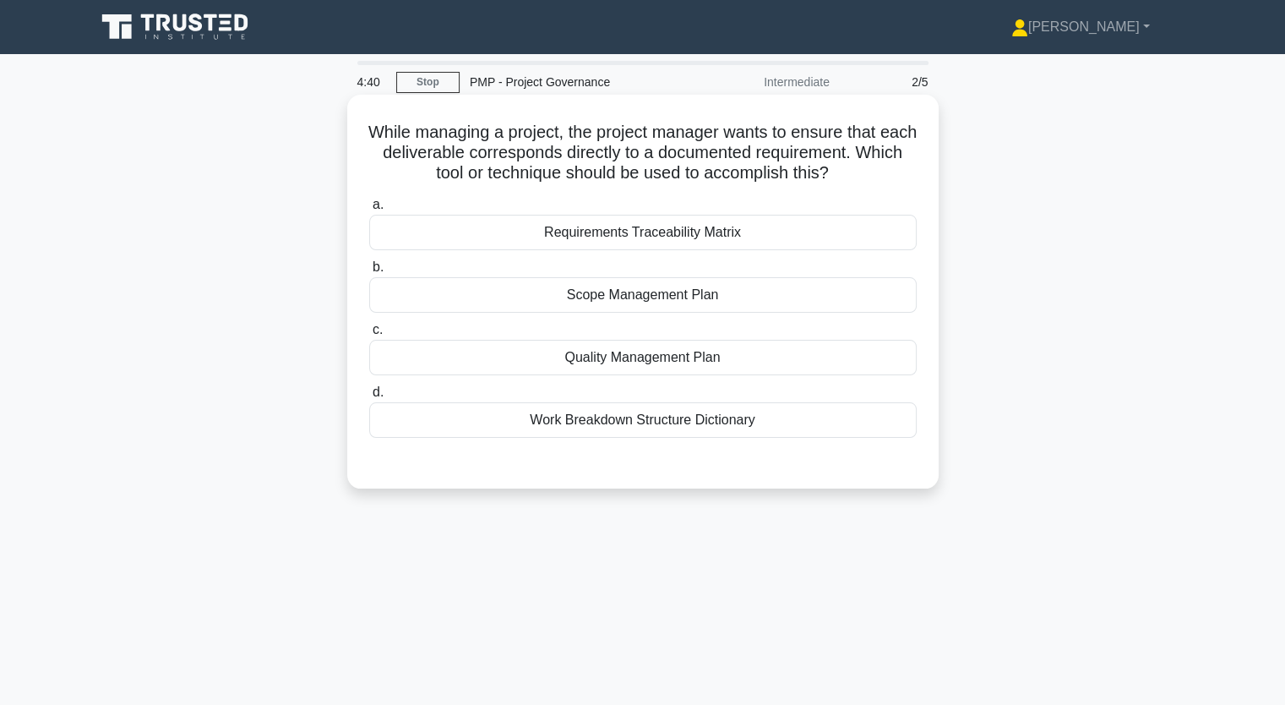
click at [664, 302] on div "Scope Management Plan" at bounding box center [642, 294] width 547 height 35
click at [369, 273] on input "b. Scope Management Plan" at bounding box center [369, 267] width 0 height 11
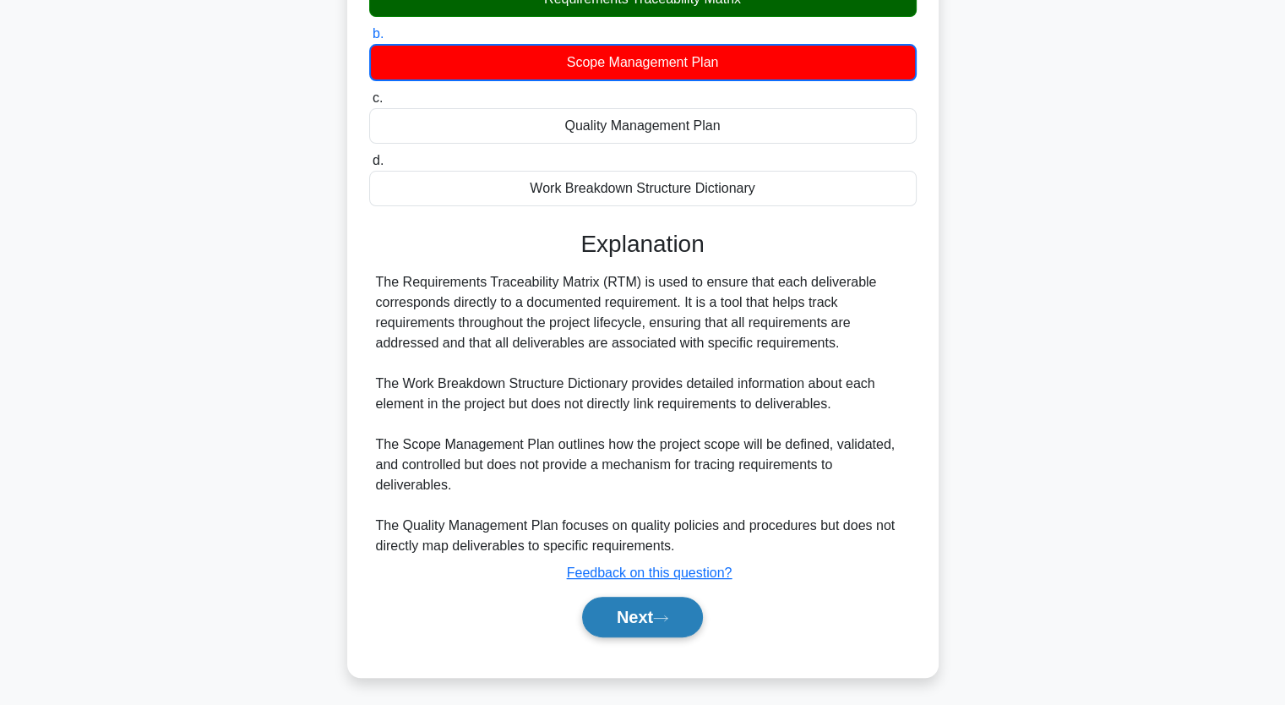
scroll to position [237, 0]
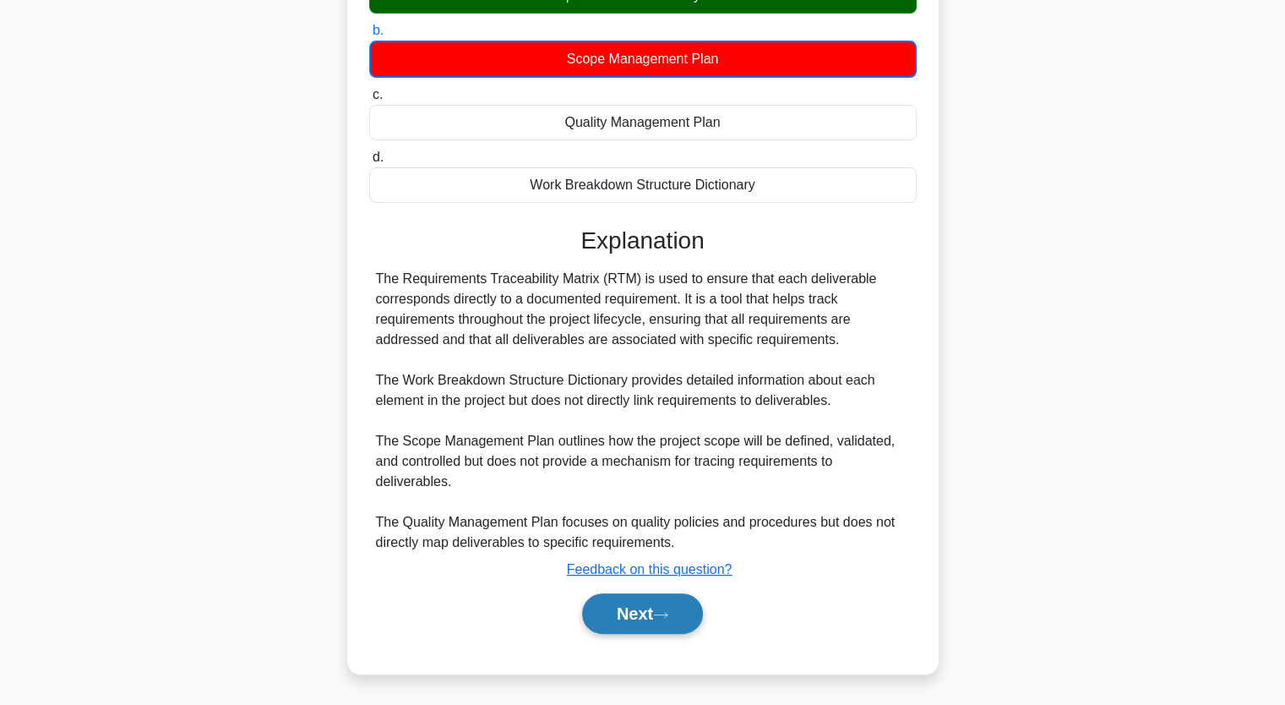
click at [642, 629] on button "Next" at bounding box center [642, 613] width 121 height 41
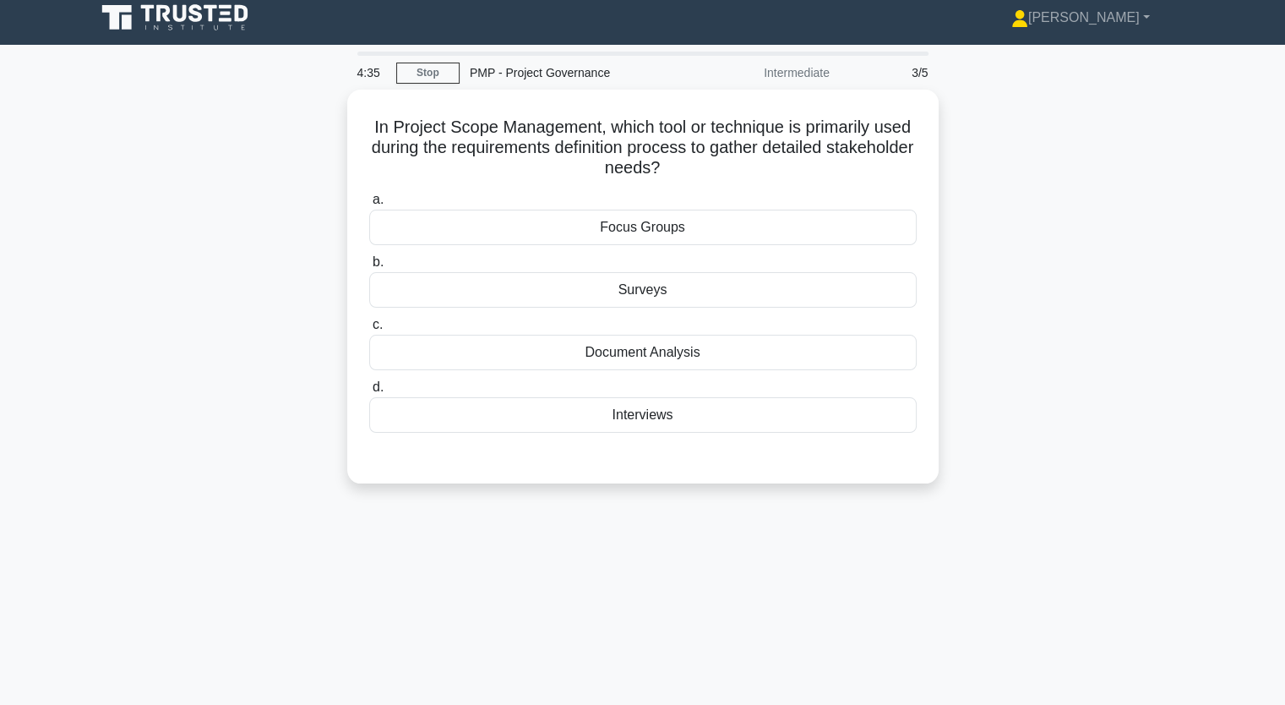
scroll to position [0, 0]
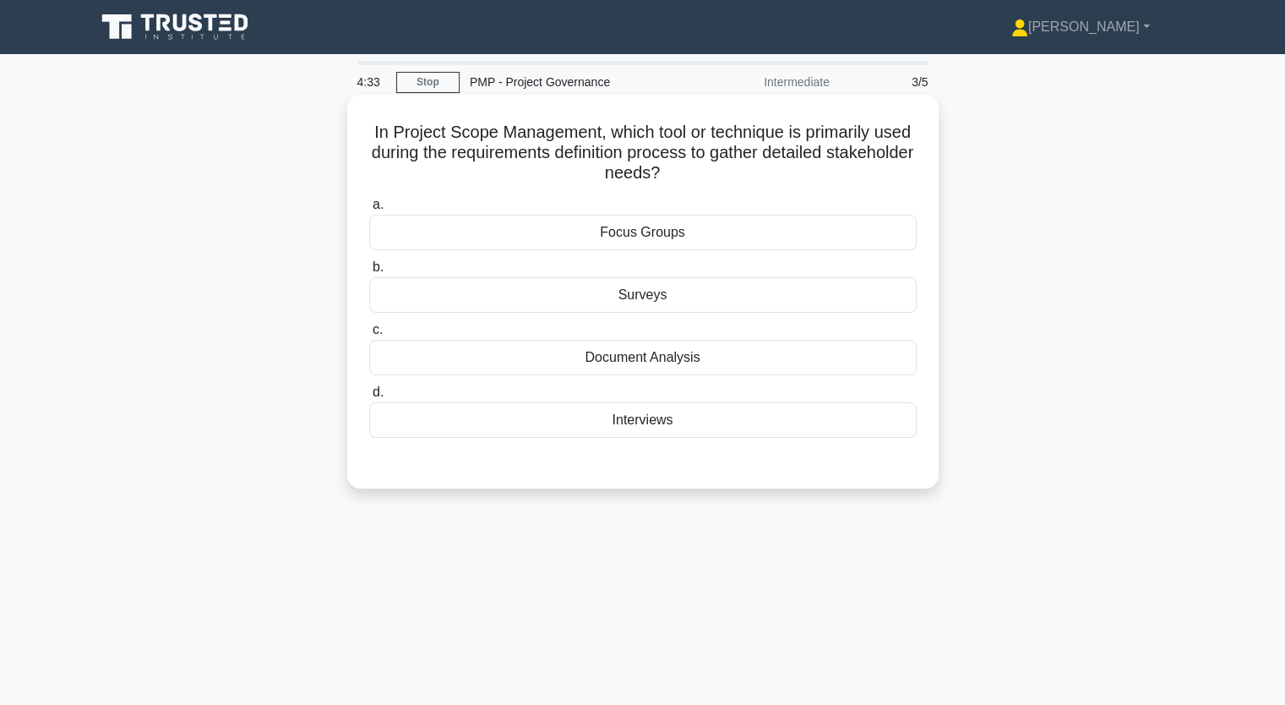
click at [651, 224] on div "Focus Groups" at bounding box center [642, 232] width 547 height 35
click at [369, 210] on input "a. Focus Groups" at bounding box center [369, 204] width 0 height 11
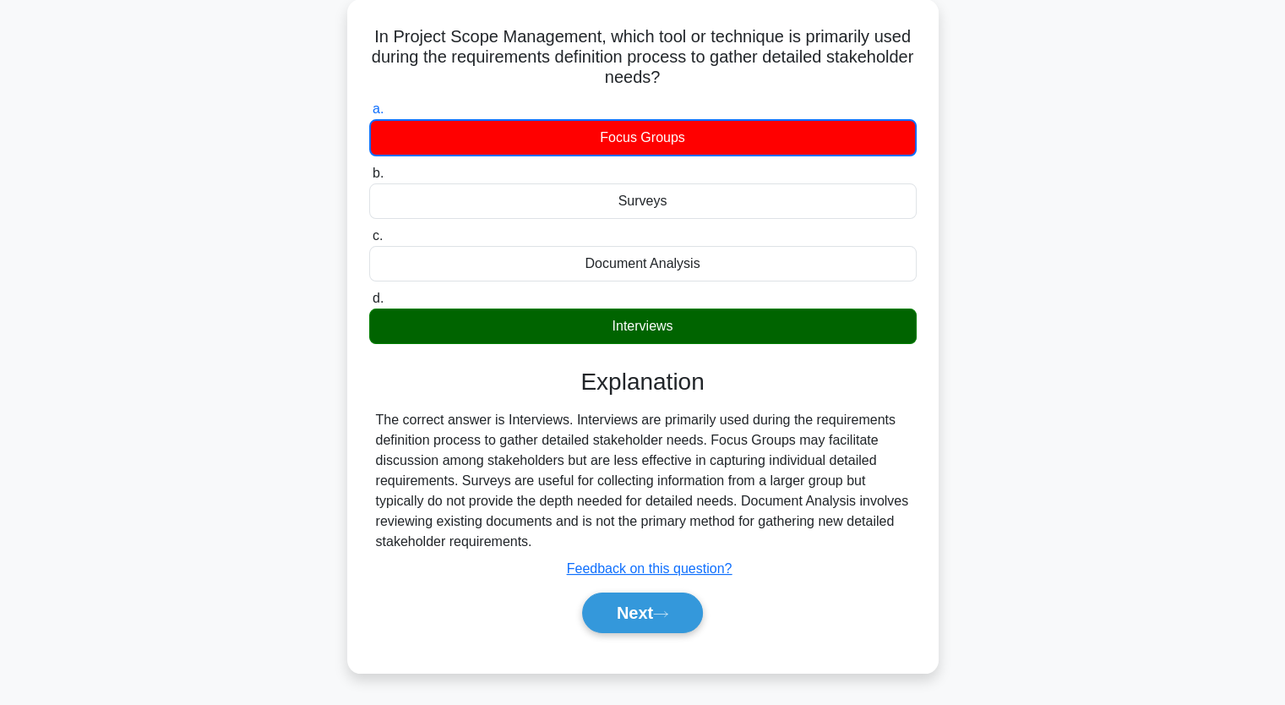
scroll to position [209, 0]
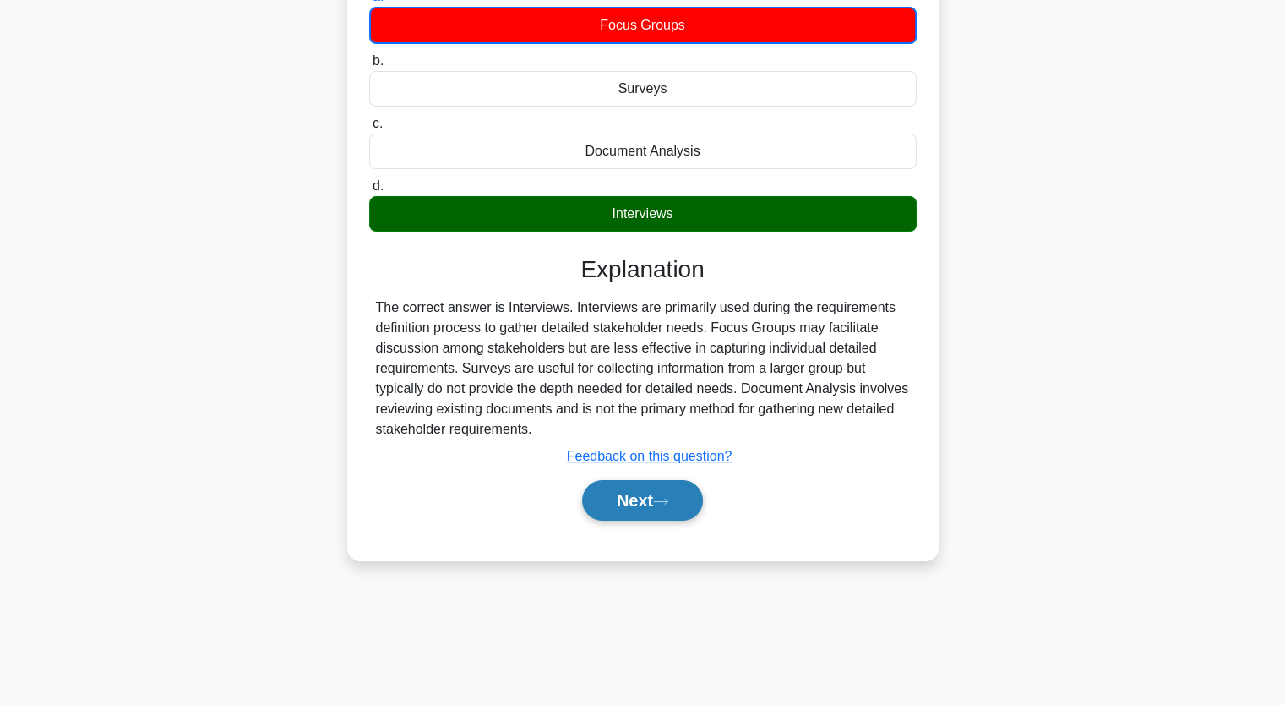
click at [662, 489] on button "Next" at bounding box center [642, 500] width 121 height 41
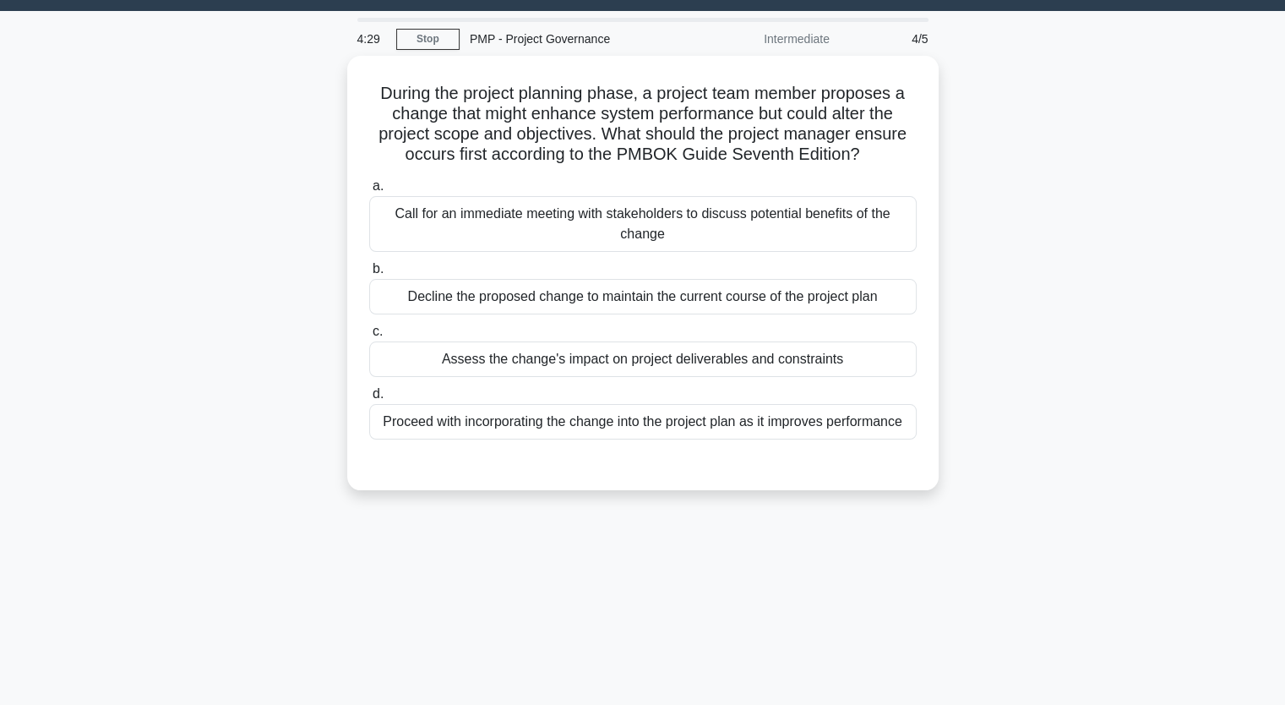
scroll to position [0, 0]
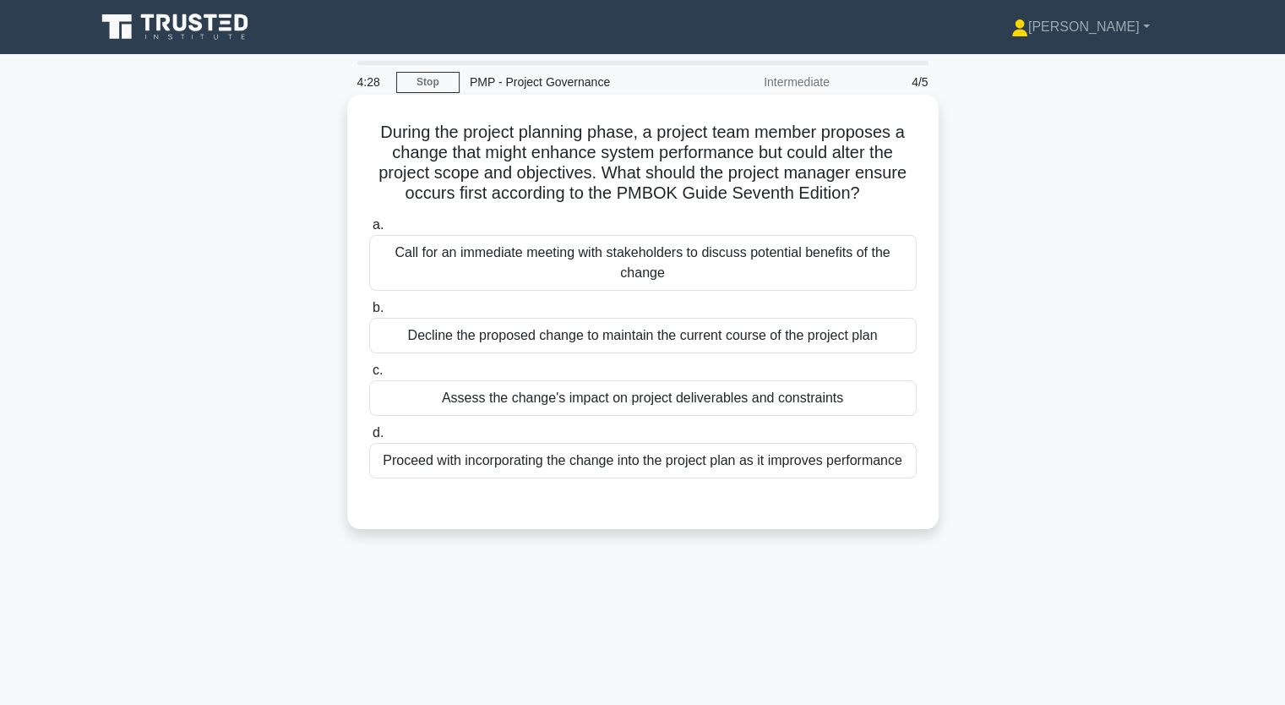
click at [500, 271] on div "Call for an immediate meeting with stakeholders to discuss potential benefits o…" at bounding box center [642, 263] width 547 height 56
click at [369, 231] on input "a. Call for an immediate meeting with stakeholders to discuss potential benefit…" at bounding box center [369, 225] width 0 height 11
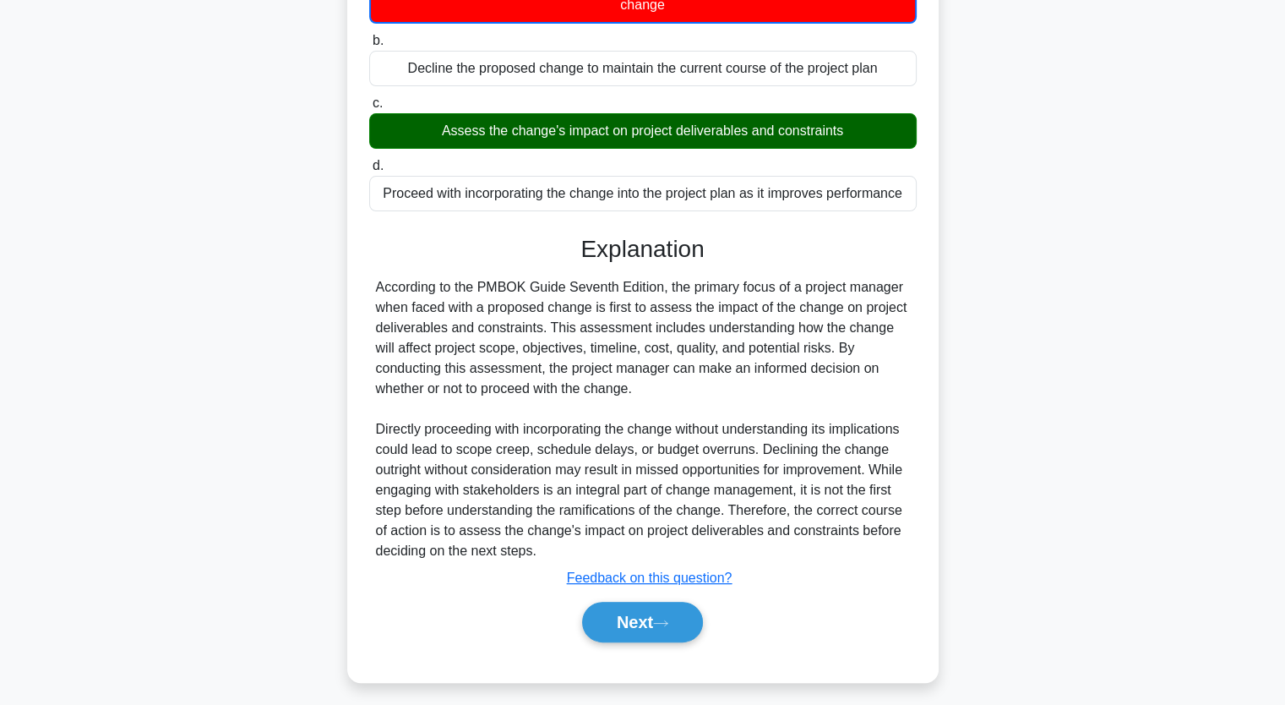
scroll to position [277, 0]
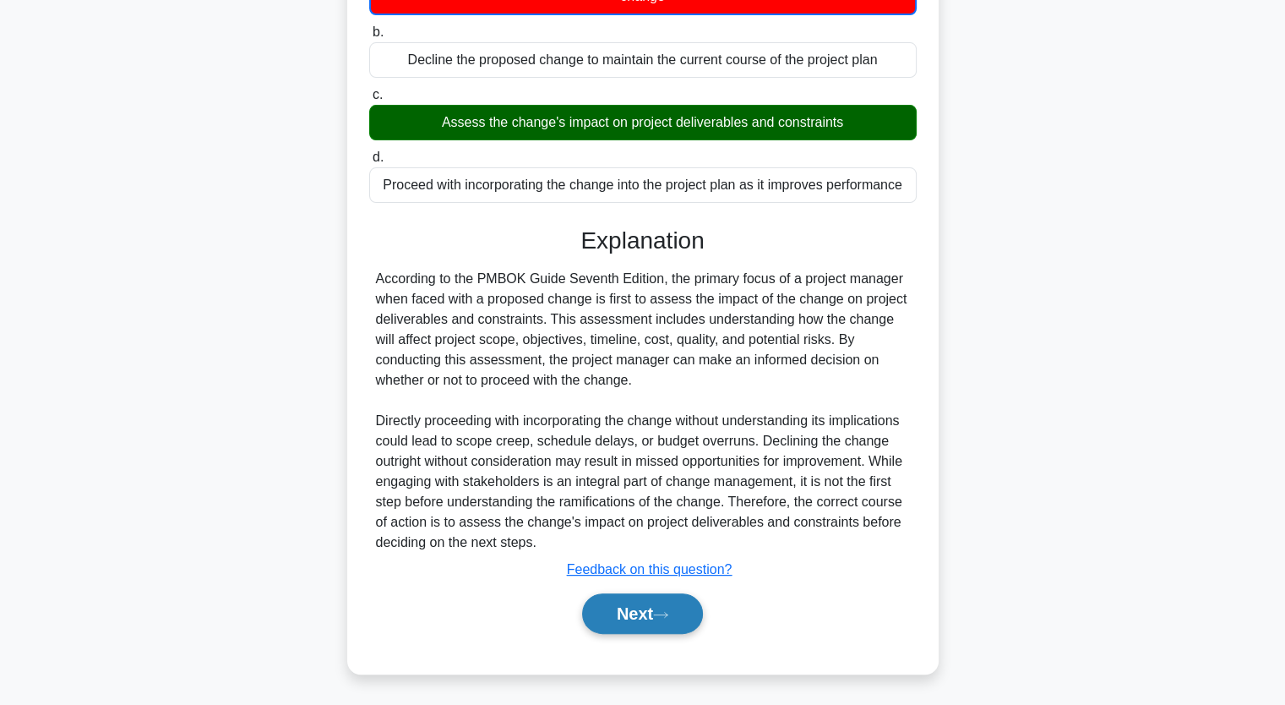
click at [639, 613] on button "Next" at bounding box center [642, 613] width 121 height 41
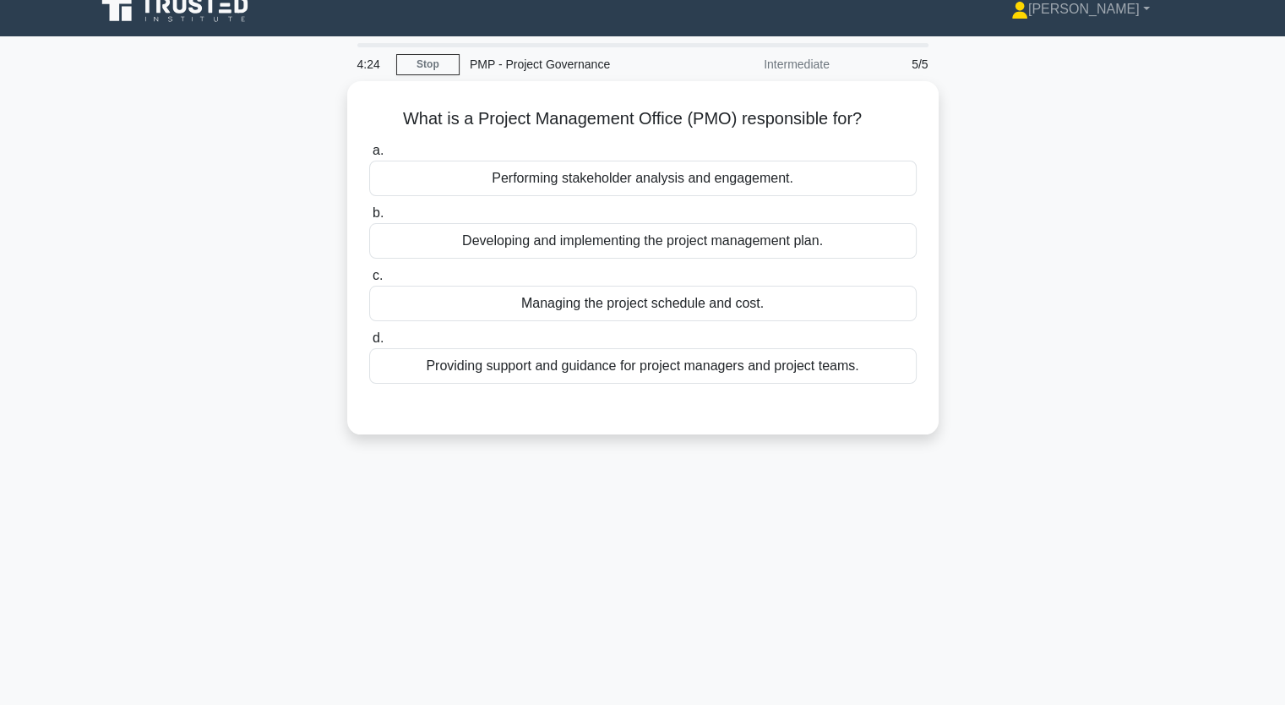
scroll to position [0, 0]
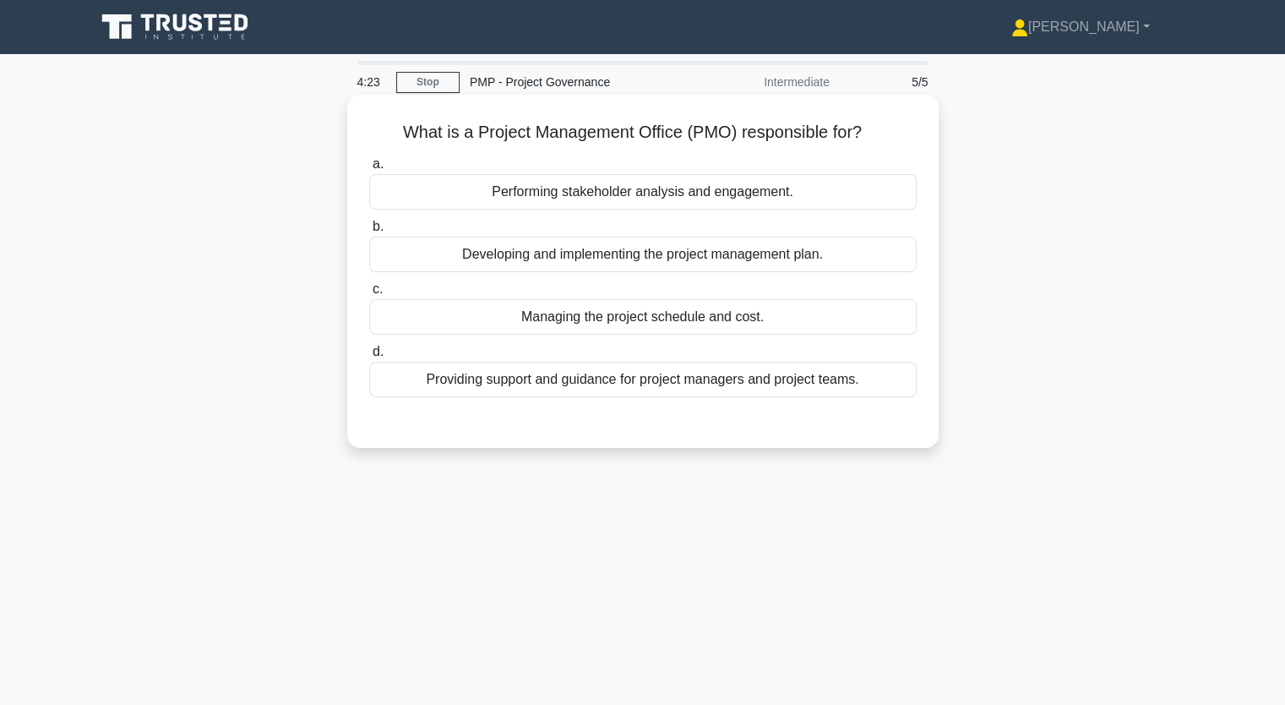
click at [582, 389] on div "Providing support and guidance for project managers and project teams." at bounding box center [642, 379] width 547 height 35
click at [369, 357] on input "d. Providing support and guidance for project managers and project teams." at bounding box center [369, 351] width 0 height 11
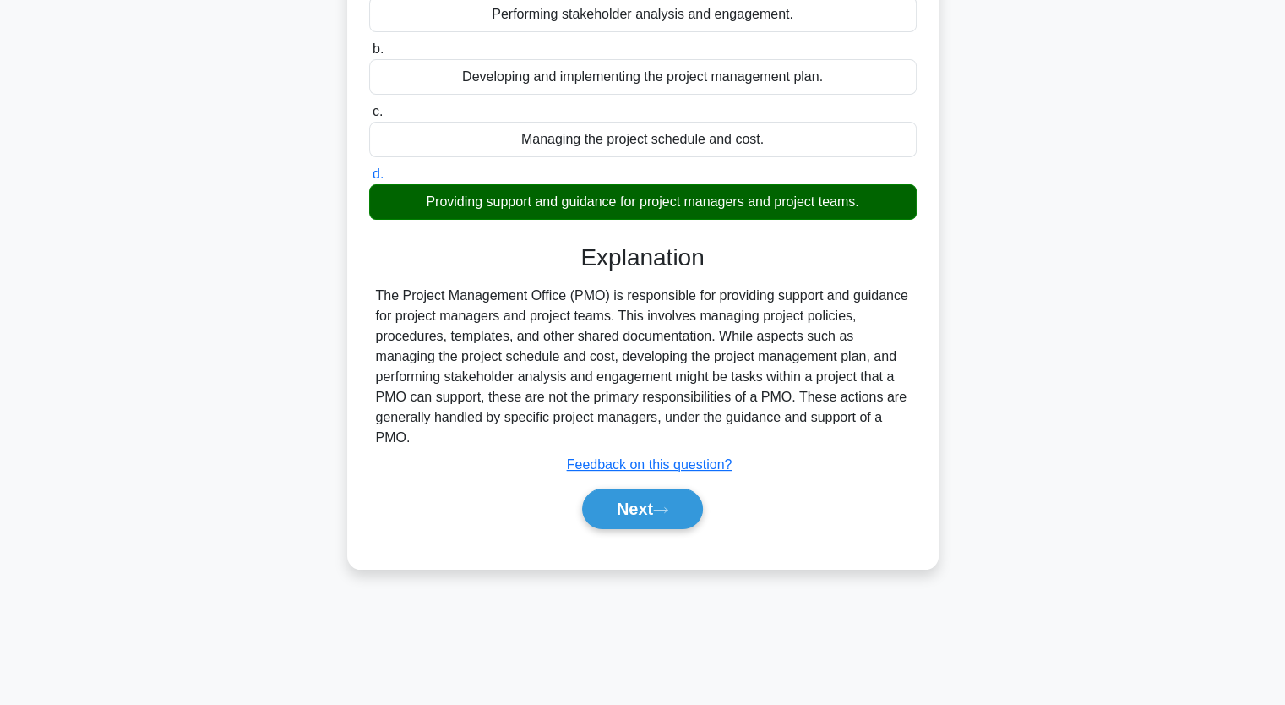
scroll to position [209, 0]
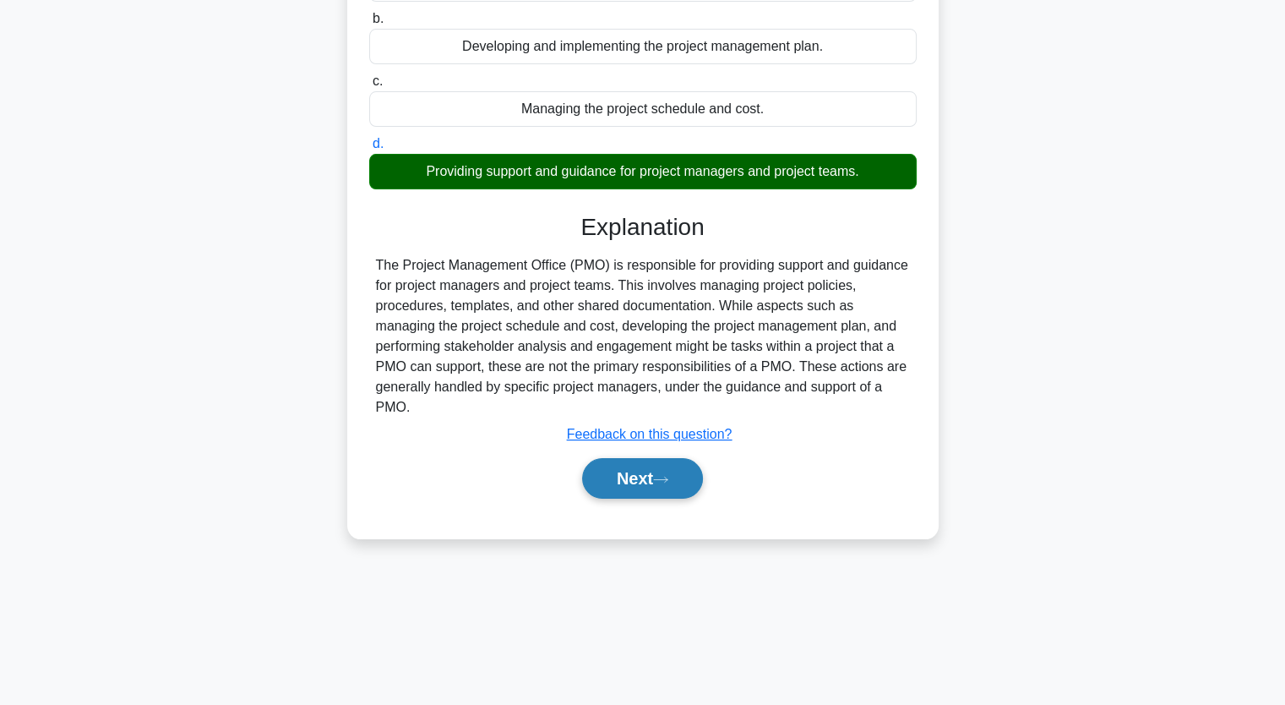
click at [659, 477] on button "Next" at bounding box center [642, 478] width 121 height 41
click at [636, 483] on button "Next" at bounding box center [642, 478] width 121 height 41
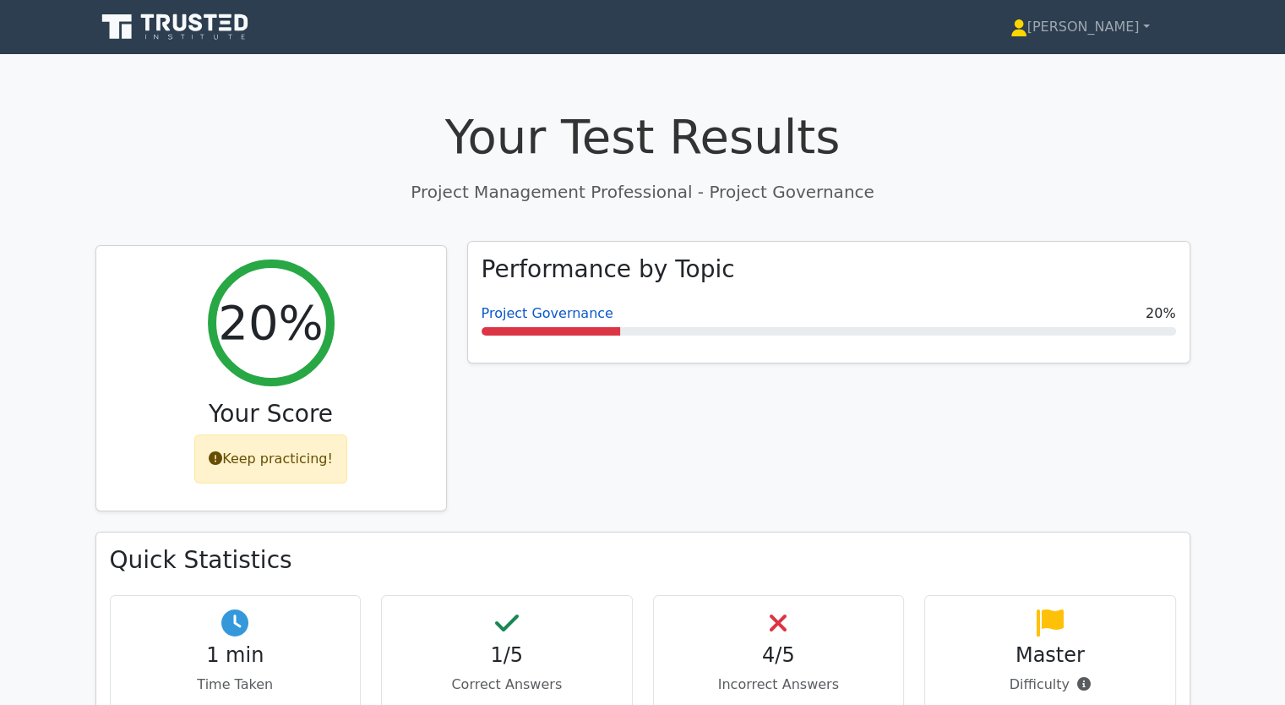
click at [521, 318] on link "Project Governance" at bounding box center [548, 313] width 132 height 16
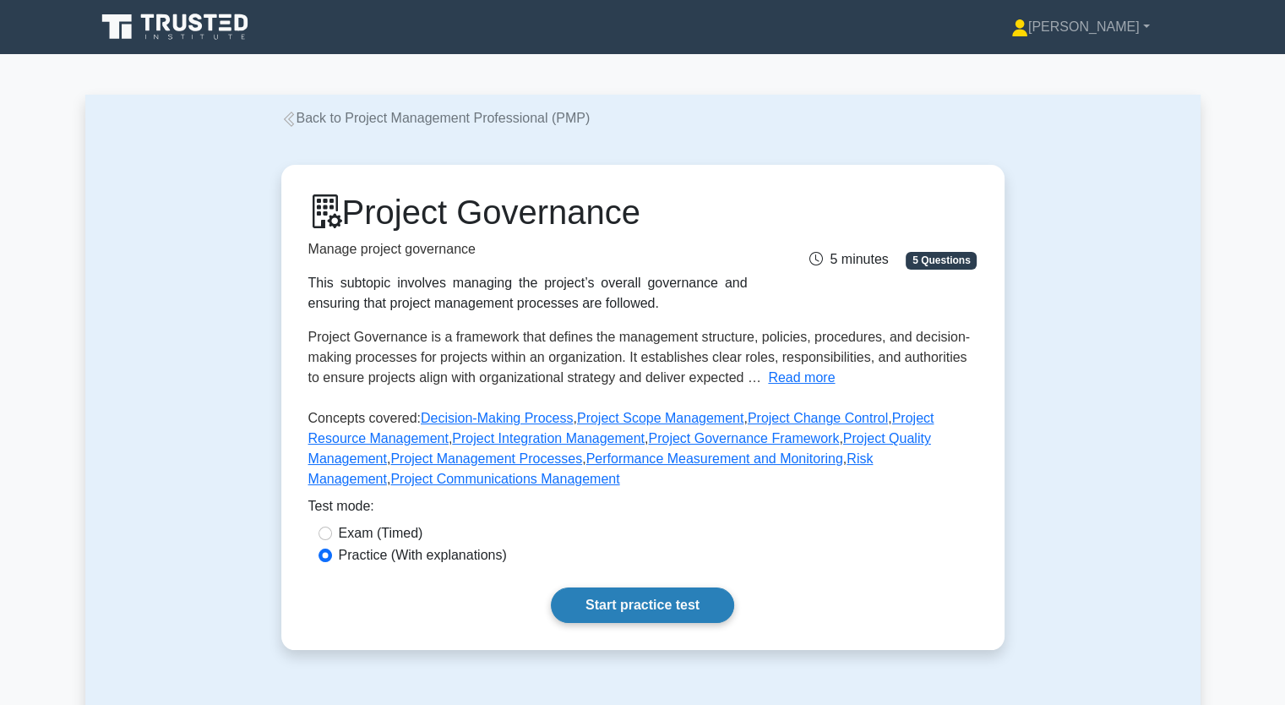
click at [652, 605] on link "Start practice test" at bounding box center [642, 604] width 183 height 35
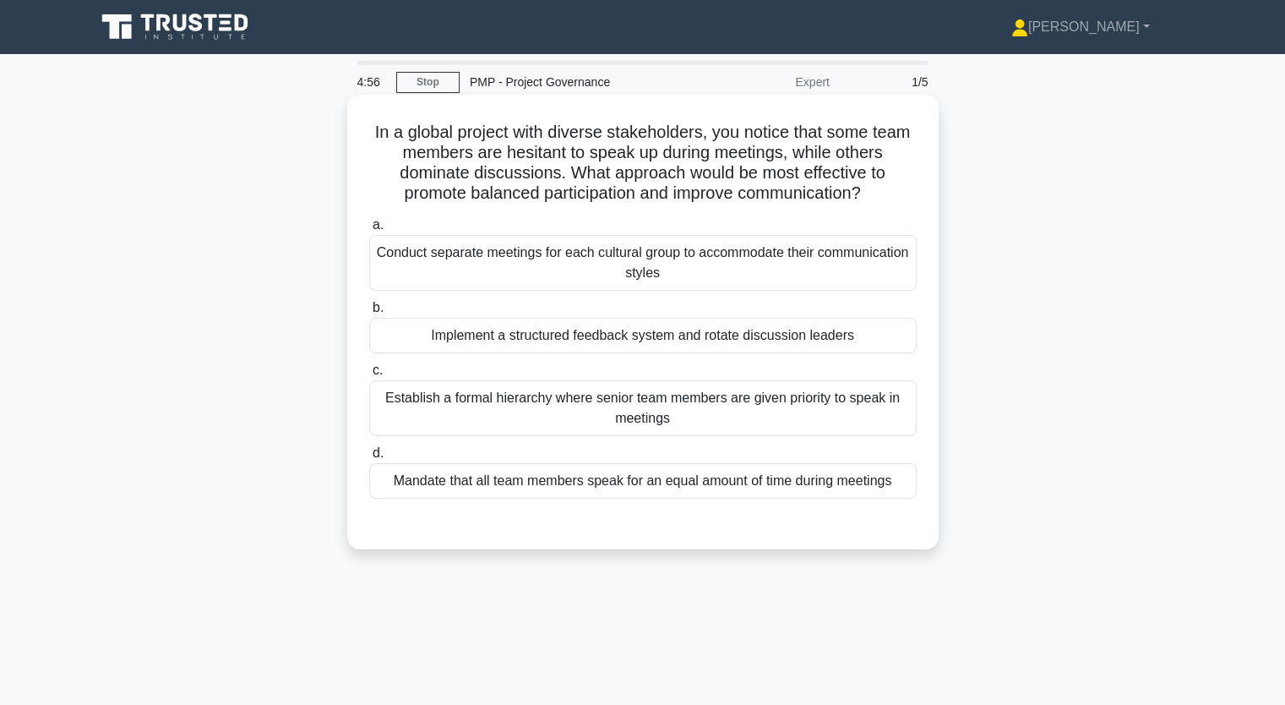
click at [544, 338] on div "Implement a structured feedback system and rotate discussion leaders" at bounding box center [642, 335] width 547 height 35
click at [369, 313] on input "b. Implement a structured feedback system and rotate discussion leaders" at bounding box center [369, 307] width 0 height 11
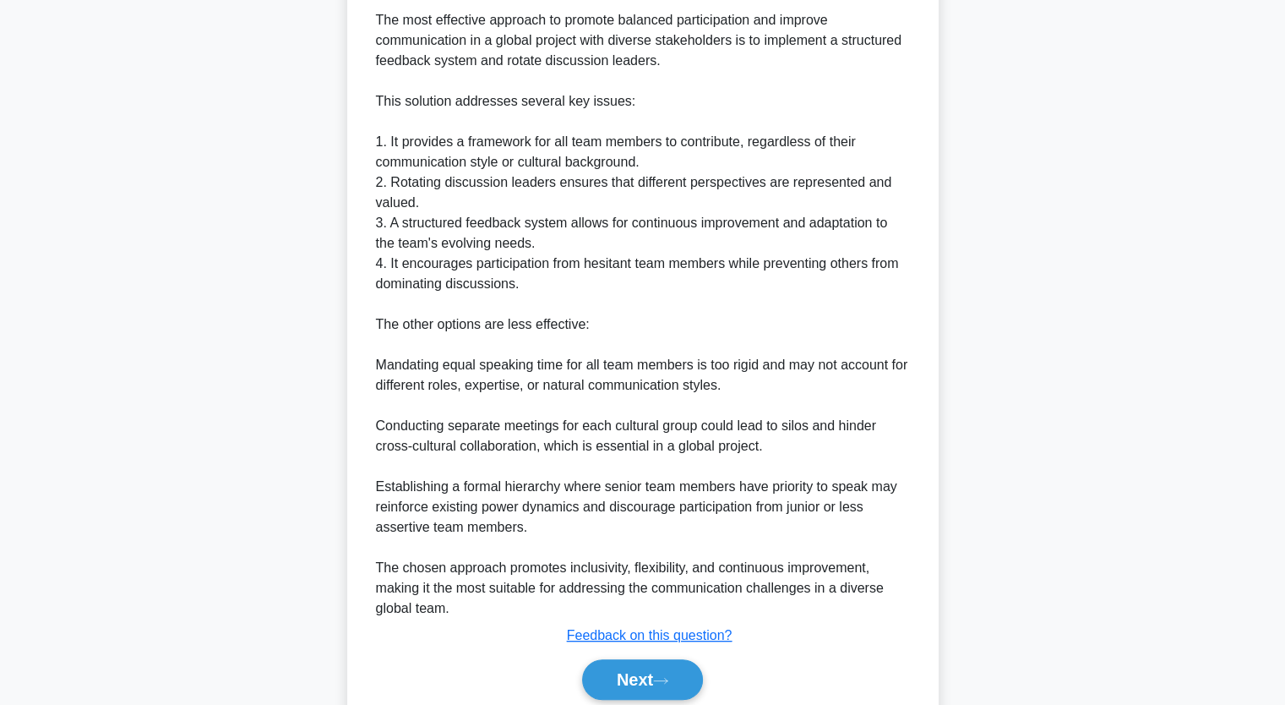
scroll to position [620, 0]
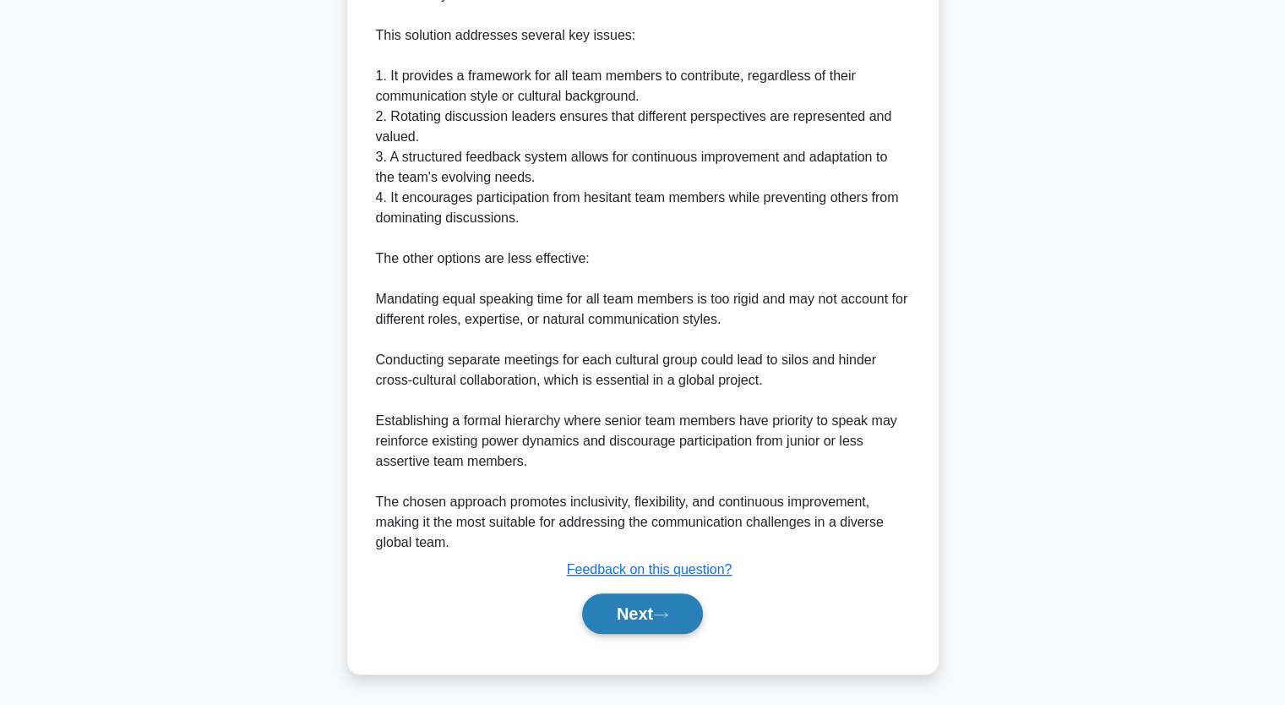
click at [679, 607] on button "Next" at bounding box center [642, 613] width 121 height 41
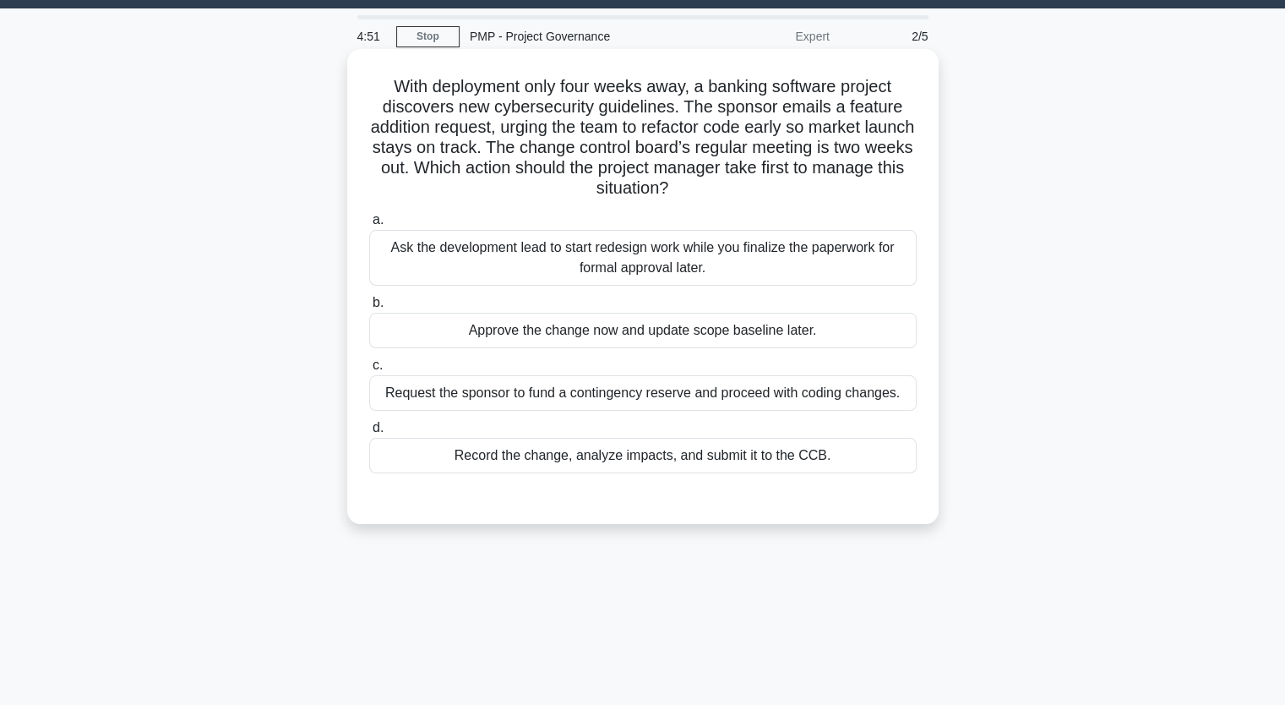
scroll to position [40, 0]
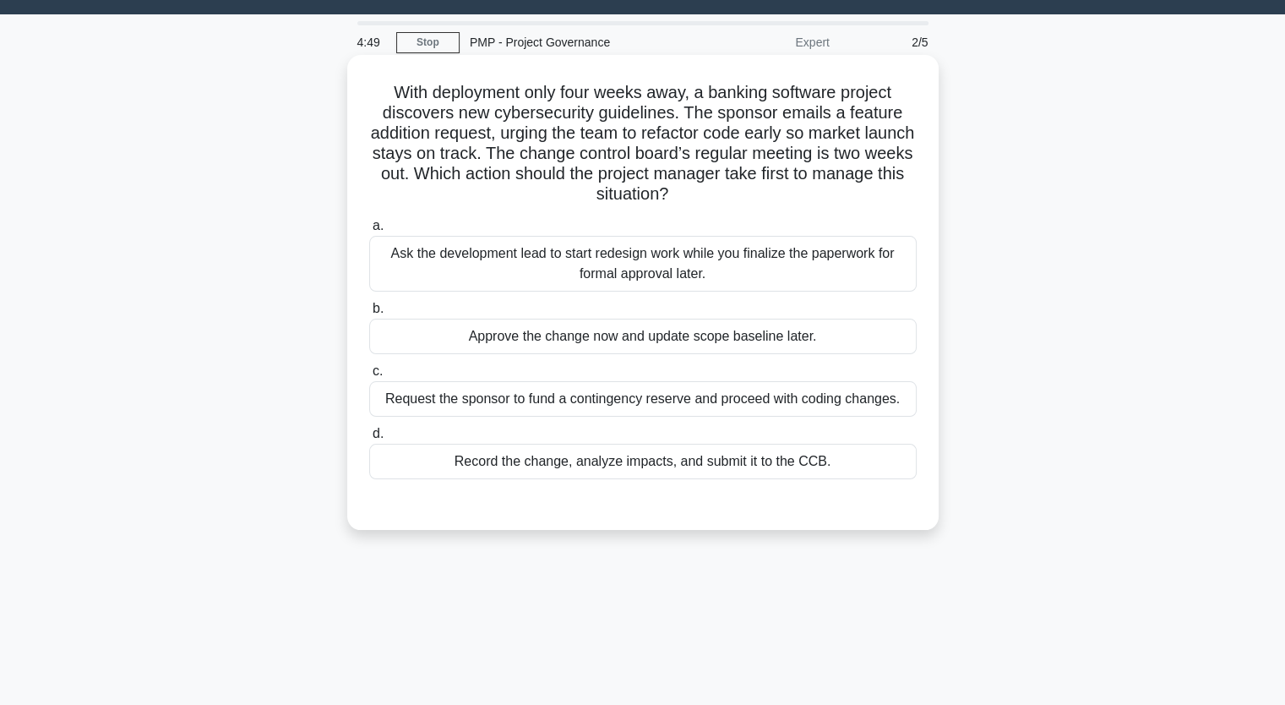
click at [555, 344] on div "Approve the change now and update scope baseline later." at bounding box center [642, 336] width 547 height 35
click at [369, 314] on input "b. Approve the change now and update scope baseline later." at bounding box center [369, 308] width 0 height 11
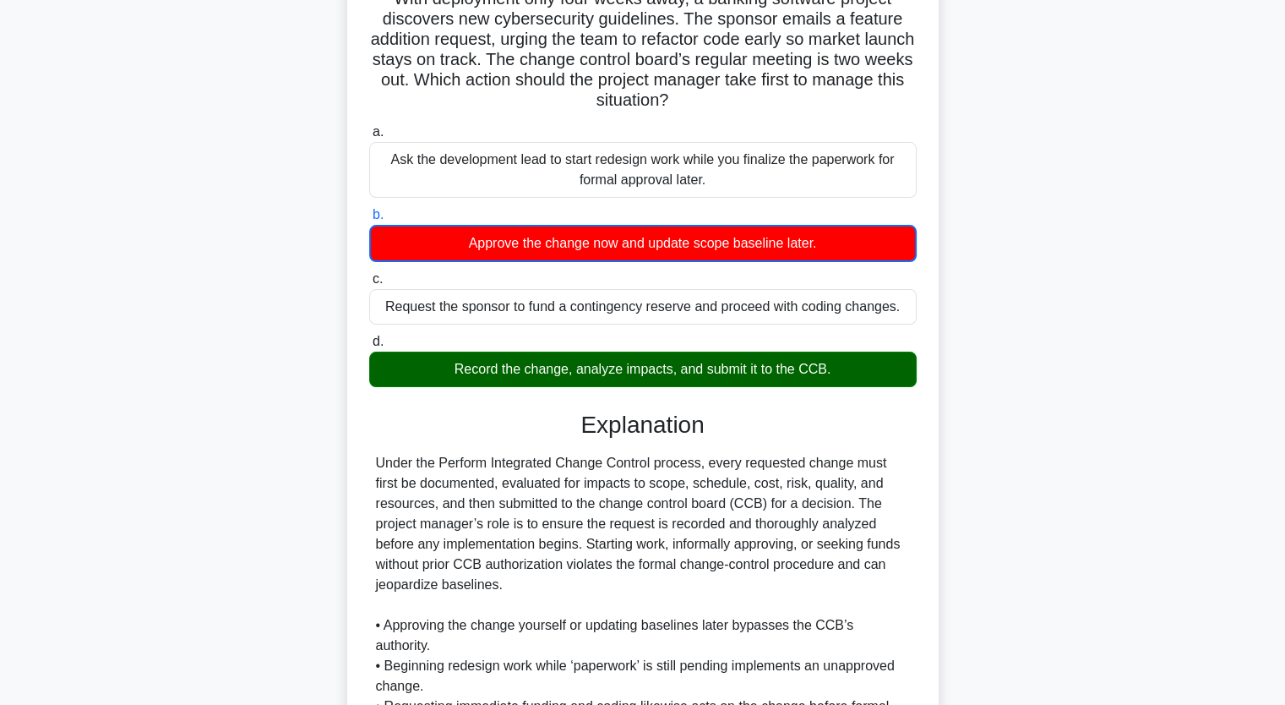
scroll to position [358, 0]
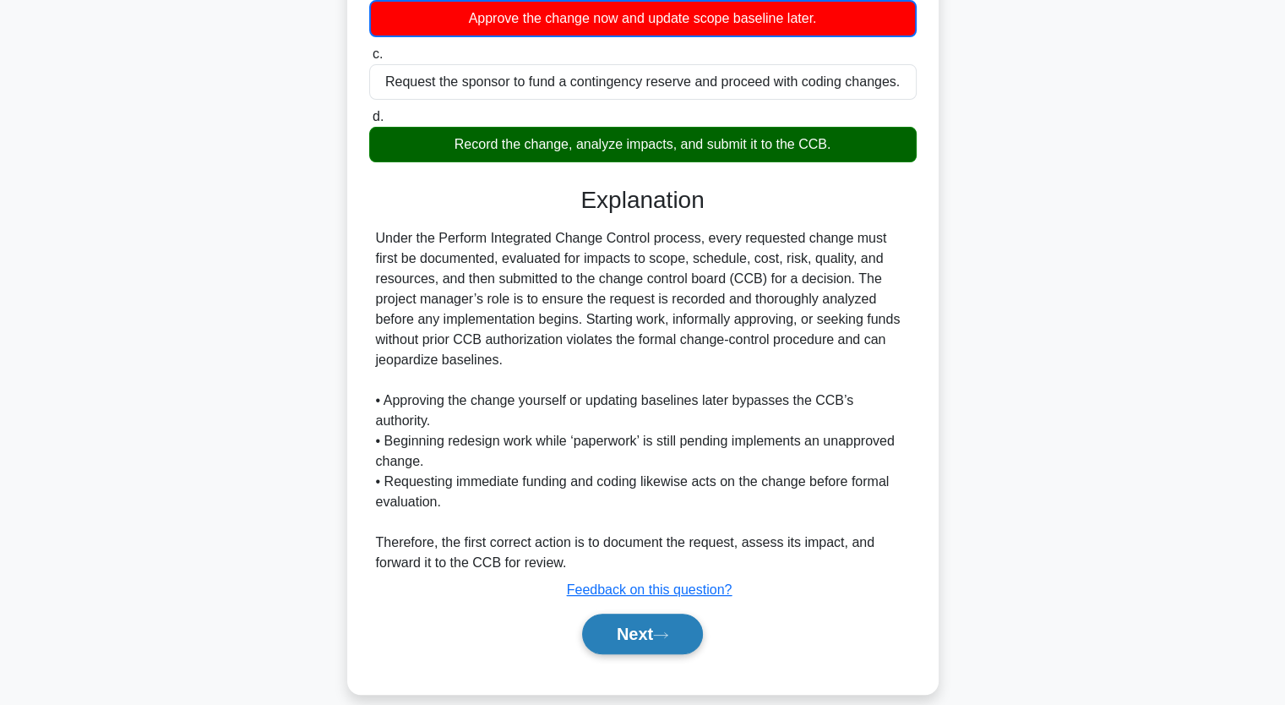
click at [646, 613] on button "Next" at bounding box center [642, 633] width 121 height 41
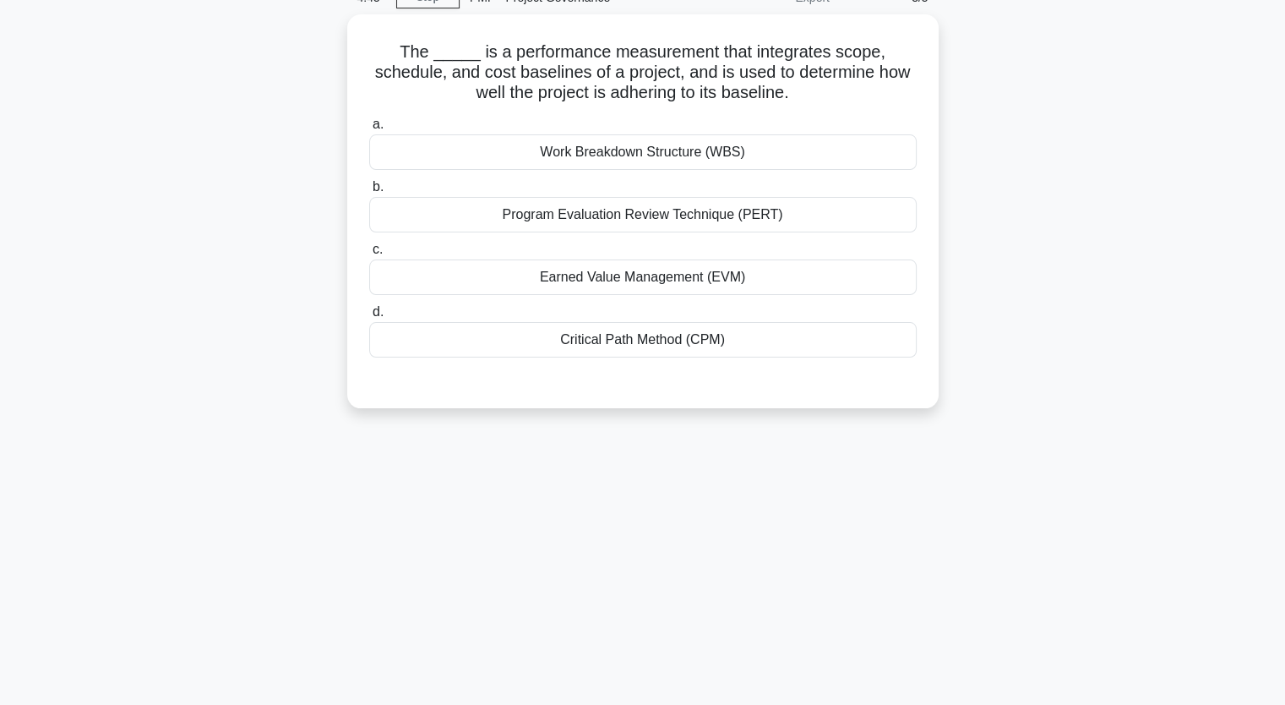
scroll to position [0, 0]
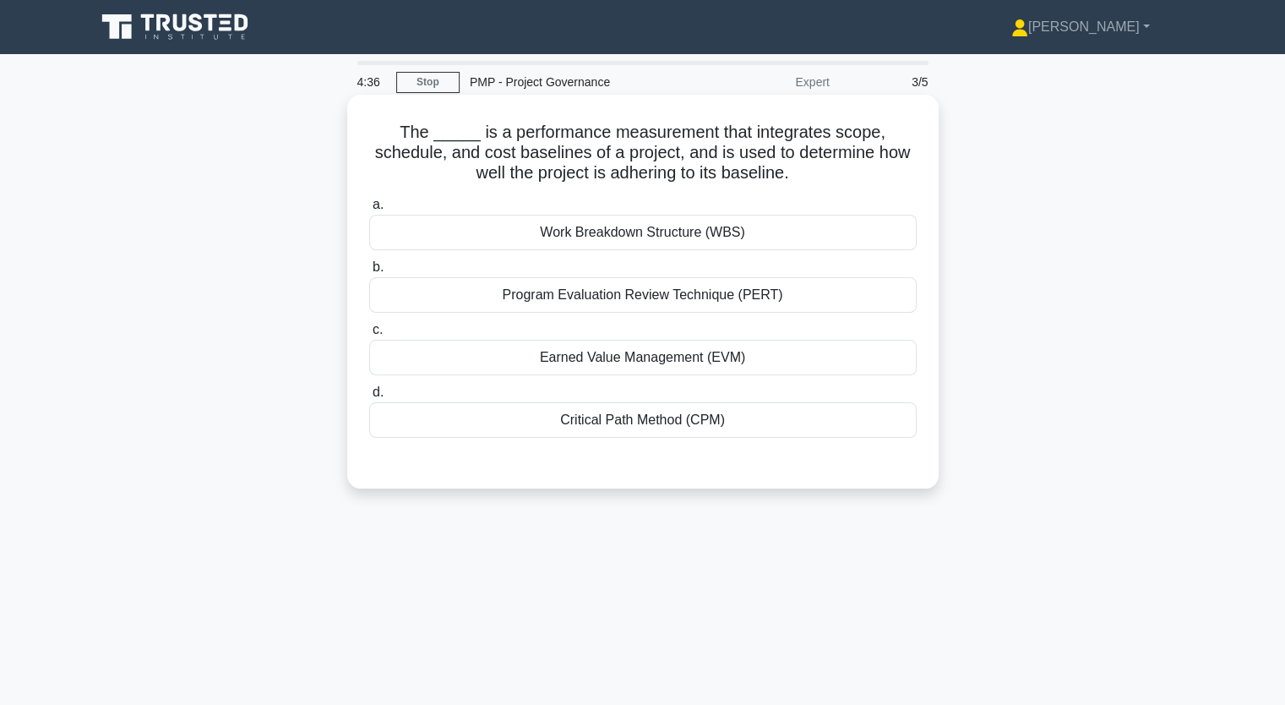
click at [672, 297] on div "Program Evaluation Review Technique (PERT)" at bounding box center [642, 294] width 547 height 35
click at [369, 273] on input "b. Program Evaluation Review Technique (PERT)" at bounding box center [369, 267] width 0 height 11
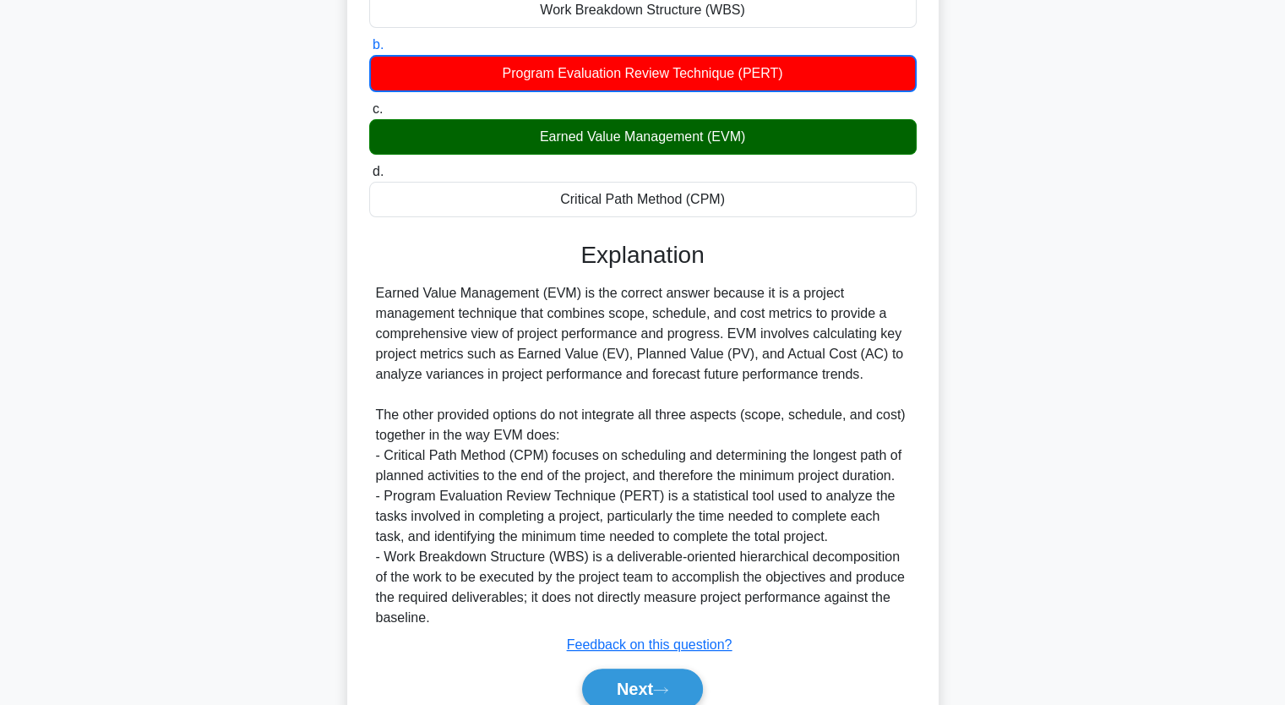
scroll to position [297, 0]
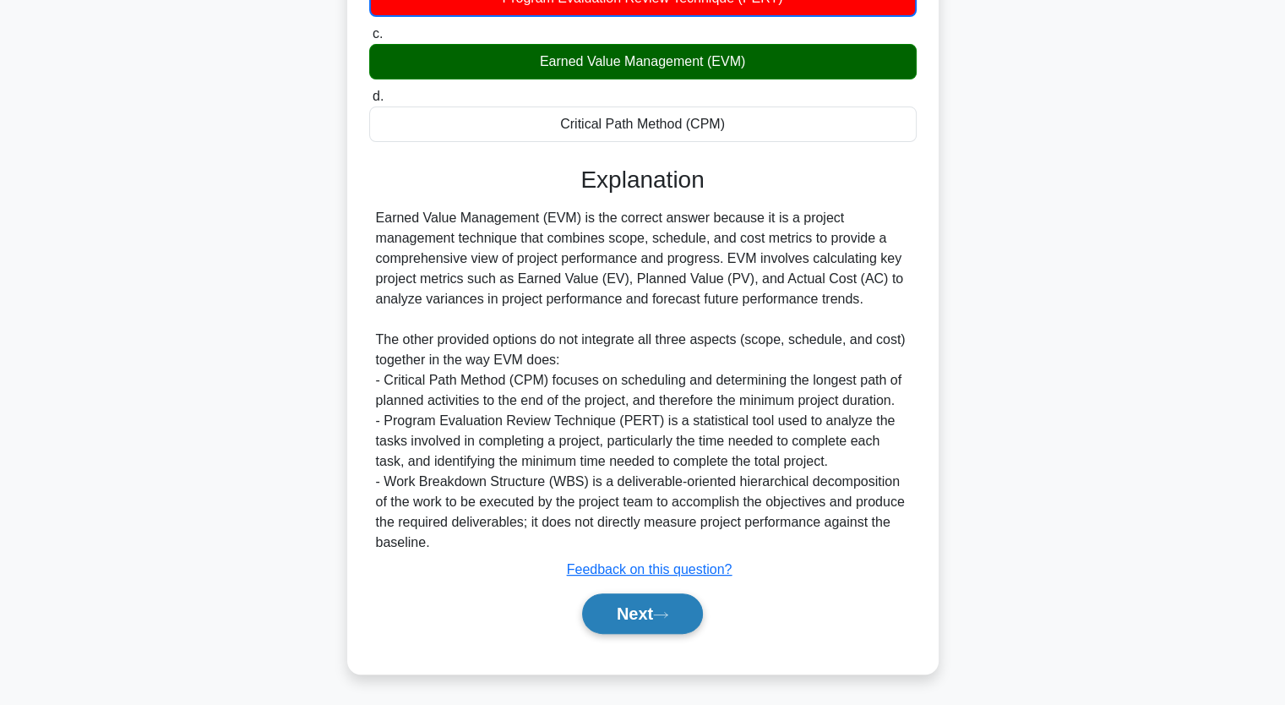
click at [623, 602] on button "Next" at bounding box center [642, 613] width 121 height 41
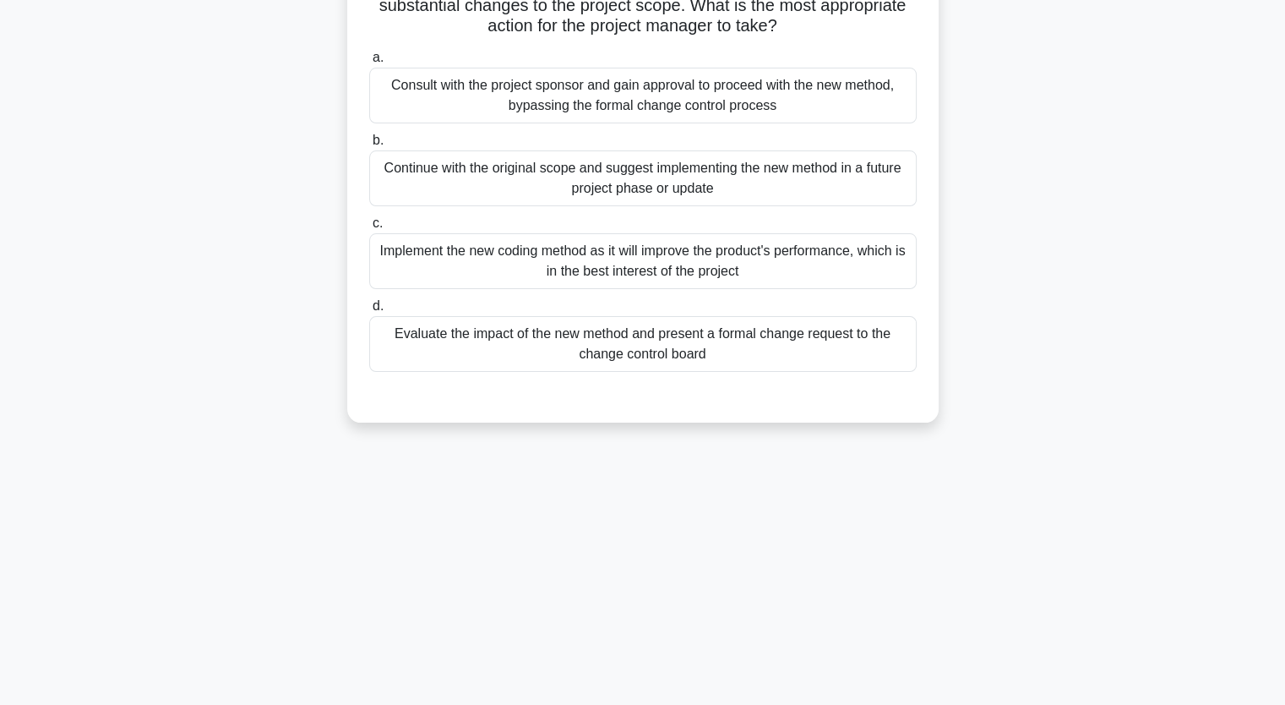
click at [547, 338] on div "Evaluate the impact of the new method and present a formal change request to th…" at bounding box center [642, 344] width 547 height 56
click at [369, 312] on input "d. Evaluate the impact of the new method and present a formal change request to…" at bounding box center [369, 306] width 0 height 11
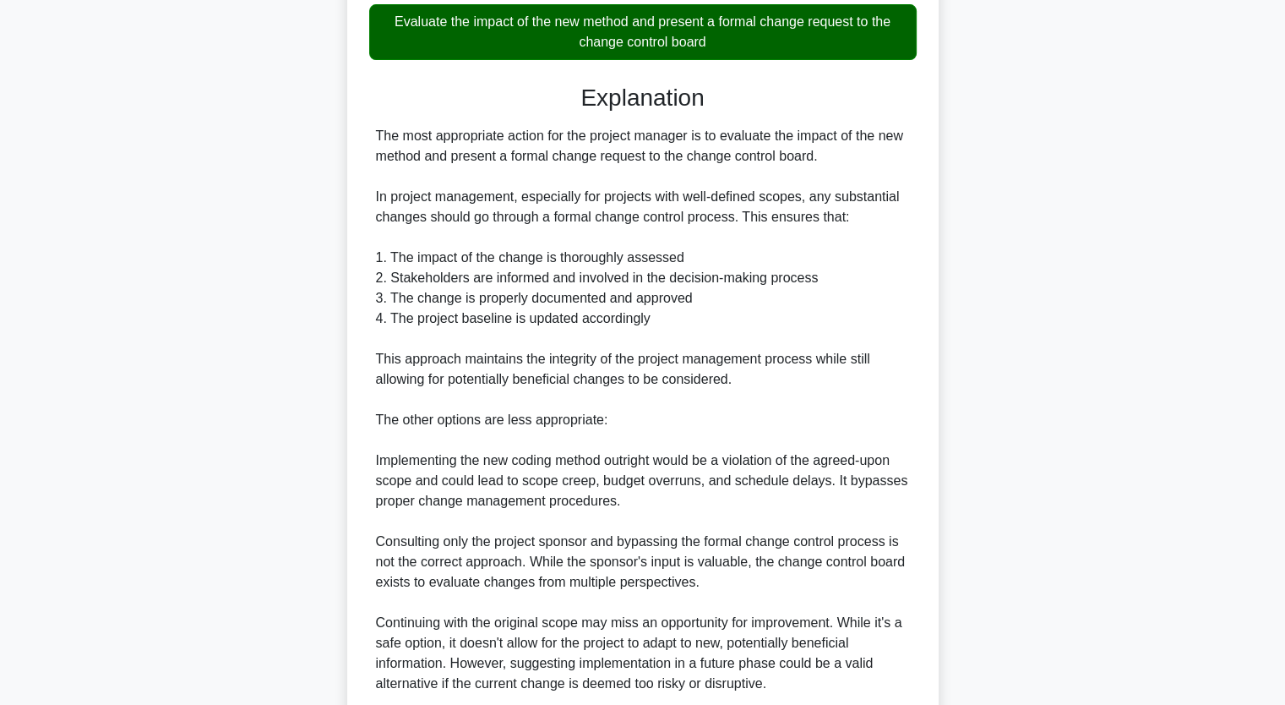
scroll to position [631, 0]
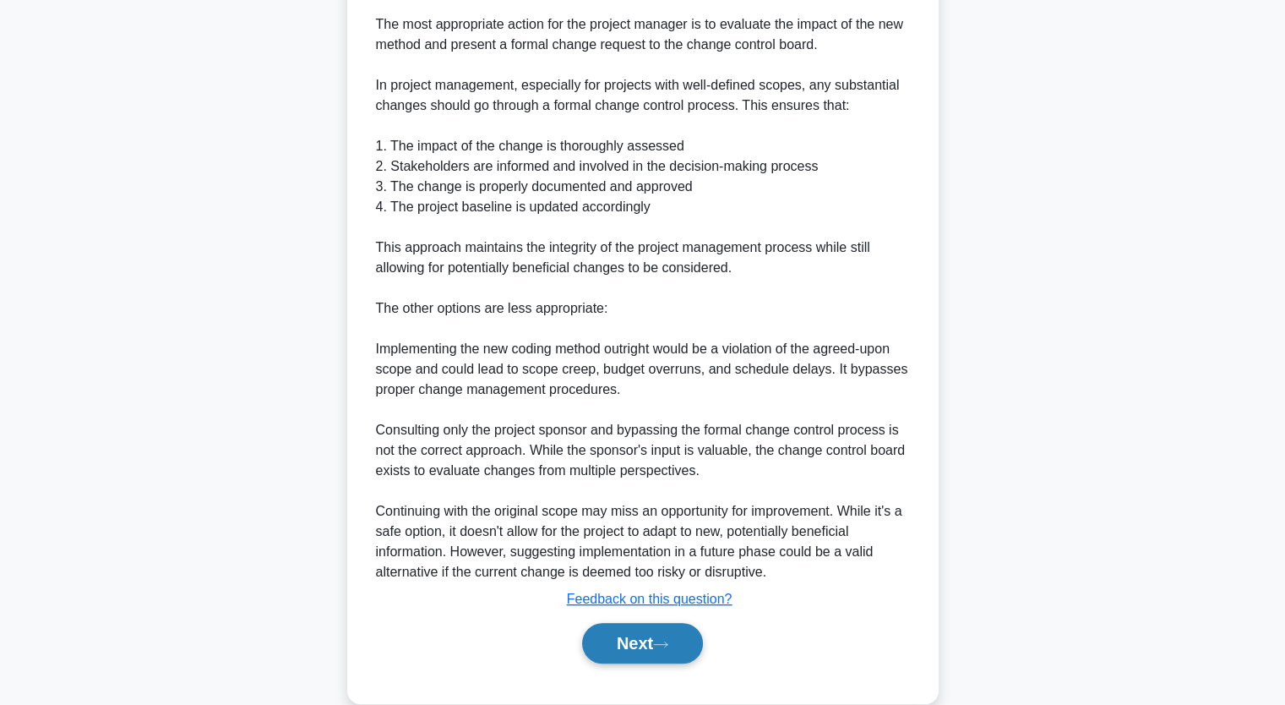
click at [648, 640] on button "Next" at bounding box center [642, 643] width 121 height 41
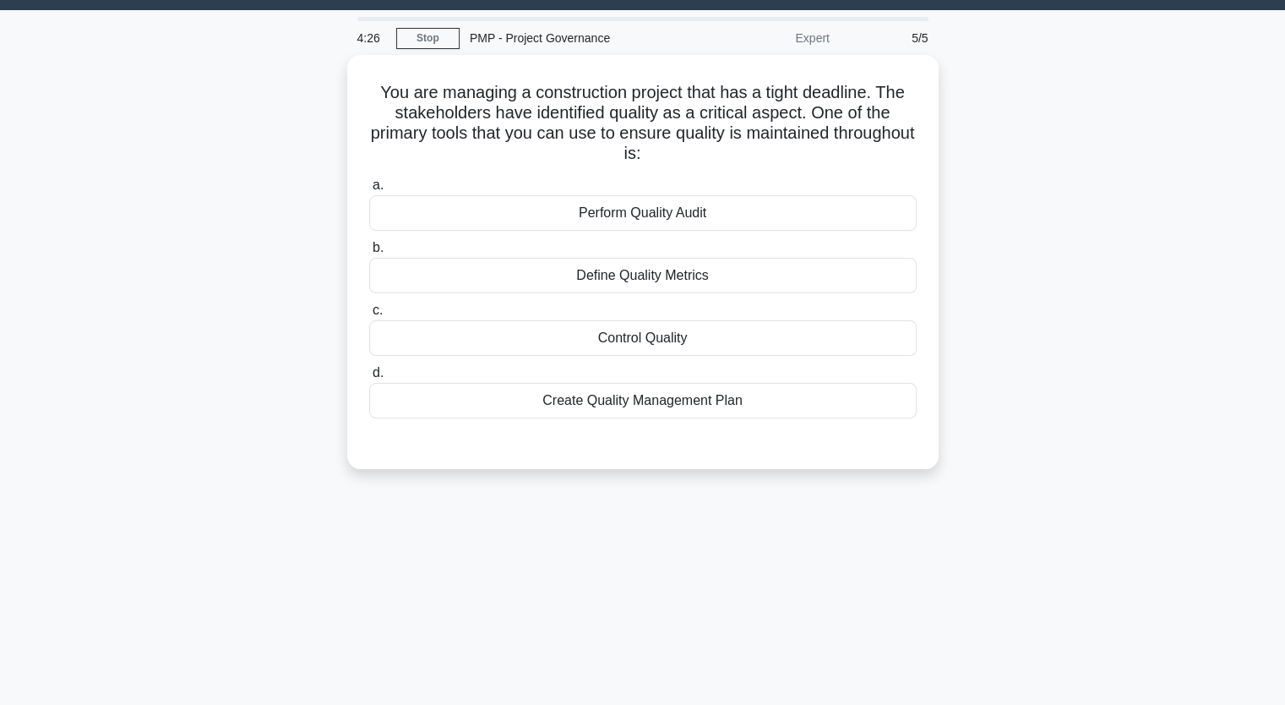
scroll to position [40, 0]
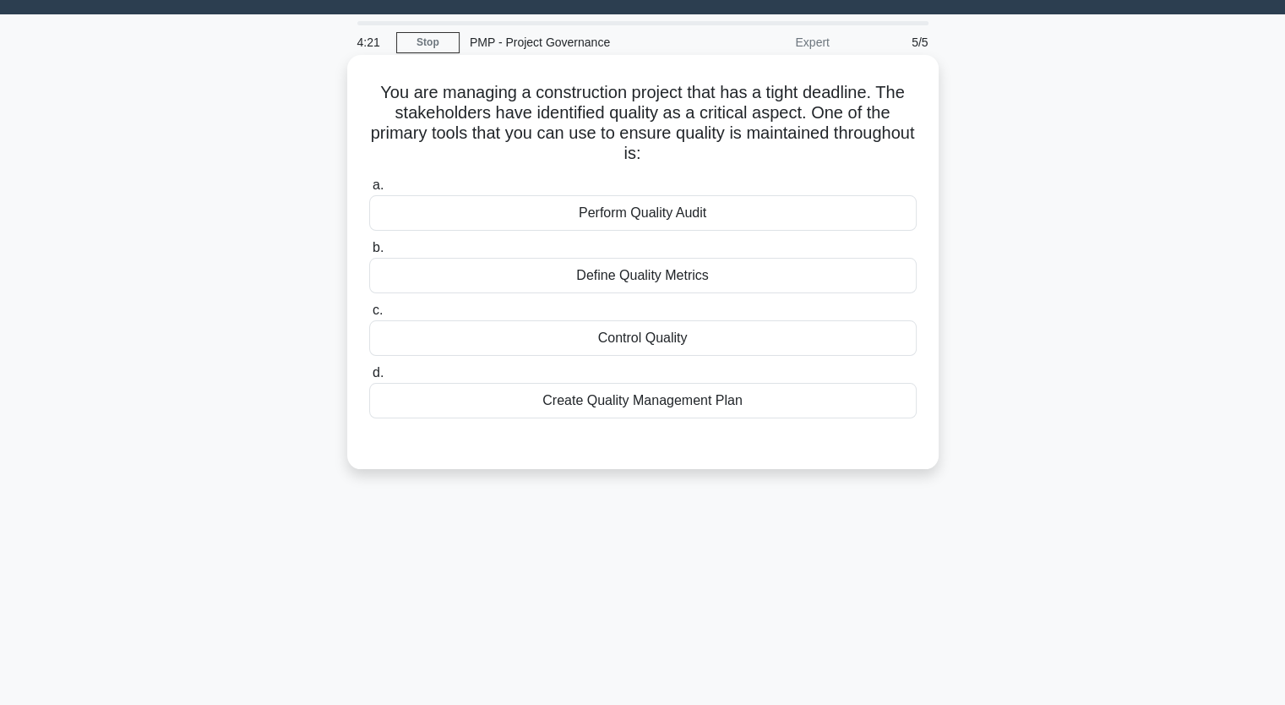
click at [656, 404] on div "Create Quality Management Plan" at bounding box center [642, 400] width 547 height 35
click at [369, 378] on input "d. Create Quality Management Plan" at bounding box center [369, 373] width 0 height 11
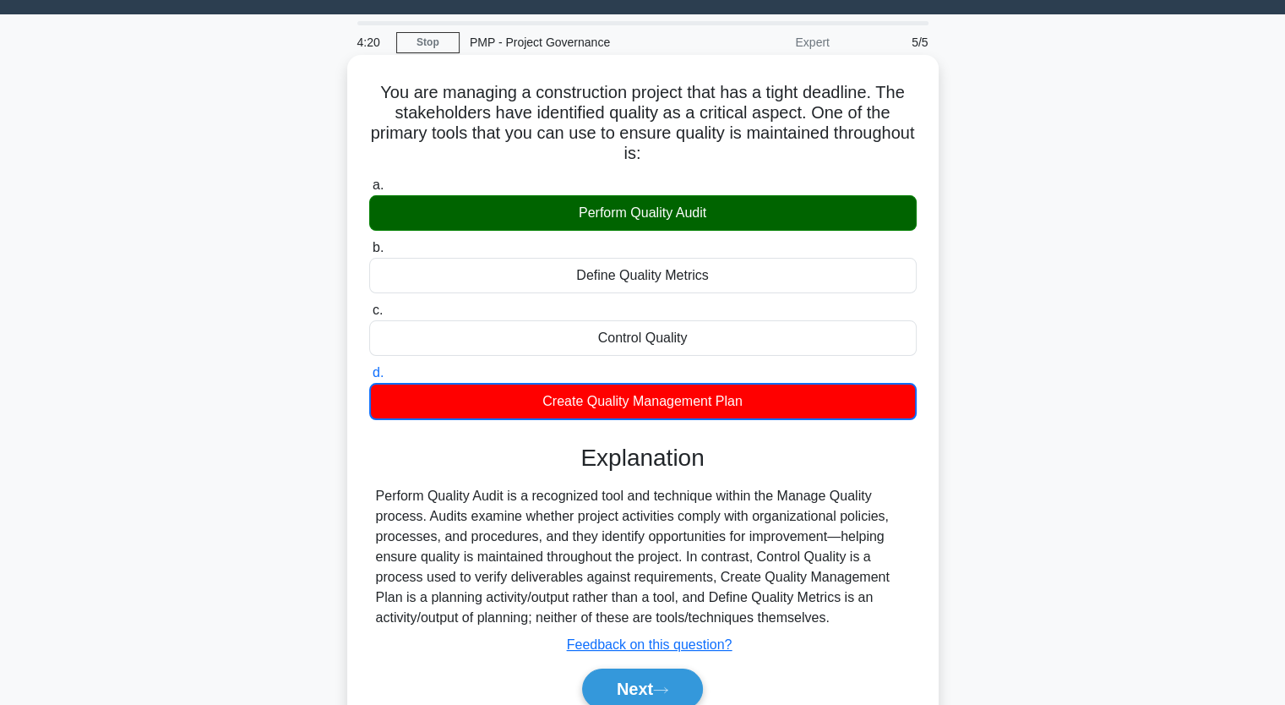
scroll to position [209, 0]
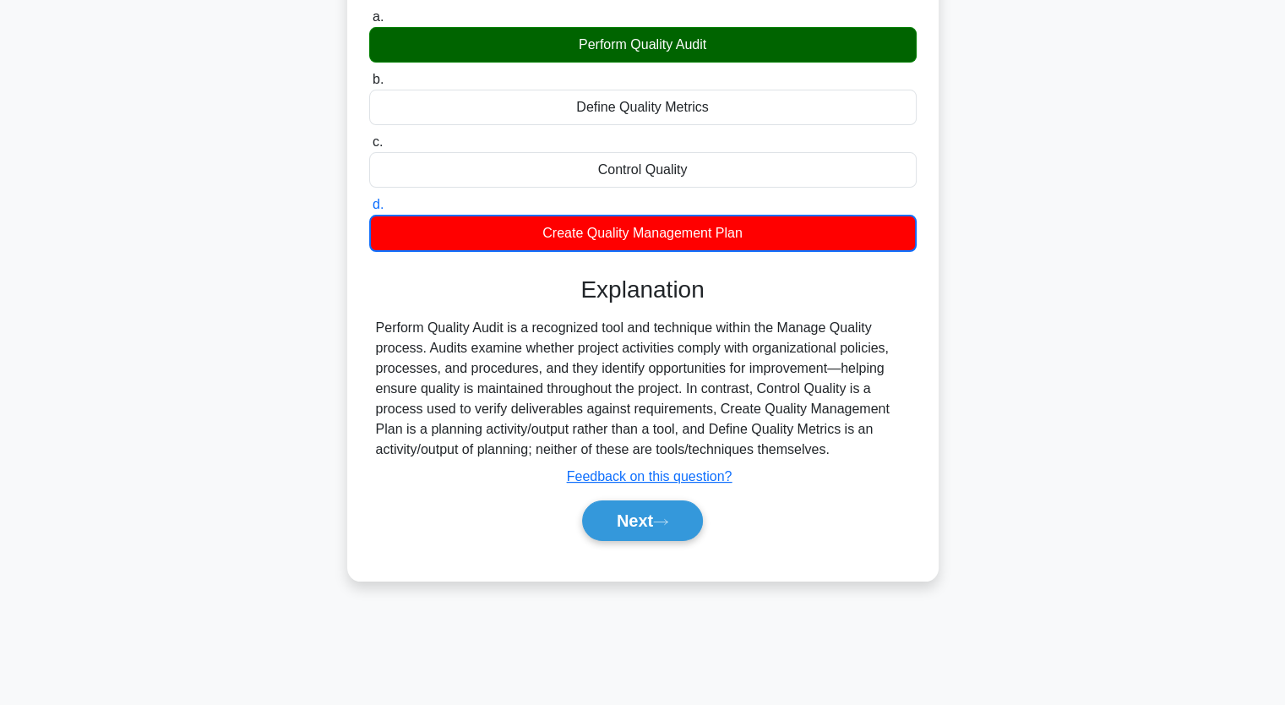
click at [660, 497] on div "Next" at bounding box center [642, 520] width 547 height 54
click at [659, 525] on button "Next" at bounding box center [642, 520] width 121 height 41
click at [641, 505] on button "Next" at bounding box center [642, 520] width 121 height 41
click at [640, 506] on button "Next" at bounding box center [642, 520] width 121 height 41
click at [639, 507] on button "Next" at bounding box center [642, 520] width 121 height 41
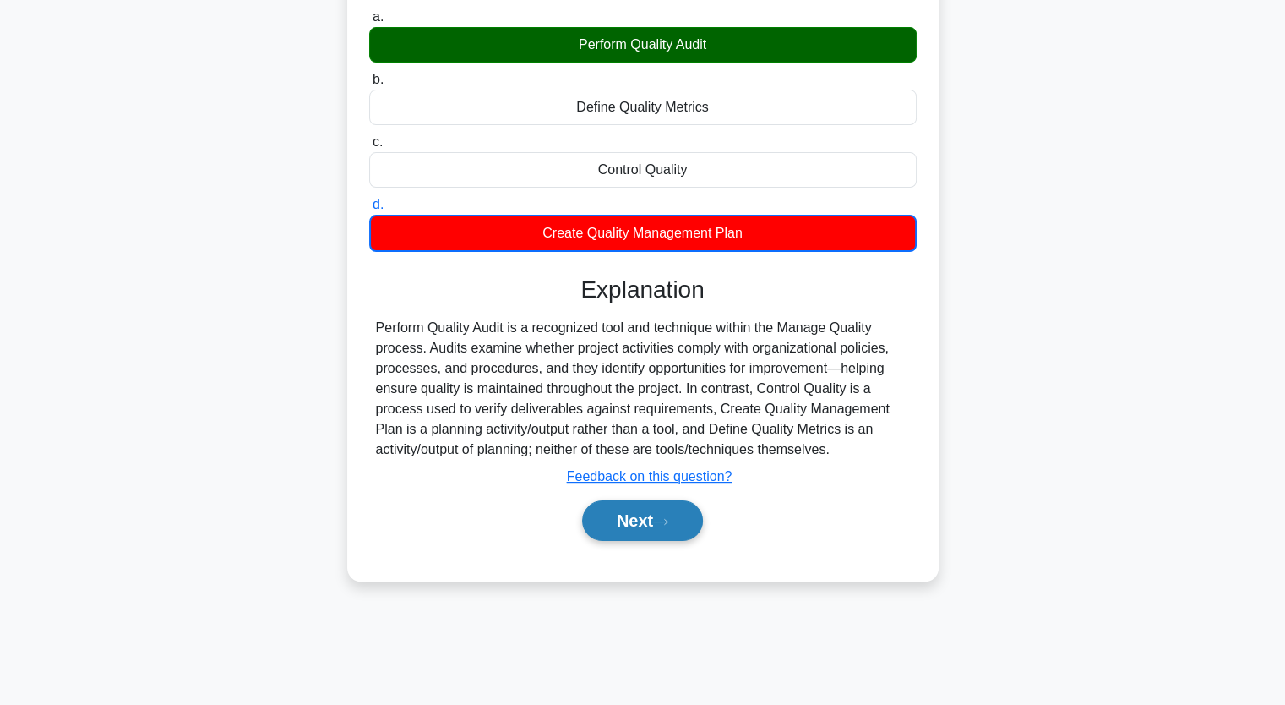
click at [637, 507] on button "Next" at bounding box center [642, 520] width 121 height 41
click at [630, 527] on button "Next" at bounding box center [642, 520] width 121 height 41
click at [632, 526] on button "Next" at bounding box center [642, 520] width 121 height 41
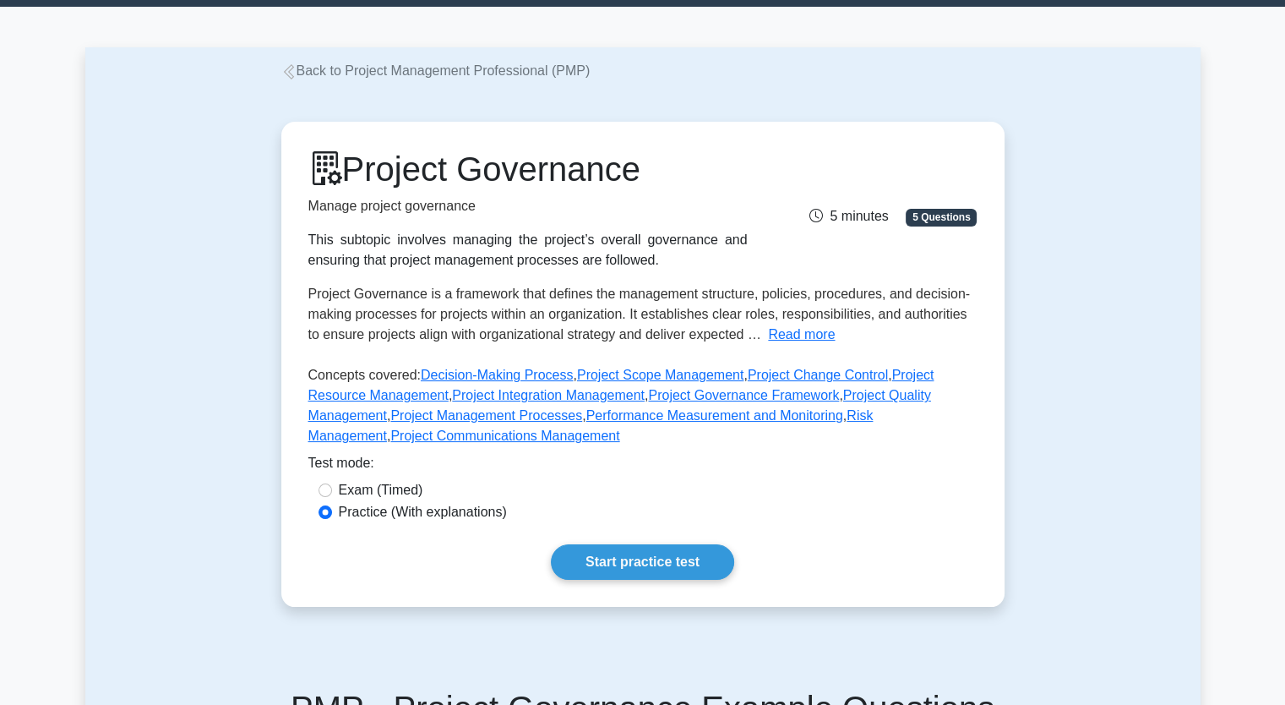
scroll to position [253, 0]
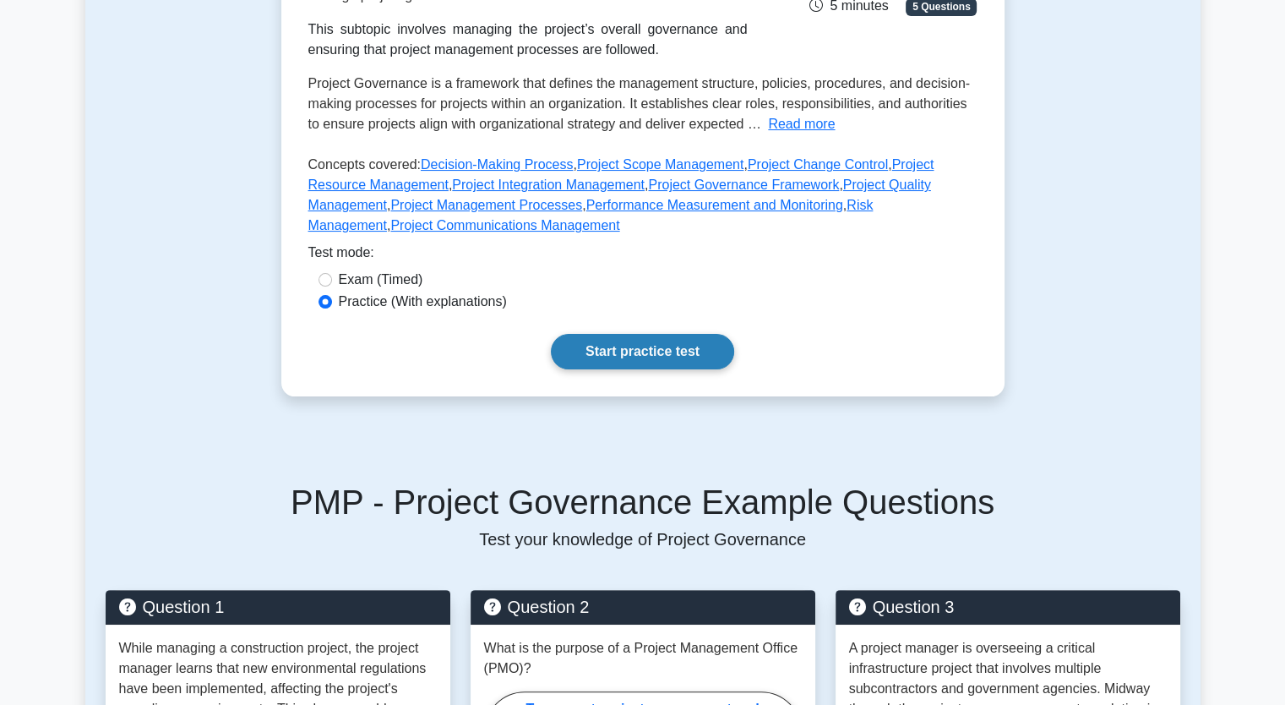
click at [648, 350] on link "Start practice test" at bounding box center [642, 351] width 183 height 35
click at [666, 354] on link "Start practice test" at bounding box center [642, 351] width 183 height 35
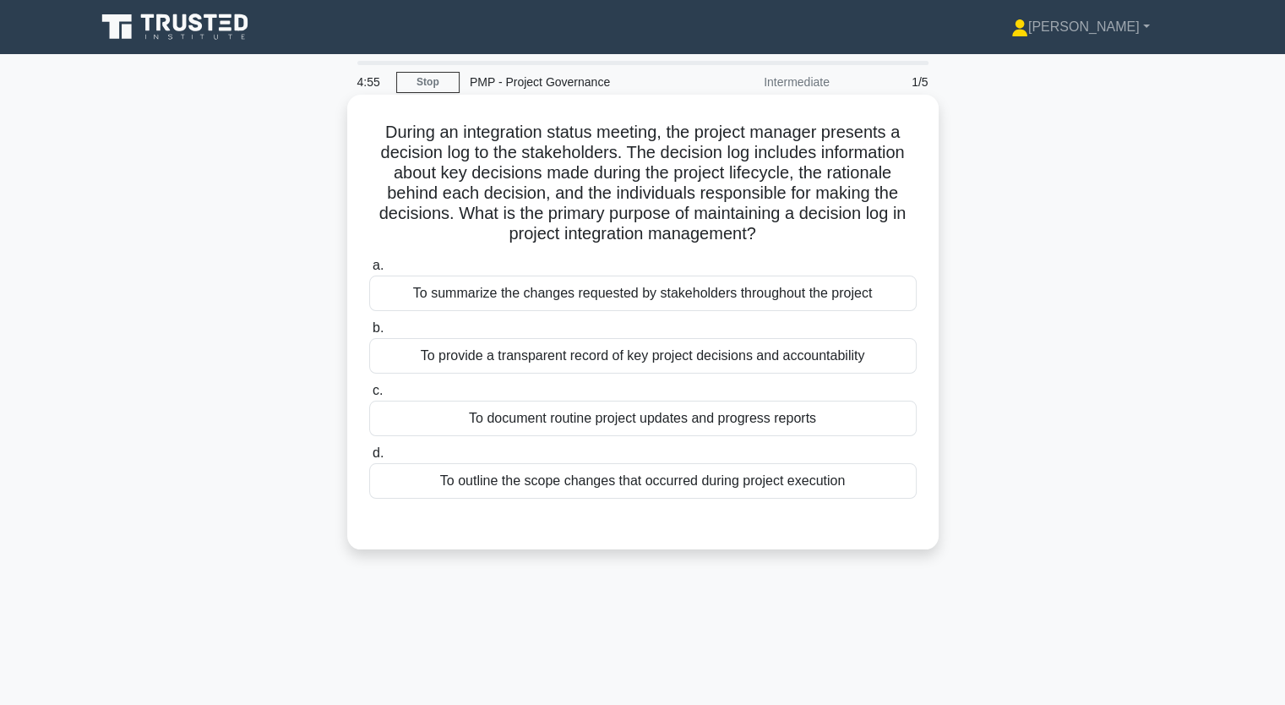
click at [568, 299] on div "To summarize the changes requested by stakeholders throughout the project" at bounding box center [642, 292] width 547 height 35
click at [369, 271] on input "a. To summarize the changes requested by stakeholders throughout the project" at bounding box center [369, 265] width 0 height 11
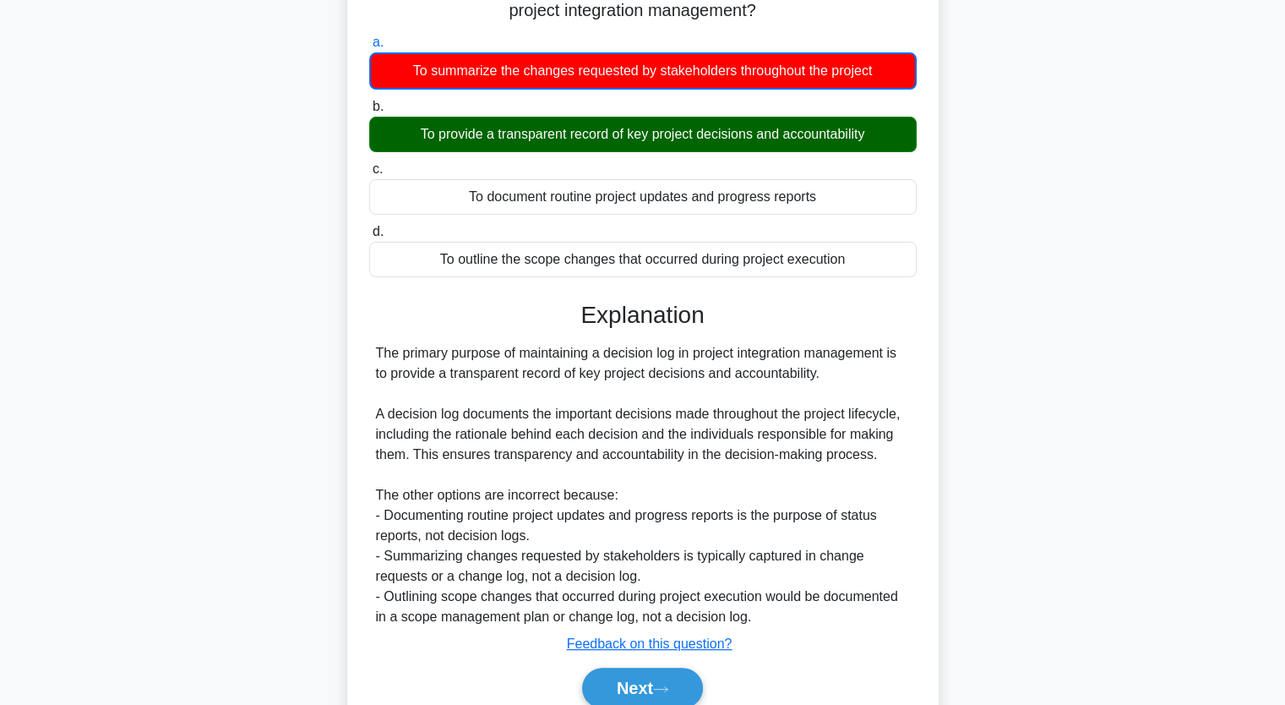
scroll to position [297, 0]
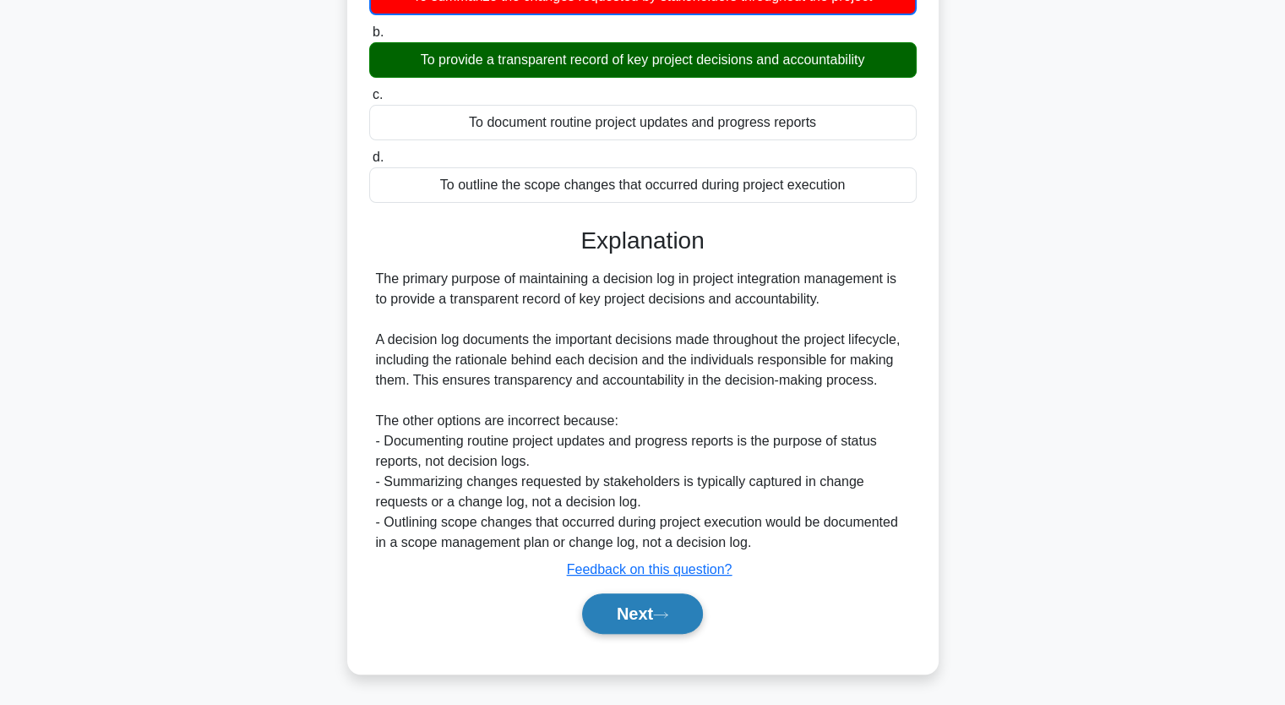
click at [646, 596] on button "Next" at bounding box center [642, 613] width 121 height 41
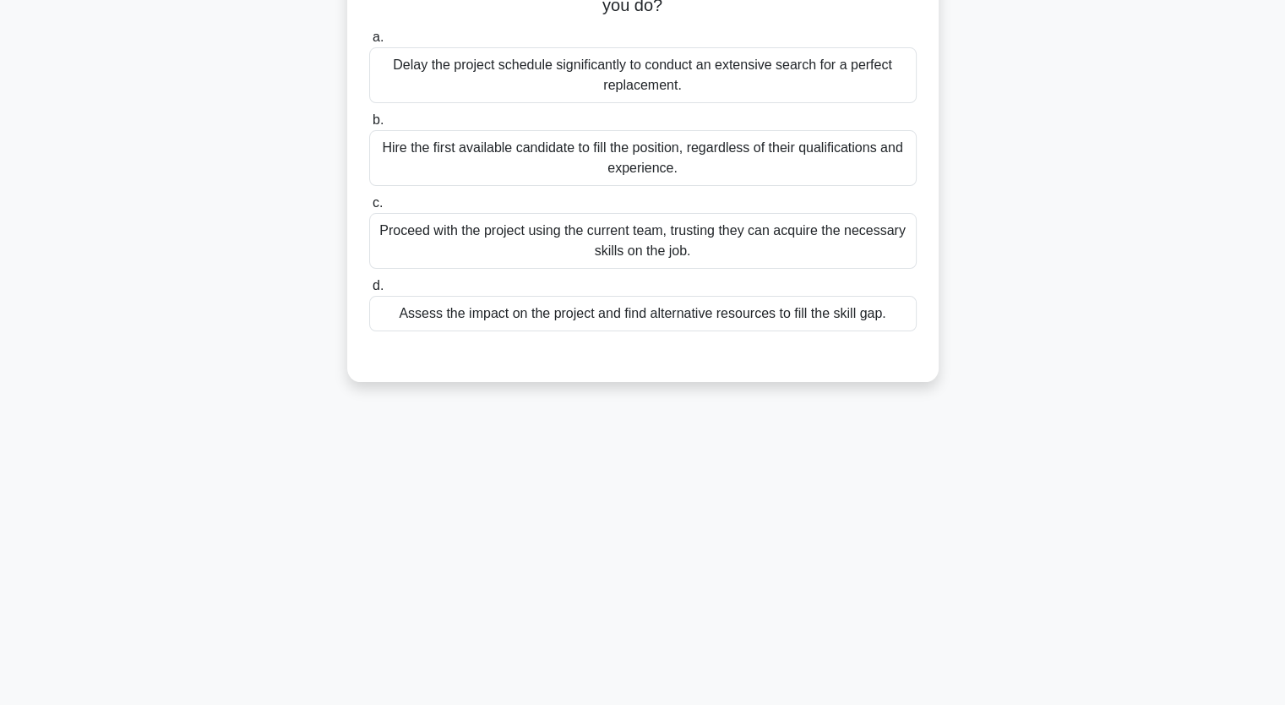
click at [550, 326] on div "Assess the impact on the project and find alternative resources to fill the ski…" at bounding box center [642, 313] width 547 height 35
click at [369, 291] on input "d. Assess the impact on the project and find alternative resources to fill the …" at bounding box center [369, 285] width 0 height 11
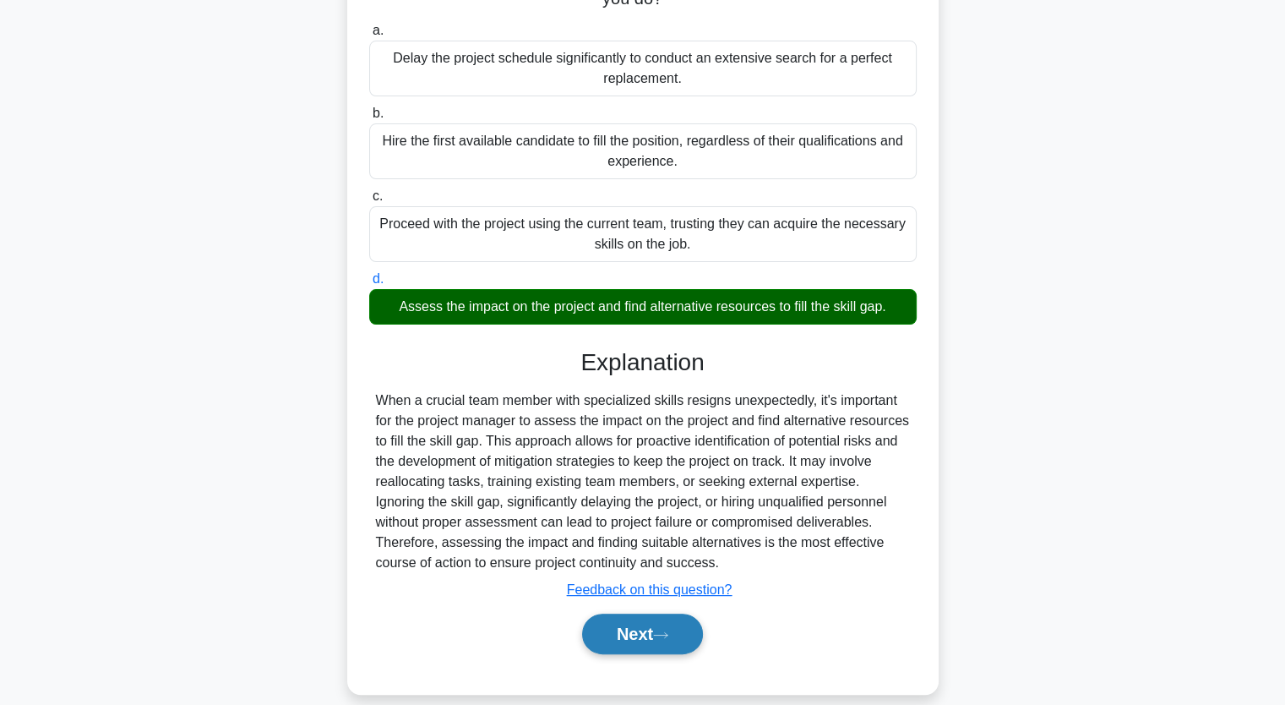
scroll to position [235, 0]
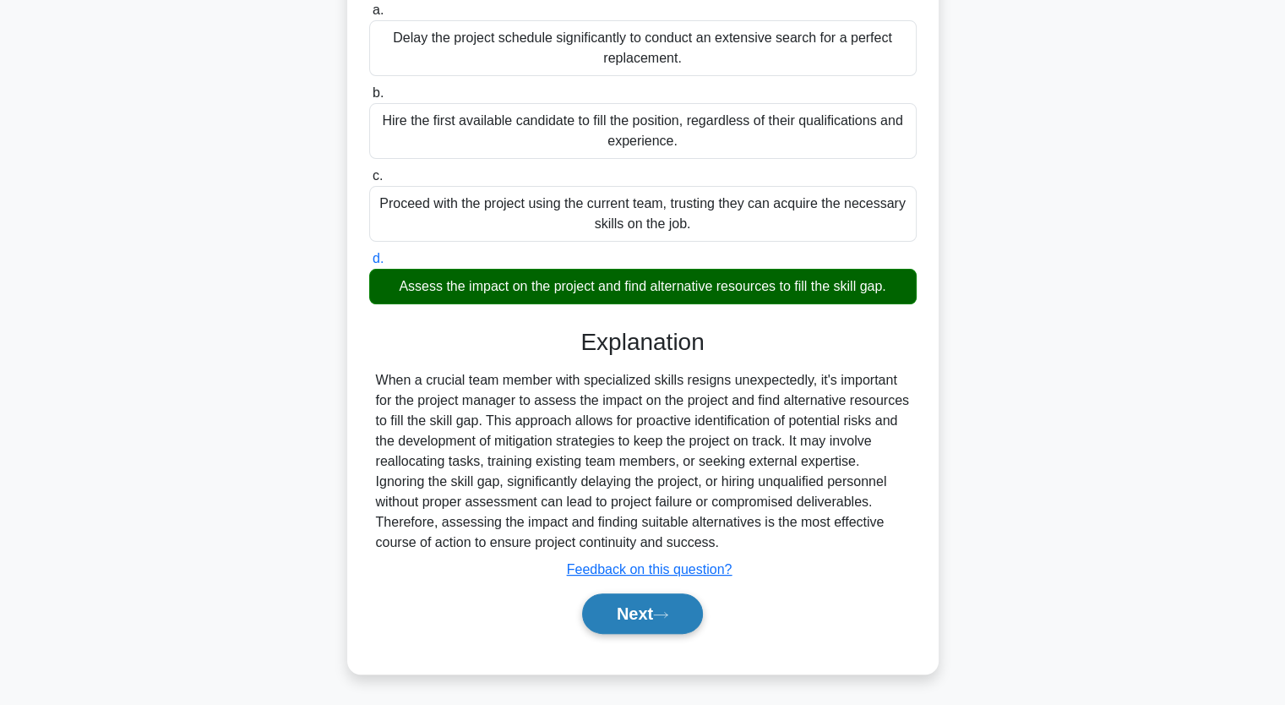
click at [635, 613] on button "Next" at bounding box center [642, 613] width 121 height 41
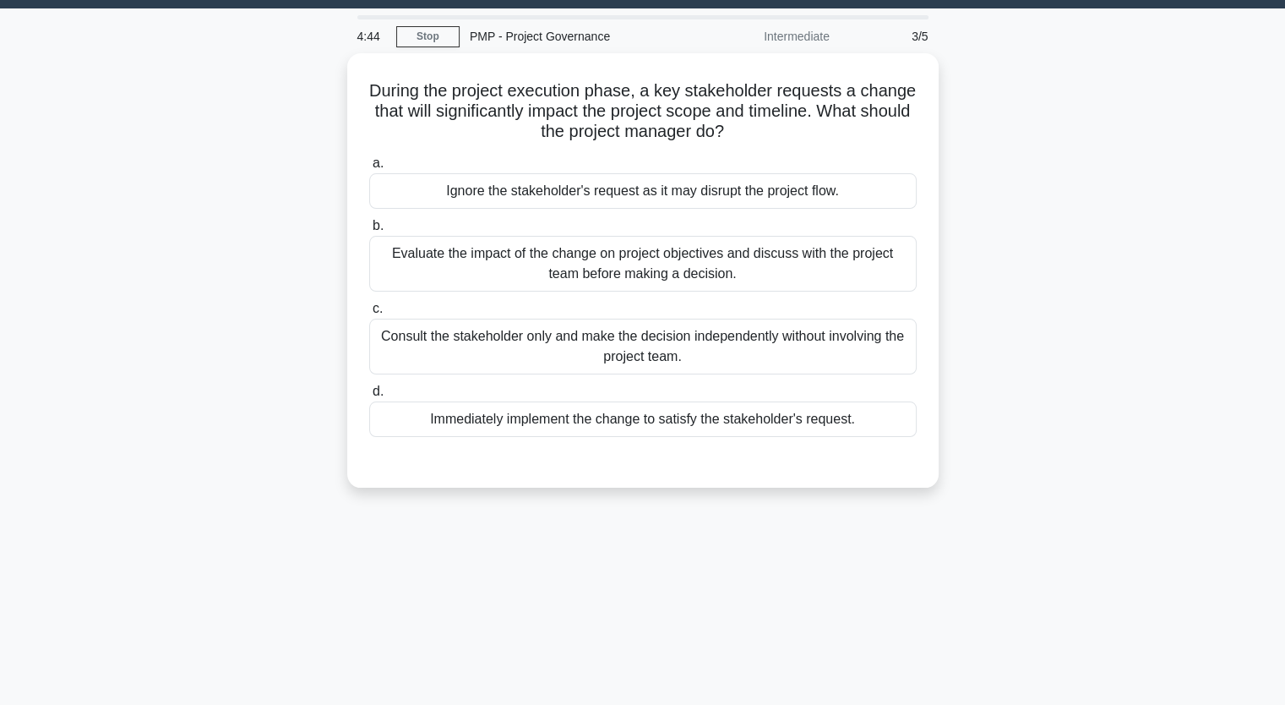
scroll to position [0, 0]
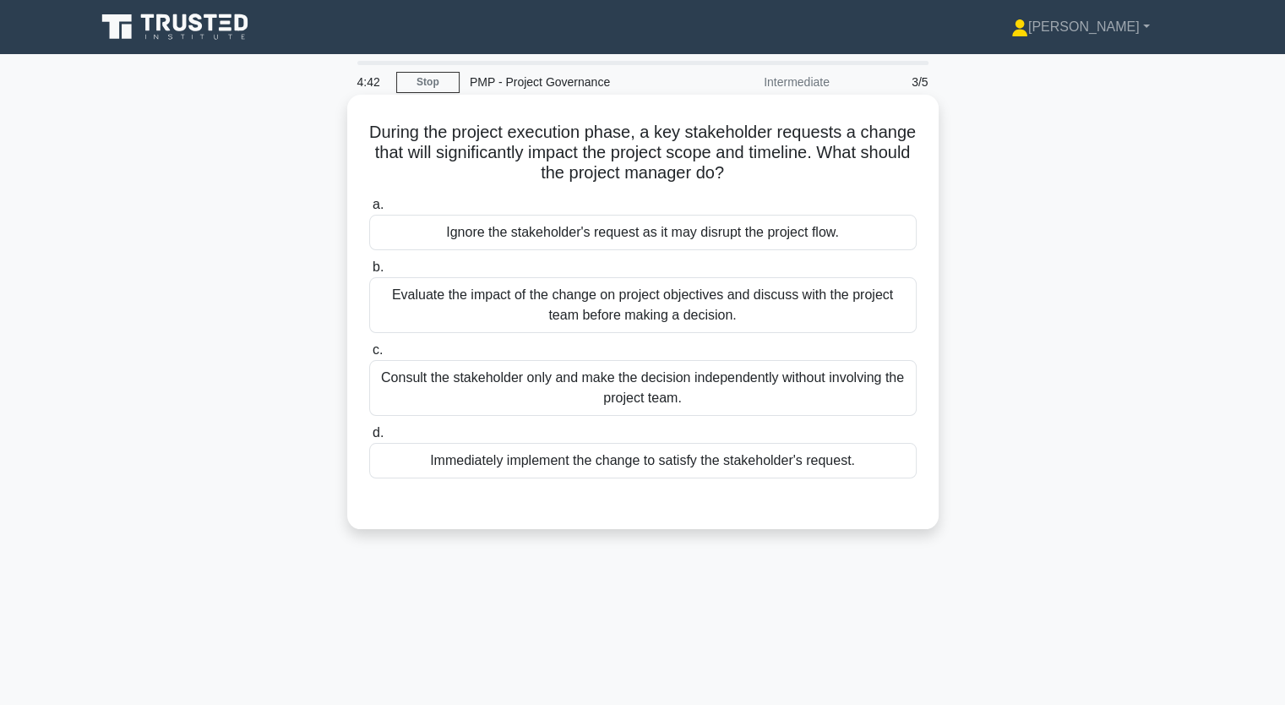
click at [549, 305] on div "Evaluate the impact of the change on project objectives and discuss with the pr…" at bounding box center [642, 305] width 547 height 56
click at [369, 273] on input "b. Evaluate the impact of the change on project objectives and discuss with the…" at bounding box center [369, 267] width 0 height 11
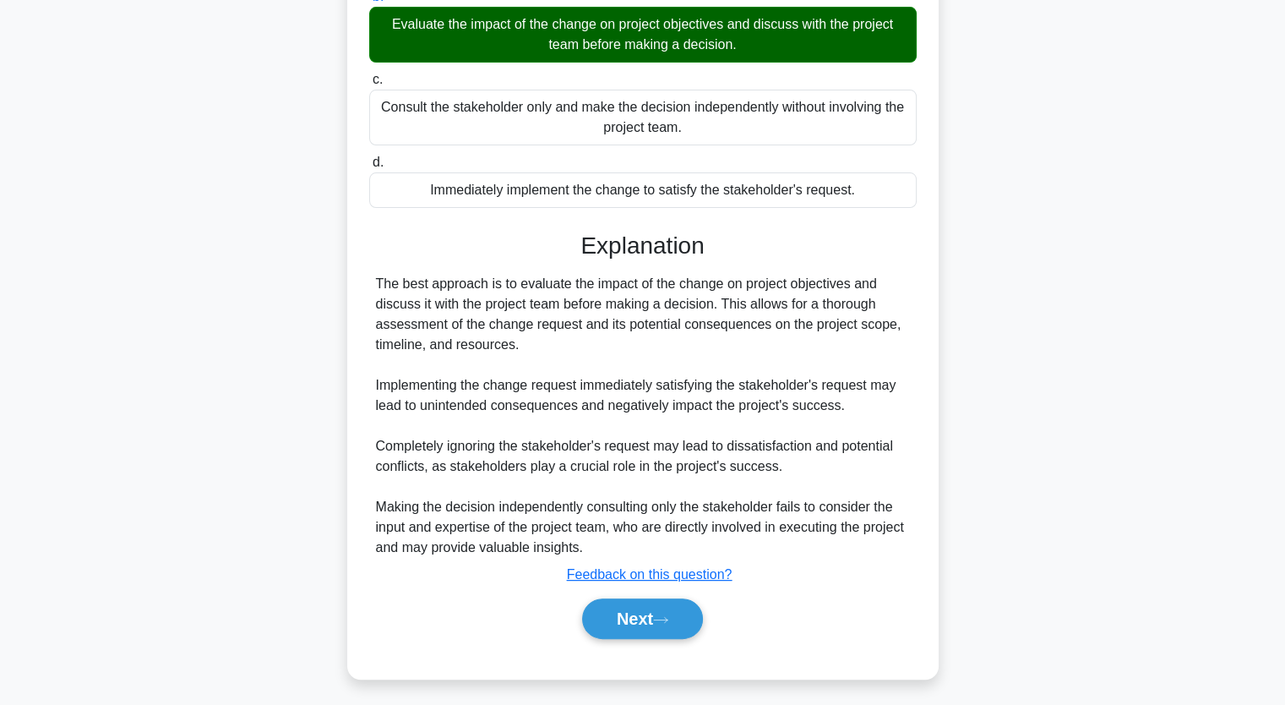
scroll to position [275, 0]
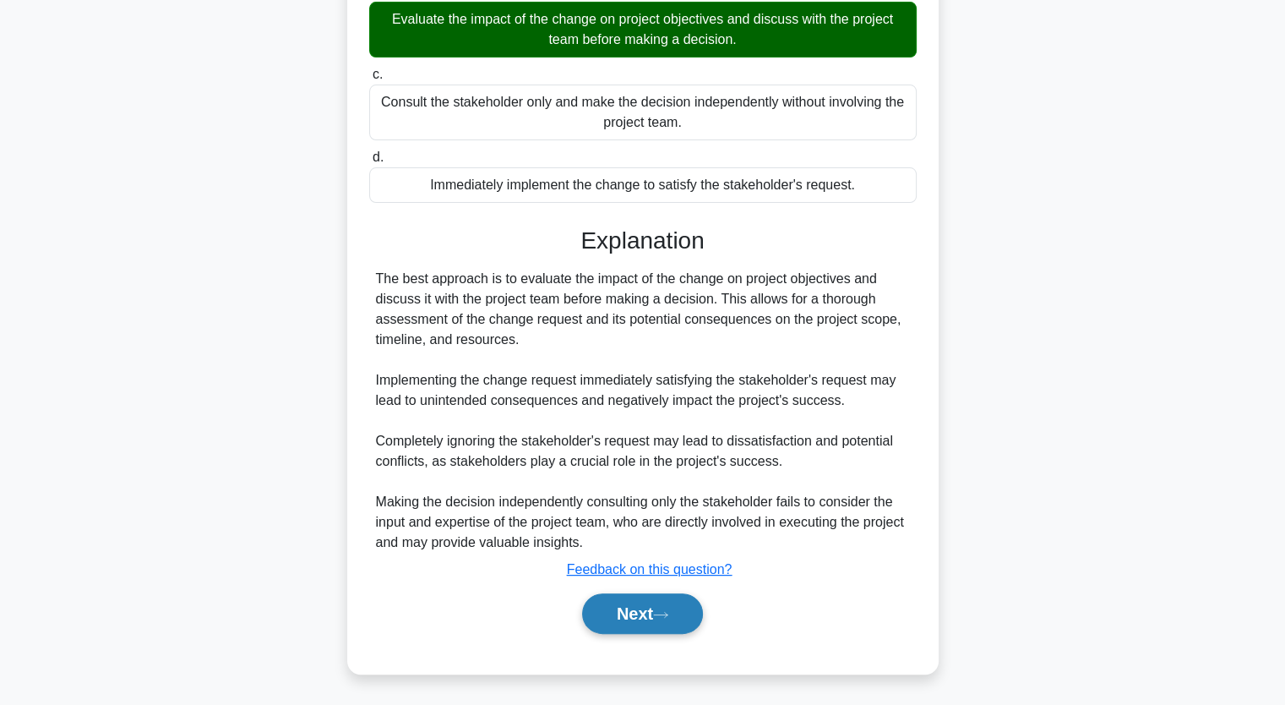
click at [652, 607] on button "Next" at bounding box center [642, 613] width 121 height 41
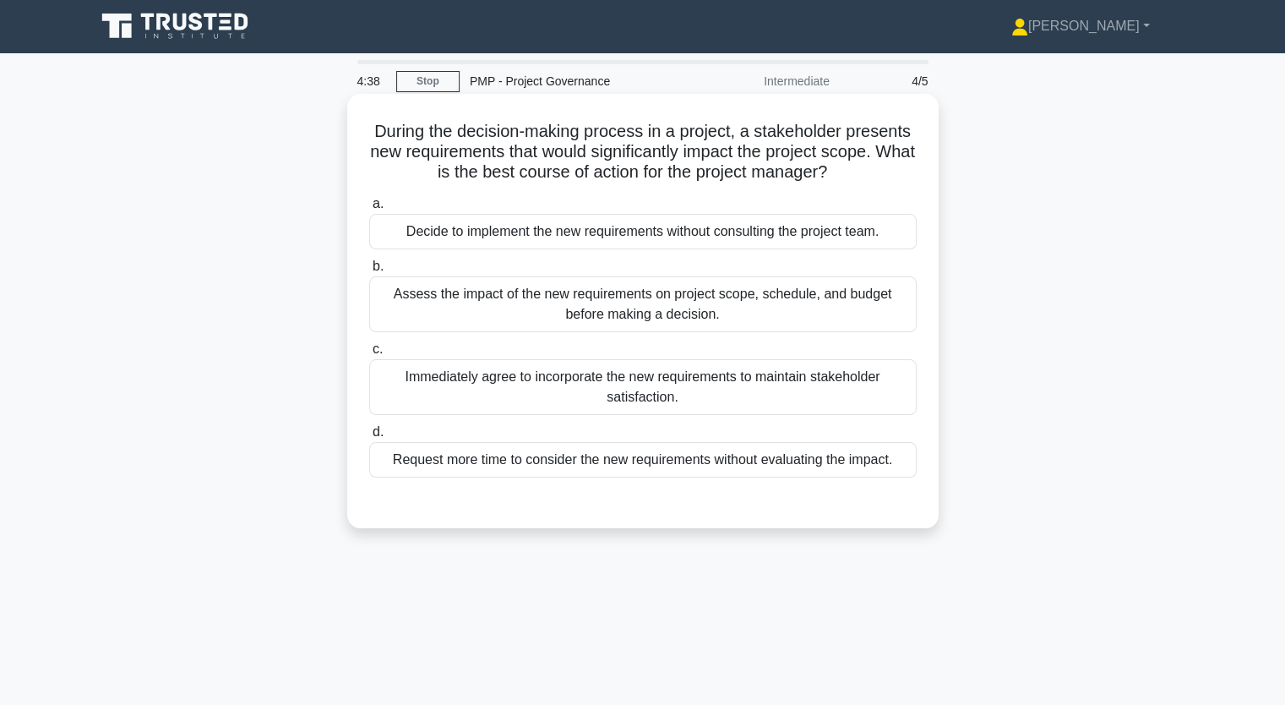
scroll to position [0, 0]
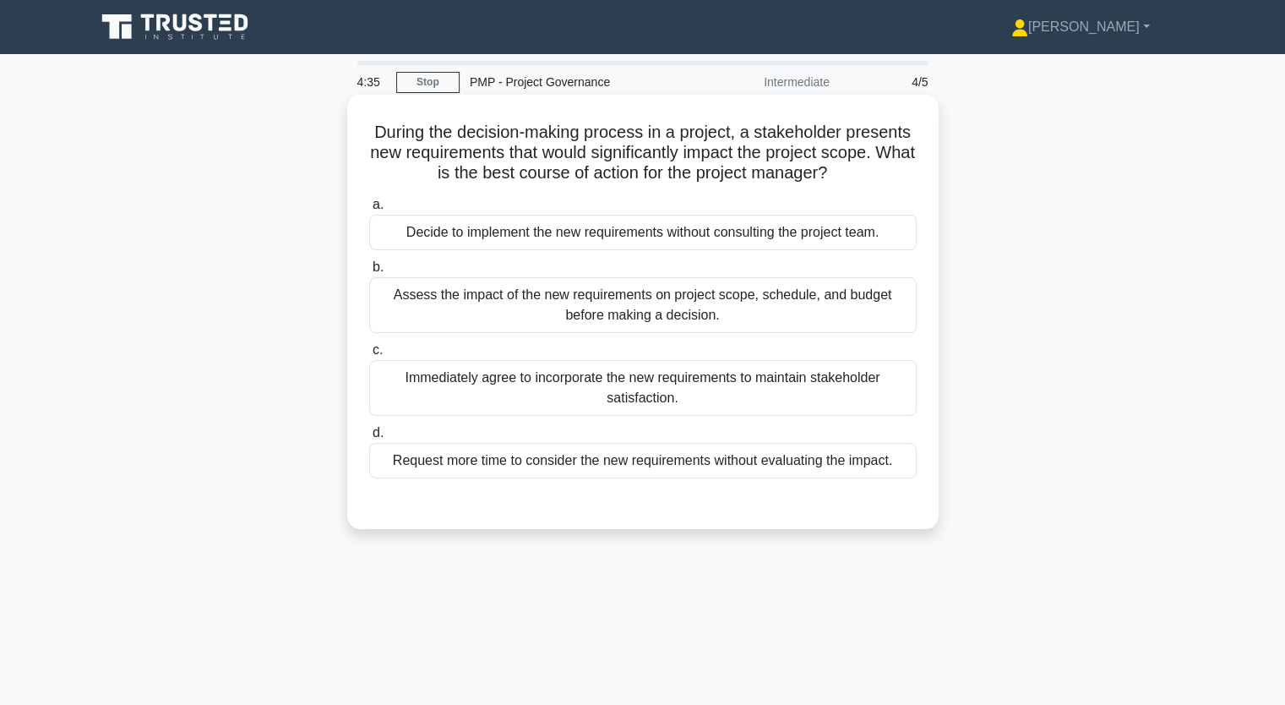
click at [482, 295] on div "Assess the impact of the new requirements on project scope, schedule, and budge…" at bounding box center [642, 305] width 547 height 56
click at [369, 273] on input "b. Assess the impact of the new requirements on project scope, schedule, and bu…" at bounding box center [369, 267] width 0 height 11
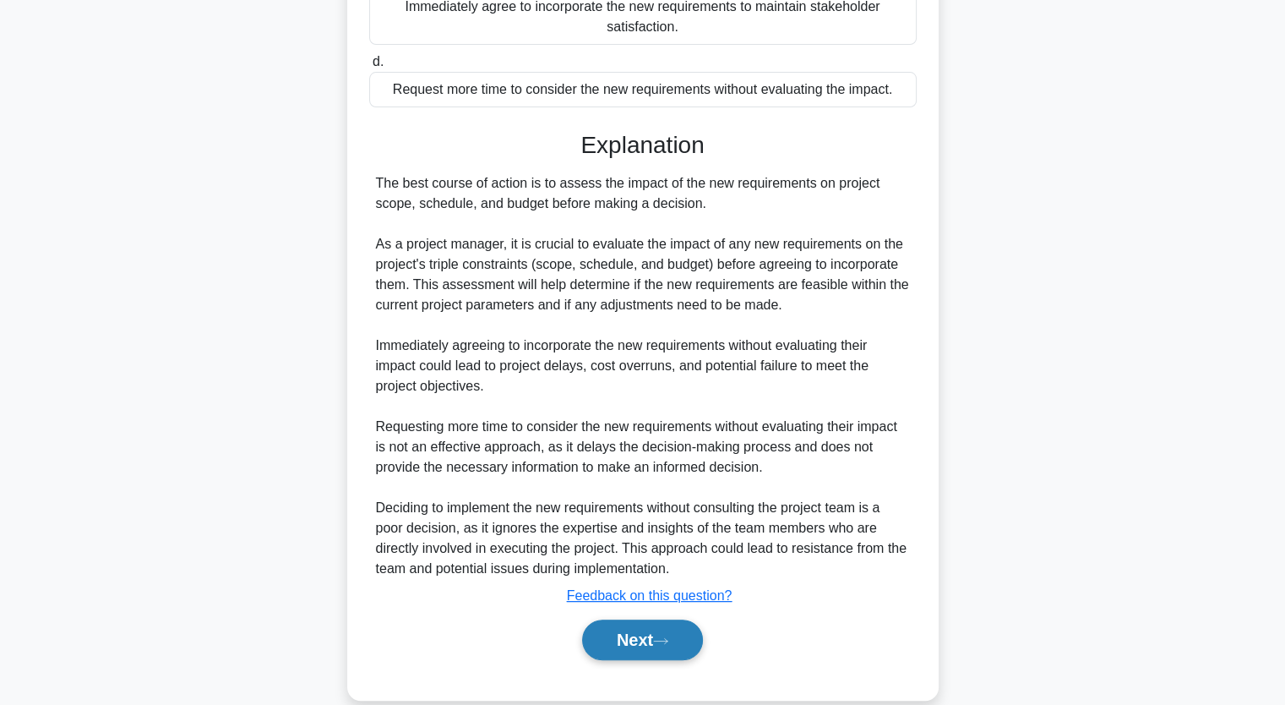
scroll to position [397, 0]
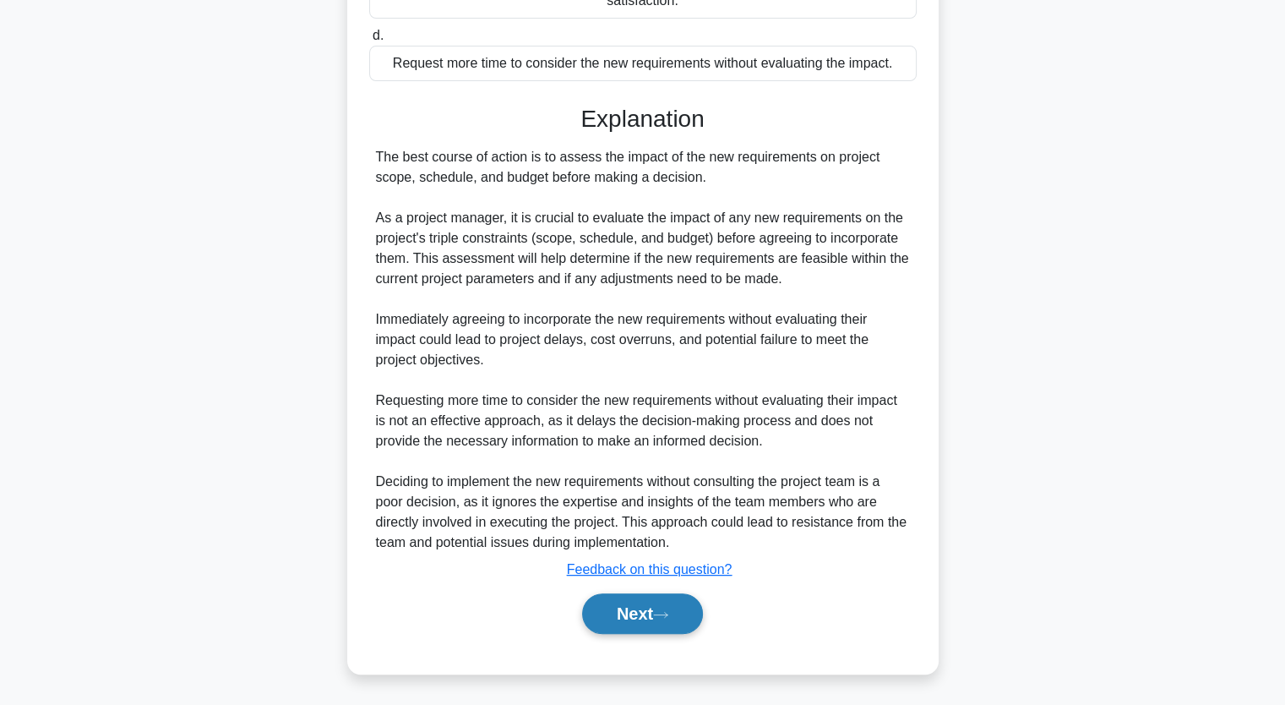
click at [643, 595] on button "Next" at bounding box center [642, 613] width 121 height 41
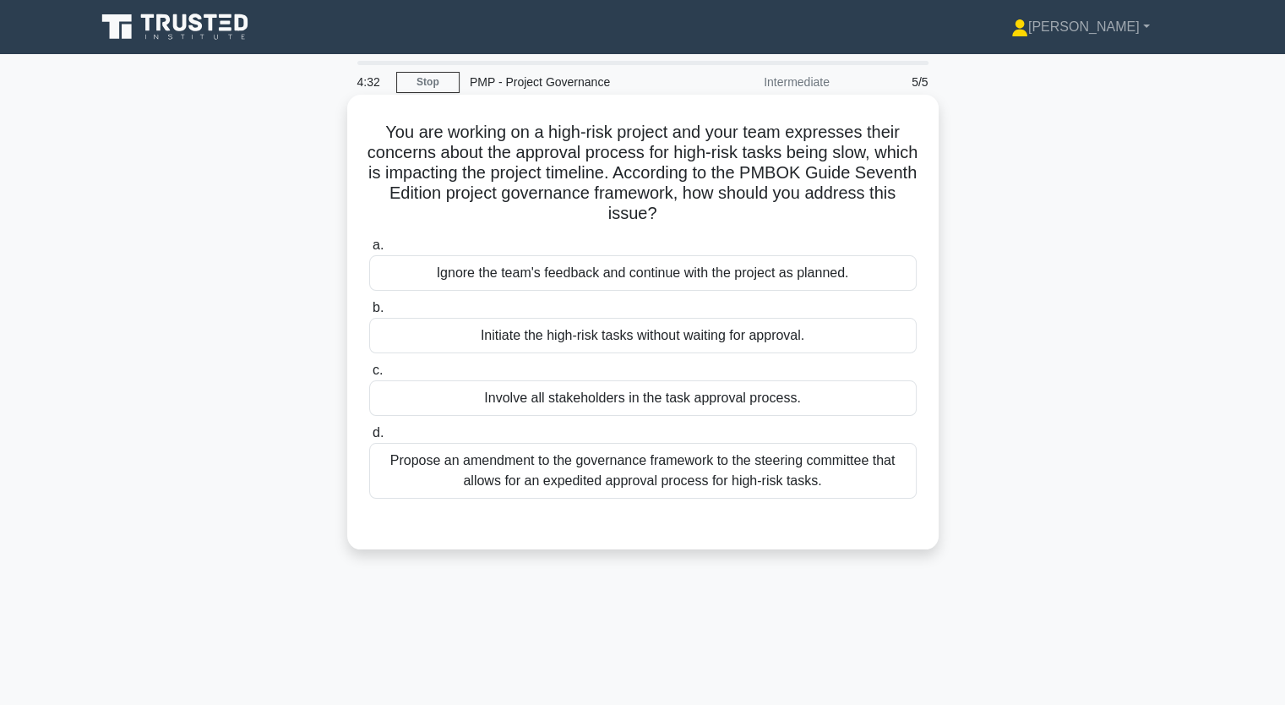
scroll to position [0, 0]
click at [575, 457] on div "Propose an amendment to the governance framework to the steering committee that…" at bounding box center [642, 471] width 547 height 56
click at [369, 438] on input "d. Propose an amendment to the governance framework to the steering committee t…" at bounding box center [369, 432] width 0 height 11
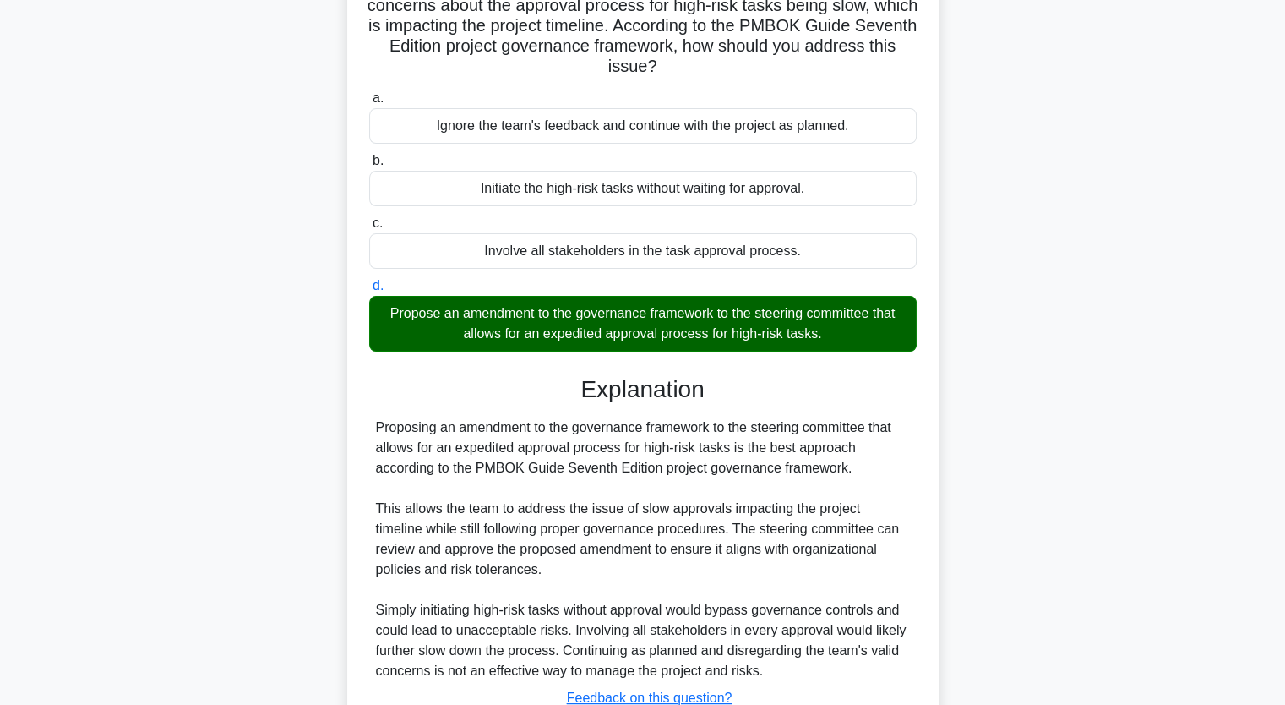
scroll to position [275, 0]
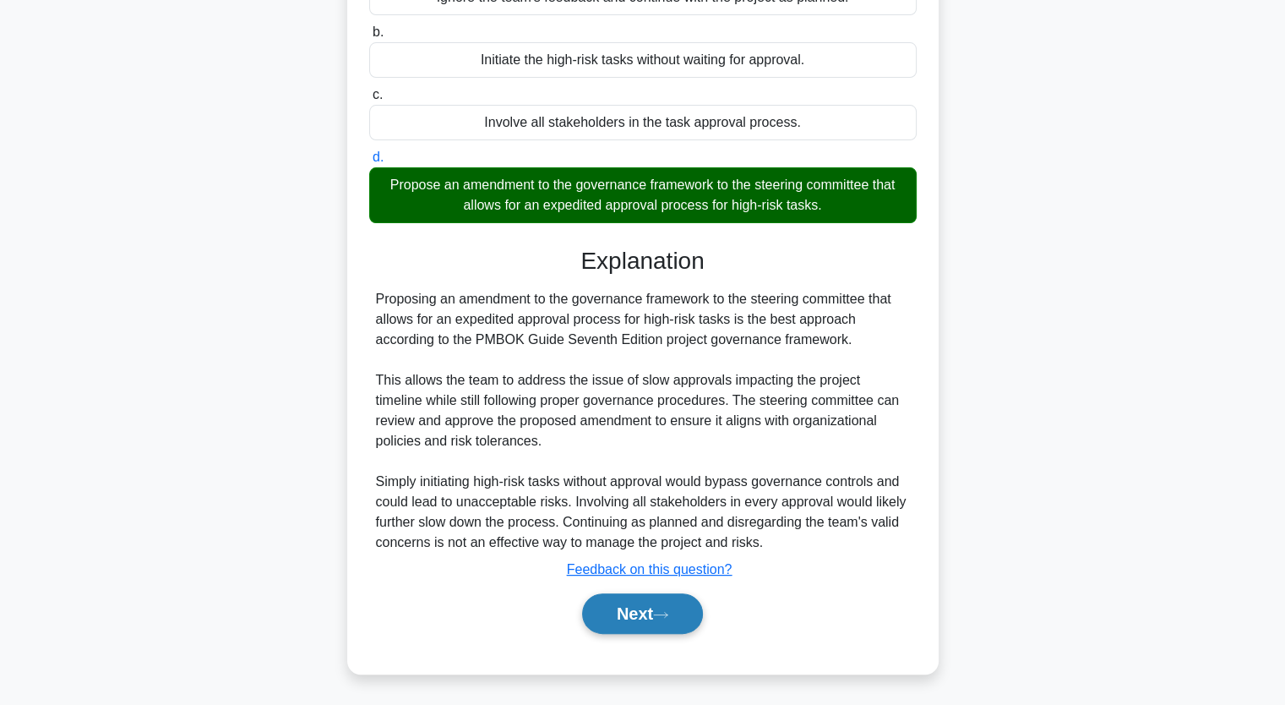
click at [644, 596] on button "Next" at bounding box center [642, 613] width 121 height 41
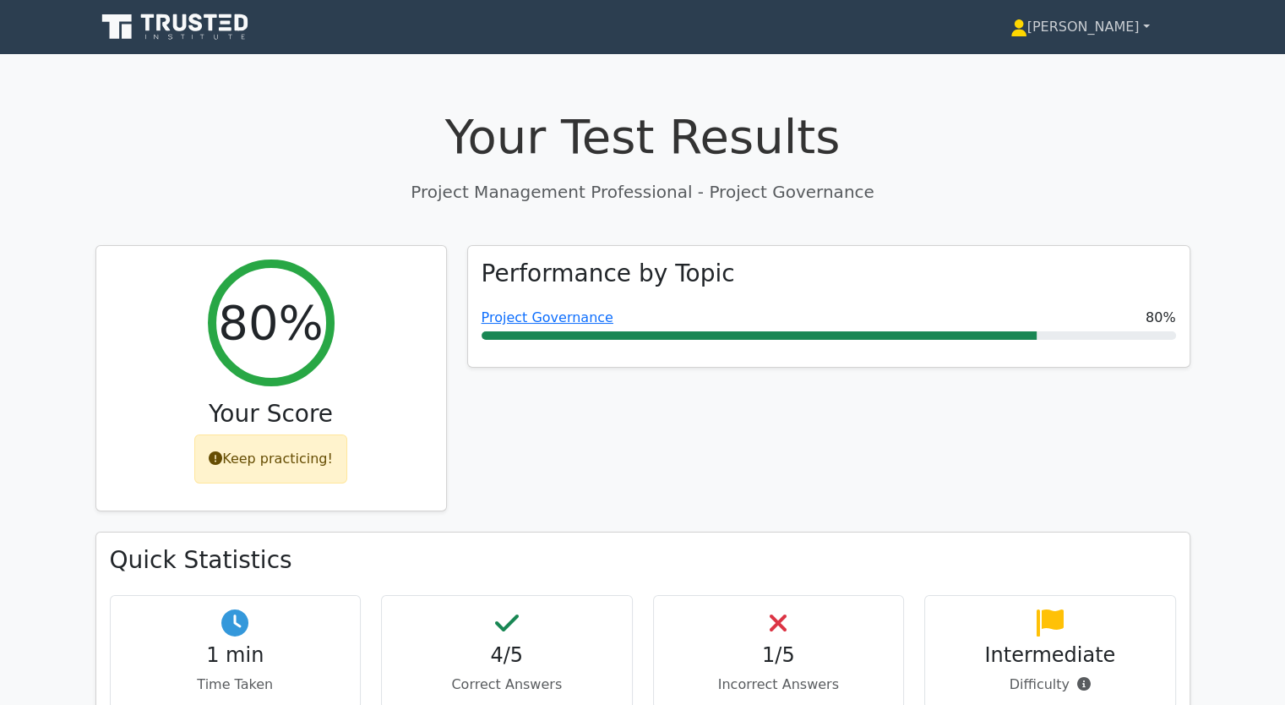
click at [1147, 22] on link "[PERSON_NAME]" at bounding box center [1080, 27] width 221 height 34
drag, startPoint x: 1004, startPoint y: 70, endPoint x: 1011, endPoint y: 106, distance: 37.1
click at [1005, 71] on link "Profile" at bounding box center [1037, 66] width 133 height 27
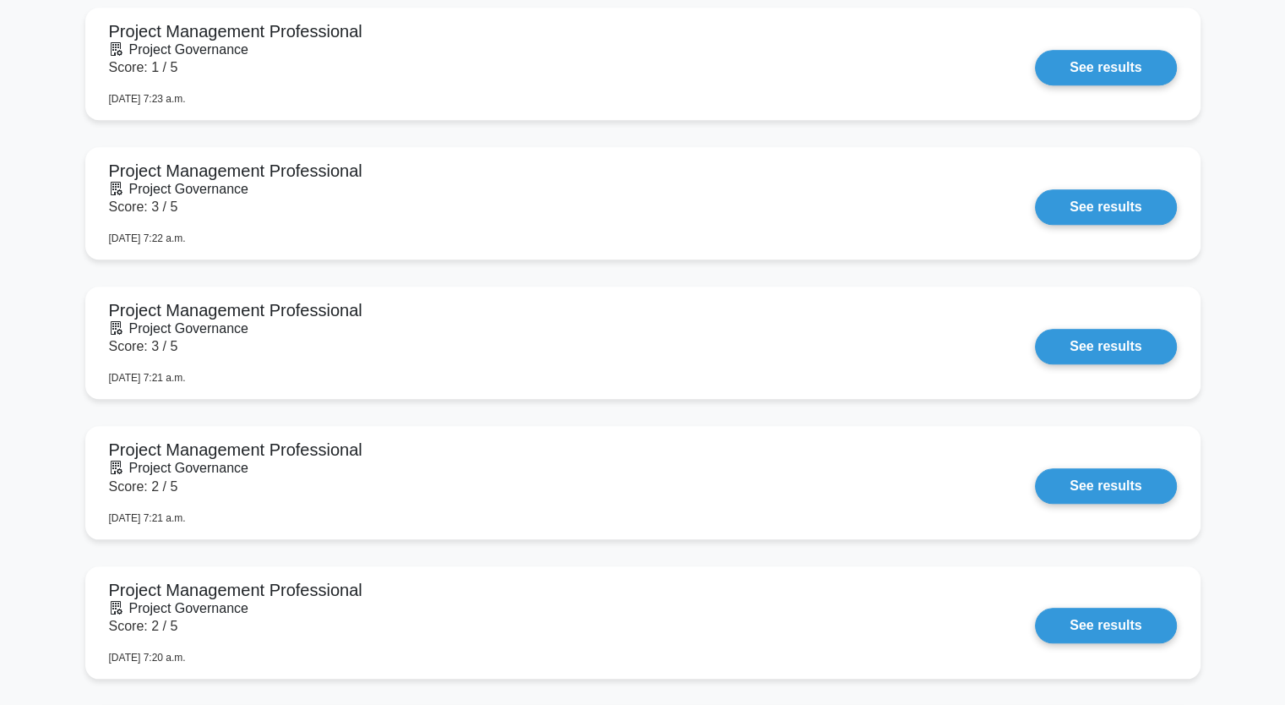
scroll to position [1605, 0]
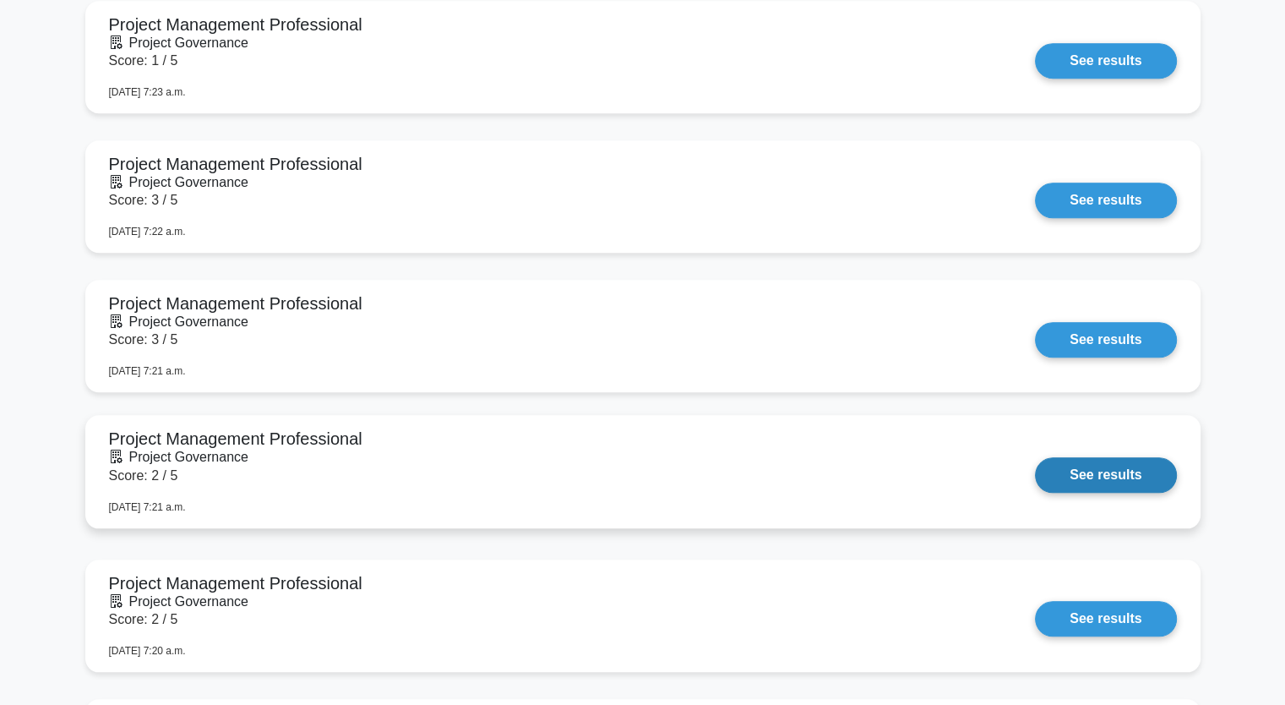
click at [1092, 471] on link "See results" at bounding box center [1105, 474] width 141 height 35
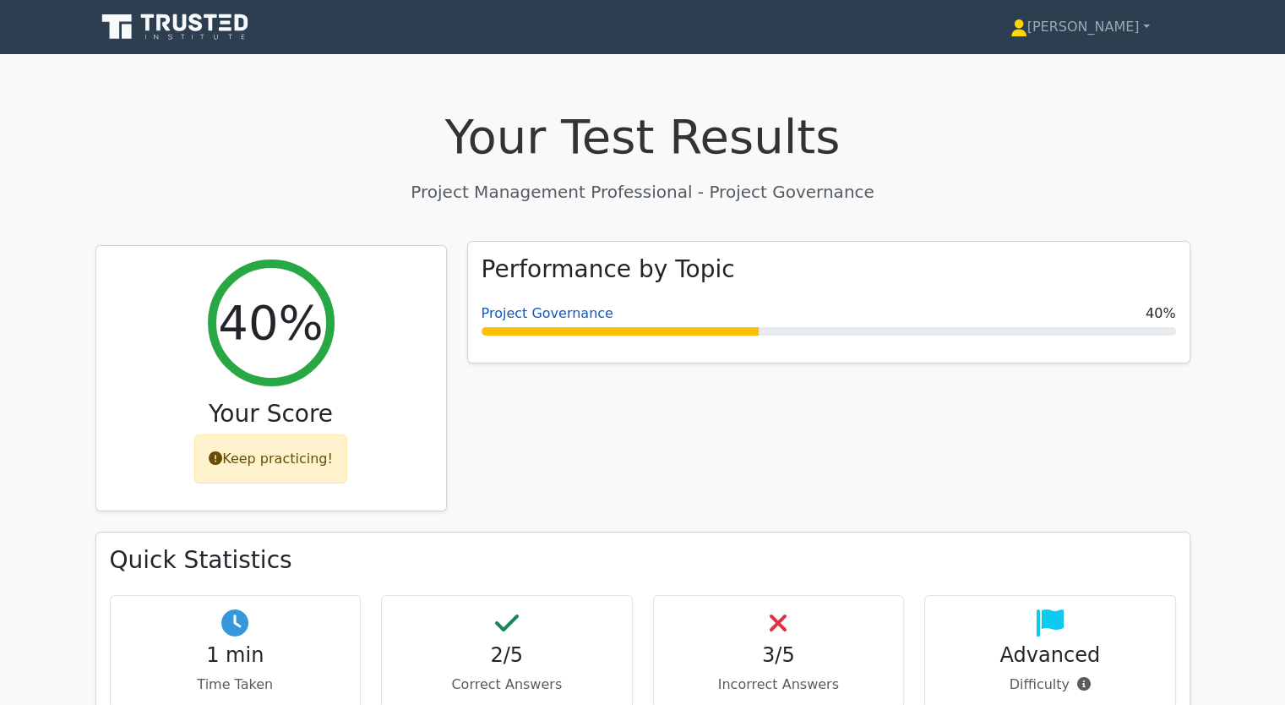
click at [522, 312] on link "Project Governance" at bounding box center [548, 313] width 132 height 16
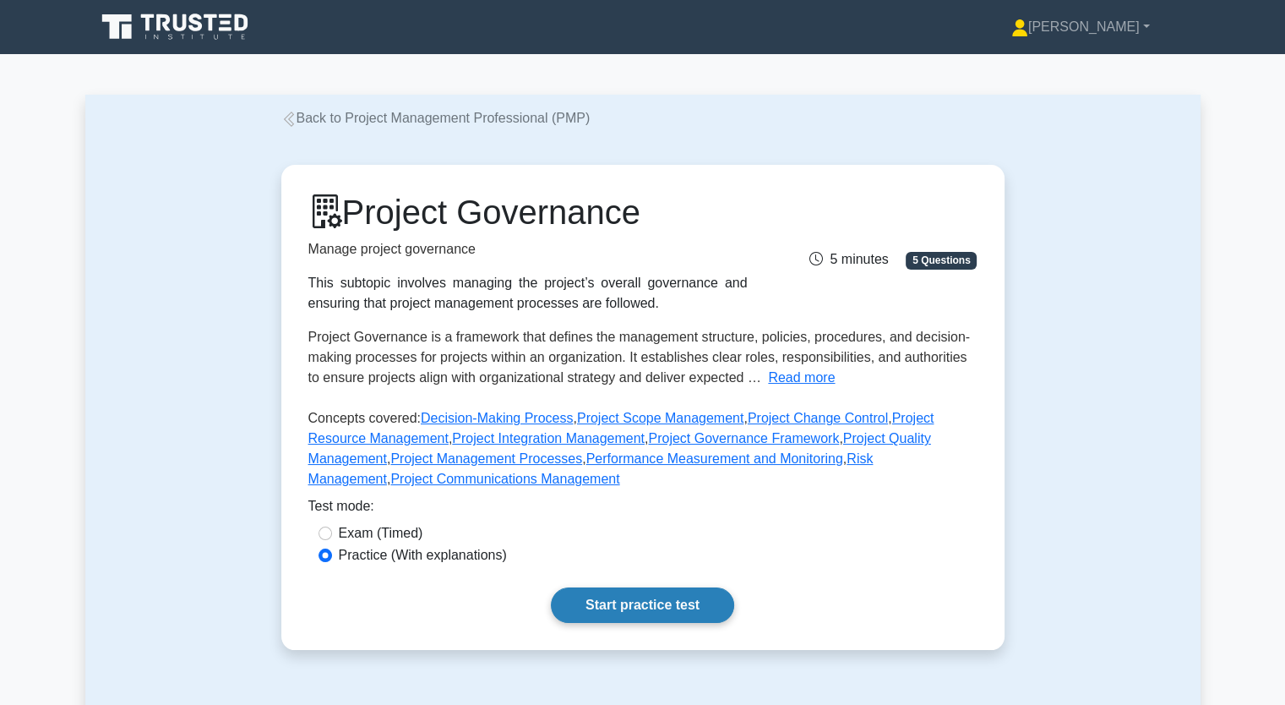
click at [661, 602] on link "Start practice test" at bounding box center [642, 604] width 183 height 35
click at [634, 606] on link "Start practice test" at bounding box center [642, 604] width 183 height 35
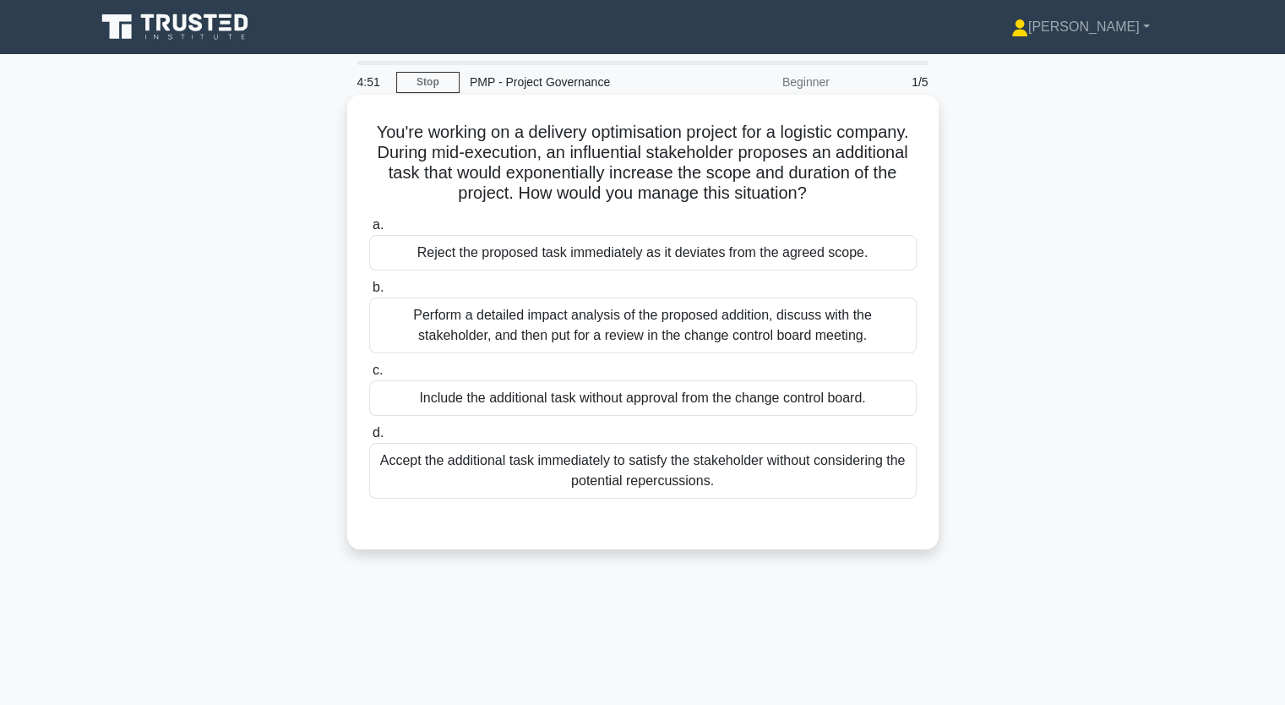
click at [525, 325] on div "Perform a detailed impact analysis of the proposed addition, discuss with the s…" at bounding box center [642, 325] width 547 height 56
click at [369, 293] on input "b. Perform a detailed impact analysis of the proposed addition, discuss with th…" at bounding box center [369, 287] width 0 height 11
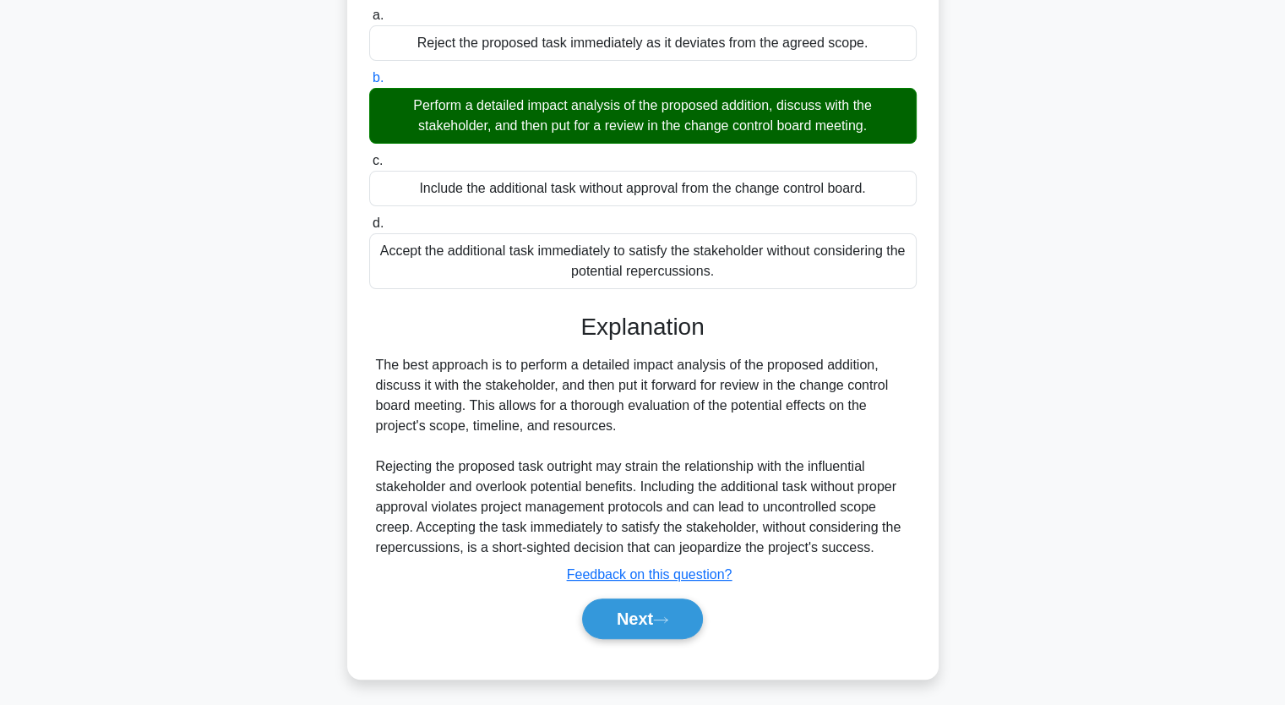
scroll to position [215, 0]
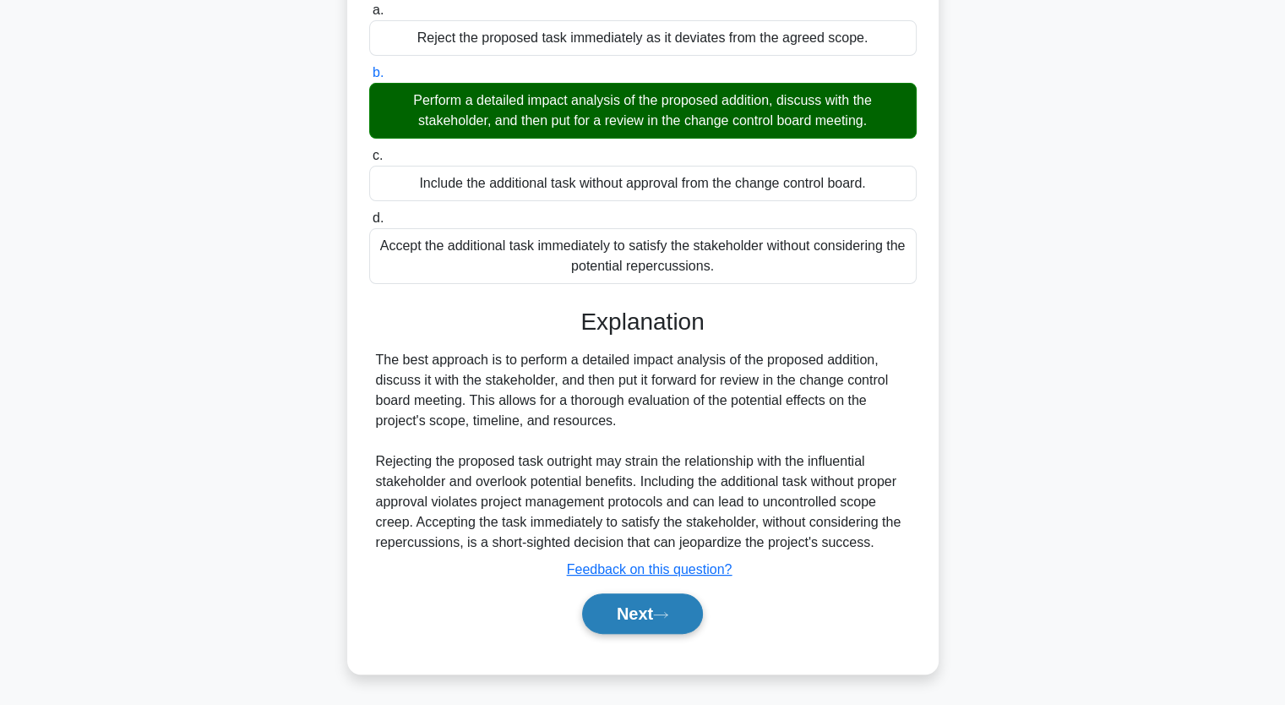
click at [640, 601] on button "Next" at bounding box center [642, 613] width 121 height 41
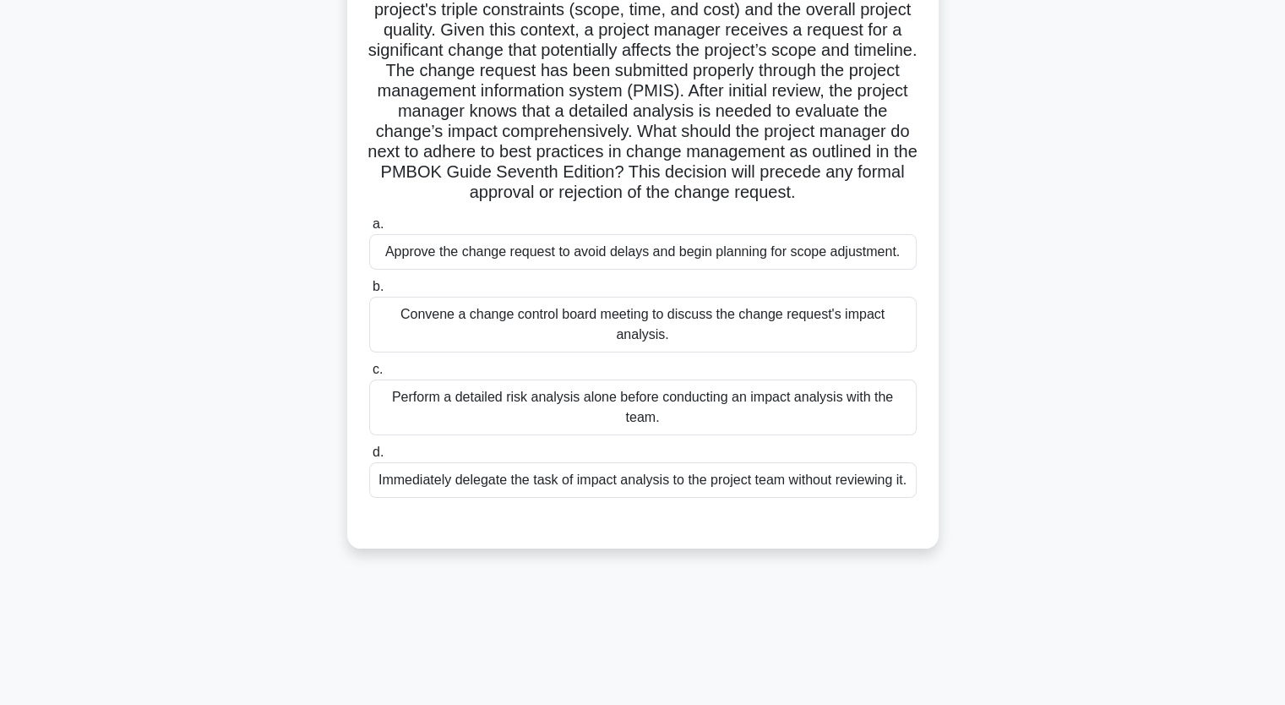
scroll to position [209, 0]
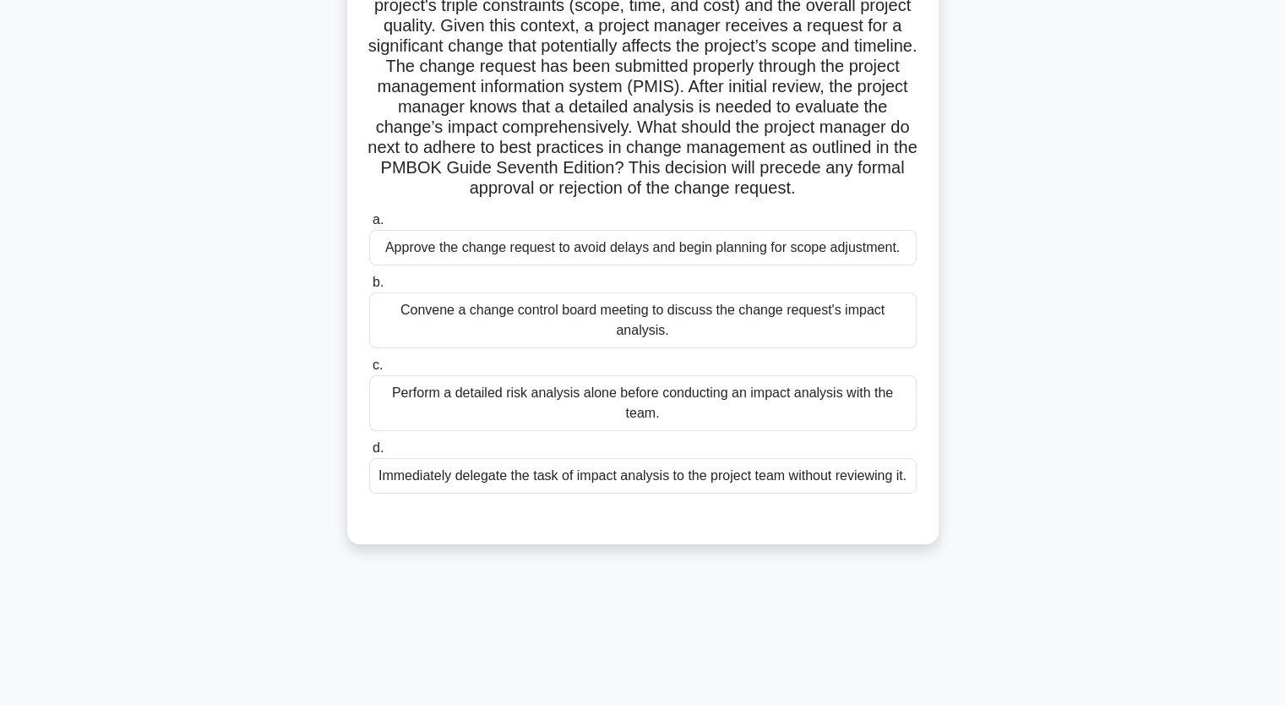
click at [625, 248] on div "Approve the change request to avoid delays and begin planning for scope adjustm…" at bounding box center [642, 247] width 547 height 35
click at [369, 226] on input "a. Approve the change request to avoid delays and begin planning for scope adju…" at bounding box center [369, 220] width 0 height 11
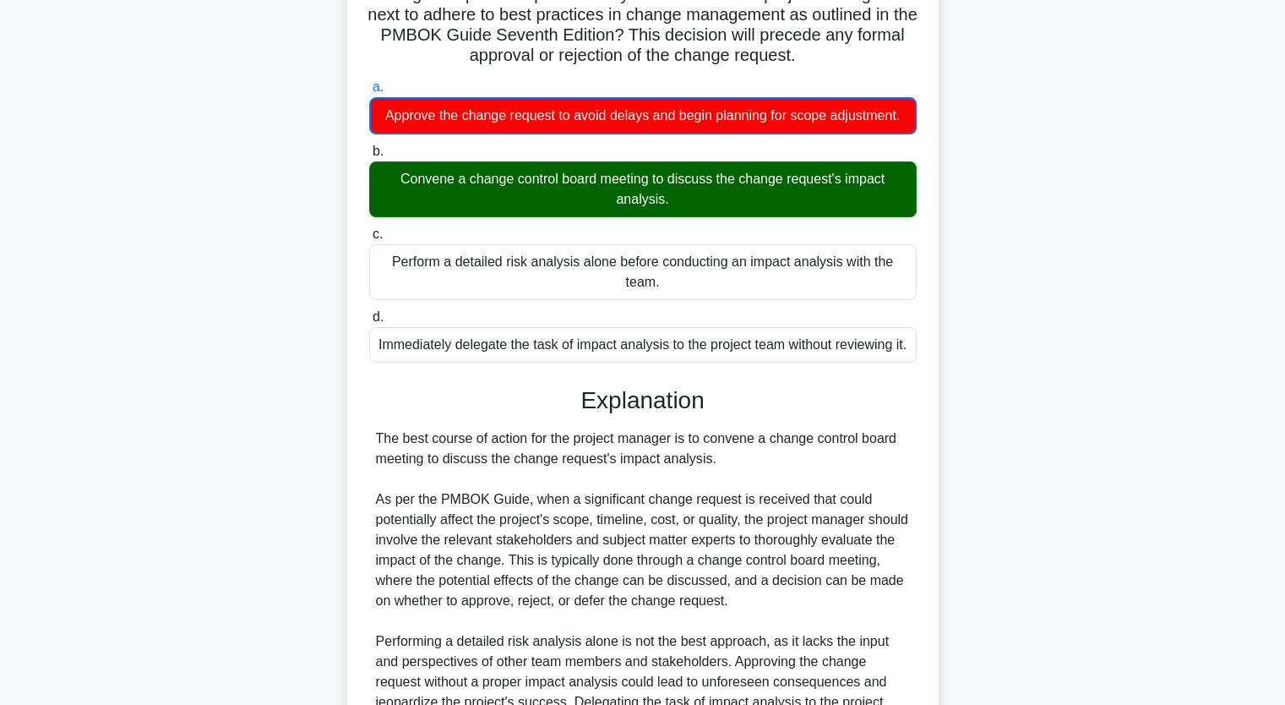
scroll to position [541, 0]
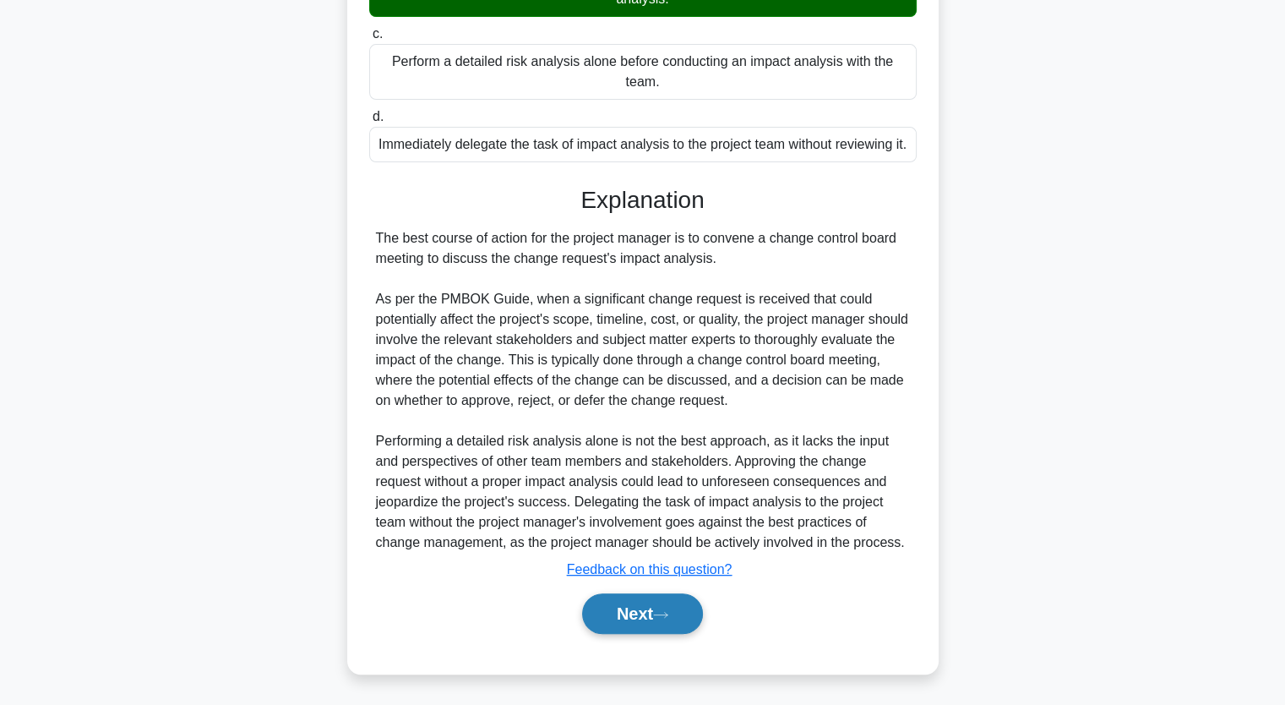
click at [651, 620] on button "Next" at bounding box center [642, 613] width 121 height 41
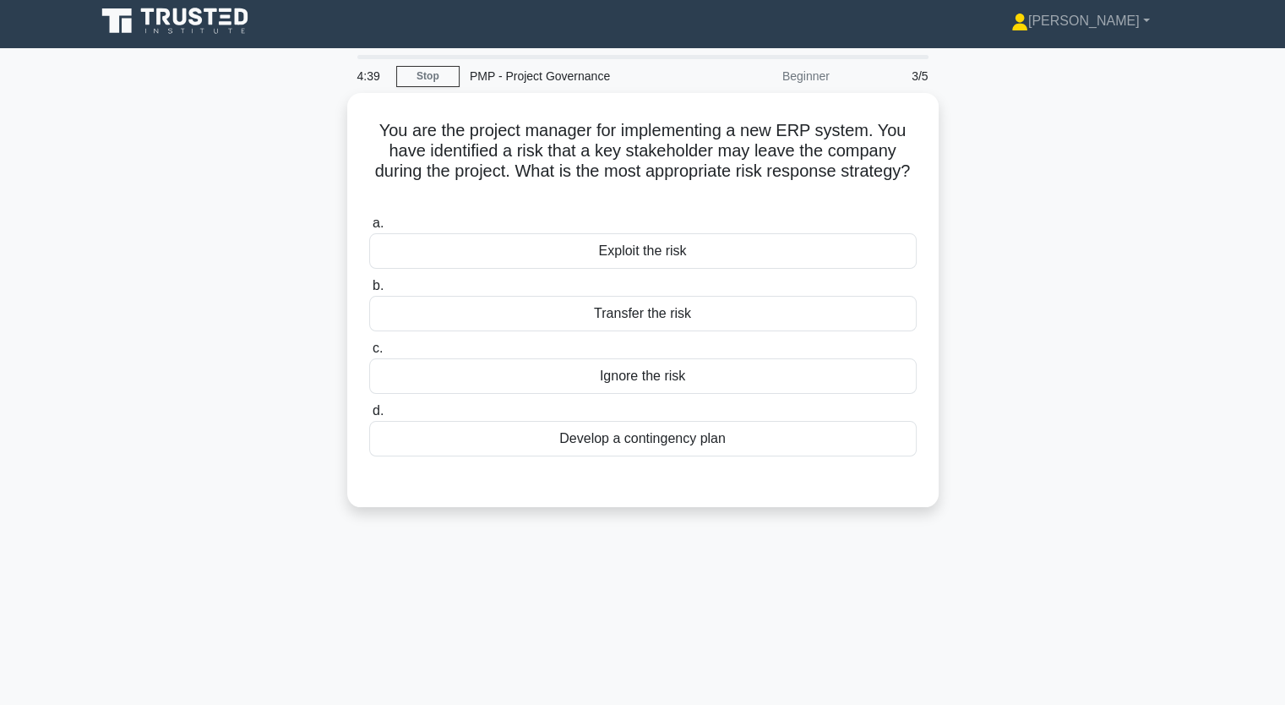
scroll to position [0, 0]
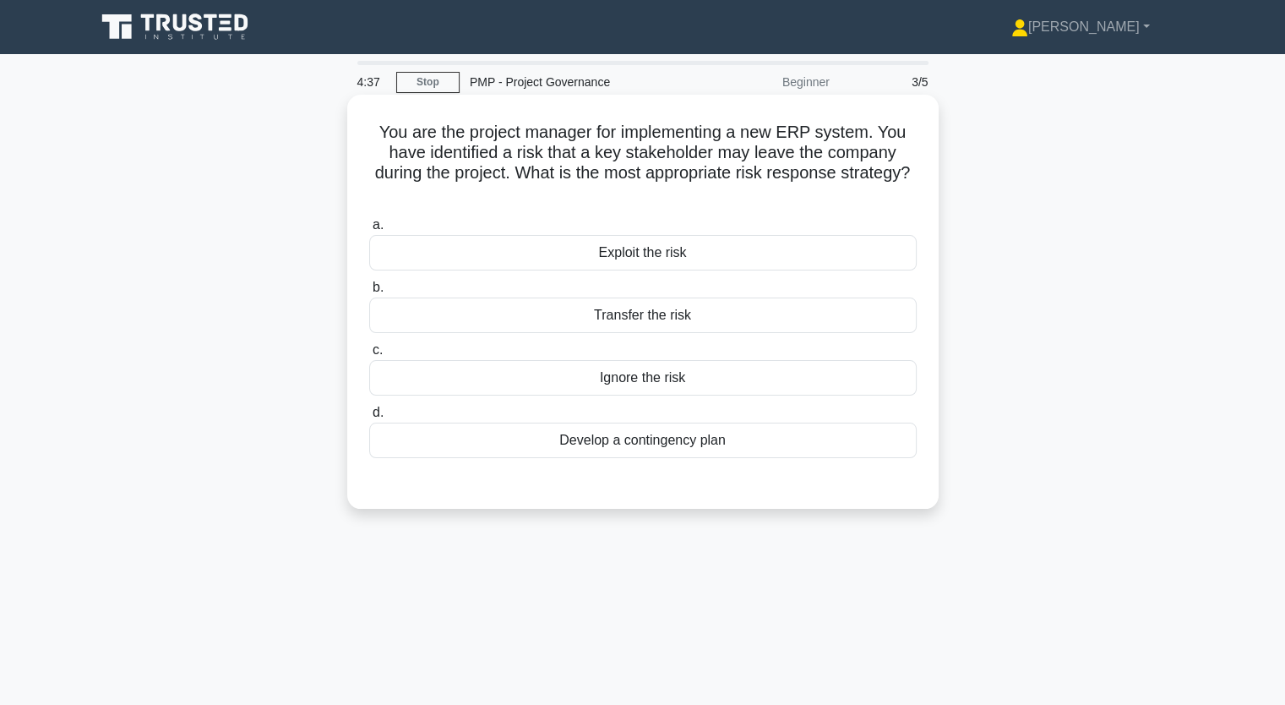
click at [656, 259] on div "Exploit the risk" at bounding box center [642, 252] width 547 height 35
click at [369, 231] on input "a. Exploit the risk" at bounding box center [369, 225] width 0 height 11
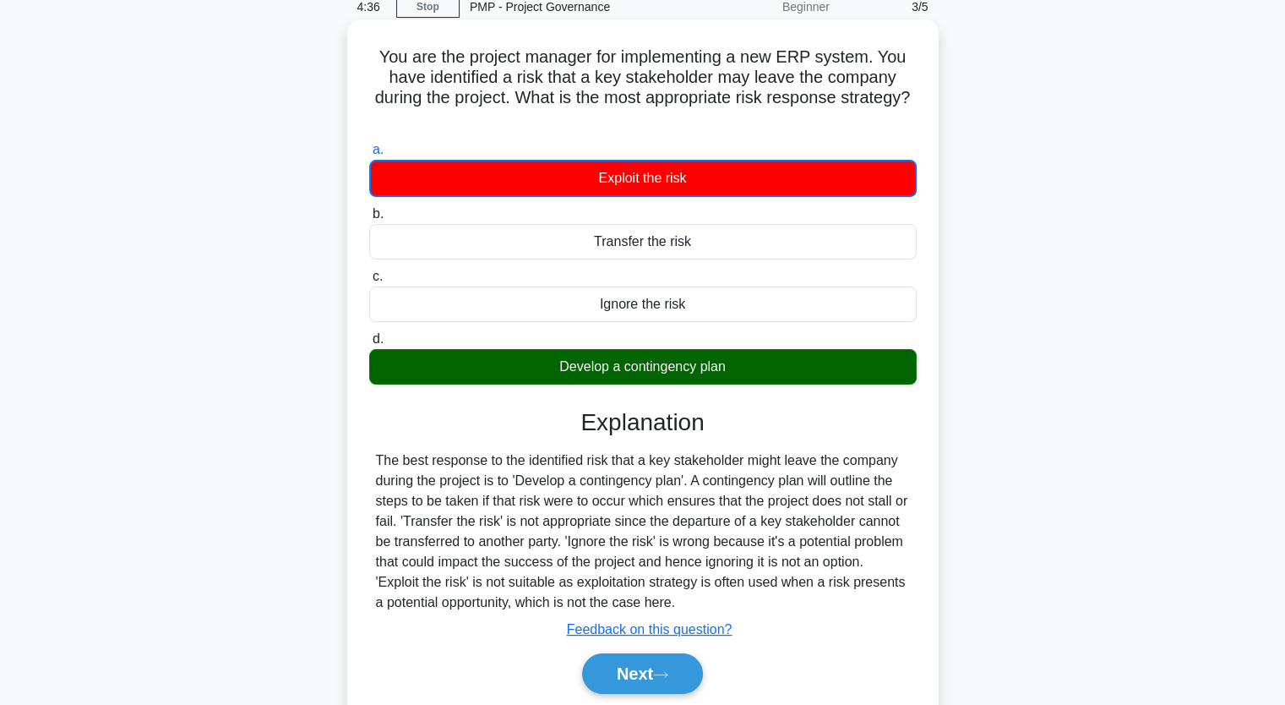
scroll to position [209, 0]
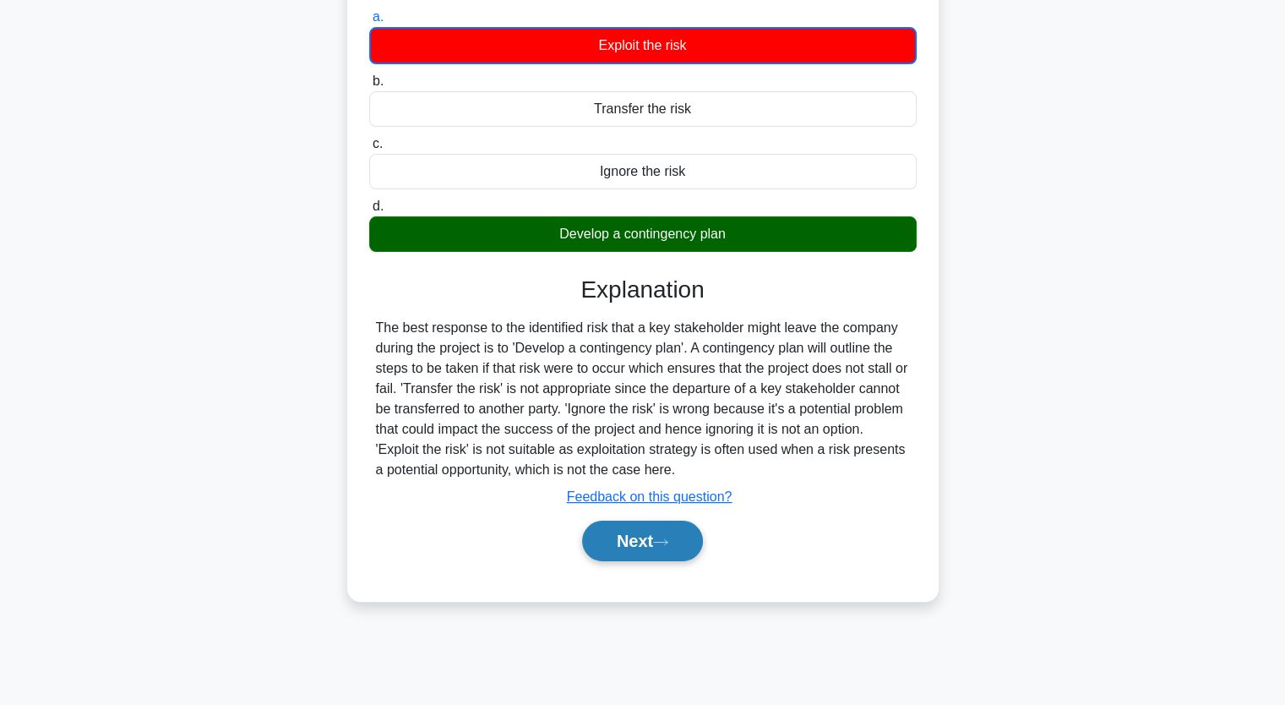
click at [668, 542] on icon at bounding box center [660, 541] width 15 height 9
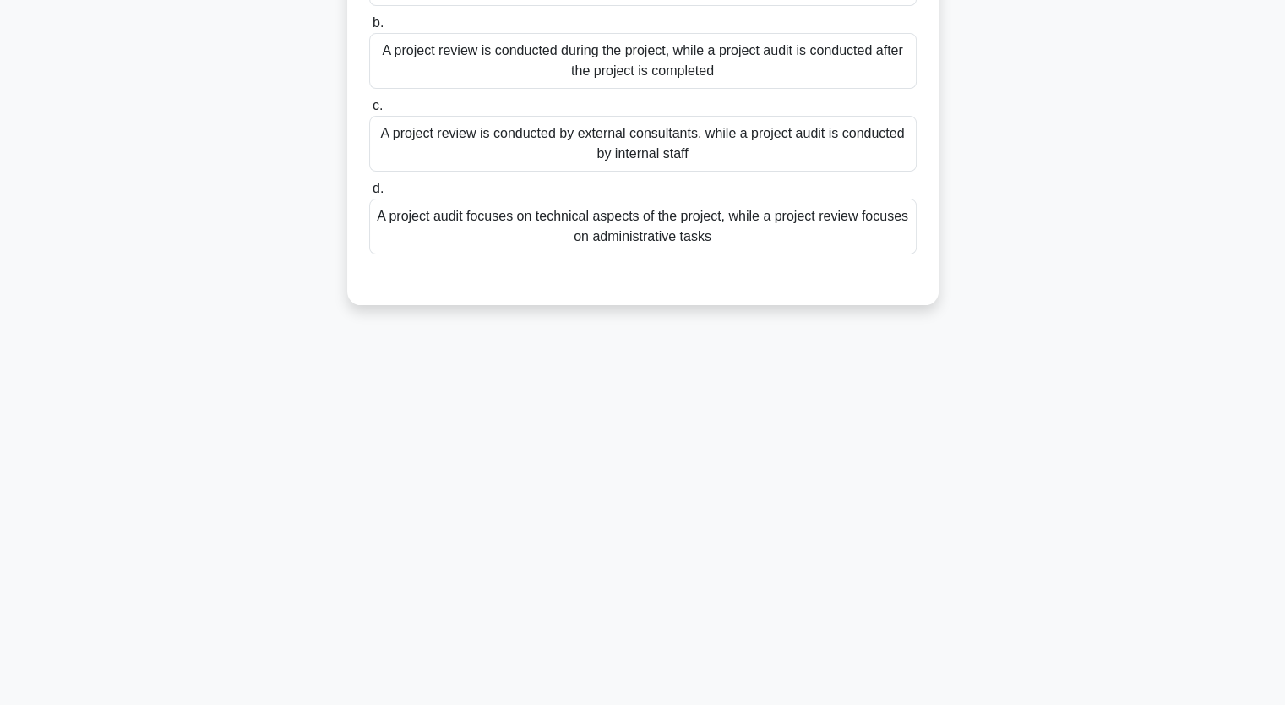
scroll to position [0, 0]
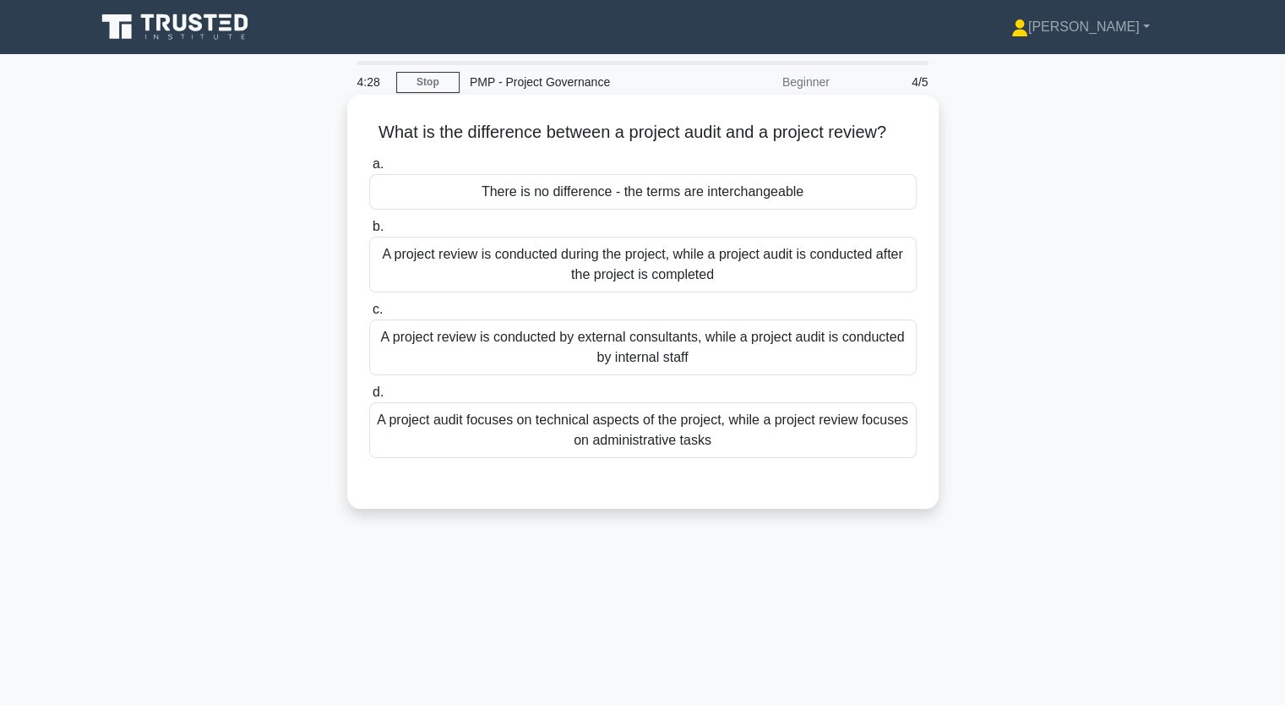
click at [574, 436] on div "A project audit focuses on technical aspects of the project, while a project re…" at bounding box center [642, 430] width 547 height 56
click at [369, 398] on input "d. A project audit focuses on technical aspects of the project, while a project…" at bounding box center [369, 392] width 0 height 11
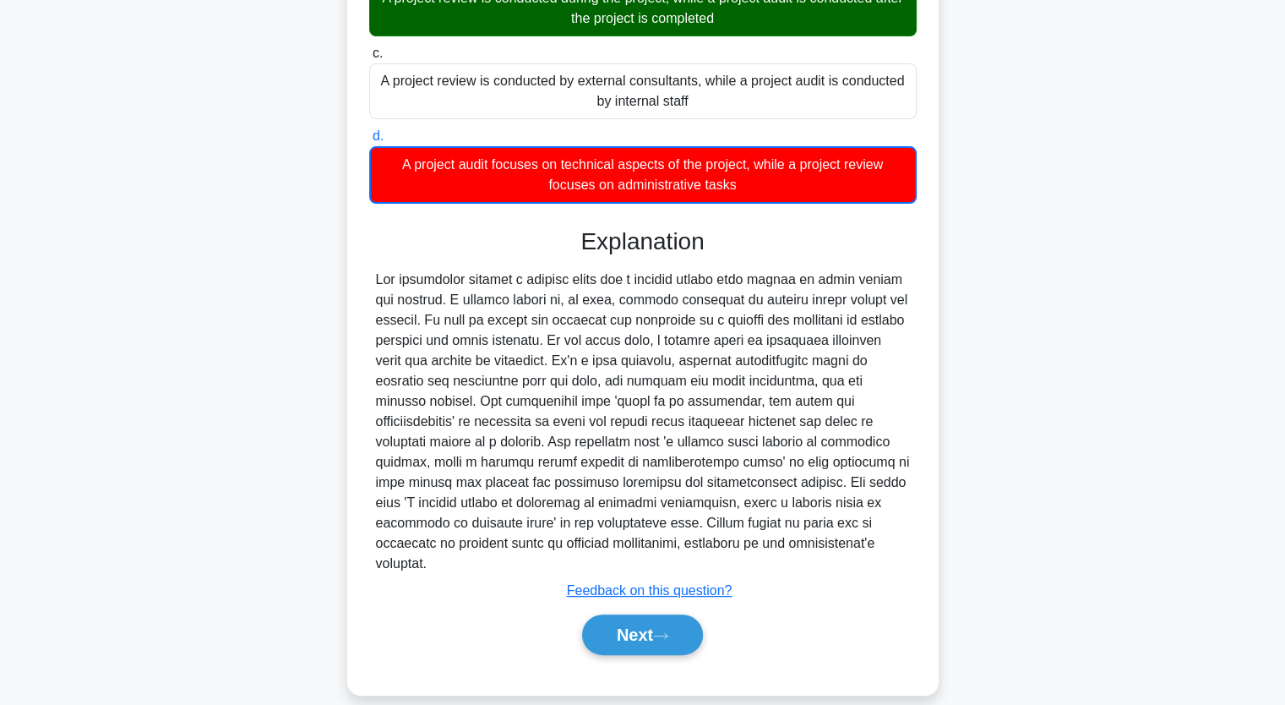
scroll to position [257, 0]
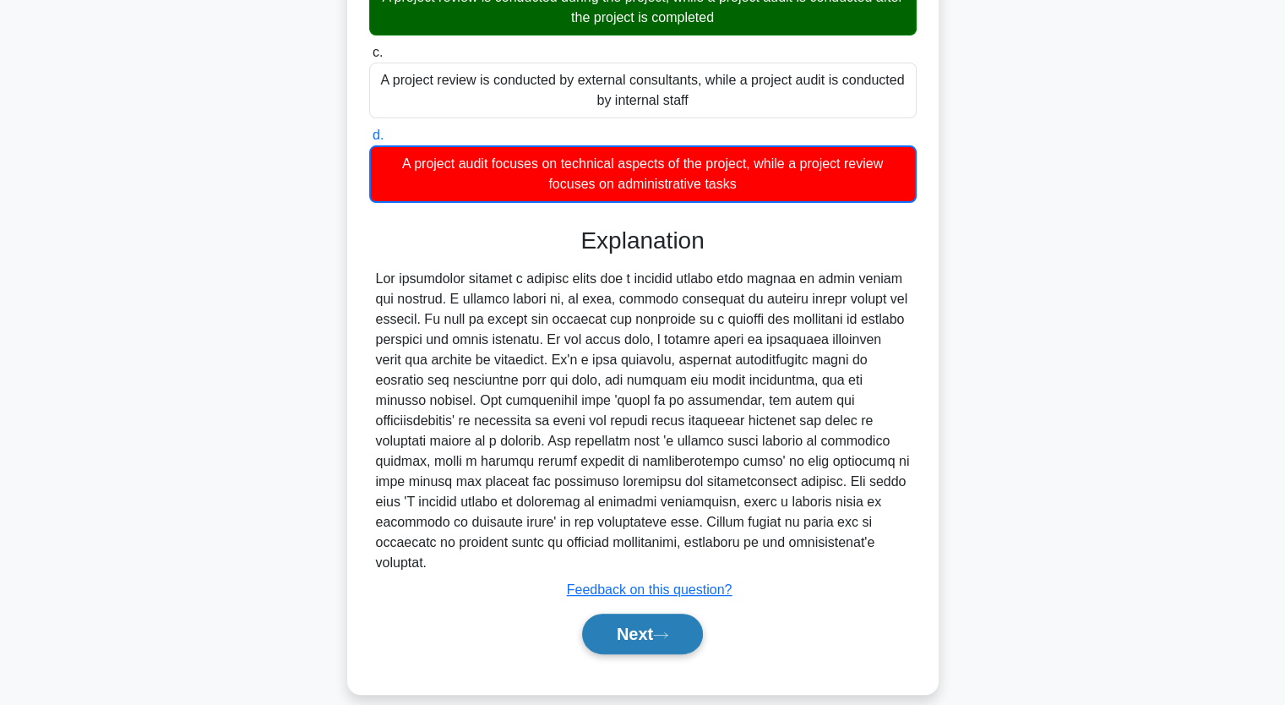
click at [640, 615] on button "Next" at bounding box center [642, 633] width 121 height 41
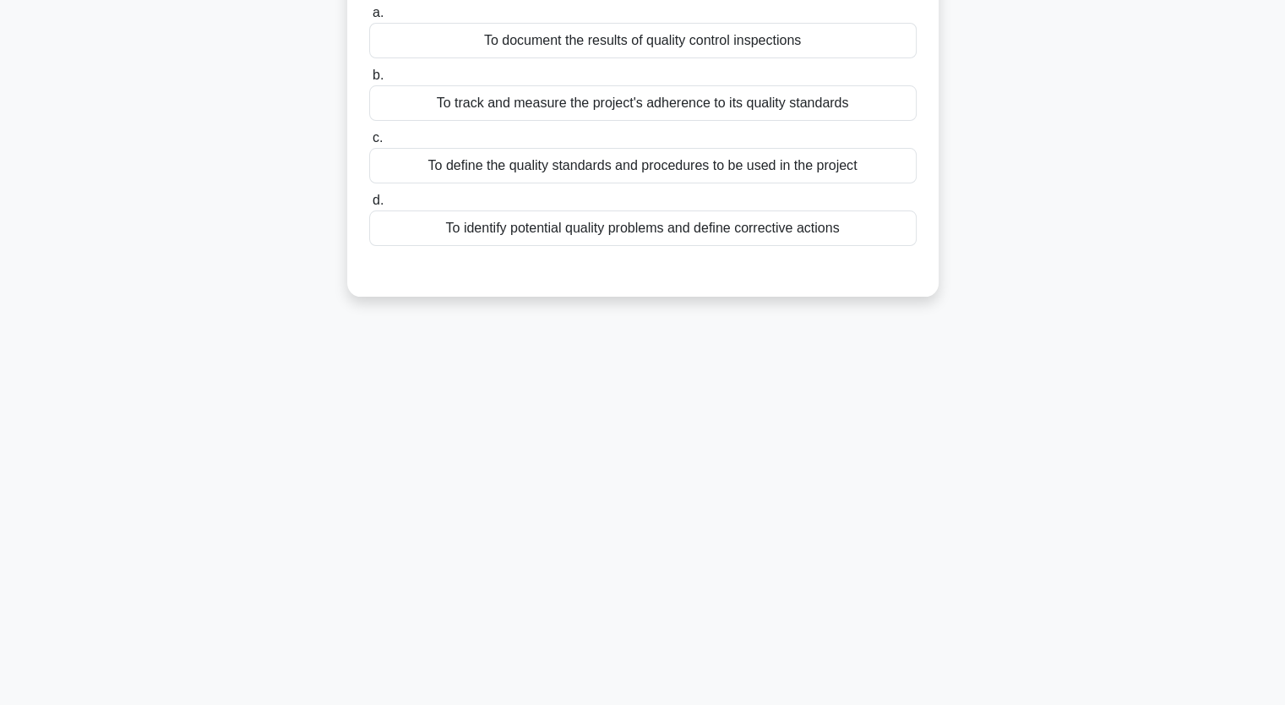
scroll to position [0, 0]
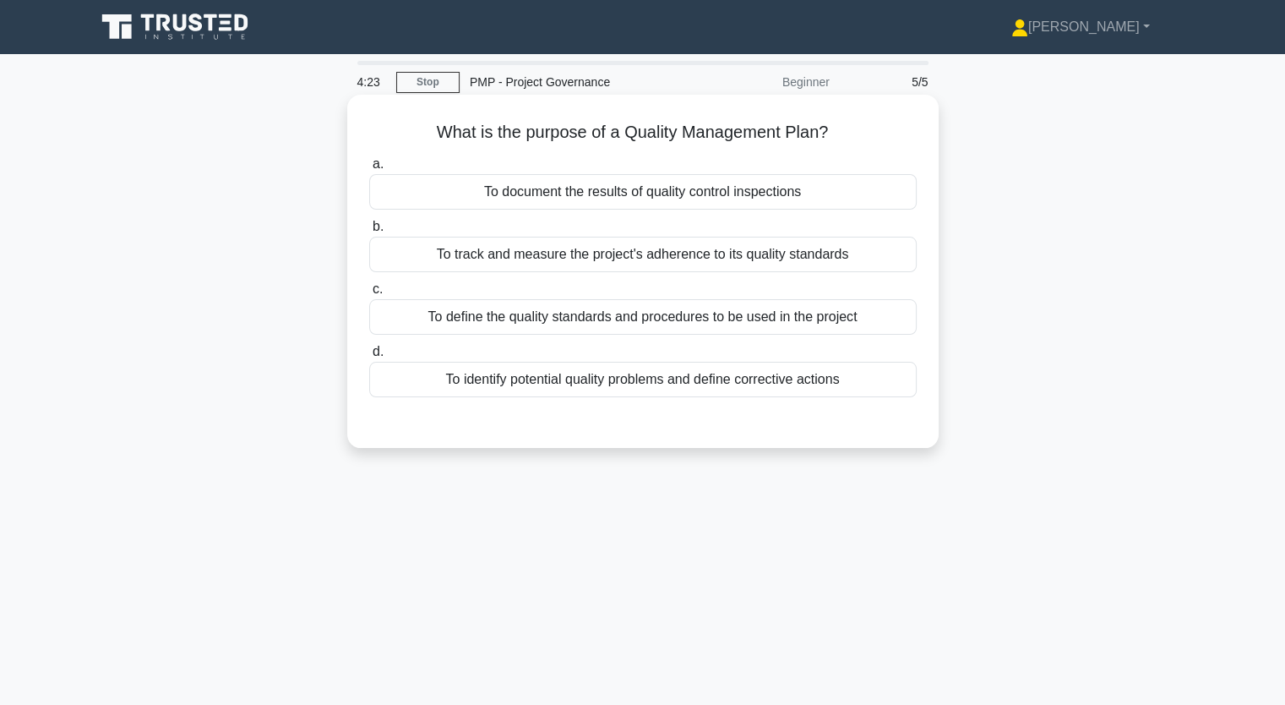
click at [531, 324] on div "To define the quality standards and procedures to be used in the project" at bounding box center [642, 316] width 547 height 35
click at [369, 295] on input "c. To define the quality standards and procedures to be used in the project" at bounding box center [369, 289] width 0 height 11
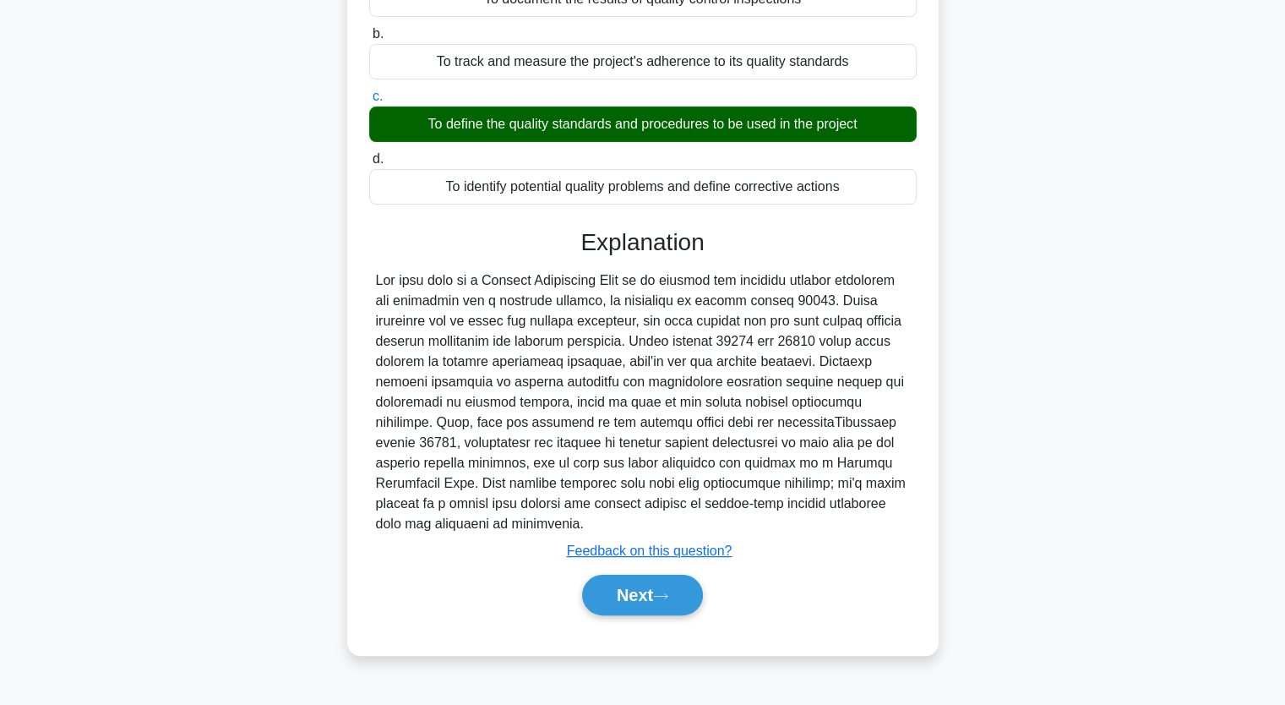
scroll to position [209, 0]
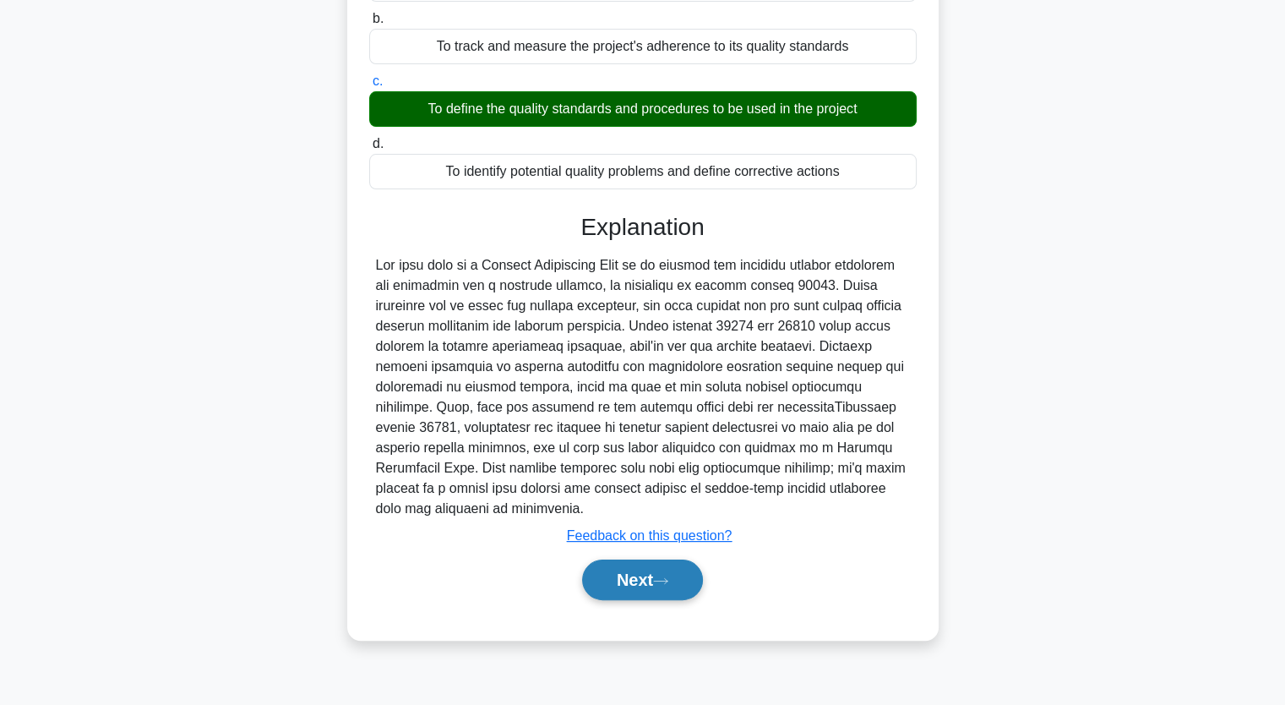
click at [632, 559] on button "Next" at bounding box center [642, 579] width 121 height 41
click at [652, 575] on button "Next" at bounding box center [642, 579] width 121 height 41
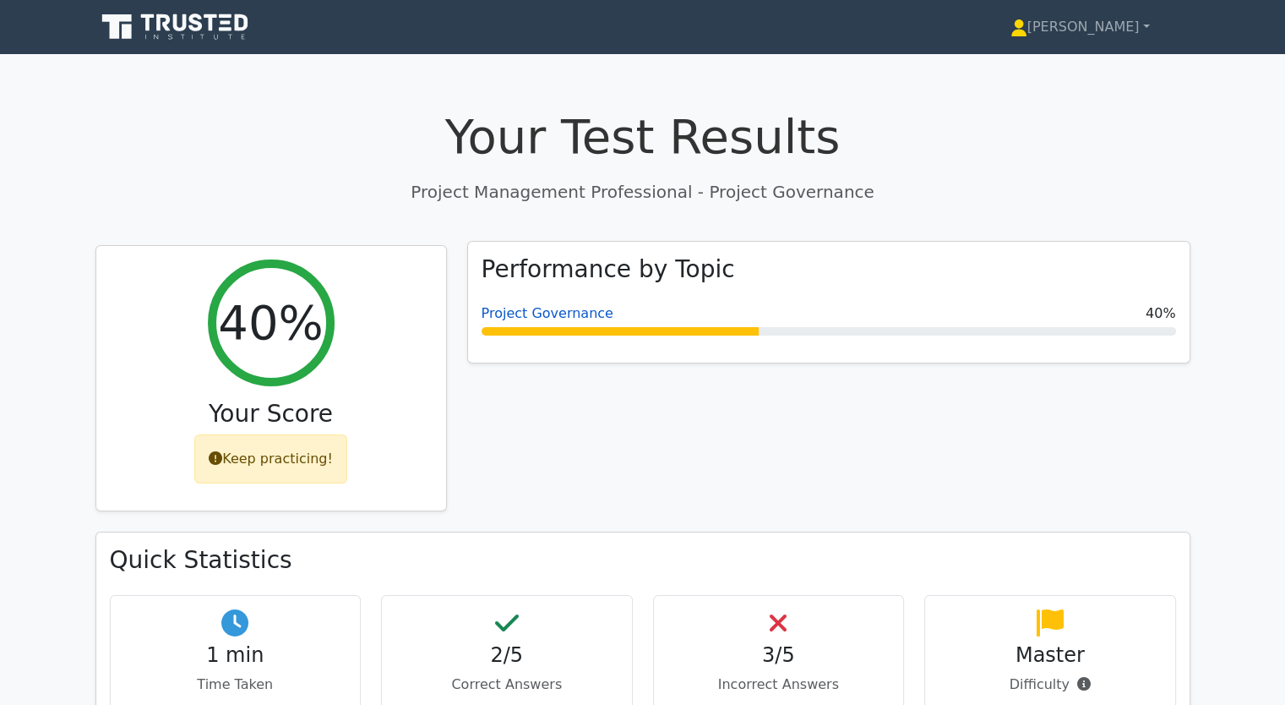
click at [541, 313] on link "Project Governance" at bounding box center [548, 313] width 132 height 16
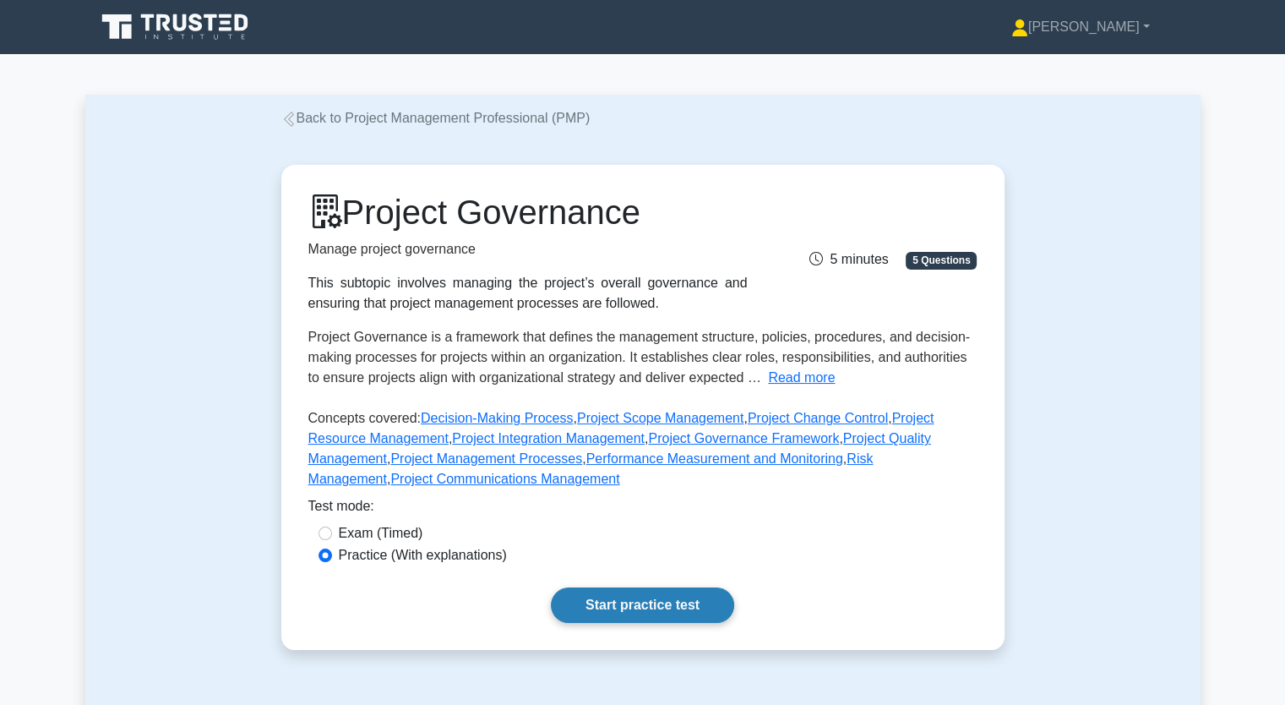
click at [670, 604] on link "Start practice test" at bounding box center [642, 604] width 183 height 35
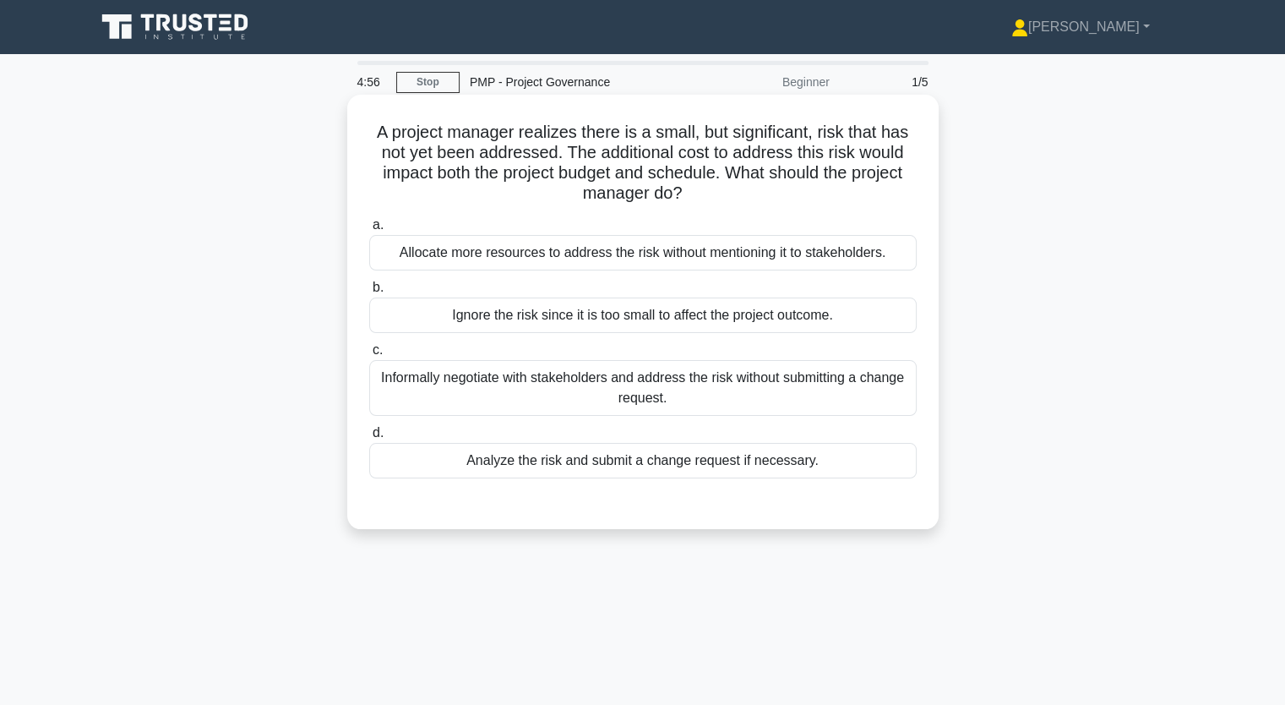
click at [551, 464] on div "Analyze the risk and submit a change request if necessary." at bounding box center [642, 460] width 547 height 35
click at [369, 438] on input "d. Analyze the risk and submit a change request if necessary." at bounding box center [369, 432] width 0 height 11
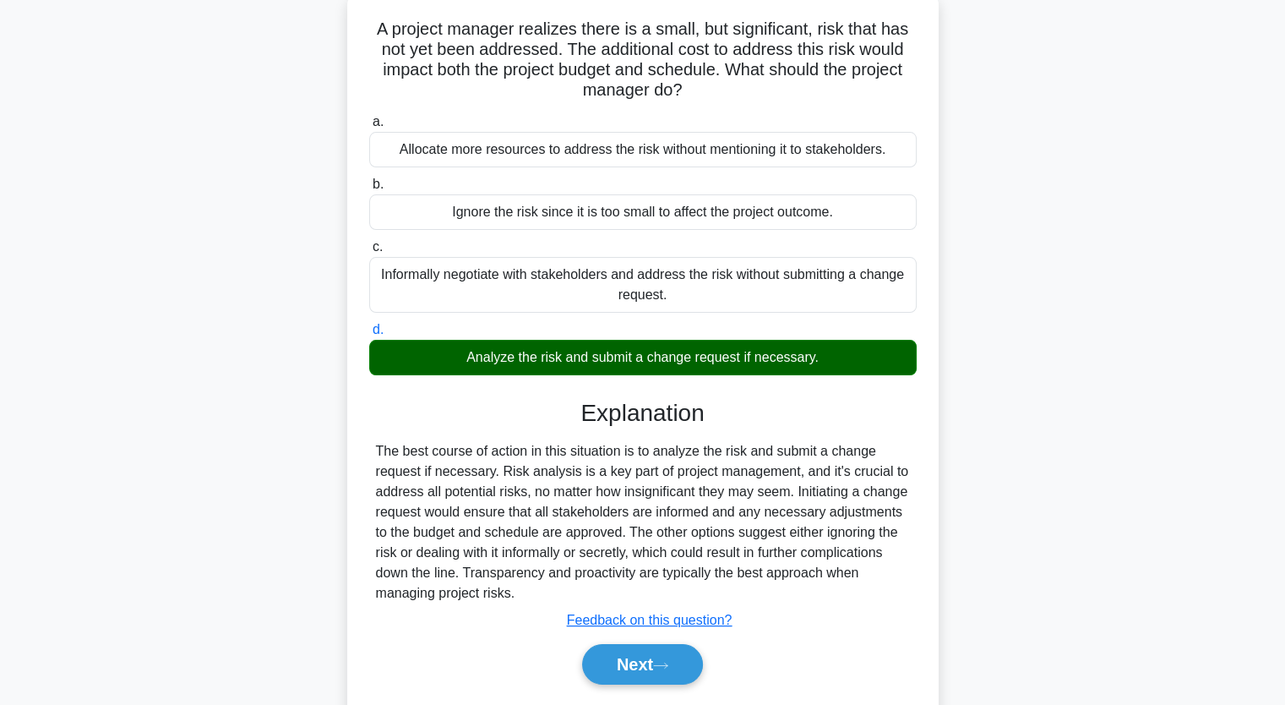
scroll to position [209, 0]
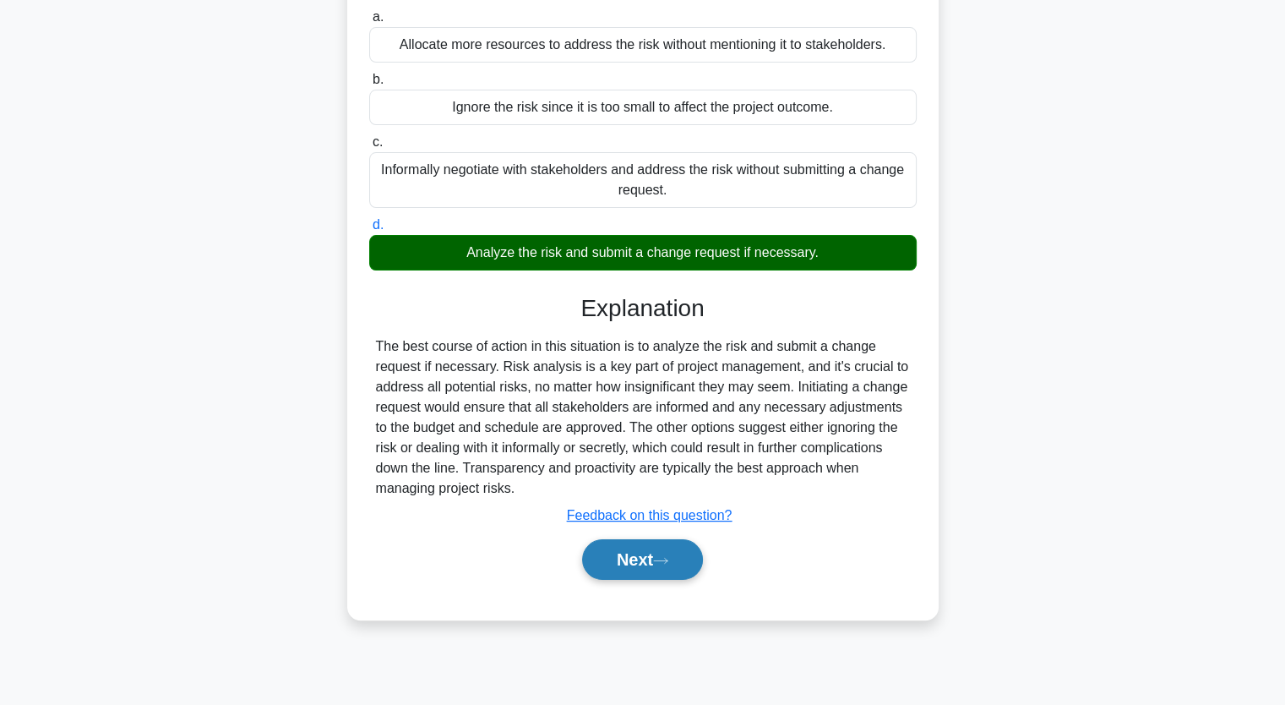
click at [629, 559] on button "Next" at bounding box center [642, 559] width 121 height 41
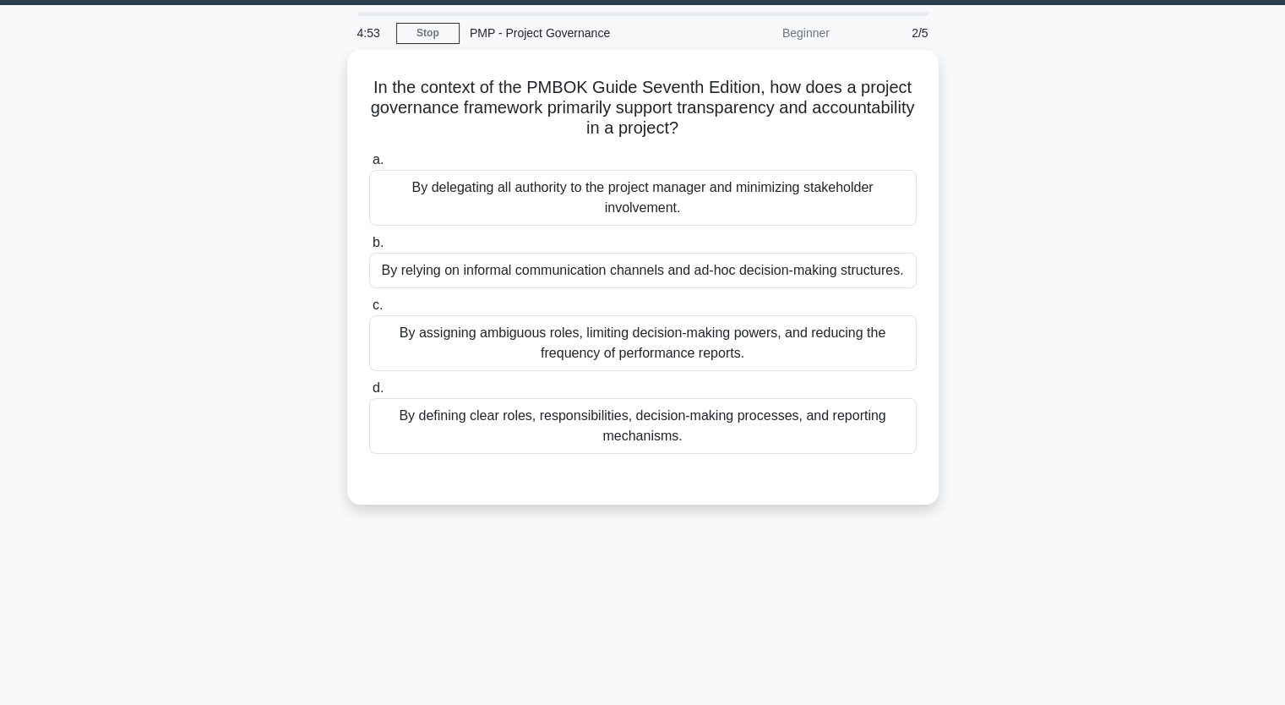
scroll to position [40, 0]
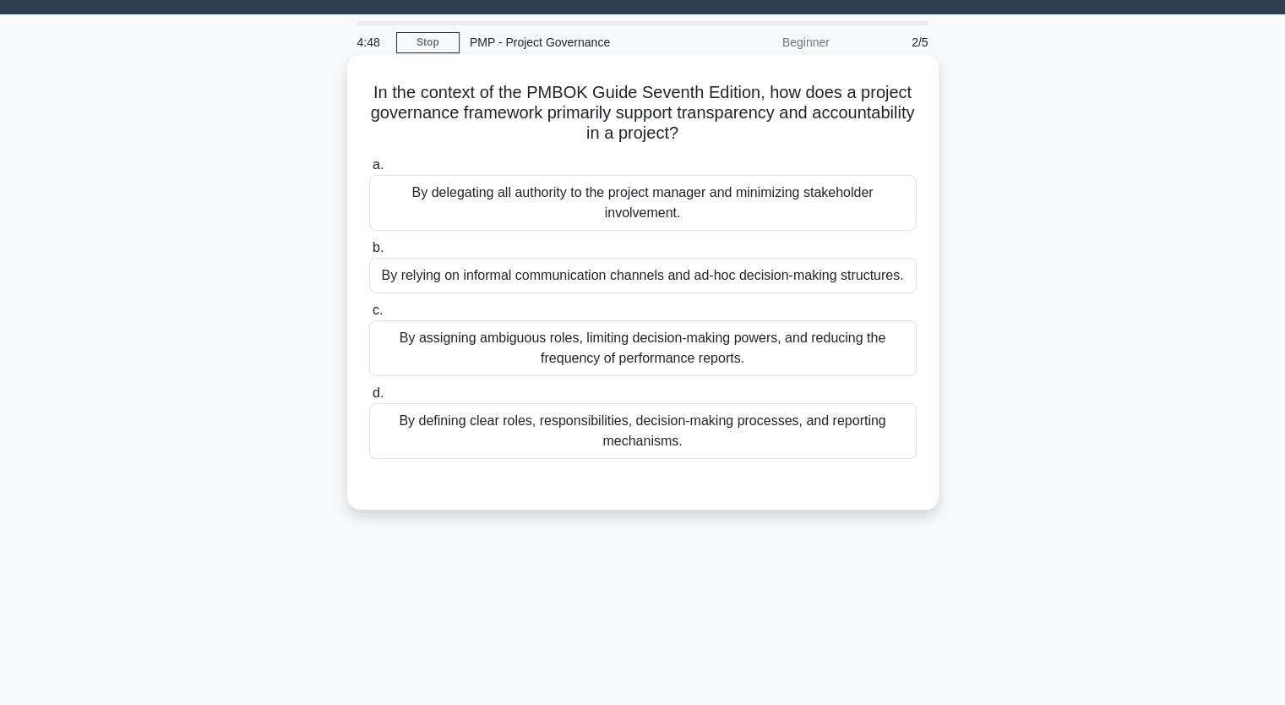
click at [554, 429] on div "By defining clear roles, responsibilities, decision-making processes, and repor…" at bounding box center [642, 431] width 547 height 56
click at [369, 399] on input "d. By defining clear roles, responsibilities, decision-making processes, and re…" at bounding box center [369, 393] width 0 height 11
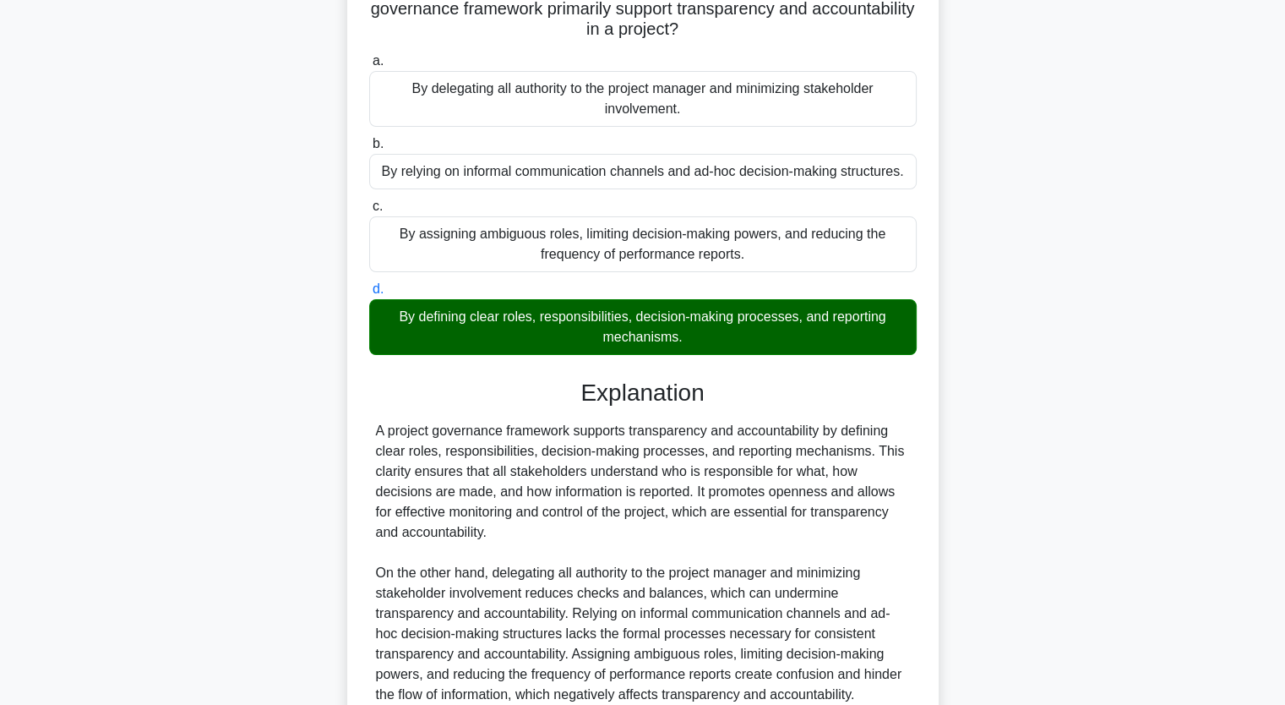
scroll to position [296, 0]
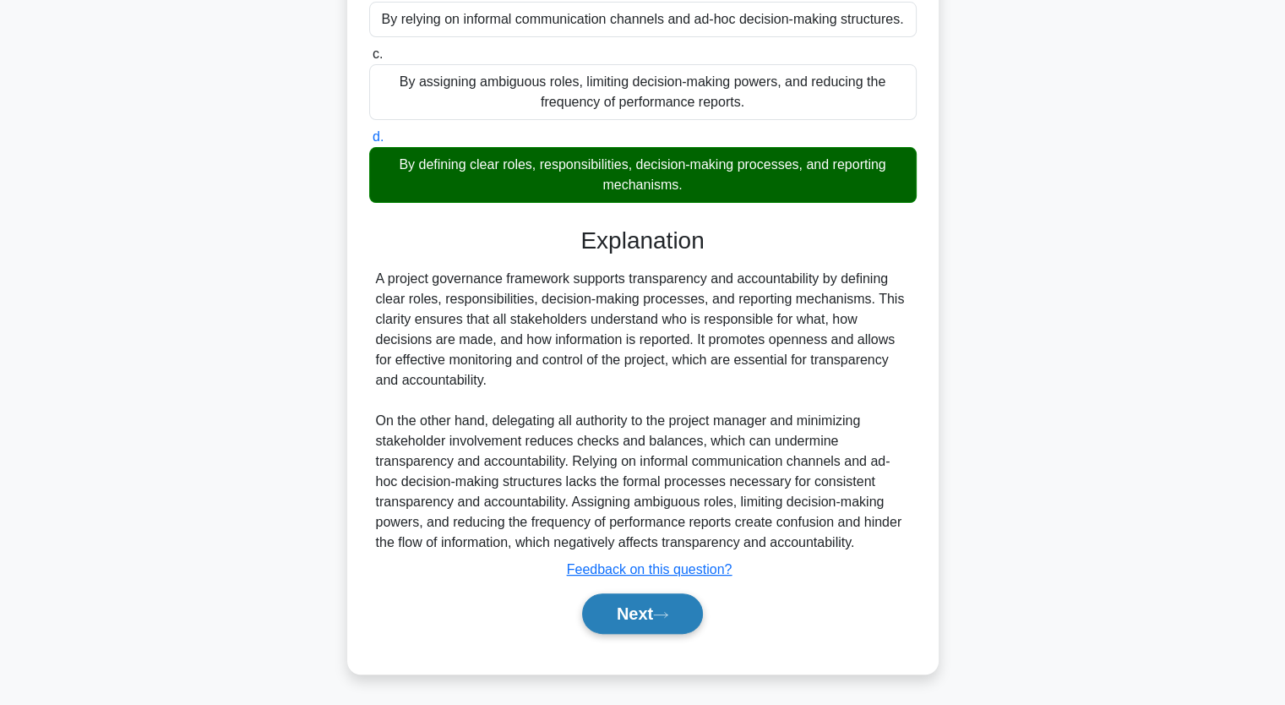
click at [646, 616] on button "Next" at bounding box center [642, 613] width 121 height 41
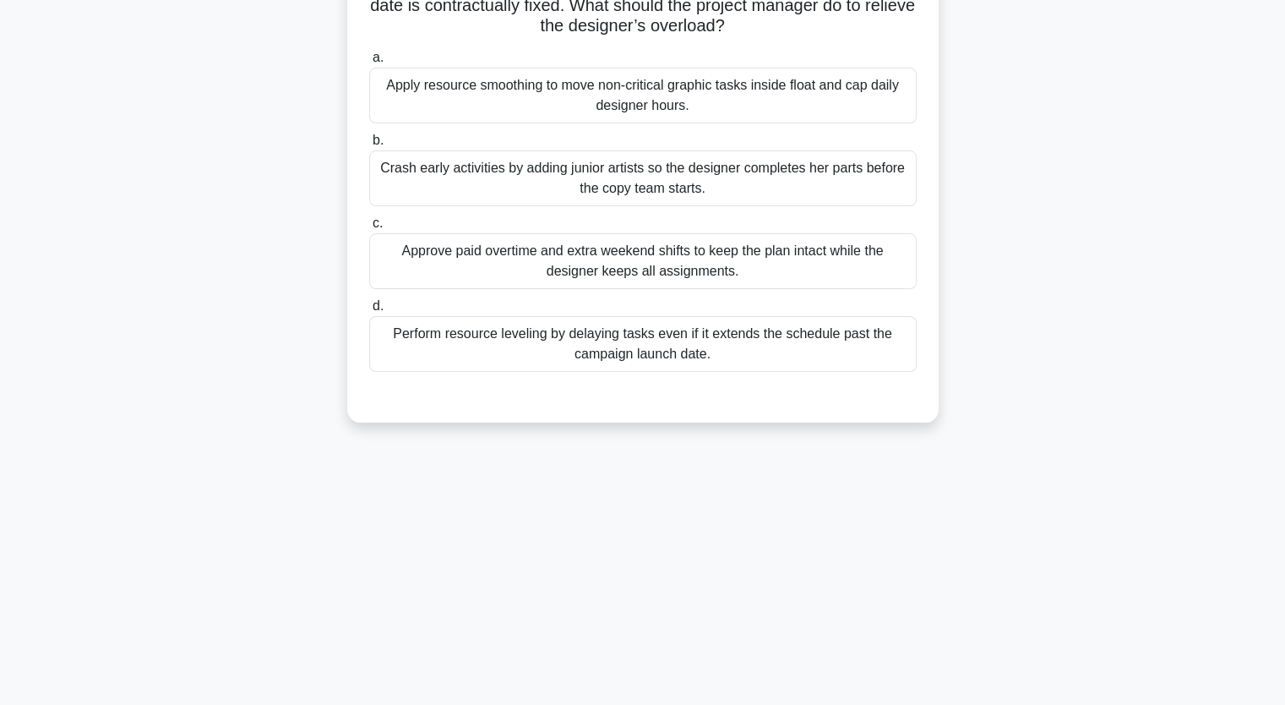
click at [564, 89] on div "Apply resource smoothing to move non-critical graphic tasks inside float and ca…" at bounding box center [642, 96] width 547 height 56
click at [369, 63] on input "a. Apply resource smoothing to move non-critical graphic tasks inside float and…" at bounding box center [369, 57] width 0 height 11
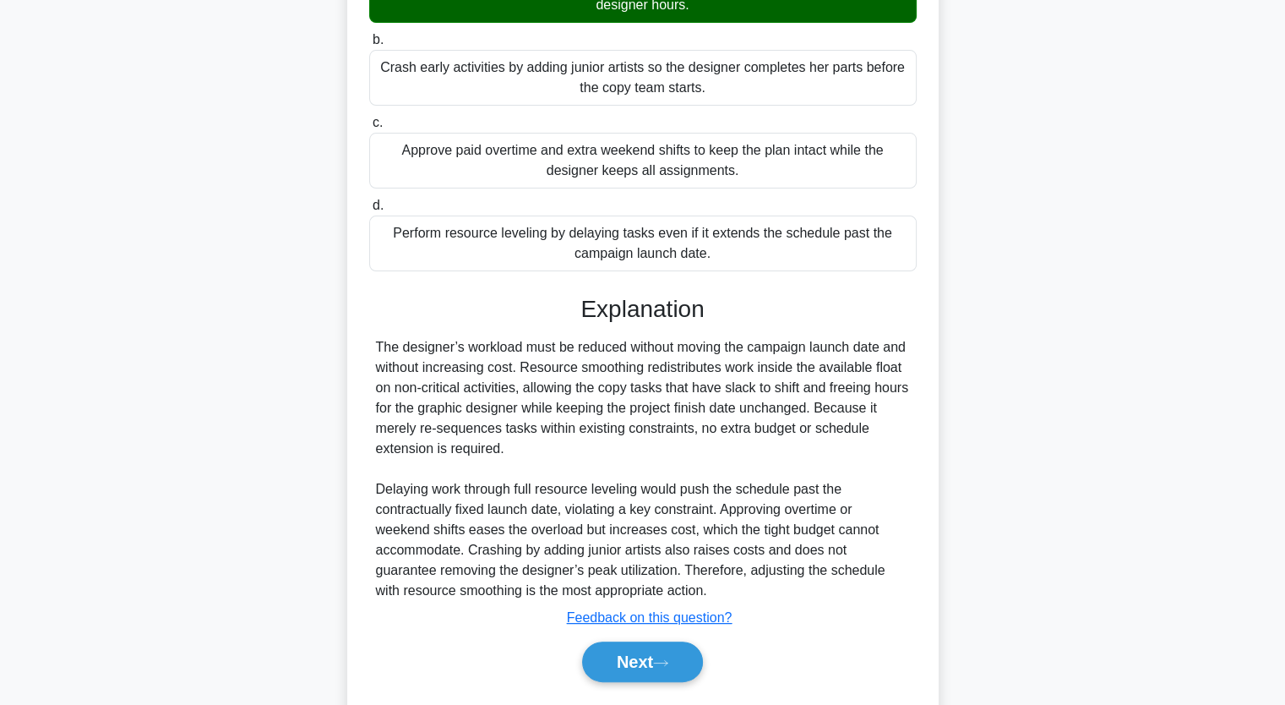
scroll to position [357, 0]
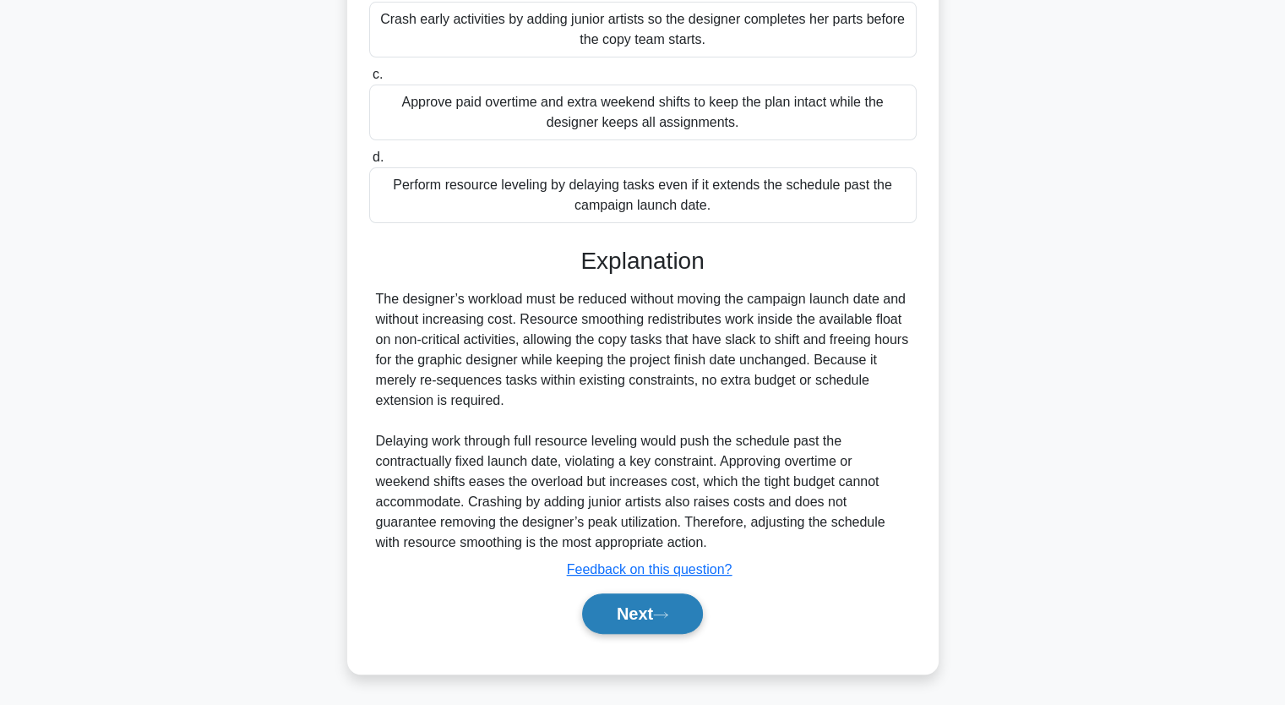
drag, startPoint x: 649, startPoint y: 606, endPoint x: 639, endPoint y: 608, distance: 10.5
click at [650, 606] on button "Next" at bounding box center [642, 613] width 121 height 41
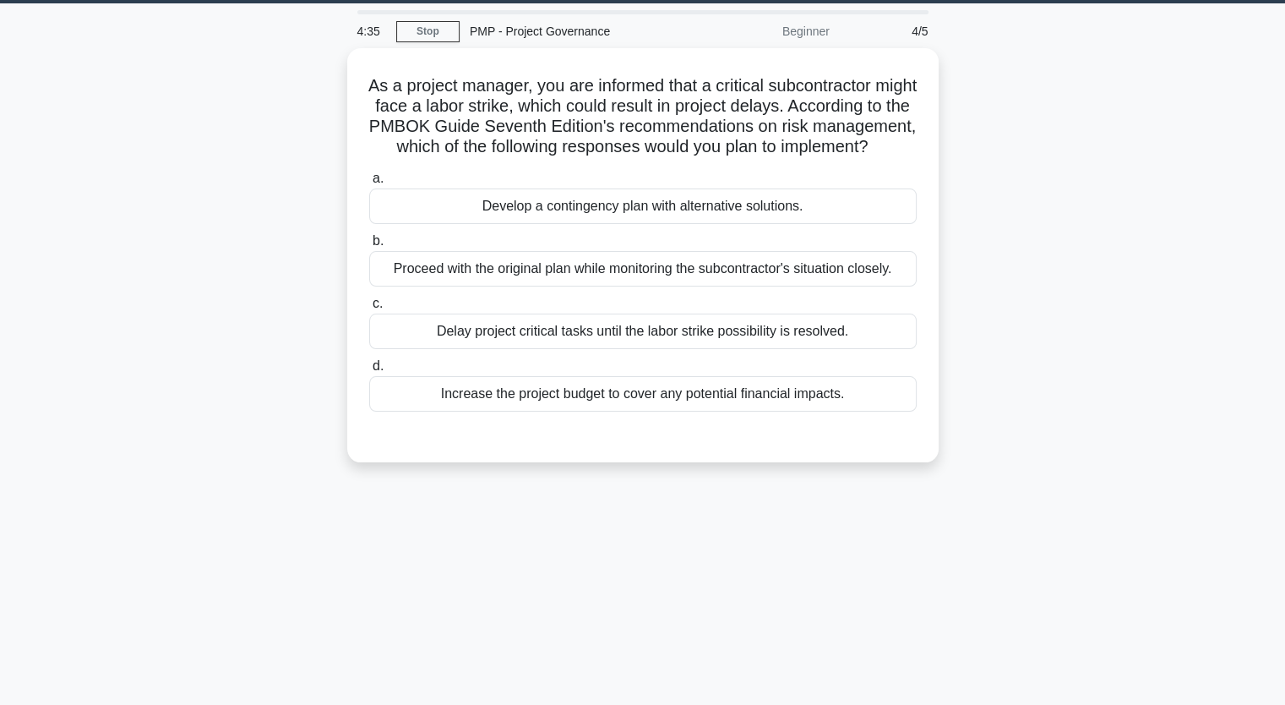
scroll to position [40, 0]
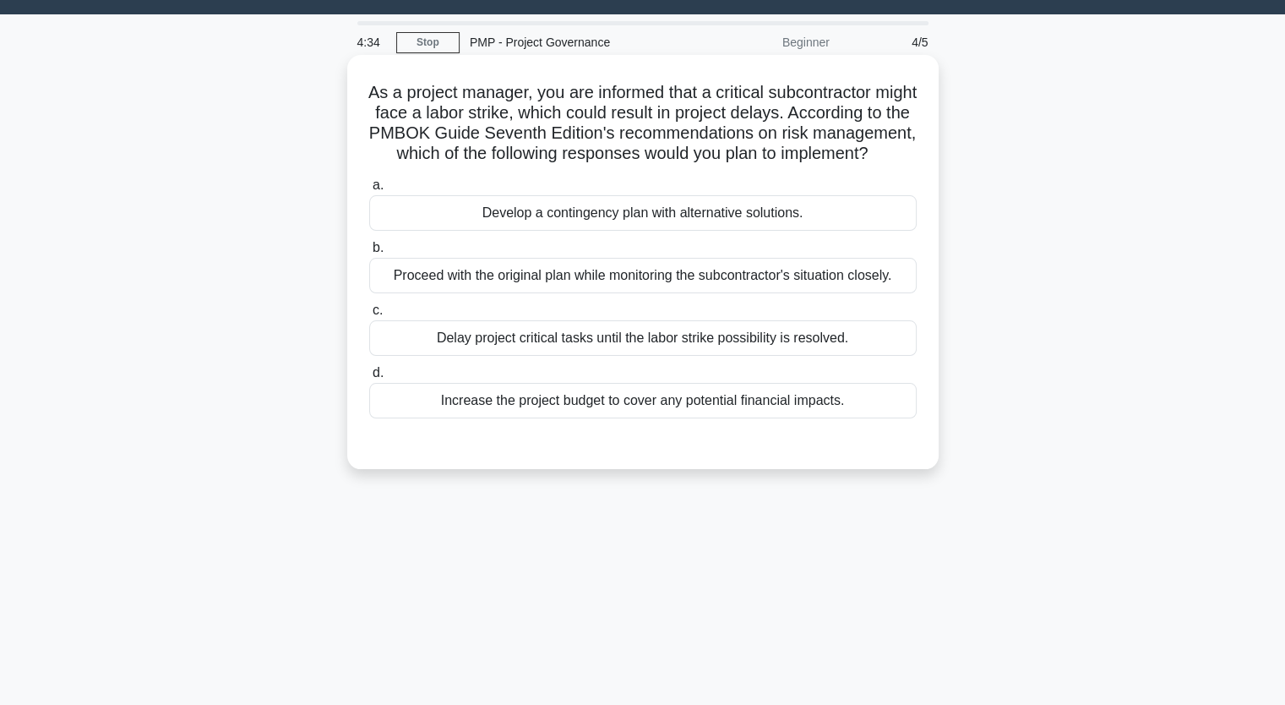
click at [612, 231] on div "Develop a contingency plan with alternative solutions." at bounding box center [642, 212] width 547 height 35
click at [369, 191] on input "a. Develop a contingency plan with alternative solutions." at bounding box center [369, 185] width 0 height 11
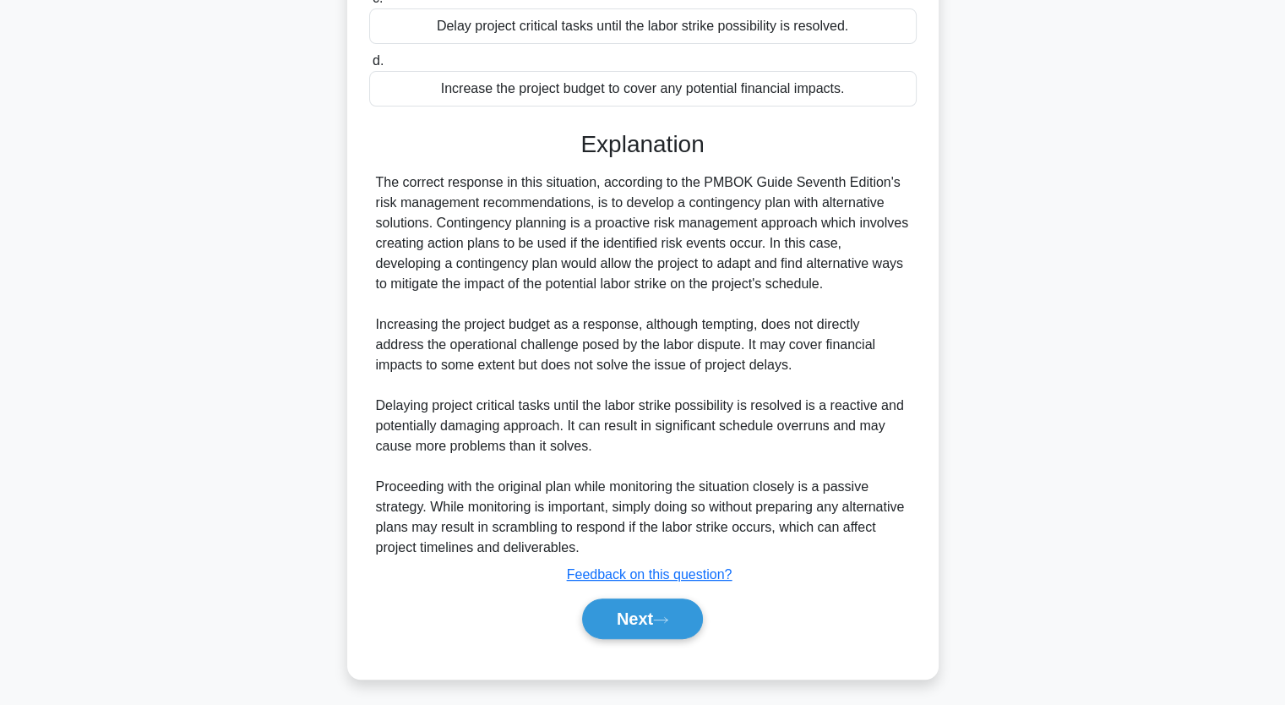
scroll to position [377, 0]
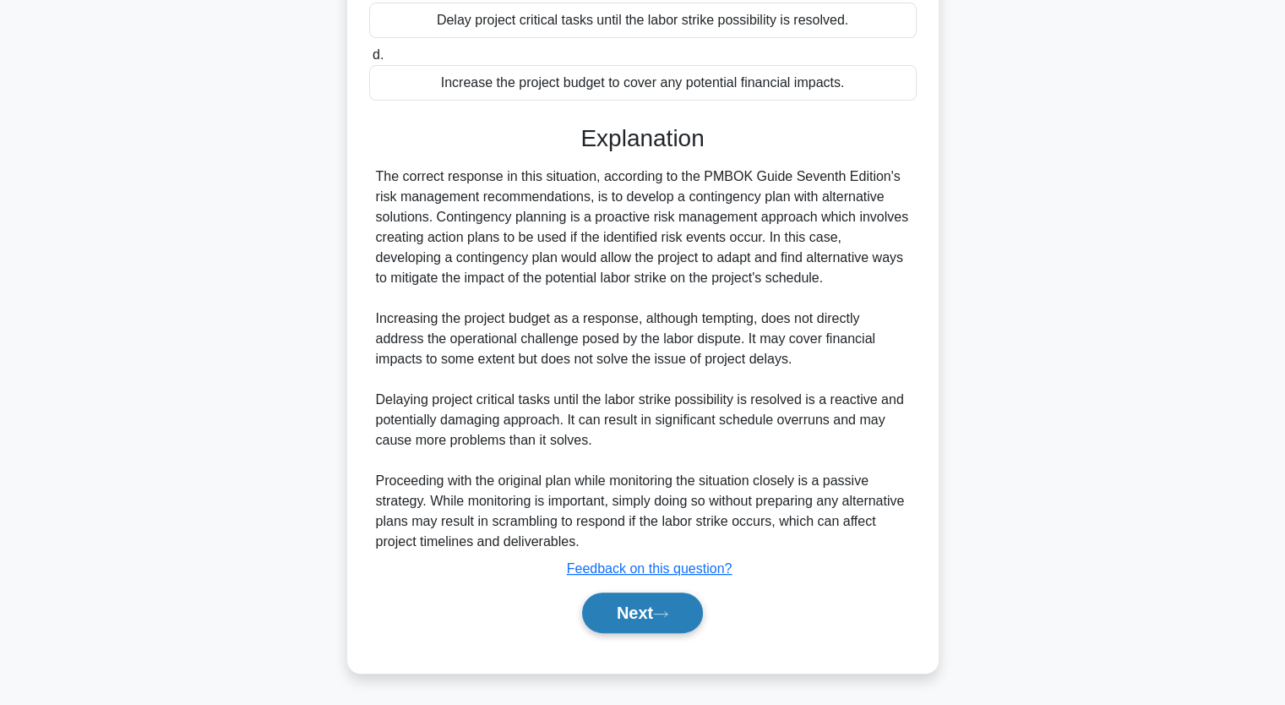
click at [625, 613] on button "Next" at bounding box center [642, 612] width 121 height 41
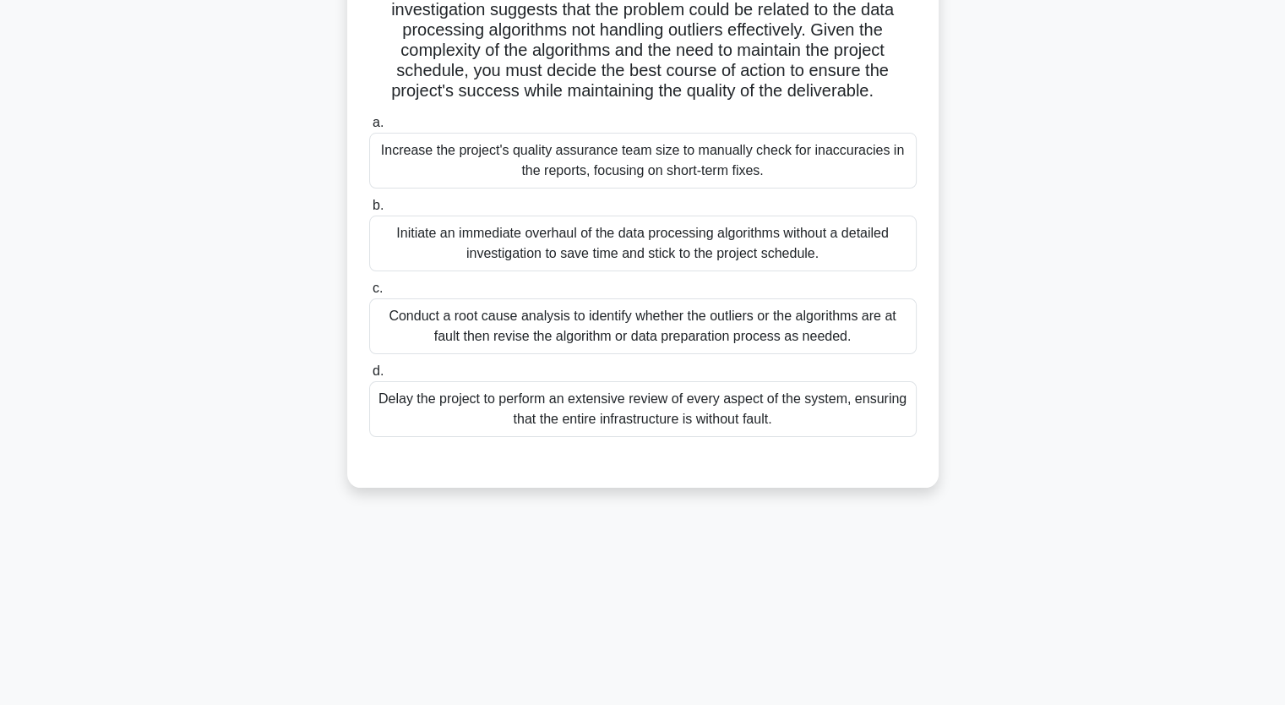
scroll to position [209, 0]
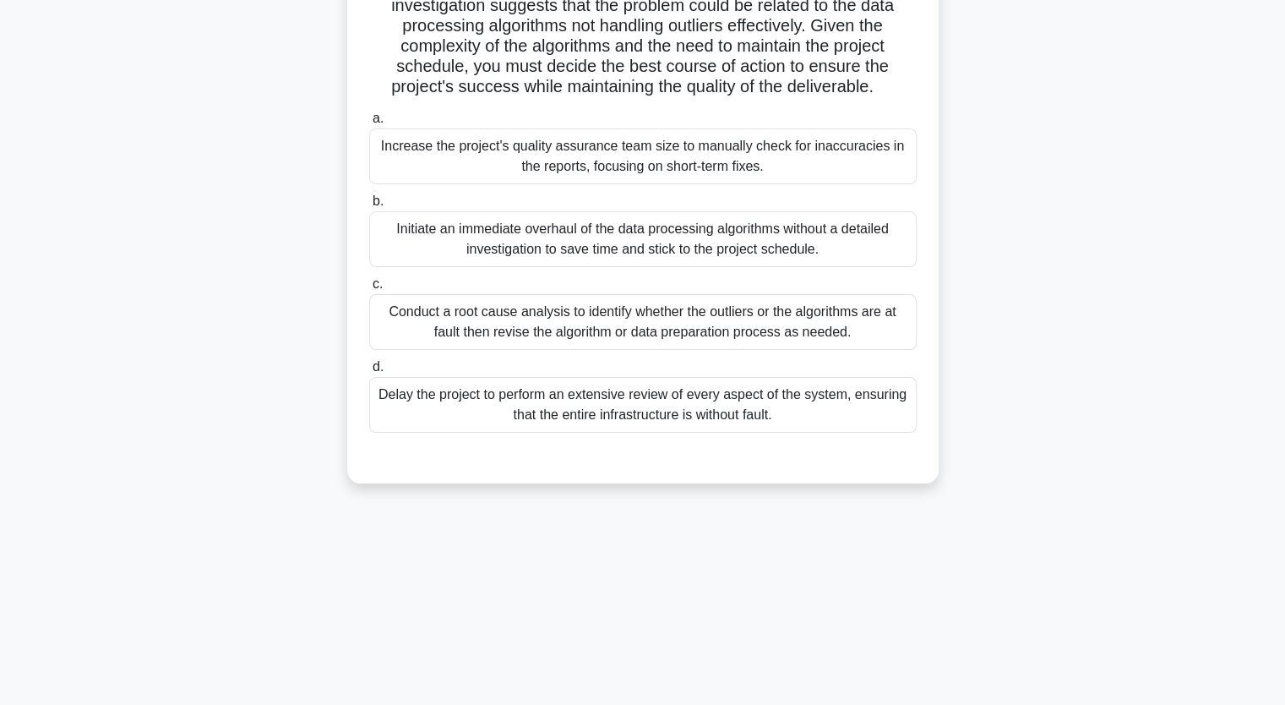
click at [563, 267] on div "Initiate an immediate overhaul of the data processing algorithms without a deta…" at bounding box center [642, 239] width 547 height 56
click at [369, 207] on input "b. Initiate an immediate overhaul of the data processing algorithms without a d…" at bounding box center [369, 201] width 0 height 11
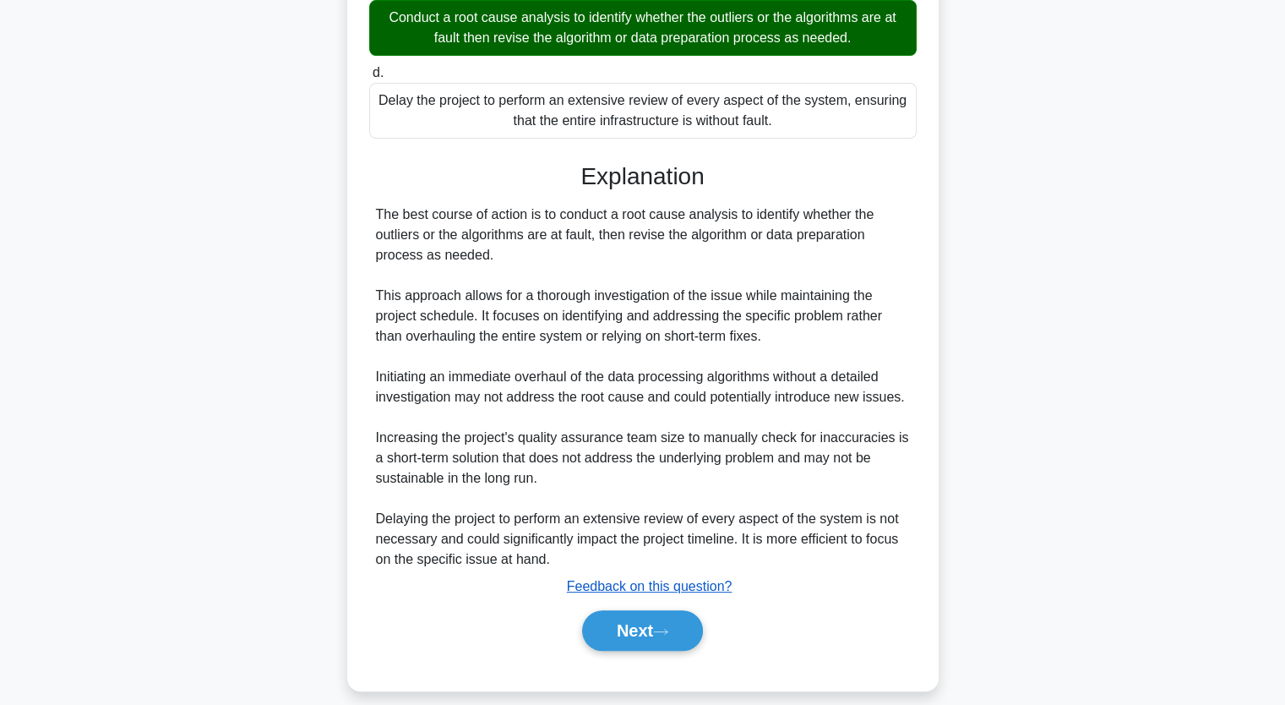
scroll to position [541, 0]
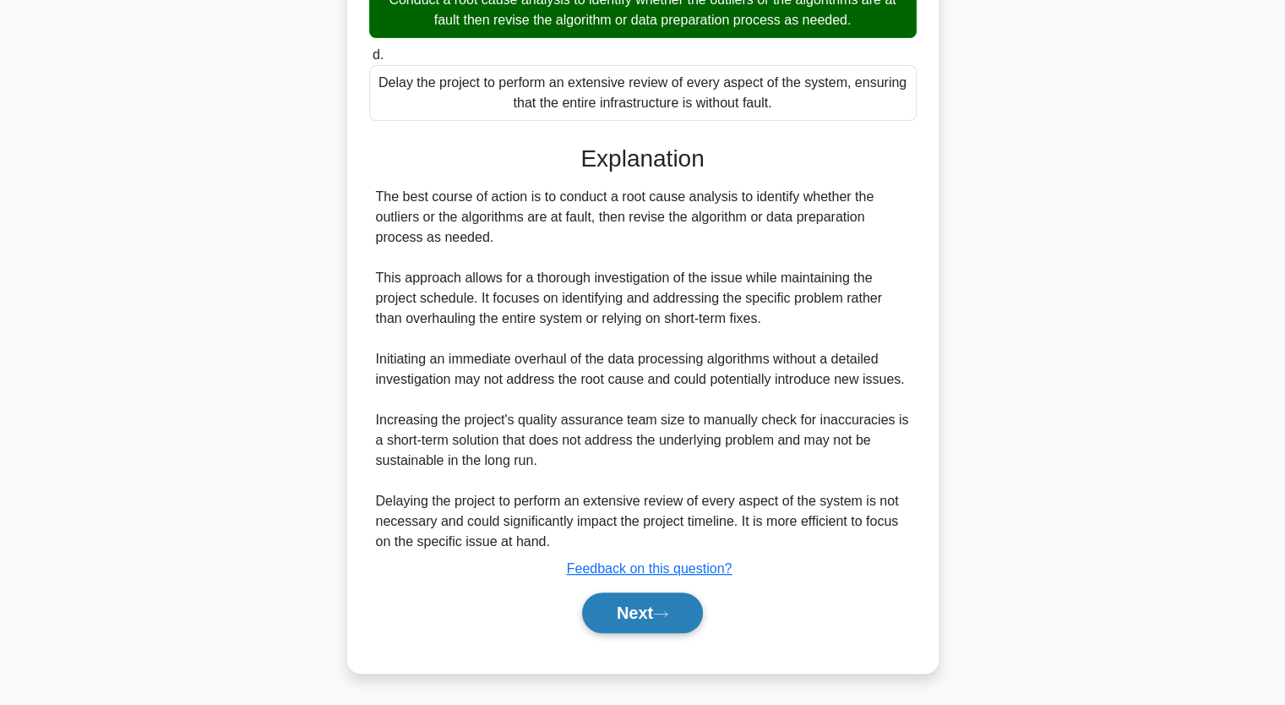
click at [683, 617] on button "Next" at bounding box center [642, 612] width 121 height 41
click at [656, 613] on button "Next" at bounding box center [642, 612] width 121 height 41
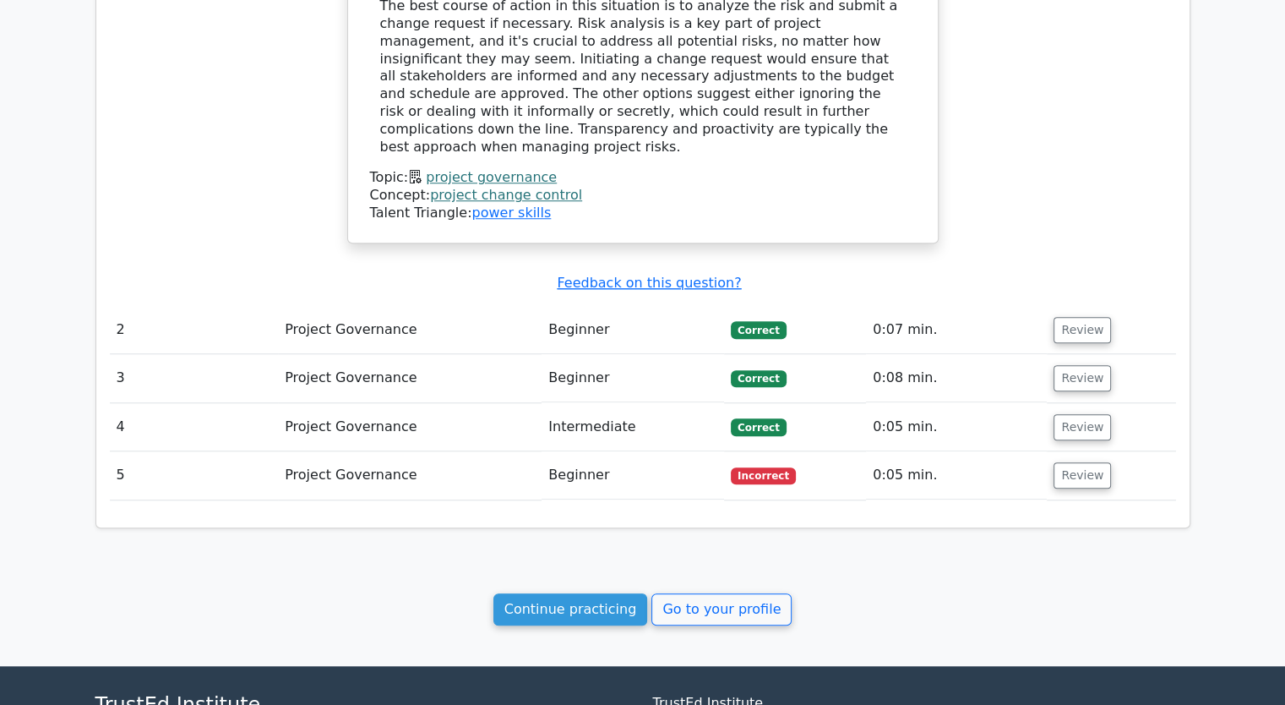
scroll to position [1485, 0]
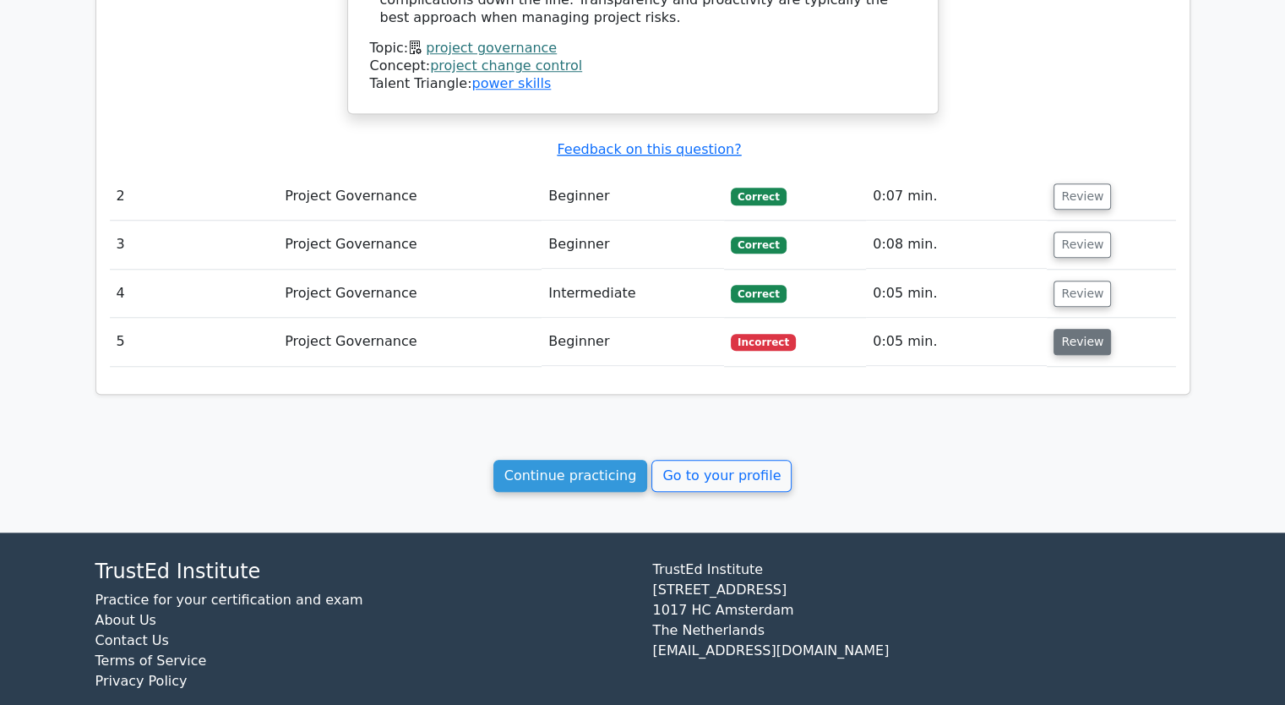
click at [1085, 329] on button "Review" at bounding box center [1082, 342] width 57 height 26
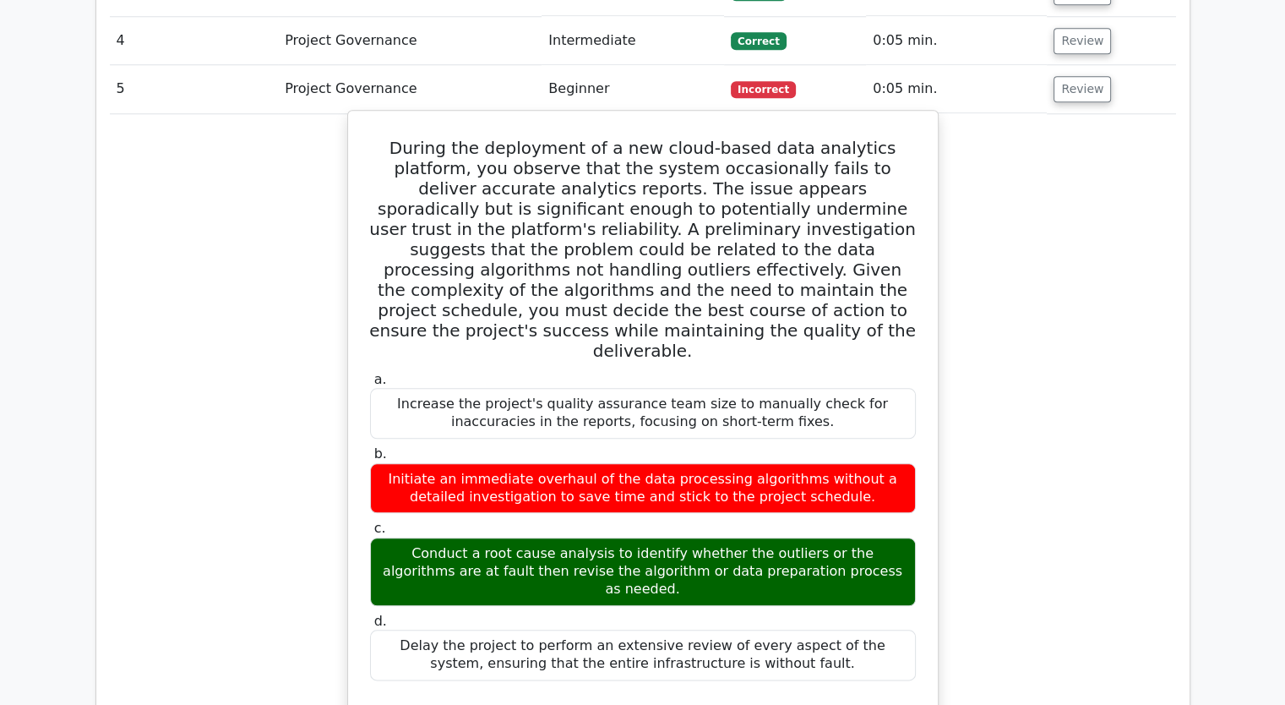
scroll to position [1739, 0]
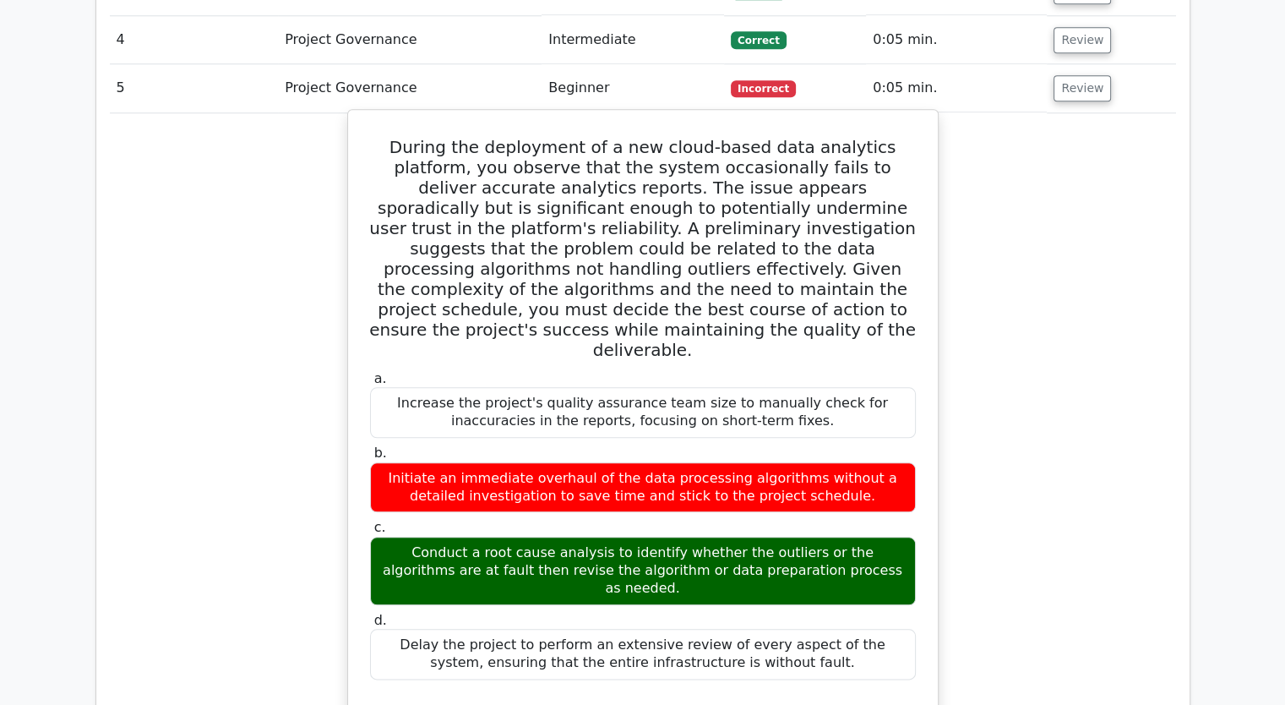
click at [706, 536] on div "Conduct a root cause analysis to identify whether the outliers or the algorithm…" at bounding box center [643, 570] width 546 height 68
click at [704, 536] on div "Conduct a root cause analysis to identify whether the outliers or the algorithm…" at bounding box center [643, 570] width 546 height 68
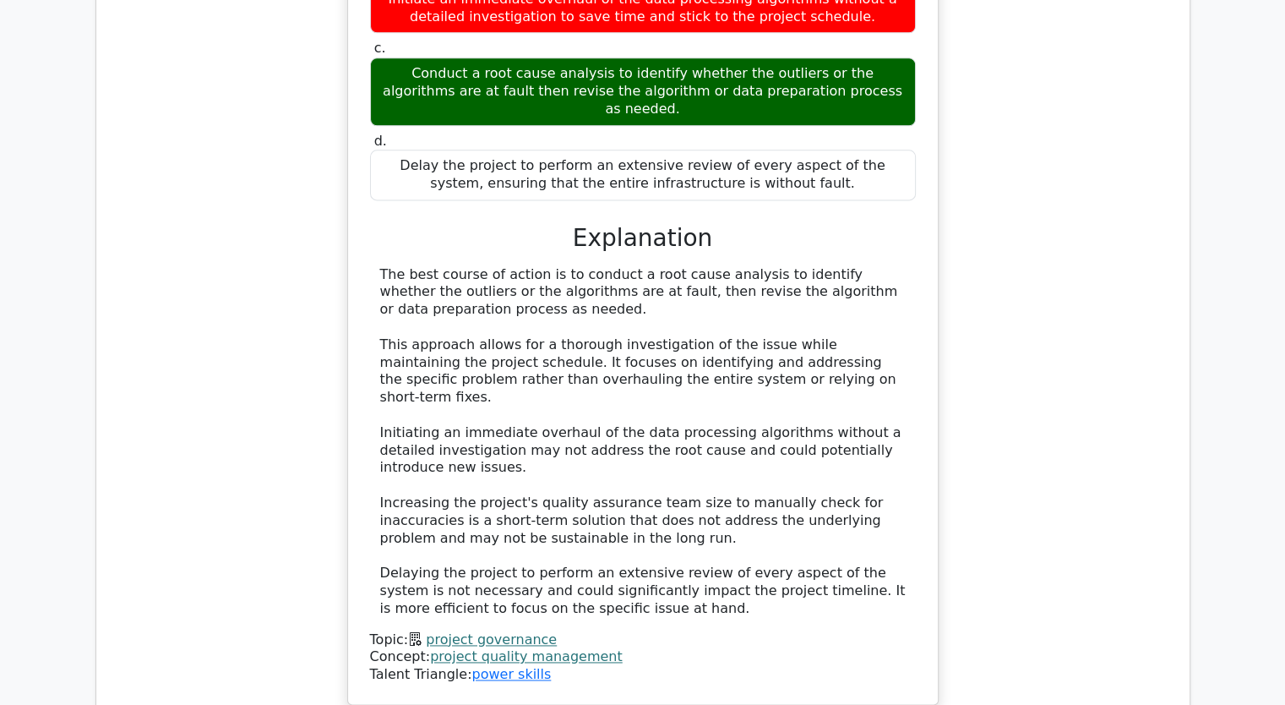
scroll to position [2499, 0]
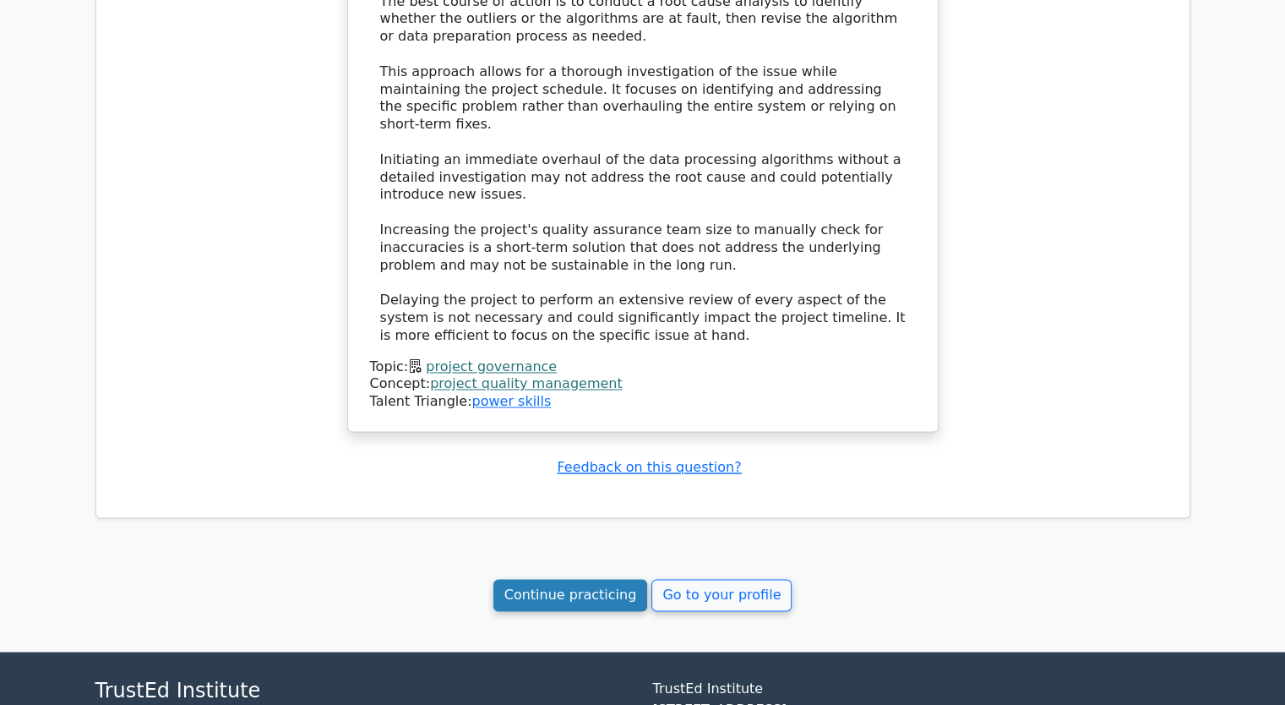
click at [580, 579] on link "Continue practicing" at bounding box center [570, 595] width 155 height 32
click at [602, 579] on link "Continue practicing" at bounding box center [570, 595] width 155 height 32
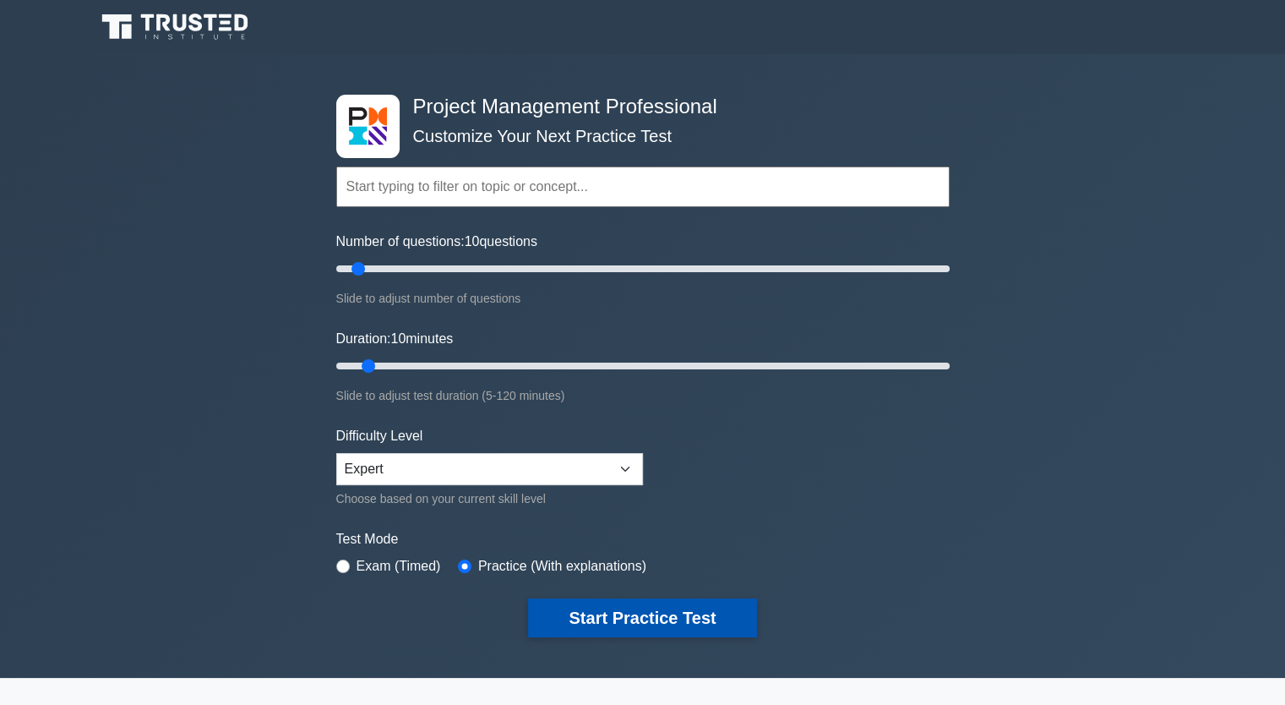
click at [675, 617] on button "Start Practice Test" at bounding box center [642, 617] width 228 height 39
click at [650, 613] on button "Start Practice Test" at bounding box center [642, 617] width 228 height 39
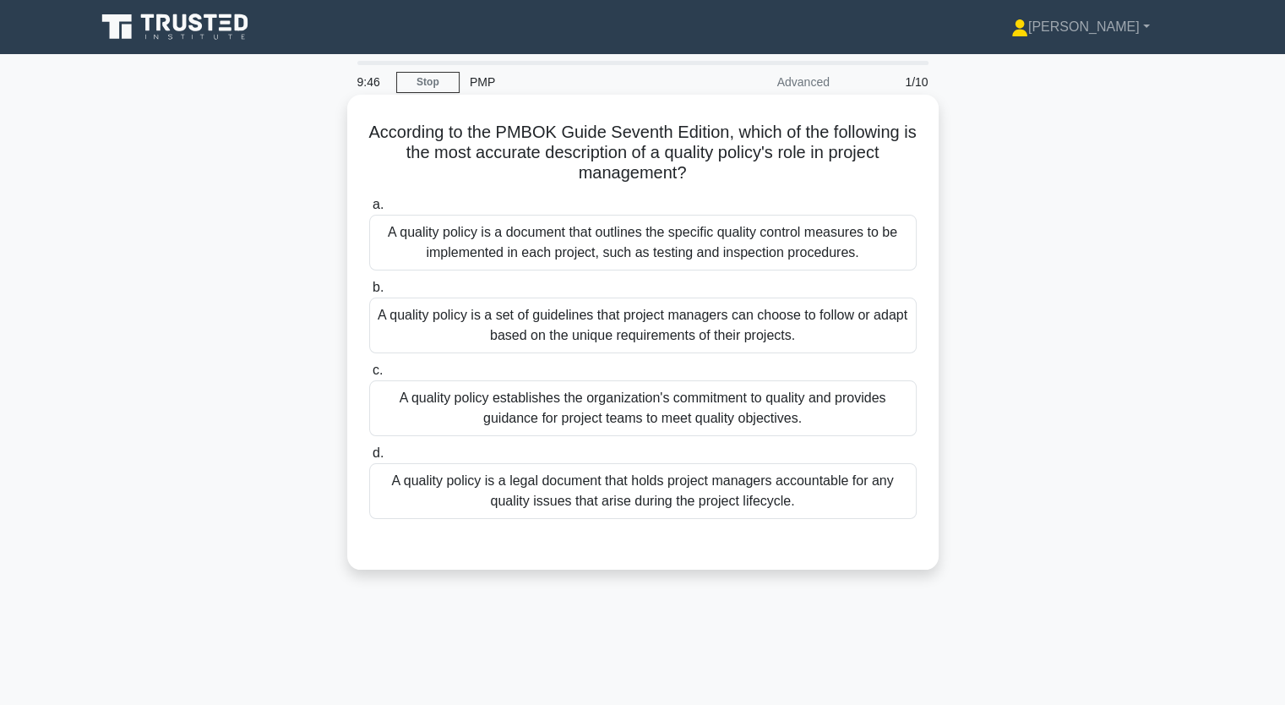
click at [750, 333] on div "A quality policy is a set of guidelines that project managers can choose to fol…" at bounding box center [642, 325] width 547 height 56
click at [369, 293] on input "b. A quality policy is a set of guidelines that project managers can choose to …" at bounding box center [369, 287] width 0 height 11
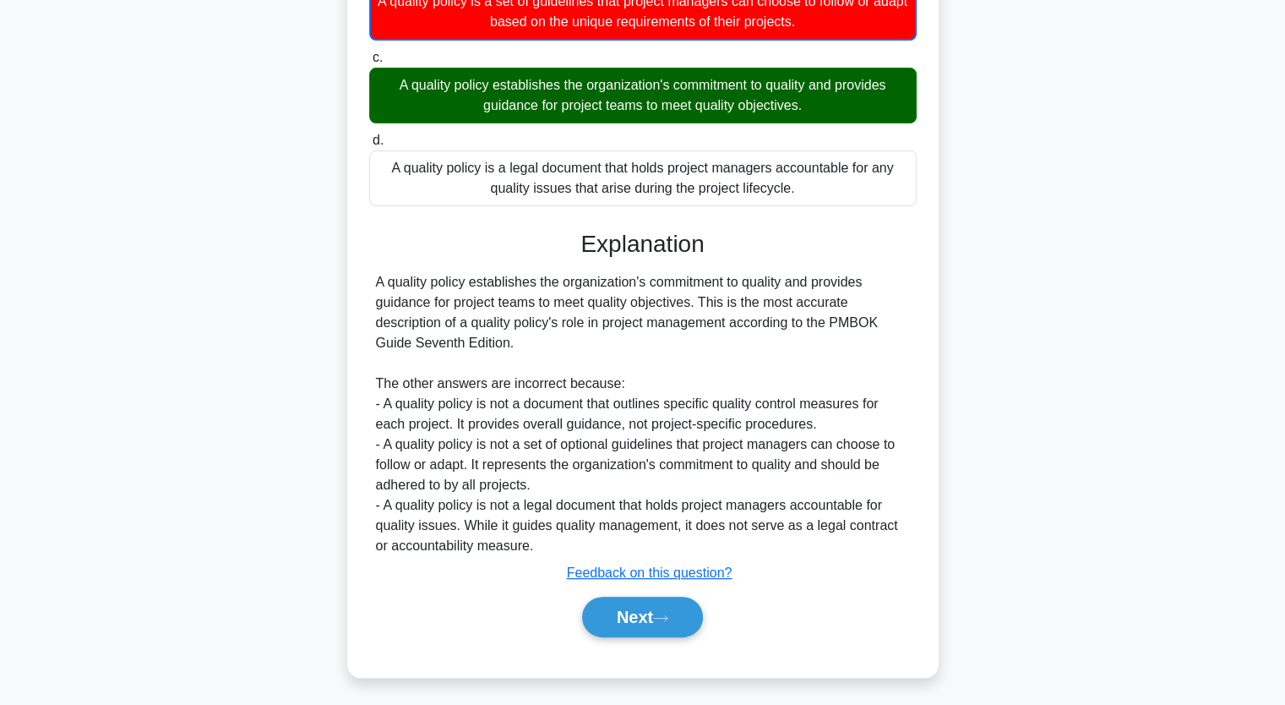
scroll to position [318, 0]
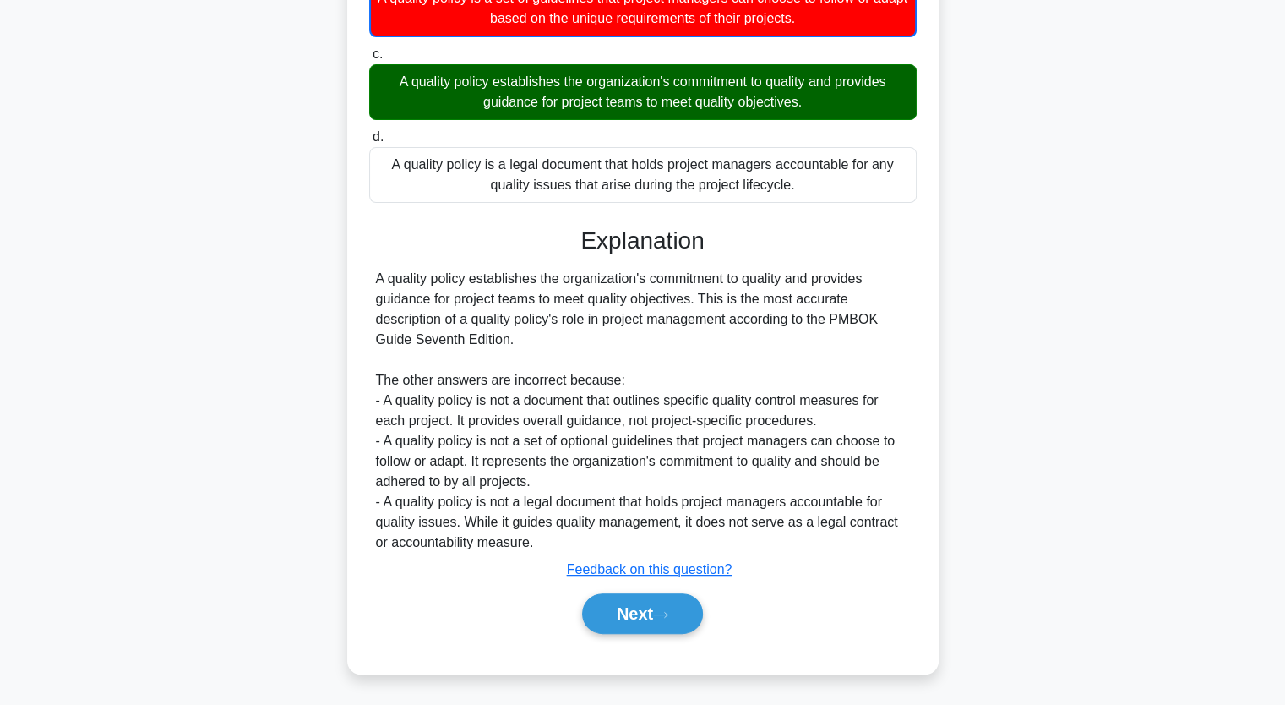
drag, startPoint x: 637, startPoint y: 594, endPoint x: 646, endPoint y: 582, distance: 15.0
click at [637, 595] on button "Next" at bounding box center [642, 613] width 121 height 41
click at [648, 619] on button "Next" at bounding box center [642, 613] width 121 height 41
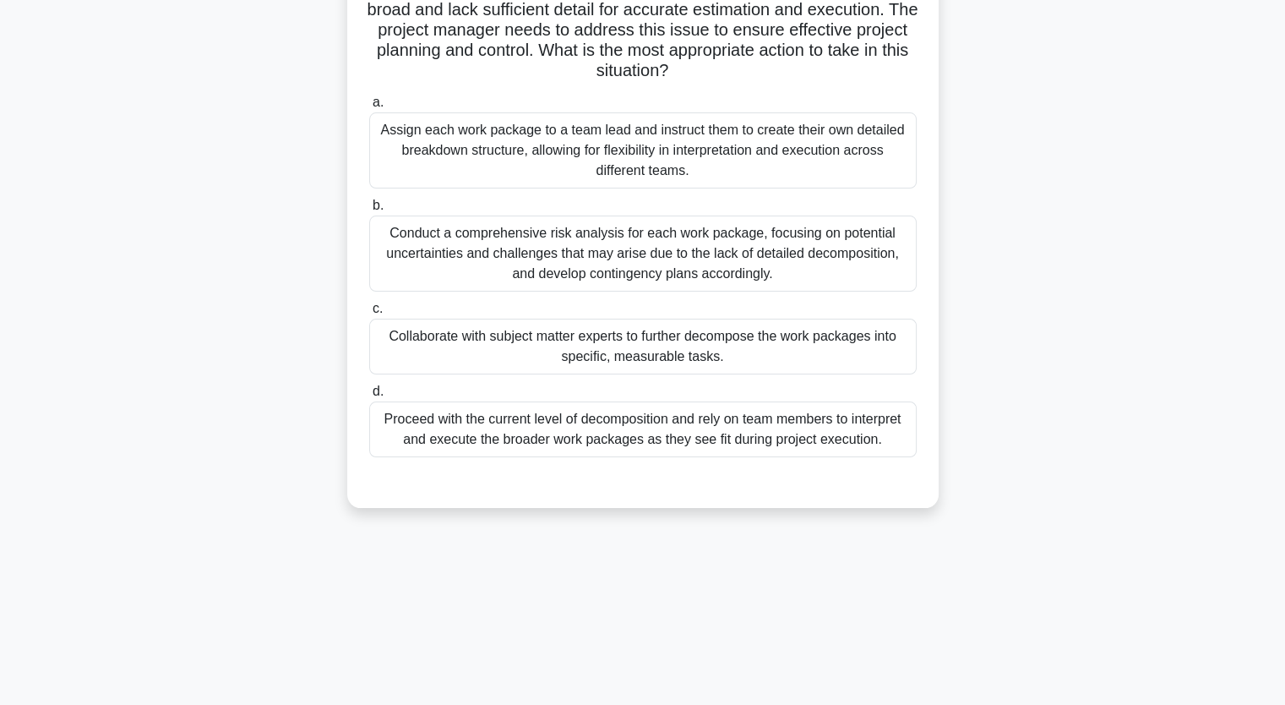
scroll to position [209, 0]
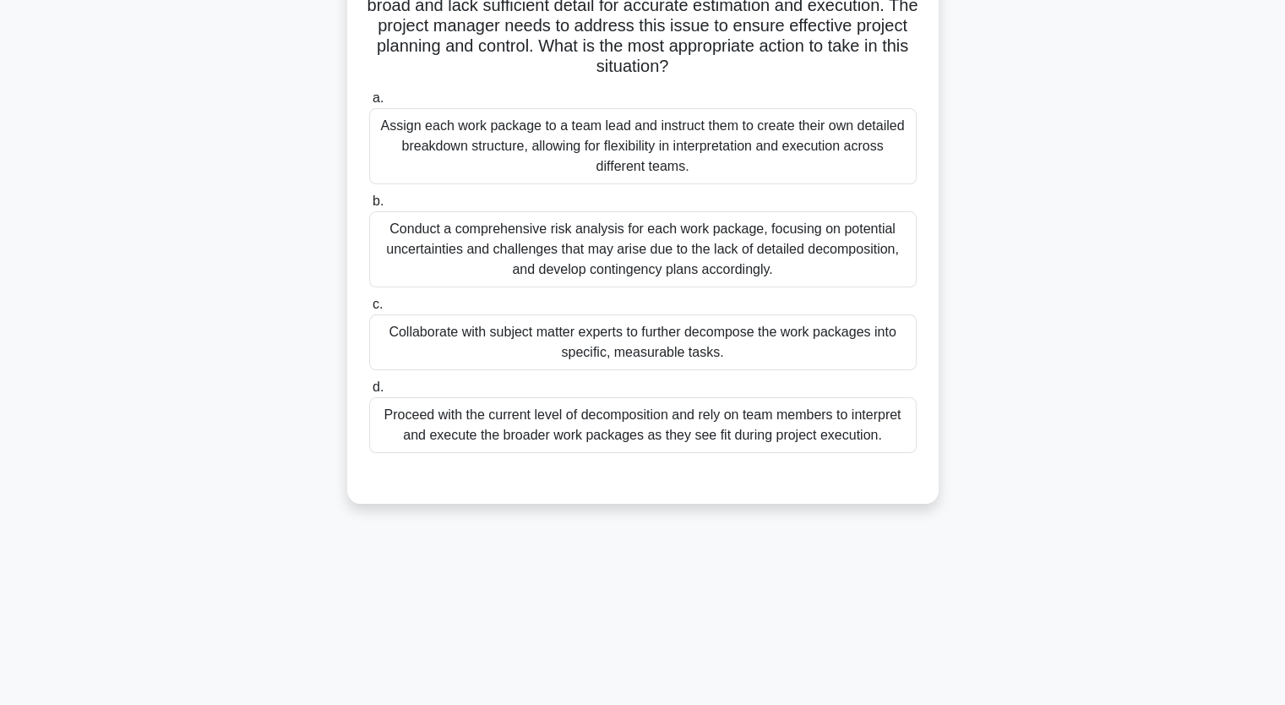
click at [517, 338] on div "Collaborate with subject matter experts to further decompose the work packages …" at bounding box center [642, 342] width 547 height 56
click at [369, 310] on input "c. Collaborate with subject matter experts to further decompose the work packag…" at bounding box center [369, 304] width 0 height 11
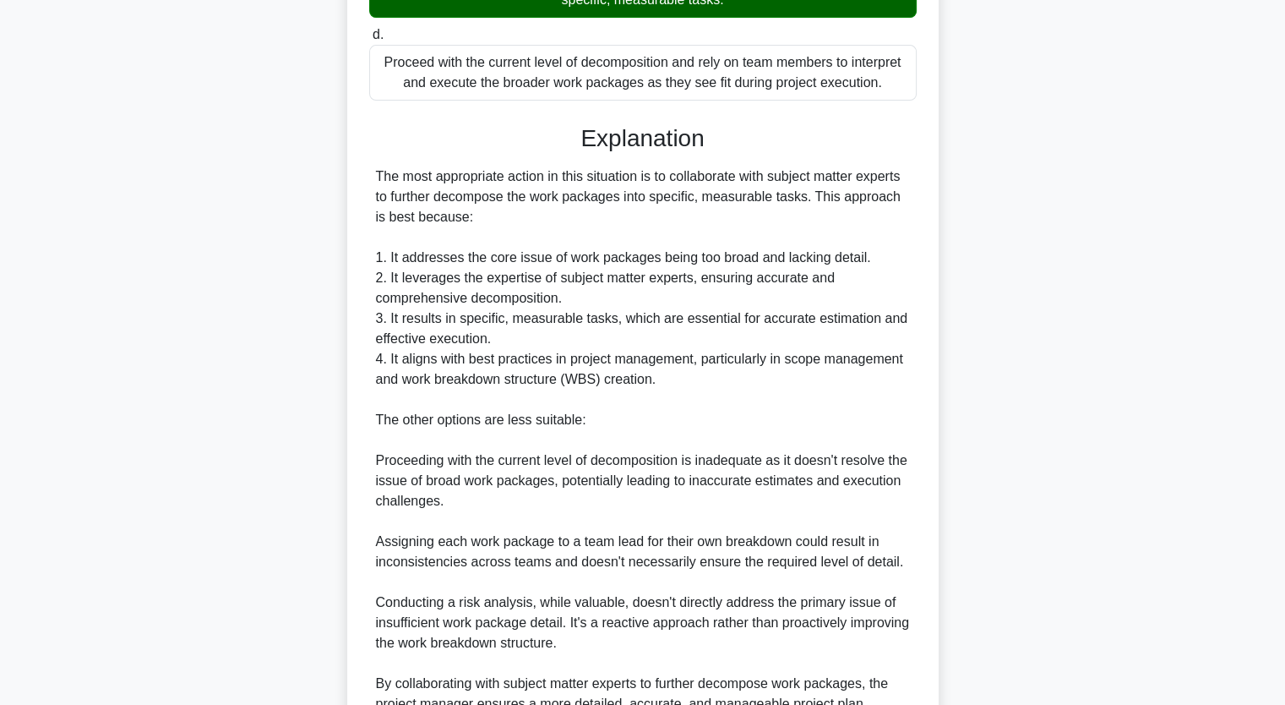
scroll to position [742, 0]
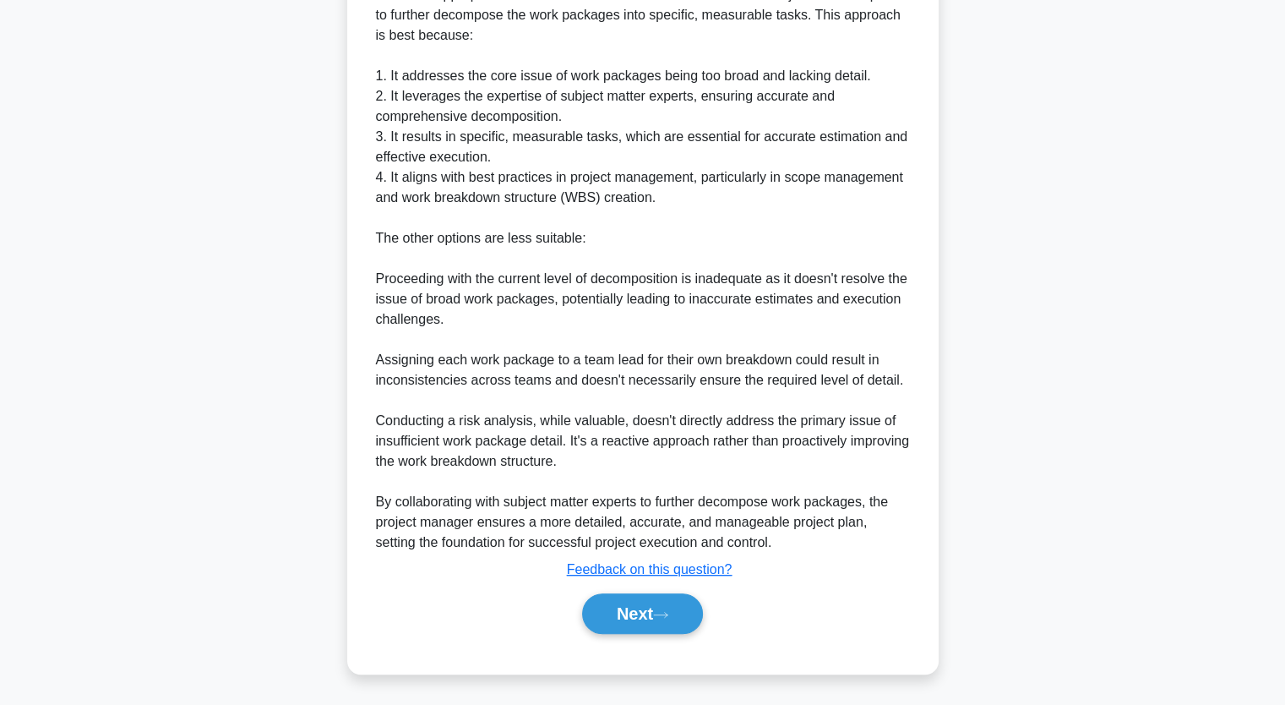
drag, startPoint x: 640, startPoint y: 613, endPoint x: 622, endPoint y: 642, distance: 34.9
click at [642, 612] on button "Next" at bounding box center [642, 613] width 121 height 41
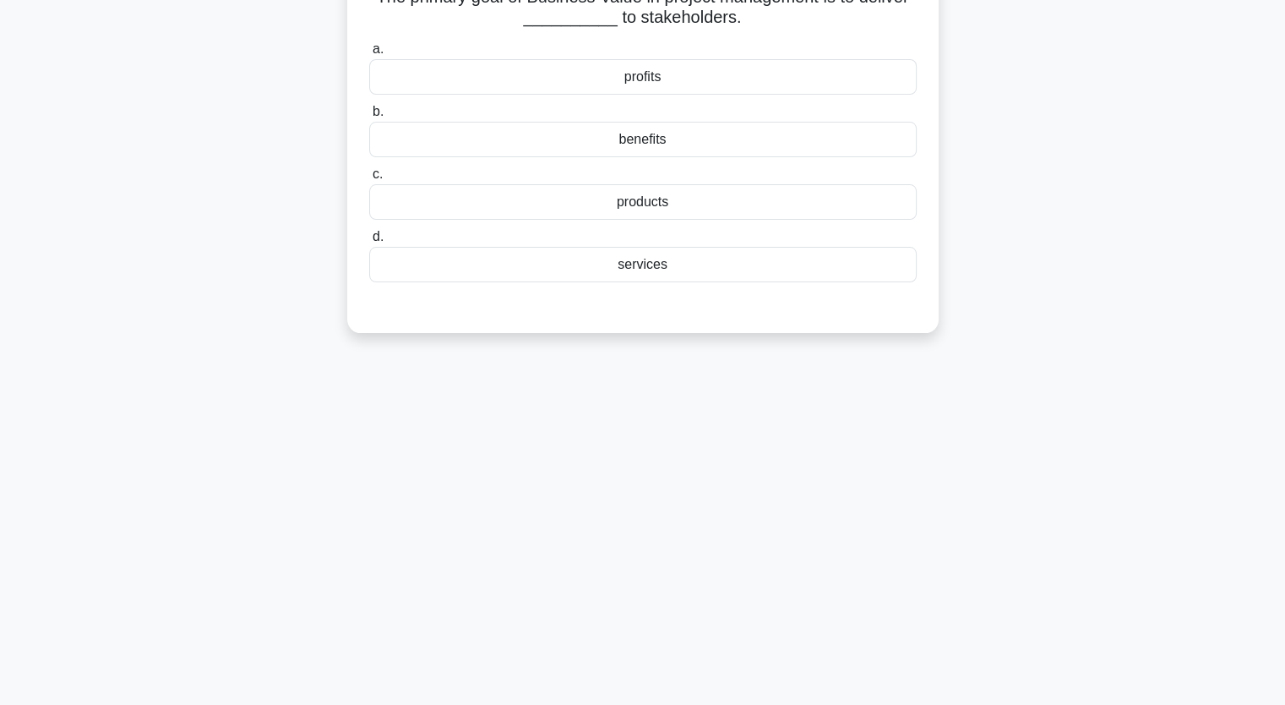
scroll to position [40, 0]
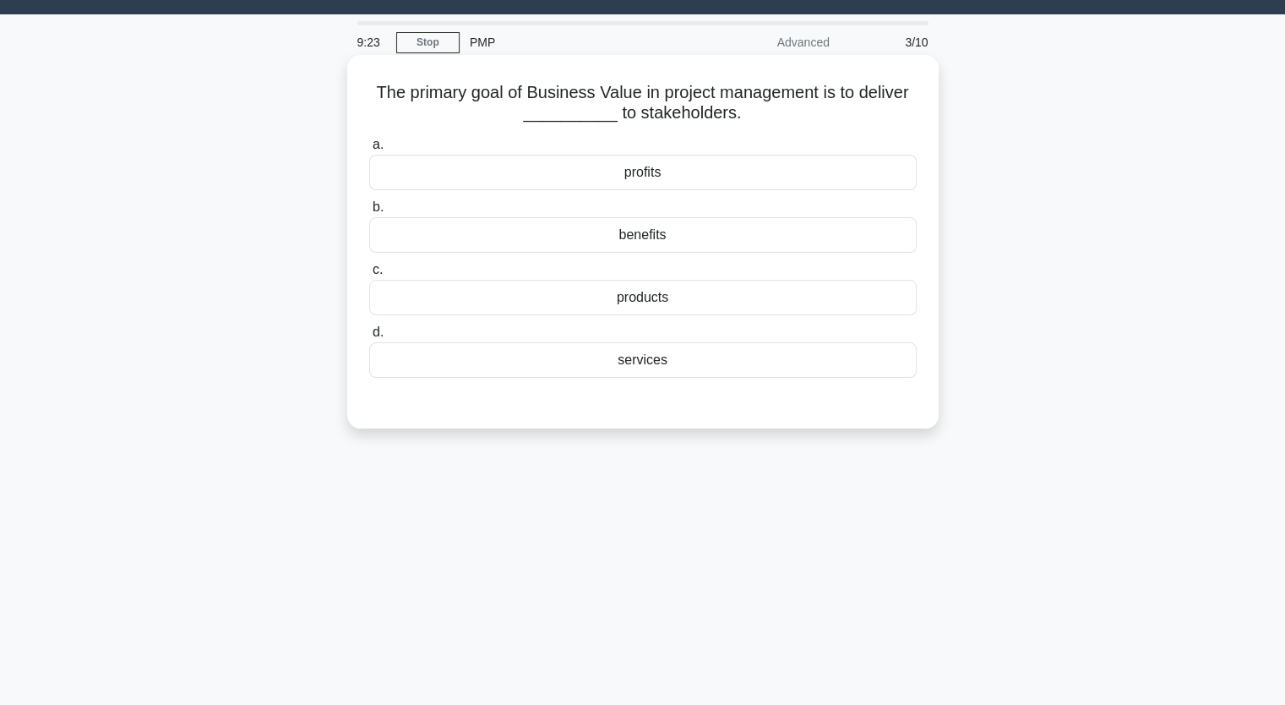
click at [658, 166] on div "profits" at bounding box center [642, 172] width 547 height 35
click at [369, 150] on input "a. profits" at bounding box center [369, 144] width 0 height 11
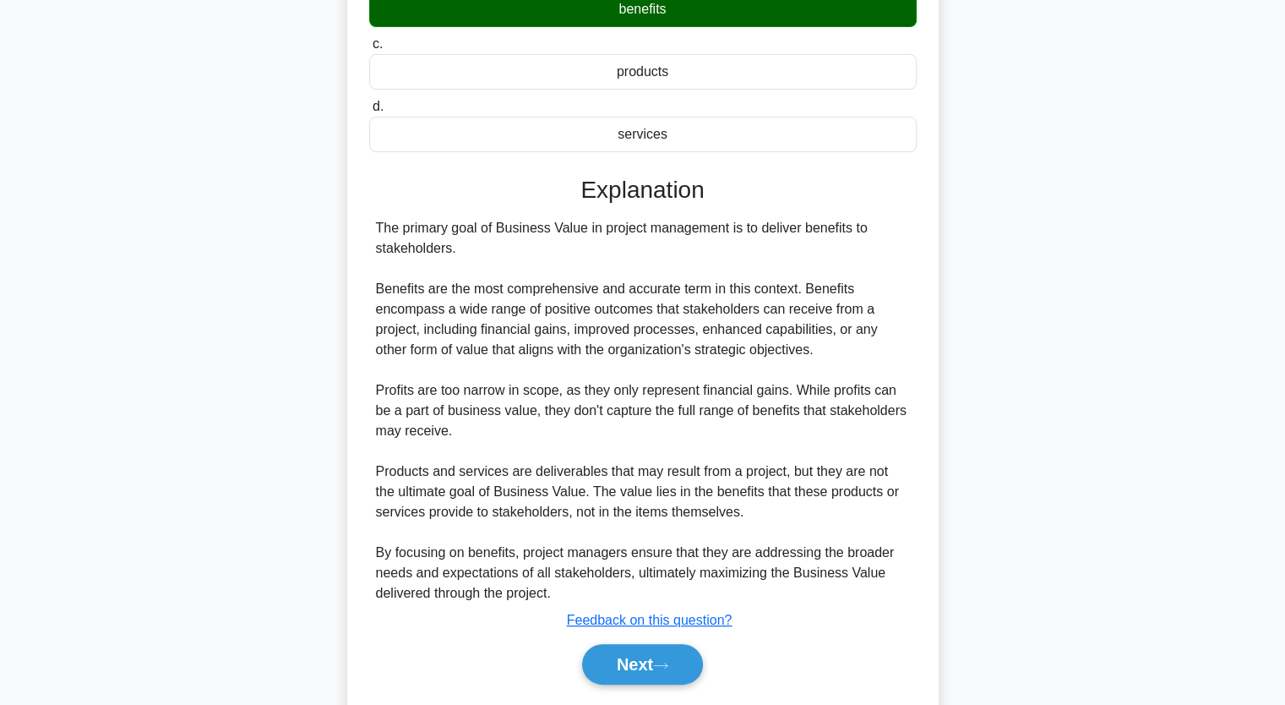
scroll to position [318, 0]
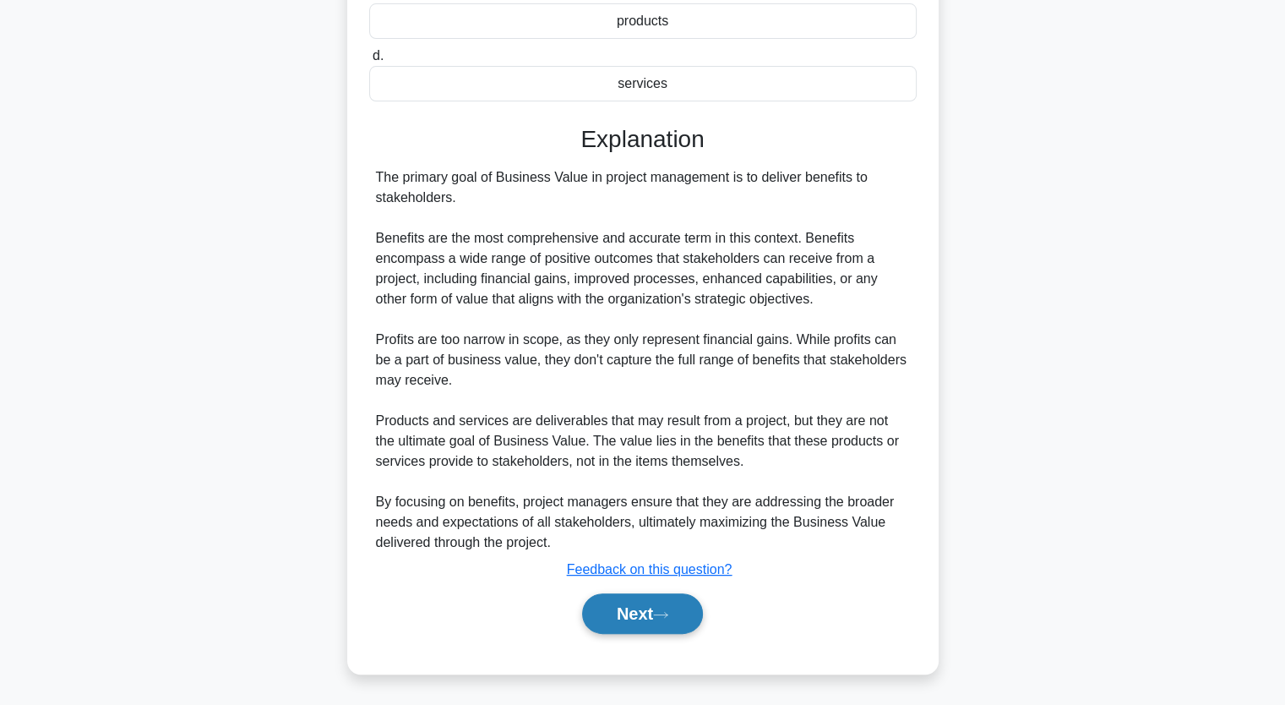
drag, startPoint x: 659, startPoint y: 623, endPoint x: 622, endPoint y: 597, distance: 45.5
click at [658, 624] on button "Next" at bounding box center [642, 613] width 121 height 41
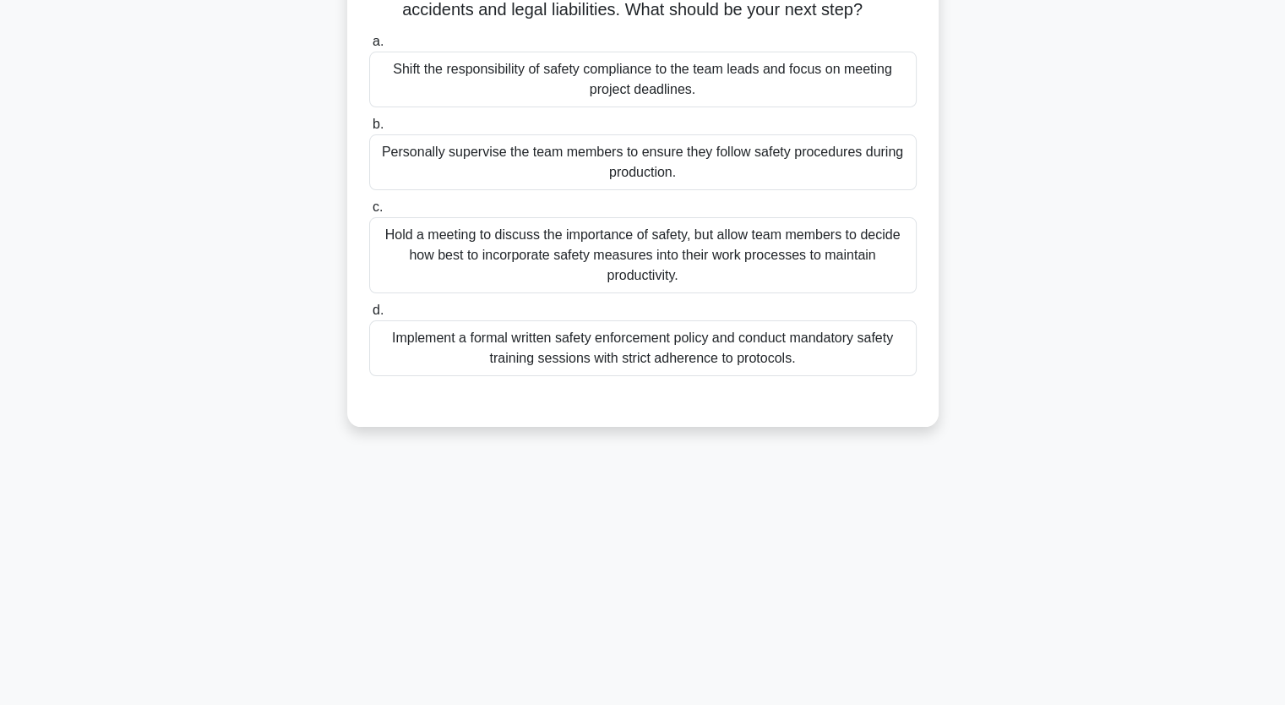
click at [662, 611] on div "9:16 Stop PMP Advanced 4/10 While managing a large-scale manufacturing project,…" at bounding box center [642, 275] width 1115 height 845
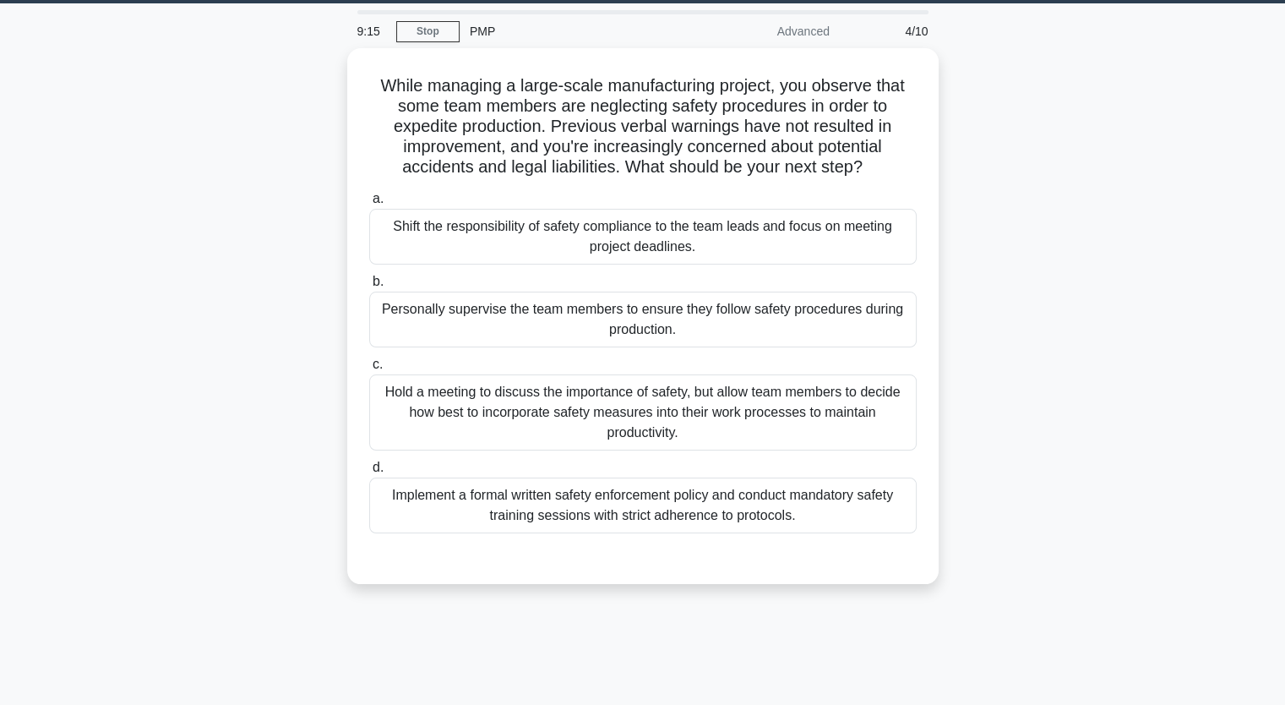
scroll to position [40, 0]
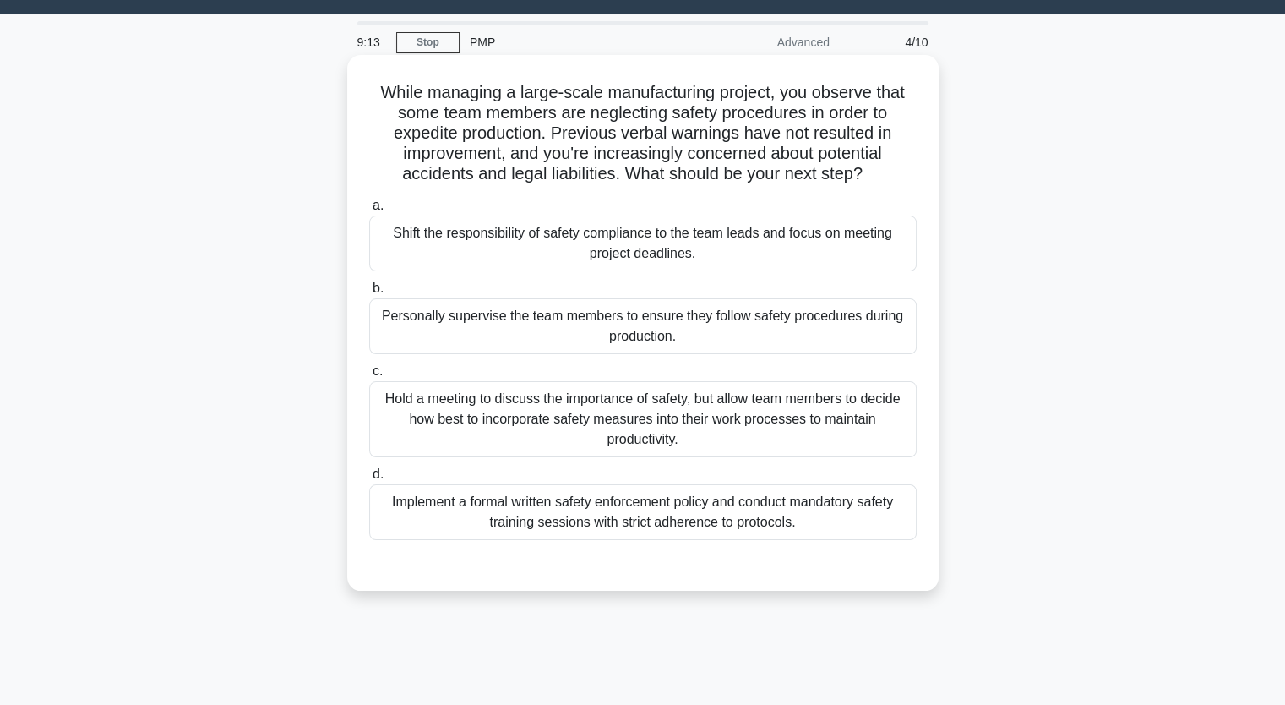
click at [551, 521] on div "Implement a formal written safety enforcement policy and conduct mandatory safe…" at bounding box center [642, 512] width 547 height 56
click at [369, 480] on input "d. Implement a formal written safety enforcement policy and conduct mandatory s…" at bounding box center [369, 474] width 0 height 11
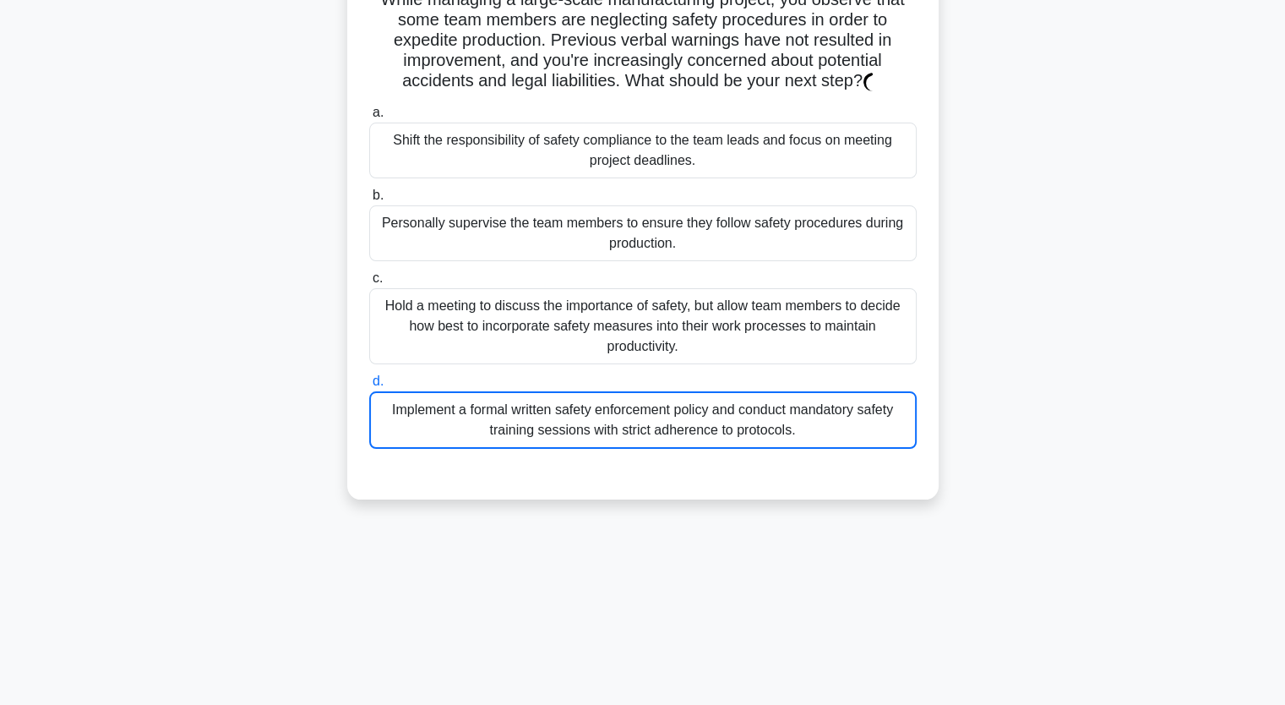
scroll to position [209, 0]
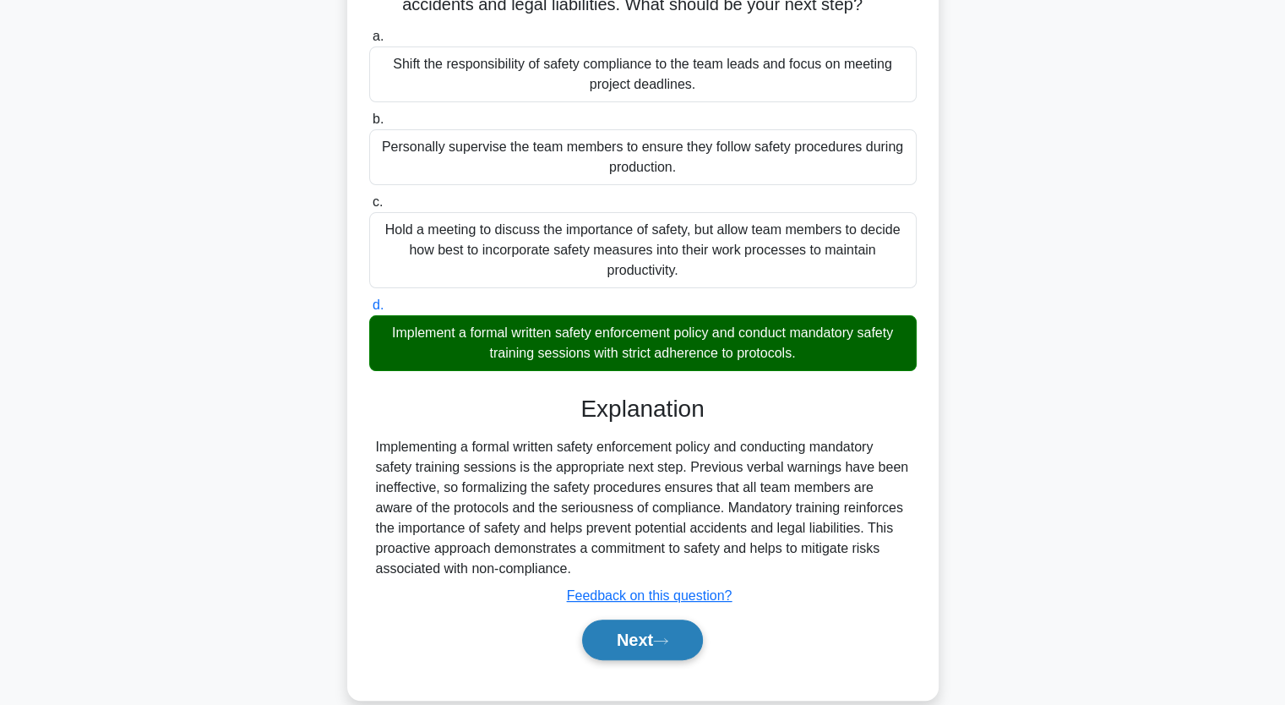
click at [646, 626] on button "Next" at bounding box center [642, 639] width 121 height 41
click at [637, 642] on button "Next" at bounding box center [642, 639] width 121 height 41
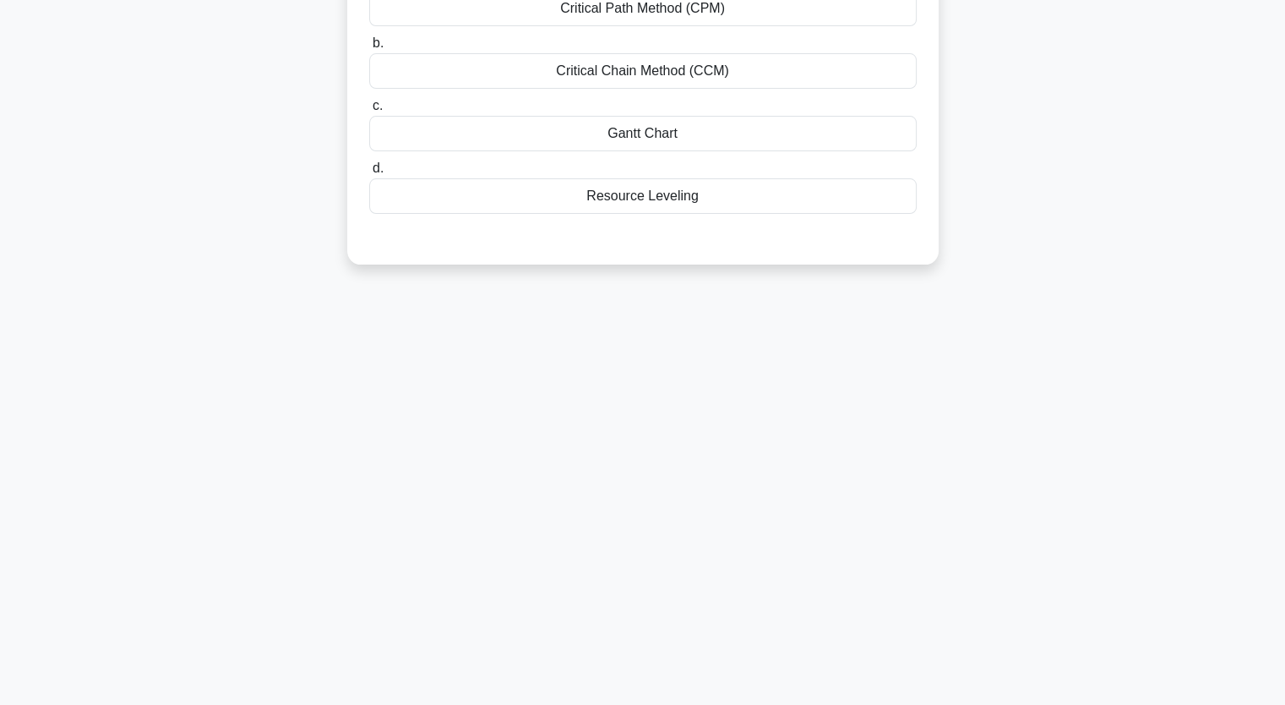
scroll to position [0, 0]
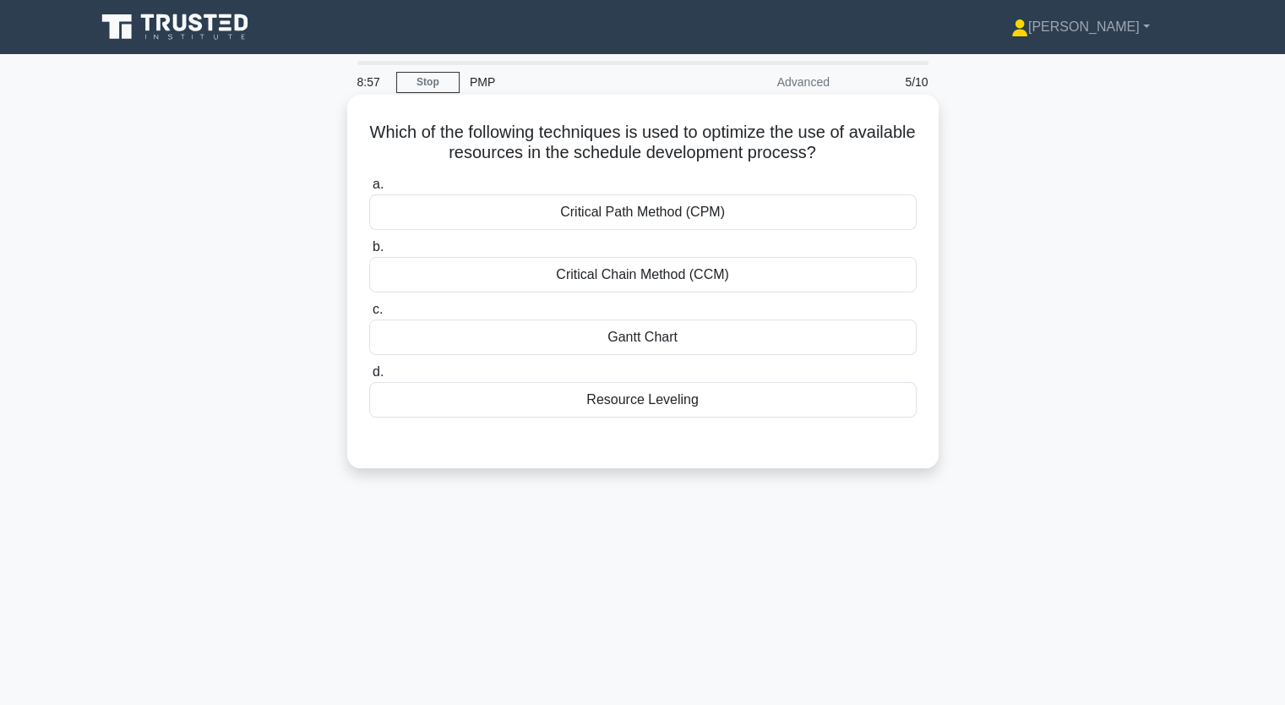
click at [669, 221] on div "Critical Path Method (CPM)" at bounding box center [642, 211] width 547 height 35
click at [369, 190] on input "a. Critical Path Method (CPM)" at bounding box center [369, 184] width 0 height 11
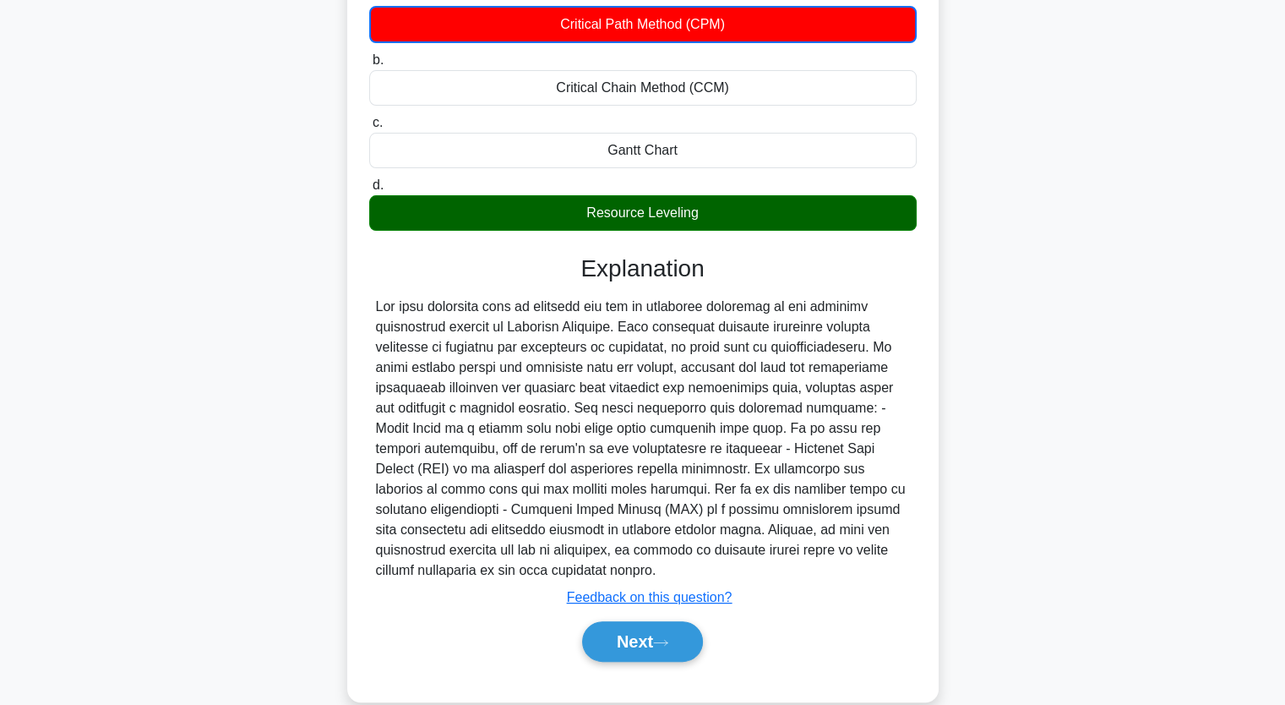
scroll to position [216, 0]
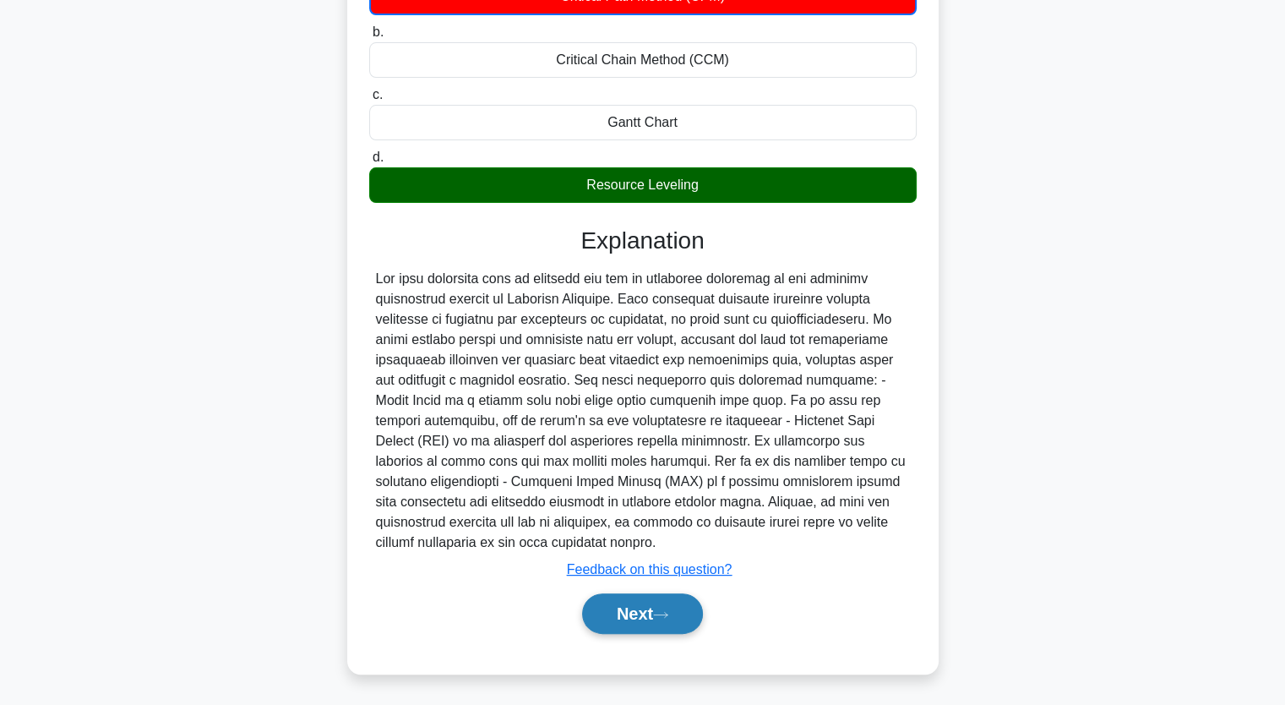
click at [650, 603] on button "Next" at bounding box center [642, 613] width 121 height 41
click at [659, 616] on button "Next" at bounding box center [642, 613] width 121 height 41
click at [662, 613] on icon at bounding box center [660, 614] width 15 height 9
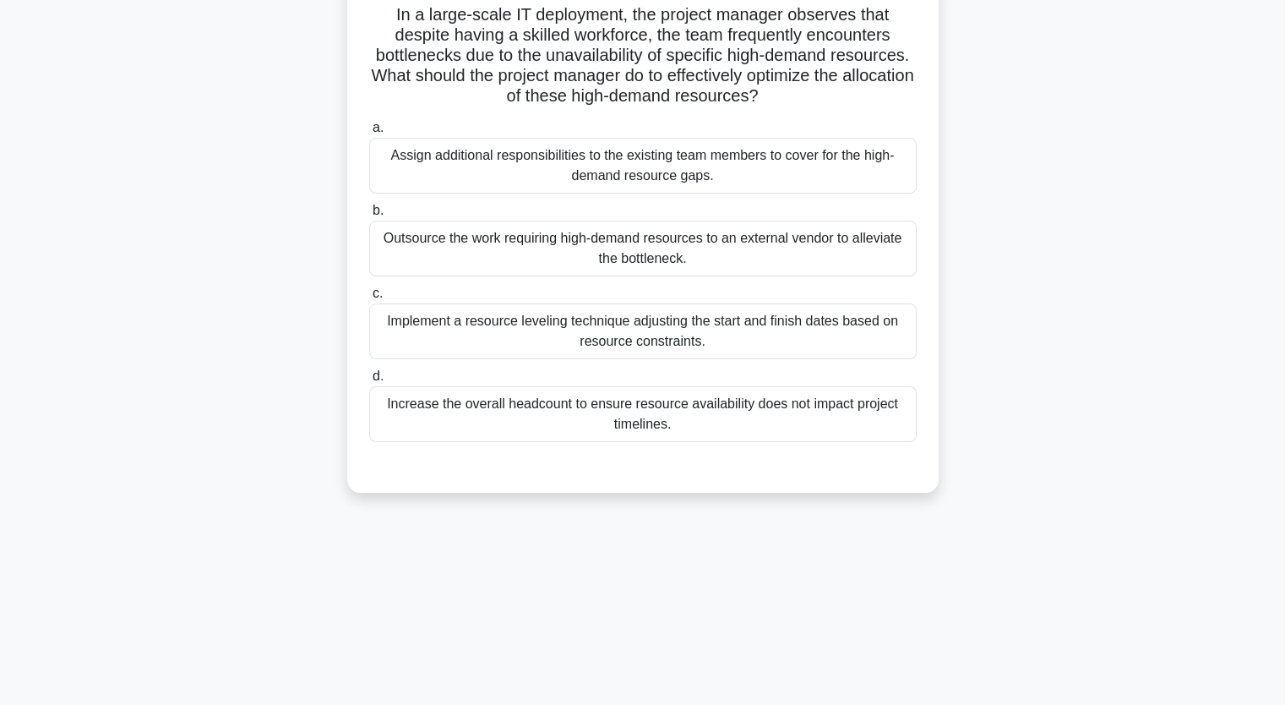
scroll to position [40, 0]
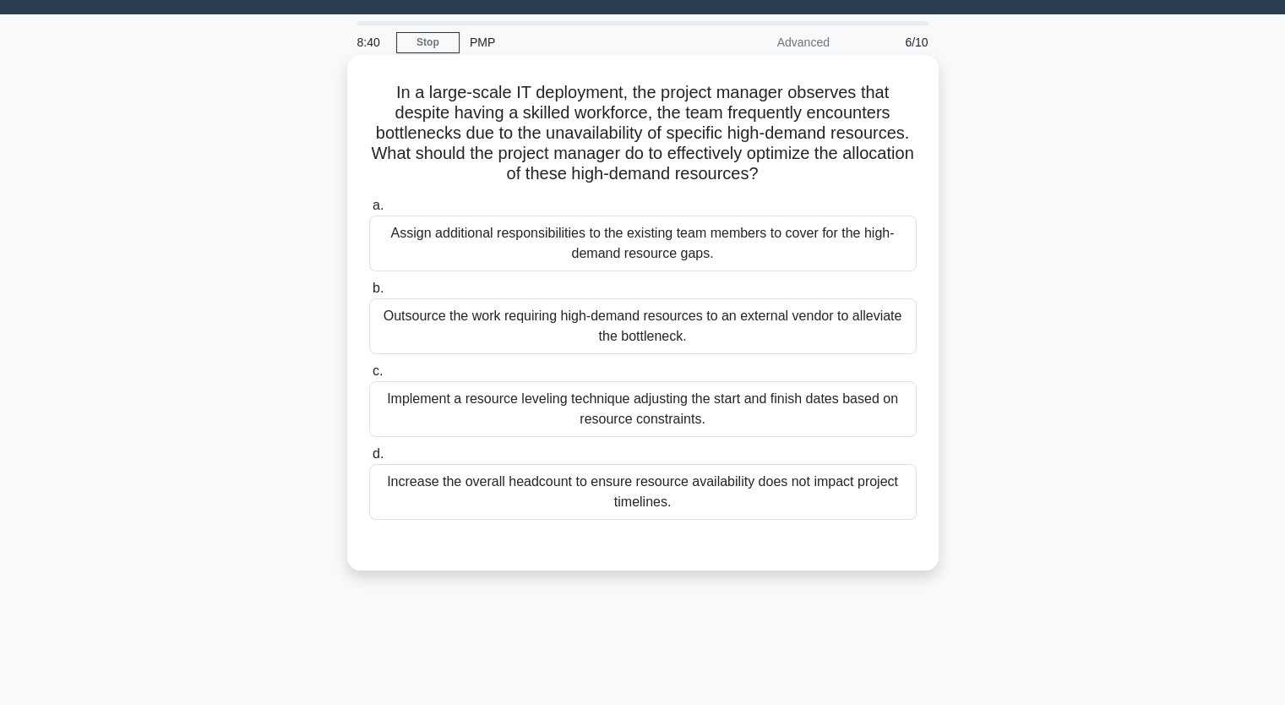
click at [508, 403] on div "Implement a resource leveling technique adjusting the start and finish dates ba…" at bounding box center [642, 409] width 547 height 56
click at [369, 377] on input "c. Implement a resource leveling technique adjusting the start and finish dates…" at bounding box center [369, 371] width 0 height 11
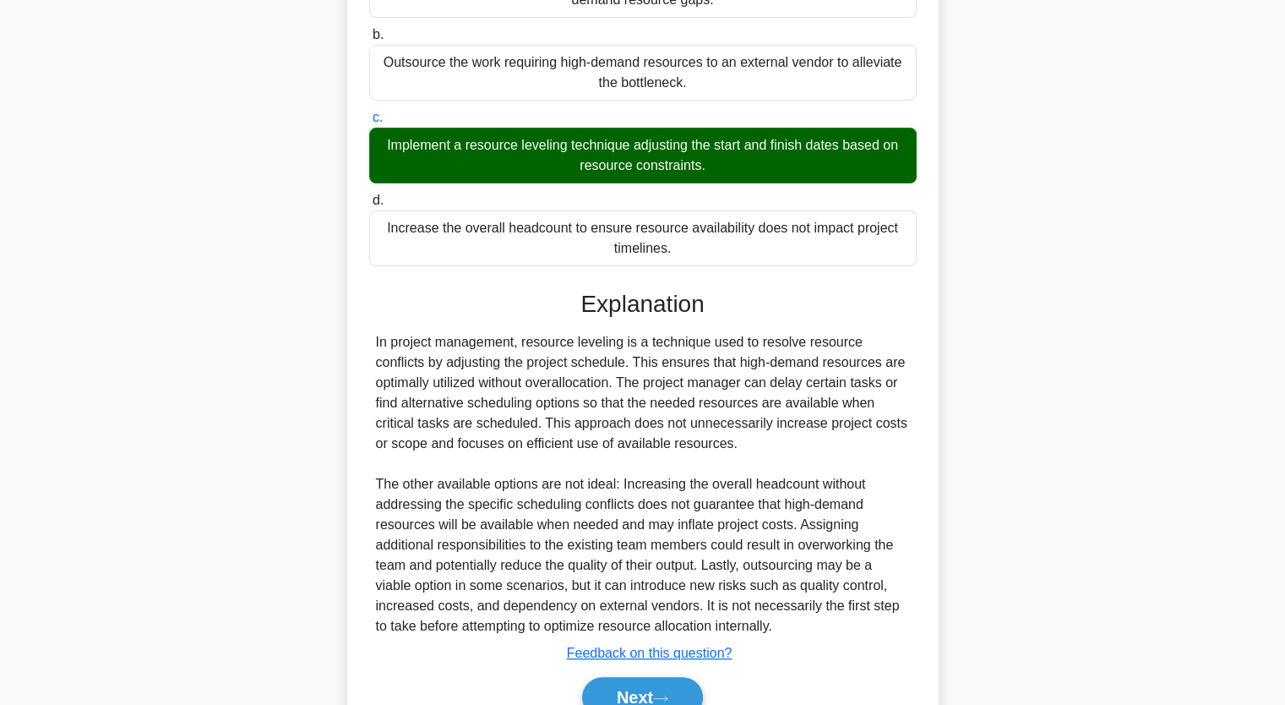
scroll to position [377, 0]
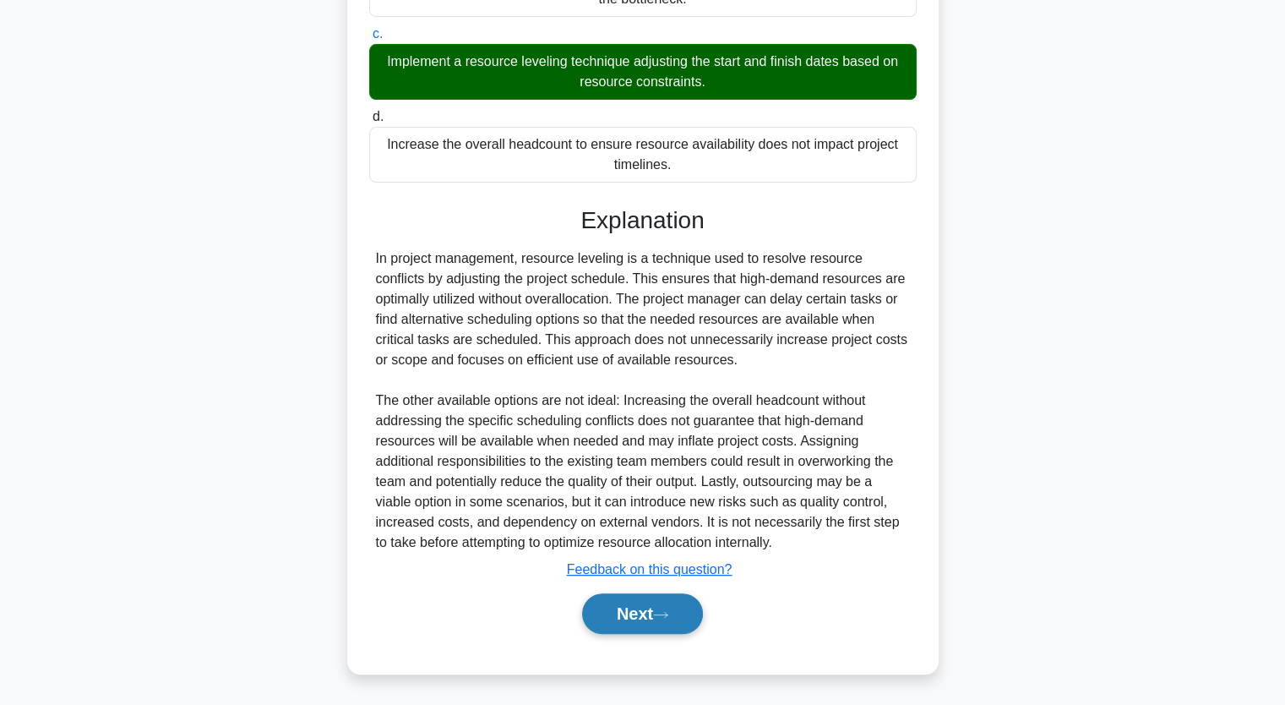
click at [644, 613] on button "Next" at bounding box center [642, 613] width 121 height 41
click at [640, 619] on button "Next" at bounding box center [642, 613] width 121 height 41
click at [648, 607] on button "Next" at bounding box center [642, 613] width 121 height 41
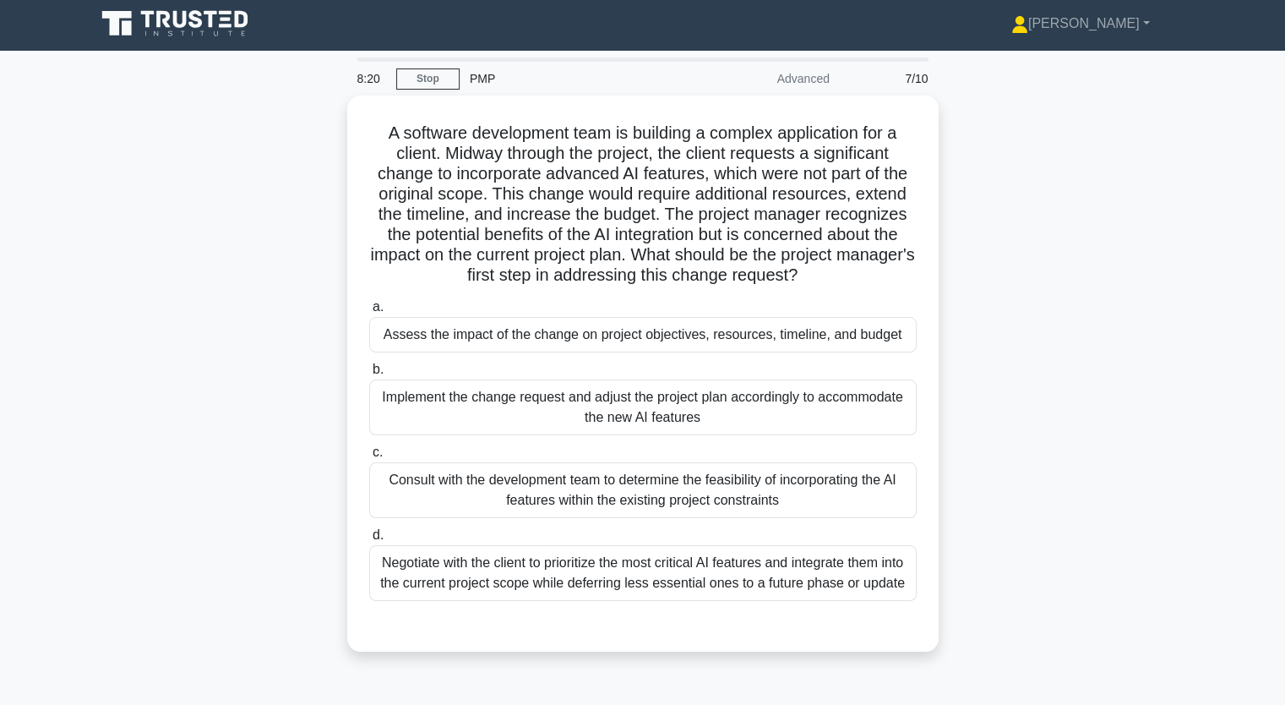
scroll to position [0, 0]
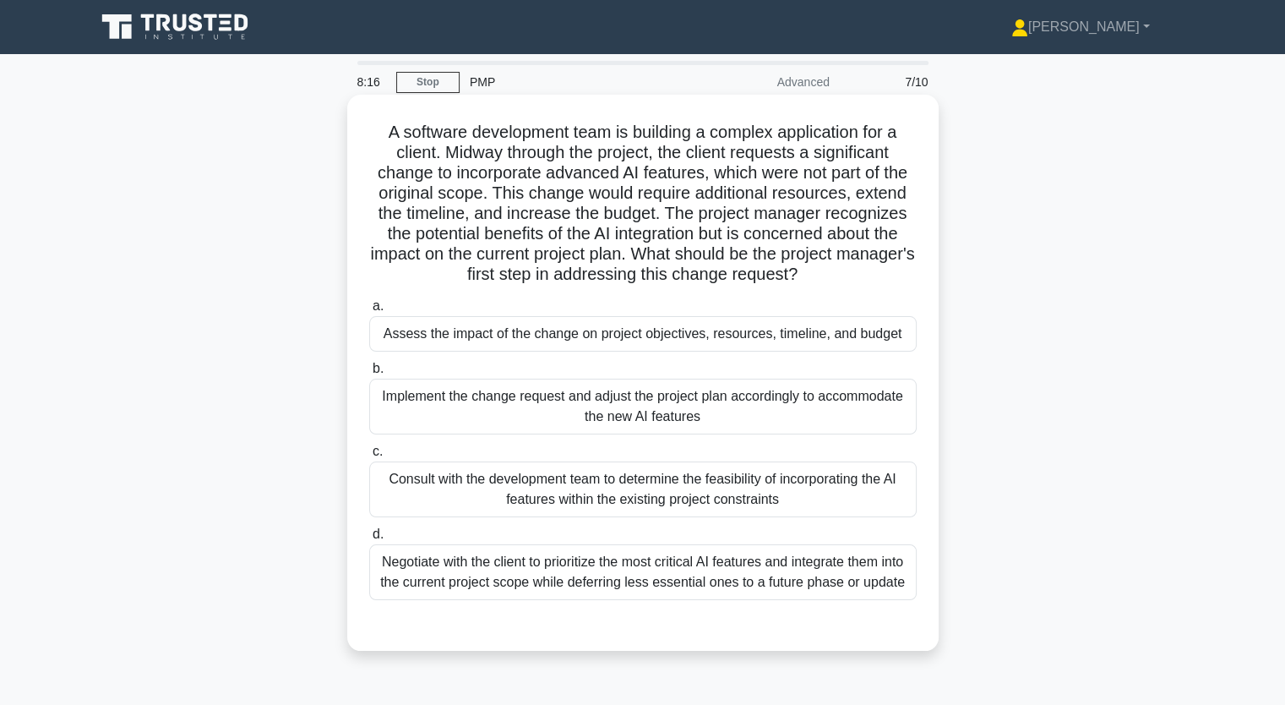
click at [525, 571] on div "Negotiate with the client to prioritize the most critical AI features and integ…" at bounding box center [642, 572] width 547 height 56
click at [369, 540] on input "d. Negotiate with the client to prioritize the most critical AI features and in…" at bounding box center [369, 534] width 0 height 11
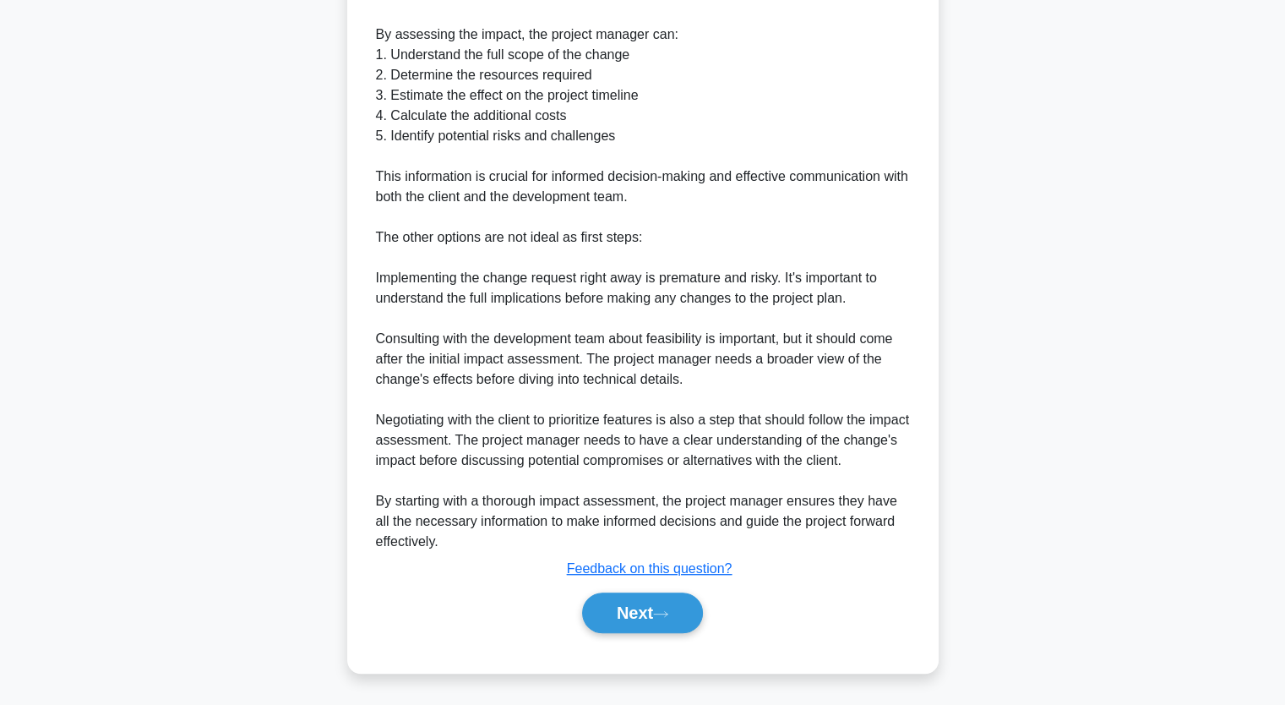
scroll to position [825, 0]
click at [679, 608] on button "Next" at bounding box center [642, 612] width 121 height 41
drag, startPoint x: 639, startPoint y: 614, endPoint x: 618, endPoint y: 656, distance: 46.9
click at [640, 614] on button "Next" at bounding box center [642, 612] width 121 height 41
click at [645, 601] on button "Next" at bounding box center [642, 612] width 121 height 41
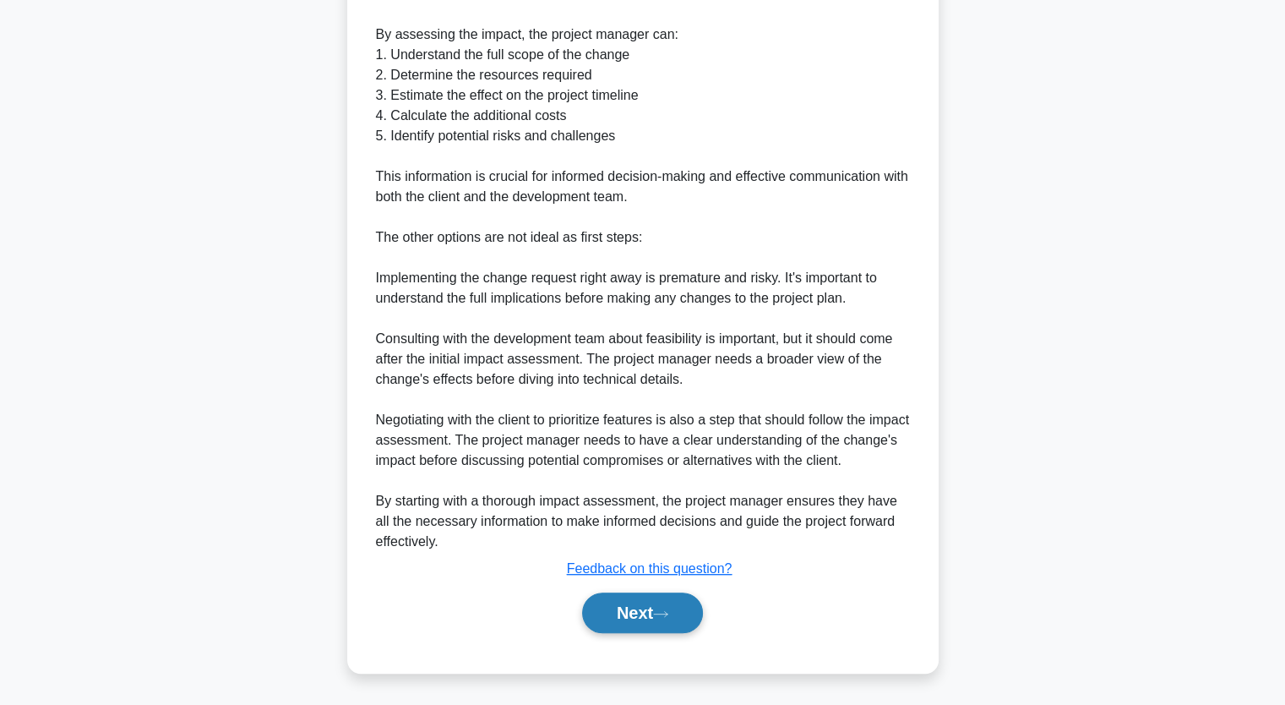
click at [653, 607] on button "Next" at bounding box center [642, 612] width 121 height 41
click at [654, 605] on button "Next" at bounding box center [642, 612] width 121 height 41
click at [646, 612] on button "Next" at bounding box center [642, 612] width 121 height 41
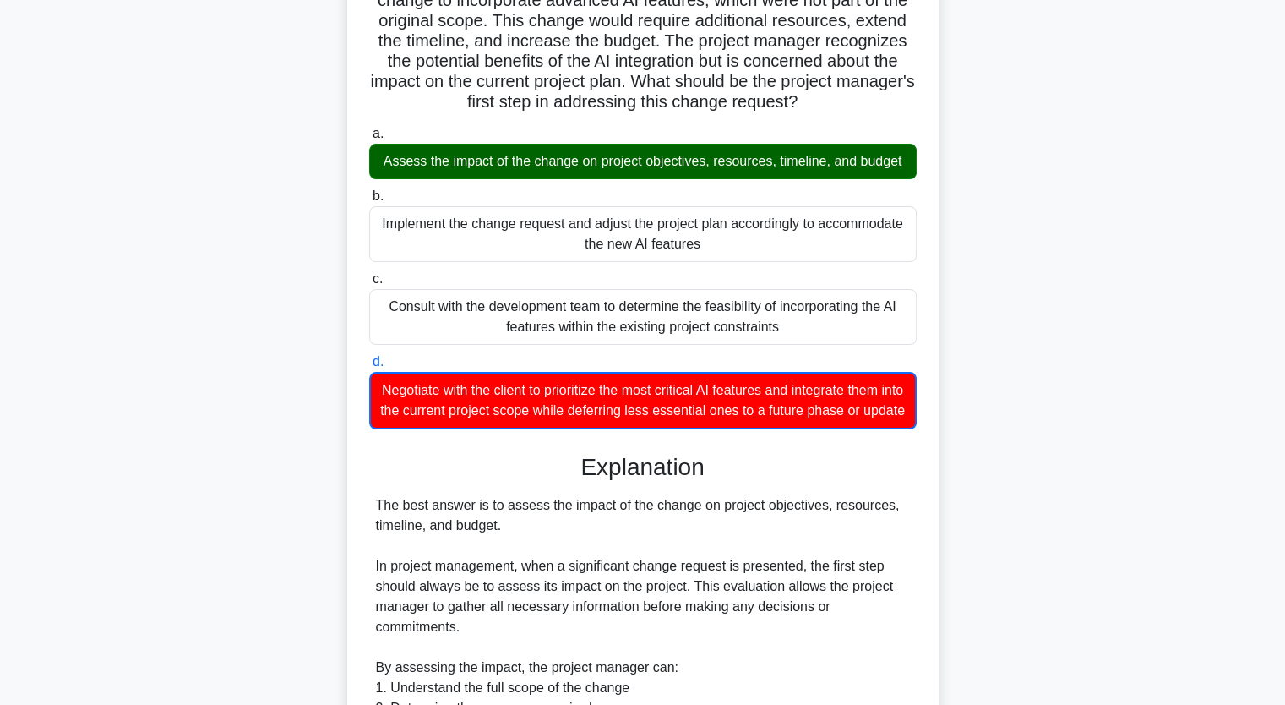
scroll to position [0, 0]
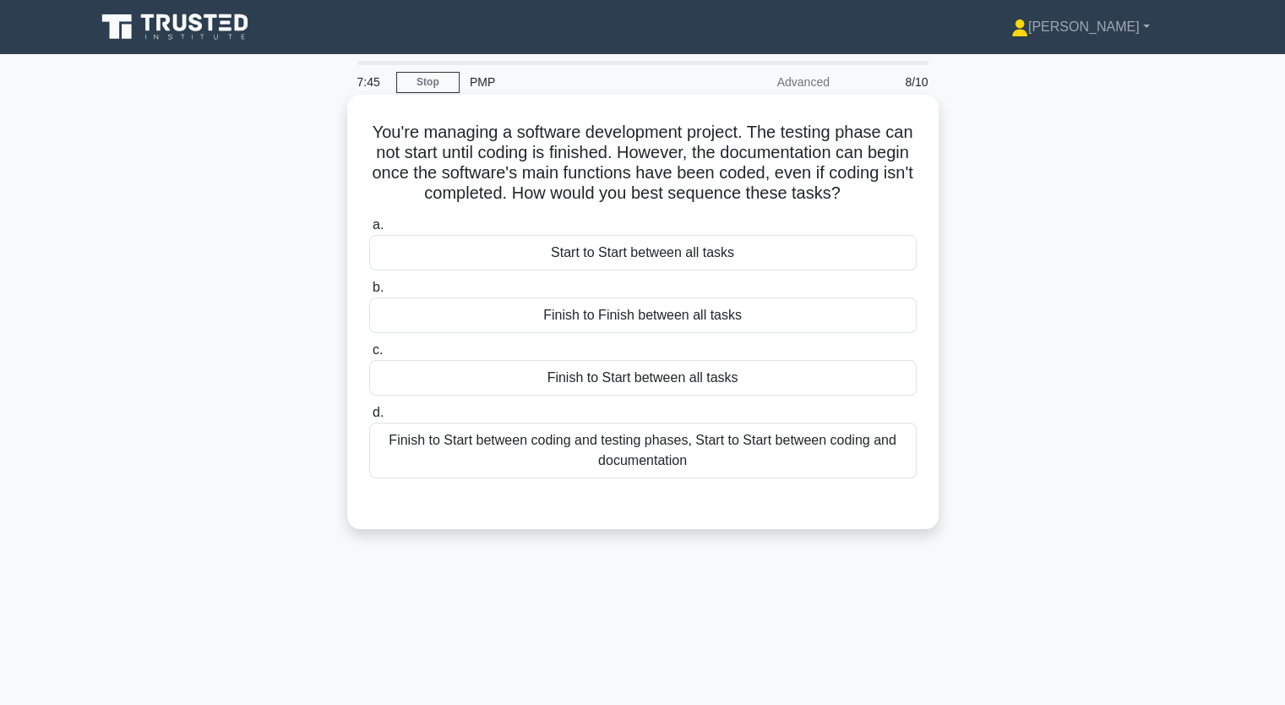
click at [658, 380] on div "Finish to Start between all tasks" at bounding box center [642, 377] width 547 height 35
click at [369, 356] on input "c. Finish to Start between all tasks" at bounding box center [369, 350] width 0 height 11
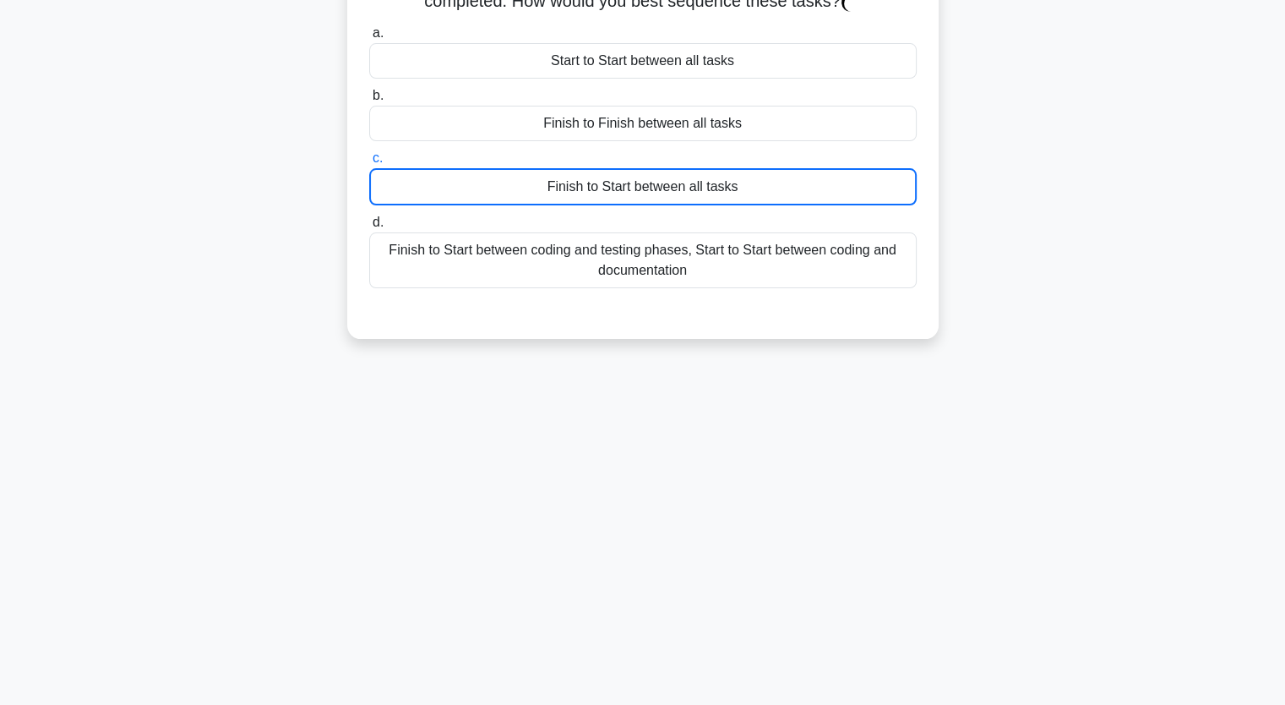
scroll to position [209, 0]
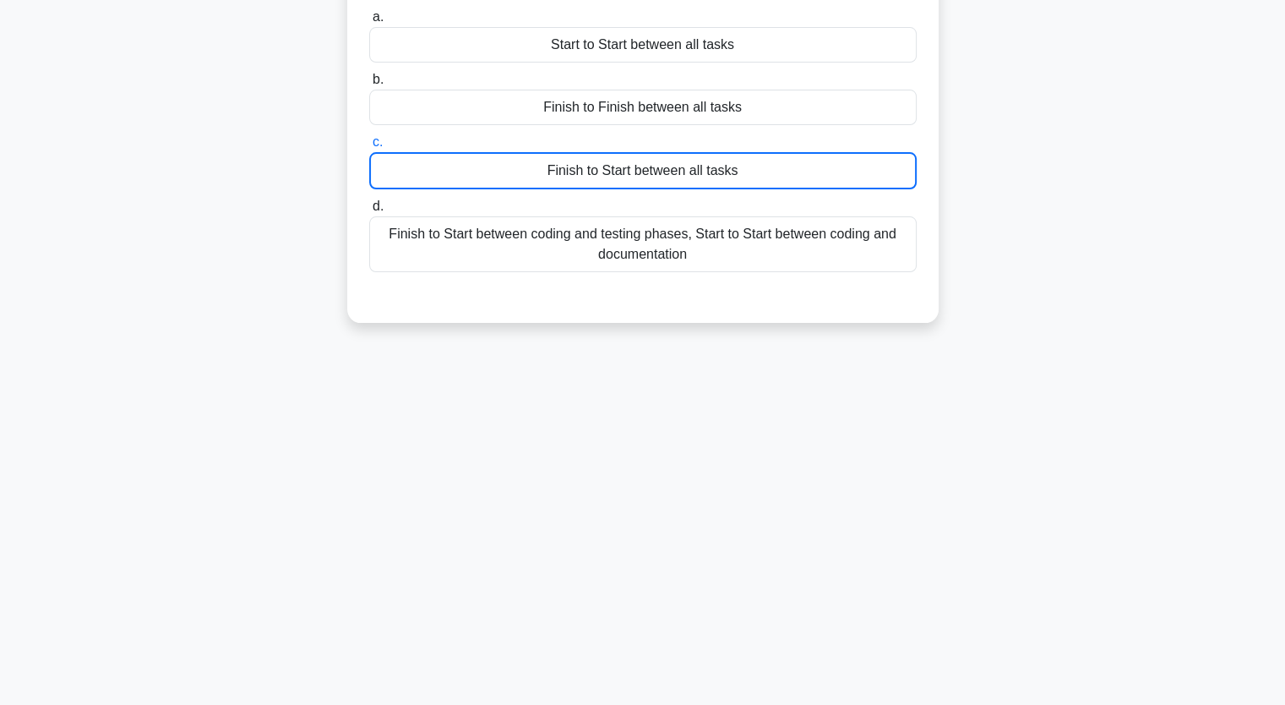
click at [733, 171] on div "Finish to Start between all tasks" at bounding box center [642, 170] width 547 height 37
click at [369, 148] on input "c. Finish to Start between all tasks" at bounding box center [369, 142] width 0 height 11
click at [733, 171] on div "Finish to Start between all tasks" at bounding box center [642, 170] width 547 height 37
click at [369, 148] on input "c. Finish to Start between all tasks" at bounding box center [369, 142] width 0 height 11
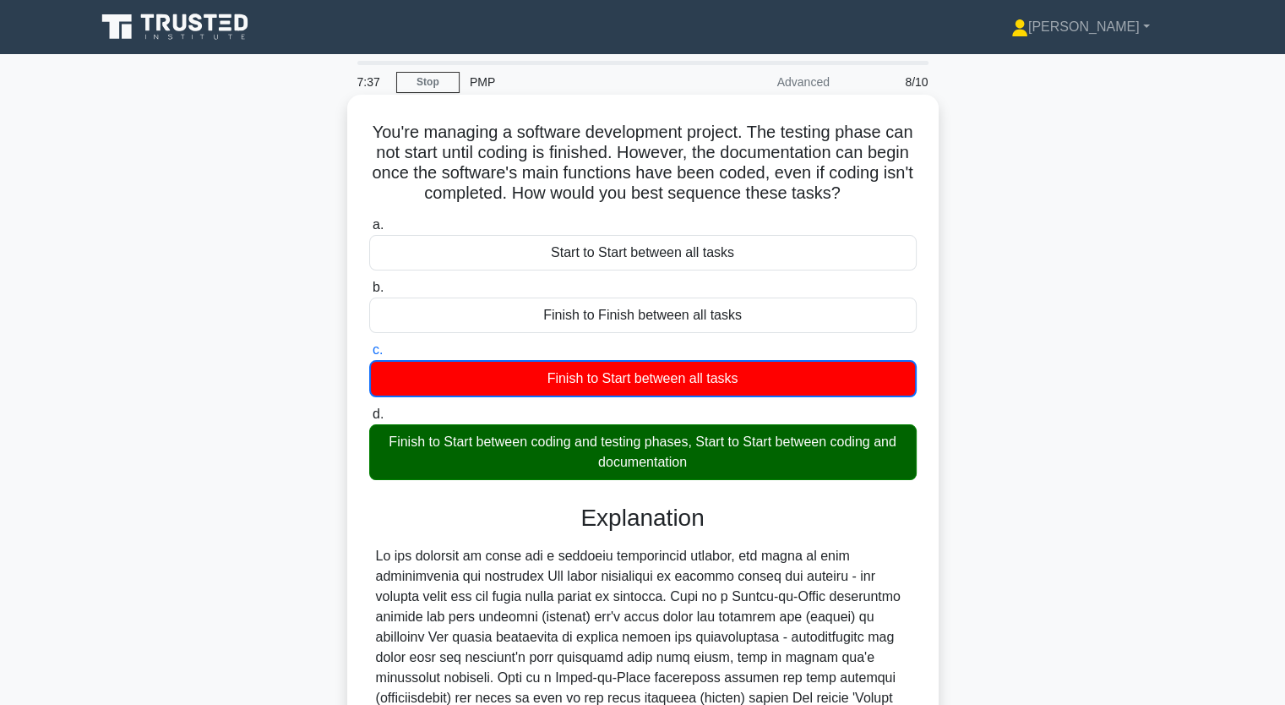
scroll to position [257, 0]
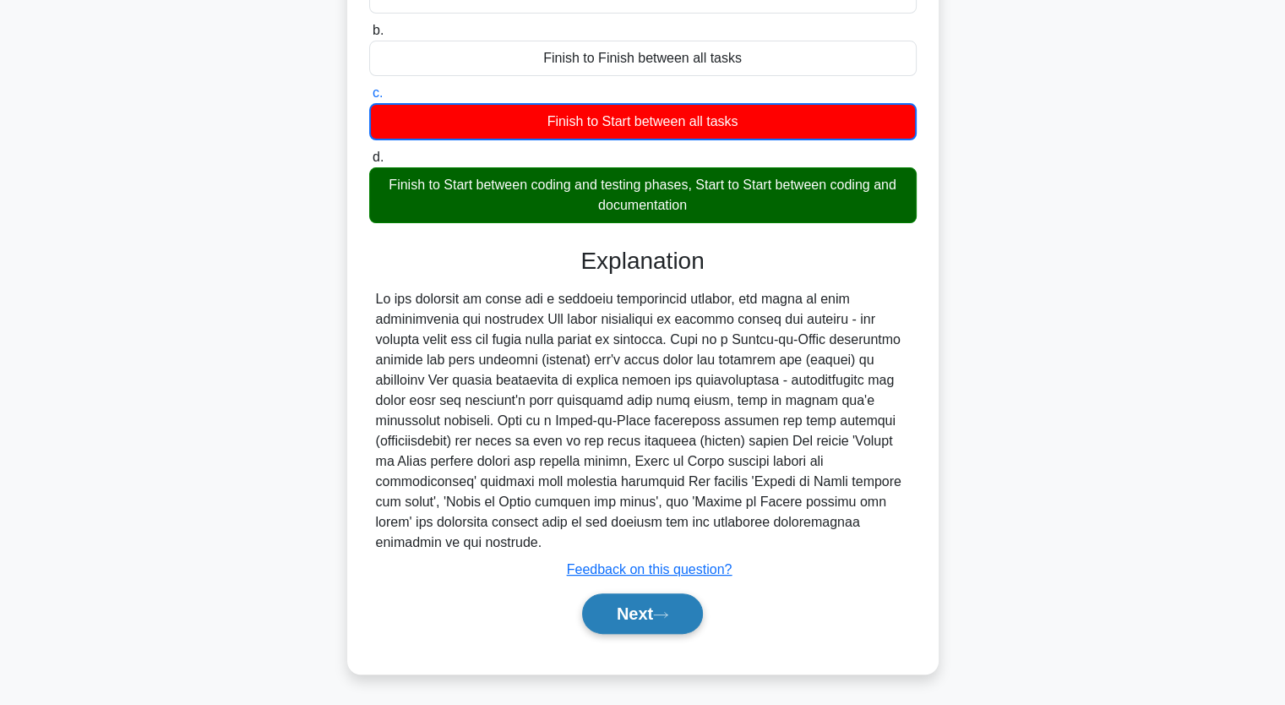
click at [657, 613] on button "Next" at bounding box center [642, 613] width 121 height 41
click at [637, 611] on button "Next" at bounding box center [642, 613] width 121 height 41
click at [637, 610] on button "Next" at bounding box center [642, 613] width 121 height 41
click at [635, 619] on button "Next" at bounding box center [642, 613] width 121 height 41
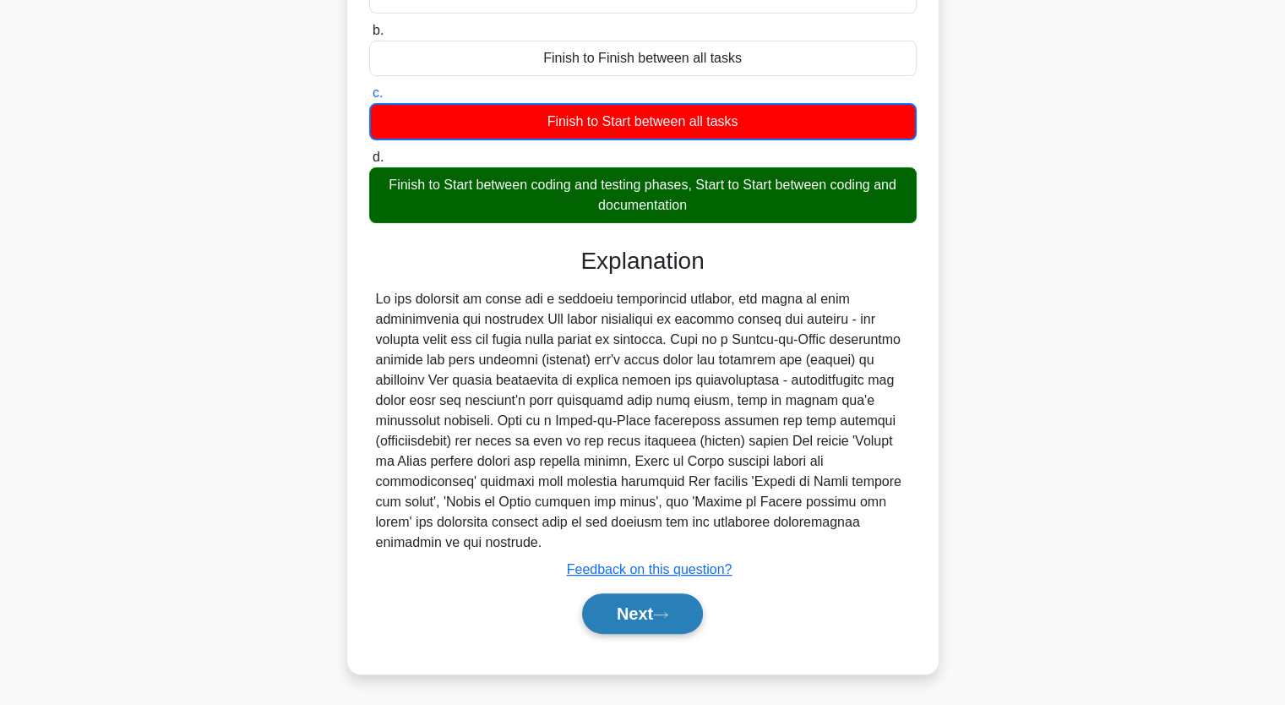
click at [635, 619] on button "Next" at bounding box center [642, 613] width 121 height 41
click at [645, 617] on button "Next" at bounding box center [642, 613] width 121 height 41
click at [641, 627] on button "Next" at bounding box center [642, 613] width 121 height 41
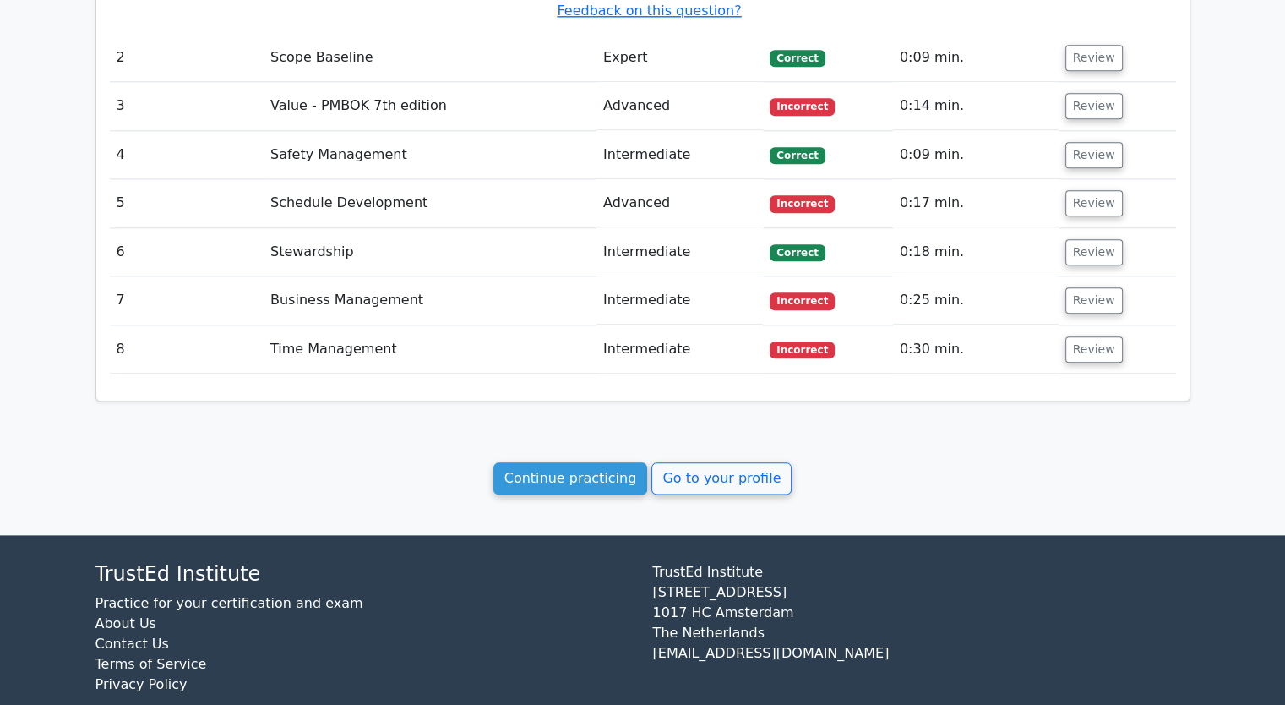
scroll to position [1944, 0]
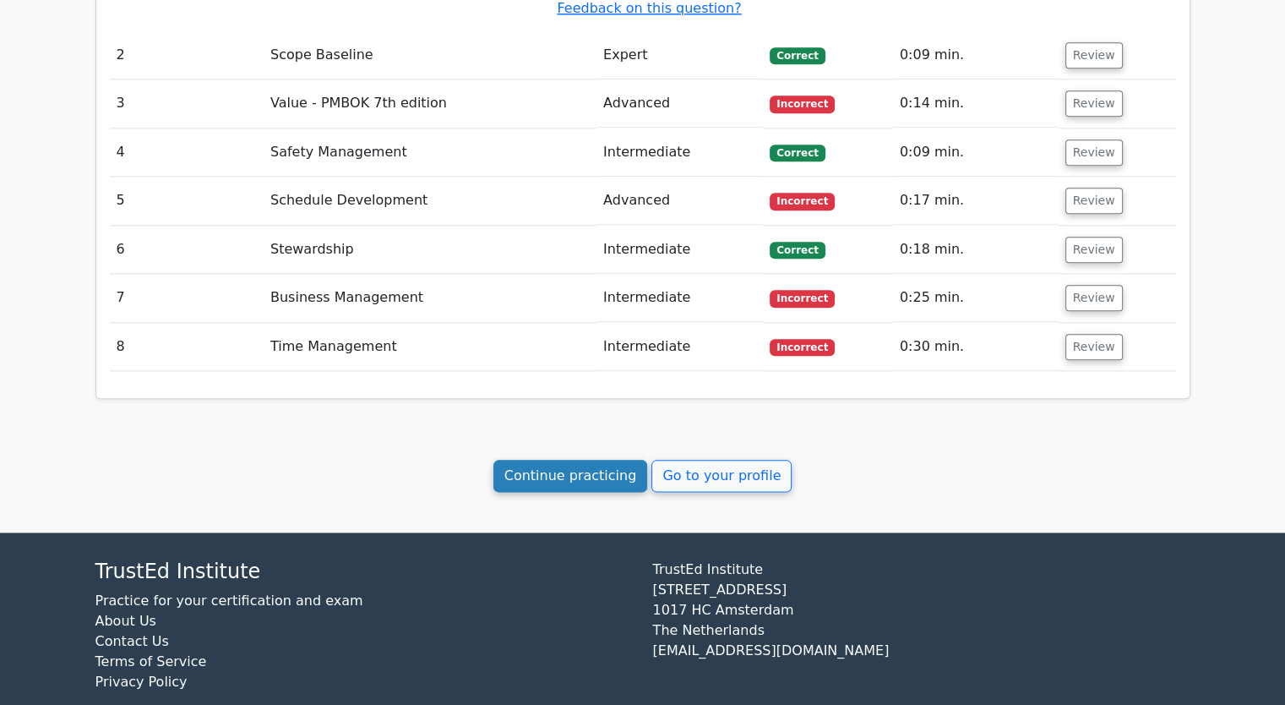
click at [573, 460] on link "Continue practicing" at bounding box center [570, 476] width 155 height 32
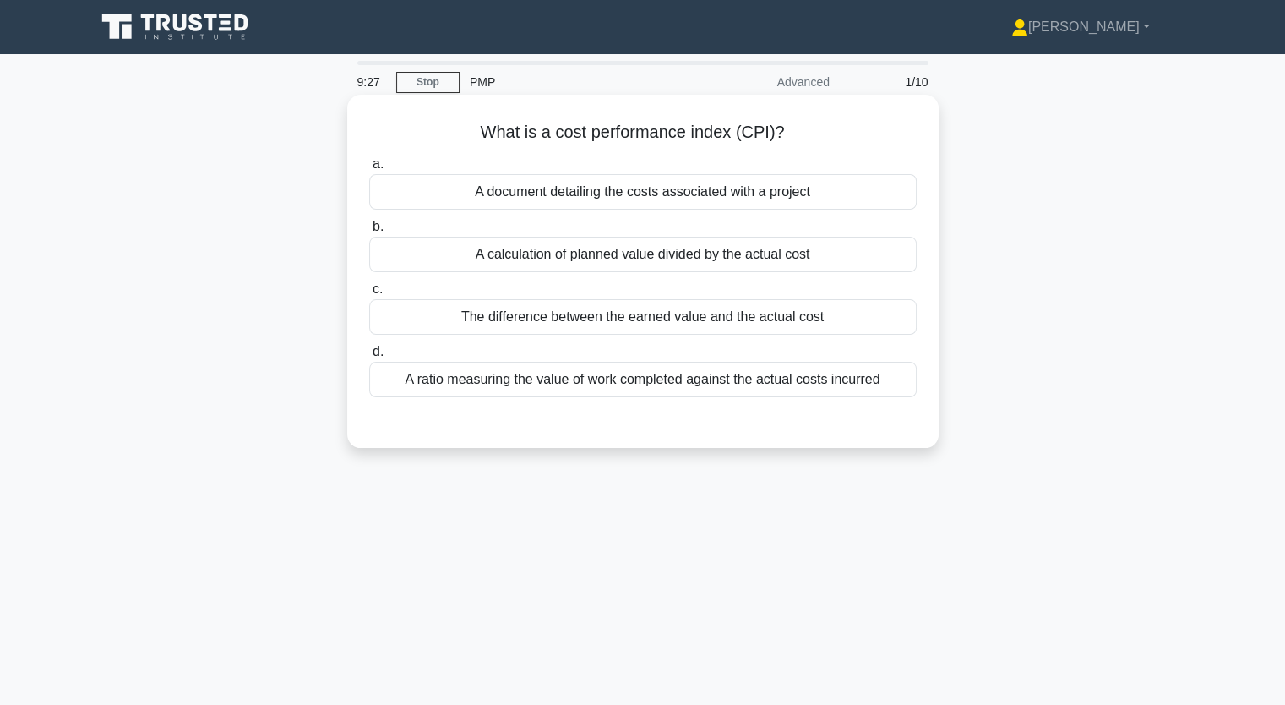
click at [660, 383] on div "A ratio measuring the value of work completed against the actual costs incurred" at bounding box center [642, 379] width 547 height 35
click at [369, 357] on input "d. A ratio measuring the value of work completed against the actual costs incur…" at bounding box center [369, 351] width 0 height 11
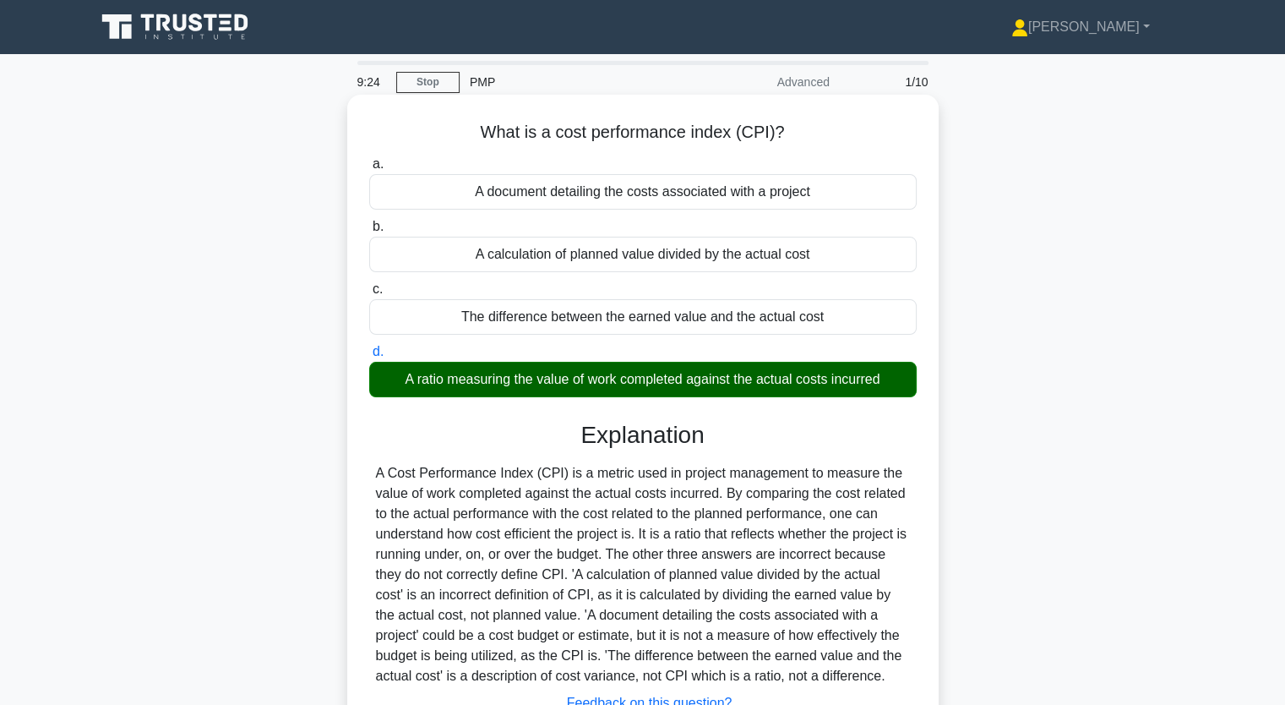
click at [369, 159] on input "a. A document detailing the costs associated with a project" at bounding box center [369, 164] width 0 height 11
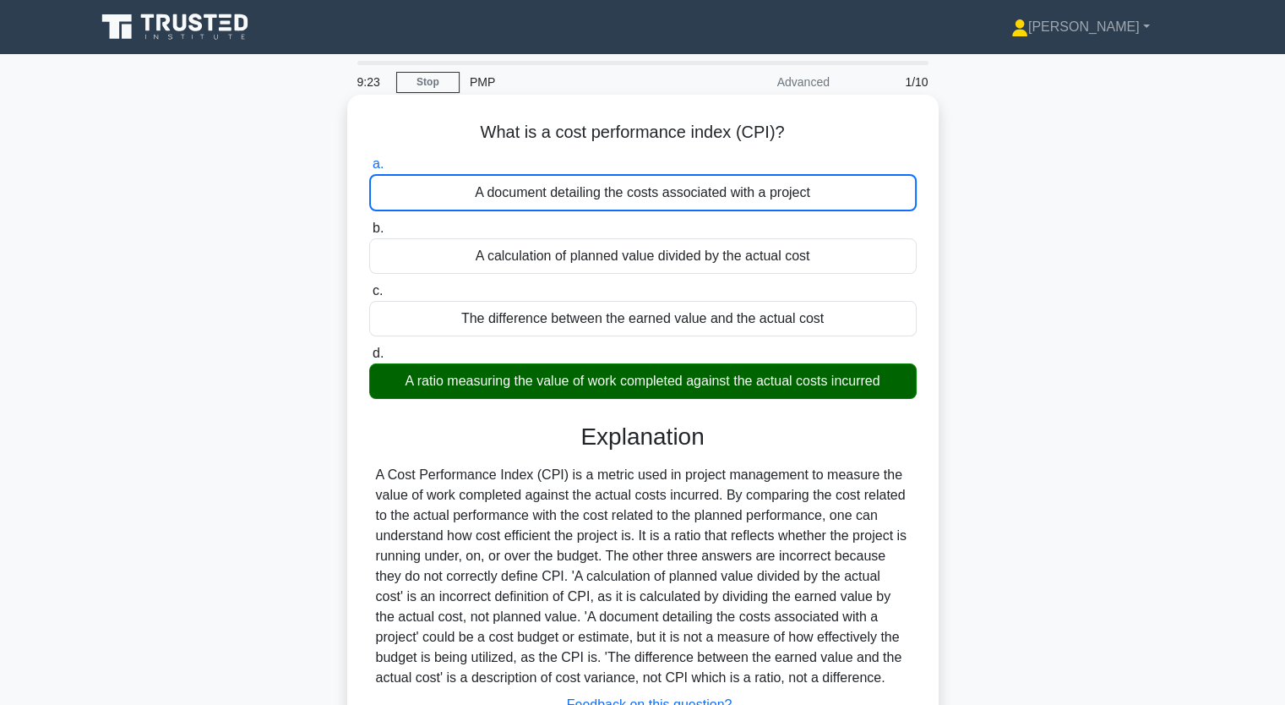
click at [369, 223] on input "b. A calculation of planned value divided by the actual cost" at bounding box center [369, 228] width 0 height 11
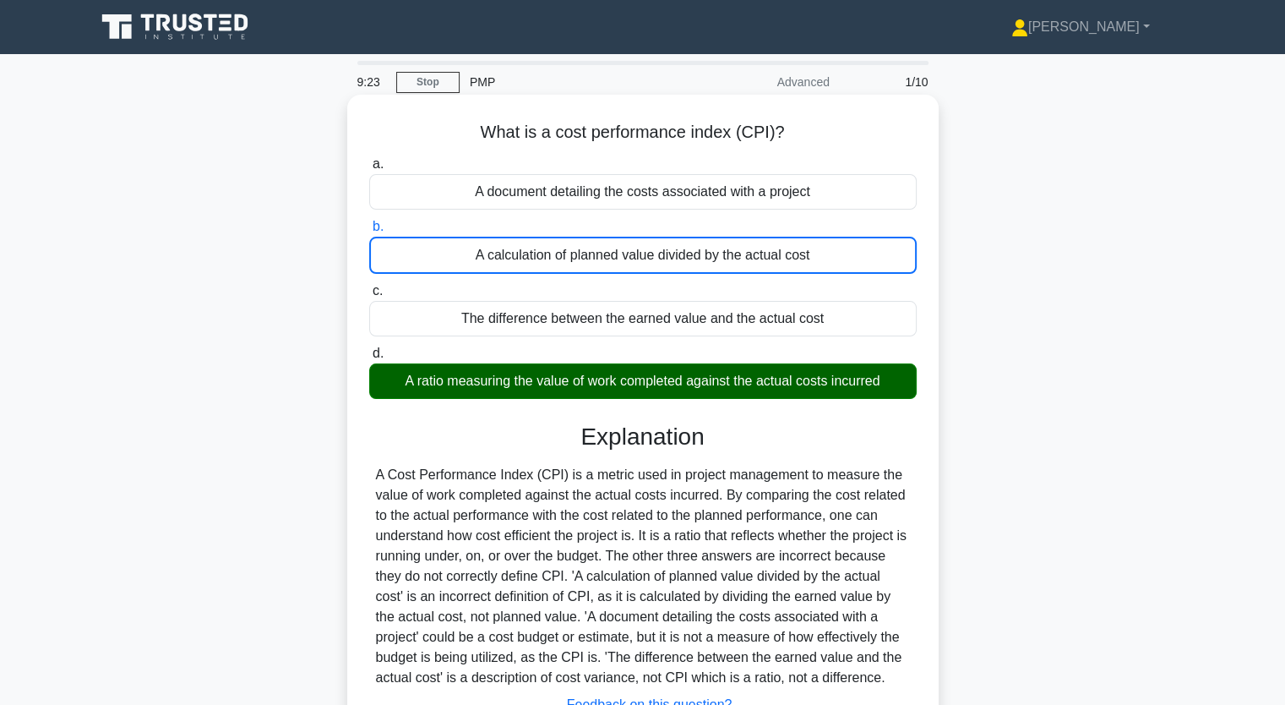
click at [369, 286] on input "c. The difference between the earned value and the actual cost" at bounding box center [369, 291] width 0 height 11
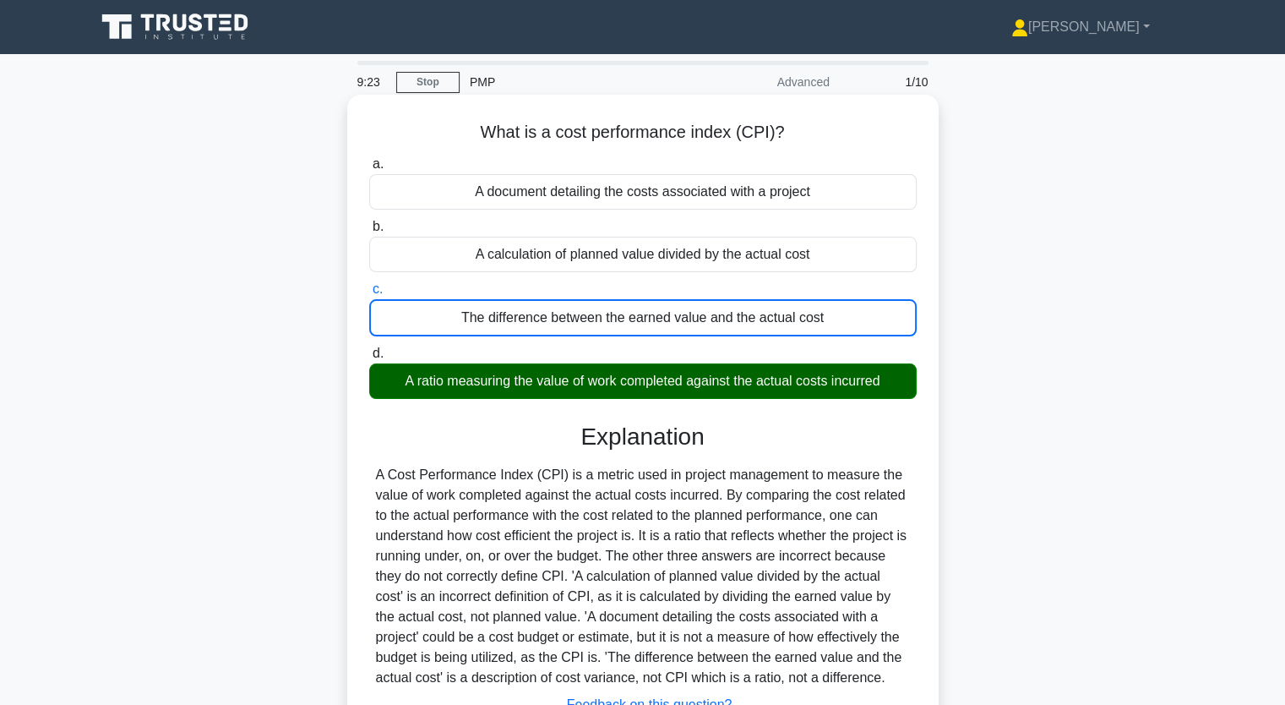
click at [369, 348] on input "d. A ratio measuring the value of work completed against the actual costs incur…" at bounding box center [369, 353] width 0 height 11
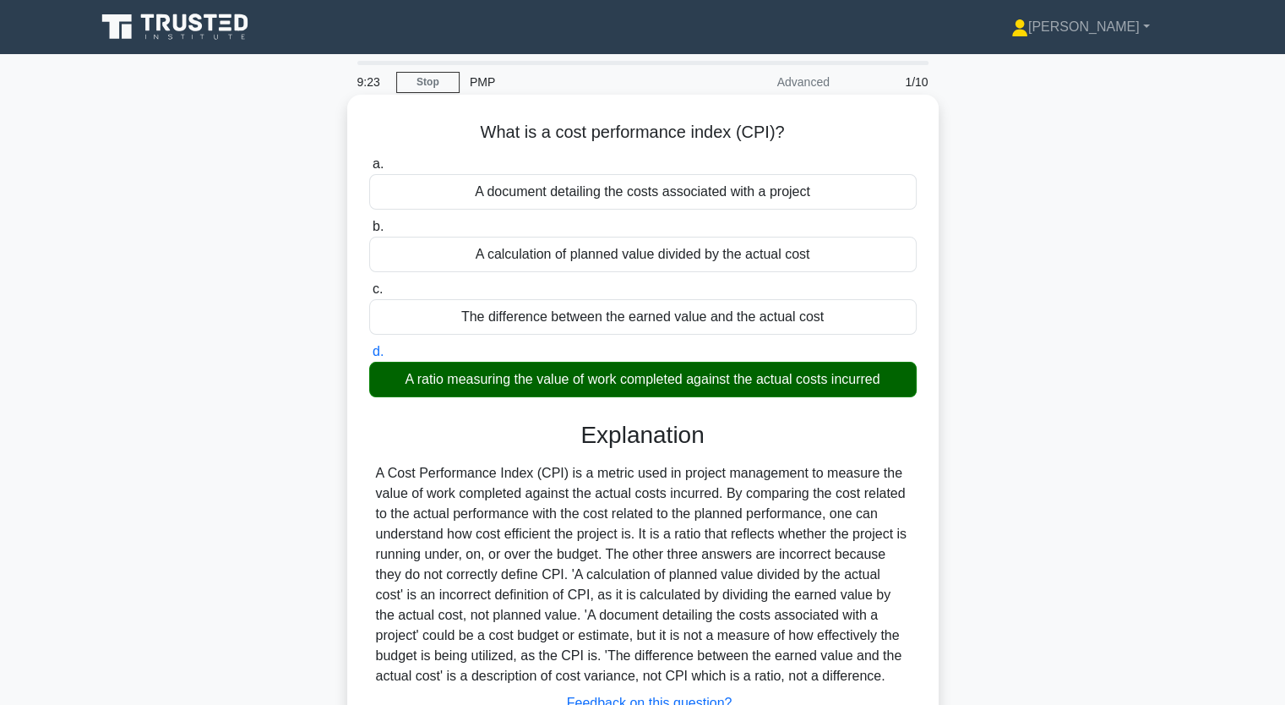
click at [369, 159] on input "a. A document detailing the costs associated with a project" at bounding box center [369, 164] width 0 height 11
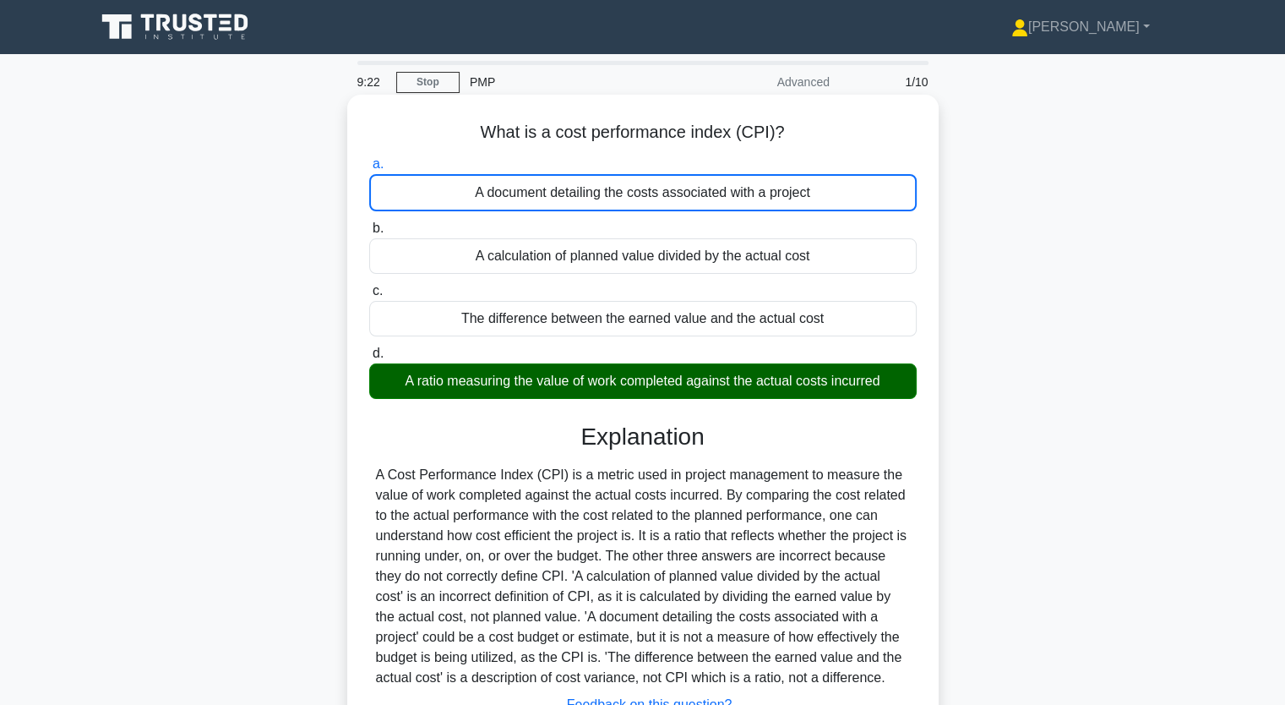
click at [369, 223] on input "b. A calculation of planned value divided by the actual cost" at bounding box center [369, 228] width 0 height 11
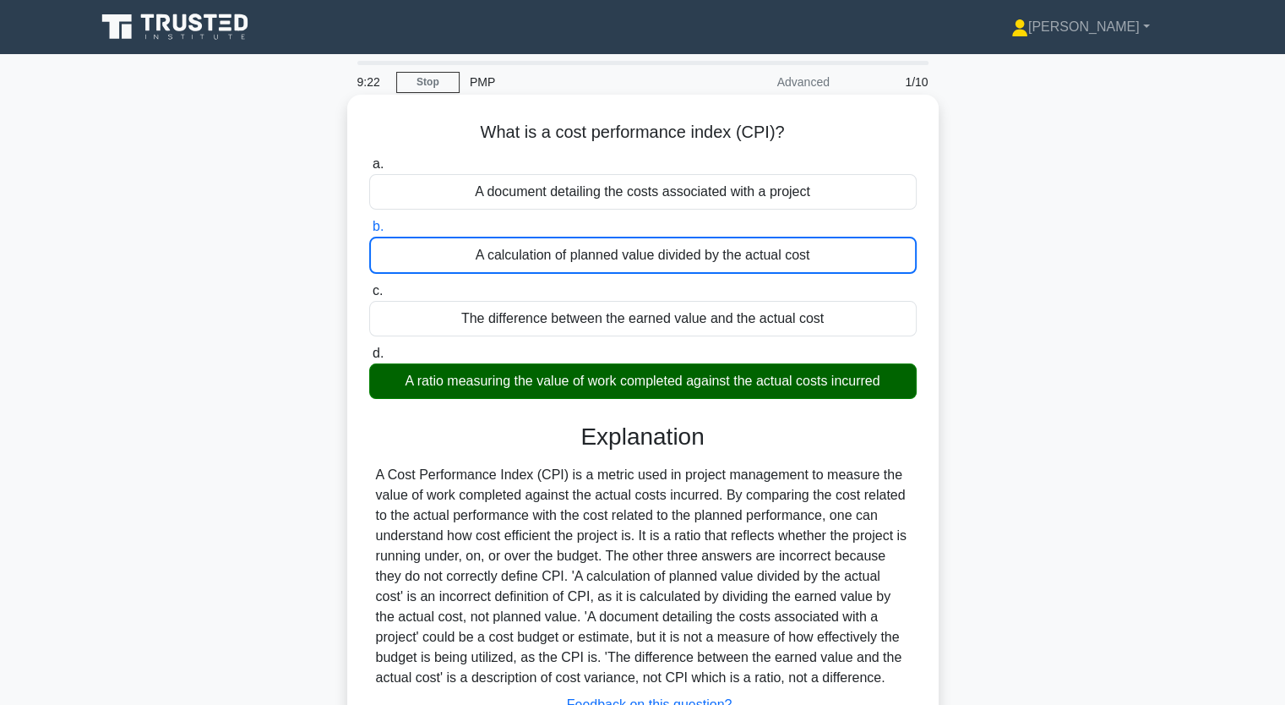
click at [369, 286] on input "c. The difference between the earned value and the actual cost" at bounding box center [369, 291] width 0 height 11
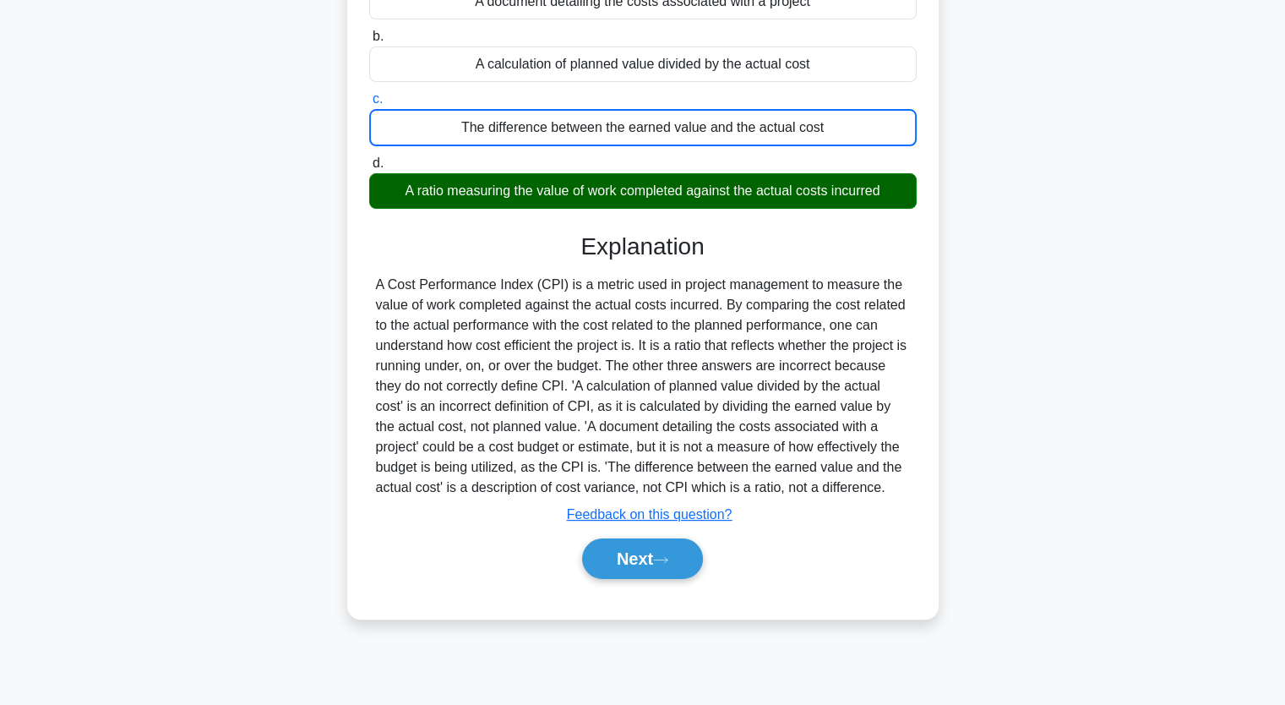
scroll to position [209, 0]
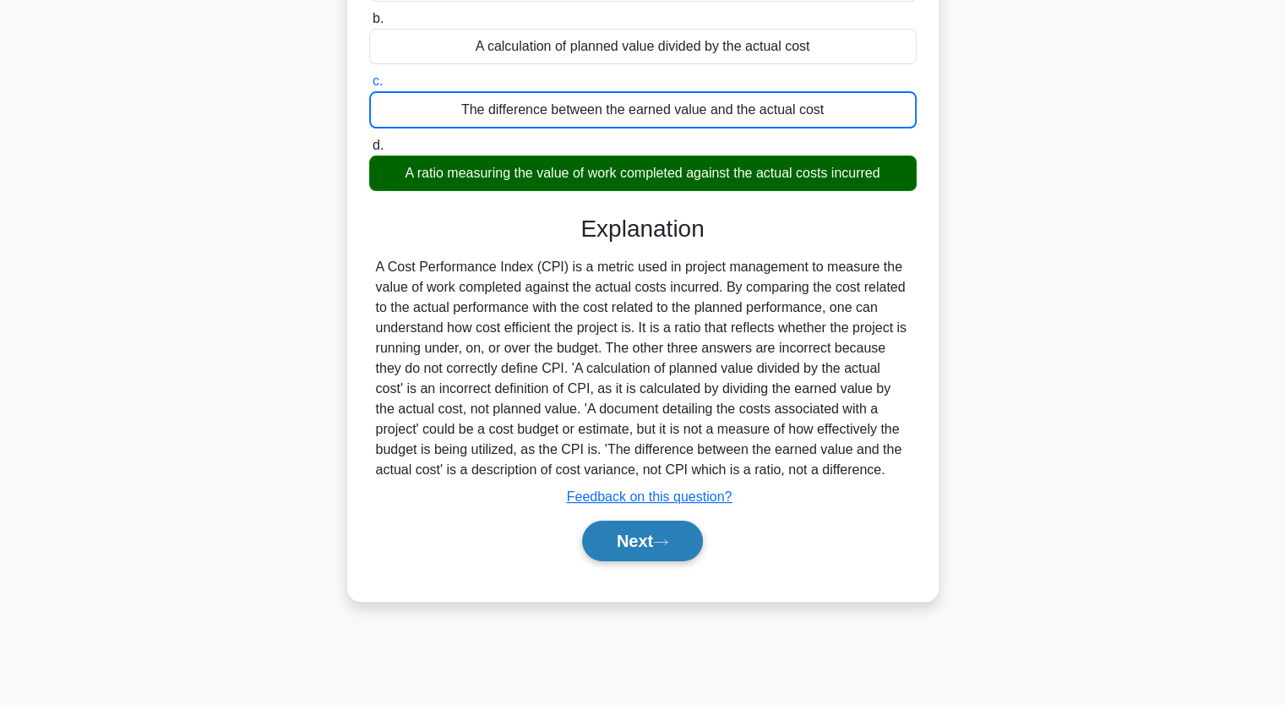
click at [625, 534] on button "Next" at bounding box center [642, 540] width 121 height 41
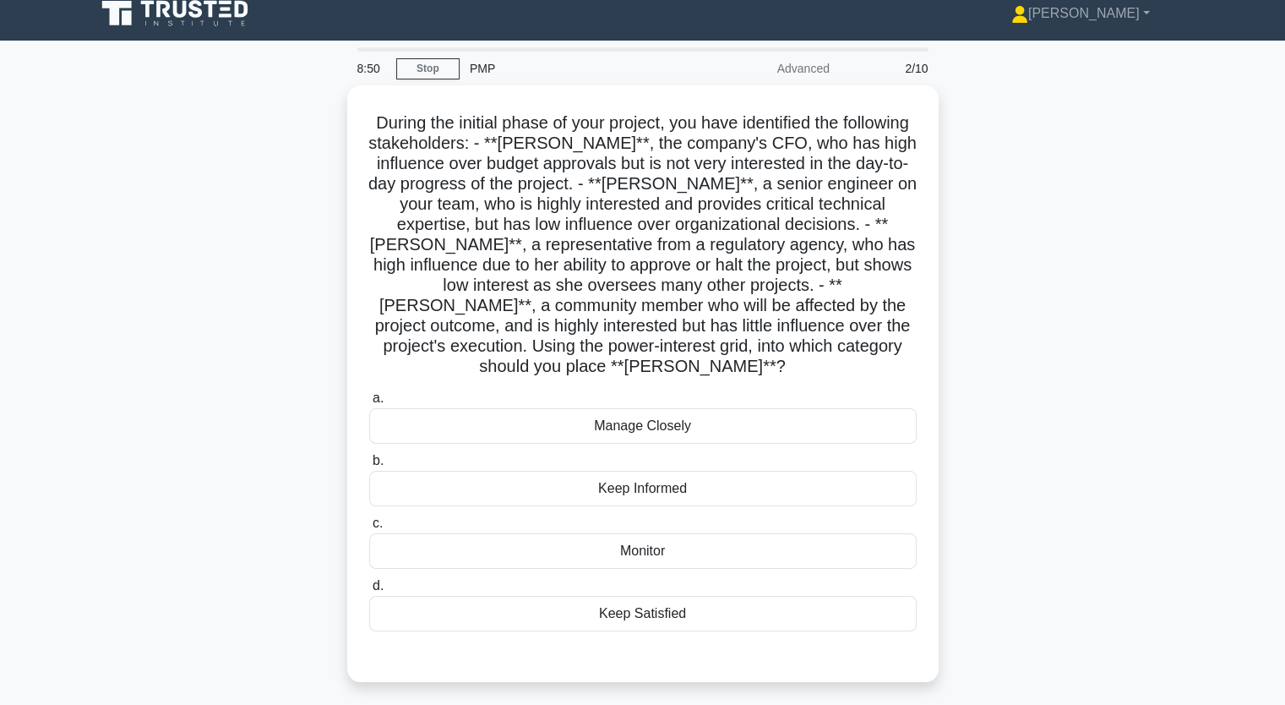
scroll to position [0, 0]
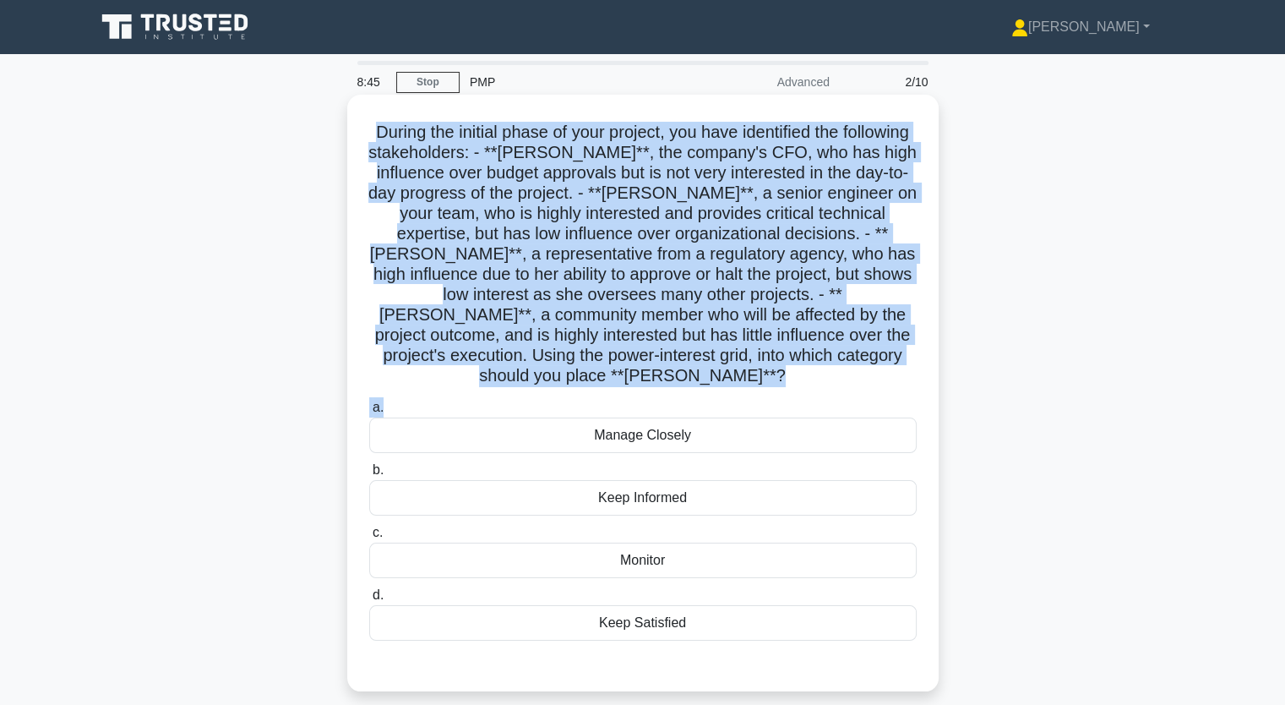
drag, startPoint x: 401, startPoint y: 129, endPoint x: 728, endPoint y: 378, distance: 411.1
click at [728, 378] on div "During the initial phase of your project, you have identified the following sta…" at bounding box center [643, 392] width 578 height 583
copy div "During the initial phase of your project, you have identified the following sta…"
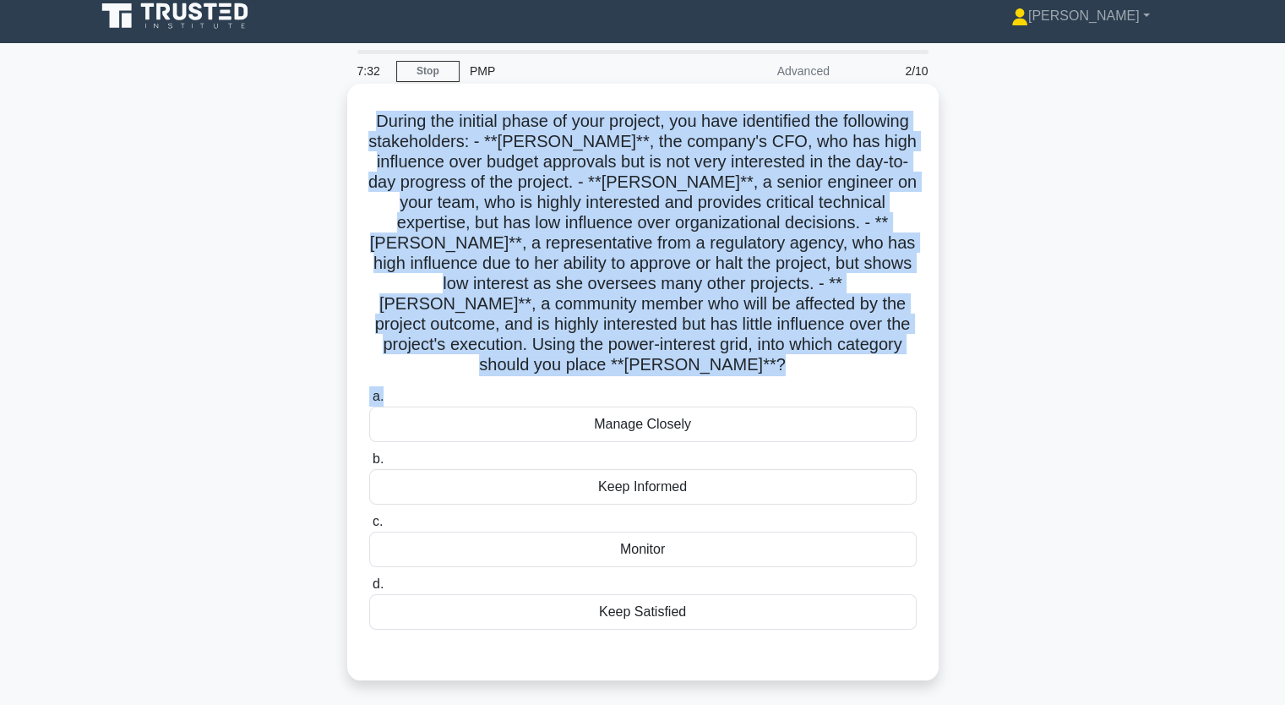
scroll to position [84, 0]
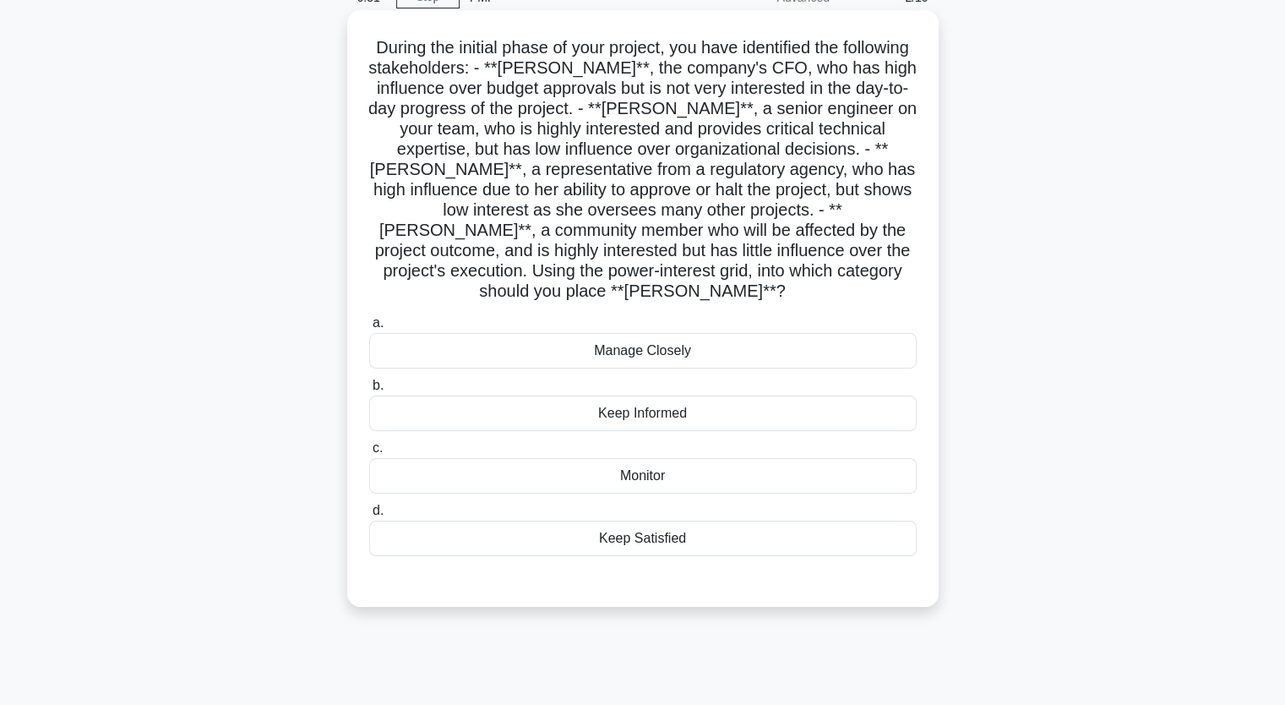
click at [643, 333] on div "Manage Closely" at bounding box center [642, 350] width 547 height 35
click at [369, 329] on input "a. Manage Closely" at bounding box center [369, 323] width 0 height 11
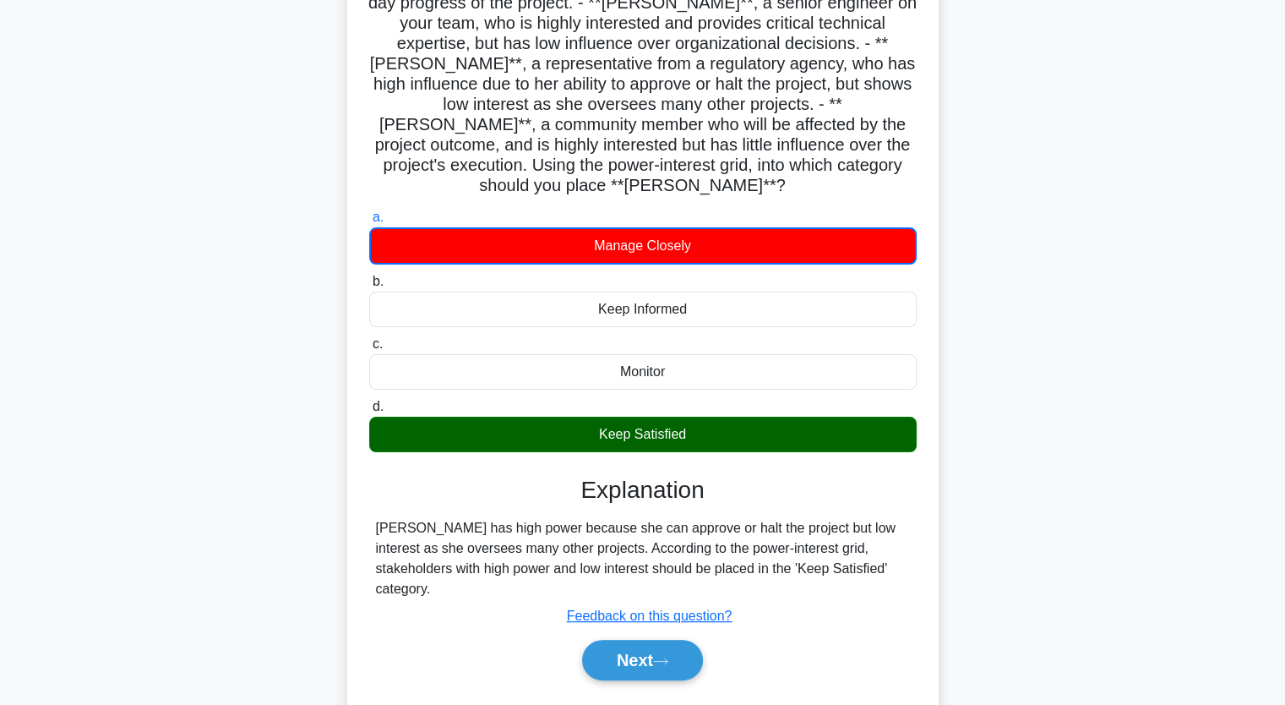
scroll to position [209, 0]
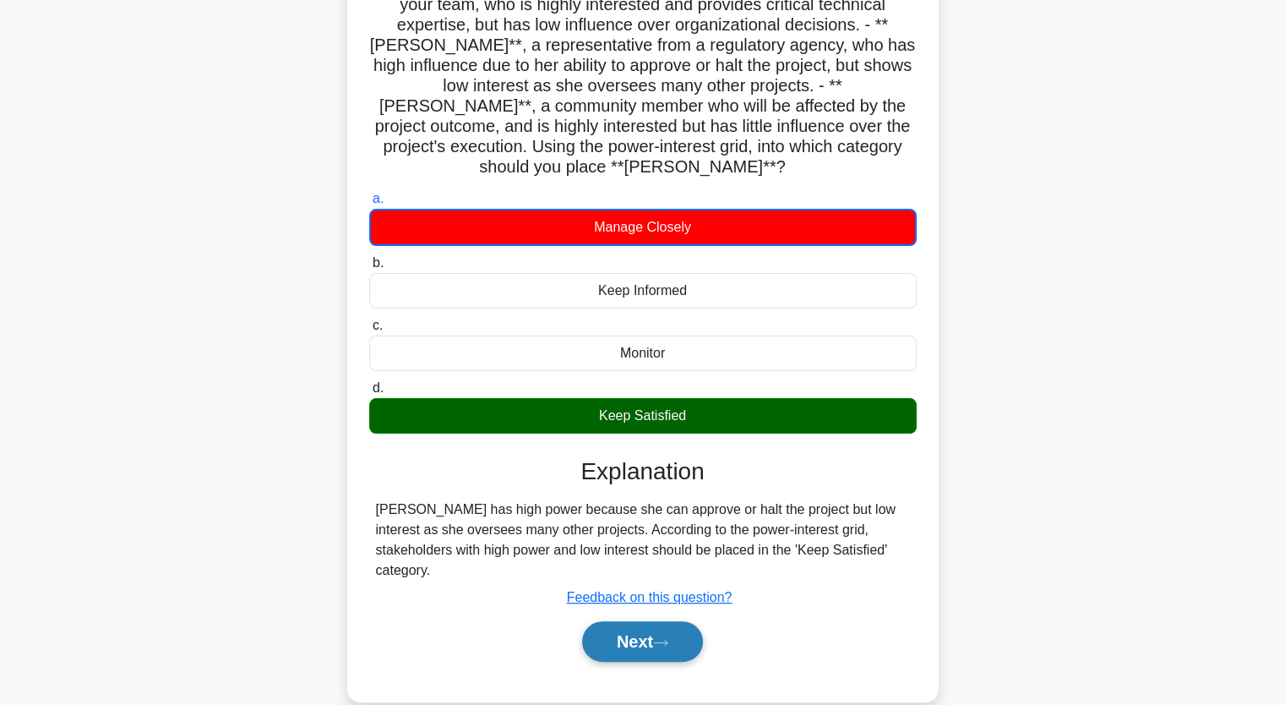
click at [627, 621] on button "Next" at bounding box center [642, 641] width 121 height 41
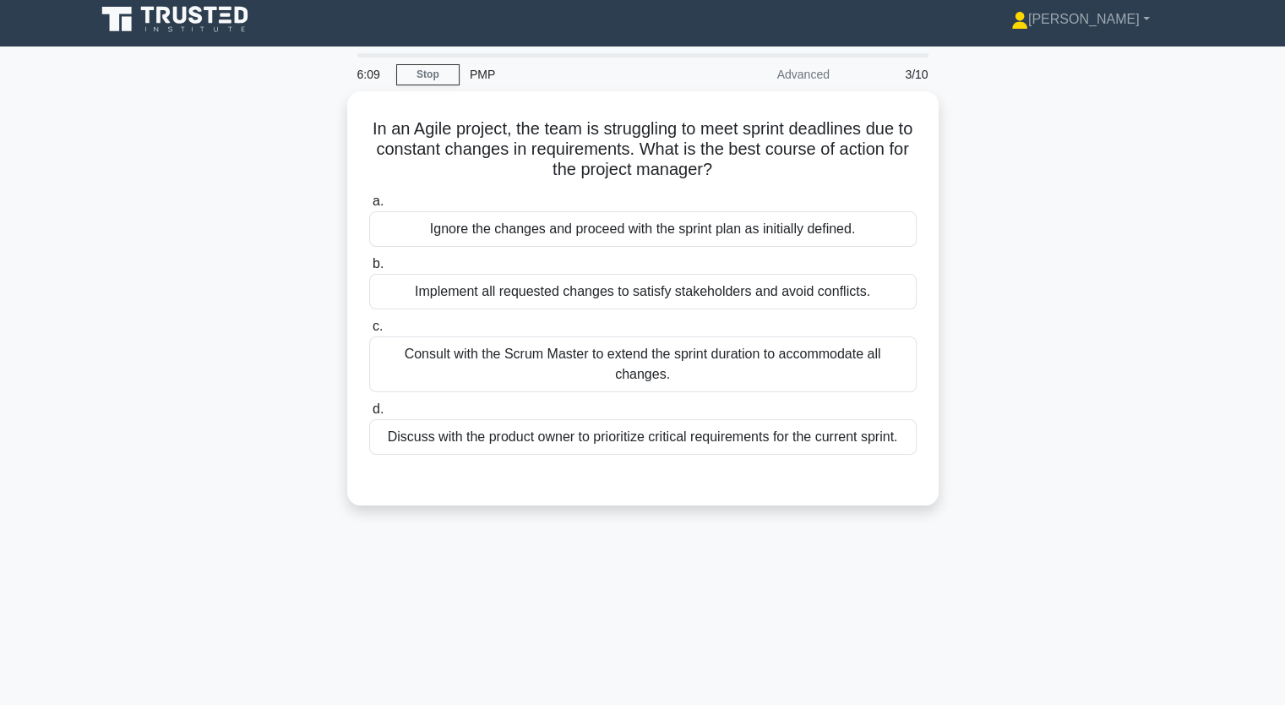
scroll to position [0, 0]
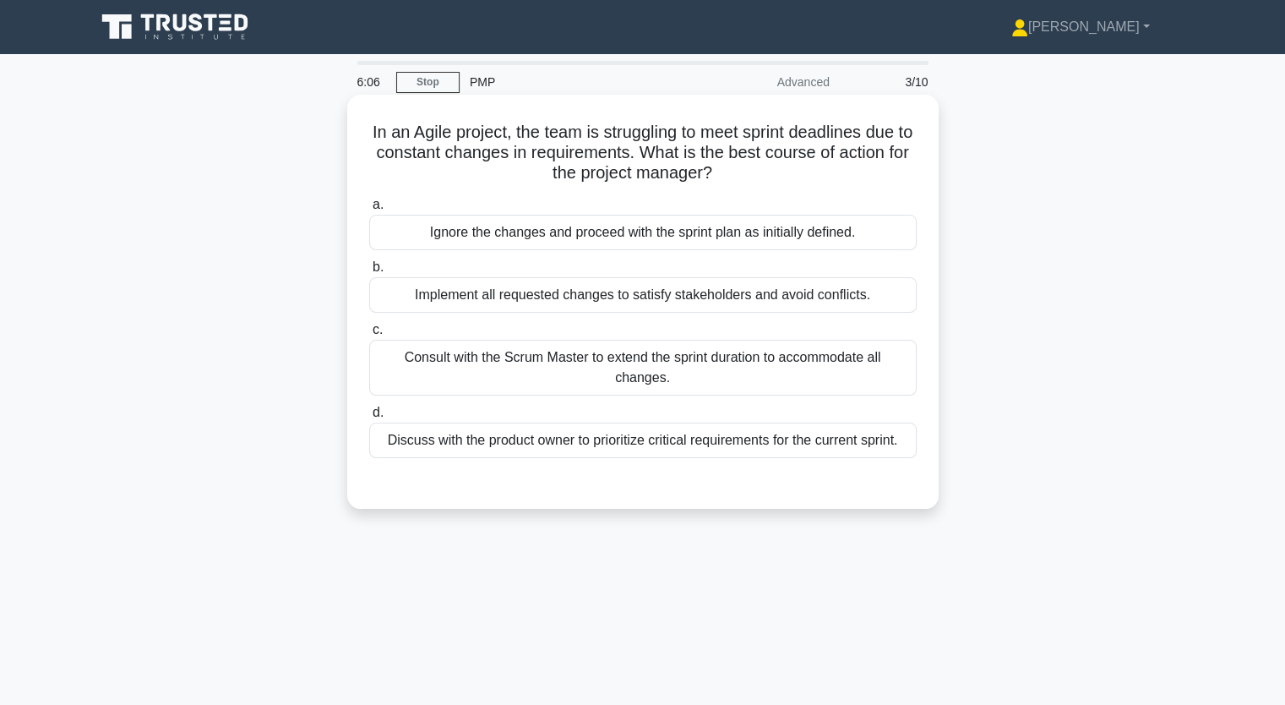
click at [531, 440] on div "Discuss with the product owner to prioritize critical requirements for the curr…" at bounding box center [642, 439] width 547 height 35
click at [369, 418] on input "d. Discuss with the product owner to prioritize critical requirements for the c…" at bounding box center [369, 412] width 0 height 11
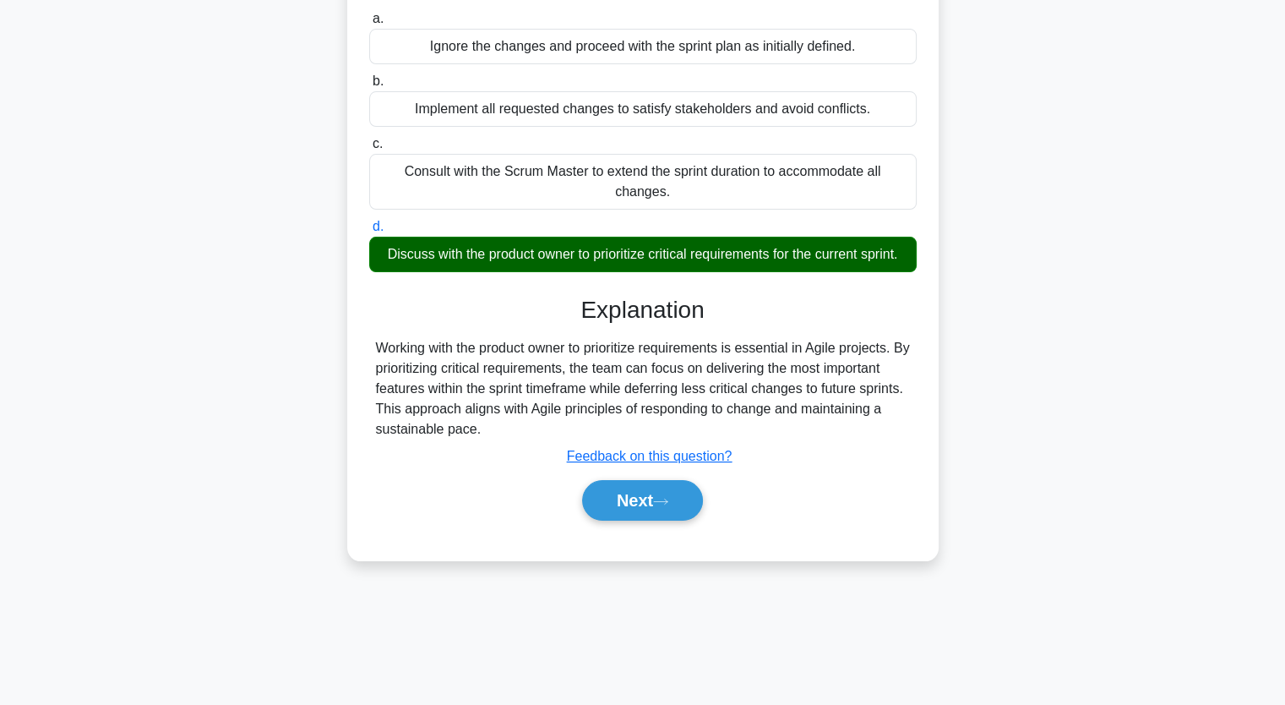
scroll to position [209, 0]
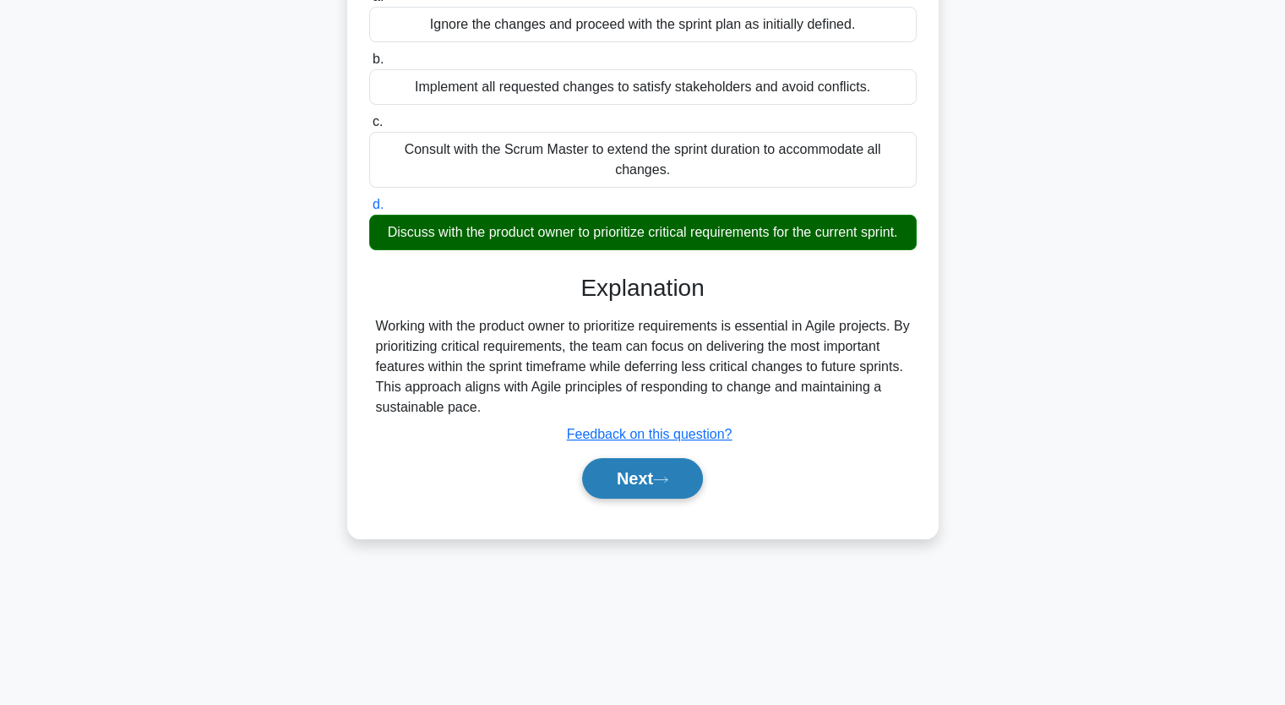
click at [627, 491] on button "Next" at bounding box center [642, 478] width 121 height 41
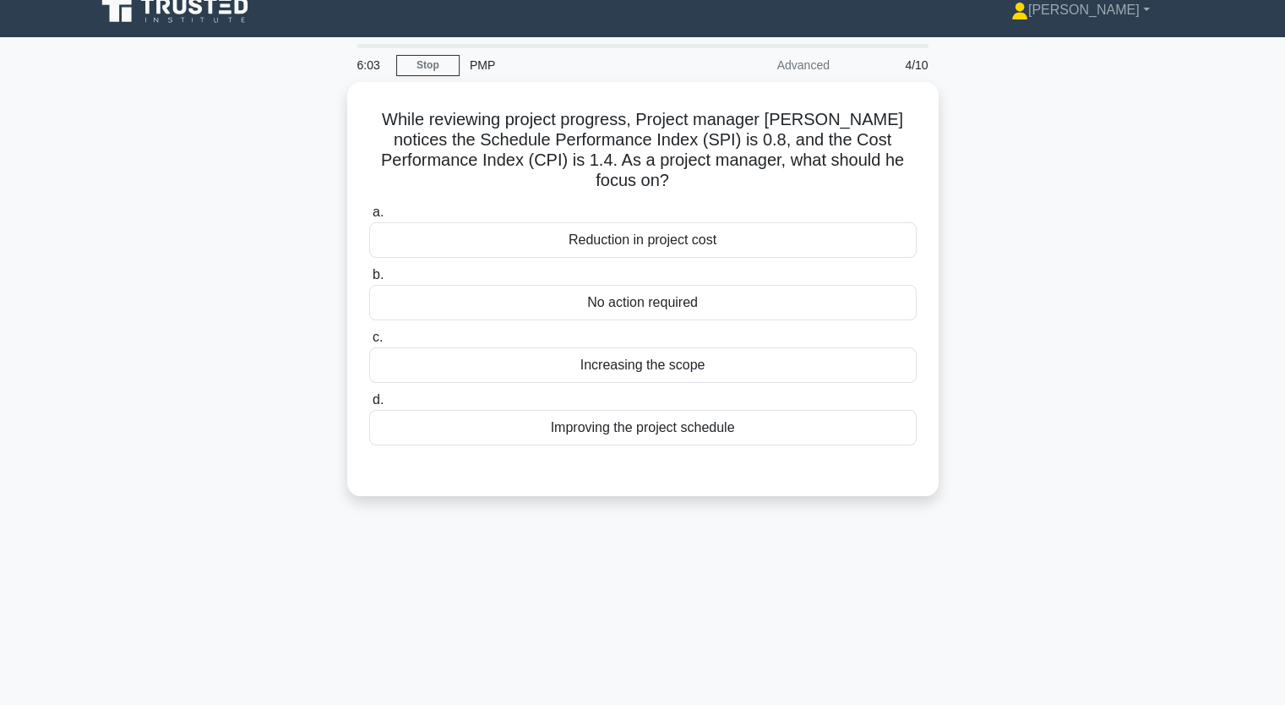
scroll to position [0, 0]
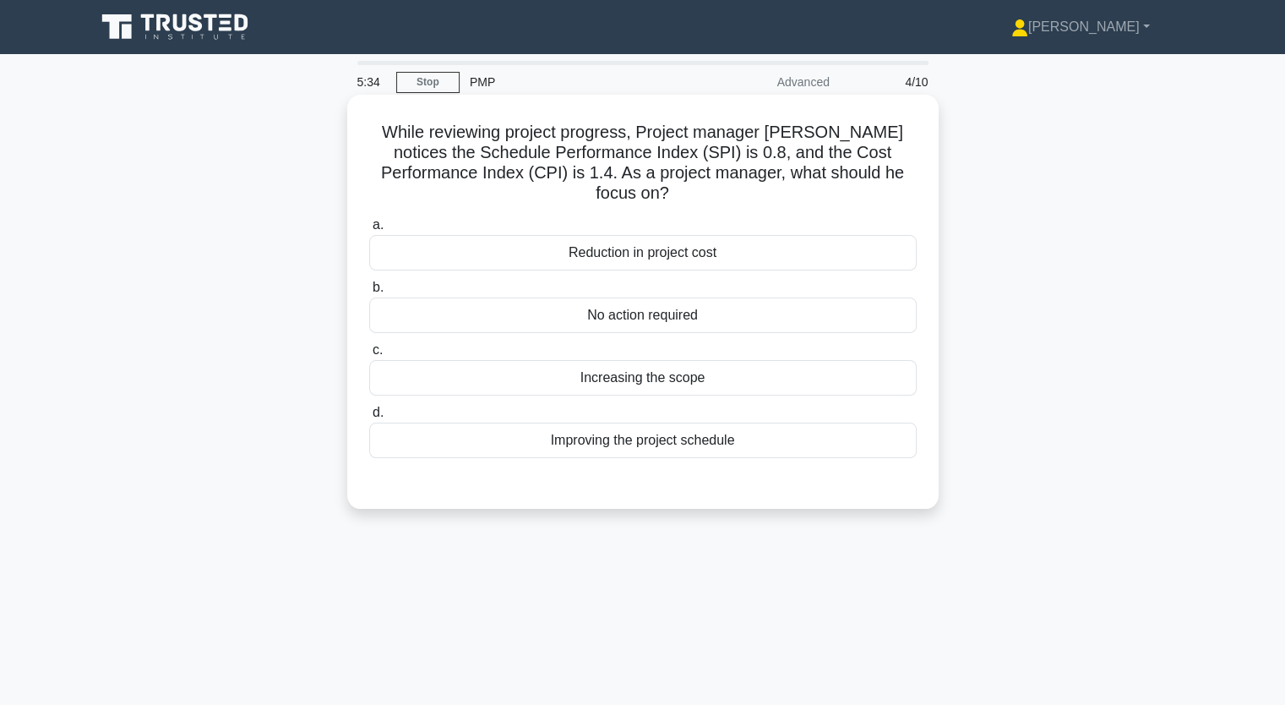
click at [676, 235] on div "Reduction in project cost" at bounding box center [642, 252] width 547 height 35
click at [369, 231] on input "a. Reduction in project cost" at bounding box center [369, 225] width 0 height 11
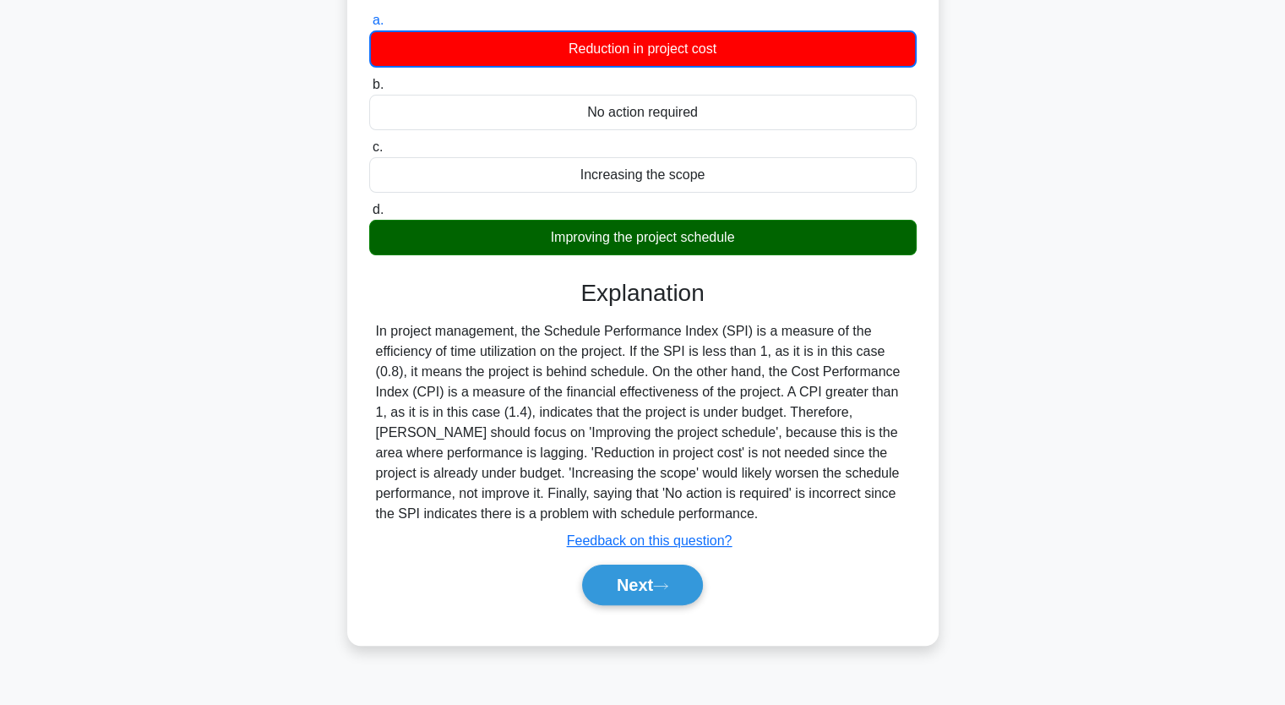
scroll to position [209, 0]
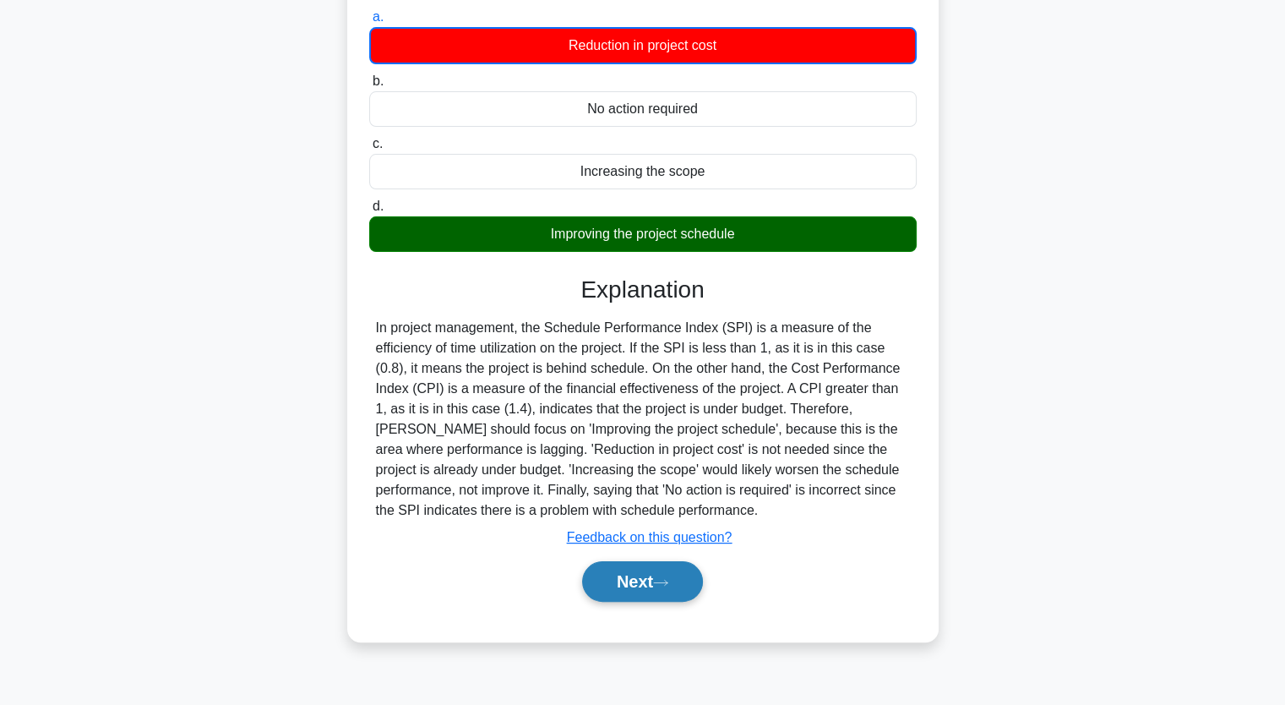
click at [636, 565] on button "Next" at bounding box center [642, 581] width 121 height 41
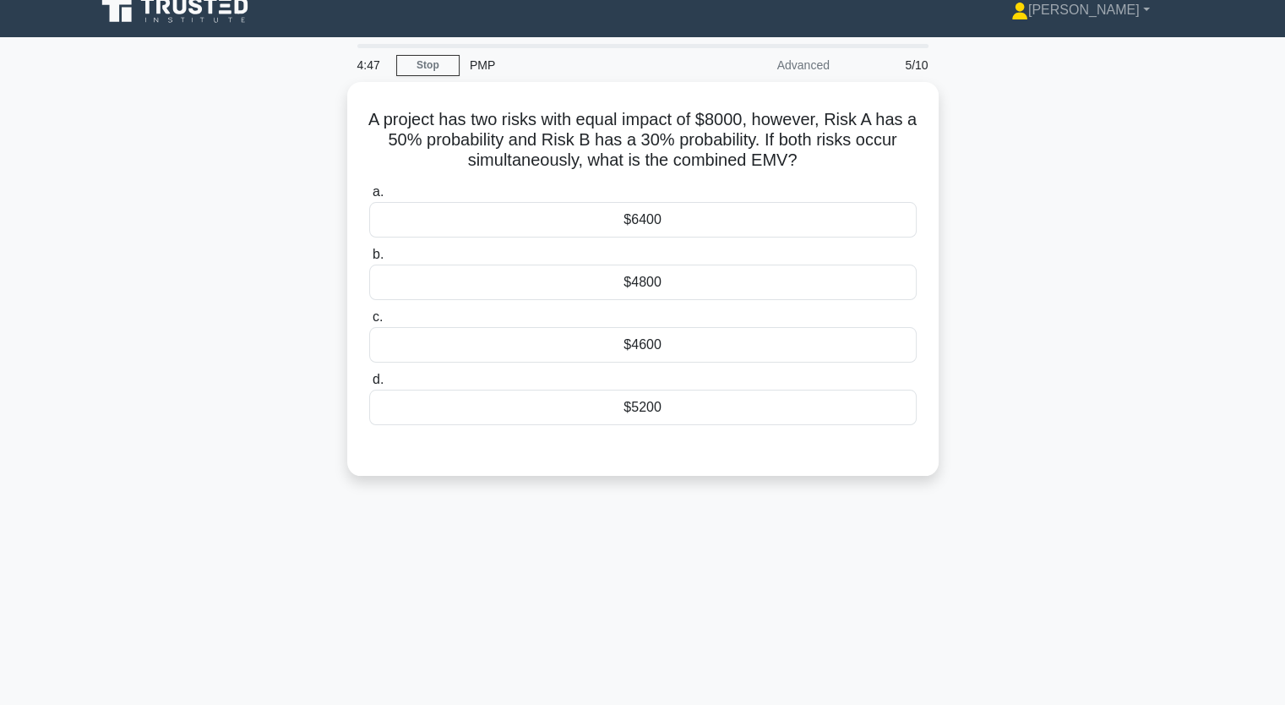
scroll to position [0, 0]
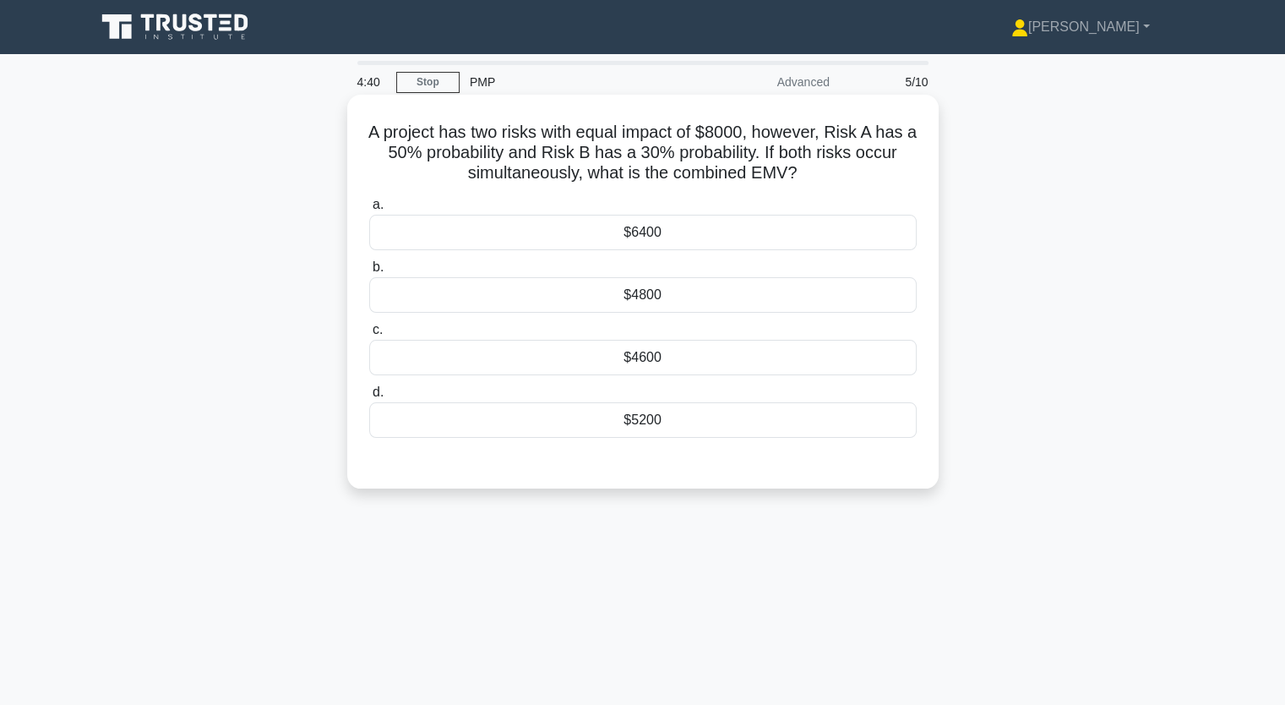
click at [656, 365] on div "$4600" at bounding box center [642, 357] width 547 height 35
click at [369, 335] on input "c. $4600" at bounding box center [369, 329] width 0 height 11
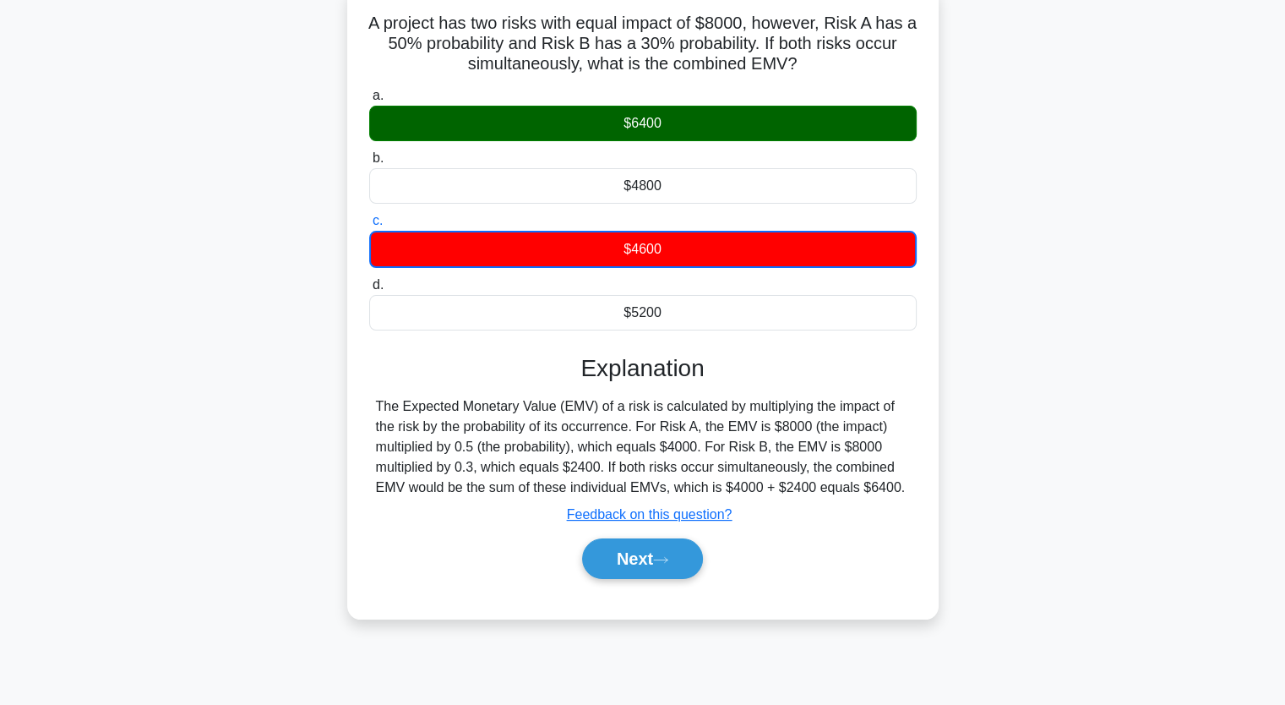
scroll to position [209, 0]
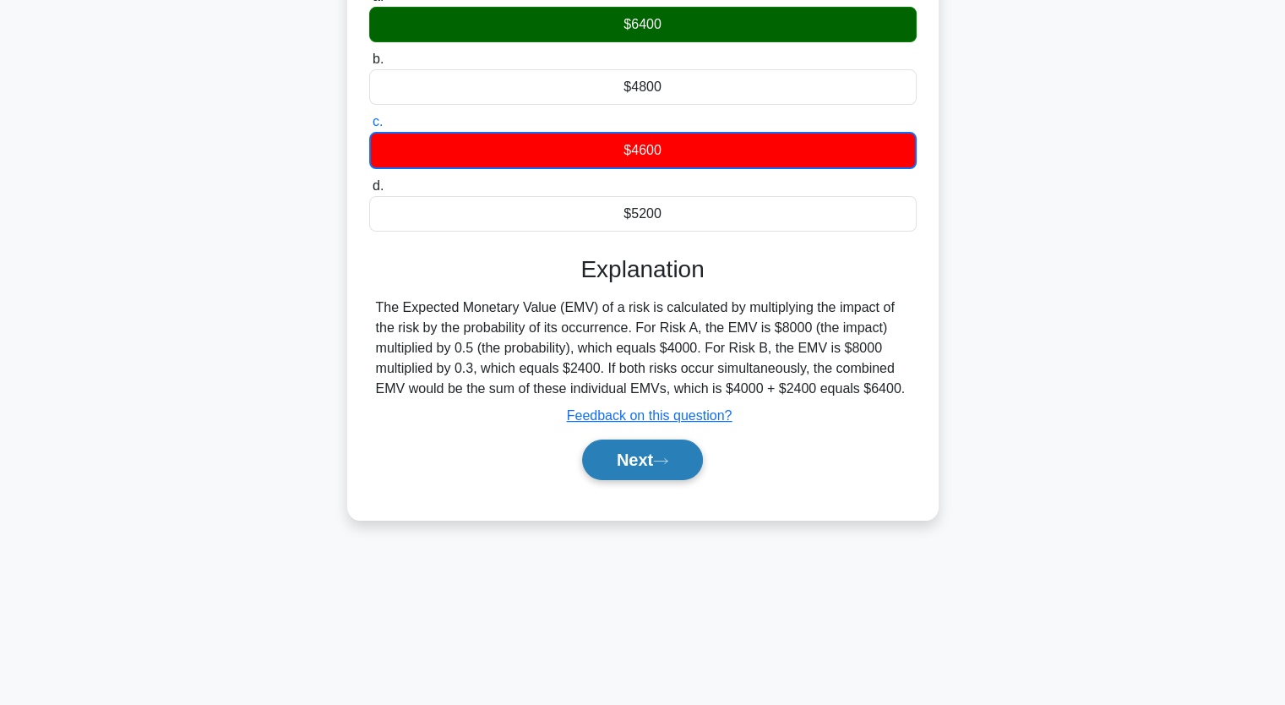
click at [657, 462] on button "Next" at bounding box center [642, 459] width 121 height 41
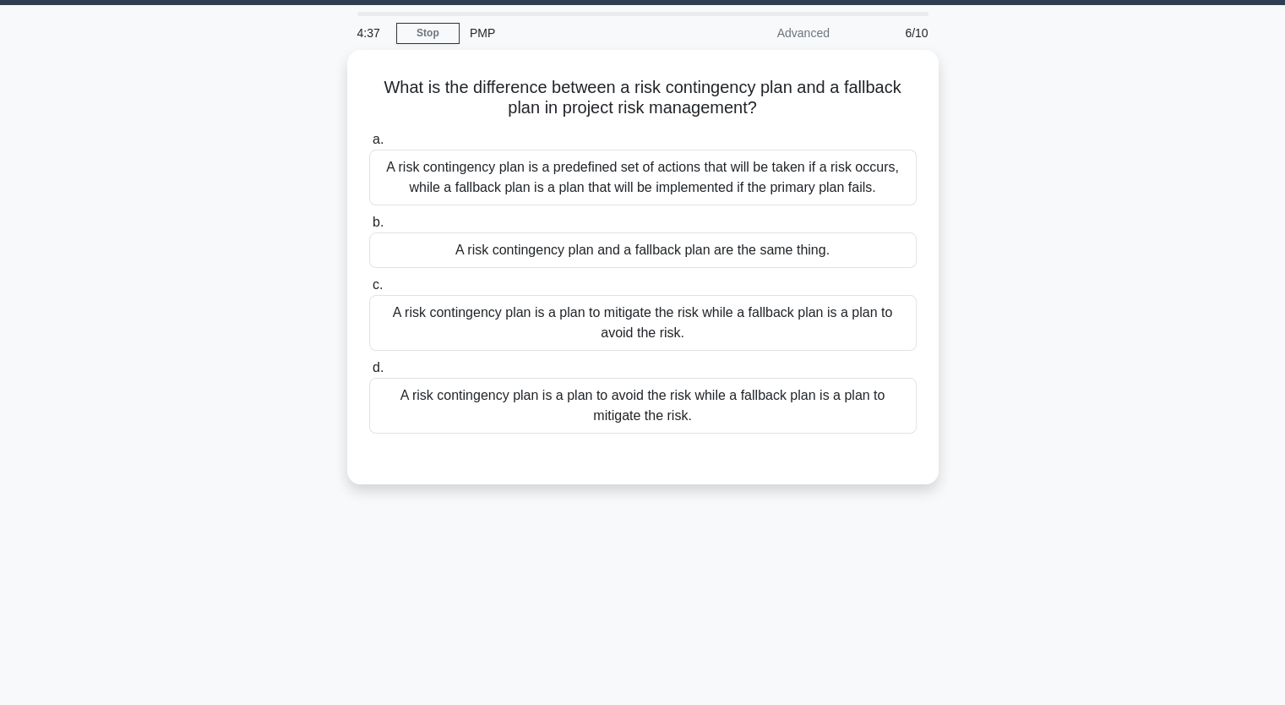
scroll to position [40, 0]
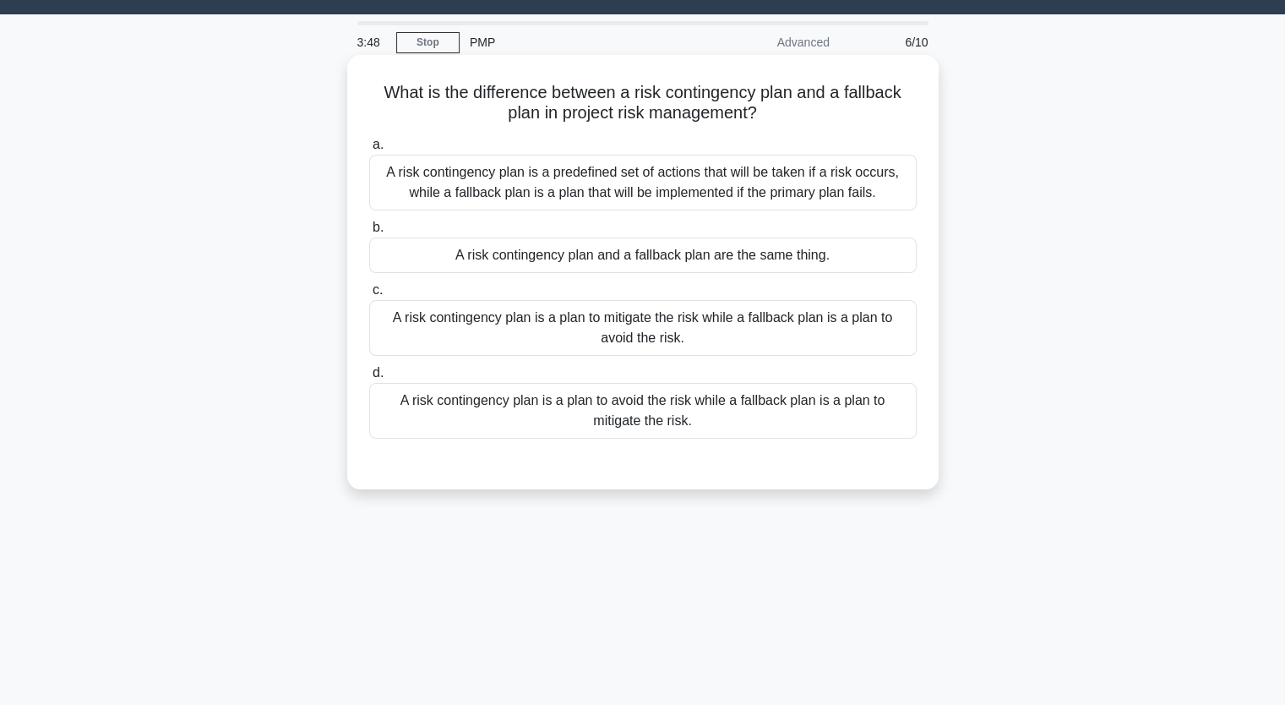
click at [598, 401] on div "A risk contingency plan is a plan to avoid the risk while a fallback plan is a …" at bounding box center [642, 411] width 547 height 56
click at [369, 378] on input "d. A risk contingency plan is a plan to avoid the risk while a fallback plan is…" at bounding box center [369, 373] width 0 height 11
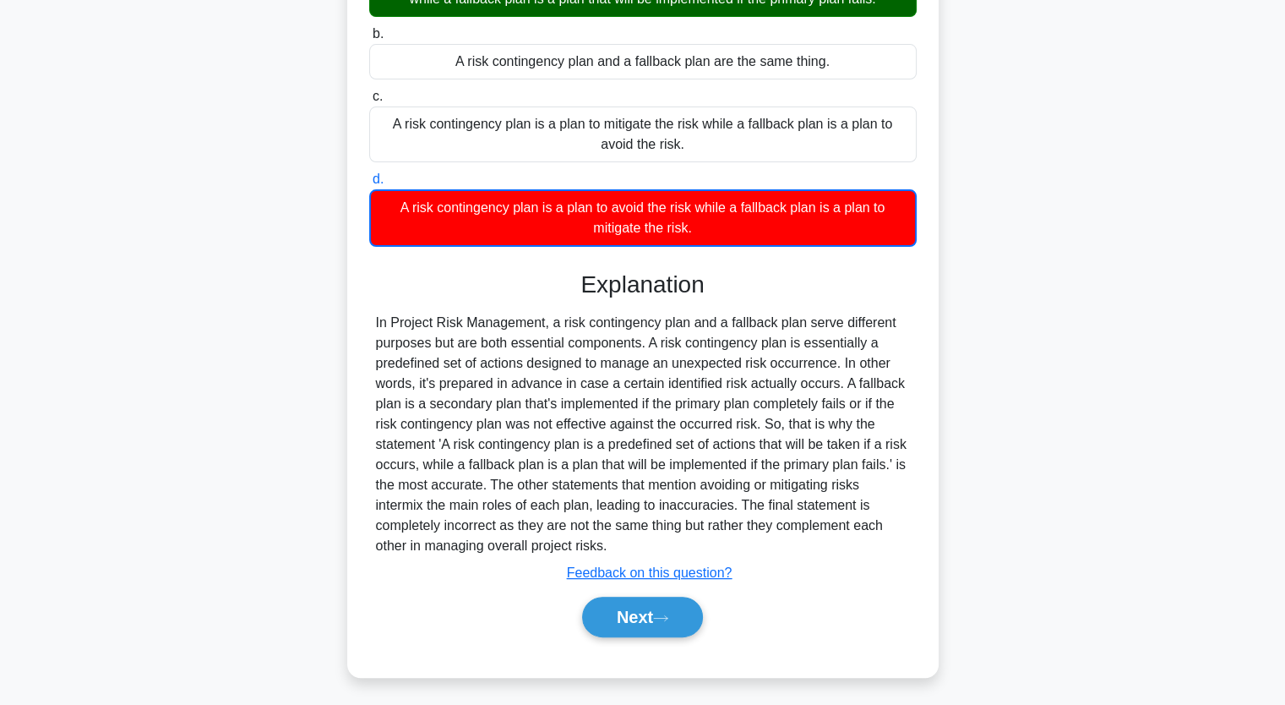
scroll to position [237, 0]
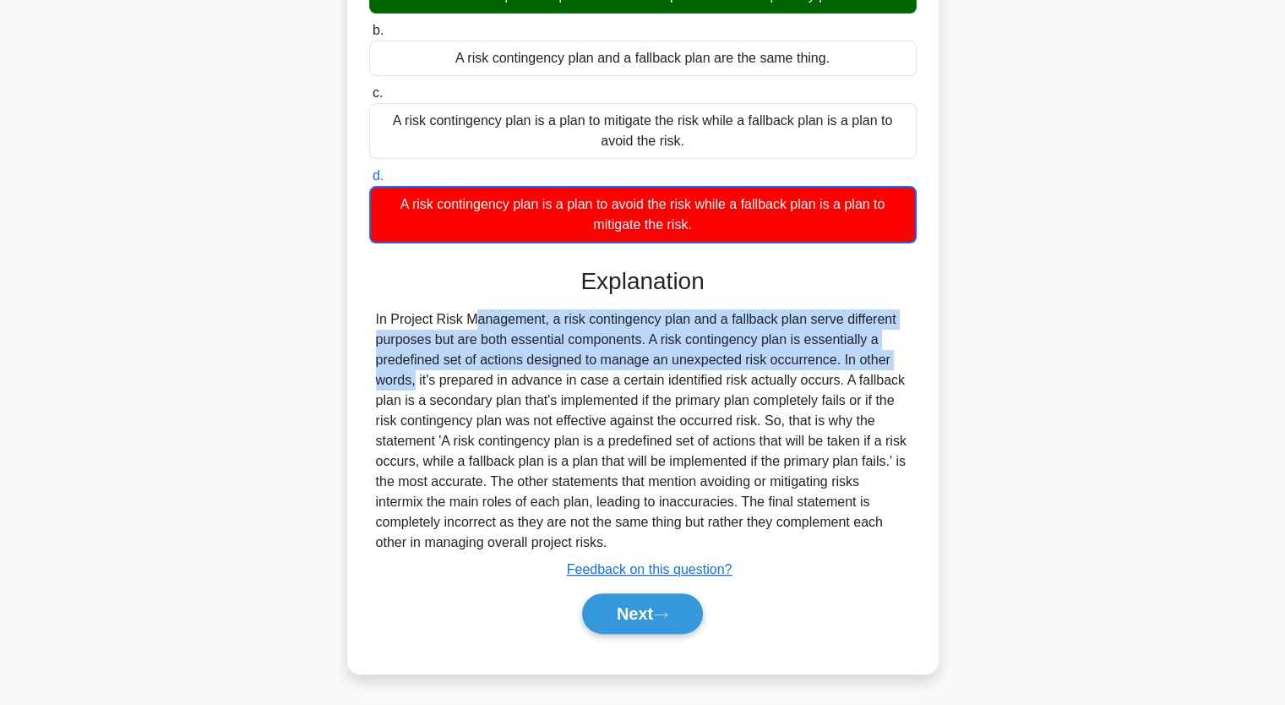
drag, startPoint x: 374, startPoint y: 320, endPoint x: 834, endPoint y: 364, distance: 461.7
click at [834, 364] on div at bounding box center [642, 430] width 547 height 243
copy div "In Project Risk Management, a risk contingency plan and a fallback plan serve d…"
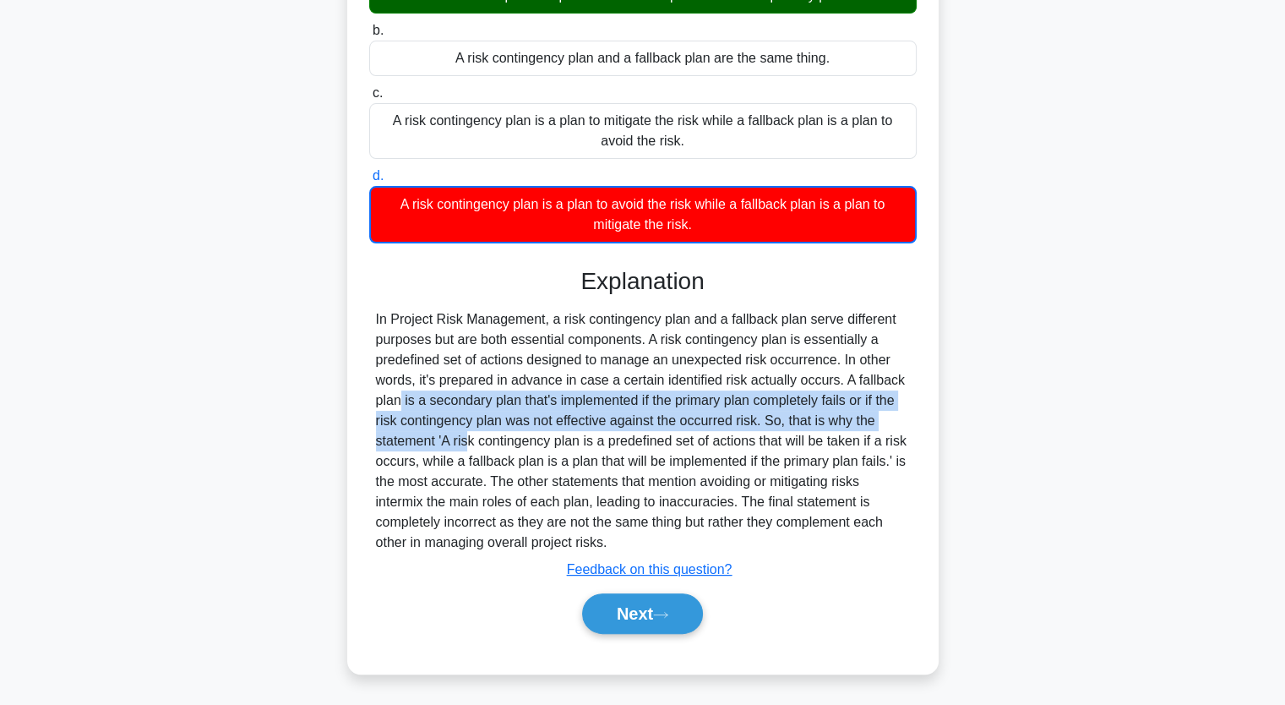
drag, startPoint x: 835, startPoint y: 379, endPoint x: 915, endPoint y: 412, distance: 86.8
click at [915, 412] on div at bounding box center [642, 430] width 547 height 243
click at [632, 607] on button "Next" at bounding box center [642, 613] width 121 height 41
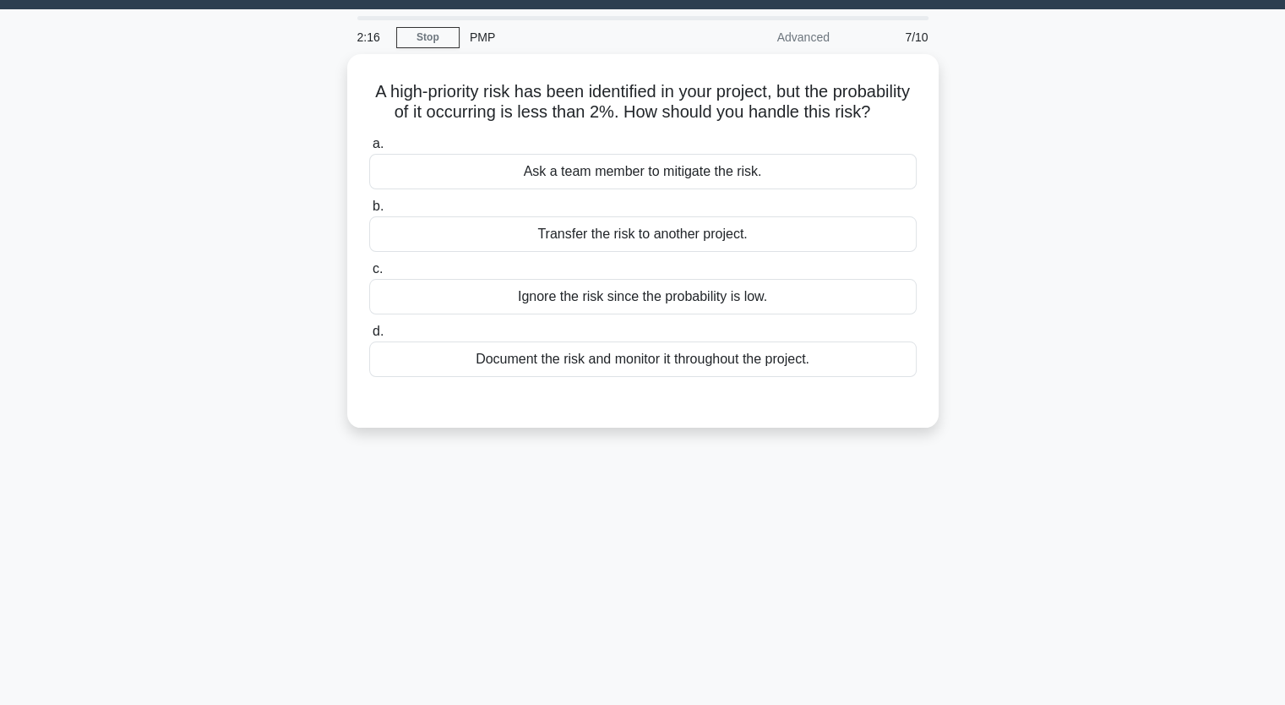
scroll to position [40, 0]
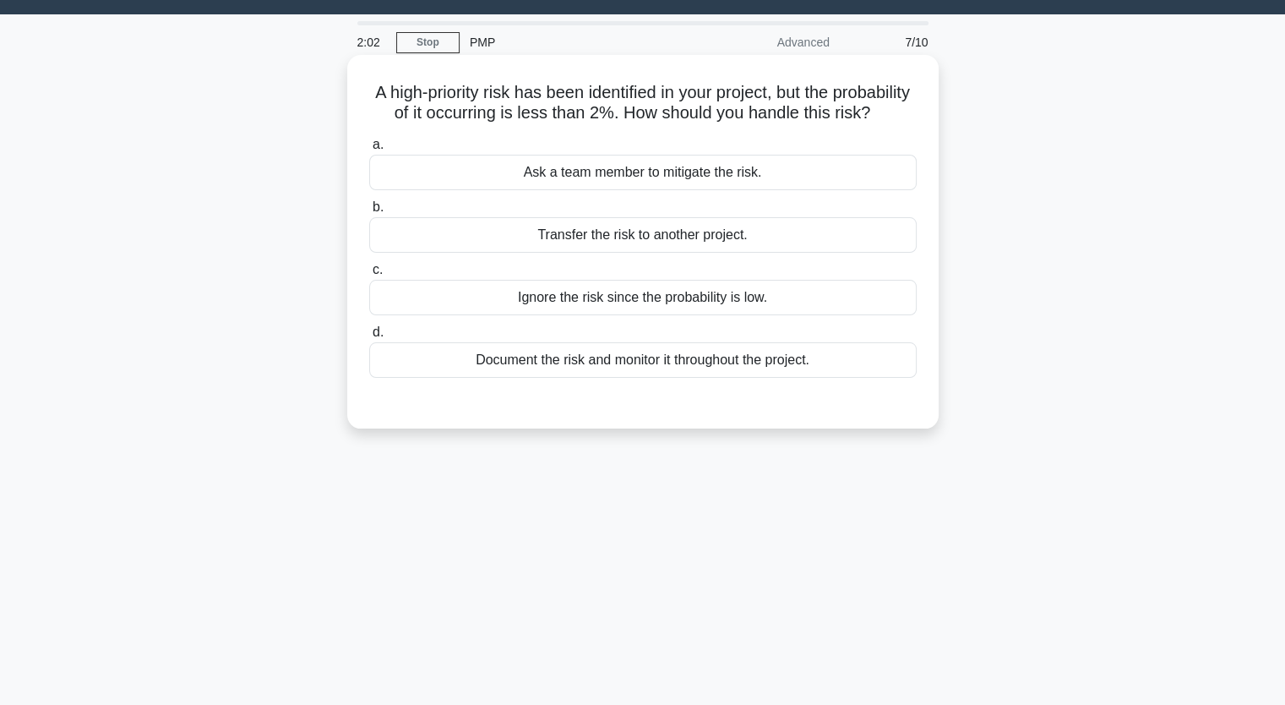
click at [591, 378] on div "Document the risk and monitor it throughout the project." at bounding box center [642, 359] width 547 height 35
click at [369, 338] on input "d. Document the risk and monitor it throughout the project." at bounding box center [369, 332] width 0 height 11
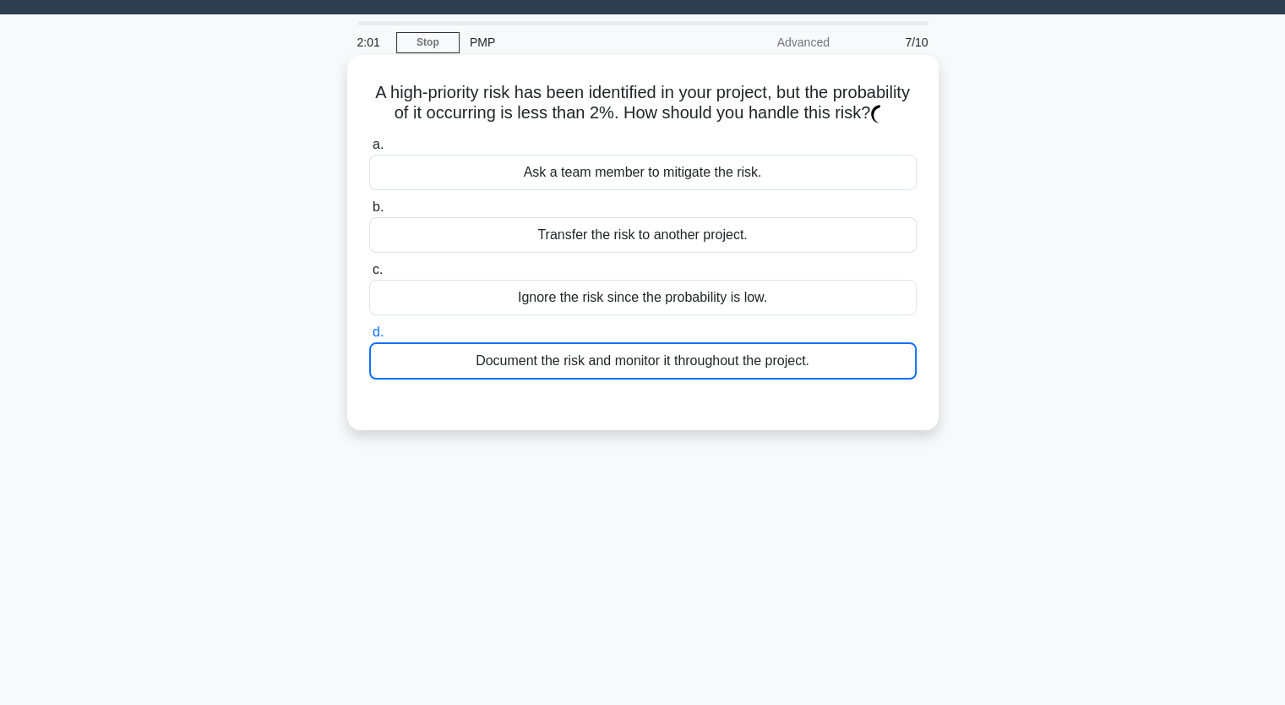
scroll to position [209, 0]
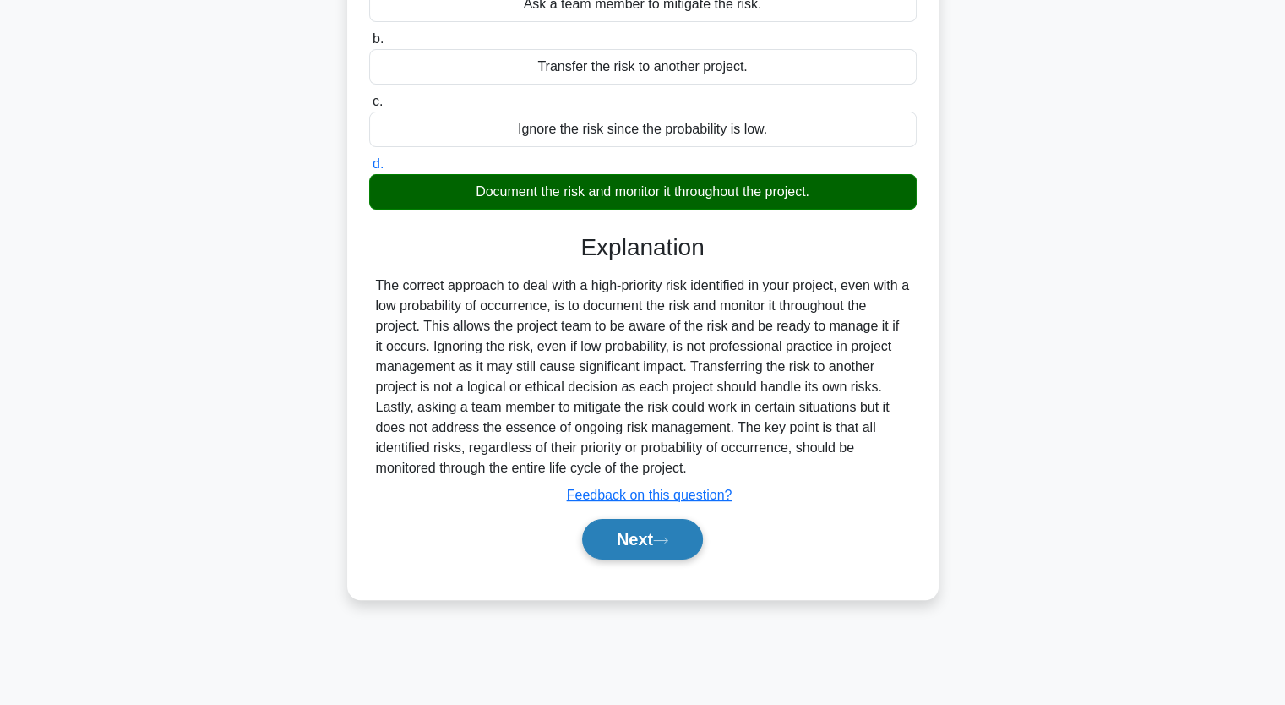
click at [628, 554] on button "Next" at bounding box center [642, 539] width 121 height 41
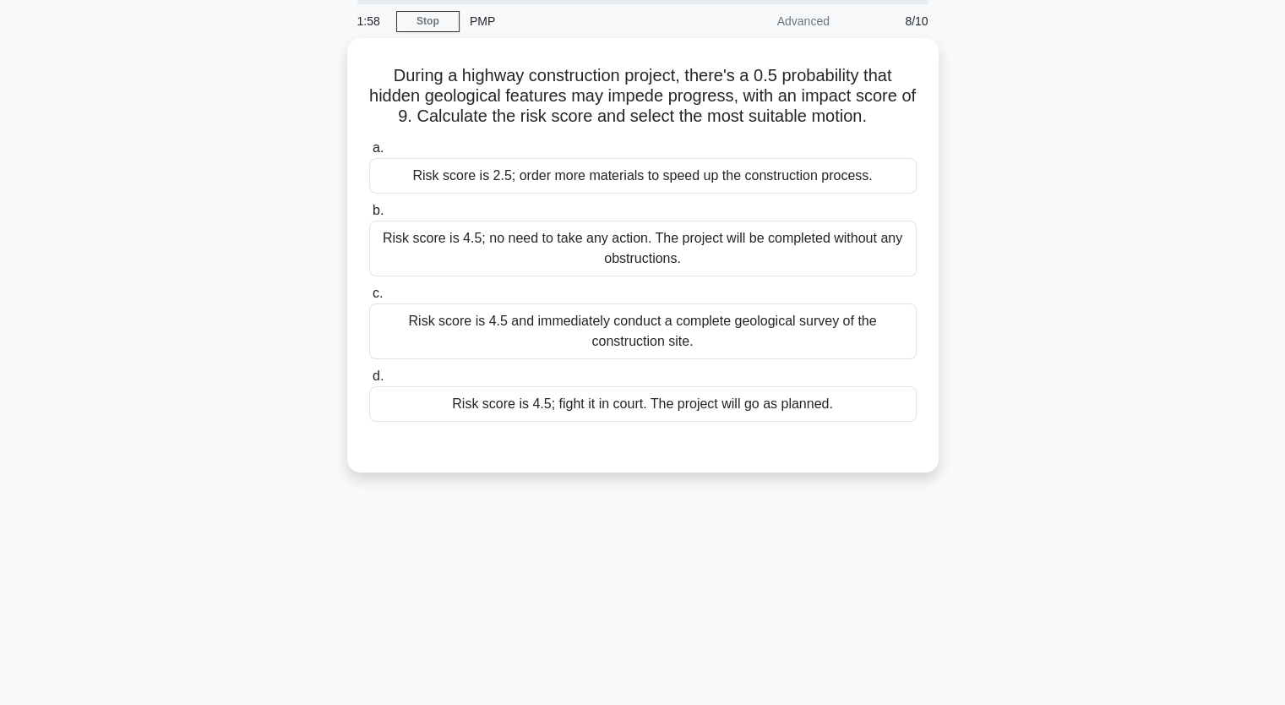
scroll to position [40, 0]
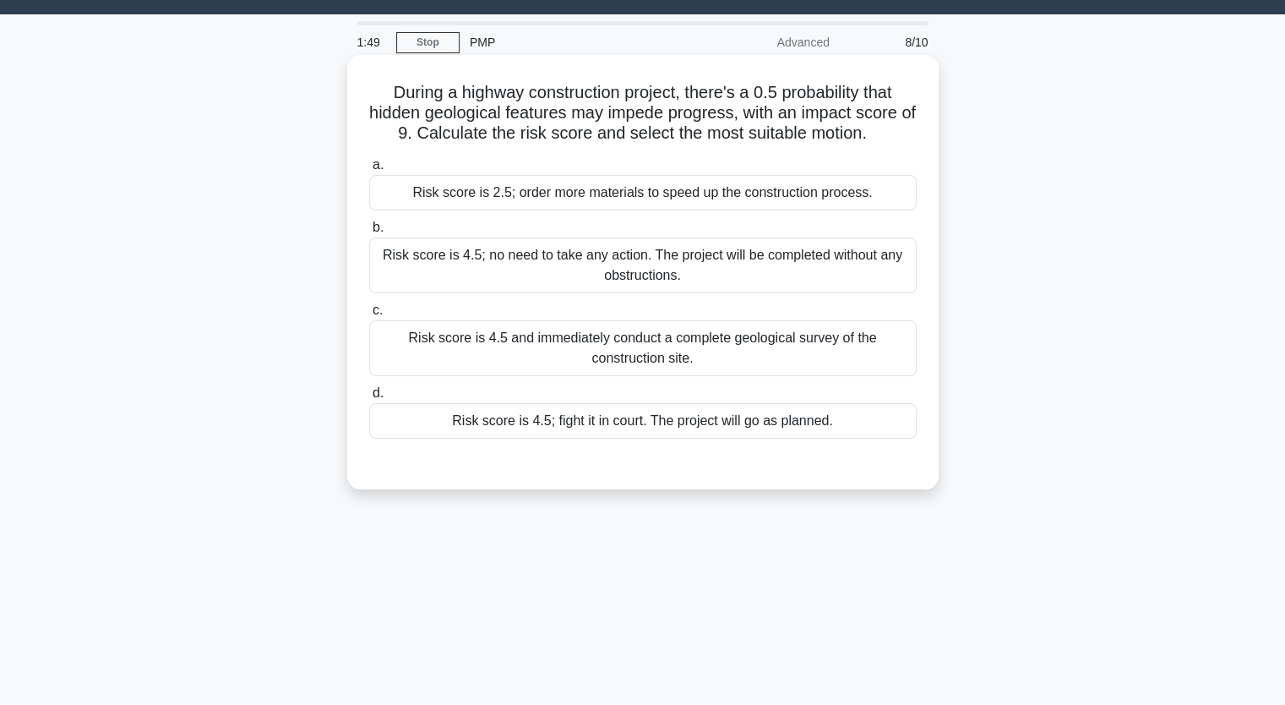
click at [542, 275] on div "Risk score is 4.5; no need to take any action. The project will be completed wi…" at bounding box center [642, 265] width 547 height 56
click at [369, 233] on input "b. Risk score is 4.5; no need to take any action. The project will be completed…" at bounding box center [369, 227] width 0 height 11
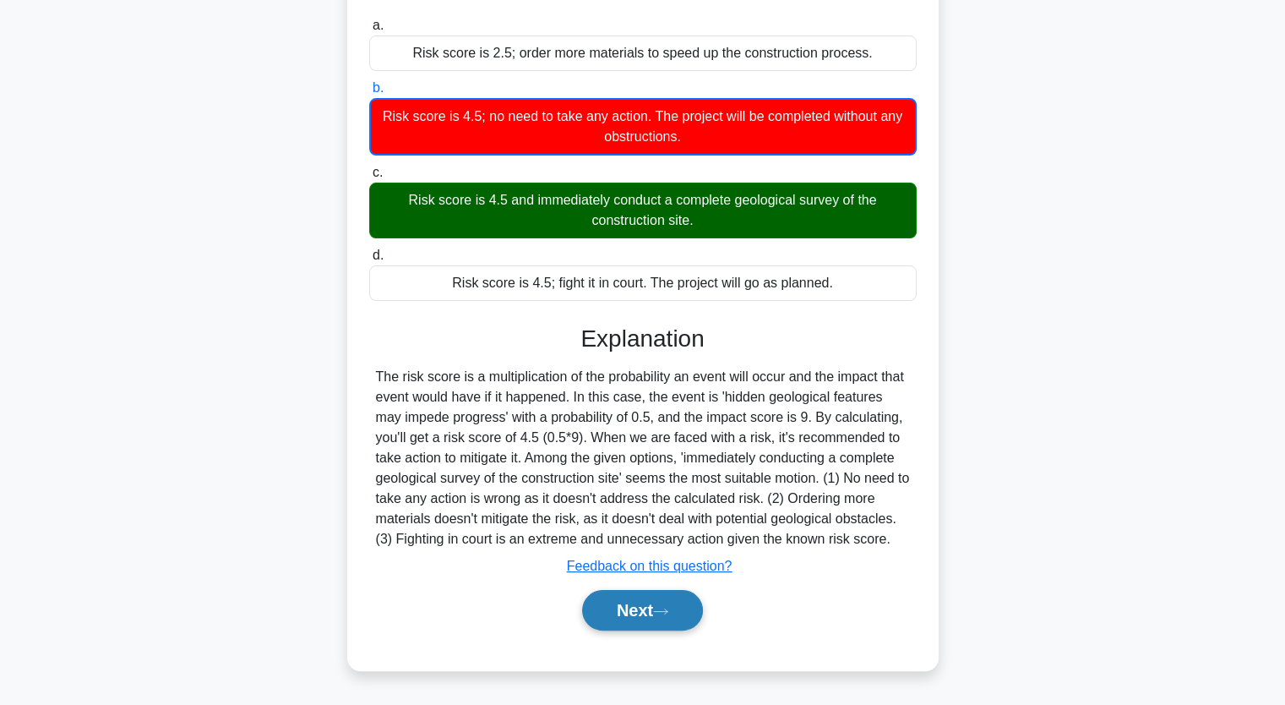
scroll to position [209, 0]
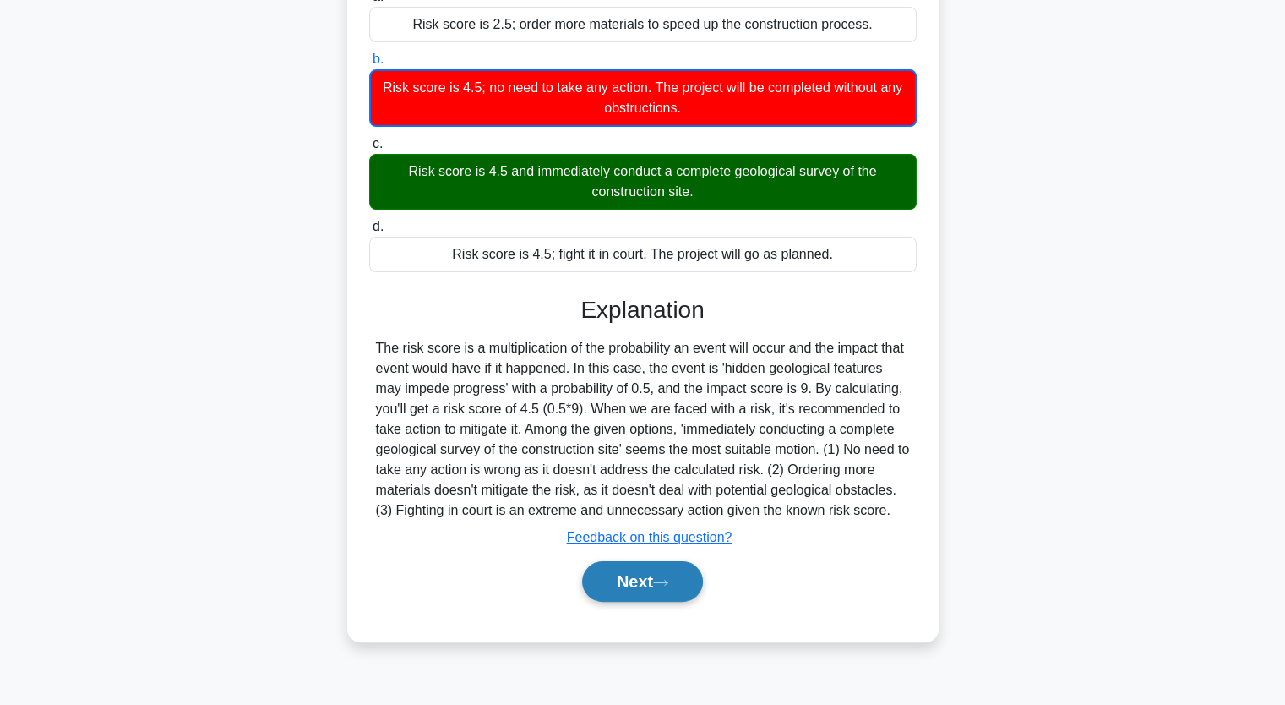
click at [650, 582] on button "Next" at bounding box center [642, 581] width 121 height 41
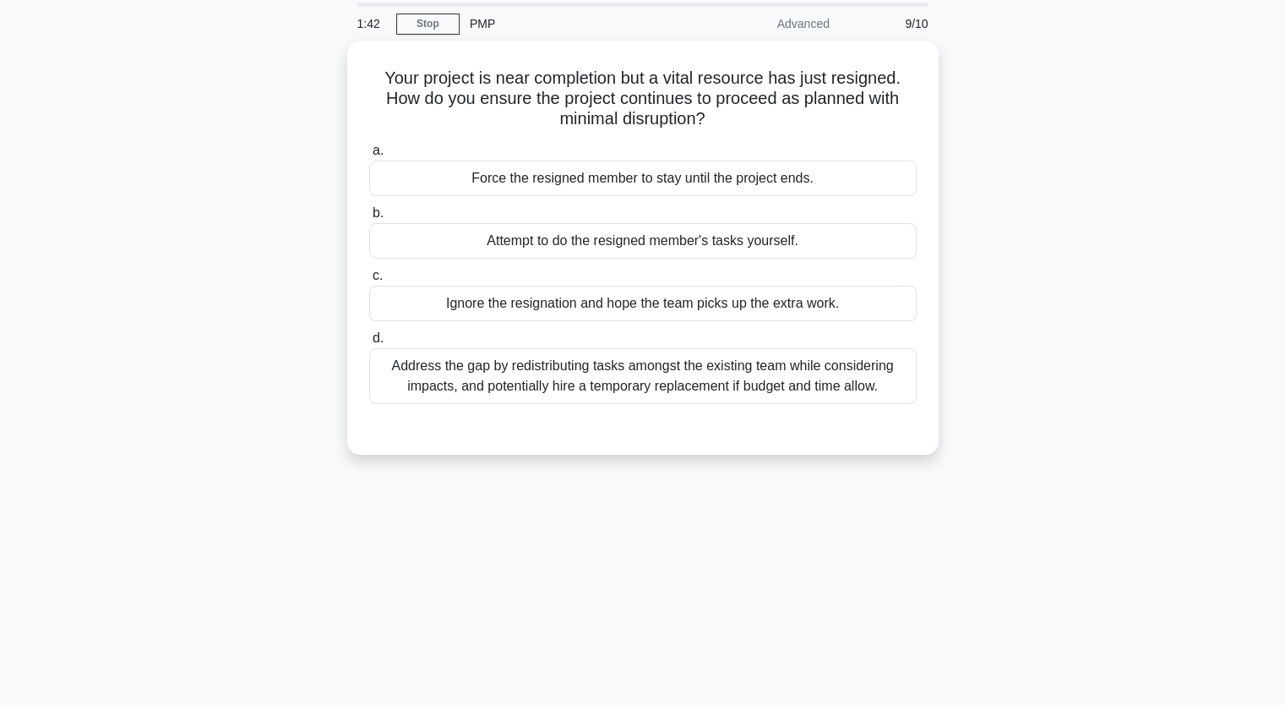
scroll to position [40, 0]
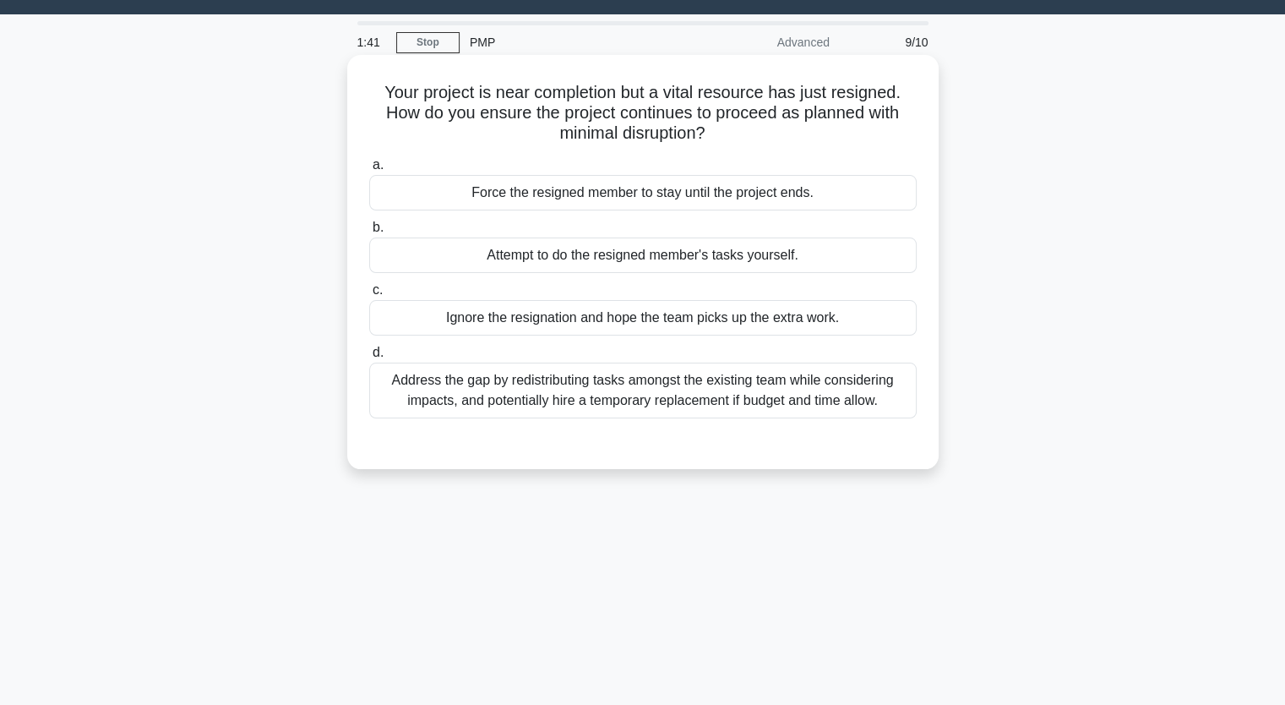
click at [657, 404] on div "Address the gap by redistributing tasks amongst the existing team while conside…" at bounding box center [642, 390] width 547 height 56
click at [369, 358] on input "d. Address the gap by redistributing tasks amongst the existing team while cons…" at bounding box center [369, 352] width 0 height 11
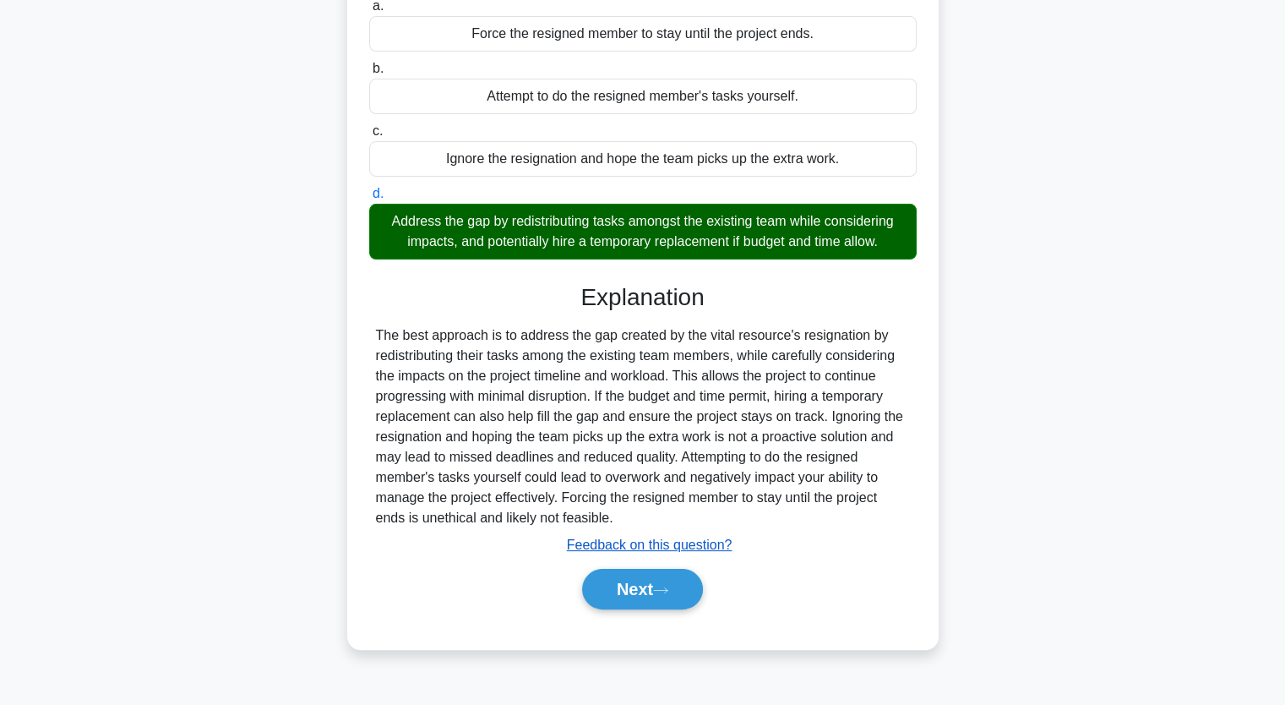
scroll to position [209, 0]
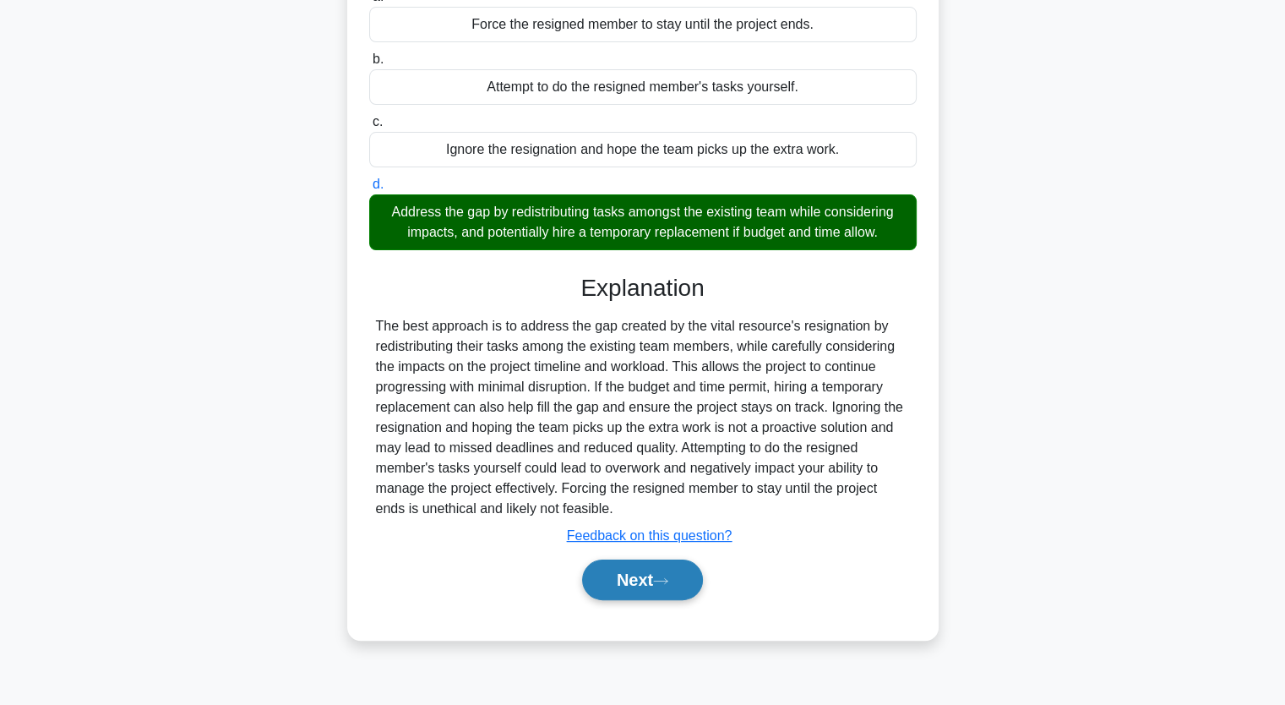
click at [650, 591] on button "Next" at bounding box center [642, 579] width 121 height 41
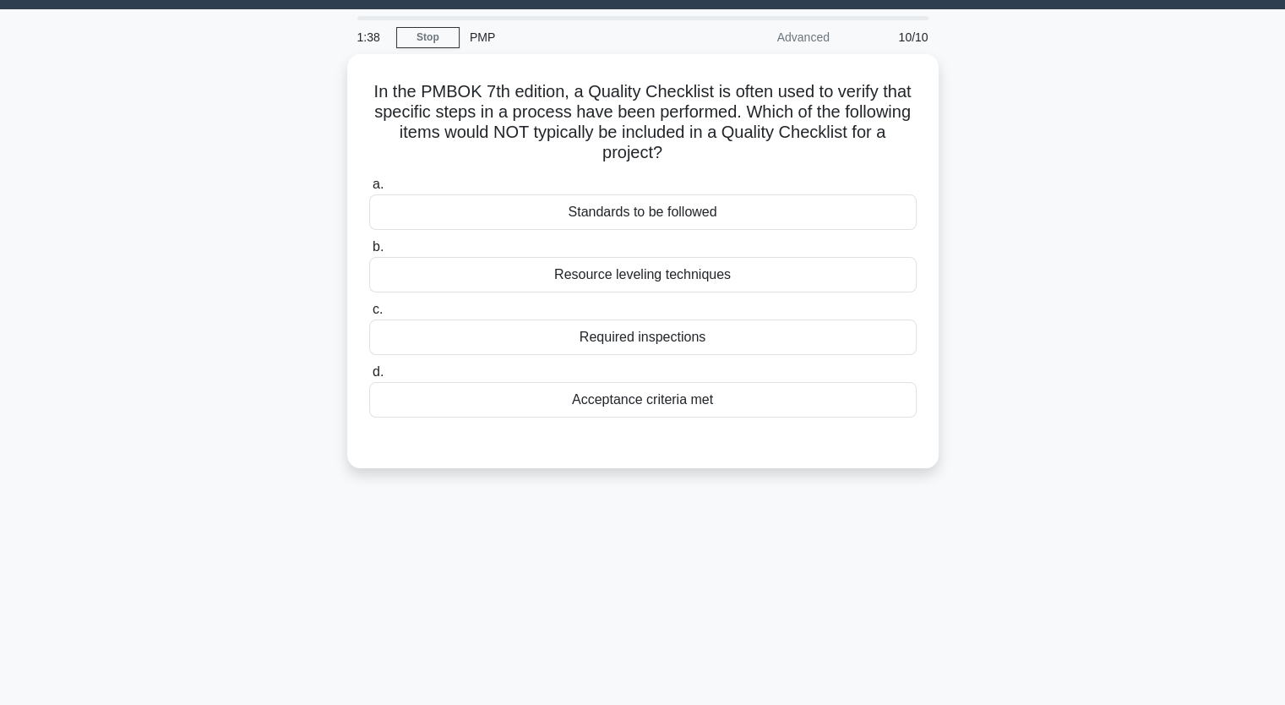
scroll to position [0, 0]
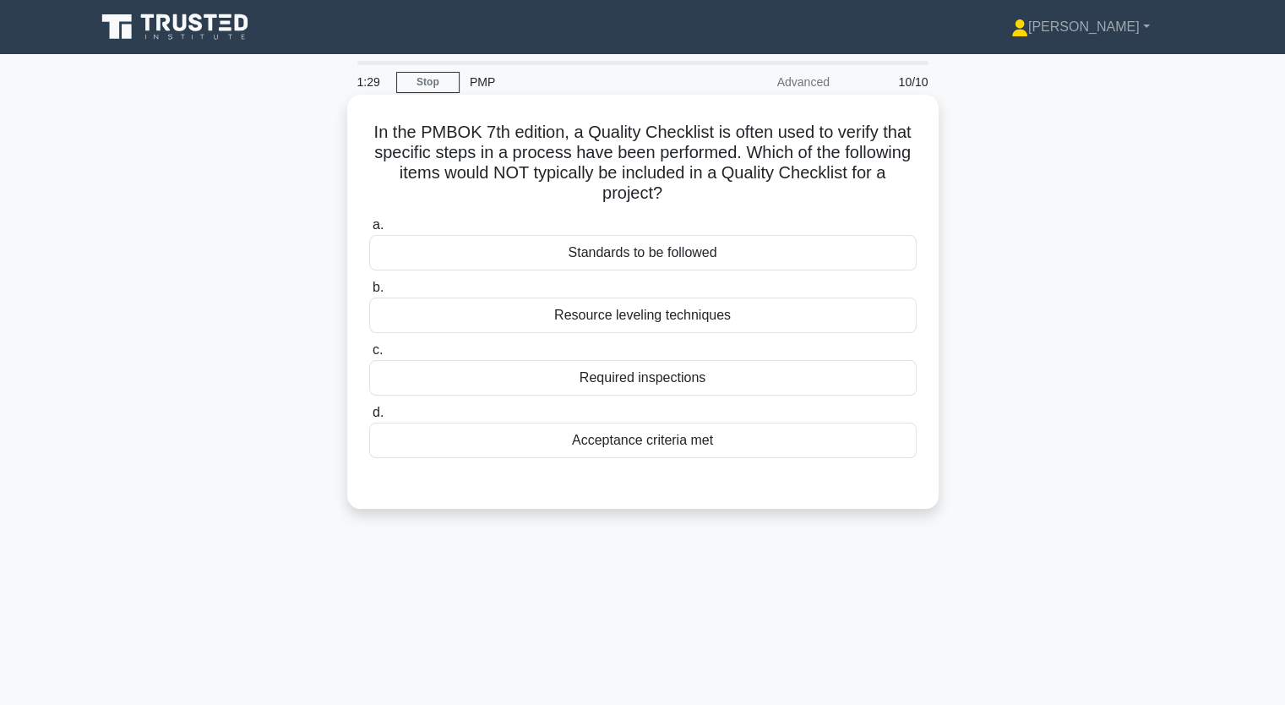
click at [683, 259] on div "Standards to be followed" at bounding box center [642, 252] width 547 height 35
click at [369, 231] on input "a. Standards to be followed" at bounding box center [369, 225] width 0 height 11
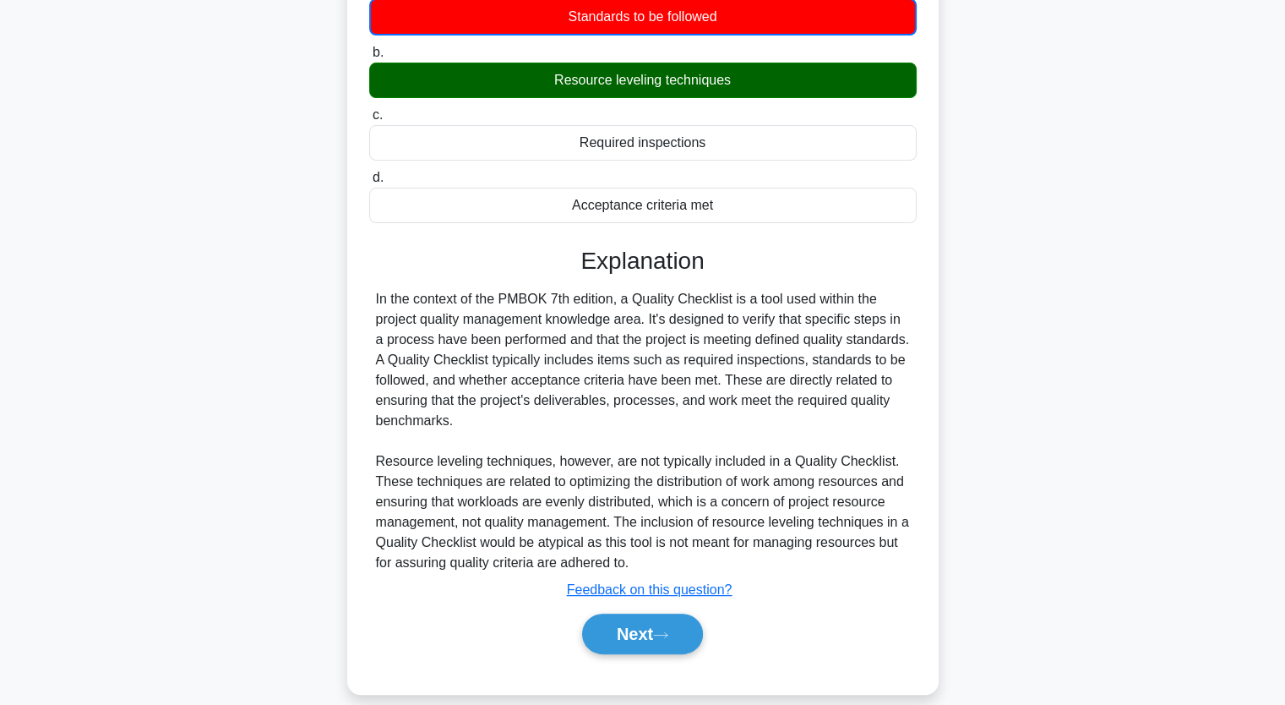
scroll to position [257, 0]
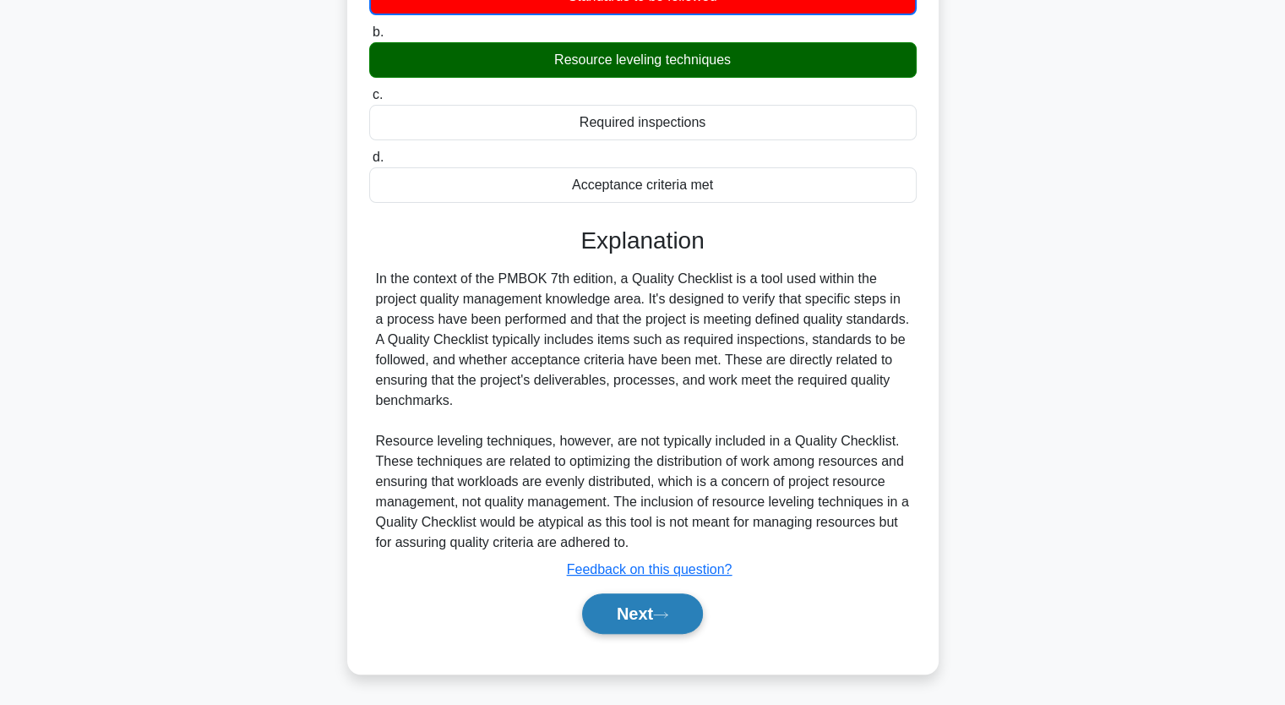
click at [661, 610] on icon at bounding box center [660, 614] width 15 height 9
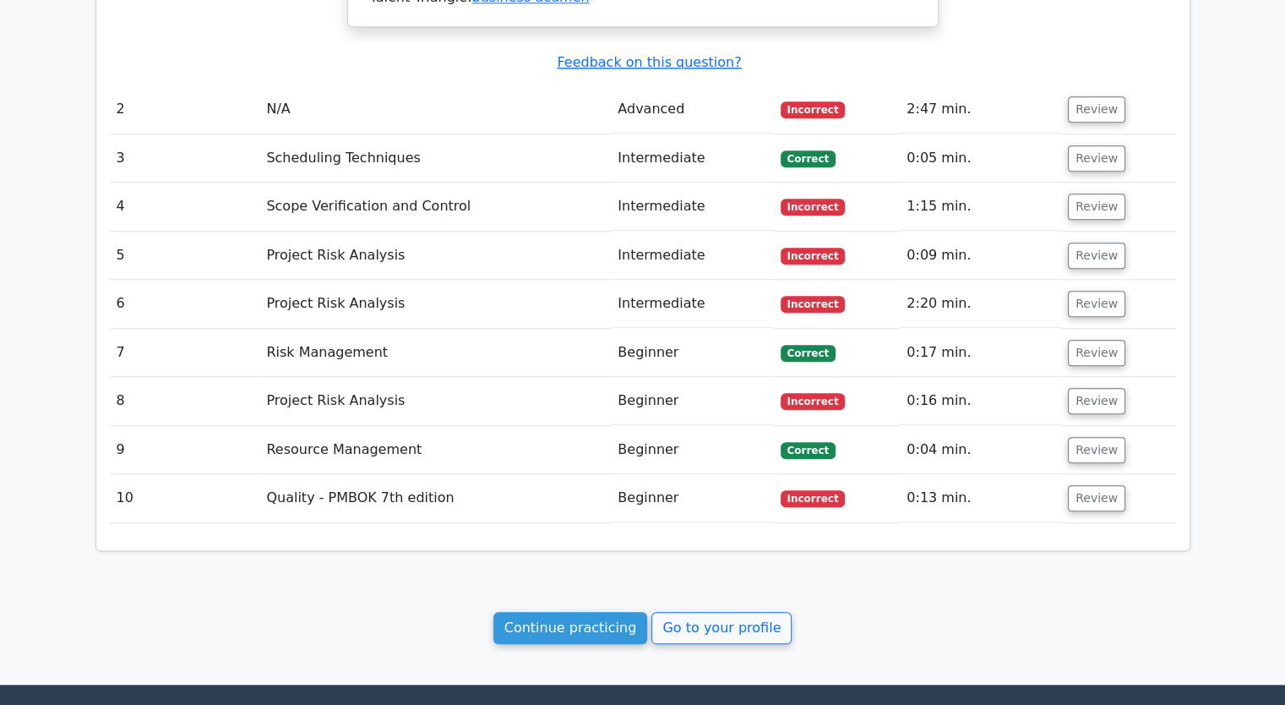
scroll to position [1832, 0]
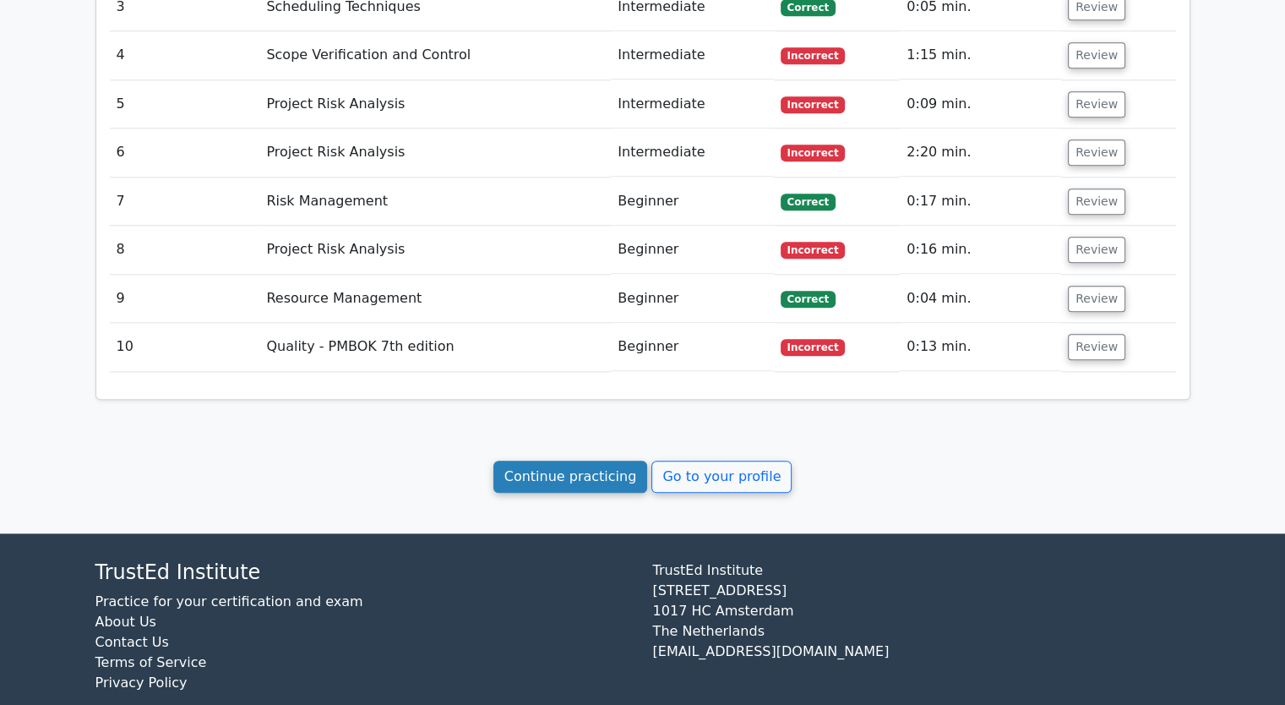
click at [596, 460] on link "Continue practicing" at bounding box center [570, 476] width 155 height 32
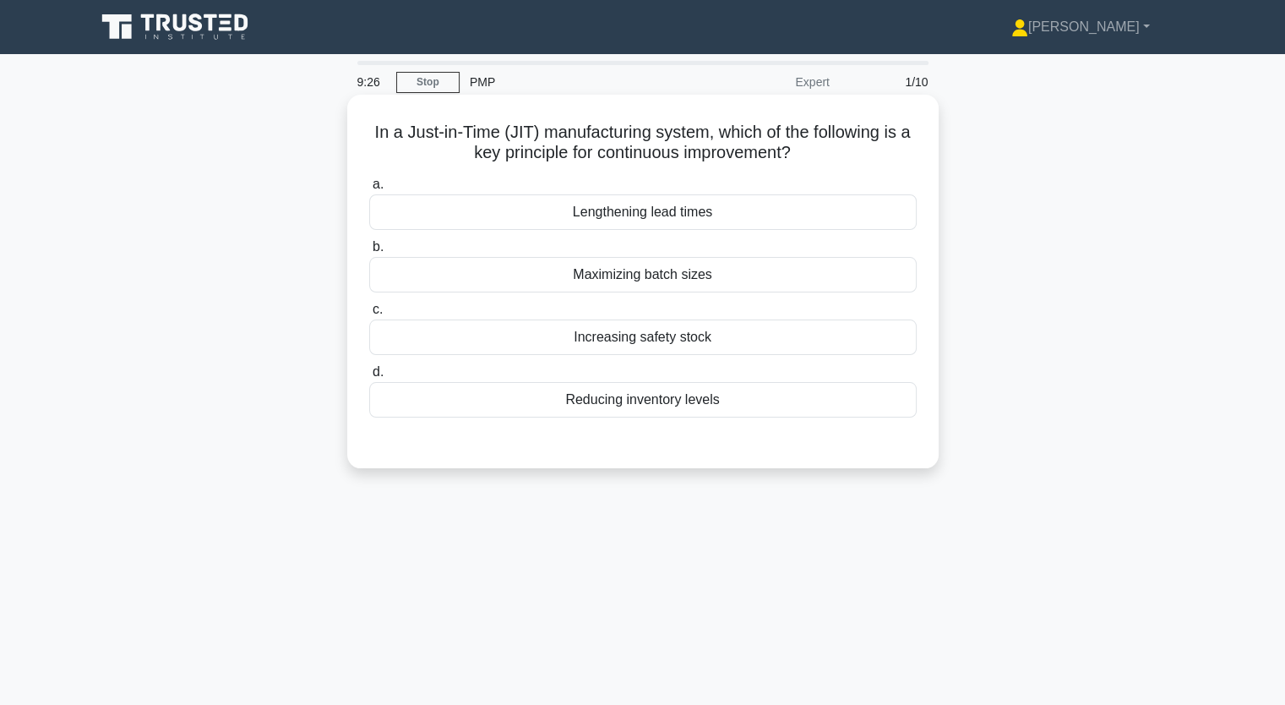
click at [646, 221] on div "Lengthening lead times" at bounding box center [642, 211] width 547 height 35
click at [369, 190] on input "a. Lengthening lead times" at bounding box center [369, 184] width 0 height 11
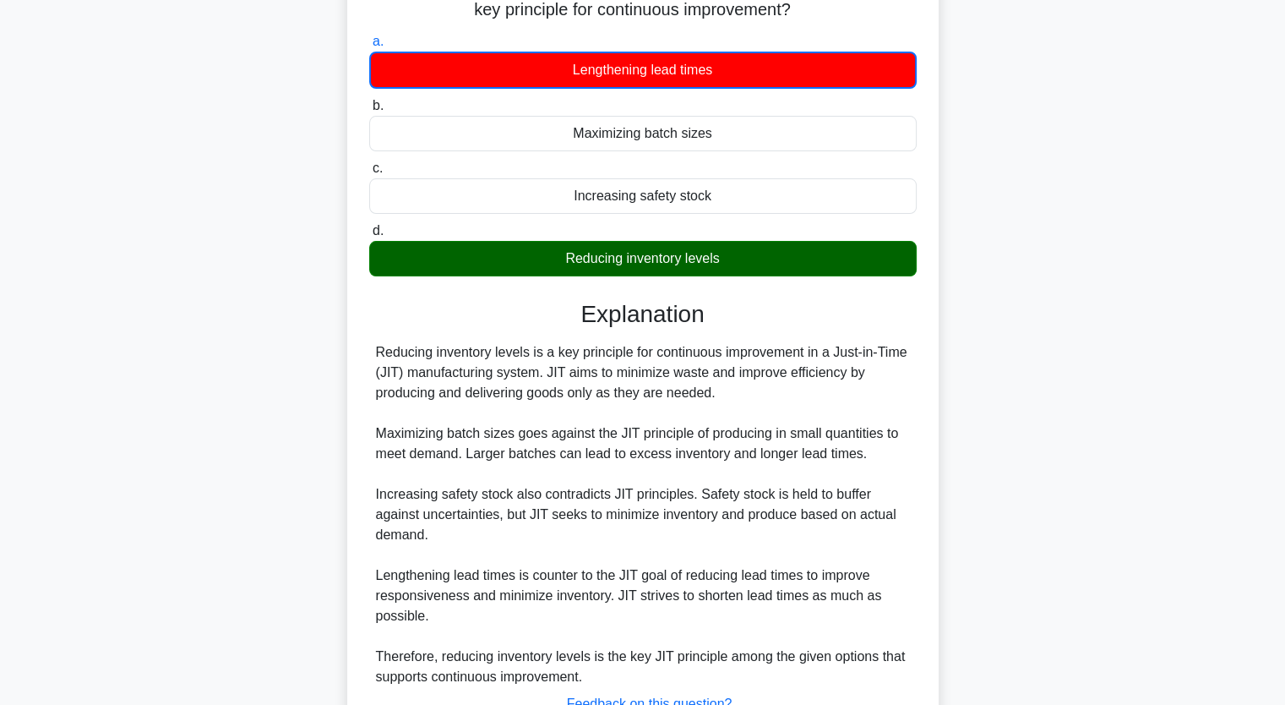
scroll to position [169, 0]
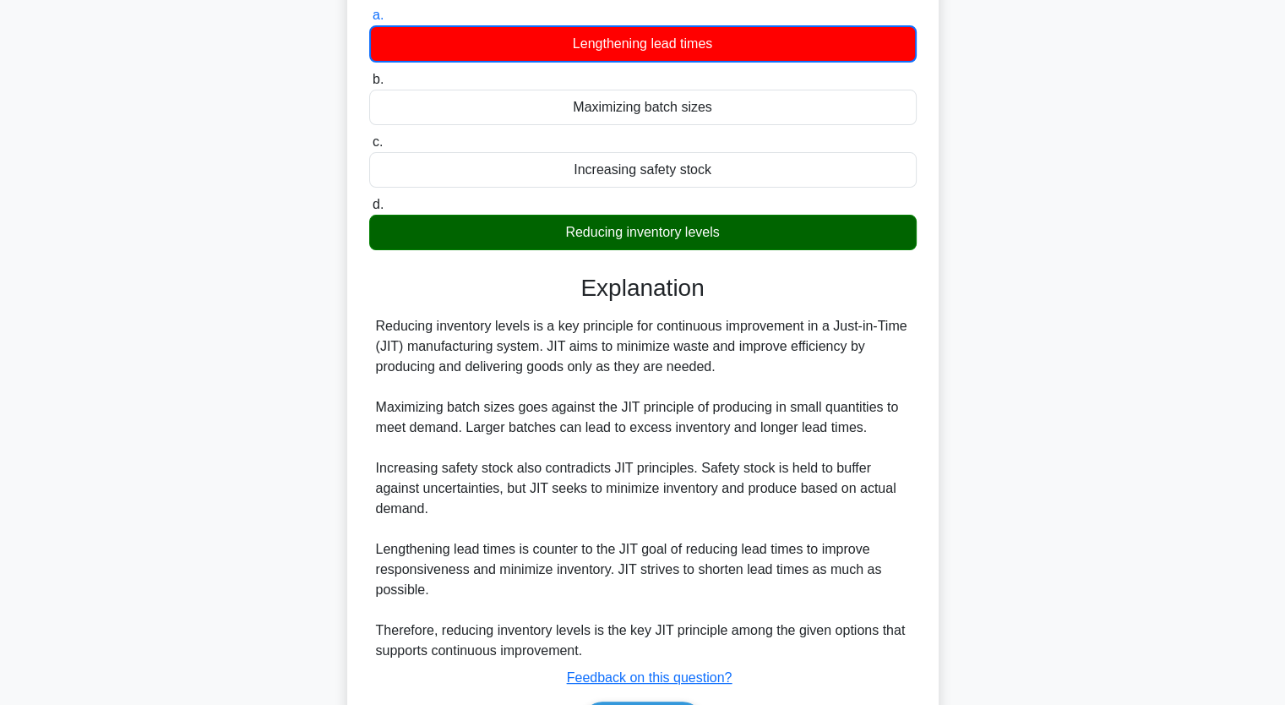
drag, startPoint x: 371, startPoint y: 325, endPoint x: 728, endPoint y: 362, distance: 359.2
click at [728, 362] on div "Reducing inventory levels is a key principle for continuous improvement in a Ju…" at bounding box center [642, 488] width 547 height 345
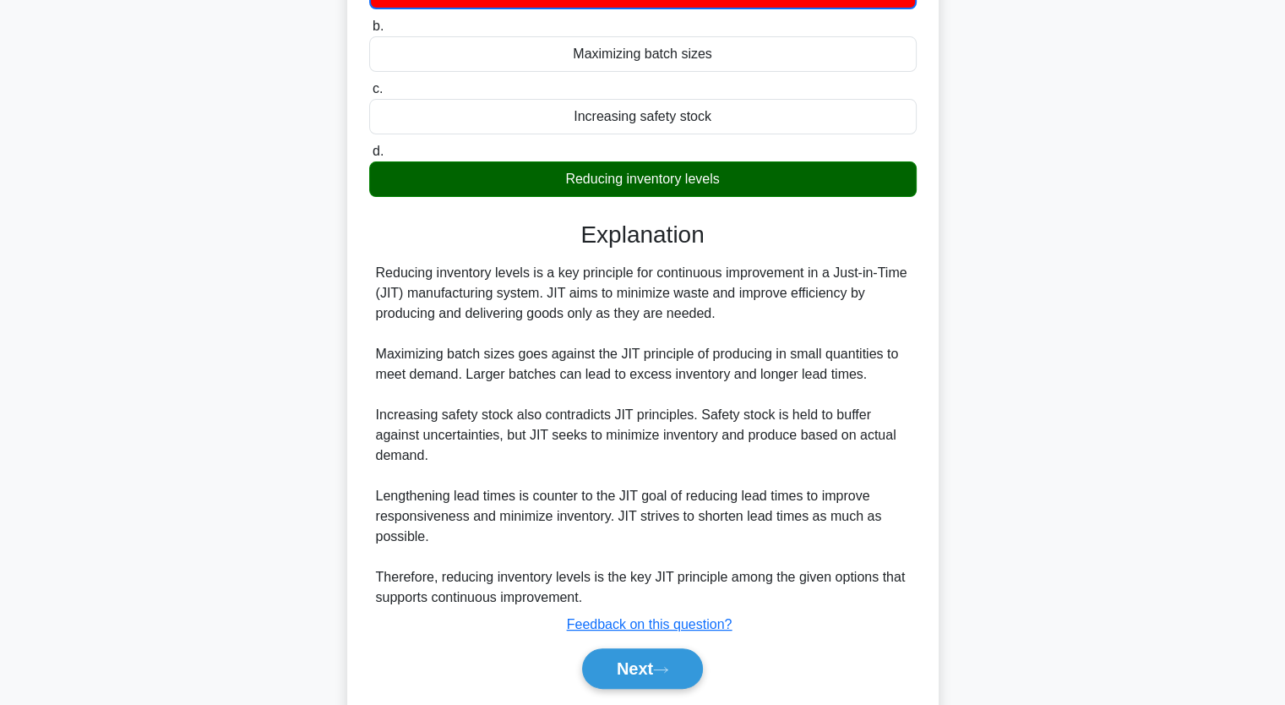
scroll to position [277, 0]
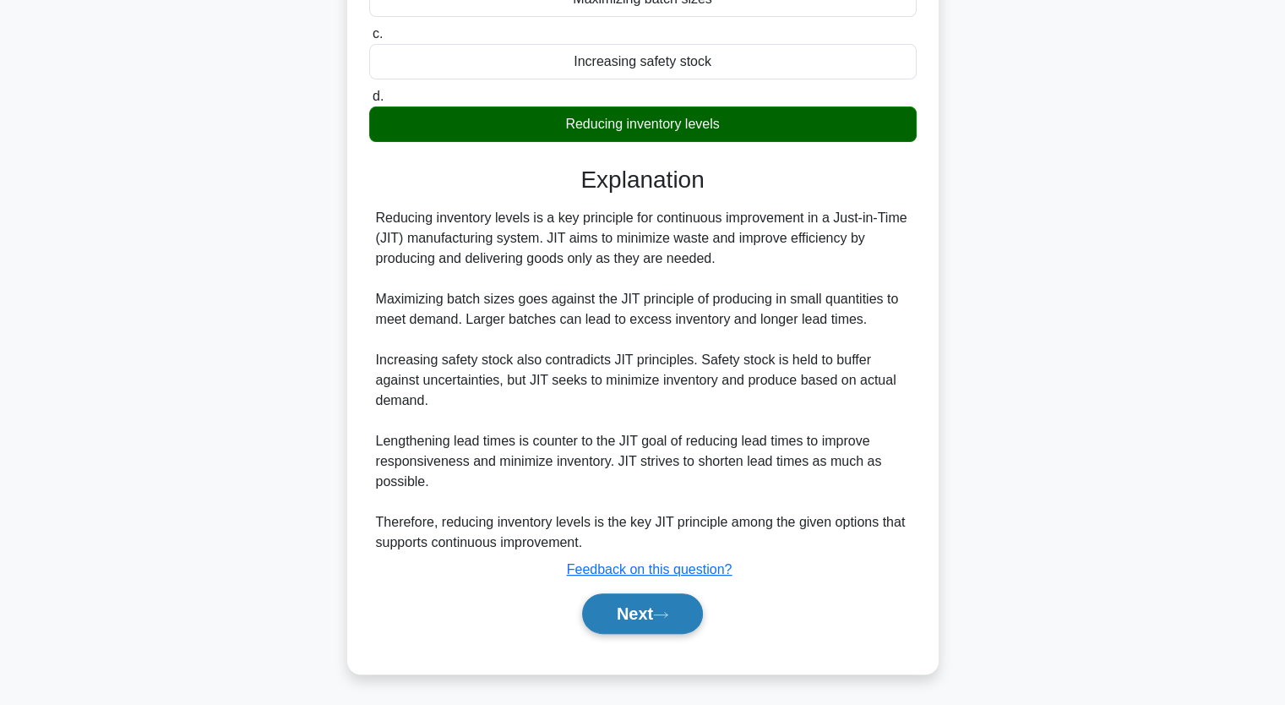
click at [662, 607] on button "Next" at bounding box center [642, 613] width 121 height 41
click at [638, 607] on button "Next" at bounding box center [642, 613] width 121 height 41
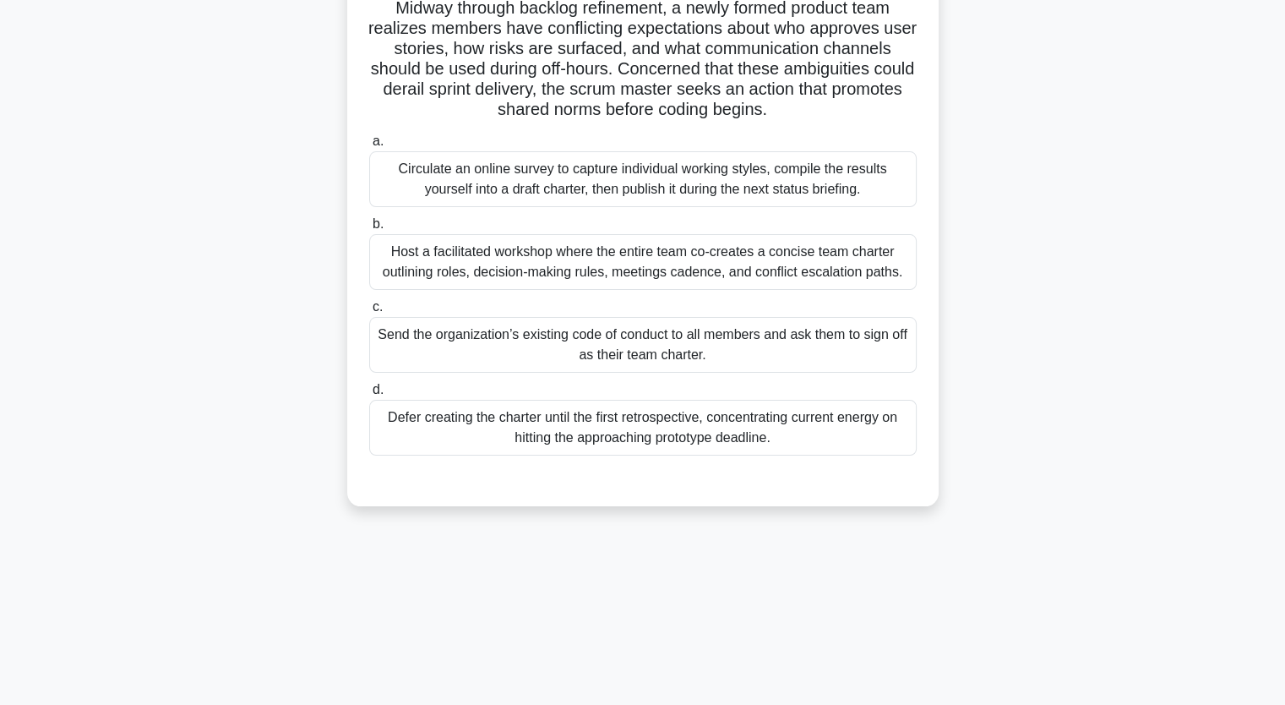
scroll to position [40, 0]
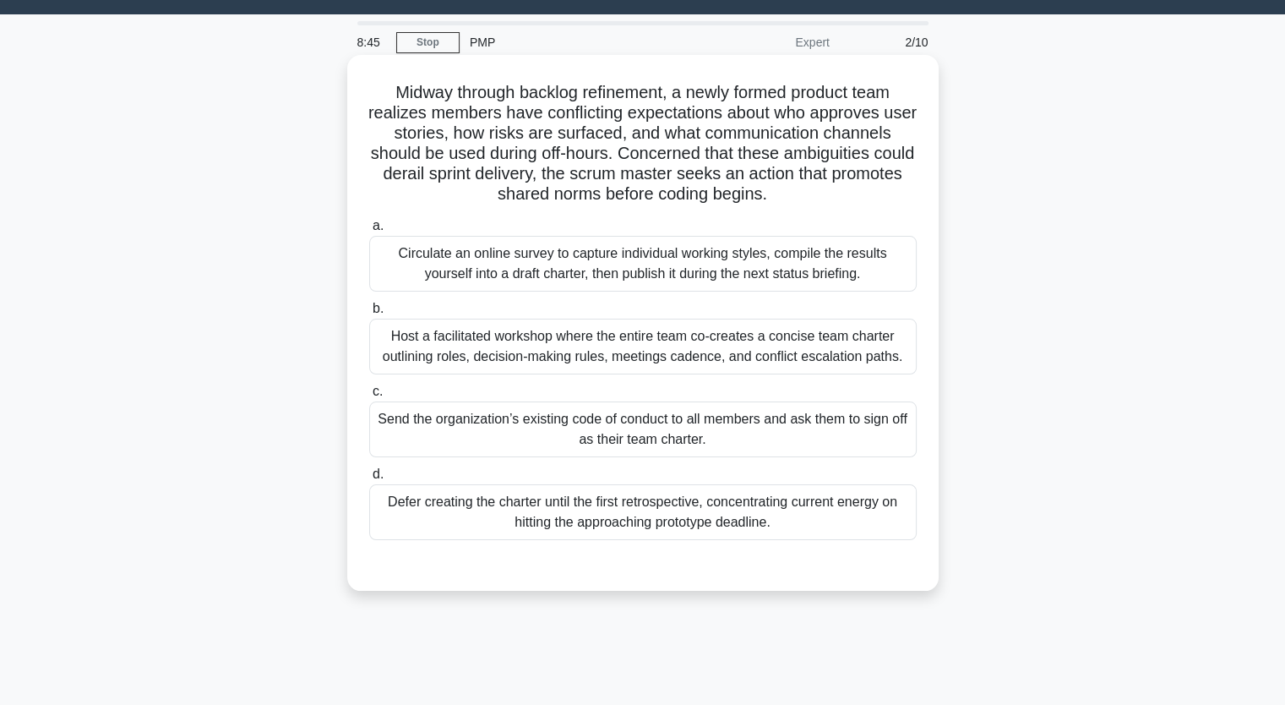
click at [604, 407] on div "Send the organization’s existing code of conduct to all members and ask them to…" at bounding box center [642, 429] width 547 height 56
click at [369, 397] on input "c. Send the organization’s existing code of conduct to all members and ask them…" at bounding box center [369, 391] width 0 height 11
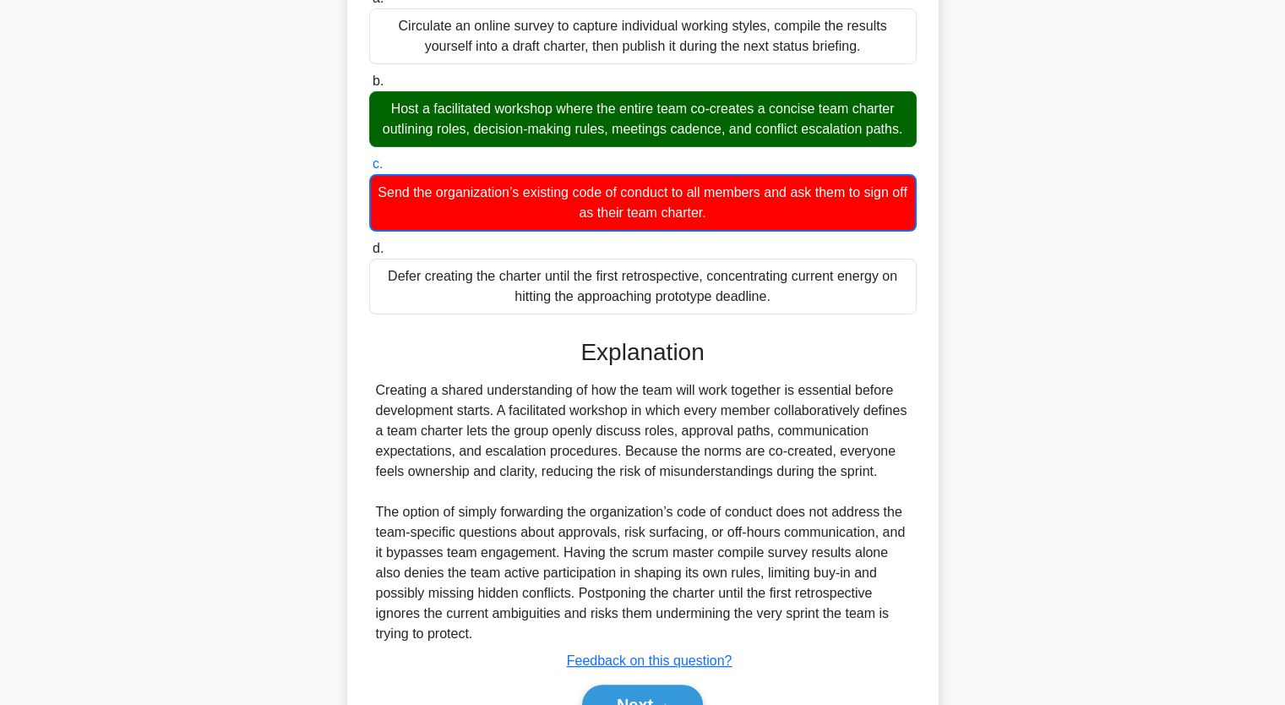
scroll to position [358, 0]
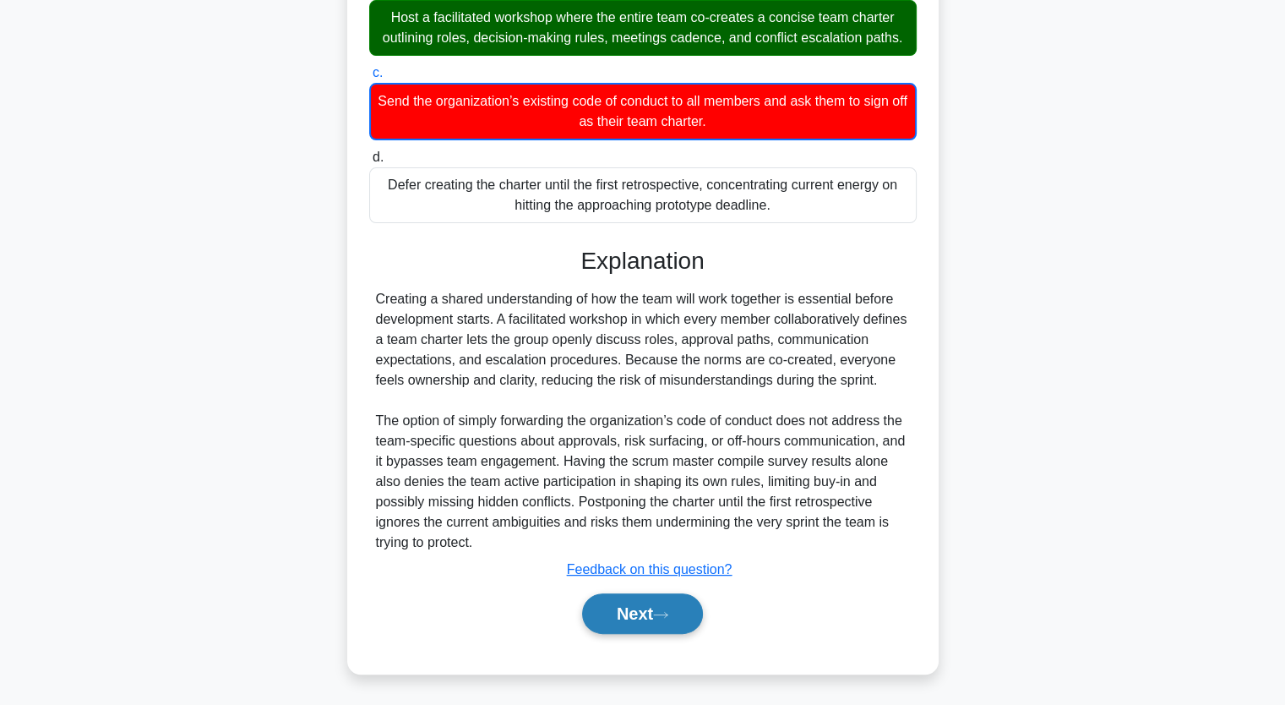
click at [639, 613] on button "Next" at bounding box center [642, 613] width 121 height 41
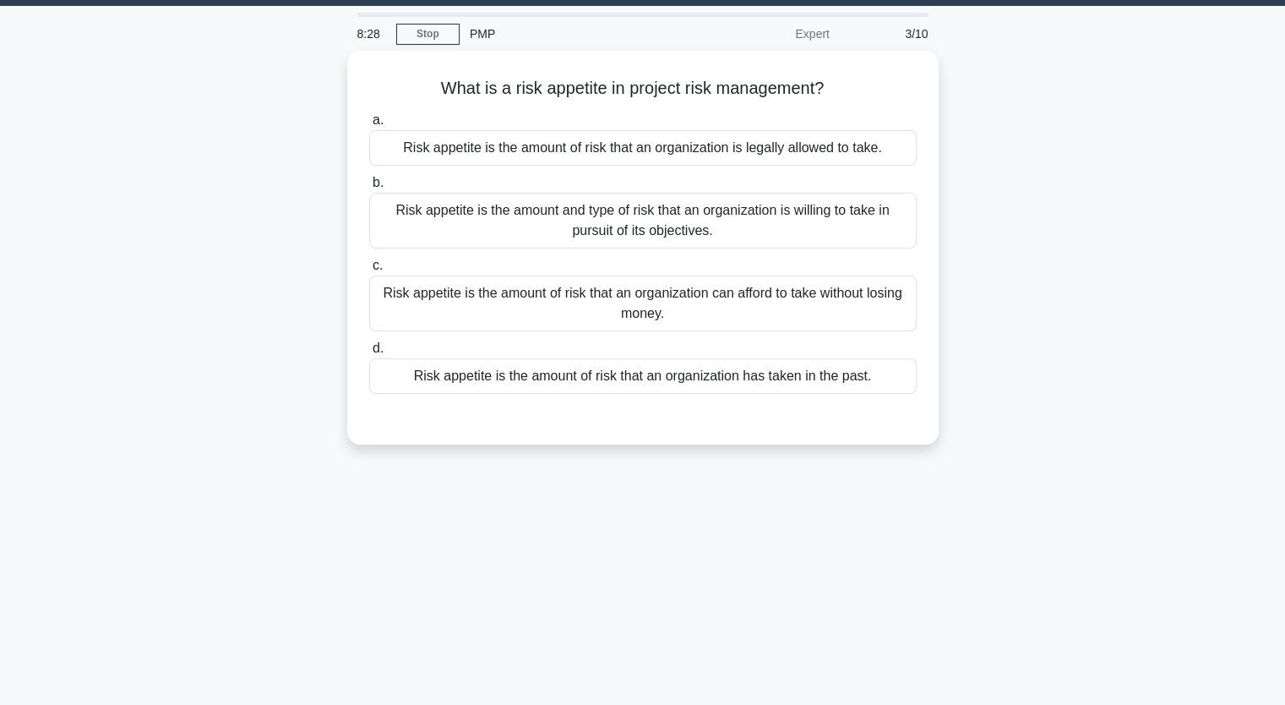
scroll to position [40, 0]
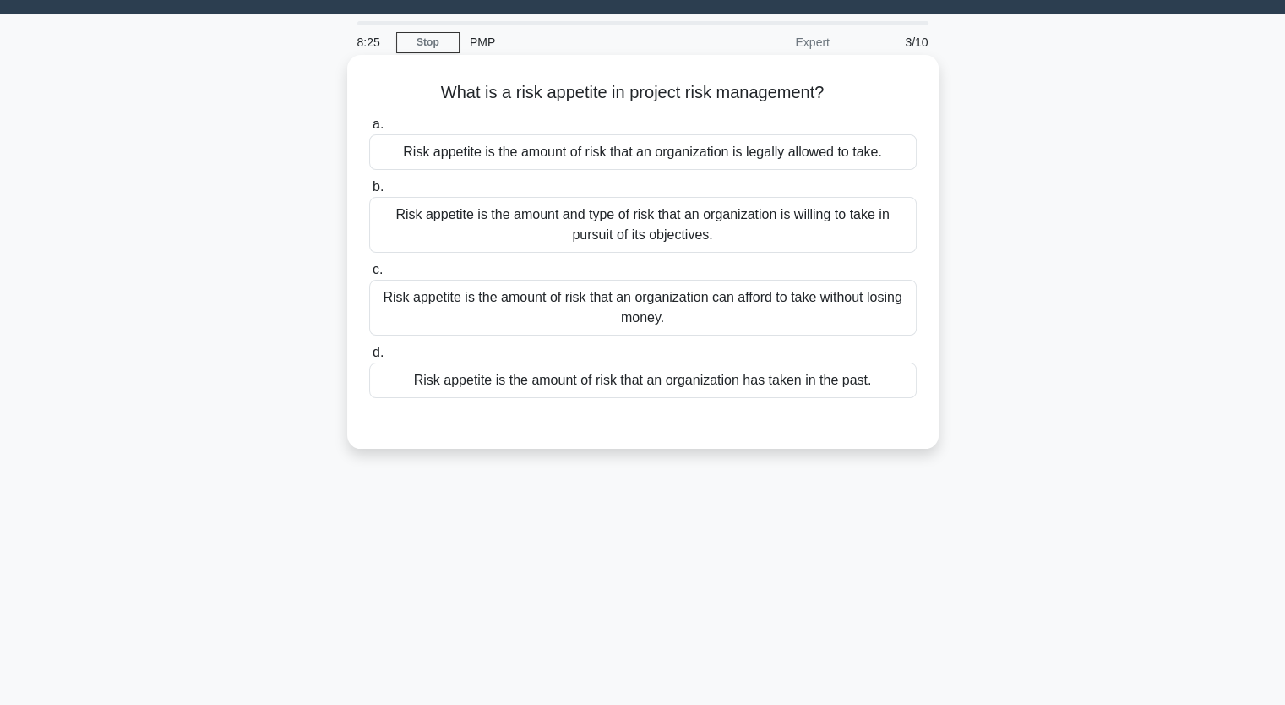
click at [593, 369] on div "Risk appetite is the amount of risk that an organization has taken in the past." at bounding box center [642, 379] width 547 height 35
click at [369, 358] on input "d. Risk appetite is the amount of risk that an organization has taken in the pa…" at bounding box center [369, 352] width 0 height 11
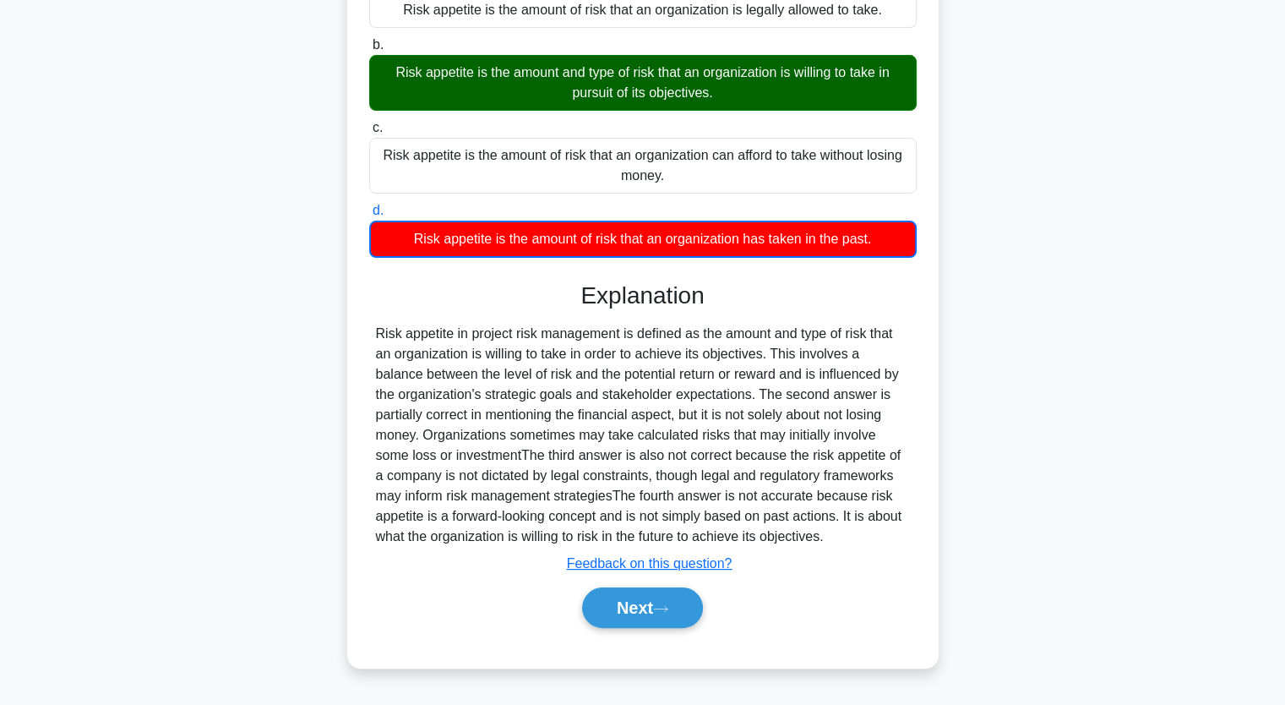
scroll to position [209, 0]
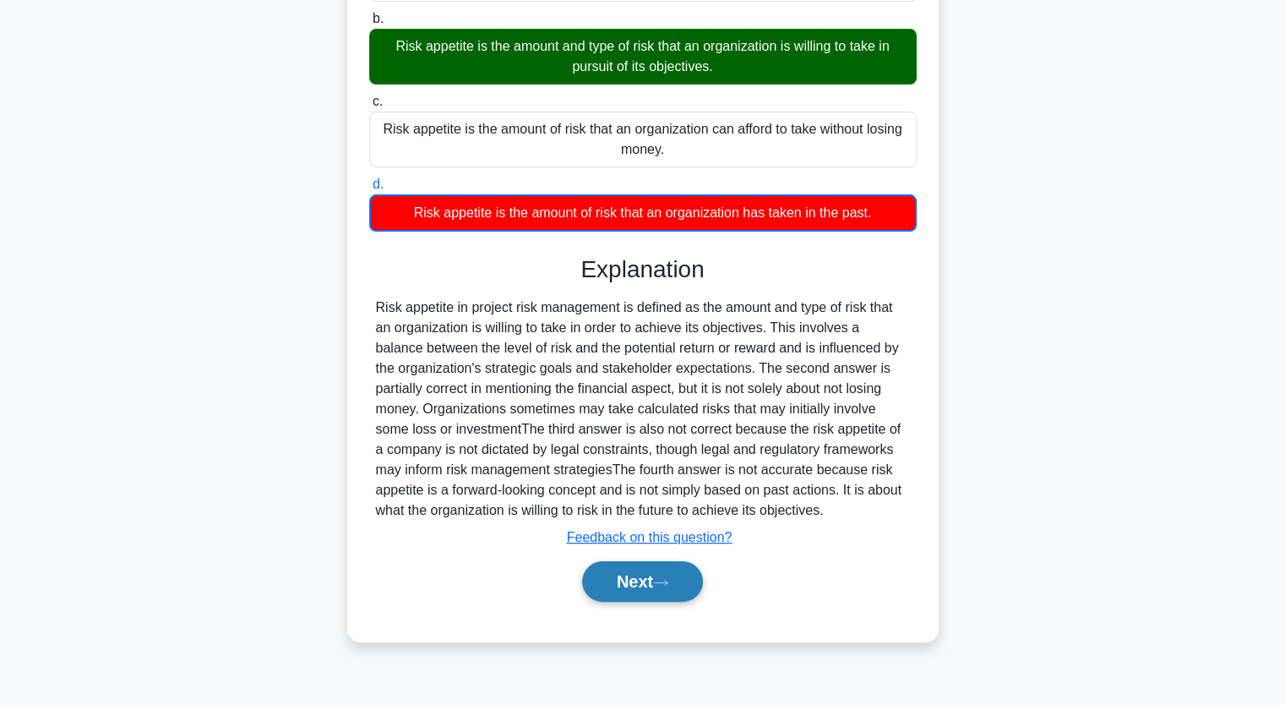
click at [649, 565] on button "Next" at bounding box center [642, 581] width 121 height 41
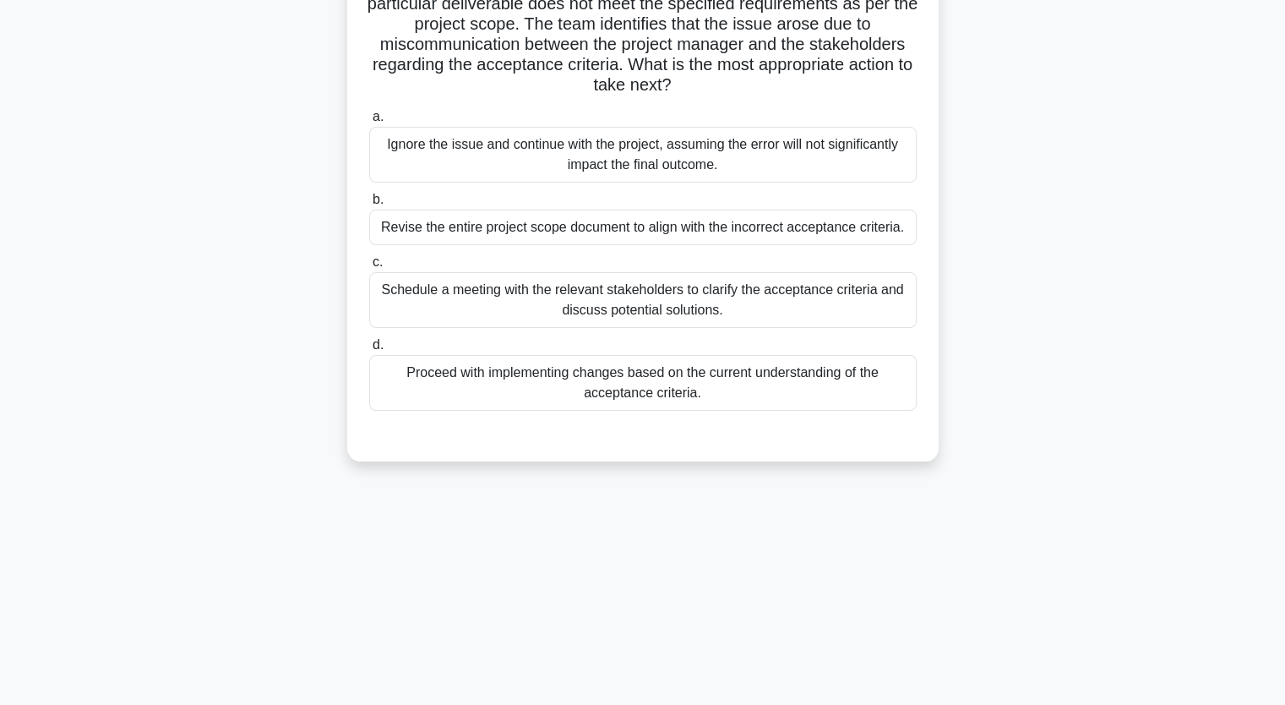
scroll to position [124, 0]
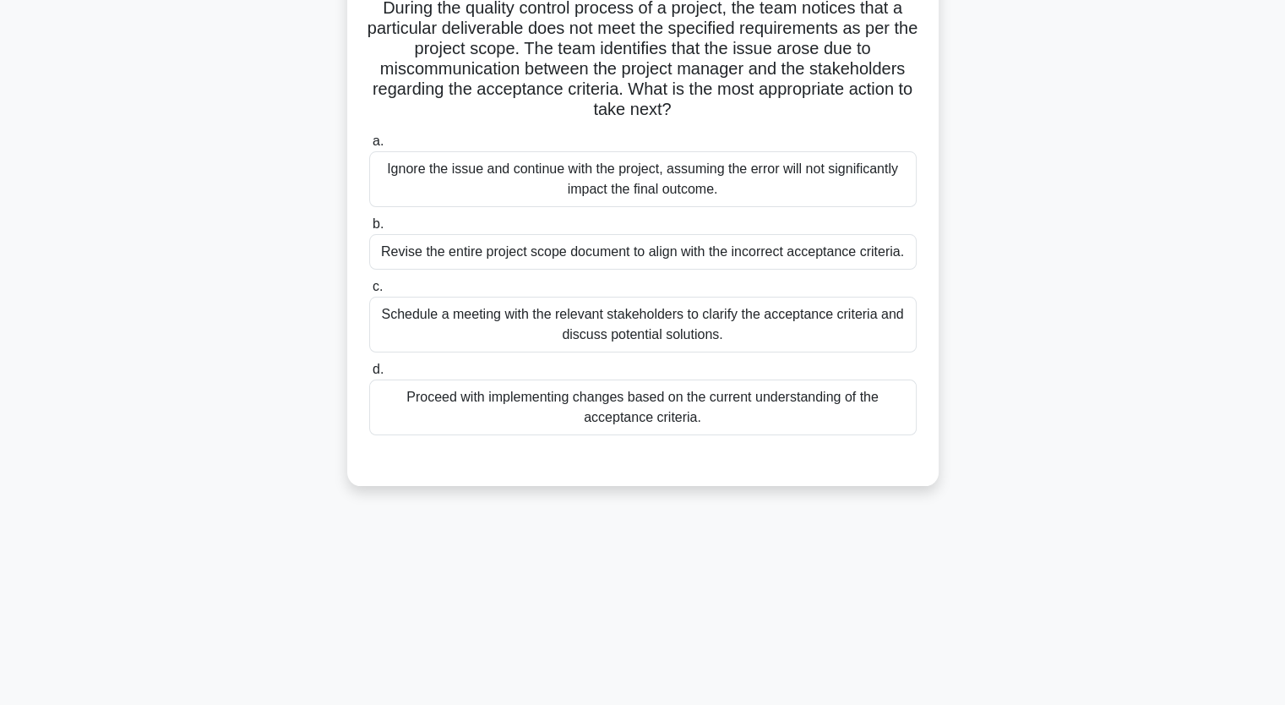
click at [549, 253] on div "Revise the entire project scope document to align with the incorrect acceptance…" at bounding box center [642, 251] width 547 height 35
click at [369, 230] on input "b. Revise the entire project scope document to align with the incorrect accepta…" at bounding box center [369, 224] width 0 height 11
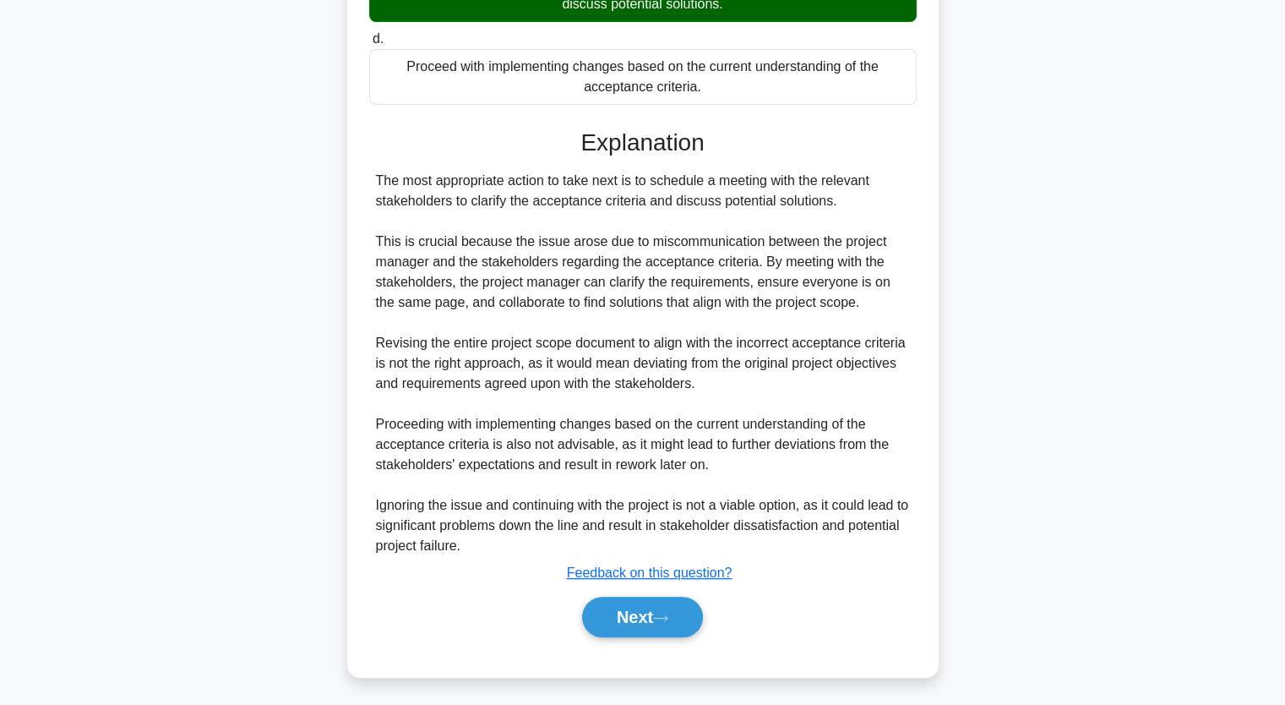
scroll to position [480, 0]
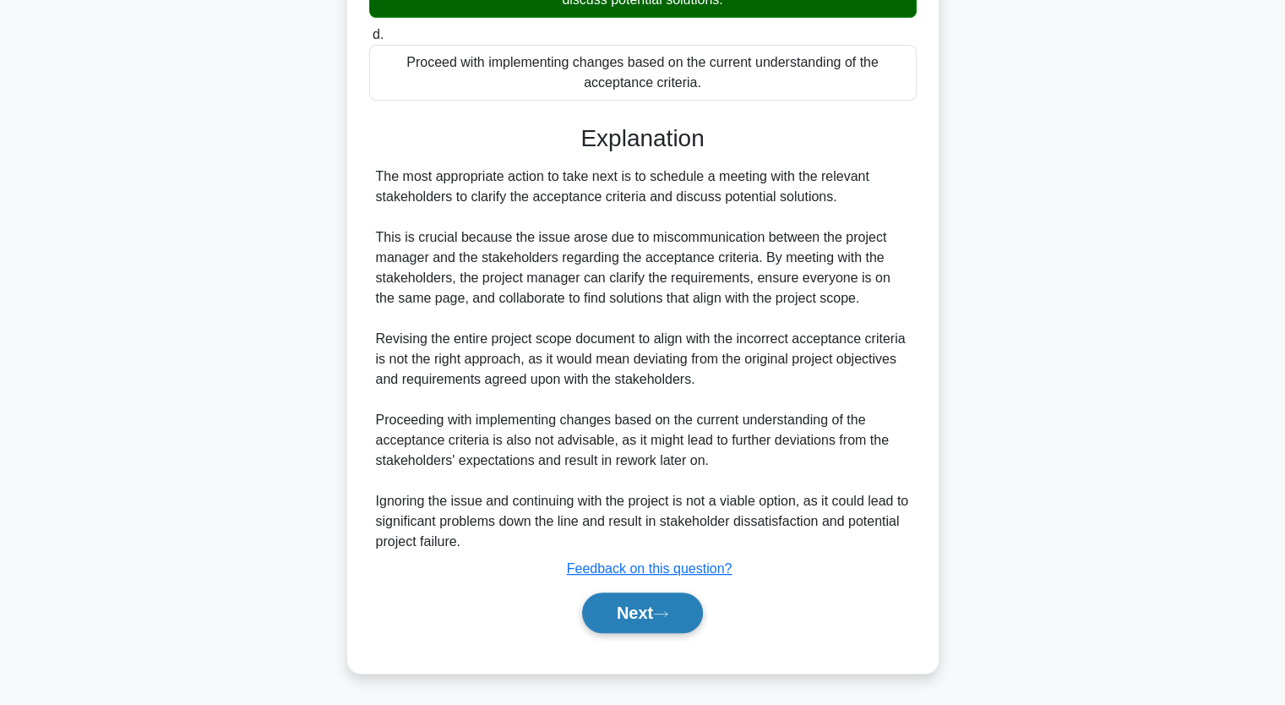
click at [647, 599] on button "Next" at bounding box center [642, 612] width 121 height 41
click at [645, 609] on button "Next" at bounding box center [642, 612] width 121 height 41
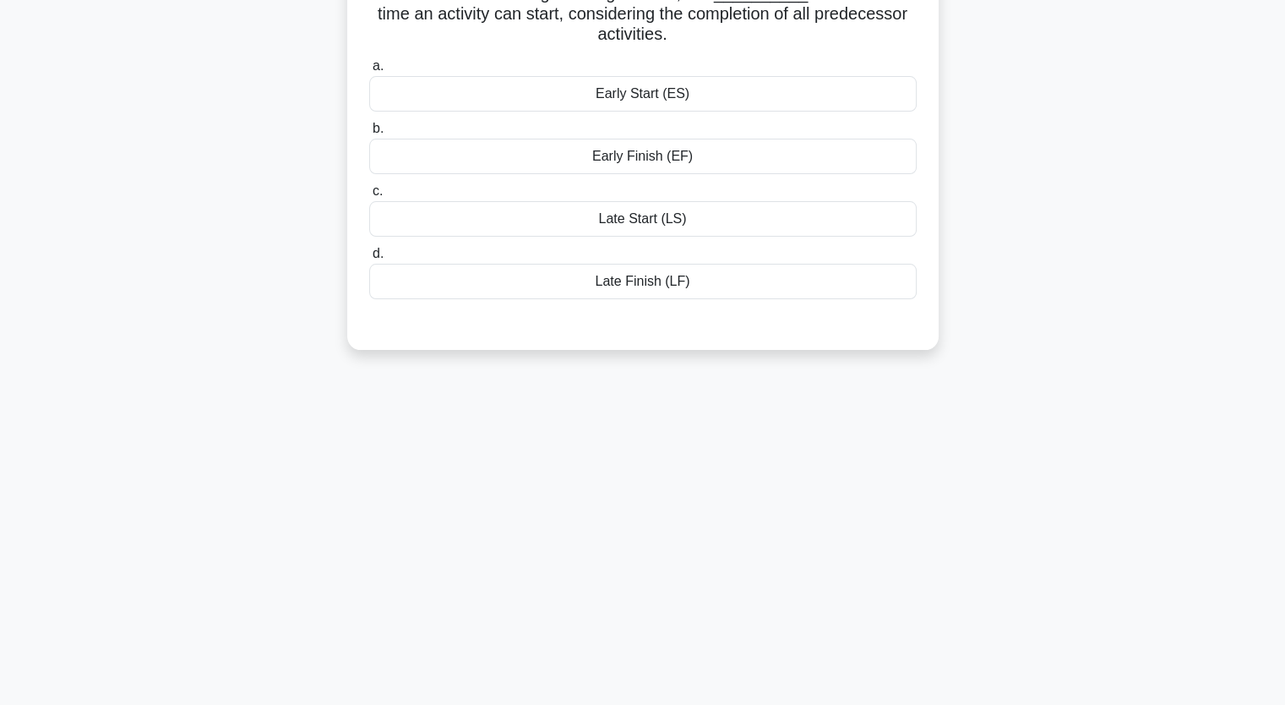
scroll to position [40, 0]
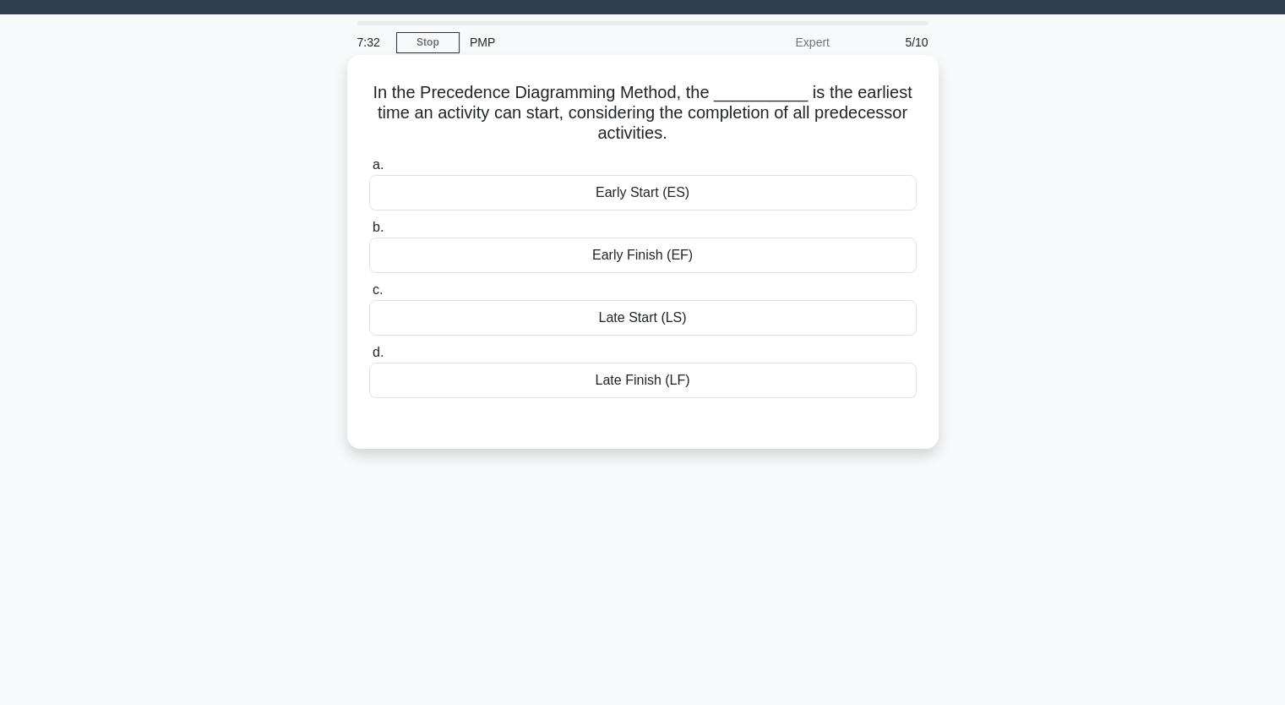
click at [669, 187] on div "Early Start (ES)" at bounding box center [642, 192] width 547 height 35
click at [369, 171] on input "a. Early Start (ES)" at bounding box center [369, 165] width 0 height 11
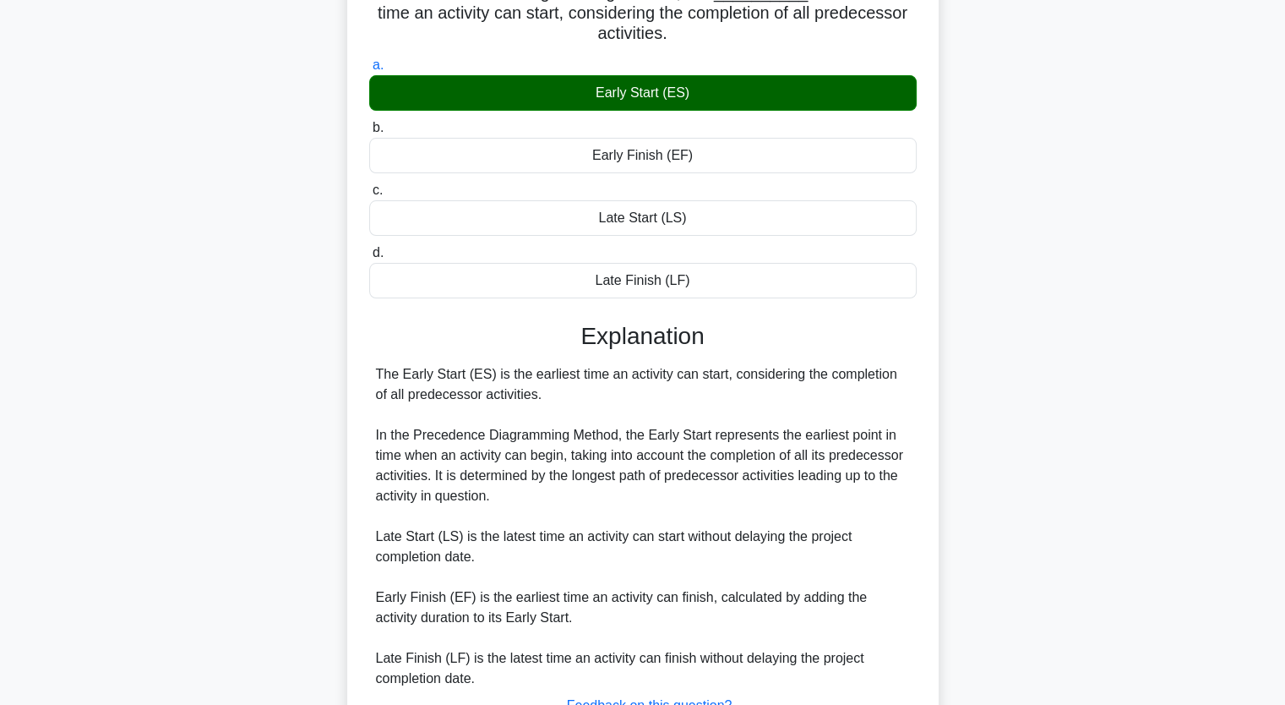
scroll to position [209, 0]
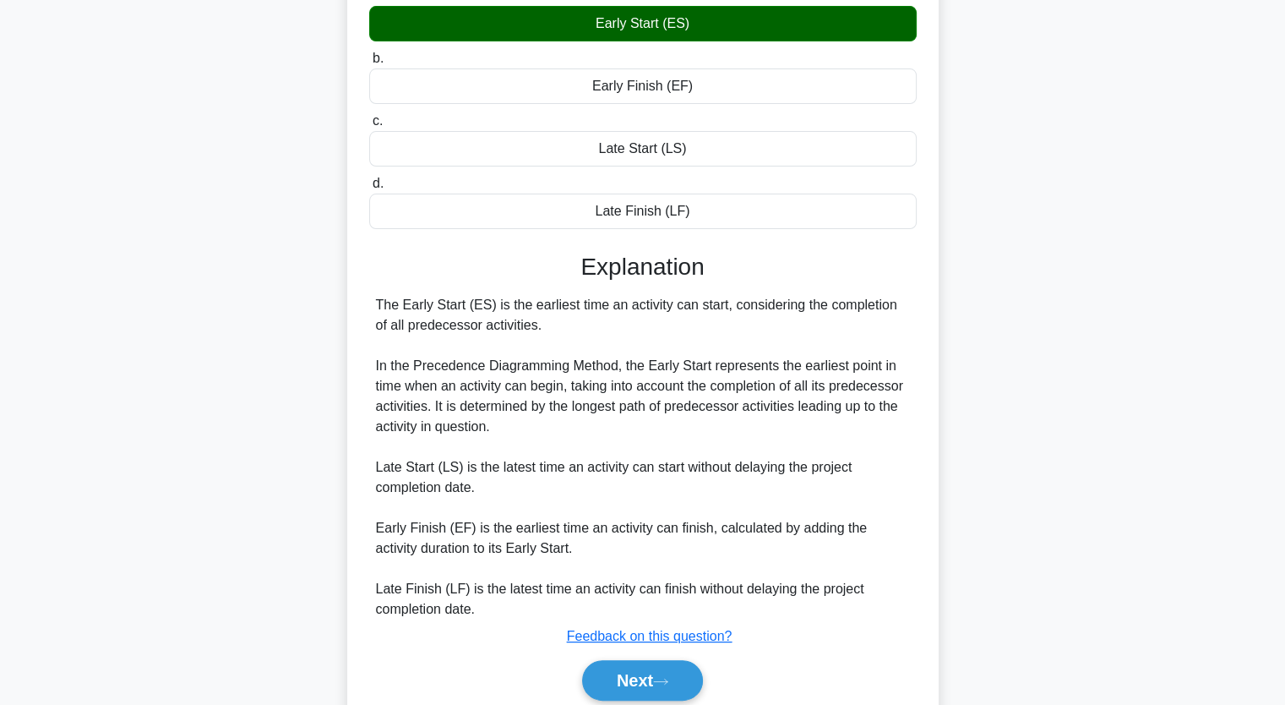
drag, startPoint x: 525, startPoint y: 302, endPoint x: 702, endPoint y: 319, distance: 177.4
click at [702, 319] on div "The Early Start (ES) is the earliest time an activity can start, considering th…" at bounding box center [643, 457] width 534 height 324
click at [652, 667] on button "Next" at bounding box center [642, 680] width 121 height 41
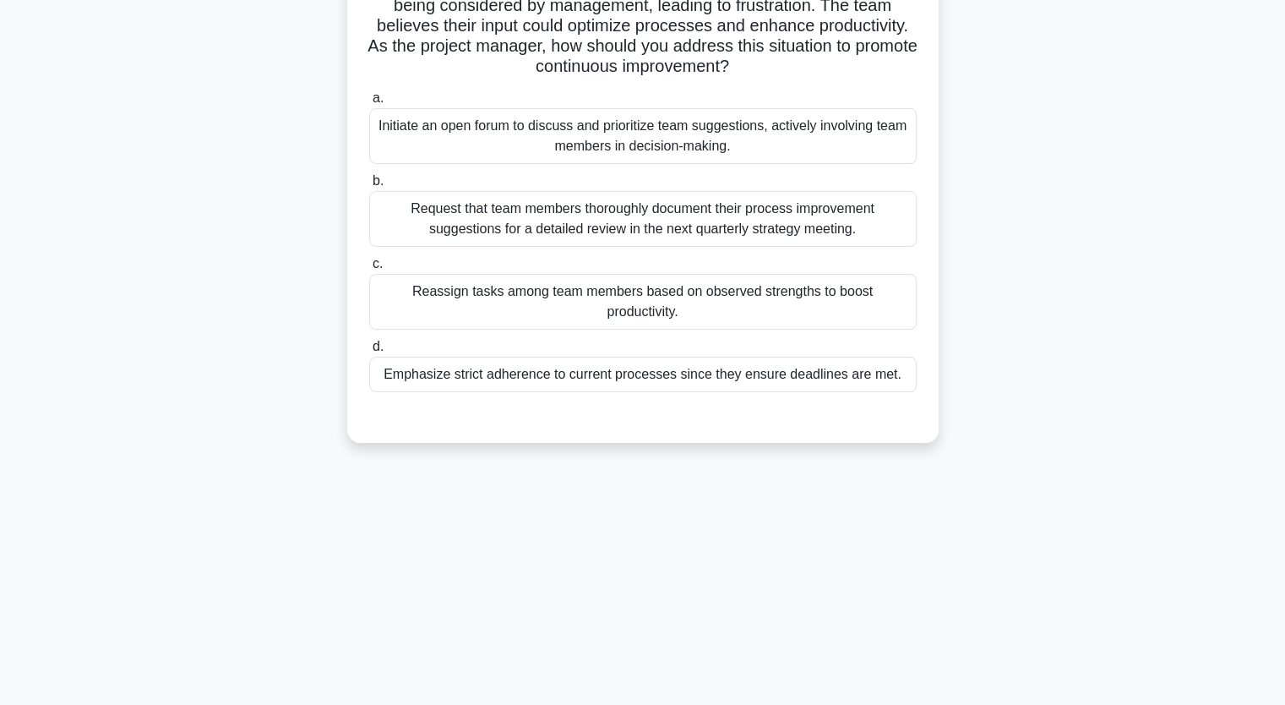
click at [539, 140] on div "Initiate an open forum to discuss and prioritize team suggestions, actively inv…" at bounding box center [642, 136] width 547 height 56
click at [369, 104] on input "a. Initiate an open forum to discuss and prioritize team suggestions, actively …" at bounding box center [369, 98] width 0 height 11
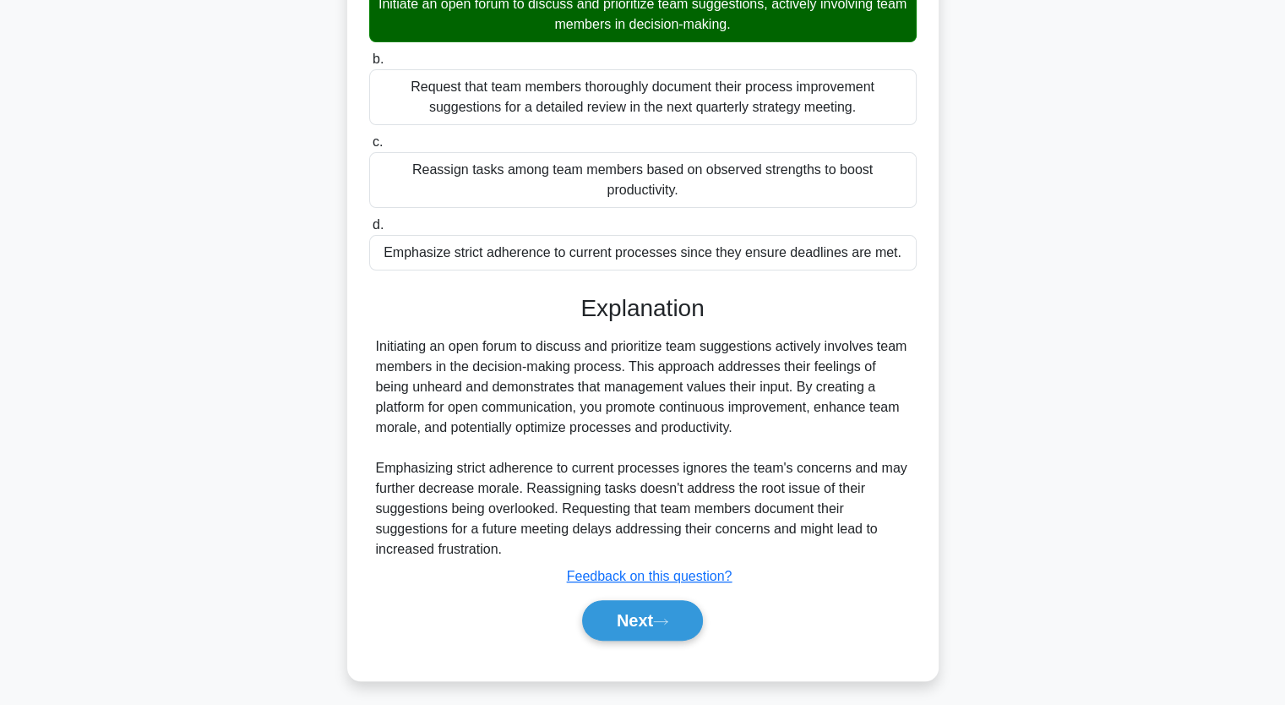
scroll to position [336, 0]
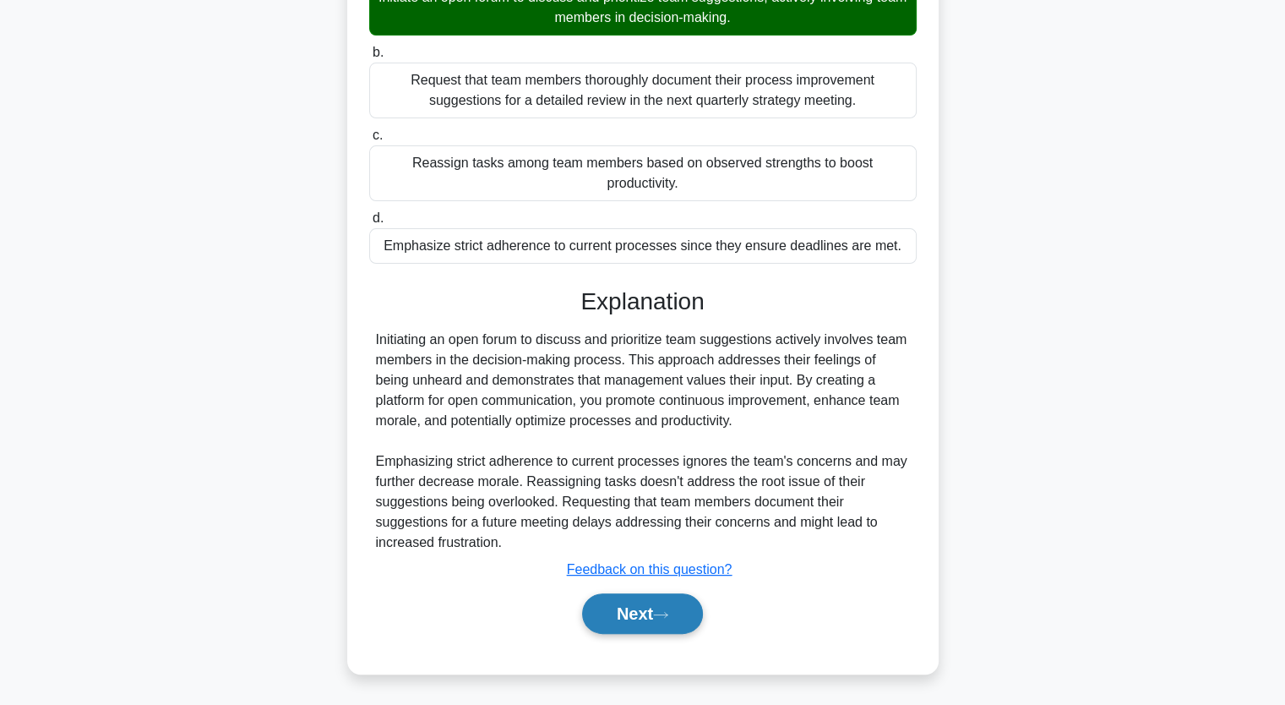
drag, startPoint x: 649, startPoint y: 599, endPoint x: 665, endPoint y: 590, distance: 18.5
click at [649, 599] on button "Next" at bounding box center [642, 613] width 121 height 41
click at [651, 606] on button "Next" at bounding box center [642, 613] width 121 height 41
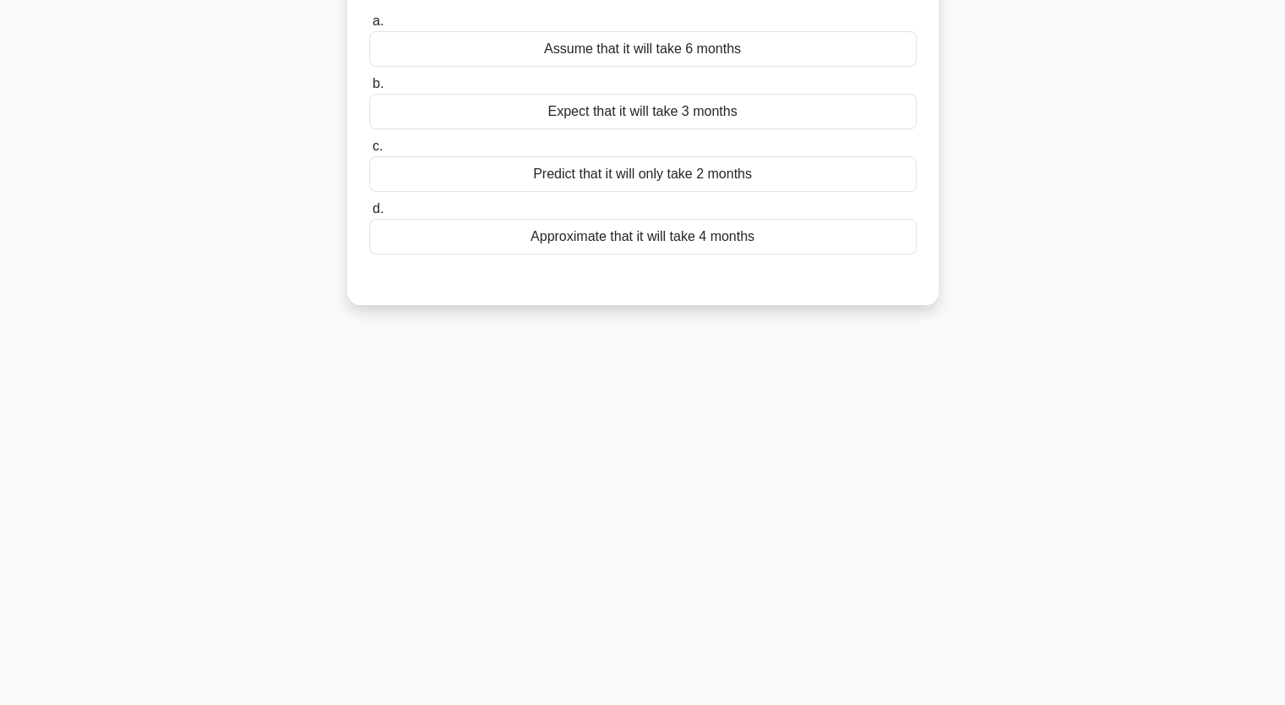
scroll to position [40, 0]
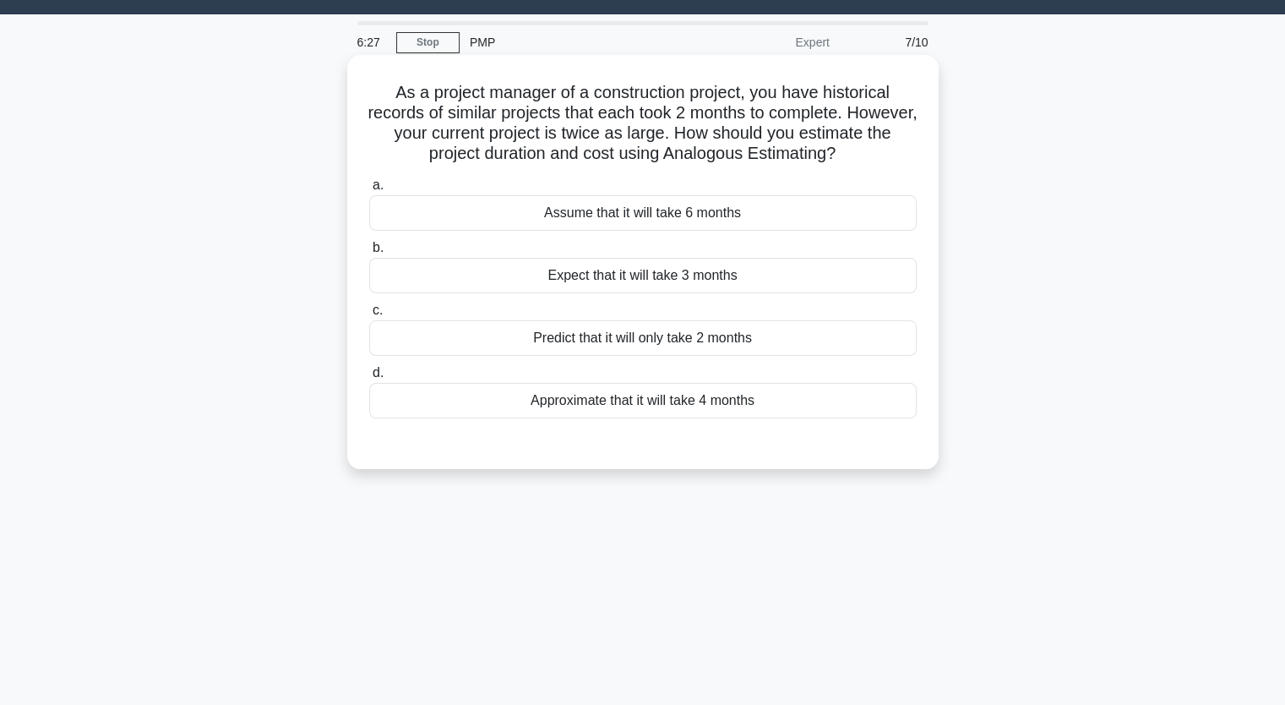
click at [692, 210] on div "Assume that it will take 6 months" at bounding box center [642, 212] width 547 height 35
click at [369, 191] on input "a. Assume that it will take 6 months" at bounding box center [369, 185] width 0 height 11
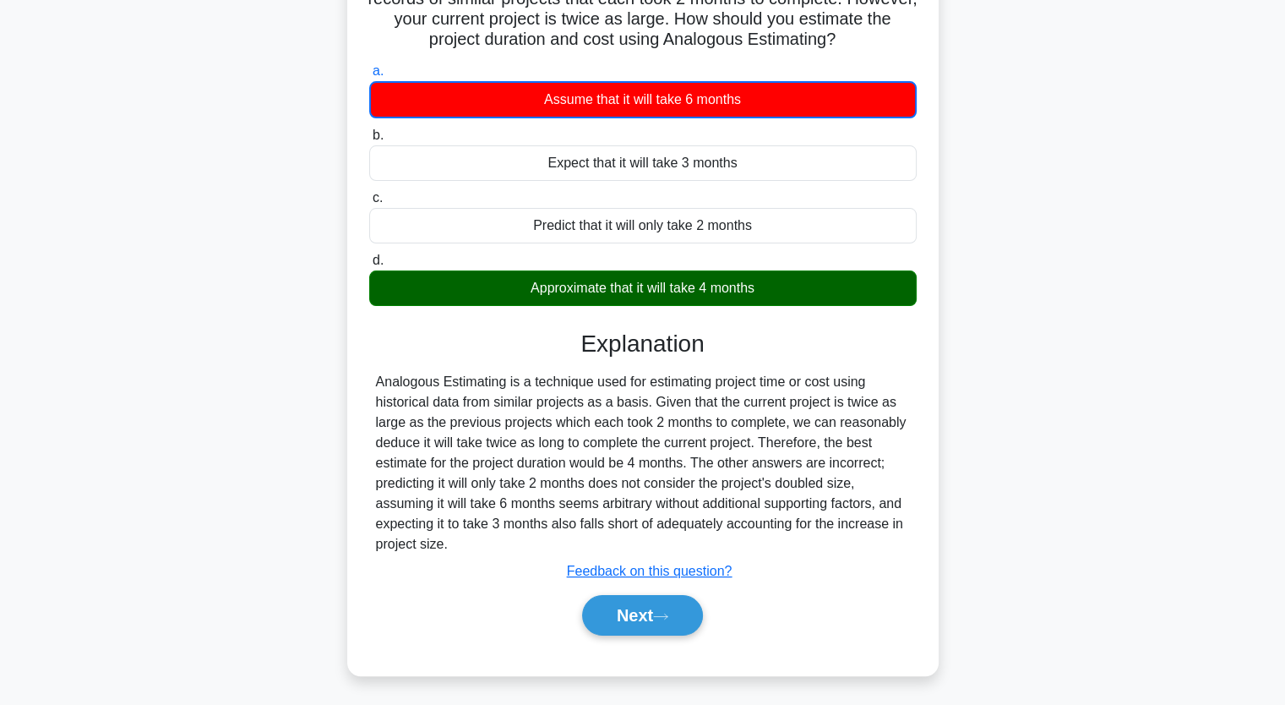
scroll to position [209, 0]
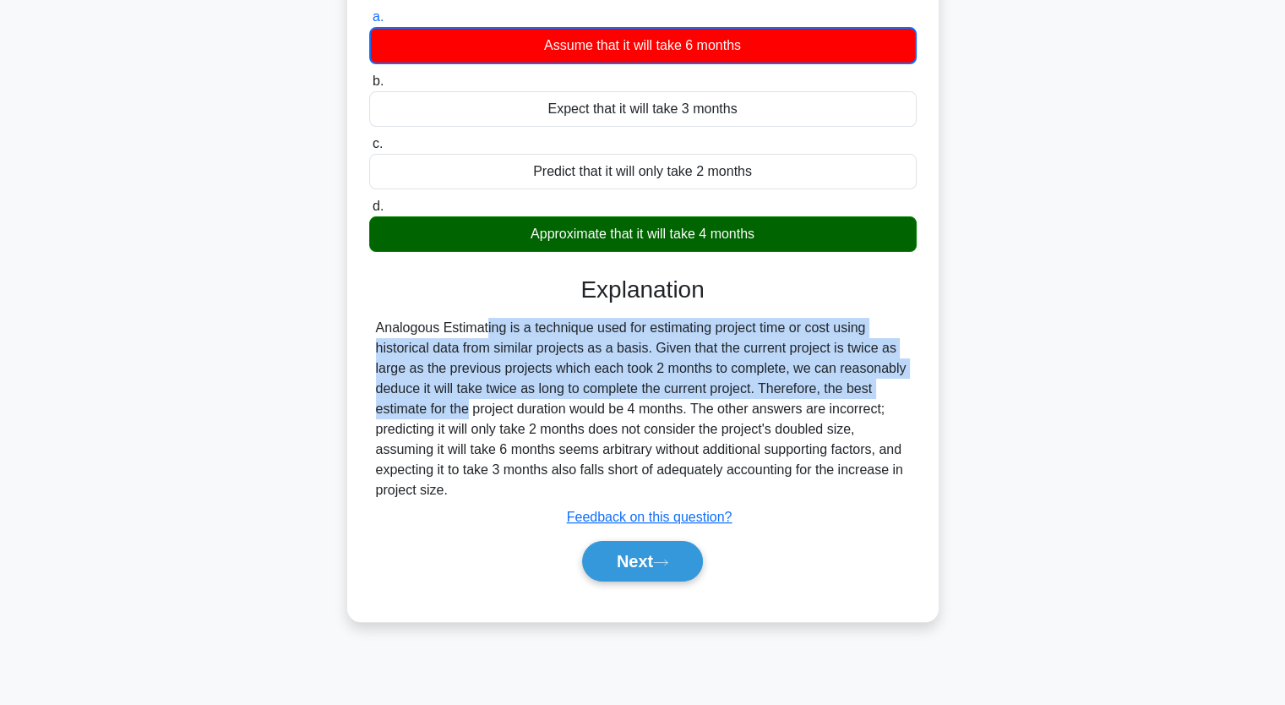
drag, startPoint x: 374, startPoint y: 324, endPoint x: 897, endPoint y: 383, distance: 526.3
click at [897, 383] on div "Analogous Estimating is a technique used for estimating project time or cost us…" at bounding box center [642, 409] width 547 height 182
click at [678, 562] on button "Next" at bounding box center [642, 561] width 121 height 41
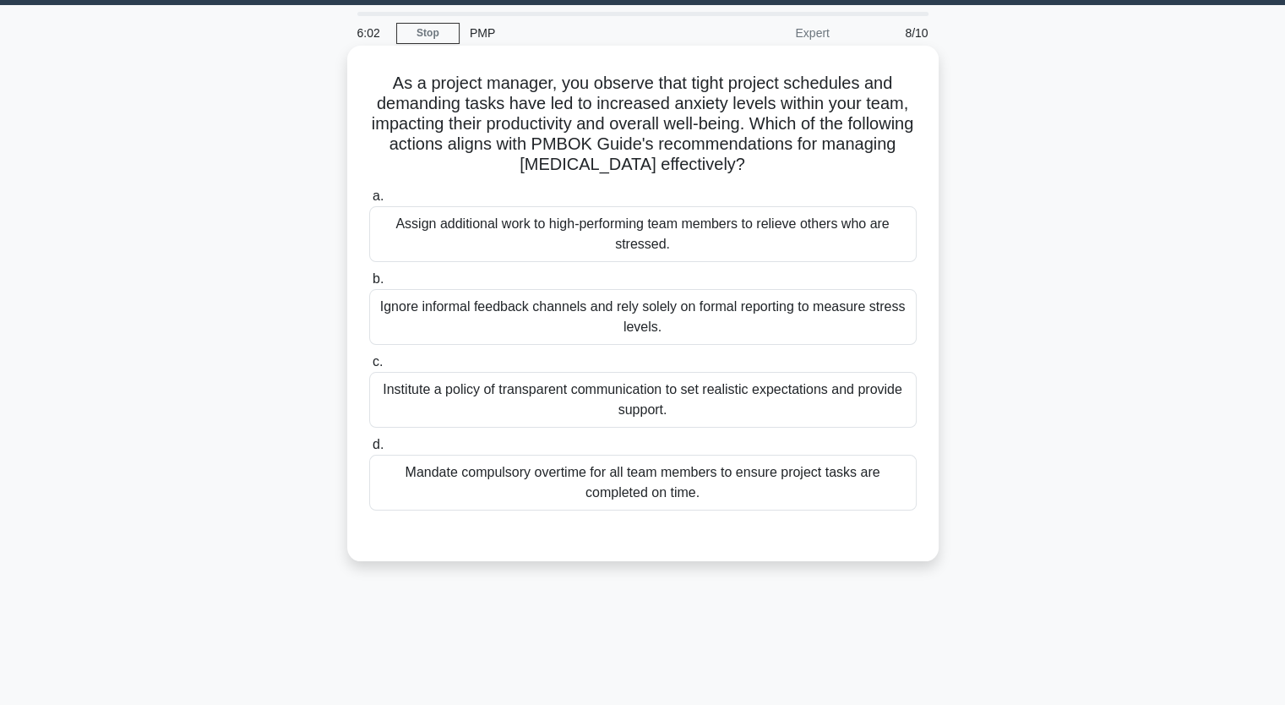
scroll to position [40, 0]
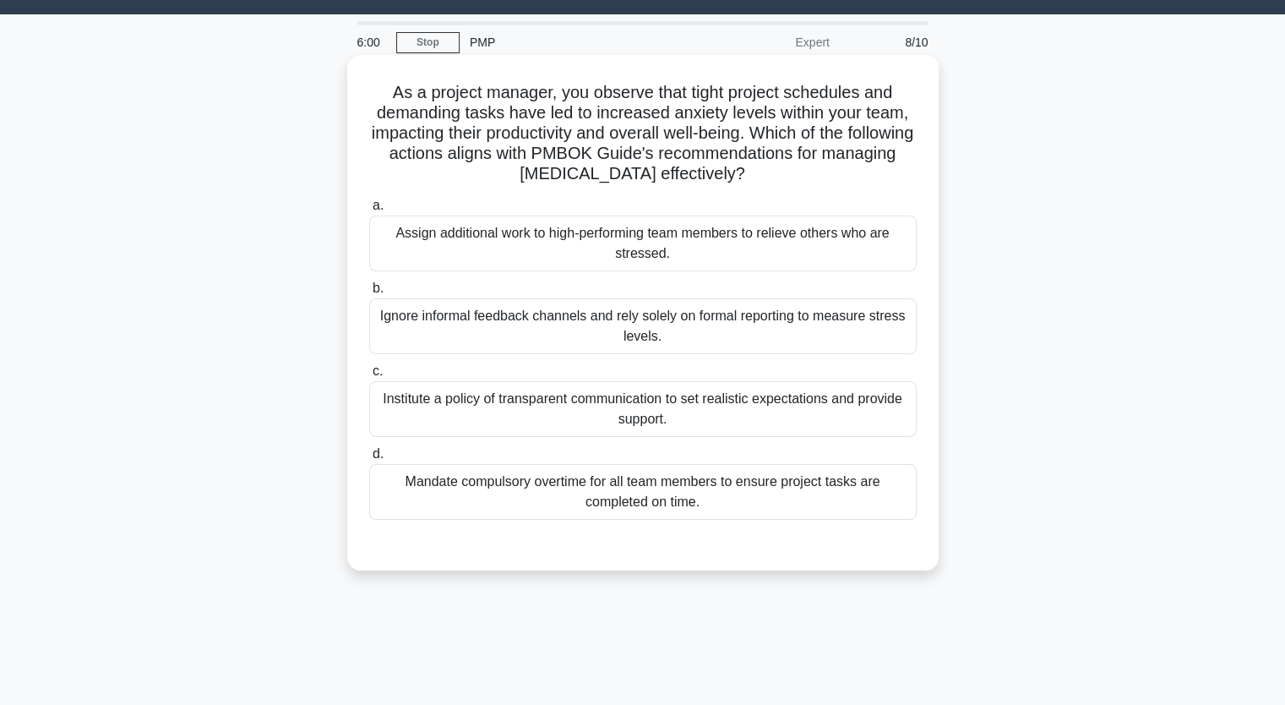
click at [554, 406] on div "Institute a policy of transparent communication to set realistic expectations a…" at bounding box center [642, 409] width 547 height 56
click at [369, 377] on input "c. Institute a policy of transparent communication to set realistic expectation…" at bounding box center [369, 371] width 0 height 11
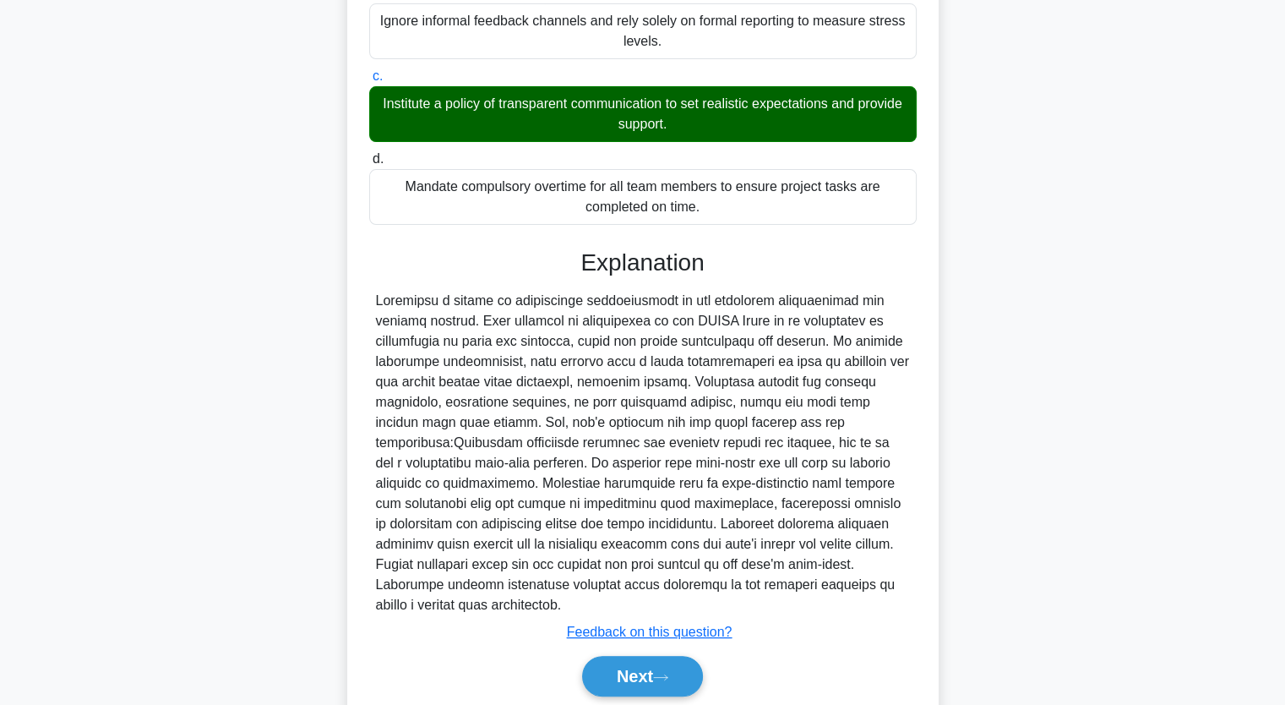
scroll to position [378, 0]
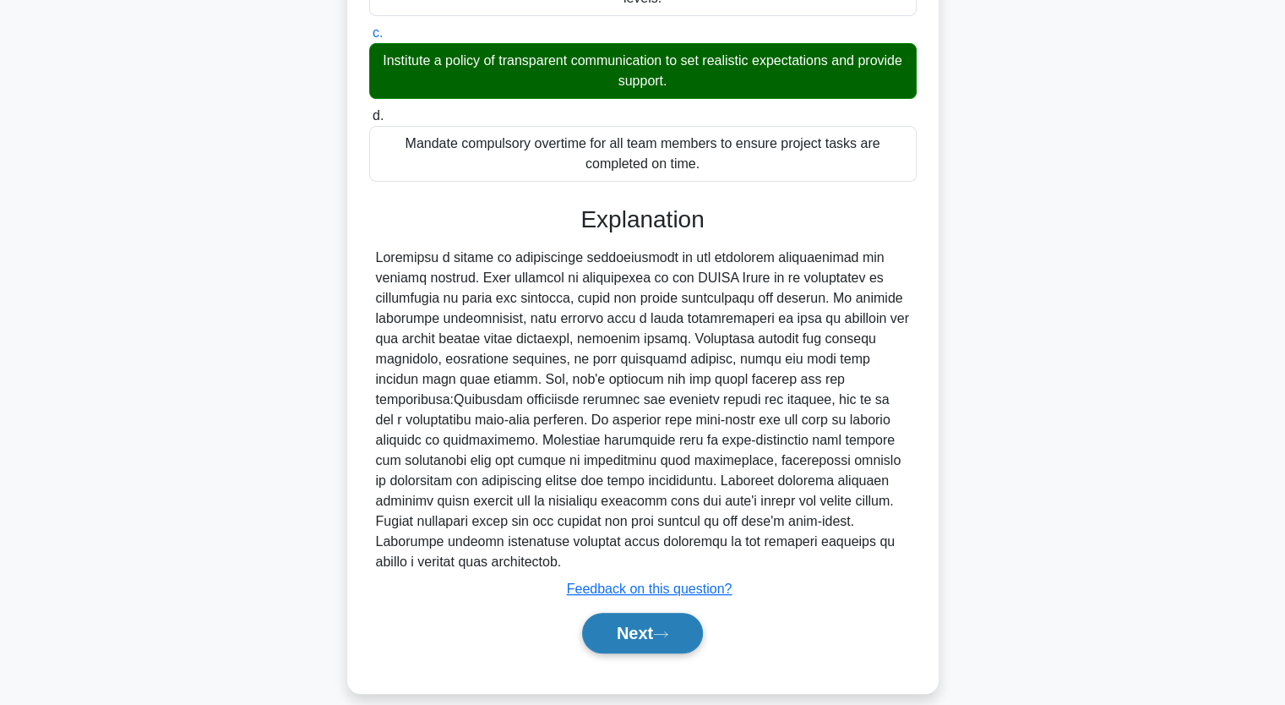
click at [662, 626] on button "Next" at bounding box center [642, 633] width 121 height 41
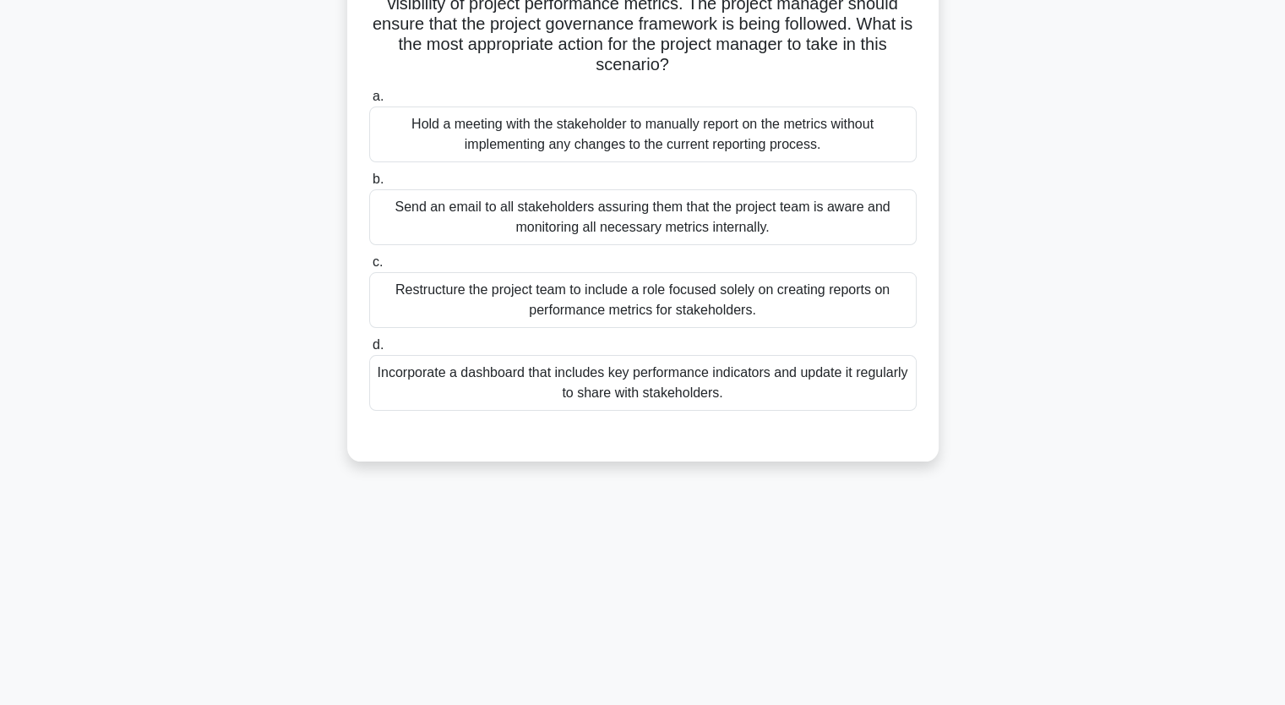
scroll to position [124, 0]
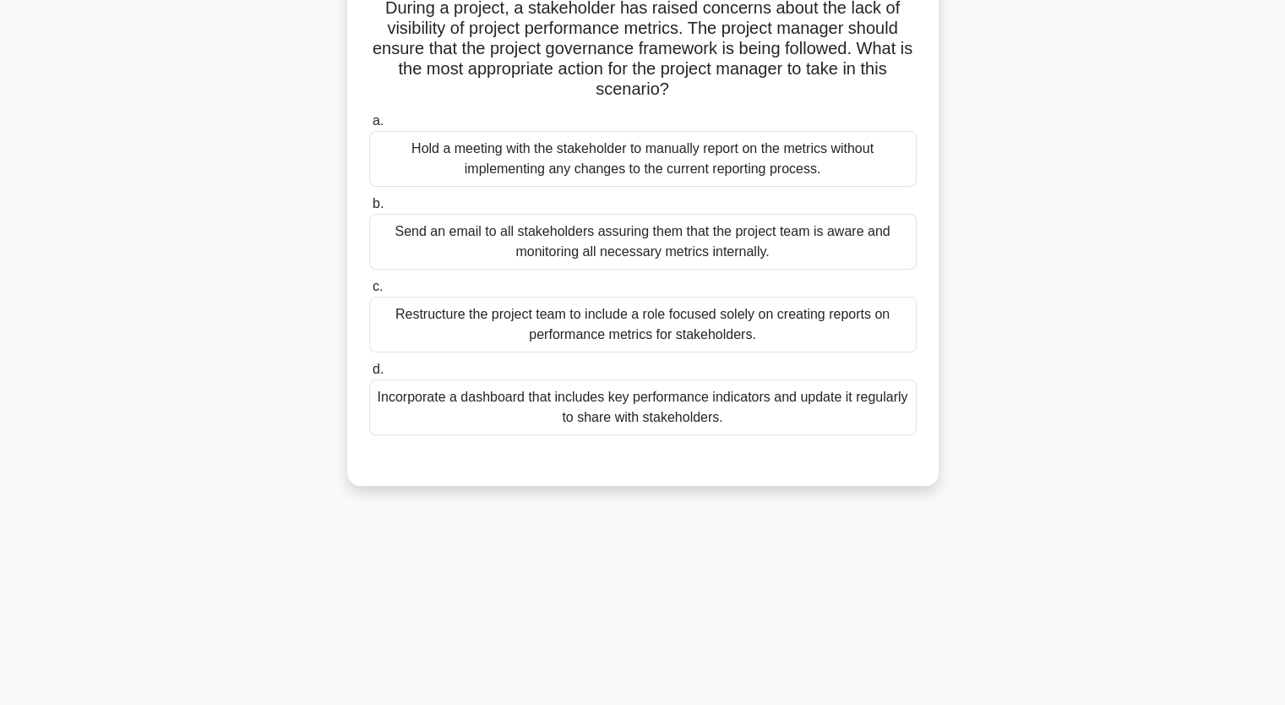
click at [530, 401] on div "Incorporate a dashboard that includes key performance indicators and update it …" at bounding box center [642, 407] width 547 height 56
click at [369, 375] on input "d. Incorporate a dashboard that includes key performance indicators and update …" at bounding box center [369, 369] width 0 height 11
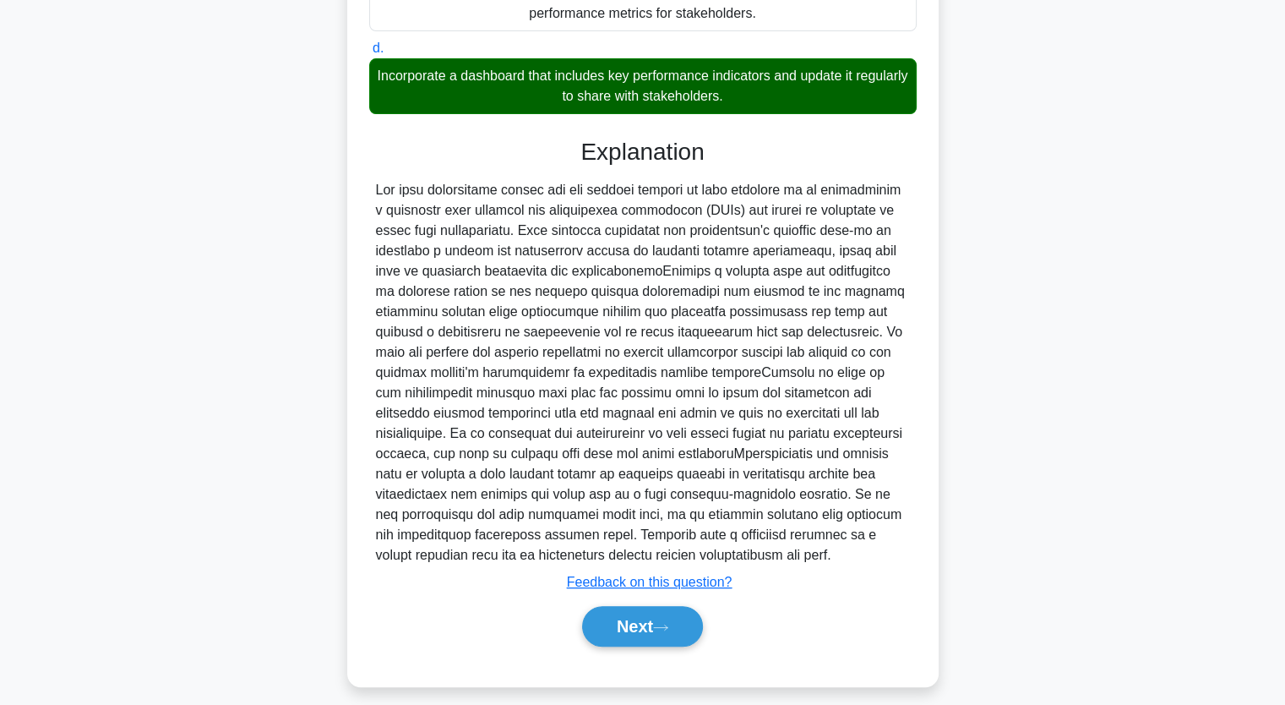
scroll to position [458, 0]
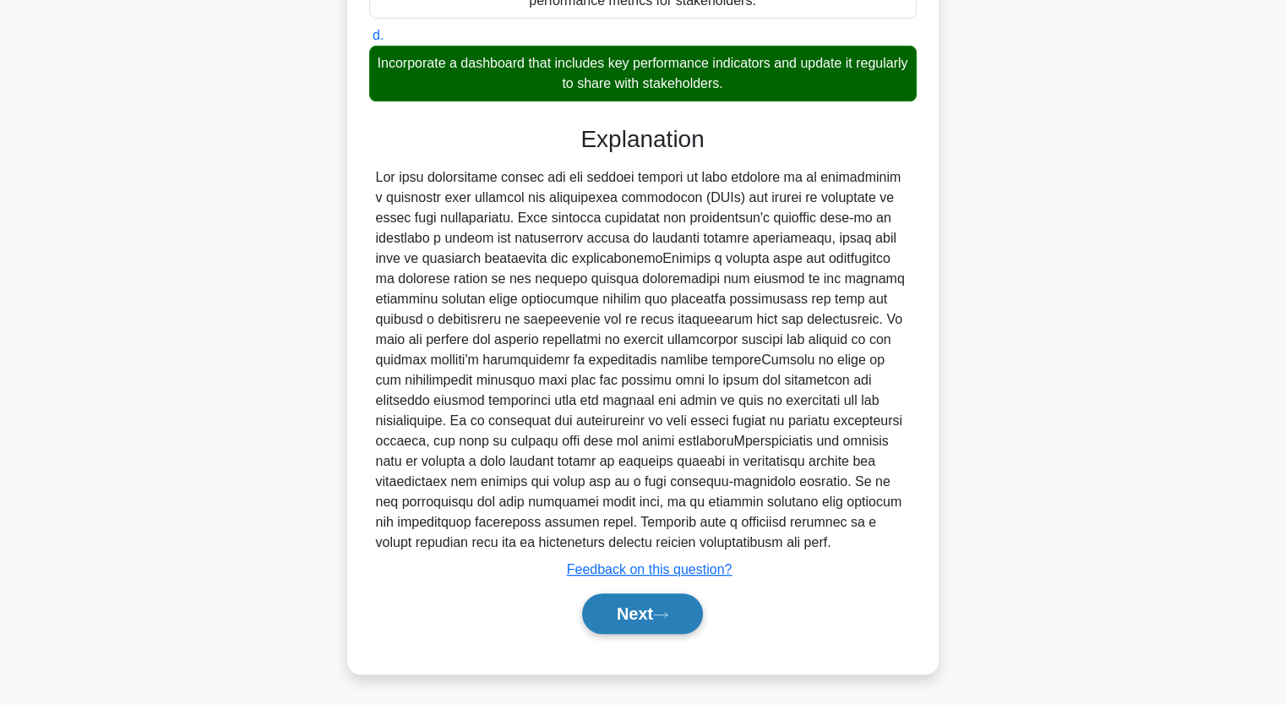
click at [655, 607] on button "Next" at bounding box center [642, 613] width 121 height 41
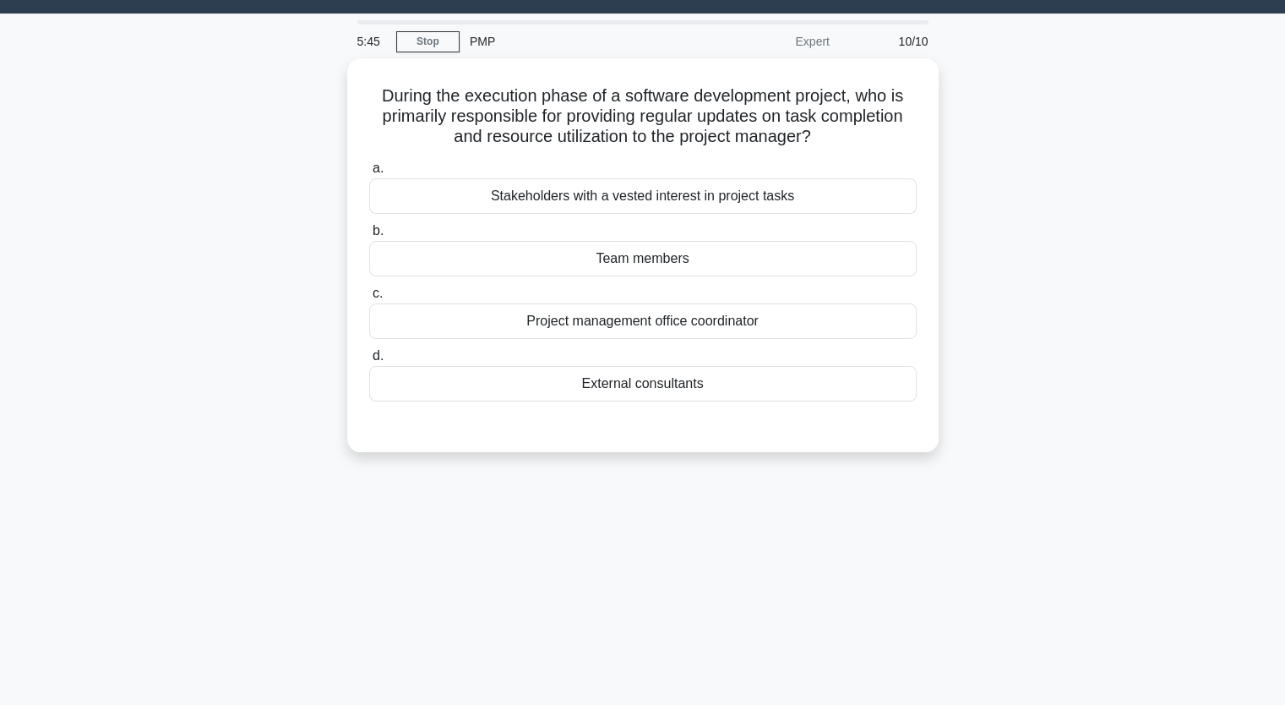
scroll to position [40, 0]
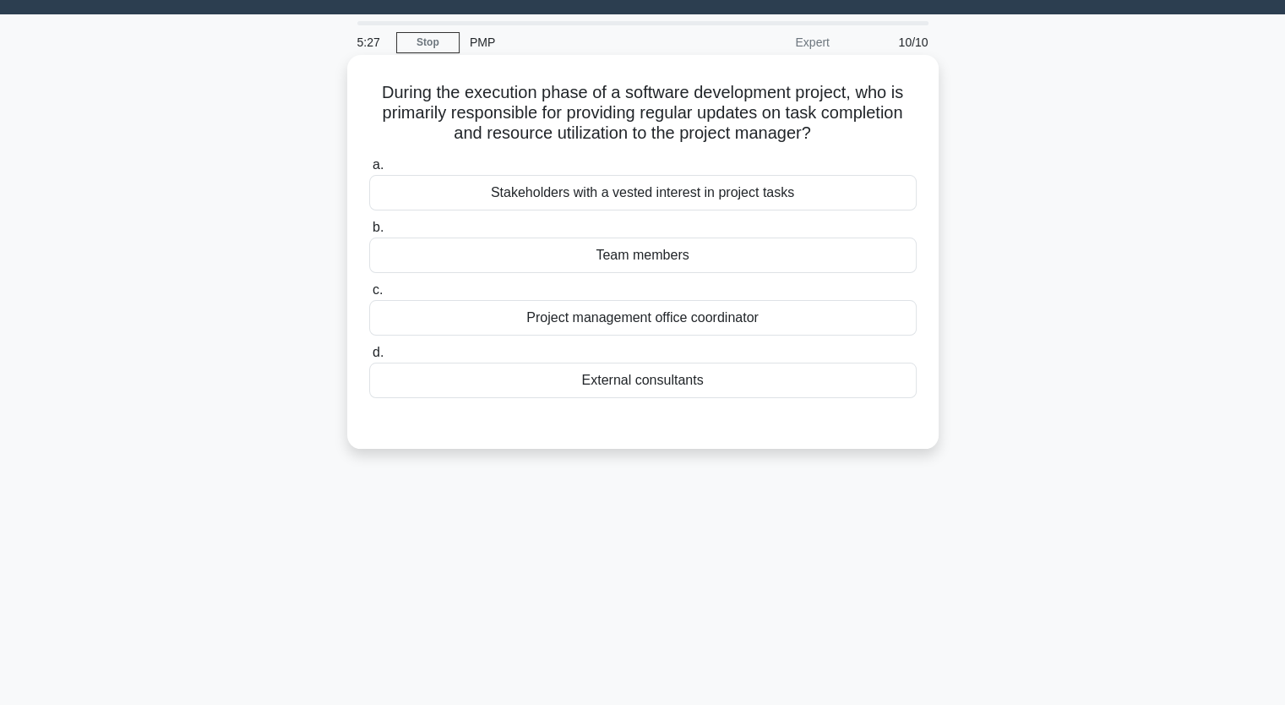
click at [644, 387] on div "External consultants" at bounding box center [642, 379] width 547 height 35
click at [369, 358] on input "d. External consultants" at bounding box center [369, 352] width 0 height 11
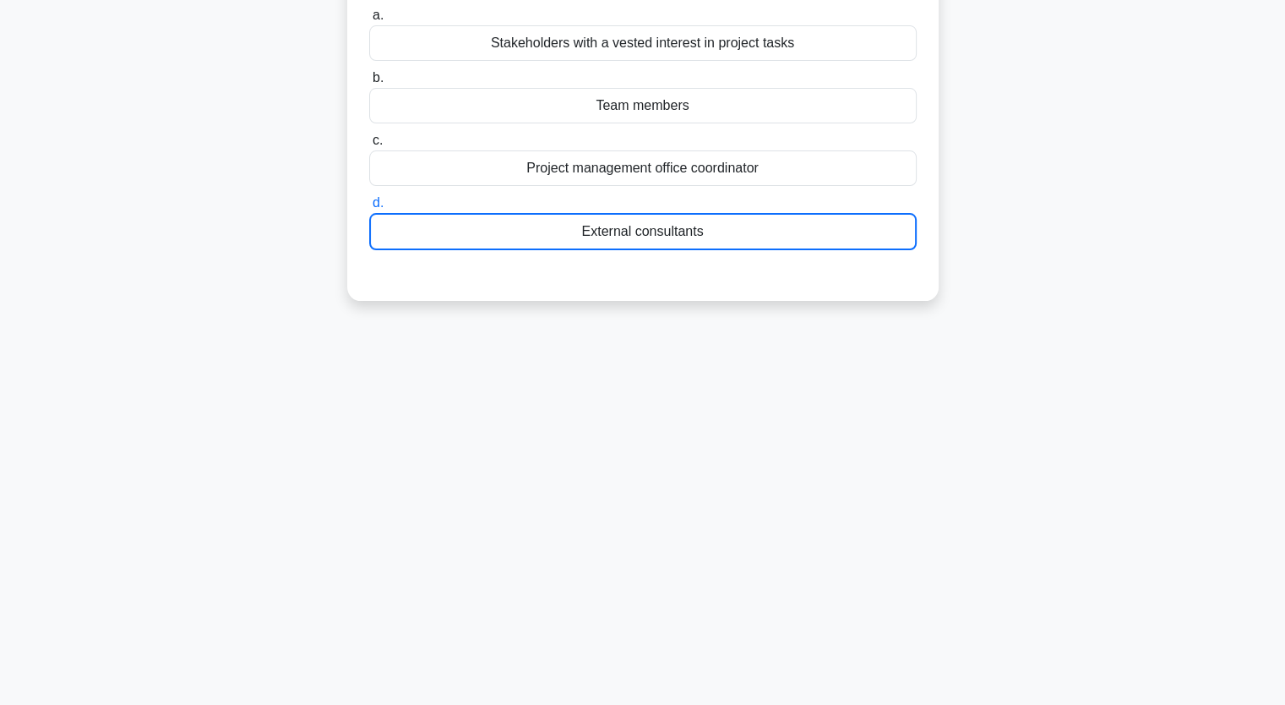
scroll to position [209, 0]
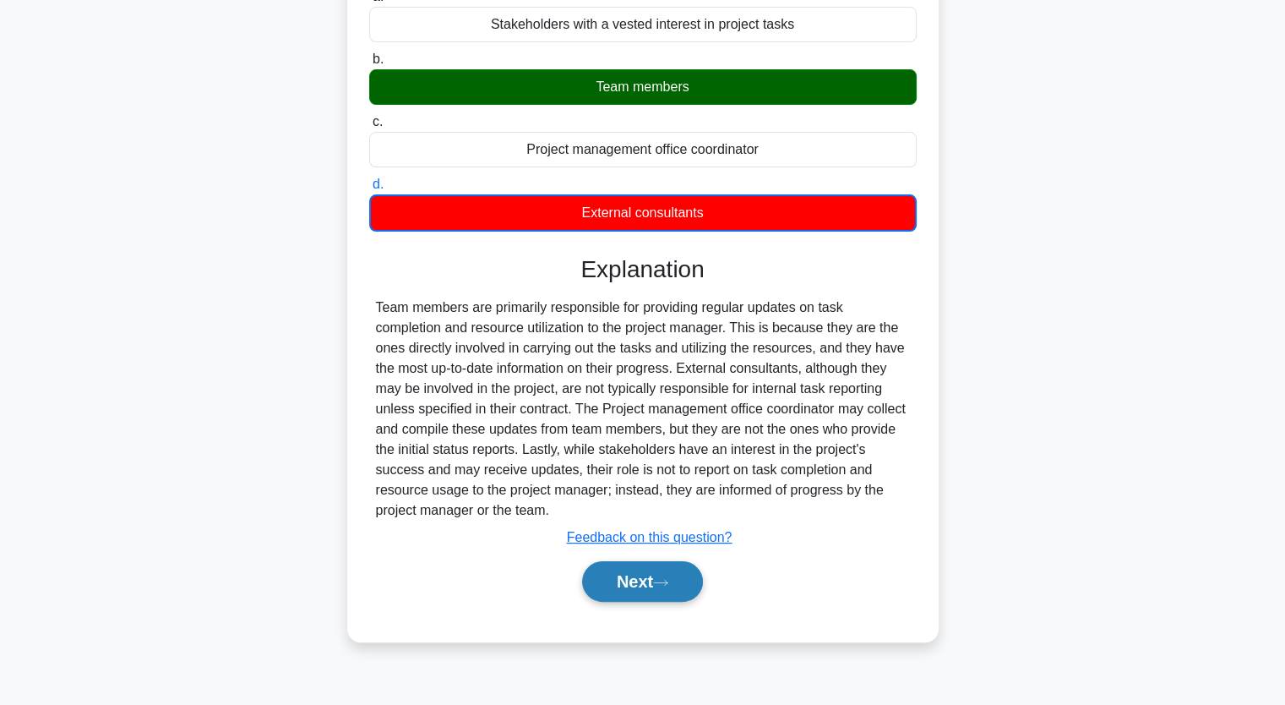
click at [654, 577] on button "Next" at bounding box center [642, 581] width 121 height 41
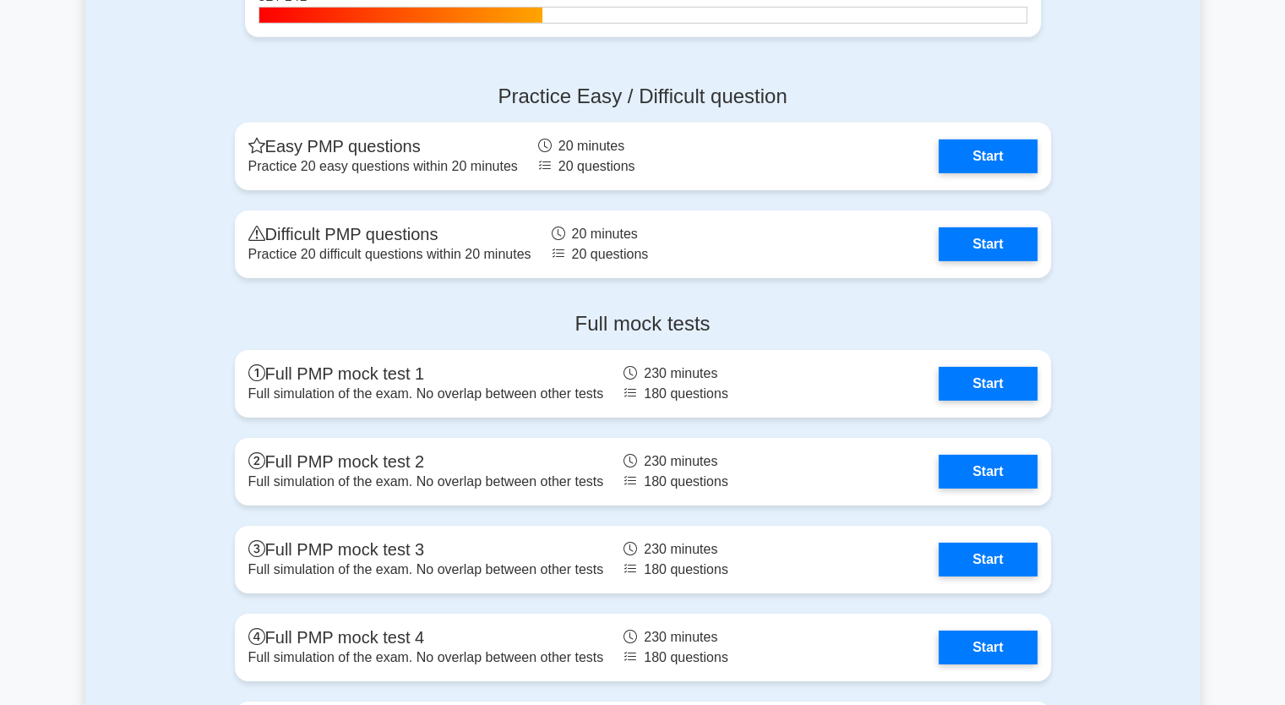
scroll to position [5407, 0]
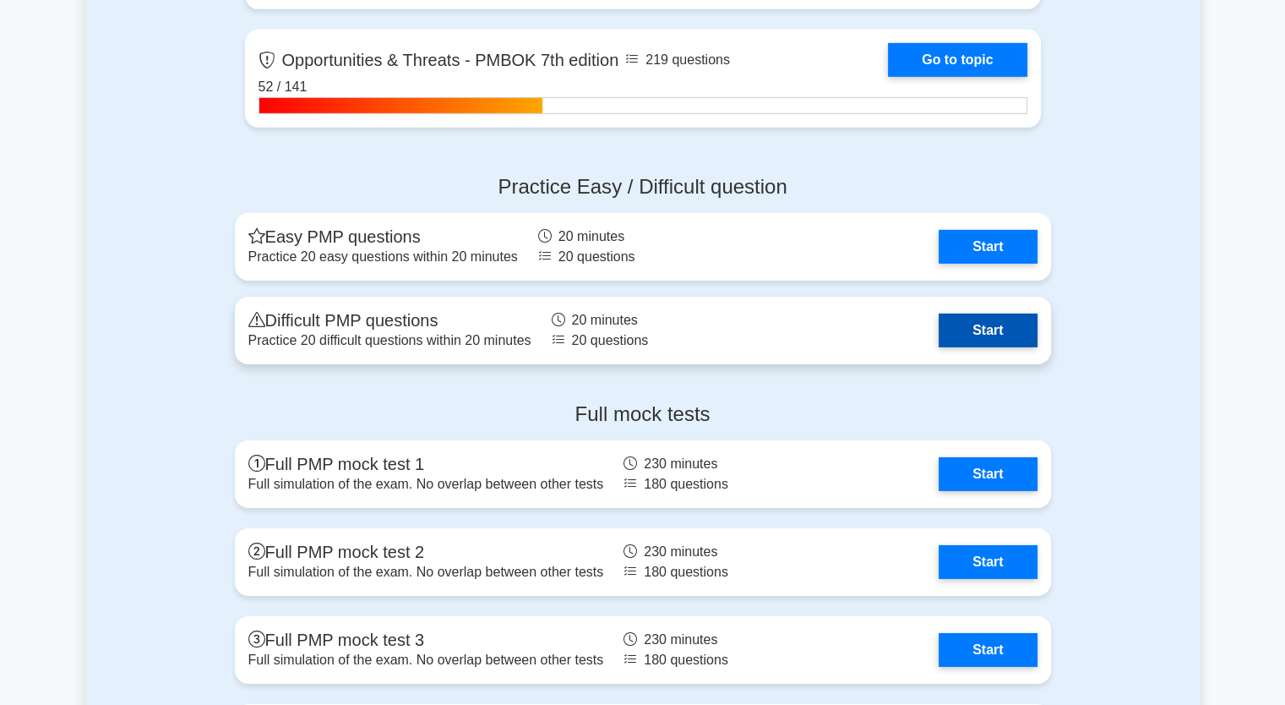
click at [1001, 326] on link "Start" at bounding box center [988, 330] width 98 height 34
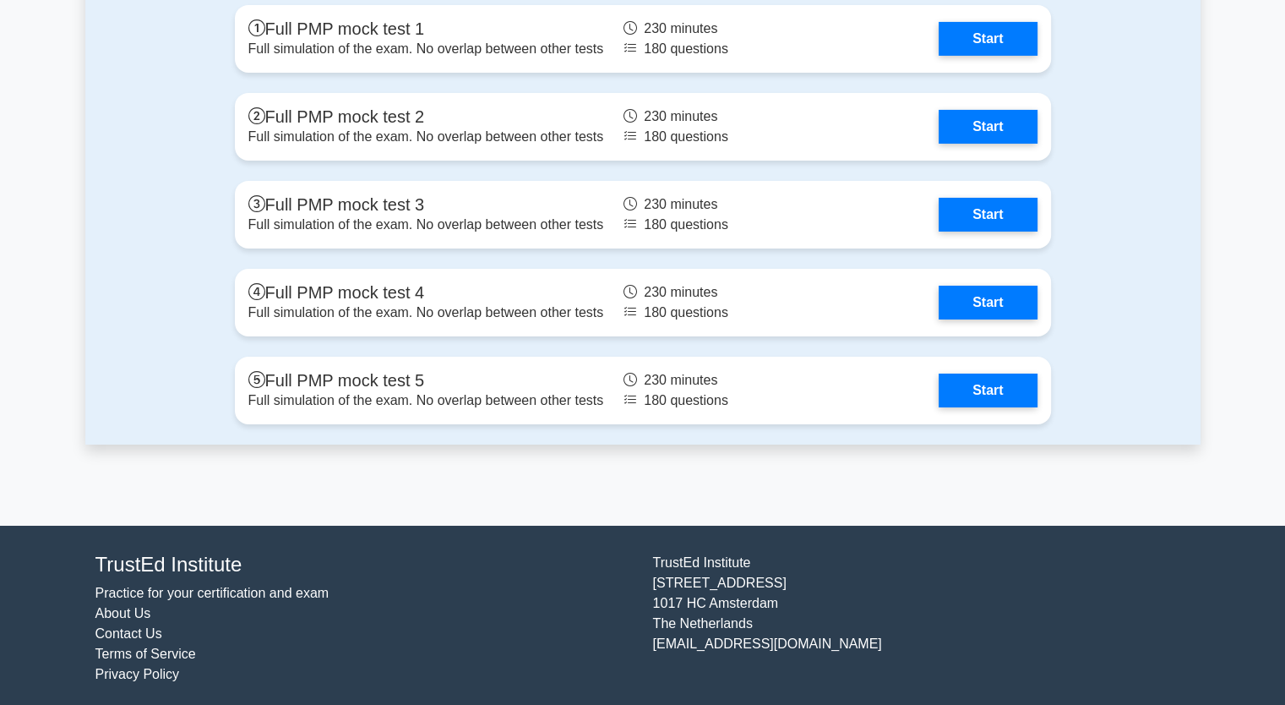
scroll to position [5846, 0]
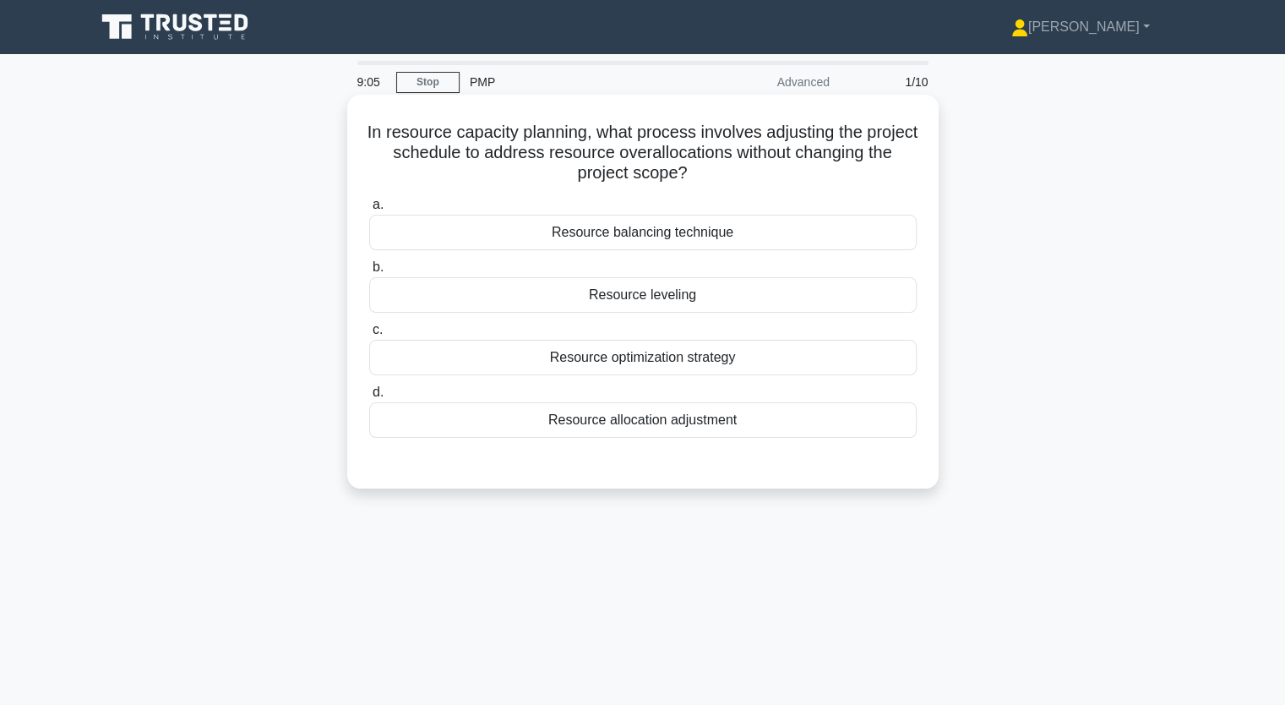
click at [651, 420] on div "Resource allocation adjustment" at bounding box center [642, 419] width 547 height 35
click at [369, 398] on input "d. Resource allocation adjustment" at bounding box center [369, 392] width 0 height 11
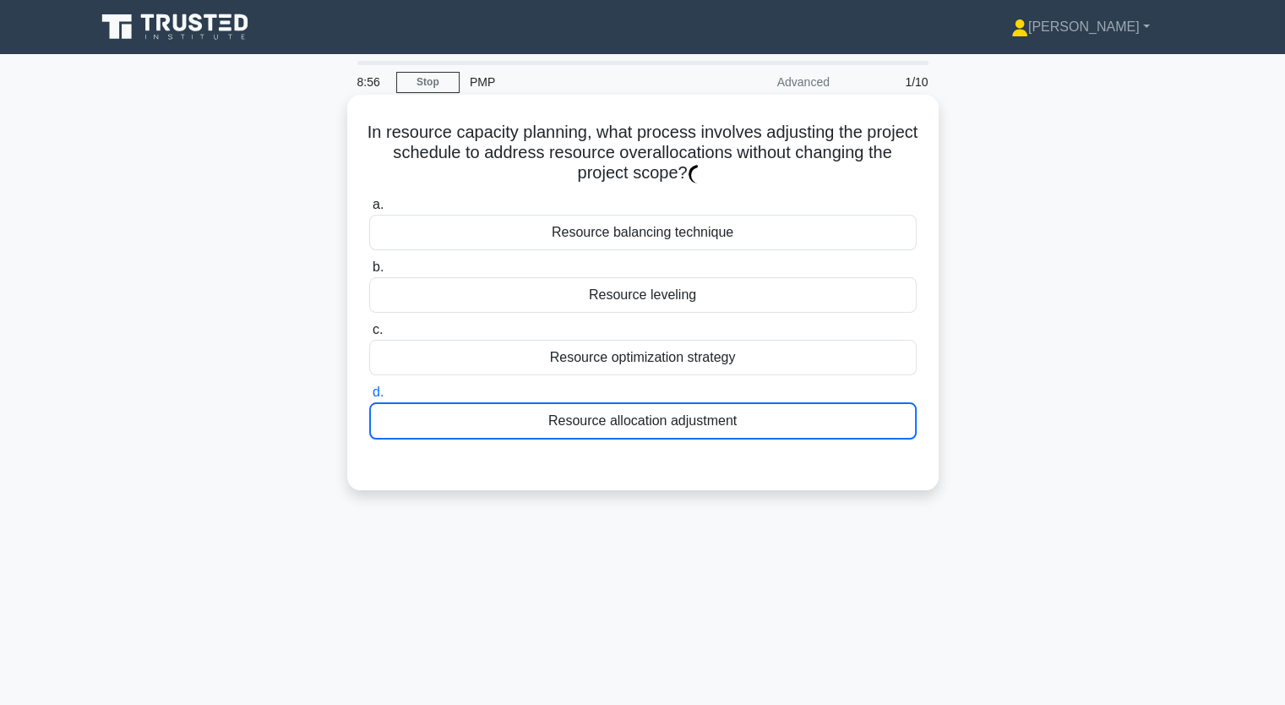
click at [651, 420] on div "Resource allocation adjustment" at bounding box center [642, 420] width 547 height 37
click at [369, 398] on input "d. Resource allocation adjustment" at bounding box center [369, 392] width 0 height 11
click at [651, 420] on div "Resource allocation adjustment" at bounding box center [642, 420] width 547 height 37
click at [369, 398] on input "d. Resource allocation adjustment" at bounding box center [369, 392] width 0 height 11
click at [744, 422] on div "Resource allocation adjustment" at bounding box center [642, 420] width 547 height 37
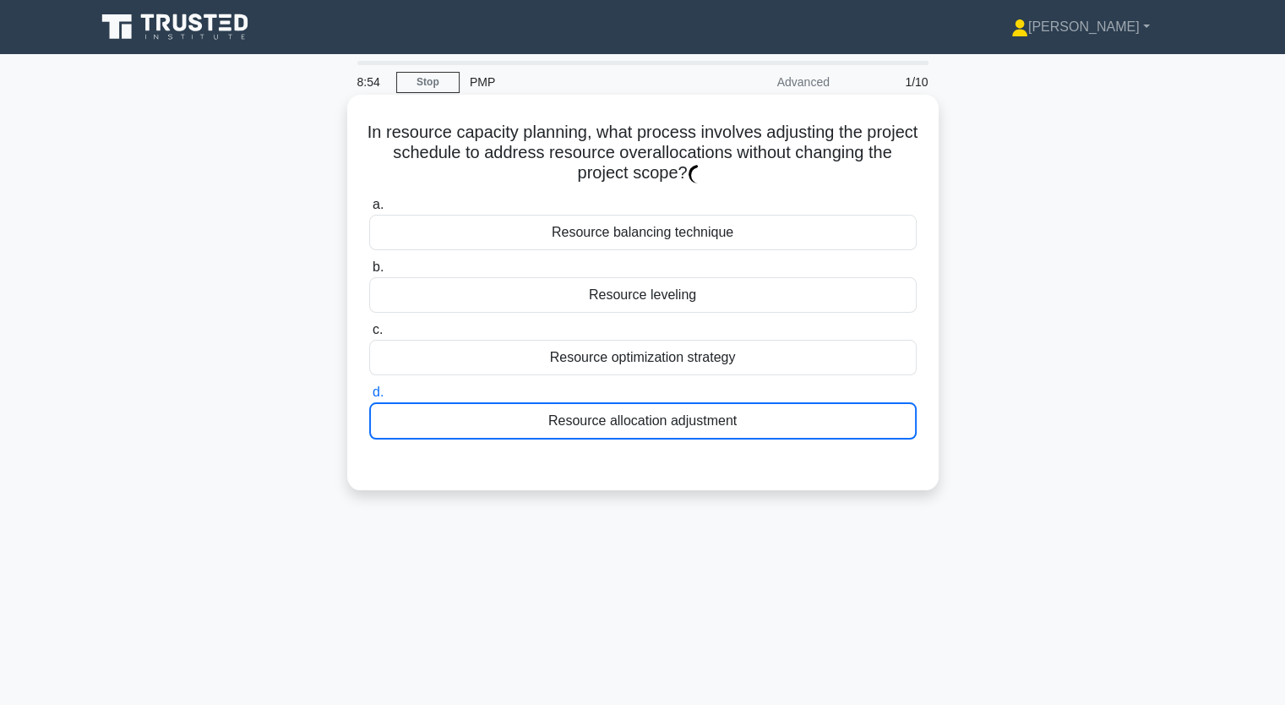
click at [369, 398] on input "d. Resource allocation adjustment" at bounding box center [369, 392] width 0 height 11
click at [744, 422] on div "Resource allocation adjustment" at bounding box center [642, 420] width 547 height 37
click at [369, 398] on input "d. Resource allocation adjustment" at bounding box center [369, 392] width 0 height 11
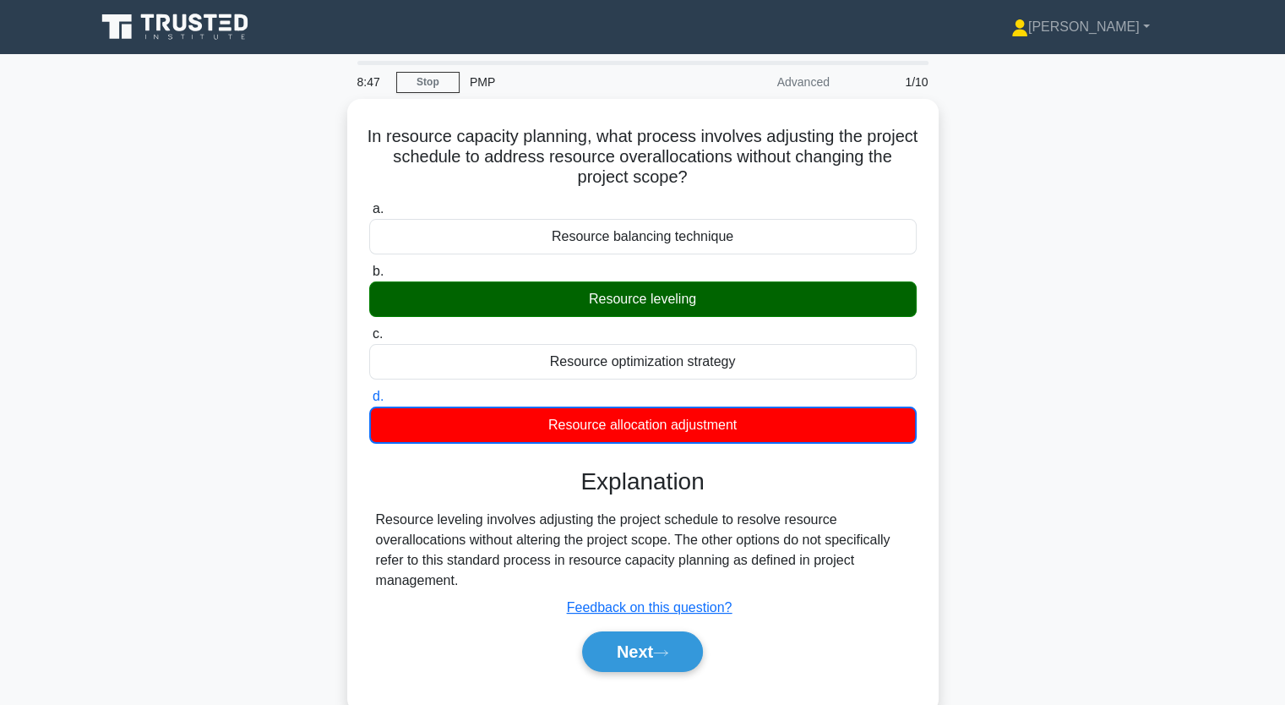
click at [990, 500] on div "In resource capacity planning, what process involves adjusting the project sche…" at bounding box center [642, 415] width 1115 height 633
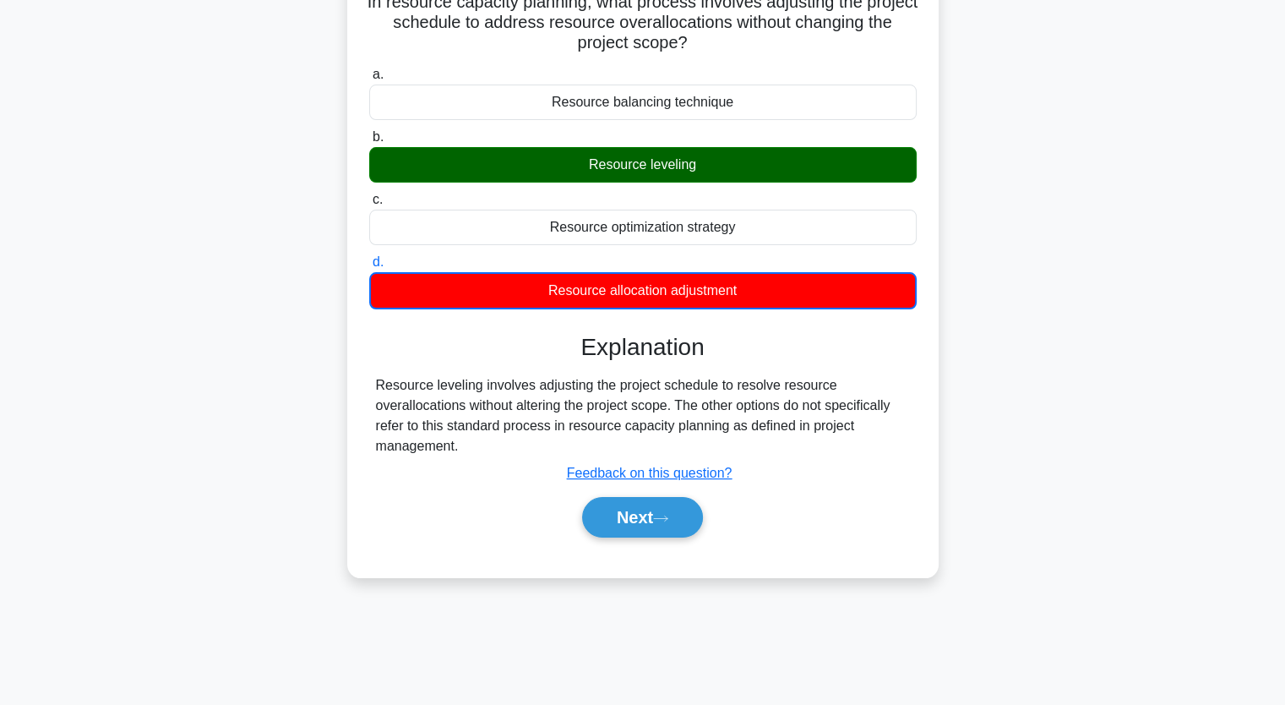
scroll to position [135, 0]
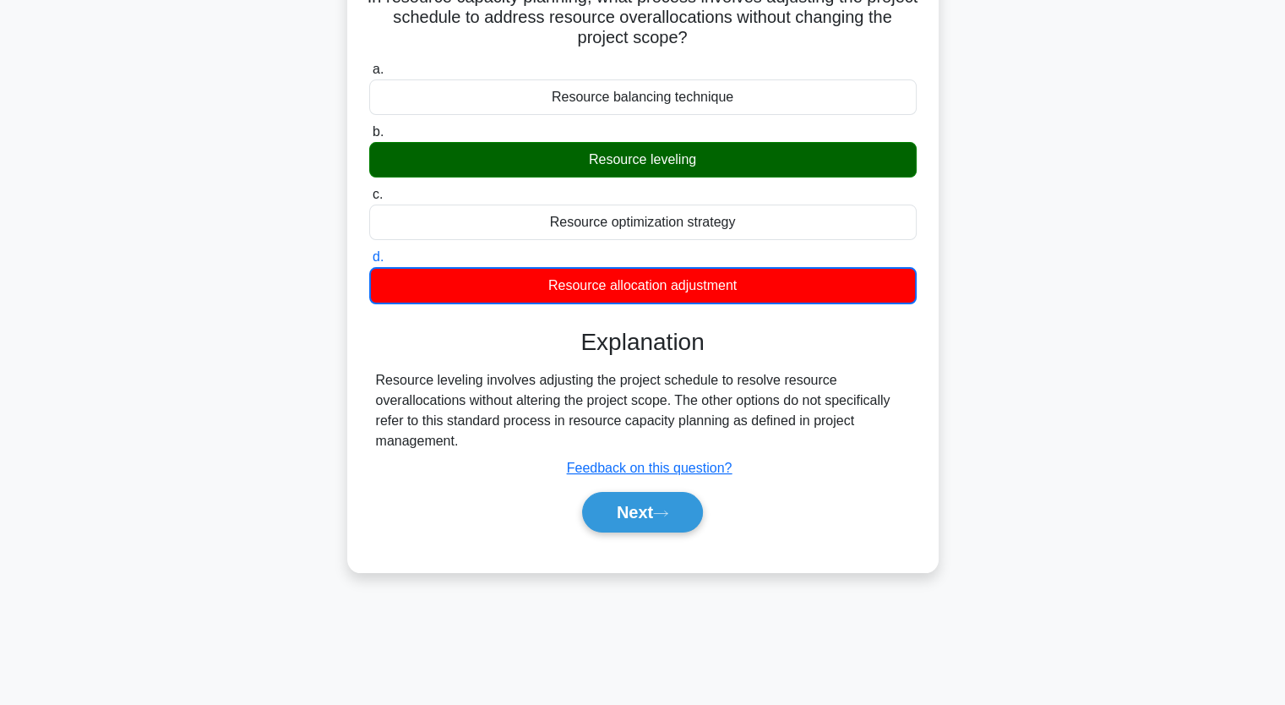
drag, startPoint x: 375, startPoint y: 377, endPoint x: 822, endPoint y: 446, distance: 452.3
click at [822, 446] on div "Resource leveling involves adjusting the project schedule to resolve resource o…" at bounding box center [643, 410] width 534 height 81
copy div "Resource leveling involves adjusting the project schedule to resolve resource o…"
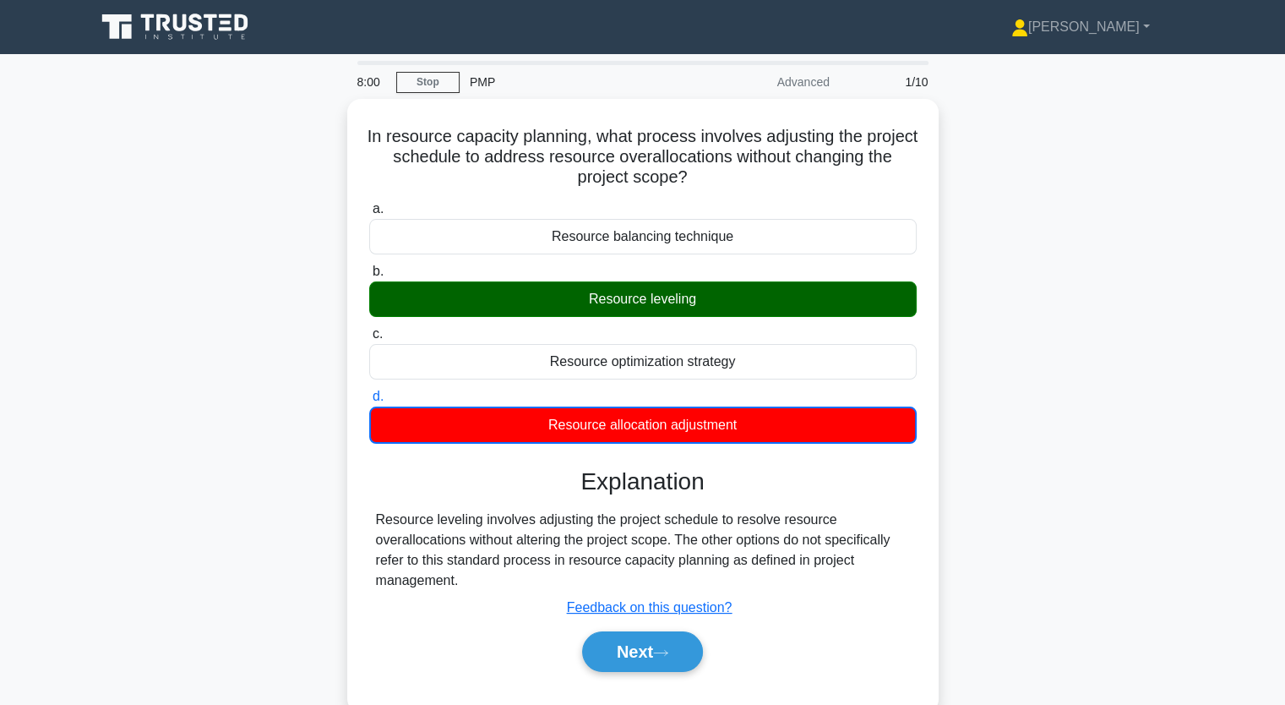
scroll to position [209, 0]
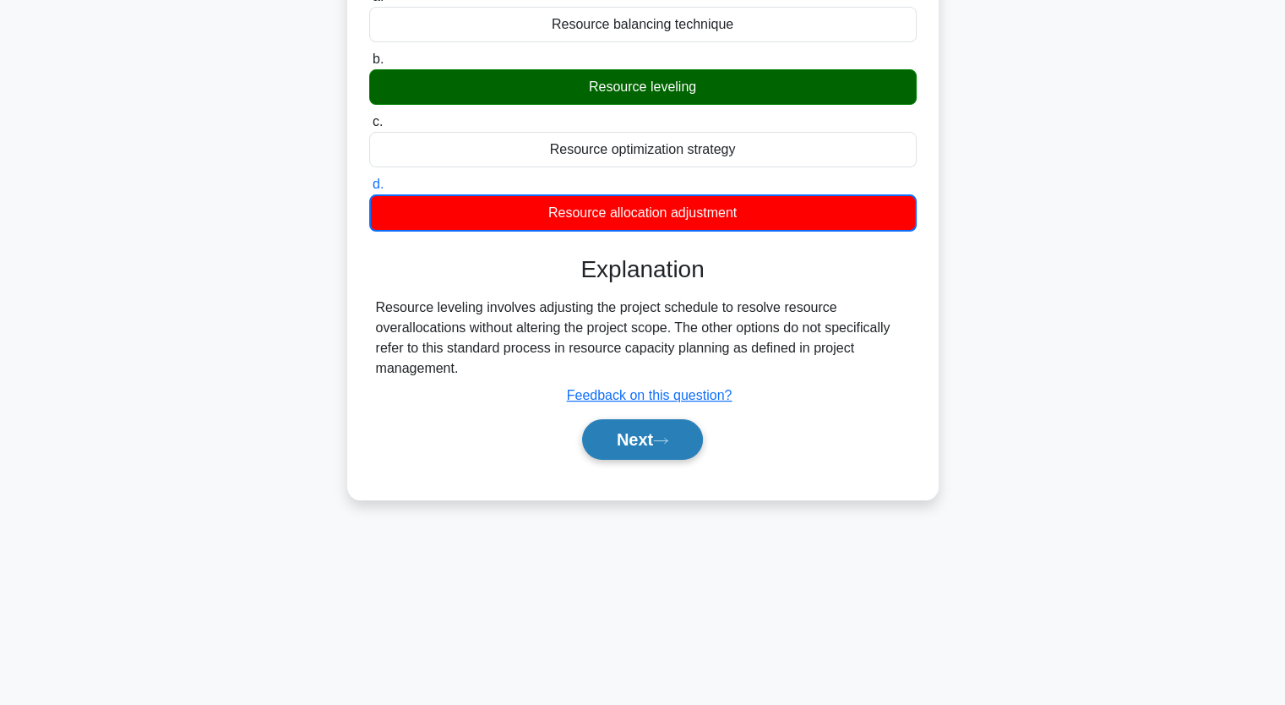
click at [647, 437] on button "Next" at bounding box center [642, 439] width 121 height 41
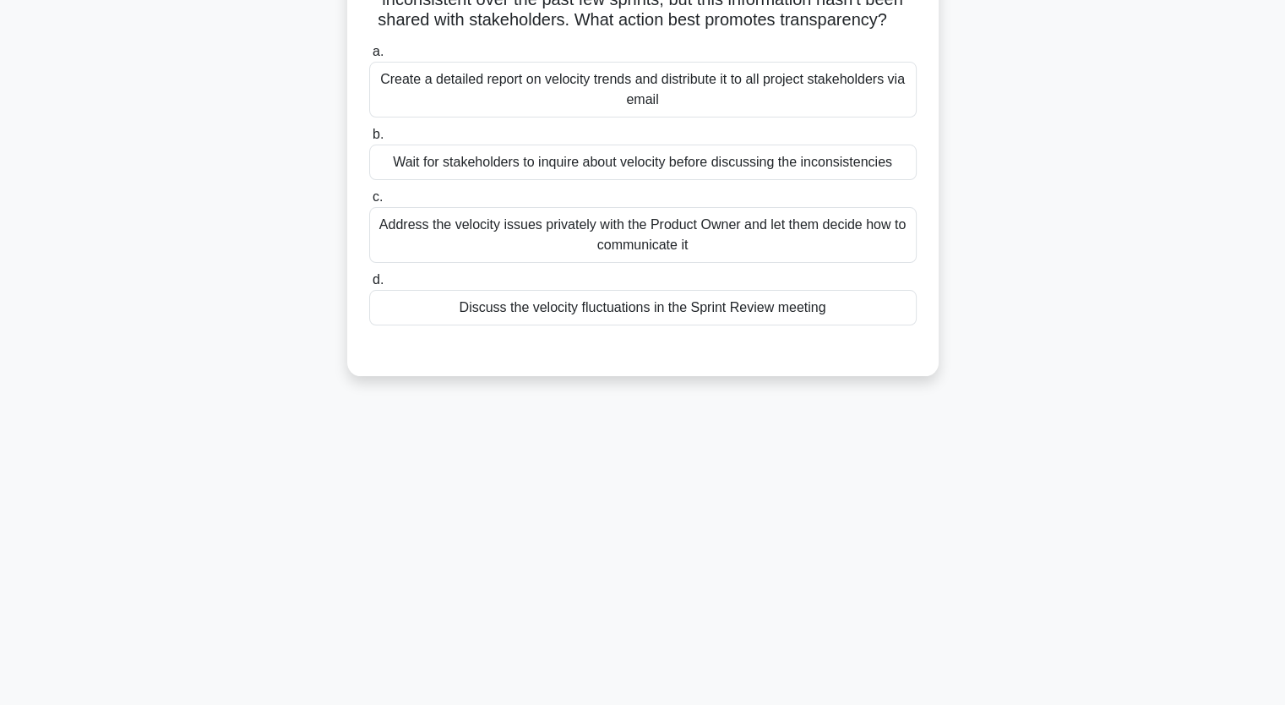
scroll to position [124, 0]
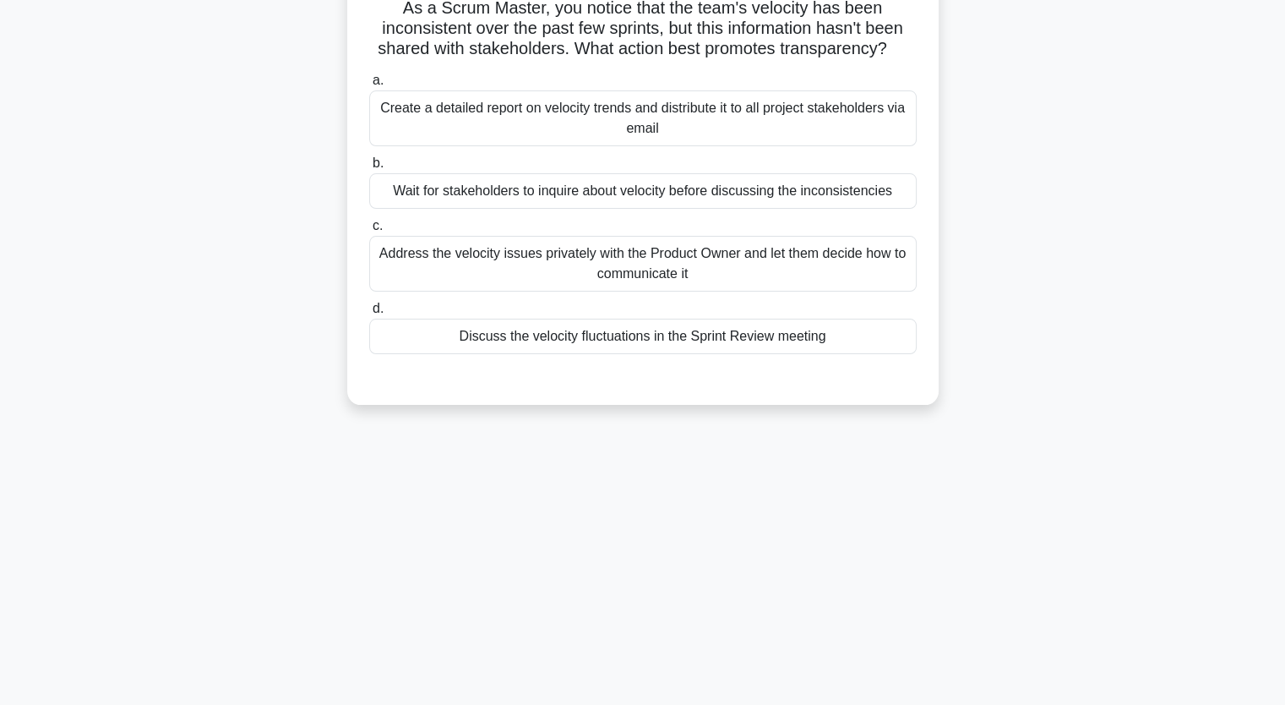
click at [605, 340] on div "Discuss the velocity fluctuations in the Sprint Review meeting" at bounding box center [642, 336] width 547 height 35
click at [369, 314] on input "d. Discuss the velocity fluctuations in the Sprint Review meeting" at bounding box center [369, 308] width 0 height 11
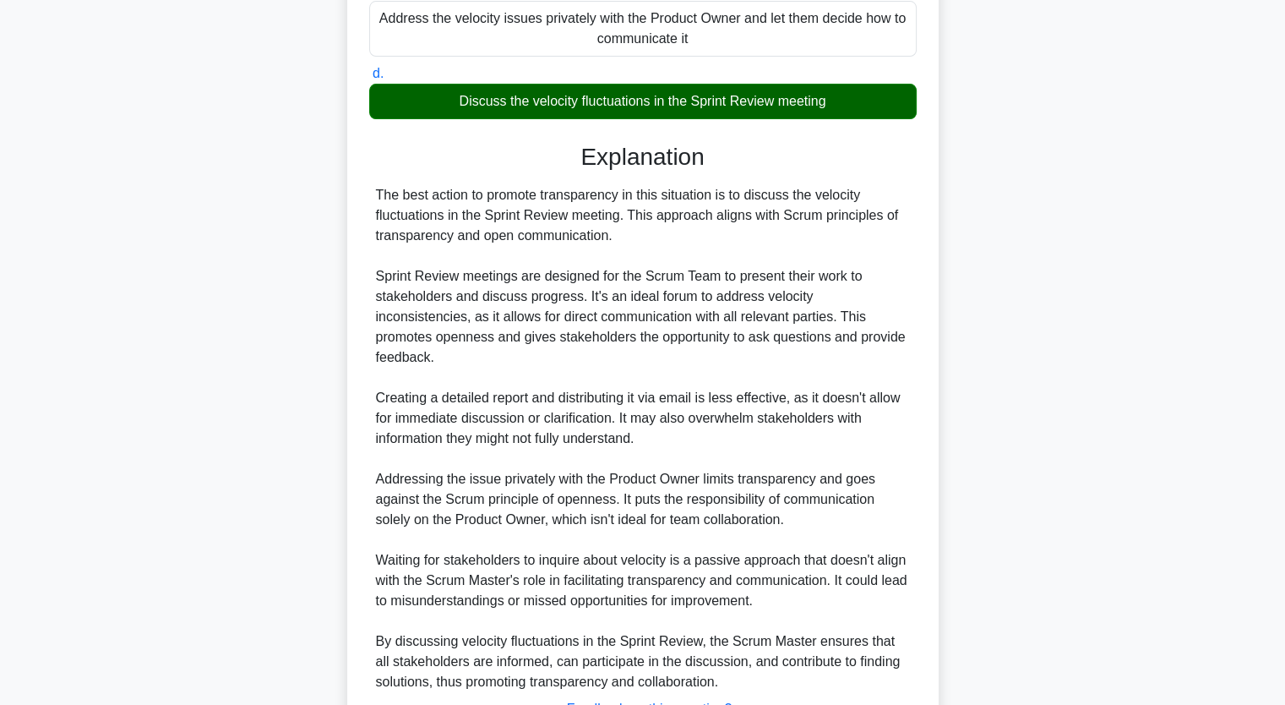
scroll to position [478, 0]
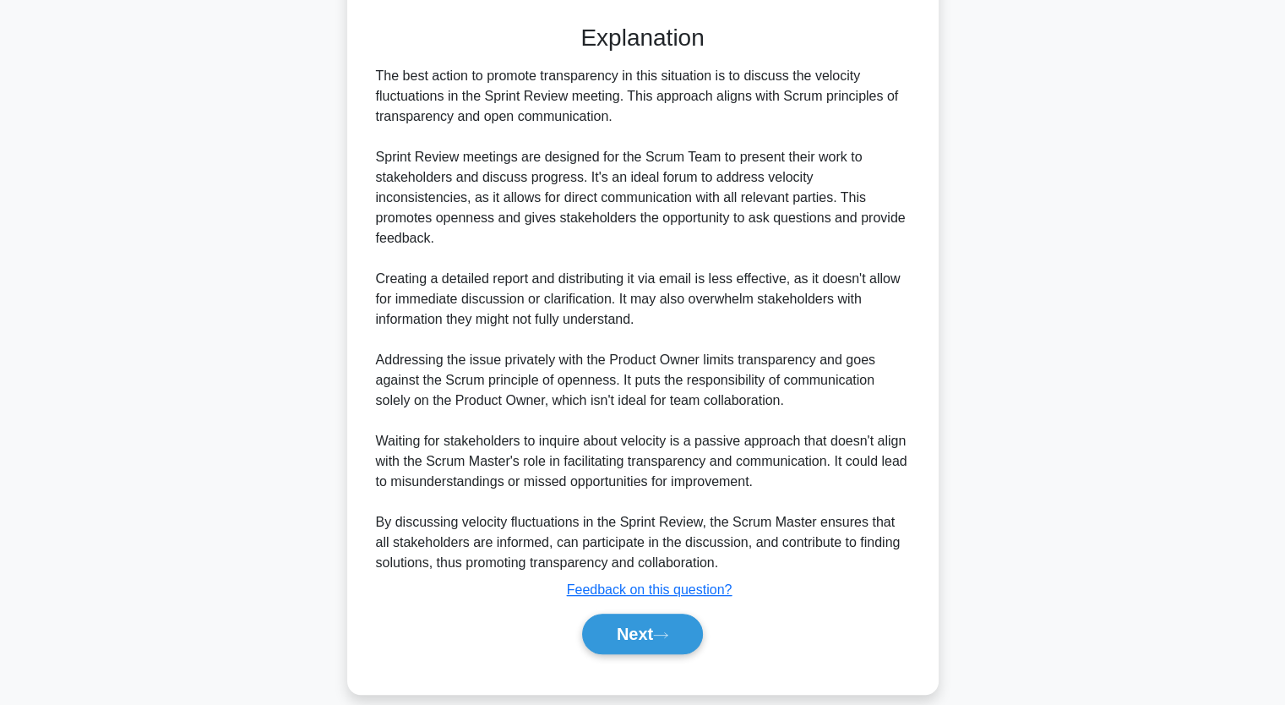
drag, startPoint x: 652, startPoint y: 610, endPoint x: 660, endPoint y: 587, distance: 24.0
click at [652, 613] on button "Next" at bounding box center [642, 633] width 121 height 41
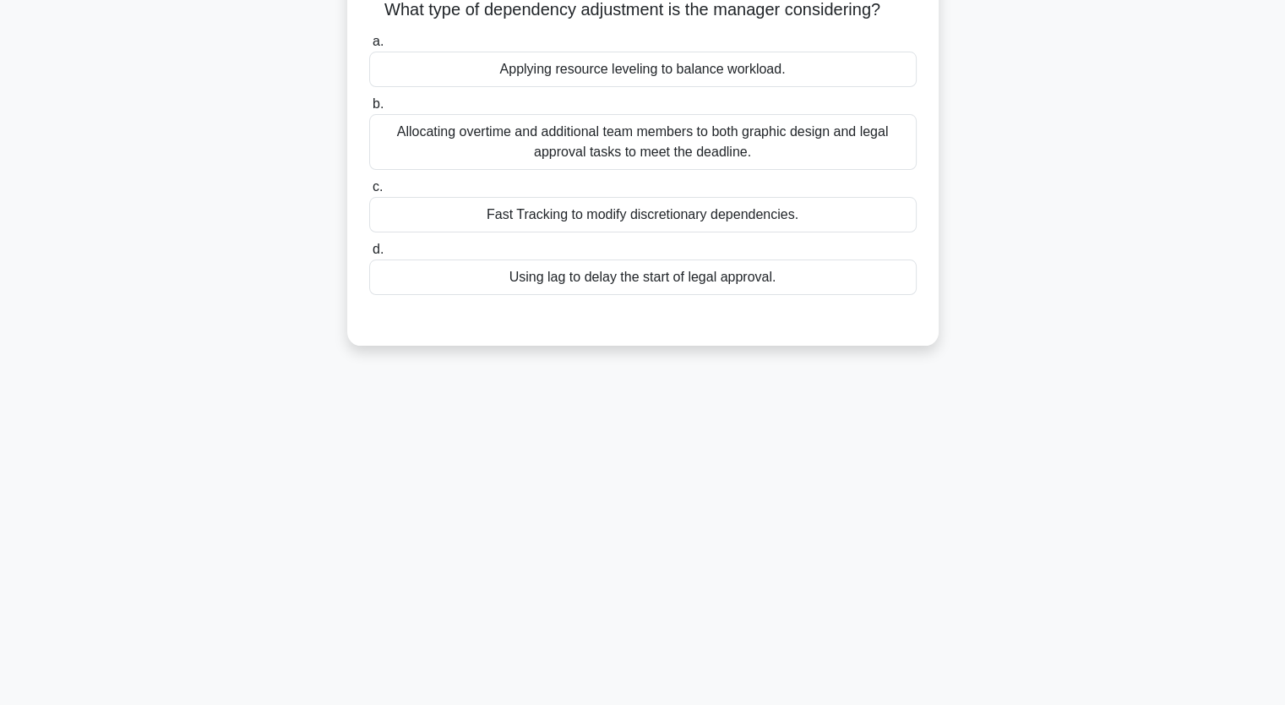
scroll to position [124, 0]
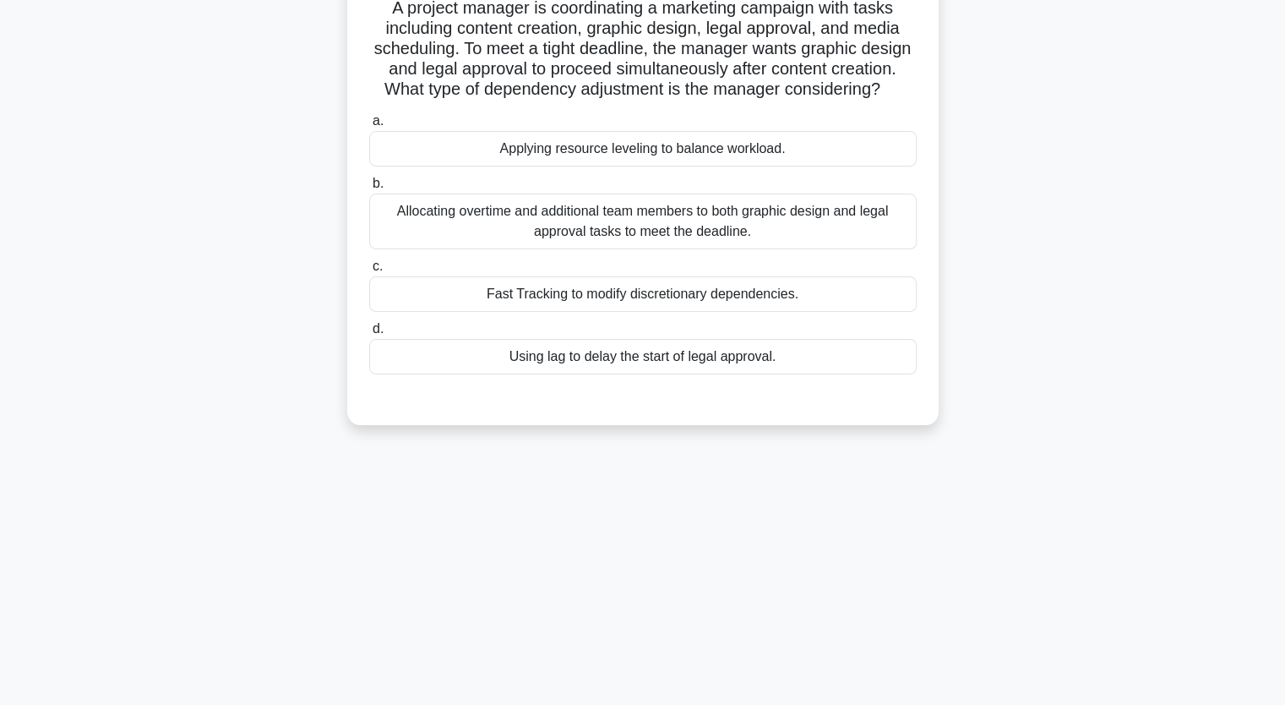
click at [564, 312] on div "Fast Tracking to modify discretionary dependencies." at bounding box center [642, 293] width 547 height 35
click at [369, 272] on input "c. Fast Tracking to modify discretionary dependencies." at bounding box center [369, 266] width 0 height 11
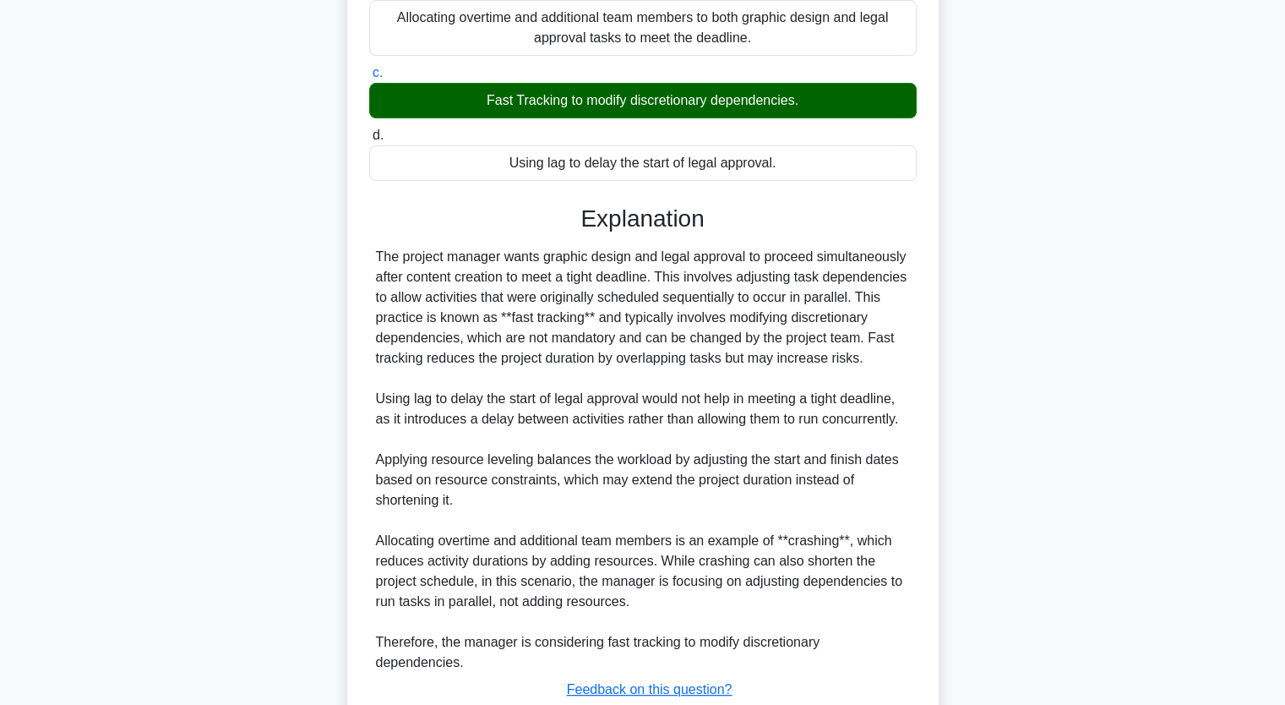
scroll to position [438, 0]
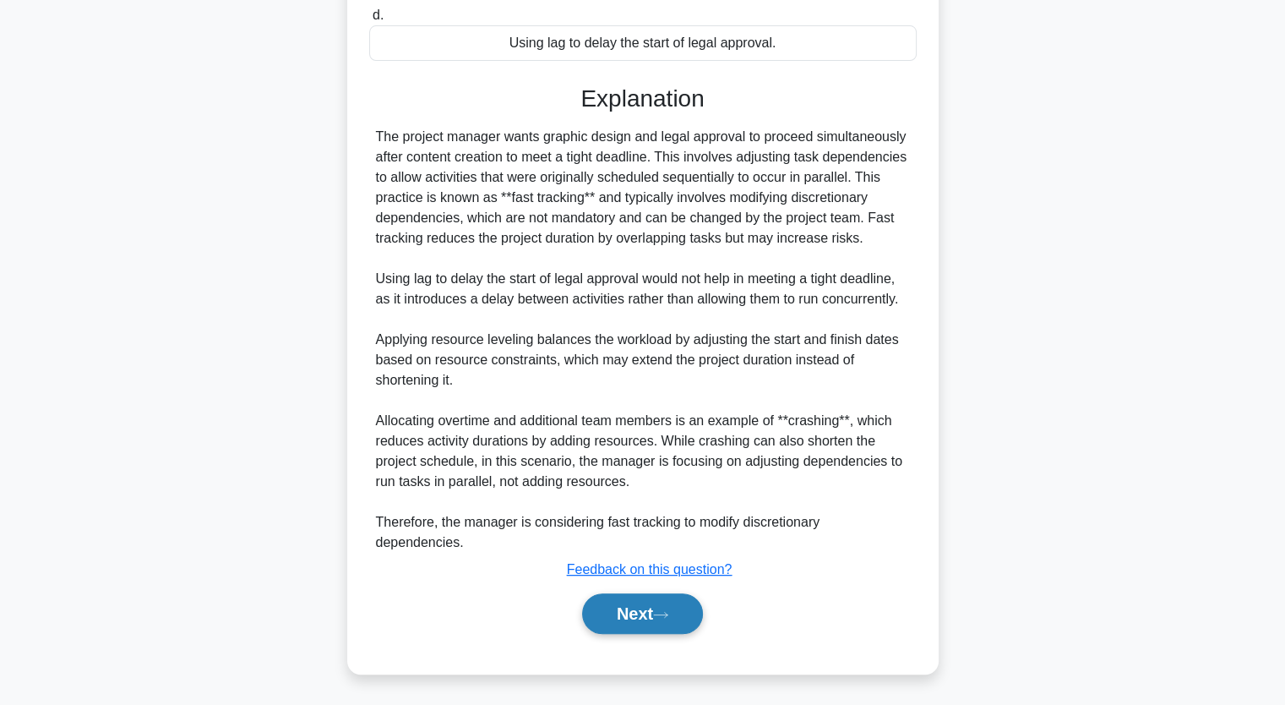
click at [668, 613] on icon at bounding box center [660, 614] width 15 height 9
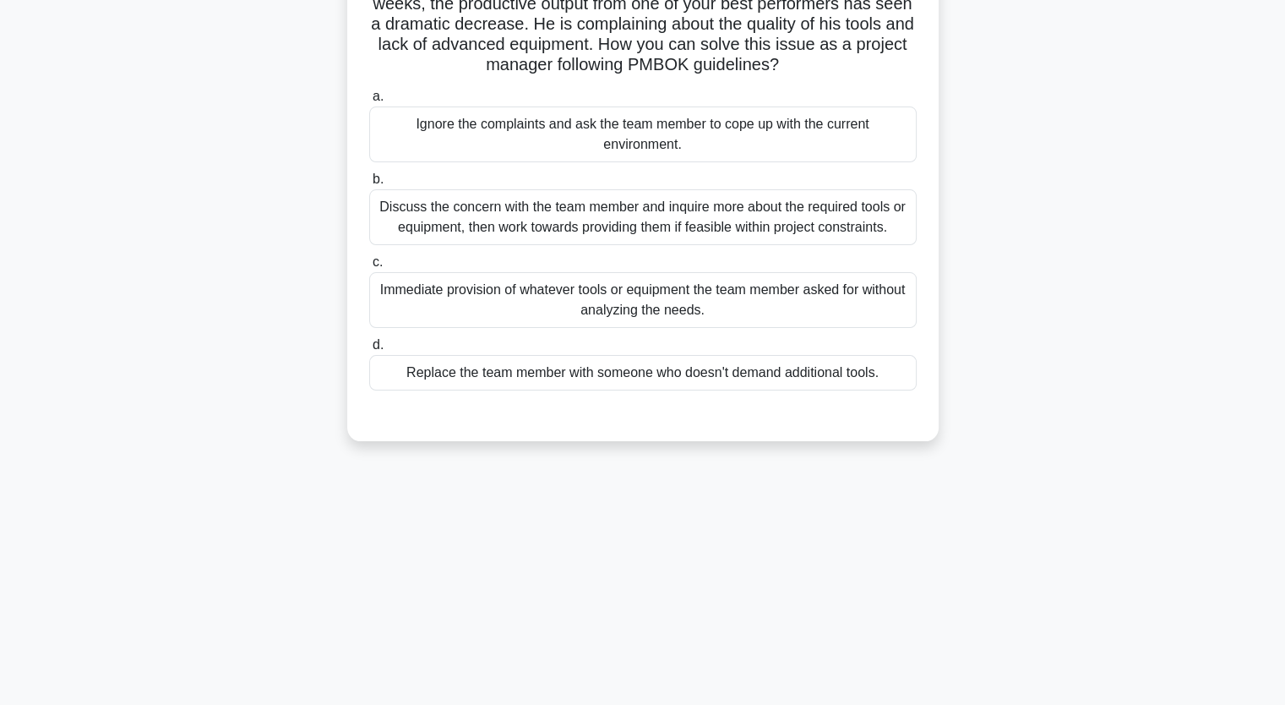
scroll to position [124, 0]
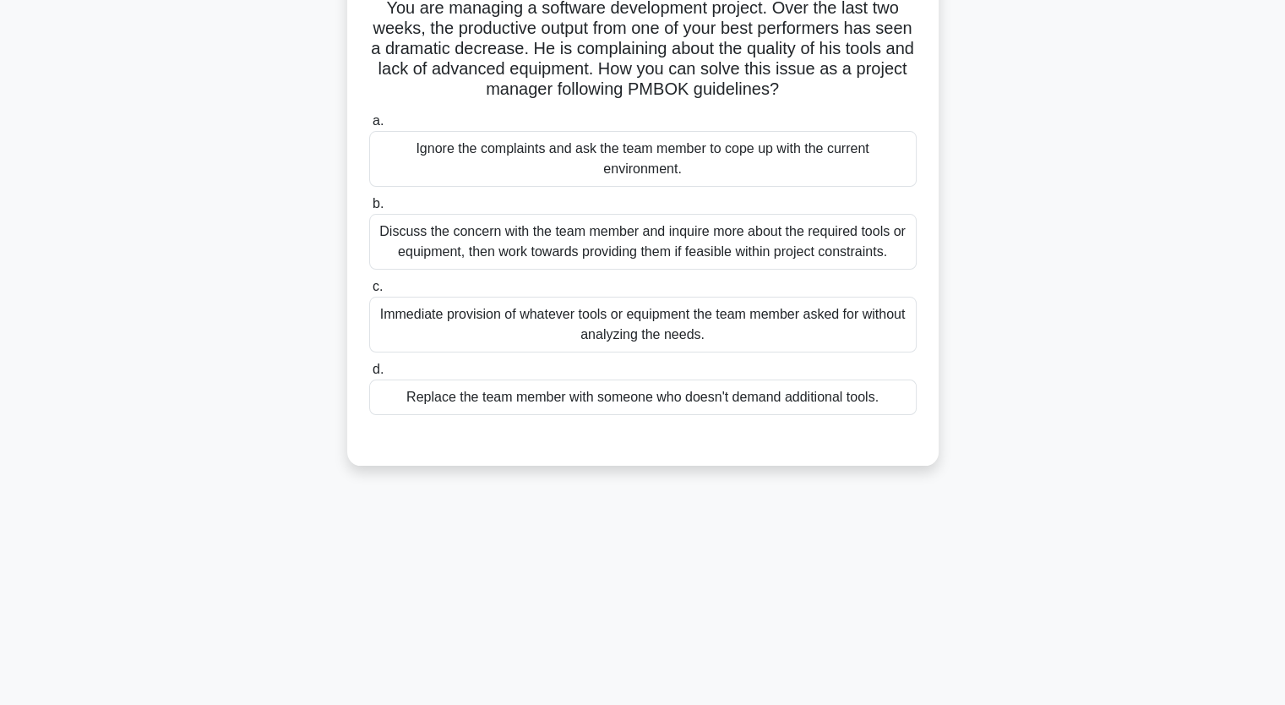
click at [535, 221] on div "Discuss the concern with the team member and inquire more about the required to…" at bounding box center [642, 242] width 547 height 56
click at [369, 210] on input "b. Discuss the concern with the team member and inquire more about the required…" at bounding box center [369, 204] width 0 height 11
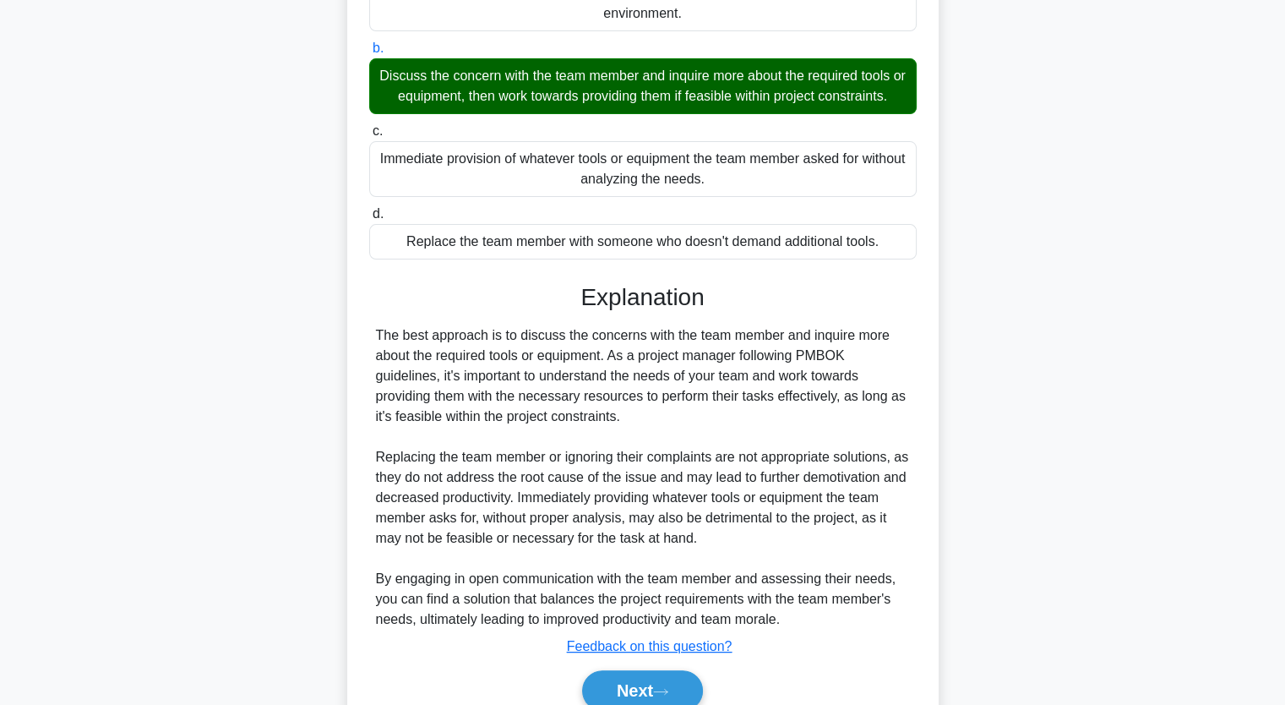
scroll to position [357, 0]
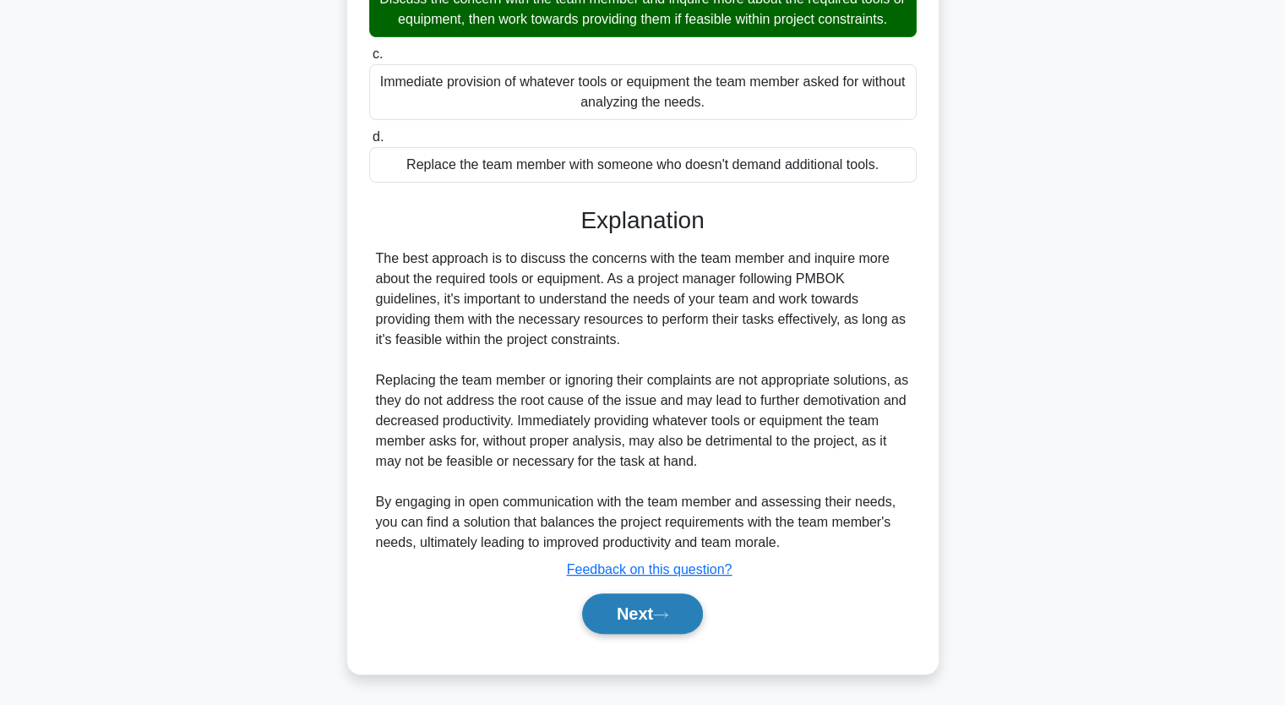
click at [642, 607] on button "Next" at bounding box center [642, 613] width 121 height 41
click at [651, 607] on button "Next" at bounding box center [642, 613] width 121 height 41
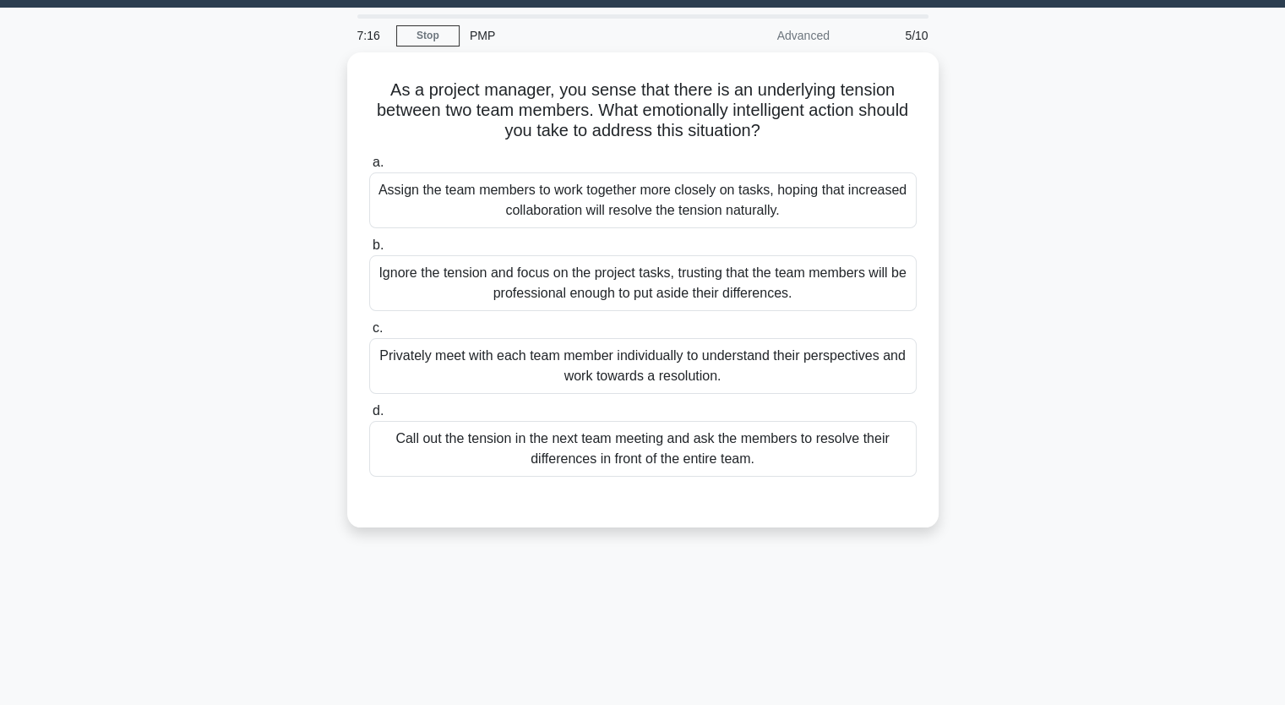
scroll to position [40, 0]
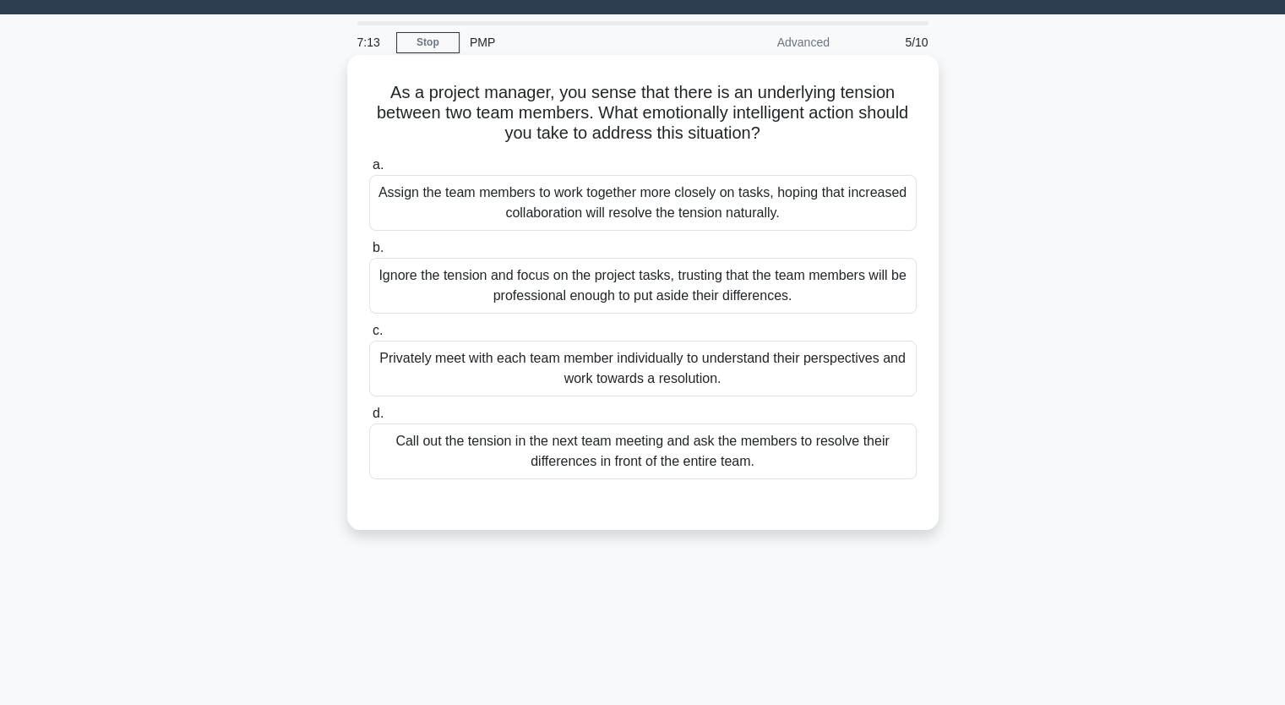
click at [624, 374] on div "Privately meet with each team member individually to understand their perspecti…" at bounding box center [642, 368] width 547 height 56
click at [369, 336] on input "c. Privately meet with each team member individually to understand their perspe…" at bounding box center [369, 330] width 0 height 11
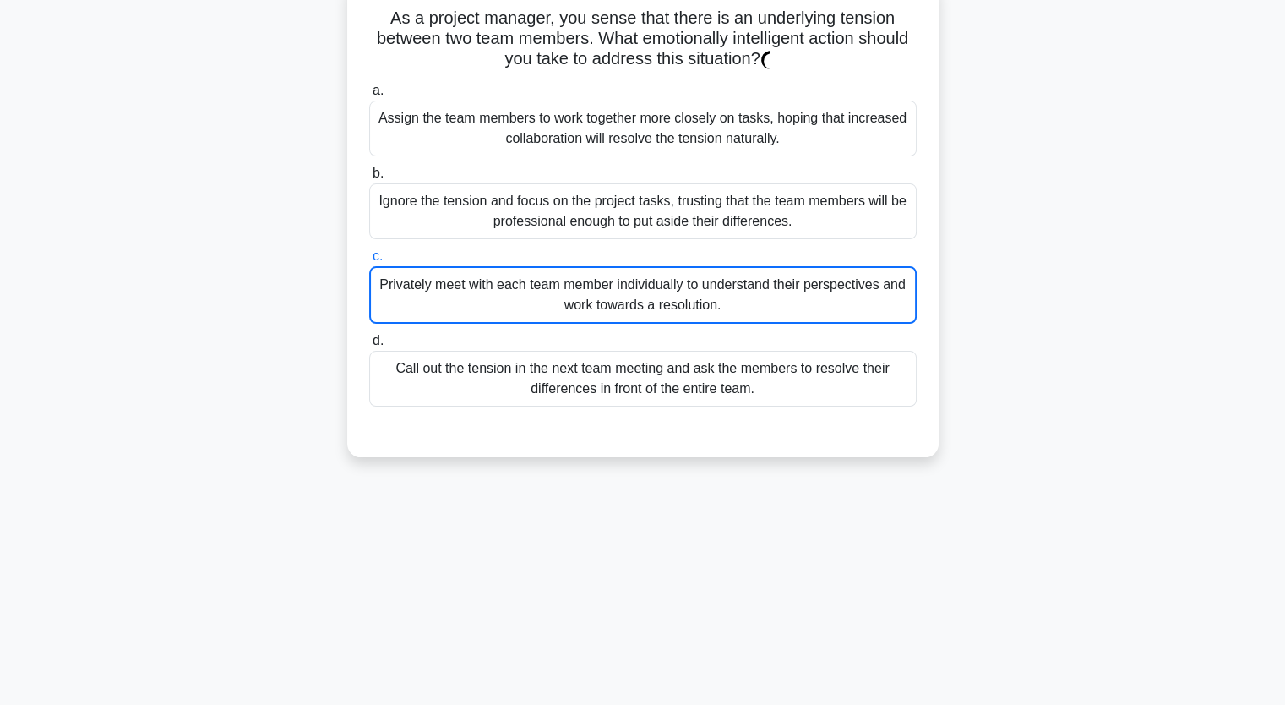
scroll to position [209, 0]
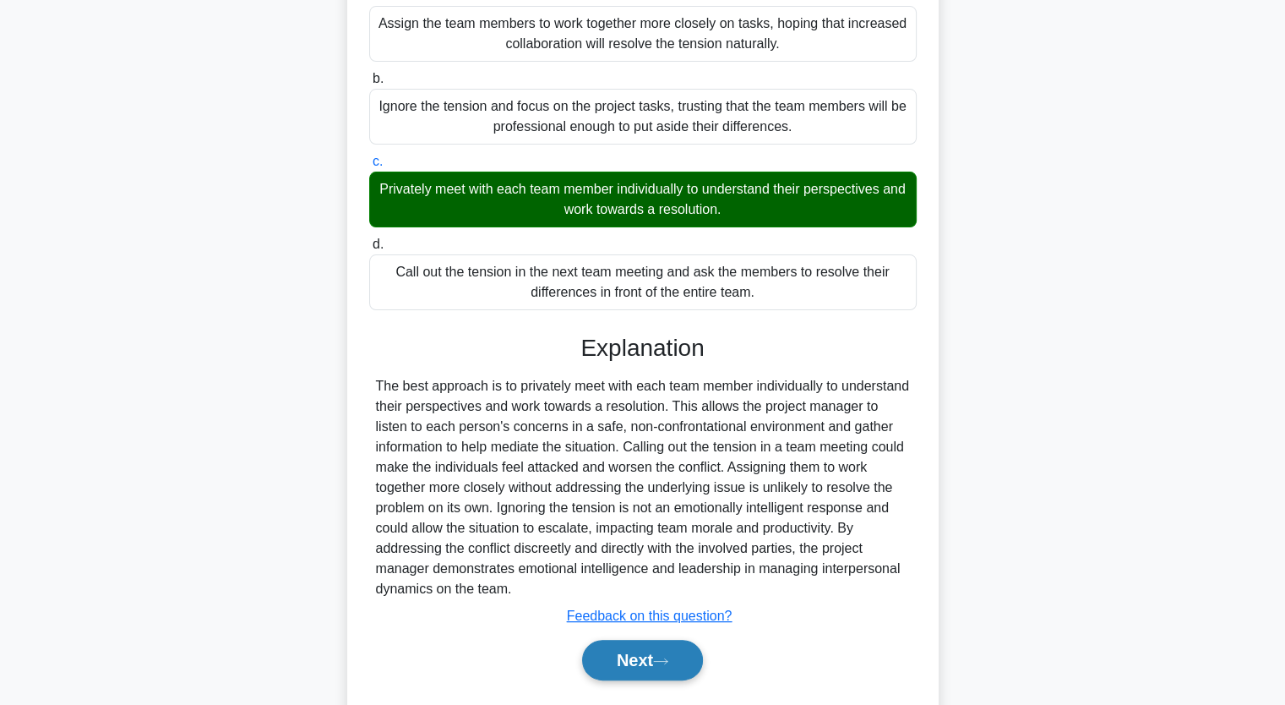
click at [658, 652] on button "Next" at bounding box center [642, 660] width 121 height 41
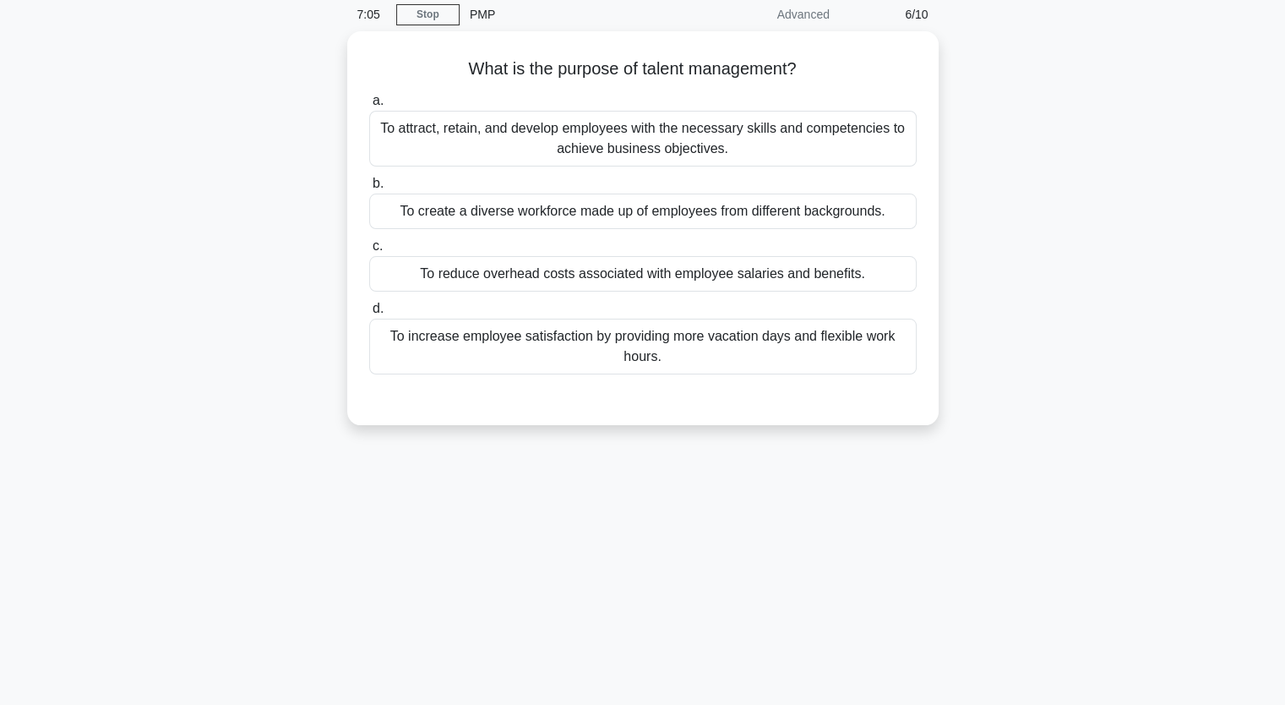
scroll to position [40, 0]
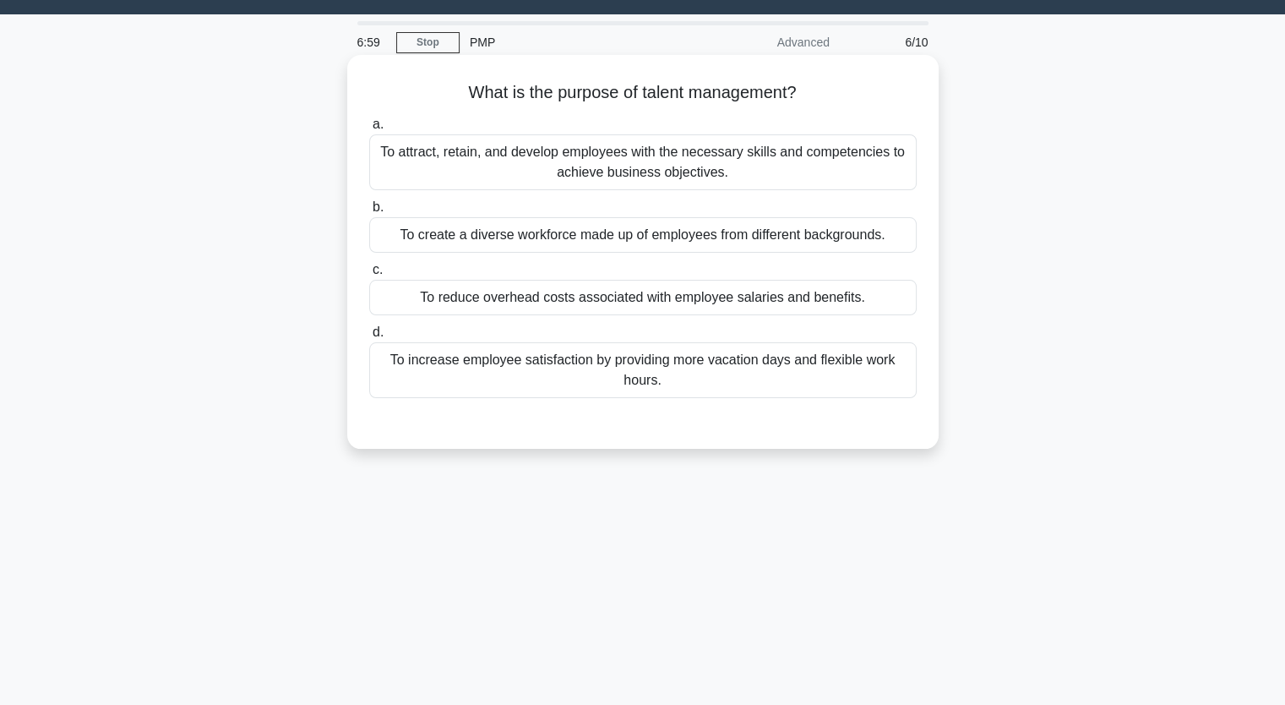
click at [574, 369] on div "To increase employee satisfaction by providing more vacation days and flexible …" at bounding box center [642, 370] width 547 height 56
click at [369, 338] on input "d. To increase employee satisfaction by providing more vacation days and flexib…" at bounding box center [369, 332] width 0 height 11
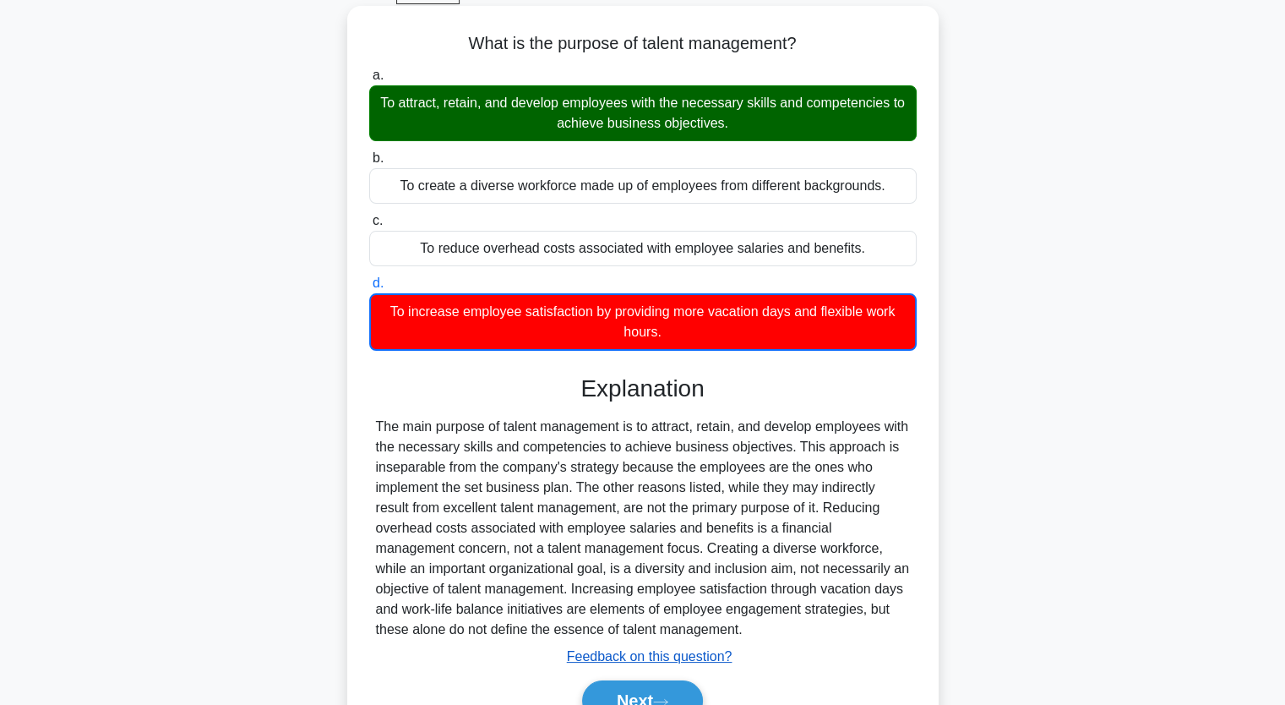
scroll to position [209, 0]
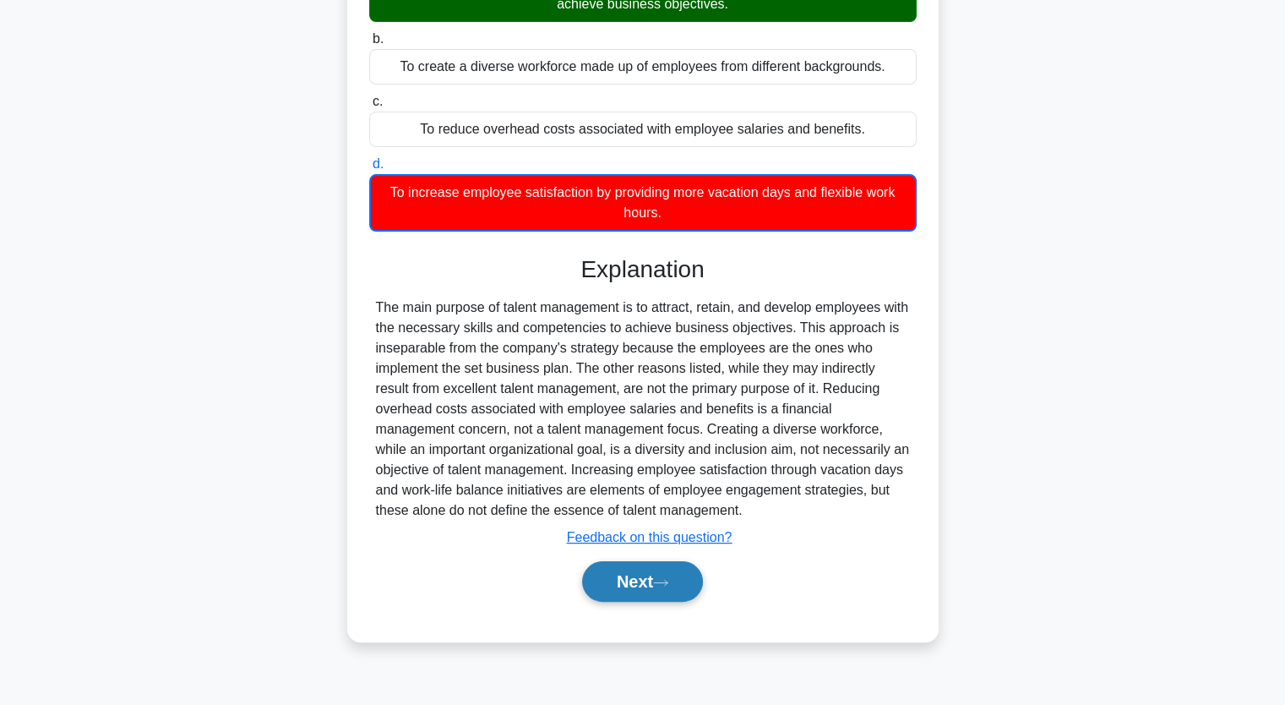
click at [681, 579] on button "Next" at bounding box center [642, 581] width 121 height 41
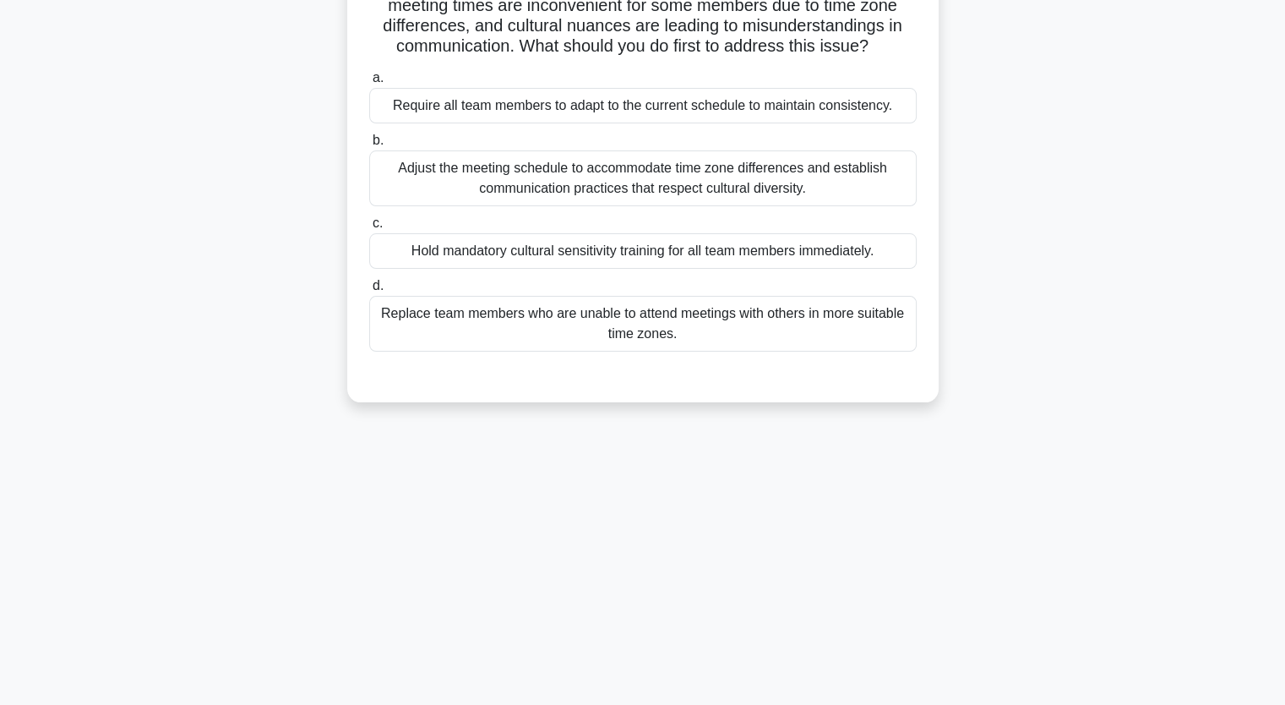
click at [630, 202] on div "Adjust the meeting schedule to accommodate time zone differences and establish …" at bounding box center [642, 178] width 547 height 56
click at [369, 146] on input "b. Adjust the meeting schedule to accommodate time zone differences and establi…" at bounding box center [369, 140] width 0 height 11
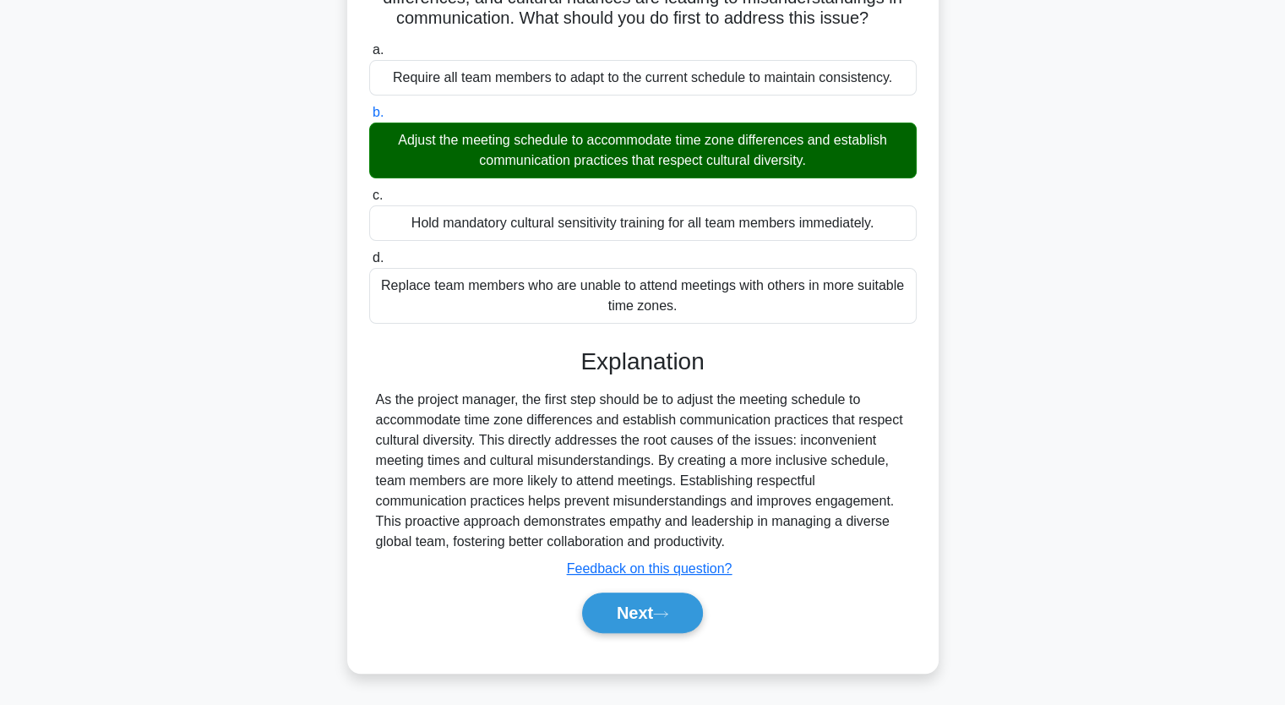
scroll to position [255, 0]
click at [642, 613] on button "Next" at bounding box center [642, 612] width 121 height 41
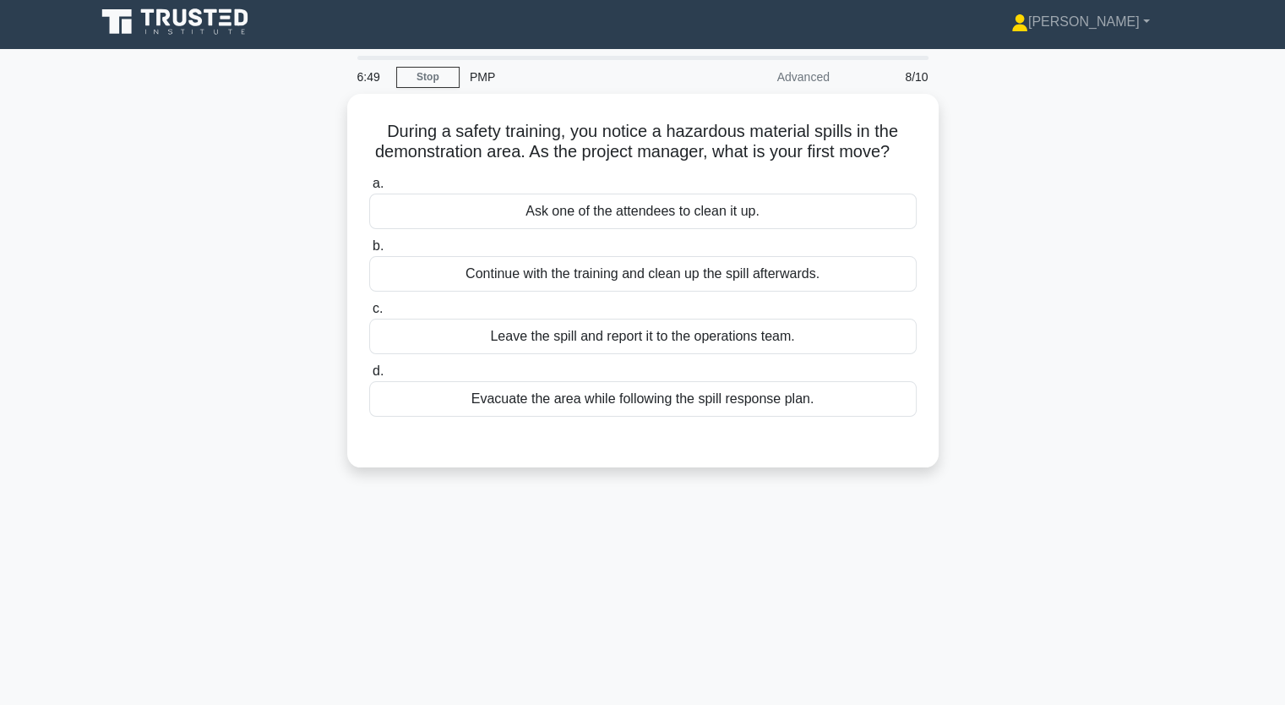
scroll to position [0, 0]
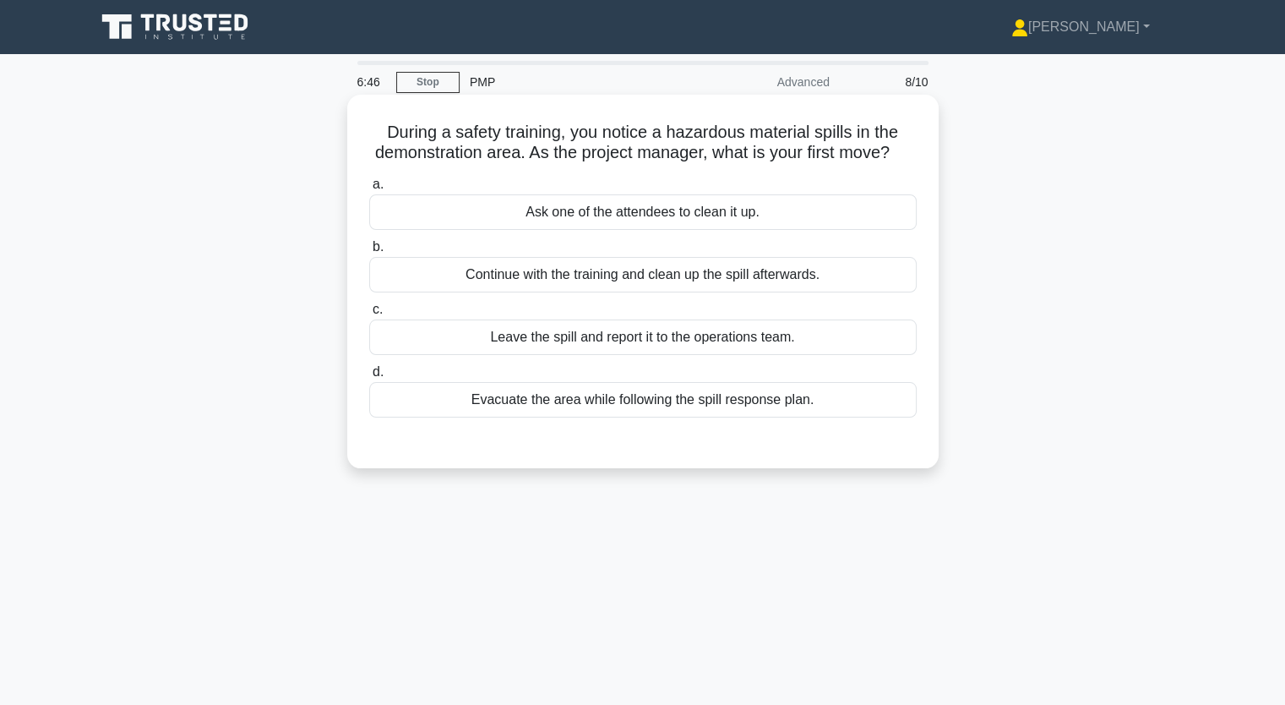
click at [681, 292] on div "Continue with the training and clean up the spill afterwards." at bounding box center [642, 274] width 547 height 35
click at [369, 253] on input "b. Continue with the training and clean up the spill afterwards." at bounding box center [369, 247] width 0 height 11
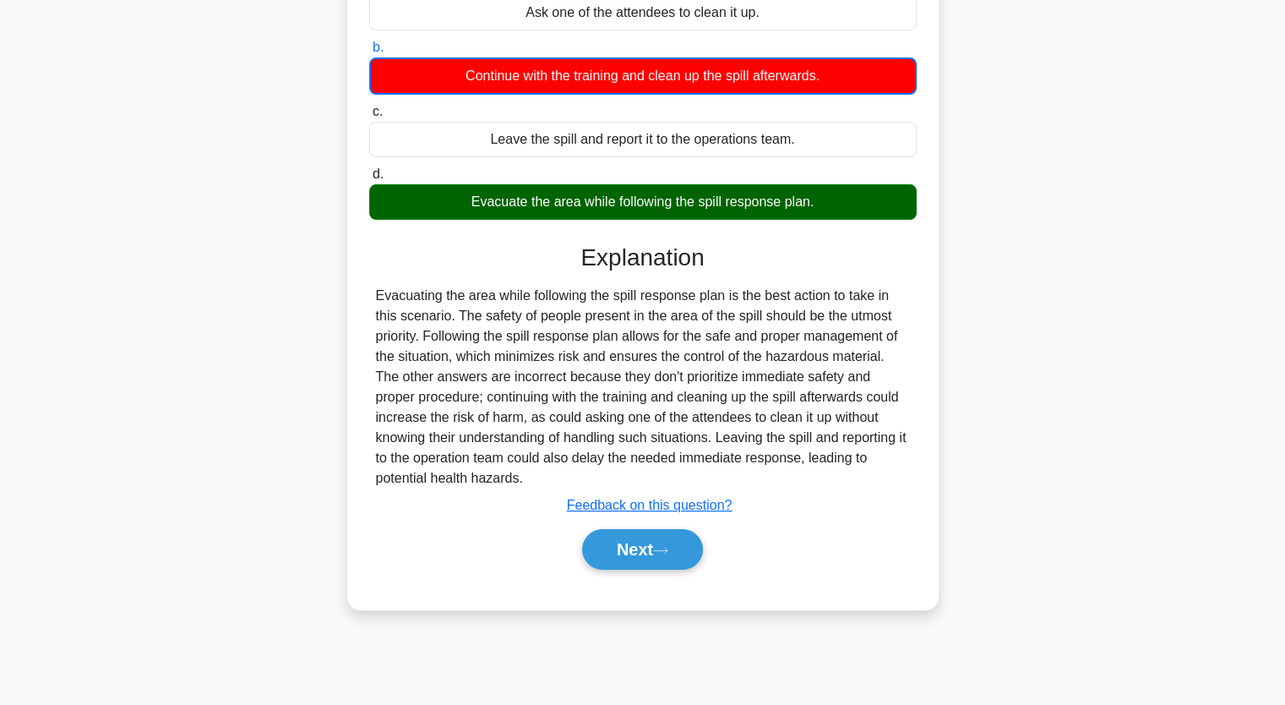
scroll to position [209, 0]
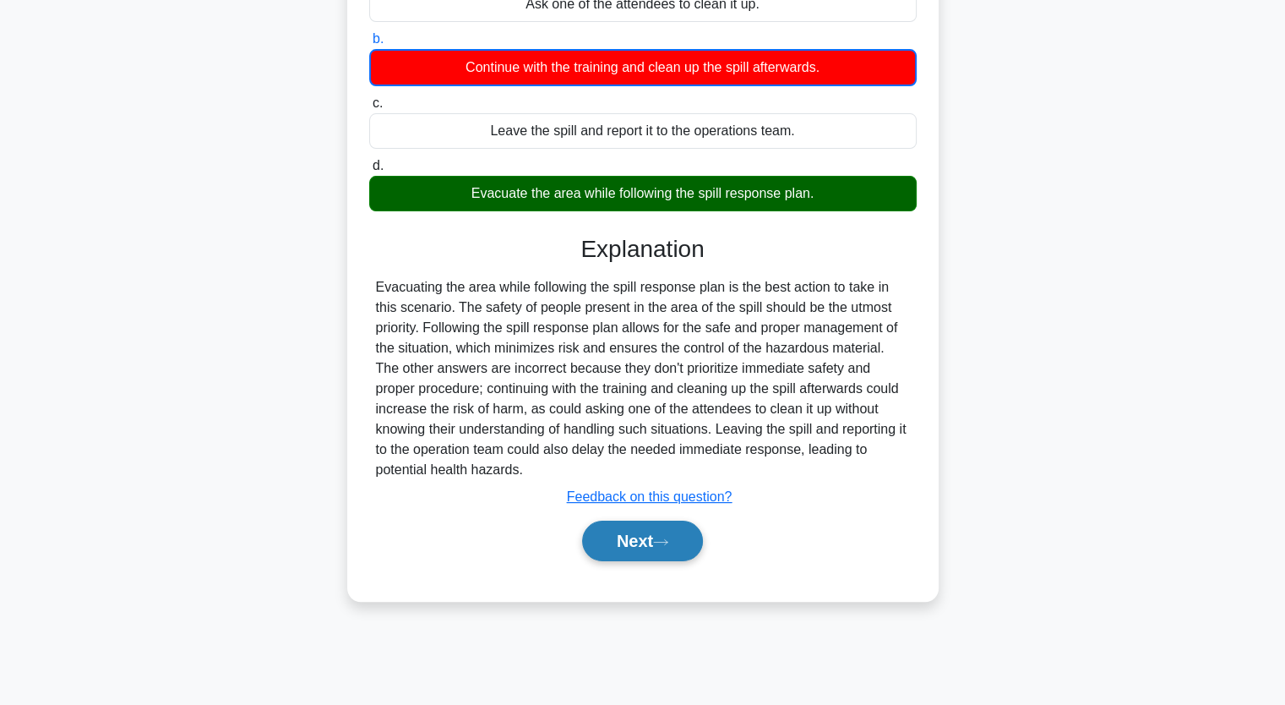
click at [657, 561] on button "Next" at bounding box center [642, 540] width 121 height 41
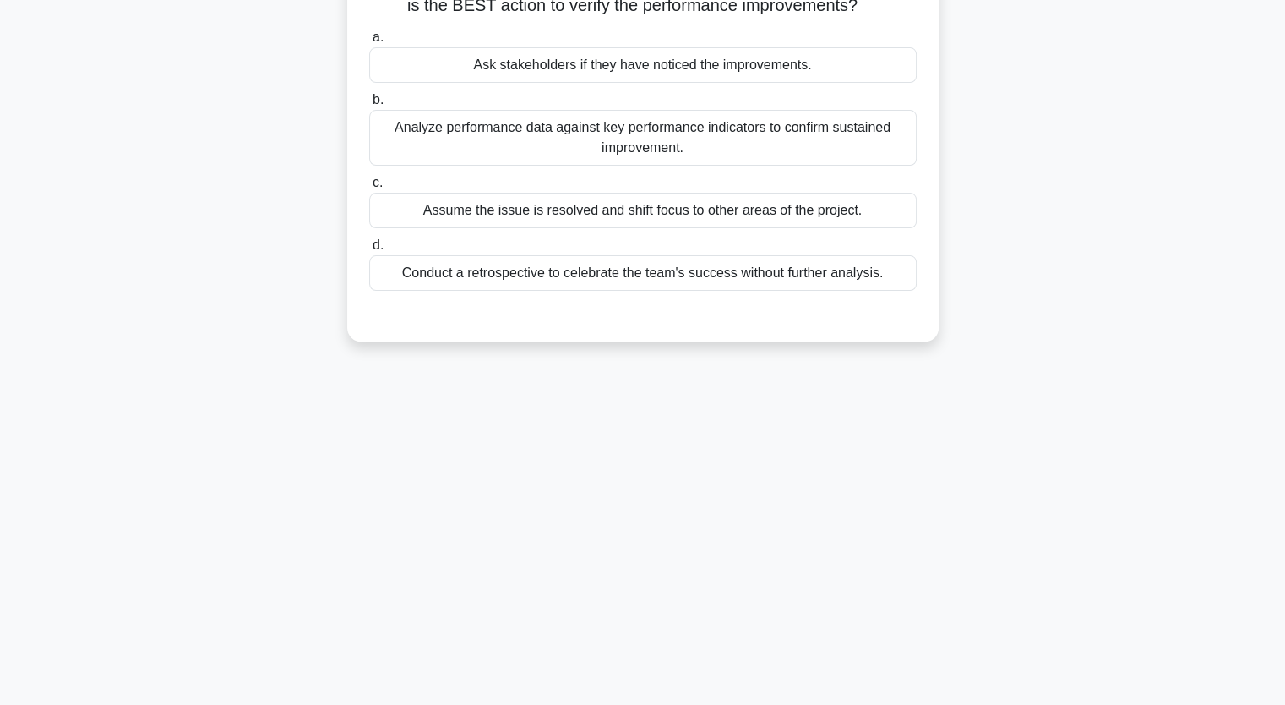
click at [644, 141] on div "Analyze performance data against key performance indicators to confirm sustaine…" at bounding box center [642, 138] width 547 height 56
click at [369, 106] on input "b. Analyze performance data against key performance indicators to confirm susta…" at bounding box center [369, 100] width 0 height 11
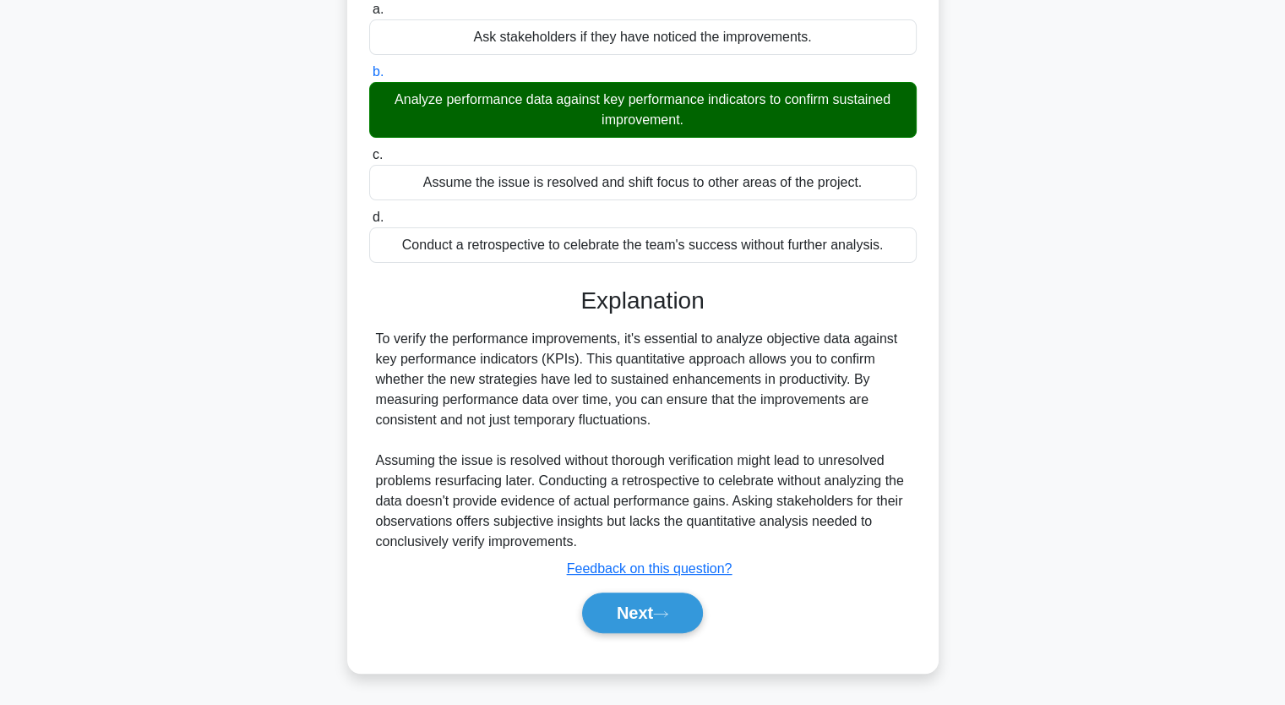
scroll to position [255, 0]
click at [645, 606] on button "Next" at bounding box center [642, 612] width 121 height 41
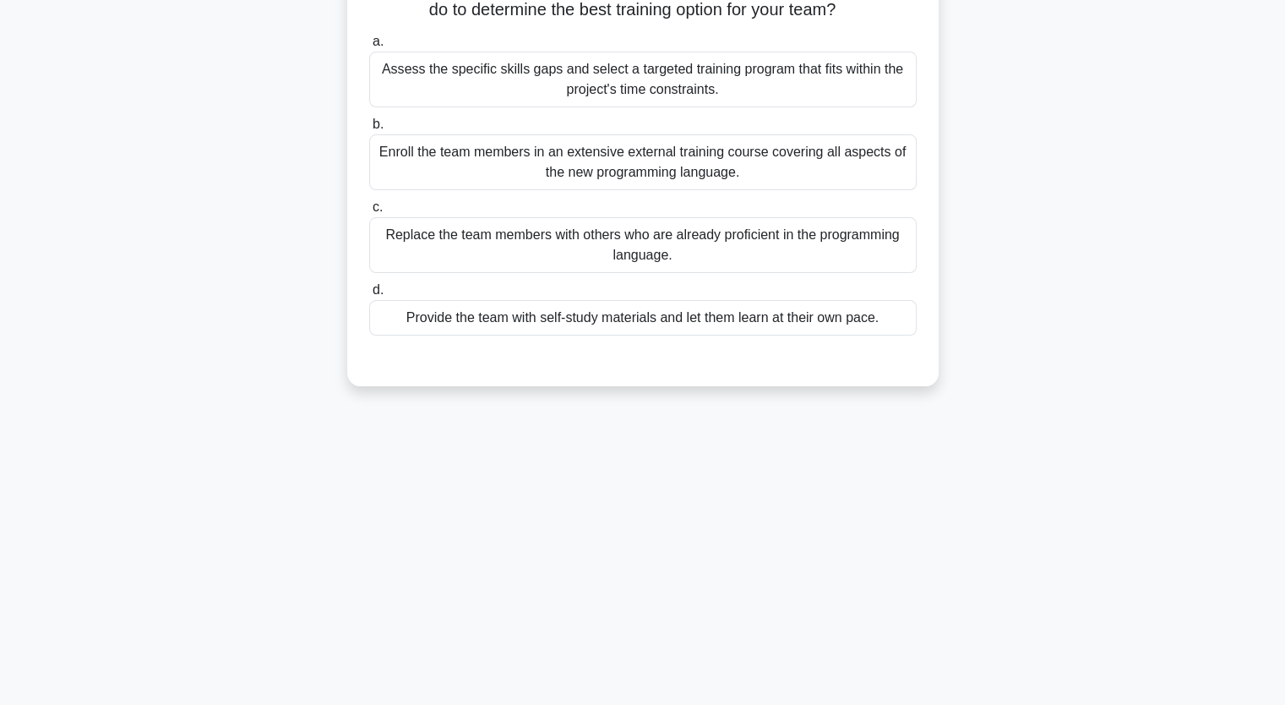
scroll to position [209, 0]
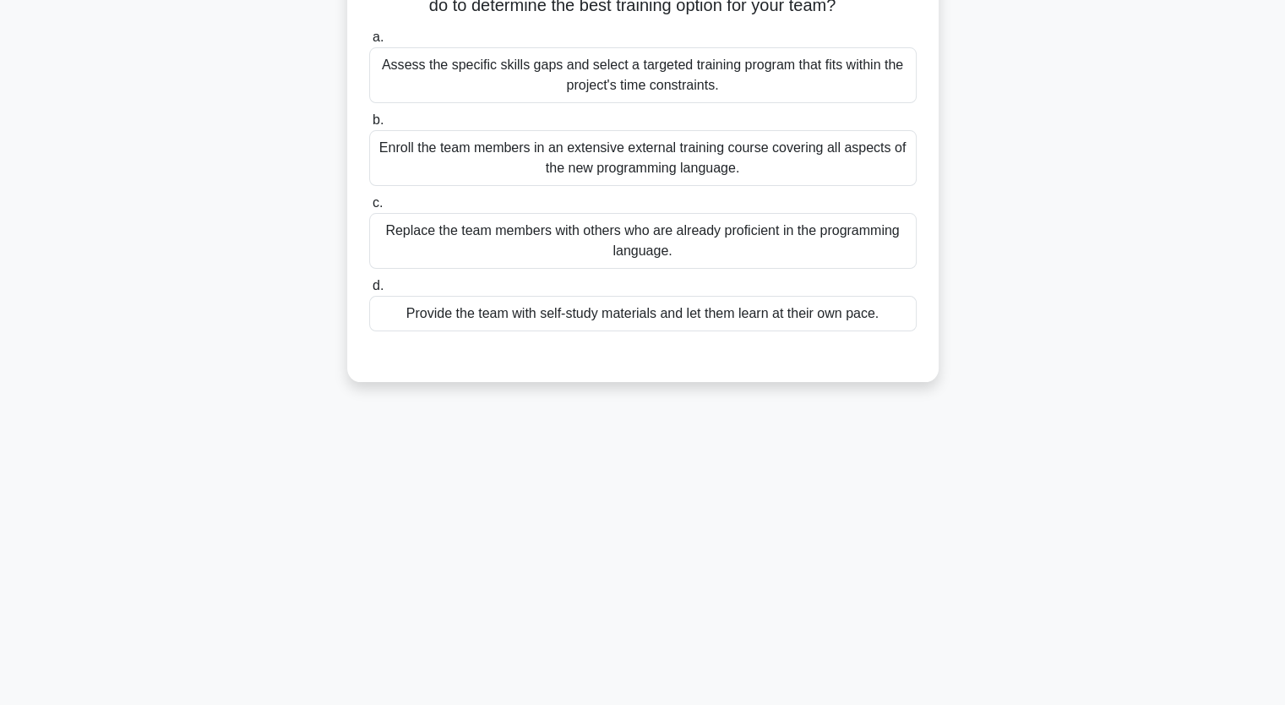
click at [591, 89] on div "Assess the specific skills gaps and select a targeted training program that fit…" at bounding box center [642, 75] width 547 height 56
click at [369, 43] on input "a. Assess the specific skills gaps and select a targeted training program that …" at bounding box center [369, 37] width 0 height 11
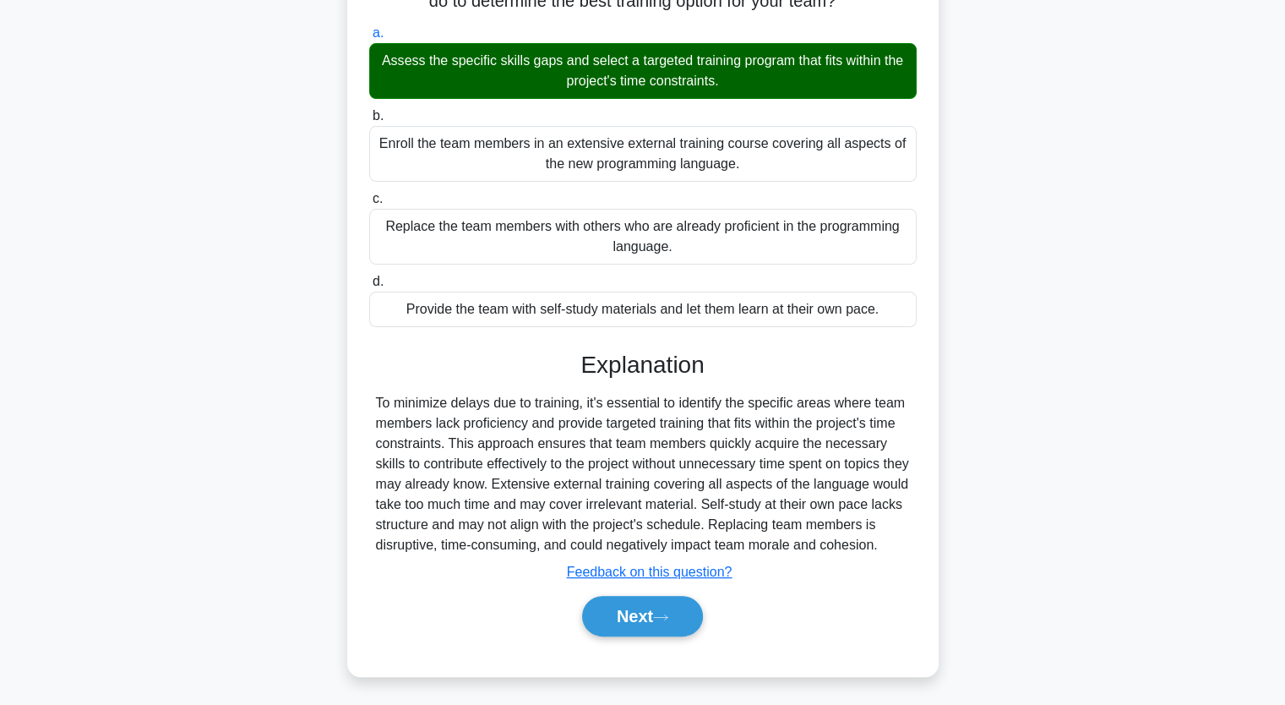
scroll to position [215, 0]
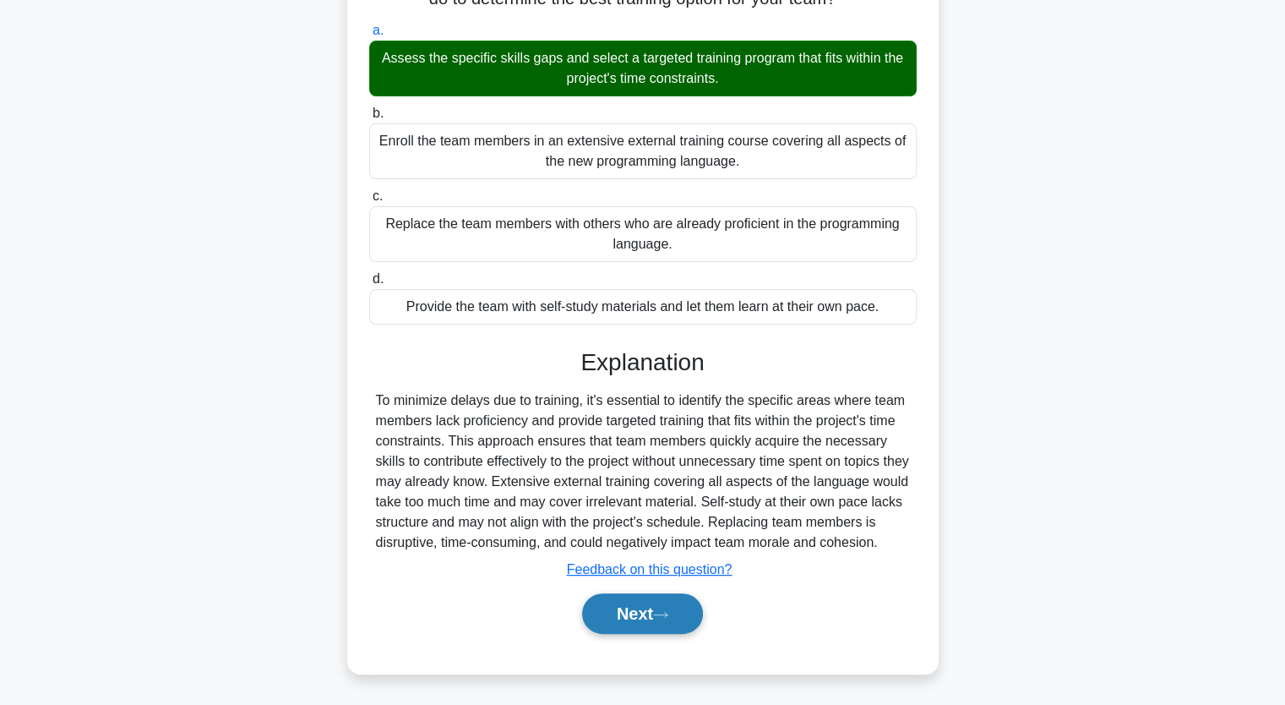
click at [652, 623] on button "Next" at bounding box center [642, 613] width 121 height 41
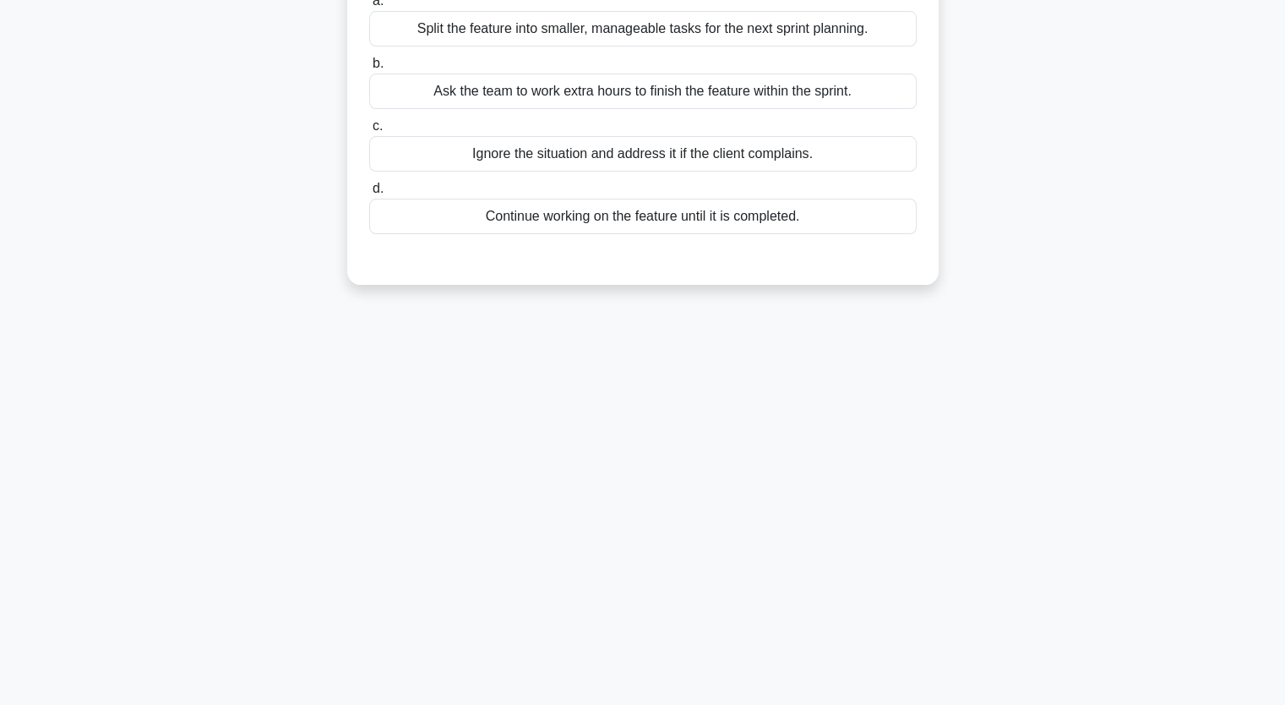
scroll to position [124, 0]
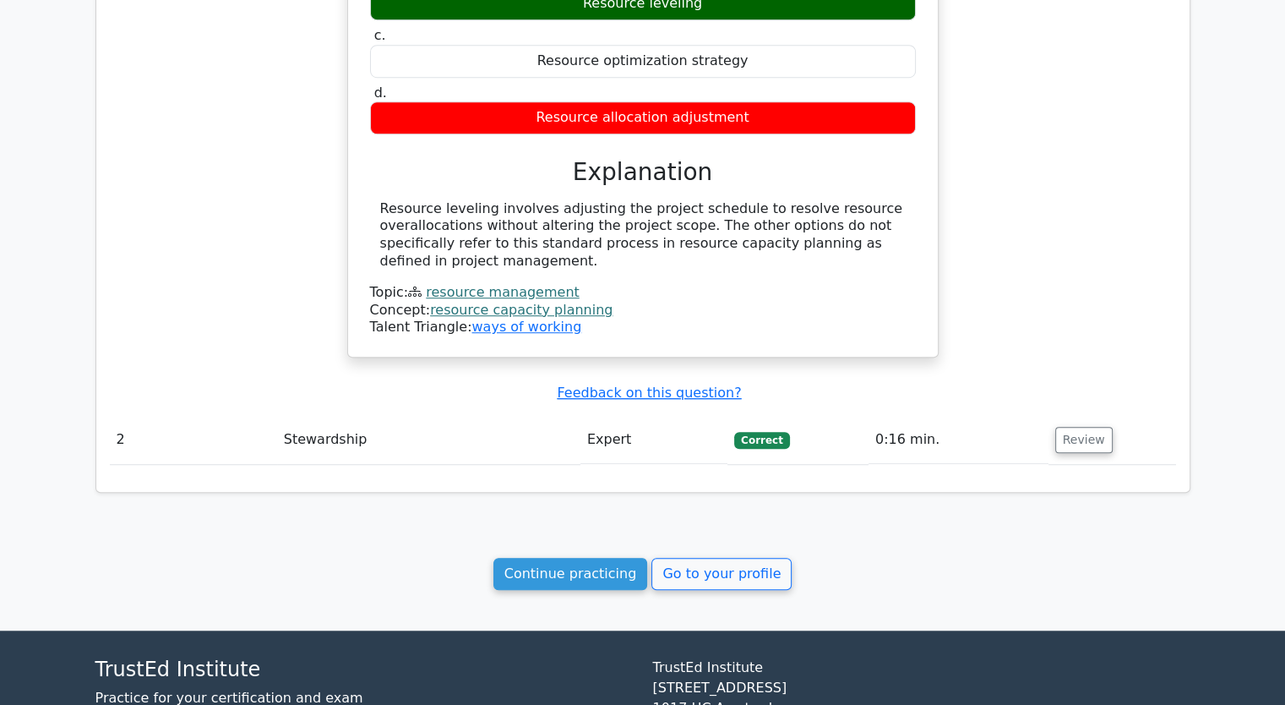
scroll to position [1233, 0]
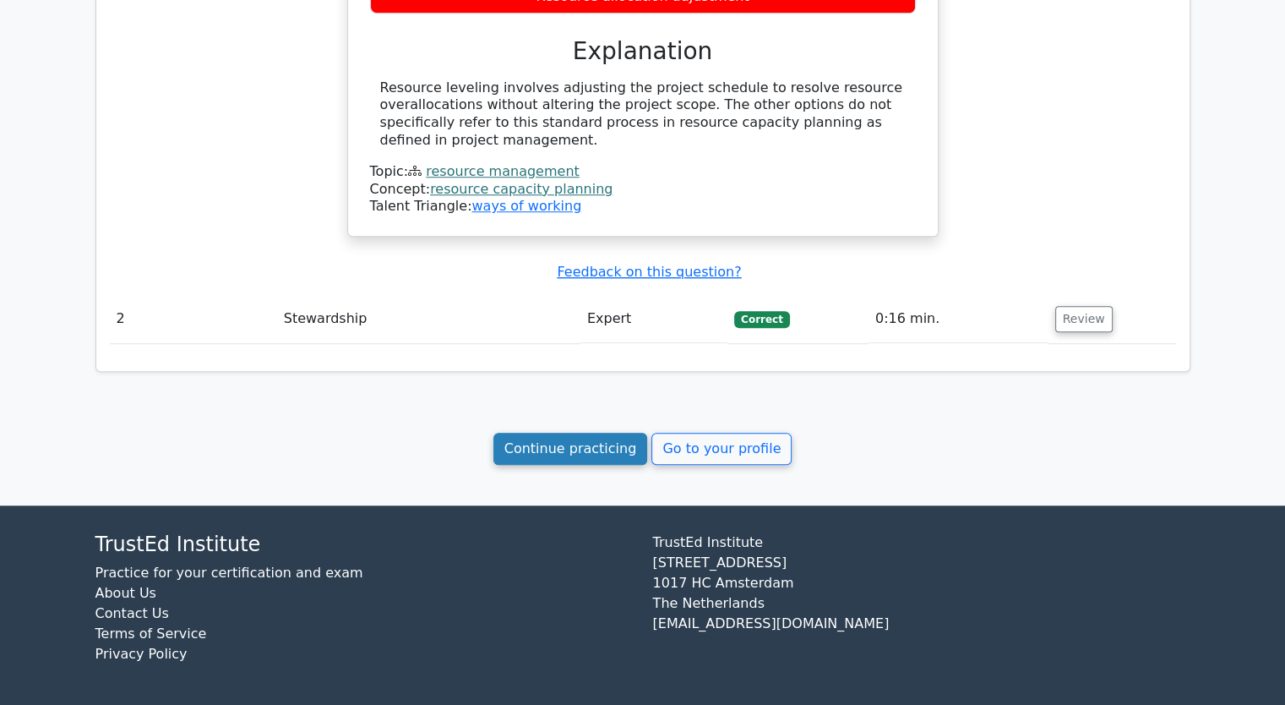
click at [585, 444] on link "Continue practicing" at bounding box center [570, 449] width 155 height 32
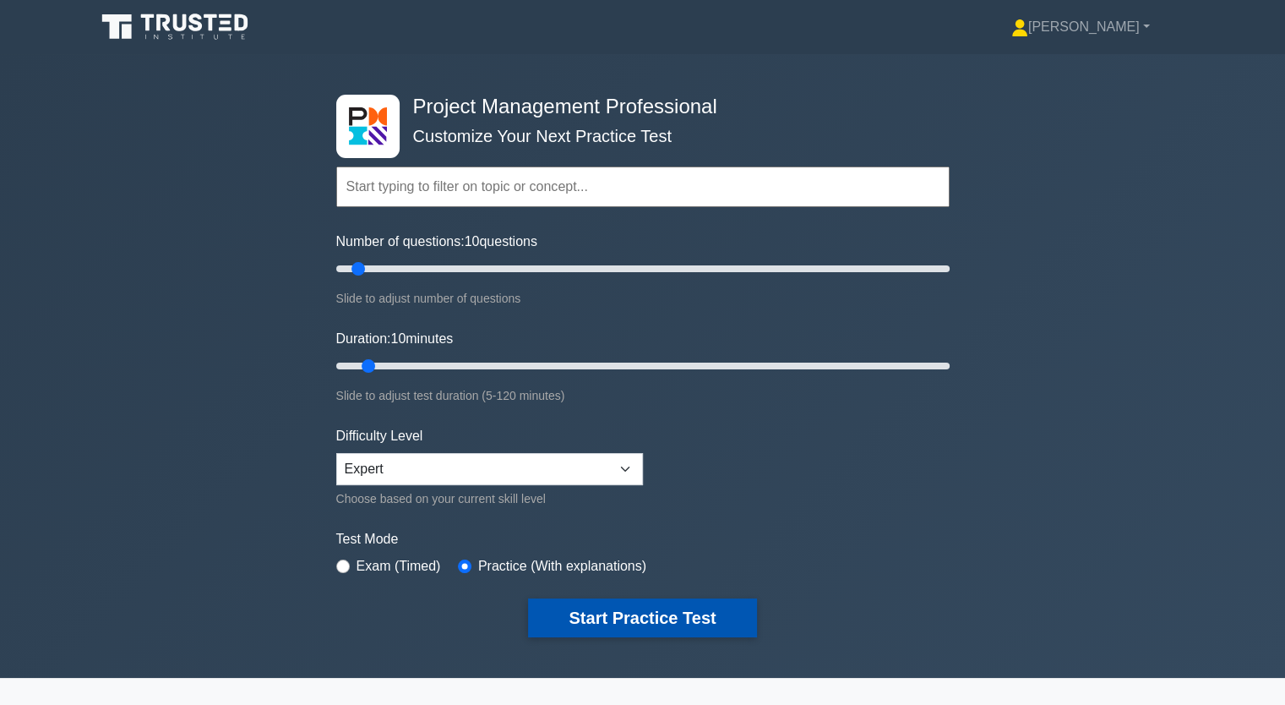
click at [645, 613] on button "Start Practice Test" at bounding box center [642, 617] width 228 height 39
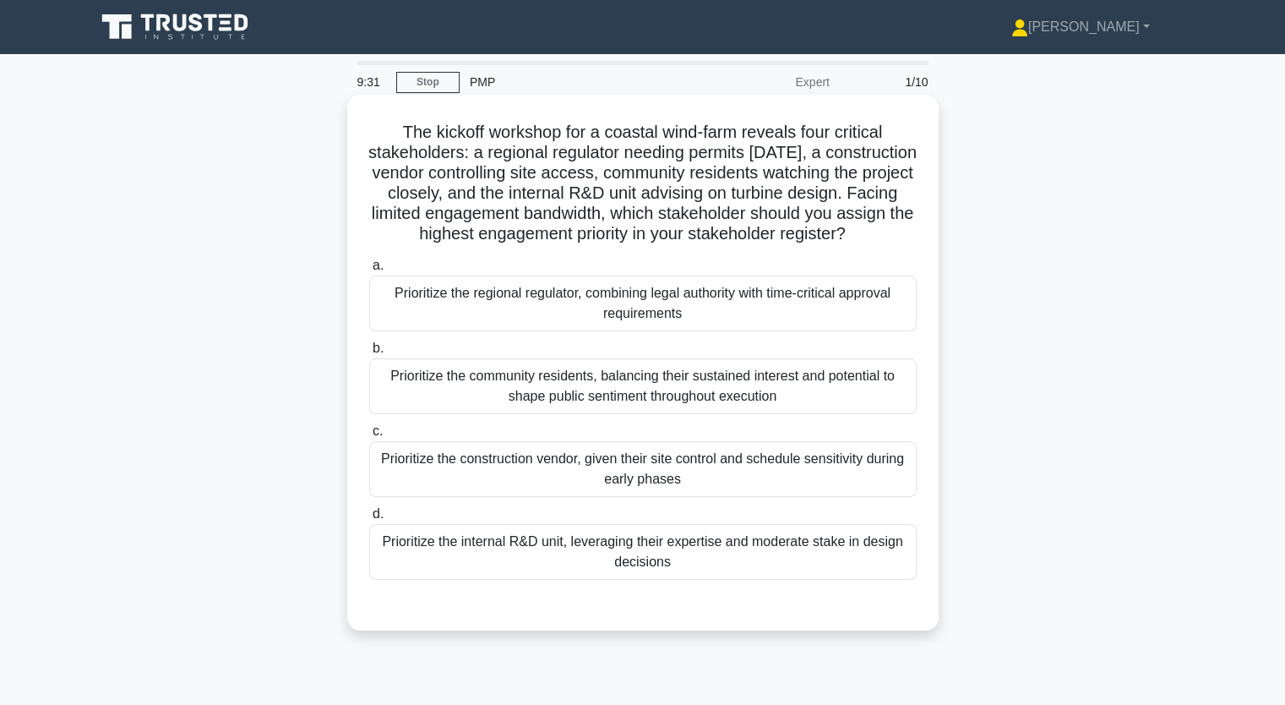
click at [686, 331] on div "Prioritize the regional regulator, combining legal authority with time-critical…" at bounding box center [642, 303] width 547 height 56
click at [369, 271] on input "a. Prioritize the regional regulator, combining legal authority with time-criti…" at bounding box center [369, 265] width 0 height 11
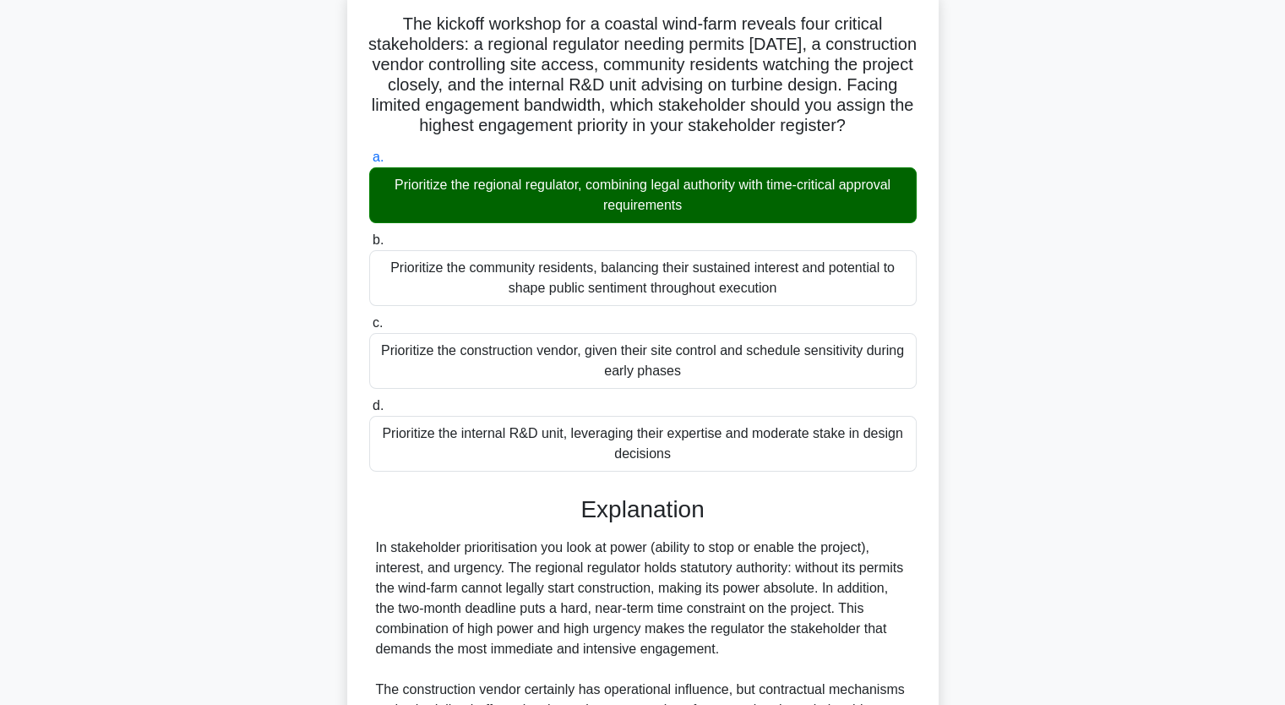
scroll to position [338, 0]
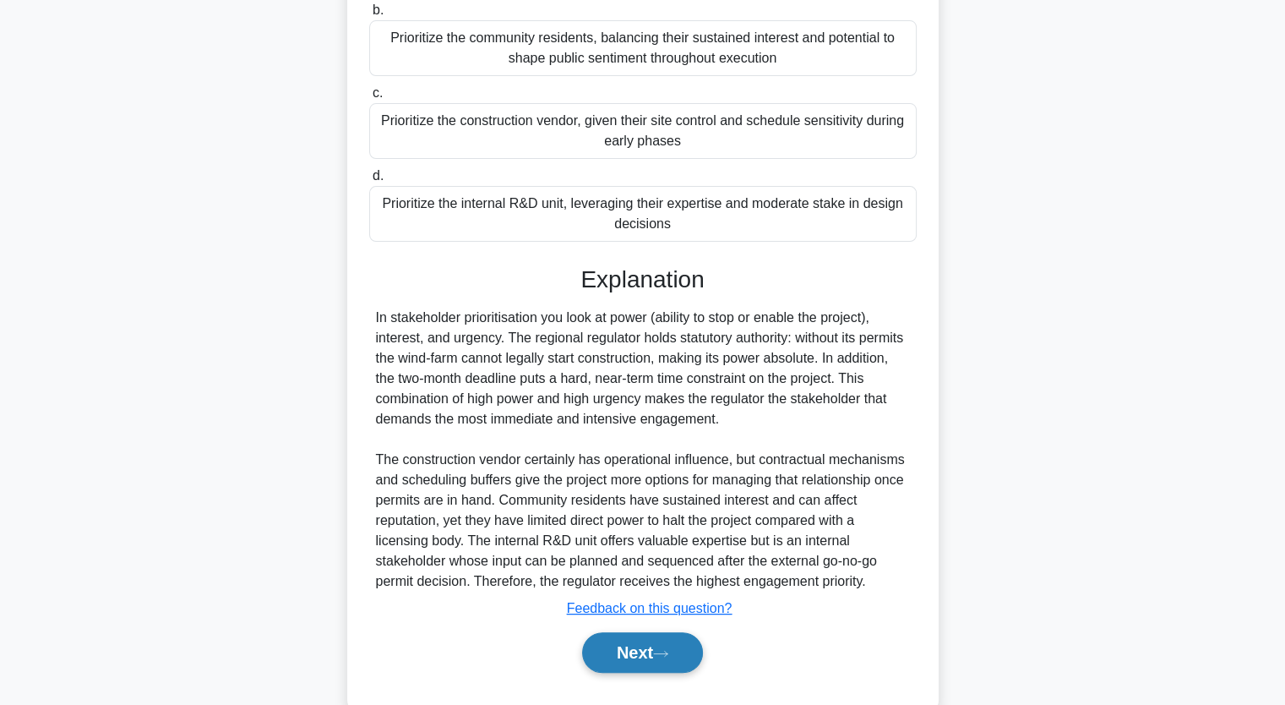
click at [659, 660] on button "Next" at bounding box center [642, 652] width 121 height 41
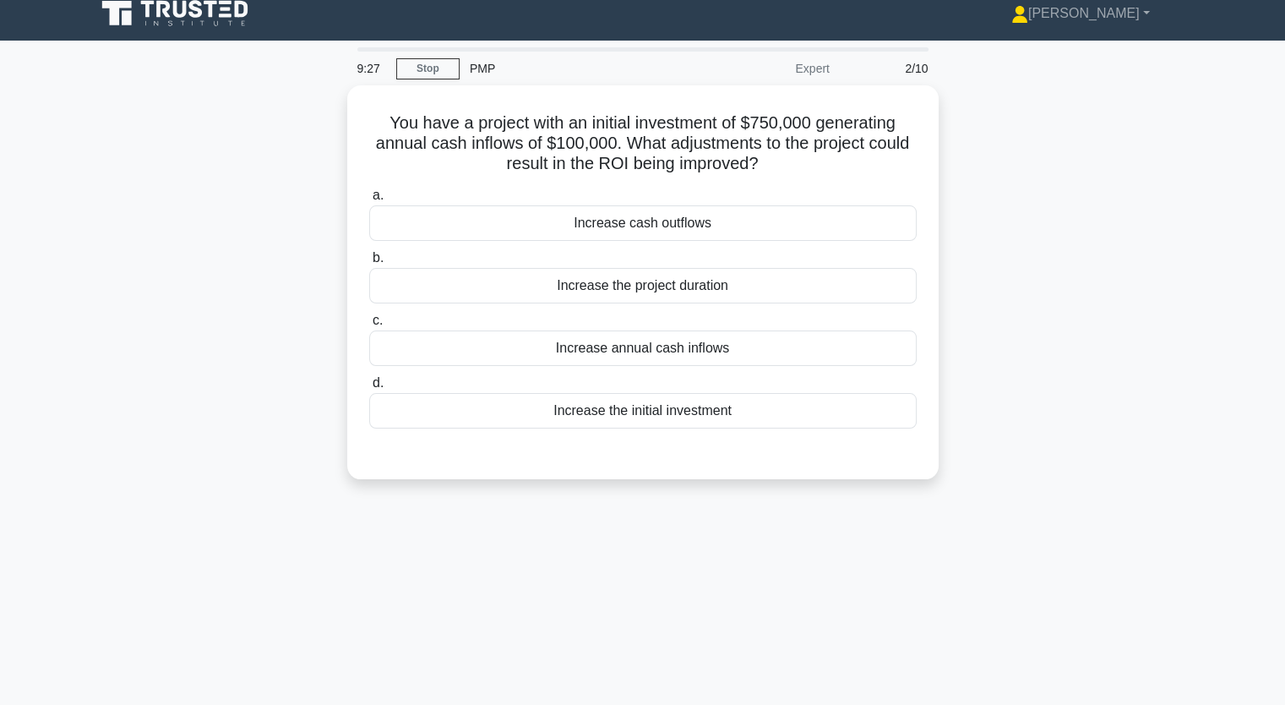
scroll to position [0, 0]
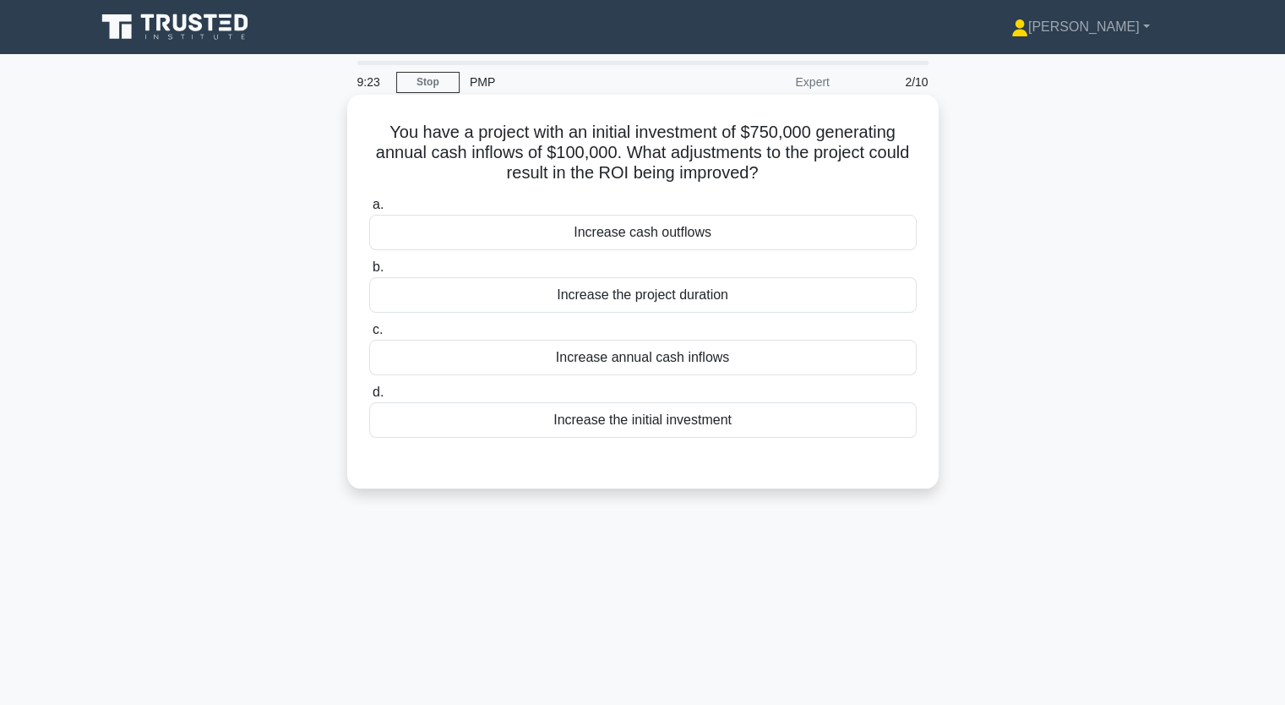
click at [635, 237] on div "Increase cash outflows" at bounding box center [642, 232] width 547 height 35
click at [369, 210] on input "a. Increase cash outflows" at bounding box center [369, 204] width 0 height 11
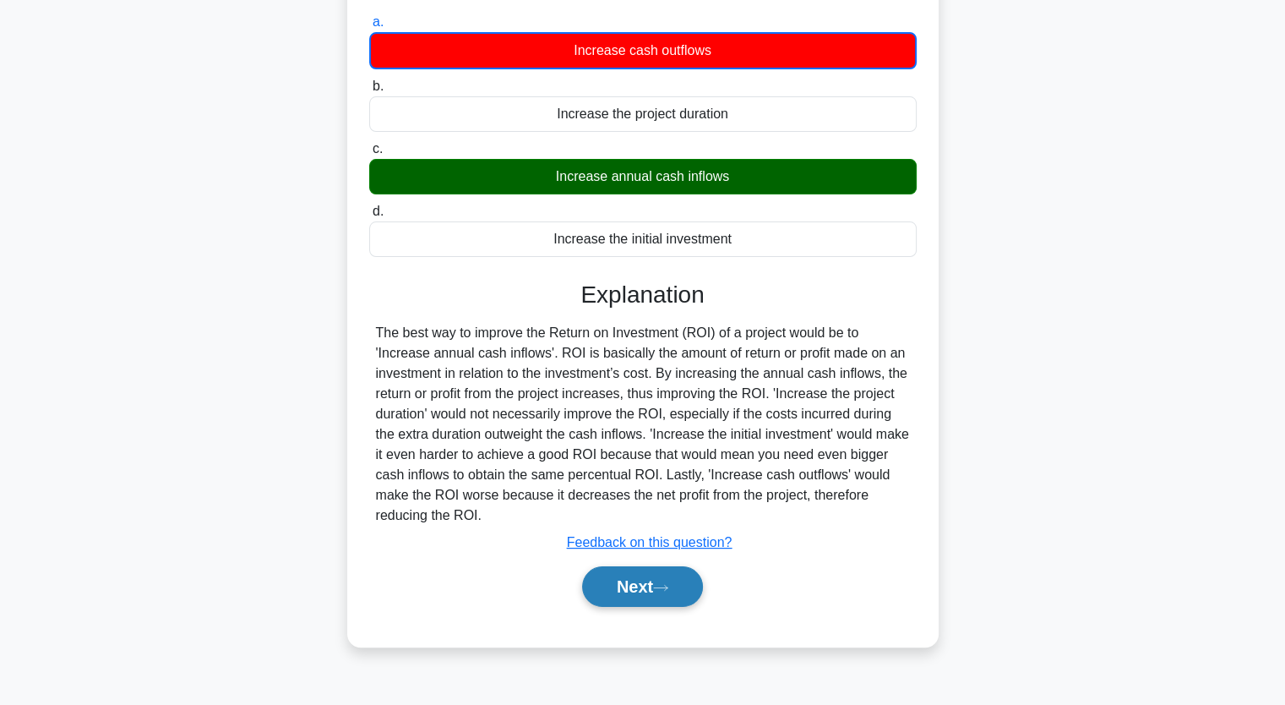
scroll to position [209, 0]
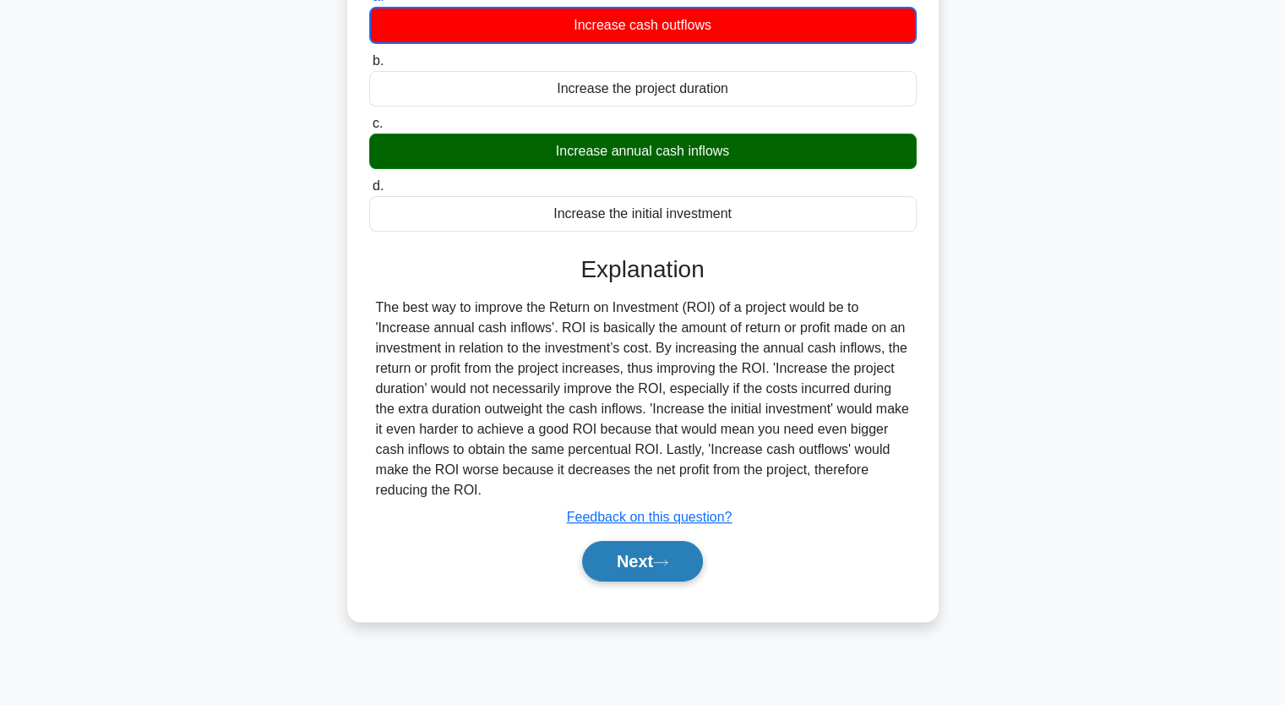
click at [665, 561] on icon at bounding box center [660, 562] width 15 height 9
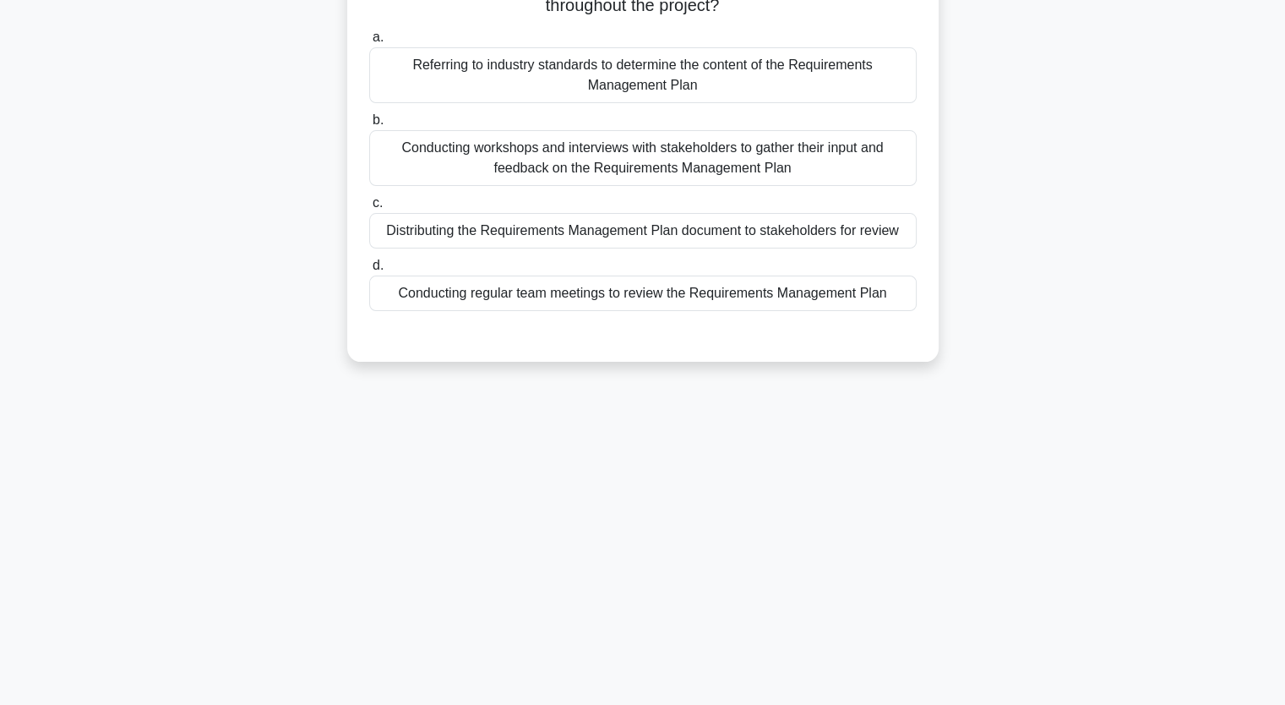
click at [602, 229] on div "Distributing the Requirements Management Plan document to stakeholders for revi…" at bounding box center [642, 230] width 547 height 35
click at [369, 209] on input "c. Distributing the Requirements Management Plan document to stakeholders for r…" at bounding box center [369, 203] width 0 height 11
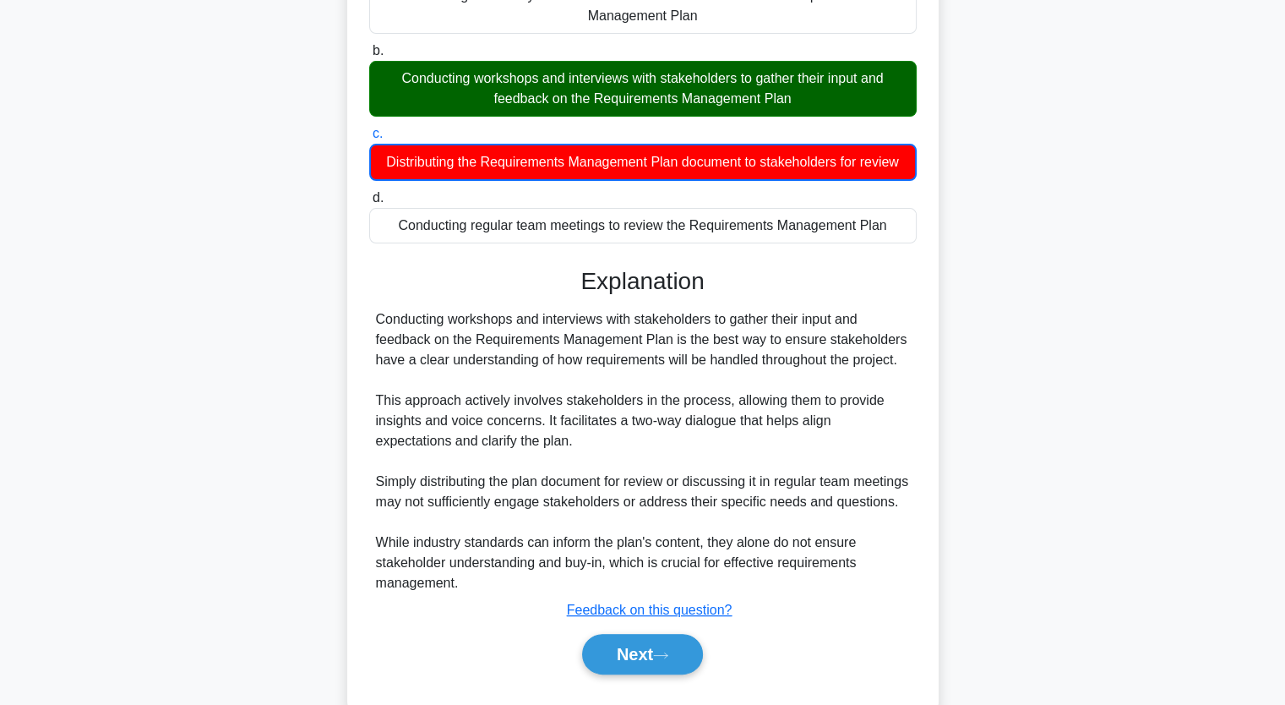
scroll to position [338, 0]
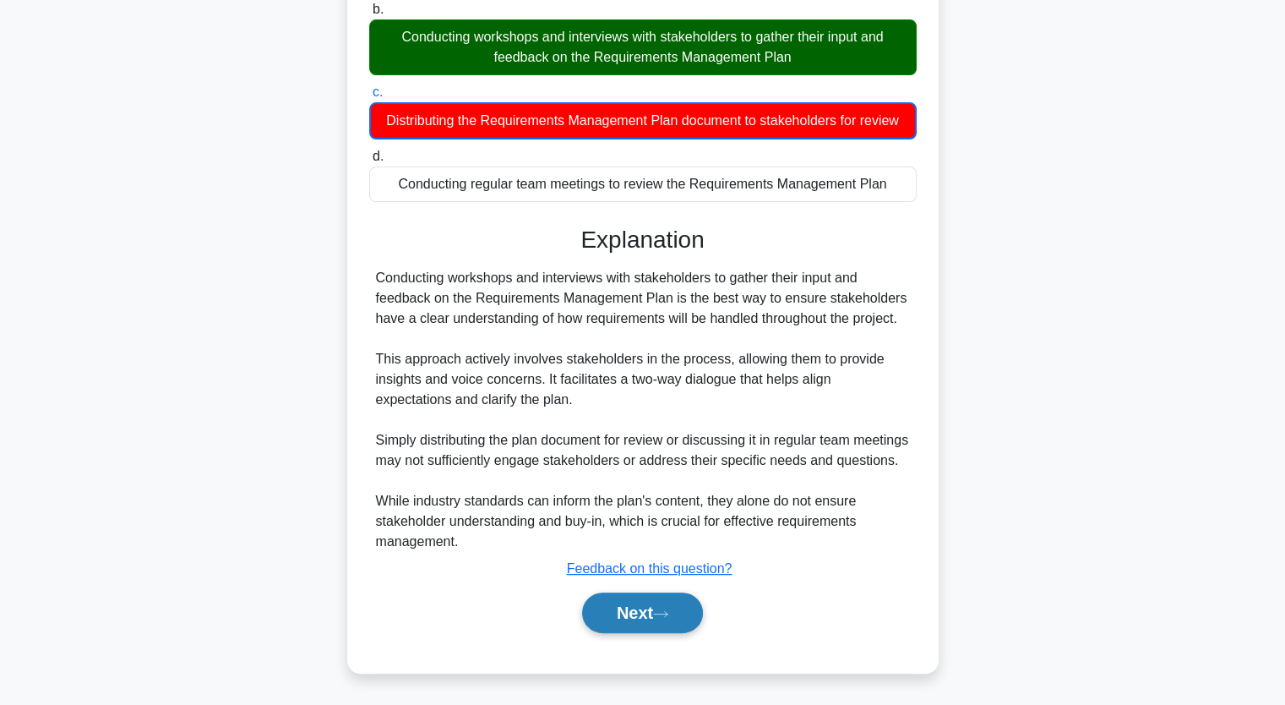
click at [667, 613] on icon at bounding box center [660, 613] width 15 height 9
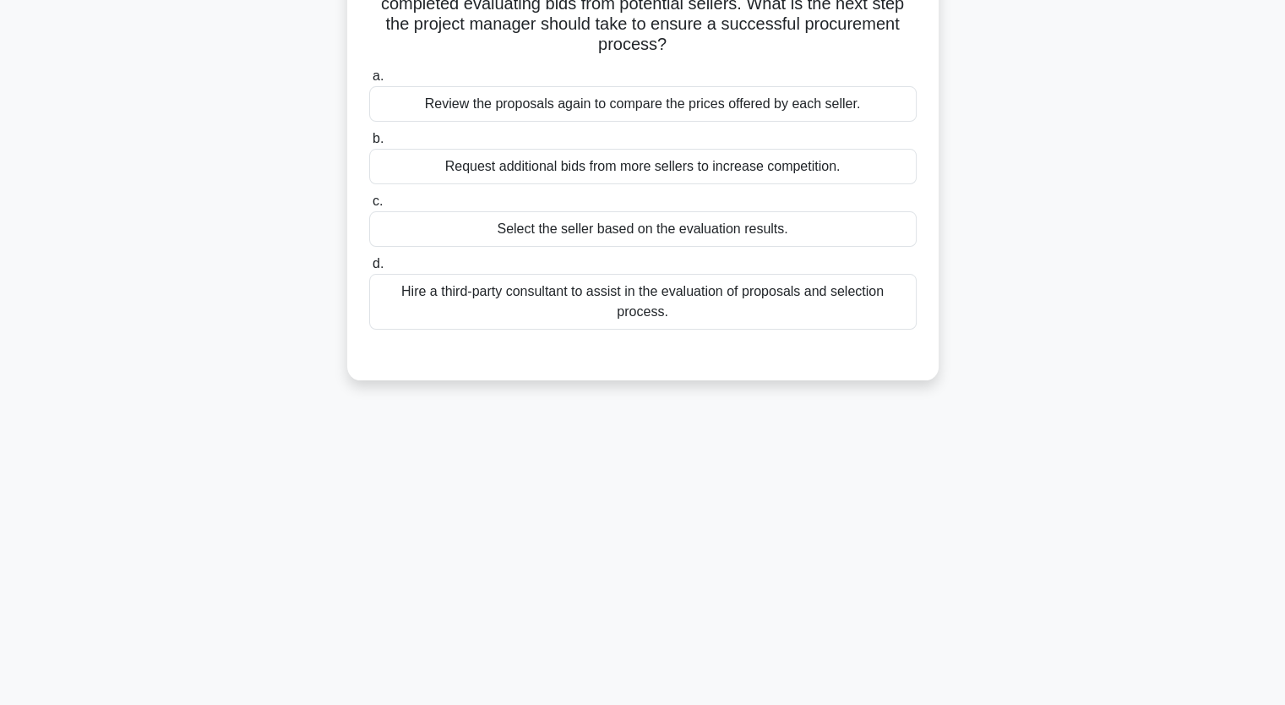
scroll to position [124, 0]
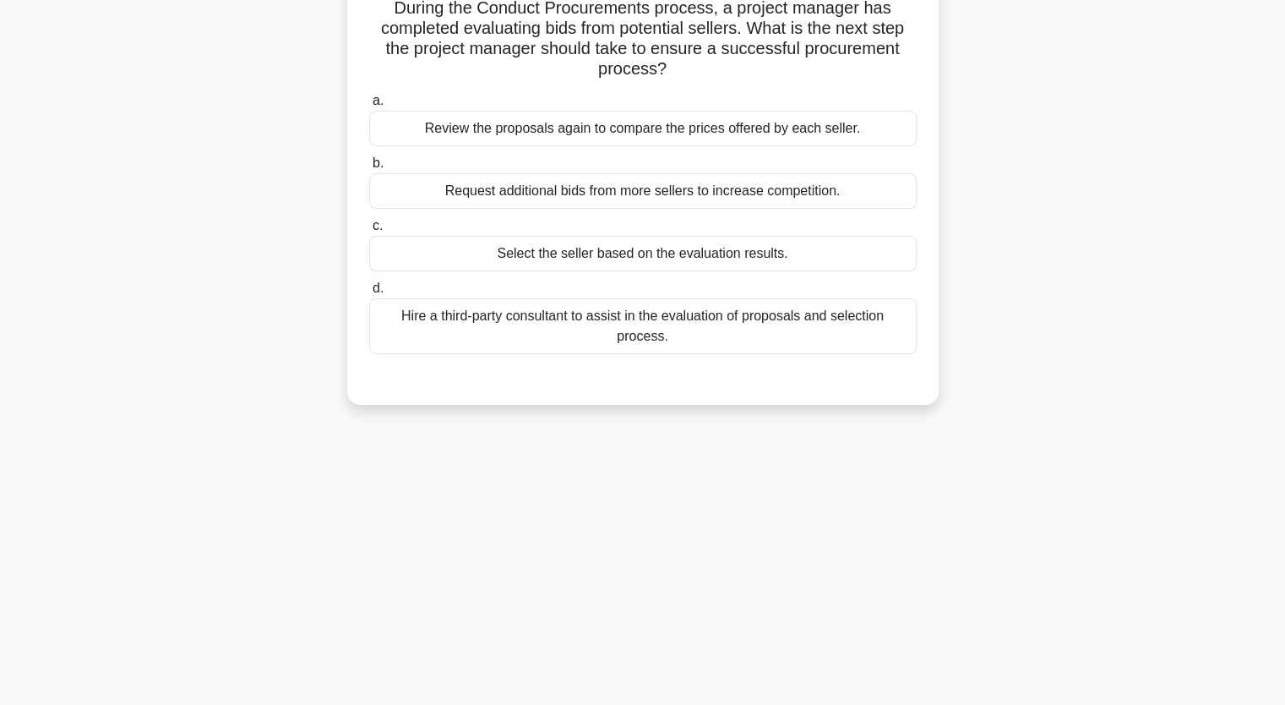
click at [629, 126] on div "Review the proposals again to compare the prices offered by each seller." at bounding box center [642, 128] width 547 height 35
click at [369, 106] on input "a. Review the proposals again to compare the prices offered by each seller." at bounding box center [369, 100] width 0 height 11
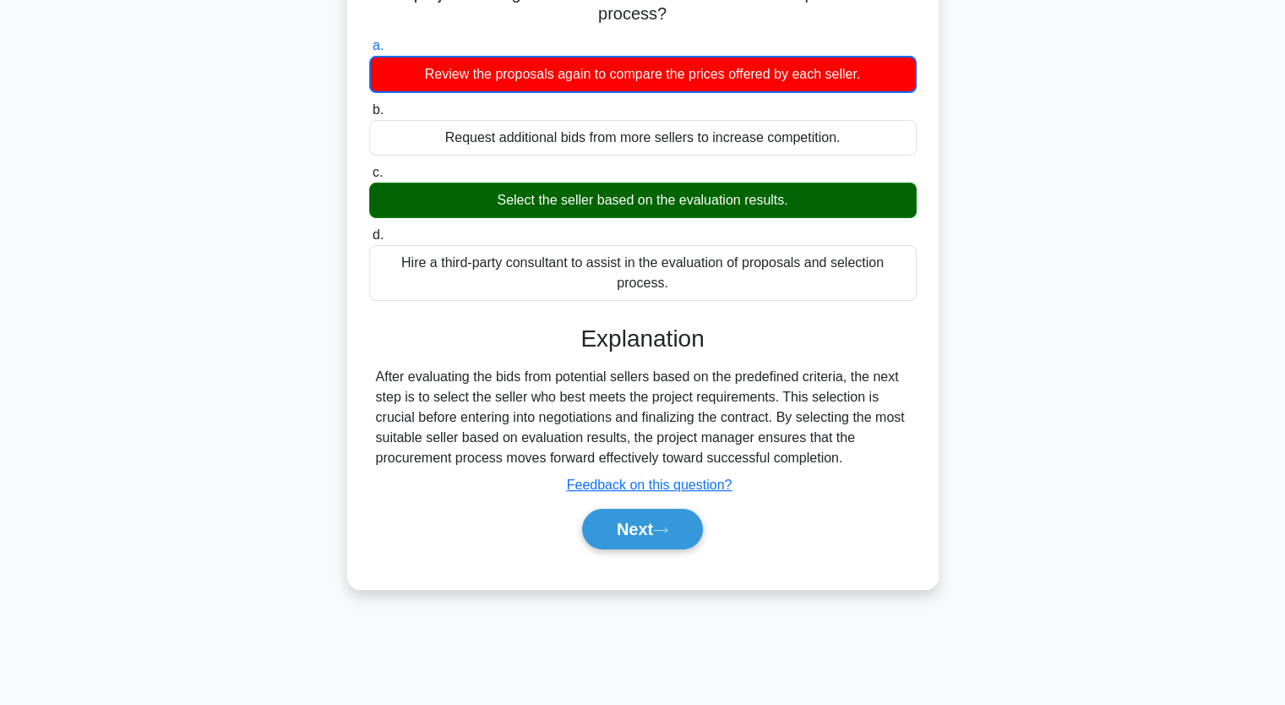
scroll to position [209, 0]
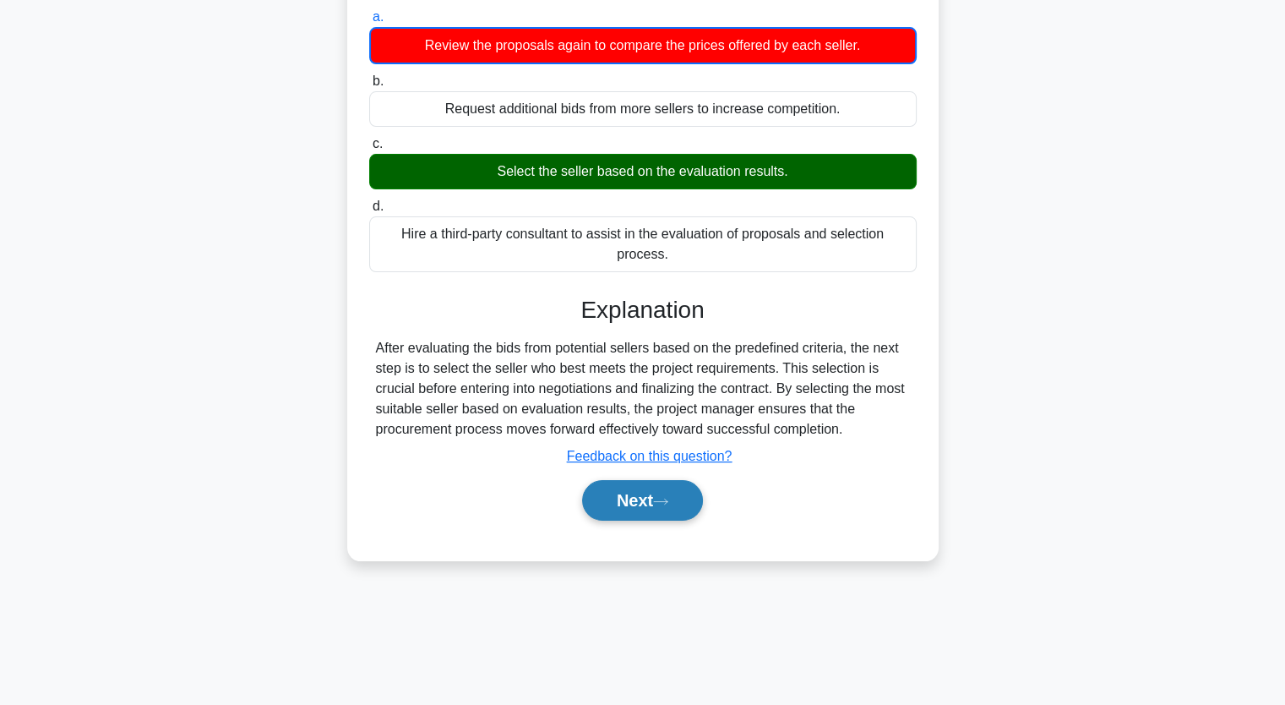
click at [652, 501] on button "Next" at bounding box center [642, 500] width 121 height 41
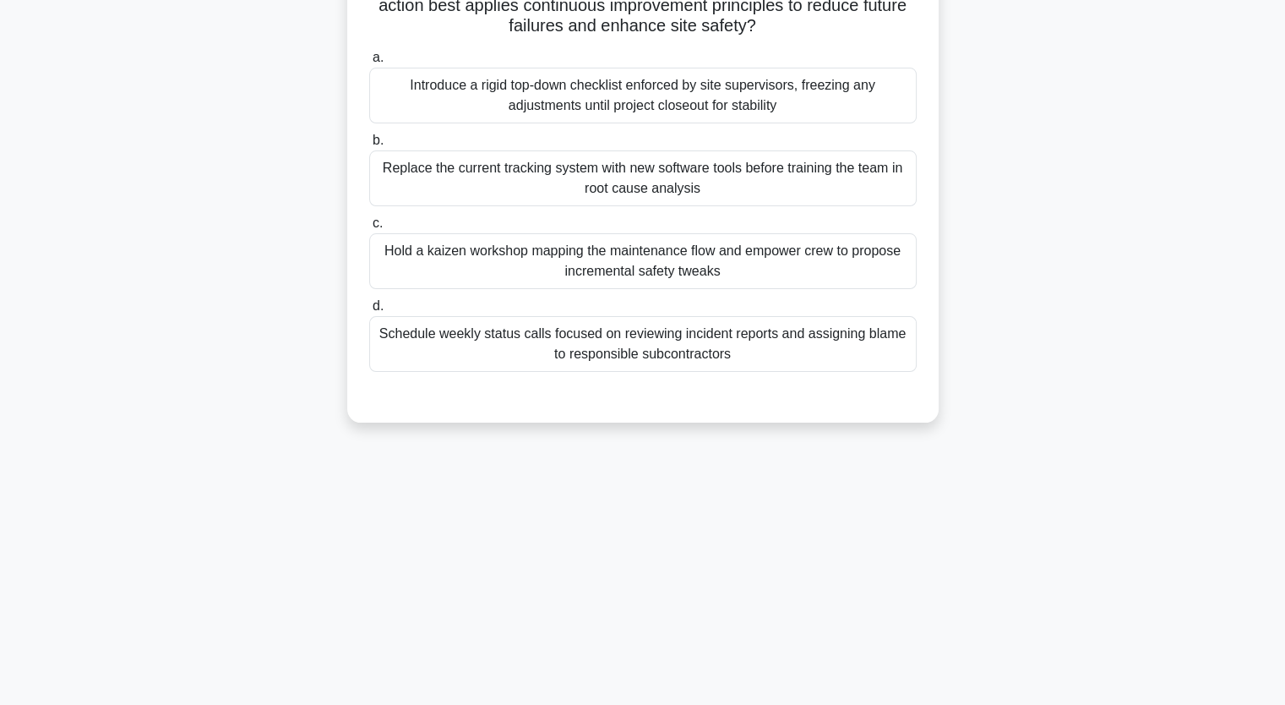
click at [625, 257] on div "Hold a kaizen workshop mapping the maintenance flow and empower crew to propose…" at bounding box center [642, 261] width 547 height 56
click at [369, 229] on input "c. Hold a kaizen workshop mapping the maintenance flow and empower crew to prop…" at bounding box center [369, 223] width 0 height 11
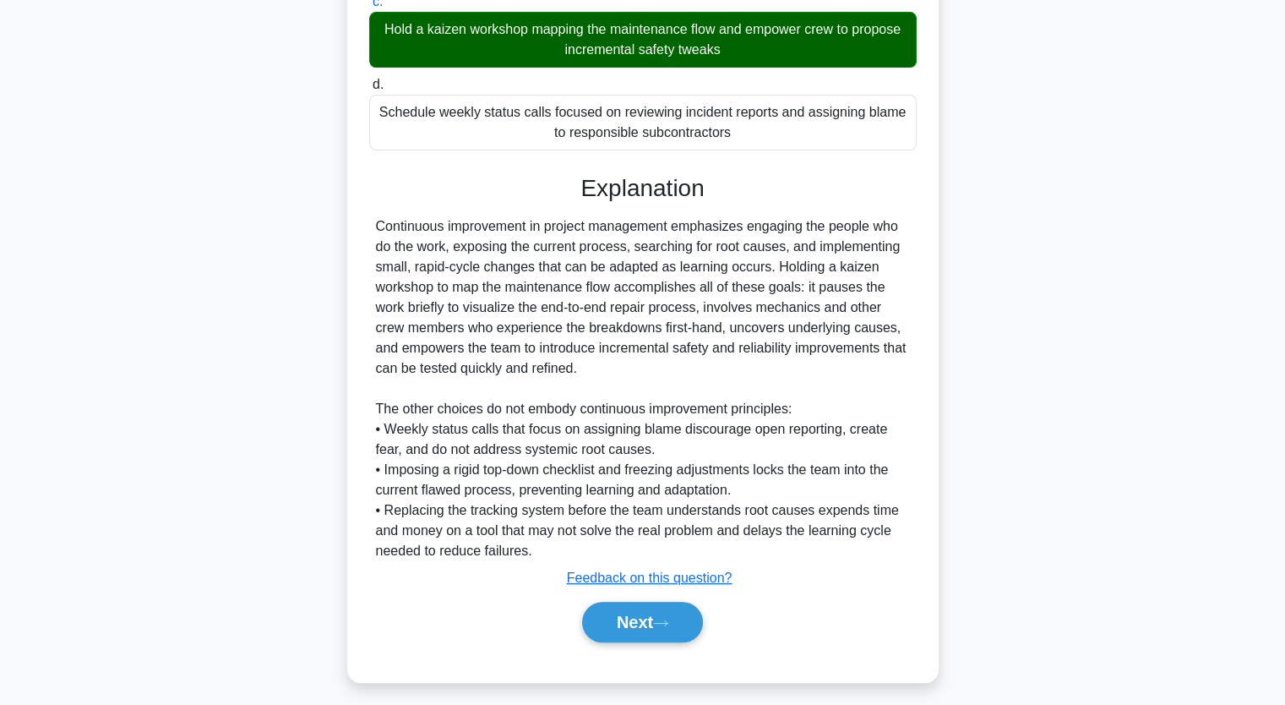
scroll to position [438, 0]
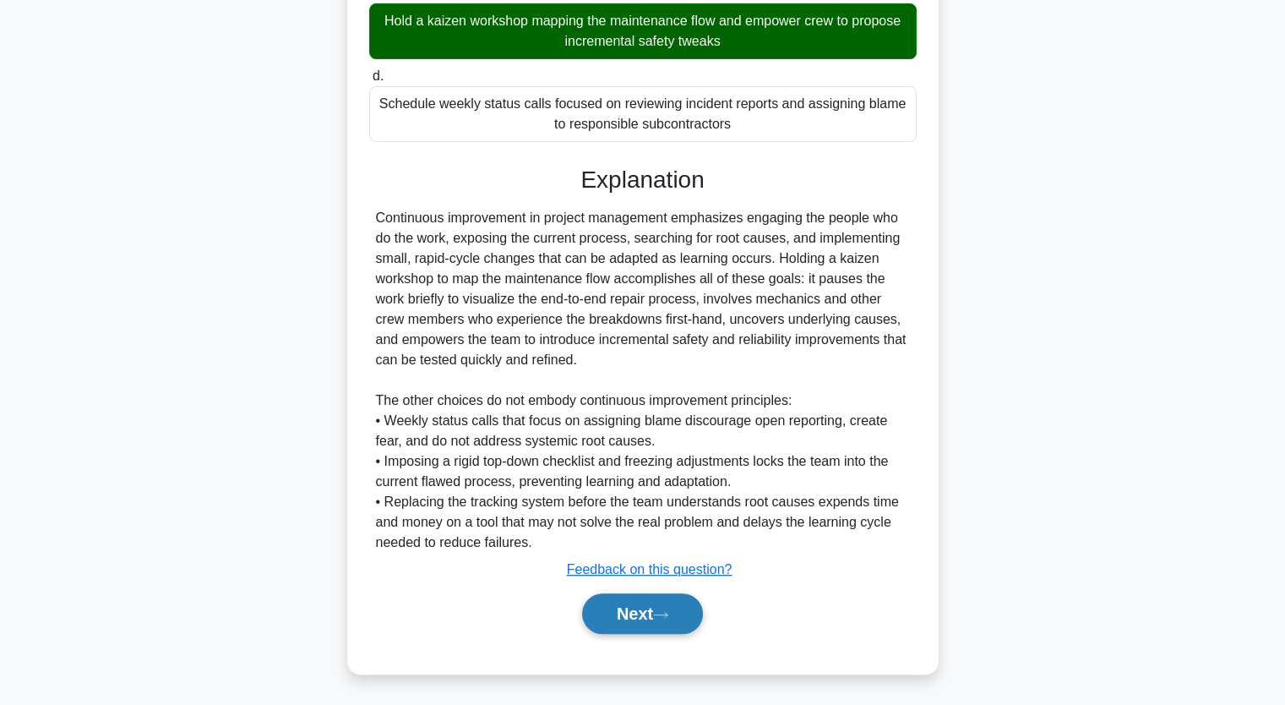
click at [650, 610] on button "Next" at bounding box center [642, 613] width 121 height 41
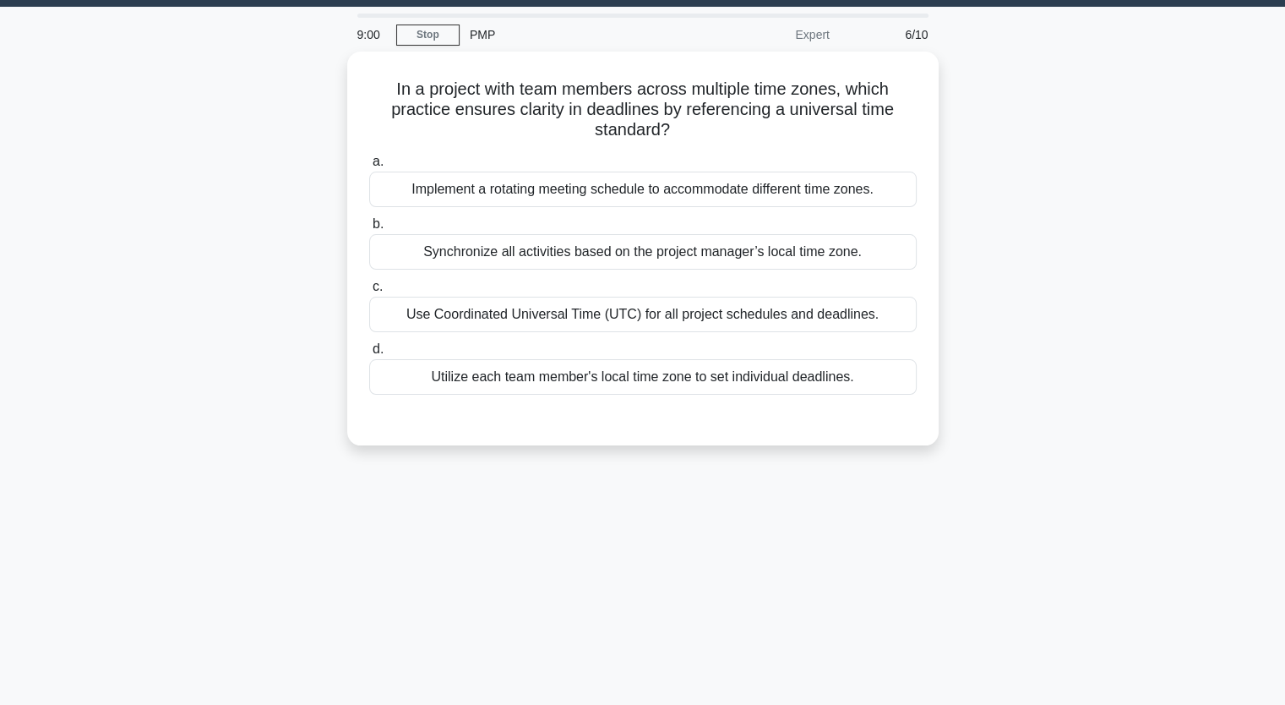
scroll to position [40, 0]
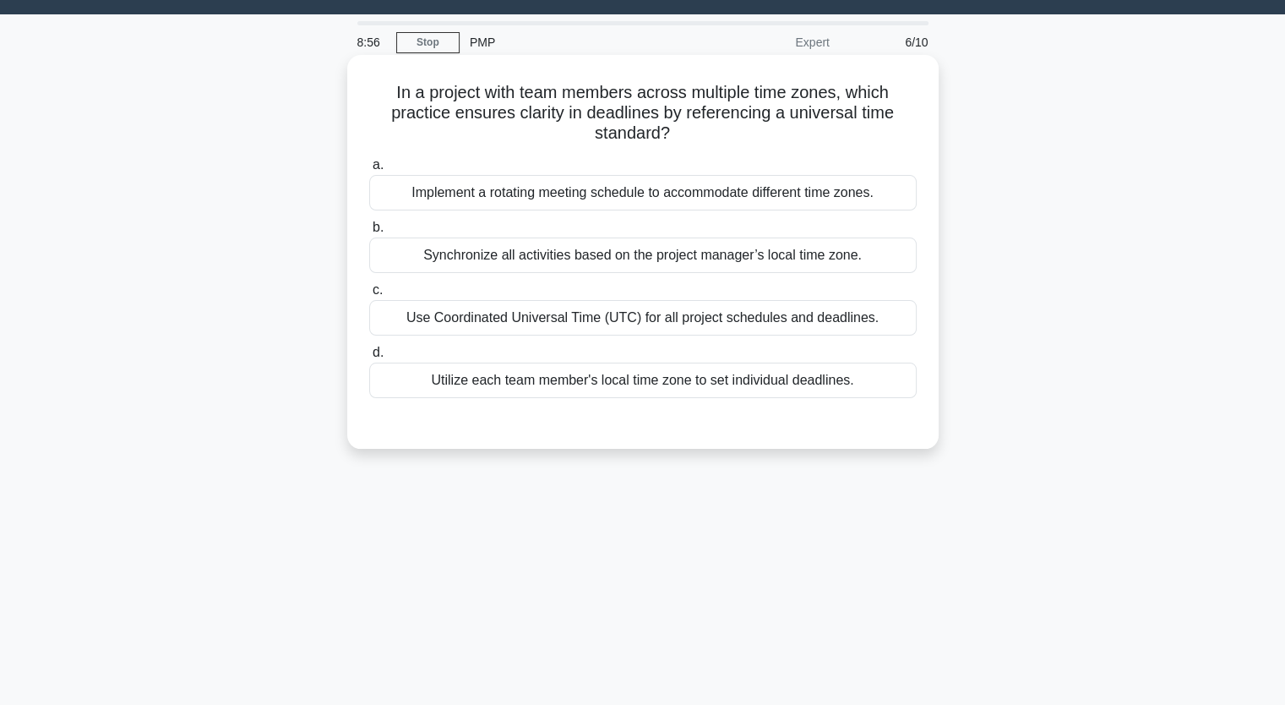
click at [592, 187] on div "Implement a rotating meeting schedule to accommodate different time zones." at bounding box center [642, 192] width 547 height 35
click at [369, 171] on input "a. Implement a rotating meeting schedule to accommodate different time zones." at bounding box center [369, 165] width 0 height 11
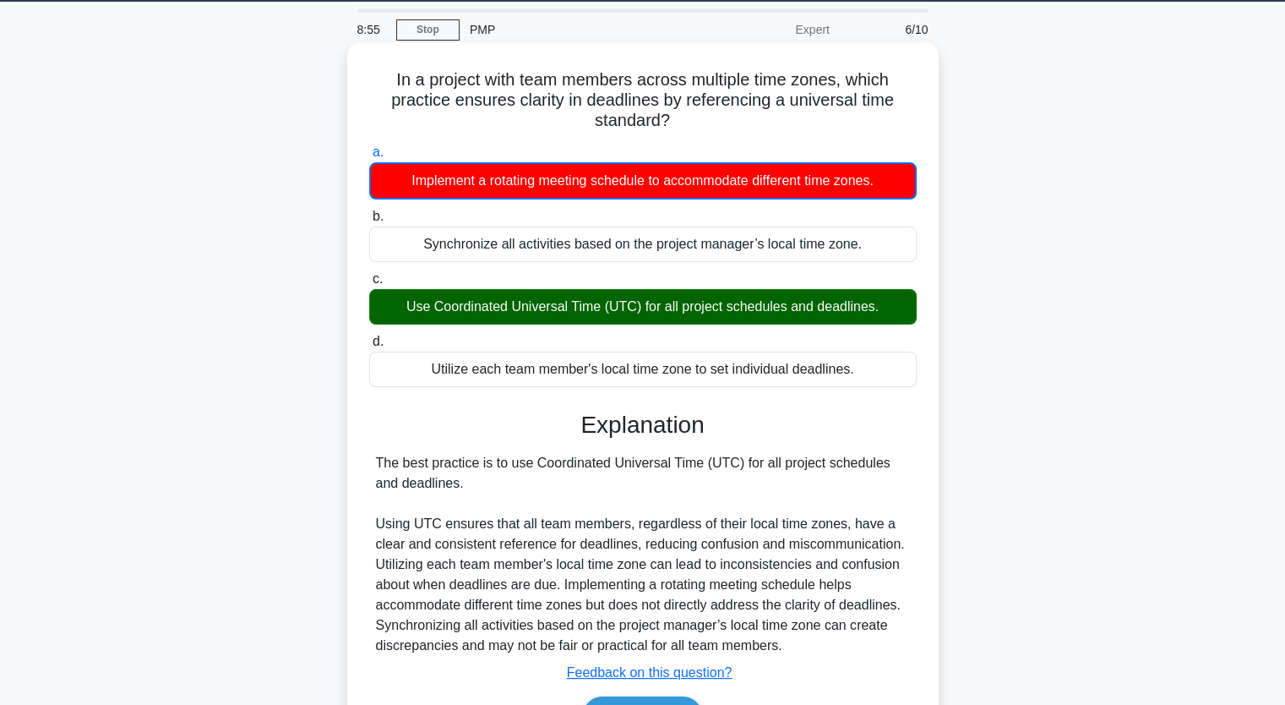
scroll to position [209, 0]
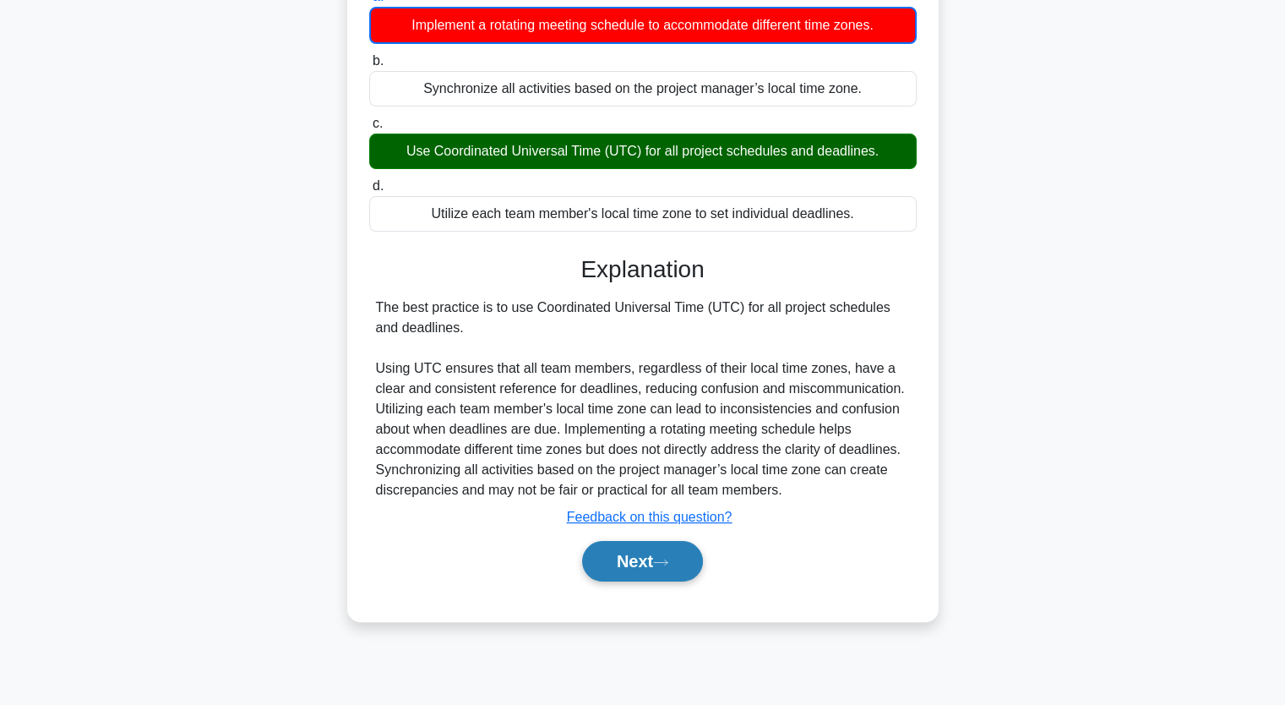
click at [644, 559] on button "Next" at bounding box center [642, 561] width 121 height 41
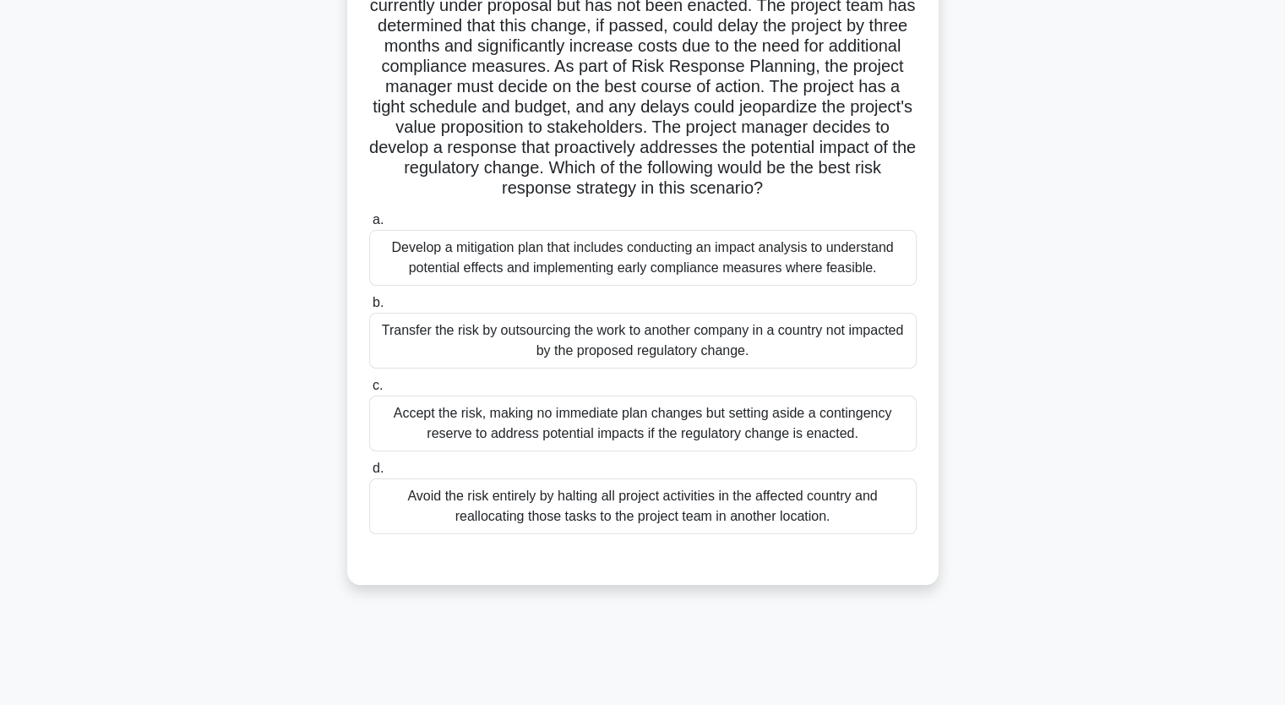
click at [626, 268] on div "Develop a mitigation plan that includes conducting an impact analysis to unders…" at bounding box center [642, 258] width 547 height 56
click at [576, 253] on div "Develop a mitigation plan that includes conducting an impact analysis to unders…" at bounding box center [642, 258] width 547 height 56
click at [369, 226] on input "a. Develop a mitigation plan that includes conducting an impact analysis to und…" at bounding box center [369, 220] width 0 height 11
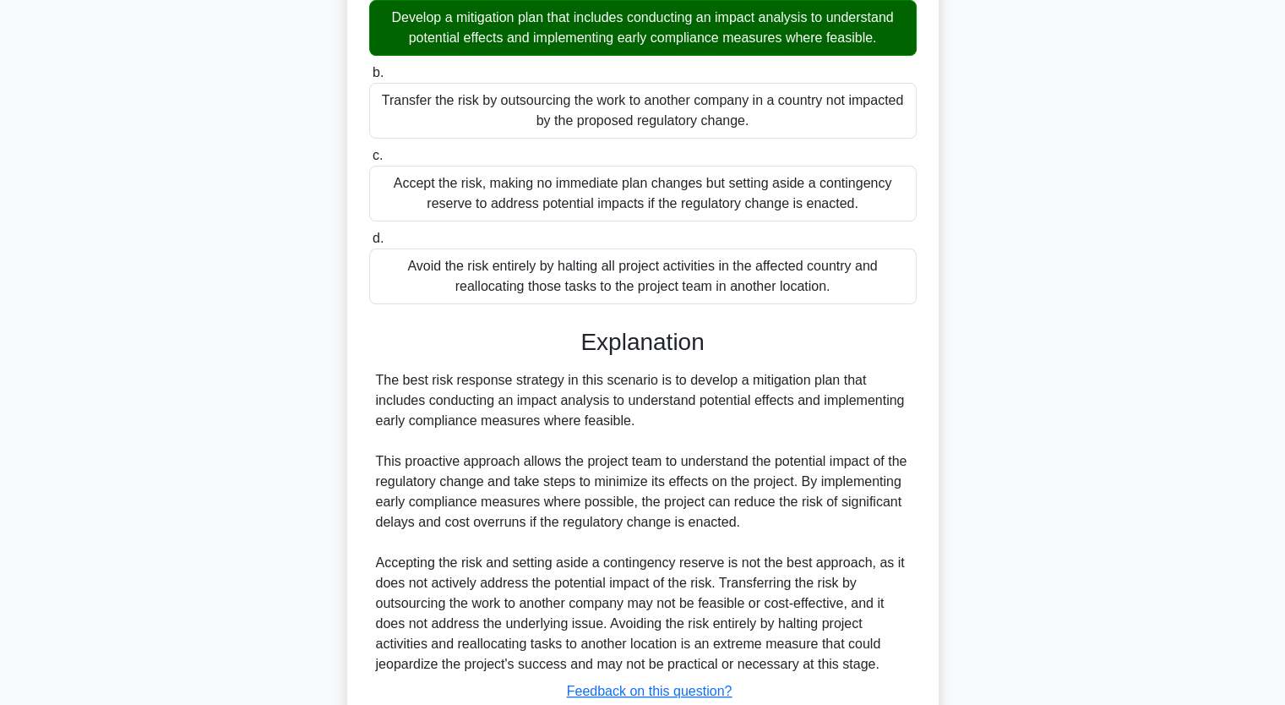
scroll to position [547, 0]
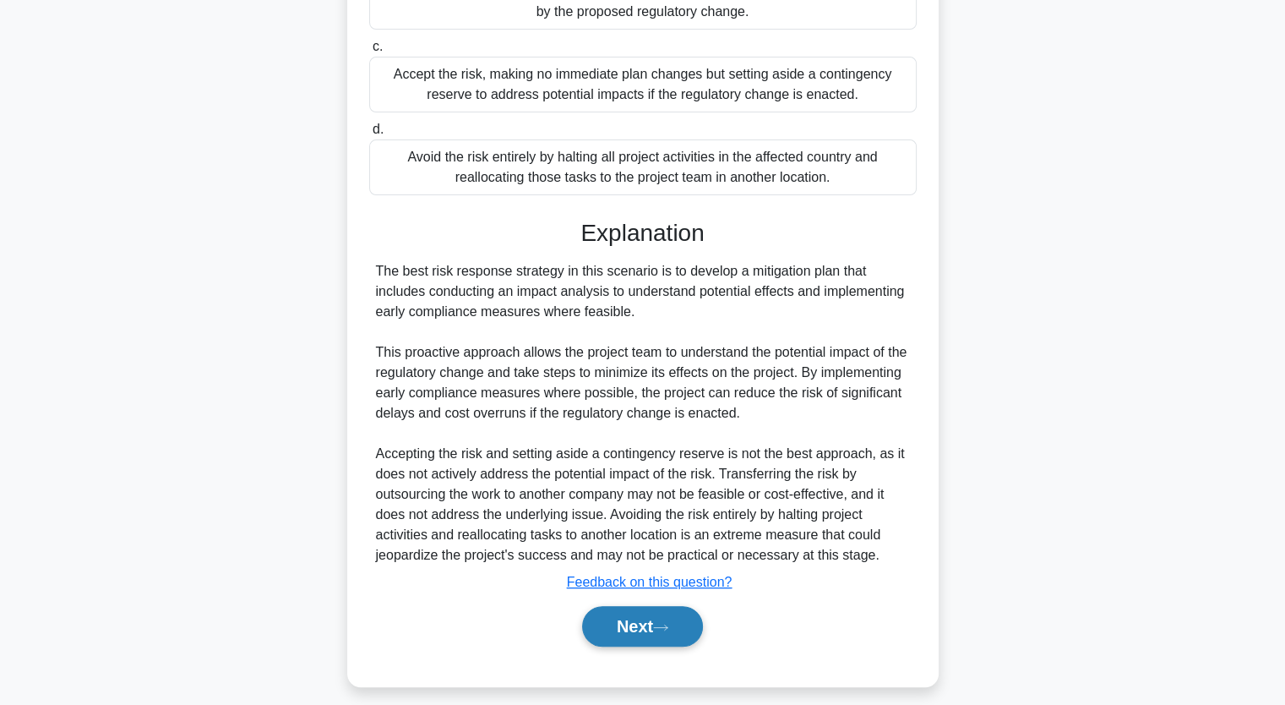
click at [631, 621] on button "Next" at bounding box center [642, 626] width 121 height 41
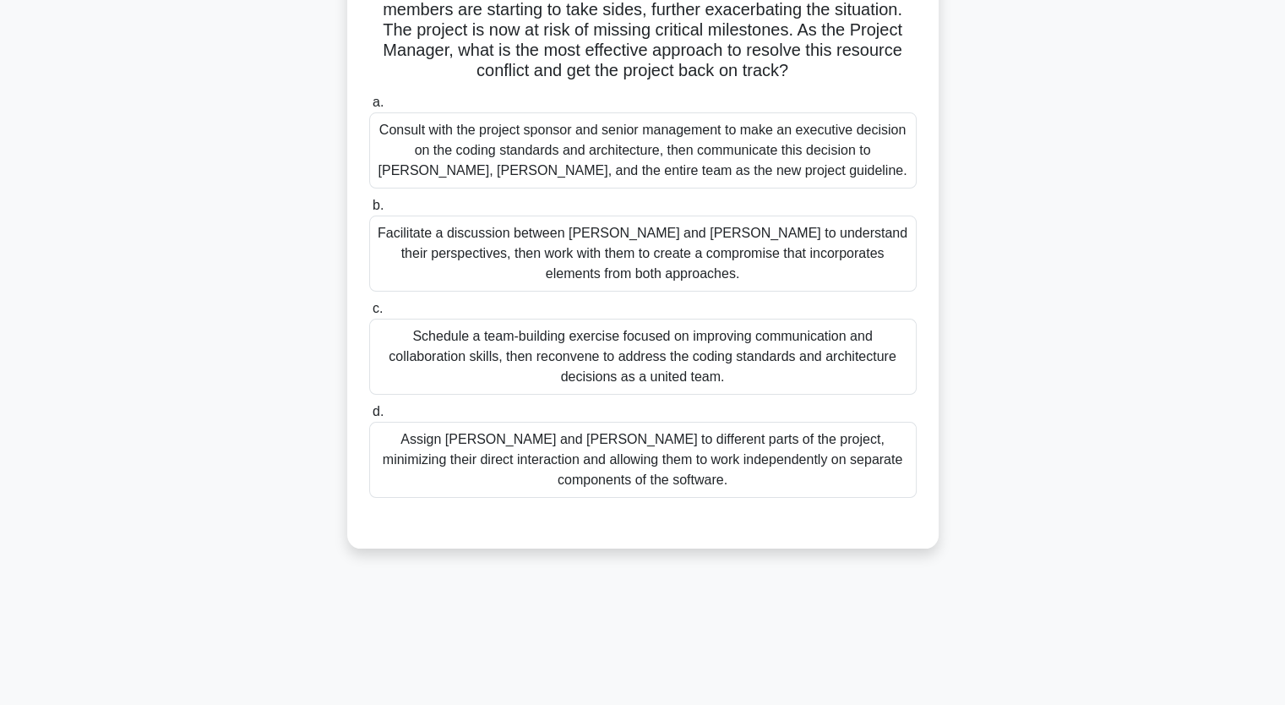
scroll to position [209, 0]
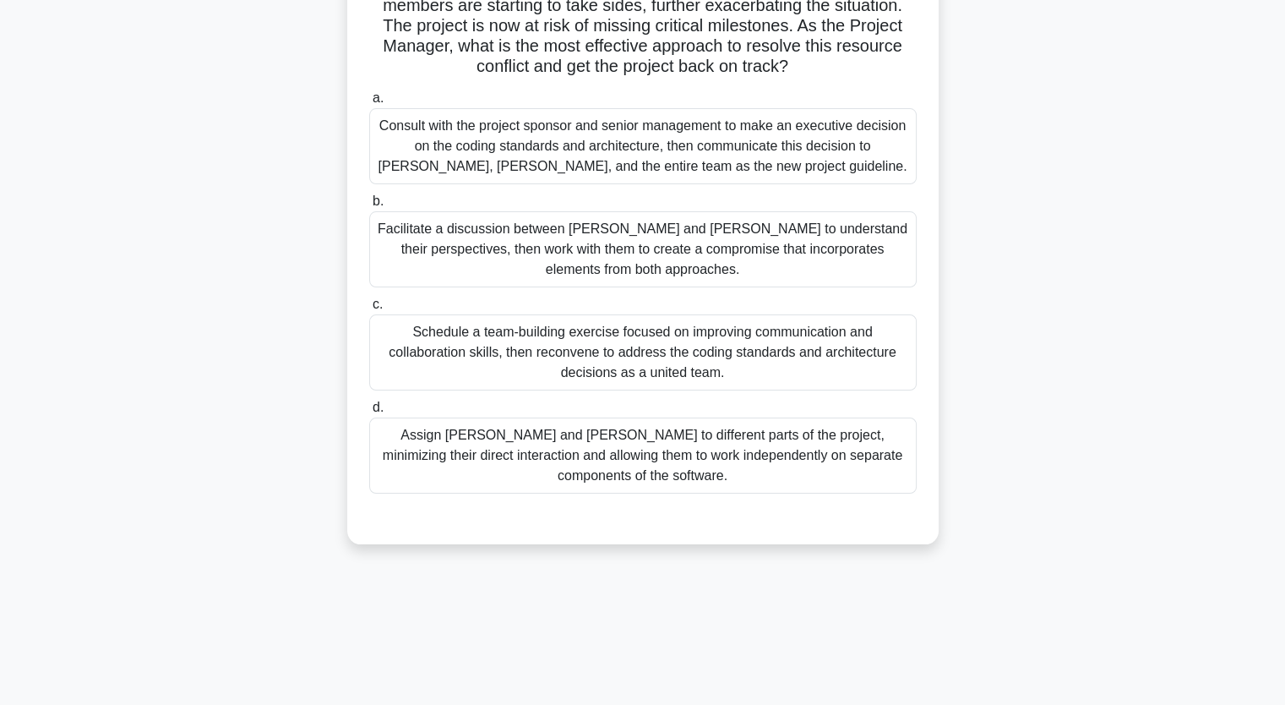
click at [581, 237] on div "Facilitate a discussion between Alice and Bob to understand their perspectives,…" at bounding box center [642, 249] width 547 height 76
click at [369, 207] on input "b. Facilitate a discussion between Alice and Bob to understand their perspectiv…" at bounding box center [369, 201] width 0 height 11
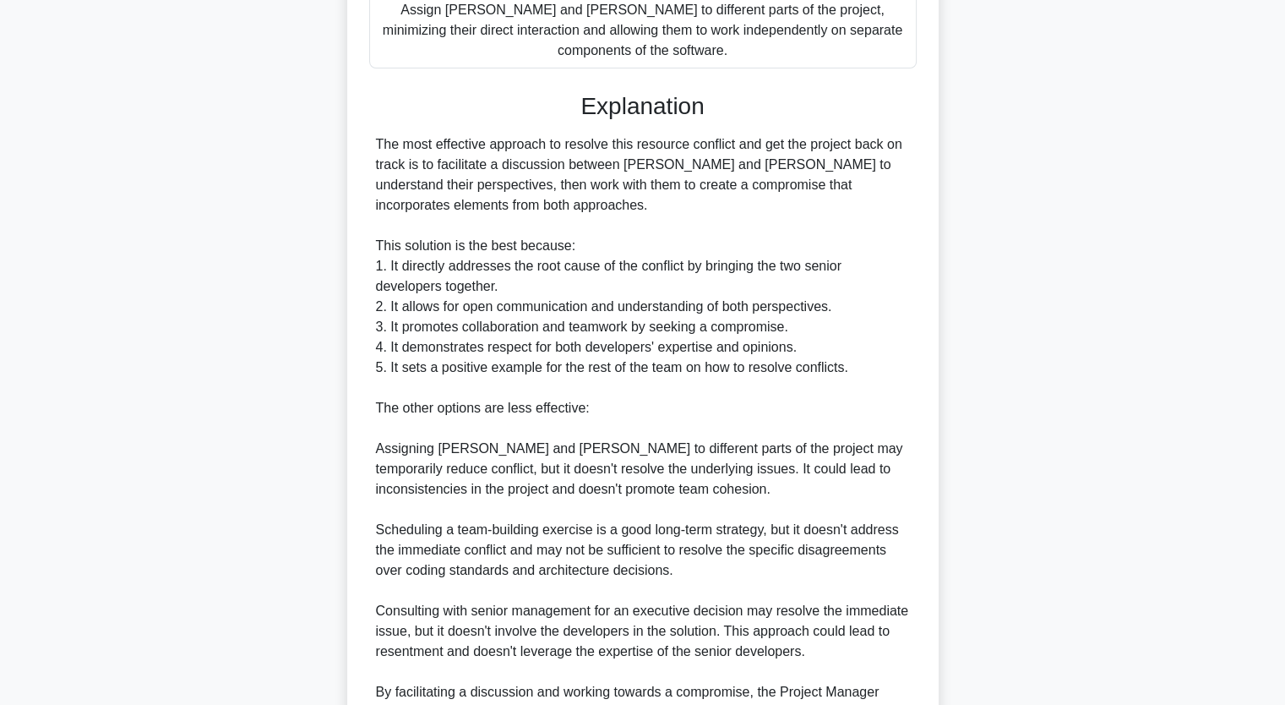
scroll to position [803, 0]
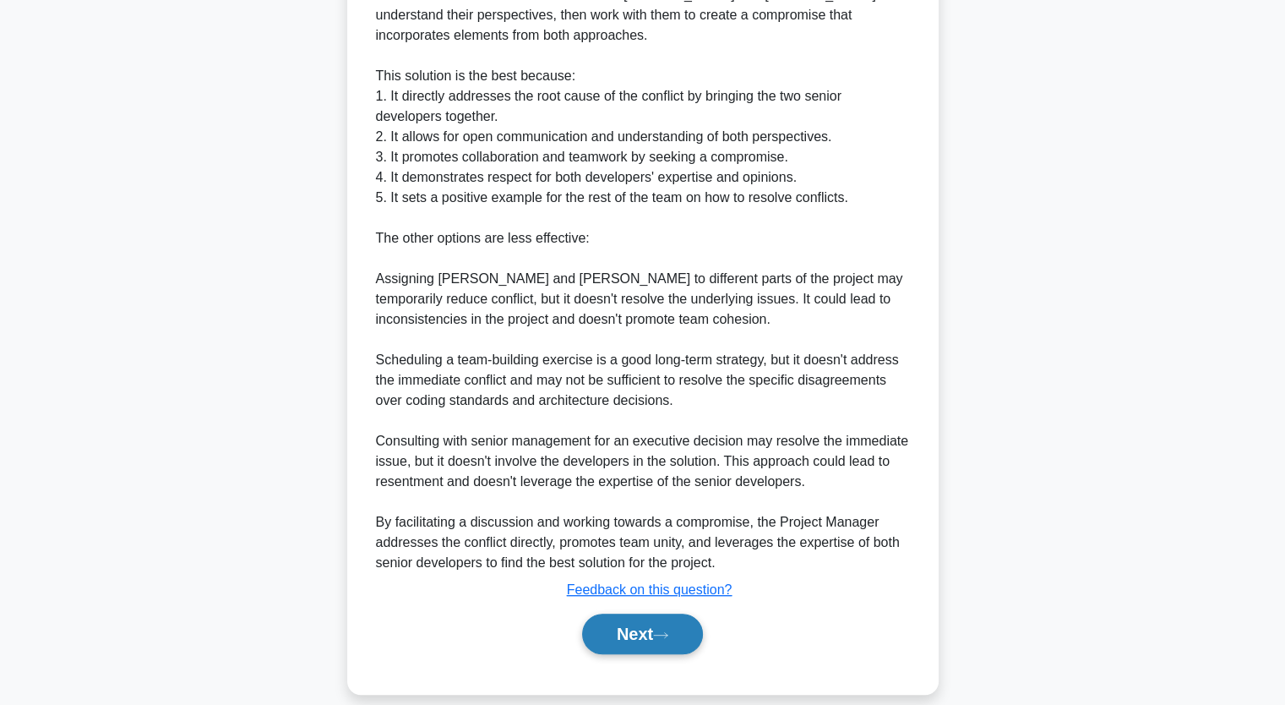
click at [678, 615] on button "Next" at bounding box center [642, 633] width 121 height 41
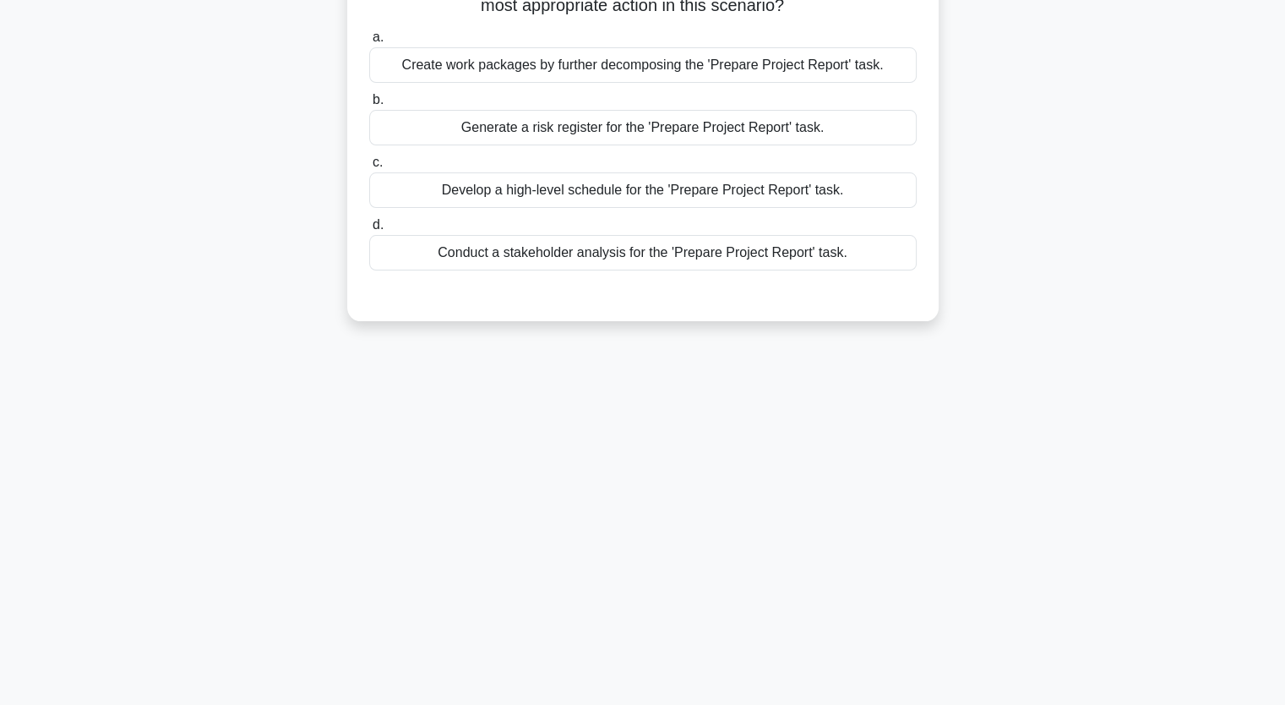
click at [553, 197] on div "Develop a high-level schedule for the 'Prepare Project Report' task." at bounding box center [642, 189] width 547 height 35
click at [369, 168] on input "c. Develop a high-level schedule for the 'Prepare Project Report' task." at bounding box center [369, 162] width 0 height 11
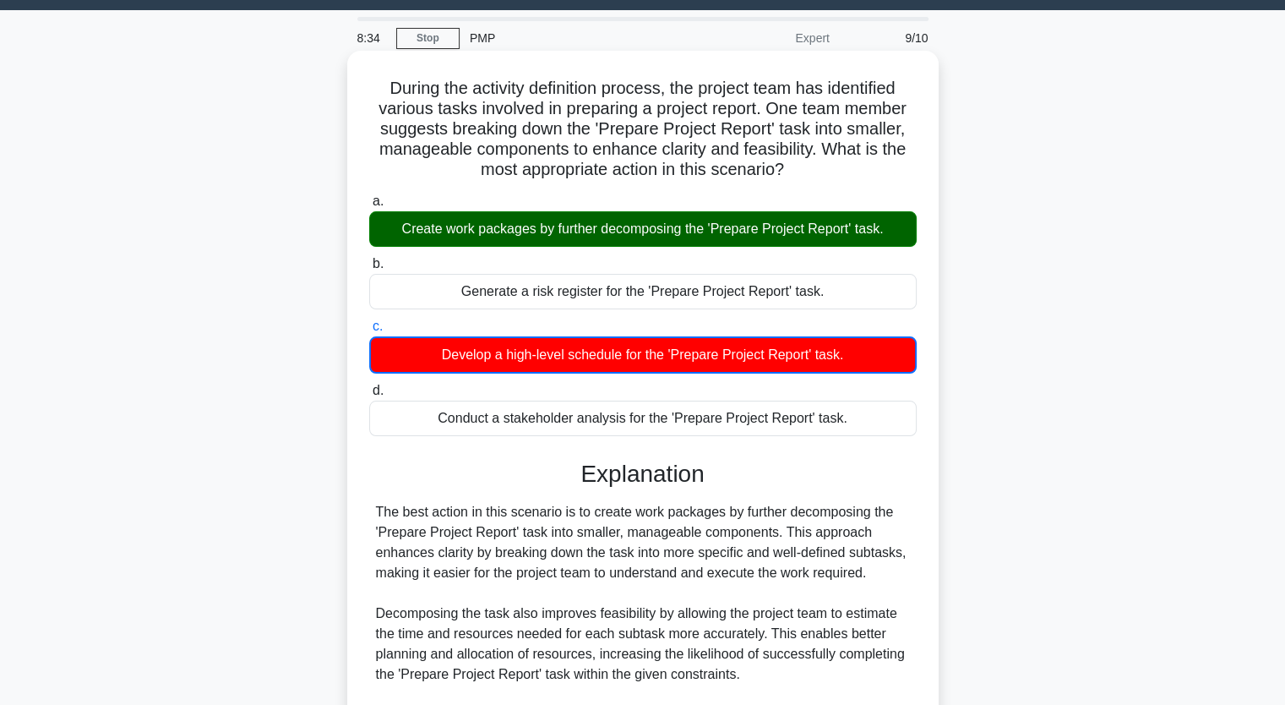
scroll to position [297, 0]
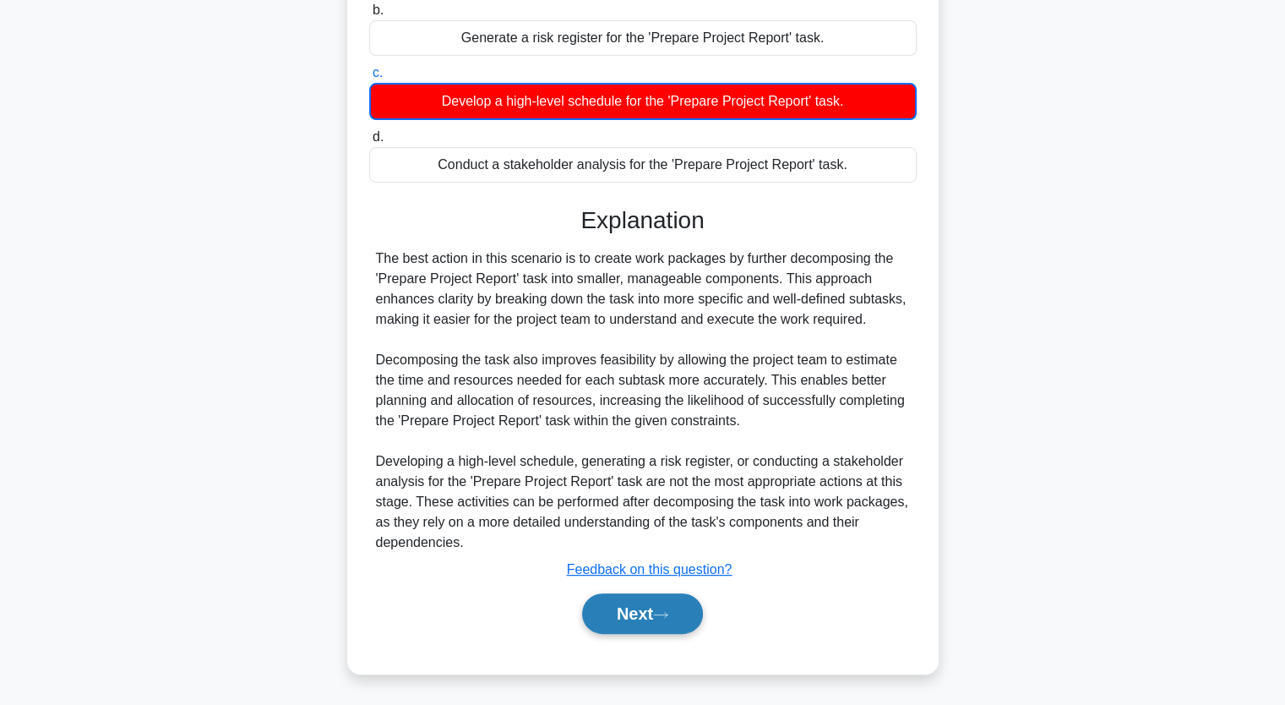
click at [647, 623] on button "Next" at bounding box center [642, 613] width 121 height 41
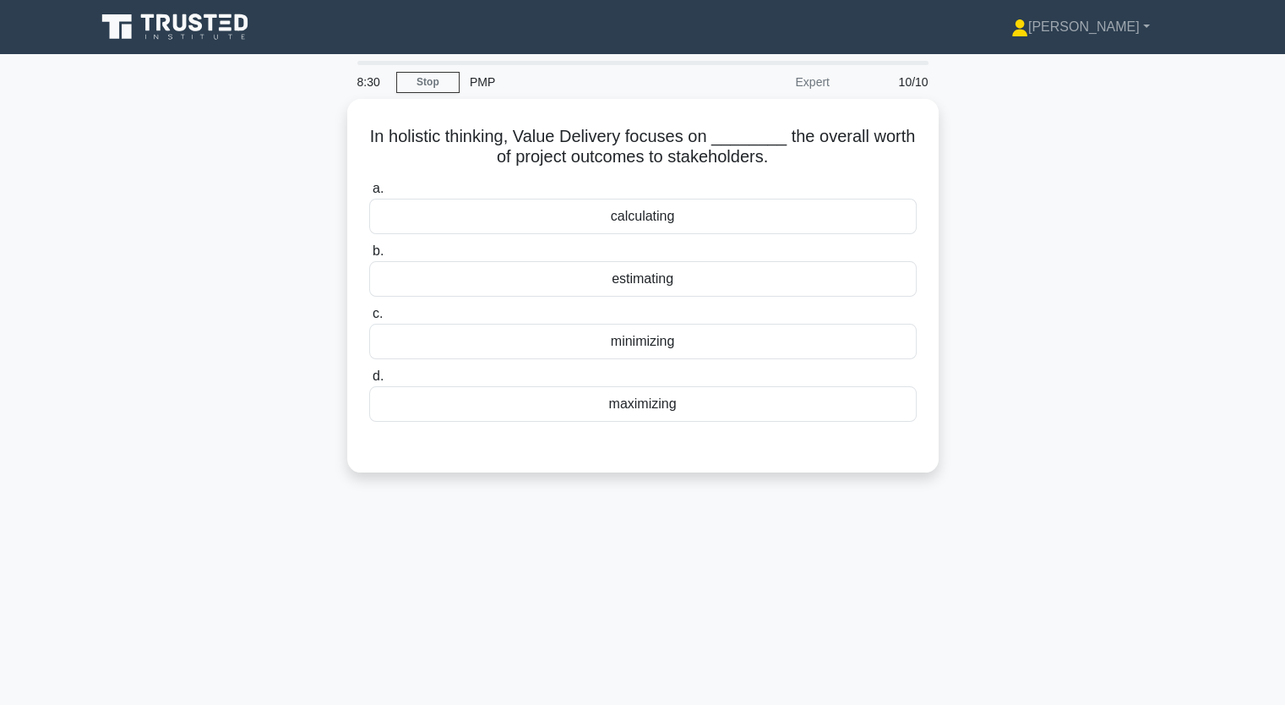
scroll to position [0, 0]
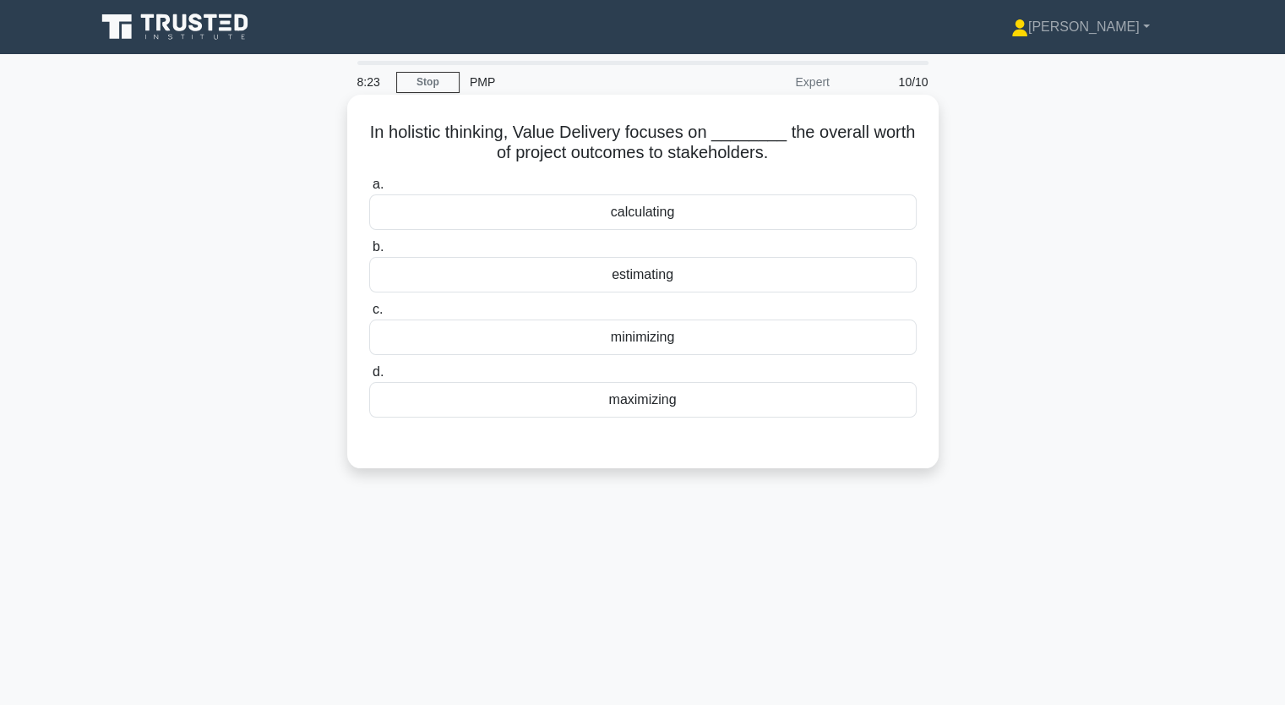
click at [645, 405] on div "maximizing" at bounding box center [642, 399] width 547 height 35
click at [369, 378] on input "d. maximizing" at bounding box center [369, 372] width 0 height 11
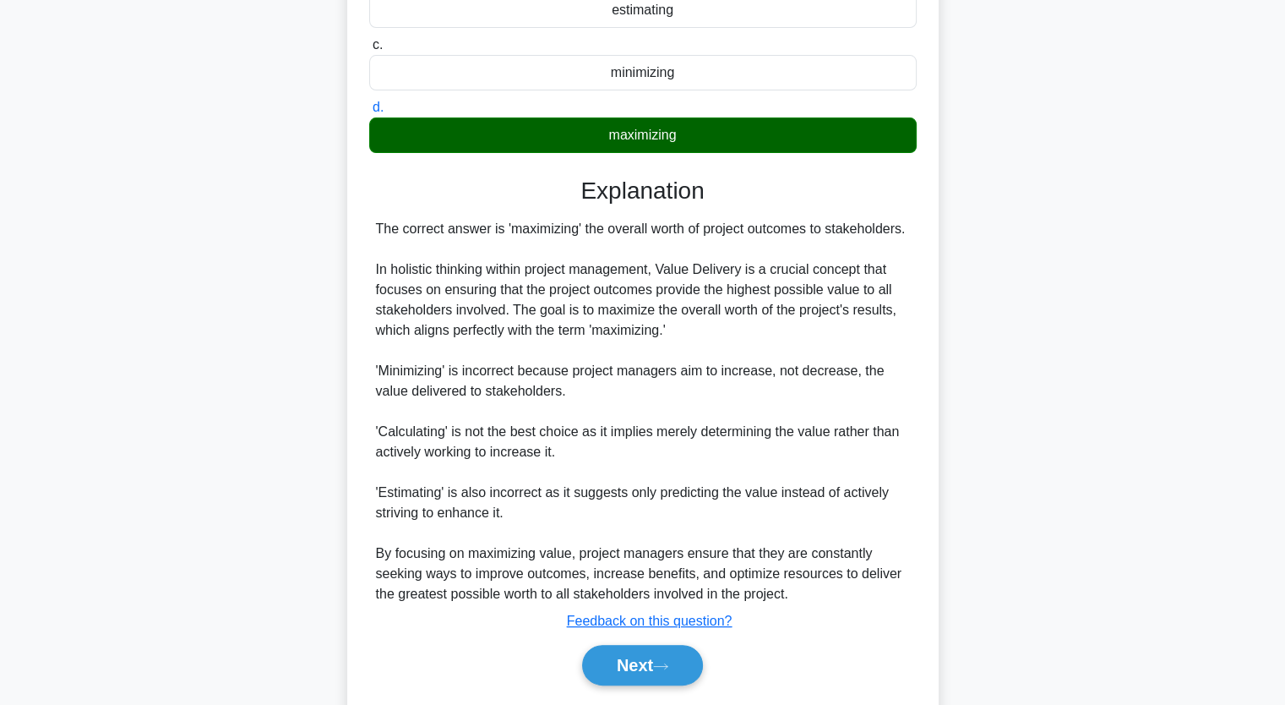
scroll to position [316, 0]
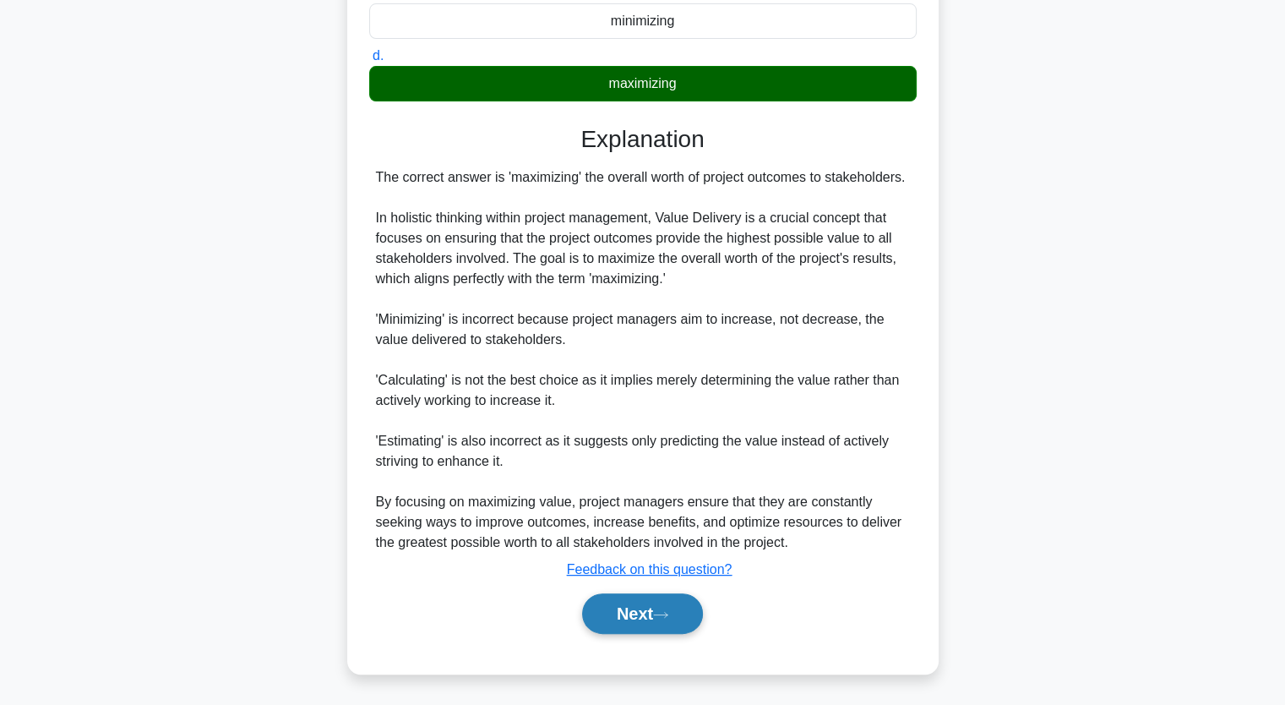
click at [654, 609] on button "Next" at bounding box center [642, 613] width 121 height 41
click at [664, 611] on icon at bounding box center [660, 614] width 15 height 9
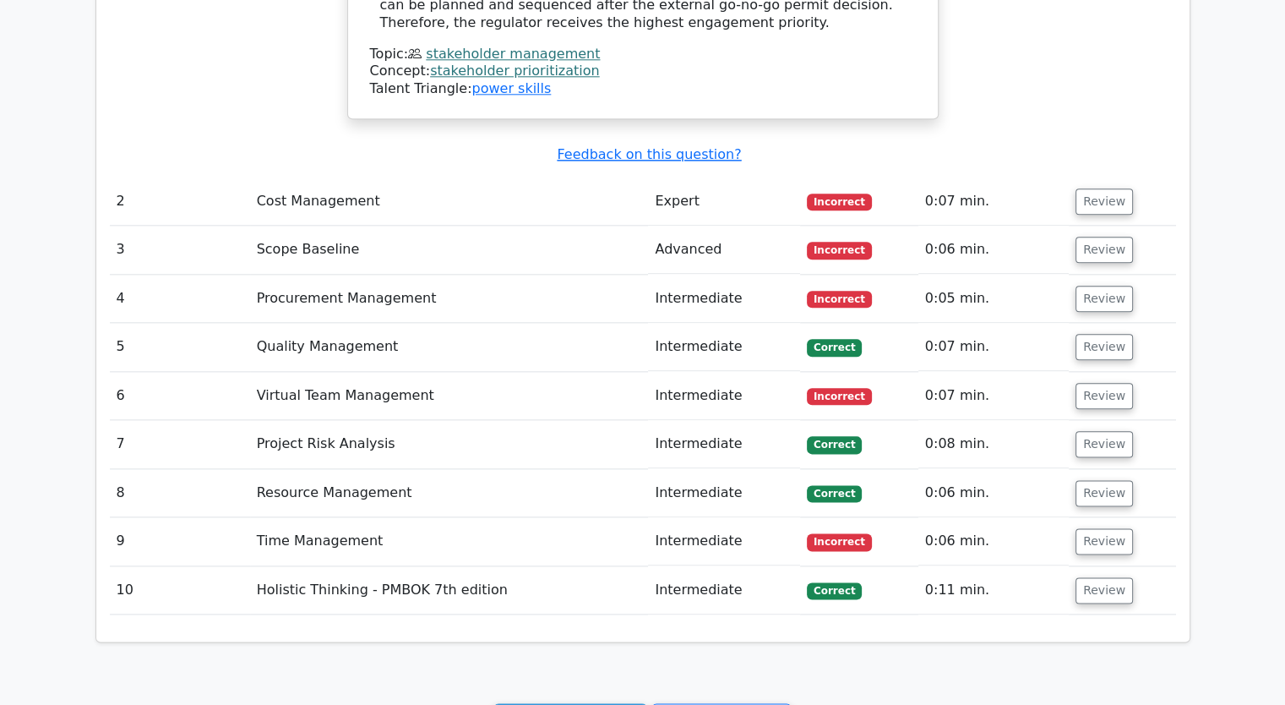
scroll to position [2112, 0]
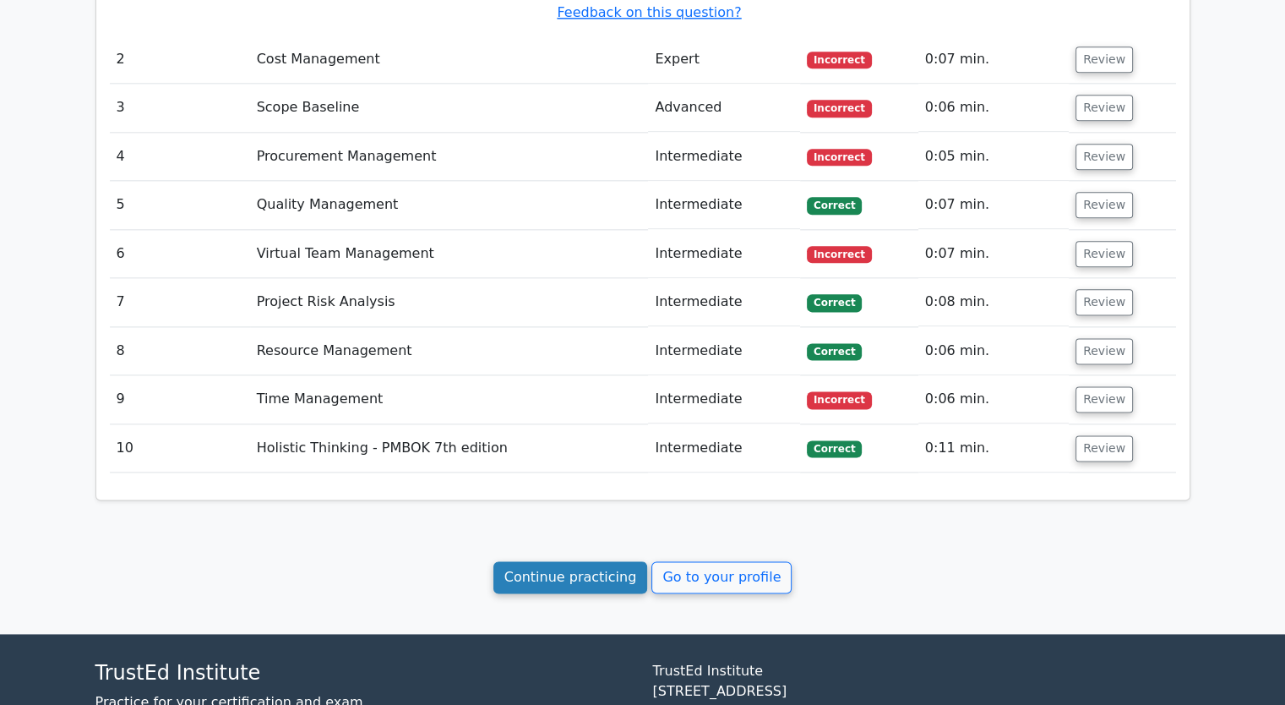
click at [620, 561] on link "Continue practicing" at bounding box center [570, 577] width 155 height 32
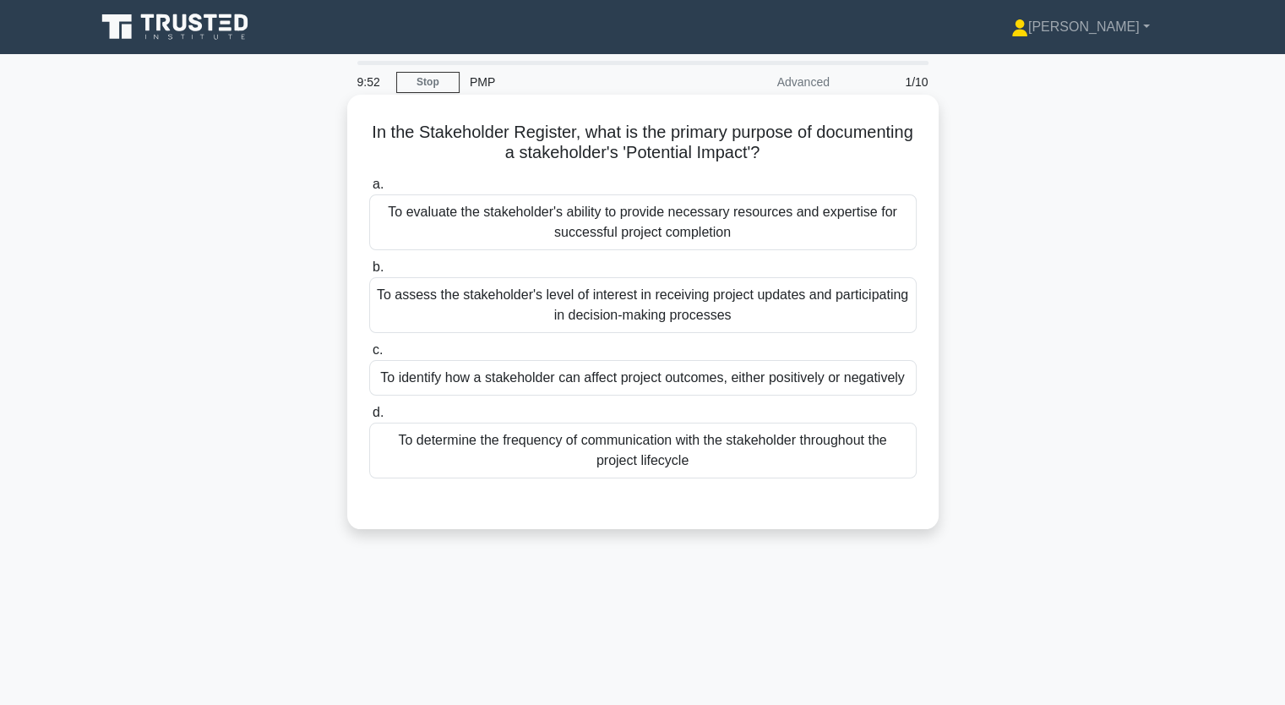
click at [629, 220] on div "To evaluate the stakeholder's ability to provide necessary resources and expert…" at bounding box center [642, 222] width 547 height 56
click at [369, 190] on input "a. To evaluate the stakeholder's ability to provide necessary resources and exp…" at bounding box center [369, 184] width 0 height 11
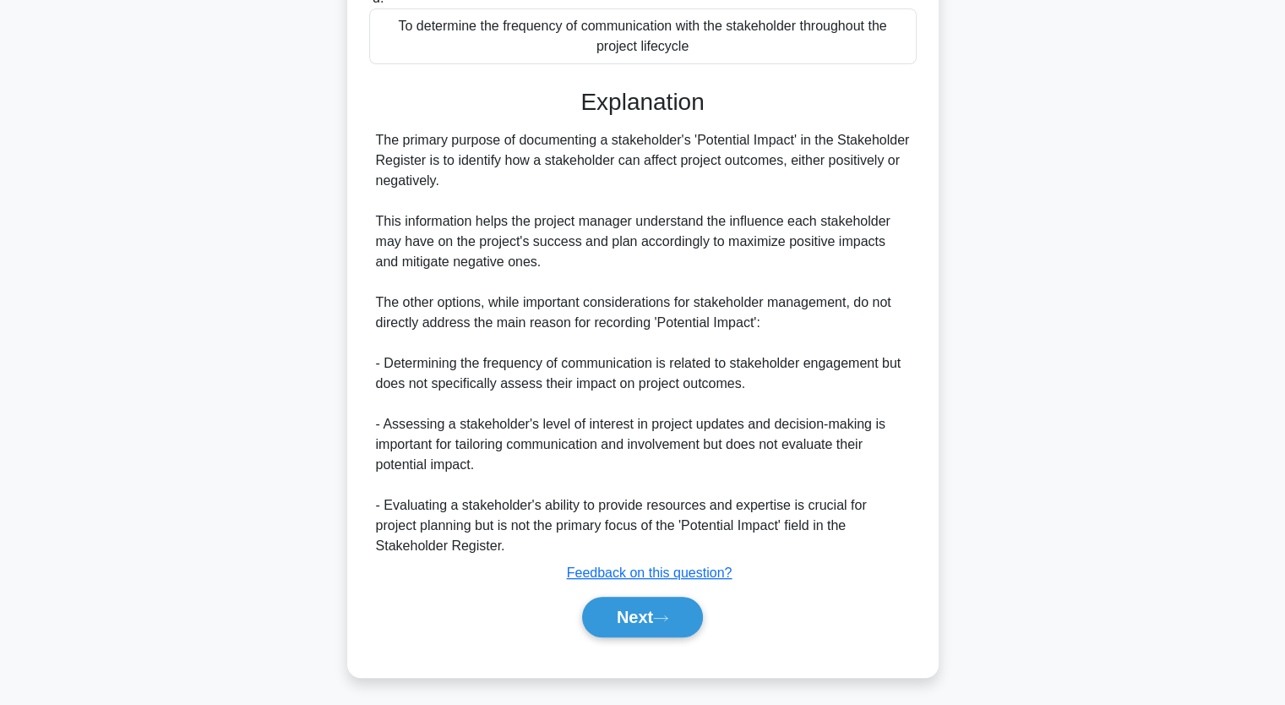
scroll to position [439, 0]
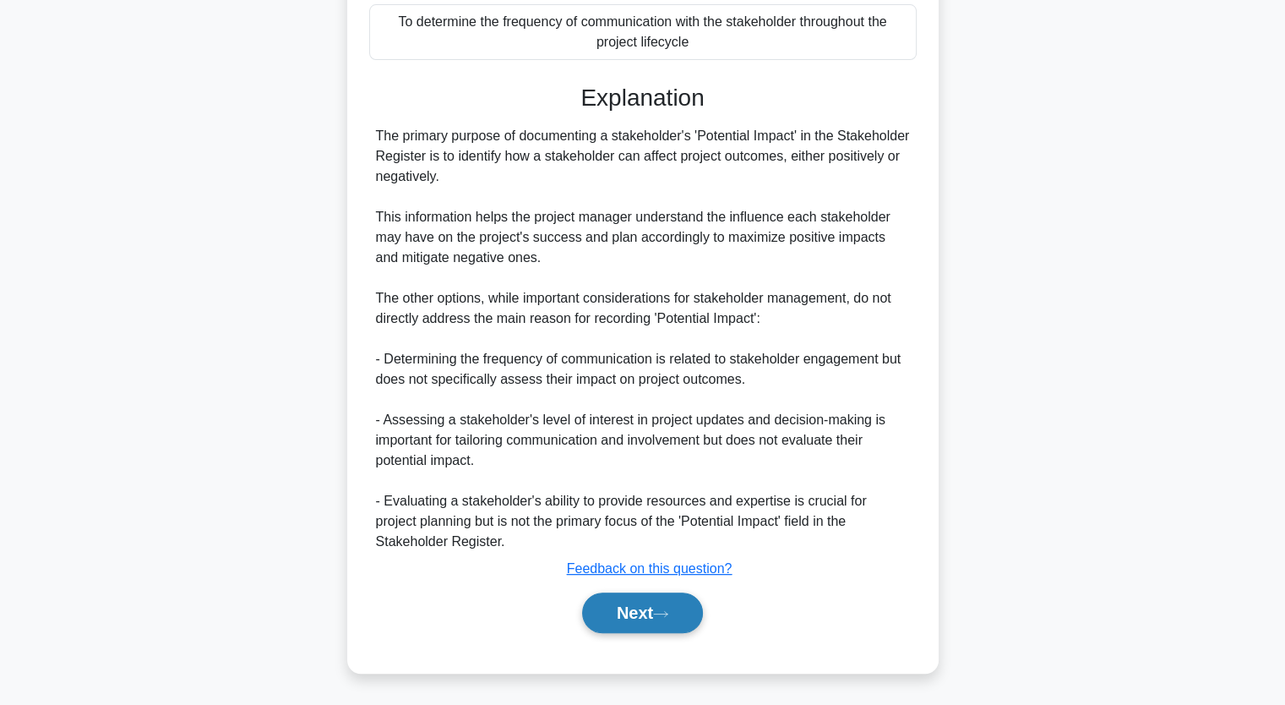
click at [665, 618] on icon at bounding box center [660, 613] width 15 height 9
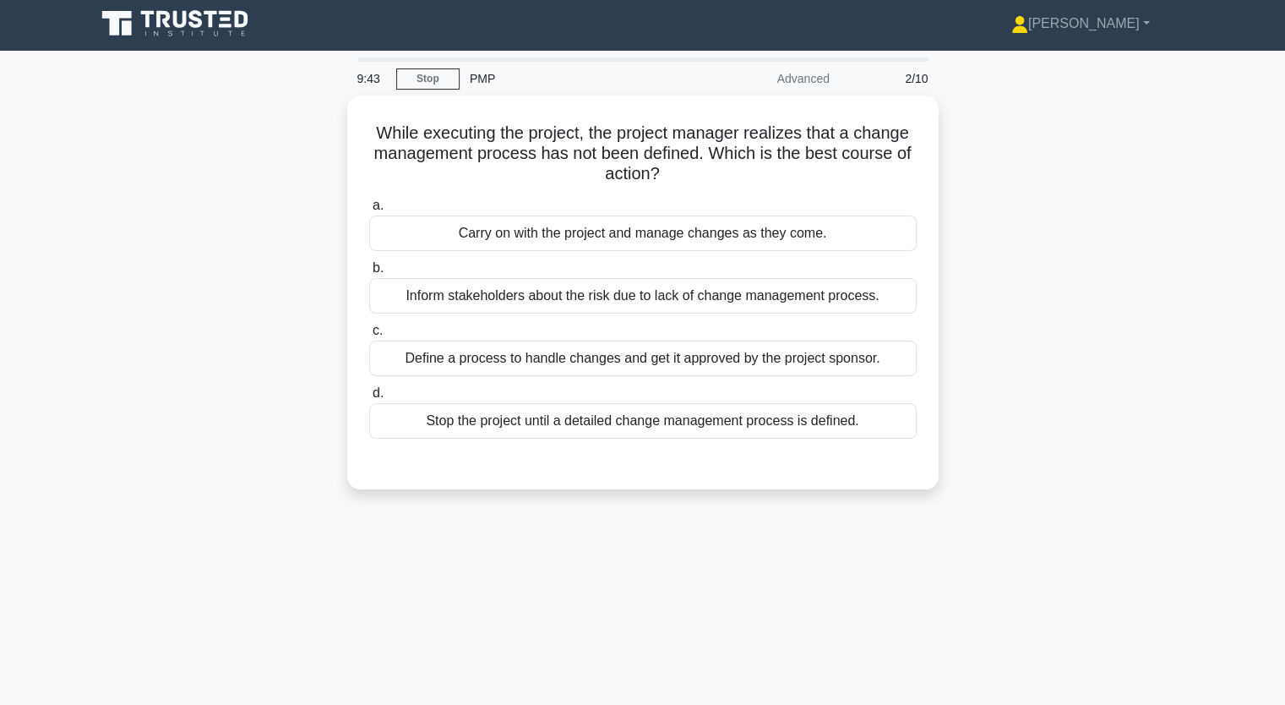
scroll to position [0, 0]
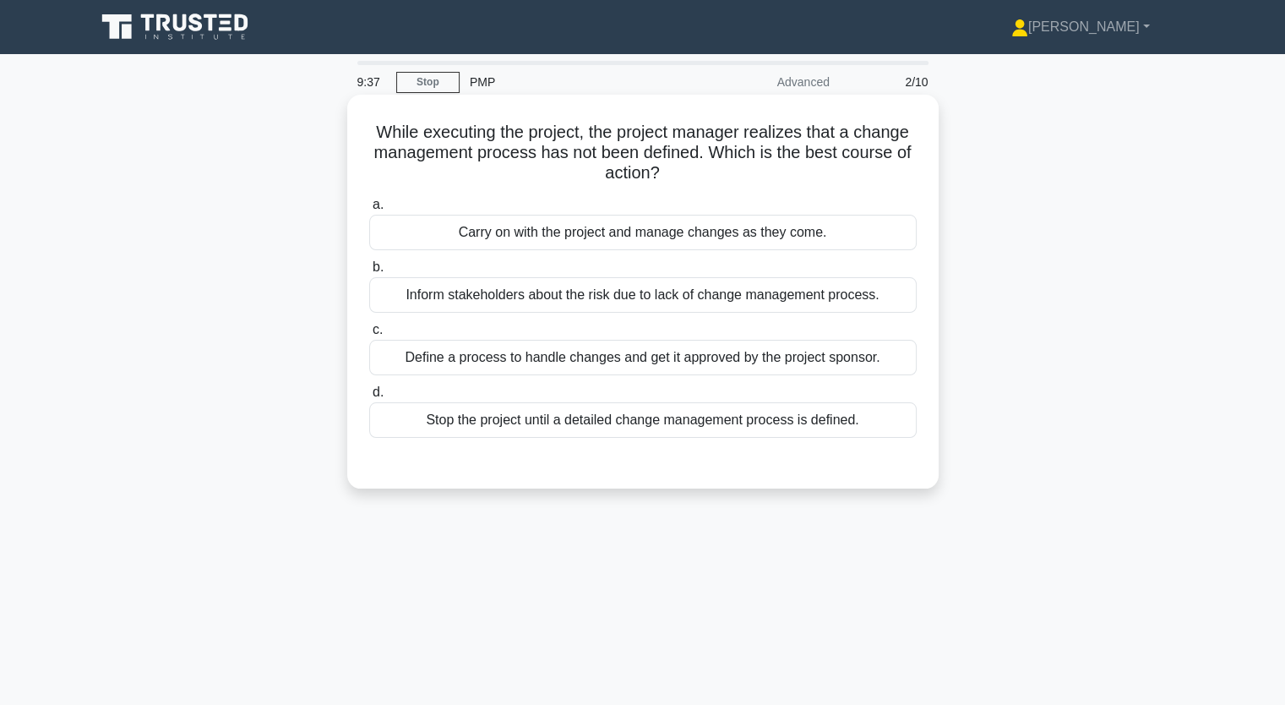
click at [690, 291] on div "Inform stakeholders about the risk due to lack of change management process." at bounding box center [642, 294] width 547 height 35
click at [369, 273] on input "b. Inform stakeholders about the risk due to lack of change management process." at bounding box center [369, 267] width 0 height 11
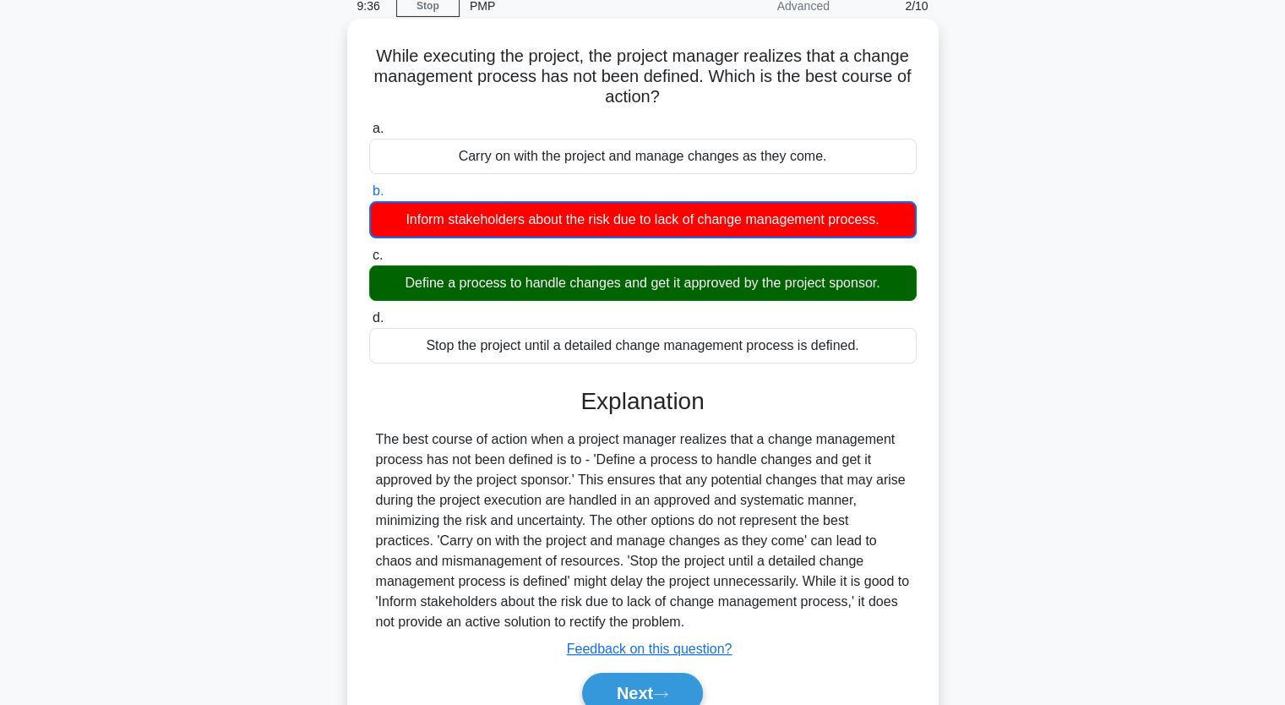
scroll to position [209, 0]
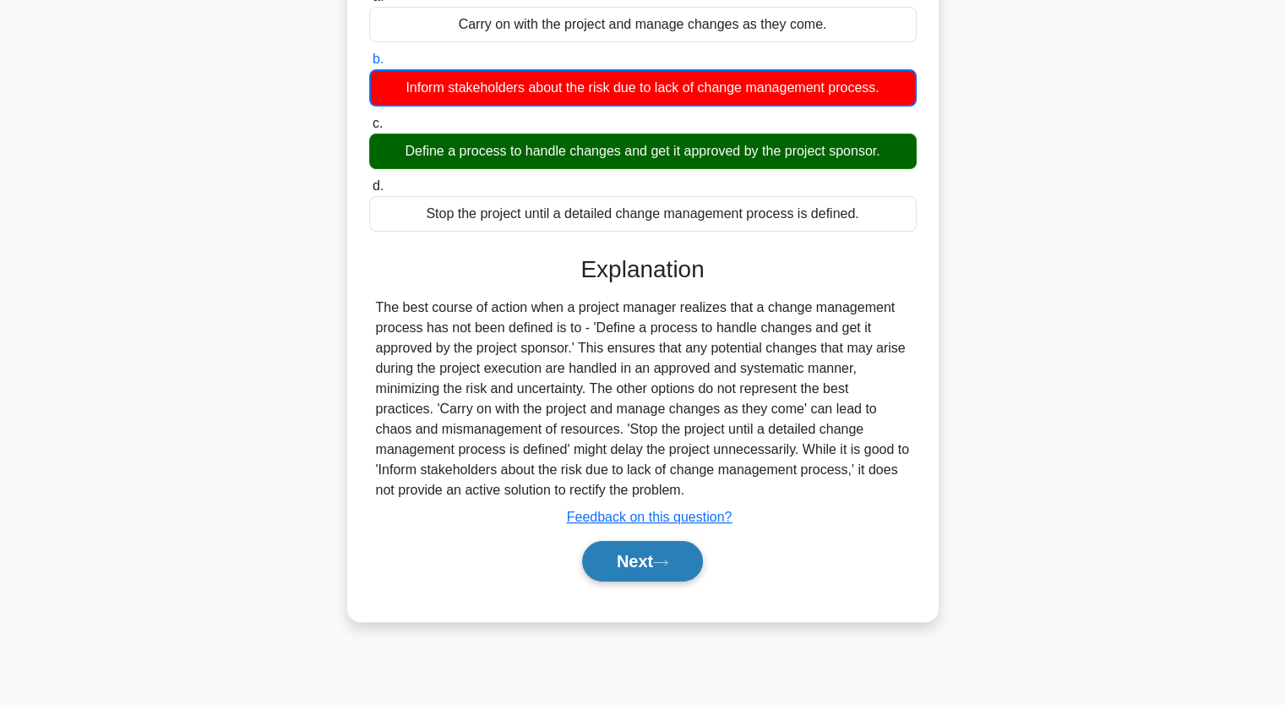
click at [657, 556] on button "Next" at bounding box center [642, 561] width 121 height 41
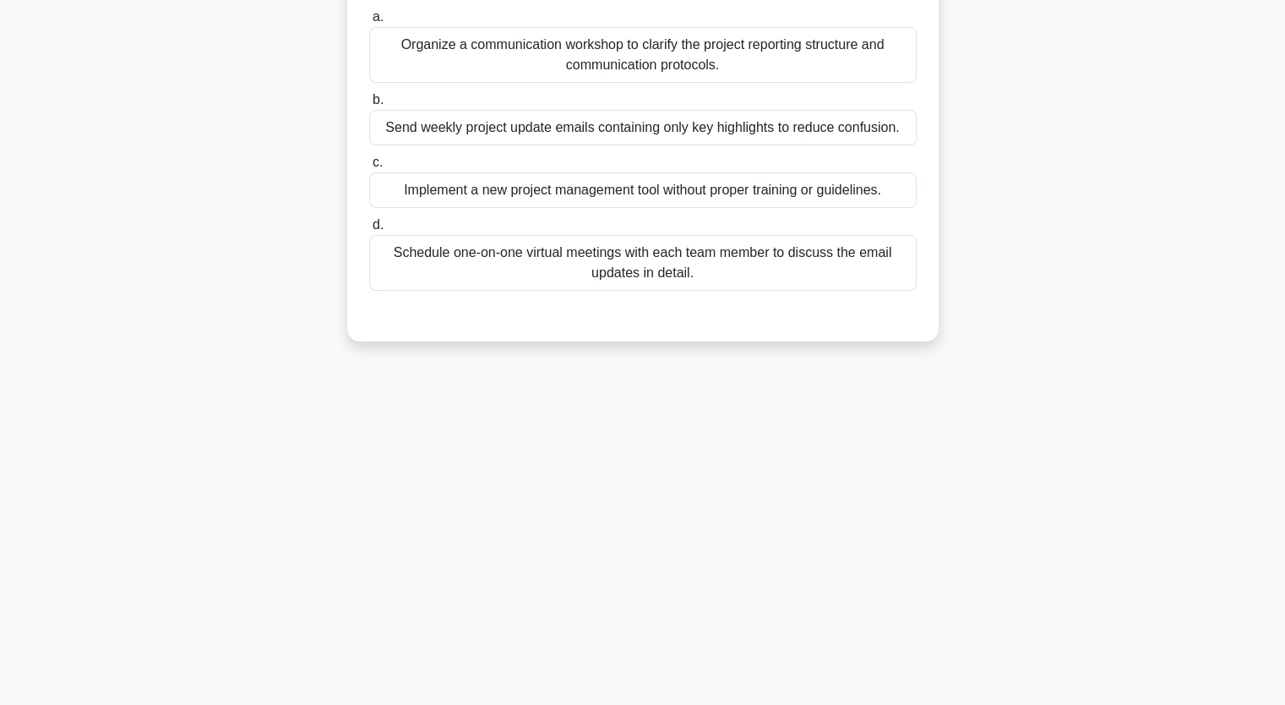
click at [718, 35] on div "Organize a communication workshop to clarify the project reporting structure an…" at bounding box center [642, 55] width 547 height 56
click at [369, 23] on input "a. Organize a communication workshop to clarify the project reporting structure…" at bounding box center [369, 17] width 0 height 11
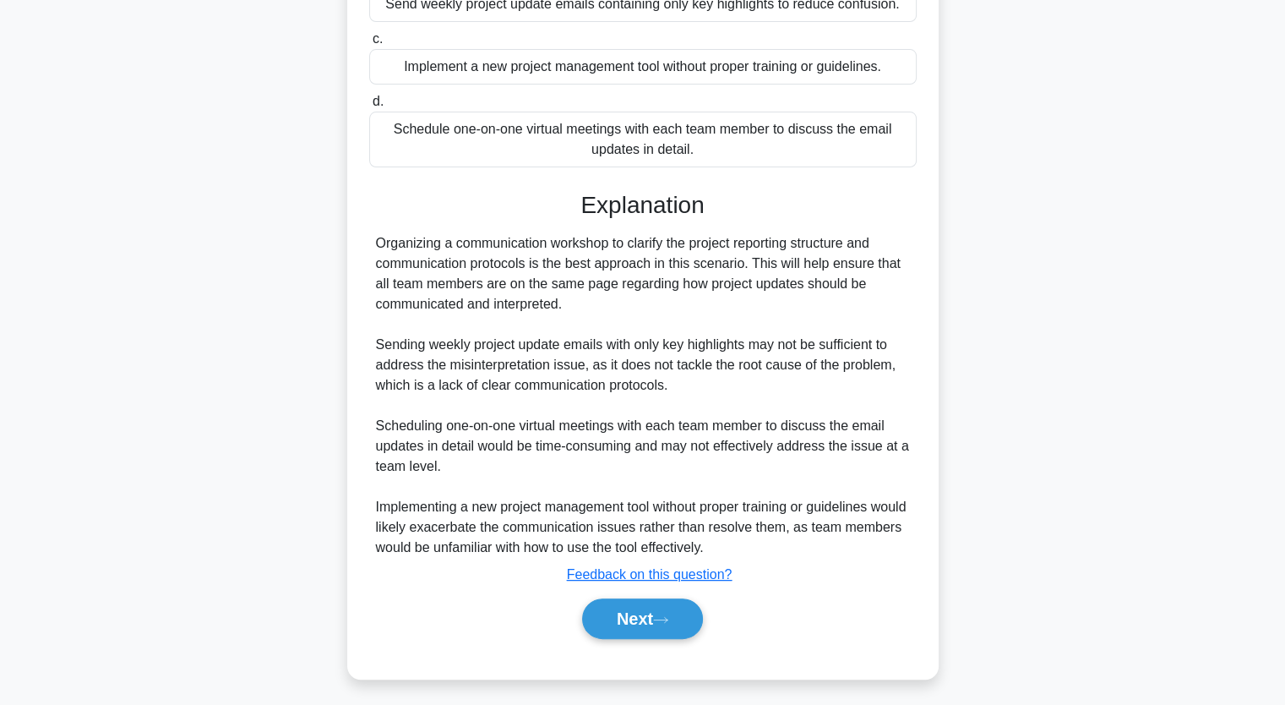
scroll to position [336, 0]
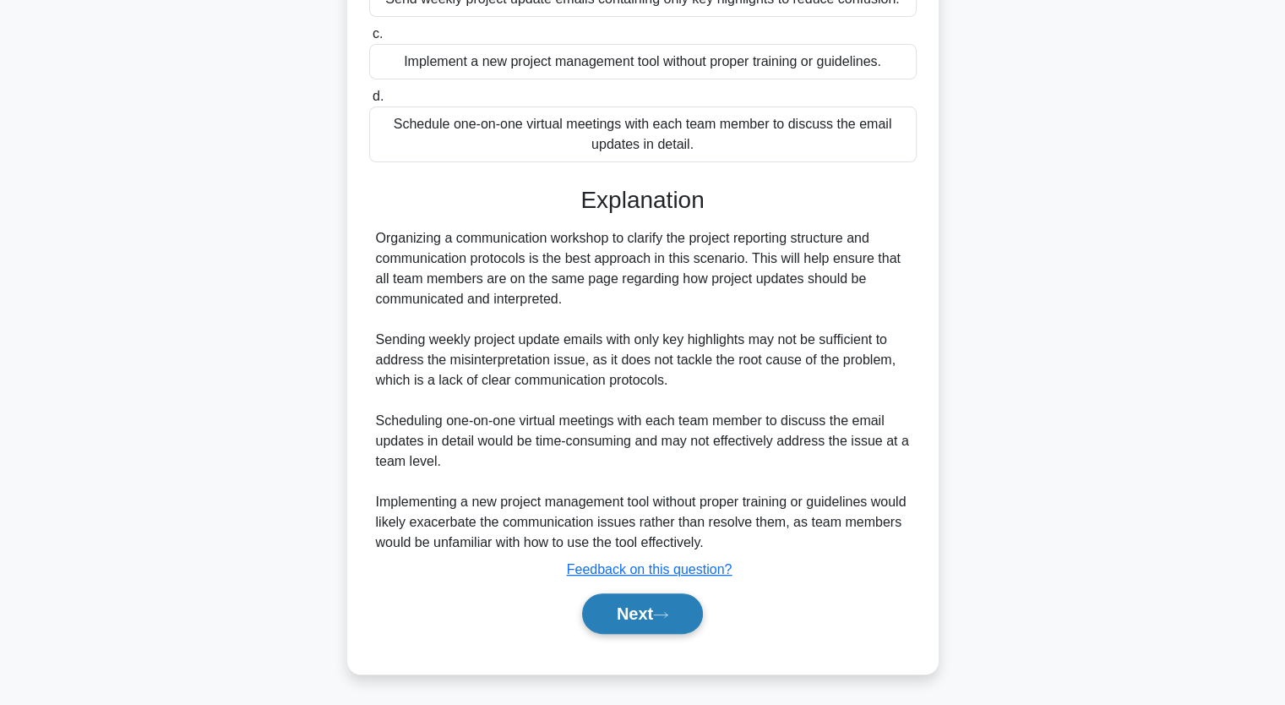
click at [645, 604] on button "Next" at bounding box center [642, 613] width 121 height 41
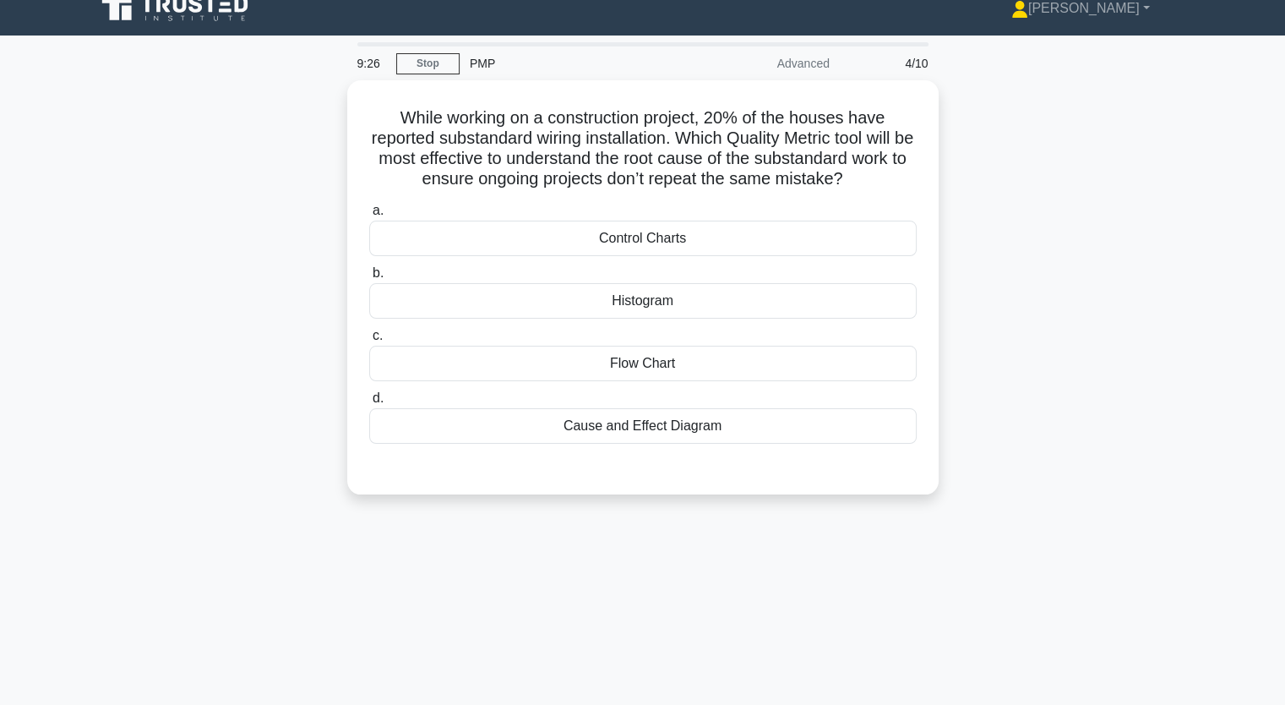
scroll to position [0, 0]
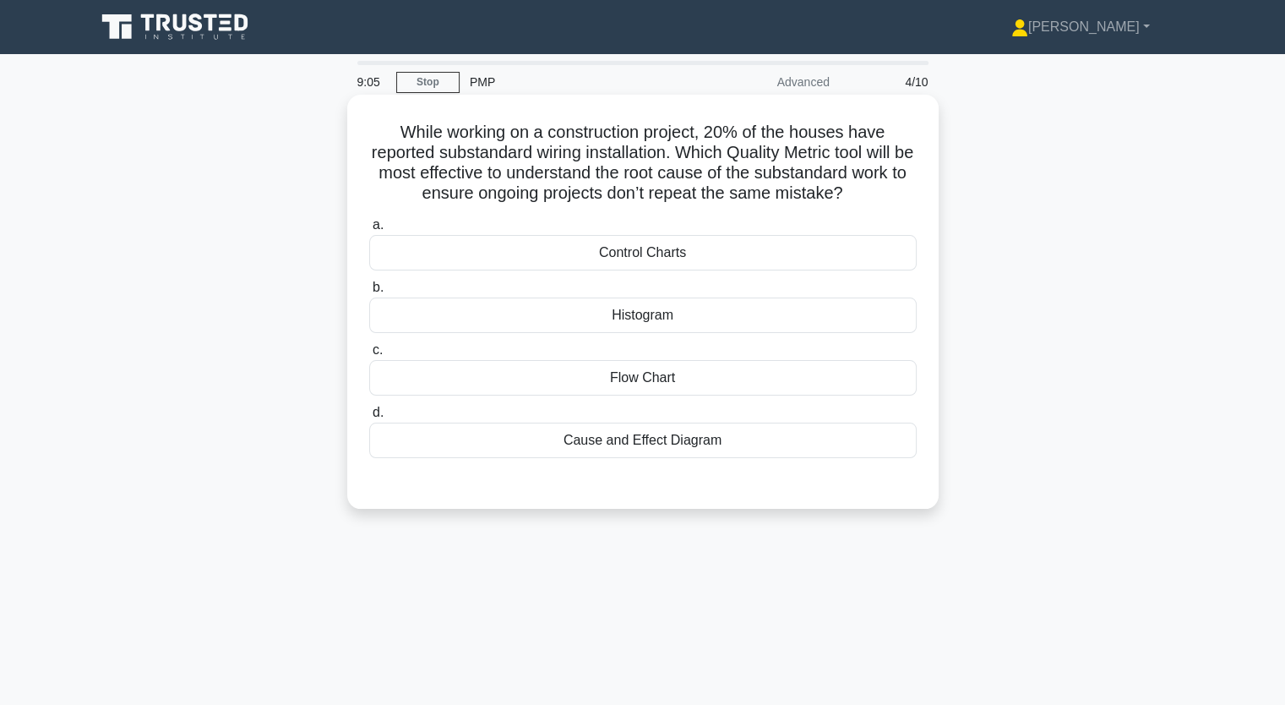
click at [725, 437] on div "Cause and Effect Diagram" at bounding box center [642, 439] width 547 height 35
click at [369, 418] on input "d. Cause and Effect Diagram" at bounding box center [369, 412] width 0 height 11
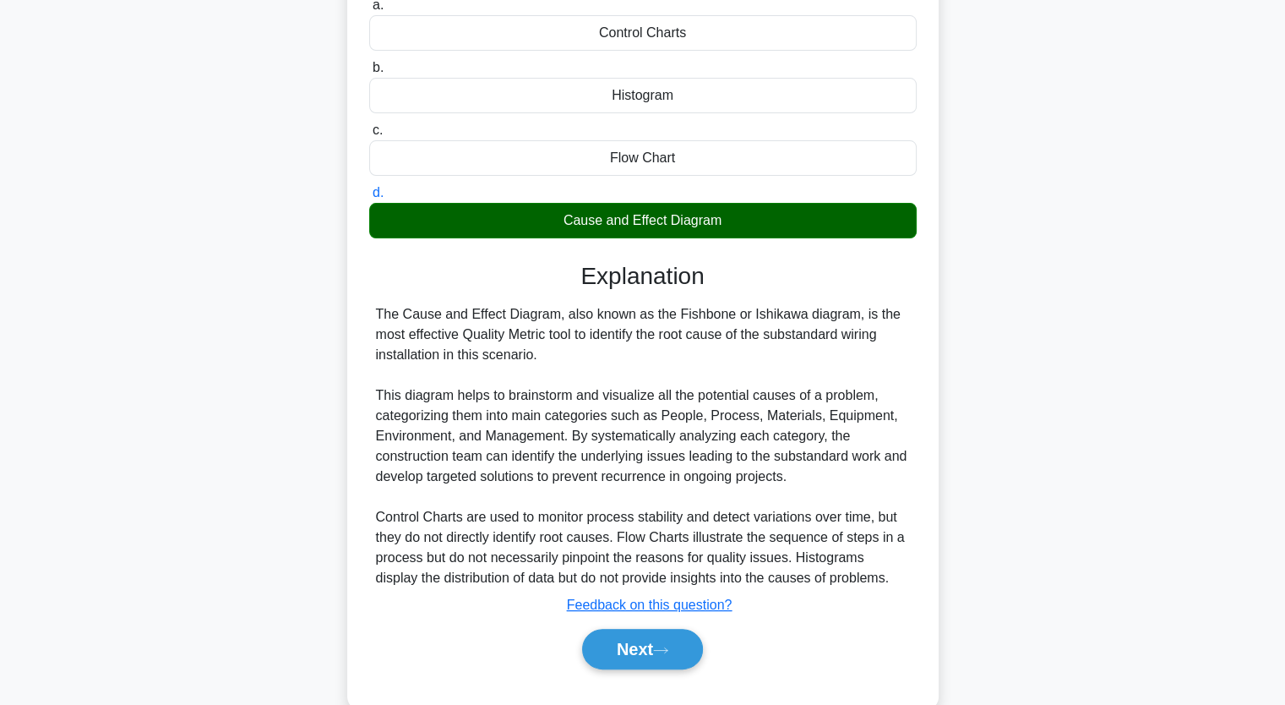
scroll to position [255, 0]
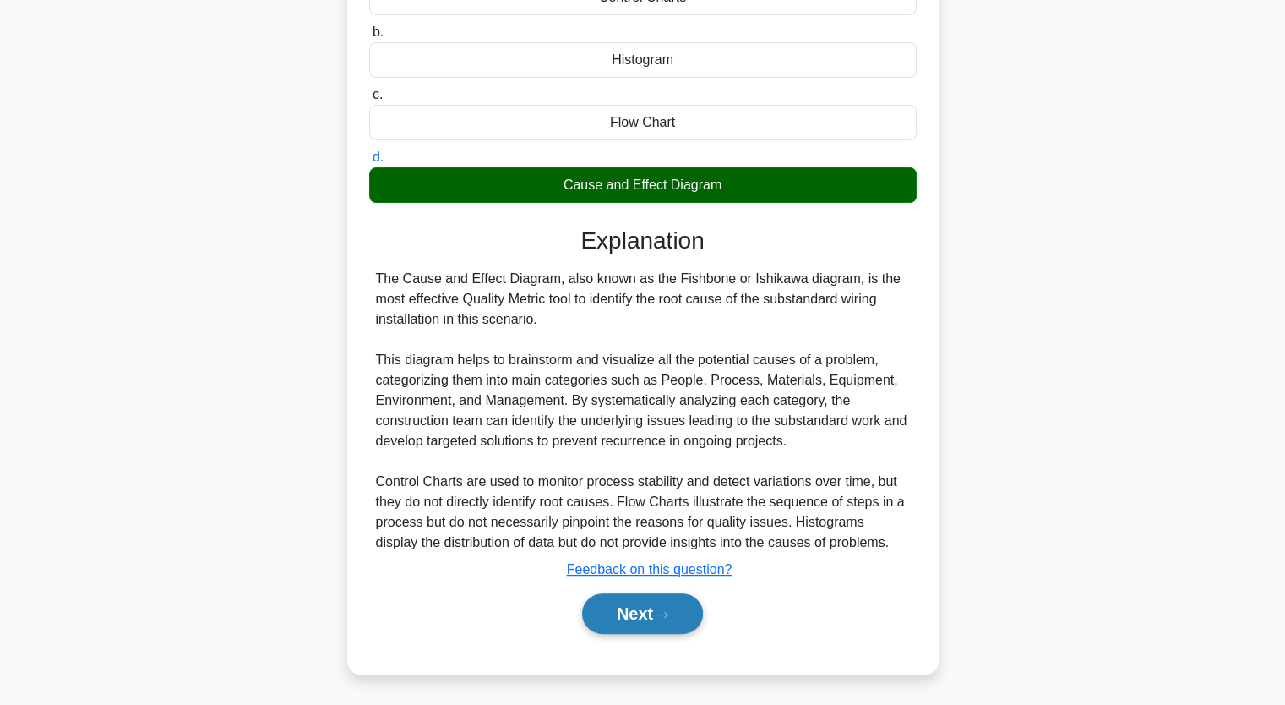
click at [647, 623] on button "Next" at bounding box center [642, 613] width 121 height 41
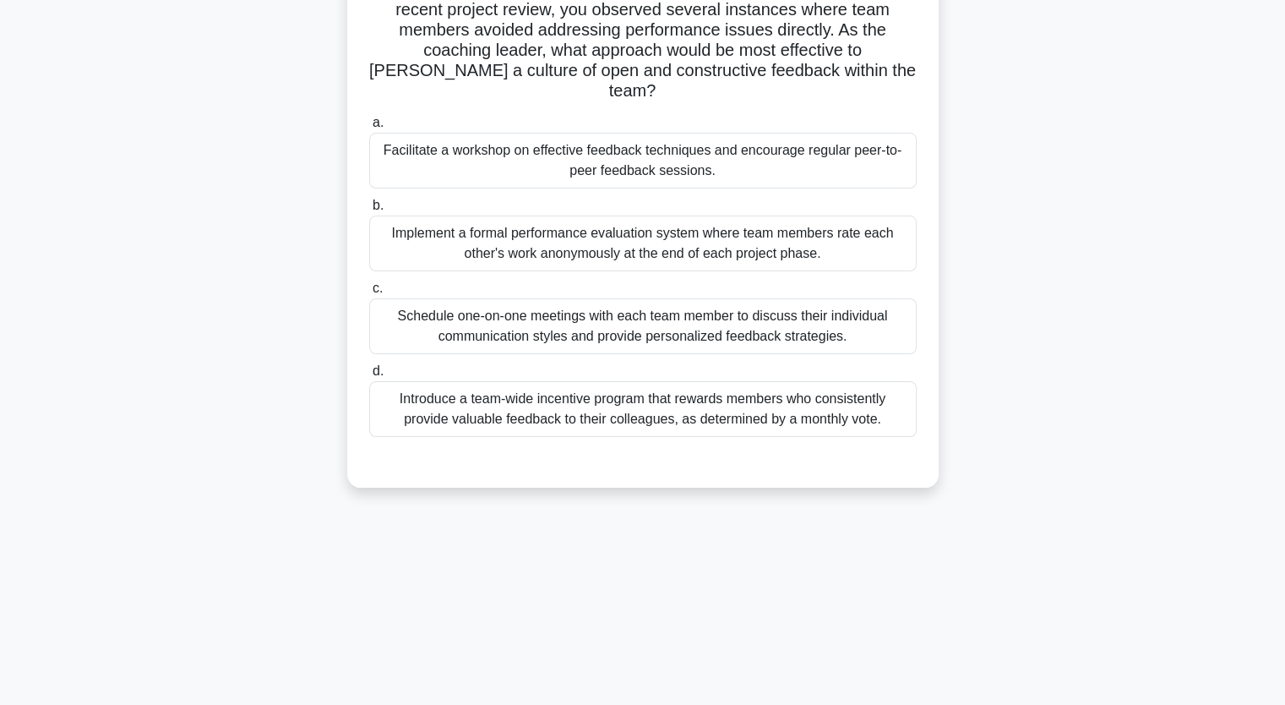
scroll to position [124, 0]
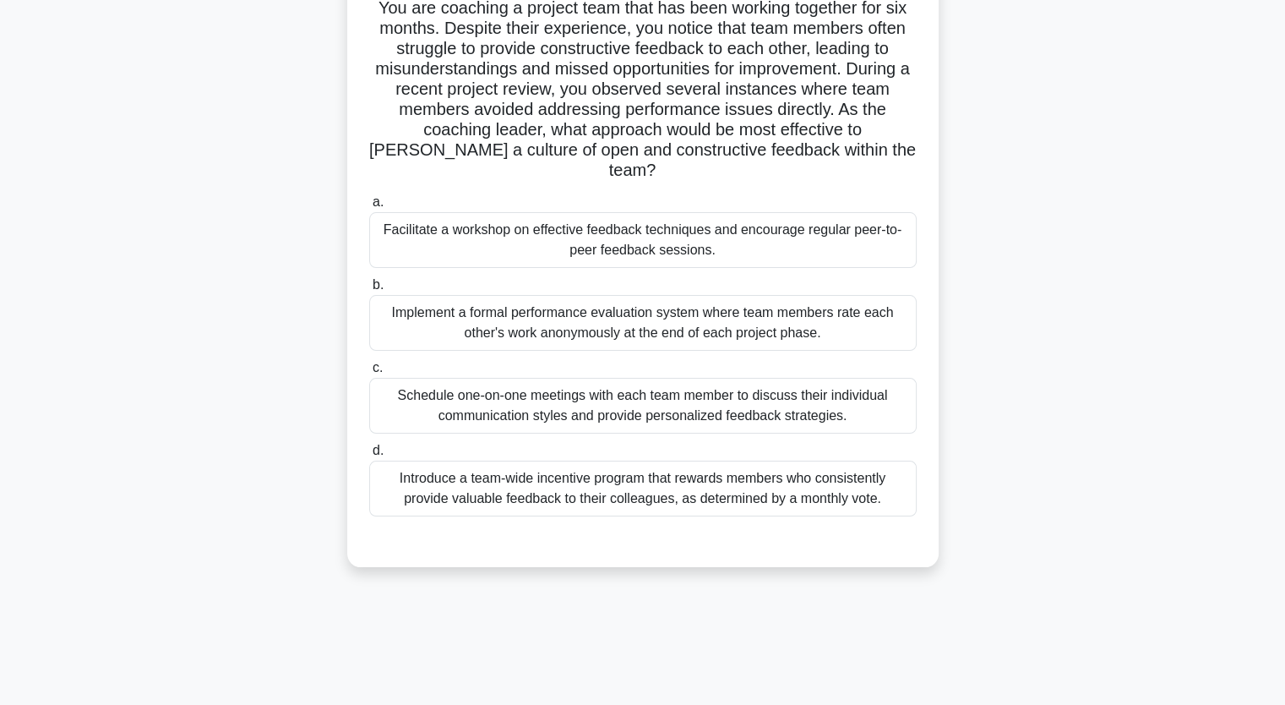
click at [691, 238] on div "Facilitate a workshop on effective feedback techniques and encourage regular pe…" at bounding box center [642, 240] width 547 height 56
click at [369, 208] on input "a. Facilitate a workshop on effective feedback techniques and encourage regular…" at bounding box center [369, 202] width 0 height 11
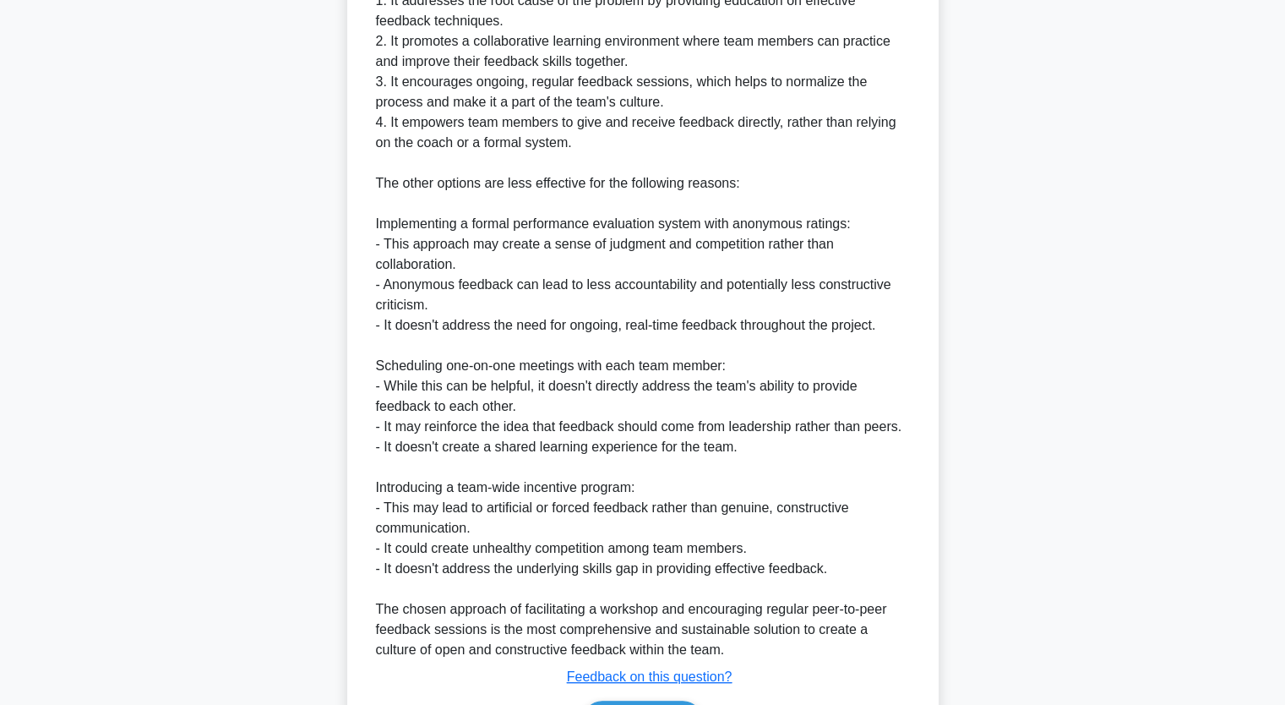
scroll to position [884, 0]
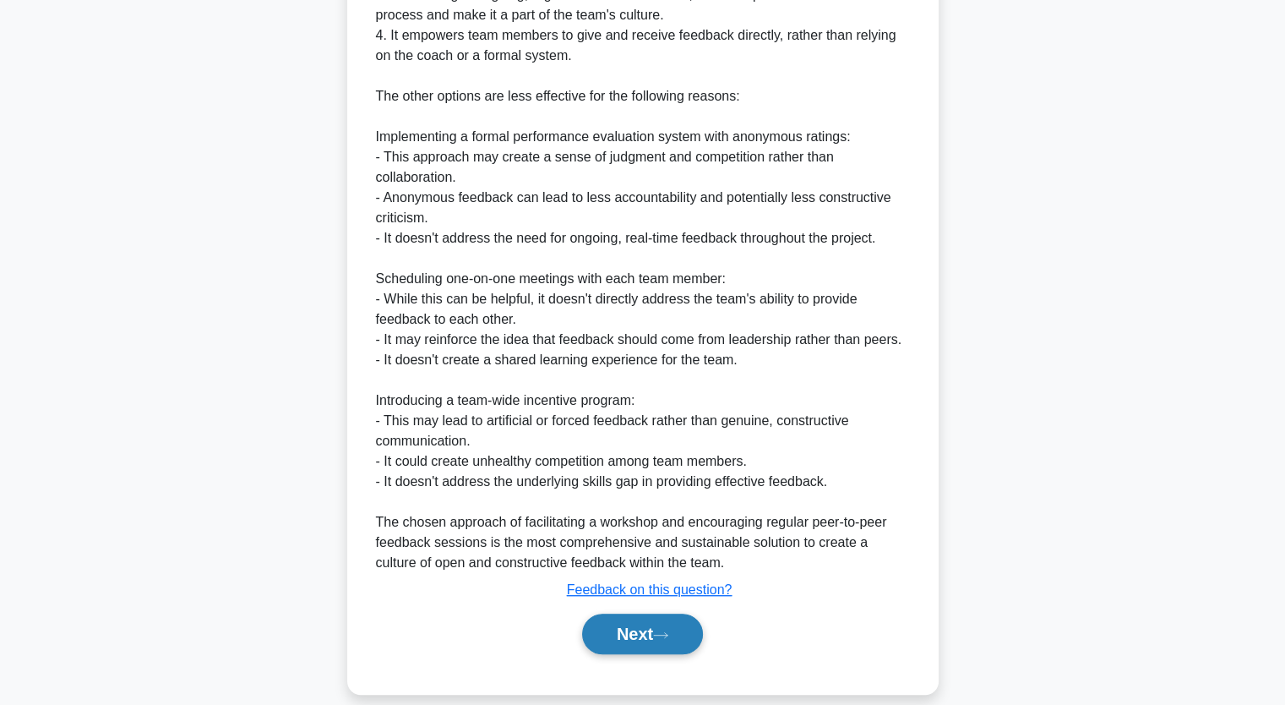
click at [650, 613] on button "Next" at bounding box center [642, 633] width 121 height 41
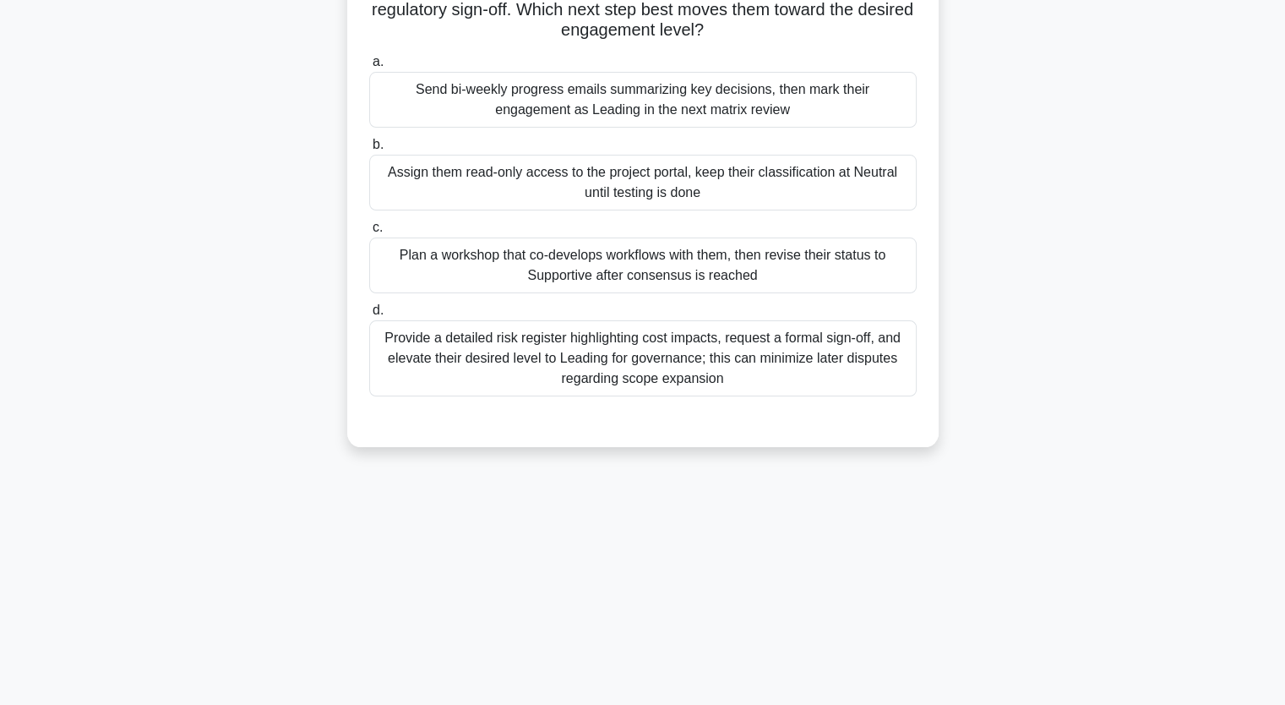
scroll to position [209, 0]
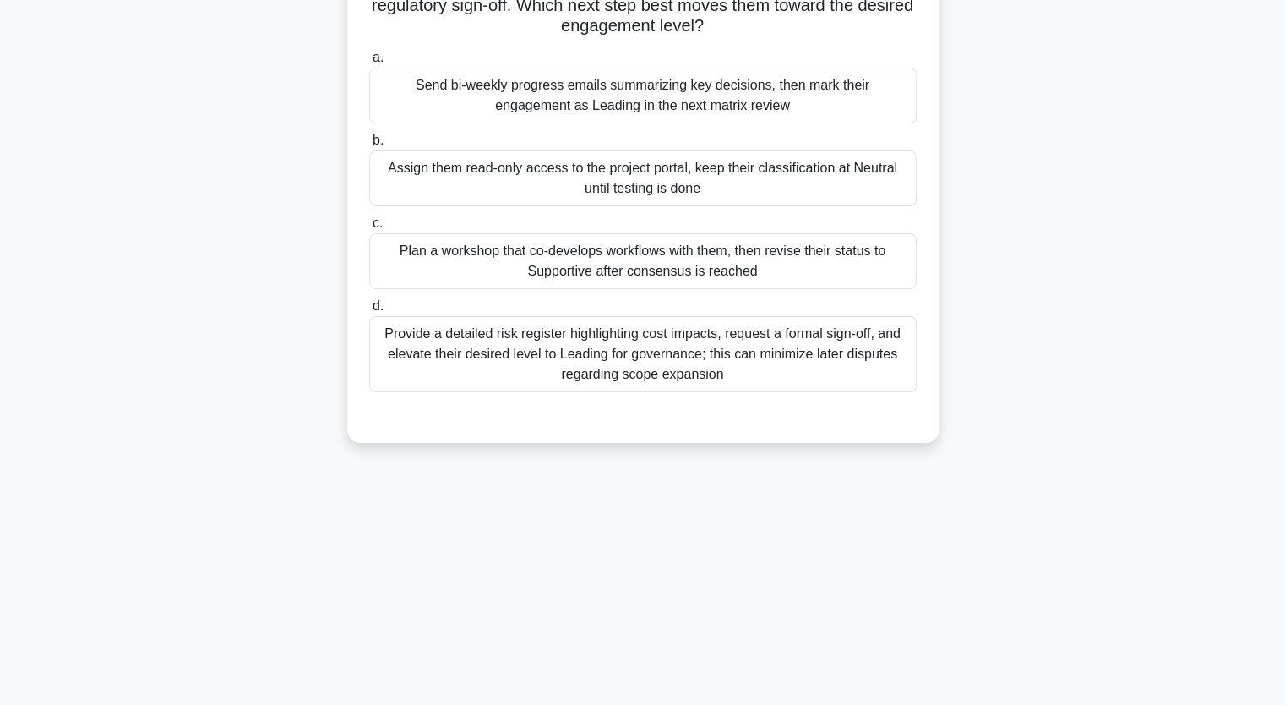
click at [691, 350] on div "Provide a detailed risk register highlighting cost impacts, request a formal si…" at bounding box center [642, 354] width 547 height 76
click at [369, 312] on input "d. Provide a detailed risk register highlighting cost impacts, request a formal…" at bounding box center [369, 306] width 0 height 11
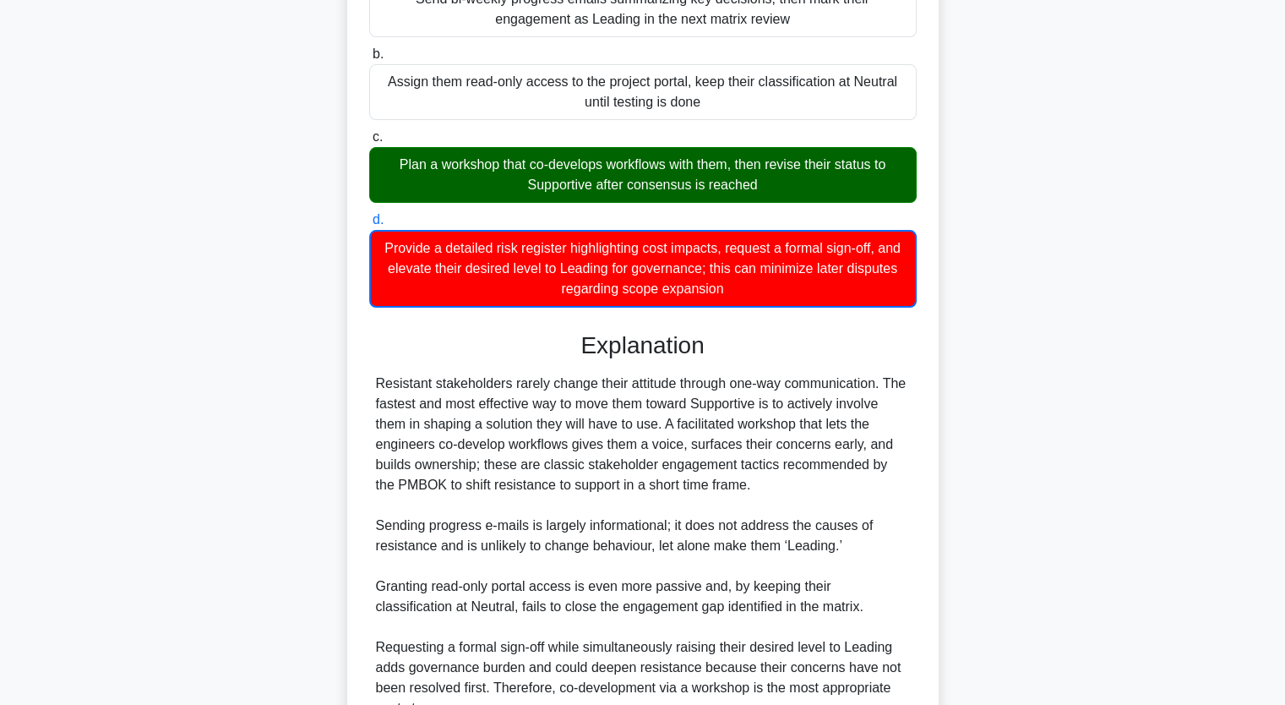
scroll to position [460, 0]
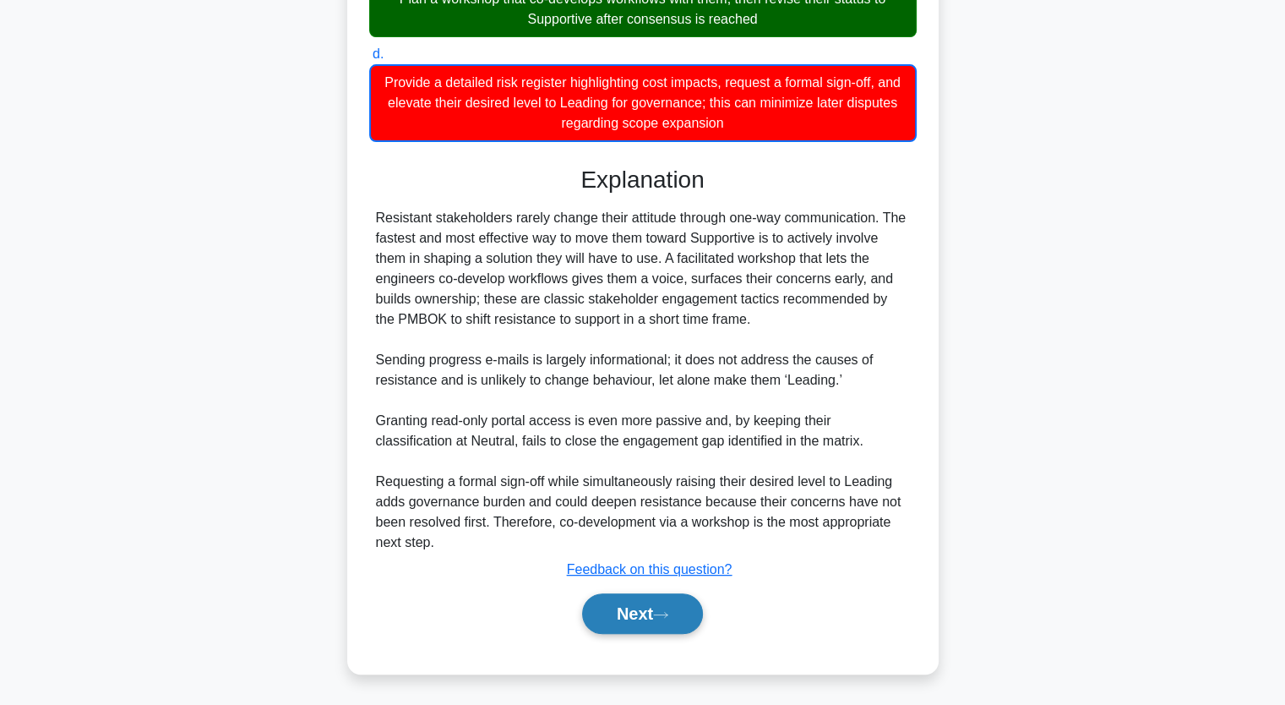
click at [652, 618] on button "Next" at bounding box center [642, 613] width 121 height 41
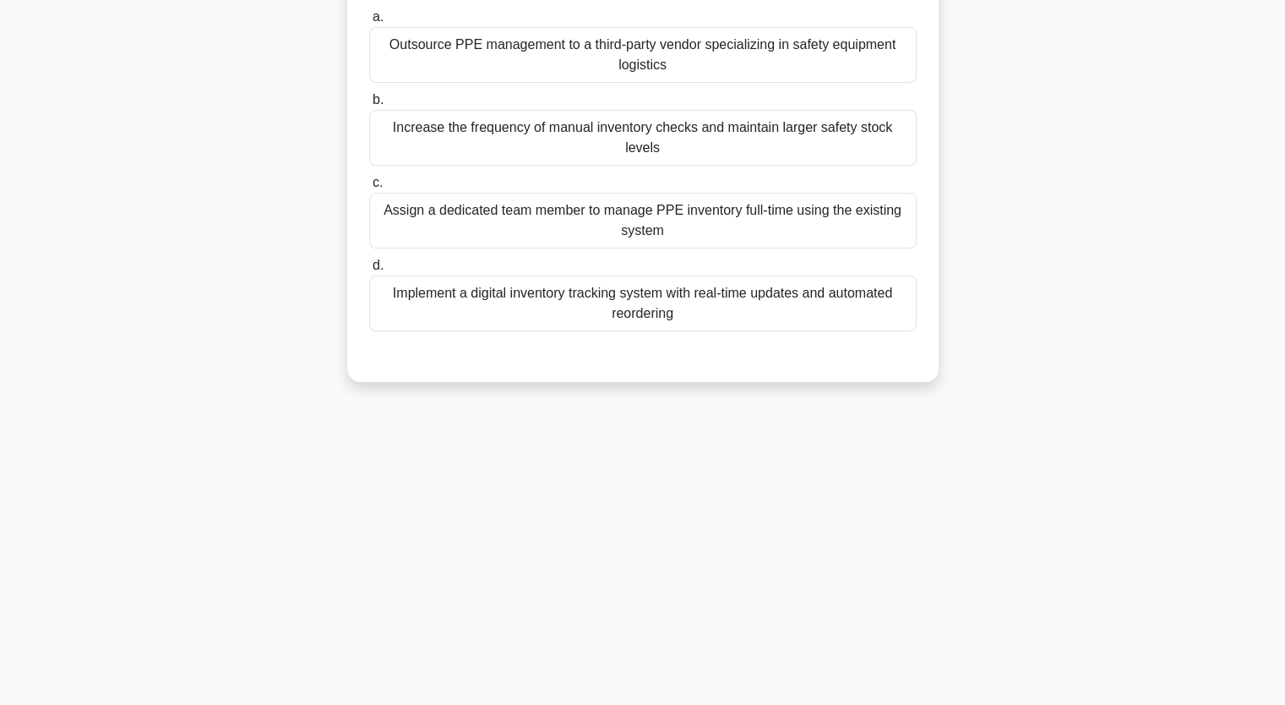
click at [668, 293] on div "Implement a digital inventory tracking system with real-time updates and automa…" at bounding box center [642, 303] width 547 height 56
click at [369, 271] on input "d. Implement a digital inventory tracking system with real-time updates and aut…" at bounding box center [369, 265] width 0 height 11
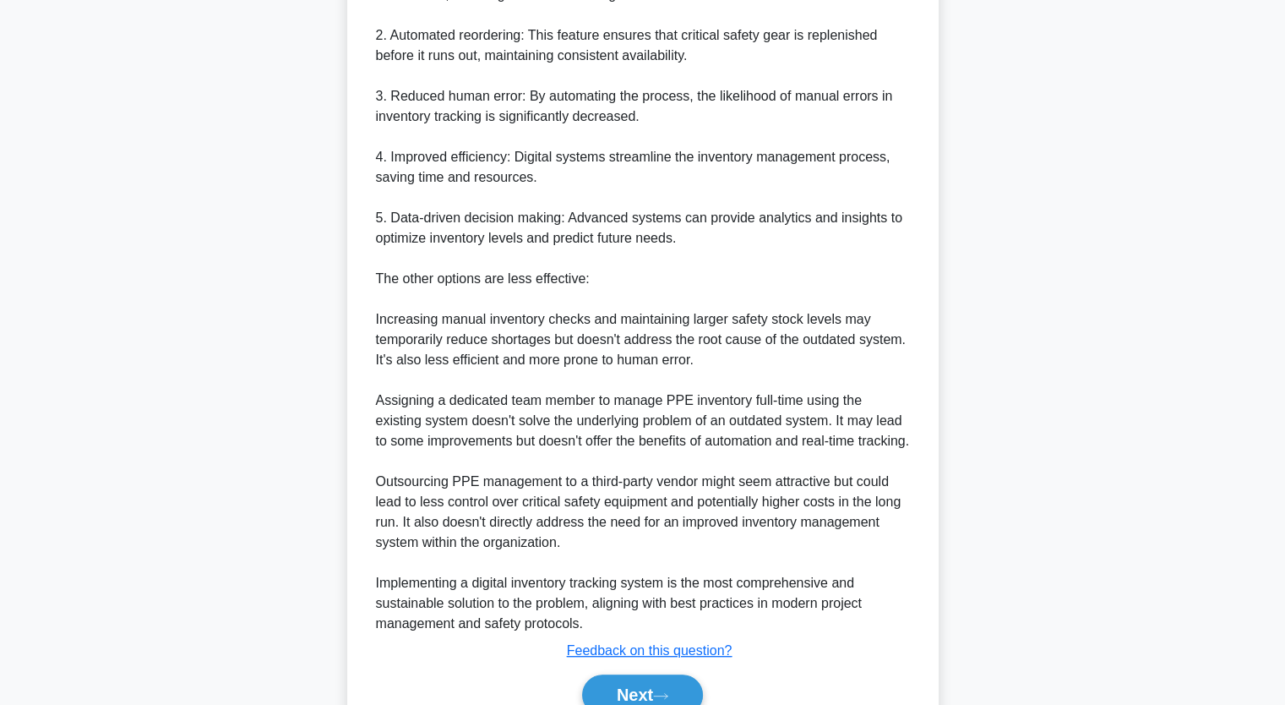
scroll to position [803, 0]
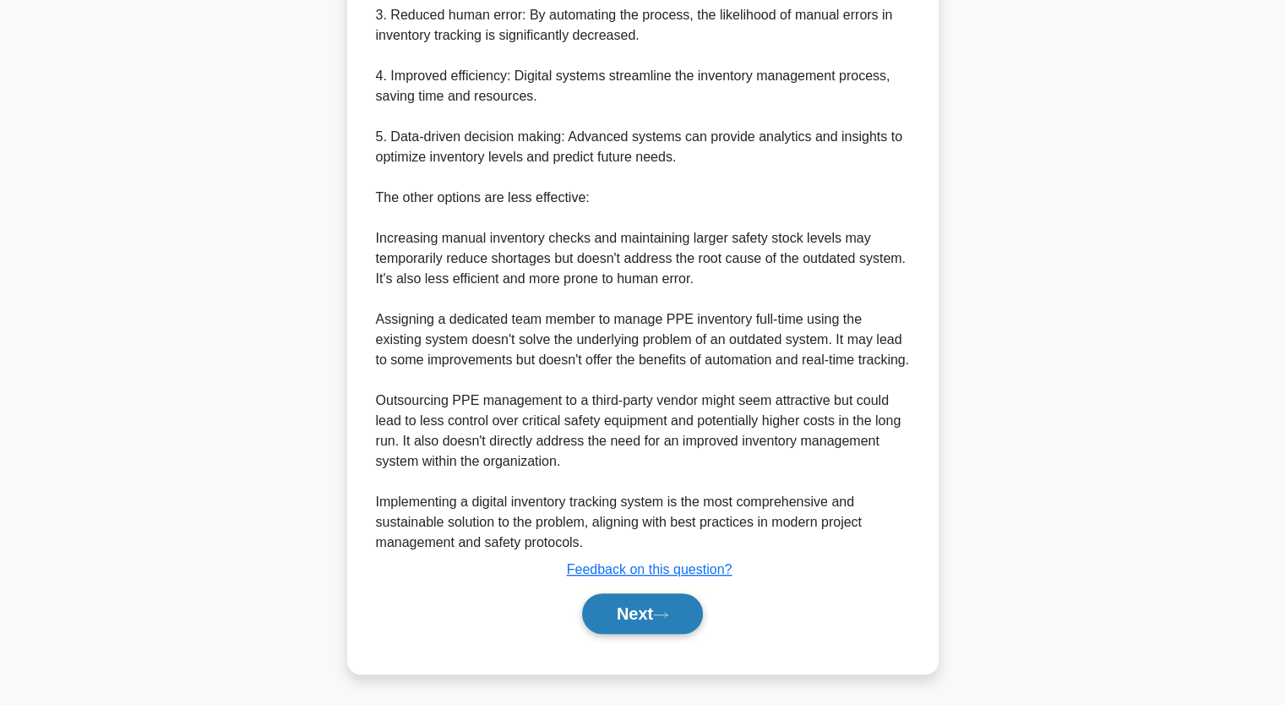
click at [669, 606] on button "Next" at bounding box center [642, 613] width 121 height 41
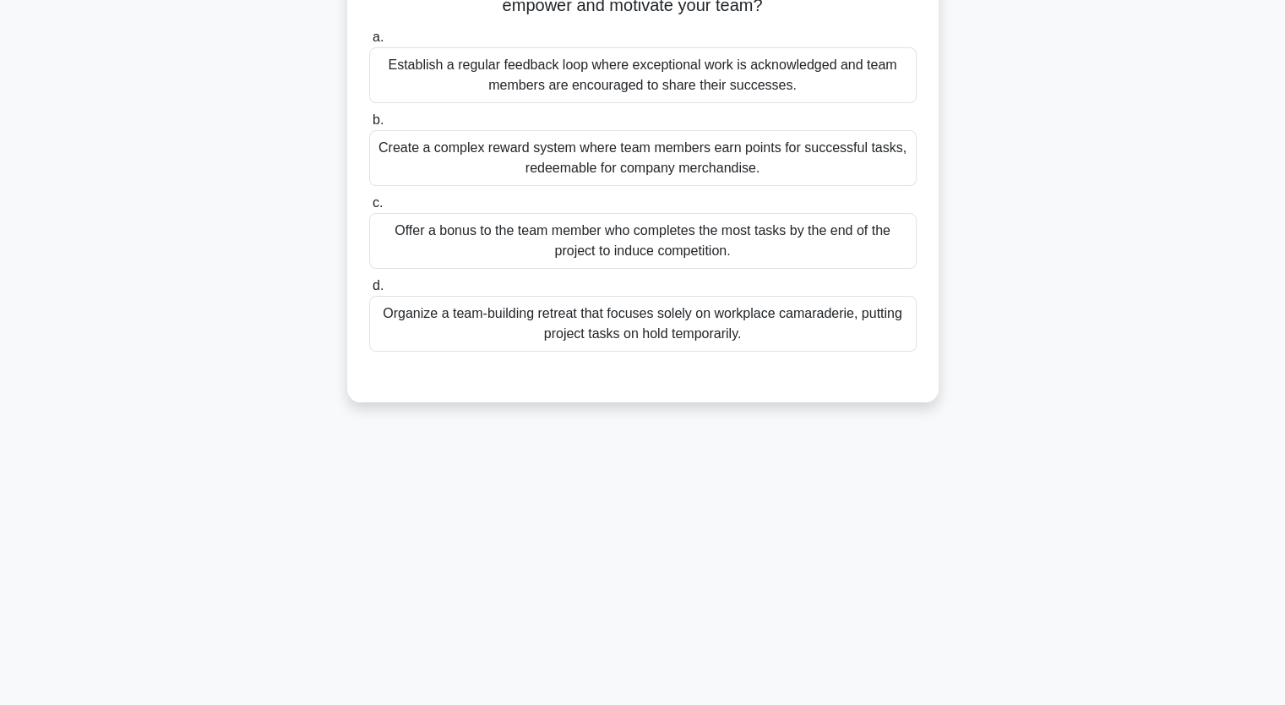
click at [662, 75] on div "Establish a regular feedback loop where exceptional work is acknowledged and te…" at bounding box center [642, 75] width 547 height 56
click at [369, 43] on input "a. Establish a regular feedback loop where exceptional work is acknowledged and…" at bounding box center [369, 37] width 0 height 11
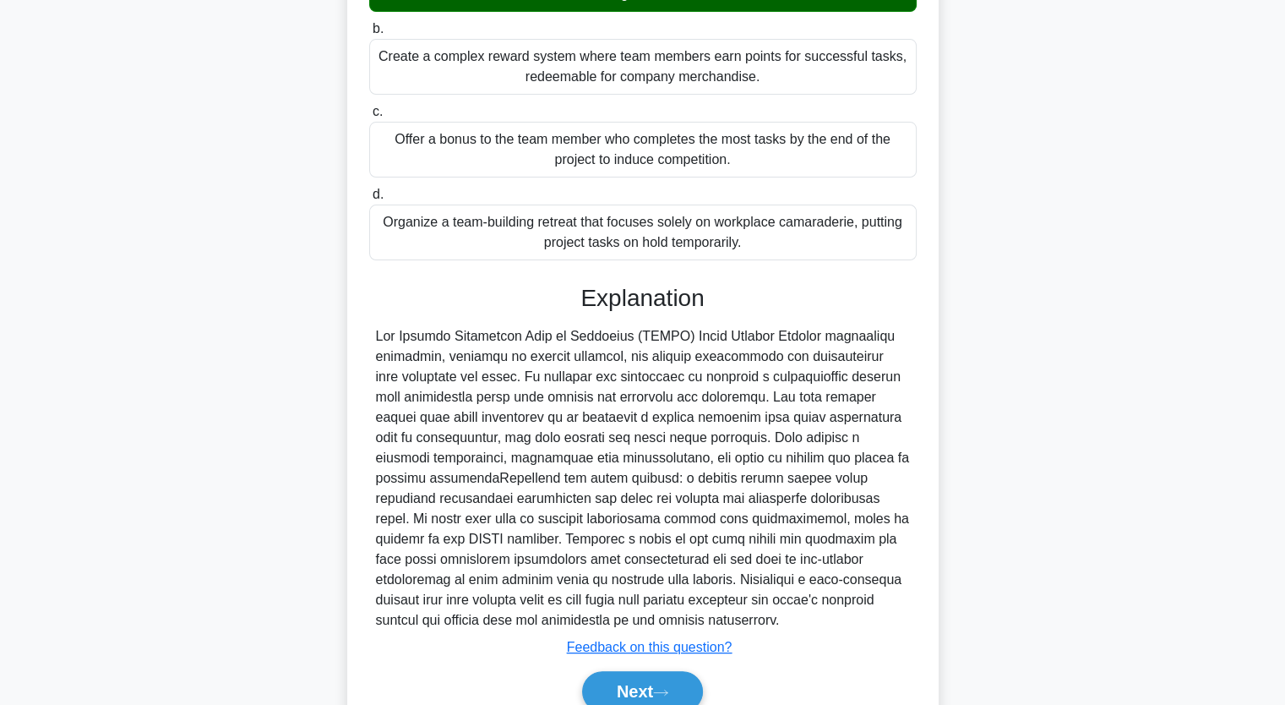
scroll to position [397, 0]
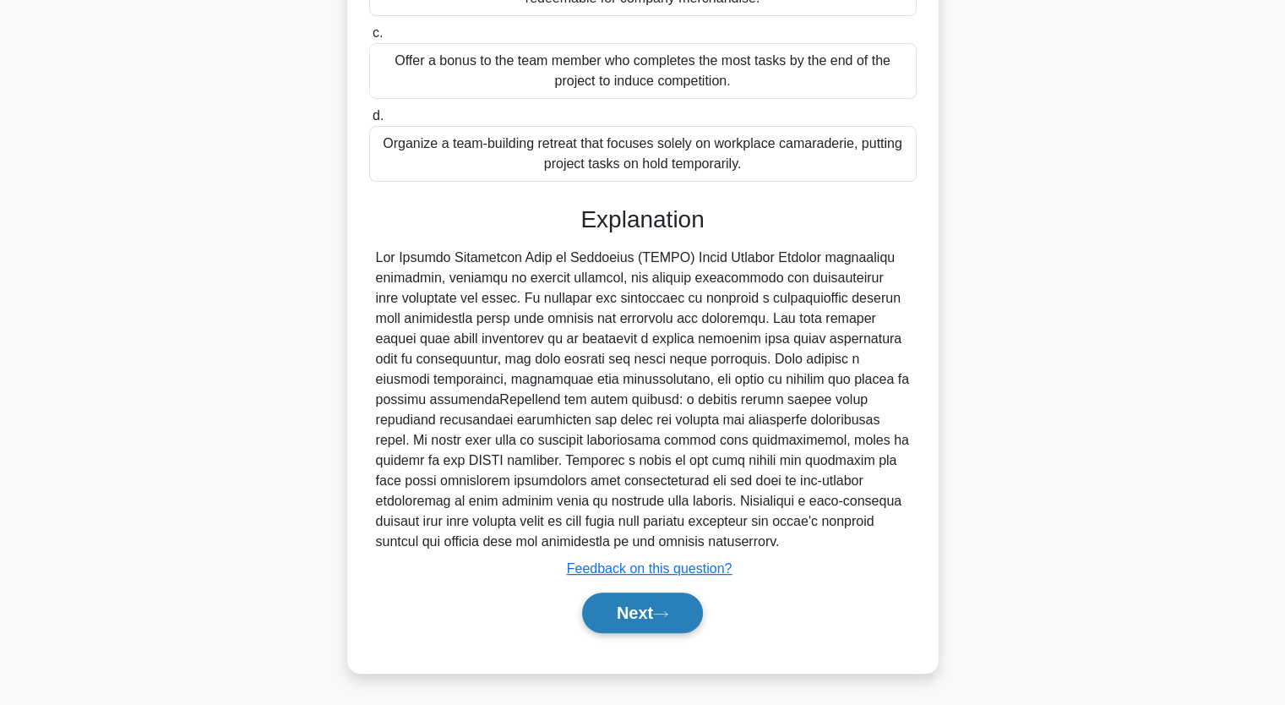
click at [644, 613] on button "Next" at bounding box center [642, 612] width 121 height 41
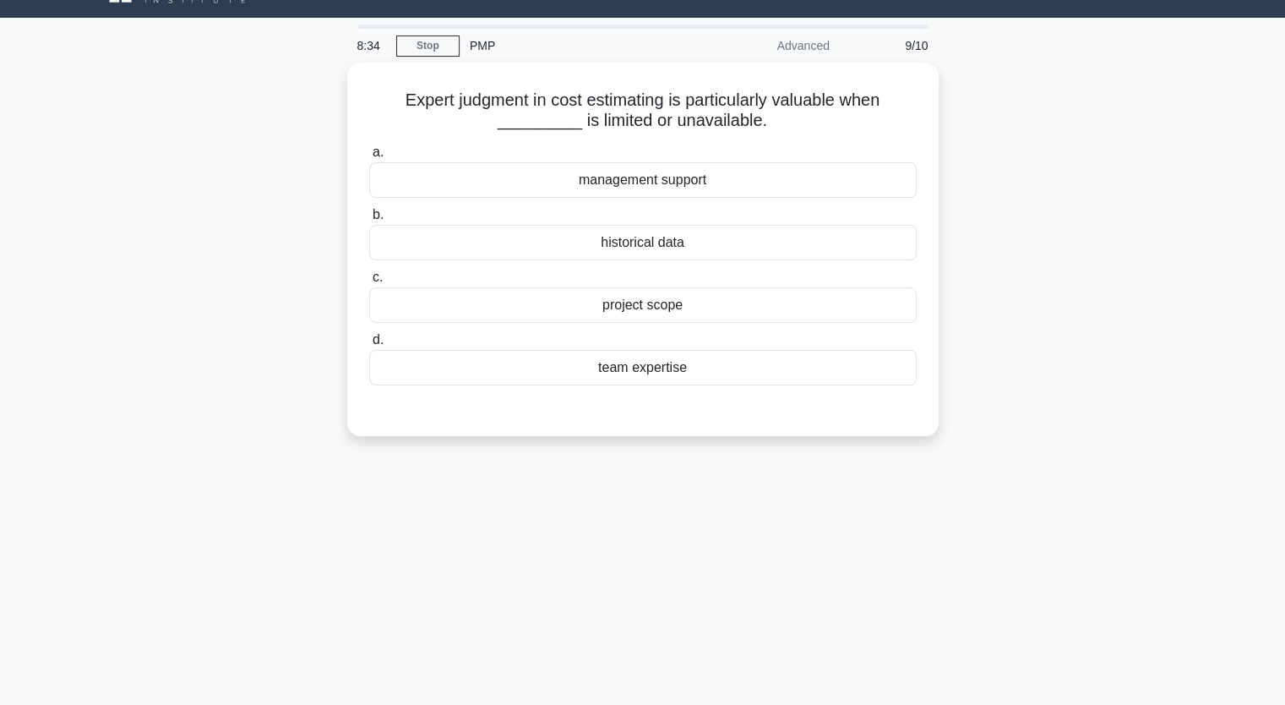
scroll to position [0, 0]
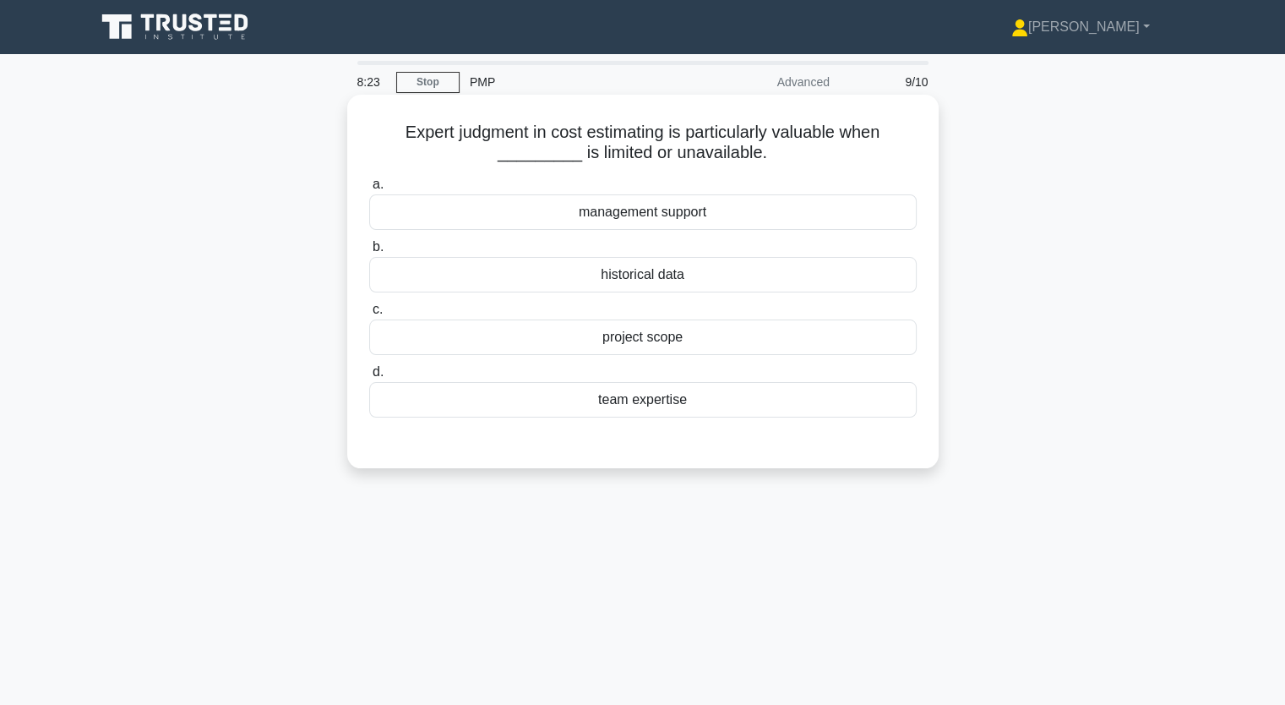
click at [655, 406] on div "team expertise" at bounding box center [642, 399] width 547 height 35
click at [369, 378] on input "d. team expertise" at bounding box center [369, 372] width 0 height 11
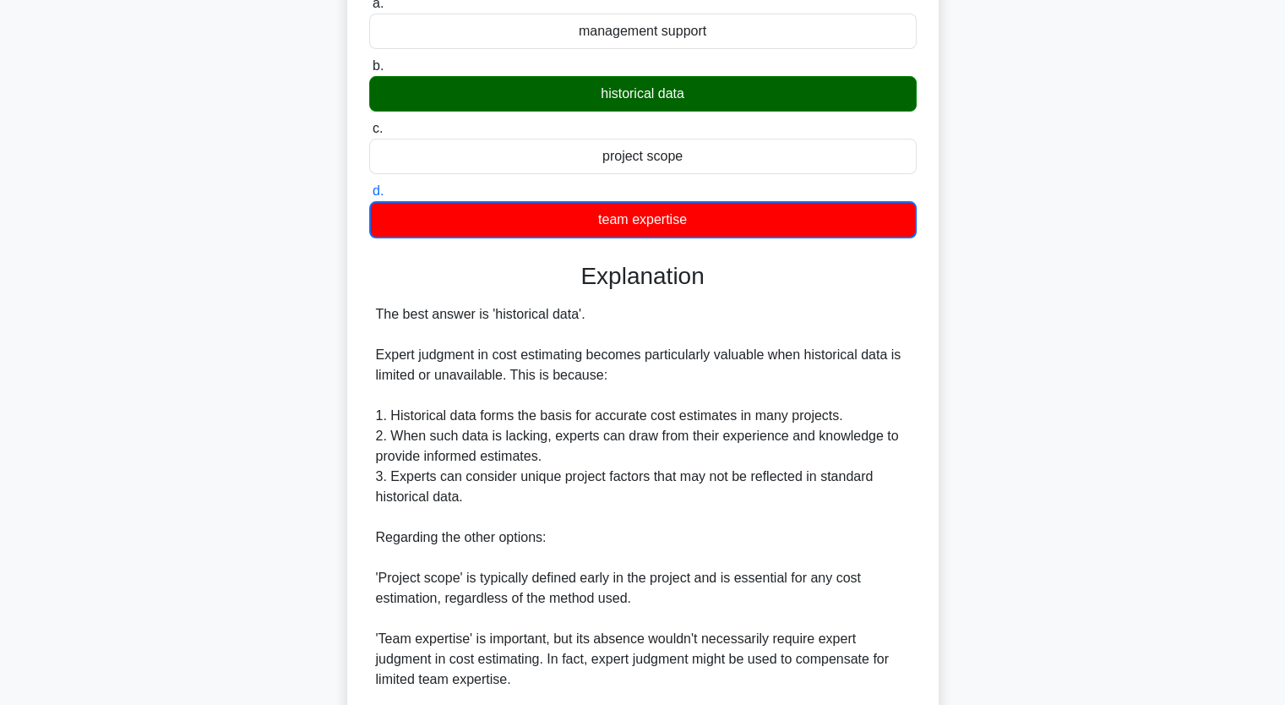
scroll to position [460, 0]
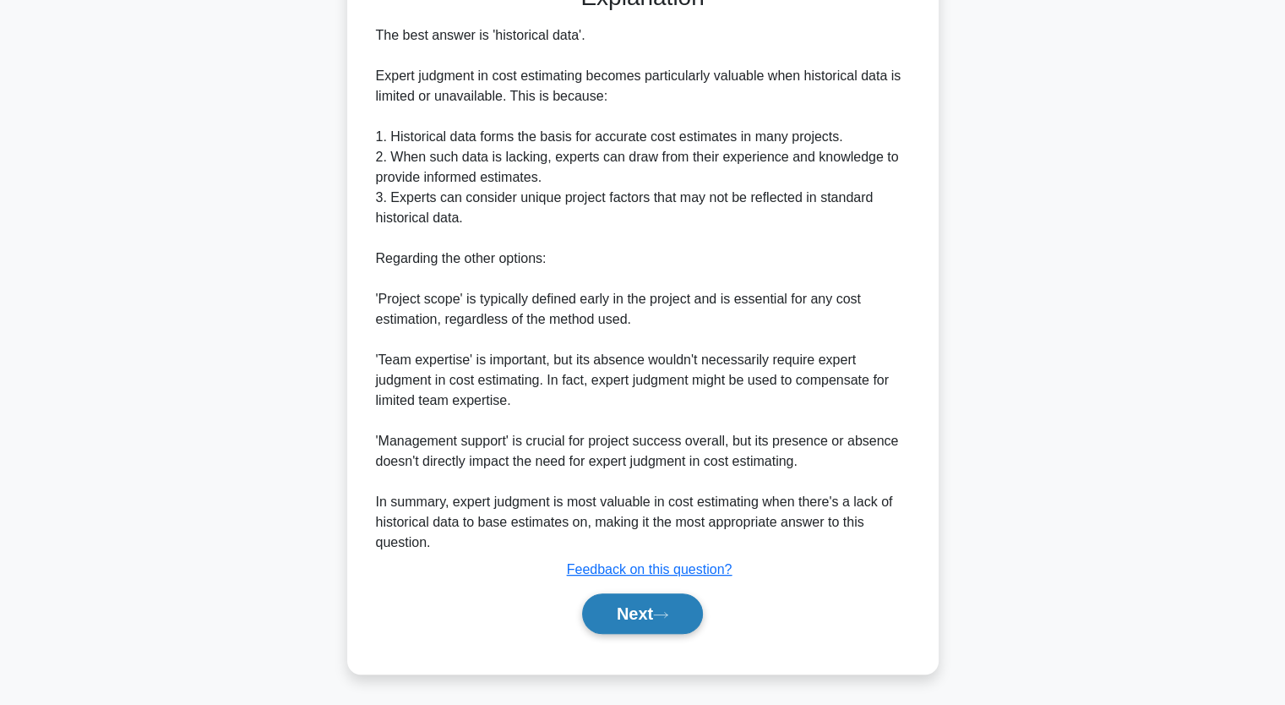
click at [669, 607] on button "Next" at bounding box center [642, 613] width 121 height 41
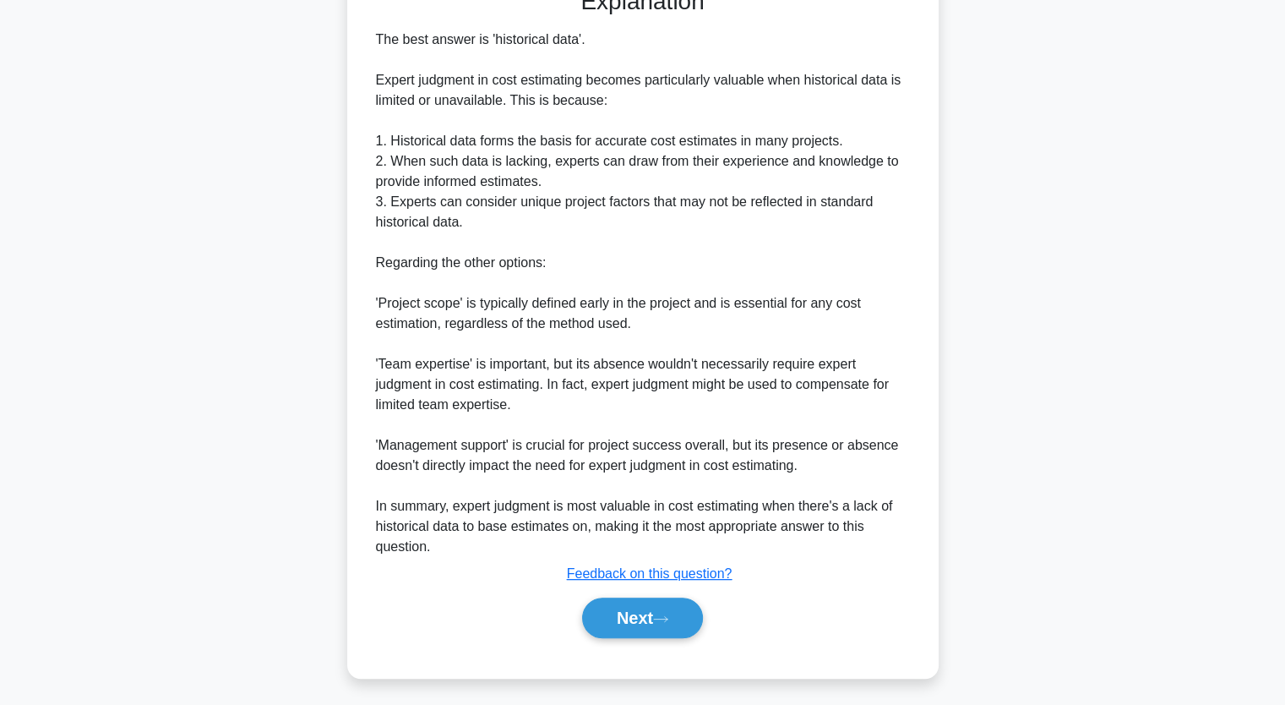
scroll to position [209, 0]
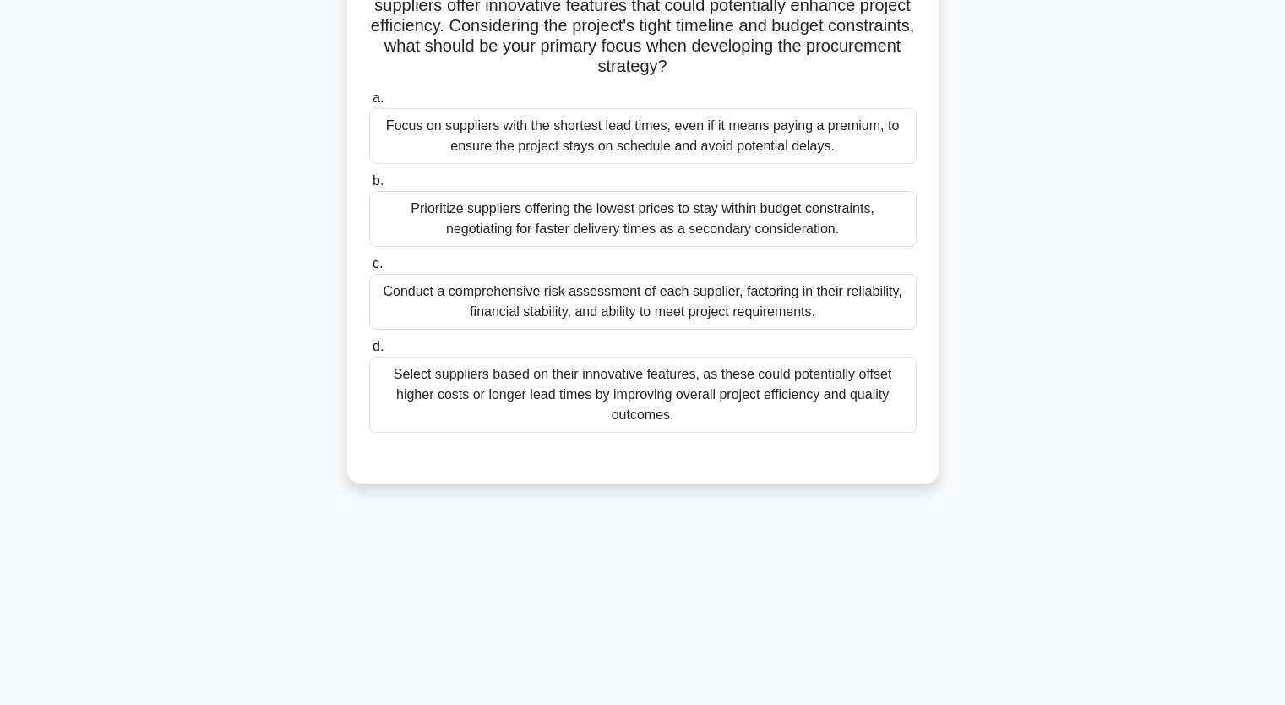
click at [659, 281] on div "Conduct a comprehensive risk assessment of each supplier, factoring in their re…" at bounding box center [642, 302] width 547 height 56
click at [369, 270] on input "c. Conduct a comprehensive risk assessment of each supplier, factoring in their…" at bounding box center [369, 264] width 0 height 11
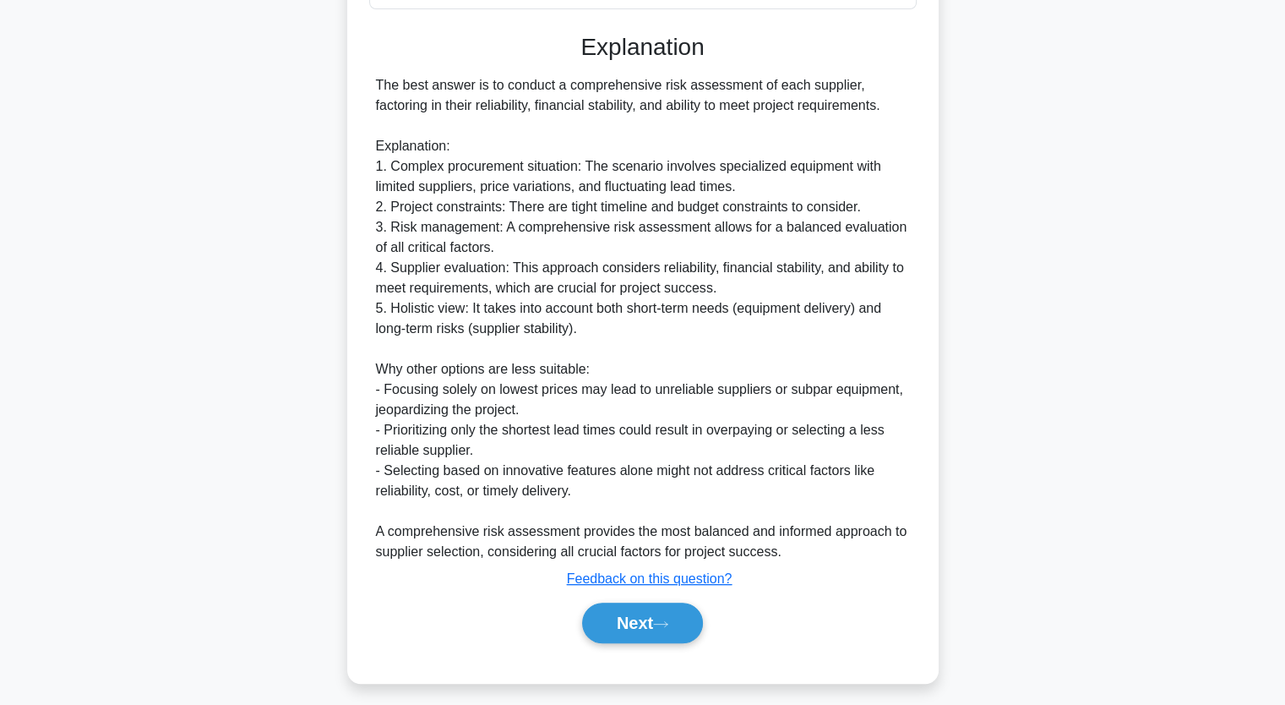
scroll to position [640, 0]
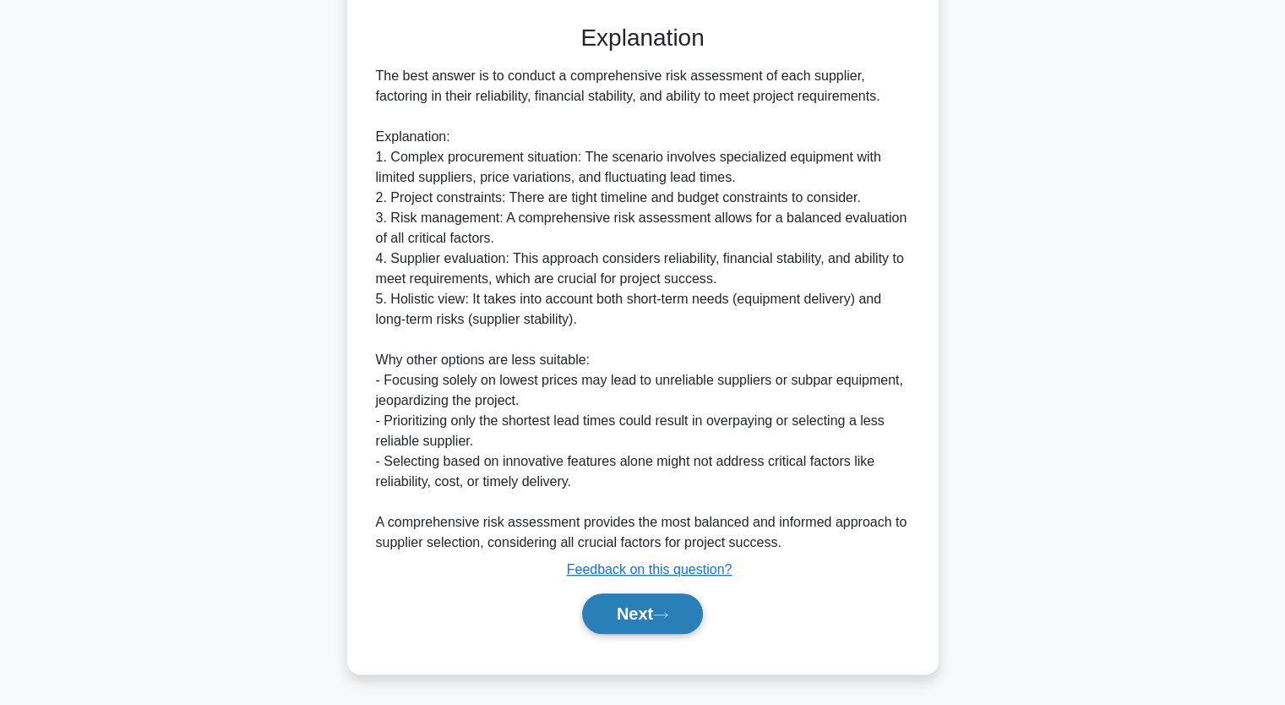
click at [651, 609] on button "Next" at bounding box center [642, 613] width 121 height 41
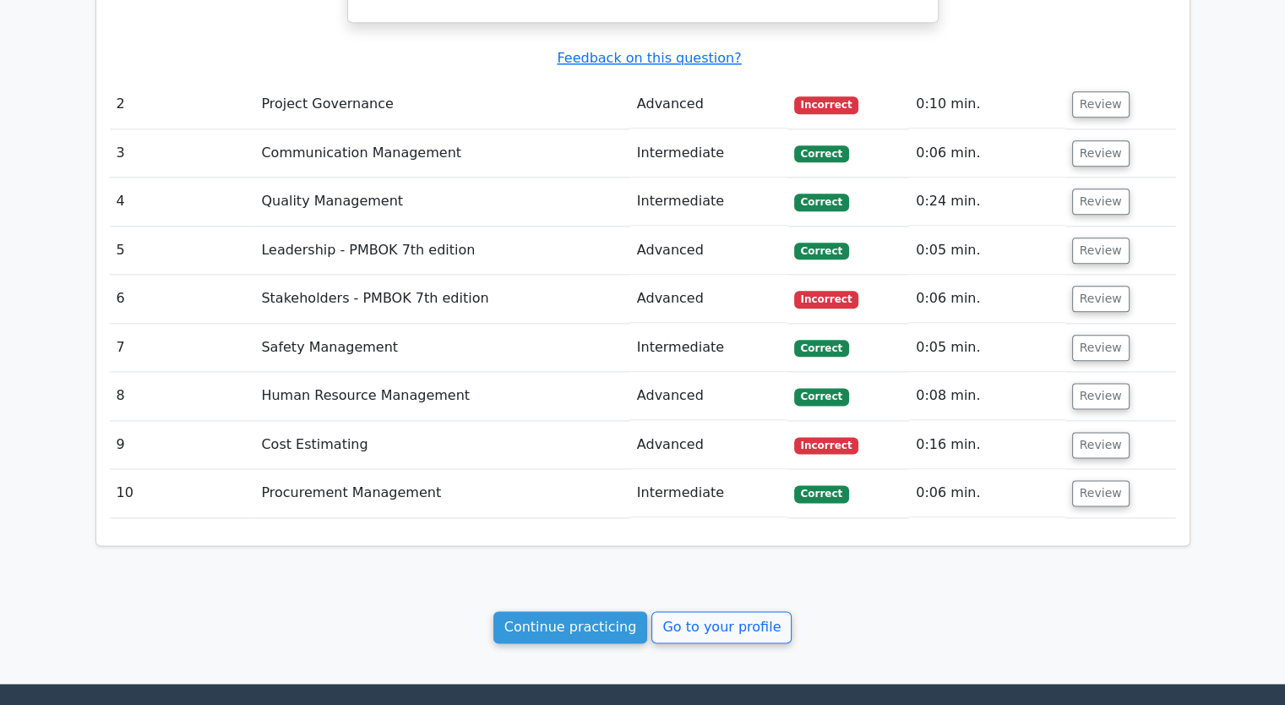
scroll to position [2190, 0]
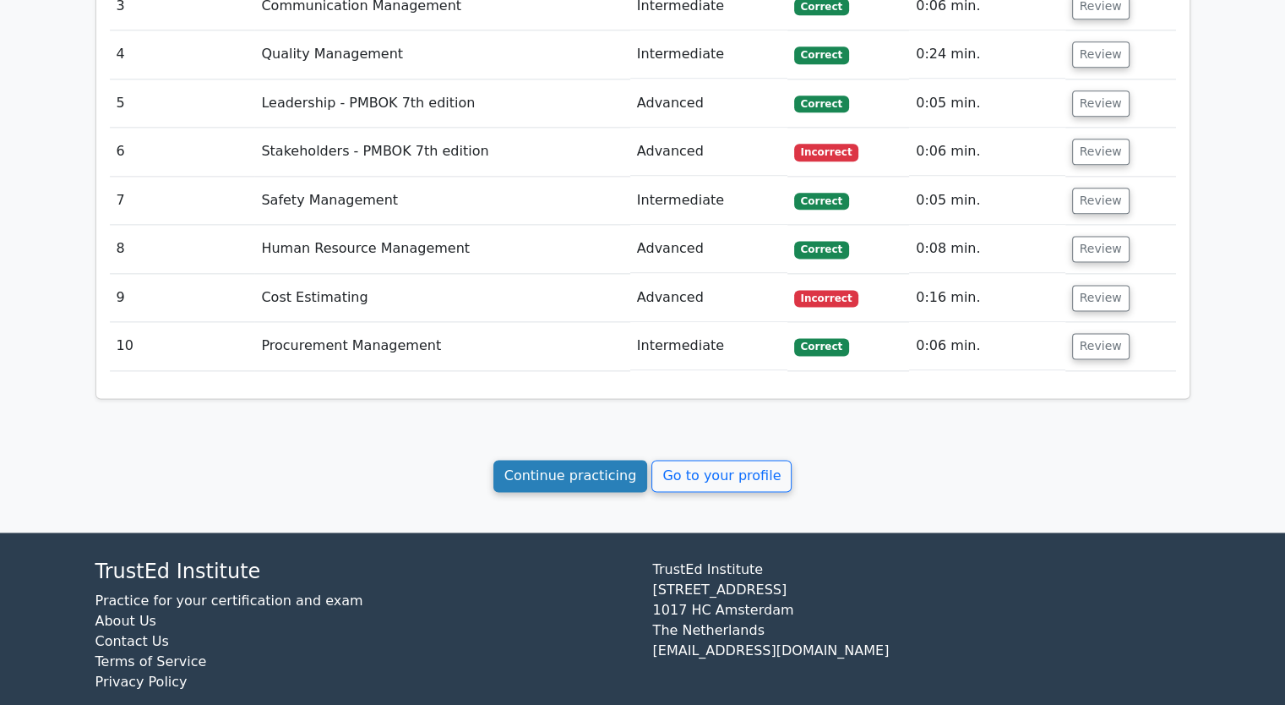
click at [606, 460] on link "Continue practicing" at bounding box center [570, 476] width 155 height 32
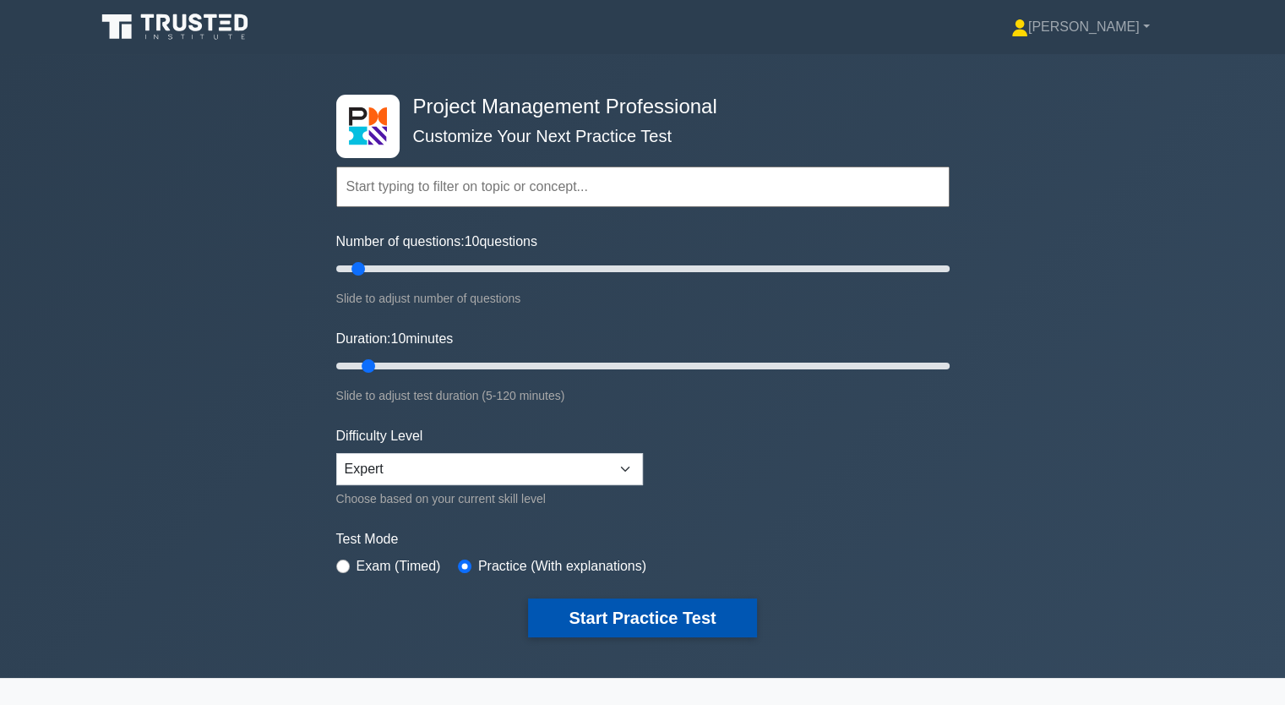
click at [651, 609] on button "Start Practice Test" at bounding box center [642, 617] width 228 height 39
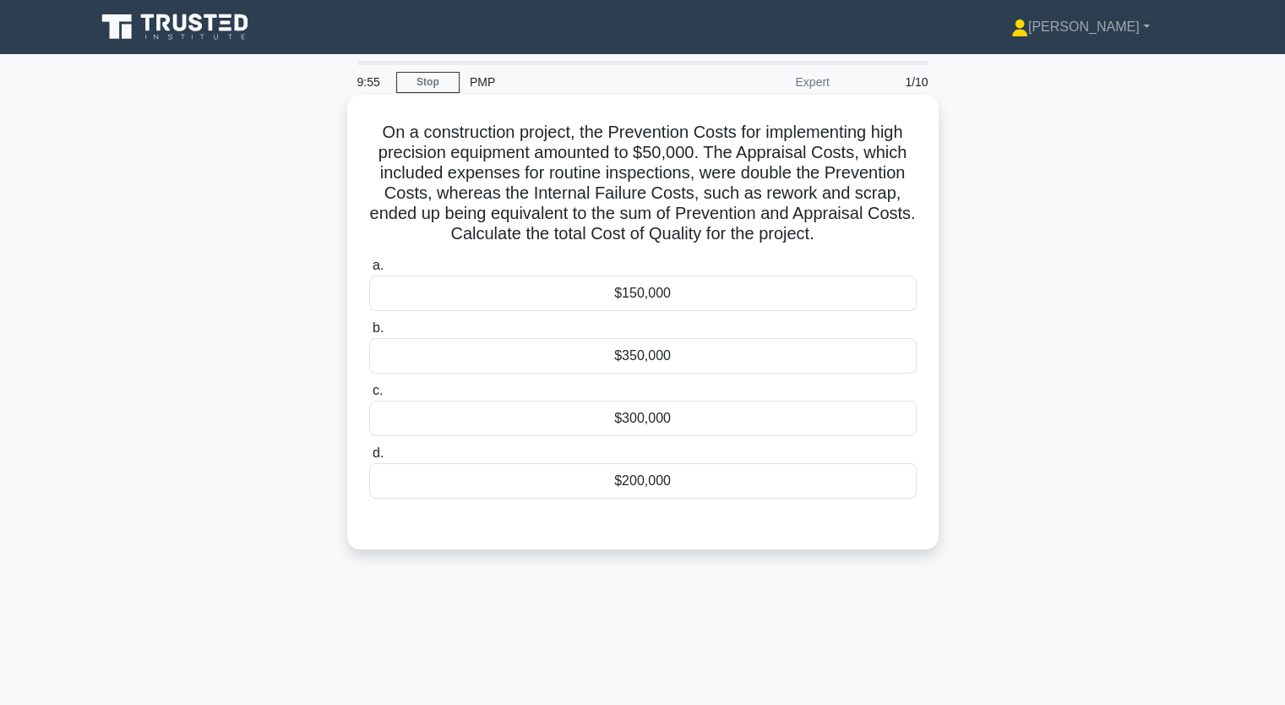
click at [668, 425] on div "$300,000" at bounding box center [642, 417] width 547 height 35
click at [369, 396] on input "c. $300,000" at bounding box center [369, 390] width 0 height 11
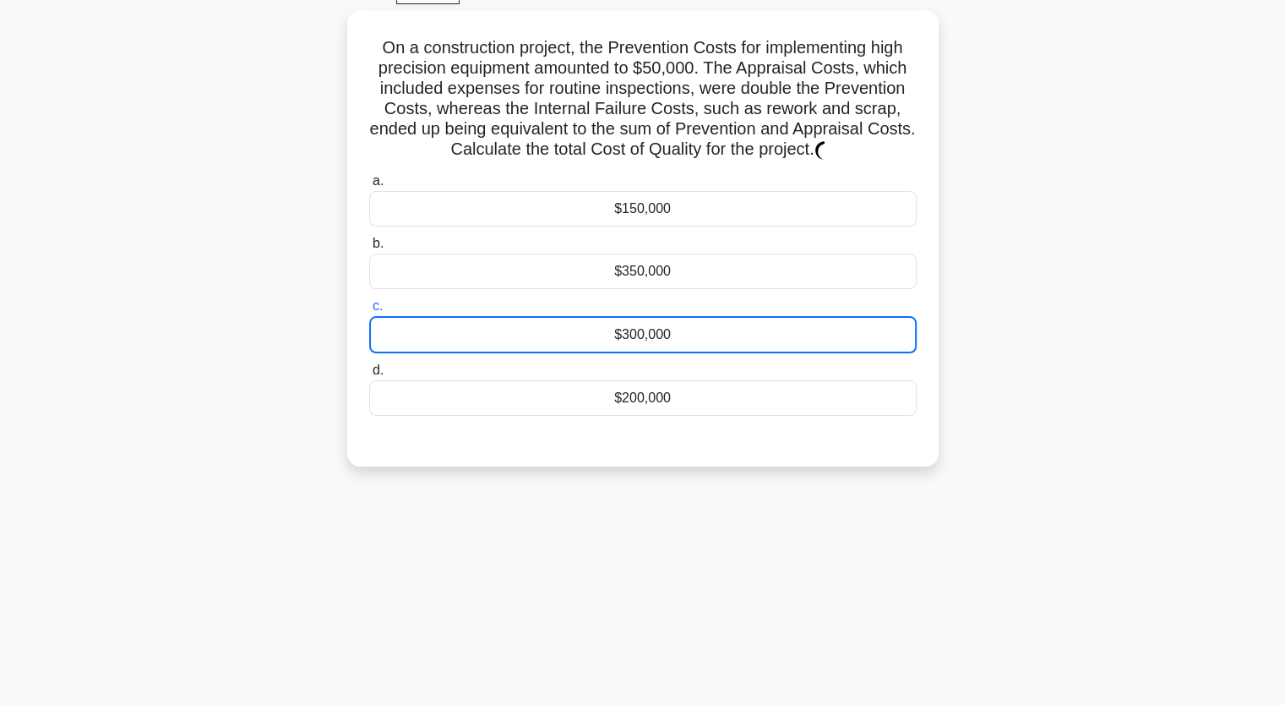
scroll to position [209, 0]
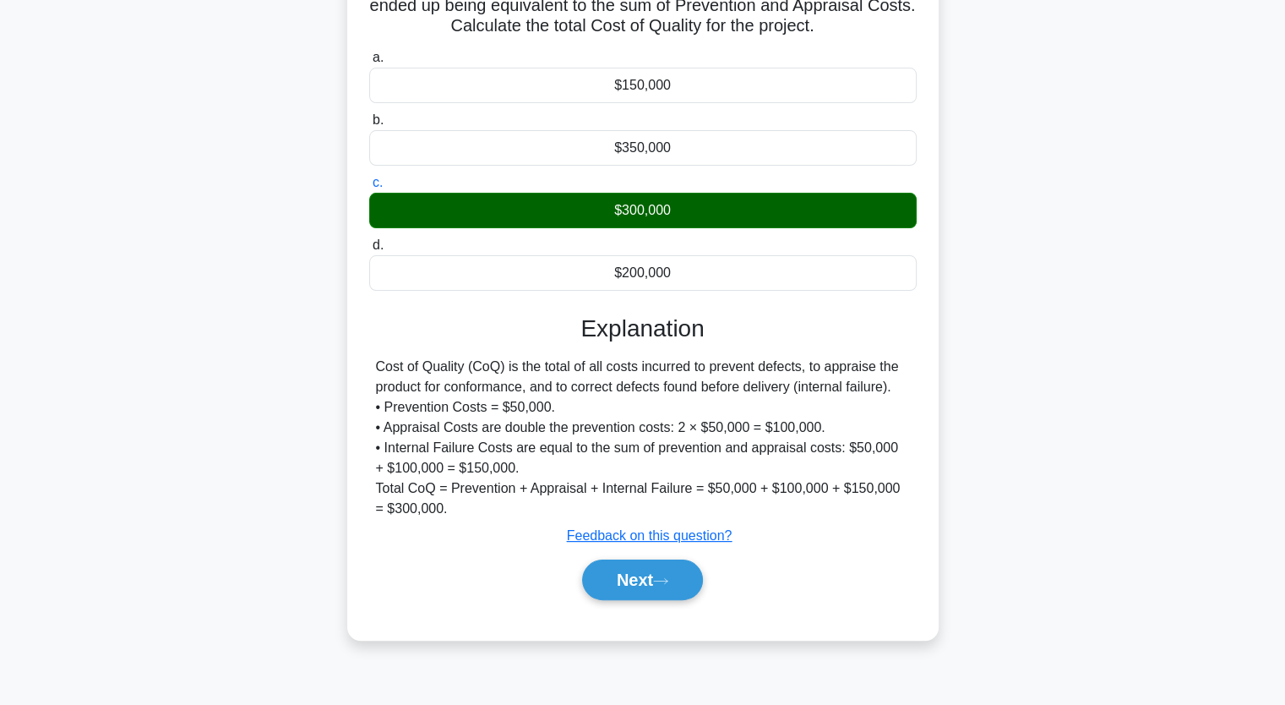
click at [656, 556] on div "Next" at bounding box center [642, 580] width 547 height 54
click at [652, 575] on button "Next" at bounding box center [642, 579] width 121 height 41
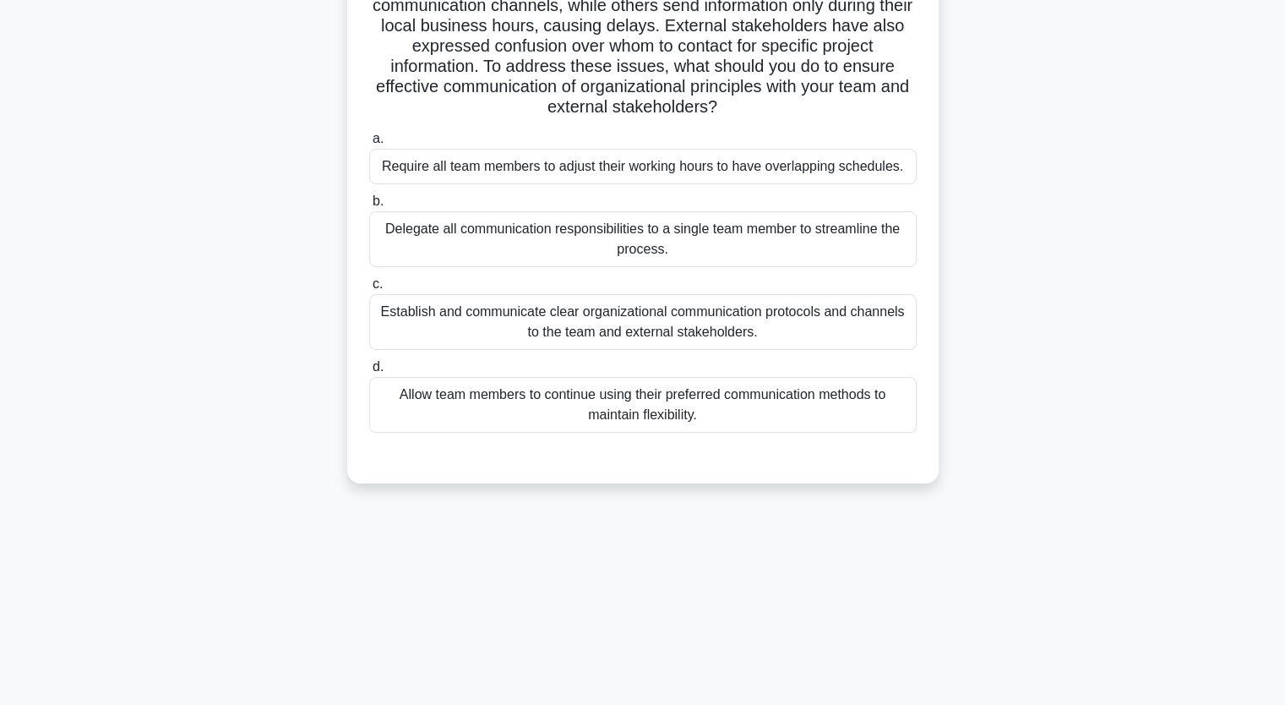
click at [592, 332] on div "Establish and communicate clear organizational communication protocols and chan…" at bounding box center [642, 322] width 547 height 56
click at [369, 290] on input "c. Establish and communicate clear organizational communication protocols and c…" at bounding box center [369, 284] width 0 height 11
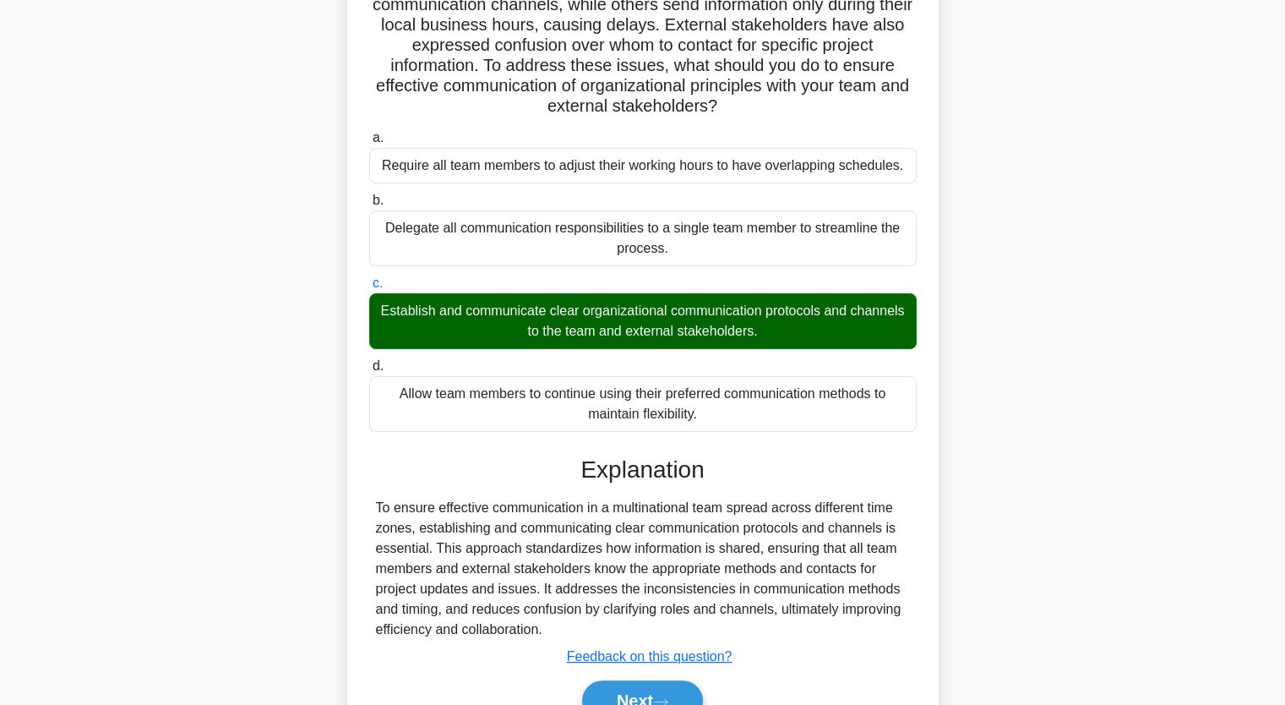
scroll to position [296, 0]
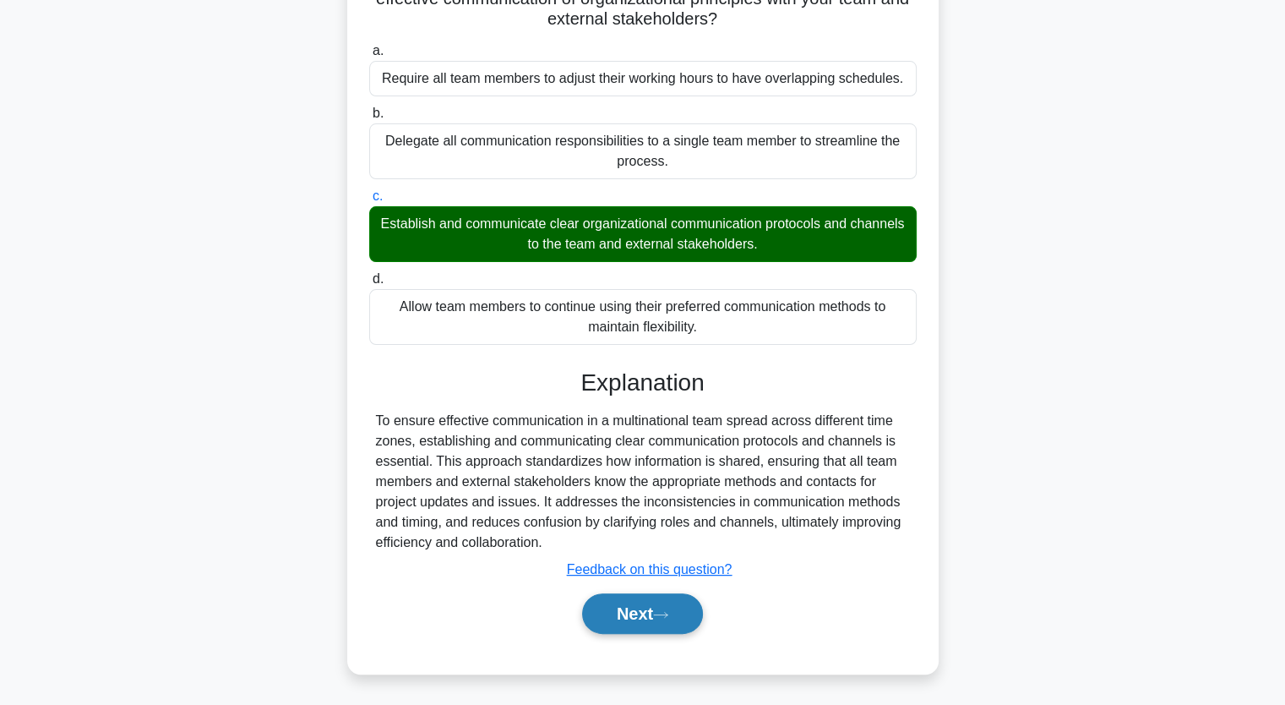
click at [668, 612] on icon at bounding box center [660, 614] width 15 height 9
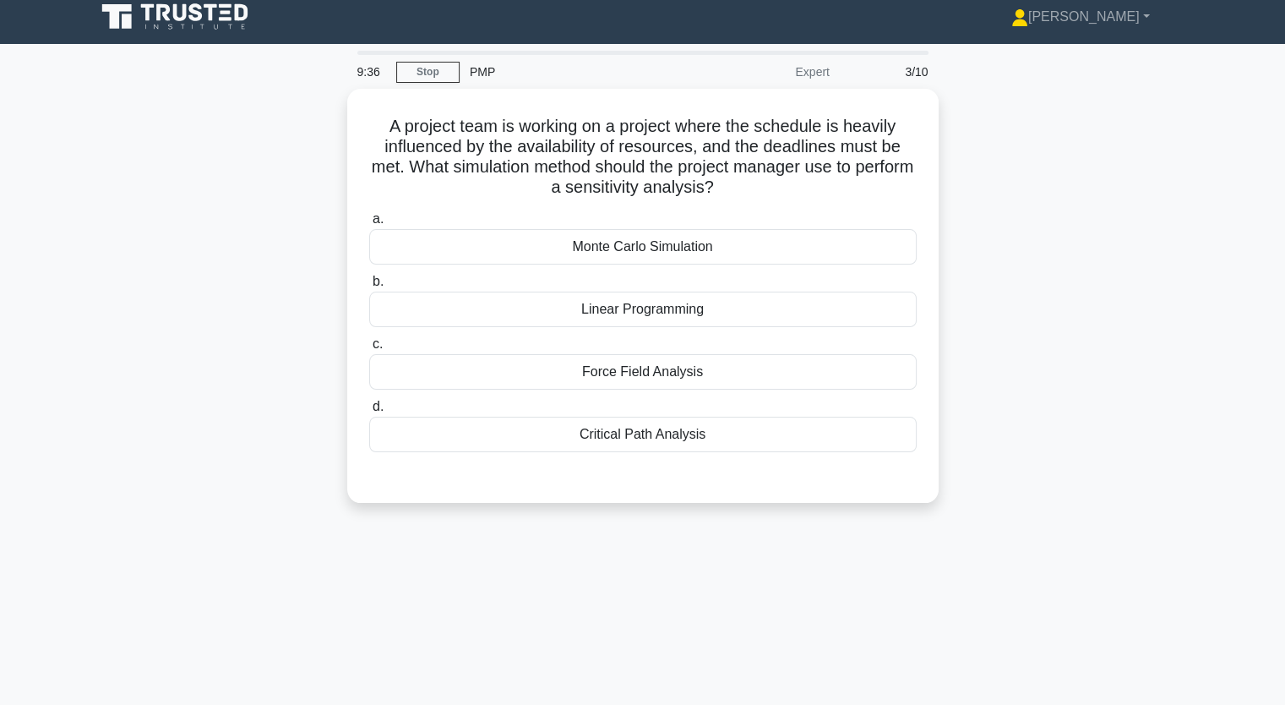
scroll to position [0, 0]
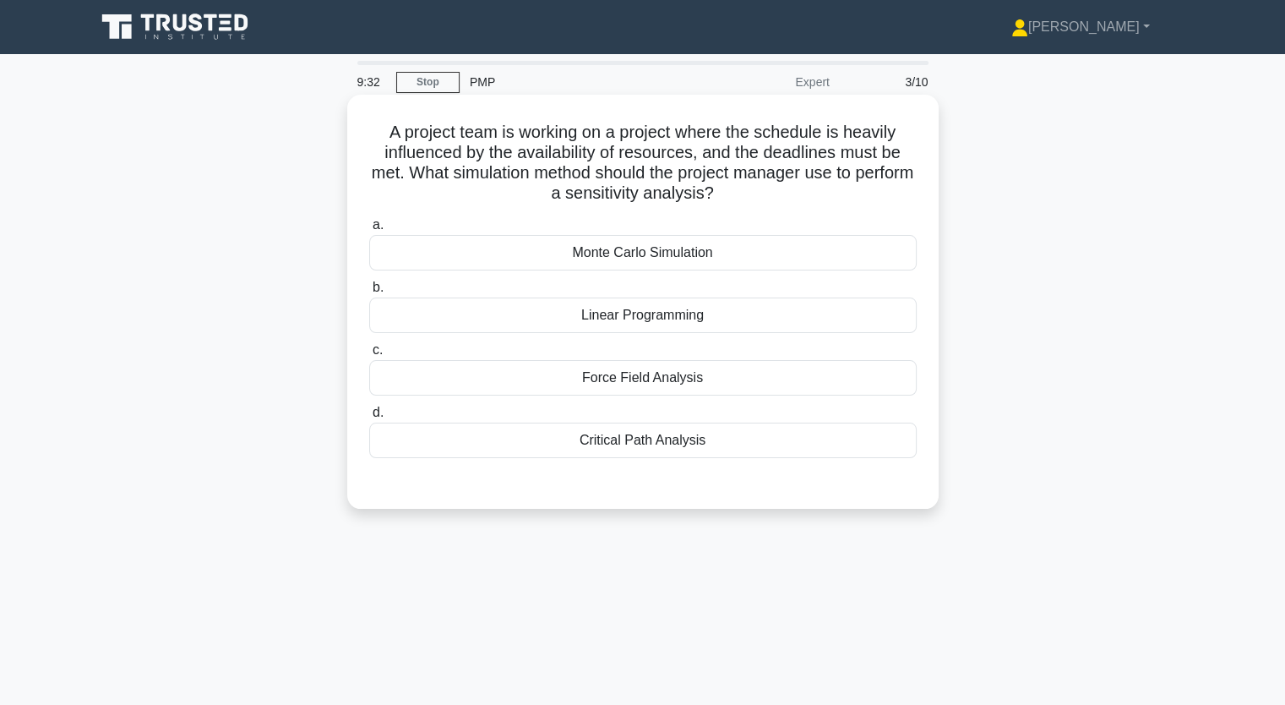
click at [589, 261] on div "Monte Carlo Simulation" at bounding box center [642, 252] width 547 height 35
click at [369, 231] on input "a. Monte Carlo Simulation" at bounding box center [369, 225] width 0 height 11
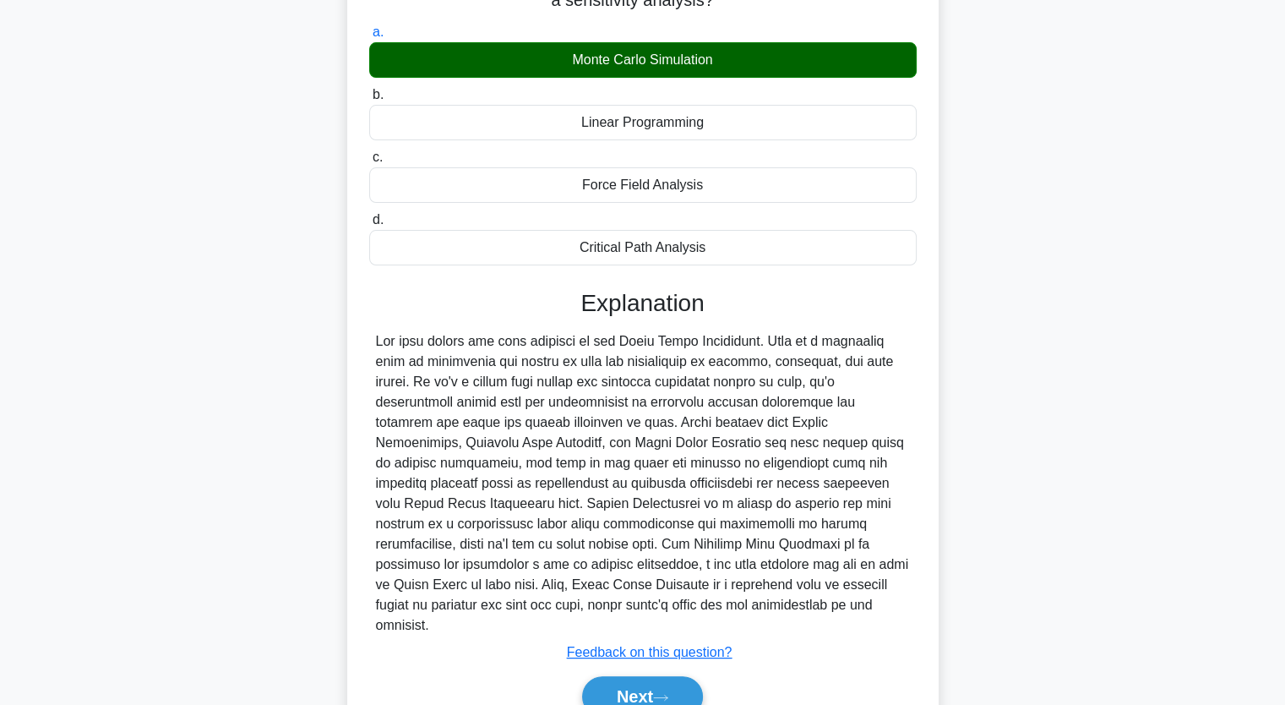
scroll to position [235, 0]
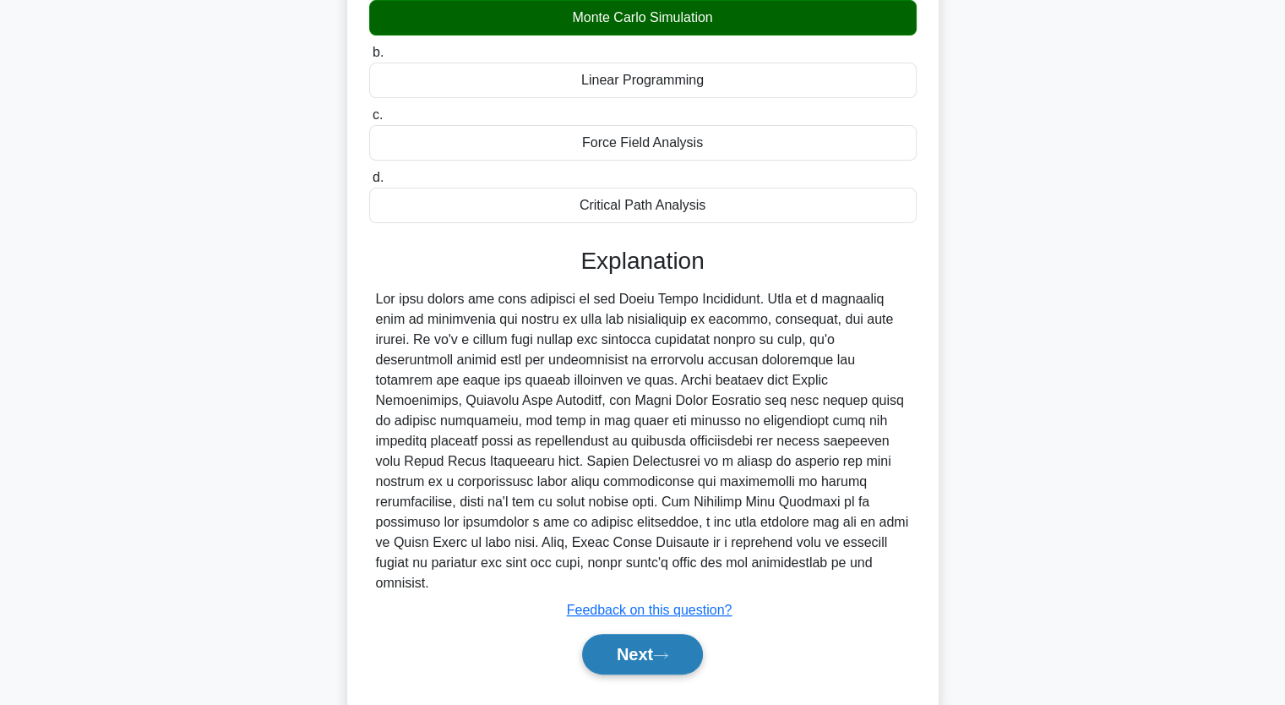
click at [645, 634] on button "Next" at bounding box center [642, 654] width 121 height 41
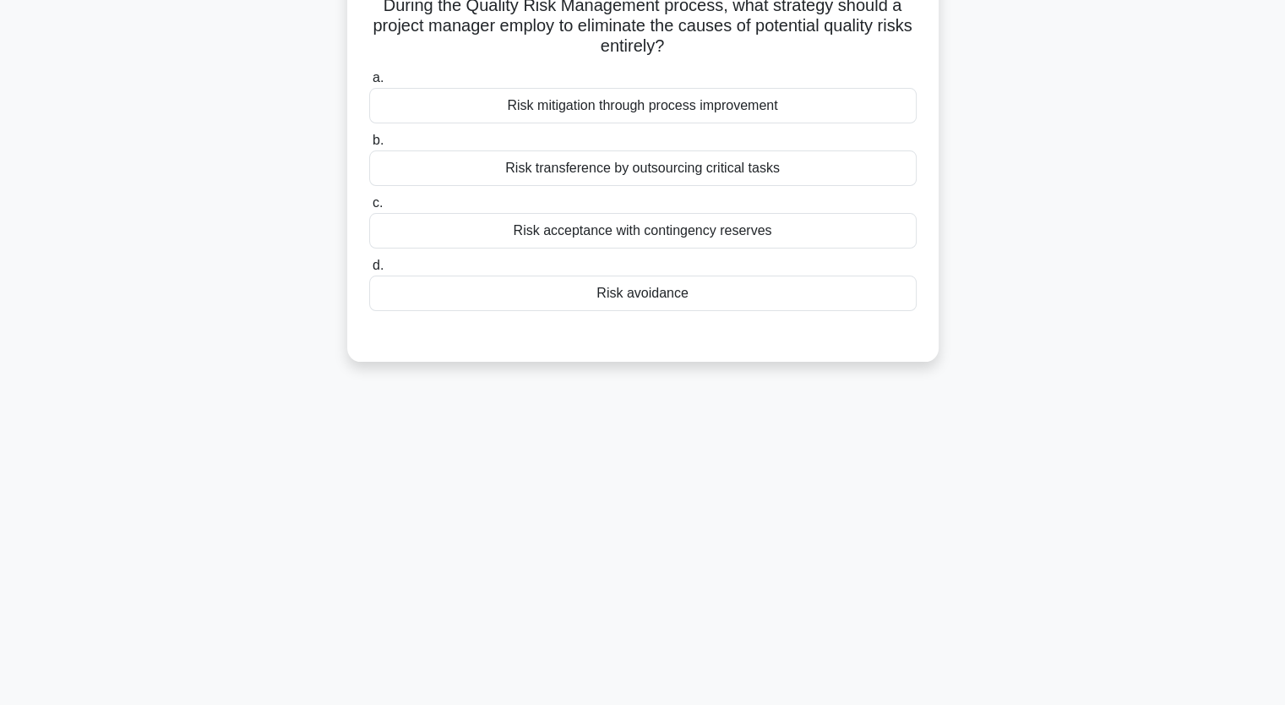
scroll to position [40, 0]
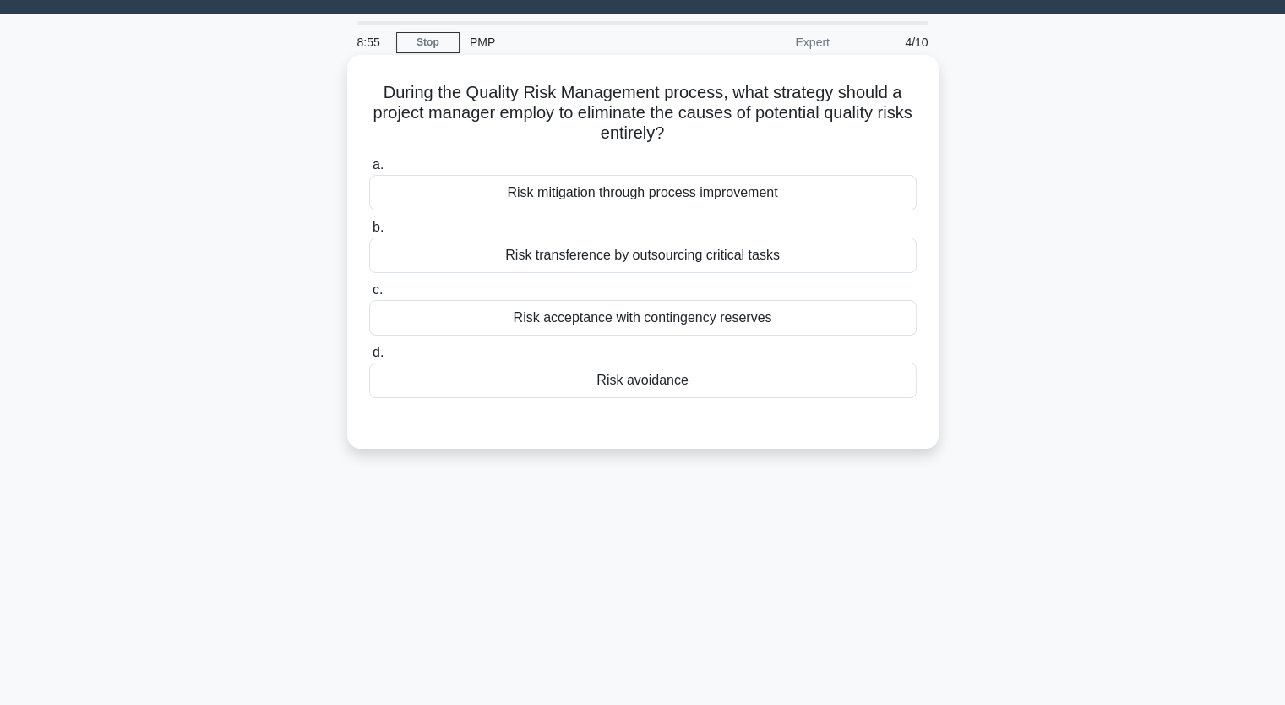
click at [585, 193] on div "Risk mitigation through process improvement" at bounding box center [642, 192] width 547 height 35
click at [369, 171] on input "a. Risk mitigation through process improvement" at bounding box center [369, 165] width 0 height 11
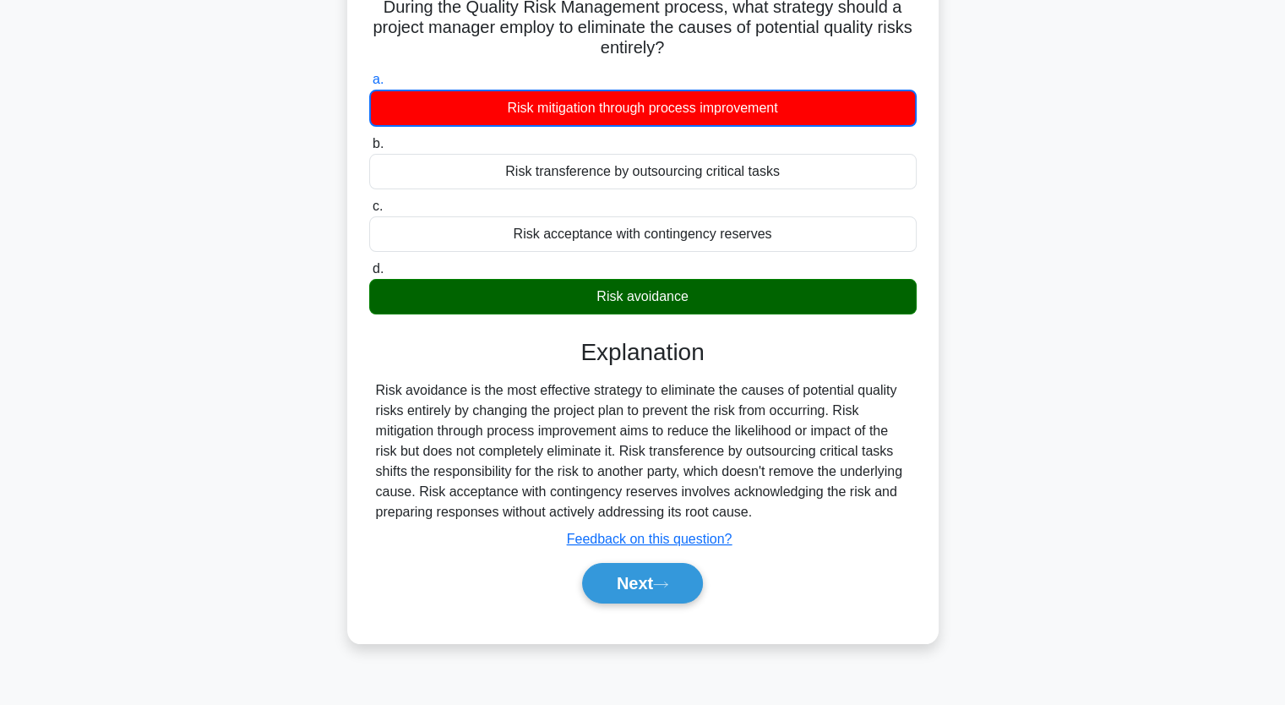
scroll to position [209, 0]
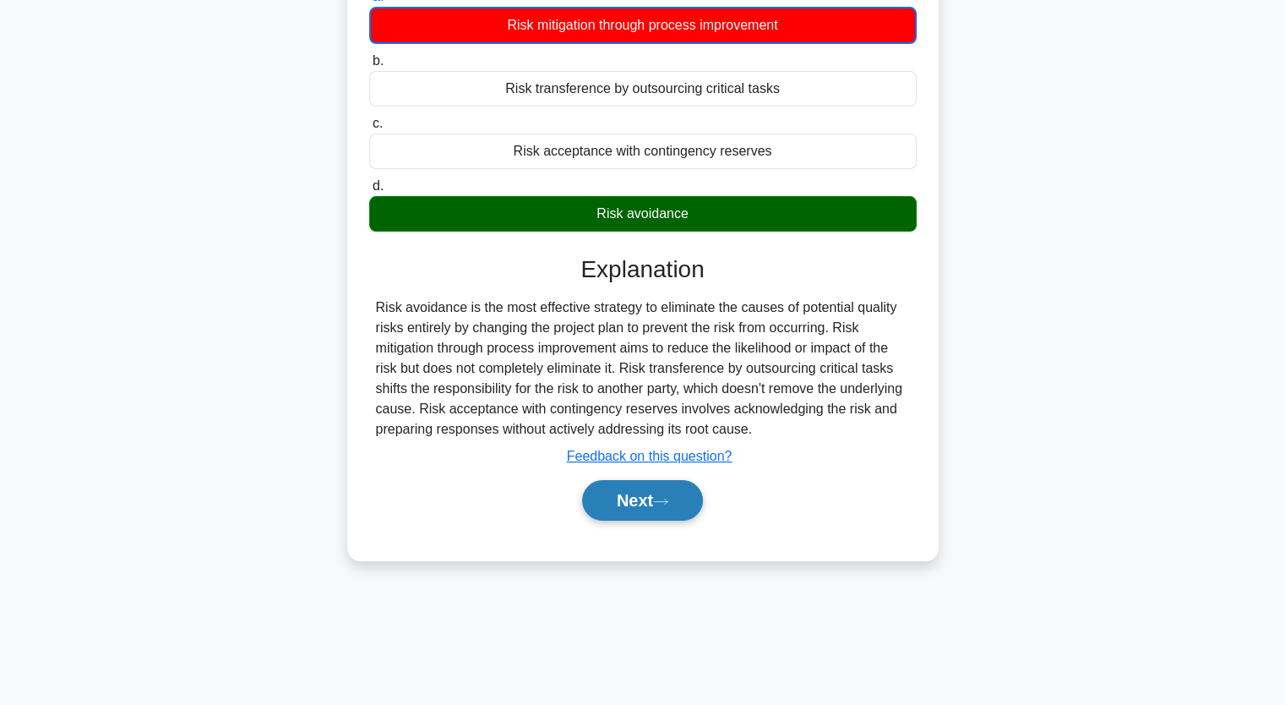
click at [629, 498] on button "Next" at bounding box center [642, 500] width 121 height 41
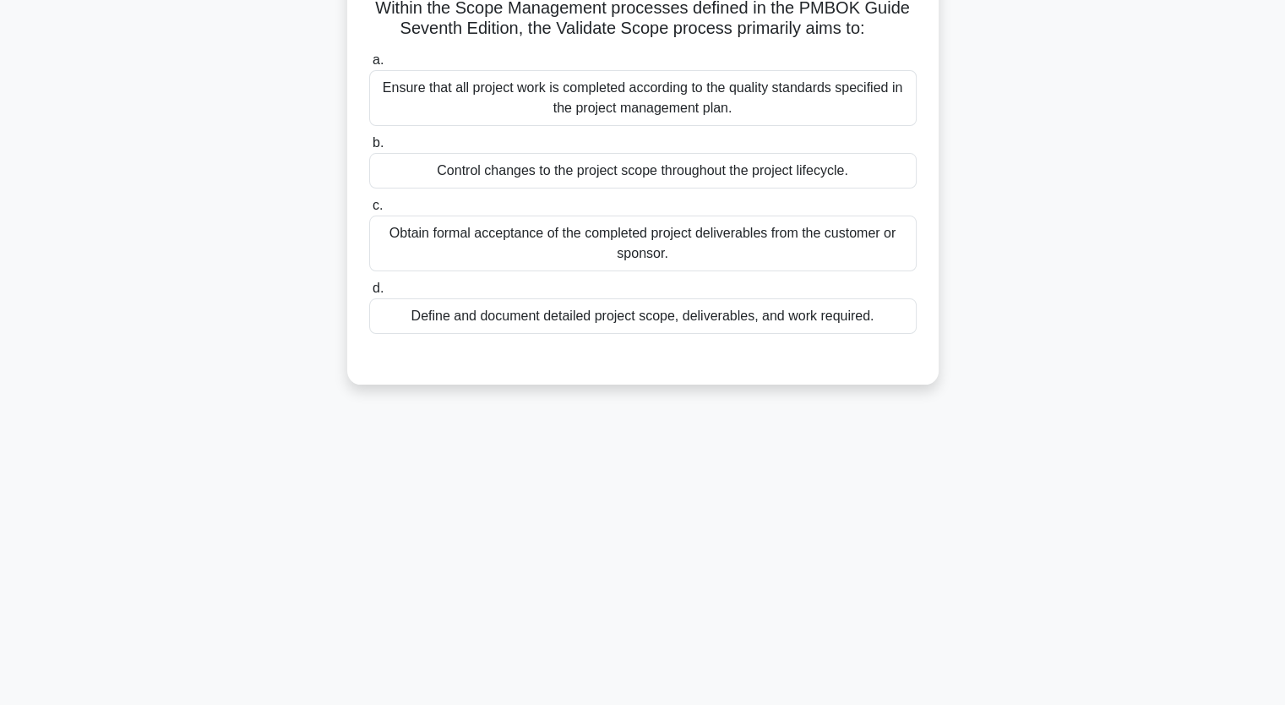
scroll to position [40, 0]
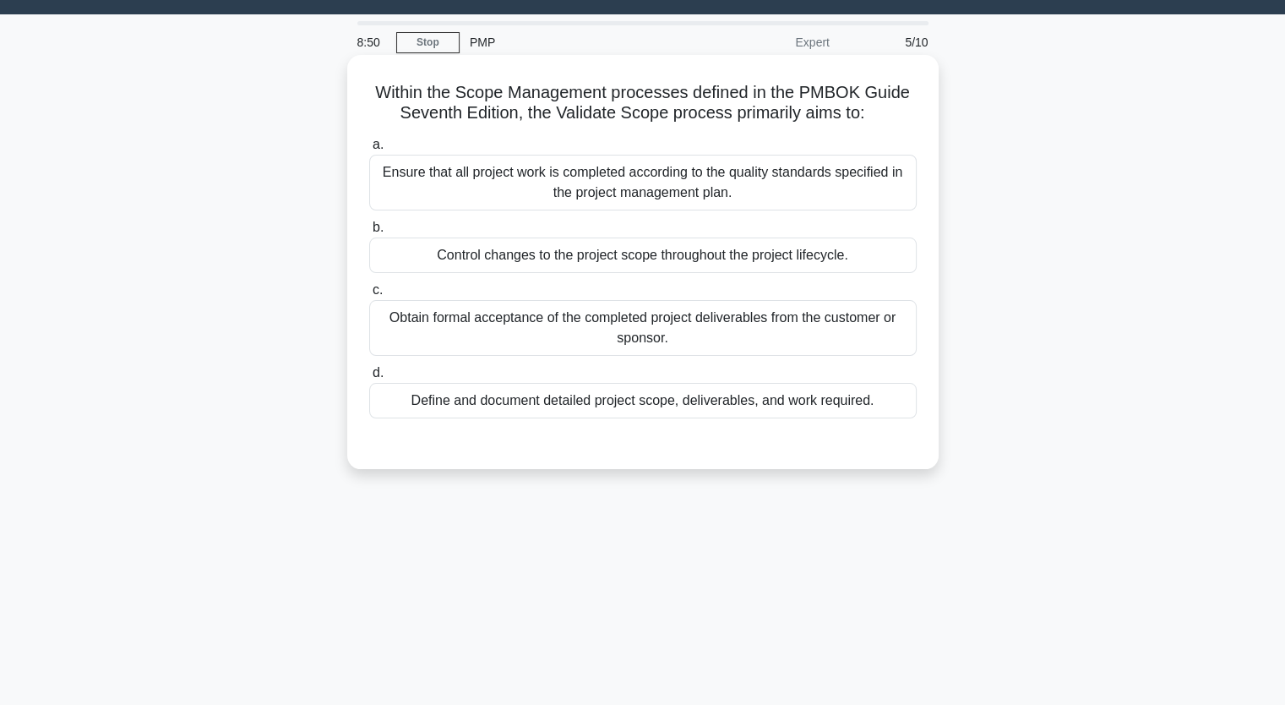
click at [569, 411] on div "Define and document detailed project scope, deliverables, and work required." at bounding box center [642, 400] width 547 height 35
click at [369, 378] on input "d. Define and document detailed project scope, deliverables, and work required." at bounding box center [369, 373] width 0 height 11
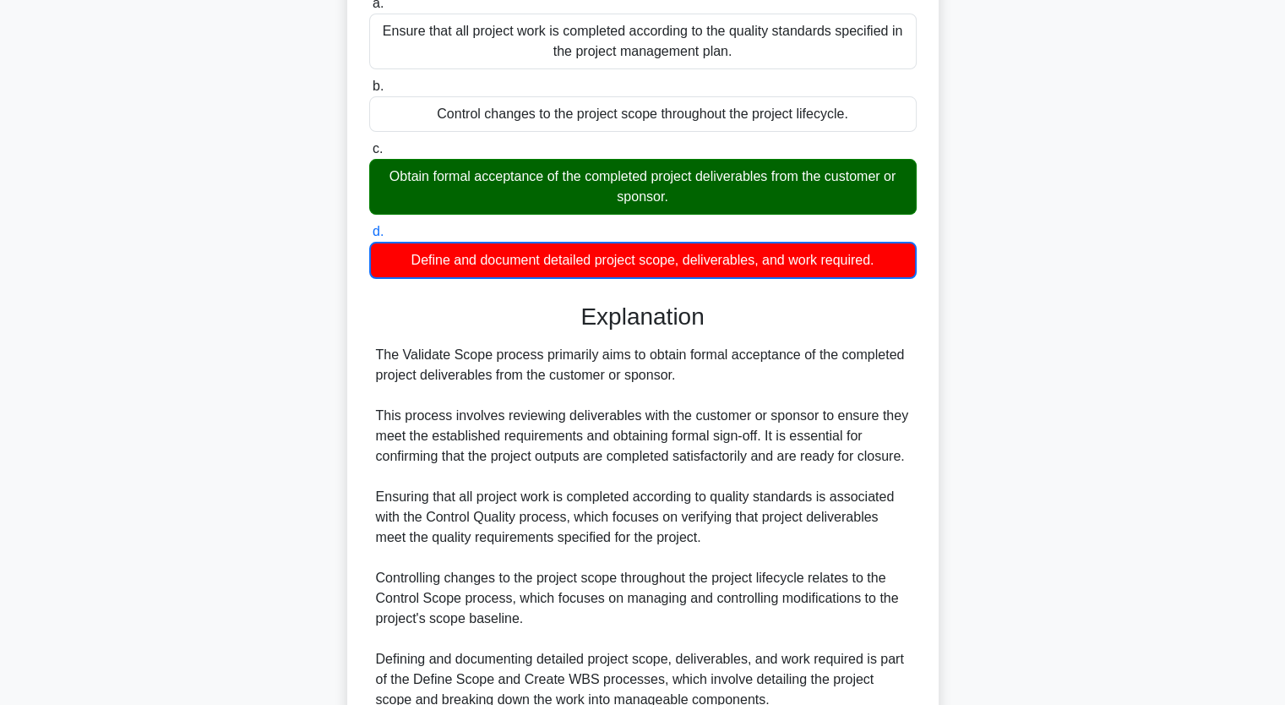
scroll to position [338, 0]
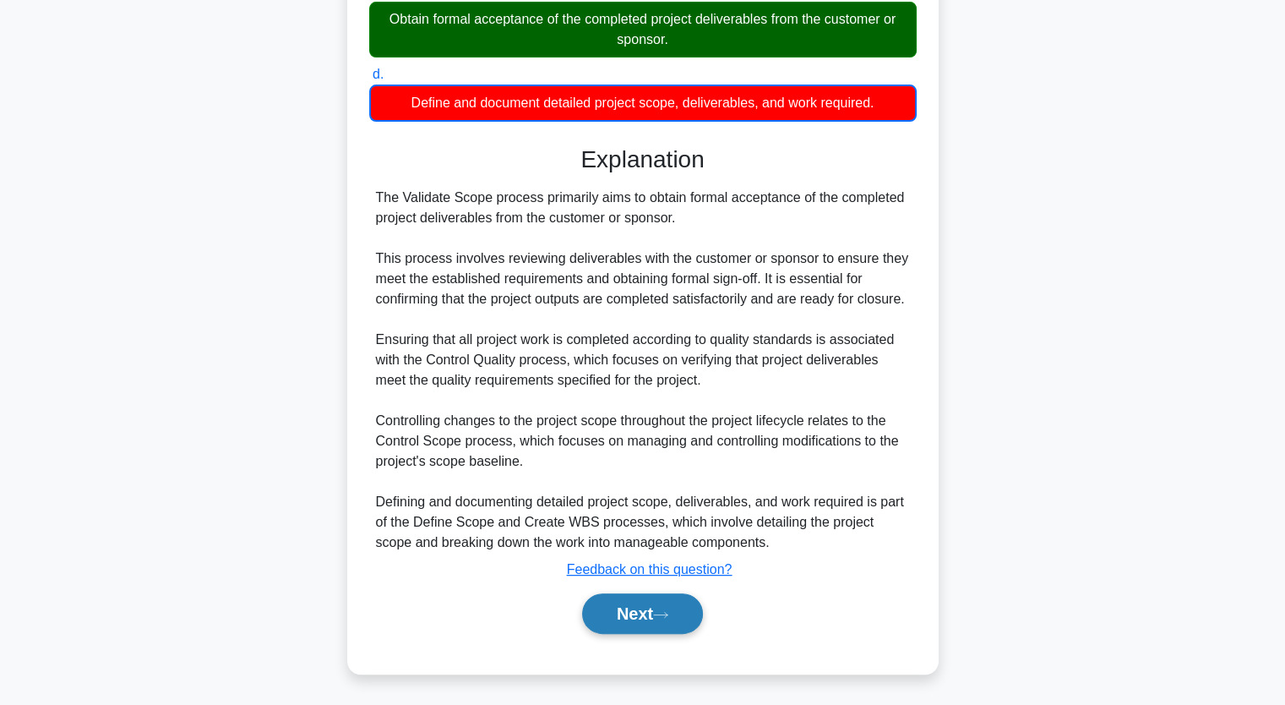
click at [649, 601] on button "Next" at bounding box center [642, 613] width 121 height 41
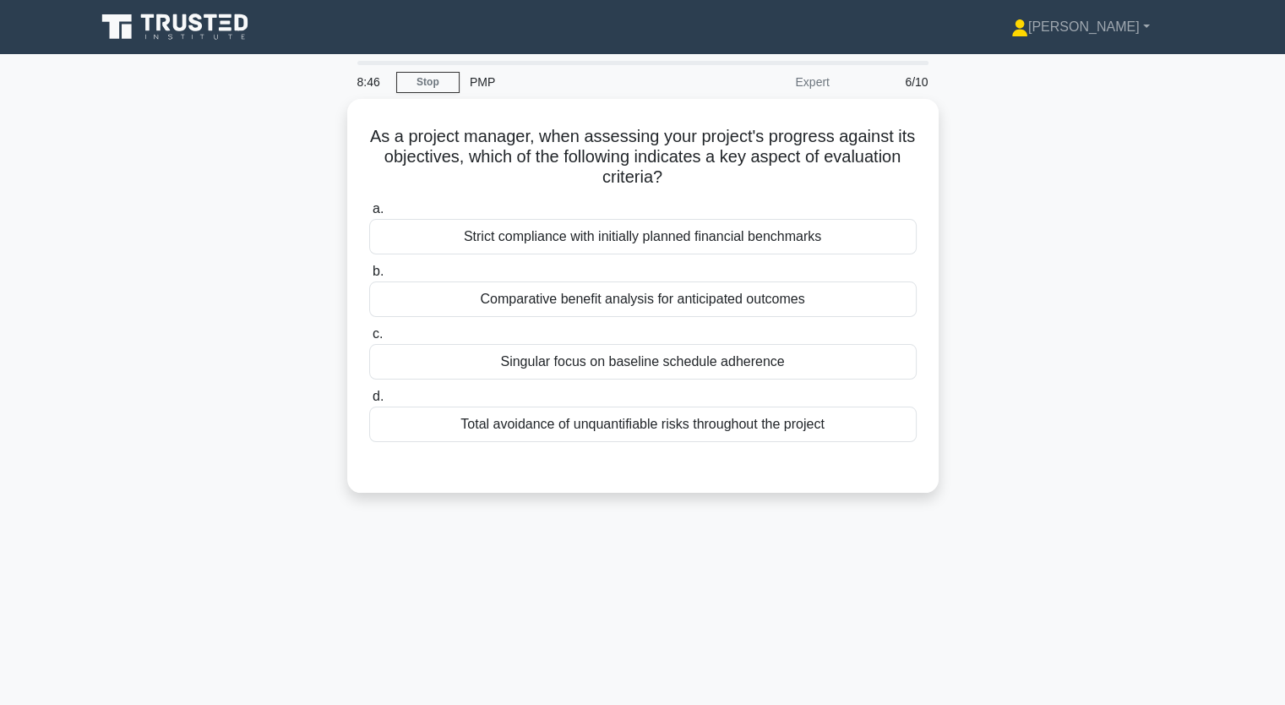
scroll to position [0, 0]
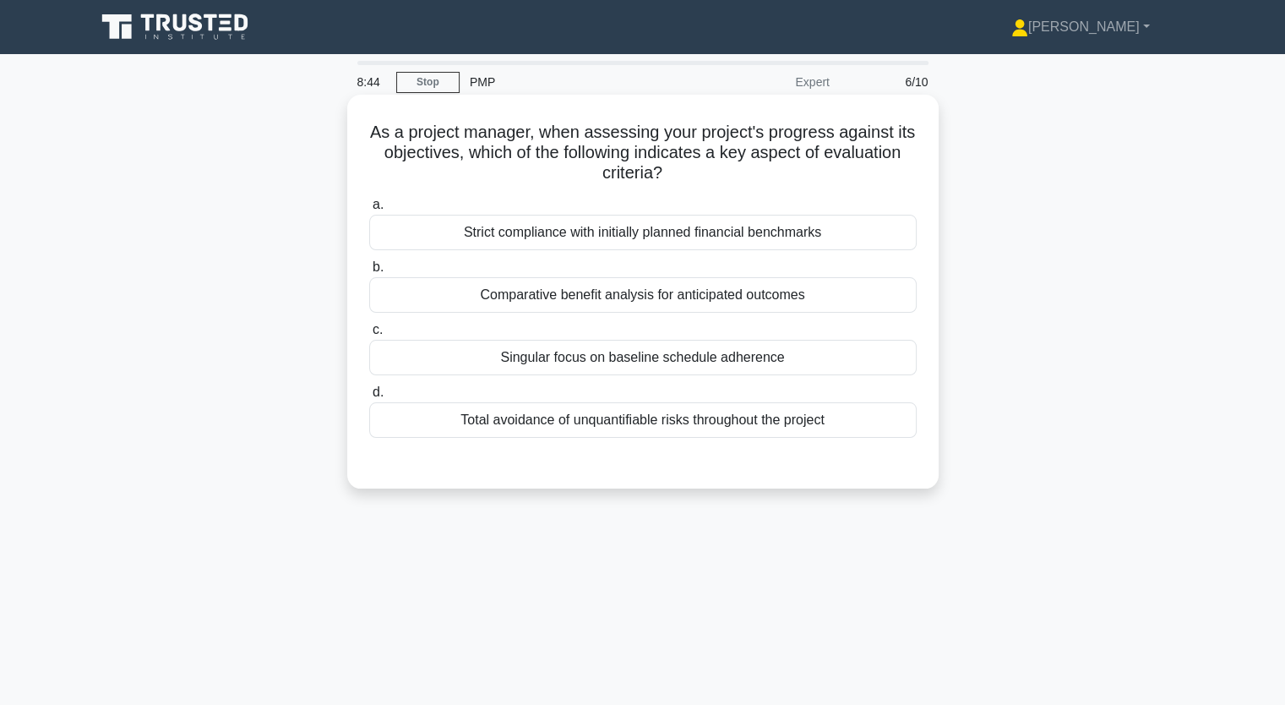
click at [603, 299] on div "Comparative benefit analysis for anticipated outcomes" at bounding box center [642, 294] width 547 height 35
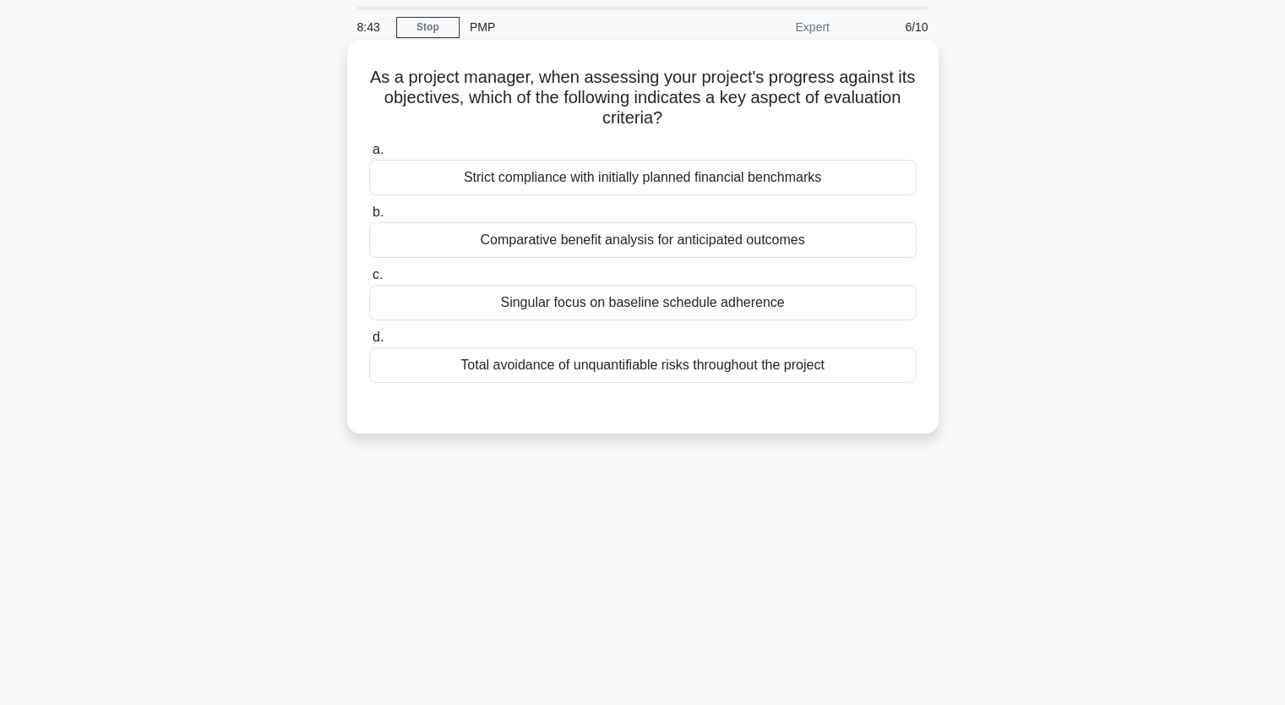
scroll to position [84, 0]
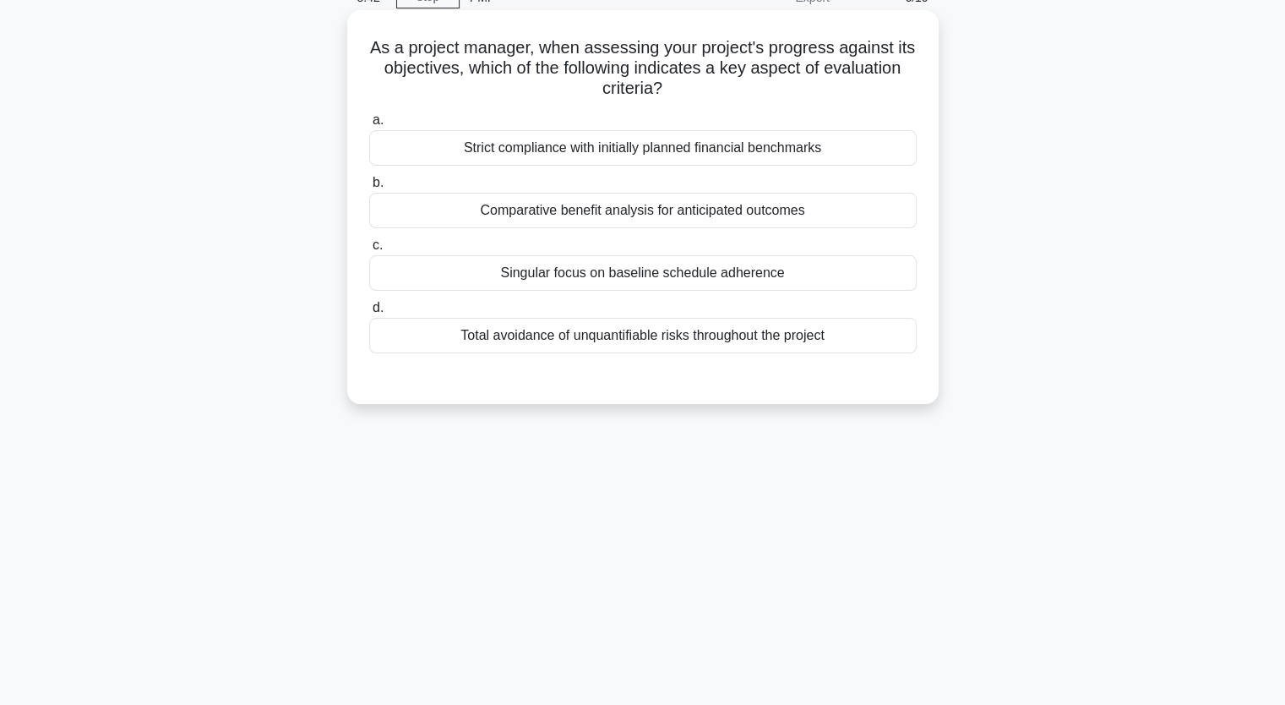
click at [847, 217] on div "Comparative benefit analysis for anticipated outcomes" at bounding box center [642, 210] width 547 height 35
click at [369, 188] on input "b. Comparative benefit analysis for anticipated outcomes" at bounding box center [369, 182] width 0 height 11
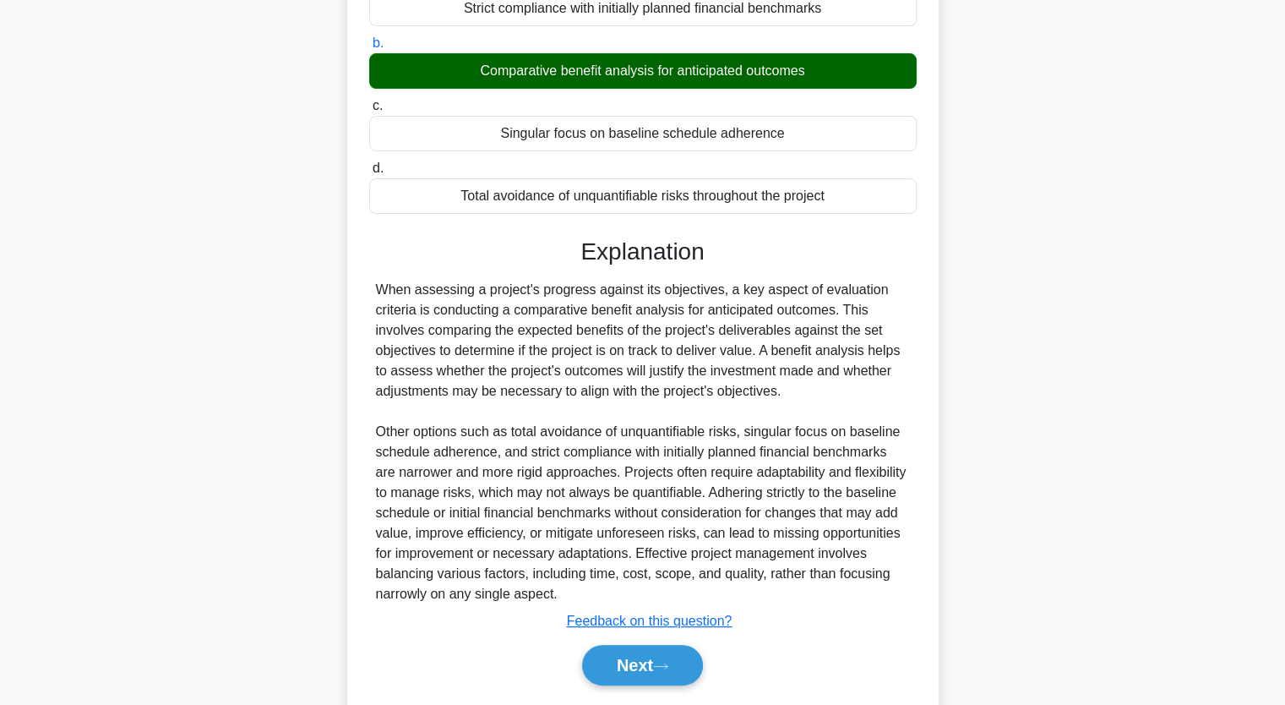
scroll to position [275, 0]
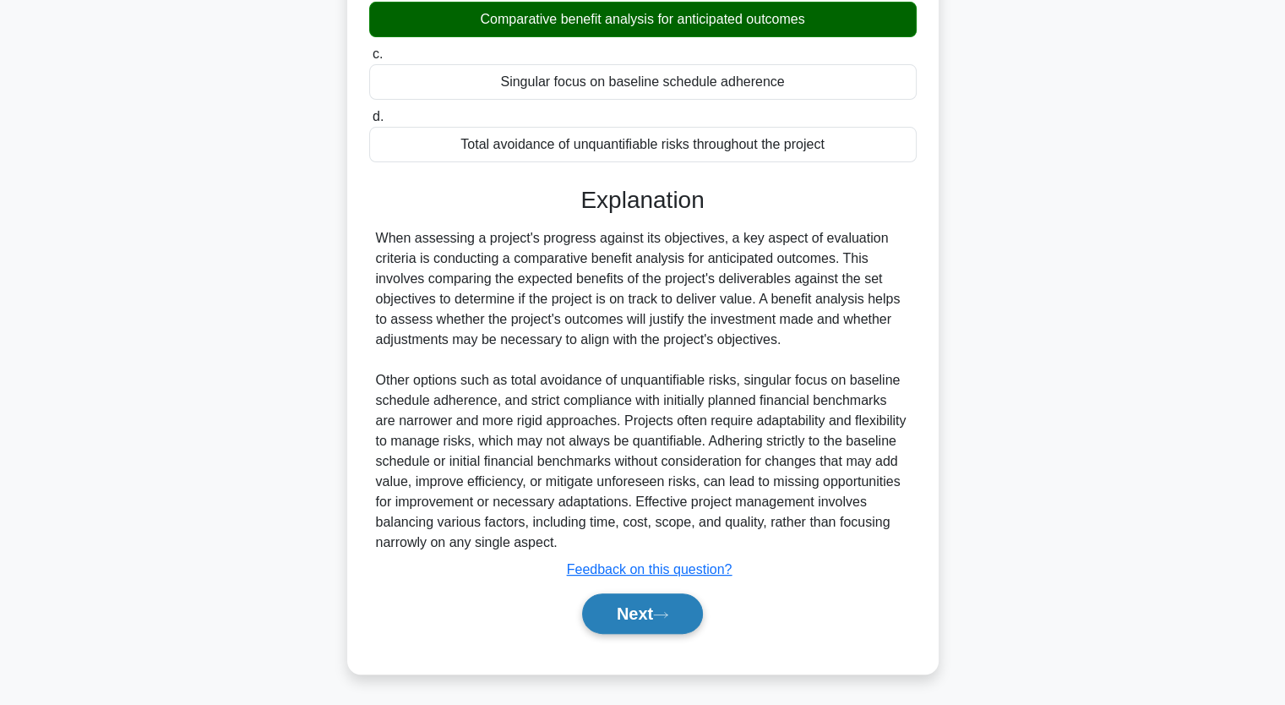
click at [672, 608] on button "Next" at bounding box center [642, 613] width 121 height 41
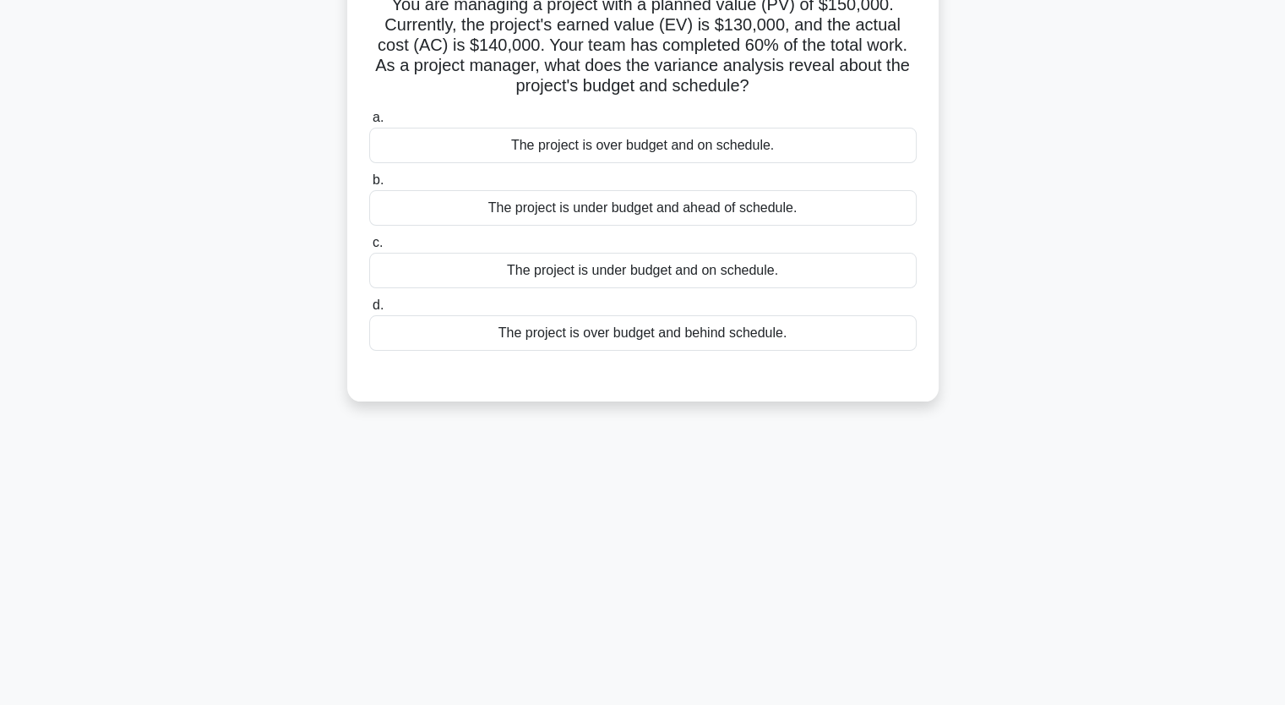
scroll to position [40, 0]
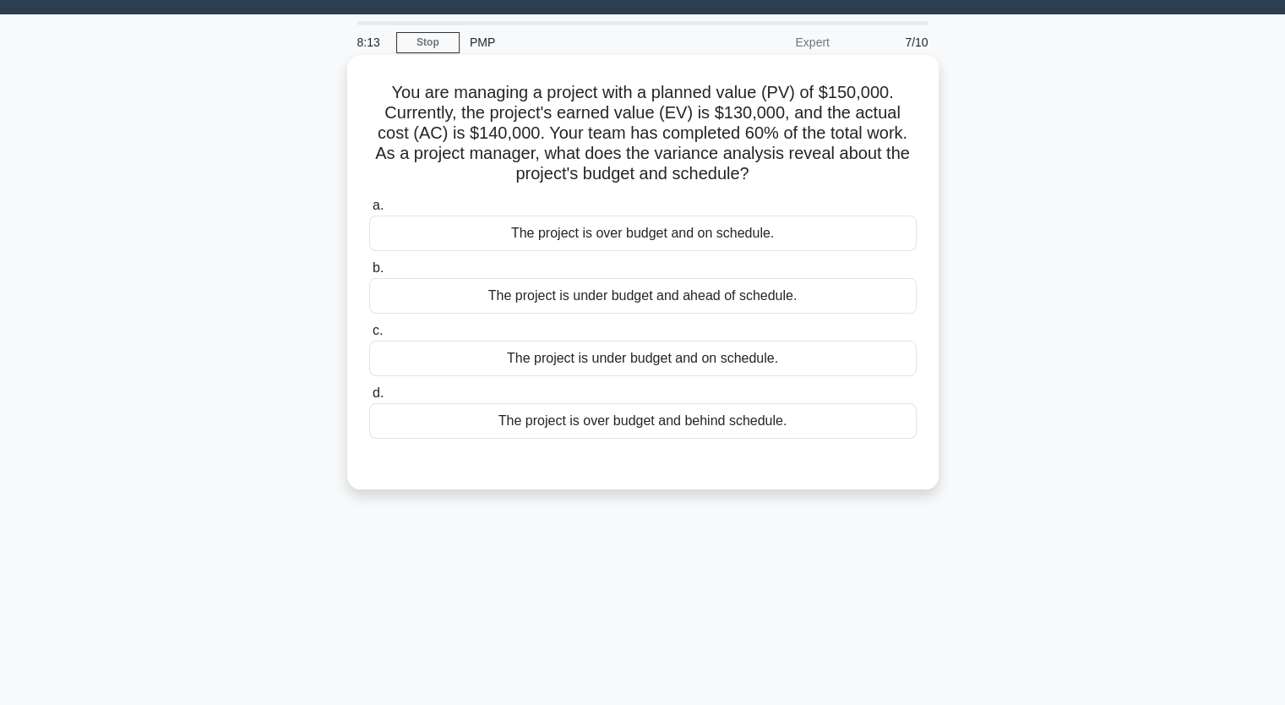
click at [652, 424] on div "The project is over budget and behind schedule." at bounding box center [642, 420] width 547 height 35
click at [369, 399] on input "d. The project is over budget and behind schedule." at bounding box center [369, 393] width 0 height 11
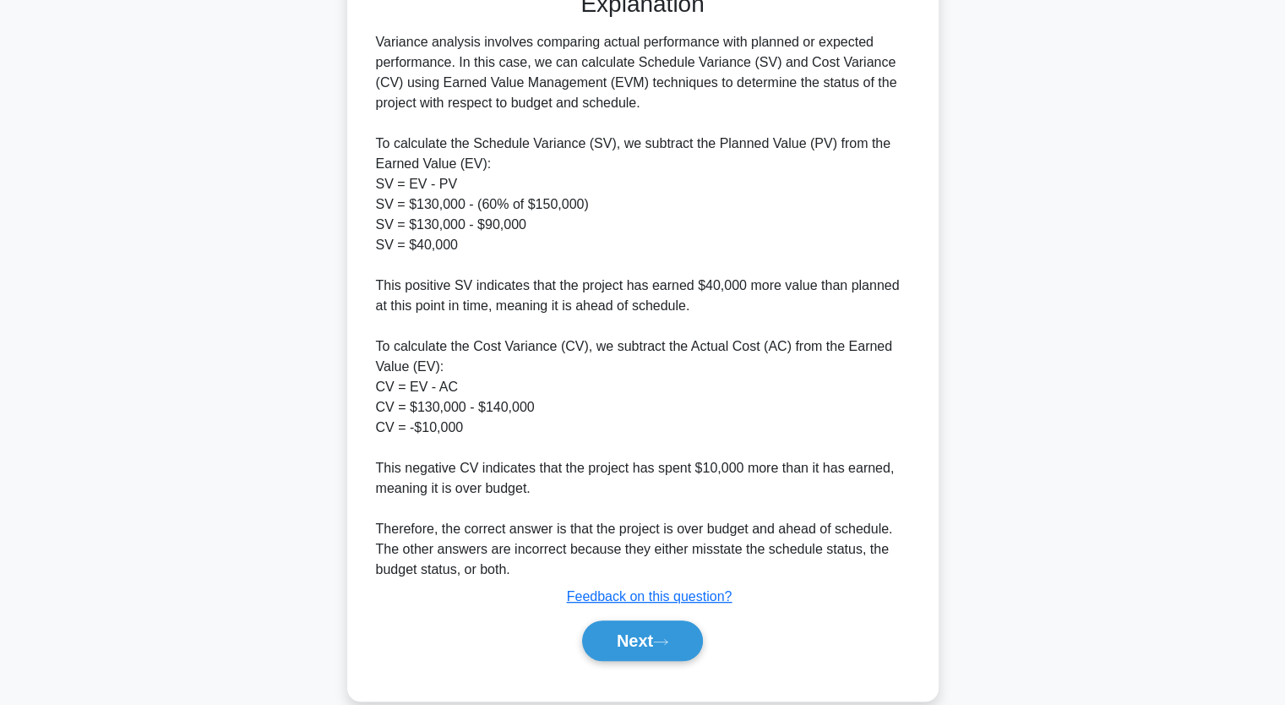
scroll to position [539, 0]
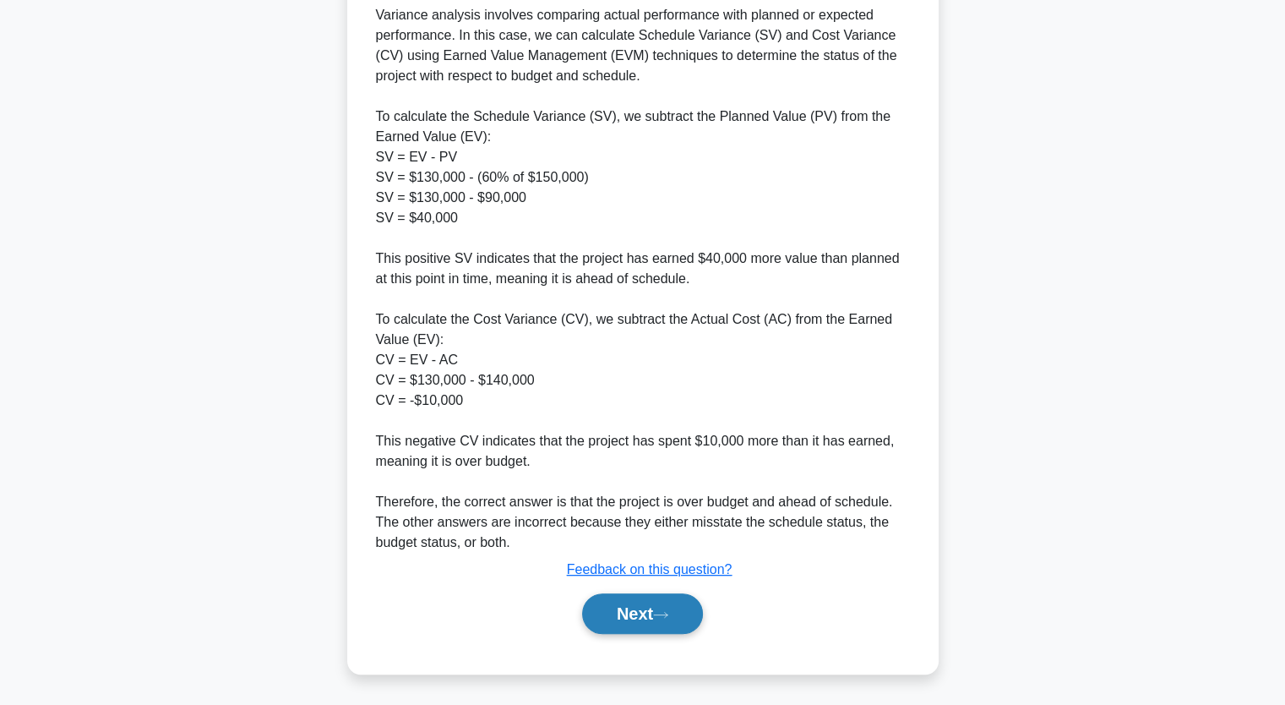
click at [662, 610] on icon at bounding box center [660, 614] width 15 height 9
click at [651, 607] on button "Next" at bounding box center [642, 613] width 121 height 41
click at [642, 612] on button "Next" at bounding box center [642, 613] width 121 height 41
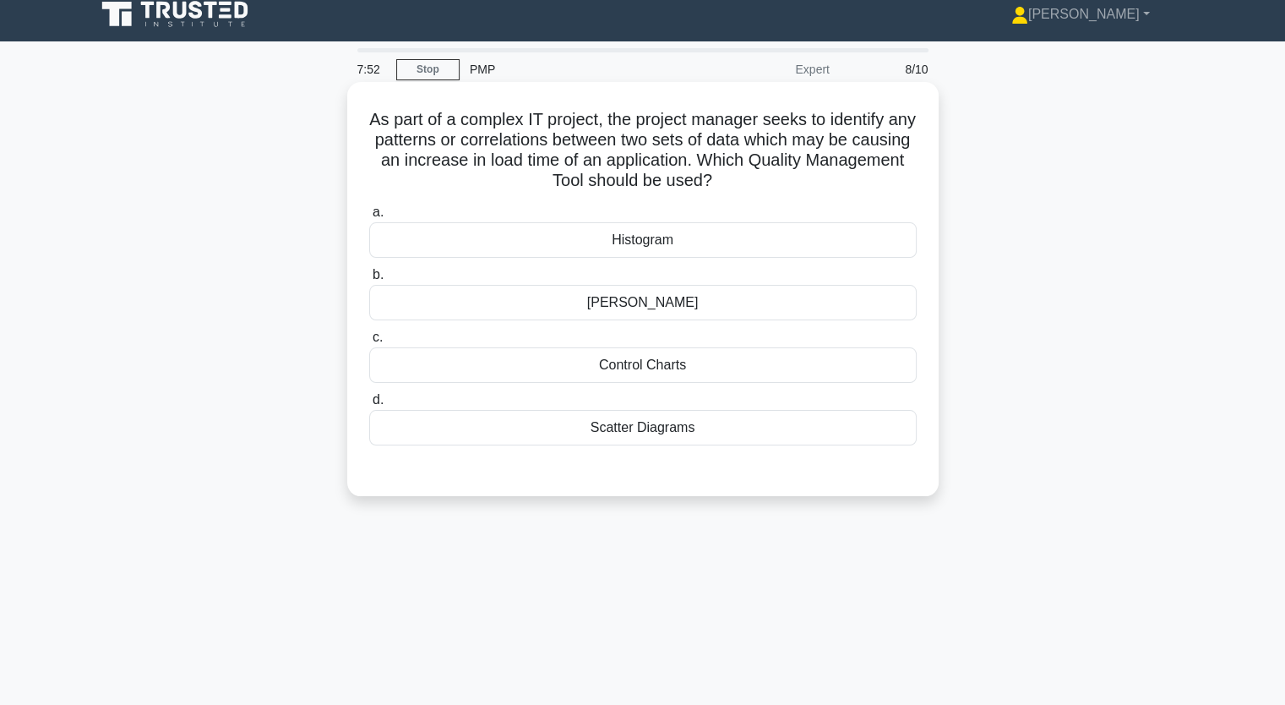
scroll to position [0, 0]
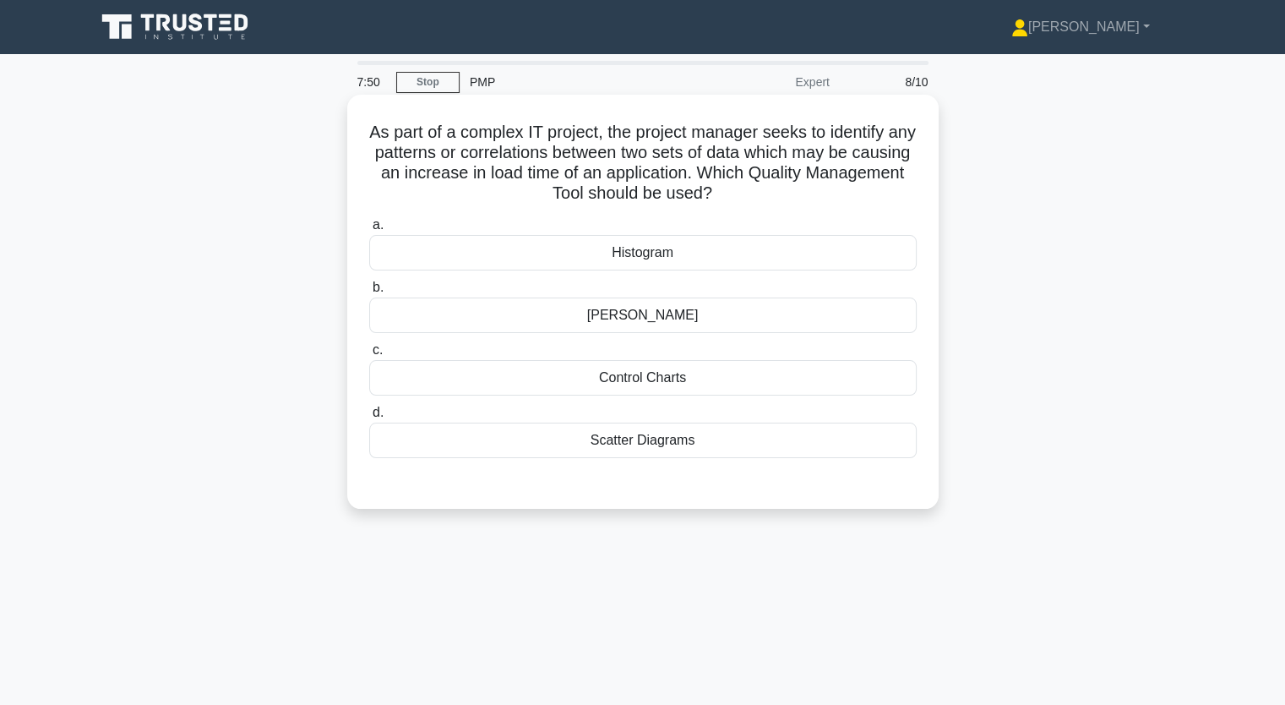
click at [658, 256] on div "Histogram" at bounding box center [642, 252] width 547 height 35
click at [369, 231] on input "a. Histogram" at bounding box center [369, 225] width 0 height 11
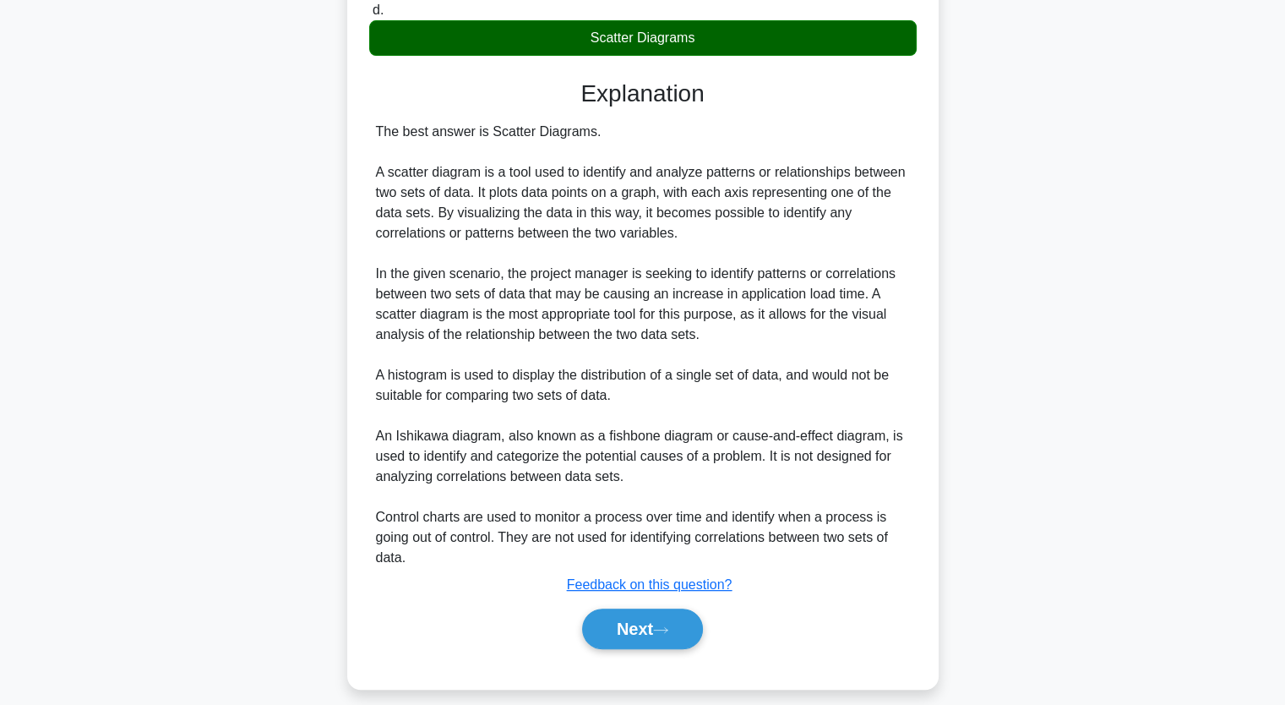
scroll to position [419, 0]
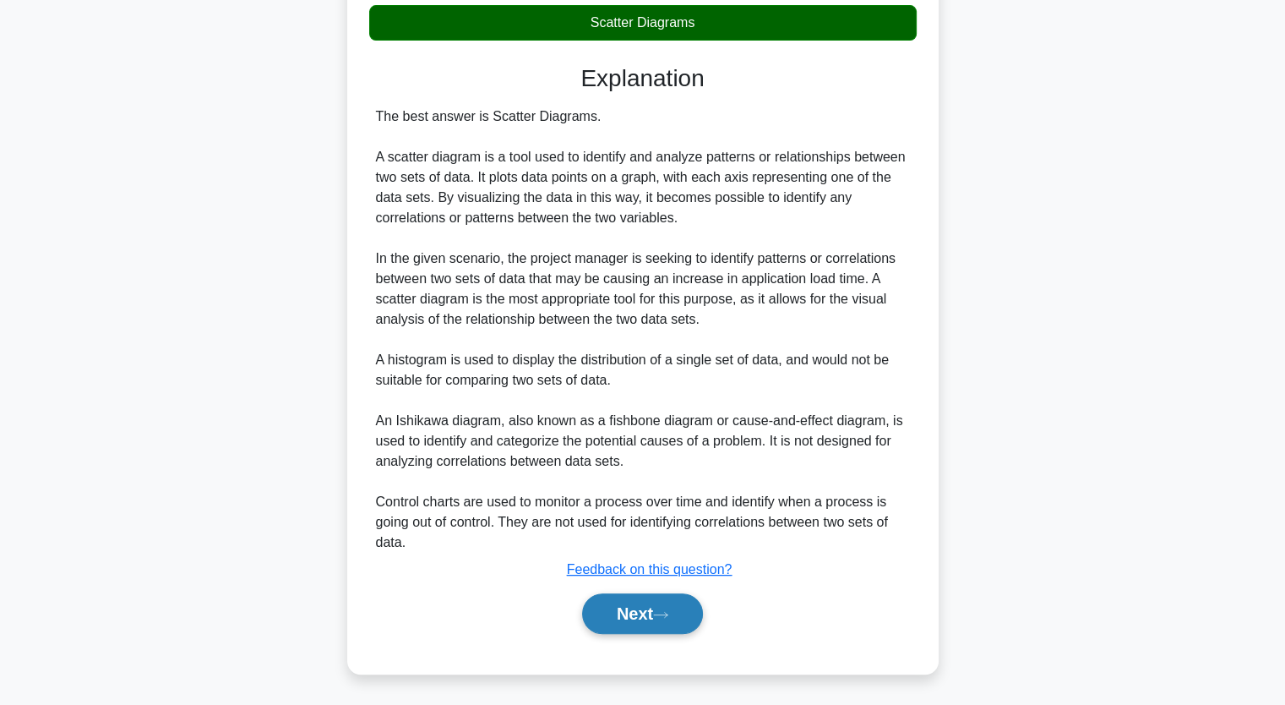
click at [672, 619] on button "Next" at bounding box center [642, 613] width 121 height 41
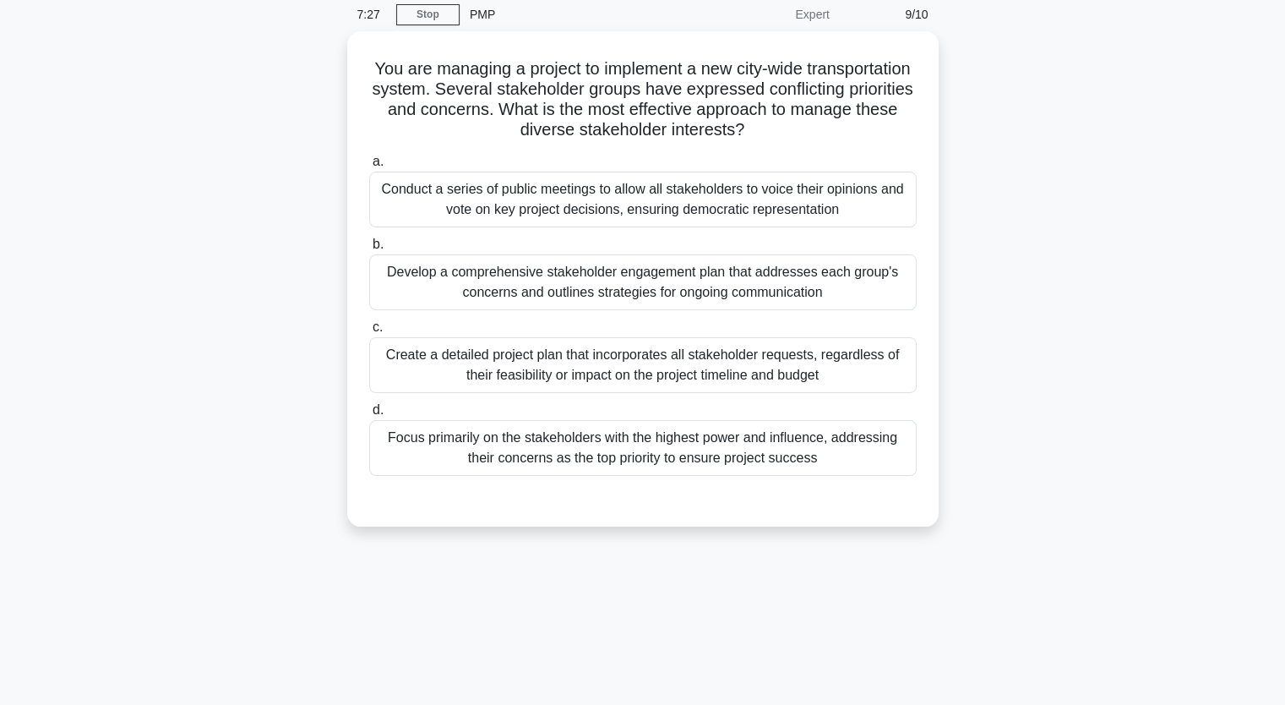
scroll to position [40, 0]
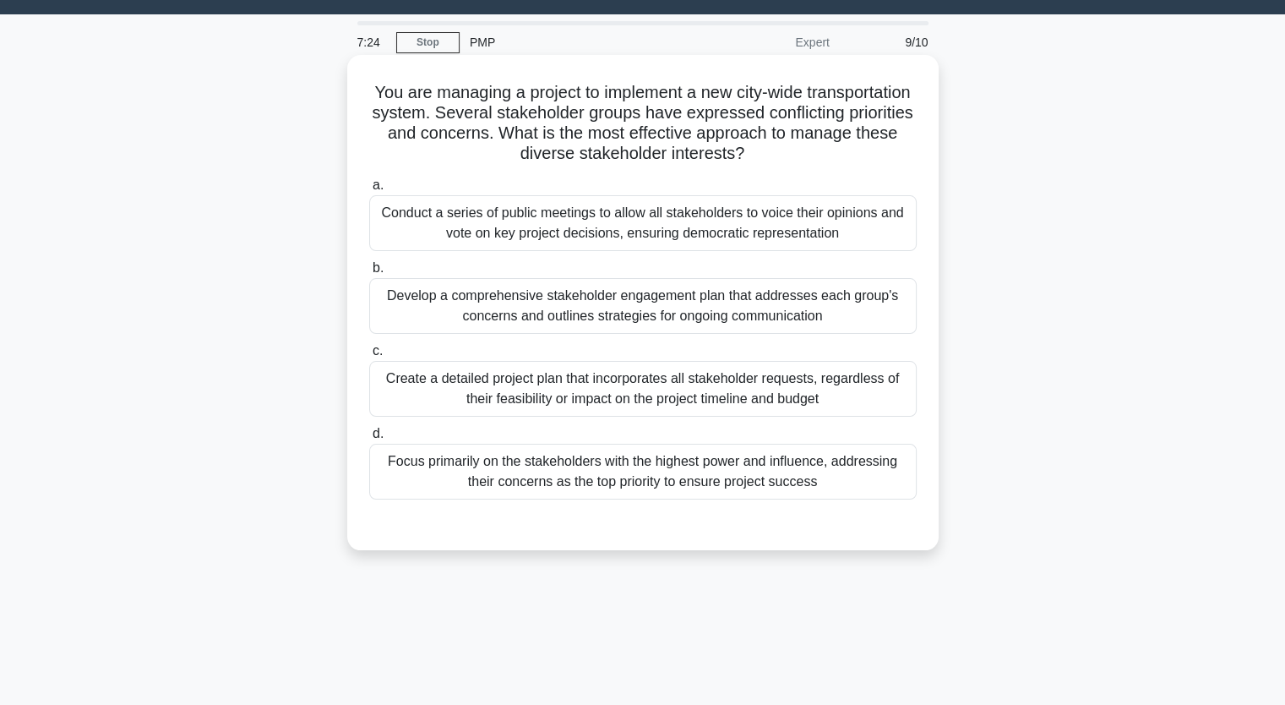
click at [625, 312] on div "Develop a comprehensive stakeholder engagement plan that addresses each group's…" at bounding box center [642, 306] width 547 height 56
click at [369, 274] on input "b. Develop a comprehensive stakeholder engagement plan that addresses each grou…" at bounding box center [369, 268] width 0 height 11
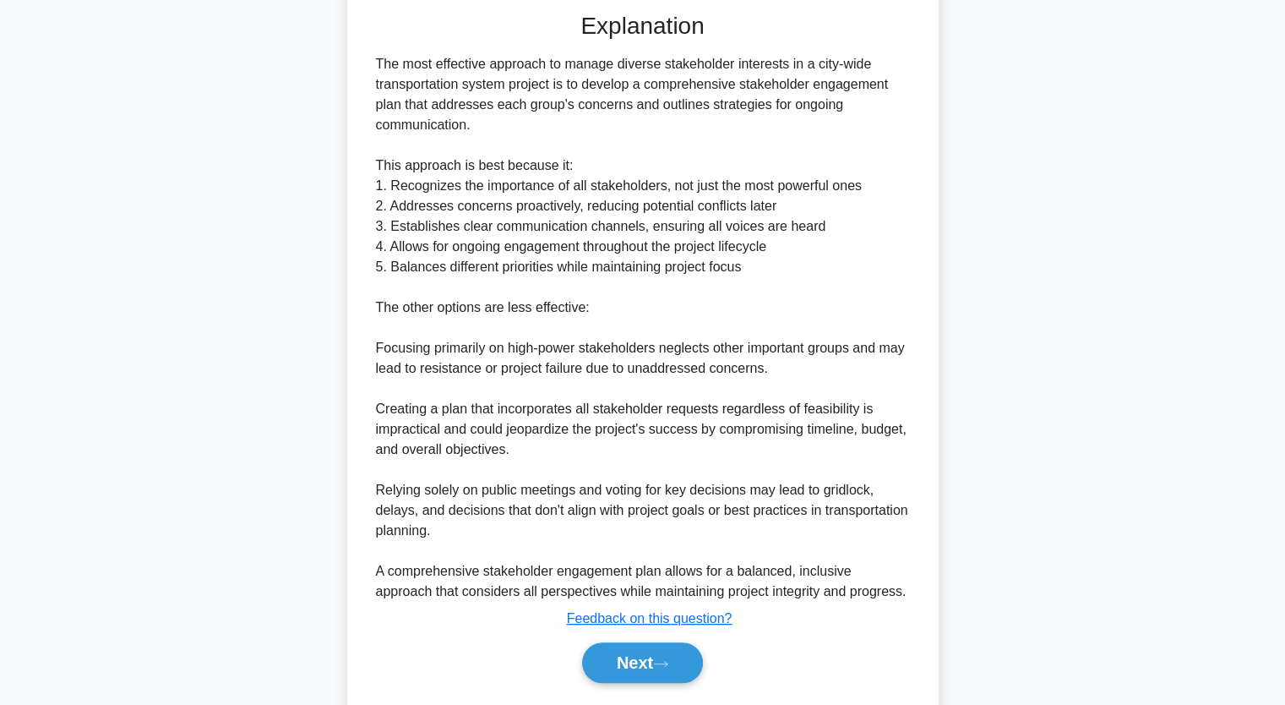
scroll to position [600, 0]
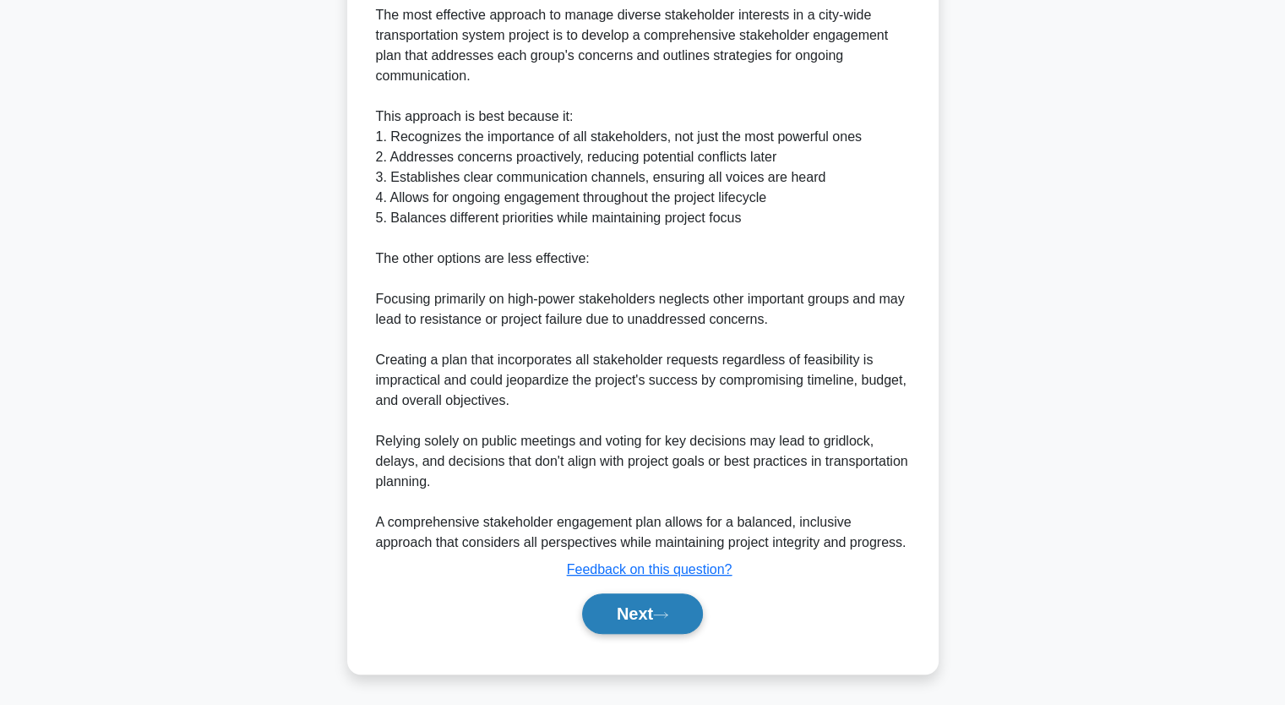
click at [632, 604] on button "Next" at bounding box center [642, 613] width 121 height 41
click at [637, 602] on button "Next" at bounding box center [642, 613] width 121 height 41
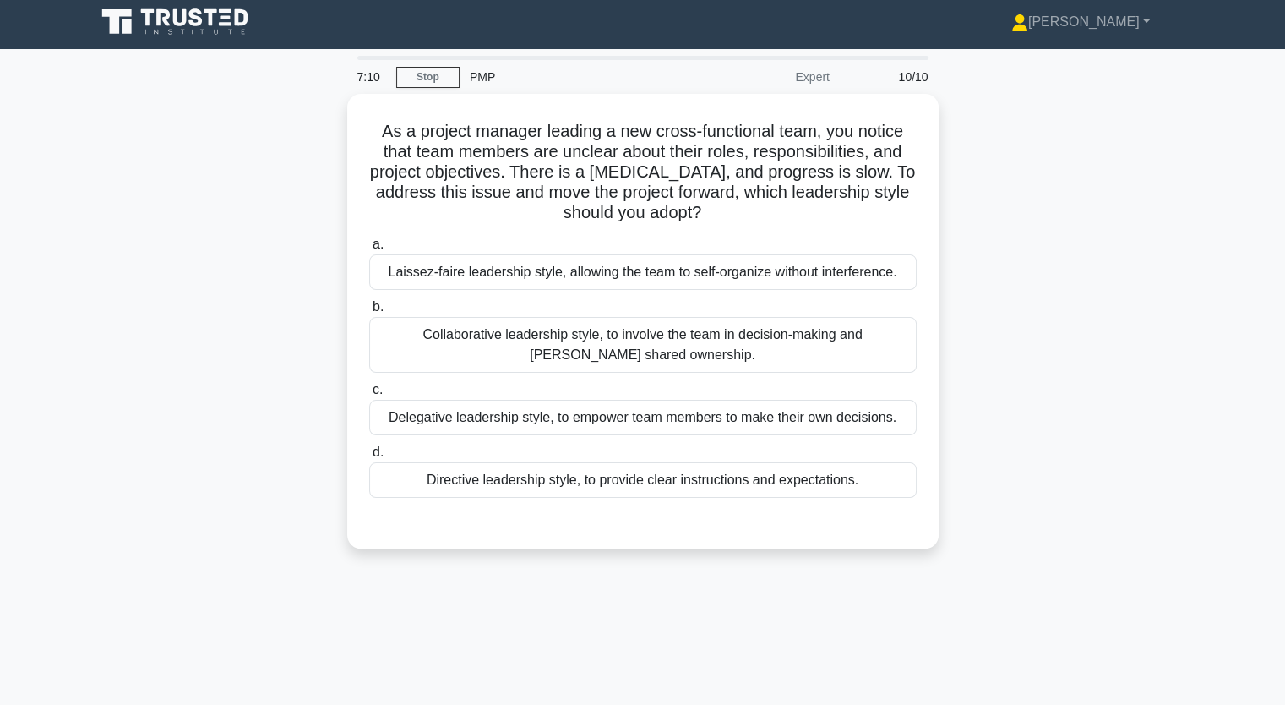
scroll to position [0, 0]
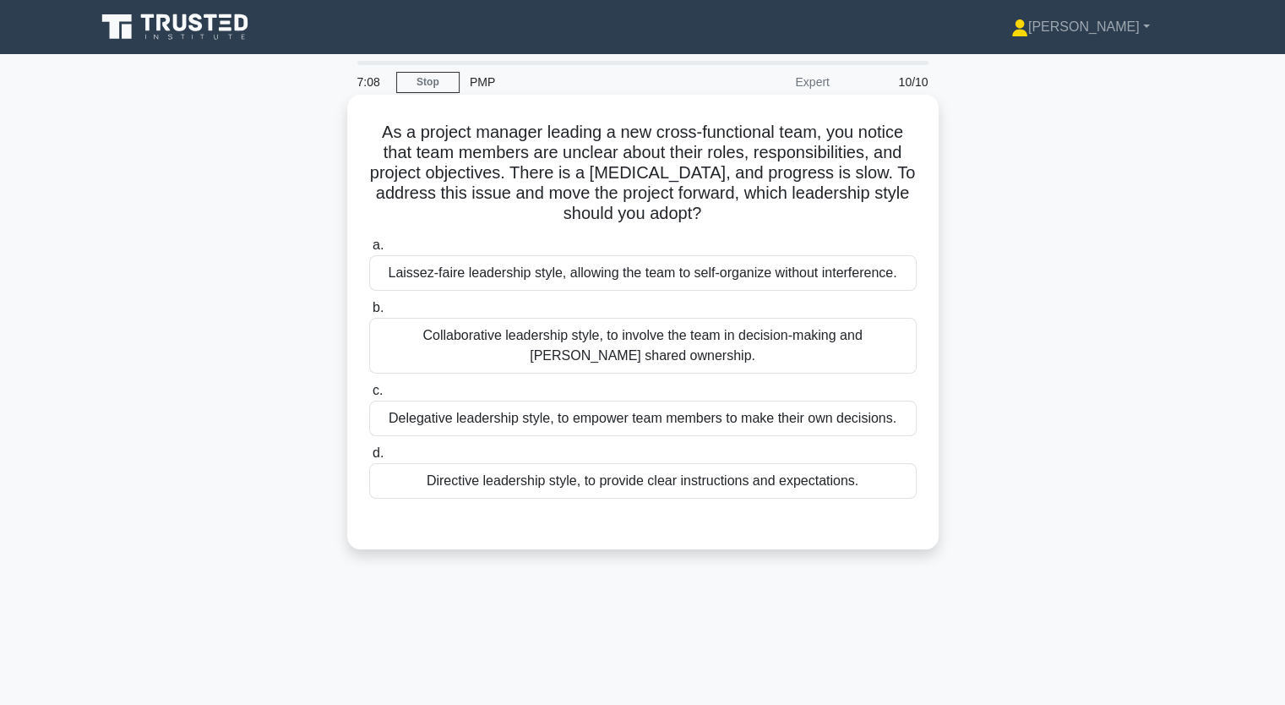
click at [493, 364] on div "Collaborative leadership style, to involve the team in decision-making and [PER…" at bounding box center [642, 346] width 547 height 56
click at [369, 313] on input "b. Collaborative leadership style, to involve the team in decision-making and […" at bounding box center [369, 307] width 0 height 11
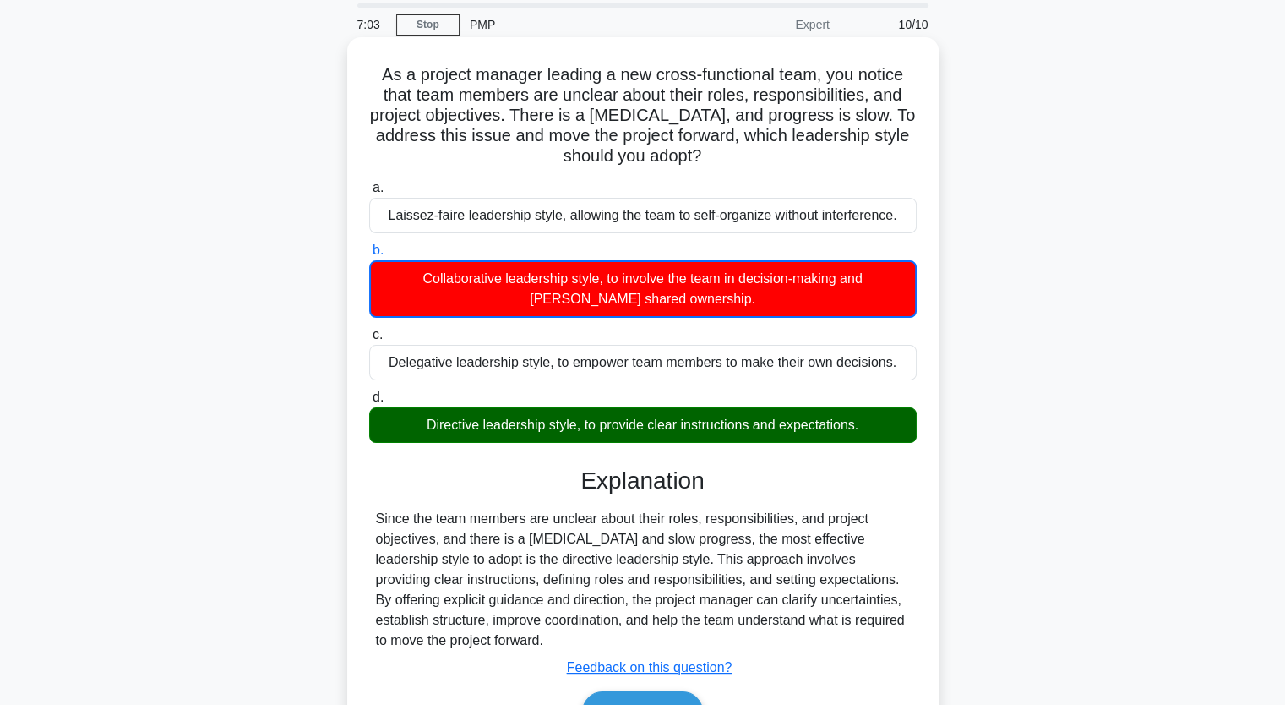
scroll to position [209, 0]
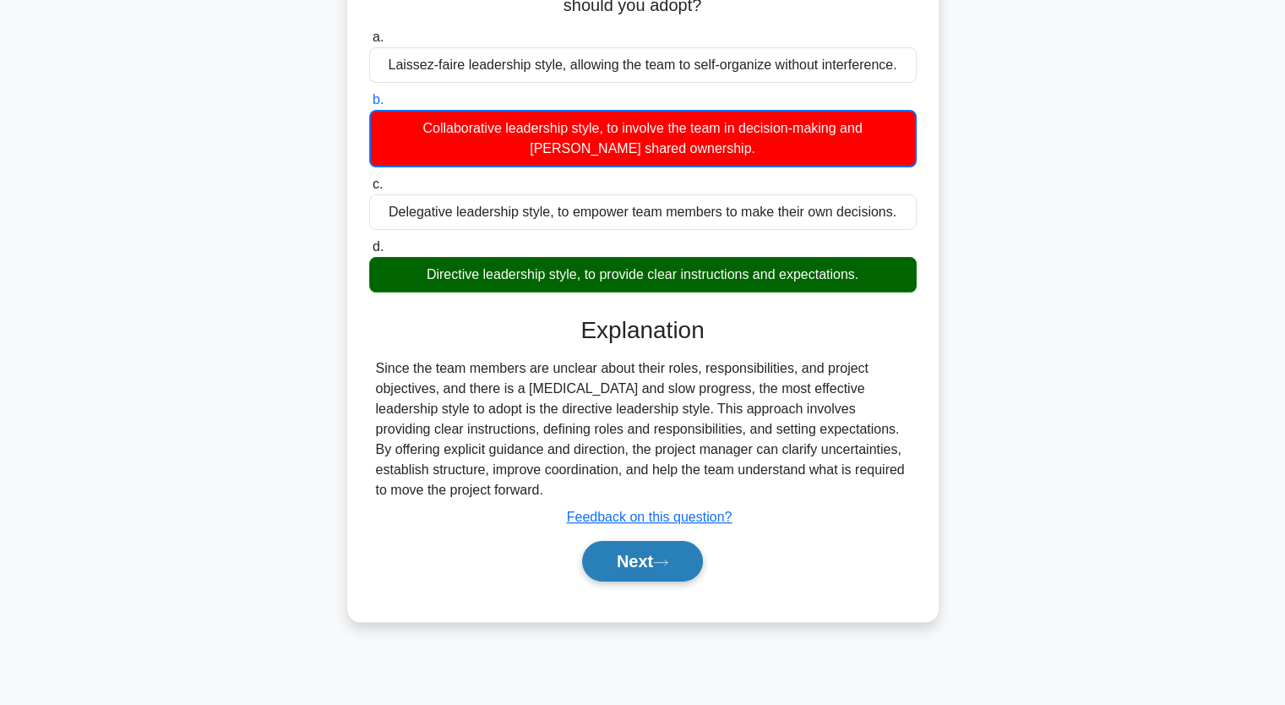
click at [625, 558] on button "Next" at bounding box center [642, 561] width 121 height 41
click at [624, 558] on button "Next" at bounding box center [642, 561] width 121 height 41
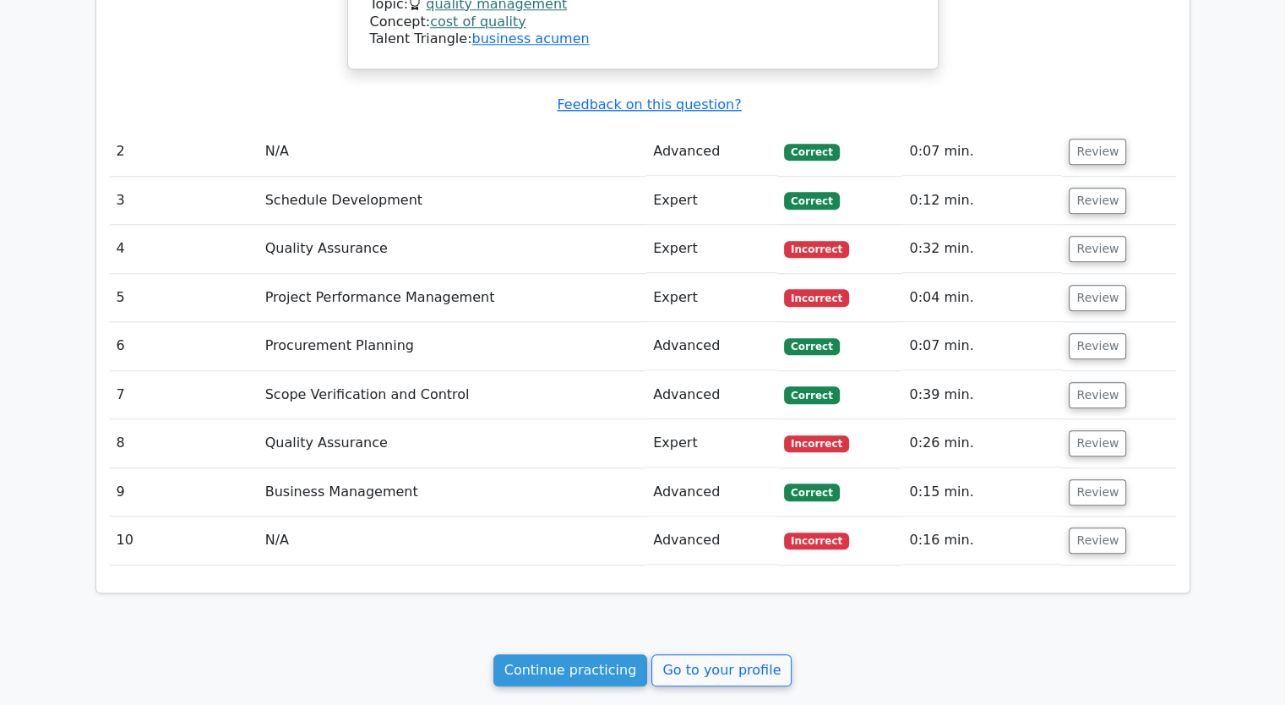
scroll to position [1881, 0]
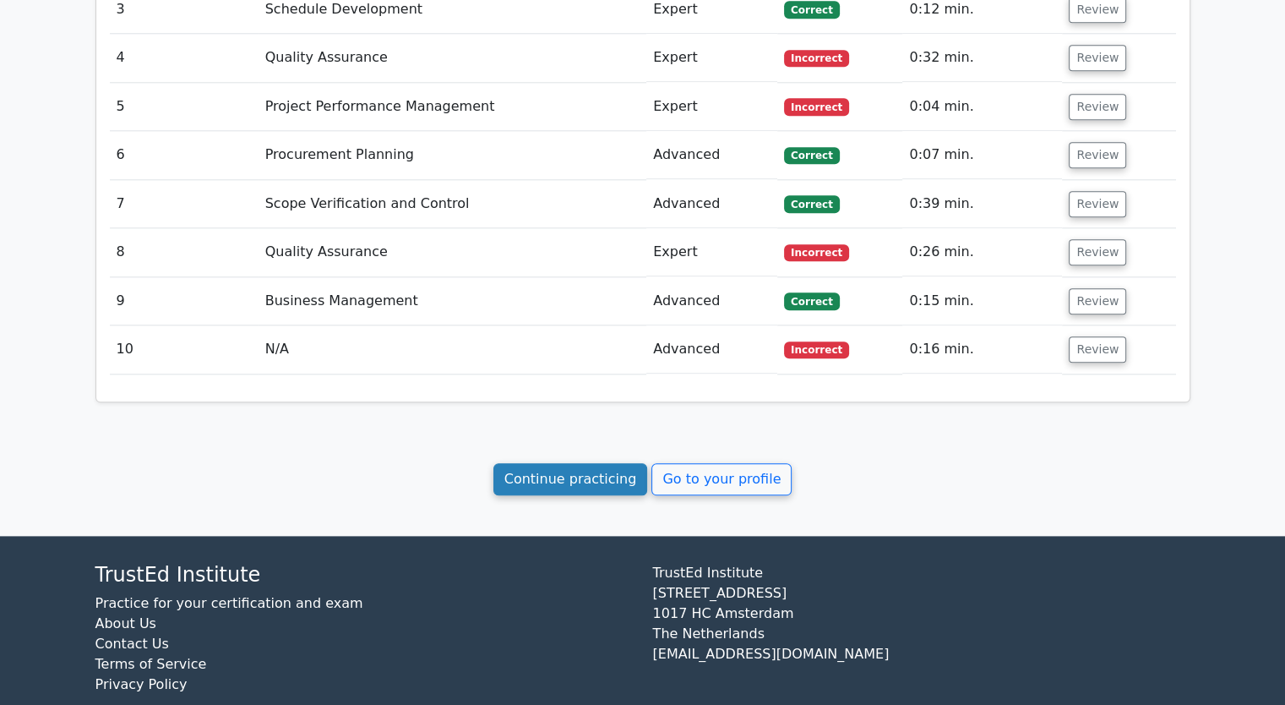
click at [602, 463] on link "Continue practicing" at bounding box center [570, 479] width 155 height 32
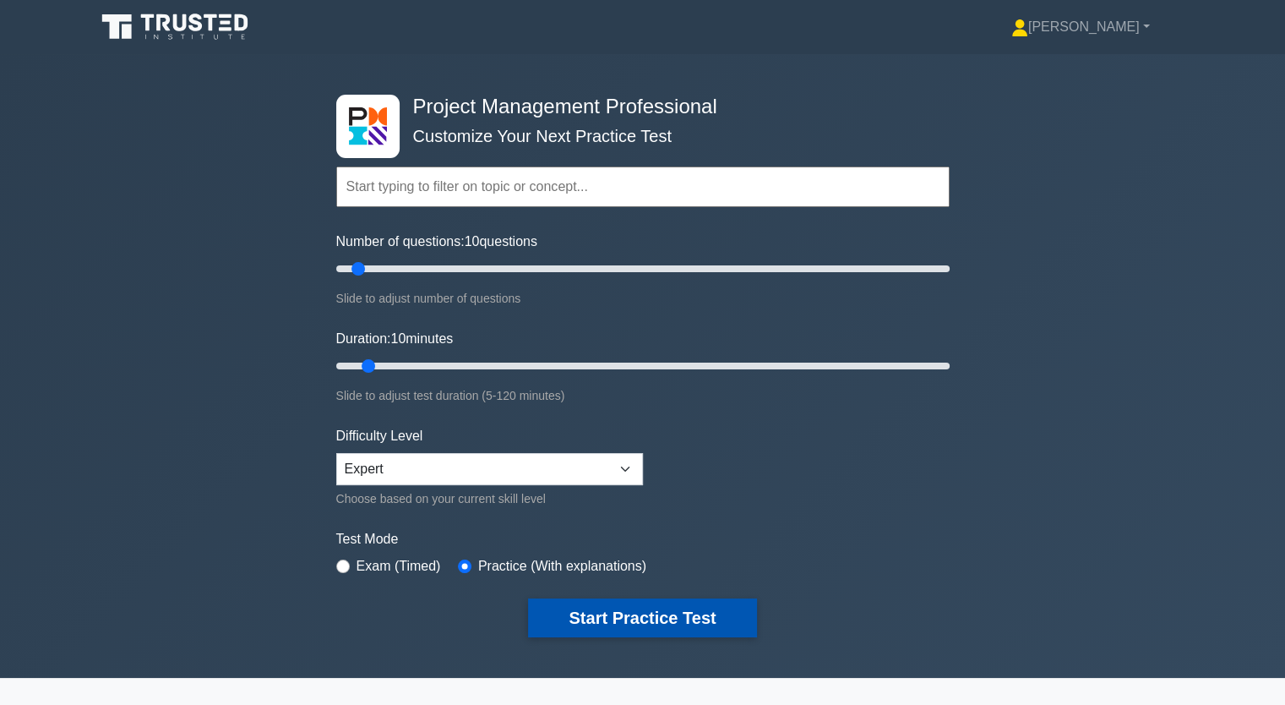
click at [672, 600] on button "Start Practice Test" at bounding box center [642, 617] width 228 height 39
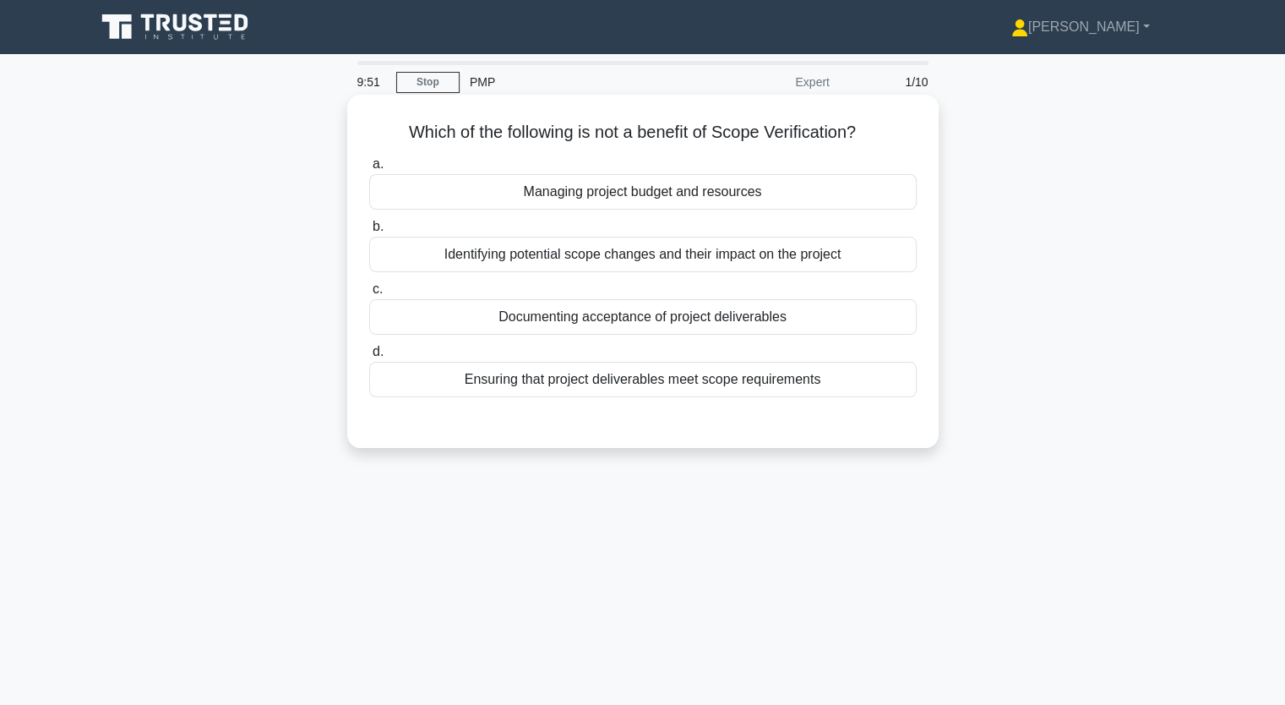
click at [671, 319] on div "Documenting acceptance of project deliverables" at bounding box center [642, 316] width 547 height 35
click at [369, 295] on input "c. Documenting acceptance of project deliverables" at bounding box center [369, 289] width 0 height 11
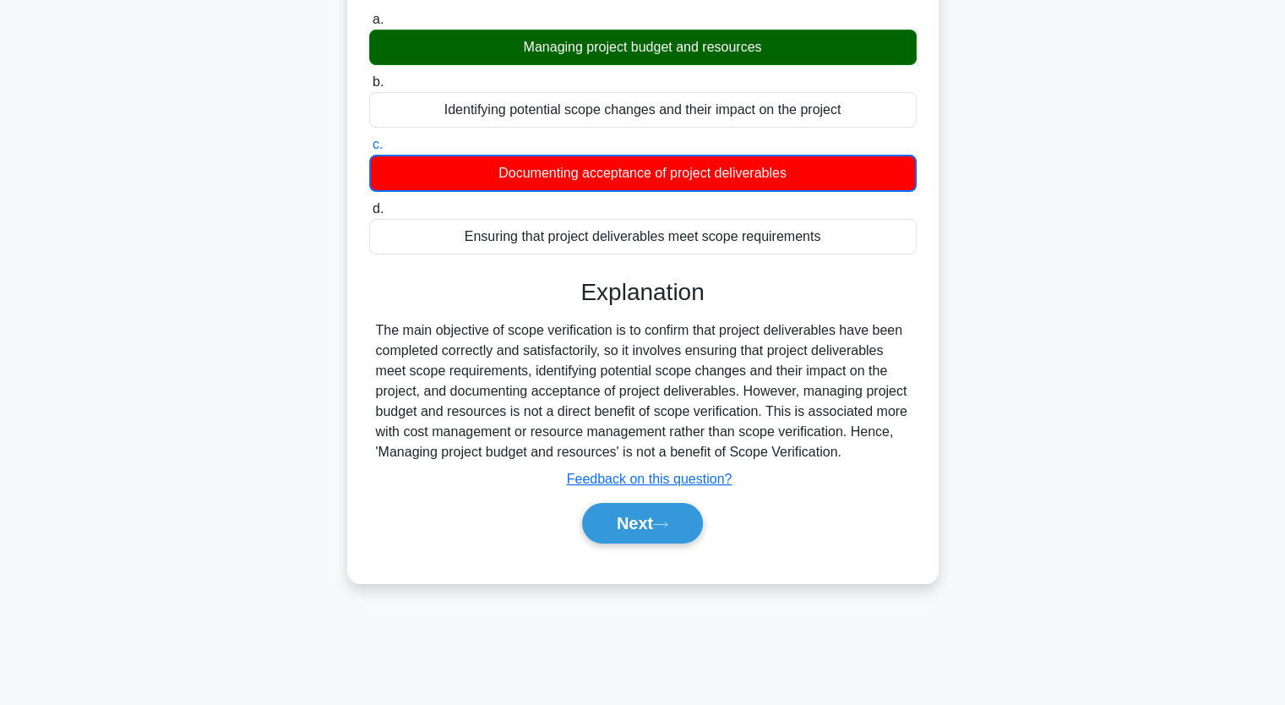
scroll to position [209, 0]
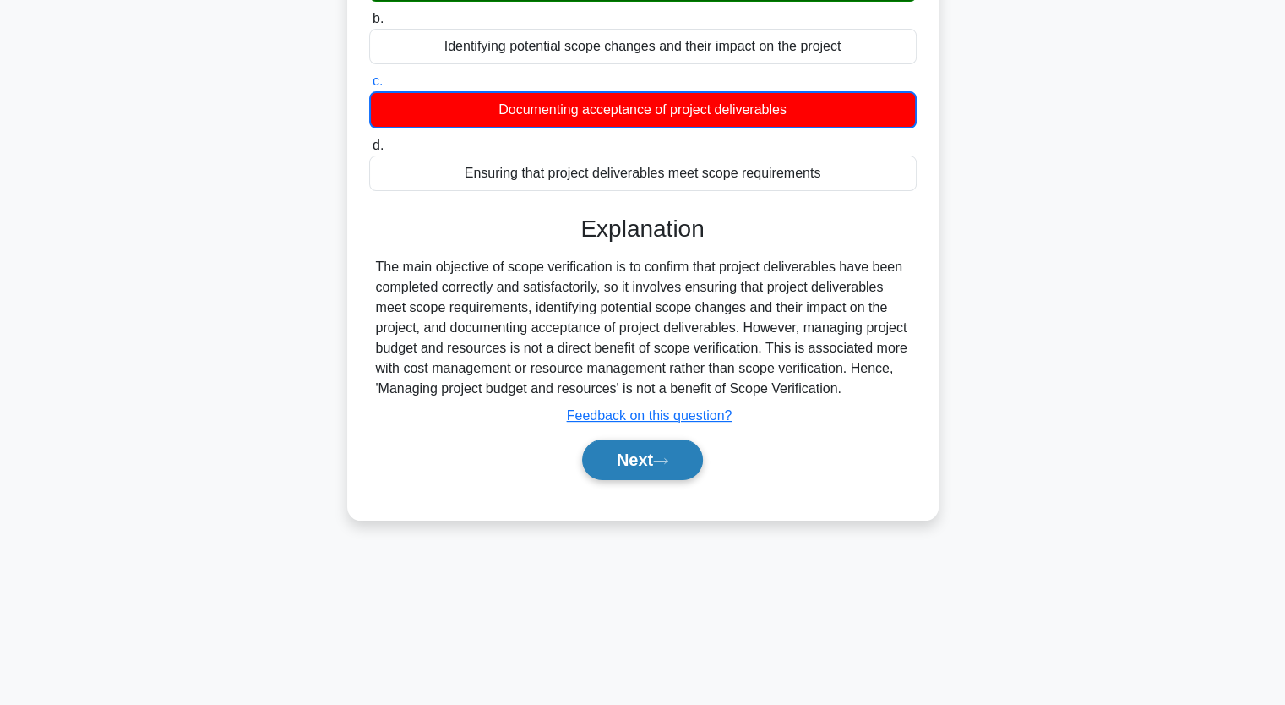
click at [650, 449] on button "Next" at bounding box center [642, 459] width 121 height 41
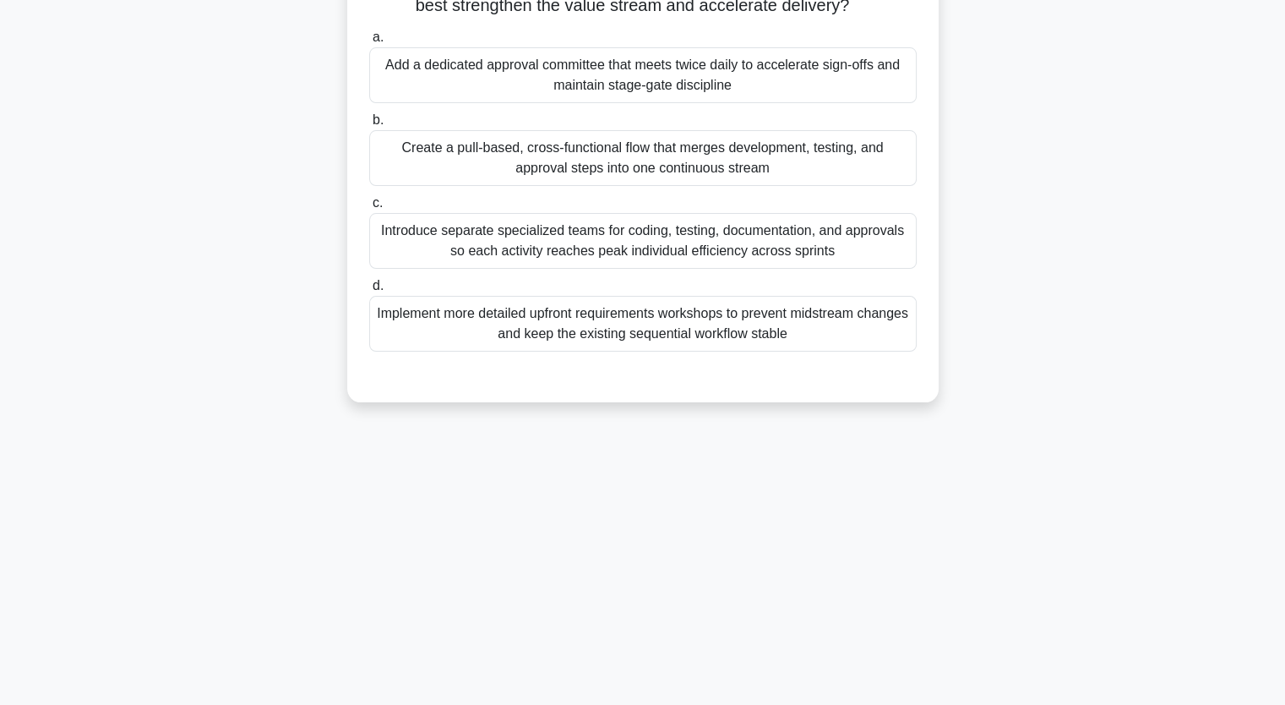
click at [615, 324] on div "Implement more detailed upfront requirements workshops to prevent midstream cha…" at bounding box center [642, 324] width 547 height 56
click at [369, 291] on input "d. Implement more detailed upfront requirements workshops to prevent midstream …" at bounding box center [369, 285] width 0 height 11
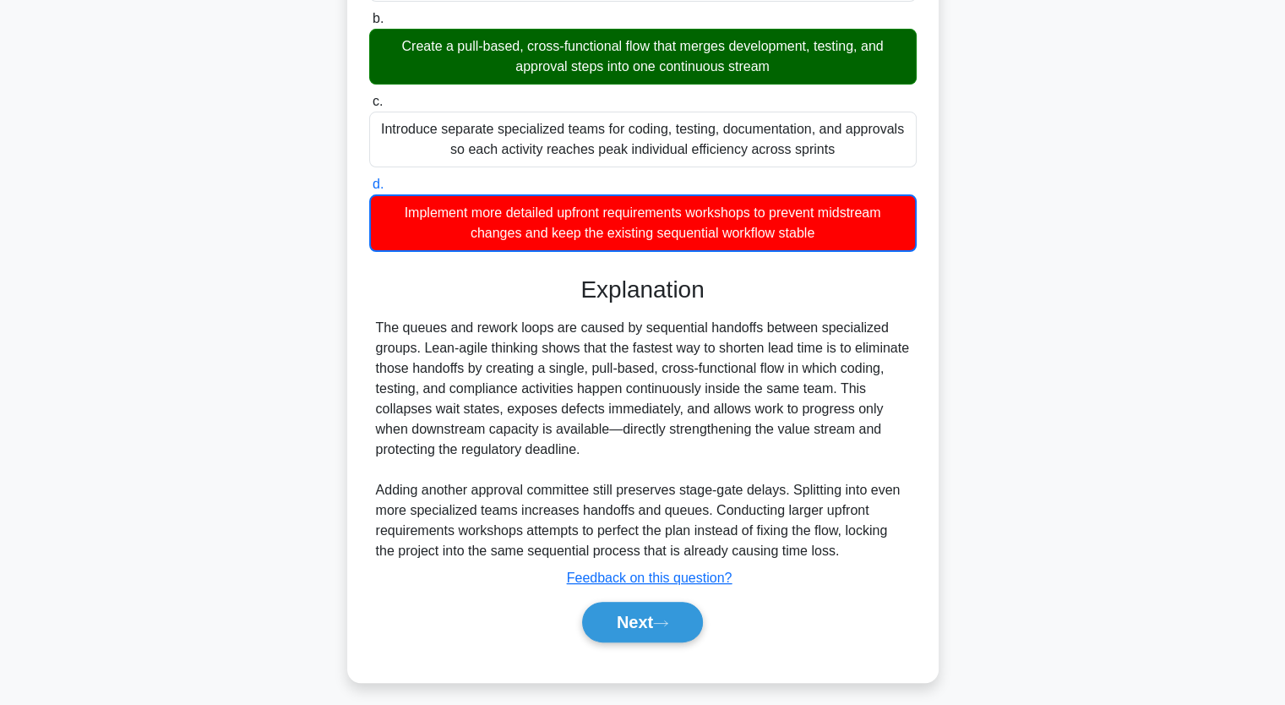
scroll to position [318, 0]
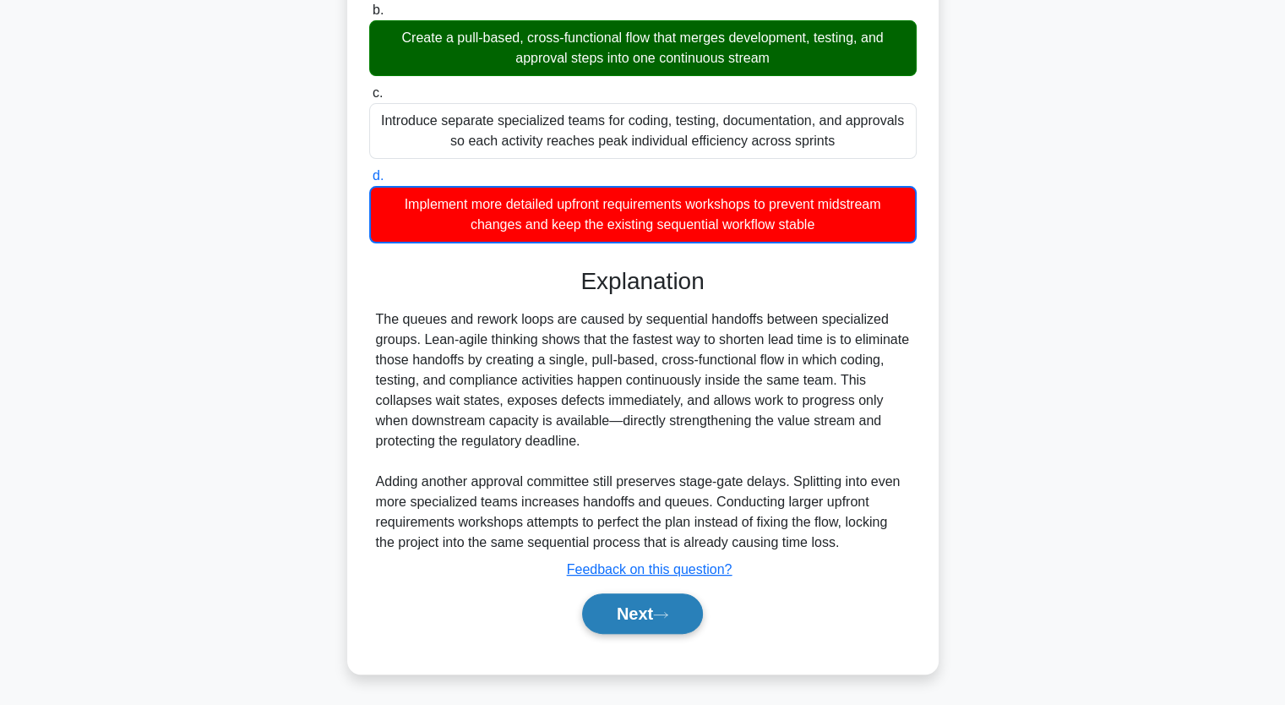
click at [639, 607] on button "Next" at bounding box center [642, 613] width 121 height 41
click at [638, 614] on button "Next" at bounding box center [642, 613] width 121 height 41
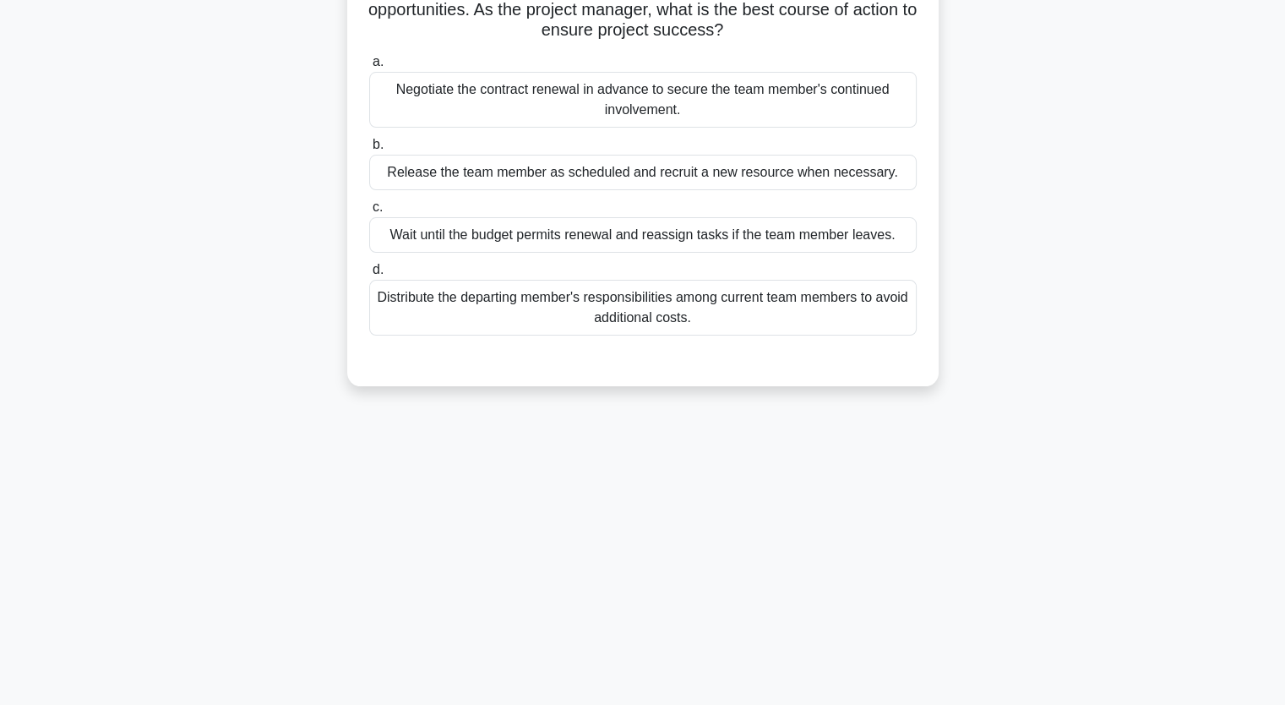
scroll to position [209, 0]
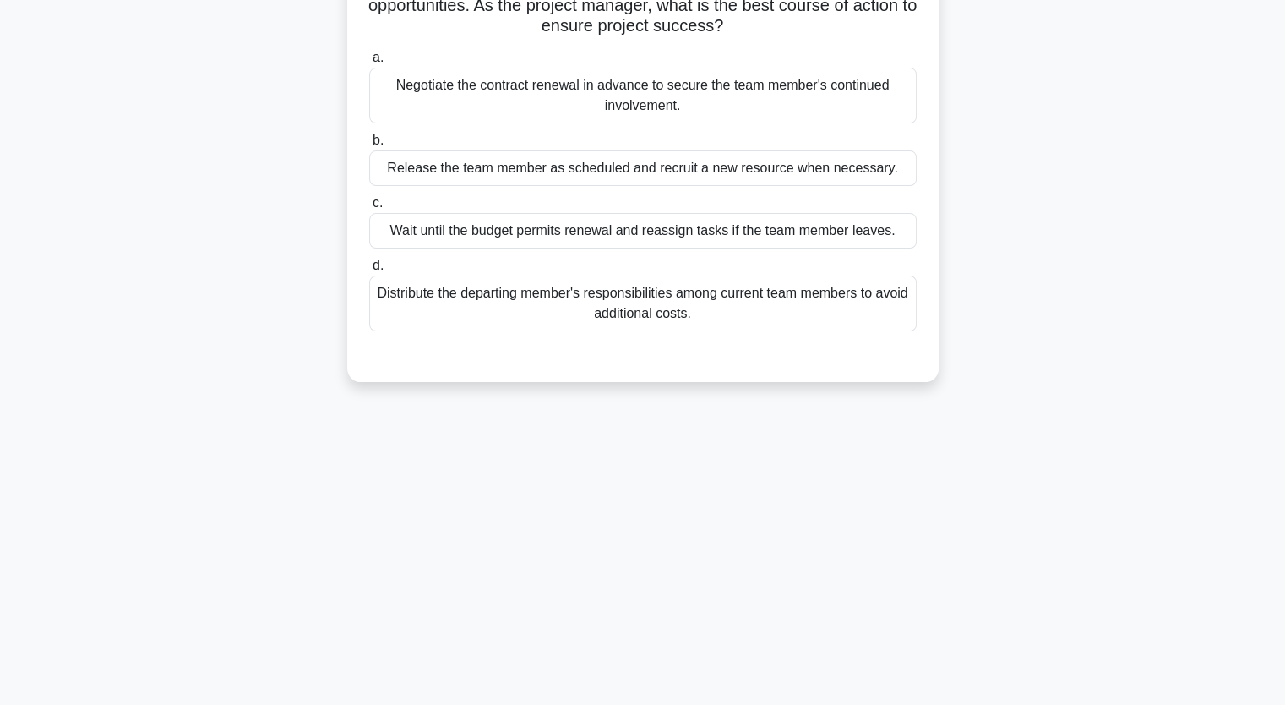
click at [585, 104] on div "Negotiate the contract renewal in advance to secure the team member's continued…" at bounding box center [642, 96] width 547 height 56
click at [369, 63] on input "a. Negotiate the contract renewal in advance to secure the team member's contin…" at bounding box center [369, 57] width 0 height 11
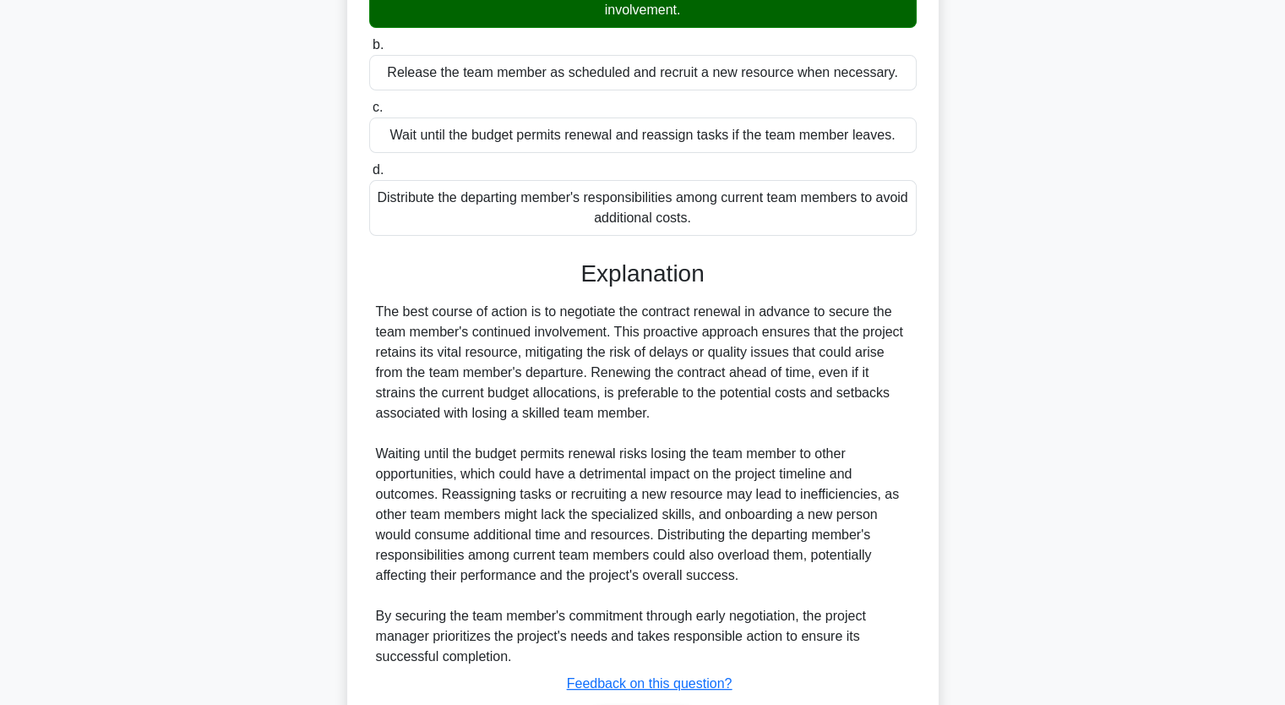
scroll to position [417, 0]
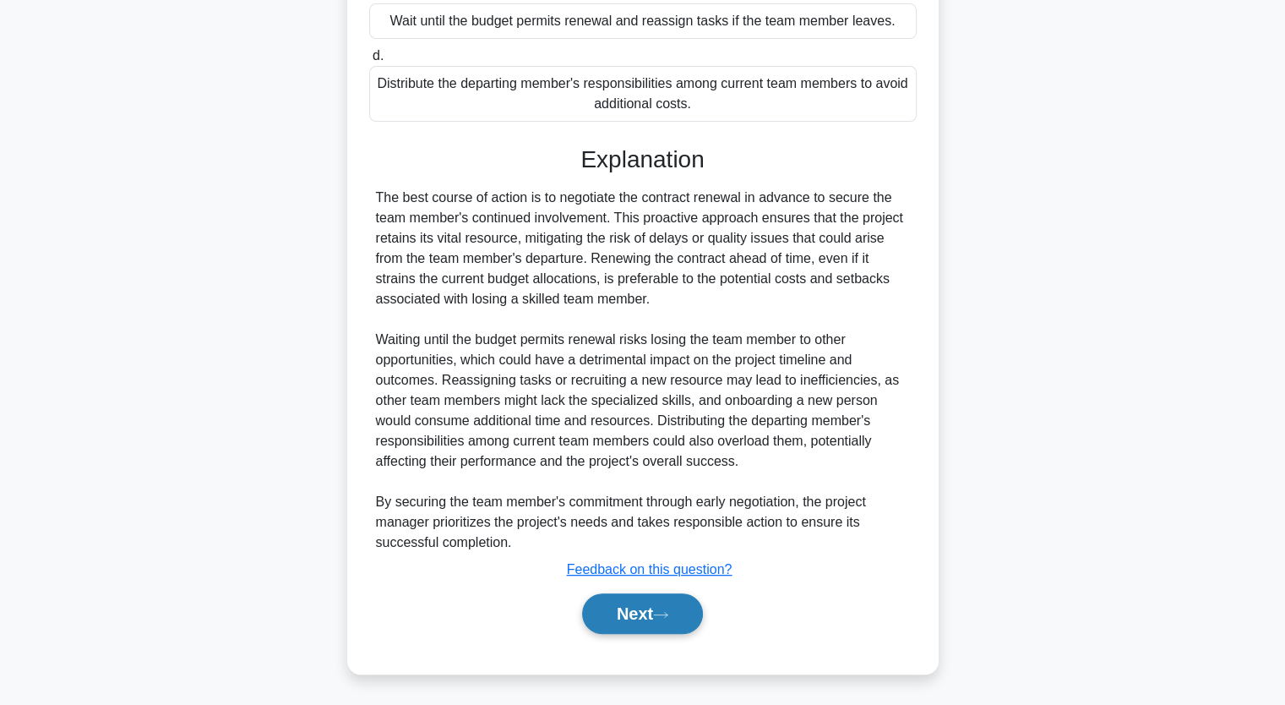
click at [667, 610] on icon at bounding box center [660, 614] width 15 height 9
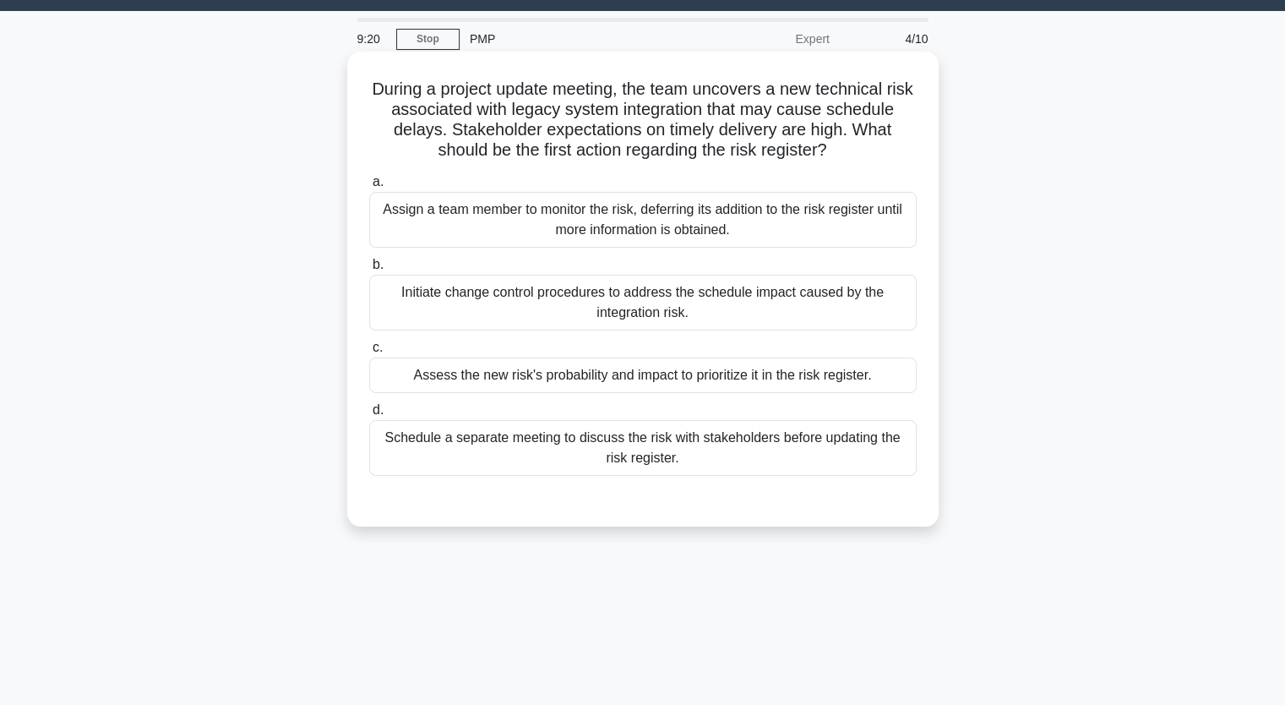
scroll to position [40, 0]
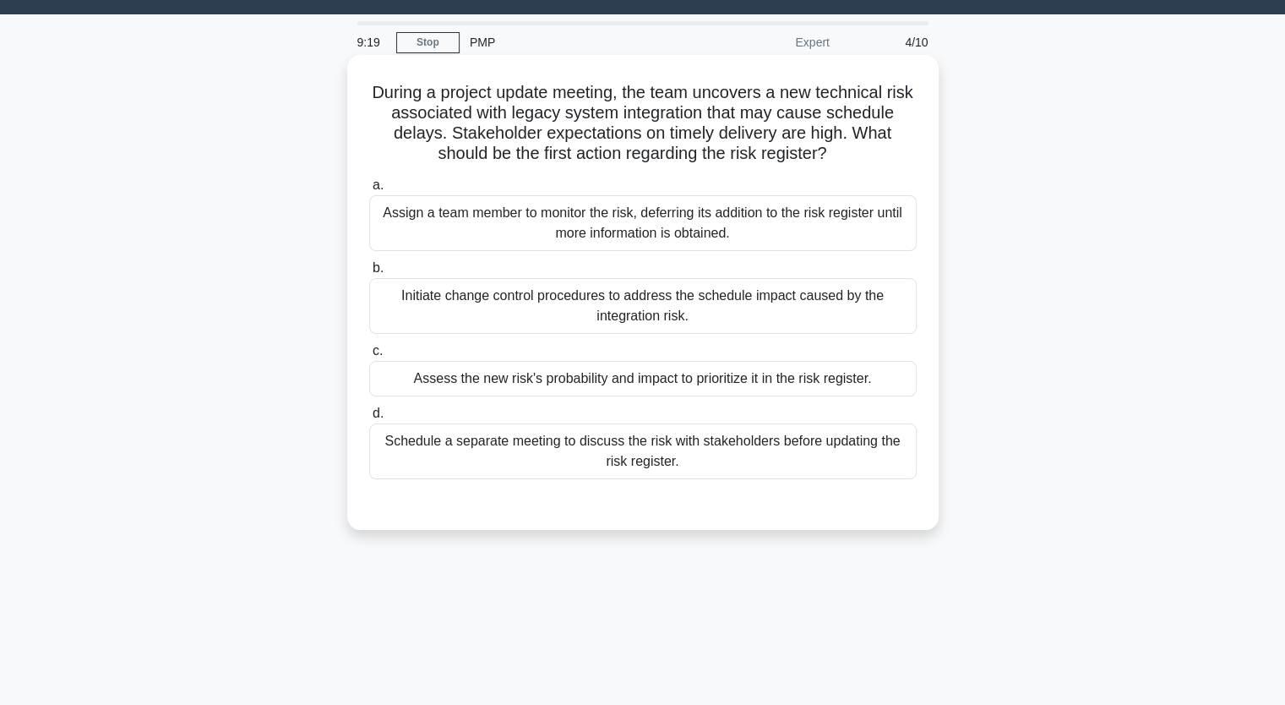
click at [515, 298] on div "Initiate change control procedures to address the schedule impact caused by the…" at bounding box center [642, 306] width 547 height 56
click at [369, 274] on input "b. Initiate change control procedures to address the schedule impact caused by …" at bounding box center [369, 268] width 0 height 11
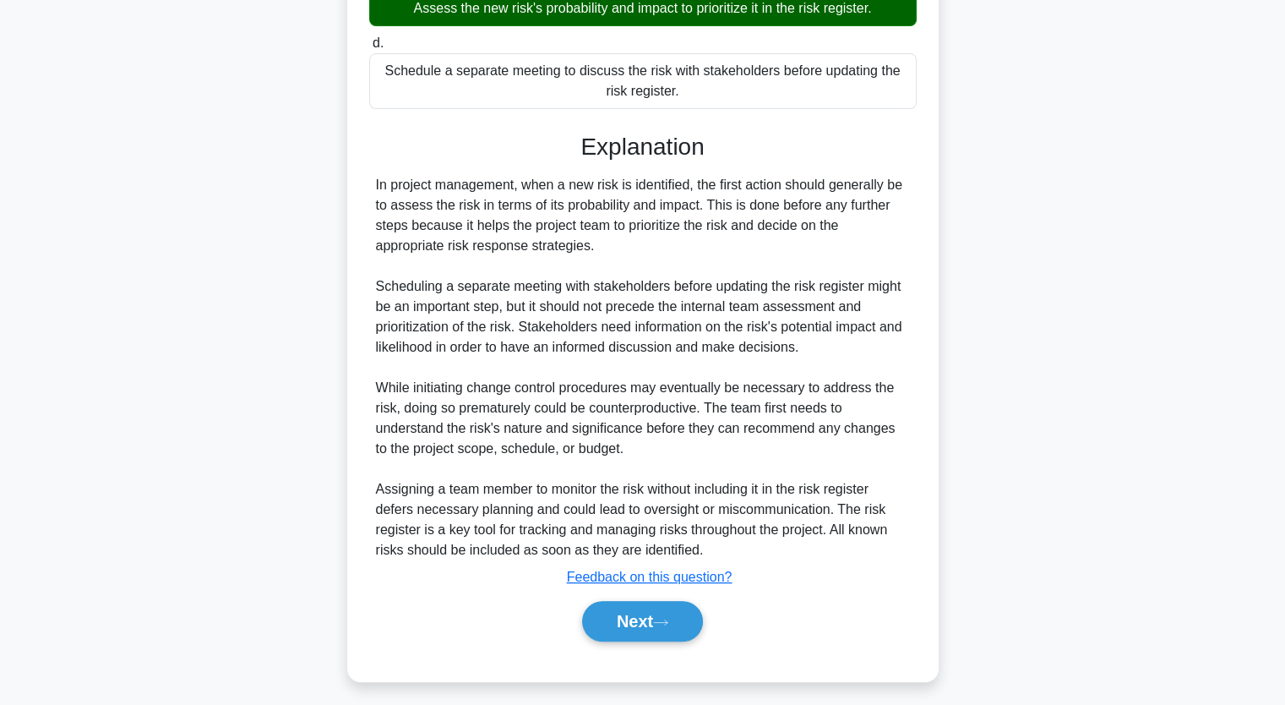
scroll to position [419, 0]
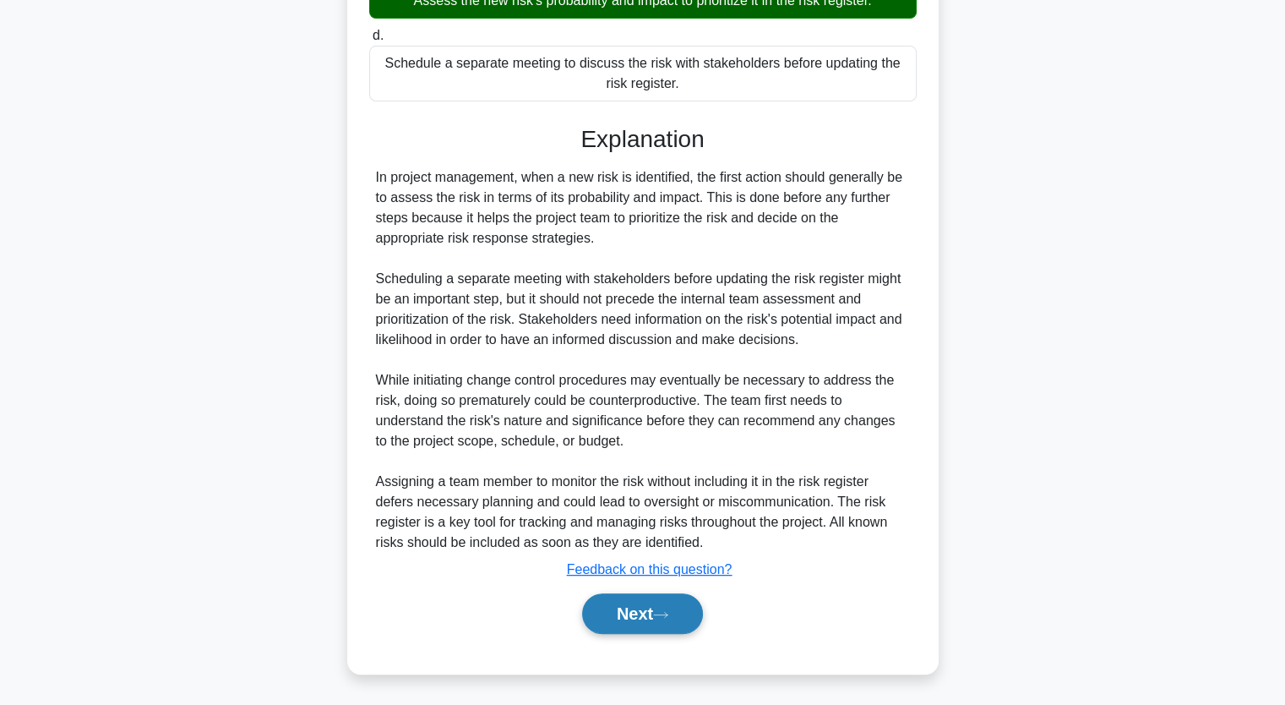
click at [645, 602] on button "Next" at bounding box center [642, 613] width 121 height 41
click at [645, 608] on button "Next" at bounding box center [642, 613] width 121 height 41
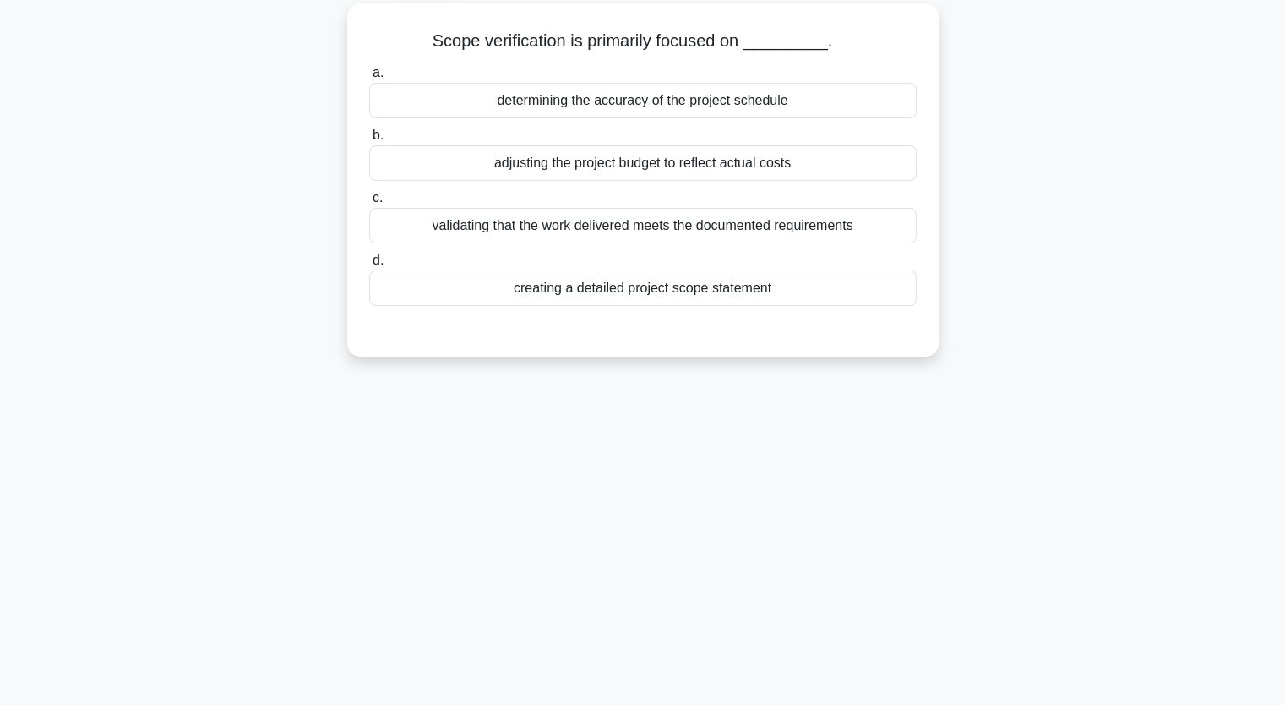
scroll to position [0, 0]
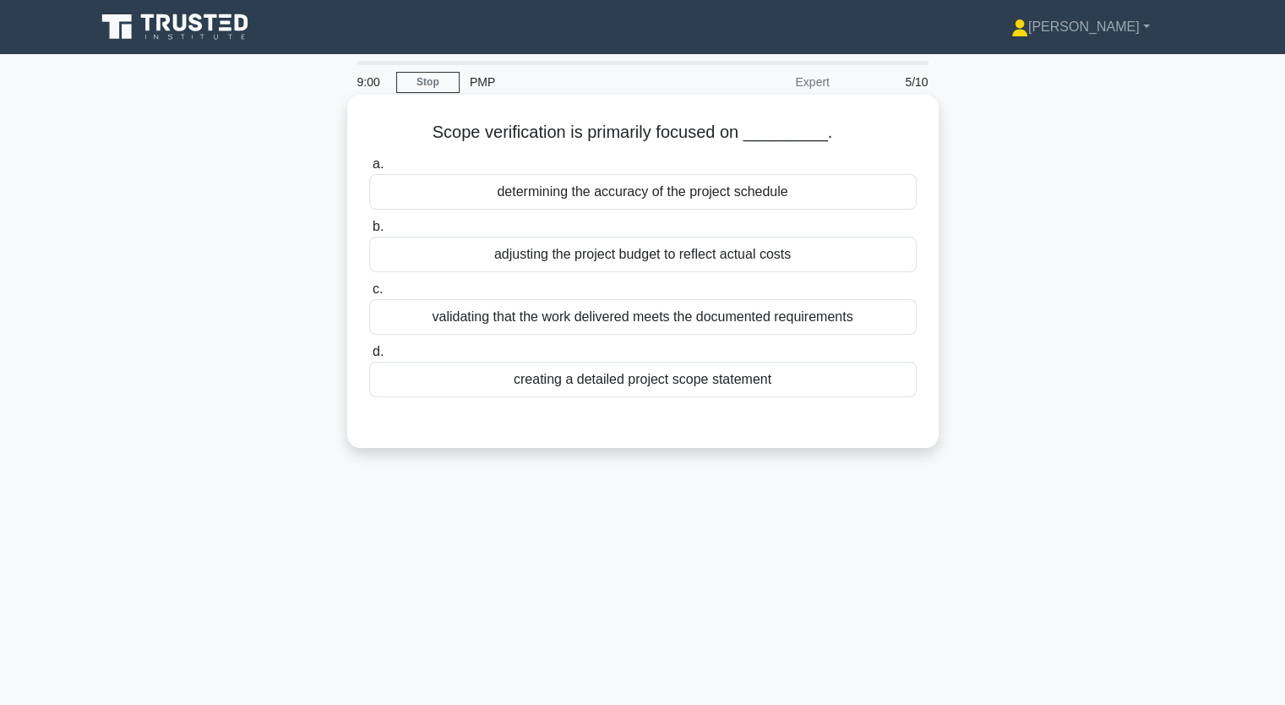
click at [617, 325] on div "validating that the work delivered meets the documented requirements" at bounding box center [642, 316] width 547 height 35
click at [369, 295] on input "c. validating that the work delivered meets the documented requirements" at bounding box center [369, 289] width 0 height 11
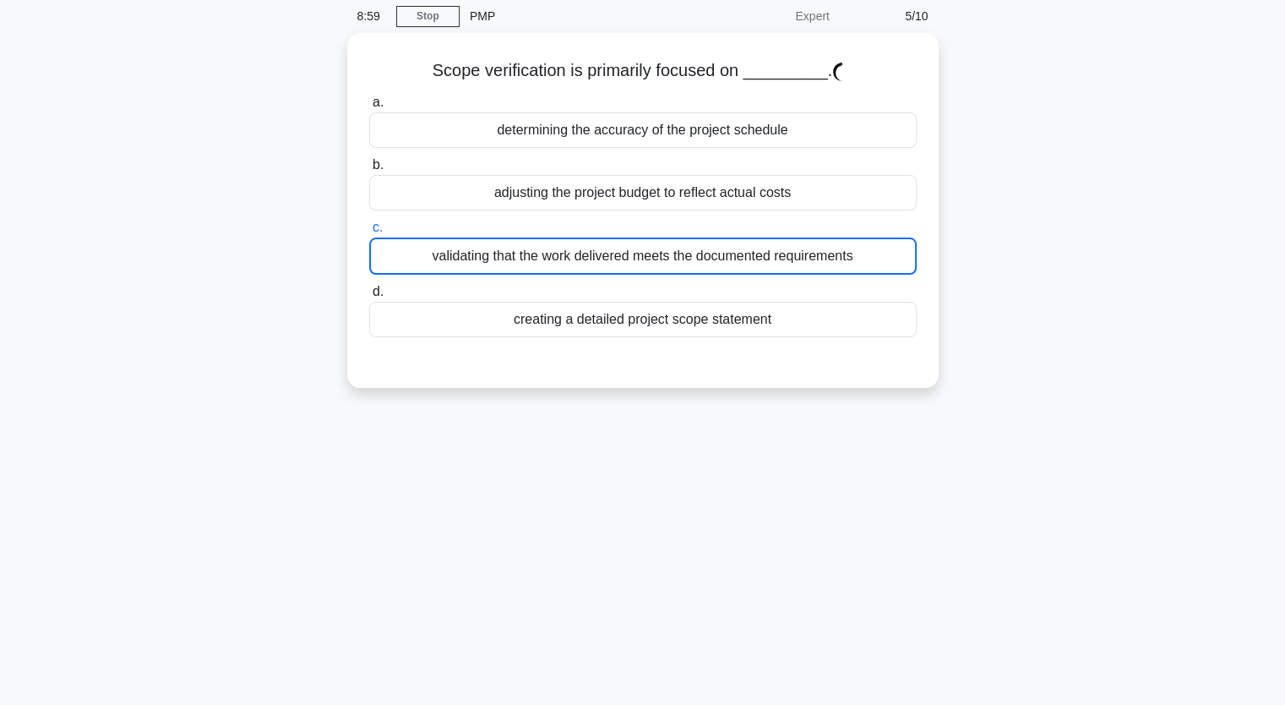
scroll to position [169, 0]
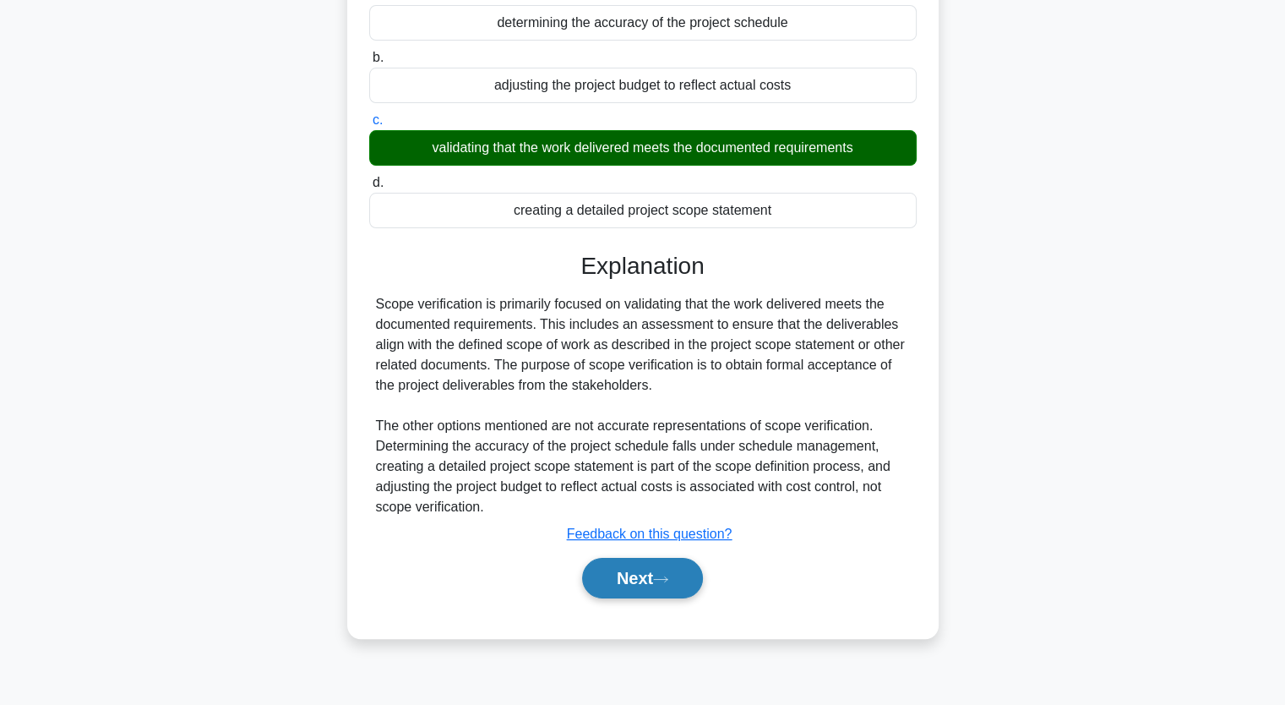
click at [631, 572] on button "Next" at bounding box center [642, 578] width 121 height 41
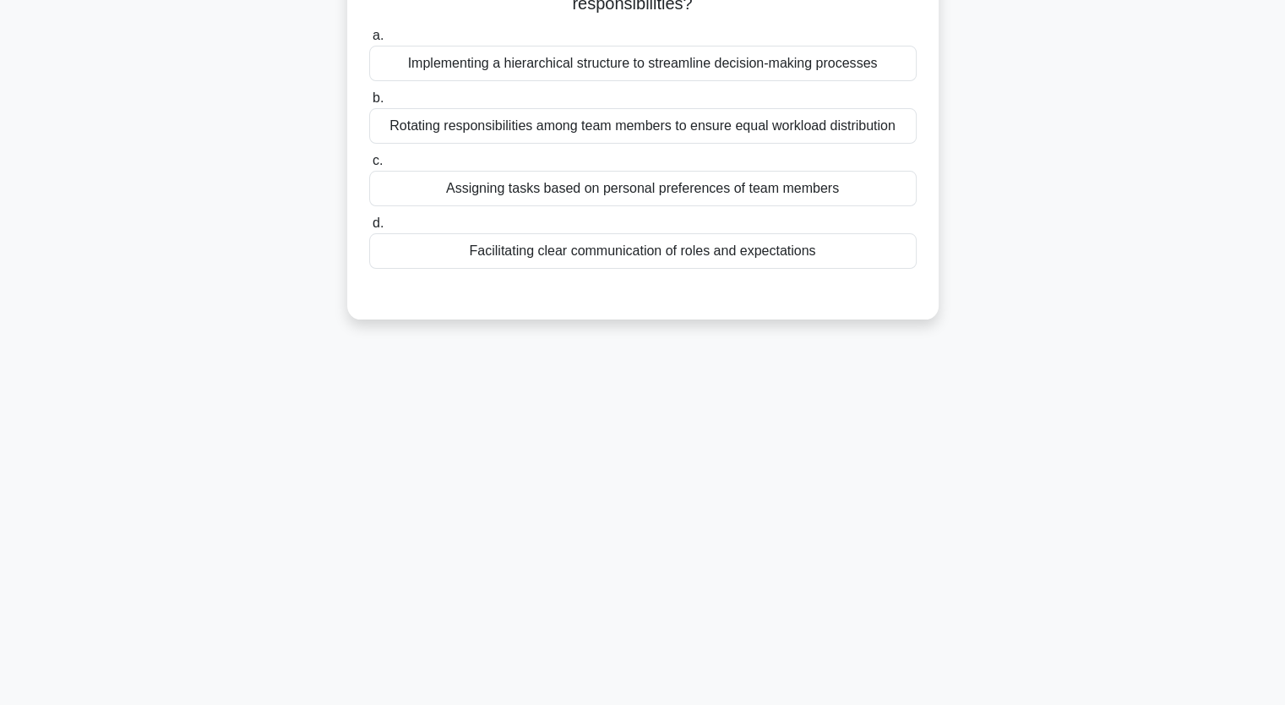
click at [605, 260] on div "Facilitating clear communication of roles and expectations" at bounding box center [642, 250] width 547 height 35
click at [369, 229] on input "d. Facilitating clear communication of roles and expectations" at bounding box center [369, 223] width 0 height 11
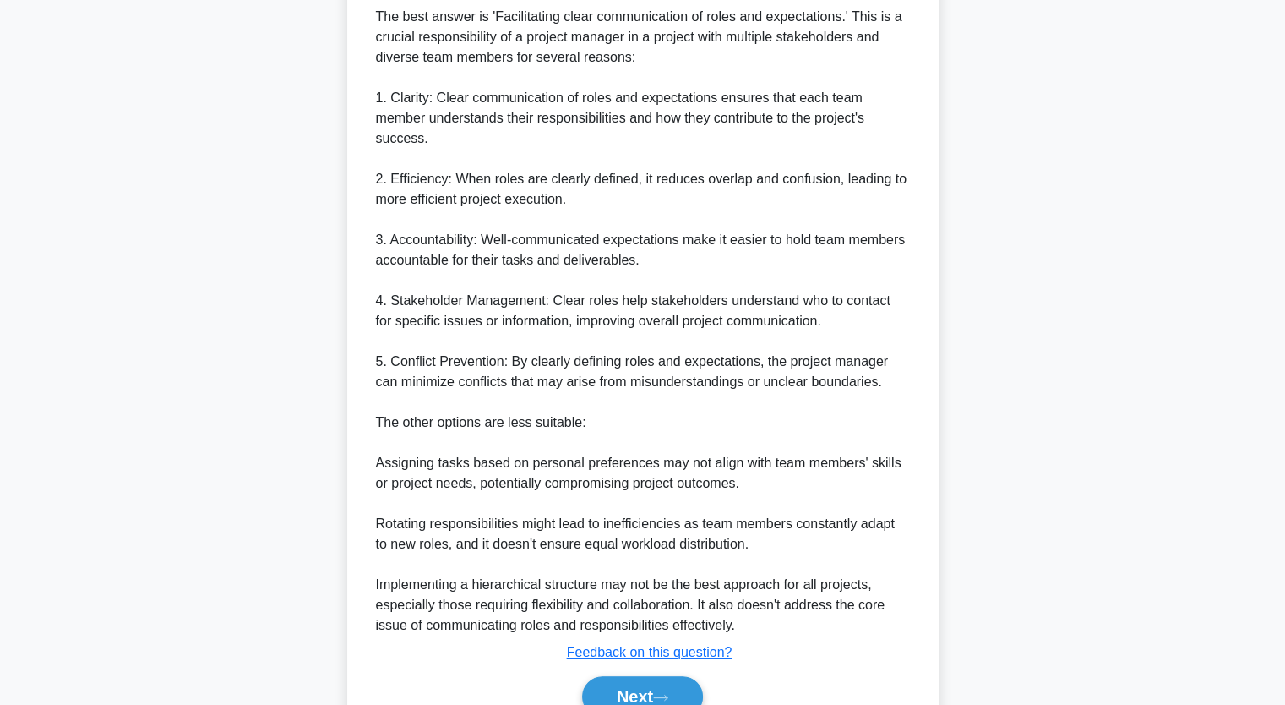
scroll to position [547, 0]
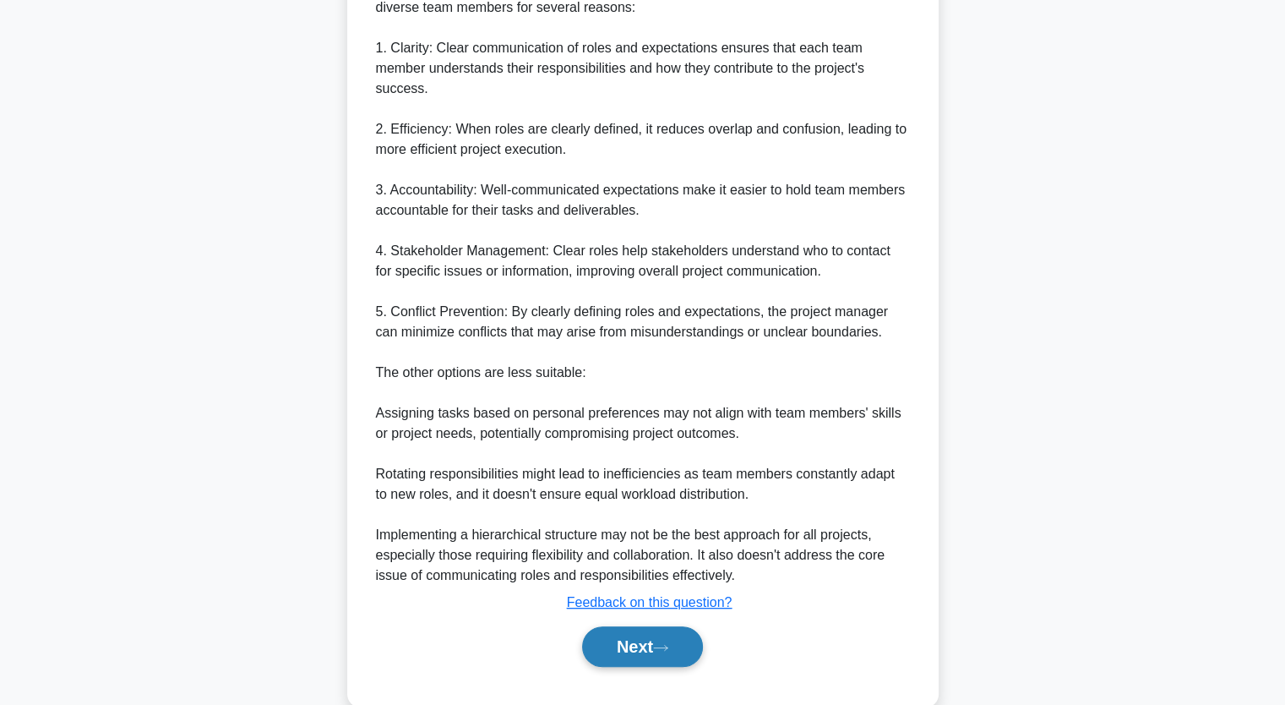
click at [632, 626] on button "Next" at bounding box center [642, 646] width 121 height 41
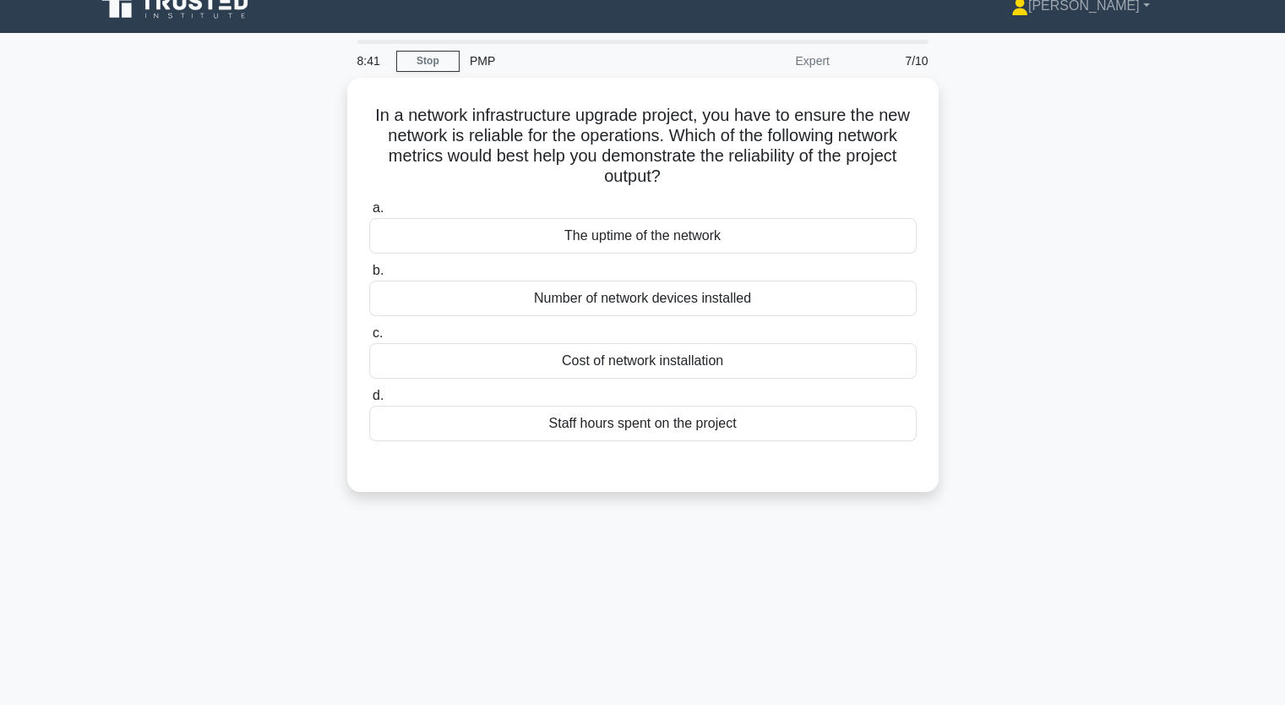
scroll to position [0, 0]
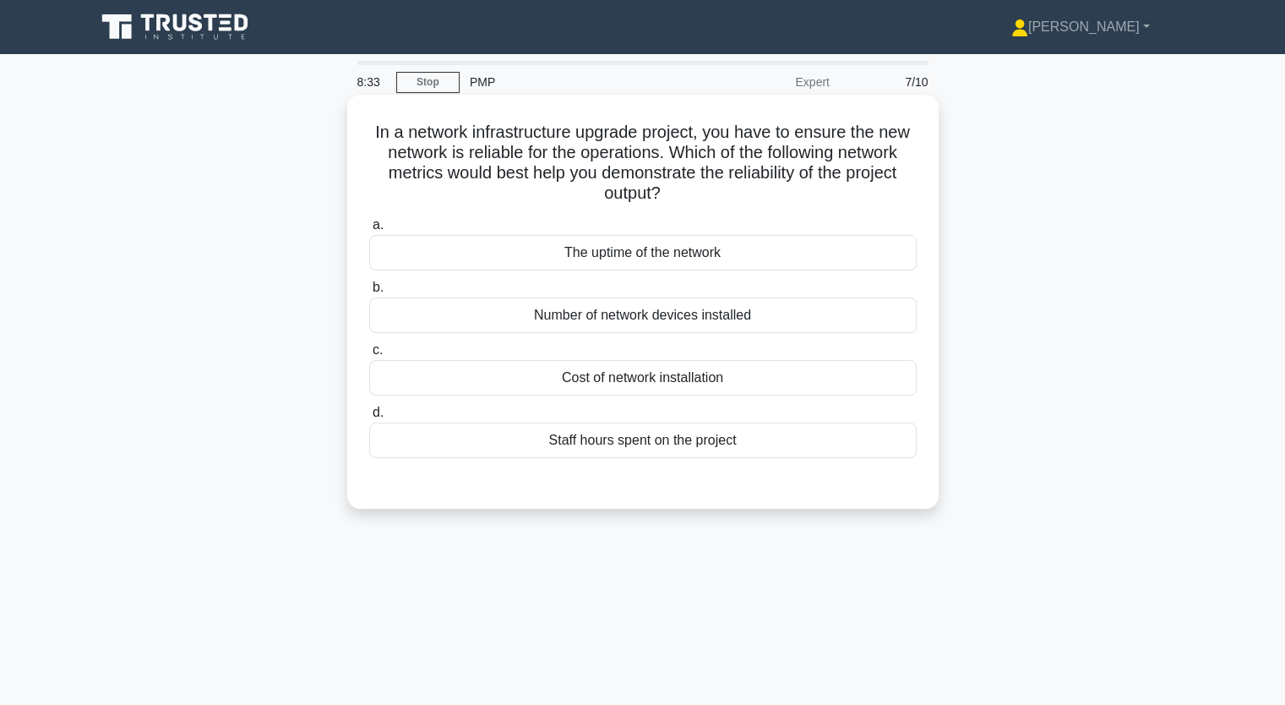
click at [689, 247] on div "The uptime of the network" at bounding box center [642, 252] width 547 height 35
click at [369, 231] on input "a. The uptime of the network" at bounding box center [369, 225] width 0 height 11
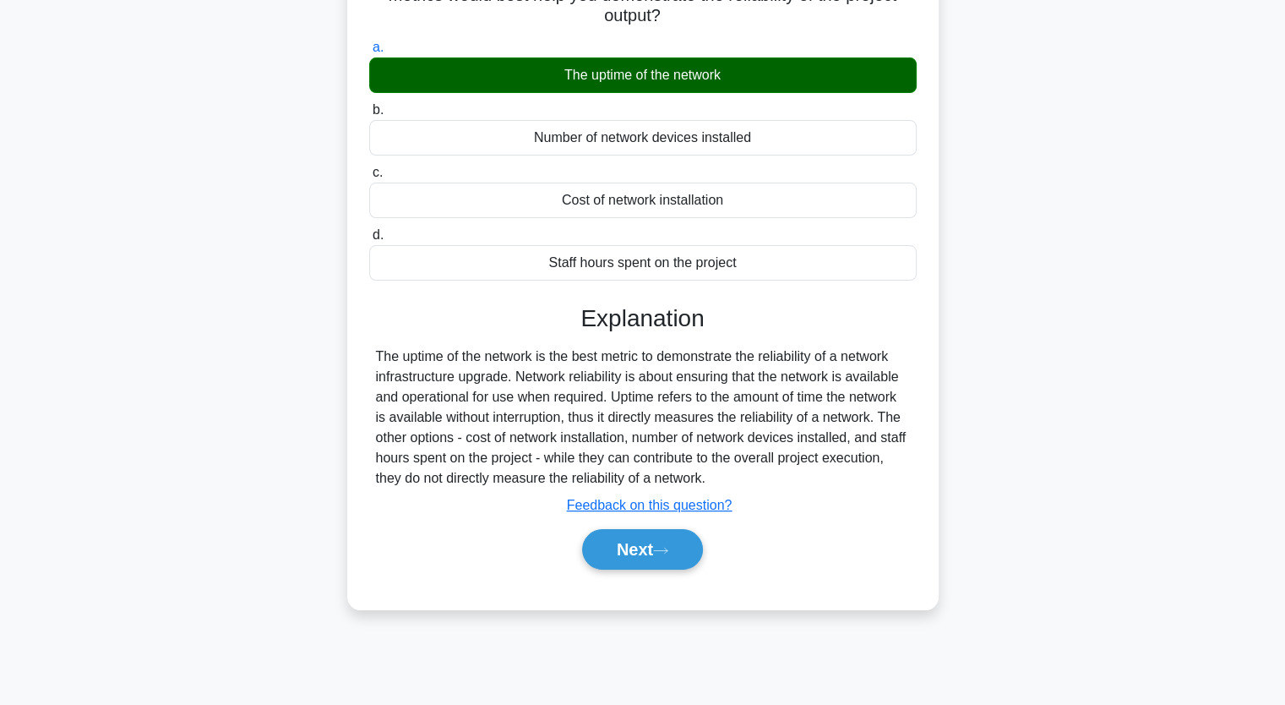
scroll to position [209, 0]
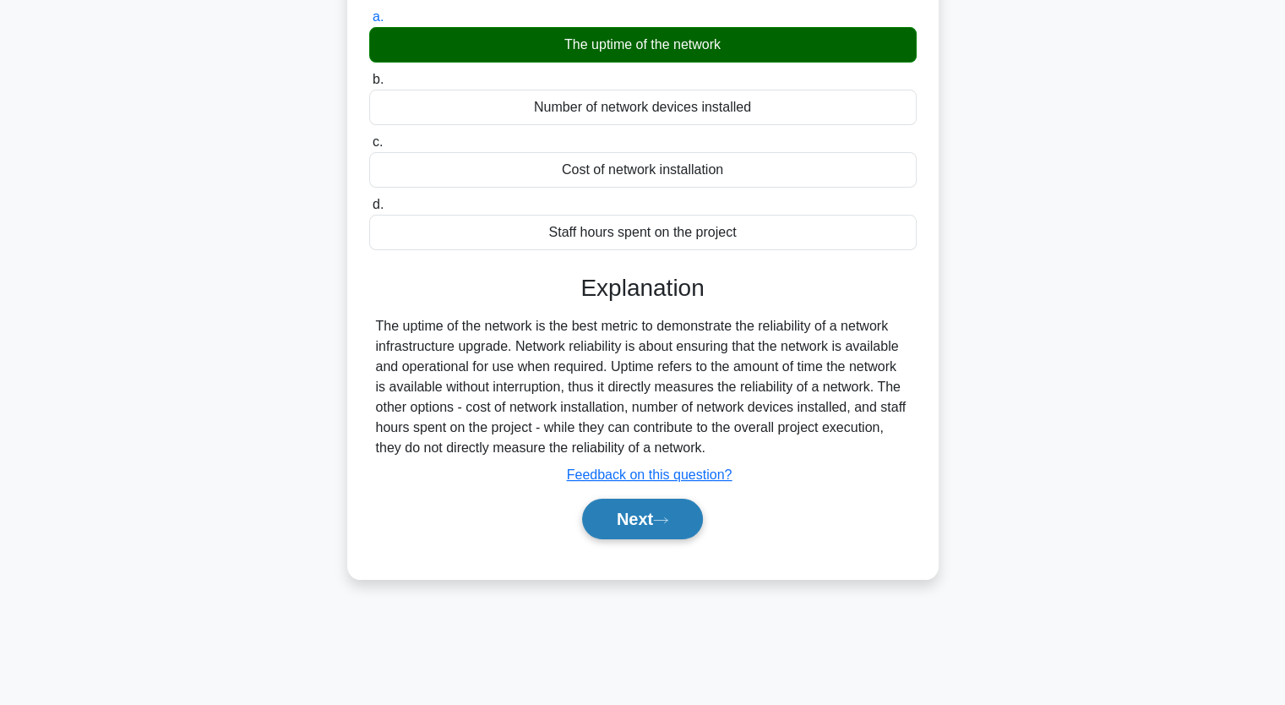
click at [651, 506] on button "Next" at bounding box center [642, 518] width 121 height 41
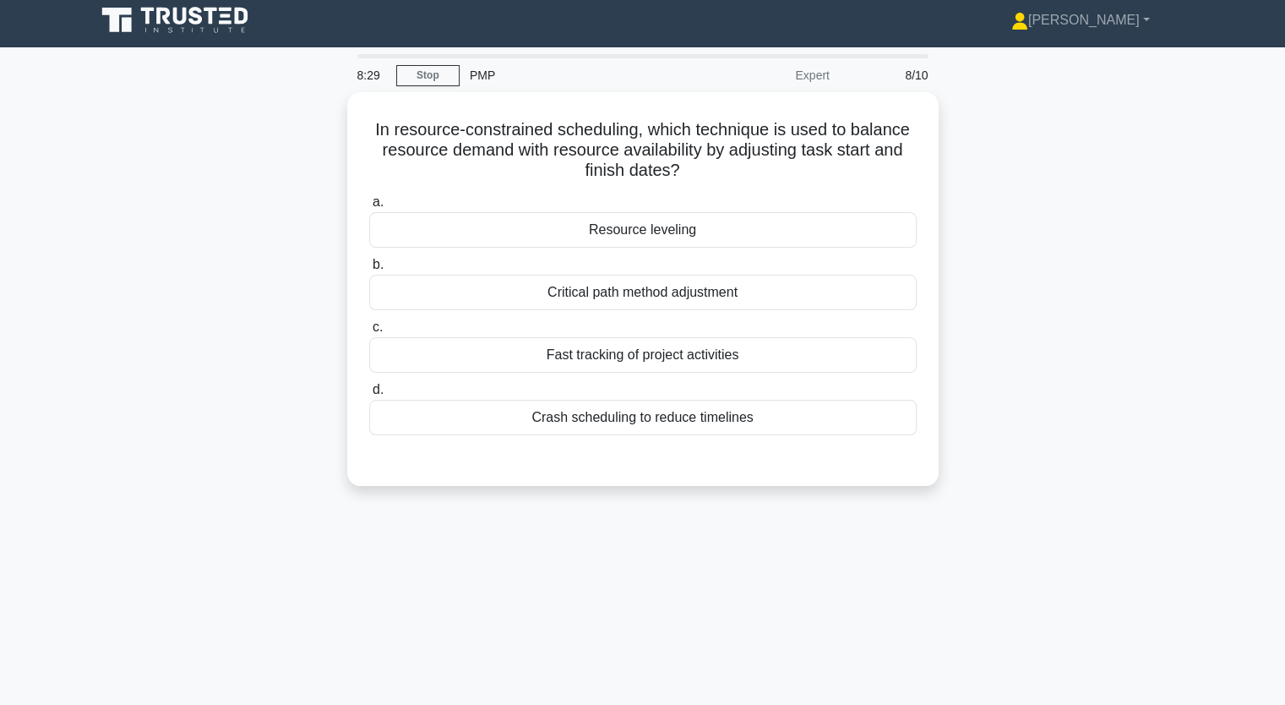
scroll to position [0, 0]
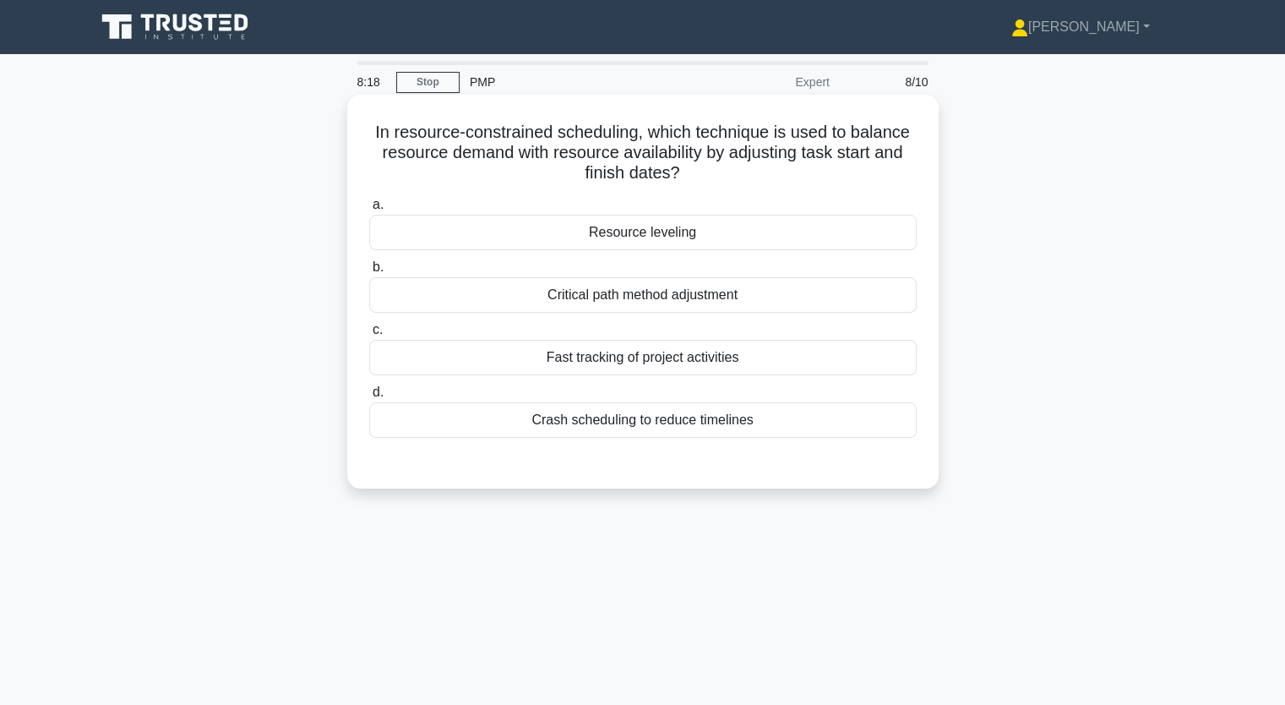
click at [664, 234] on div "Resource leveling" at bounding box center [642, 232] width 547 height 35
click at [369, 210] on input "a. Resource leveling" at bounding box center [369, 204] width 0 height 11
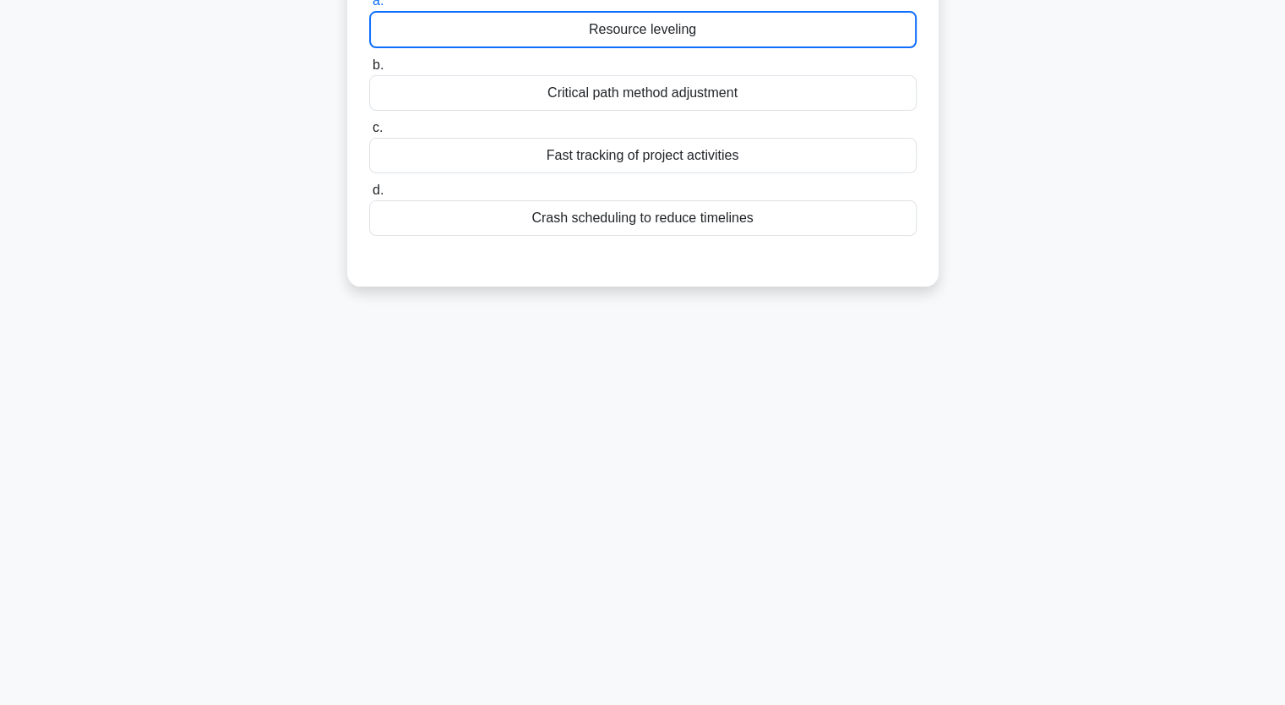
scroll to position [209, 0]
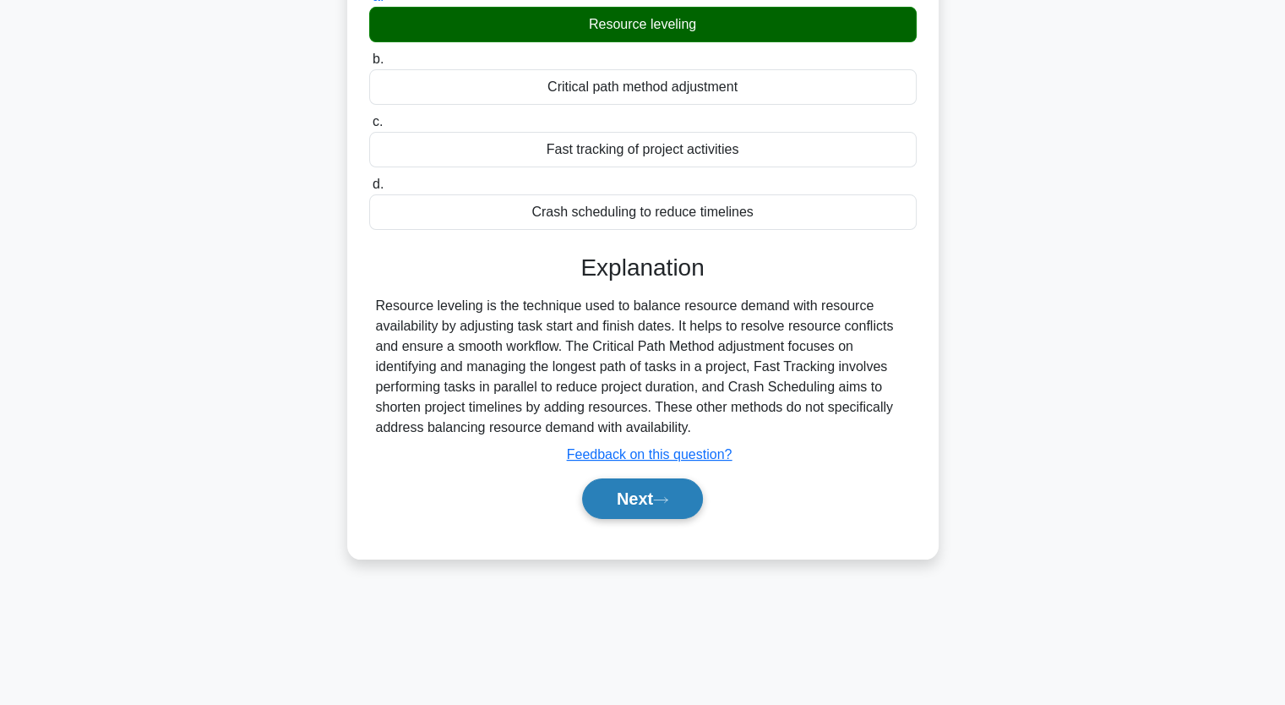
click at [640, 483] on button "Next" at bounding box center [642, 498] width 121 height 41
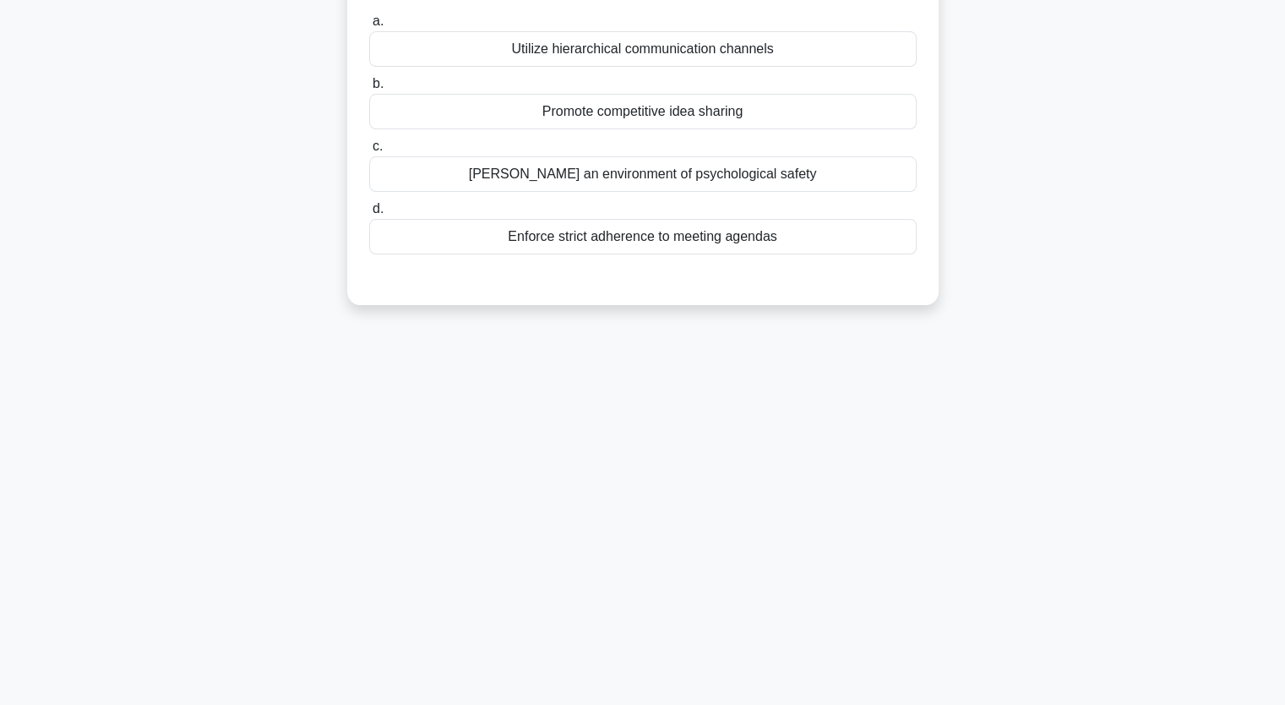
scroll to position [40, 0]
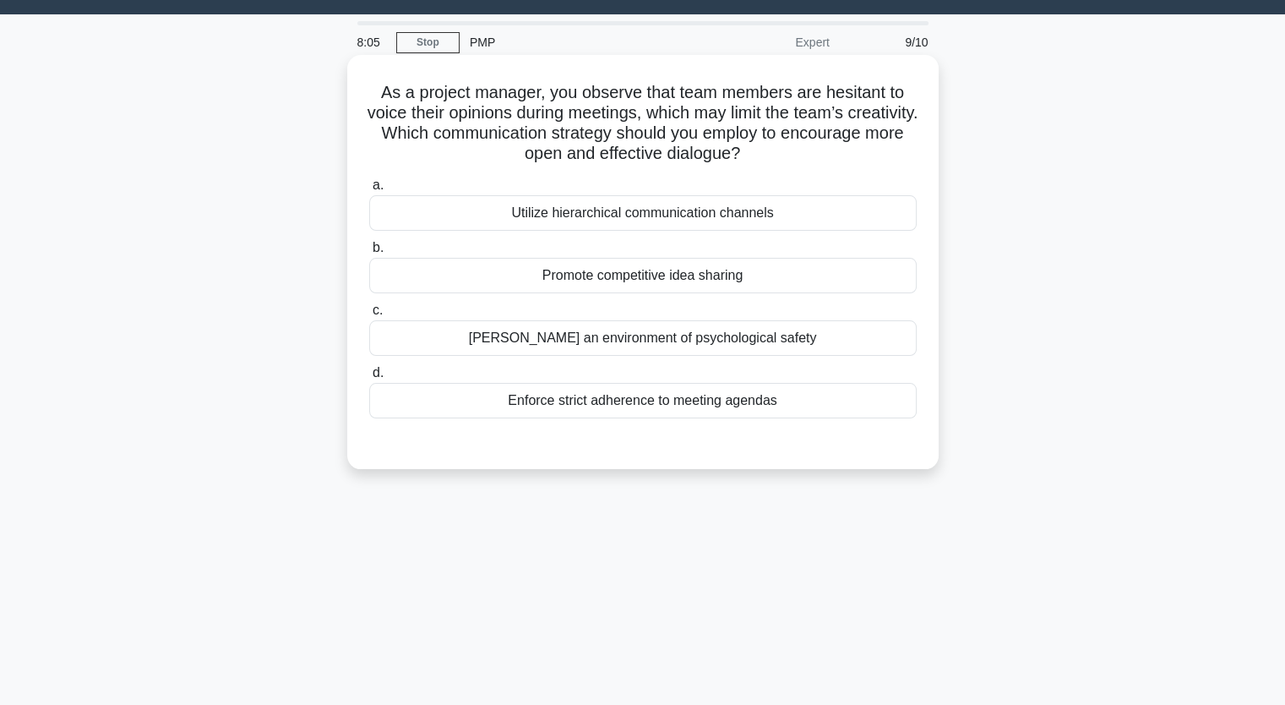
click at [637, 216] on div "Utilize hierarchical communication channels" at bounding box center [642, 212] width 547 height 35
click at [369, 191] on input "a. Utilize hierarchical communication channels" at bounding box center [369, 185] width 0 height 11
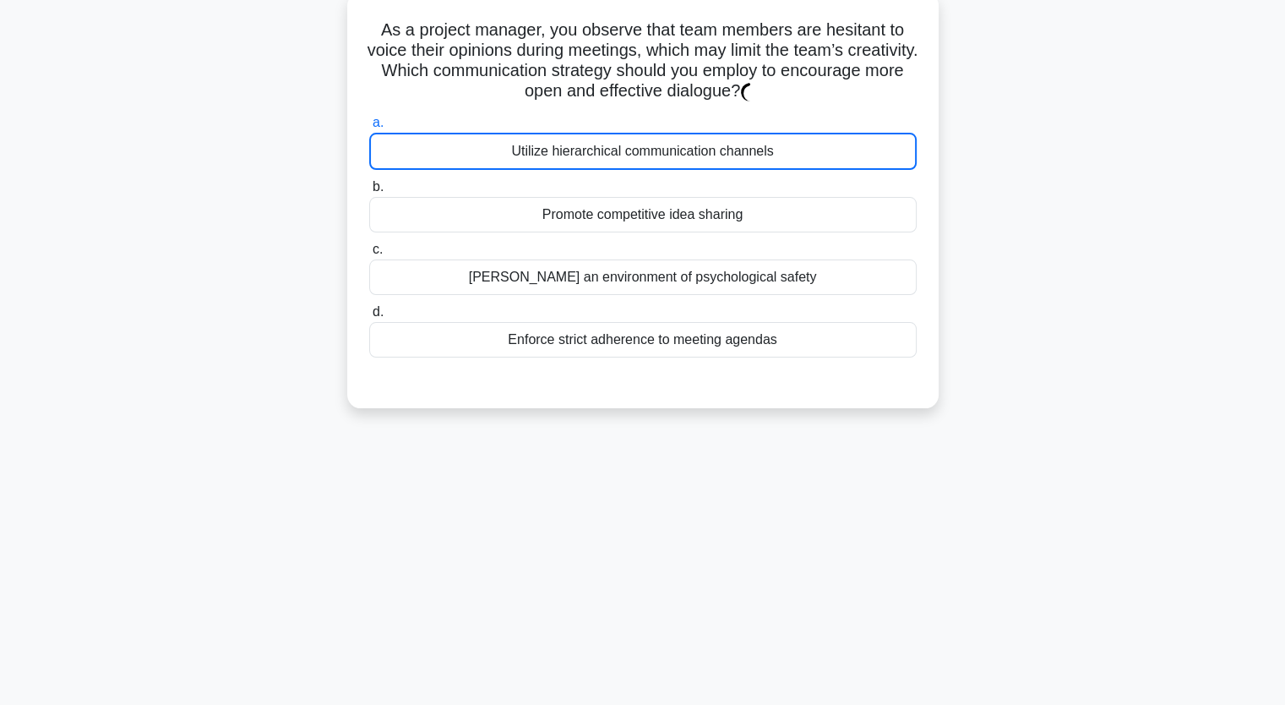
scroll to position [209, 0]
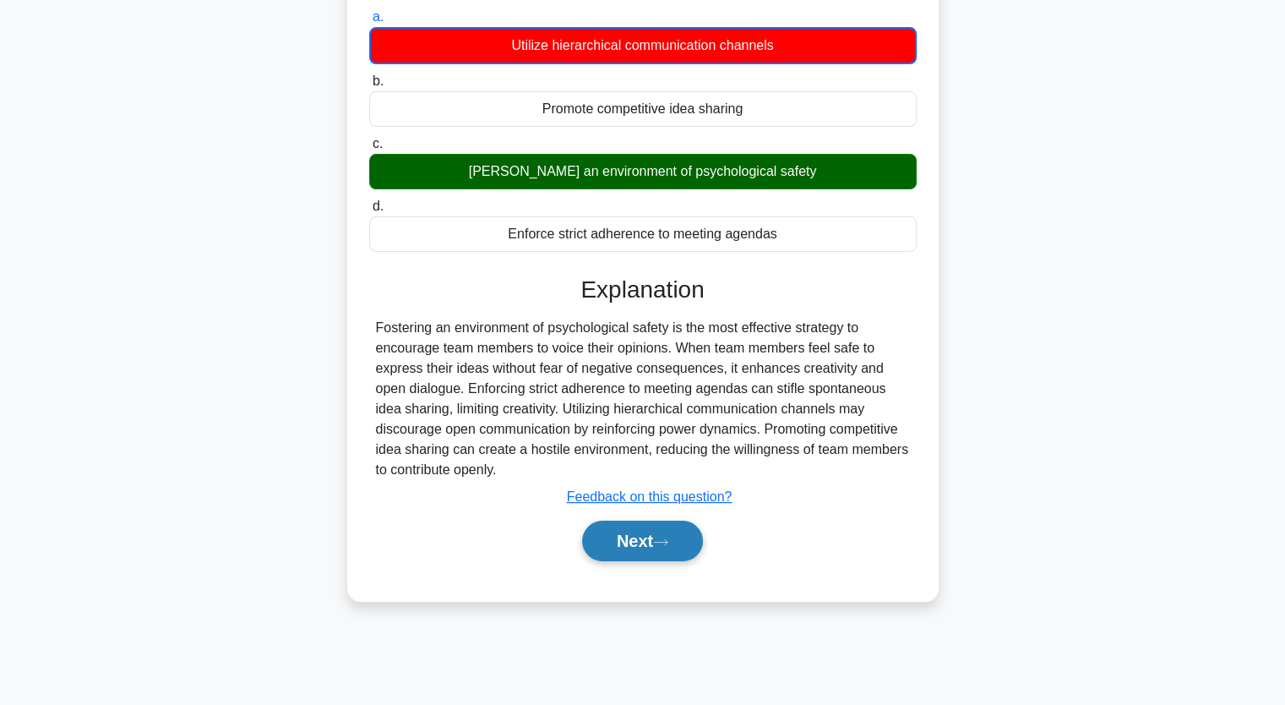
click at [664, 531] on button "Next" at bounding box center [642, 540] width 121 height 41
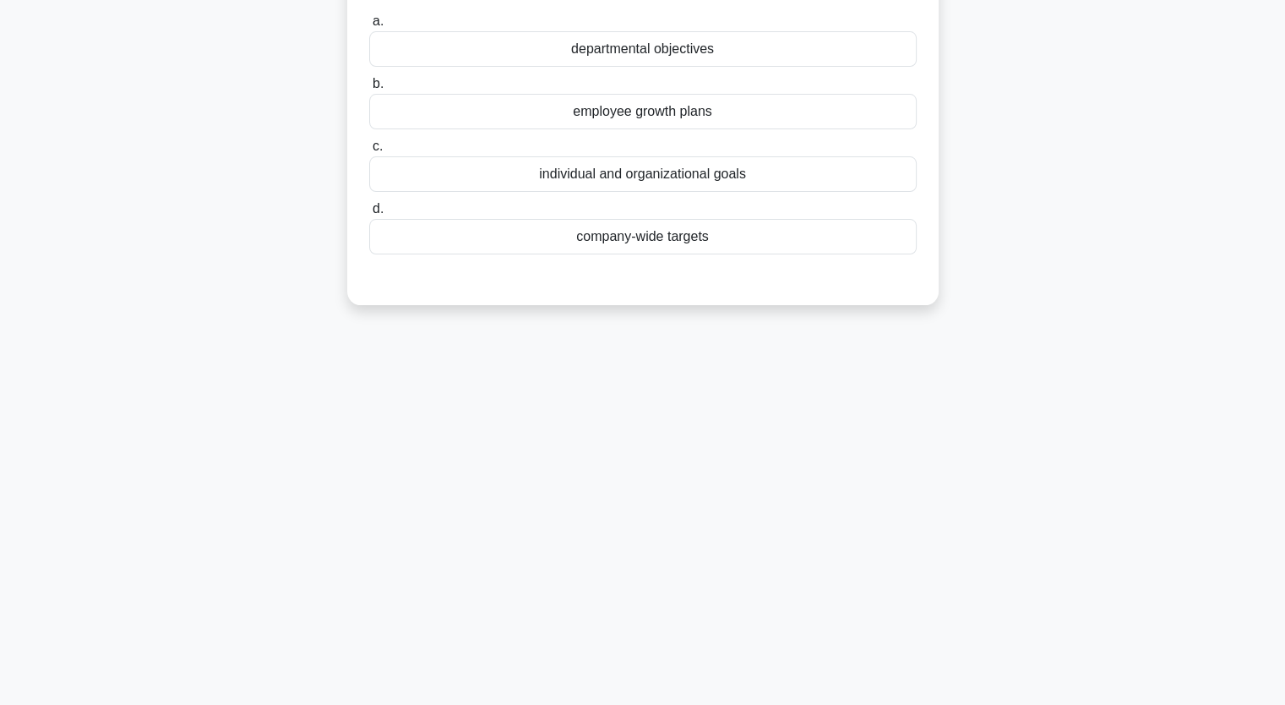
scroll to position [40, 0]
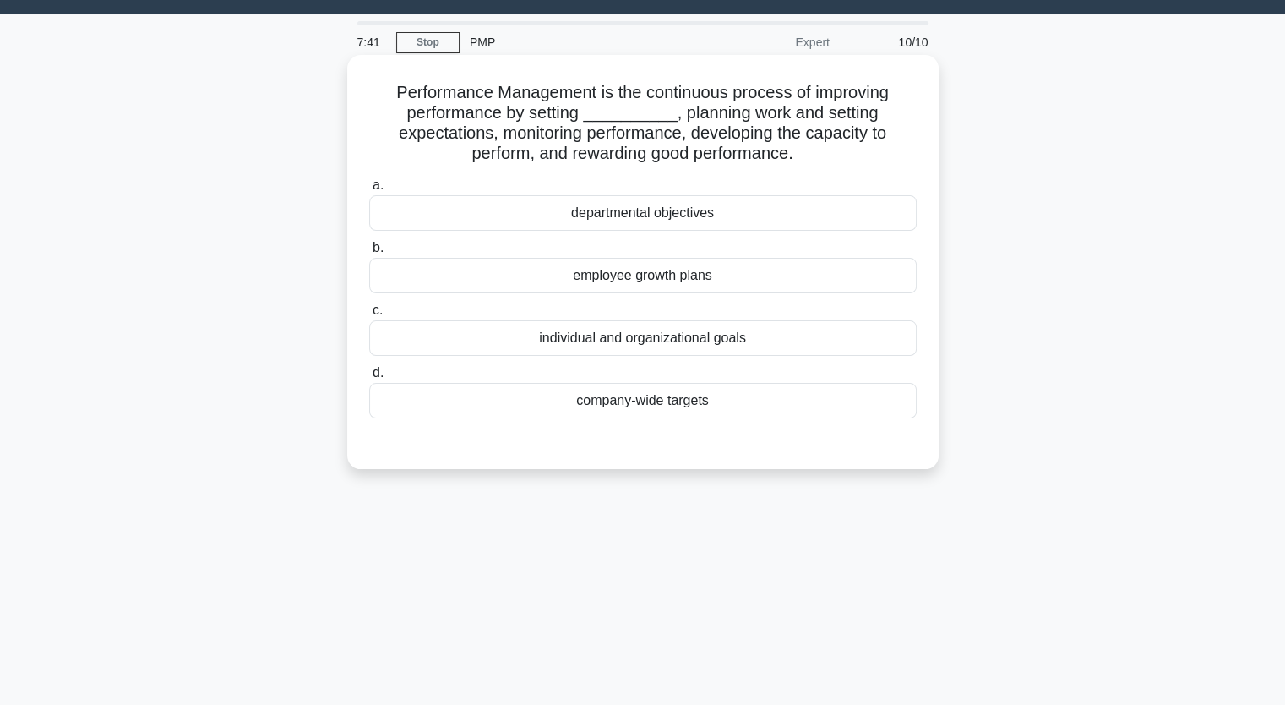
click at [663, 216] on div "departmental objectives" at bounding box center [642, 212] width 547 height 35
click at [369, 191] on input "a. departmental objectives" at bounding box center [369, 185] width 0 height 11
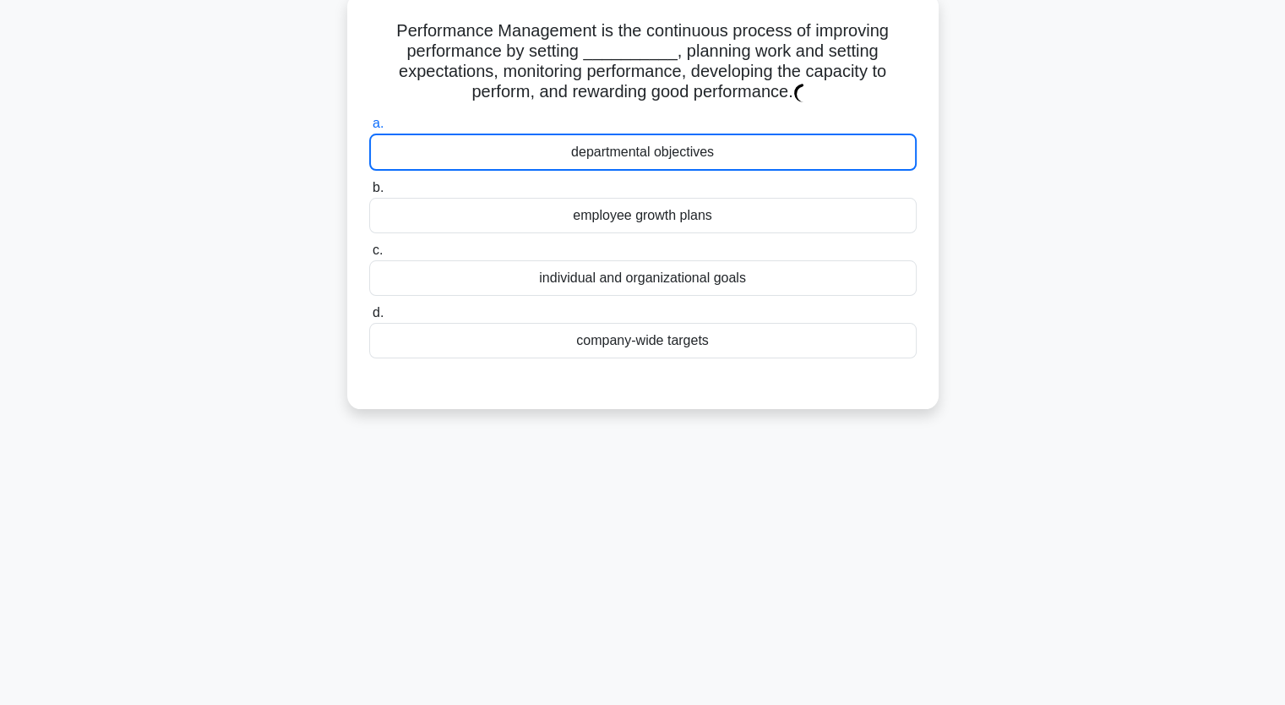
scroll to position [209, 0]
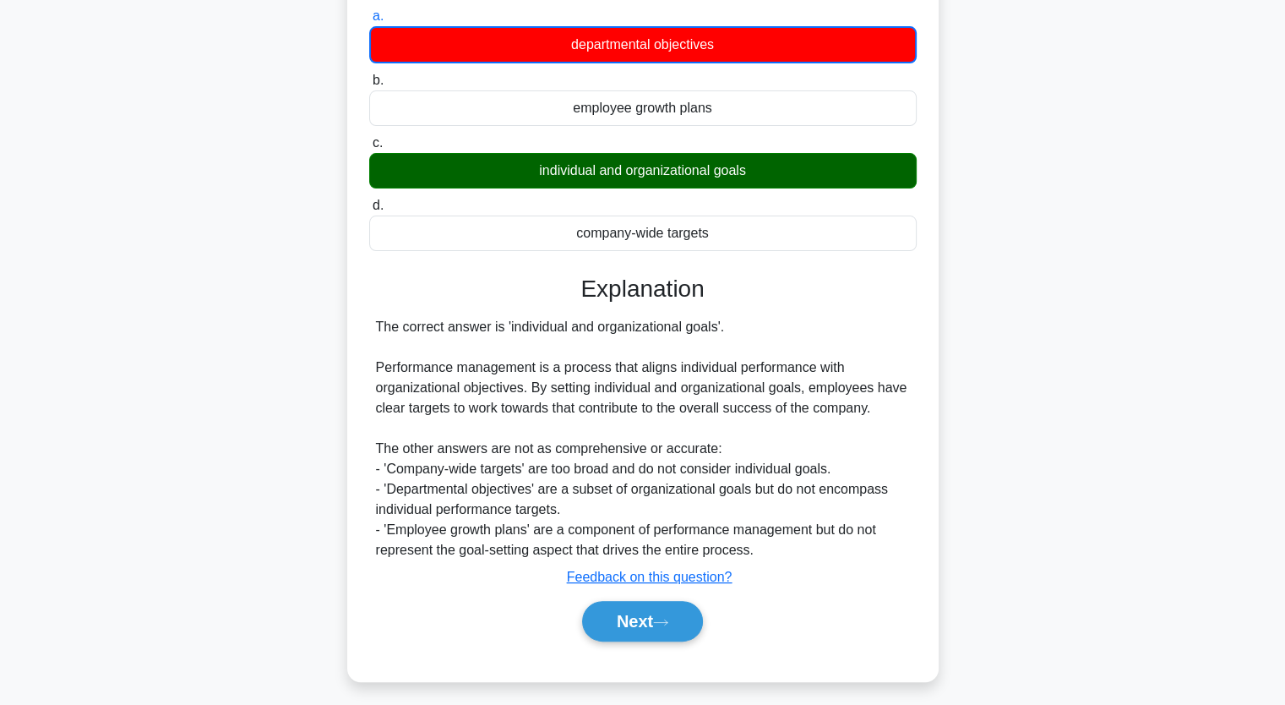
drag, startPoint x: 645, startPoint y: 616, endPoint x: 642, endPoint y: 591, distance: 24.7
click at [645, 613] on button "Next" at bounding box center [642, 621] width 121 height 41
click at [642, 612] on button "Next" at bounding box center [642, 621] width 121 height 41
click at [644, 616] on button "Next" at bounding box center [642, 621] width 121 height 41
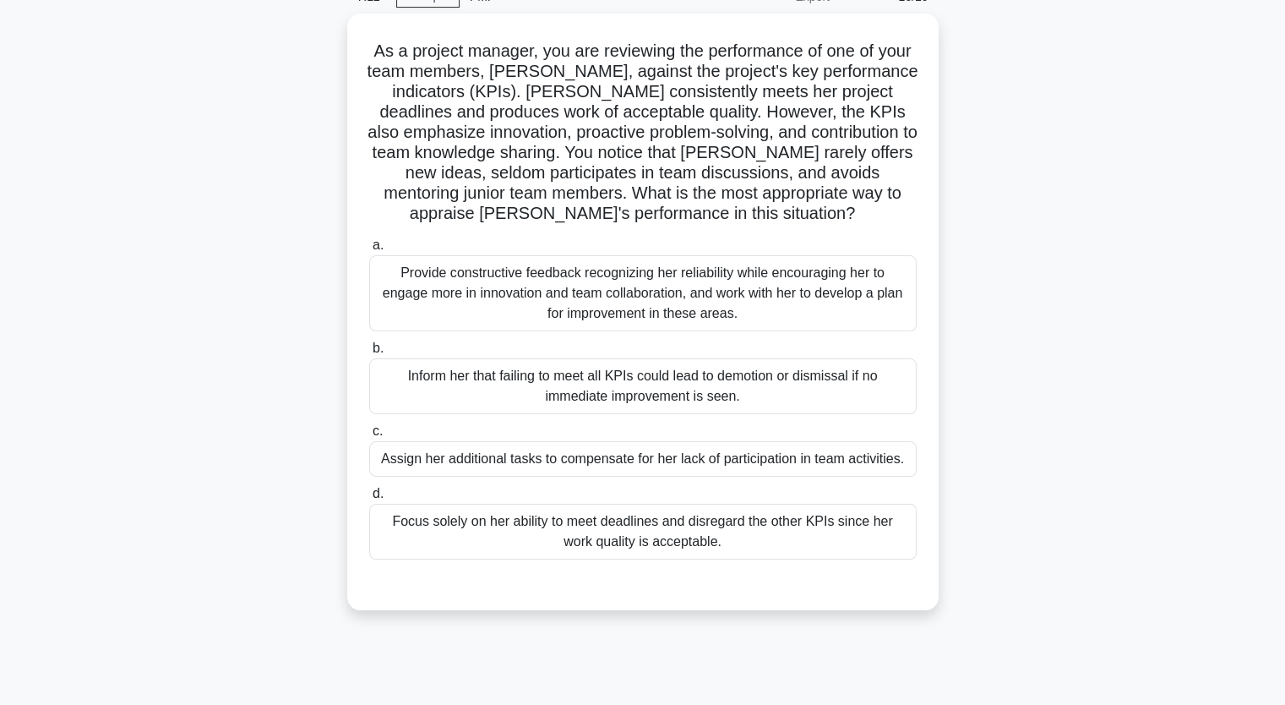
scroll to position [40, 0]
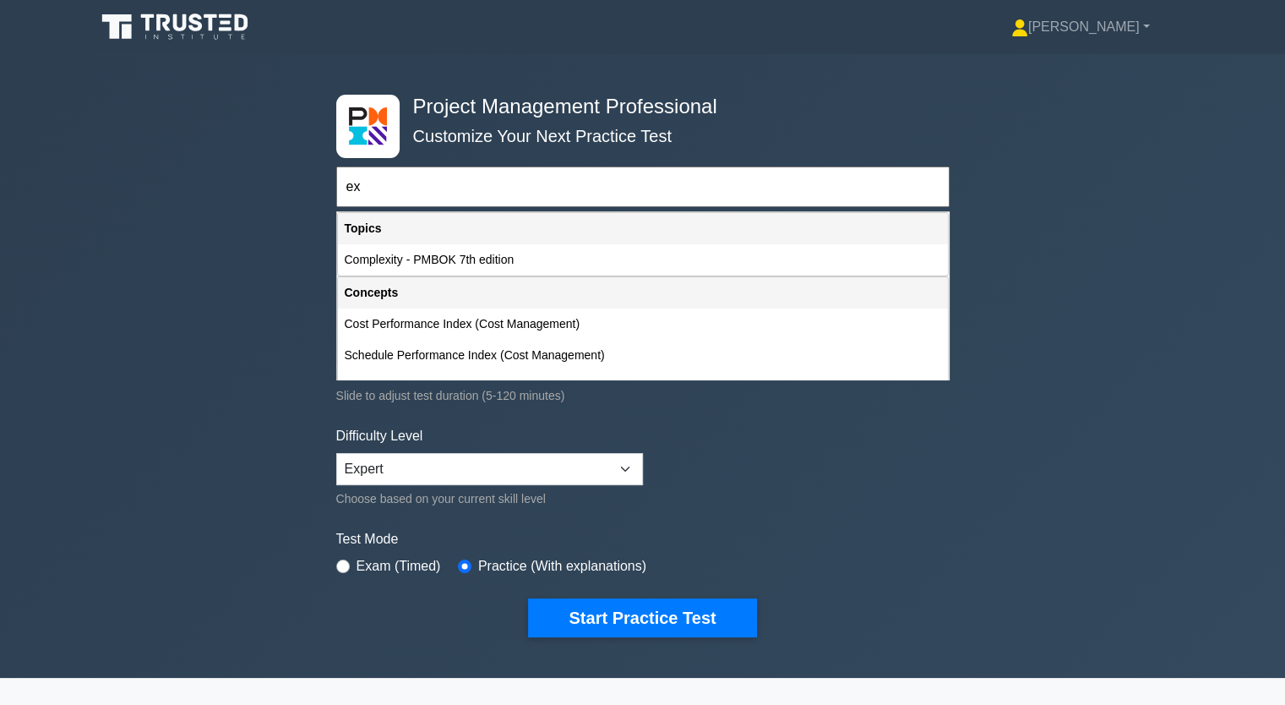
type input "e"
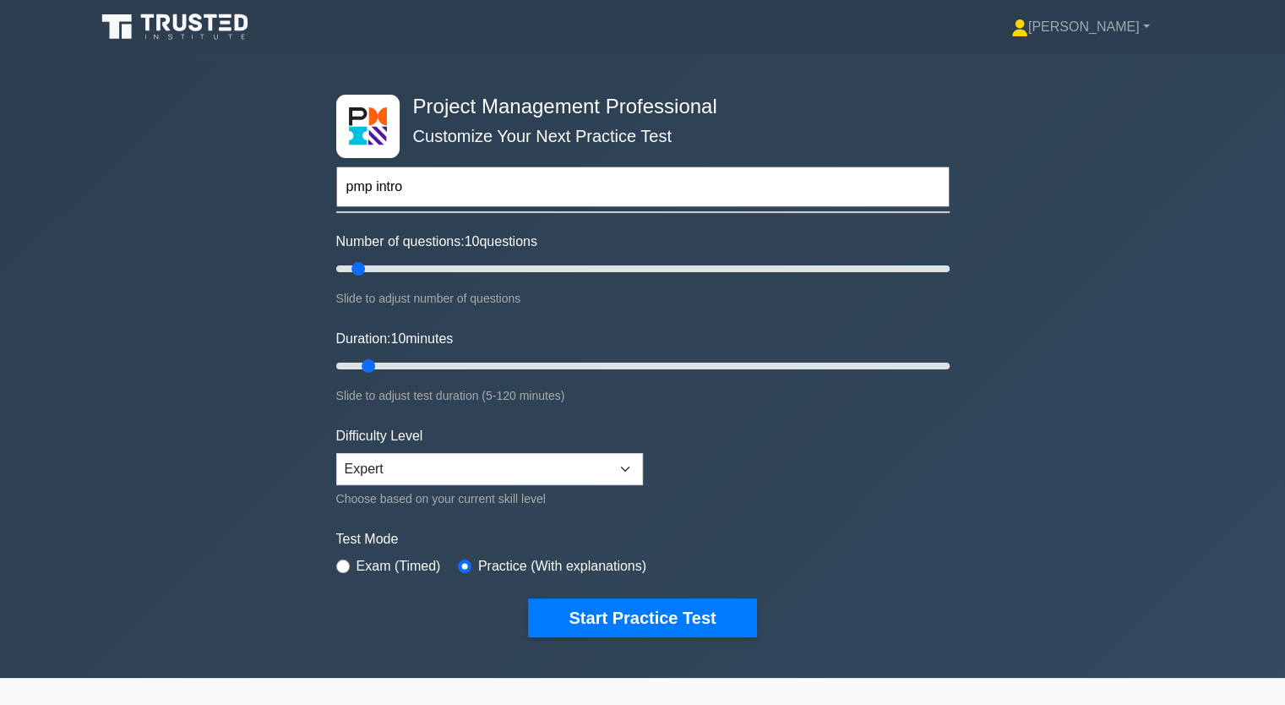
type input "pmp intro"
click at [528, 598] on button "Start Practice Test" at bounding box center [642, 617] width 228 height 39
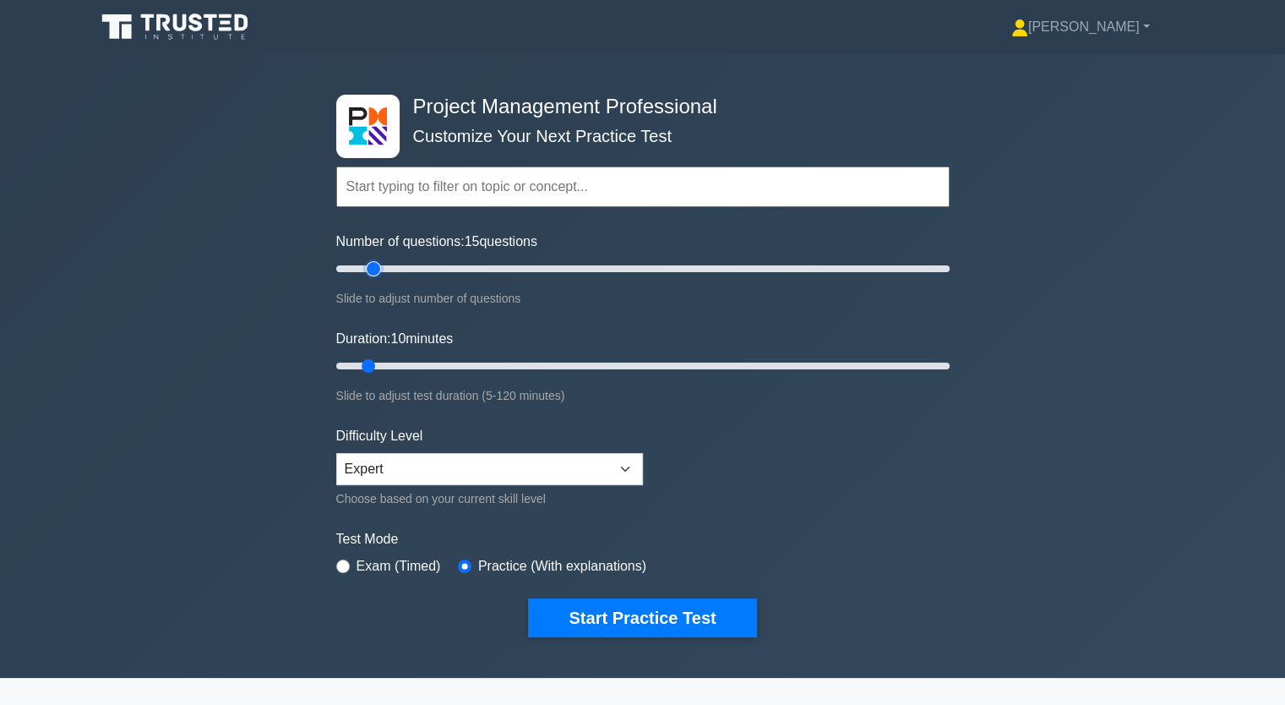
type input "15"
click at [379, 265] on input "Number of questions: 15 questions" at bounding box center [642, 269] width 613 height 20
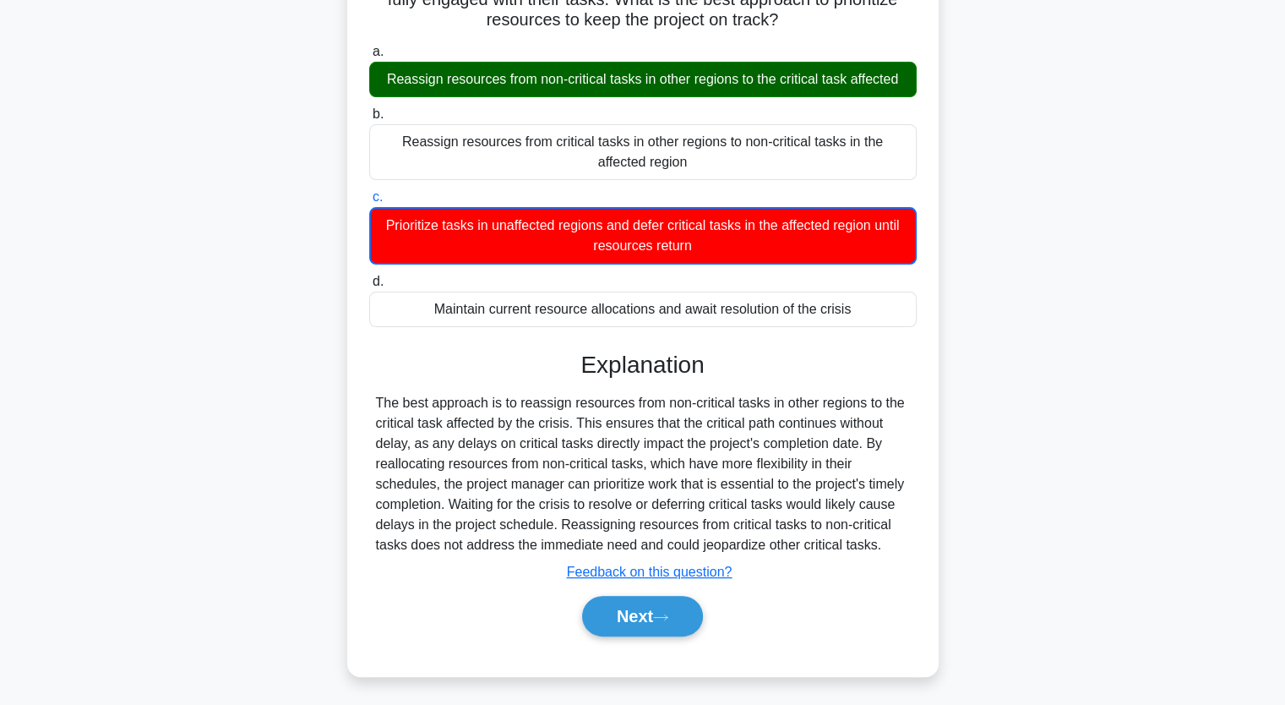
scroll to position [216, 0]
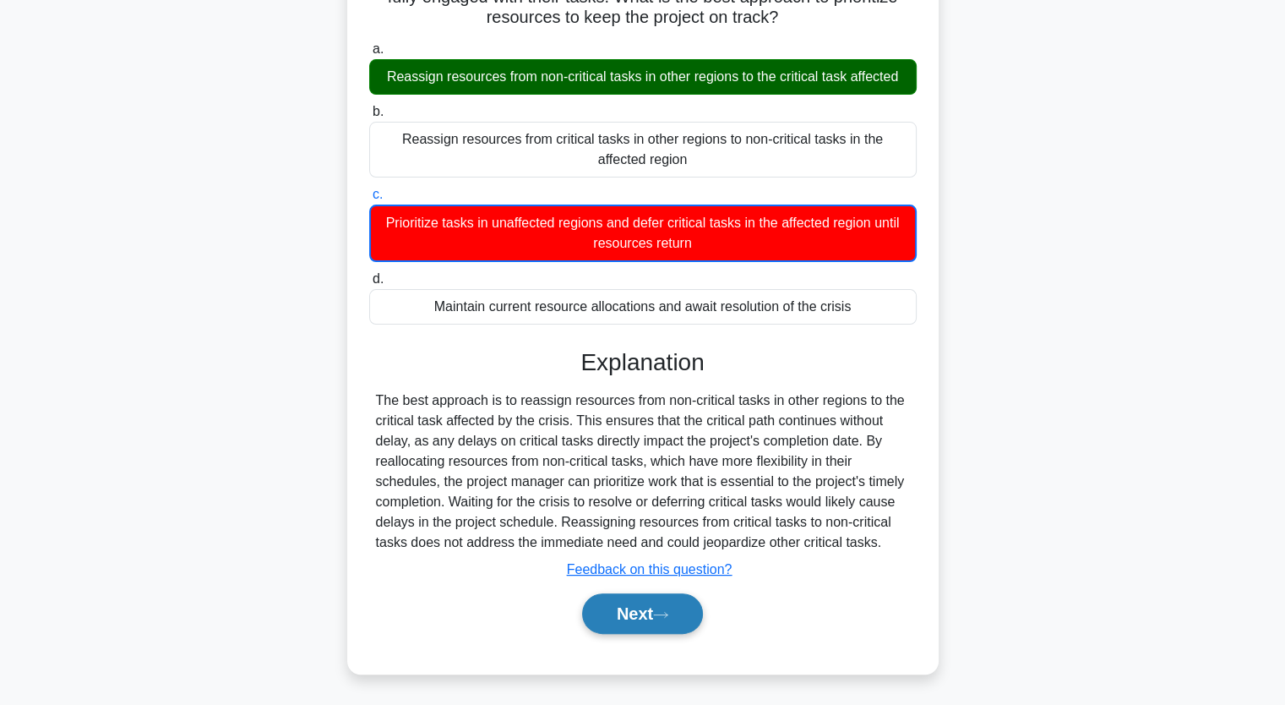
click at [634, 602] on button "Next" at bounding box center [642, 613] width 121 height 41
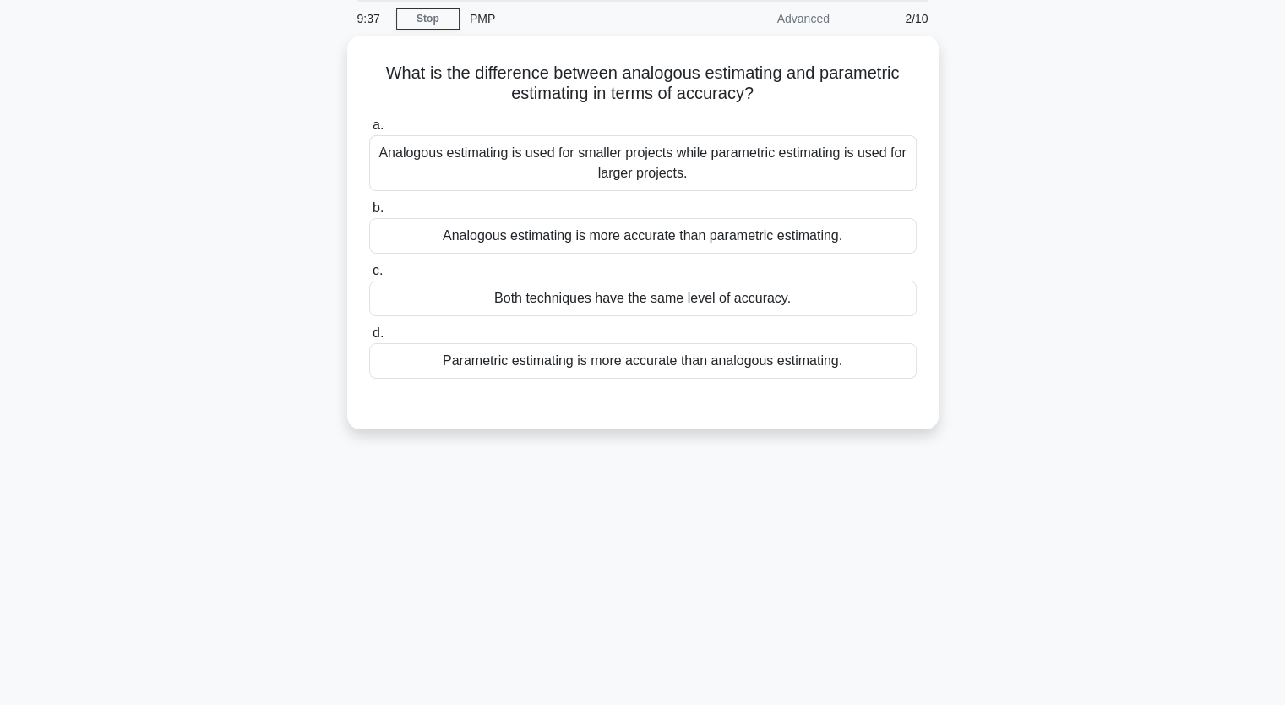
scroll to position [40, 0]
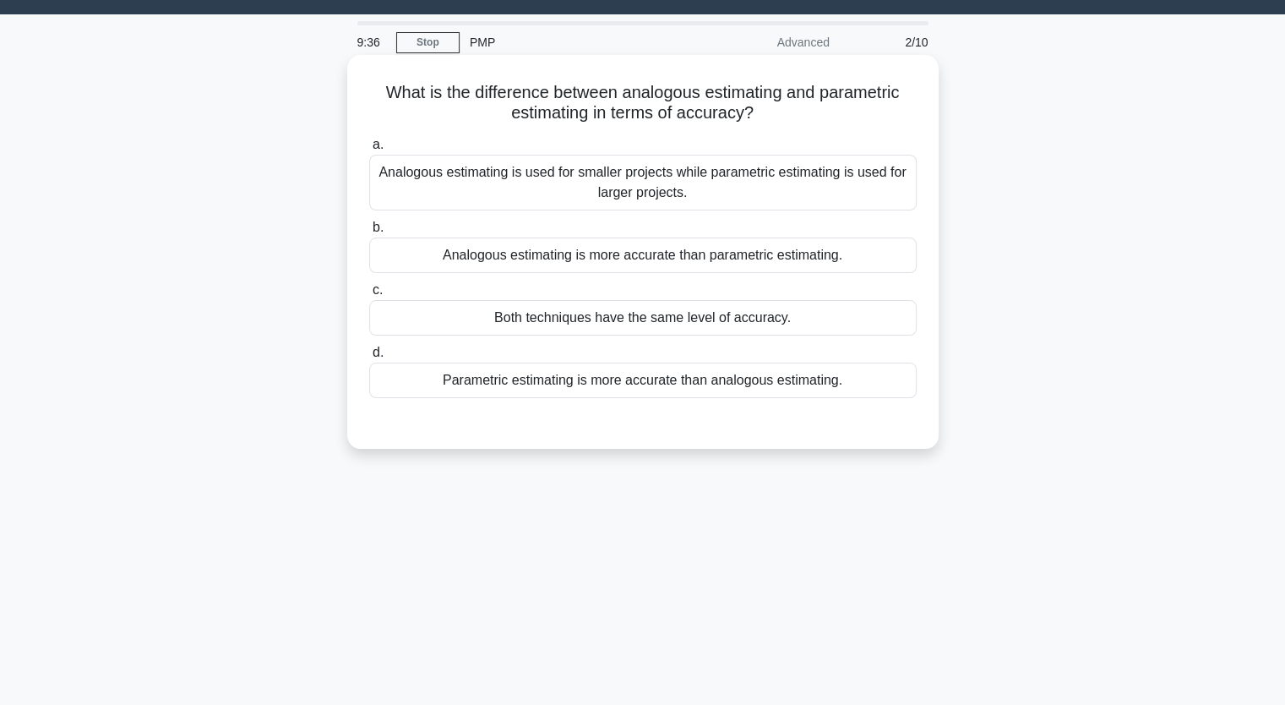
click at [632, 270] on div "Analogous estimating is more accurate than parametric estimating." at bounding box center [642, 254] width 547 height 35
click at [369, 233] on input "b. Analogous estimating is more accurate than parametric estimating." at bounding box center [369, 227] width 0 height 11
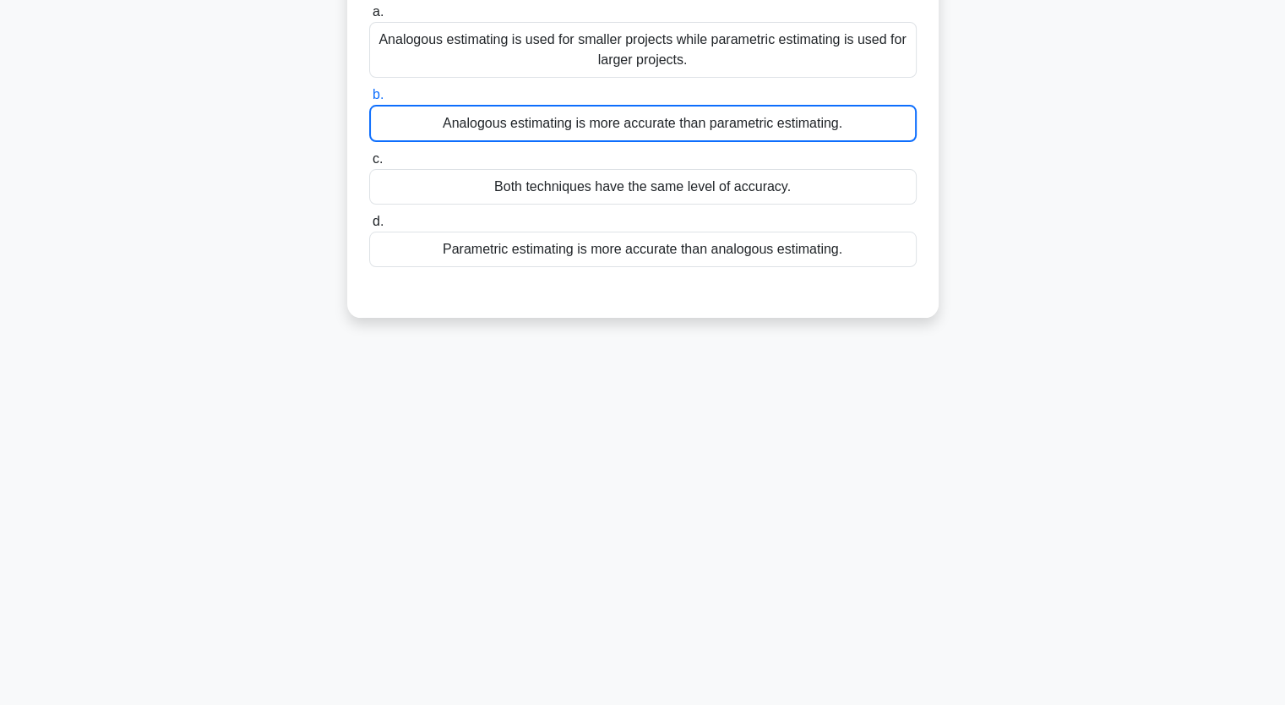
scroll to position [209, 0]
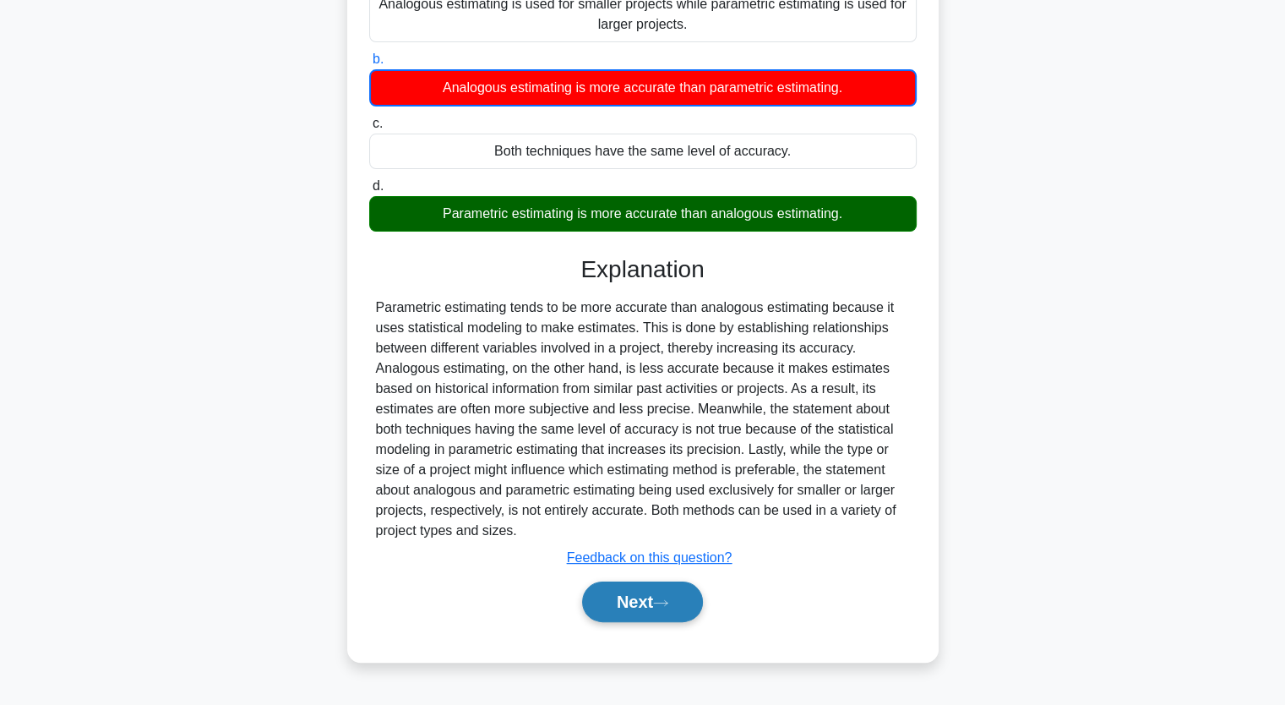
click at [676, 598] on button "Next" at bounding box center [642, 601] width 121 height 41
click at [680, 602] on button "Next" at bounding box center [642, 601] width 121 height 41
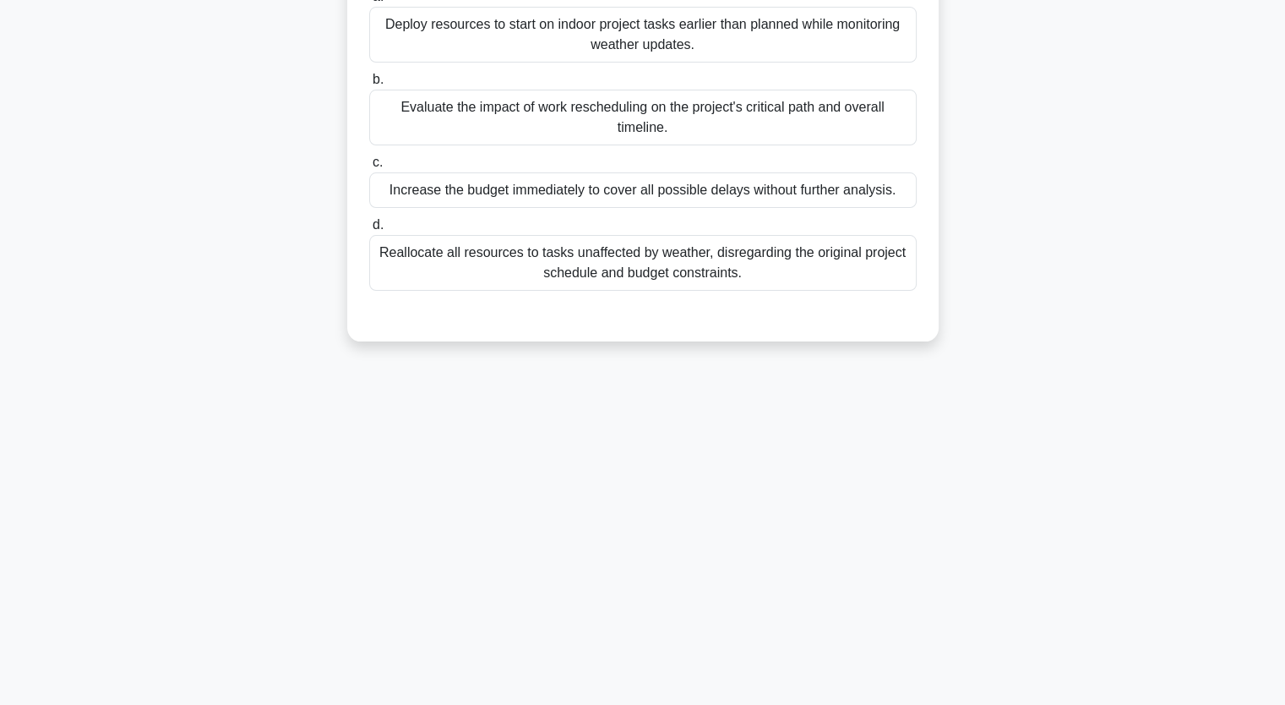
click at [629, 117] on div "Evaluate the impact of work rescheduling on the project's critical path and ove…" at bounding box center [642, 118] width 547 height 56
click at [369, 85] on input "b. Evaluate the impact of work rescheduling on the project's critical path and …" at bounding box center [369, 79] width 0 height 11
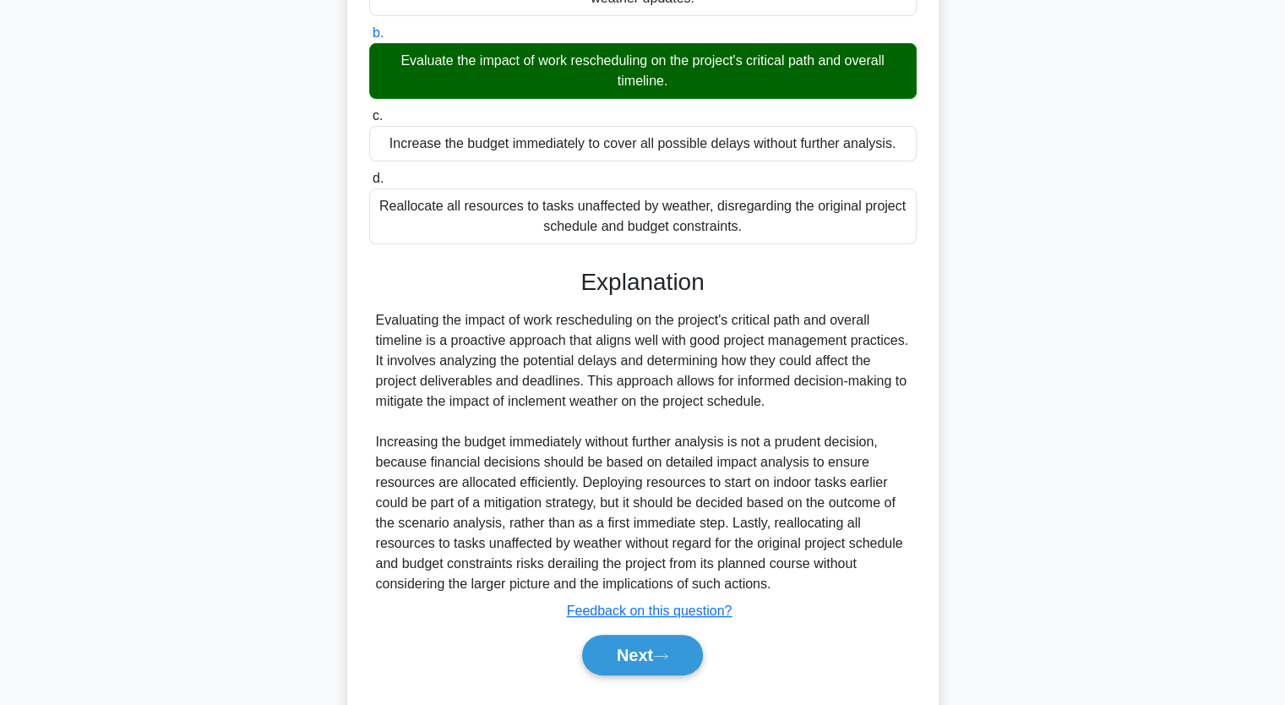
scroll to position [296, 0]
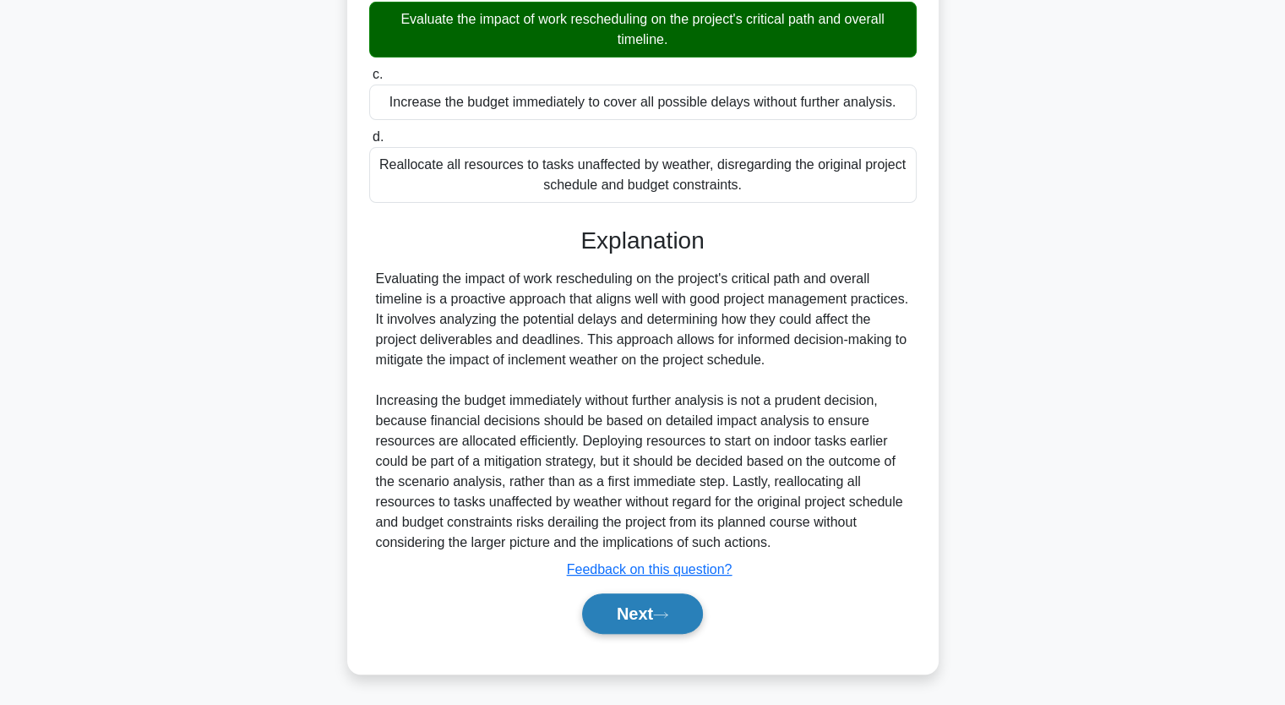
click at [661, 598] on button "Next" at bounding box center [642, 613] width 121 height 41
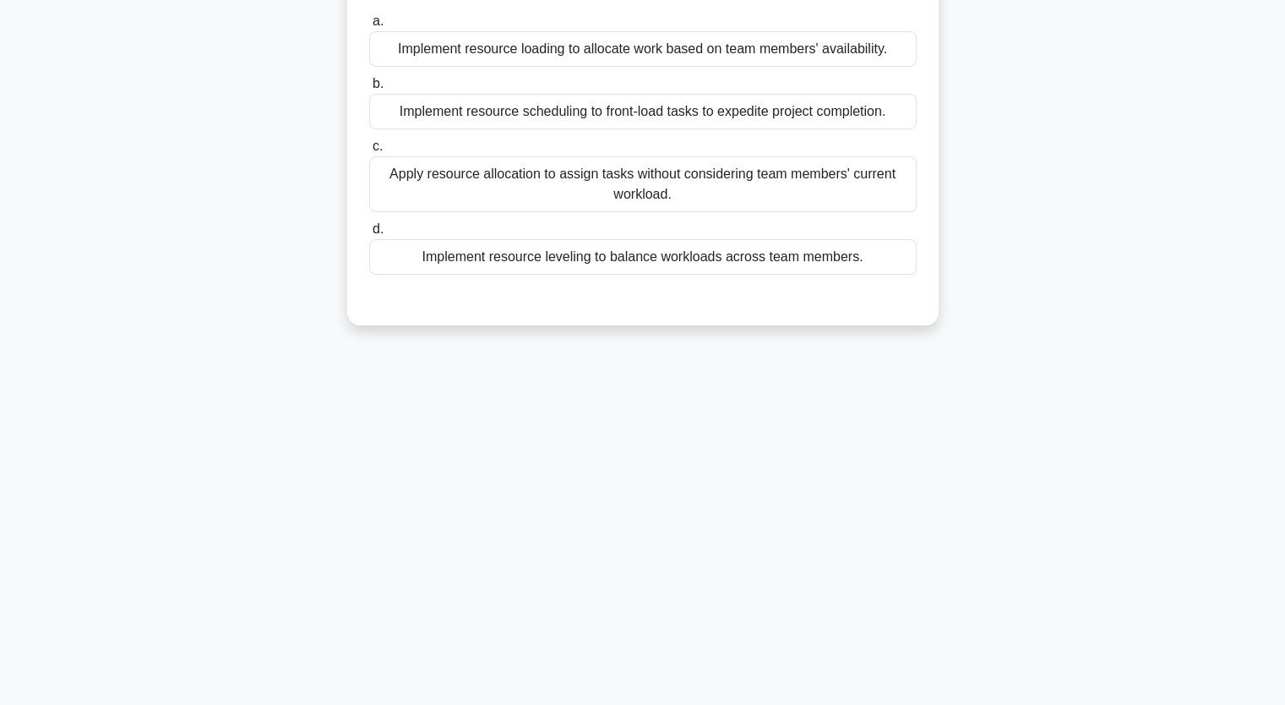
scroll to position [209, 0]
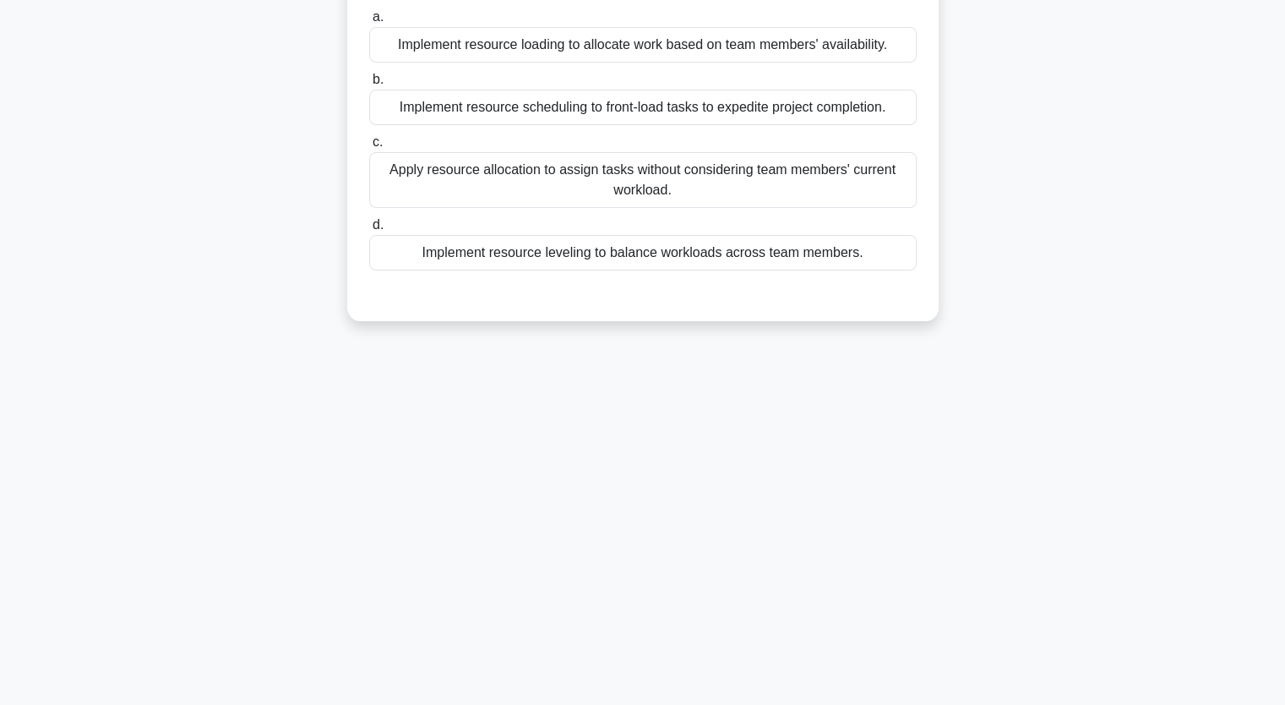
click at [662, 254] on div "Implement resource leveling to balance workloads across team members." at bounding box center [642, 252] width 547 height 35
click at [369, 231] on input "d. Implement resource leveling to balance workloads across team members." at bounding box center [369, 225] width 0 height 11
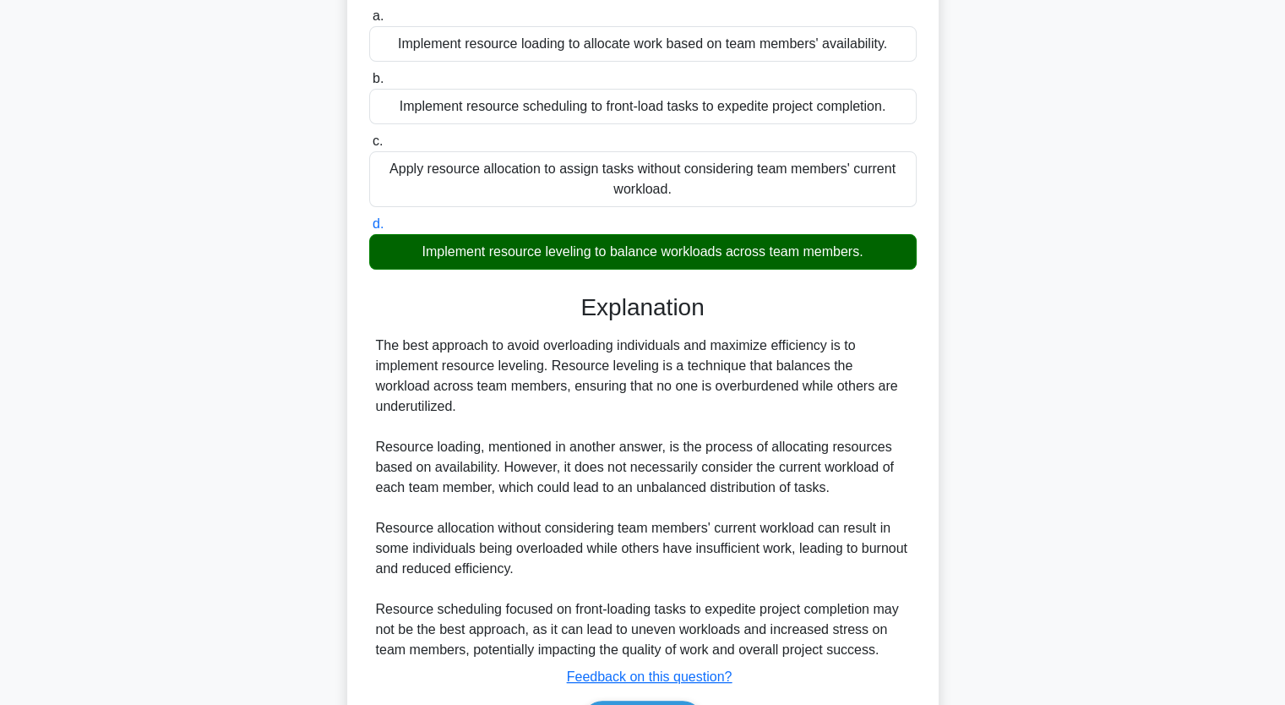
scroll to position [316, 0]
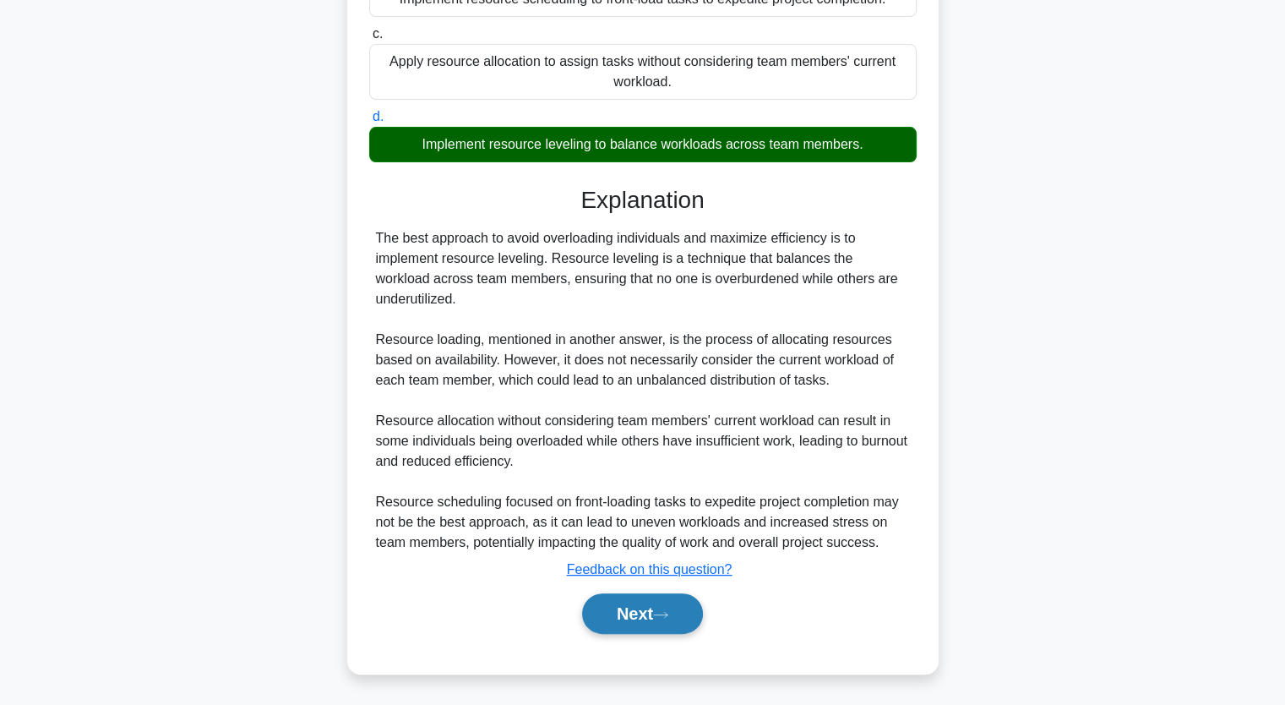
click at [672, 606] on button "Next" at bounding box center [642, 613] width 121 height 41
click at [666, 613] on icon at bounding box center [660, 614] width 15 height 9
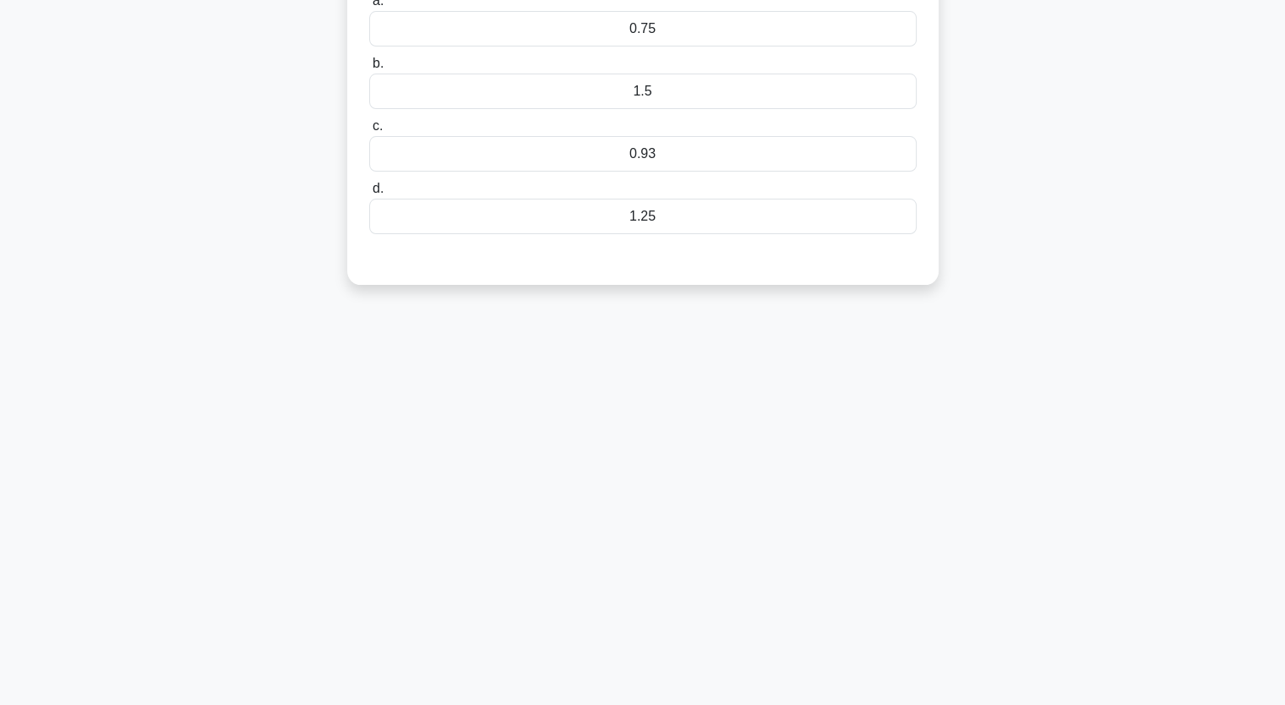
scroll to position [209, 0]
click at [670, 612] on div "8:52 Stop PMP Advanced 5/10 In a healthcare project, the Earned Value (EV) is $…" at bounding box center [642, 275] width 1115 height 845
click at [671, 609] on div "8:52 Stop PMP Advanced 5/10 In a healthcare project, the Earned Value (EV) is $…" at bounding box center [642, 275] width 1115 height 845
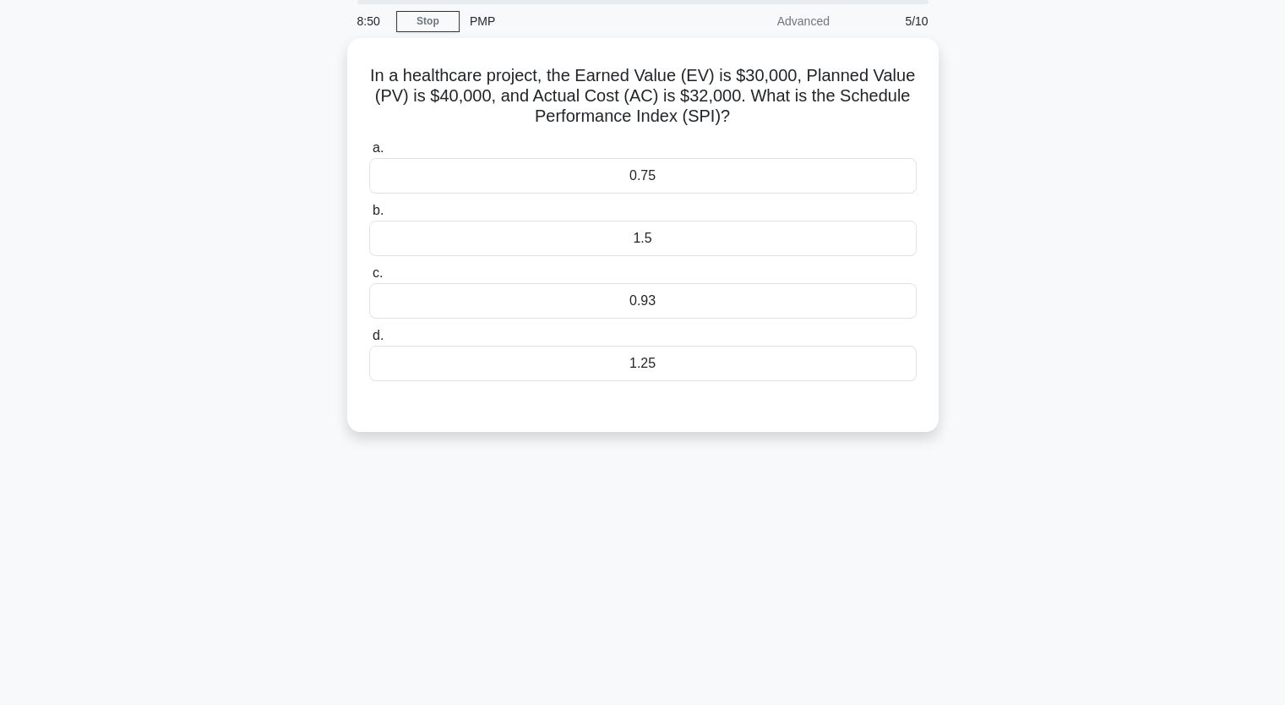
scroll to position [40, 0]
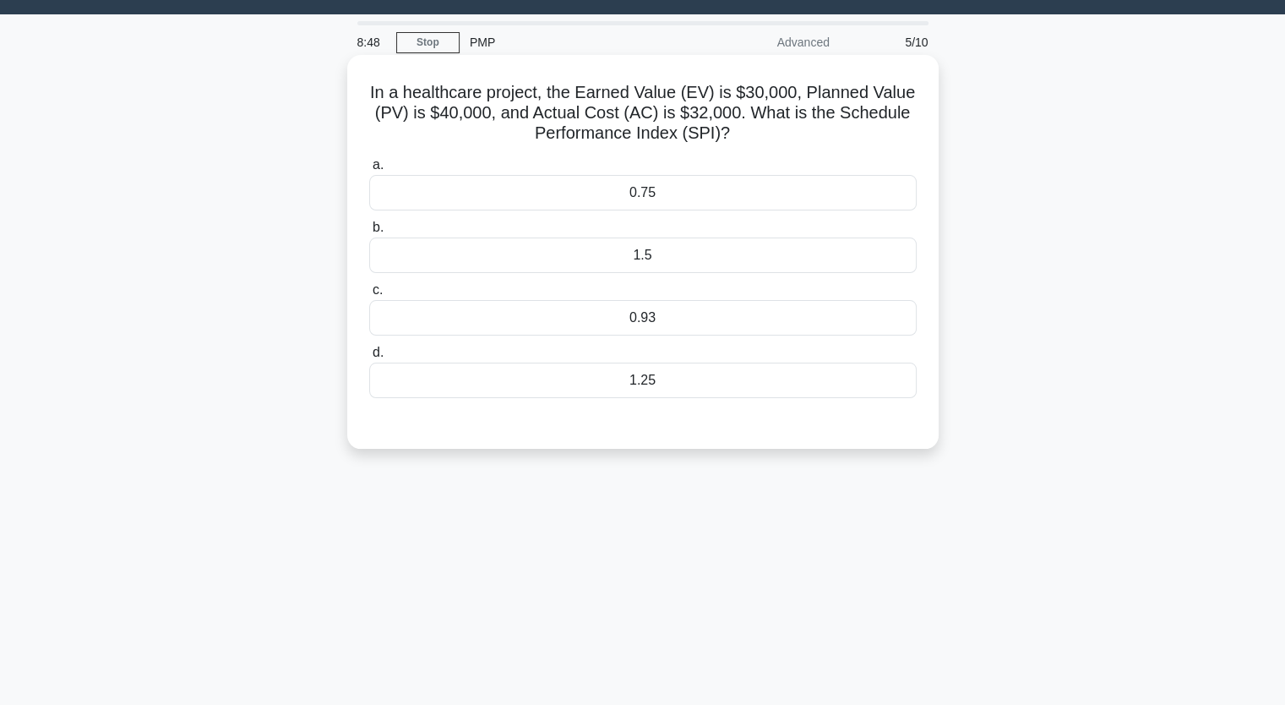
click at [660, 315] on div "0.93" at bounding box center [642, 317] width 547 height 35
click at [369, 296] on input "c. 0.93" at bounding box center [369, 290] width 0 height 11
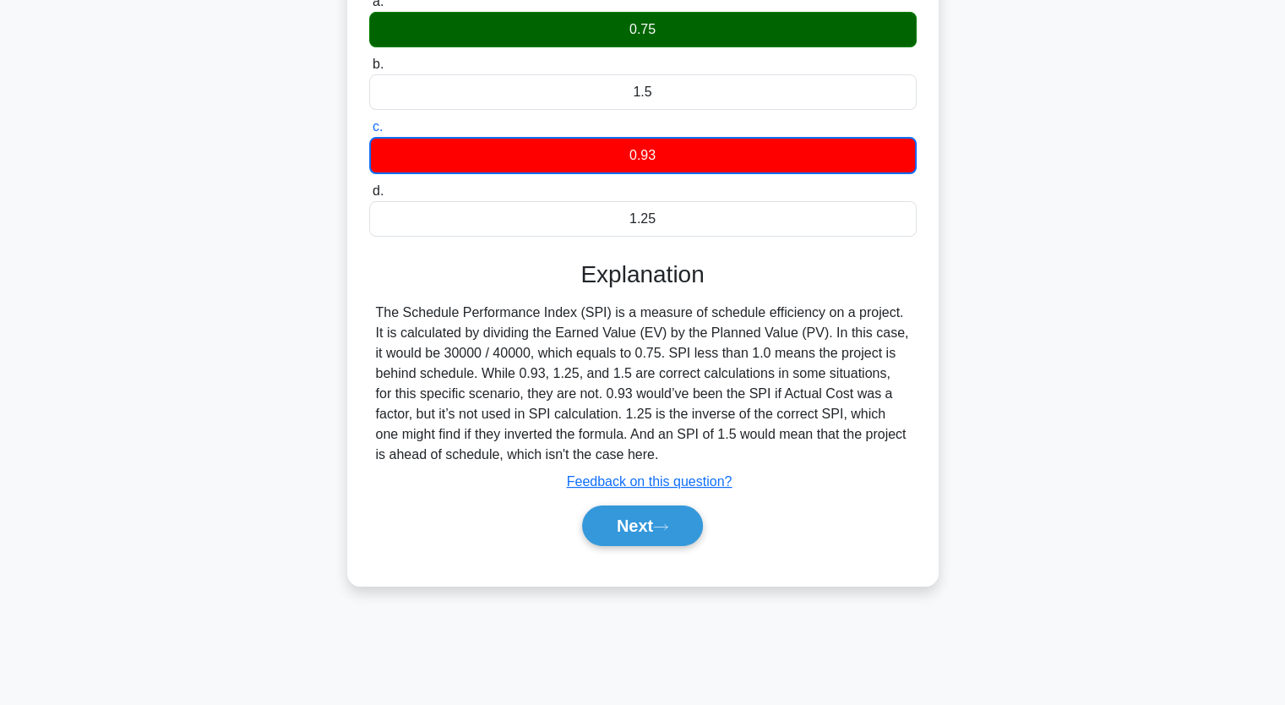
scroll to position [209, 0]
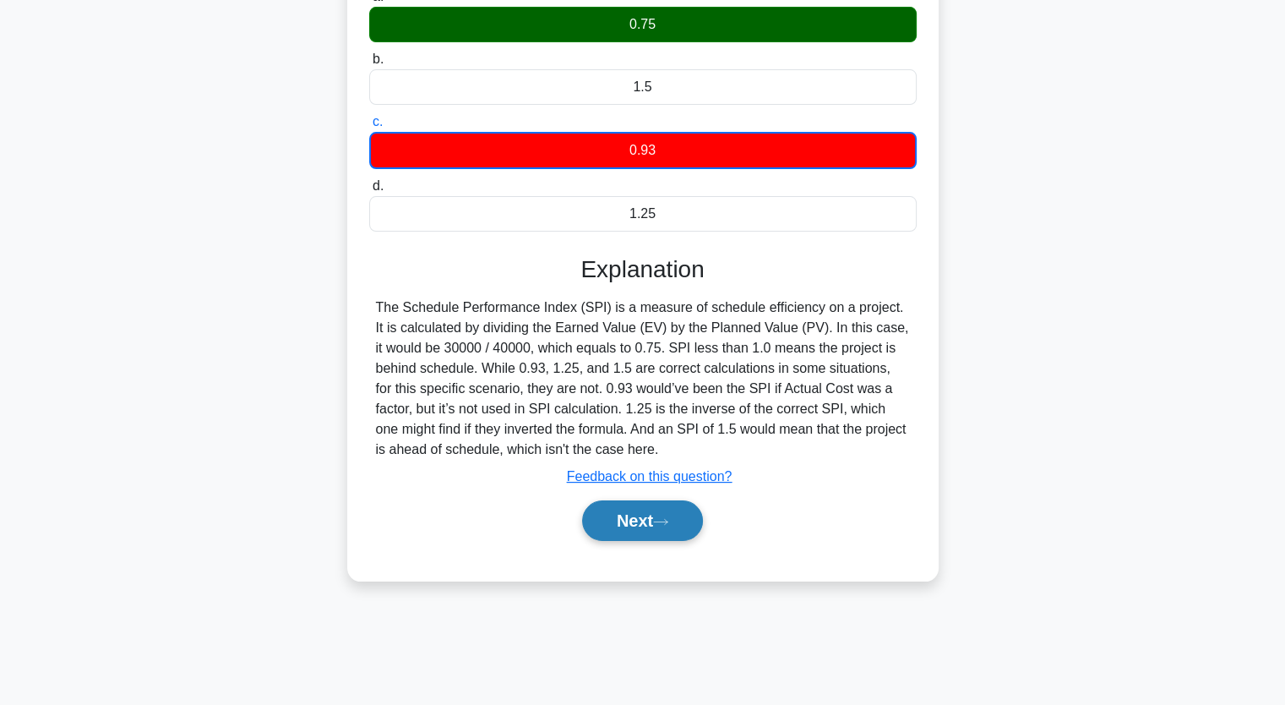
click at [667, 524] on icon at bounding box center [660, 521] width 15 height 9
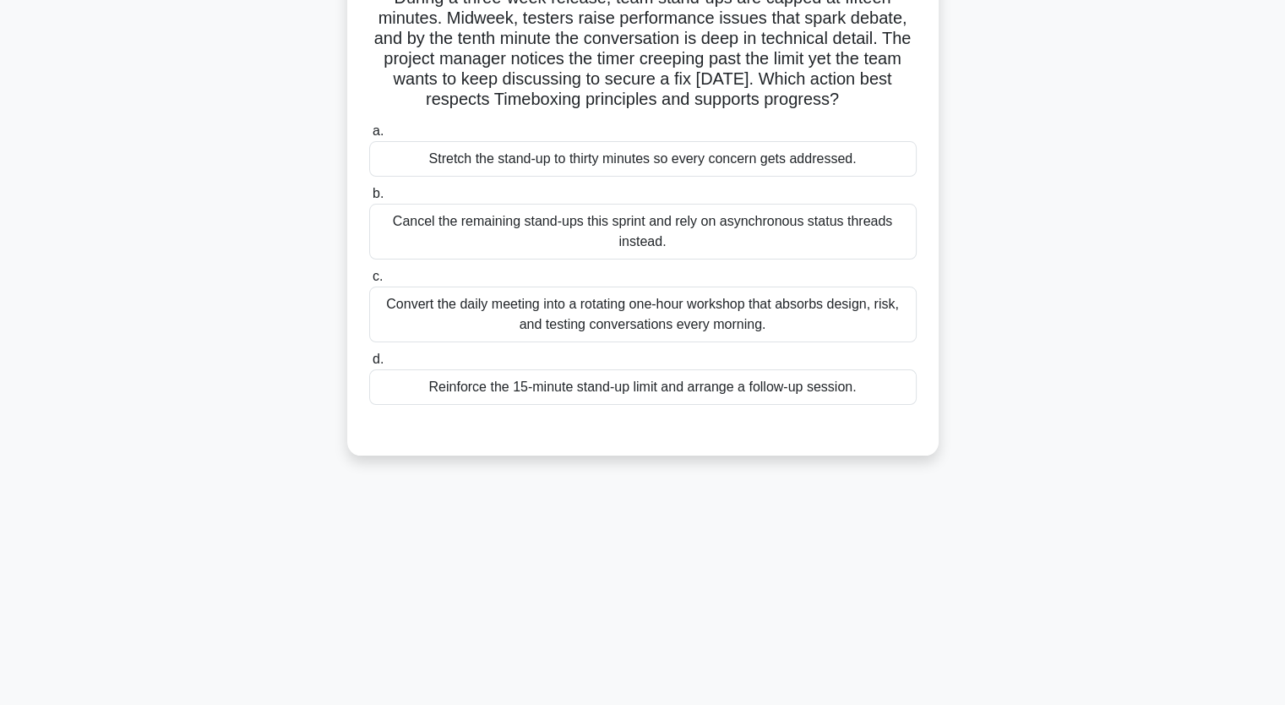
scroll to position [40, 0]
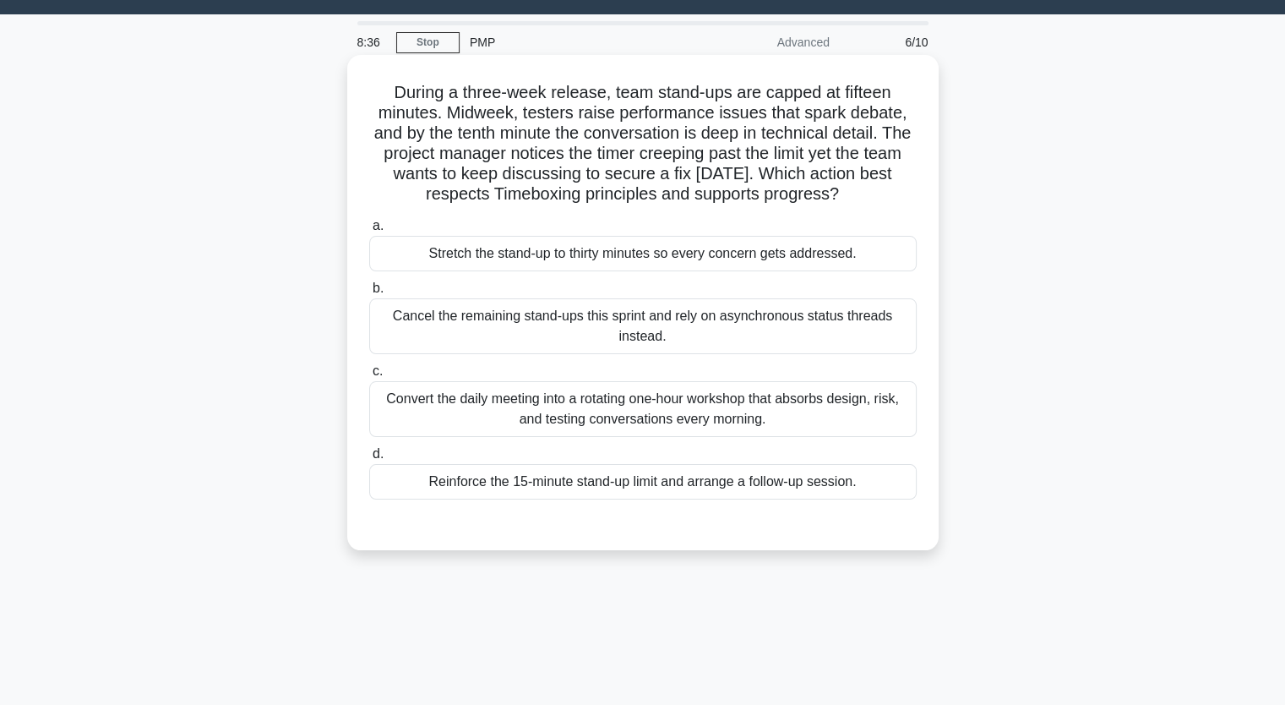
click at [574, 480] on div "Reinforce the 15-minute stand-up limit and arrange a follow-up session." at bounding box center [642, 481] width 547 height 35
click at [369, 460] on input "d. Reinforce the 15-minute stand-up limit and arrange a follow-up session." at bounding box center [369, 454] width 0 height 11
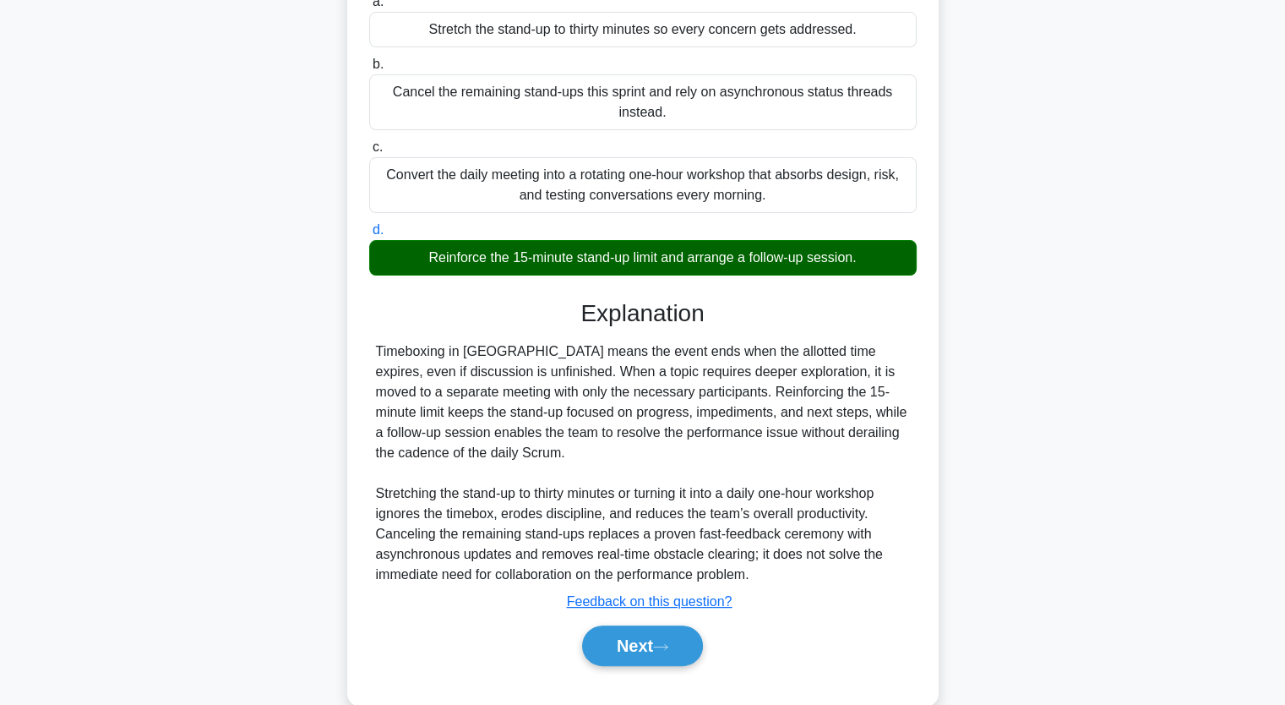
scroll to position [293, 0]
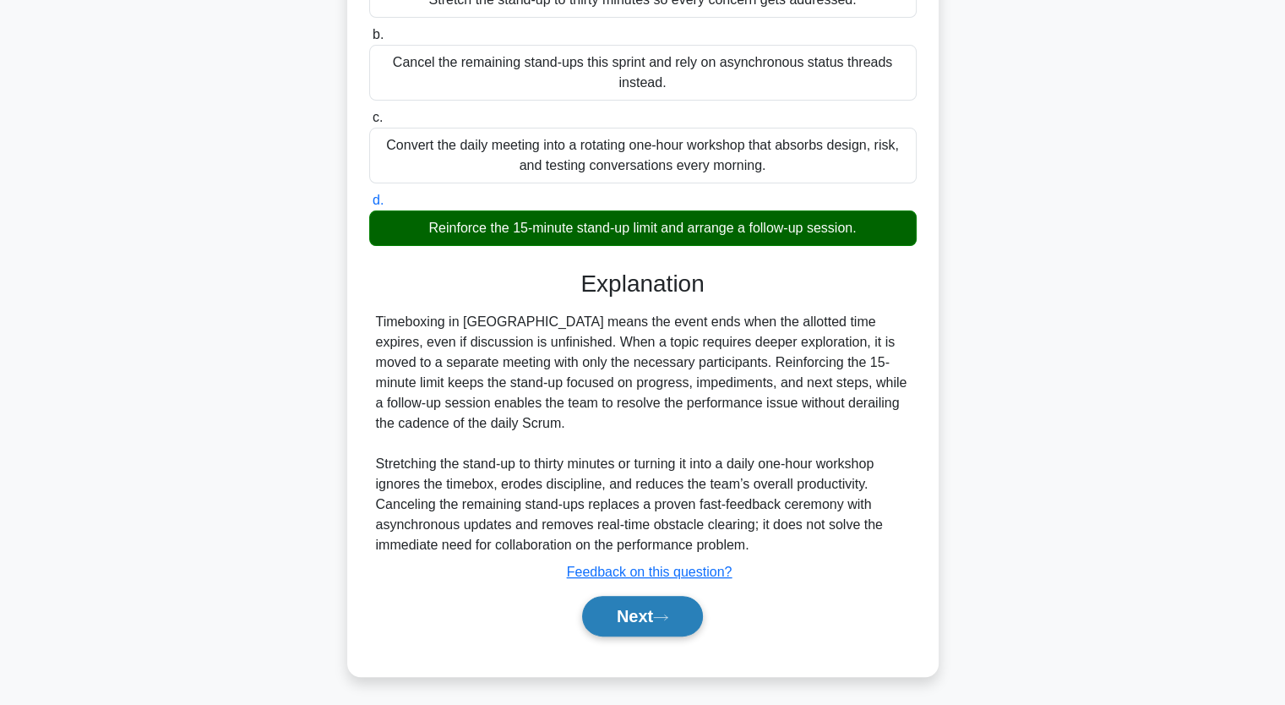
click at [658, 611] on button "Next" at bounding box center [642, 616] width 121 height 41
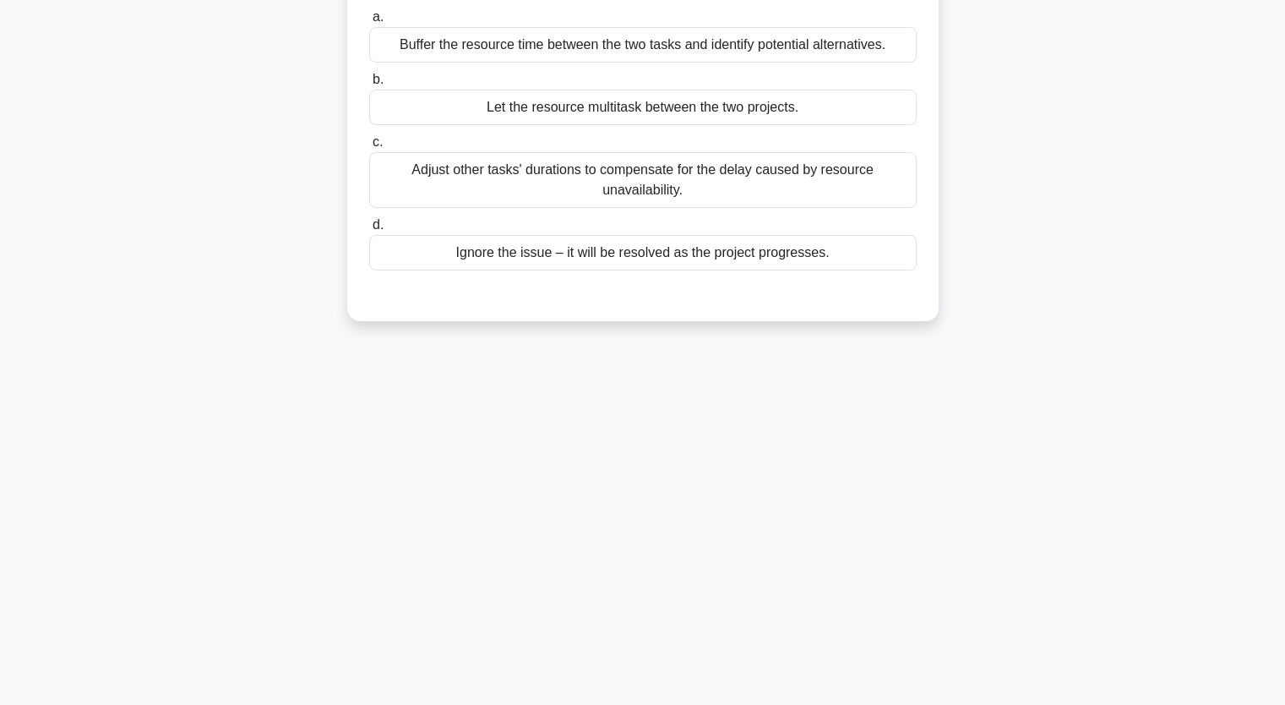
click at [582, 203] on div "Adjust other tasks' durations to compensate for the delay caused by resource un…" at bounding box center [642, 180] width 547 height 56
click at [369, 148] on input "c. Adjust other tasks' durations to compensate for the delay caused by resource…" at bounding box center [369, 142] width 0 height 11
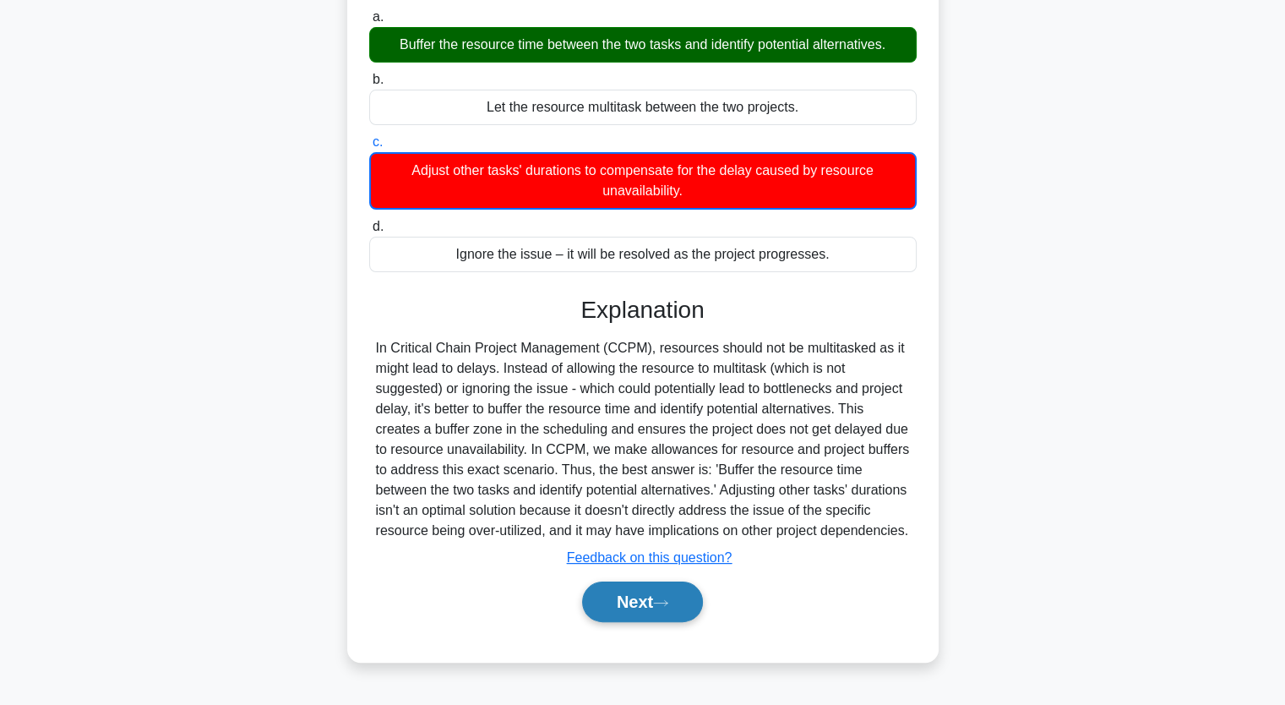
click at [663, 592] on button "Next" at bounding box center [642, 601] width 121 height 41
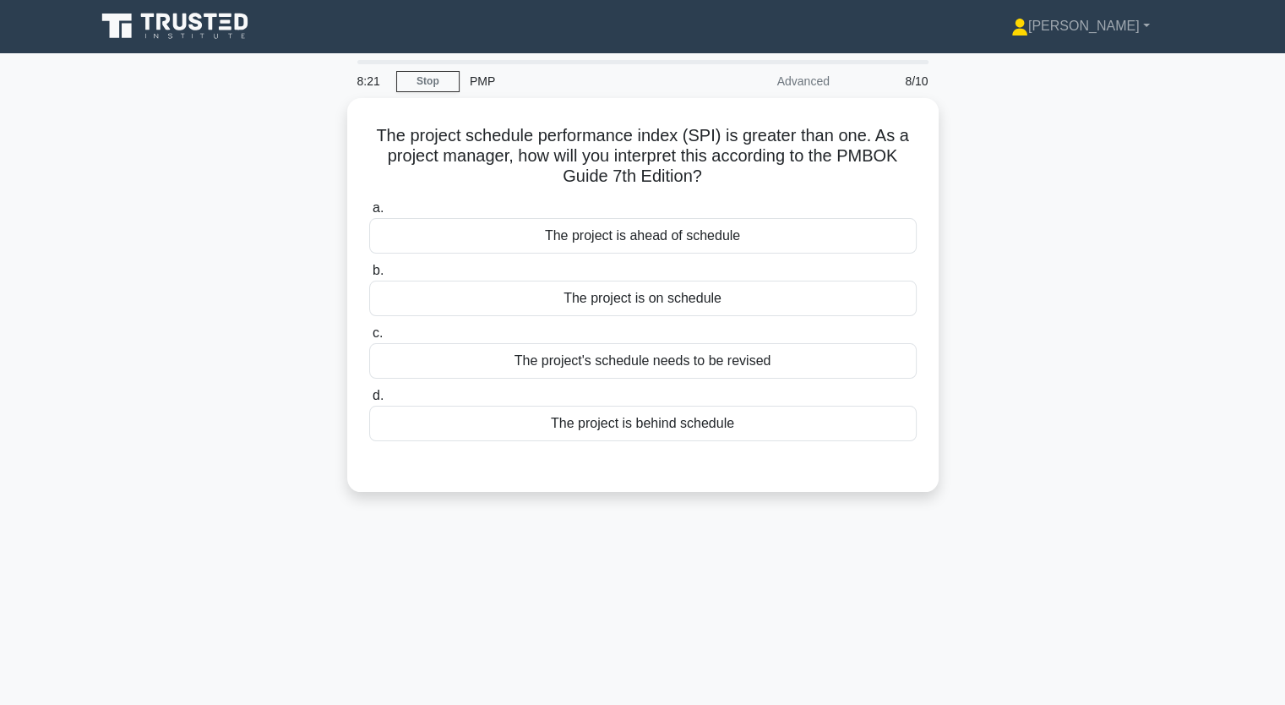
scroll to position [0, 0]
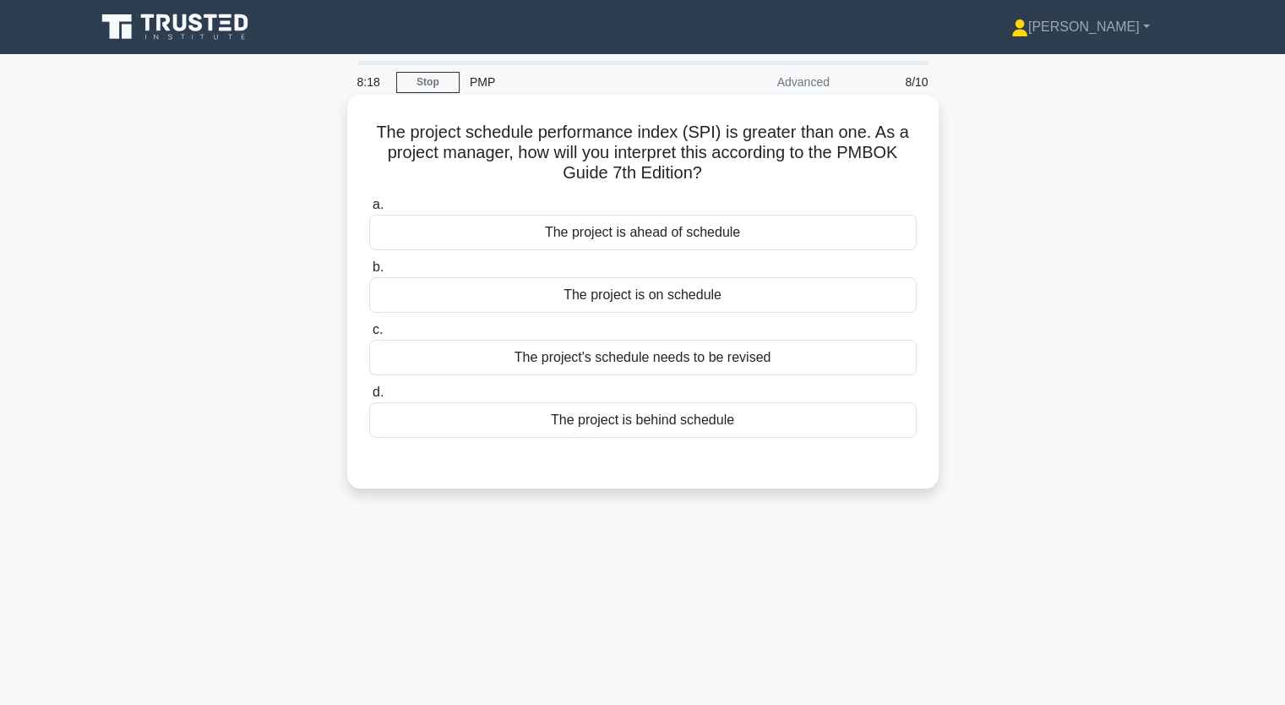
click at [642, 234] on div "The project is ahead of schedule" at bounding box center [642, 232] width 547 height 35
click at [369, 210] on input "a. The project is ahead of schedule" at bounding box center [369, 204] width 0 height 11
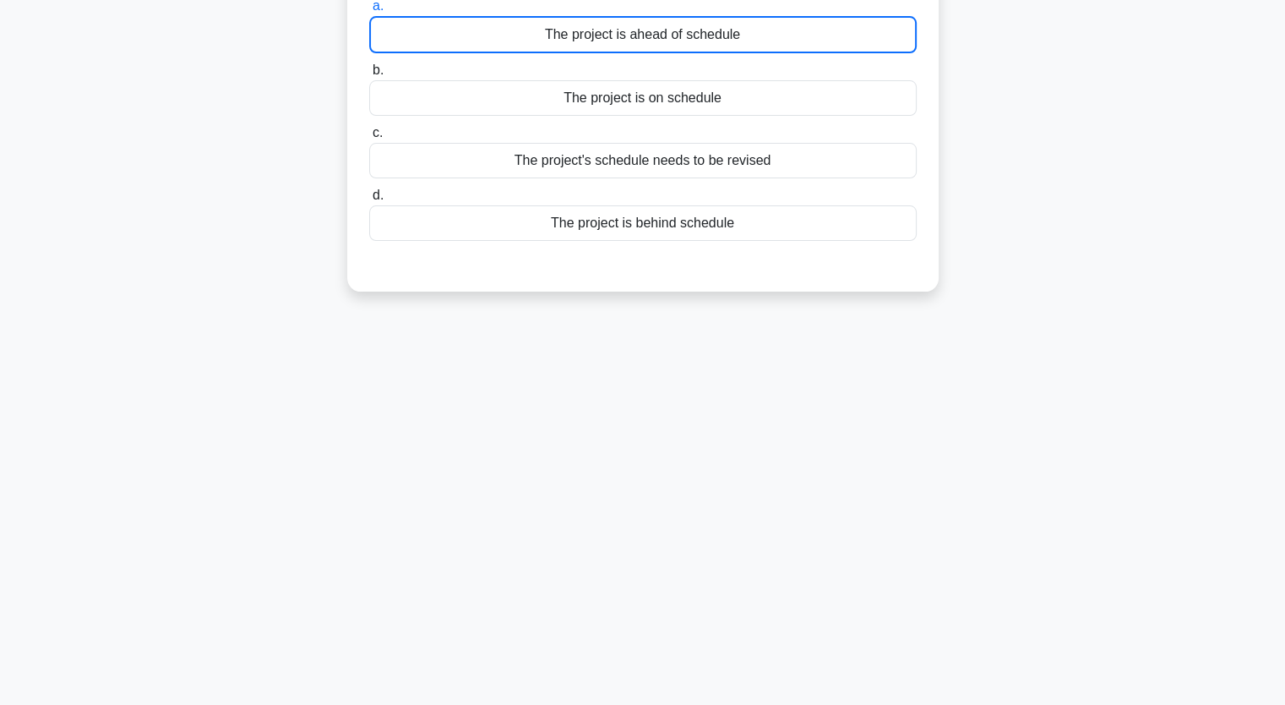
scroll to position [209, 0]
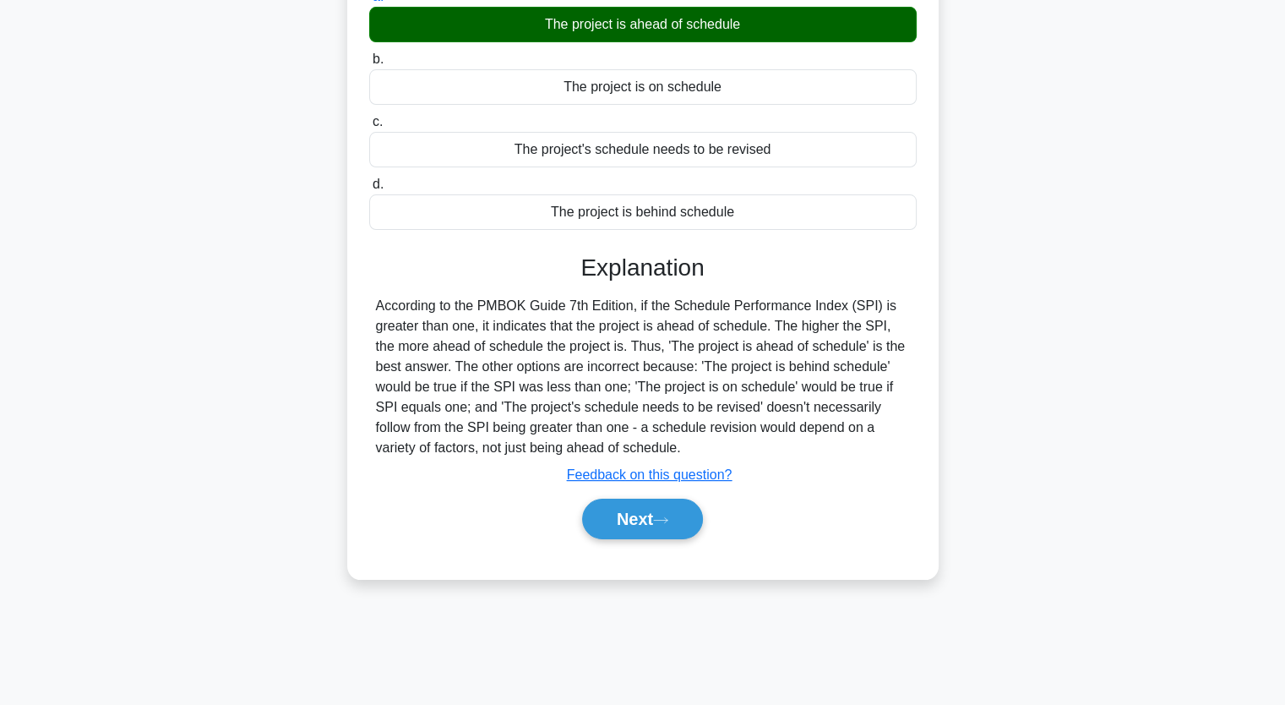
drag, startPoint x: 678, startPoint y: 516, endPoint x: 632, endPoint y: 545, distance: 53.9
click at [676, 518] on button "Next" at bounding box center [642, 518] width 121 height 41
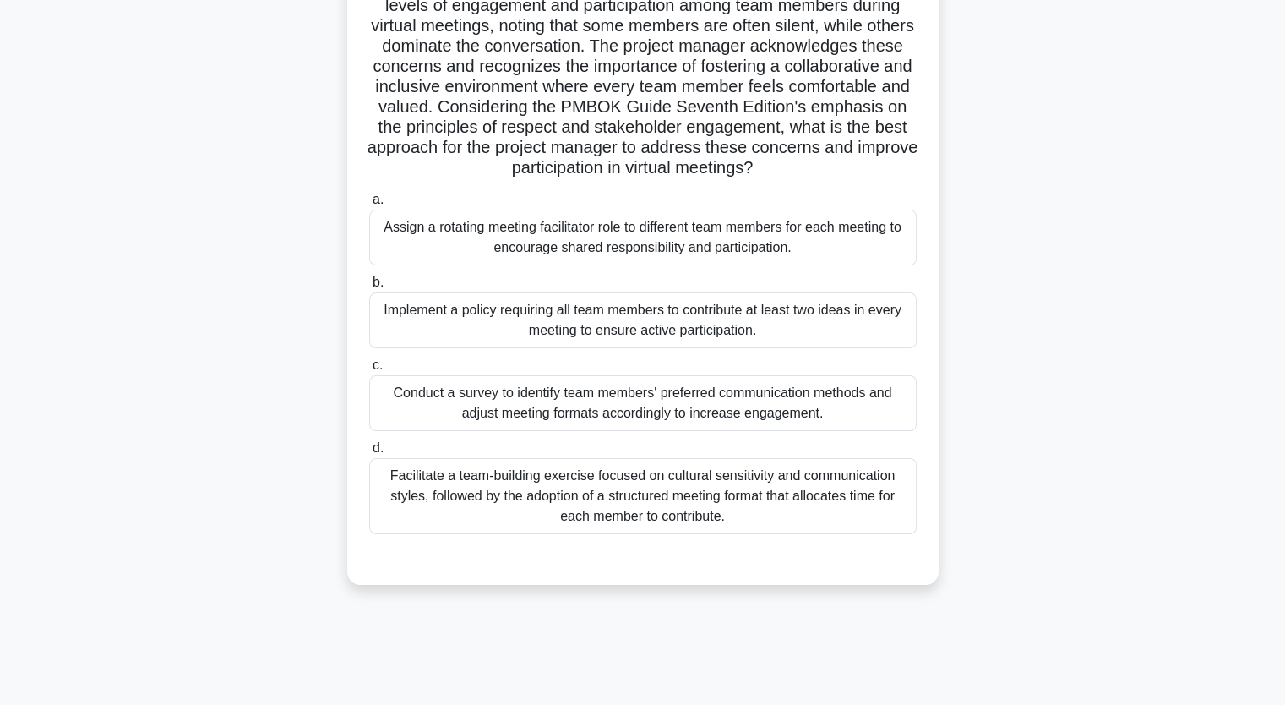
click at [482, 506] on div "Facilitate a team-building exercise focused on cultural sensitivity and communi…" at bounding box center [642, 496] width 547 height 76
click at [369, 454] on input "d. Facilitate a team-building exercise focused on cultural sensitivity and comm…" at bounding box center [369, 448] width 0 height 11
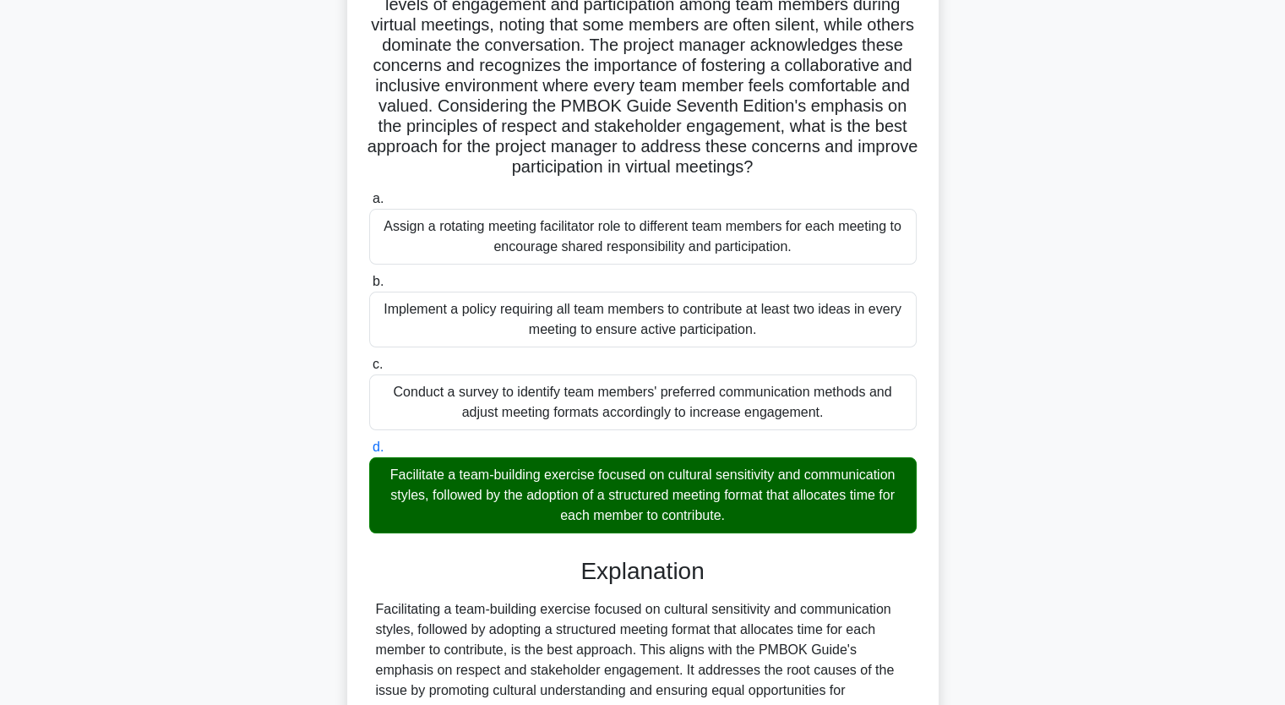
scroll to position [458, 0]
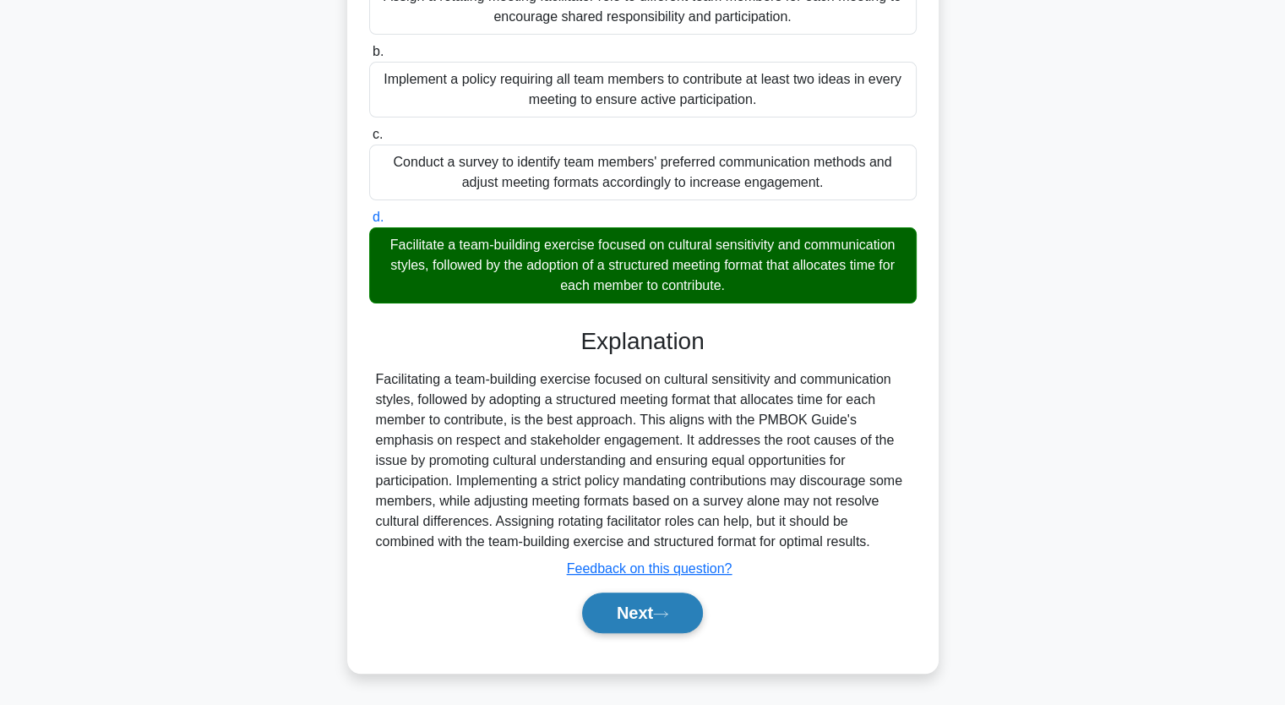
click at [675, 609] on button "Next" at bounding box center [642, 612] width 121 height 41
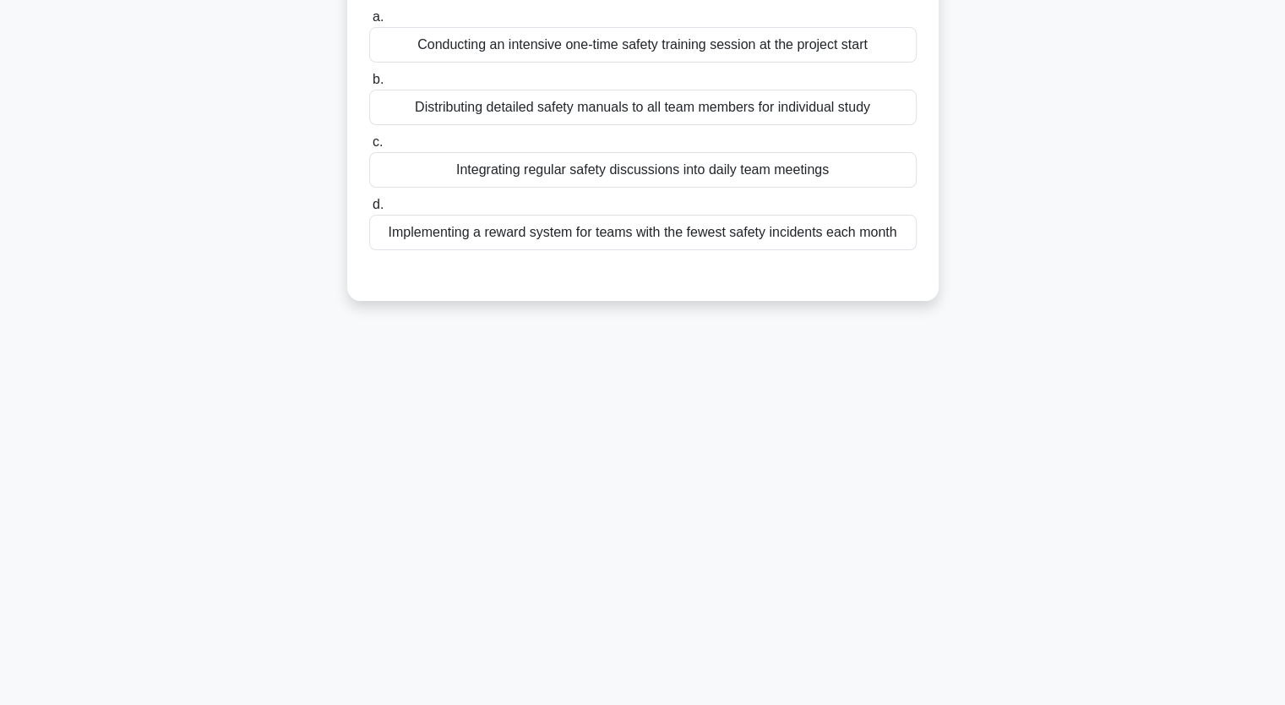
click at [564, 231] on div "Implementing a reward system for teams with the fewest safety incidents each mo…" at bounding box center [642, 232] width 547 height 35
click at [369, 210] on input "d. Implementing a reward system for teams with the fewest safety incidents each…" at bounding box center [369, 204] width 0 height 11
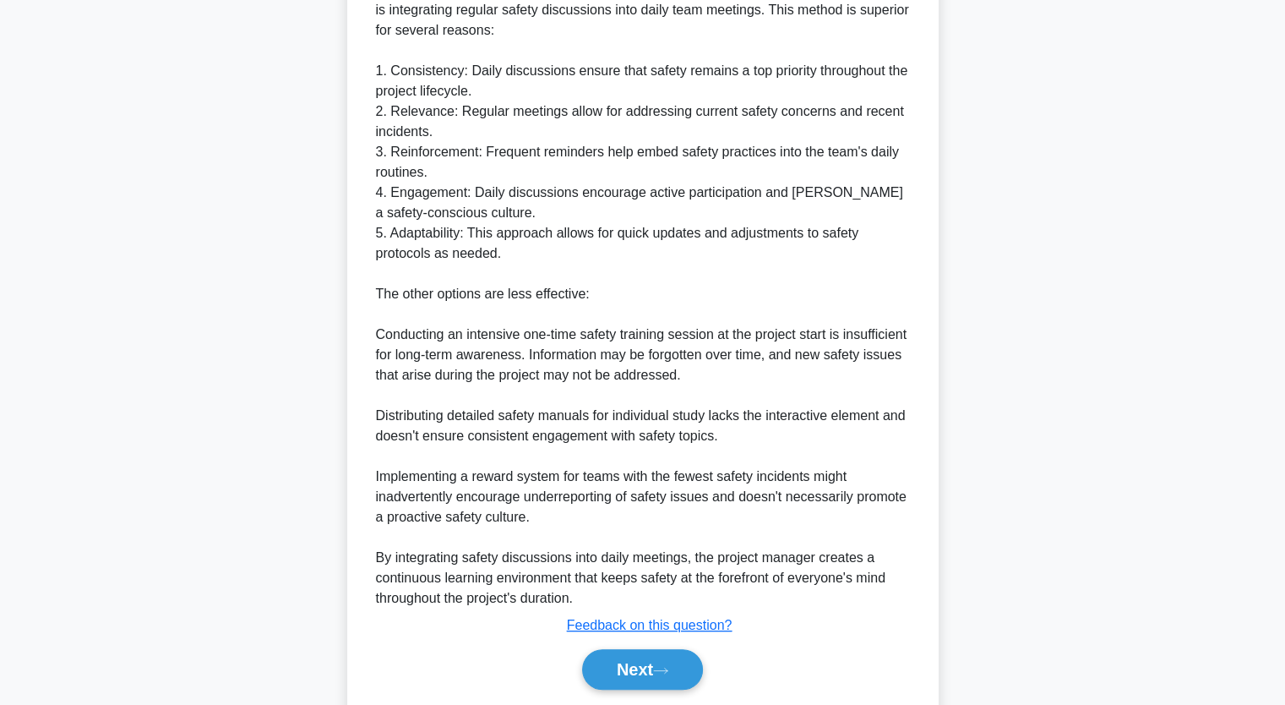
scroll to position [547, 0]
click at [642, 653] on button "Next" at bounding box center [642, 668] width 121 height 41
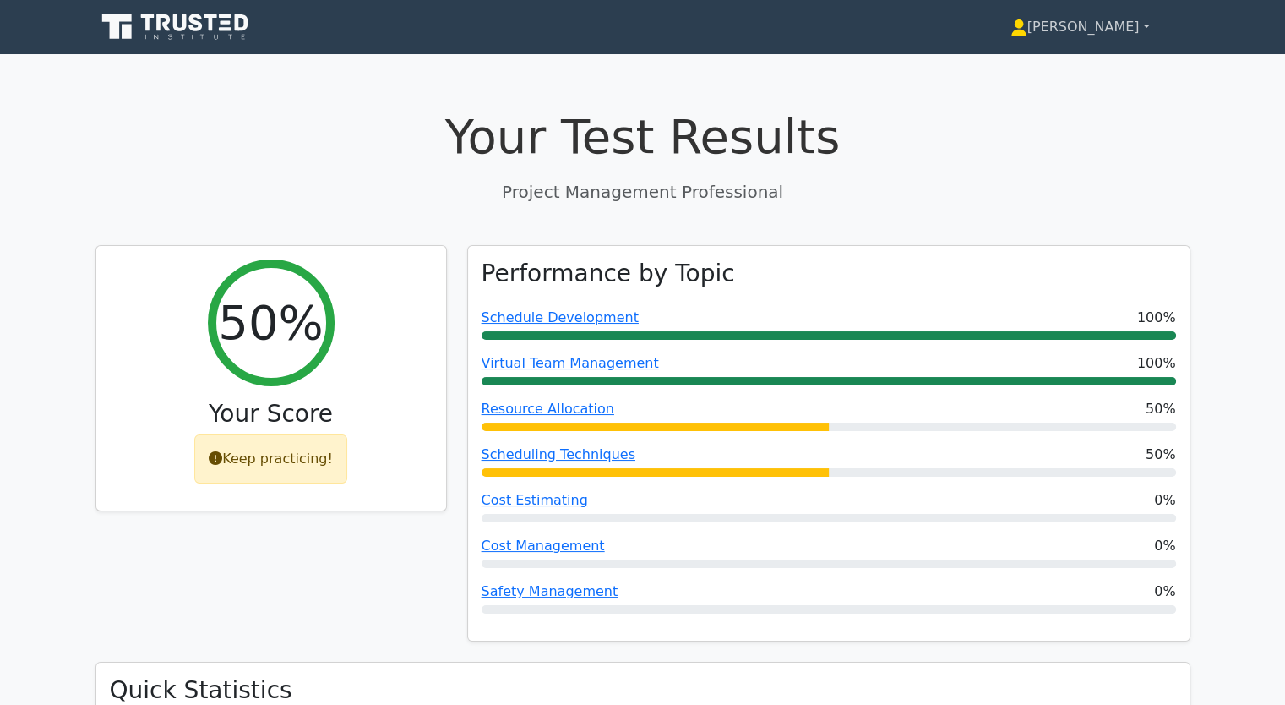
click at [1143, 25] on link "[PERSON_NAME]" at bounding box center [1080, 27] width 221 height 34
click at [1021, 63] on link "Profile" at bounding box center [1037, 66] width 133 height 27
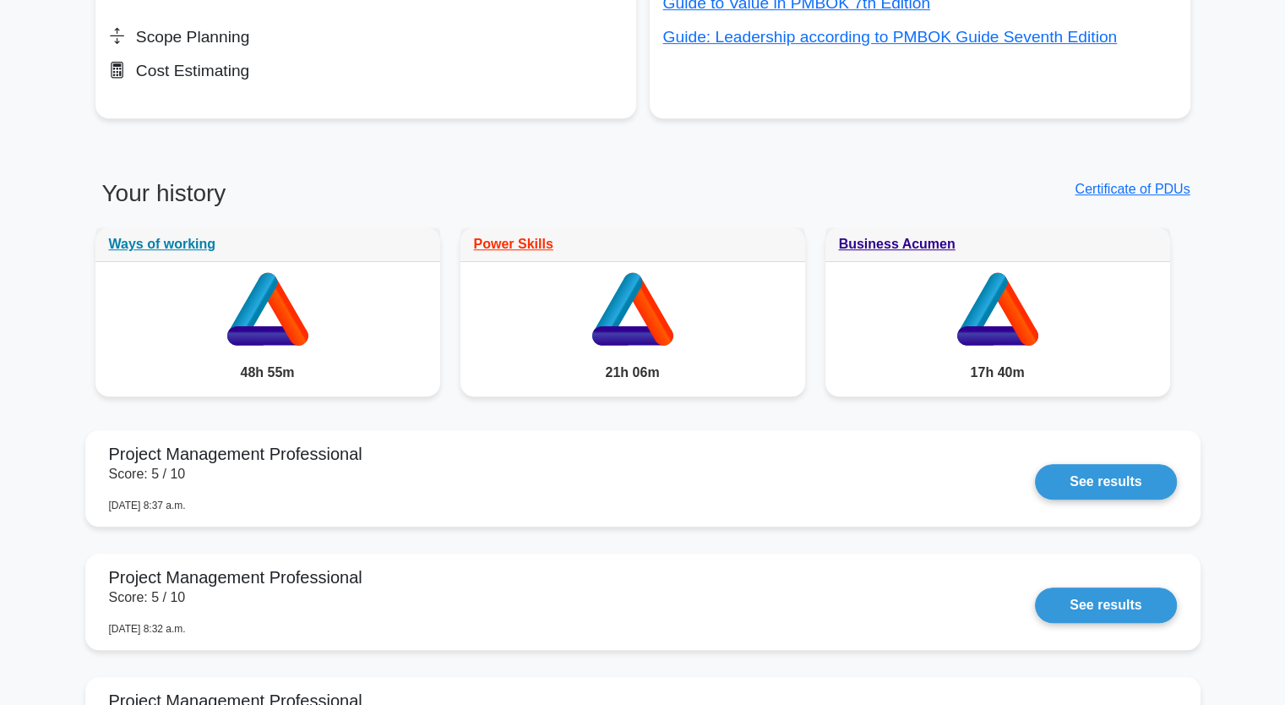
scroll to position [760, 0]
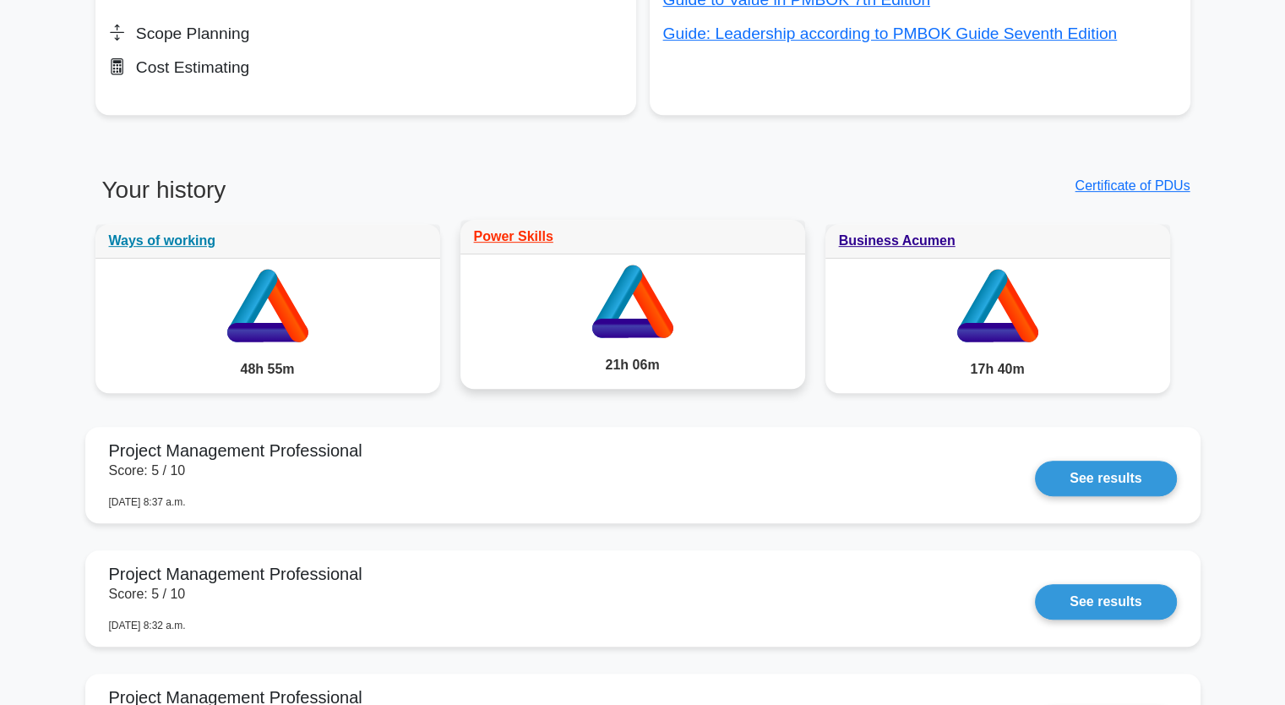
click at [610, 336] on icon at bounding box center [609, 328] width 36 height 19
click at [495, 229] on link "Power Skills" at bounding box center [513, 236] width 79 height 14
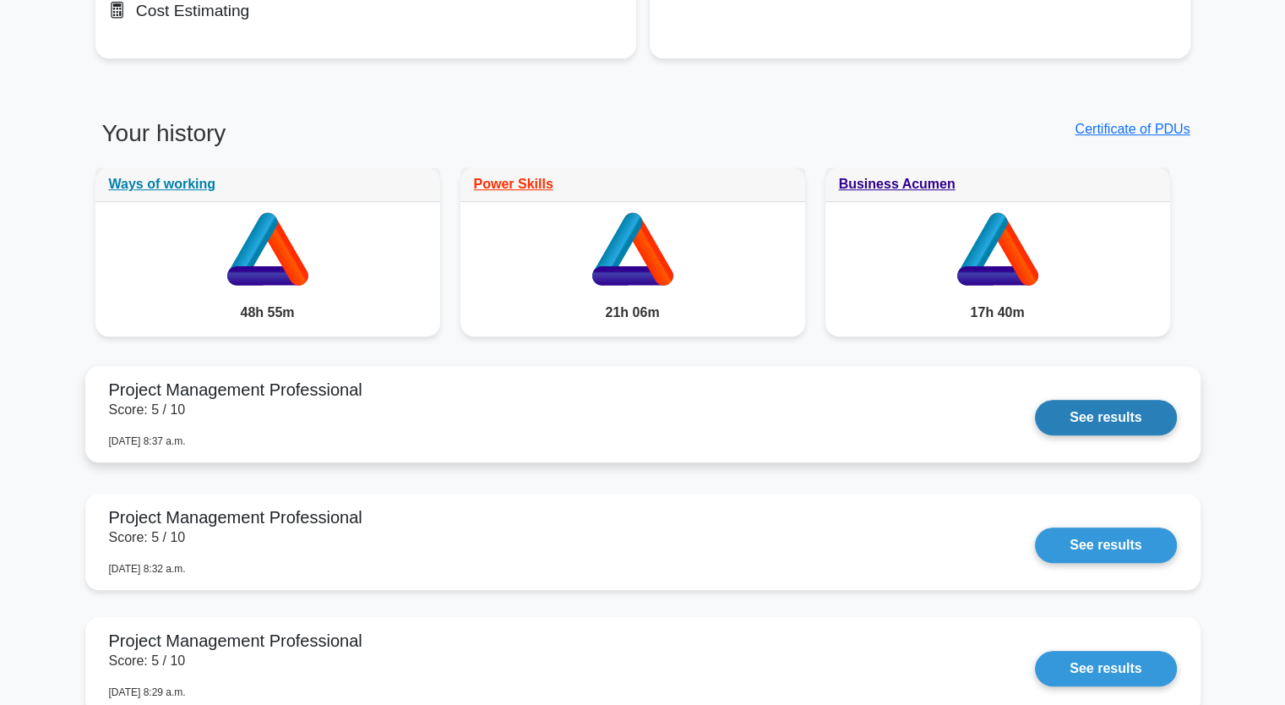
scroll to position [845, 0]
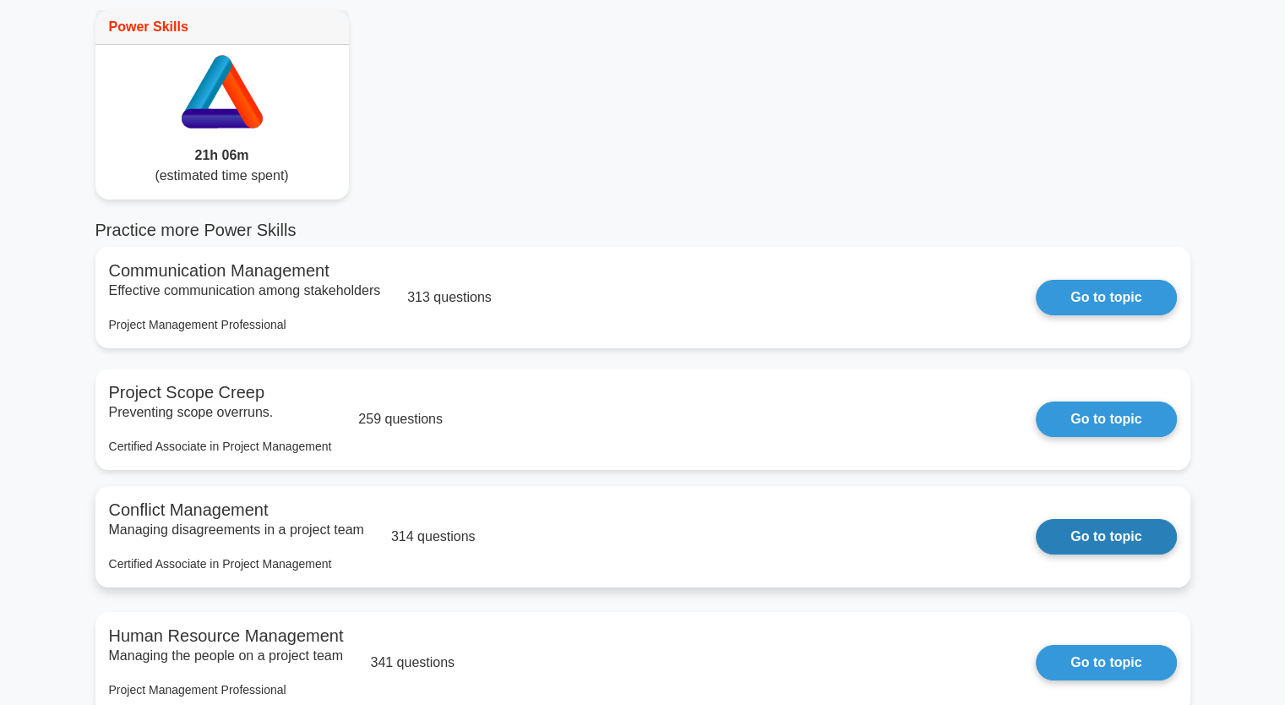
click at [1119, 545] on link "Go to topic" at bounding box center [1106, 536] width 140 height 35
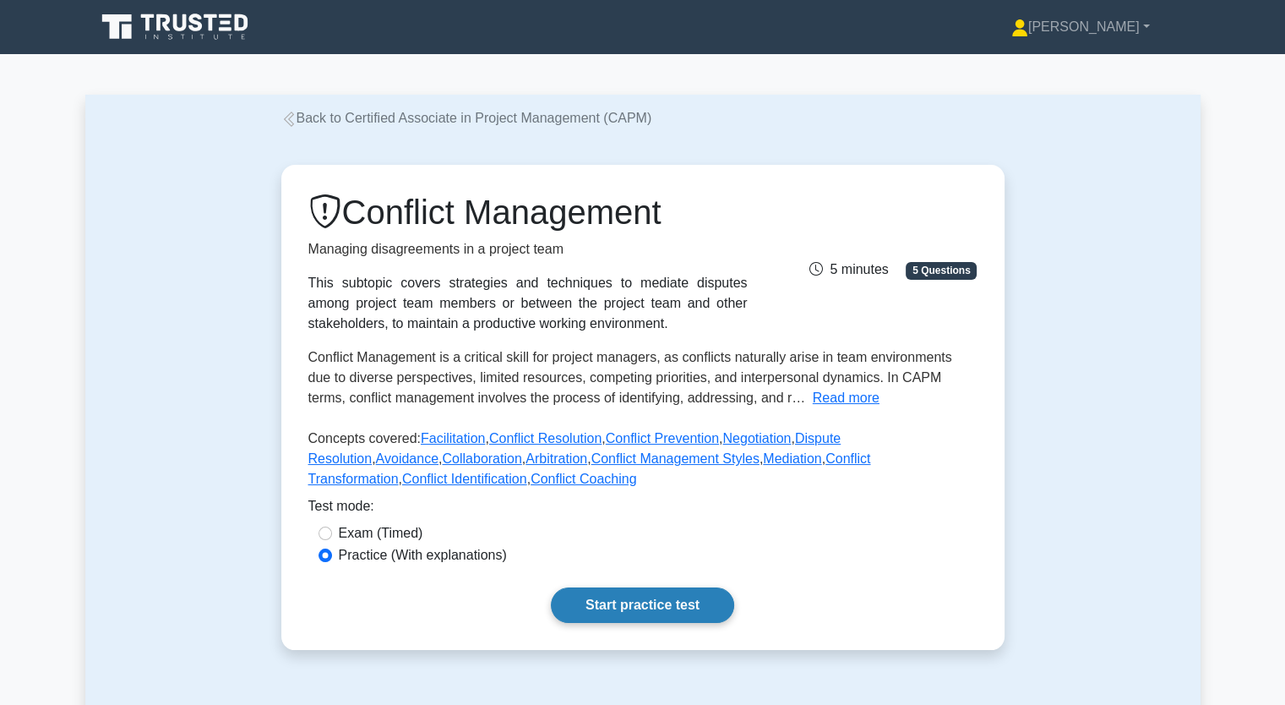
click at [667, 599] on link "Start practice test" at bounding box center [642, 604] width 183 height 35
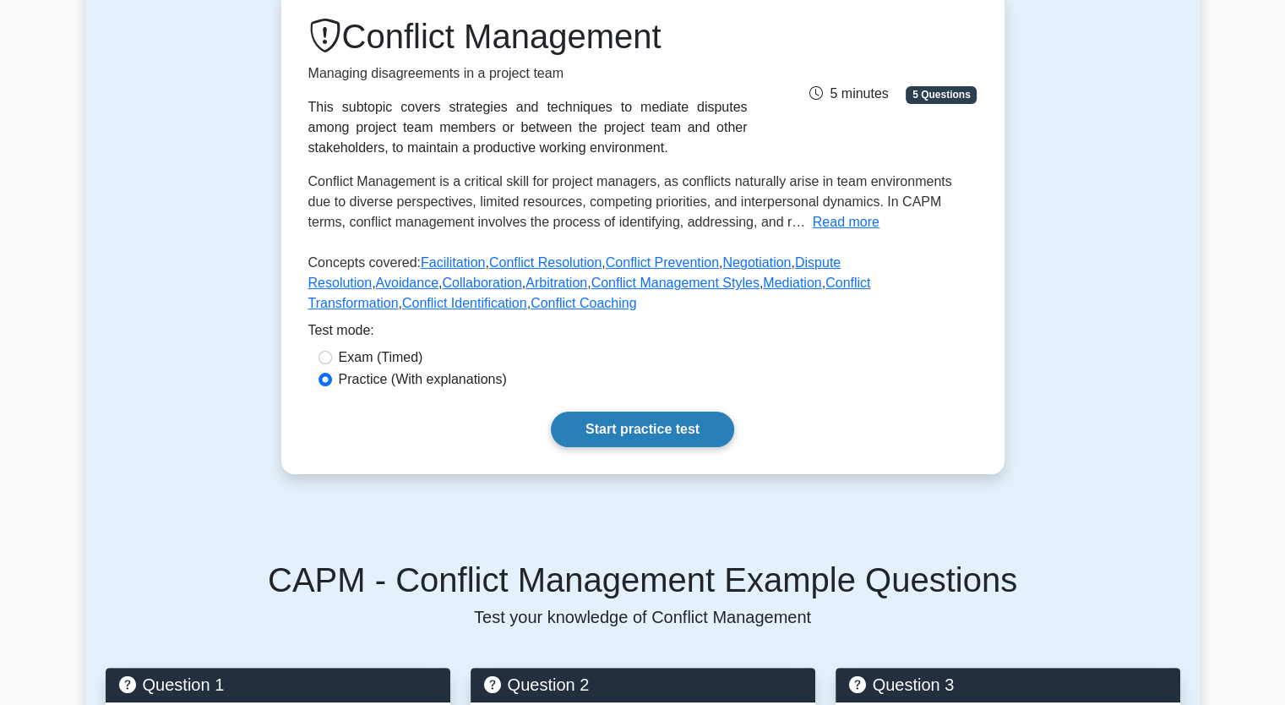
scroll to position [169, 0]
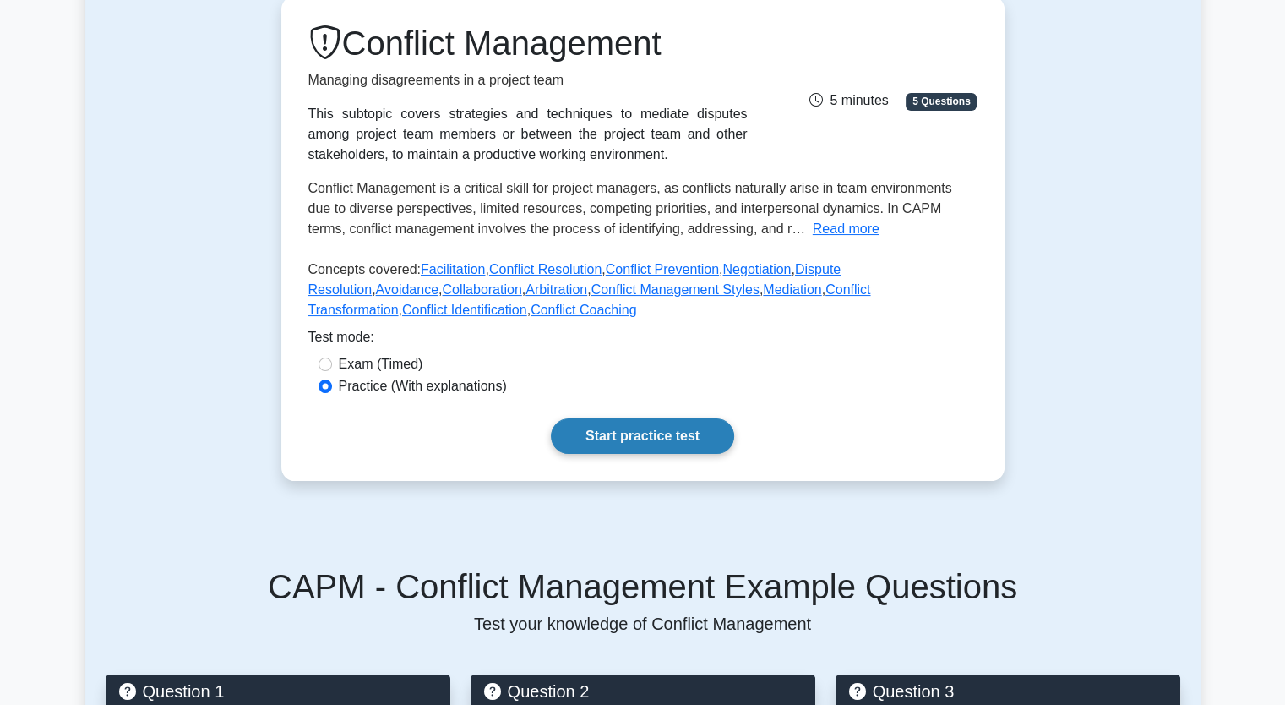
click at [656, 435] on link "Start practice test" at bounding box center [642, 435] width 183 height 35
